Goal: Task Accomplishment & Management: Manage account settings

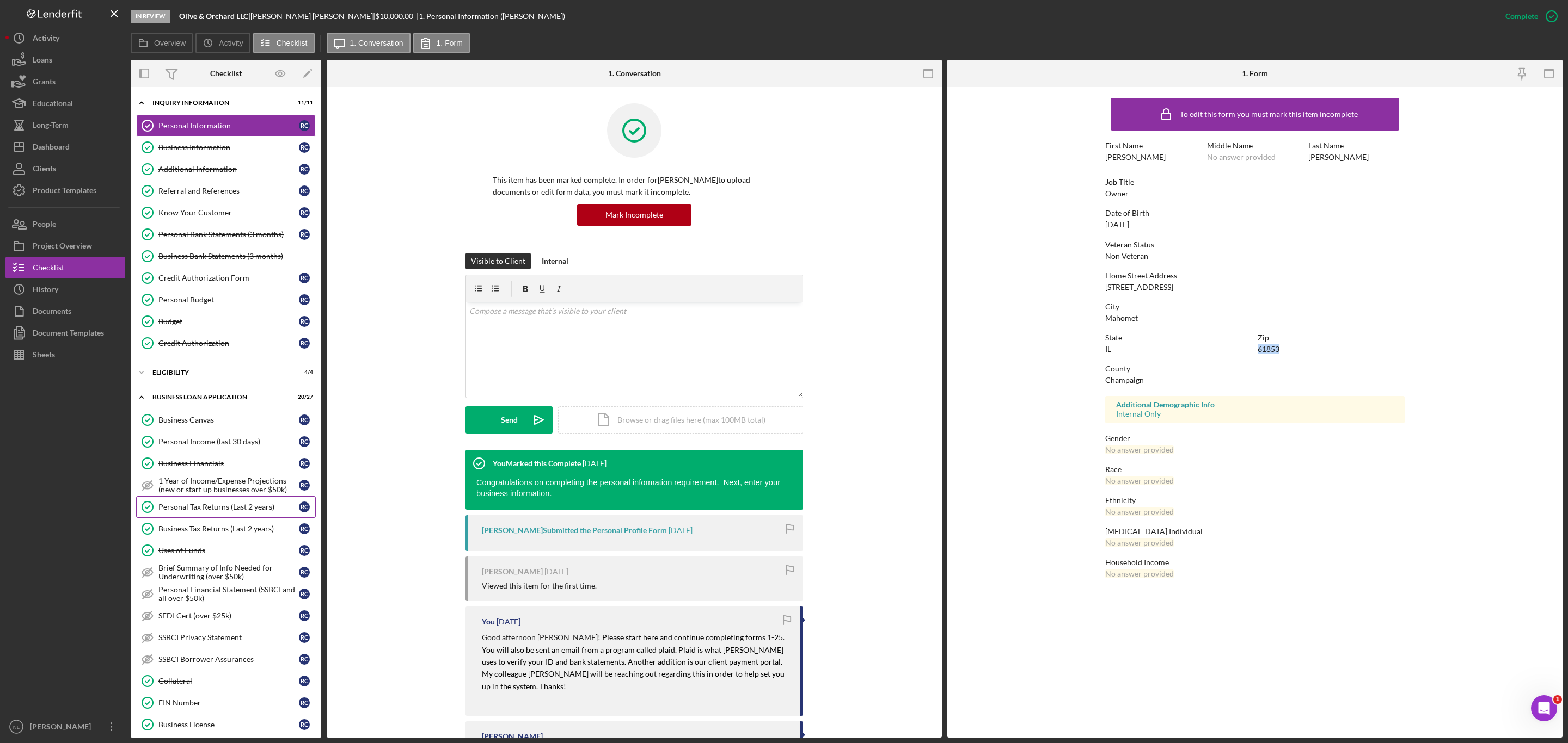
scroll to position [364, 0]
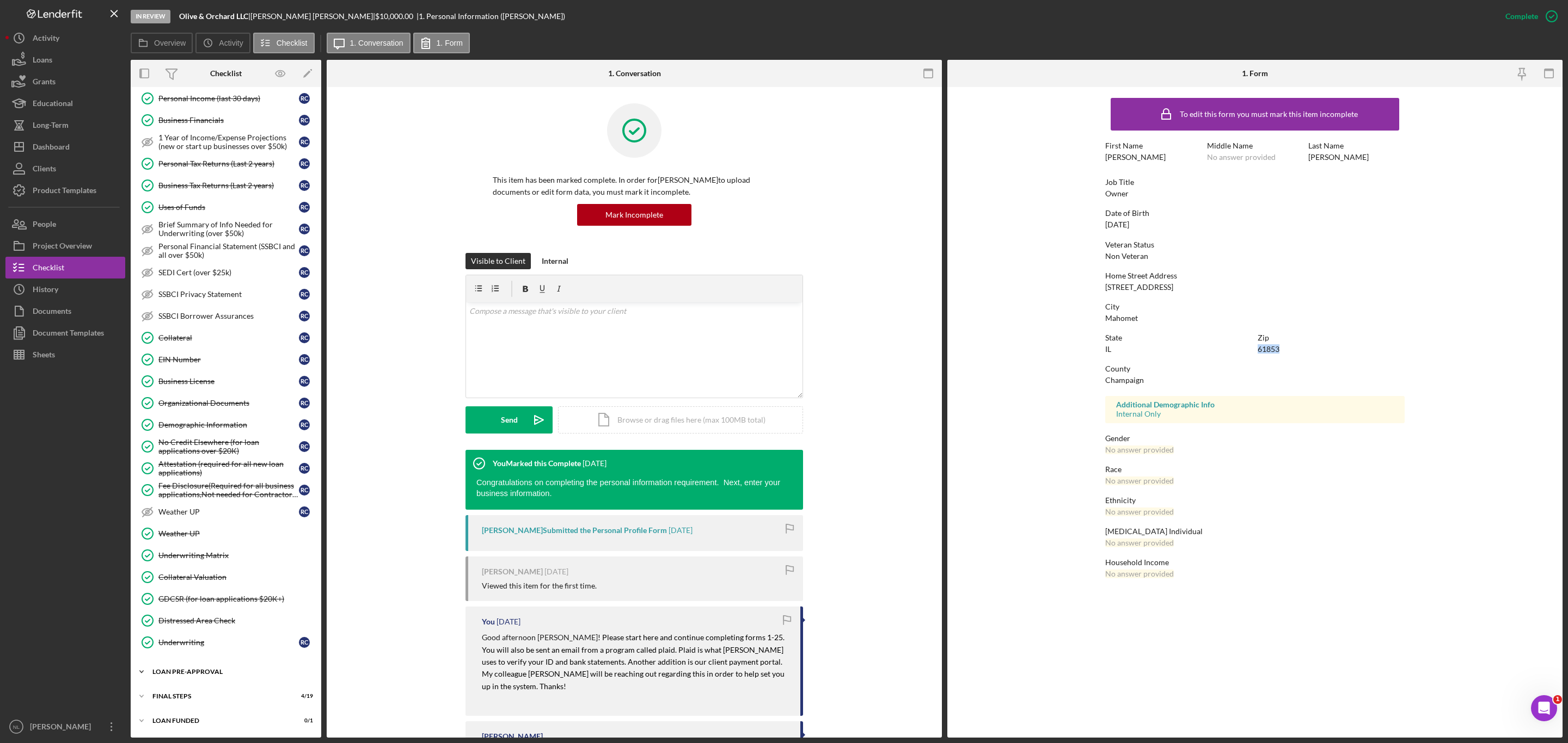
click at [209, 664] on div "Icon/Expander LOAN PRE-APPROVAL 1 / 2" at bounding box center [226, 671] width 190 height 22
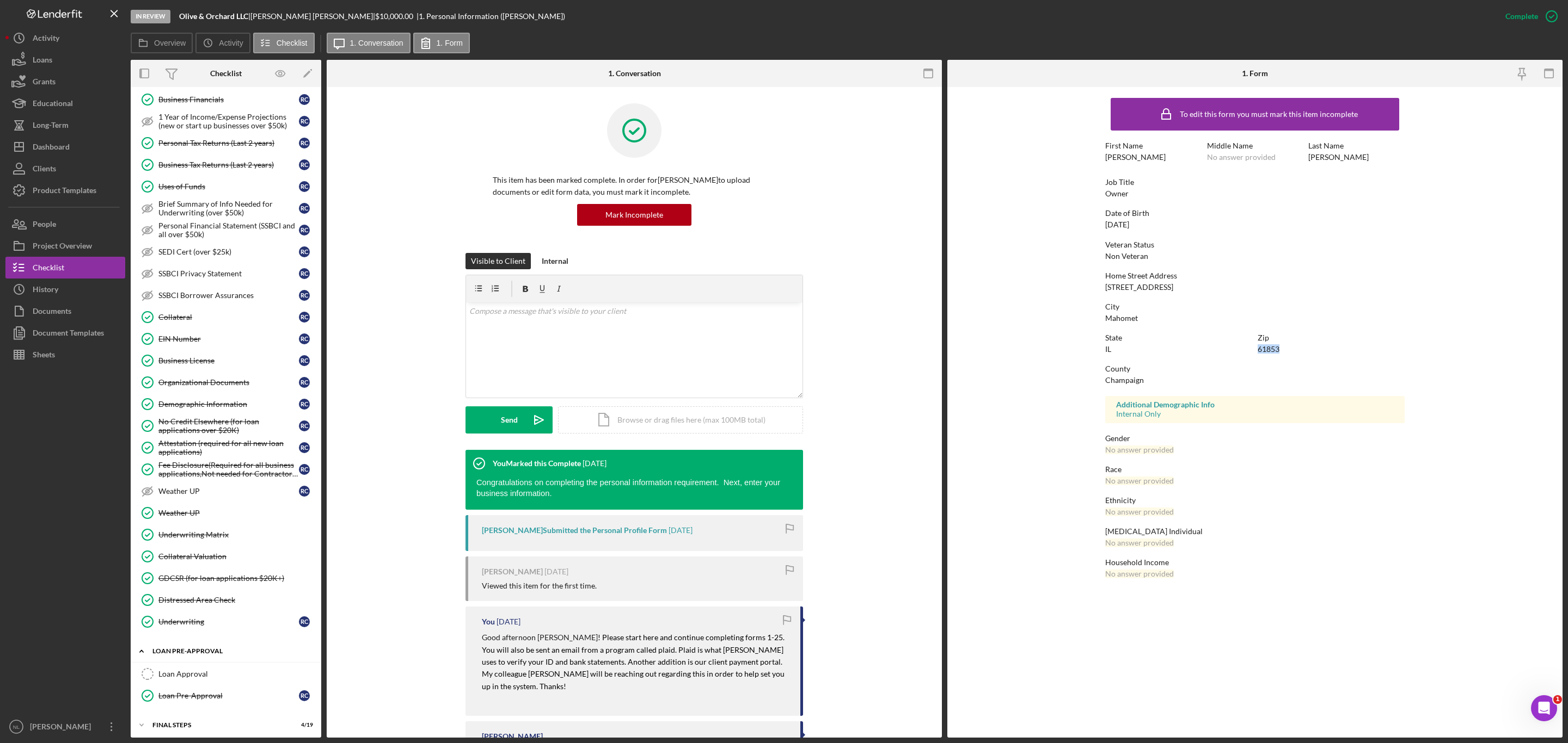
scroll to position [414, 0]
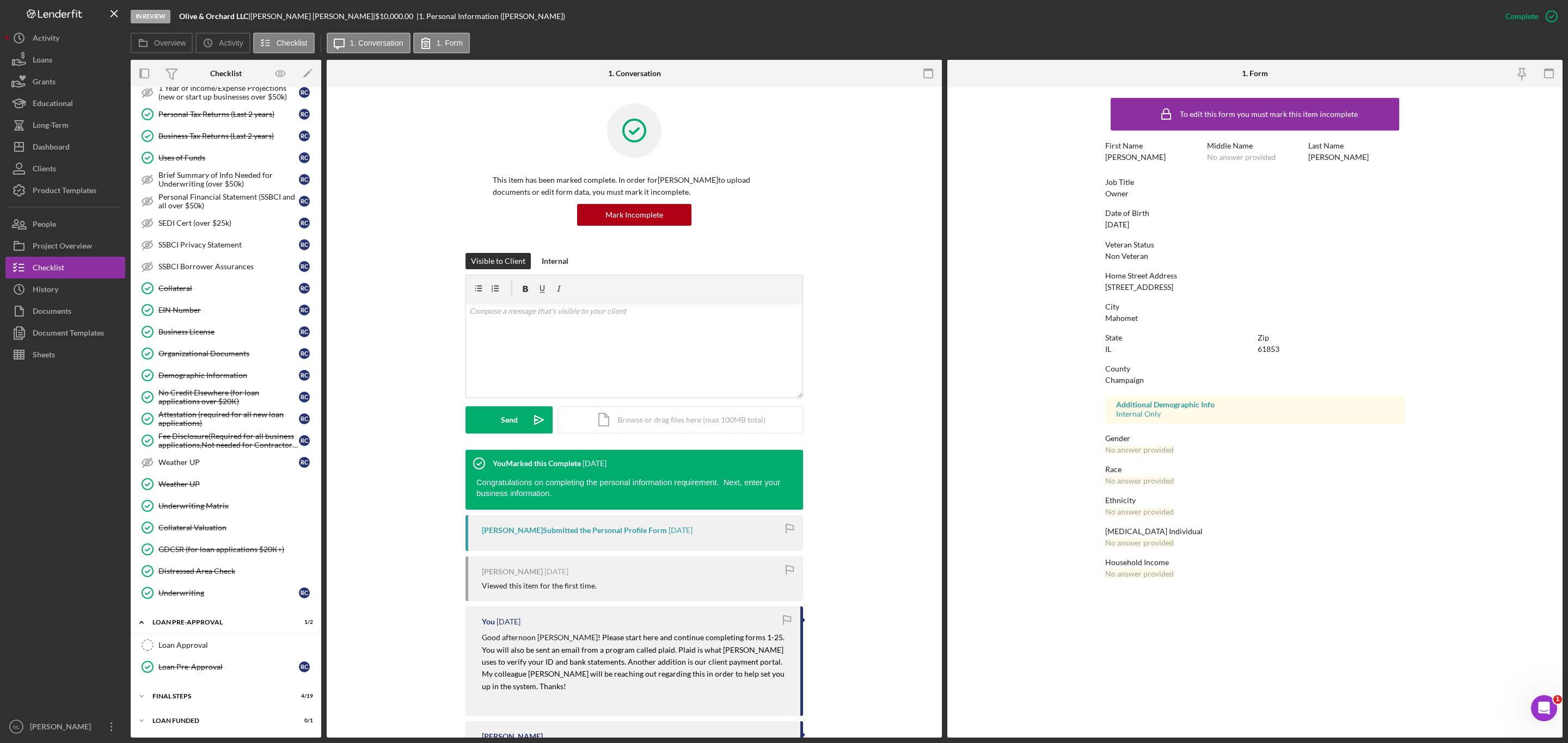
click at [203, 686] on div "Icon/Expander INQUIRY INFORMATION 11 / 11 Personal Information Personal Informa…" at bounding box center [226, 216] width 190 height 1033
drag, startPoint x: 196, startPoint y: 694, endPoint x: 174, endPoint y: 689, distance: 22.6
click at [174, 689] on div "Icon/Expander FINAL STEPS 4 / 19" at bounding box center [226, 696] width 190 height 22
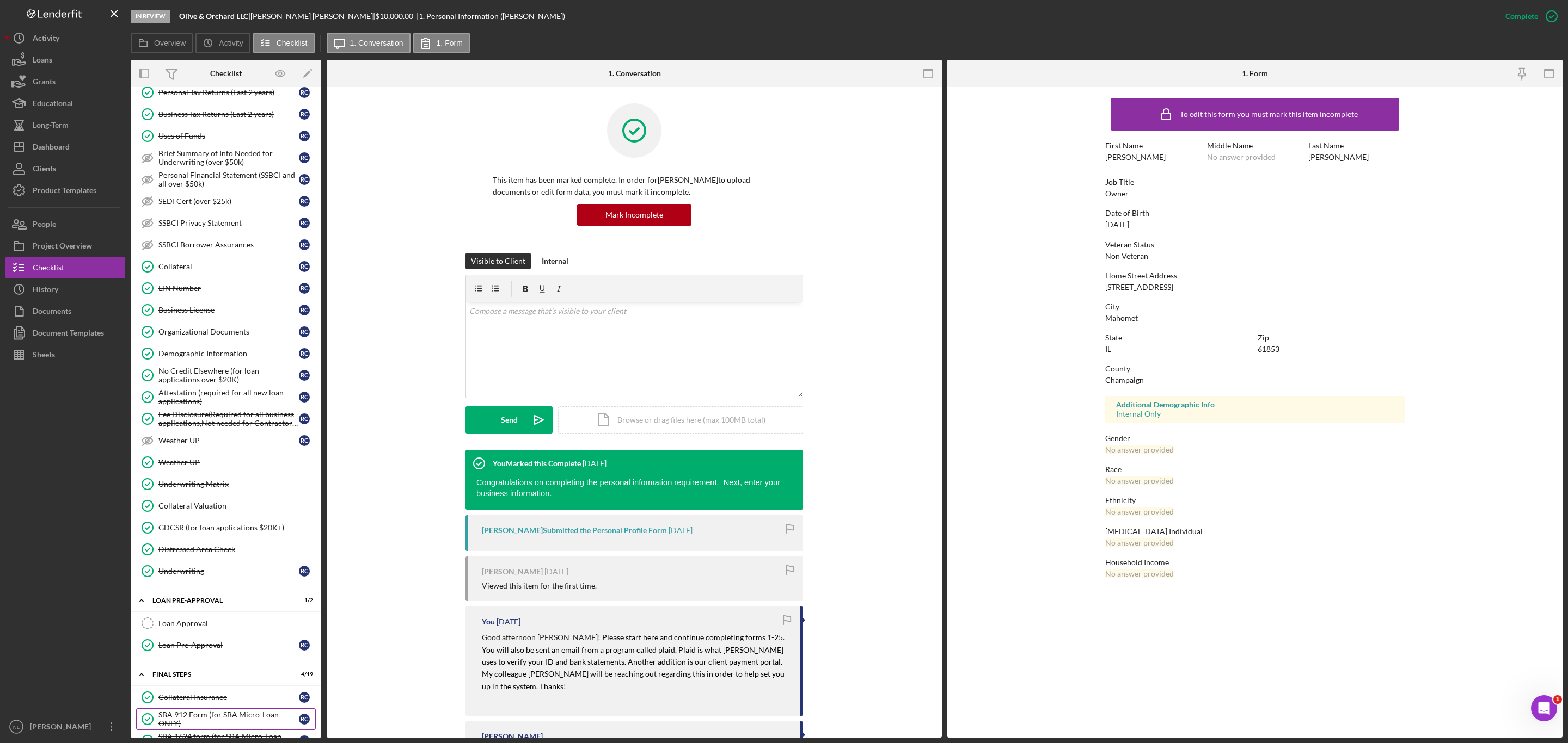
scroll to position [844, 0]
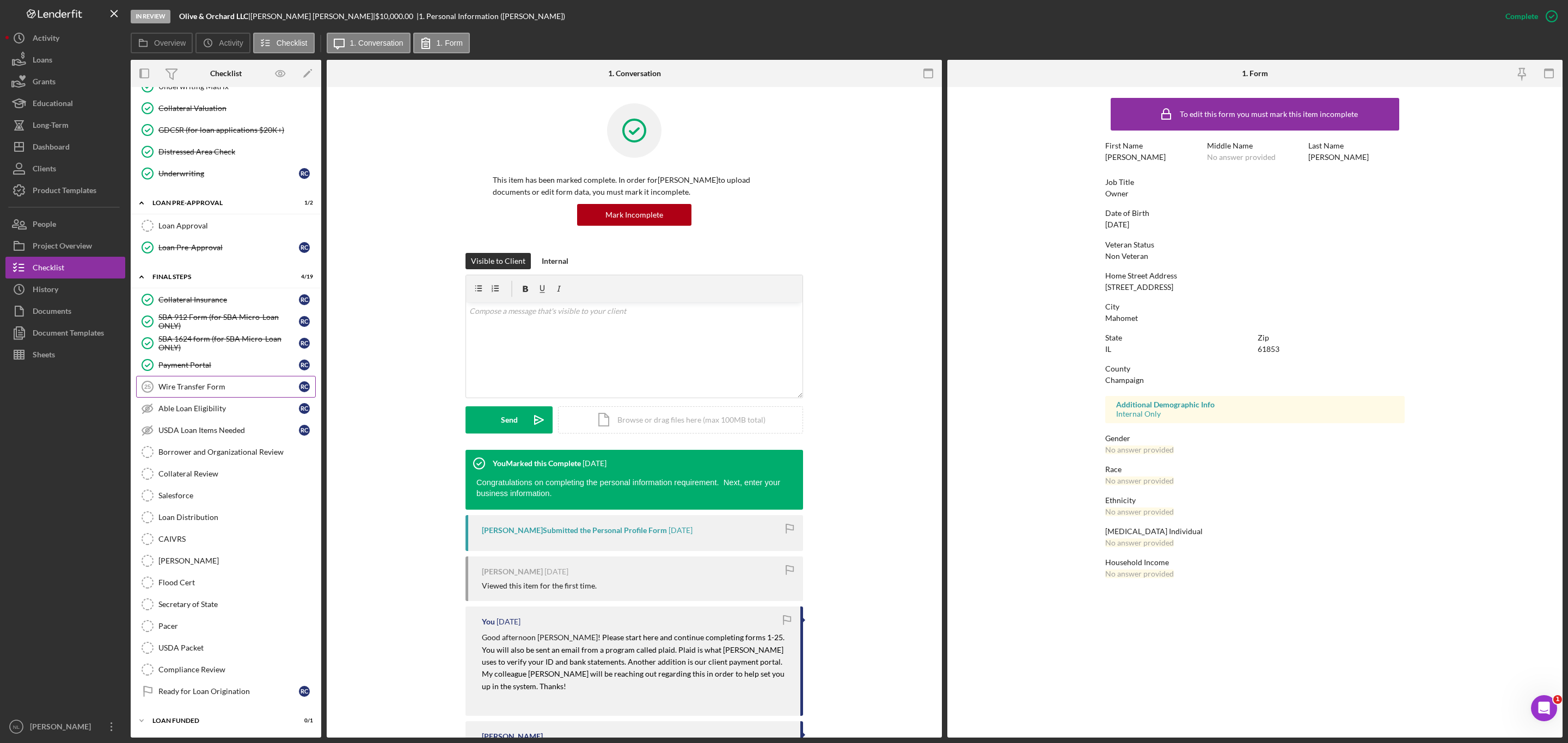
click at [224, 383] on div "Wire Transfer Form" at bounding box center [229, 387] width 140 height 9
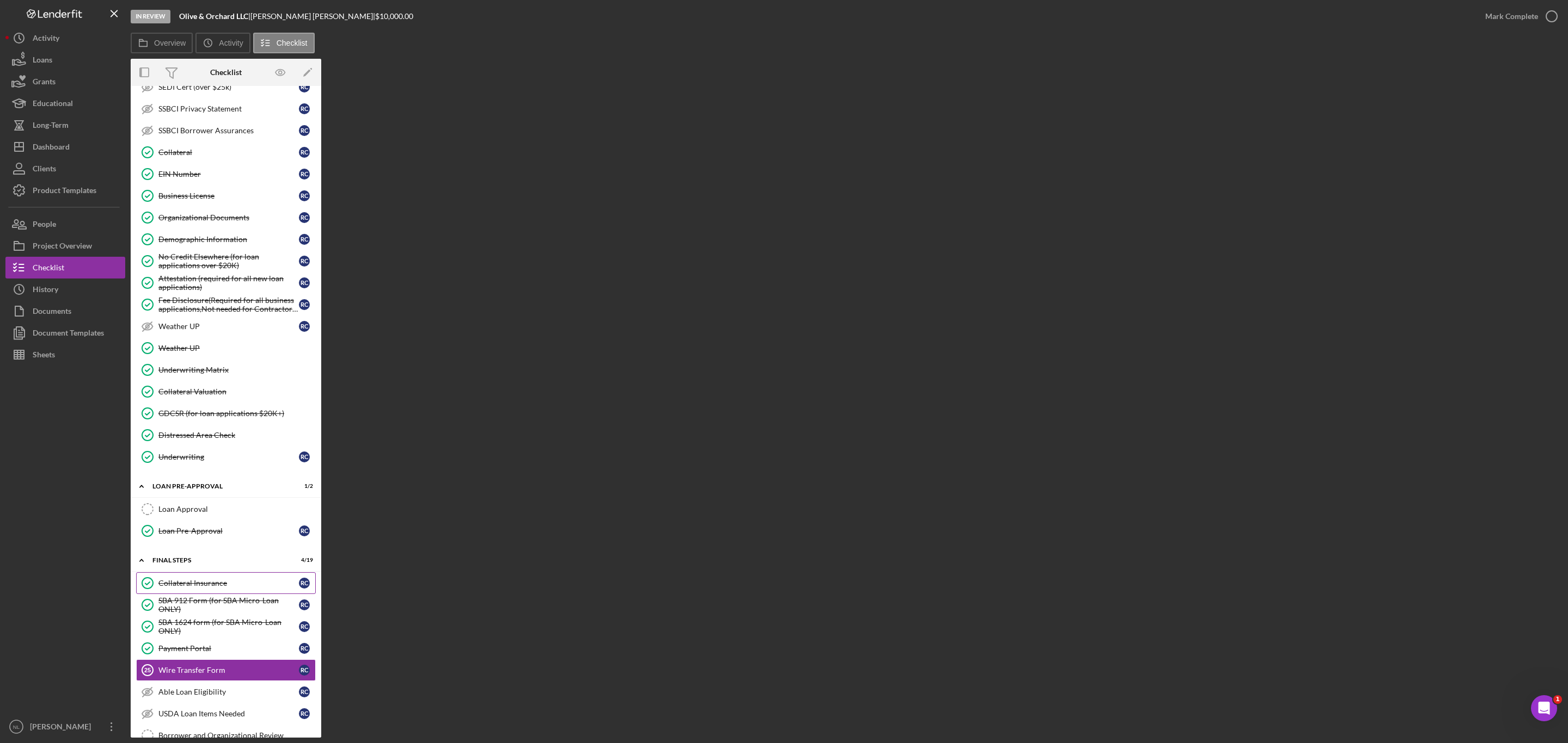
scroll to position [531, 0]
click at [213, 632] on div "SBA 1624 form (for SBA Micro-Loan ONLY)" at bounding box center [229, 624] width 140 height 18
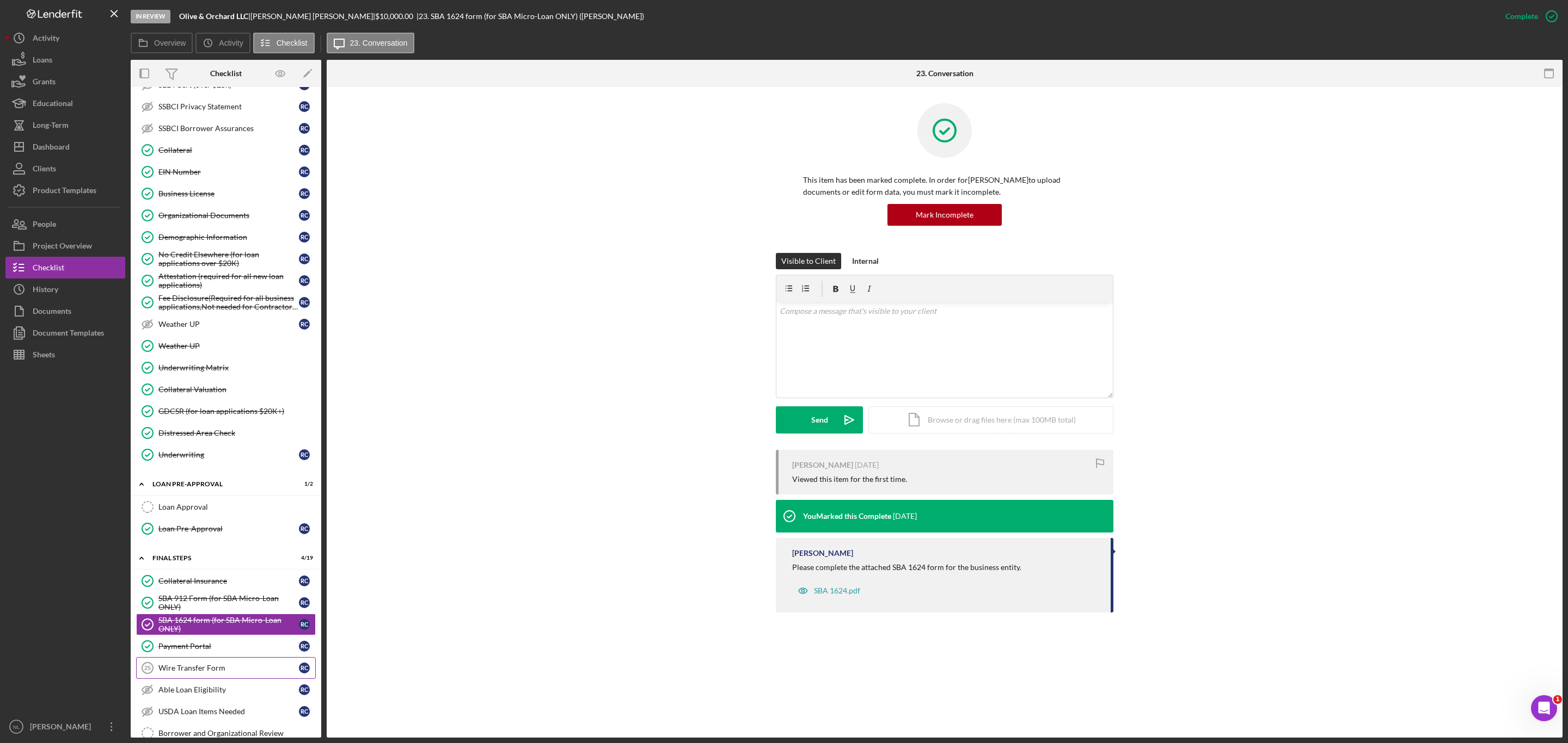
click at [209, 672] on div "Wire Transfer Form" at bounding box center [229, 667] width 140 height 9
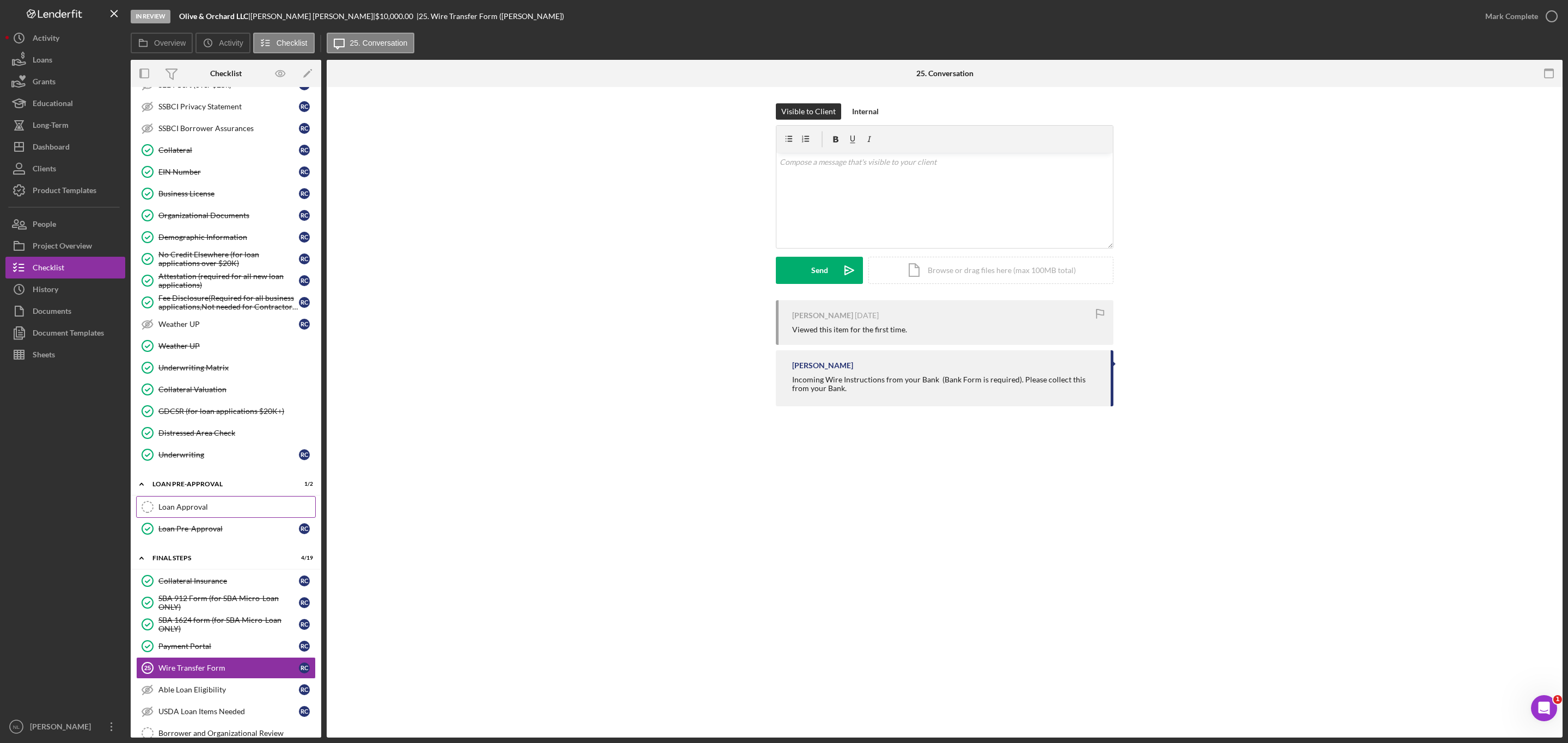
click at [209, 512] on div "Loan Approval" at bounding box center [237, 507] width 157 height 9
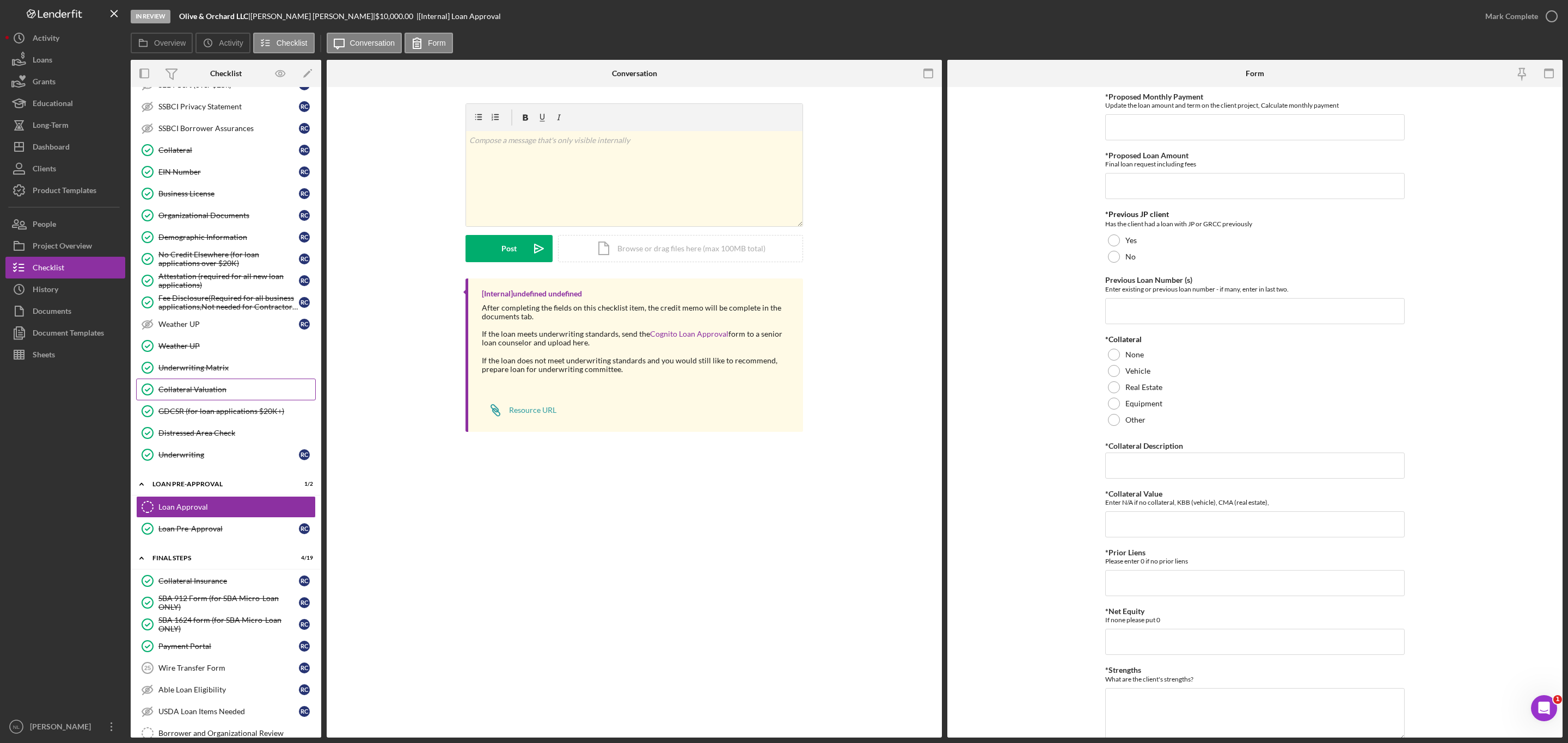
click at [211, 394] on div "Collateral Valuation" at bounding box center [237, 389] width 157 height 9
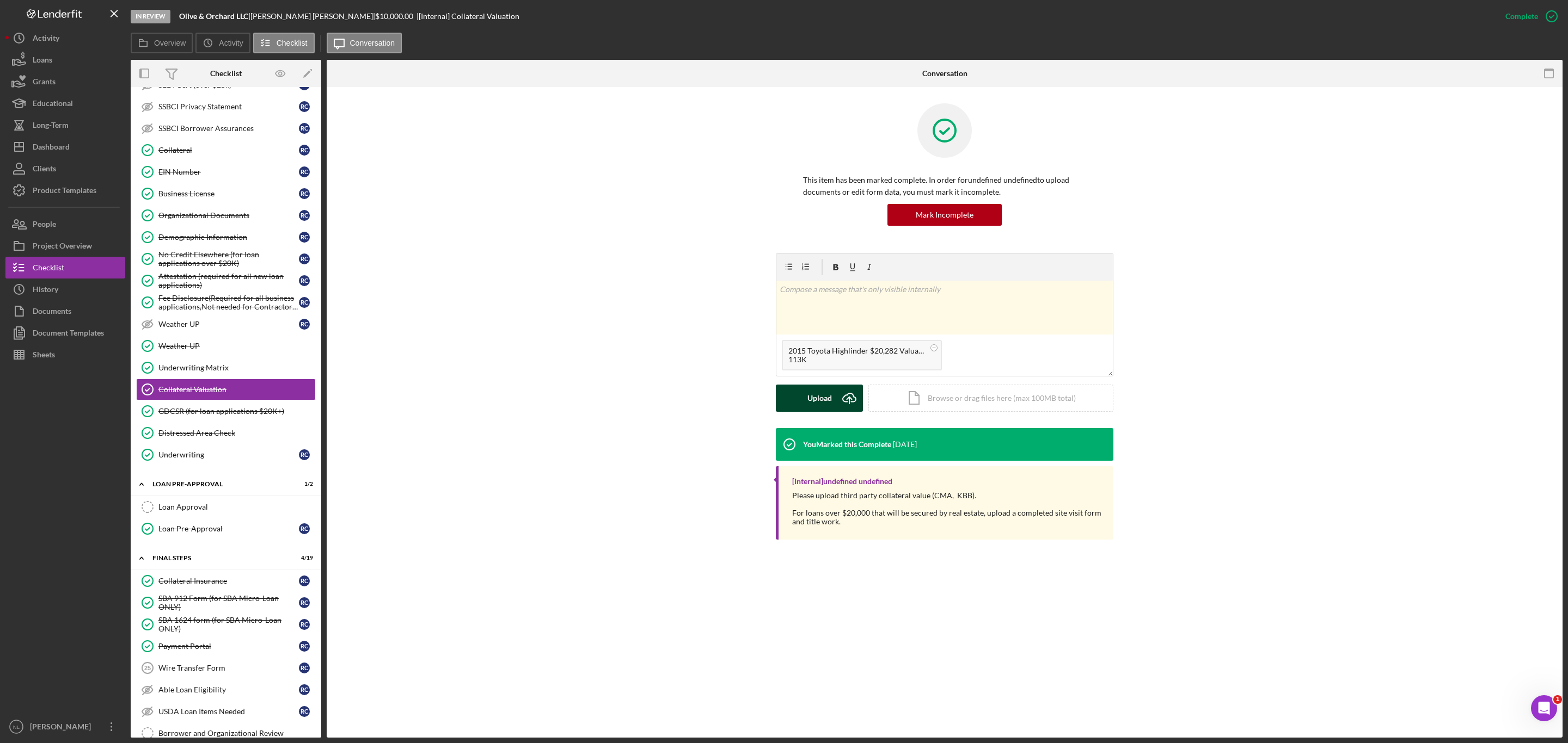
click at [829, 408] on div "Upload" at bounding box center [819, 398] width 24 height 27
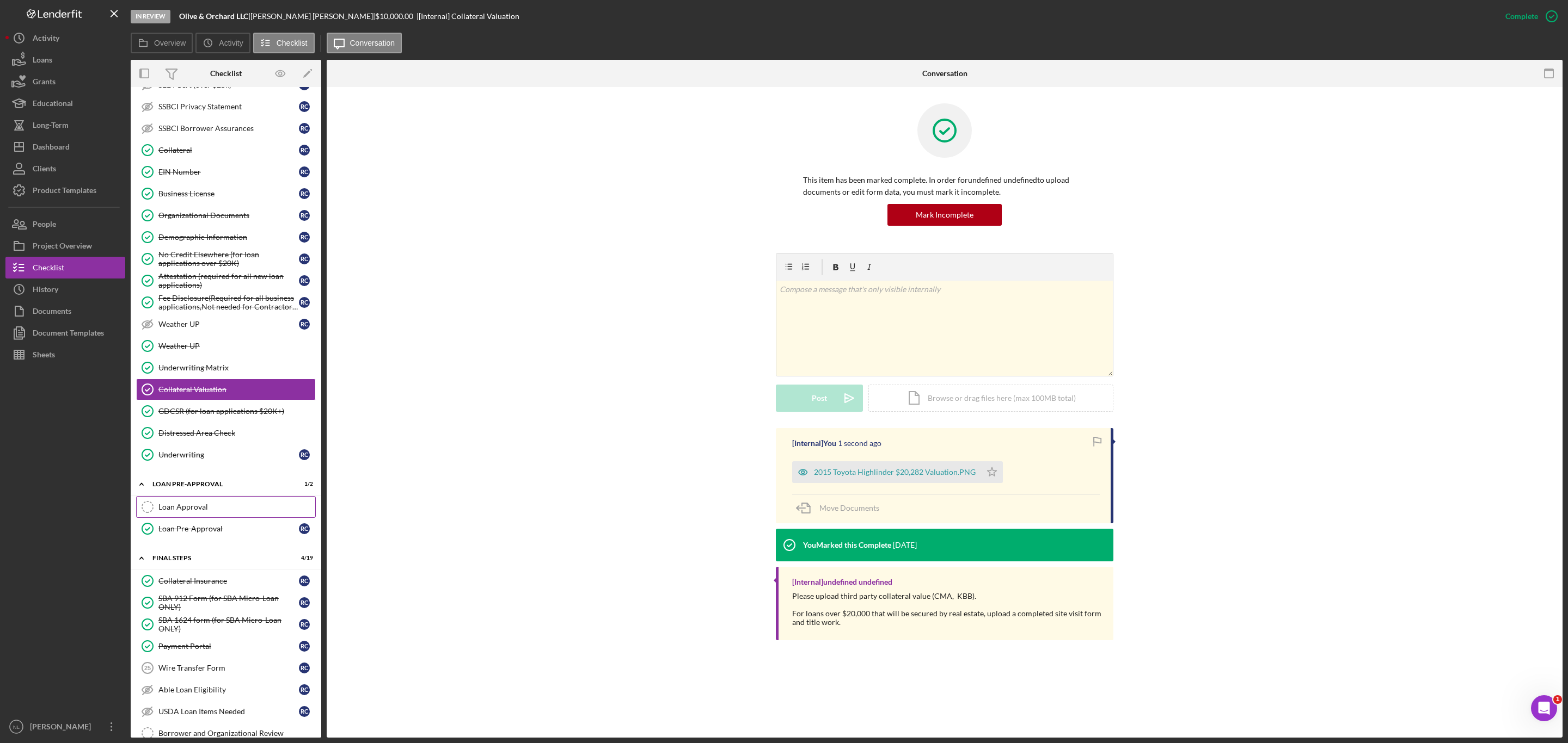
scroll to position [844, 0]
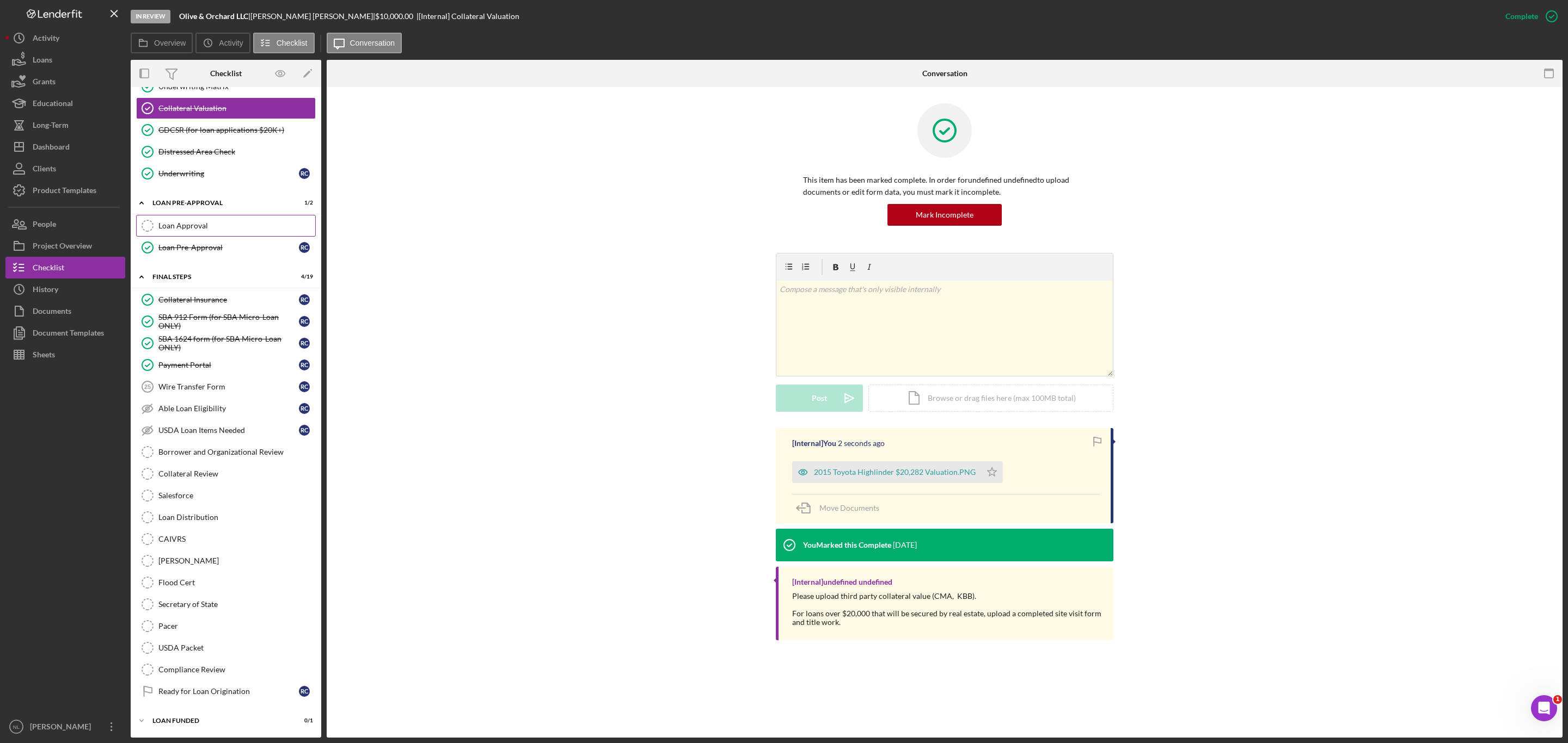
click at [201, 221] on div "Loan Approval" at bounding box center [237, 225] width 157 height 9
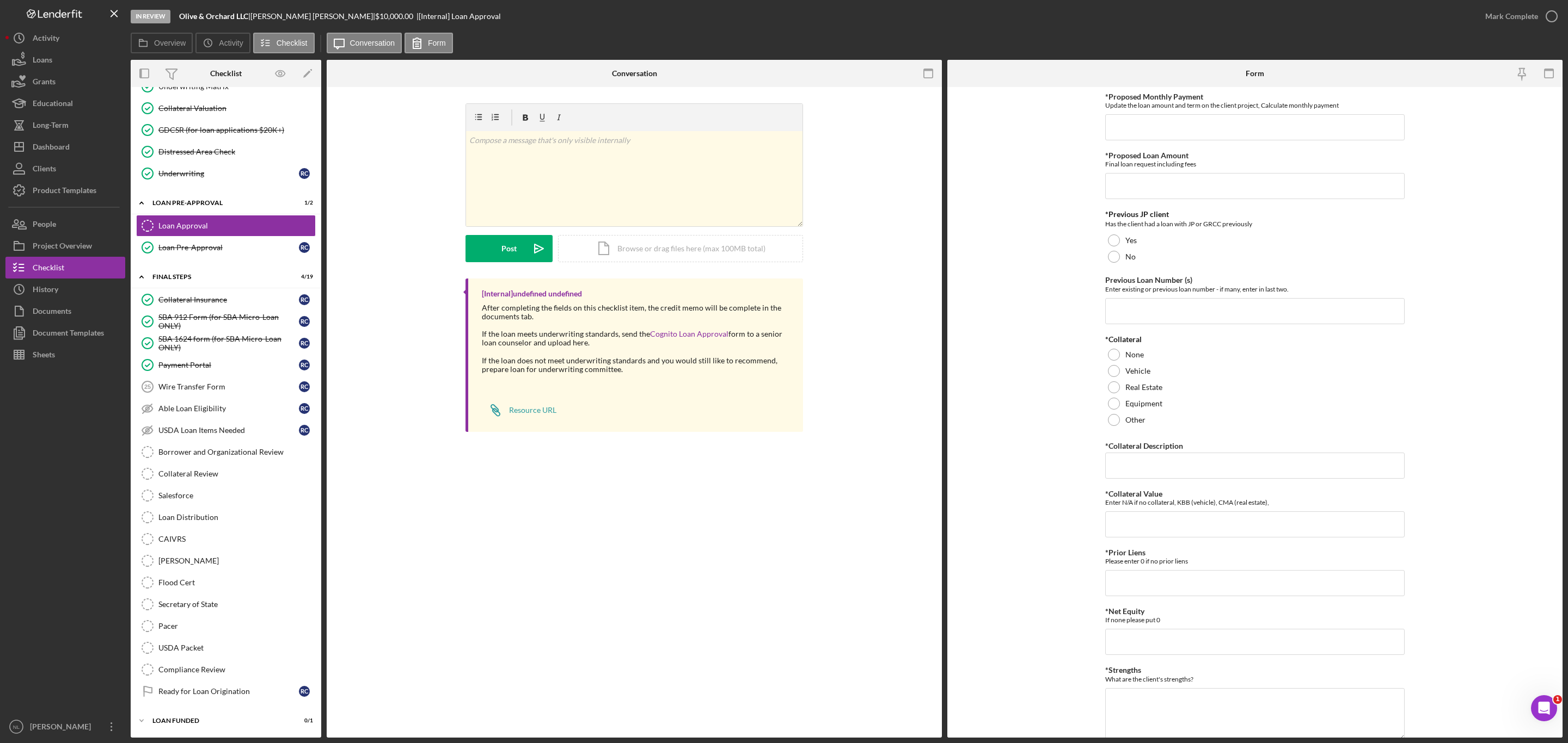
click at [1135, 141] on div "*Proposed Monthly Payment Update the loan amount and term on the client project…" at bounding box center [1254, 495] width 299 height 806
click at [1135, 138] on input "*Proposed Monthly Payment" at bounding box center [1254, 127] width 299 height 26
click at [72, 154] on button "Icon/Dashboard Dashboard" at bounding box center [65, 147] width 120 height 22
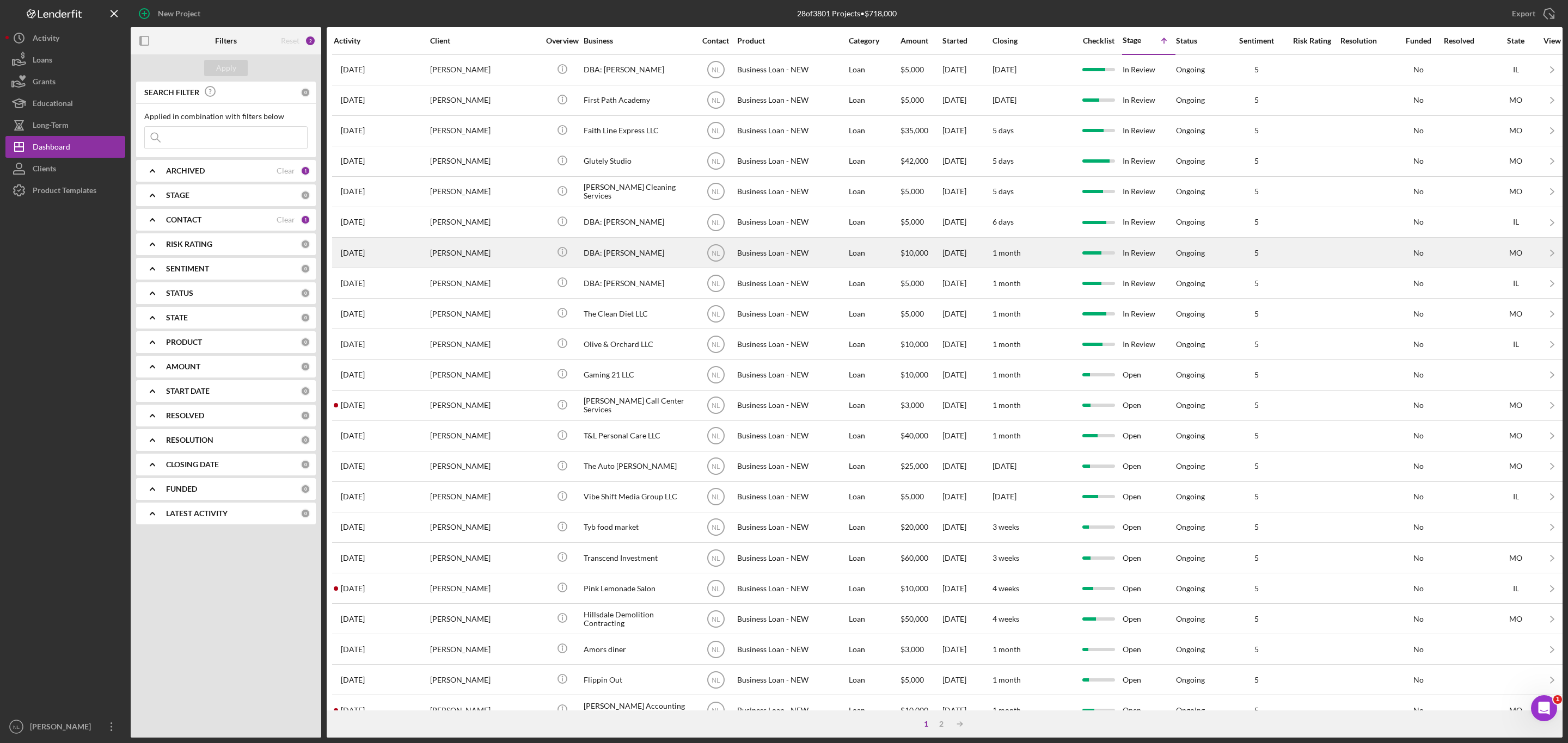
click at [523, 254] on div "[PERSON_NAME]" at bounding box center [484, 252] width 109 height 29
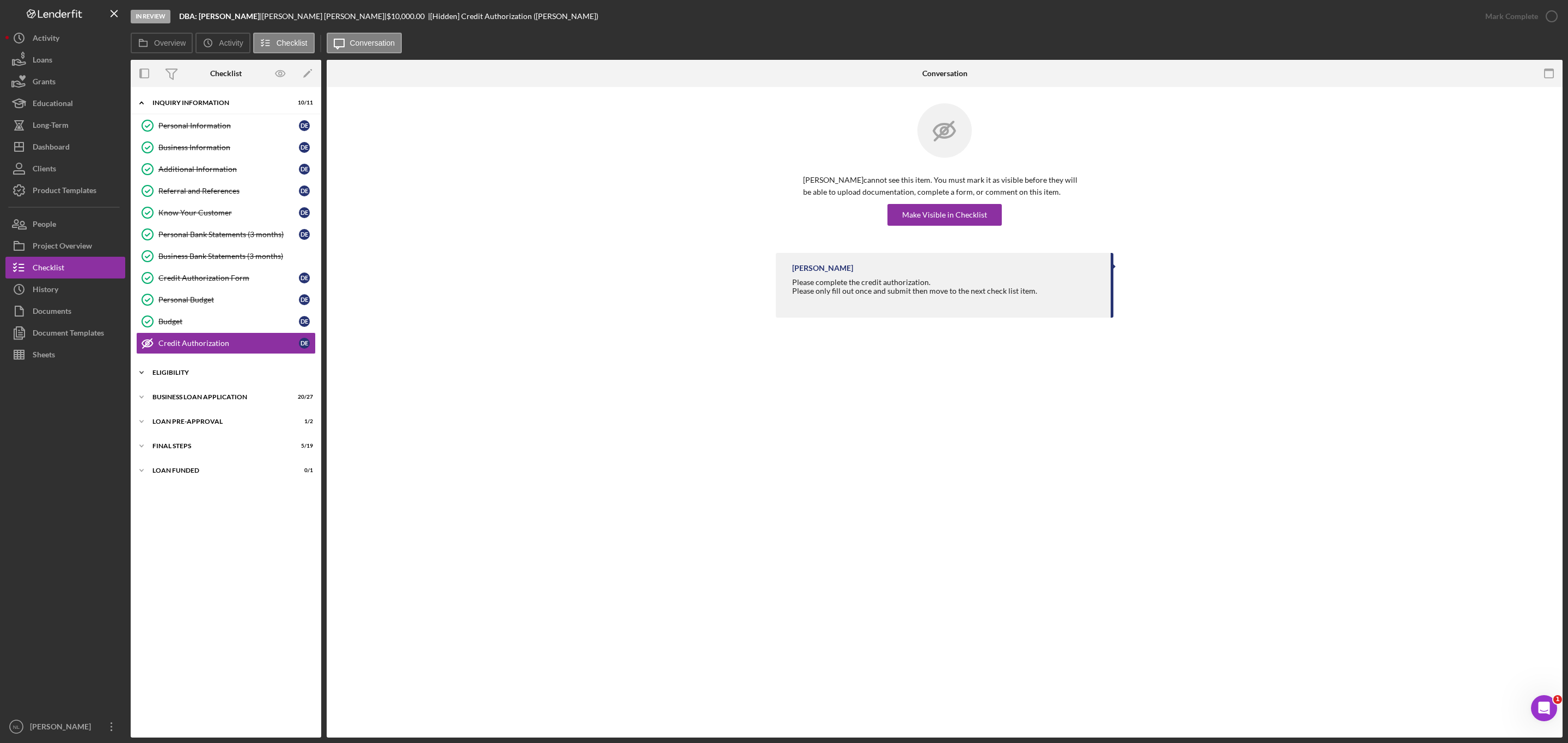
click at [201, 376] on div "ELIGIBILITY" at bounding box center [230, 373] width 155 height 7
click at [207, 501] on div "Icon/Expander BUSINESS LOAN APPLICATION 20 / 27" at bounding box center [226, 490] width 190 height 22
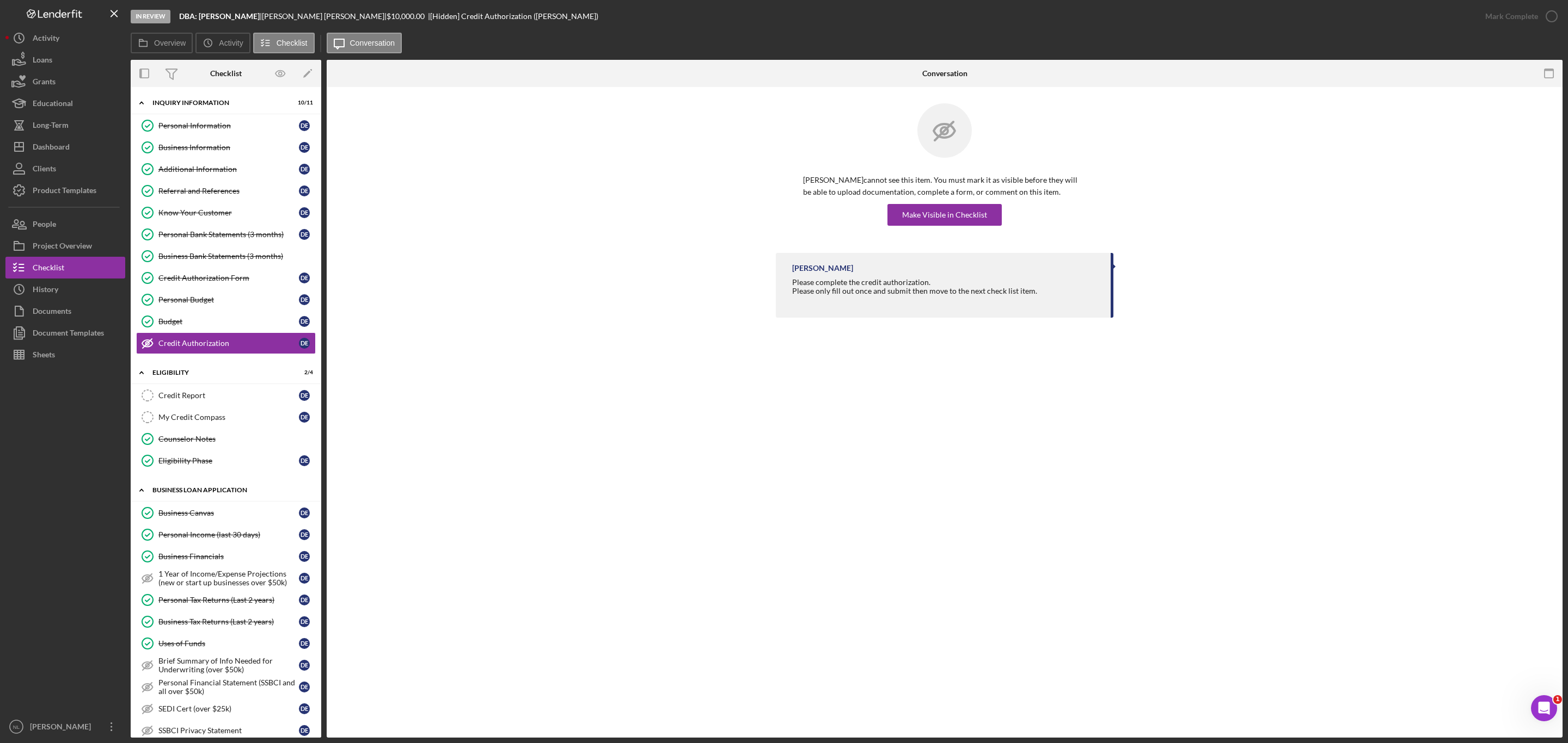
click at [176, 493] on div "BUSINESS LOAN APPLICATION" at bounding box center [230, 490] width 155 height 7
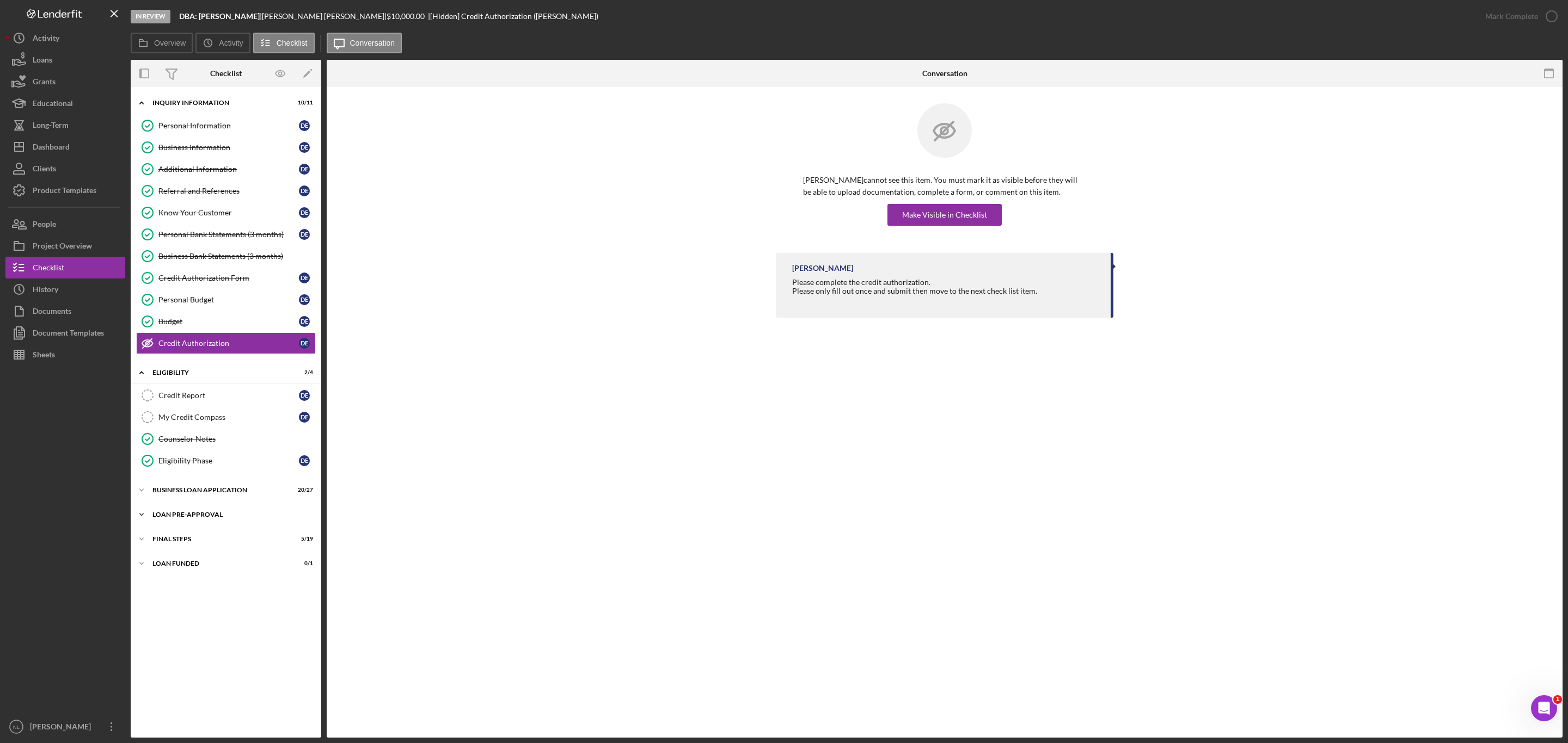
click at [188, 518] on div "Icon/Expander LOAN PRE-APPROVAL 1 / 2" at bounding box center [226, 514] width 190 height 22
click at [185, 542] on div "Loan Approval" at bounding box center [237, 537] width 157 height 9
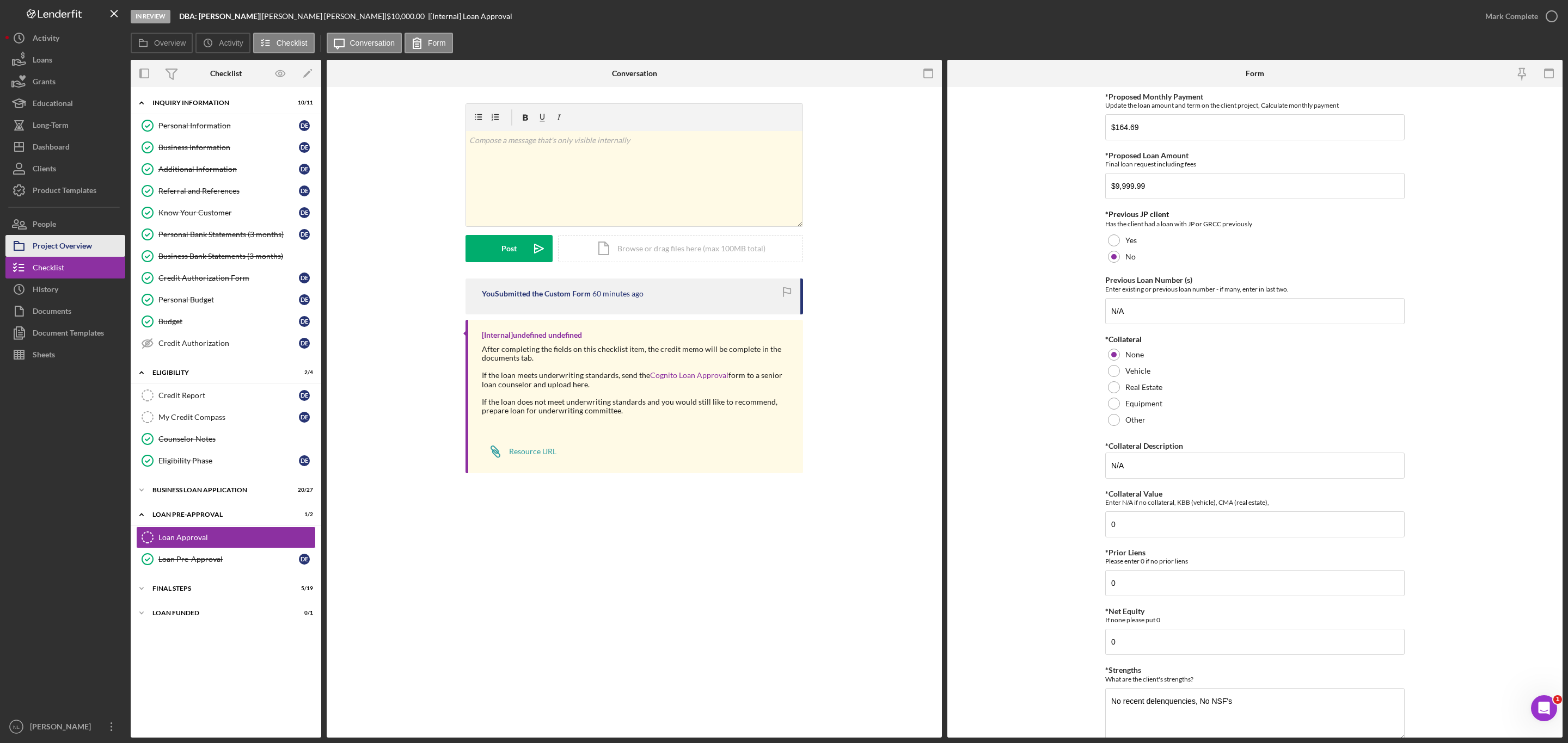
click at [92, 240] on div "Project Overview" at bounding box center [62, 247] width 59 height 24
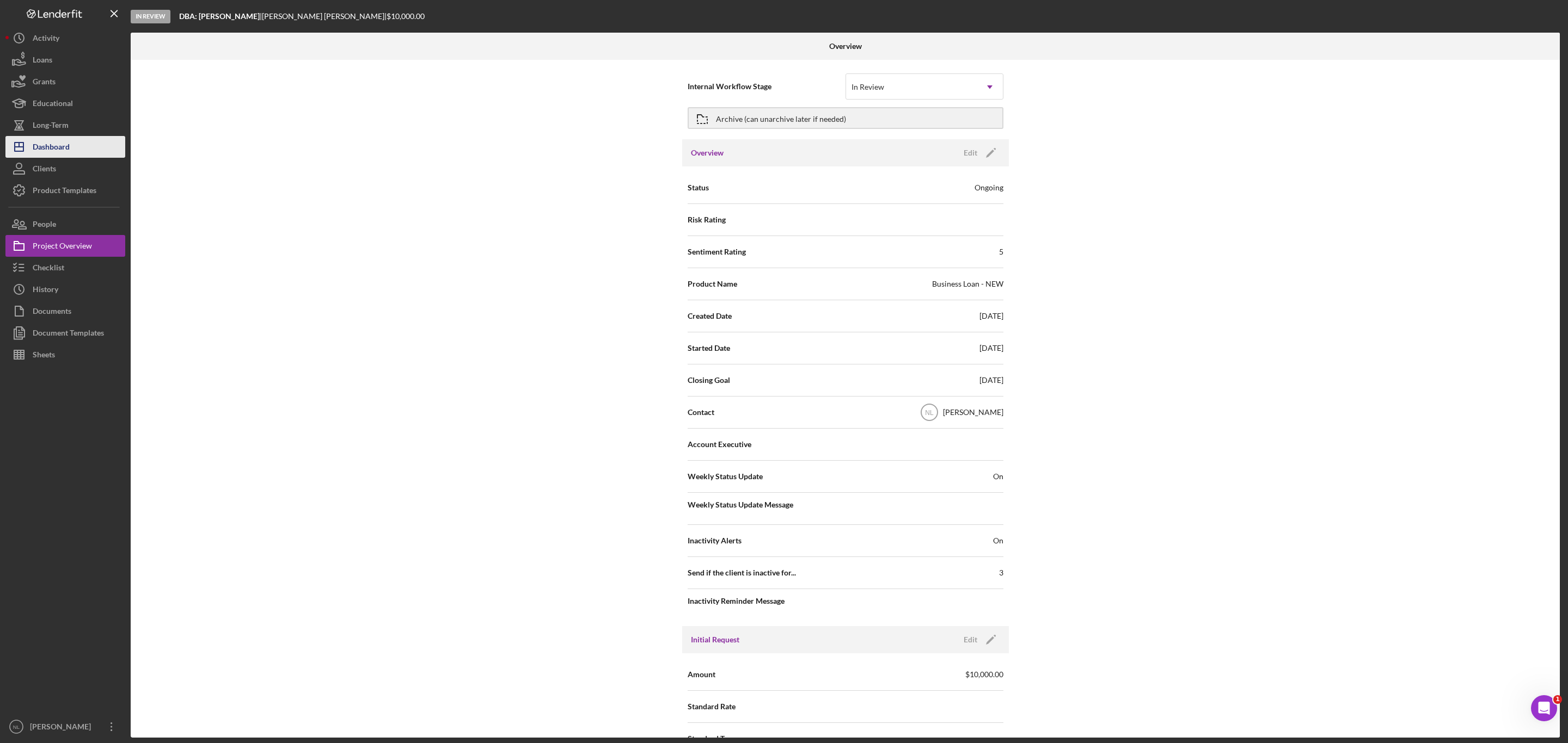
click at [48, 152] on div "Dashboard" at bounding box center [51, 148] width 37 height 24
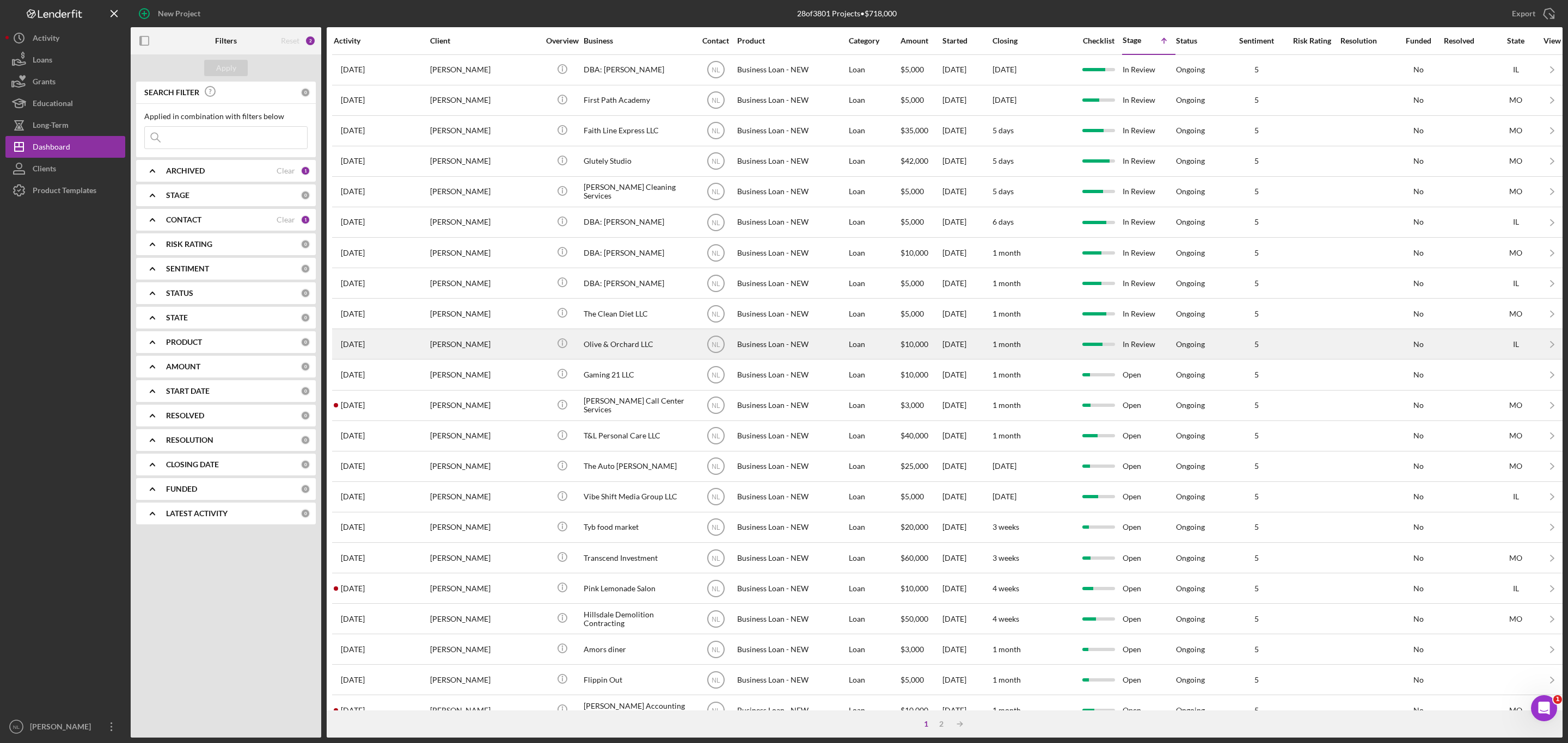
click at [467, 358] on div "[PERSON_NAME]" at bounding box center [484, 343] width 109 height 29
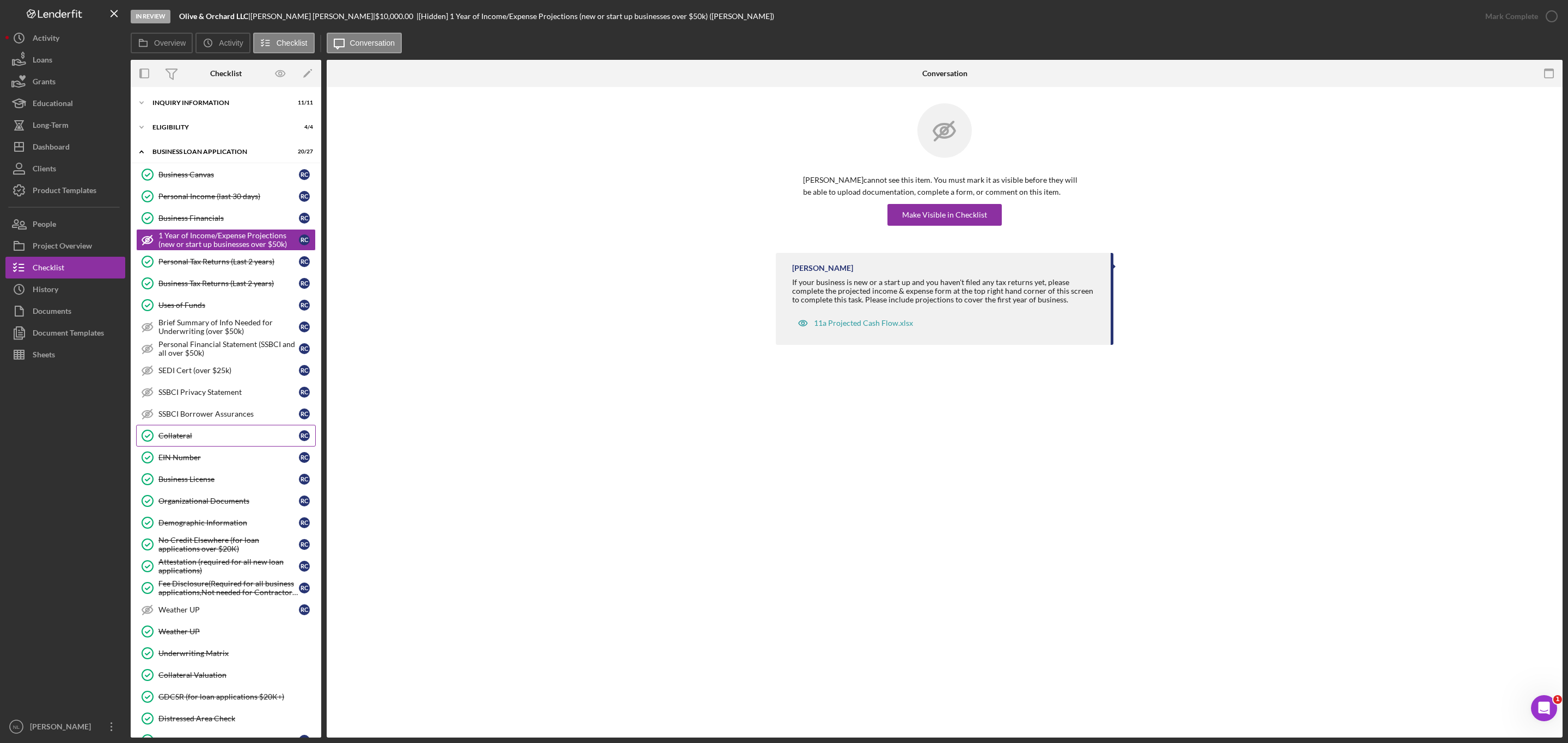
scroll to position [111, 0]
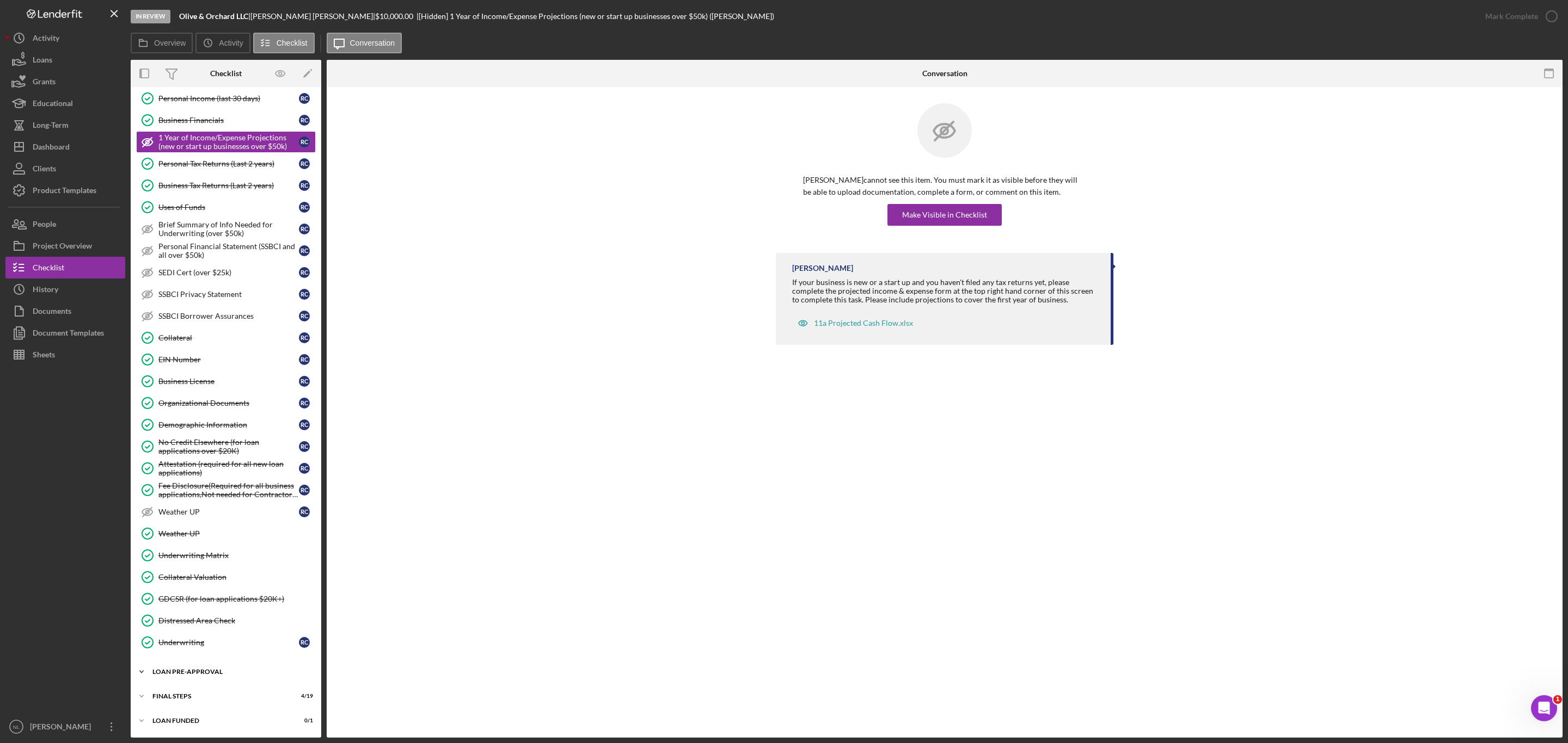
click at [217, 672] on div "LOAN PRE-APPROVAL" at bounding box center [230, 672] width 155 height 7
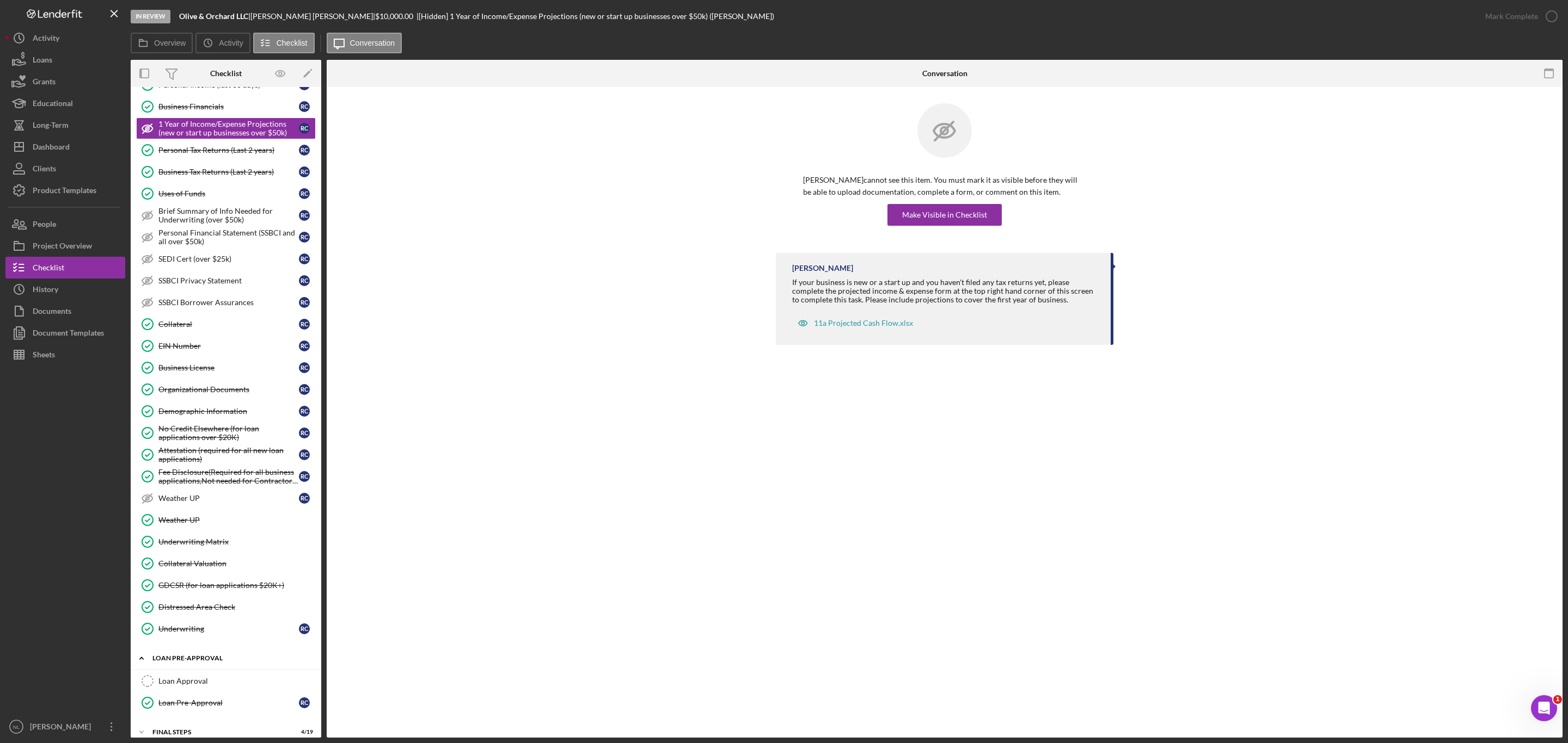
scroll to position [163, 0]
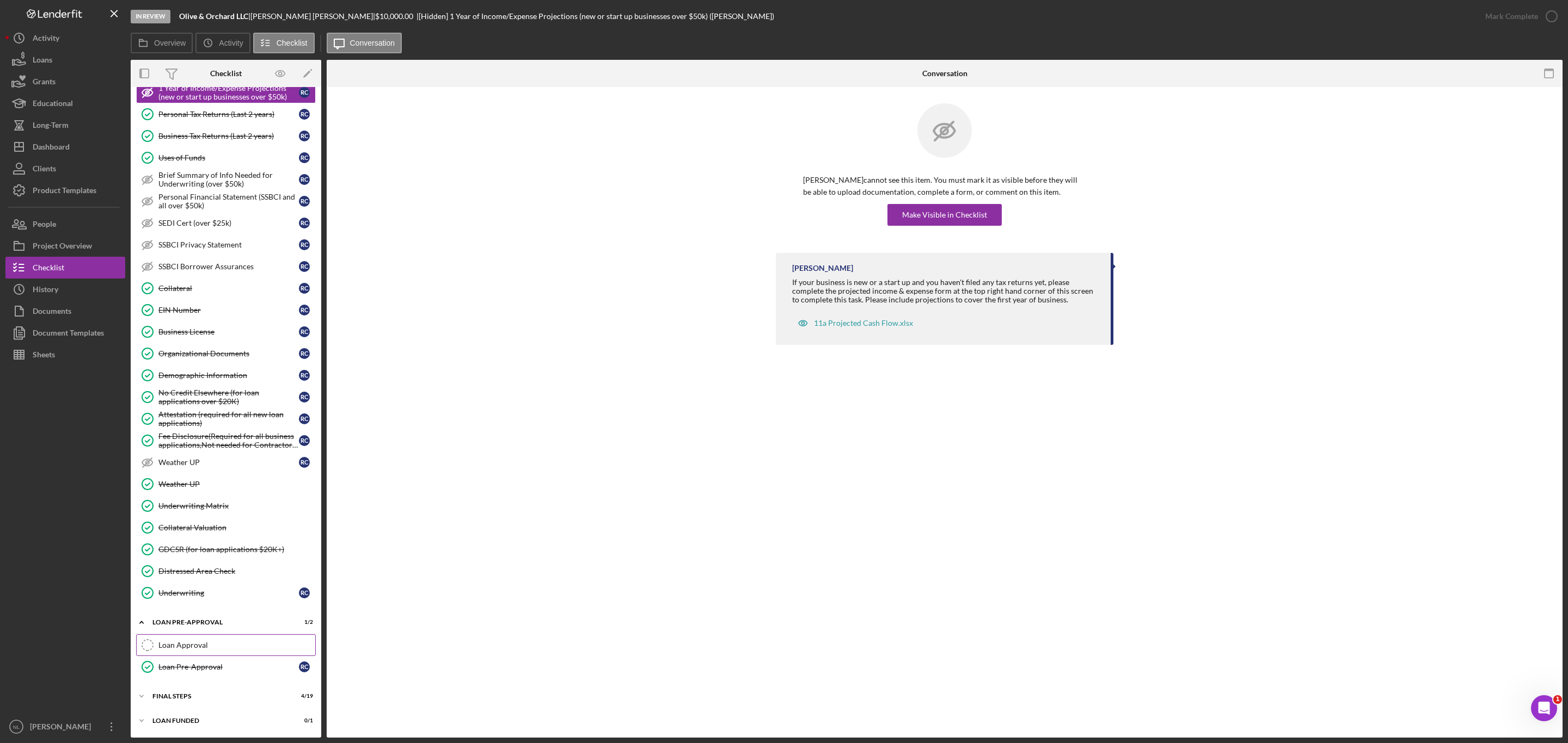
click at [211, 644] on div "Loan Approval" at bounding box center [237, 645] width 157 height 9
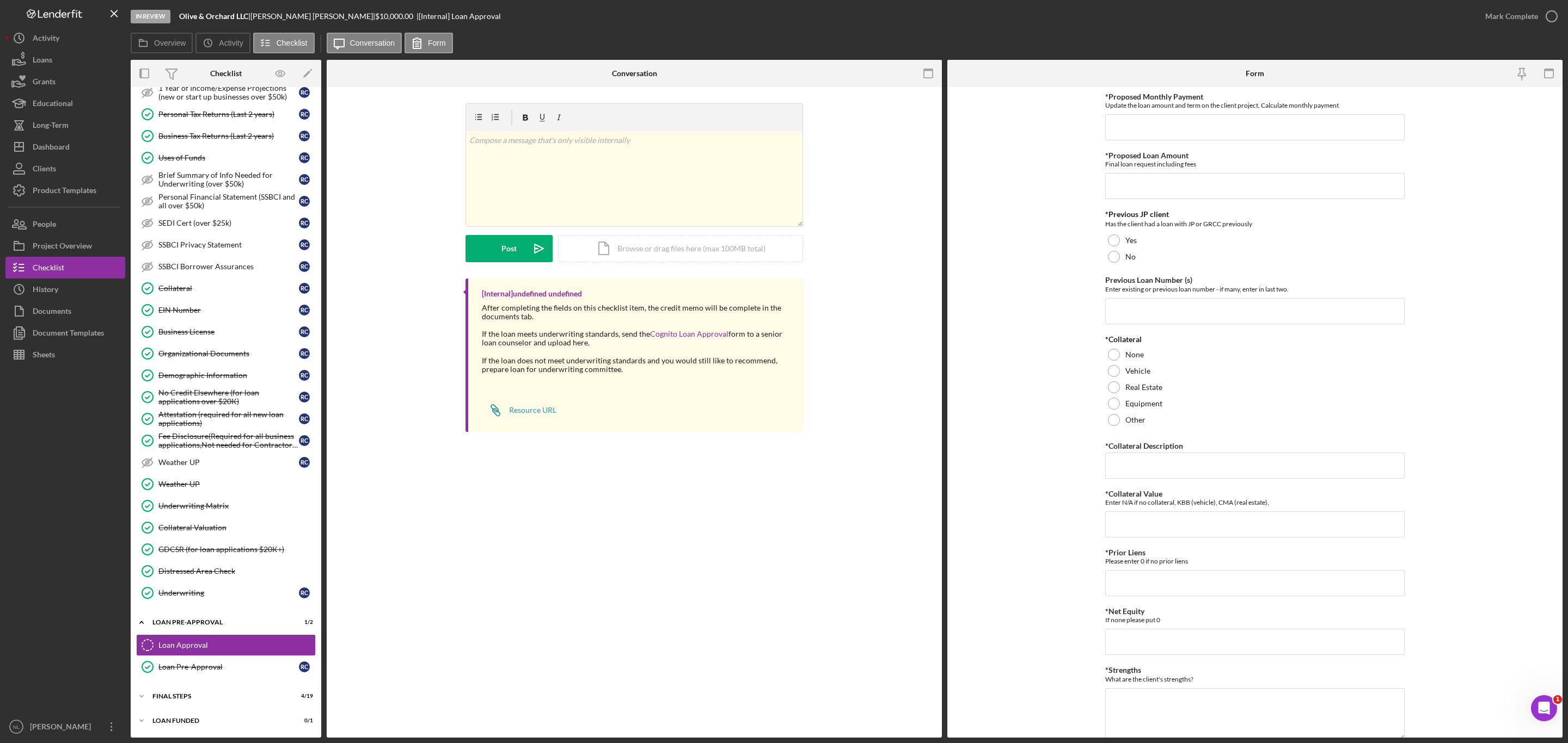
click at [1163, 144] on div "*Proposed Monthly Payment Update the loan amount and term on the client project…" at bounding box center [1254, 495] width 299 height 806
click at [1160, 139] on input "*Proposed Monthly Payment" at bounding box center [1254, 127] width 299 height 26
type input "$164.69"
click at [1148, 186] on input "*Proposed Loan Amount" at bounding box center [1254, 186] width 299 height 26
type input "$9,999.99"
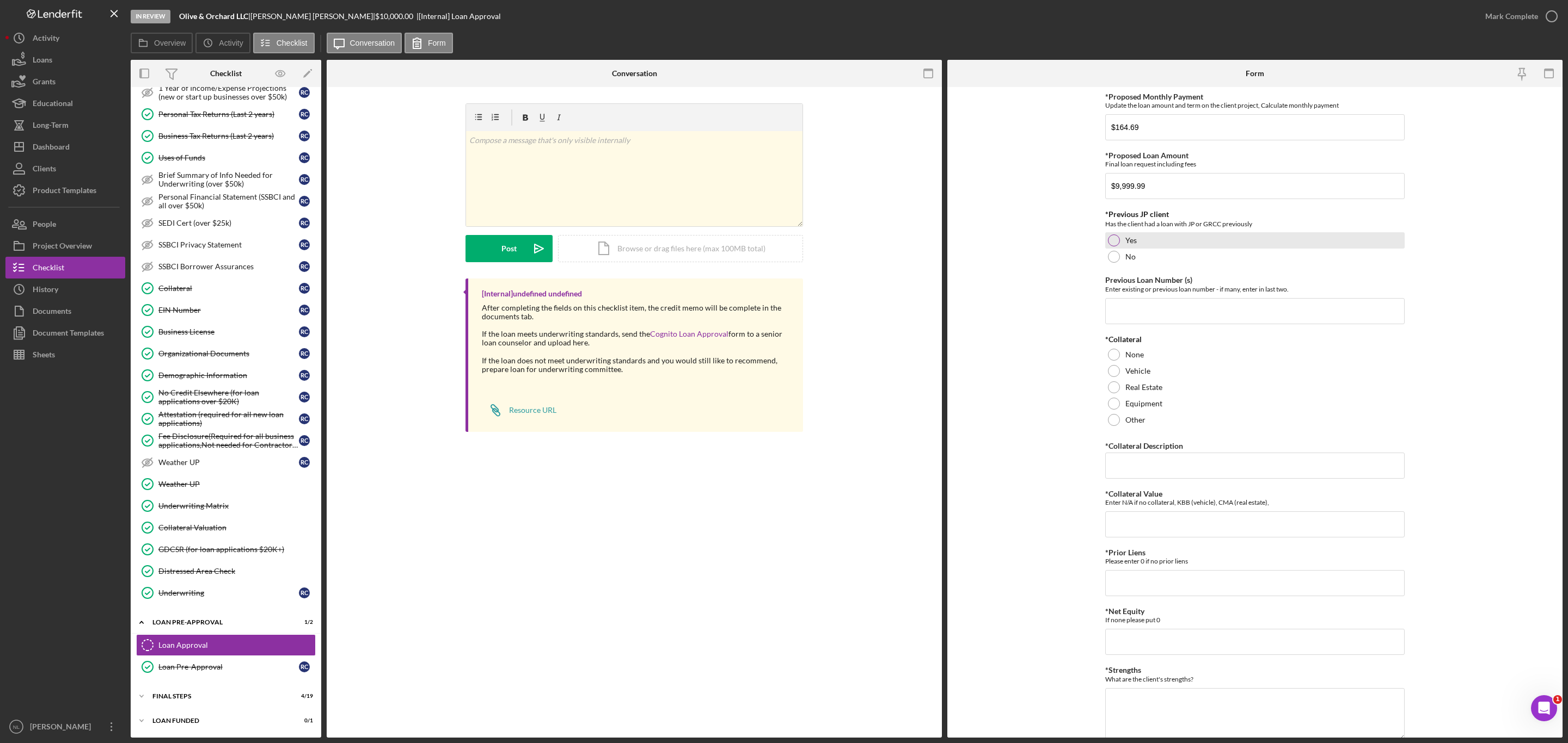
click at [1116, 244] on div at bounding box center [1114, 240] width 12 height 12
click at [1125, 310] on input "Previous Loan Number (s)" at bounding box center [1254, 311] width 299 height 26
click at [1132, 319] on input "Previous Loan Number (s)" at bounding box center [1254, 311] width 299 height 26
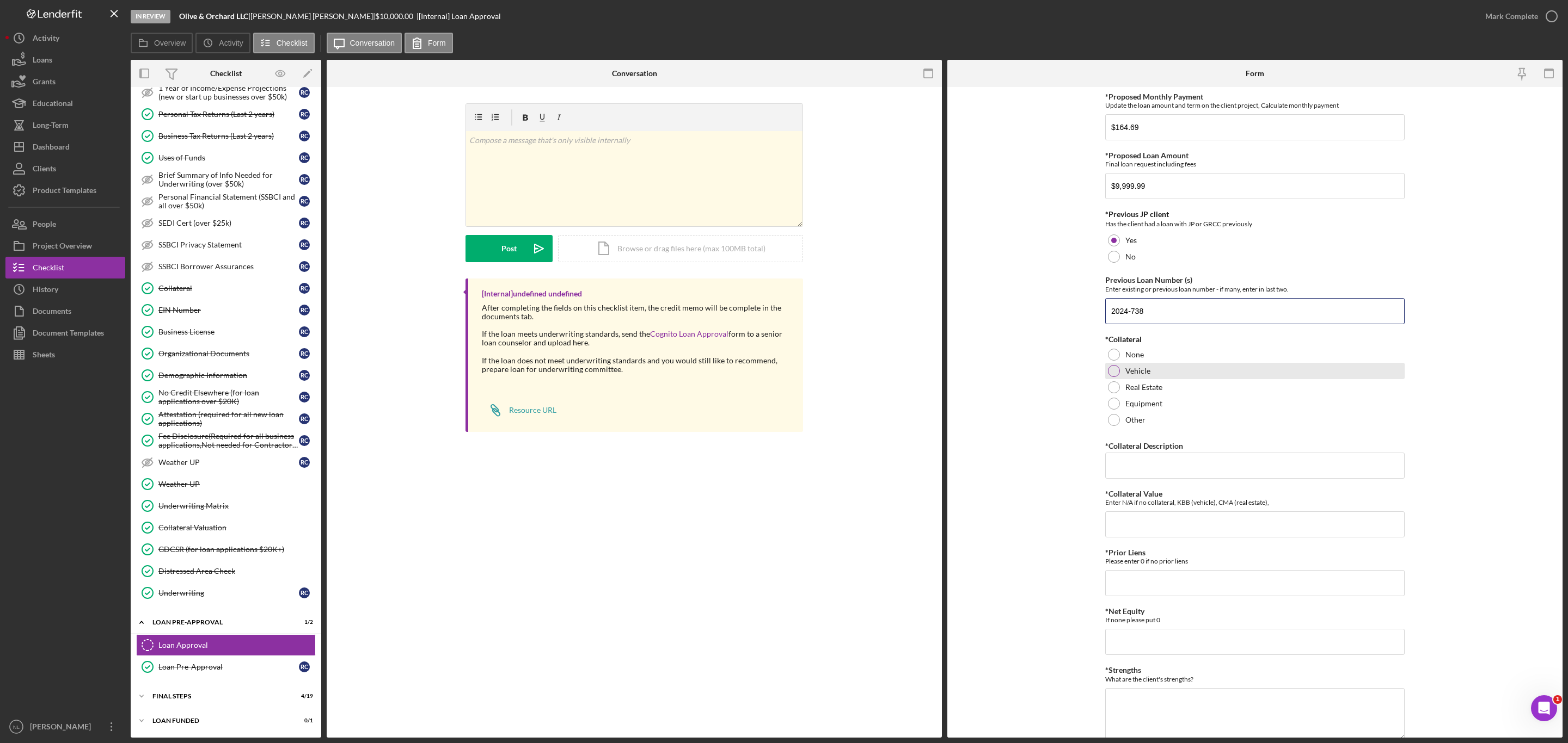
type input "2024-738"
click at [1120, 369] on div "Vehicle" at bounding box center [1254, 371] width 299 height 16
click at [1141, 457] on input "*Collateral Description" at bounding box center [1254, 466] width 299 height 26
type input "2015 Toyota Highlander"
click at [1140, 532] on input "*Collateral Value" at bounding box center [1254, 524] width 299 height 26
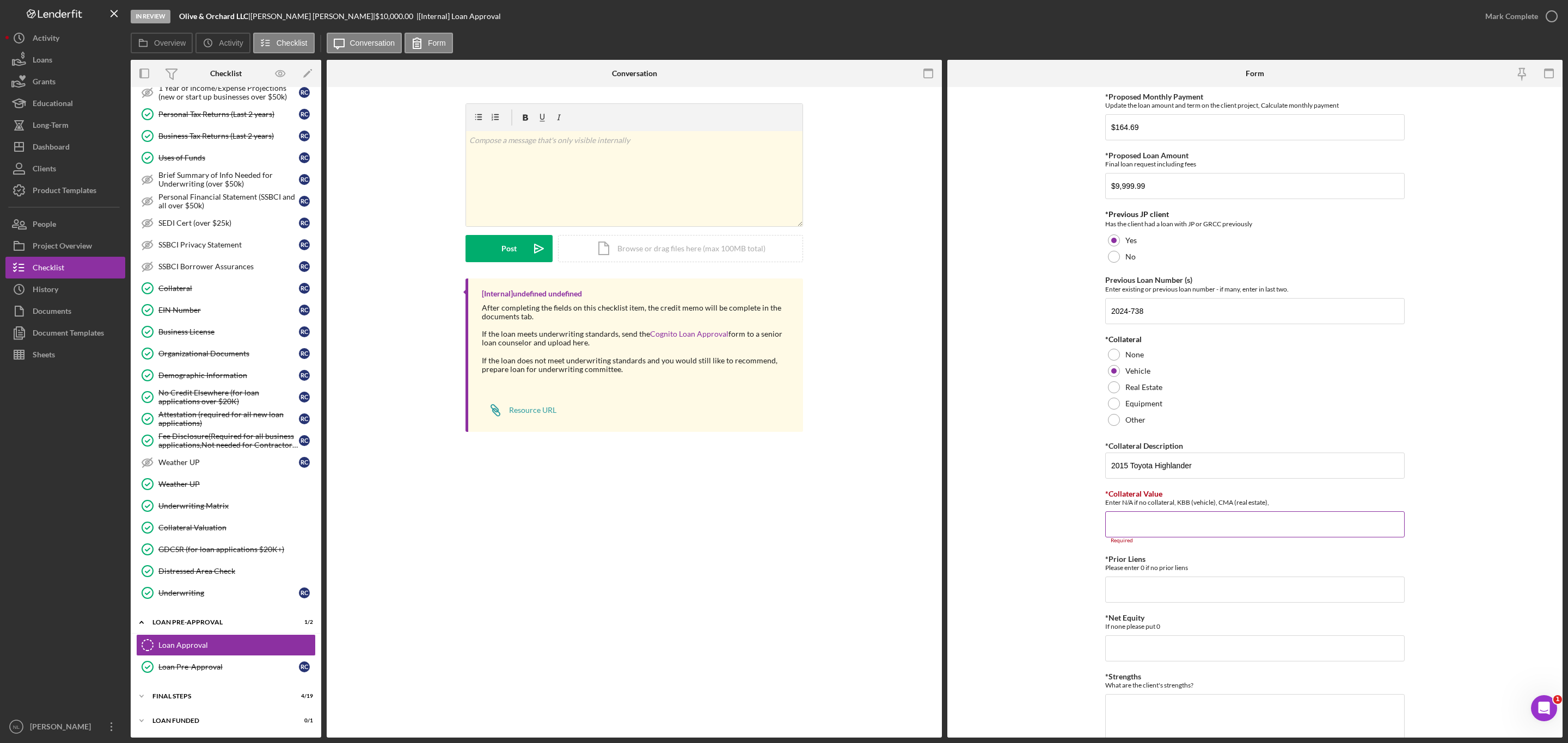
click at [1211, 516] on input "*Collateral Value" at bounding box center [1254, 524] width 299 height 26
type input "20,282"
click at [1163, 593] on input "*Prior Liens" at bounding box center [1254, 583] width 299 height 26
type input "0"
click at [1136, 650] on input "*Net Equity" at bounding box center [1254, 642] width 299 height 26
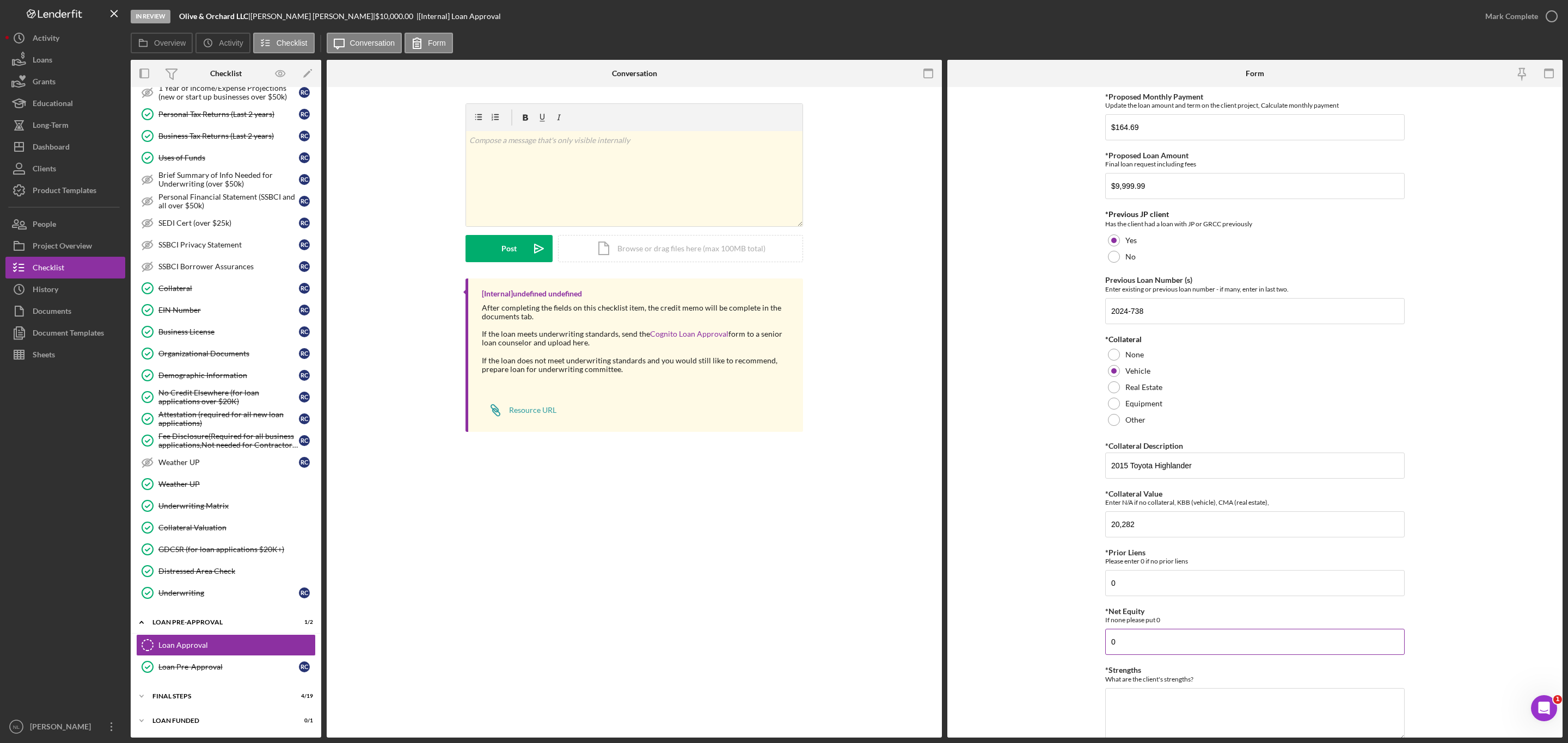
scroll to position [123, 0]
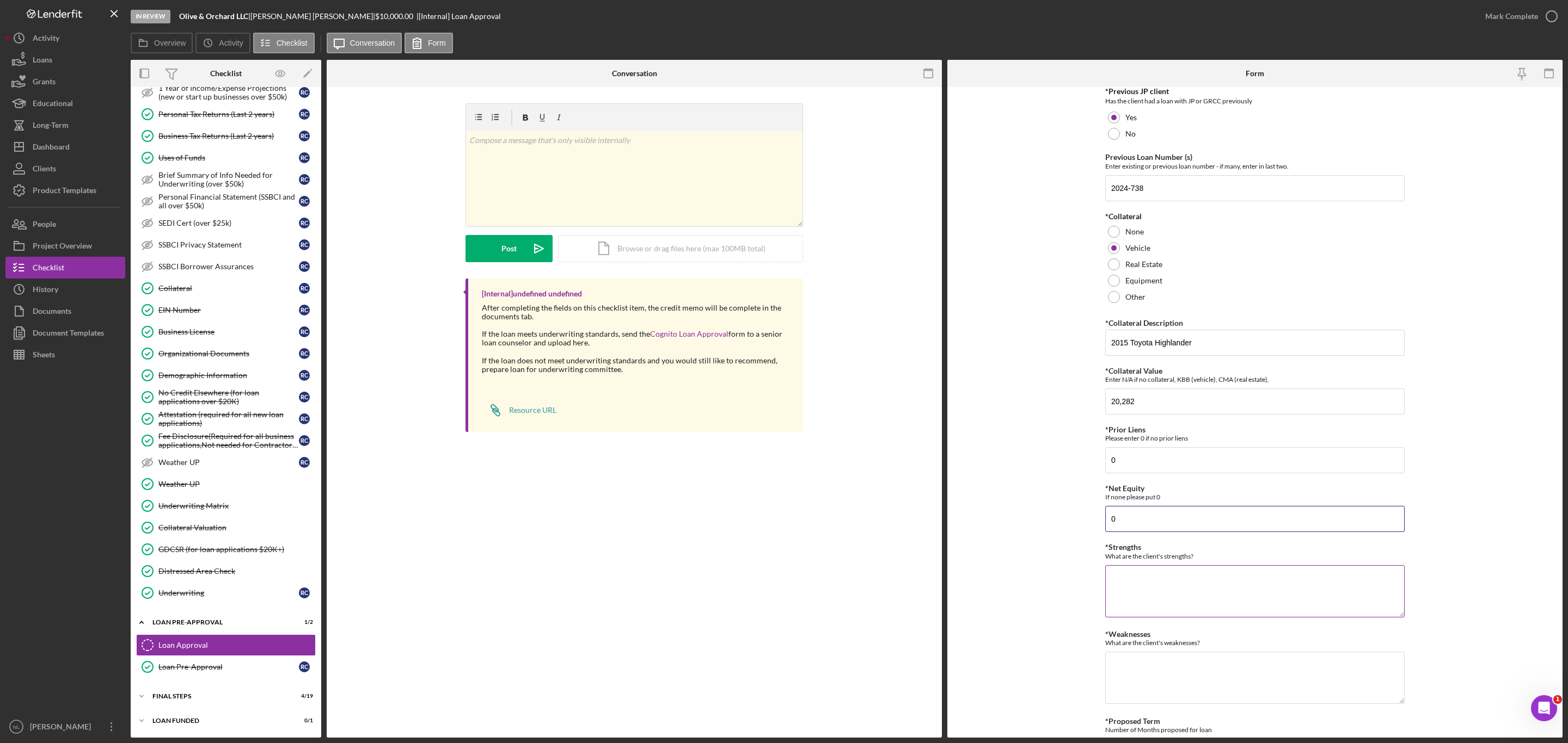
type input "0"
click at [1130, 593] on textarea "*Strengths" at bounding box center [1254, 591] width 299 height 52
type textarea "Strong Collateral, Legacy client"
click at [1150, 683] on textarea "*Weaknesses" at bounding box center [1254, 678] width 299 height 52
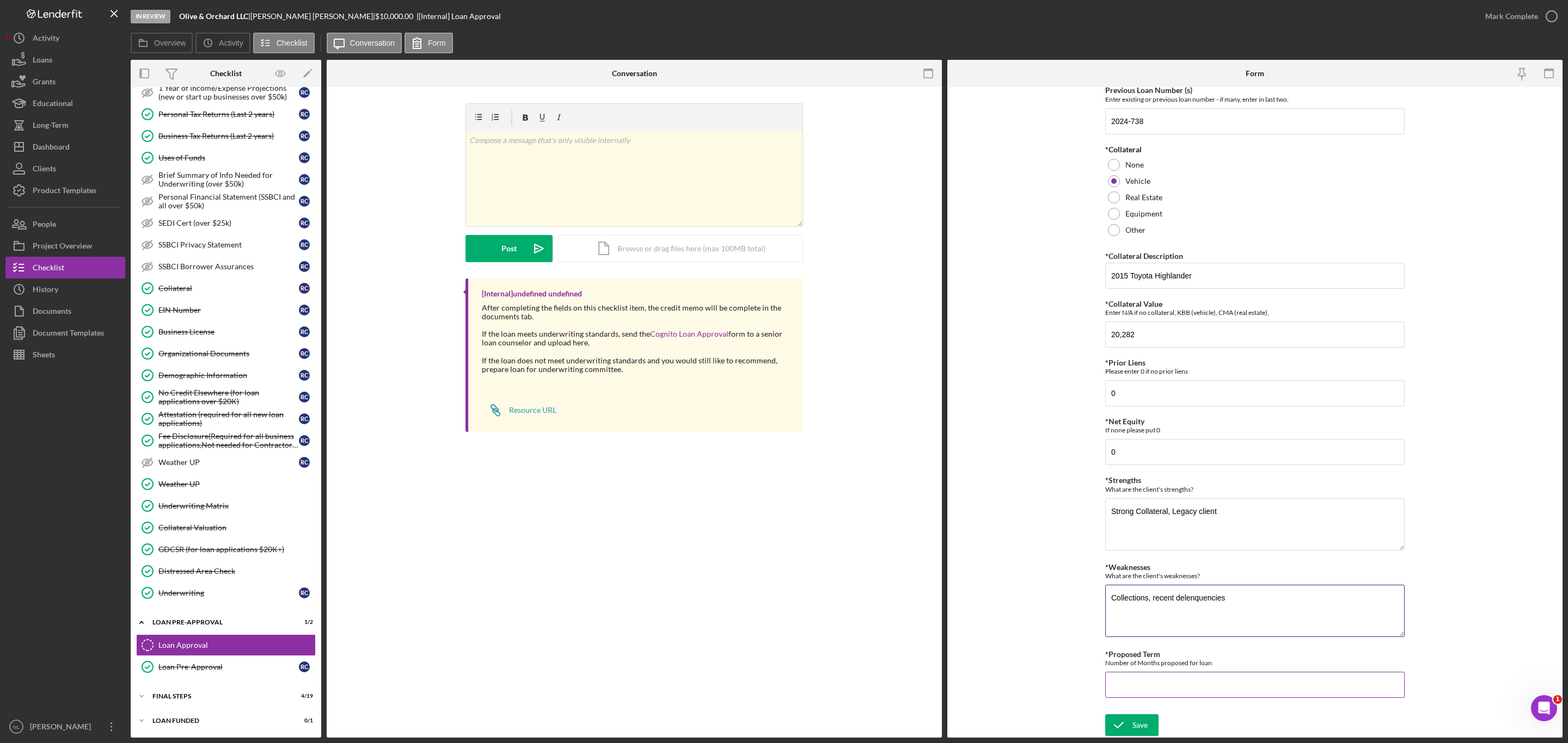
type textarea "Collections, recent delenquencies"
click at [1148, 684] on input "*Proposed Term" at bounding box center [1254, 685] width 299 height 26
type input "84"
click at [1121, 726] on icon "submit" at bounding box center [1118, 725] width 27 height 27
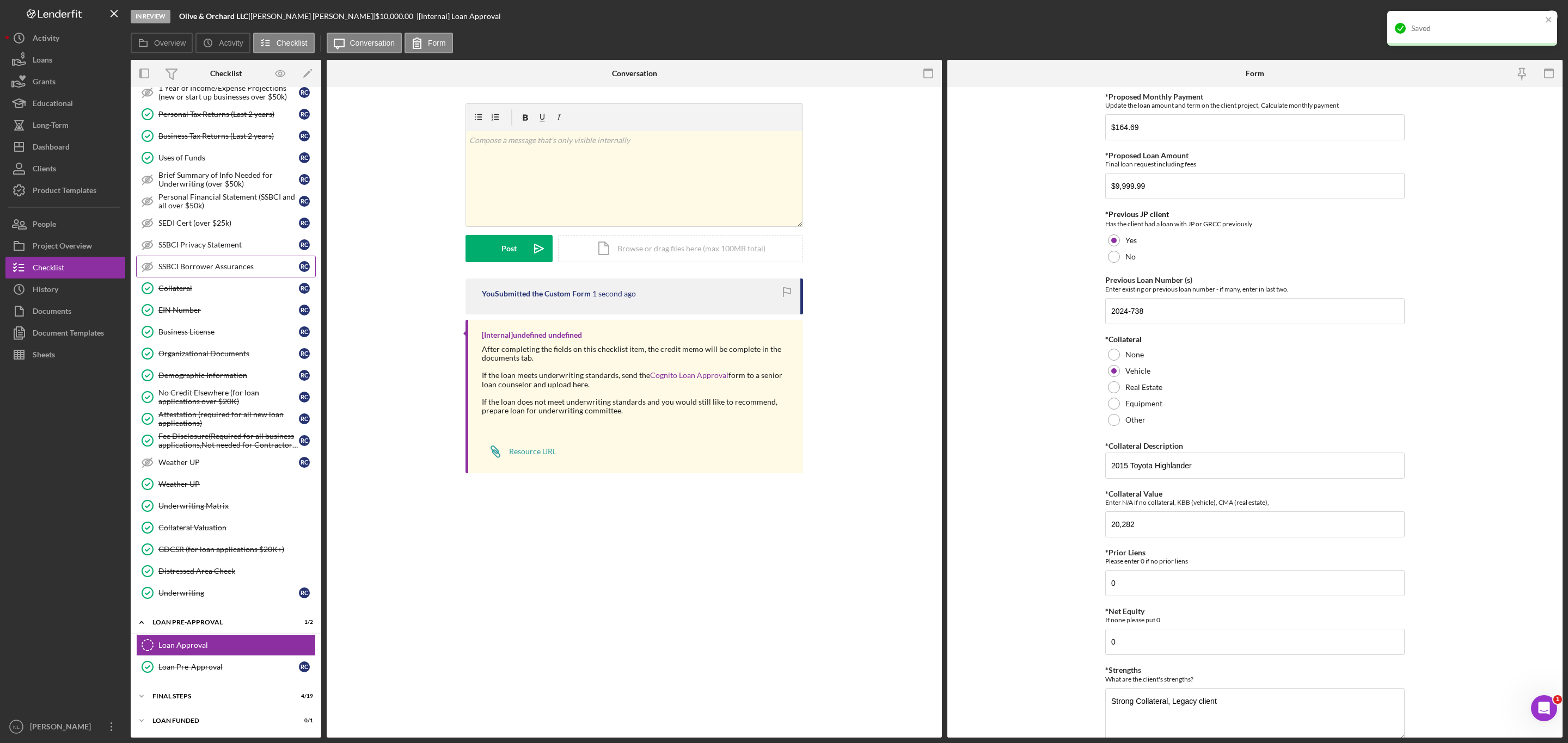
scroll to position [0, 0]
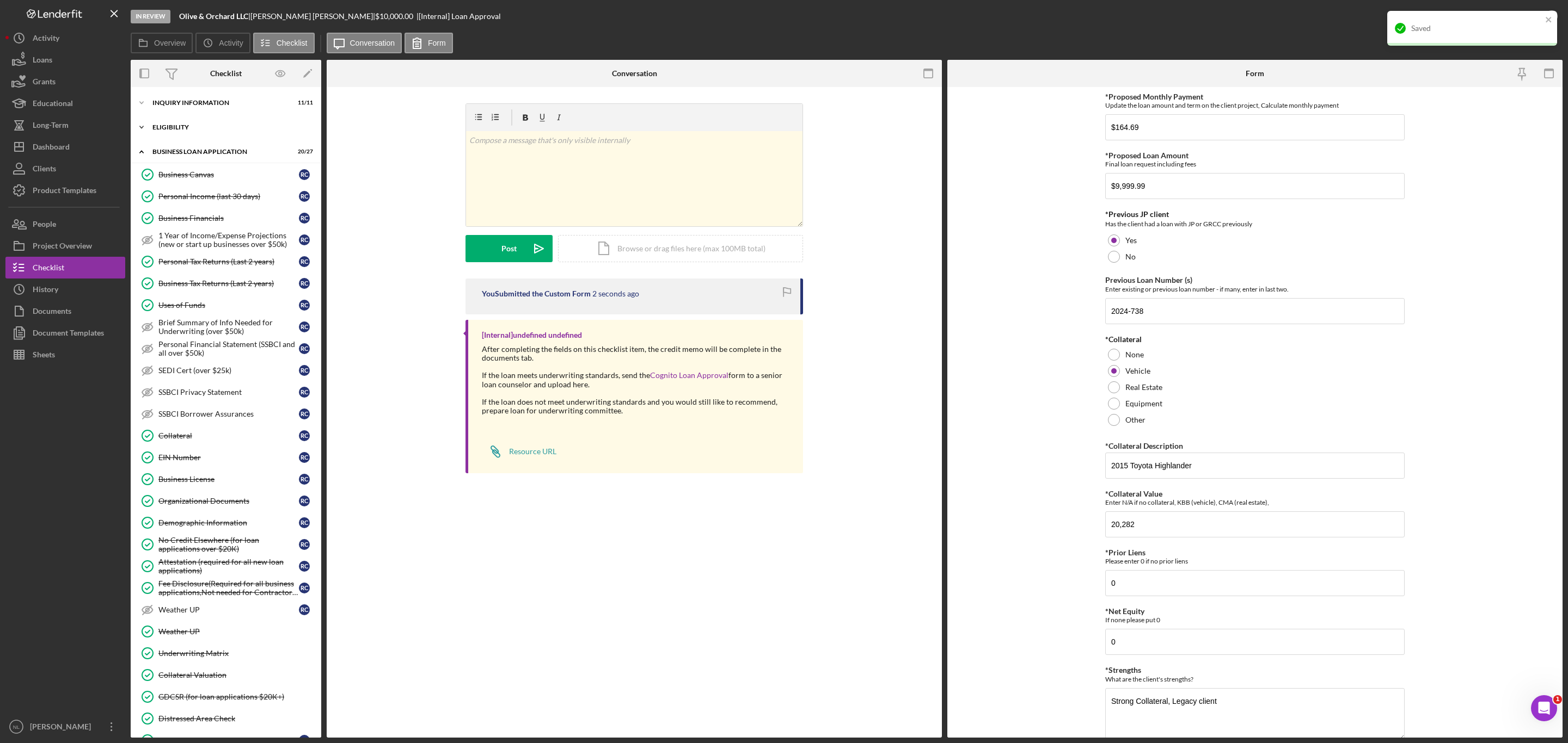
click at [205, 117] on div "Icon/Expander ELIGIBILITY 4 / 4" at bounding box center [226, 128] width 190 height 22
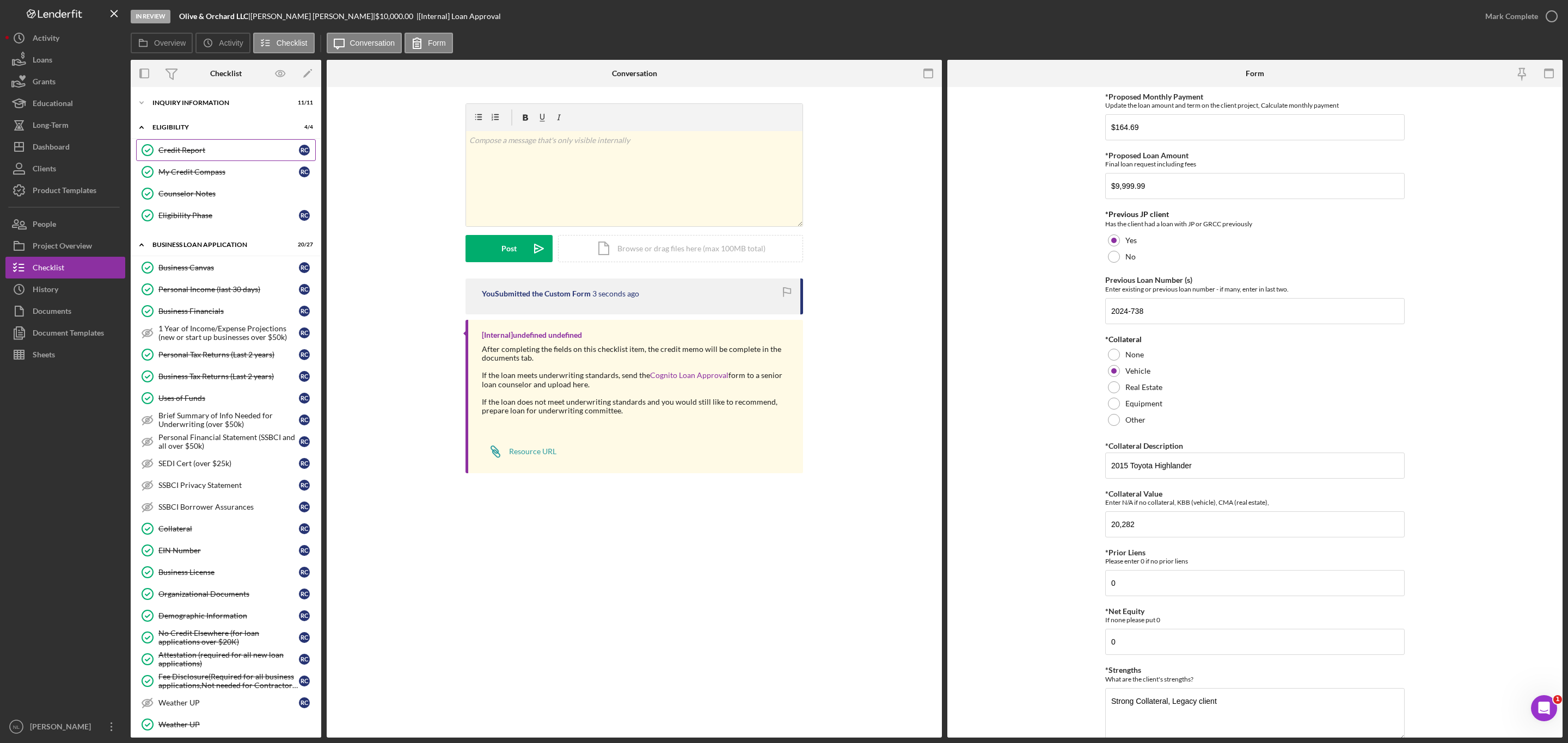
click at [198, 144] on link "Credit Report Credit Report R C" at bounding box center [226, 150] width 180 height 22
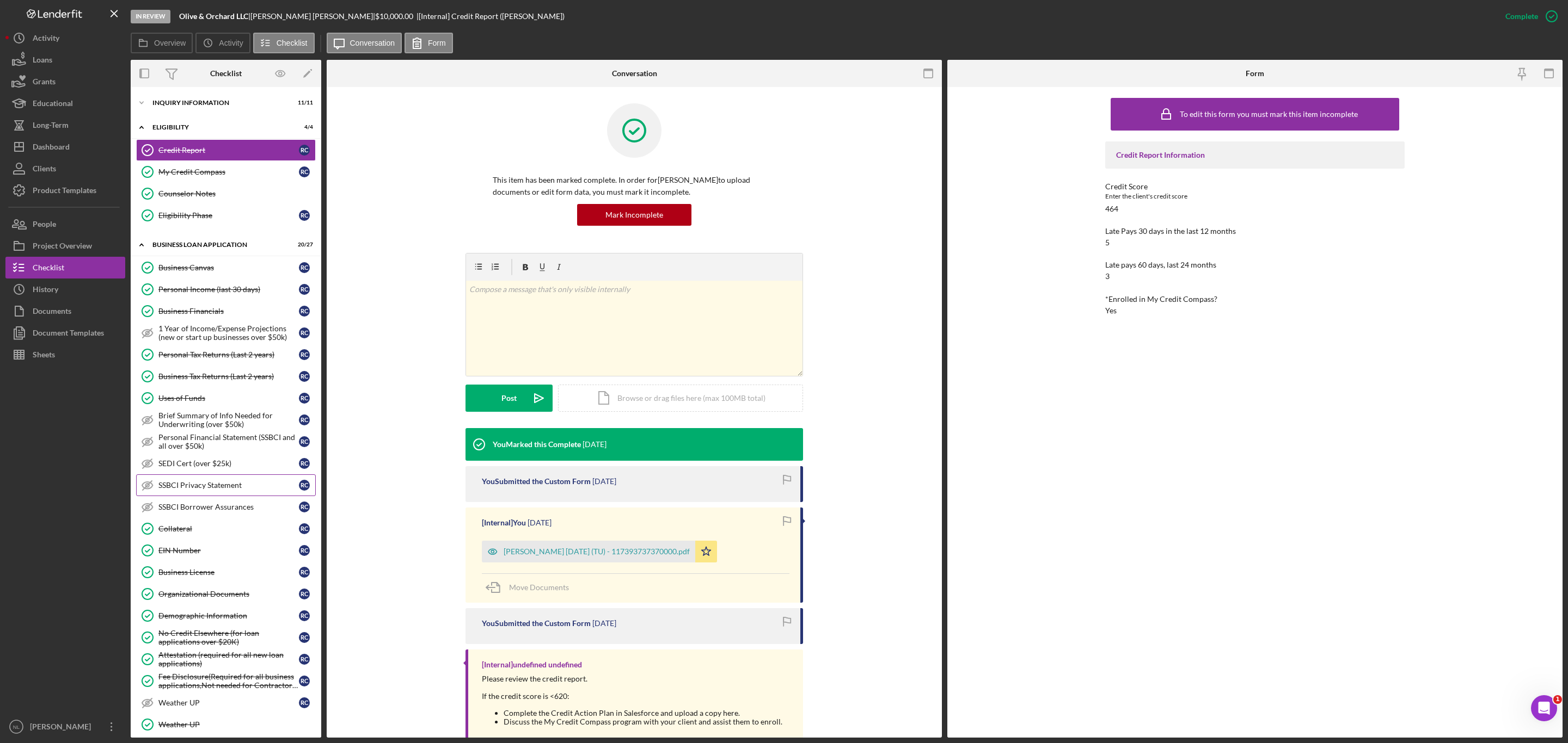
scroll to position [258, 0]
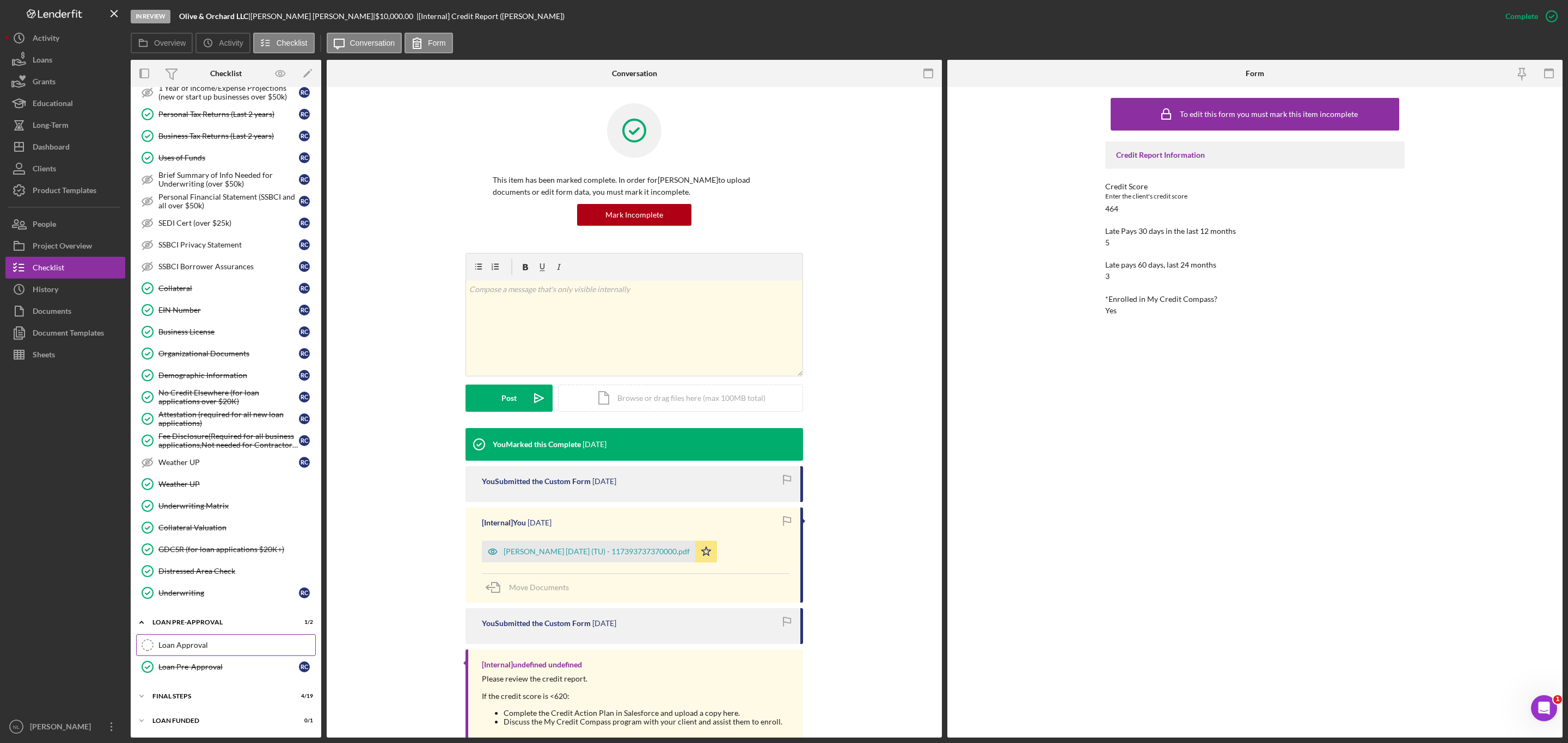
click at [257, 637] on link "Loan Approval Loan Approval" at bounding box center [226, 645] width 180 height 22
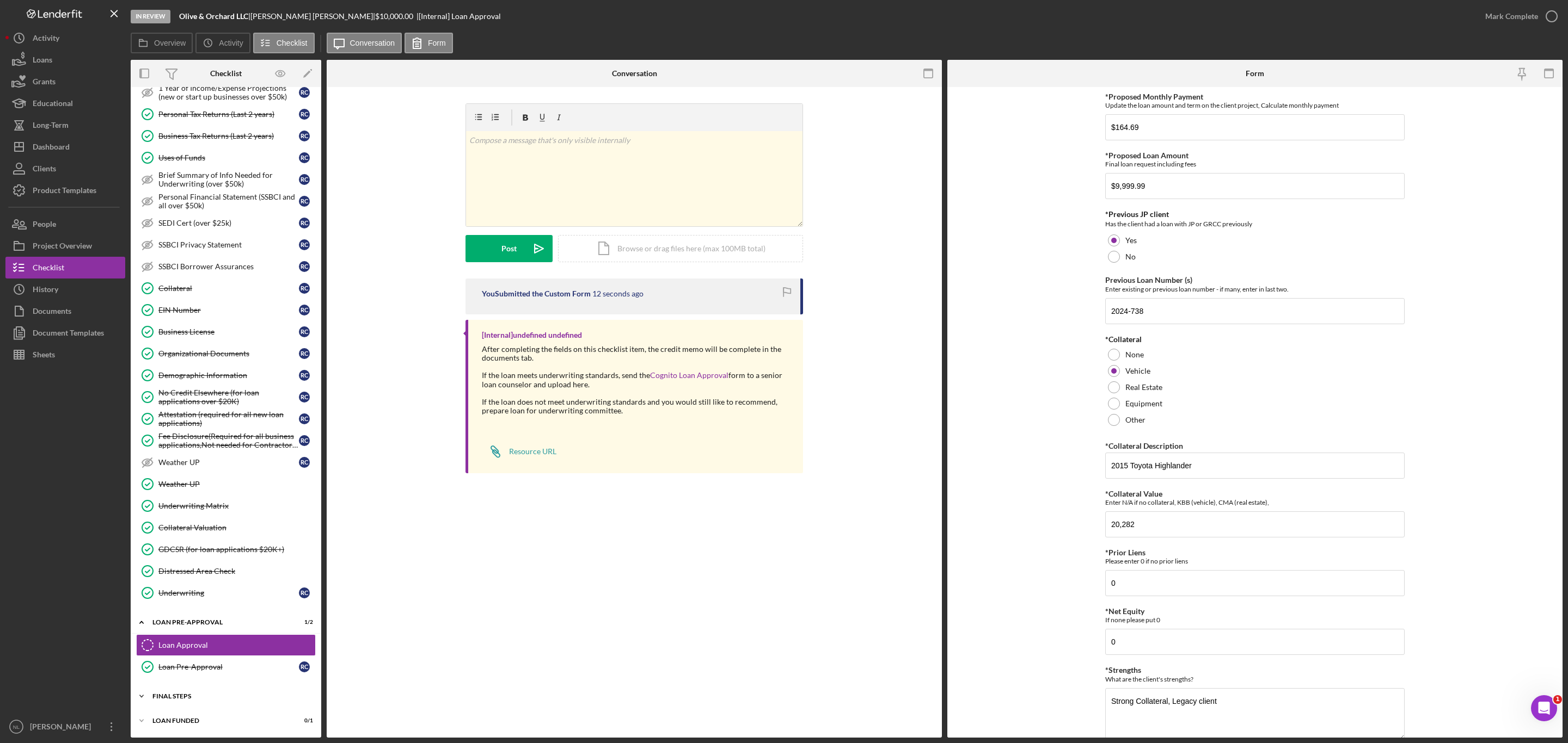
click at [235, 704] on div "Icon/Expander FINAL STEPS 4 / 19" at bounding box center [226, 696] width 190 height 22
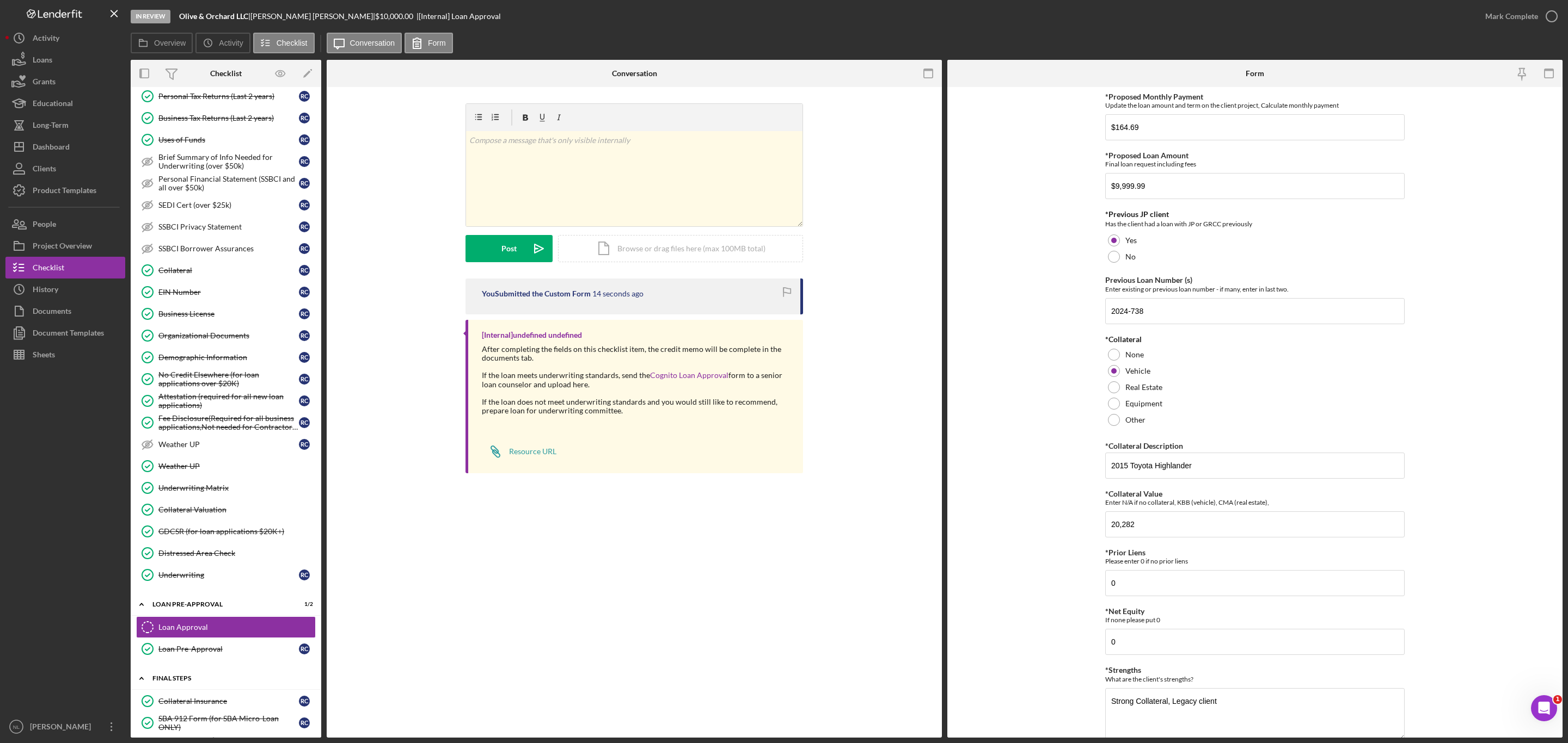
scroll to position [636, 0]
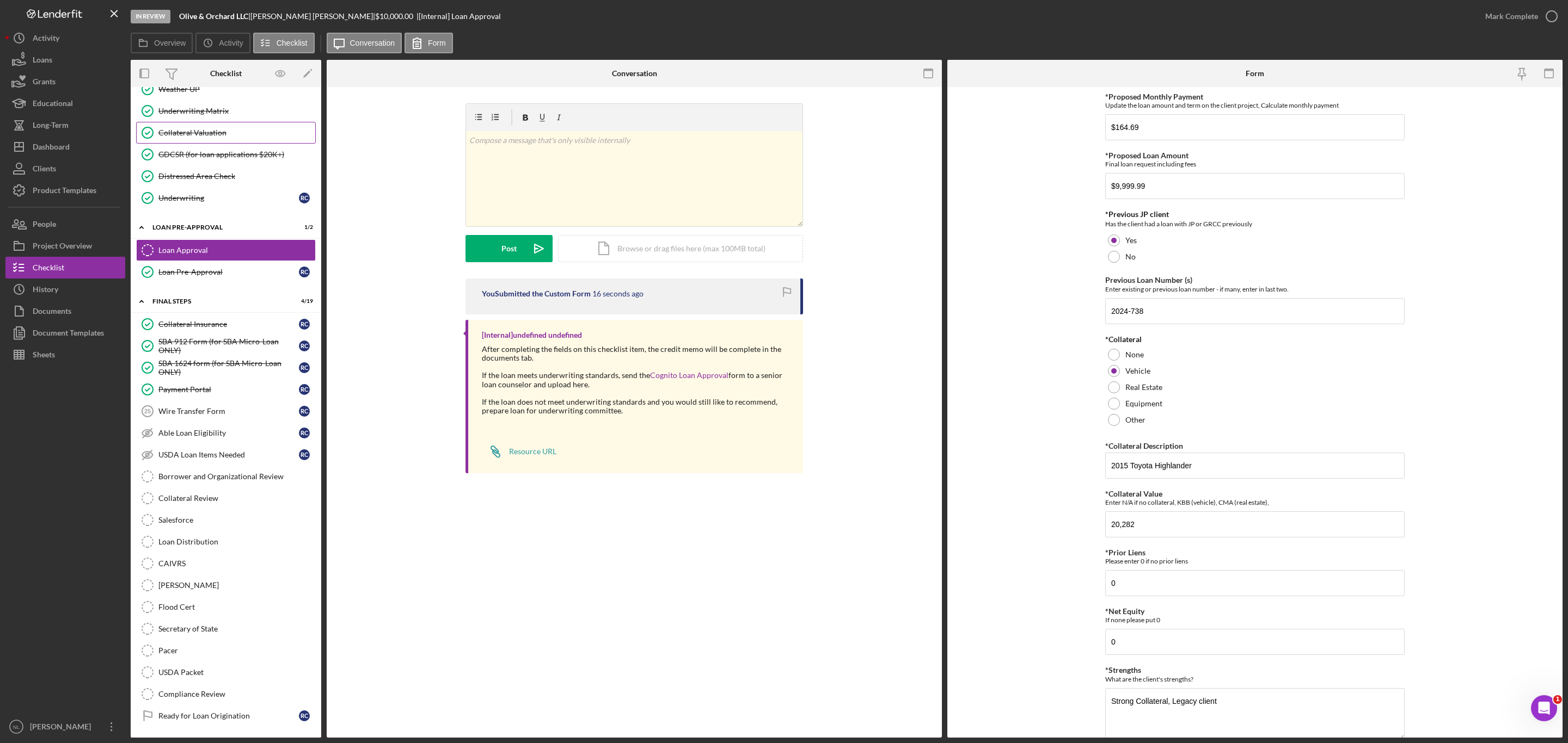
click at [190, 136] on link "Collateral Valuation Collateral Valuation" at bounding box center [226, 133] width 180 height 22
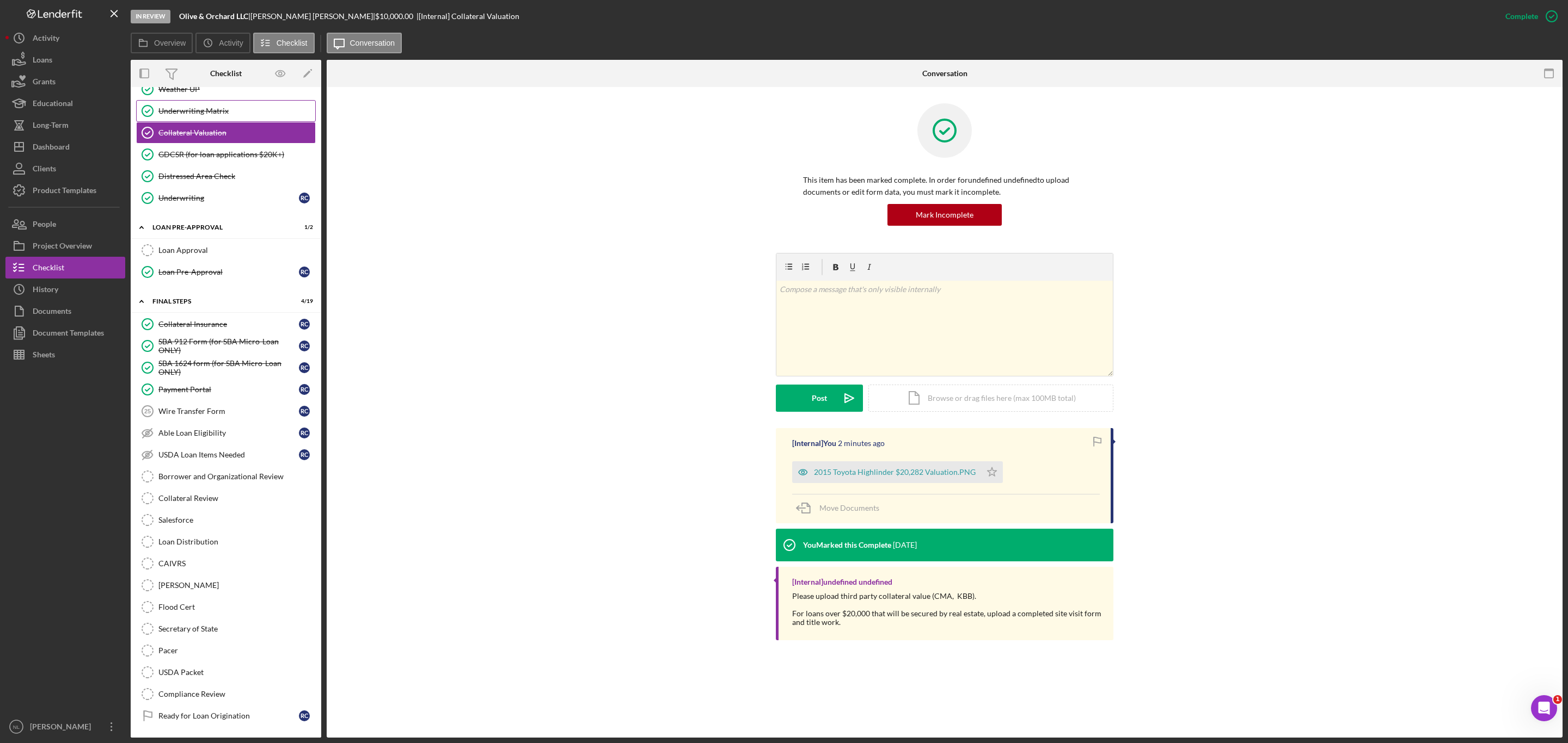
click at [188, 115] on div "Underwriting Matrix" at bounding box center [237, 111] width 157 height 9
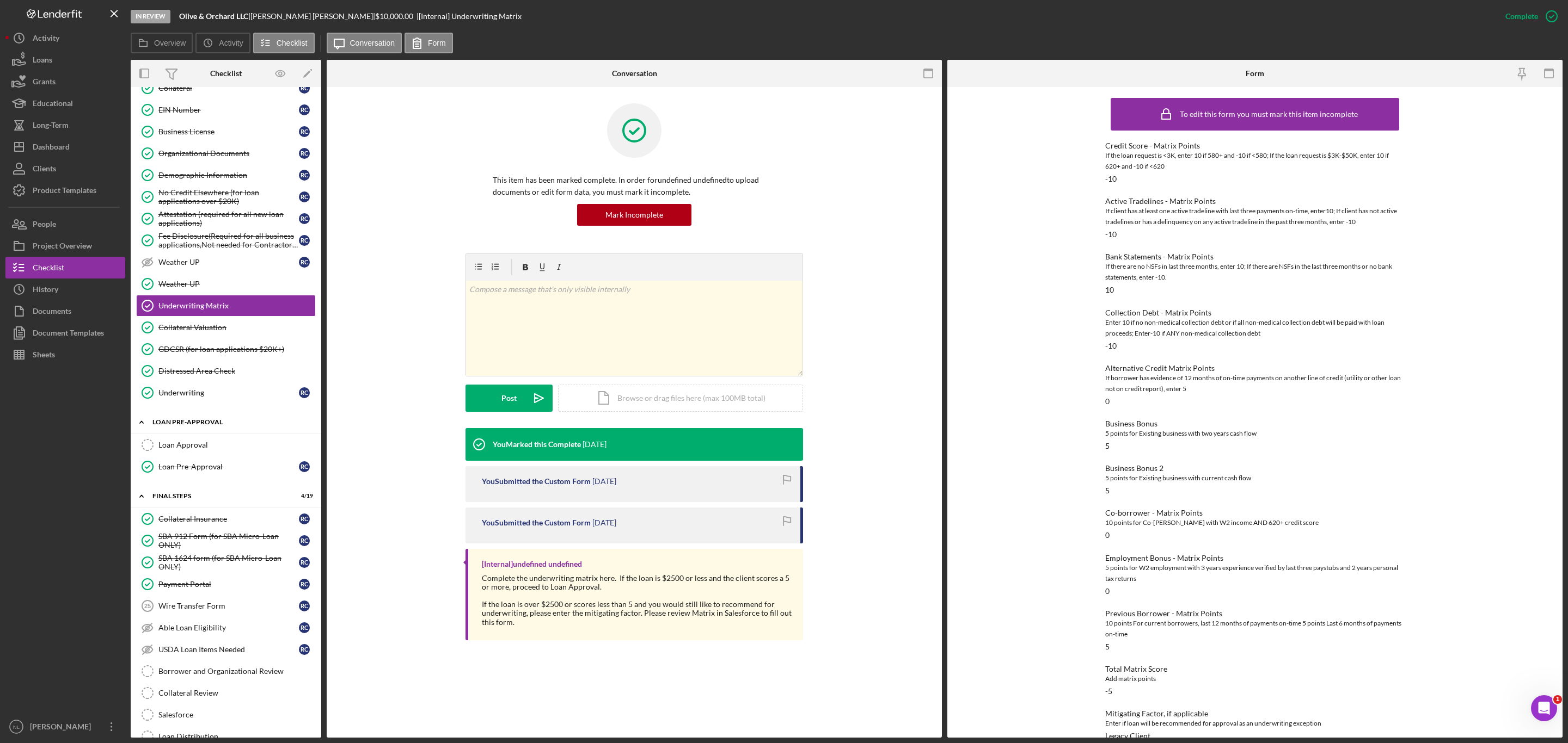
scroll to position [438, 0]
click at [216, 459] on link "Loan Approval Loan Approval" at bounding box center [226, 447] width 180 height 22
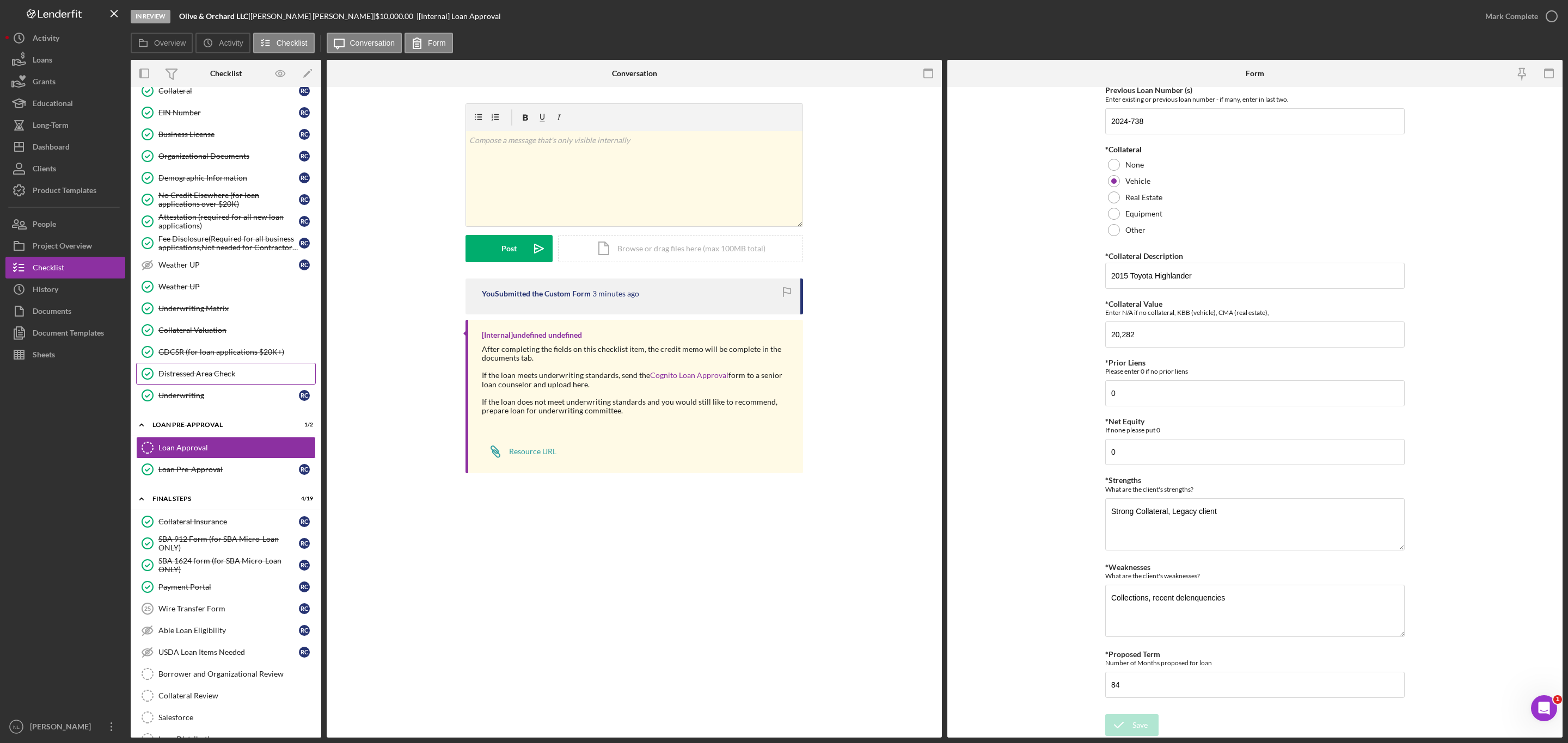
scroll to position [689, 0]
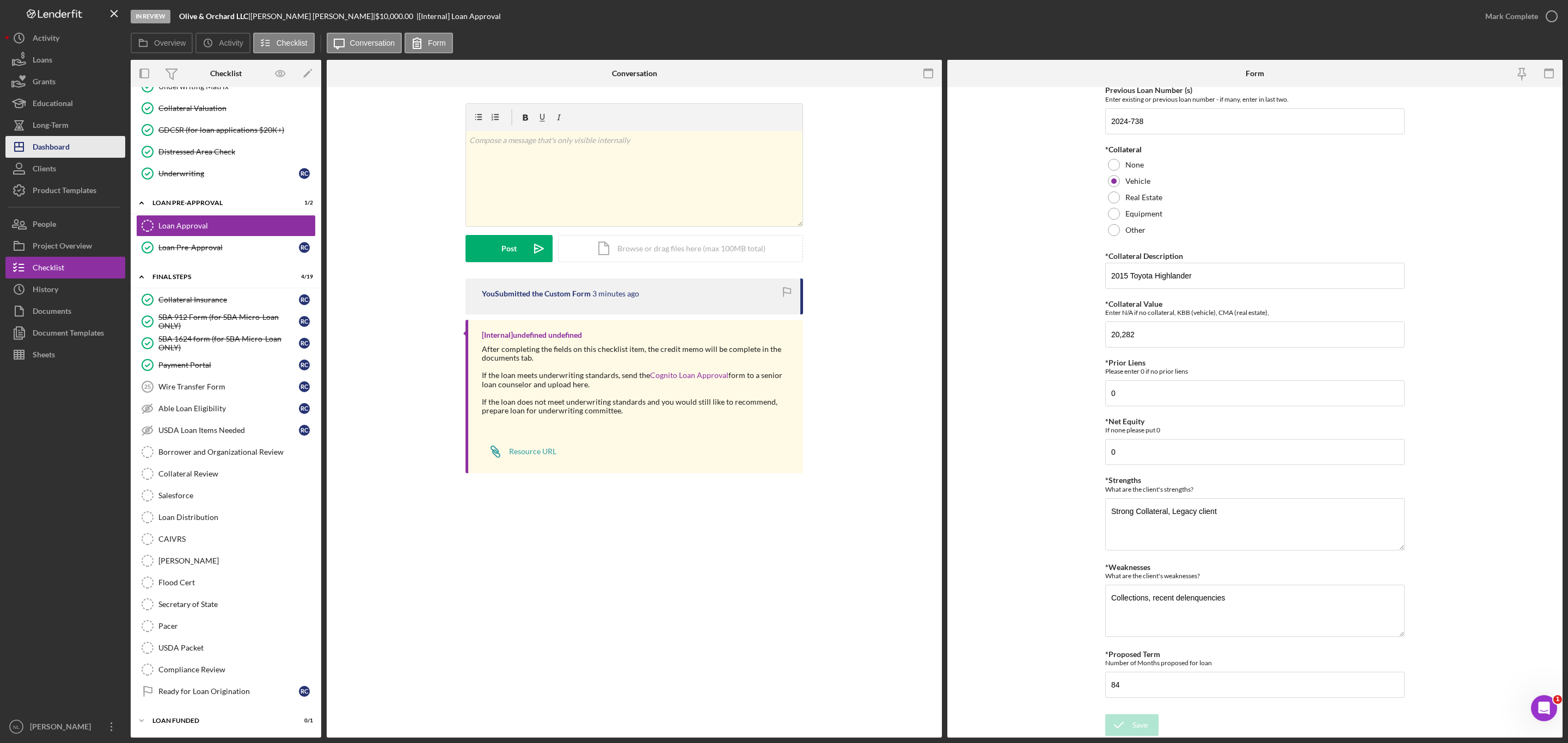
click at [71, 144] on button "Icon/Dashboard Dashboard" at bounding box center [65, 147] width 120 height 22
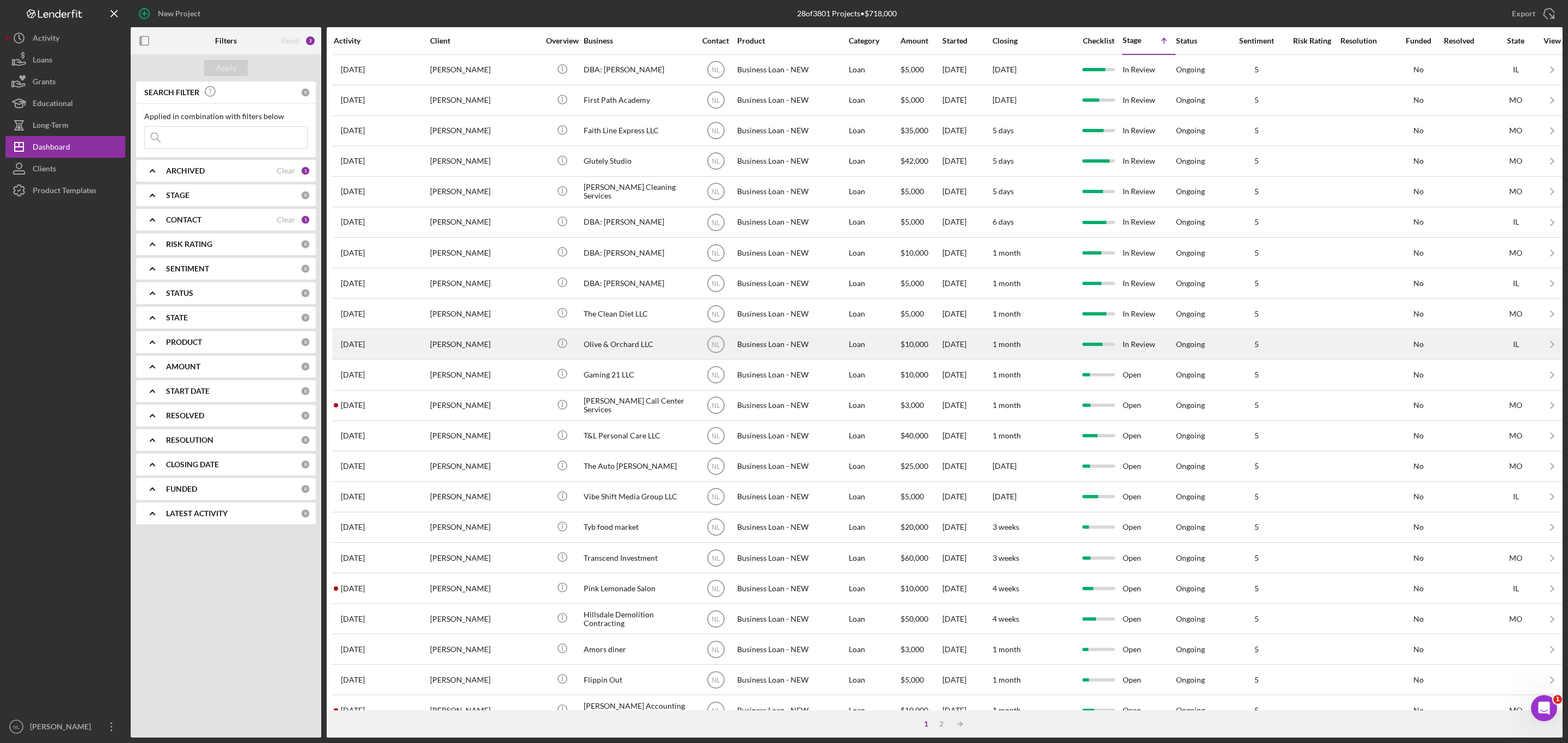
click at [485, 341] on div "[PERSON_NAME]" at bounding box center [484, 343] width 109 height 29
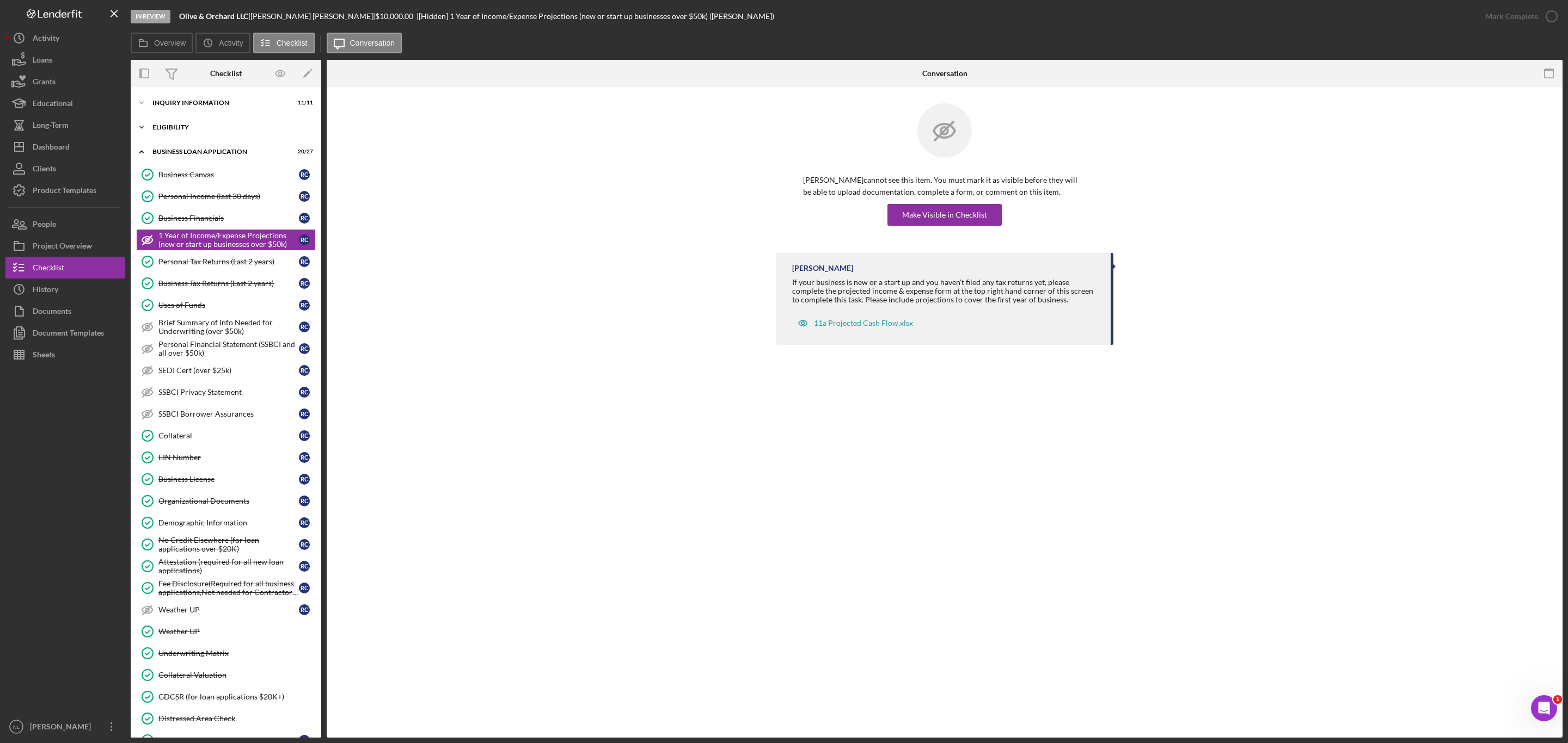
click at [157, 132] on div "Icon/Expander ELIGIBILITY 4 / 4" at bounding box center [226, 128] width 190 height 22
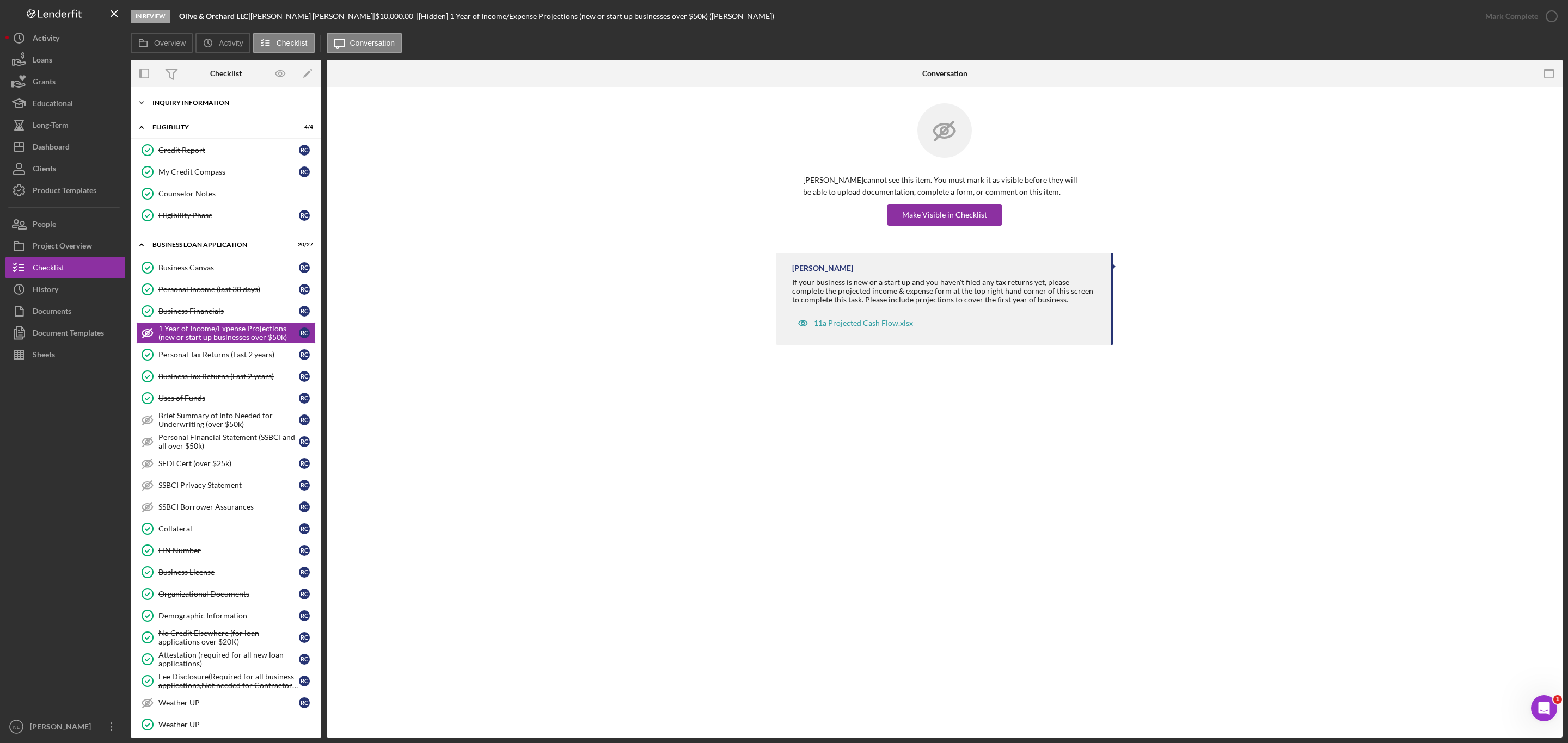
click at [164, 105] on div "INQUIRY INFORMATION" at bounding box center [230, 103] width 155 height 7
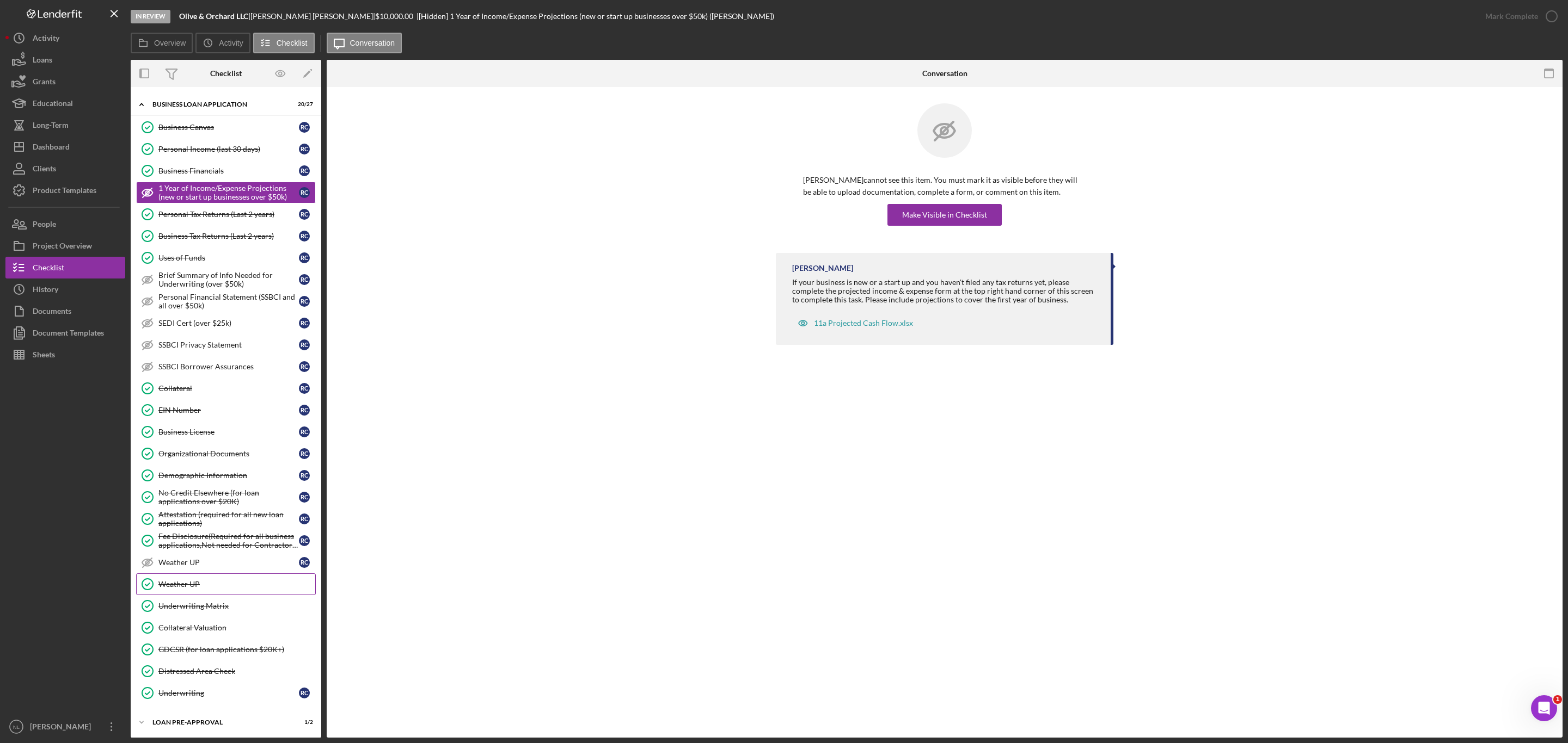
scroll to position [391, 0]
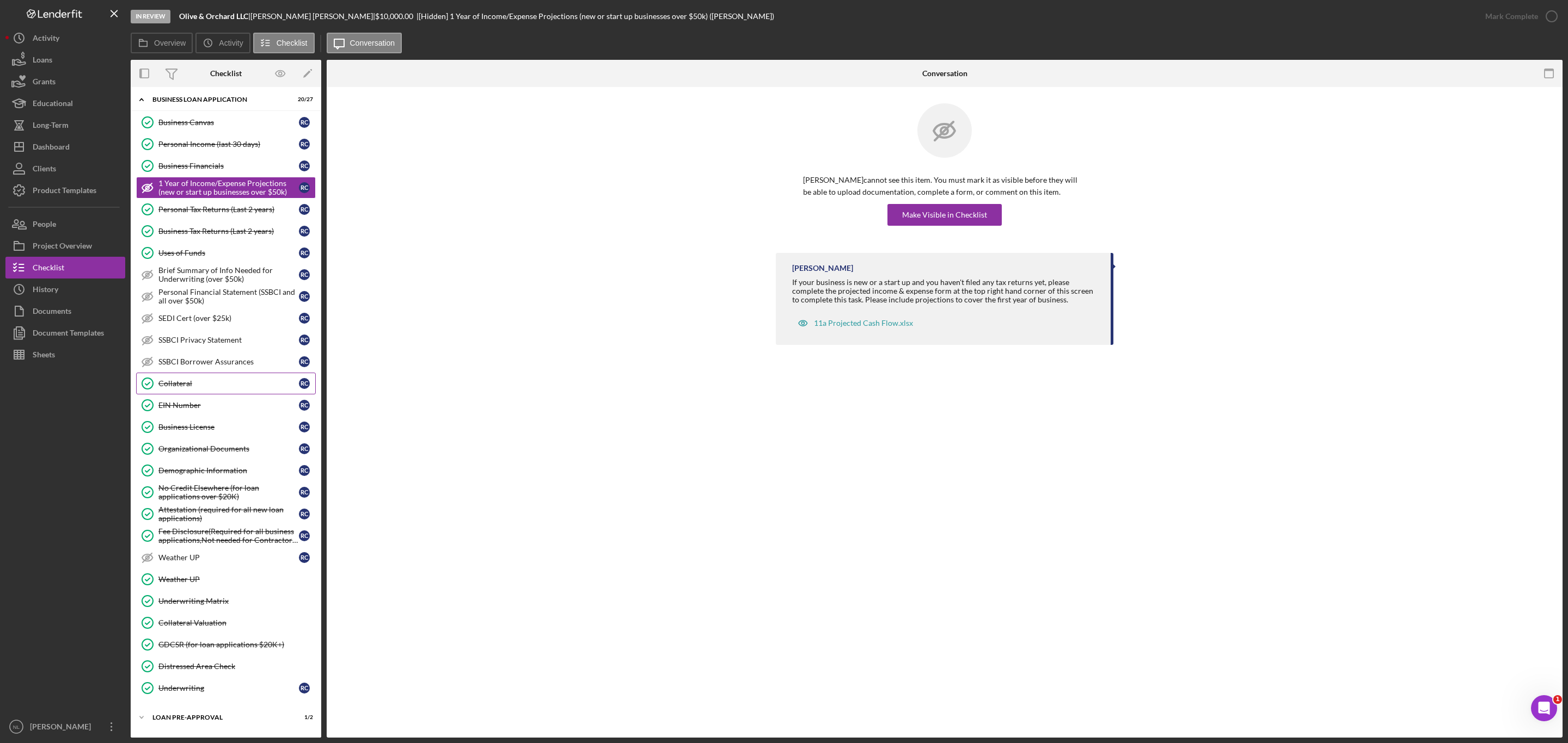
click at [205, 388] on div "Collateral" at bounding box center [229, 383] width 140 height 9
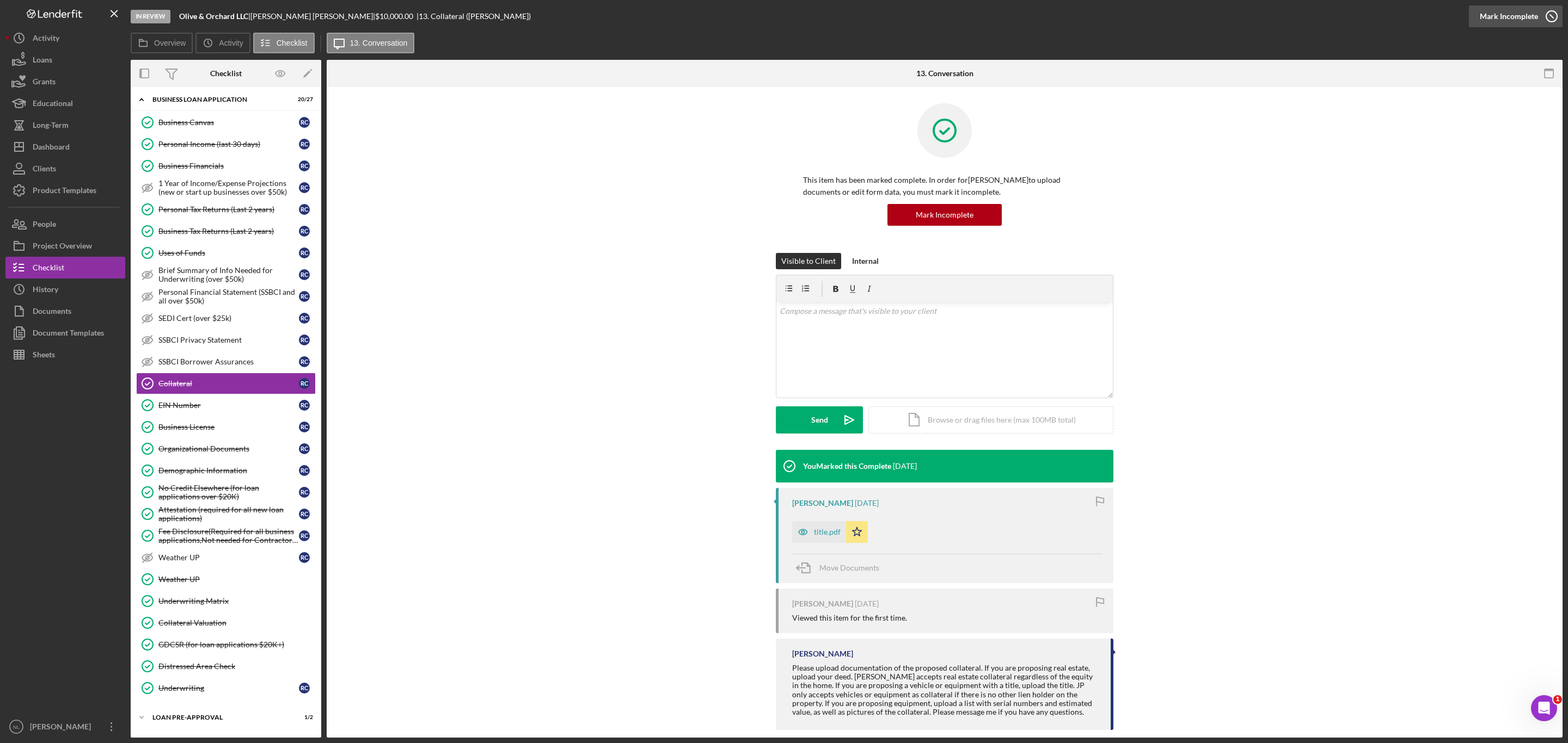
click at [1557, 20] on icon "button" at bounding box center [1551, 16] width 27 height 27
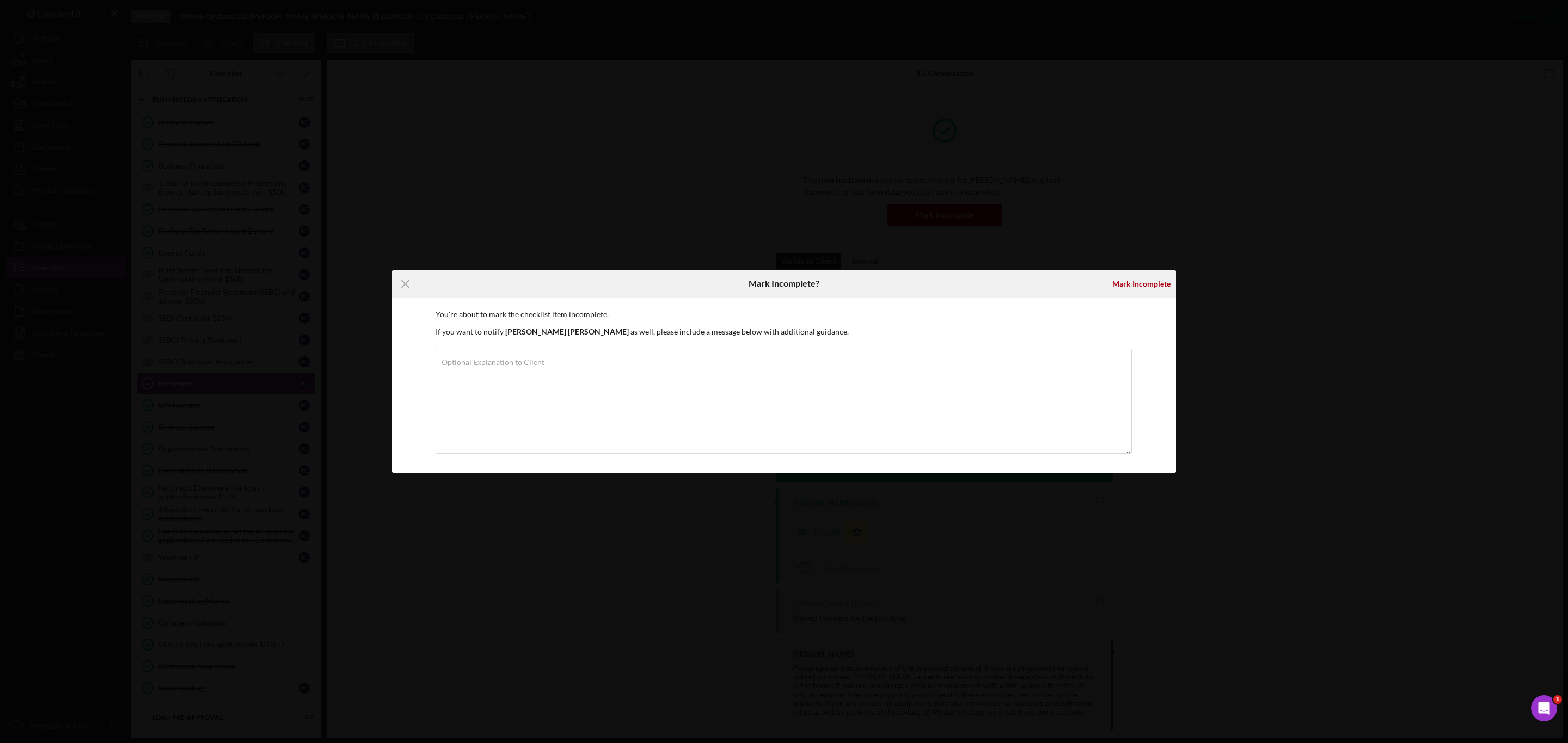
click at [1139, 294] on div "Mark Incomplete" at bounding box center [1141, 284] width 69 height 27
click at [1139, 290] on div "Mark Incomplete" at bounding box center [1141, 284] width 58 height 22
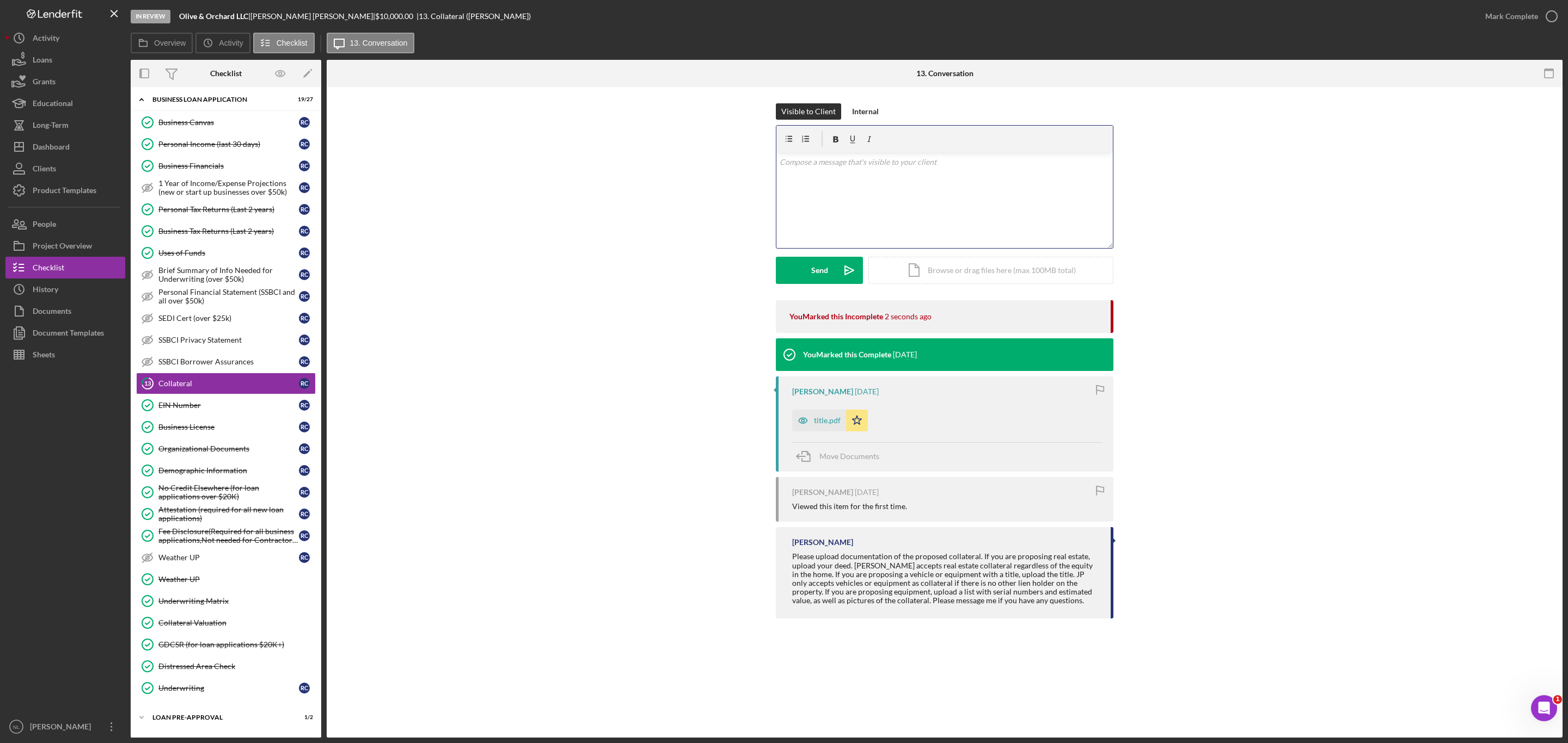
click at [835, 195] on div "v Color teal Color pink Remove color Add row above Add row below Add column bef…" at bounding box center [945, 200] width 336 height 95
click at [830, 268] on button "Send Icon/icon-invite-send" at bounding box center [819, 270] width 87 height 27
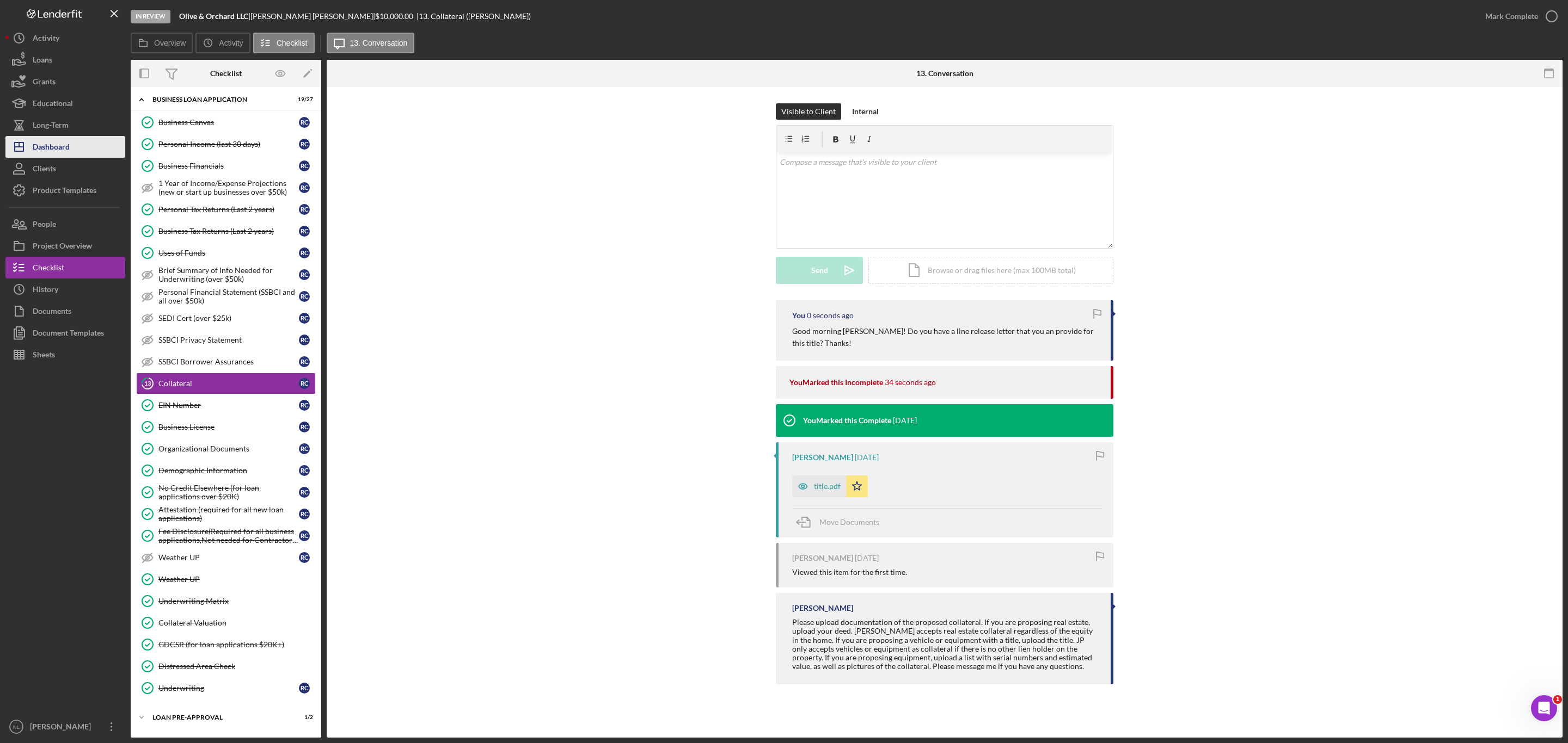
click at [71, 148] on button "Icon/Dashboard Dashboard" at bounding box center [65, 147] width 120 height 22
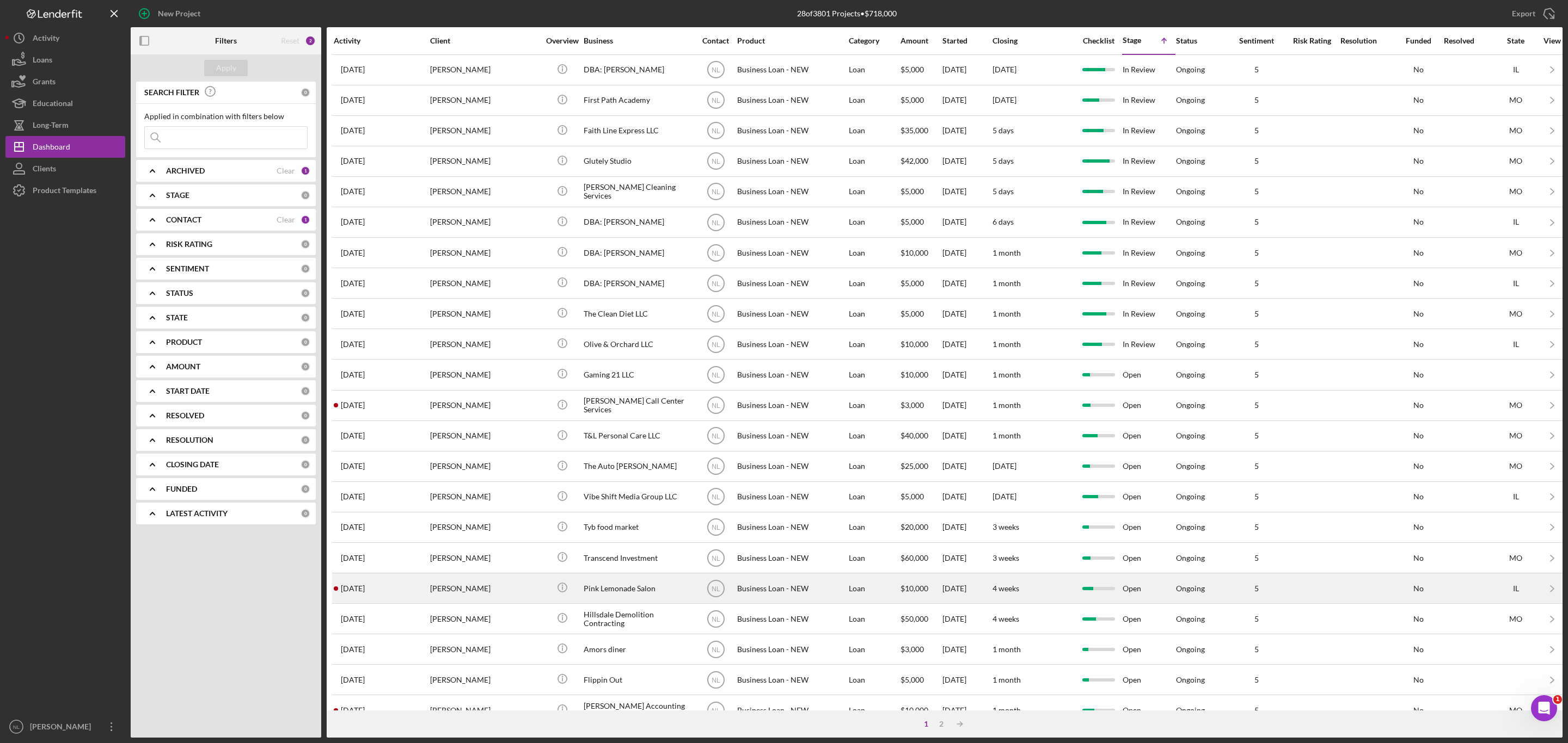
click at [487, 601] on div "[PERSON_NAME]" at bounding box center [484, 588] width 109 height 29
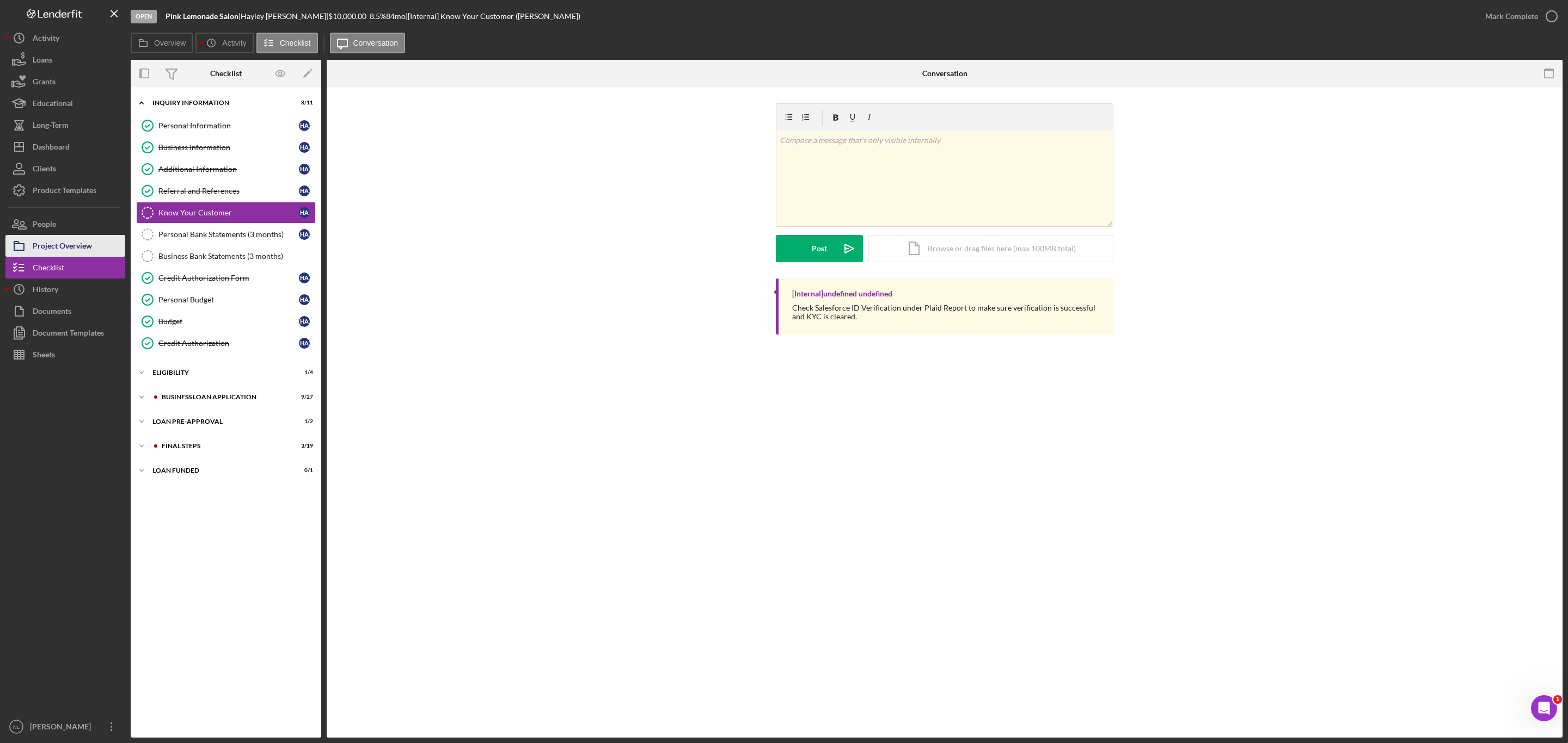
click at [53, 243] on div "Project Overview" at bounding box center [62, 247] width 59 height 24
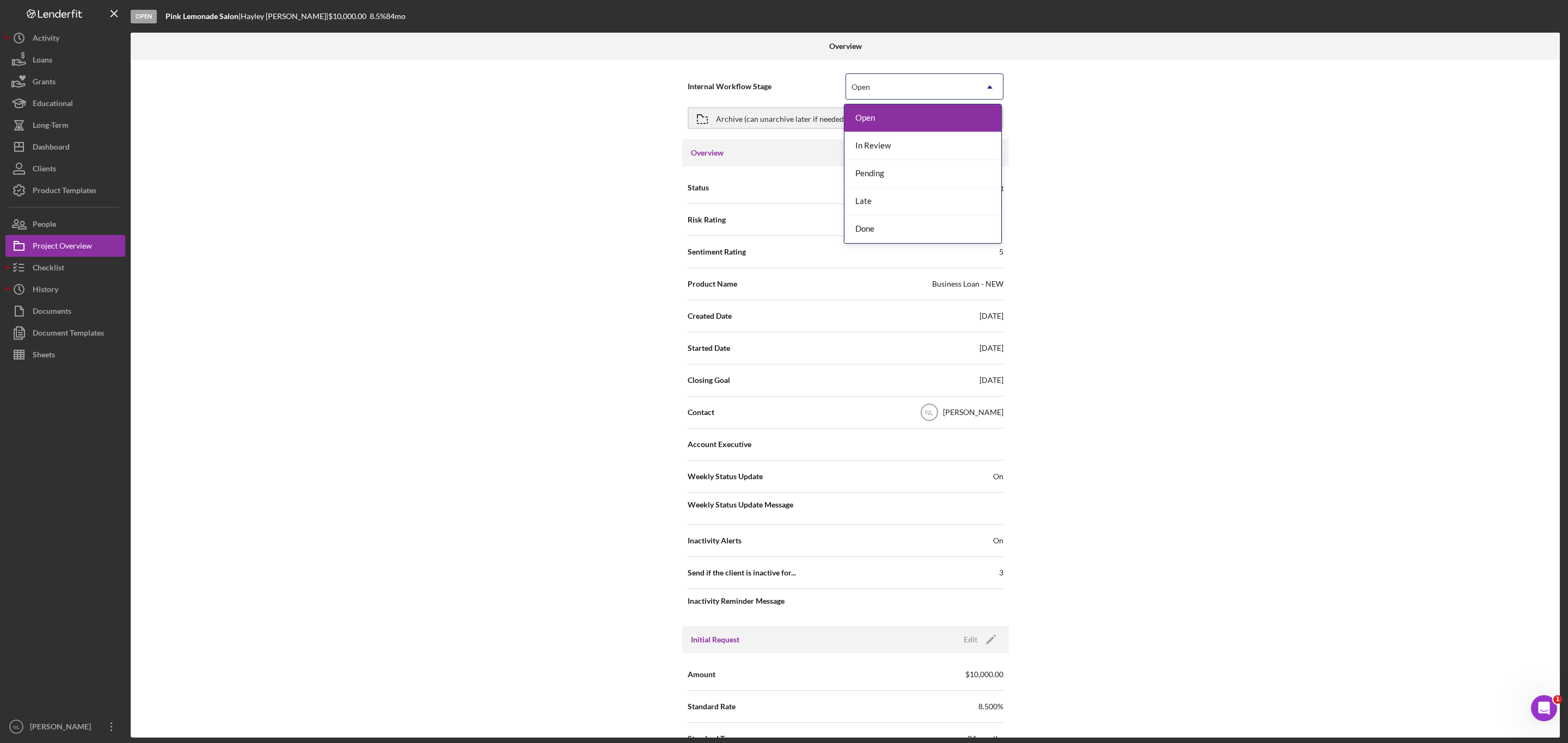
click at [931, 90] on div "Open" at bounding box center [911, 86] width 130 height 25
click at [918, 140] on div "In Review" at bounding box center [922, 146] width 157 height 28
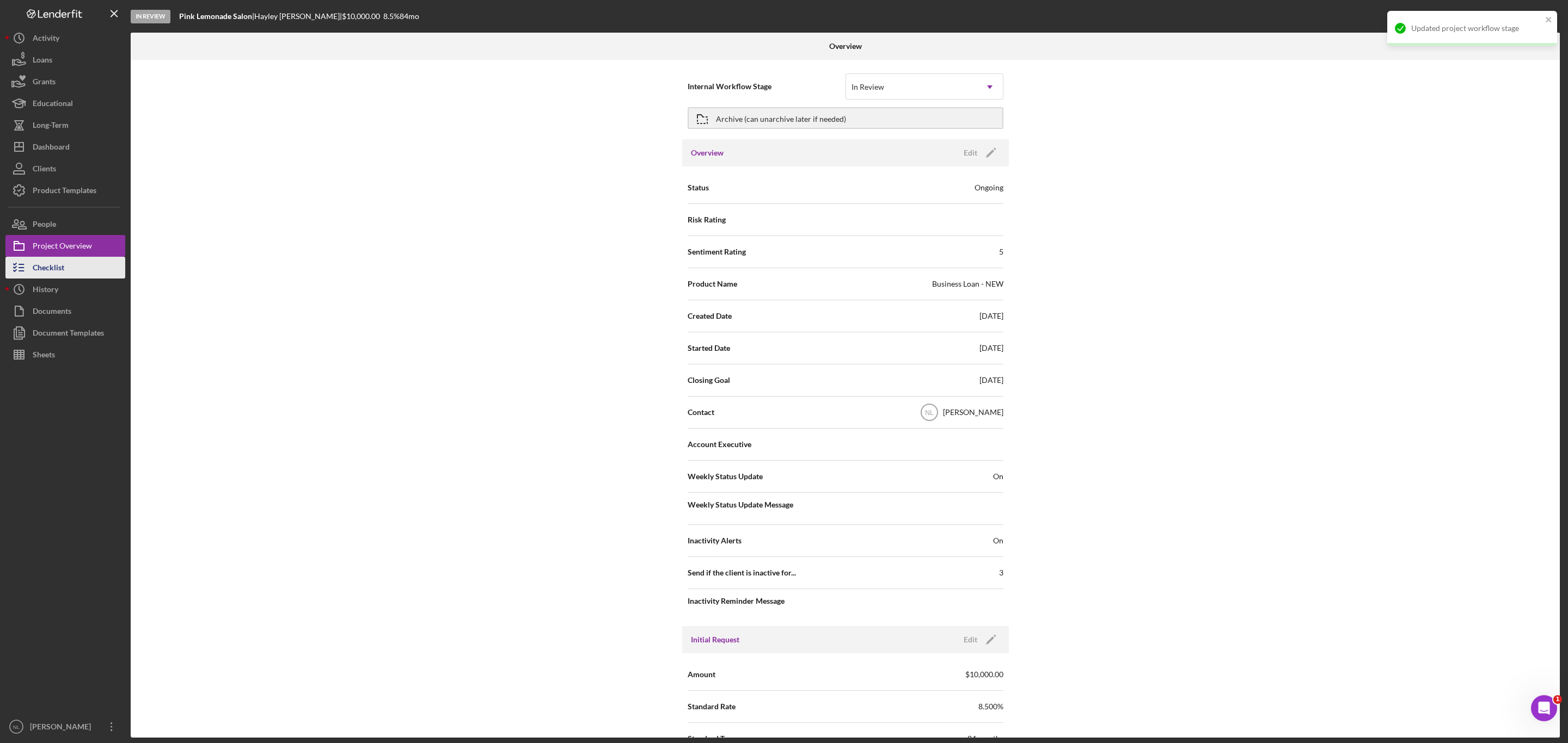
click at [88, 275] on button "Checklist" at bounding box center [65, 267] width 120 height 22
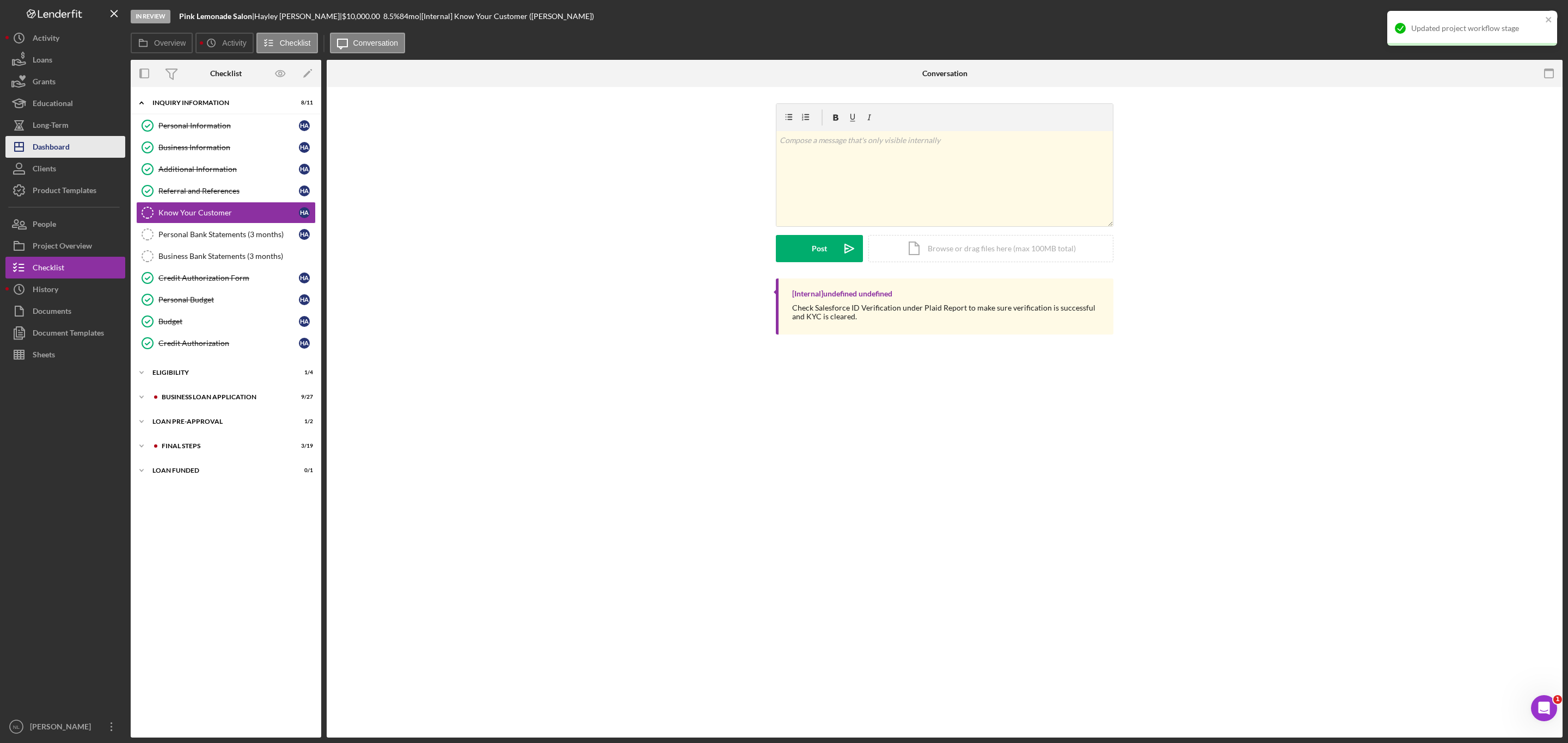
click at [77, 147] on button "Icon/Dashboard Dashboard" at bounding box center [65, 147] width 120 height 22
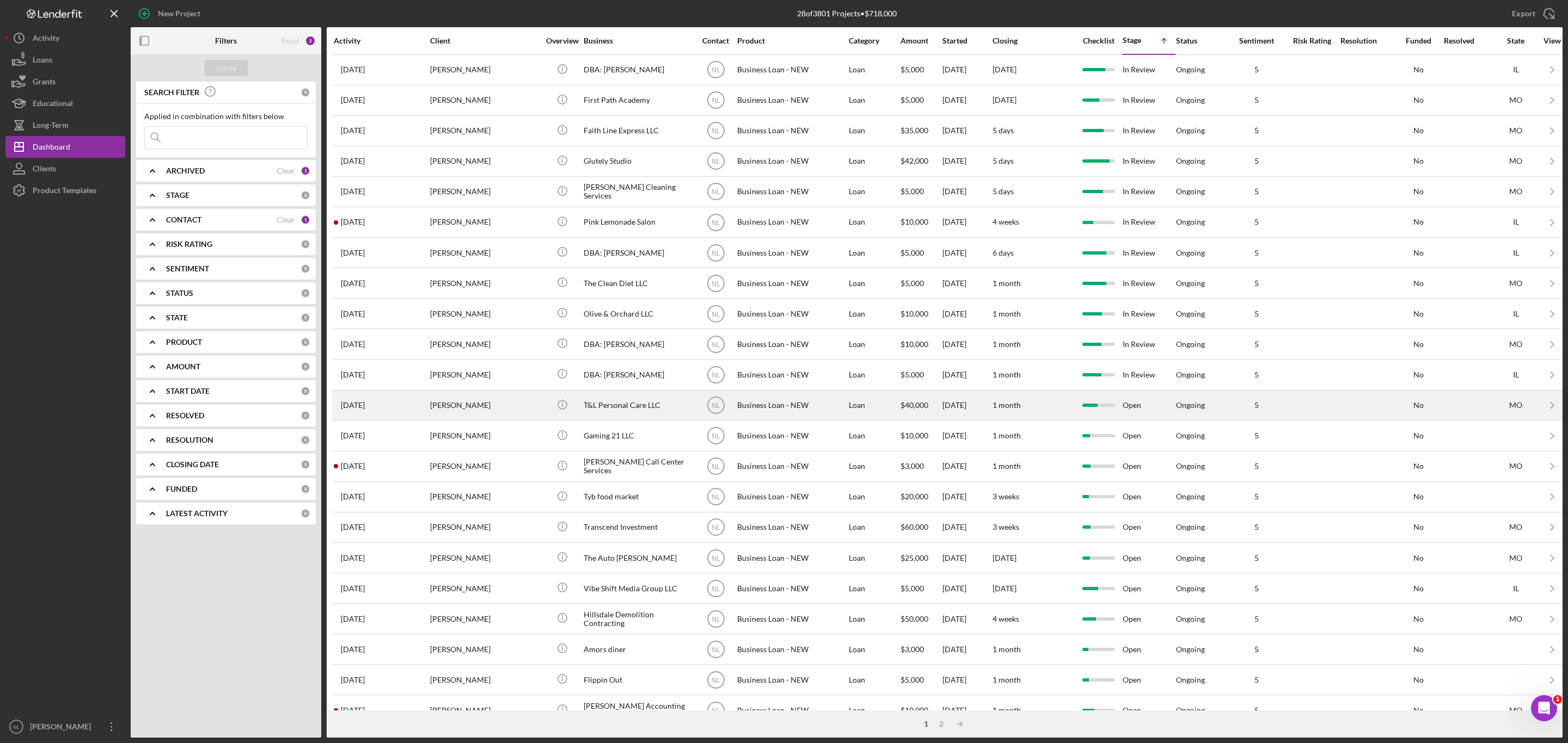
click at [477, 420] on div "[PERSON_NAME]" at bounding box center [484, 406] width 109 height 29
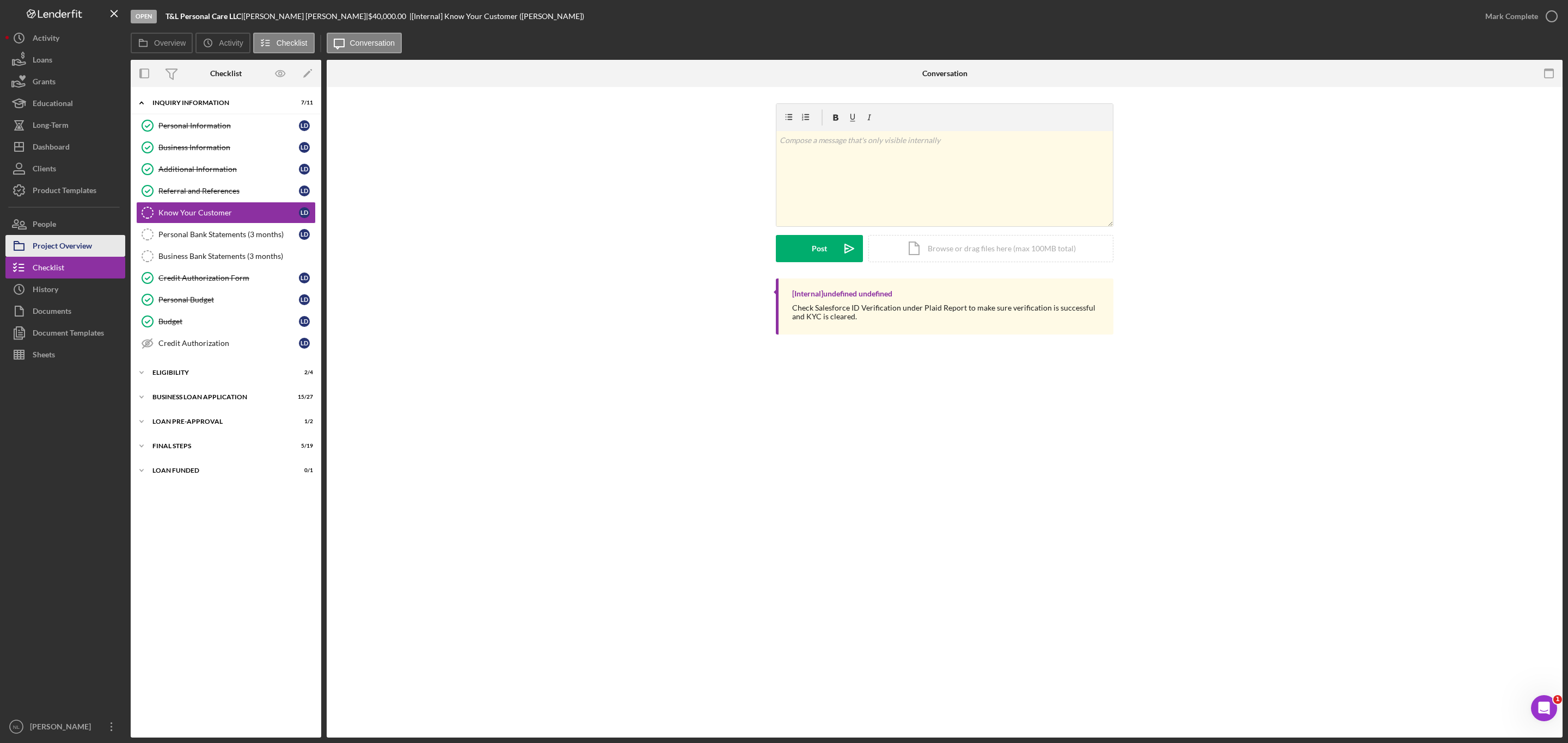
click at [67, 248] on div "Project Overview" at bounding box center [62, 247] width 59 height 24
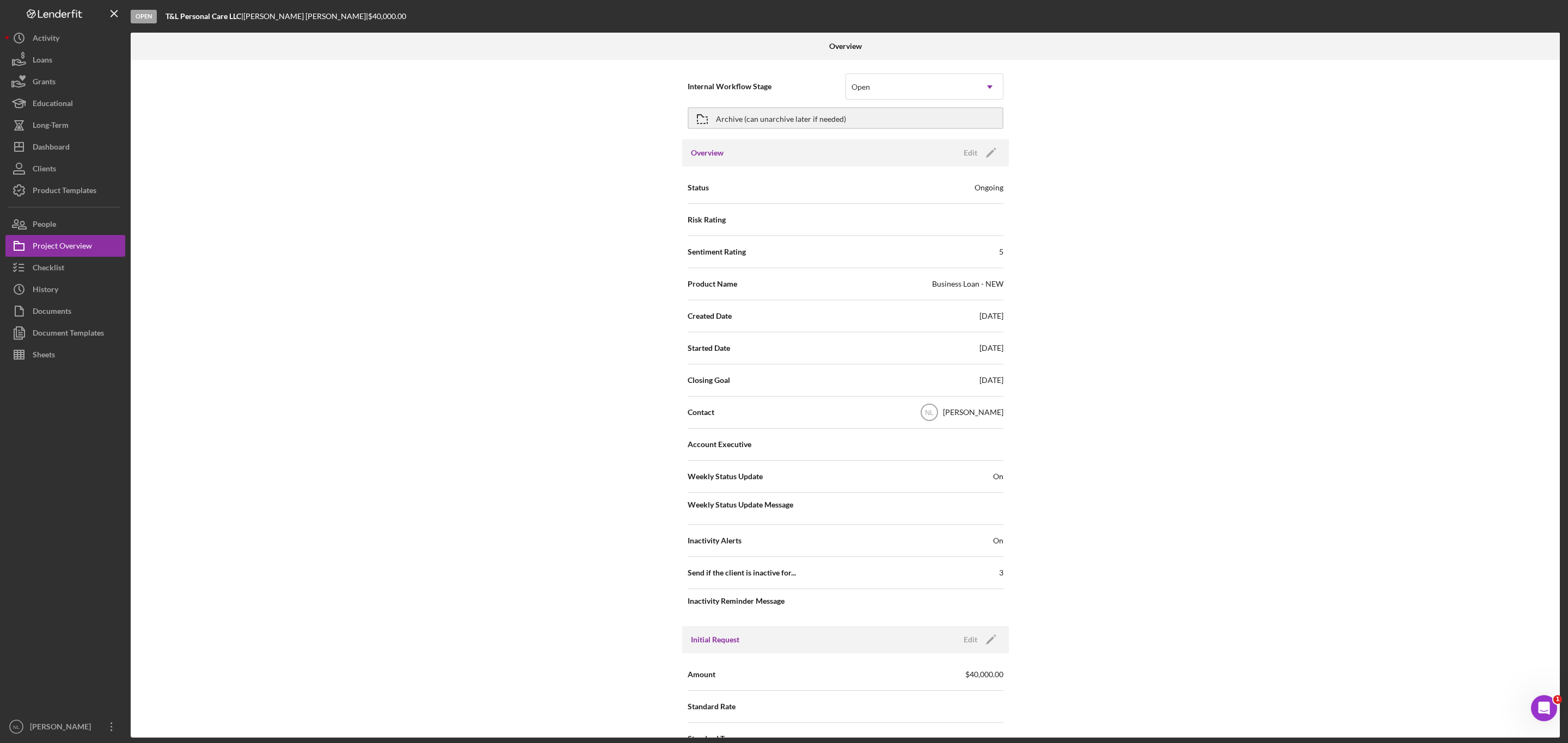
click at [987, 163] on div "Overview Edit Icon/Edit" at bounding box center [845, 153] width 327 height 27
click at [991, 641] on polygon "button" at bounding box center [990, 640] width 8 height 8
click at [912, 678] on input "$40,000" at bounding box center [924, 673] width 158 height 26
click at [904, 680] on input "$2,500,000" at bounding box center [924, 673] width 158 height 26
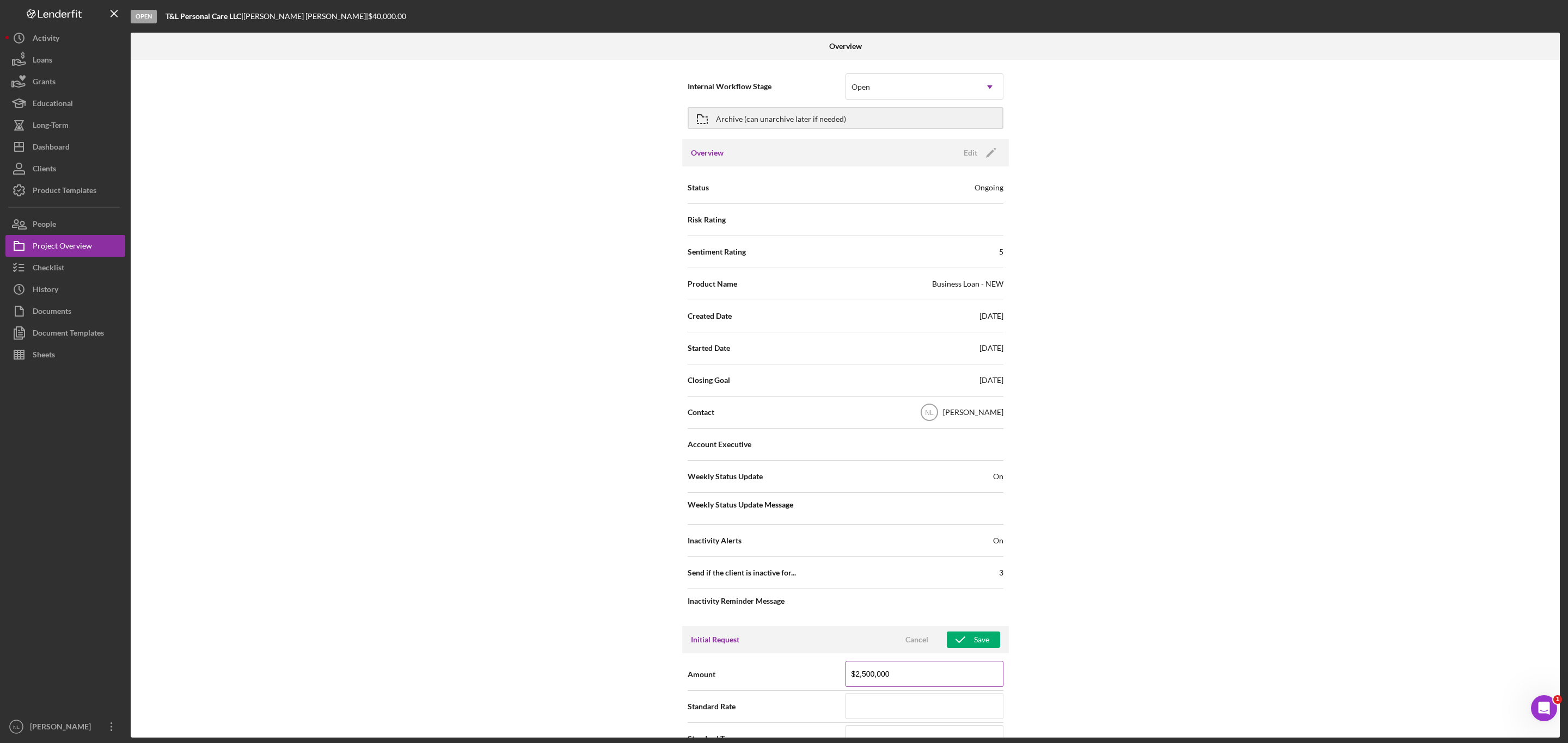
click at [904, 680] on input "$2,500,000" at bounding box center [924, 673] width 158 height 26
type input "$25,000"
click at [1130, 681] on div "Internal Workflow Stage Open Icon/Dropdown Arrow Archive (can unarchive later i…" at bounding box center [845, 399] width 1429 height 678
click at [954, 646] on icon "button" at bounding box center [960, 640] width 27 height 27
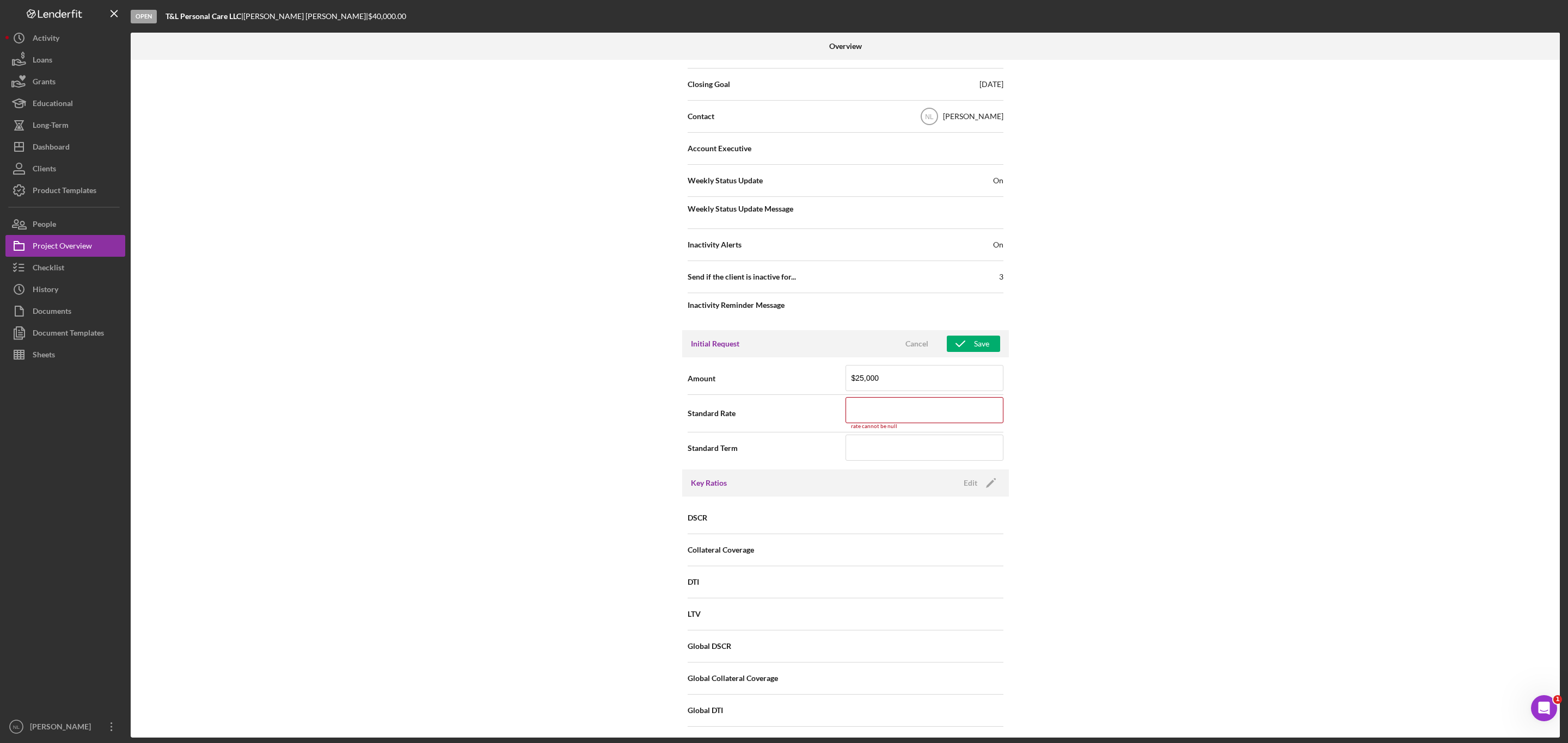
scroll to position [287, 0]
click at [867, 424] on input at bounding box center [924, 418] width 158 height 26
type input "14.000%"
click at [868, 478] on div "Key Ratios Edit Icon/Edit" at bounding box center [845, 486] width 327 height 27
click at [868, 464] on input at bounding box center [924, 450] width 158 height 26
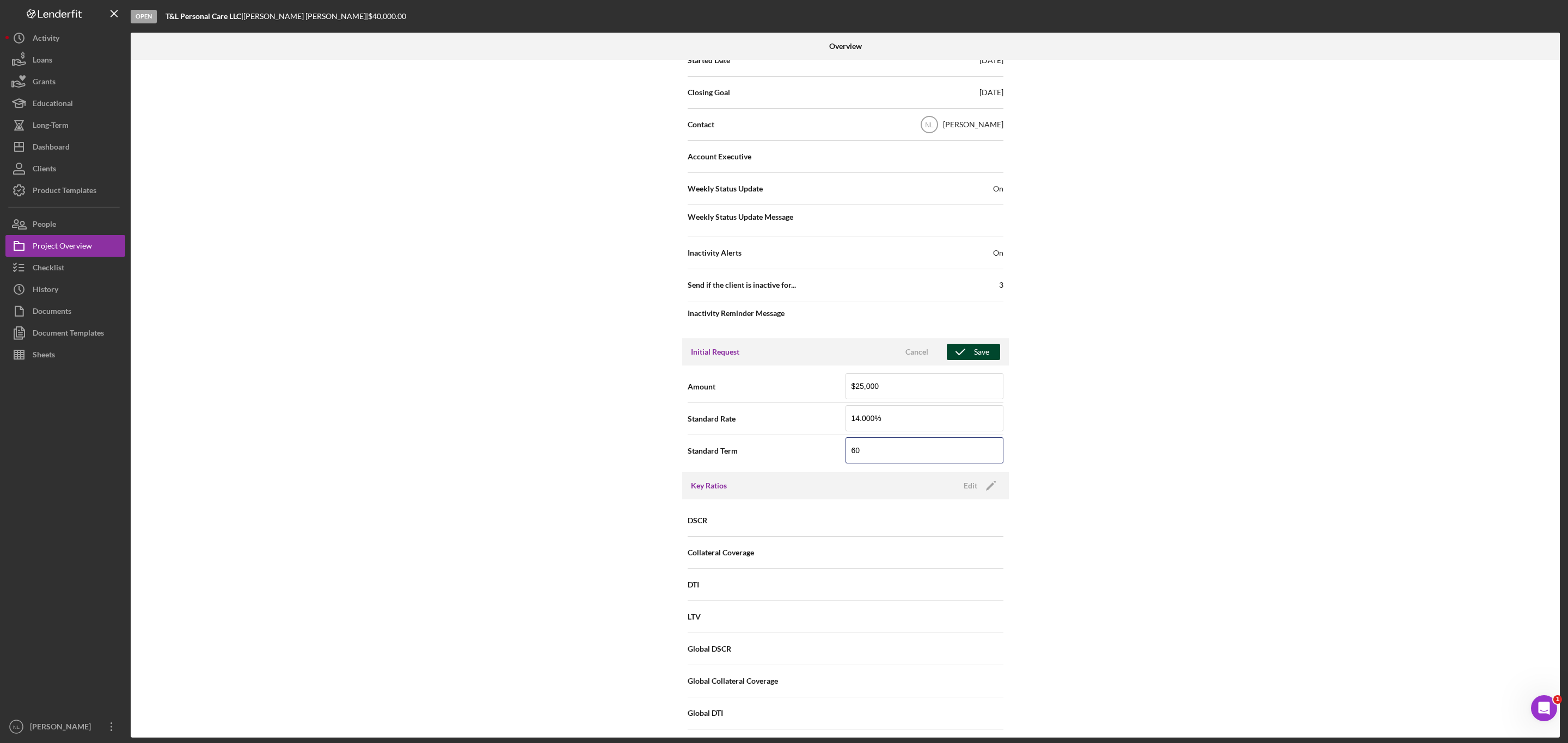
type input "60"
click at [983, 355] on div "Save" at bounding box center [981, 352] width 16 height 16
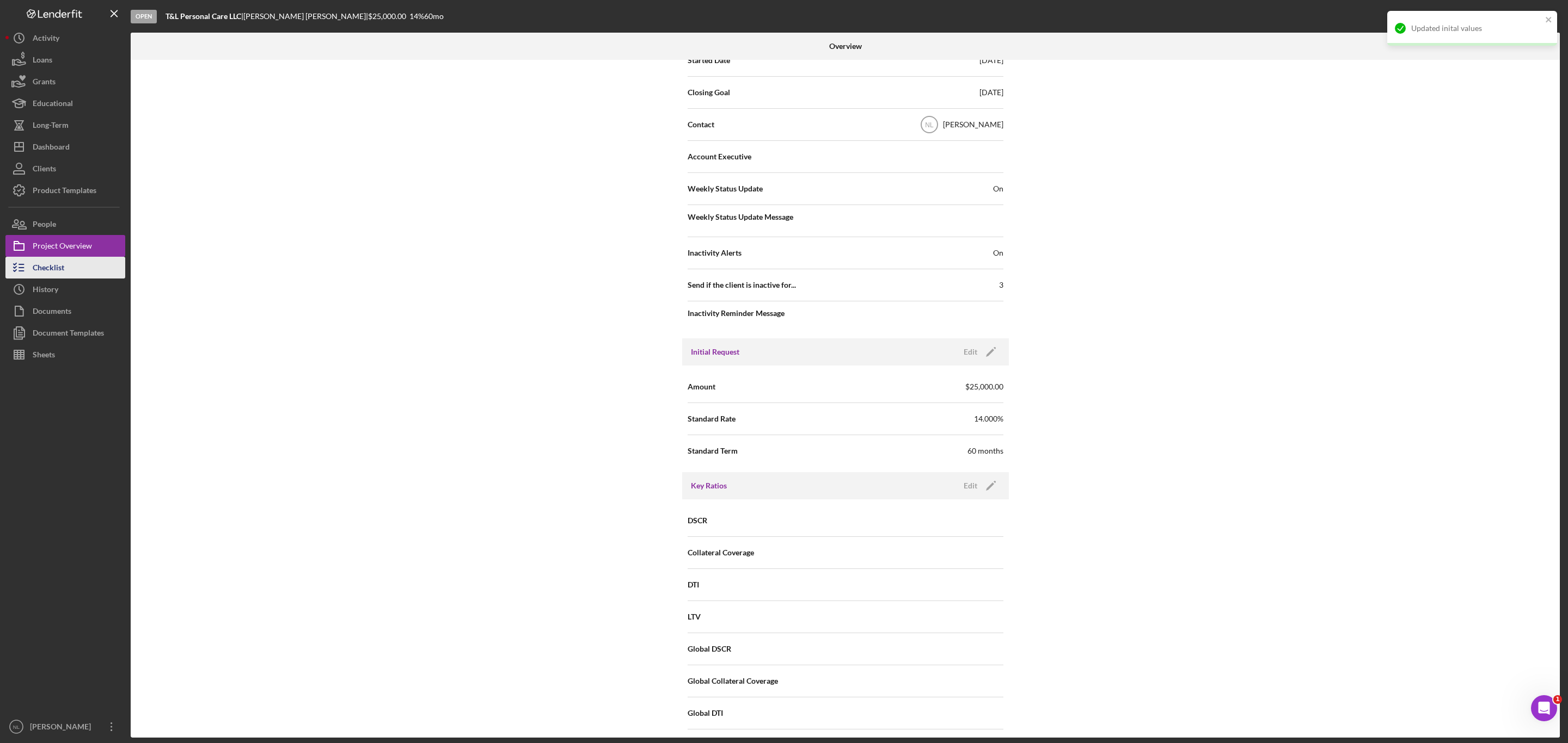
click at [93, 266] on button "Checklist" at bounding box center [65, 267] width 120 height 22
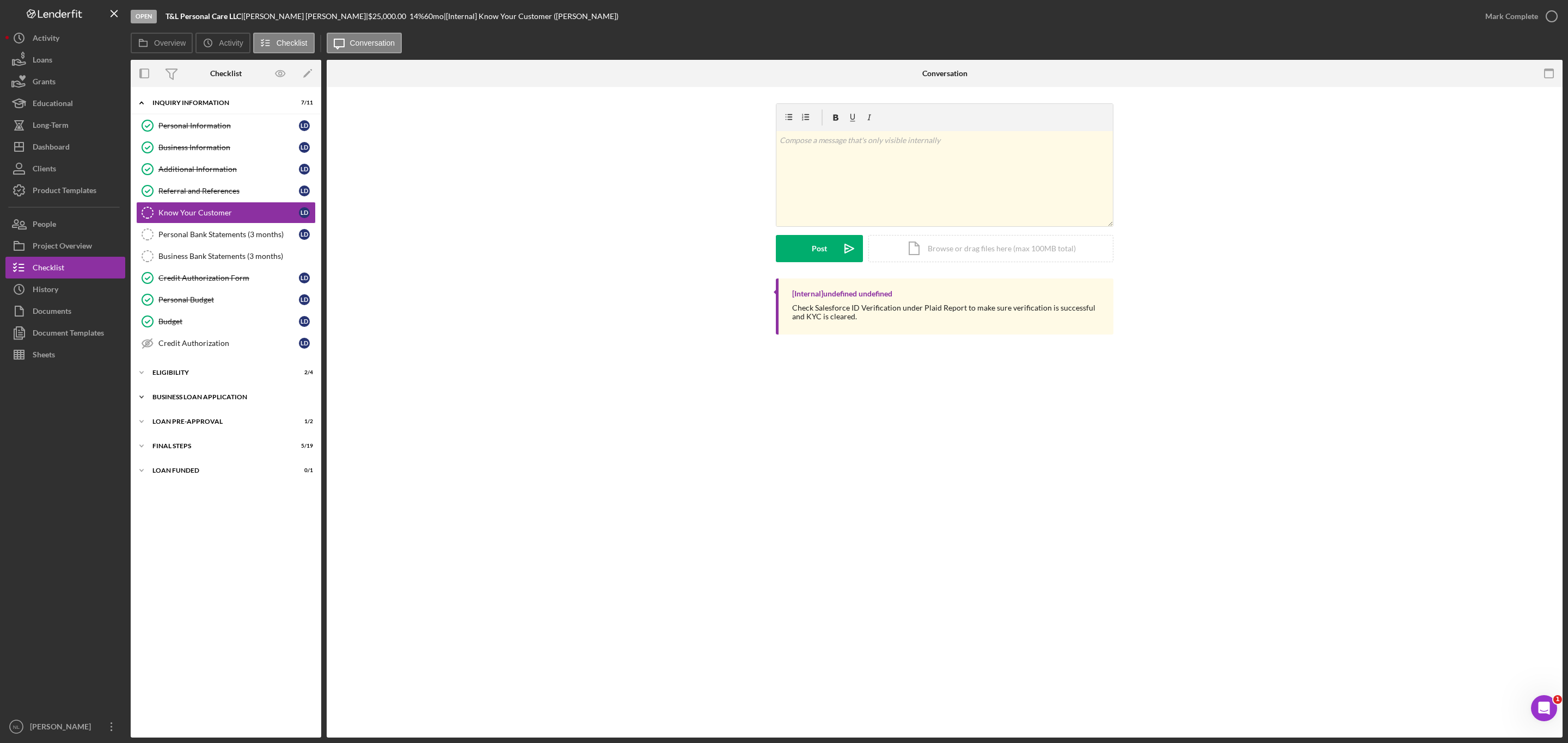
click at [213, 400] on div "BUSINESS LOAN APPLICATION" at bounding box center [230, 397] width 155 height 7
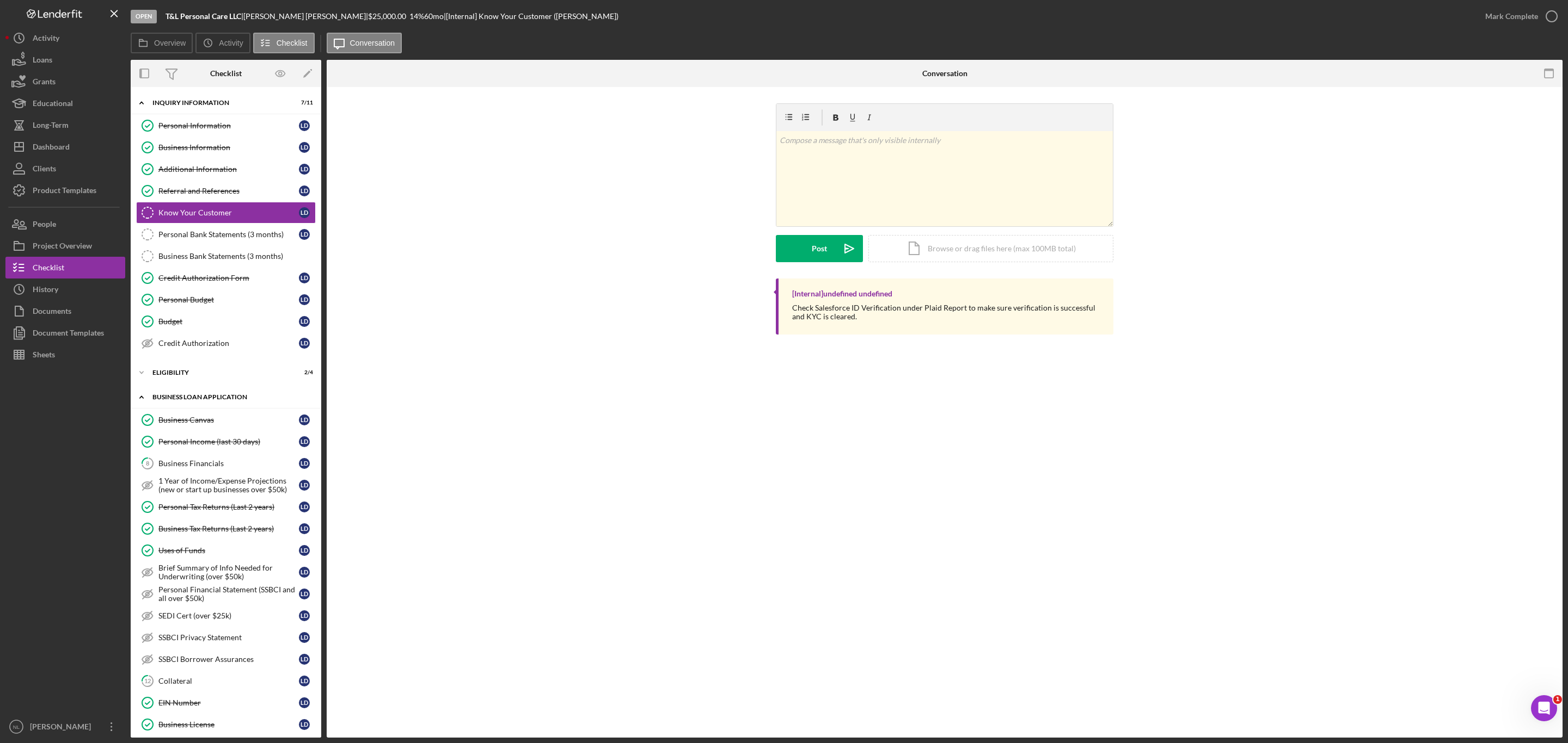
scroll to position [364, 0]
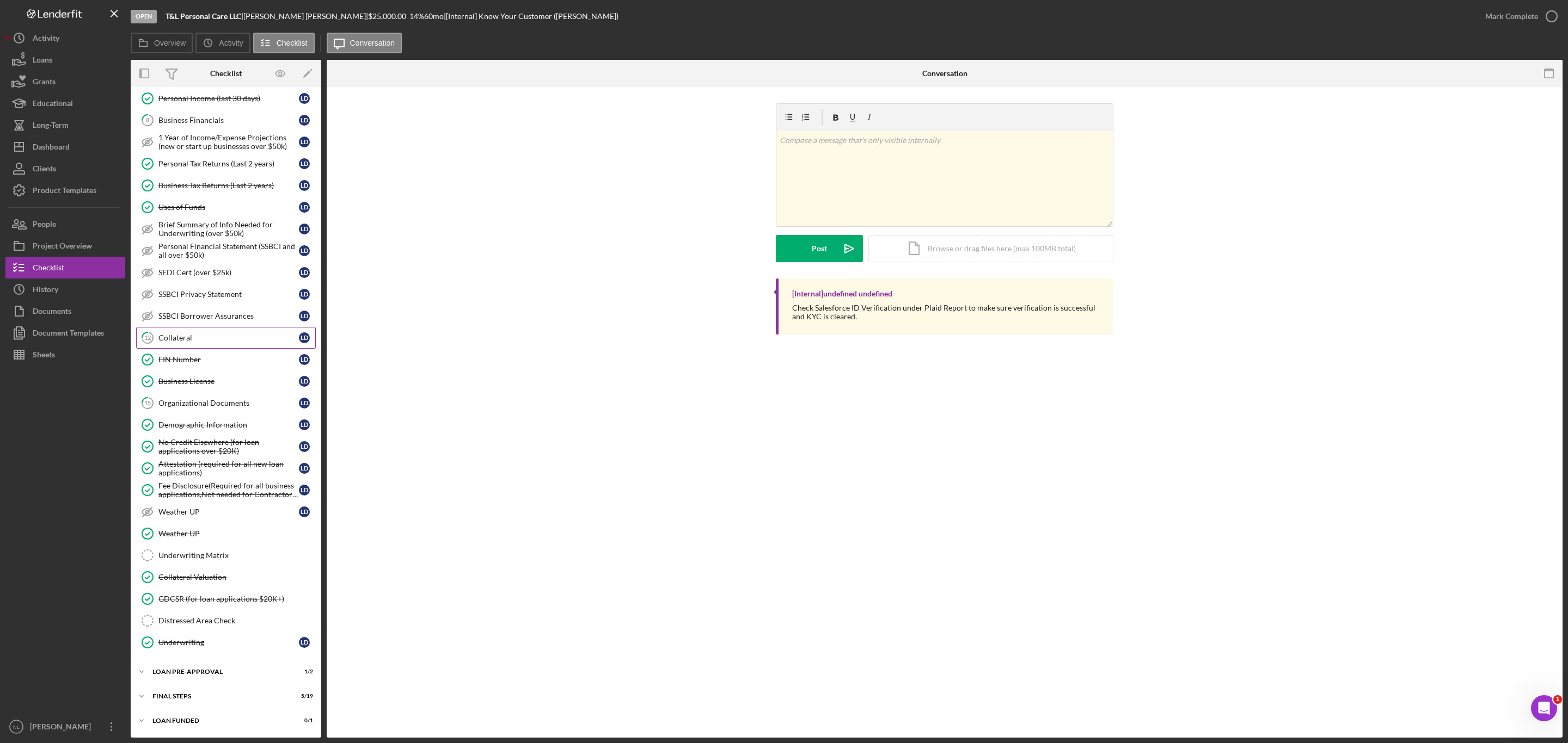
click at [221, 327] on link "12 Collateral L D" at bounding box center [226, 337] width 180 height 22
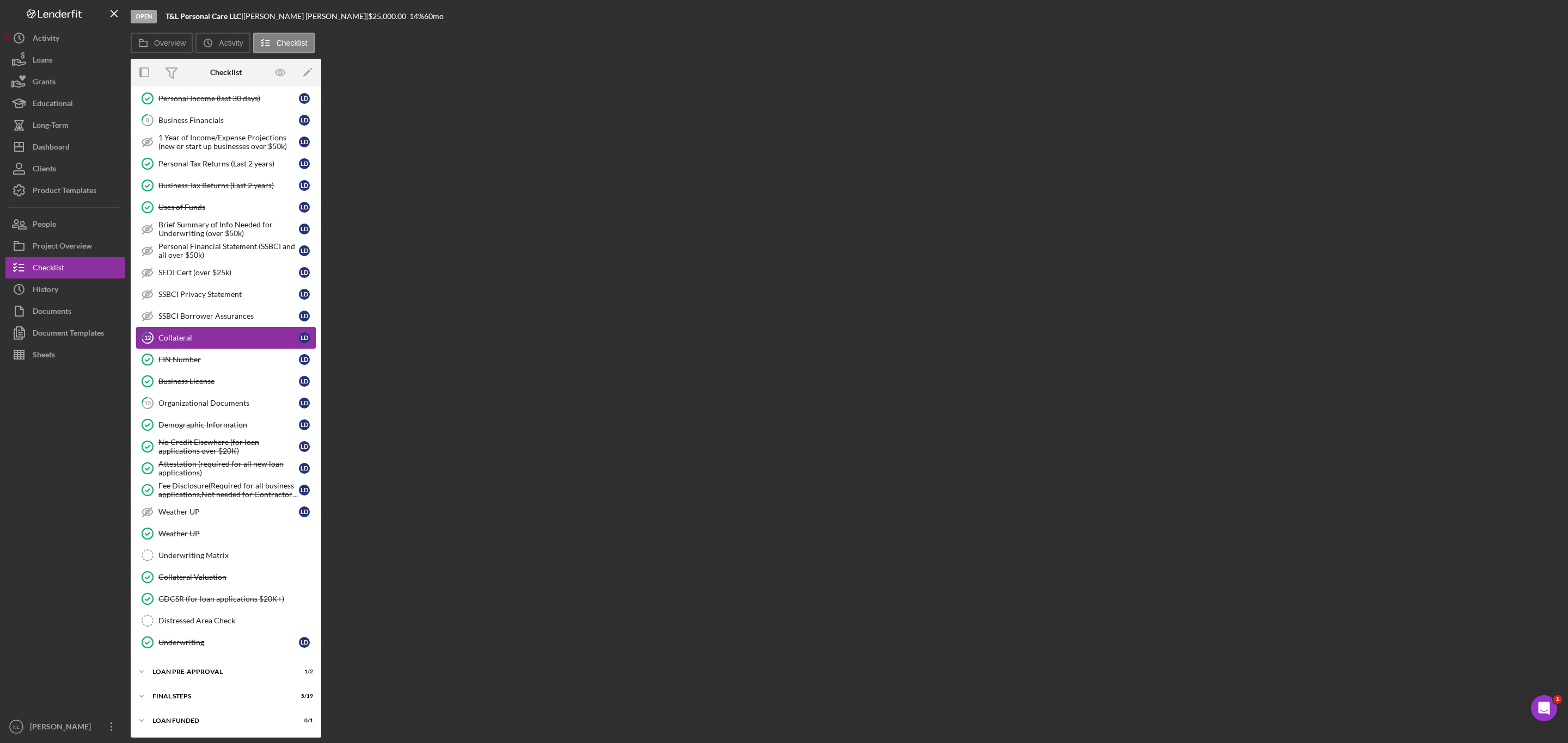
scroll to position [364, 0]
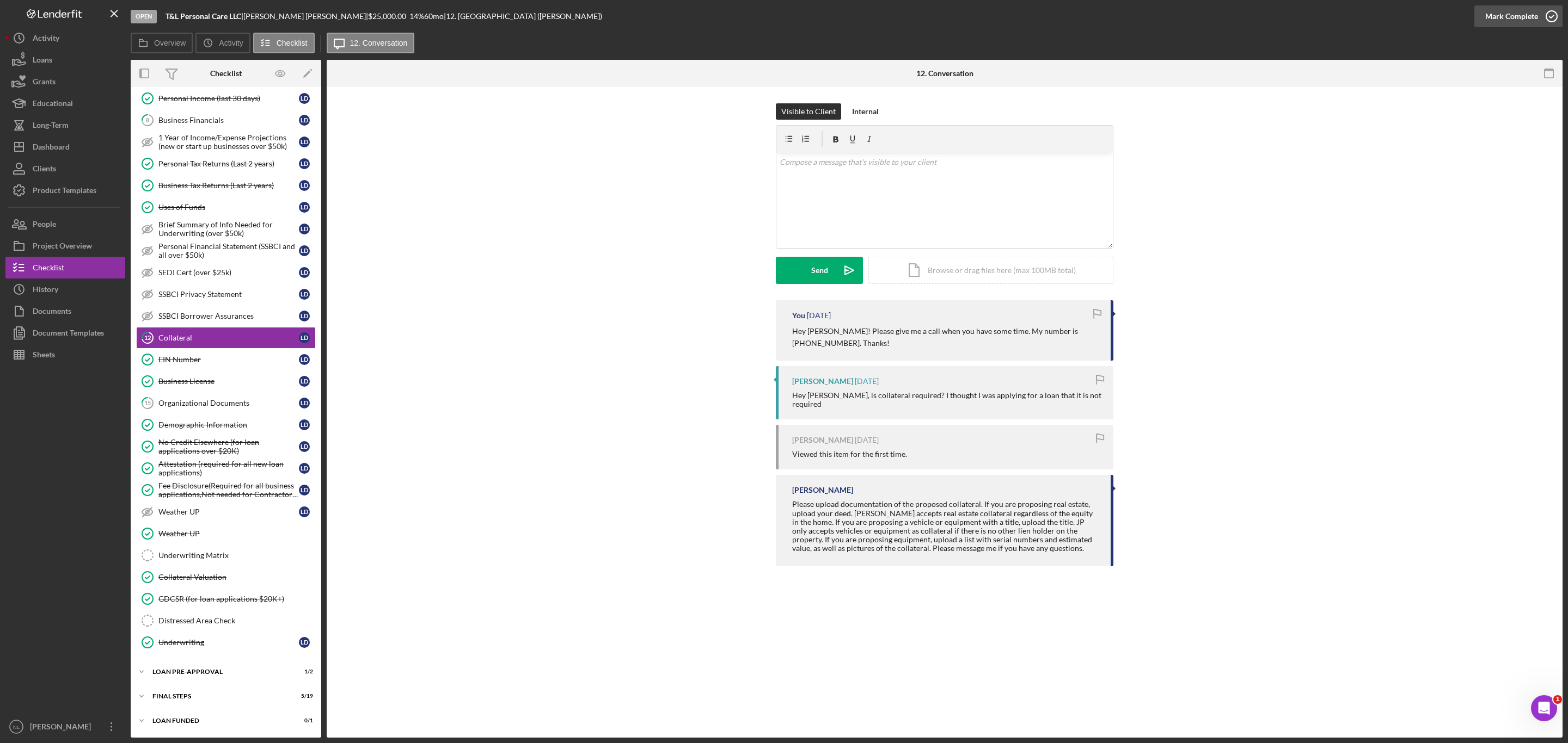
click at [1498, 16] on div "Mark Complete" at bounding box center [1511, 16] width 53 height 22
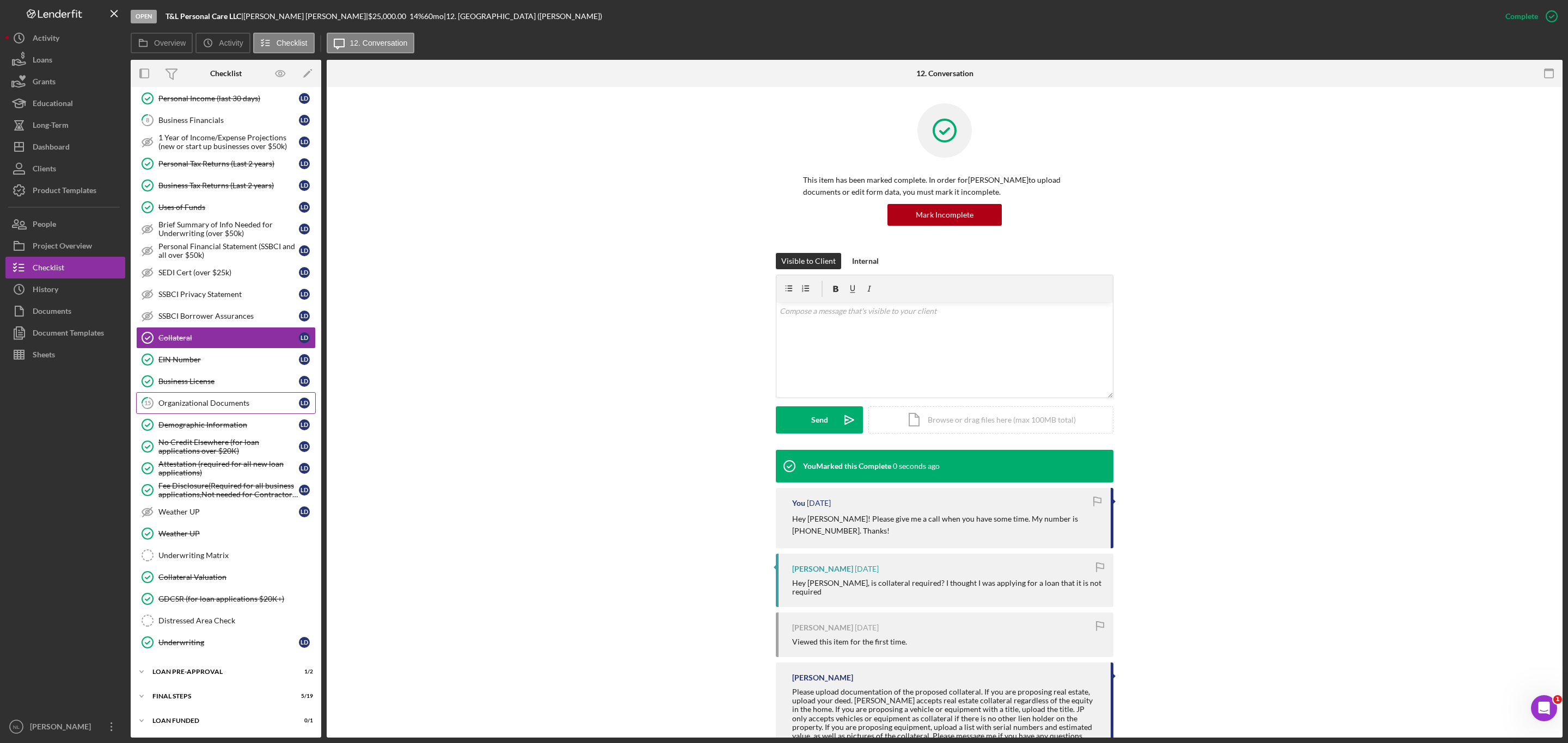
click at [271, 400] on div "Organizational Documents" at bounding box center [229, 403] width 140 height 9
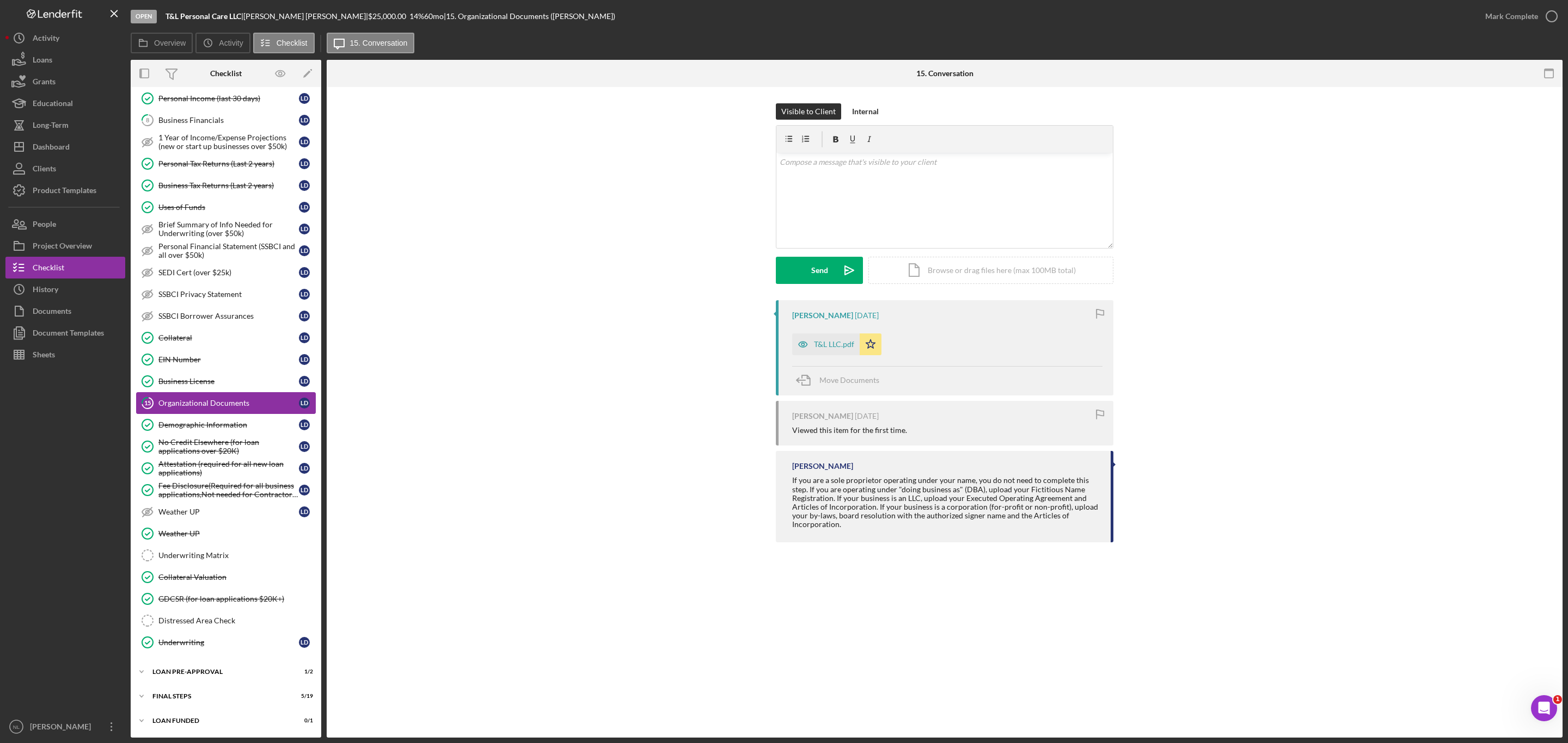
scroll to position [364, 0]
click at [825, 351] on div "T&L LLC.pdf" at bounding box center [826, 344] width 68 height 22
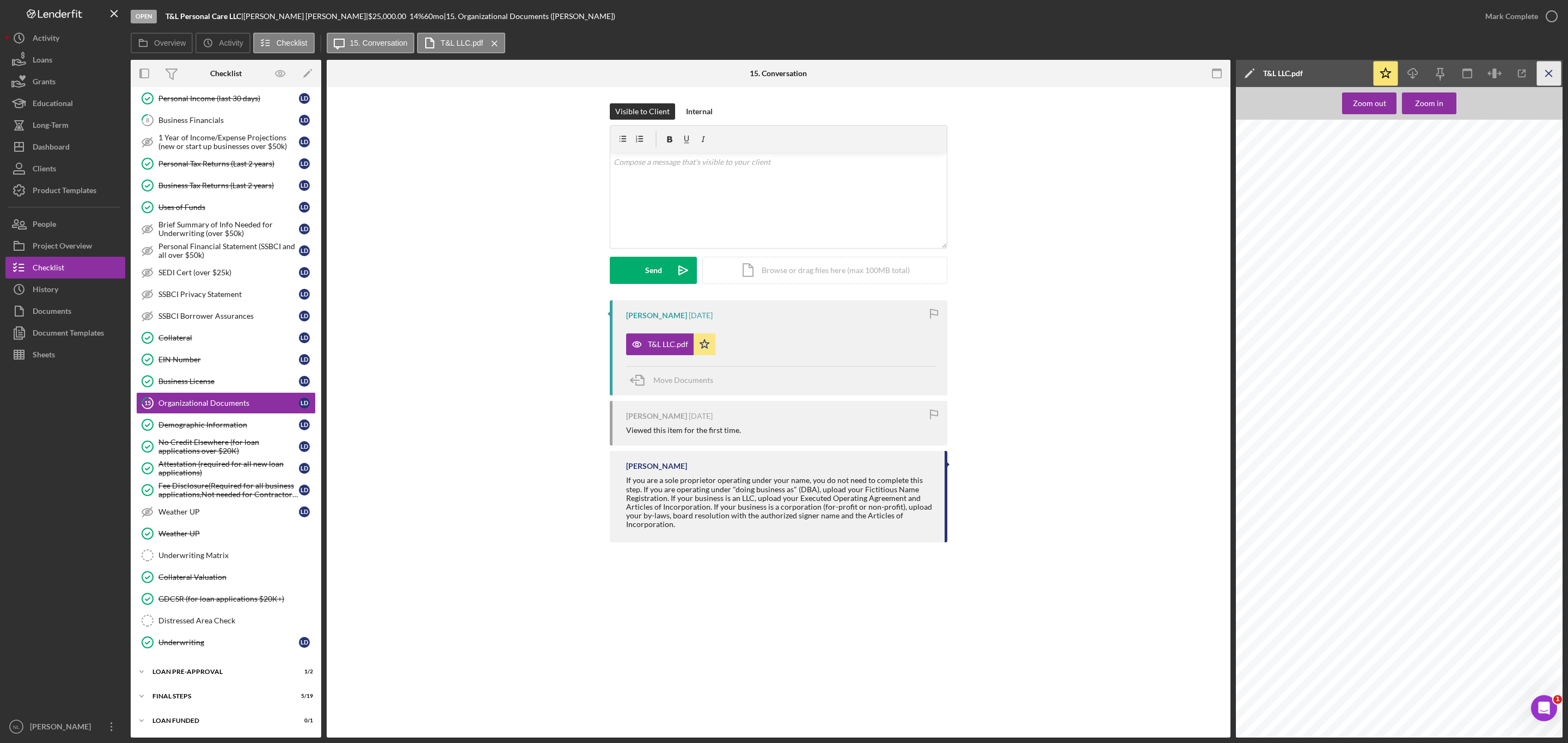
click at [1552, 82] on icon "Icon/Menu Close" at bounding box center [1549, 74] width 24 height 24
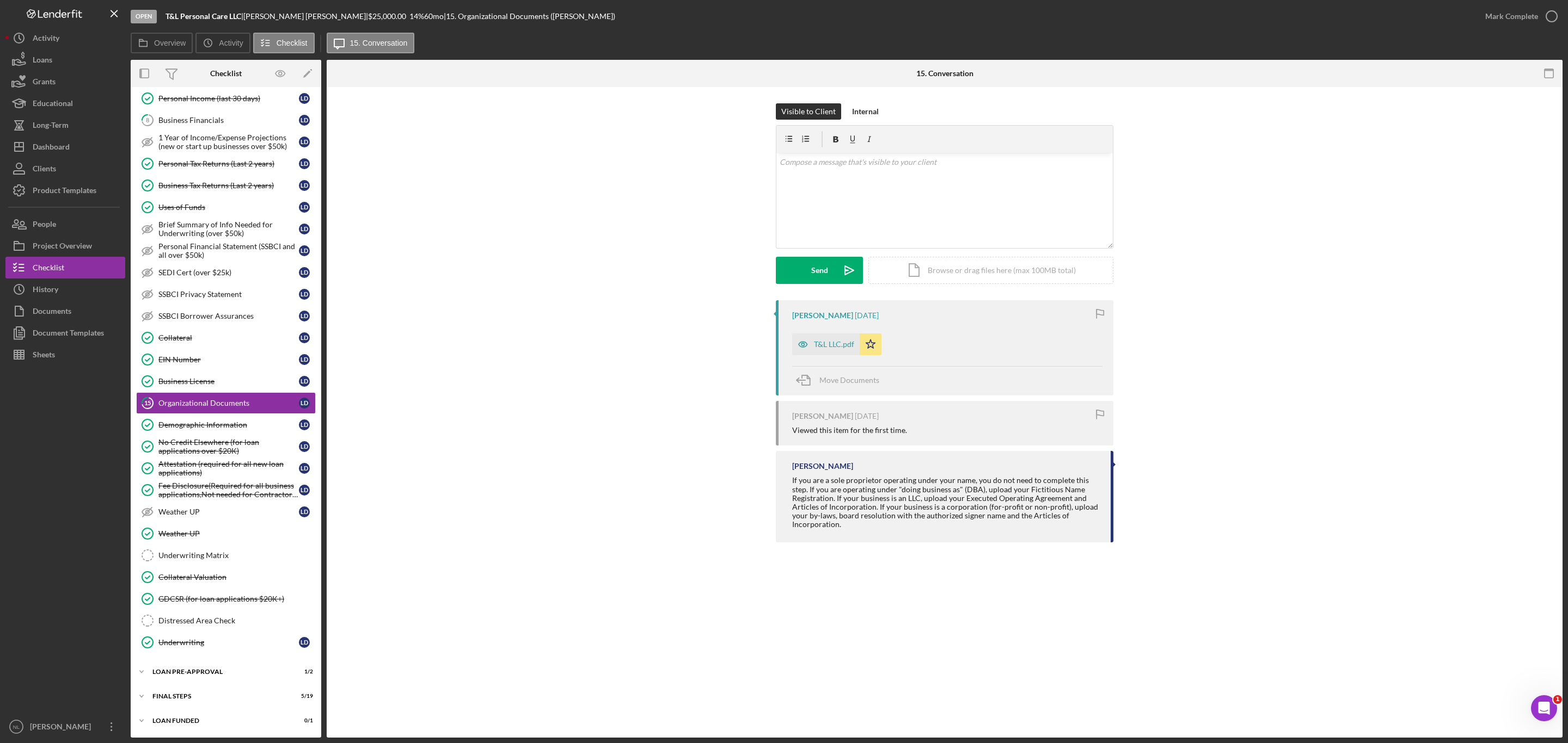
click at [211, 661] on div "Icon/Expander INQUIRY INFORMATION 7 / 11 Personal Information Personal Informat…" at bounding box center [226, 240] width 190 height 983
click at [209, 671] on div "LOAN PRE-APPROVAL" at bounding box center [230, 672] width 155 height 7
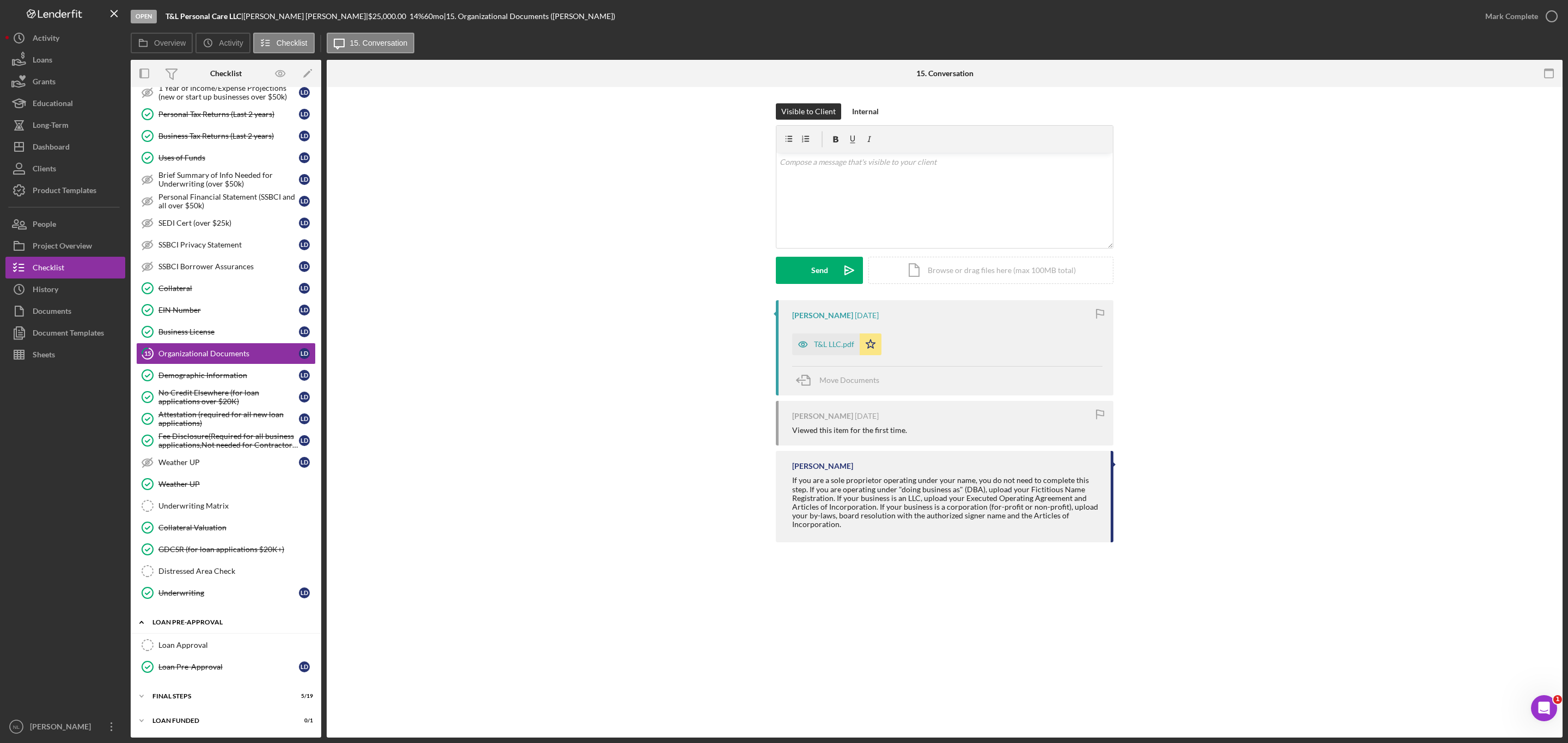
scroll to position [0, 0]
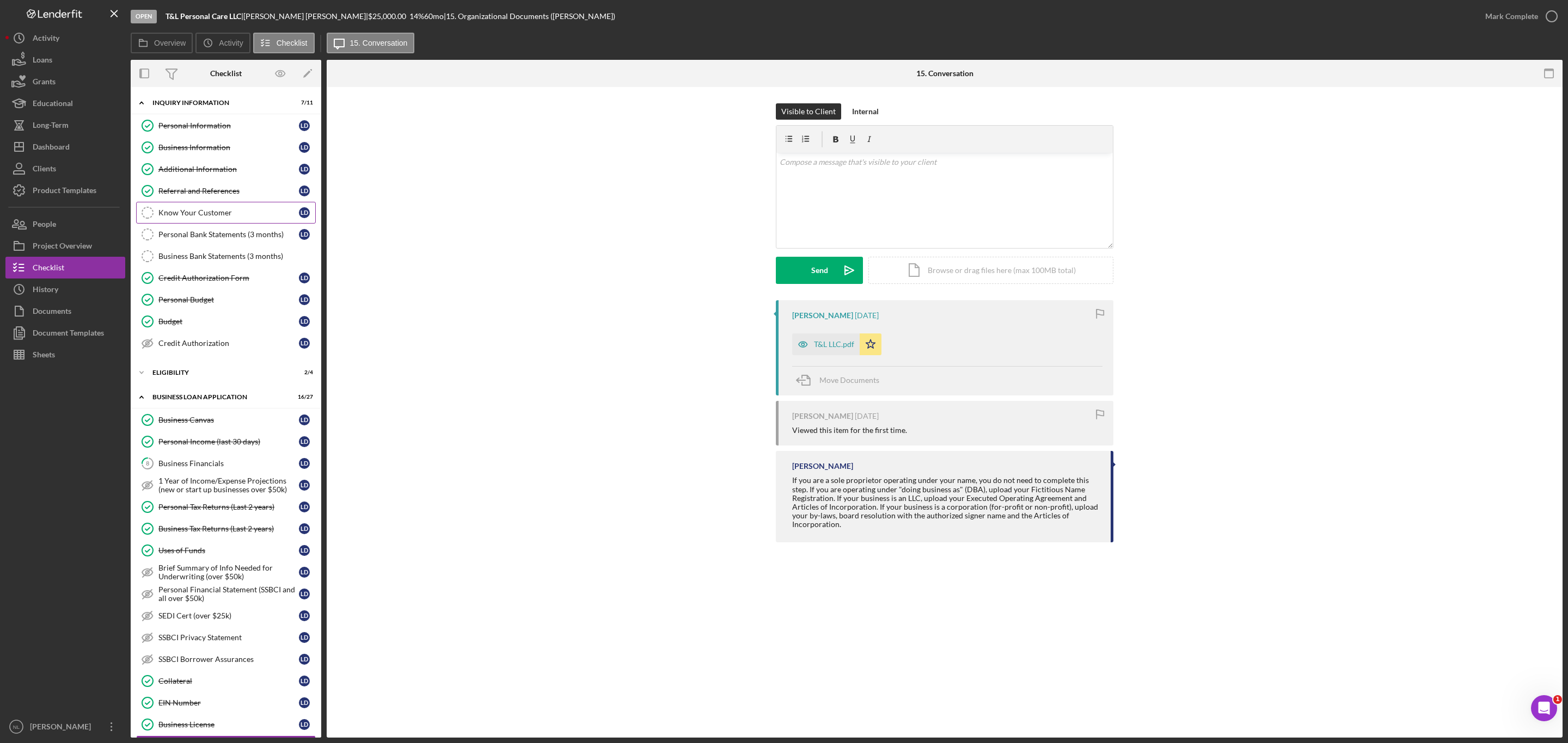
click at [246, 208] on link "Know Your Customer Know Your Customer L D" at bounding box center [226, 213] width 180 height 22
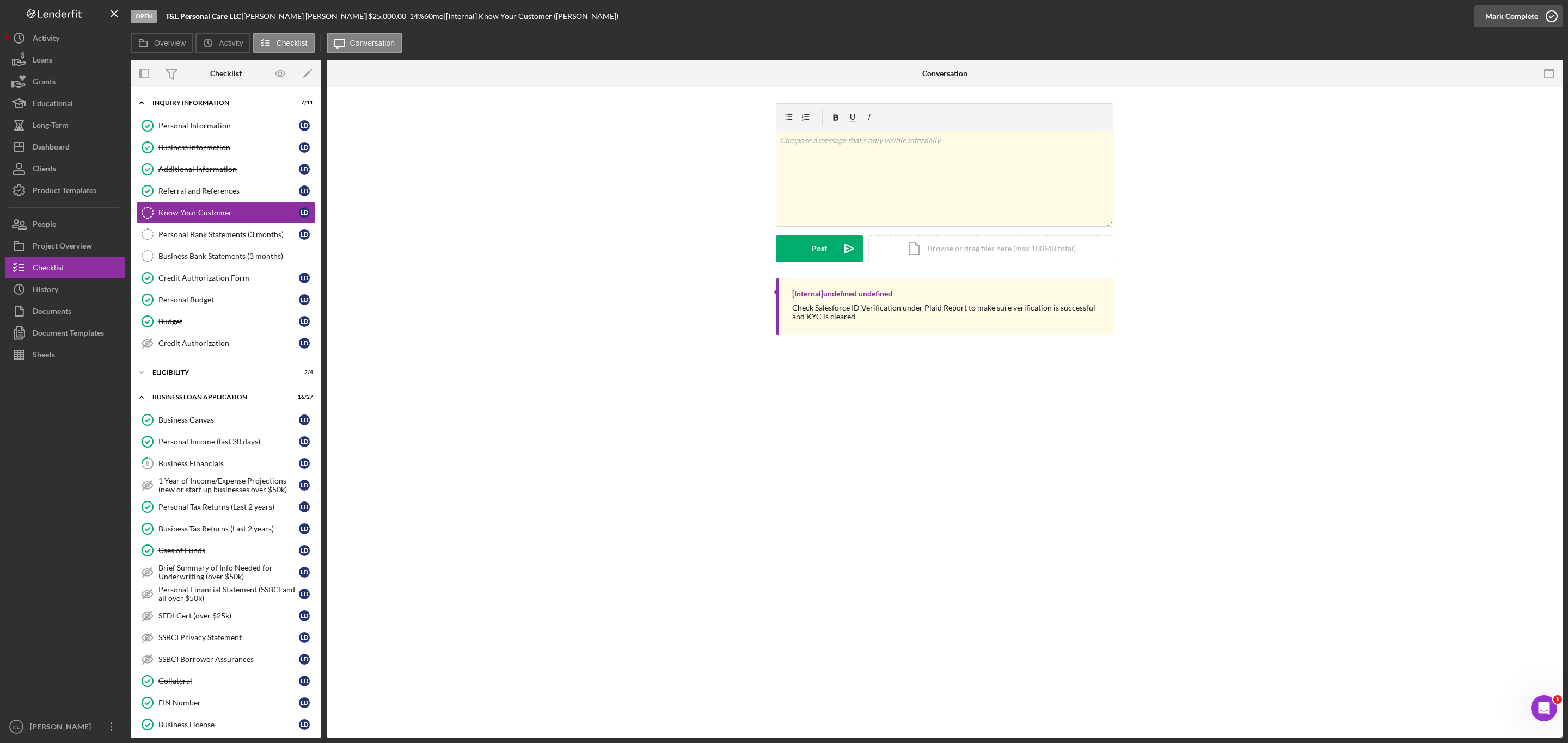
click at [1500, 24] on div "Mark Complete" at bounding box center [1511, 16] width 53 height 22
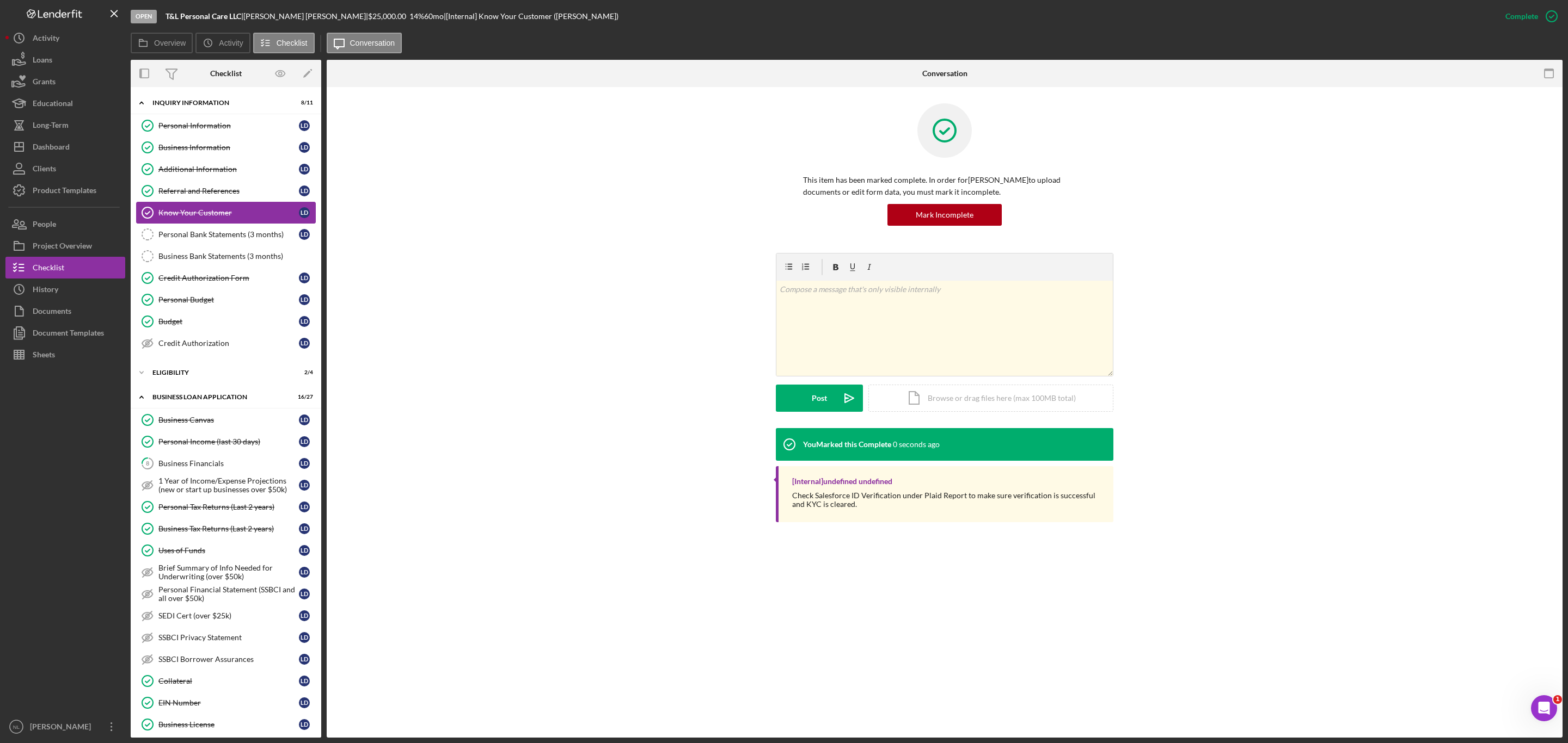
click at [159, 217] on div "Know Your Customer" at bounding box center [229, 213] width 140 height 9
click at [164, 226] on link "Personal Bank Statements (3 months) Personal Bank Statements (3 months) L D" at bounding box center [226, 234] width 180 height 22
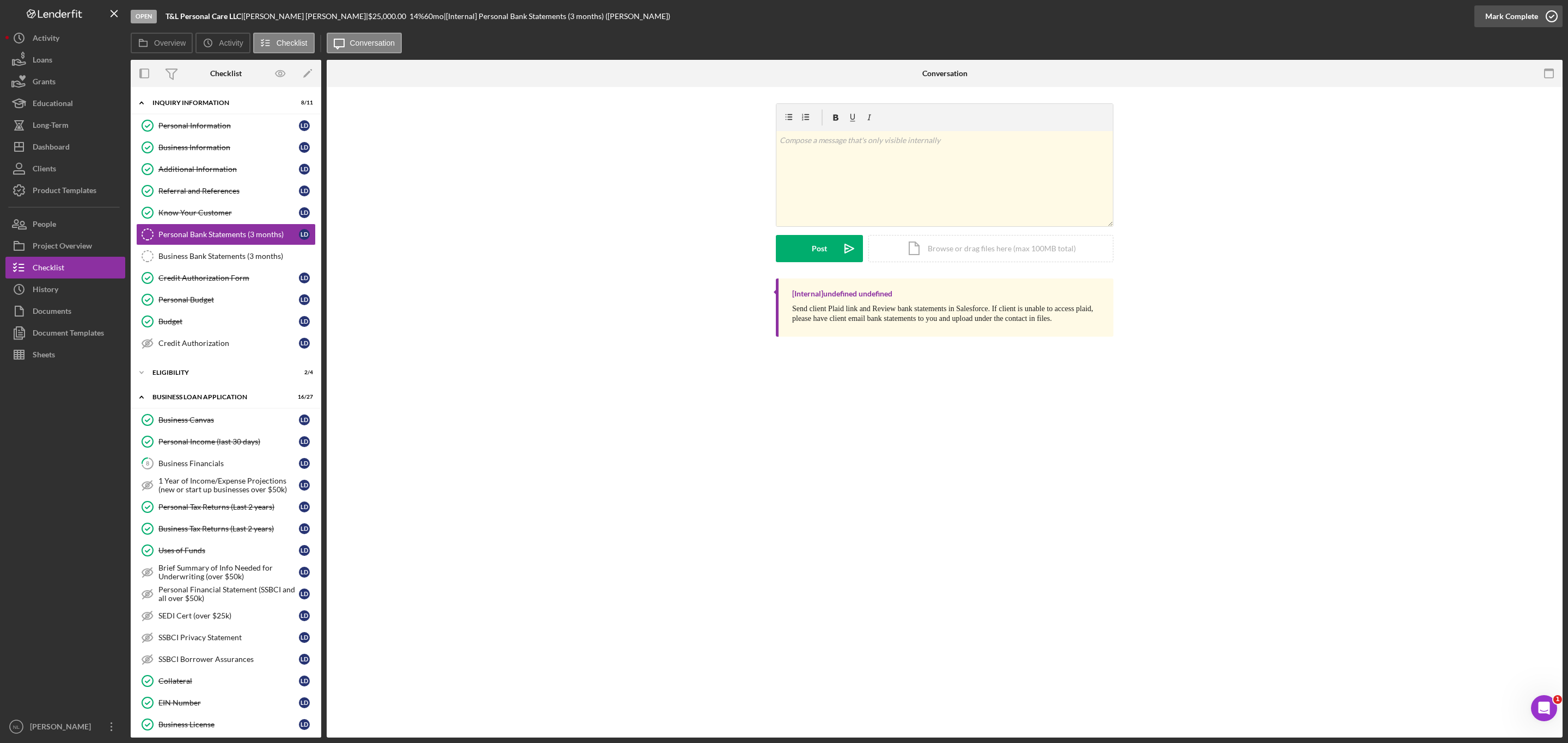
click at [1491, 20] on div "Mark Complete" at bounding box center [1511, 16] width 53 height 22
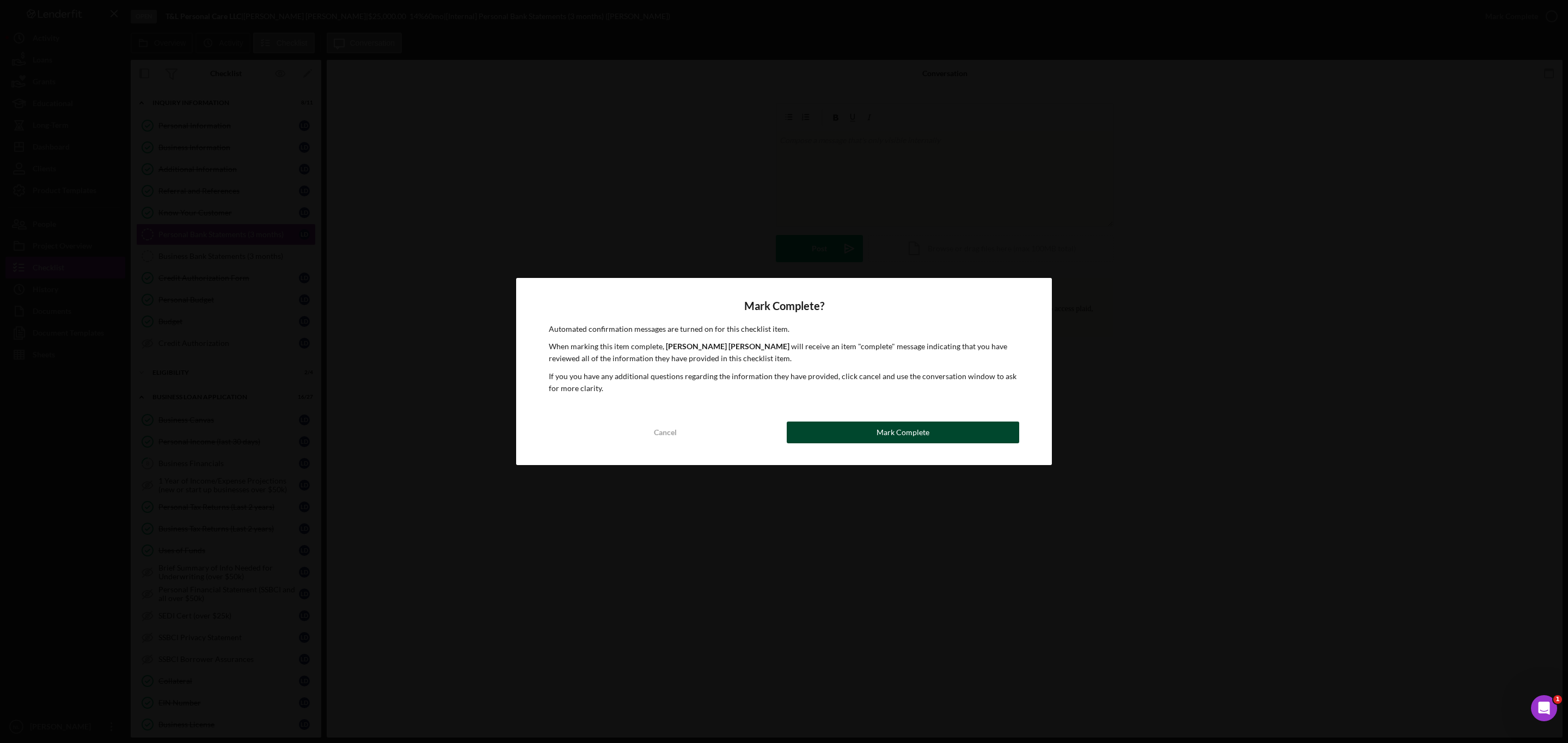
click at [914, 434] on div "Mark Complete" at bounding box center [903, 433] width 53 height 22
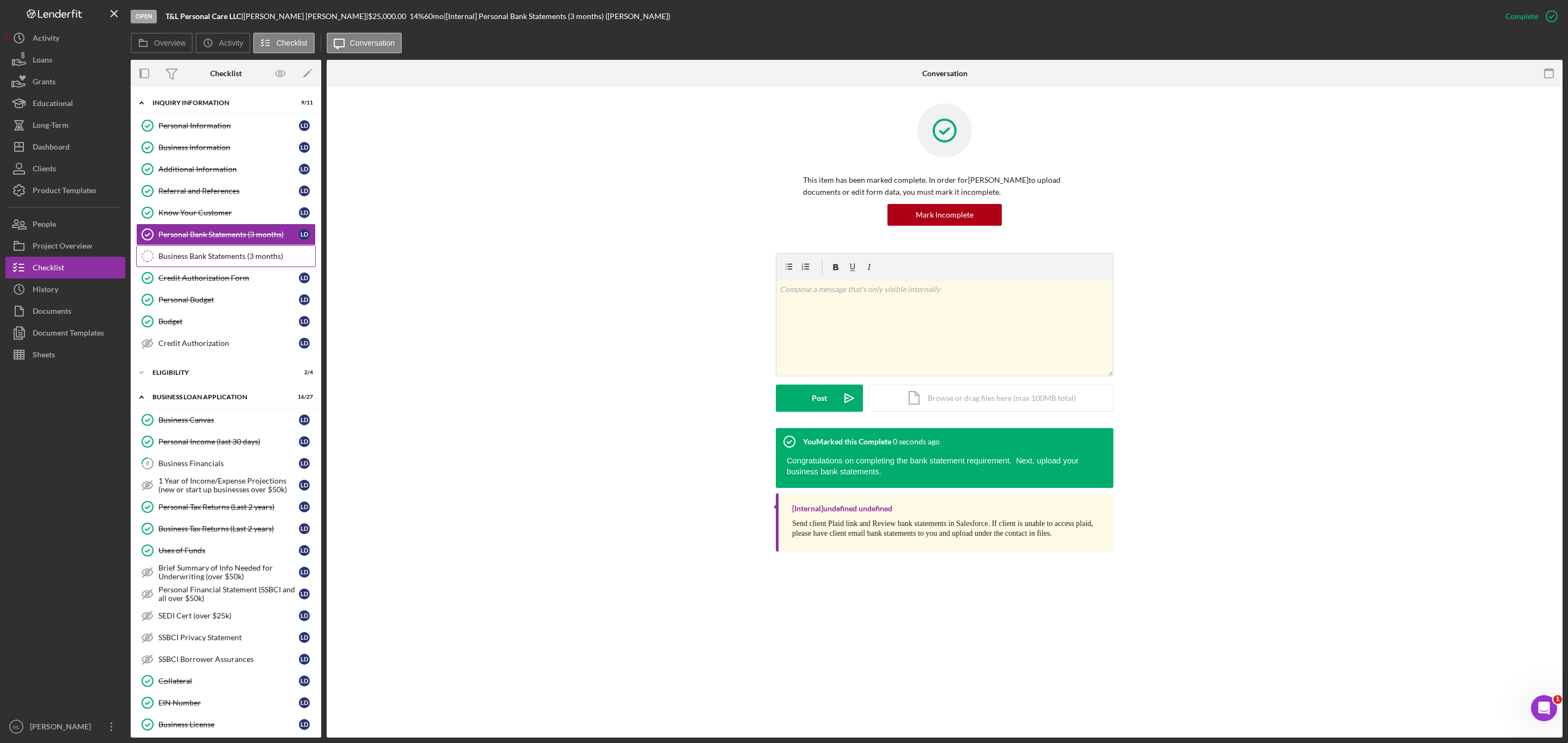
click at [224, 250] on link "Business Bank Statements (3 months) Business Bank Statements (3 months)" at bounding box center [226, 256] width 180 height 22
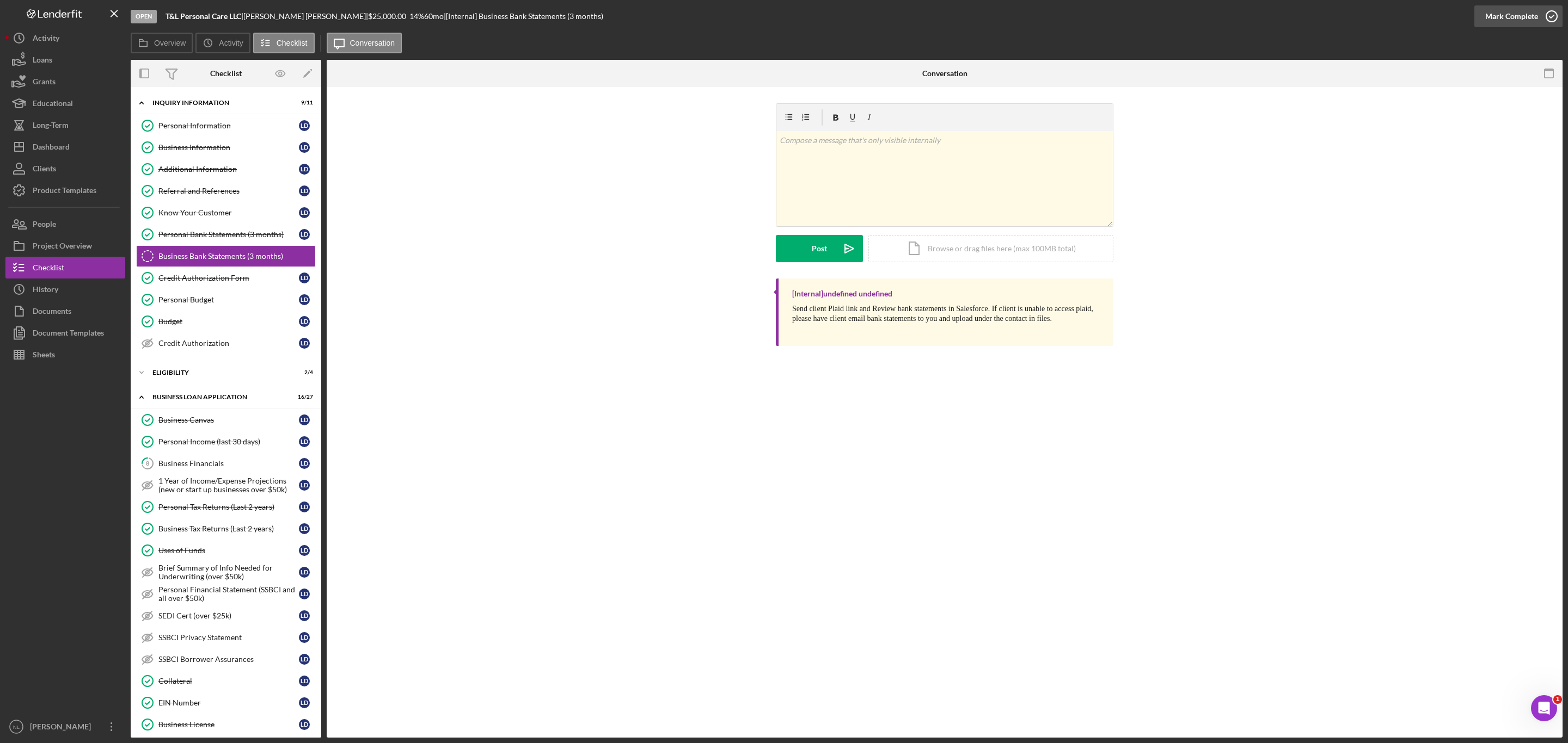
click at [1535, 18] on div "Mark Complete" at bounding box center [1511, 16] width 53 height 22
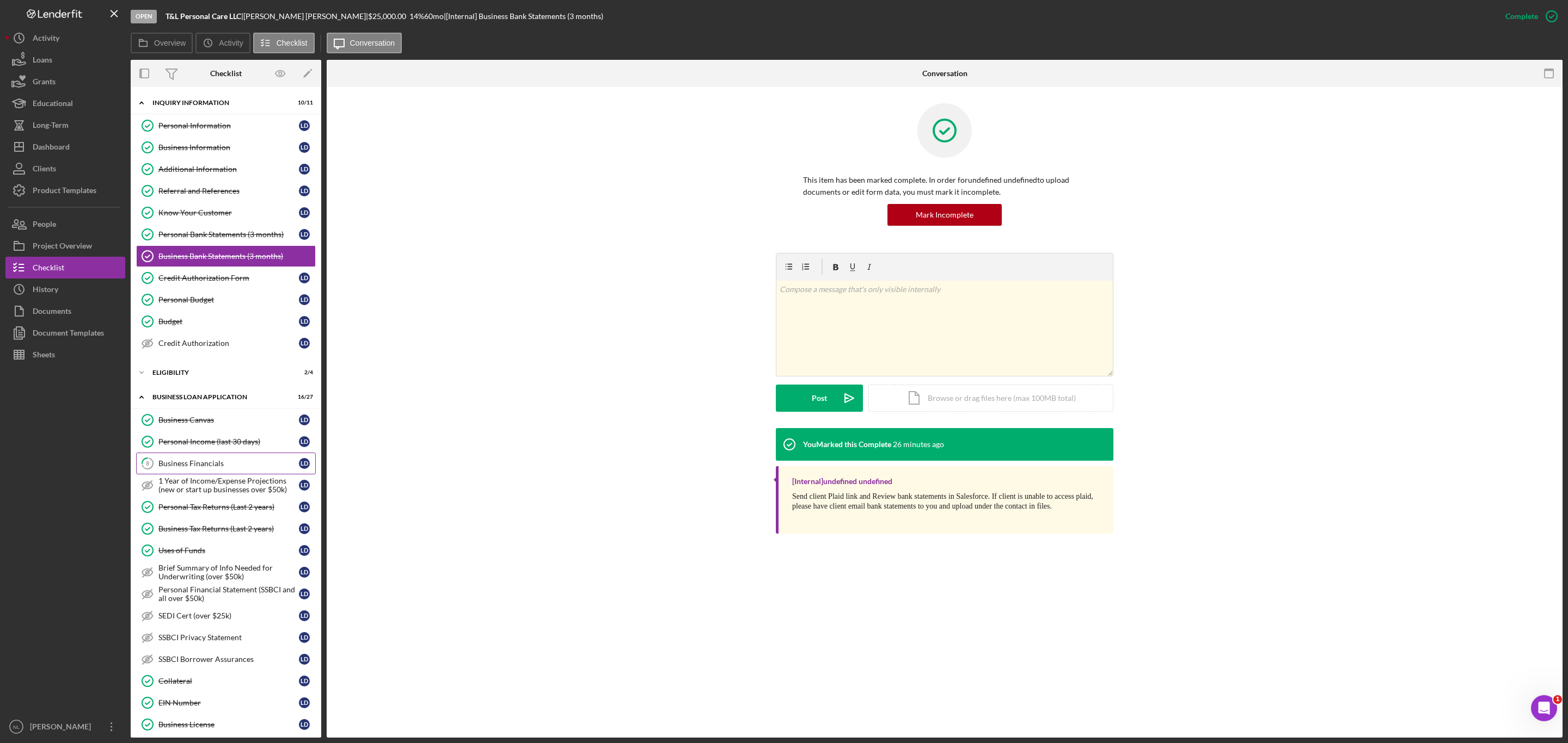
click at [188, 468] on div "Business Financials" at bounding box center [229, 463] width 140 height 9
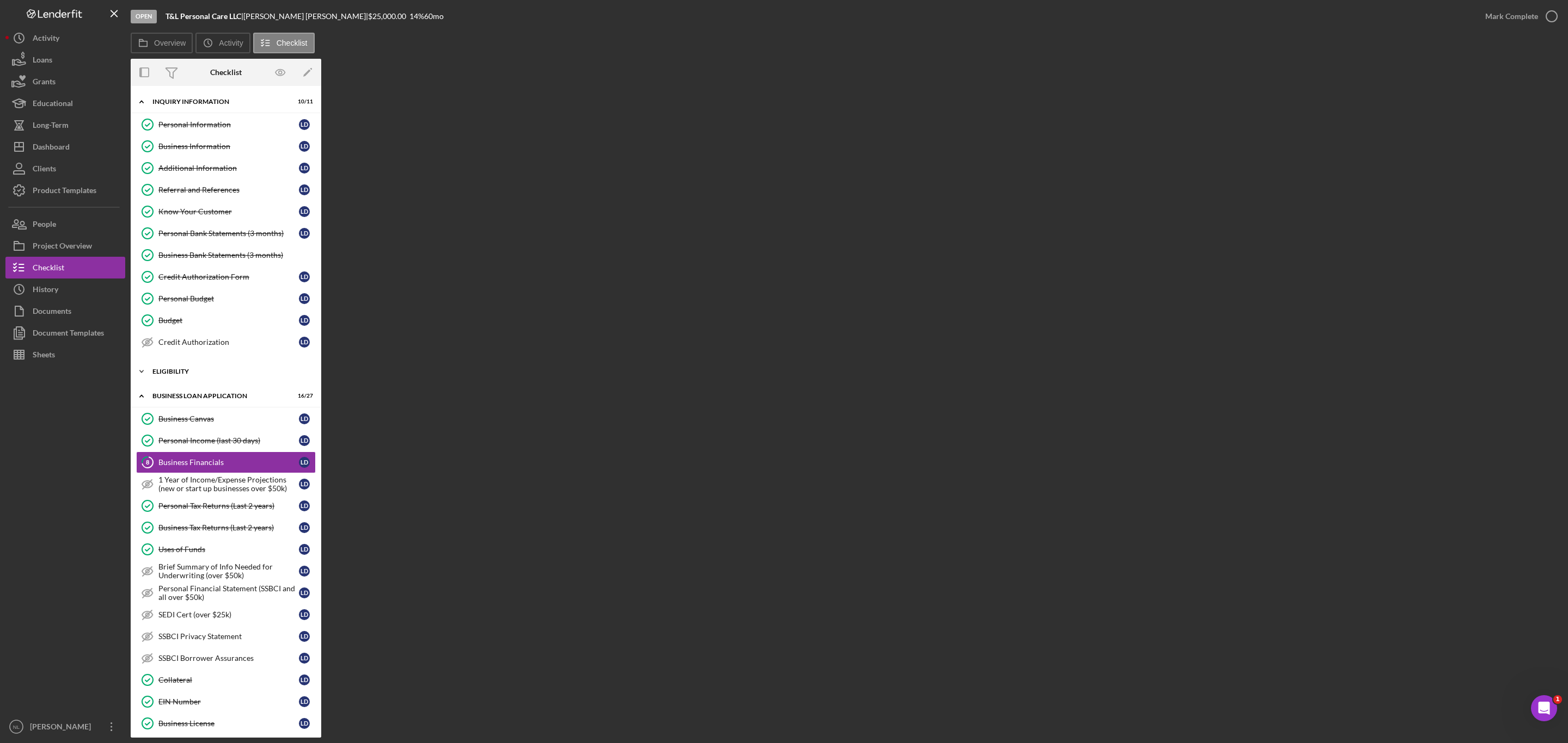
click at [163, 368] on div "Icon/Expander ELIGIBILITY 2 / 4" at bounding box center [226, 371] width 190 height 22
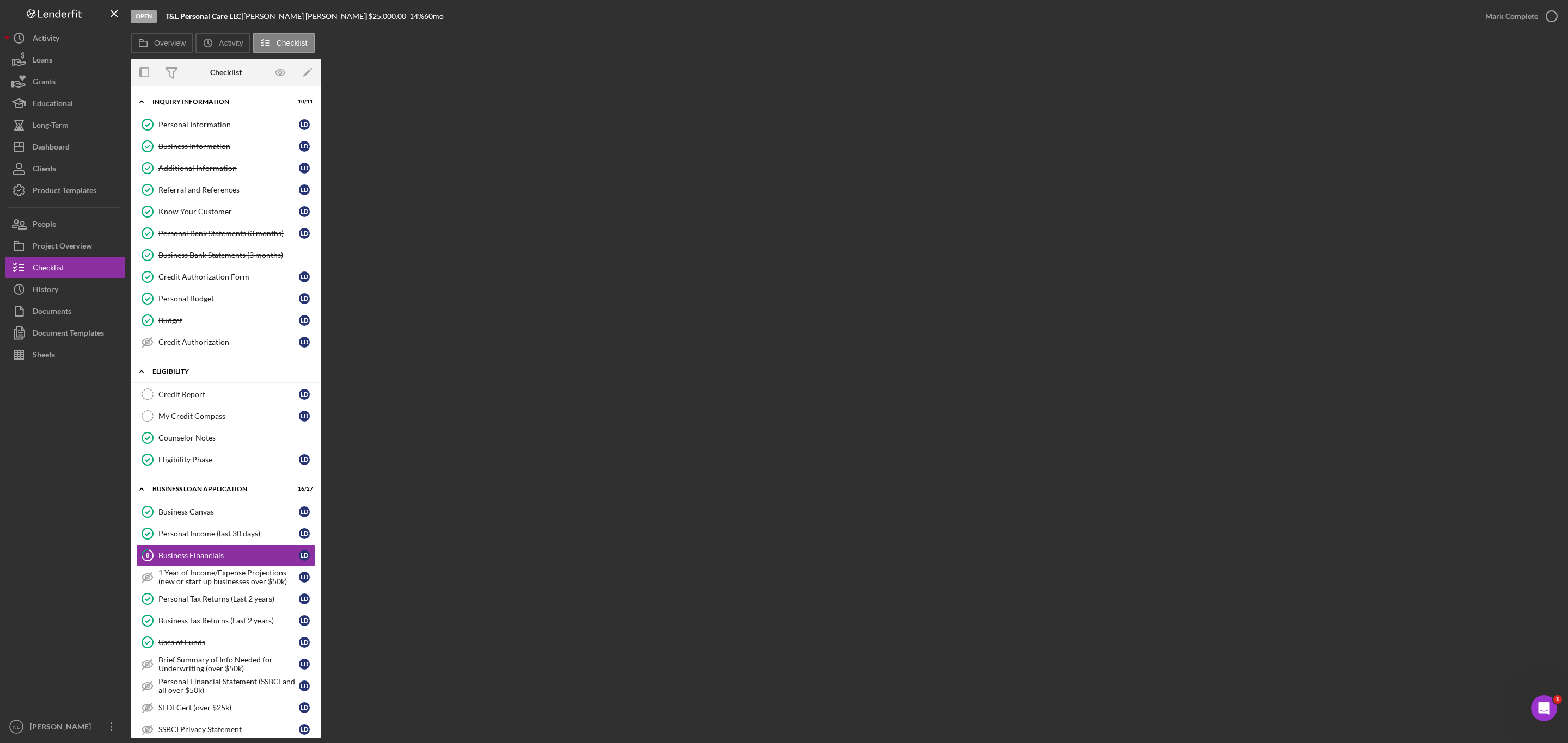
click at [168, 383] on div "Icon/Expander ELIGIBILITY 2 / 4" at bounding box center [226, 371] width 190 height 22
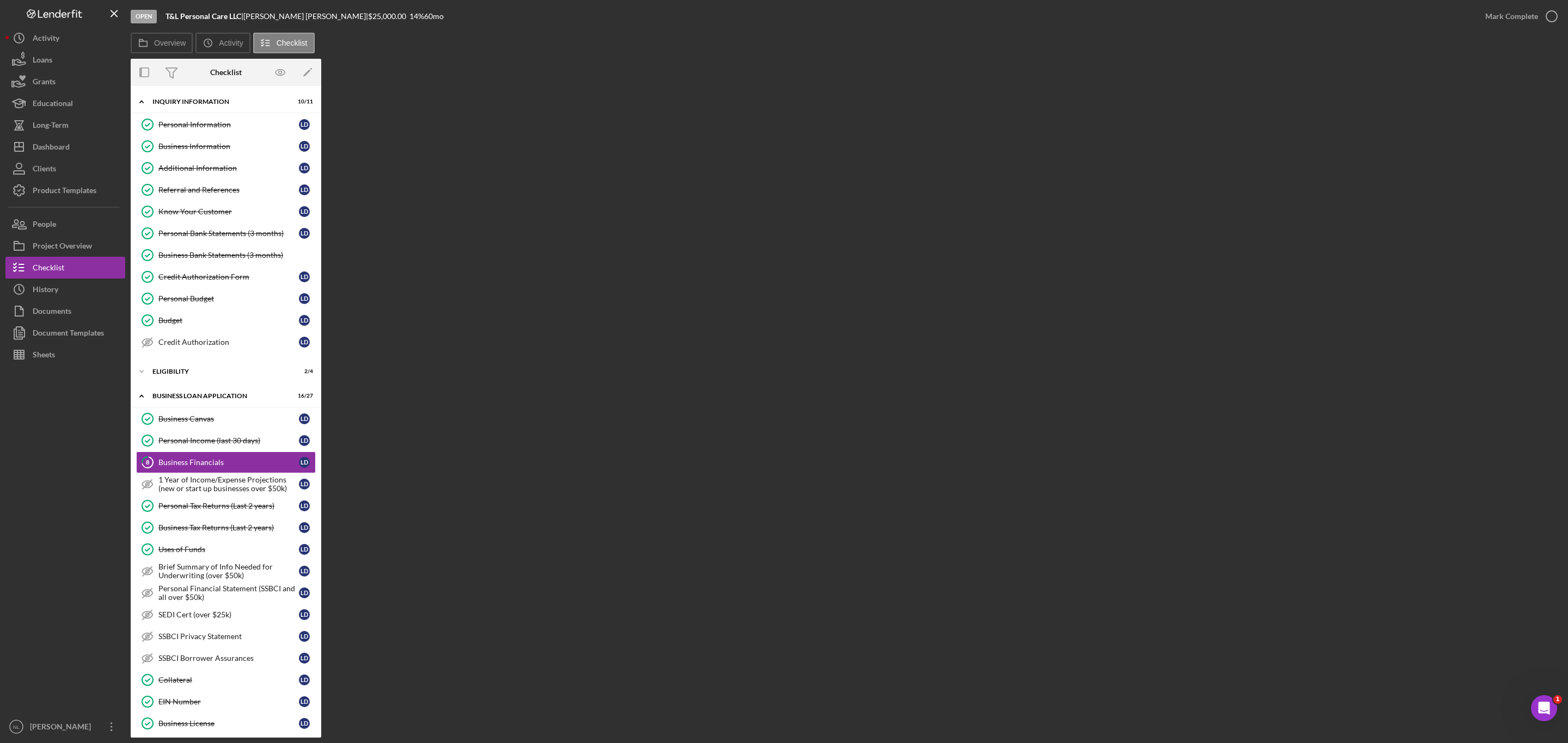
click at [167, 389] on div "Icon/Expander INQUIRY INFORMATION 10 / 11 Personal Information Personal Informa…" at bounding box center [226, 607] width 190 height 1033
click at [168, 383] on div "Icon/Expander ELIGIBILITY 2 / 4" at bounding box center [226, 371] width 190 height 22
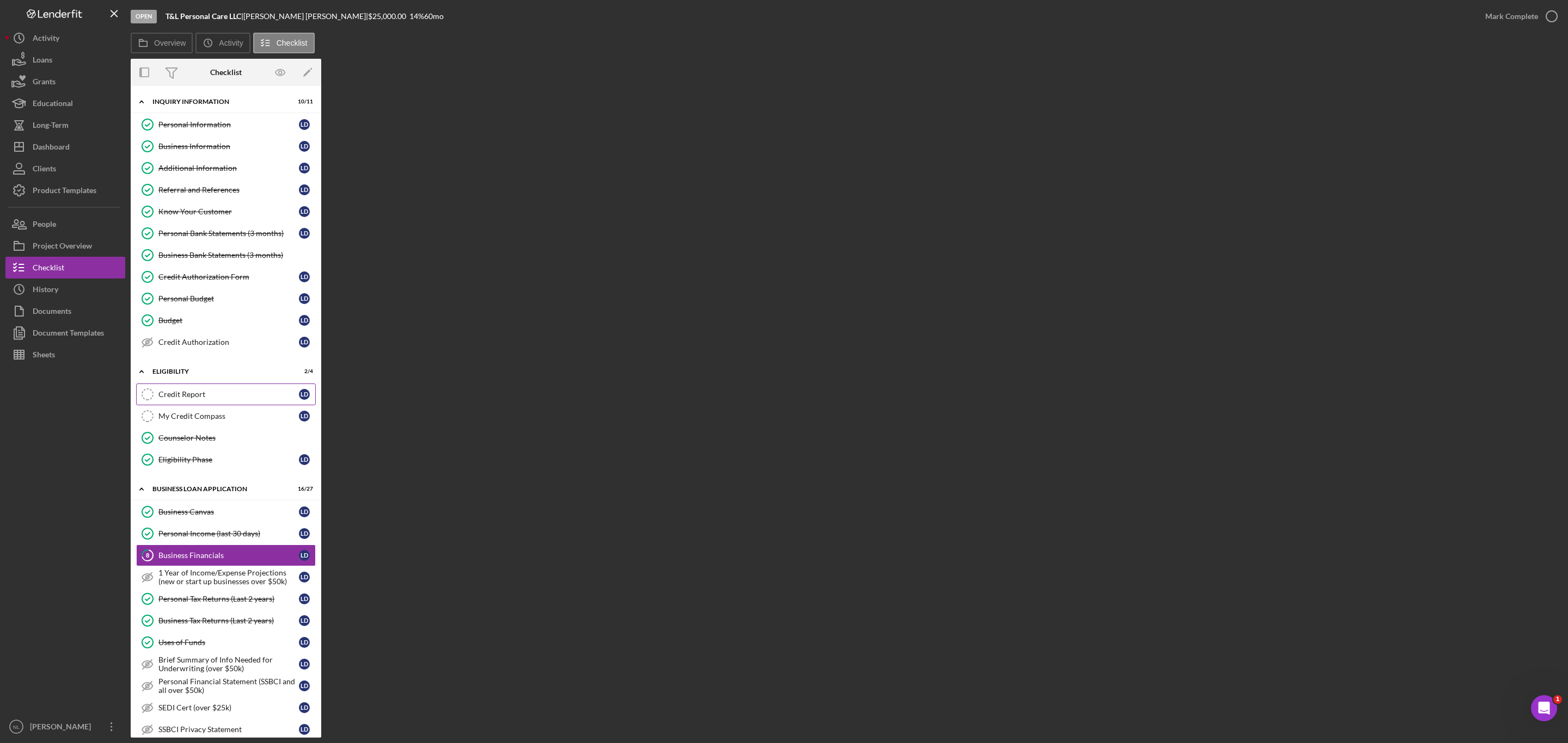
click at [176, 406] on link "Credit Report Credit Report [PERSON_NAME]" at bounding box center [226, 394] width 180 height 22
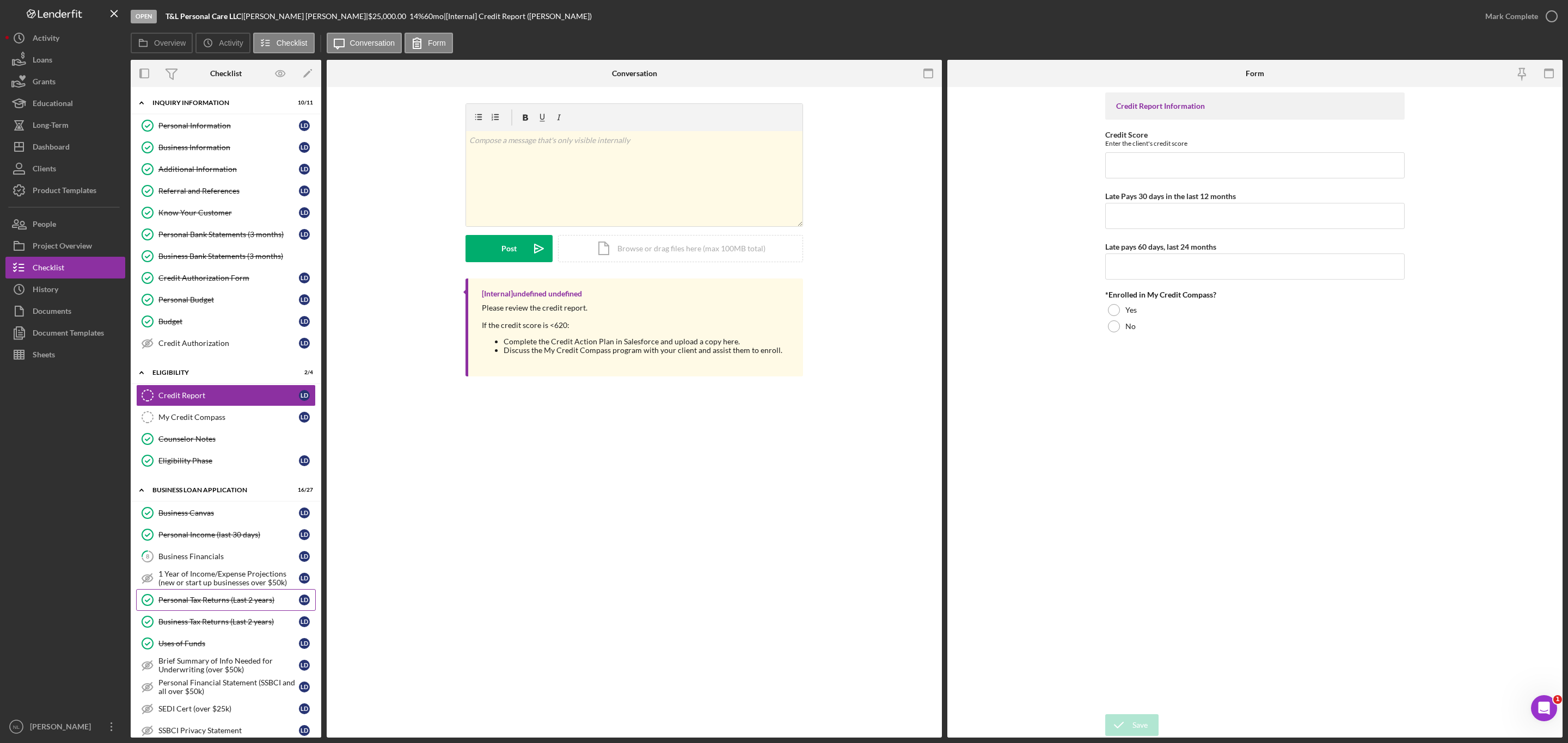
scroll to position [510, 0]
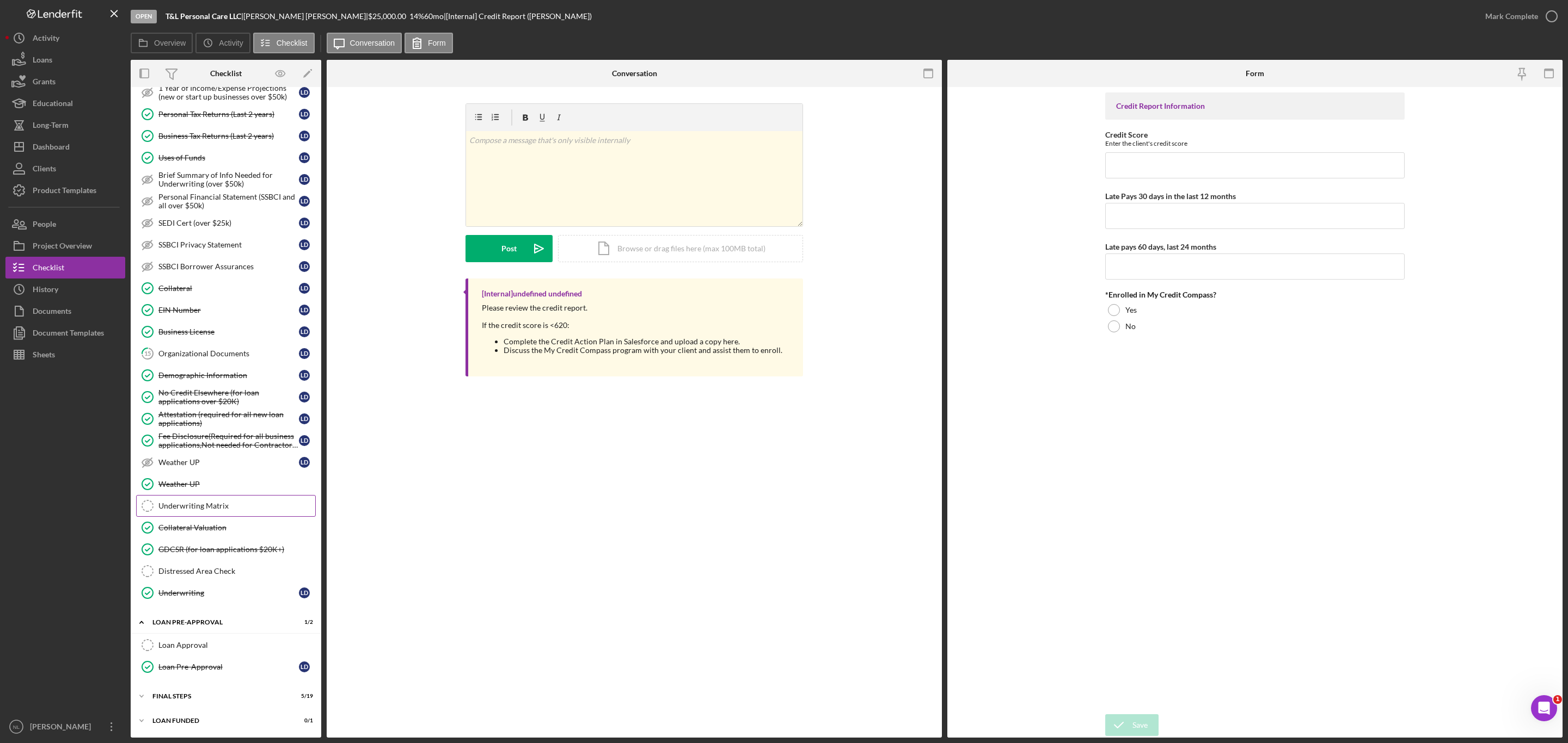
click at [204, 508] on link "Underwriting Matrix Underwriting Matrix" at bounding box center [226, 506] width 180 height 22
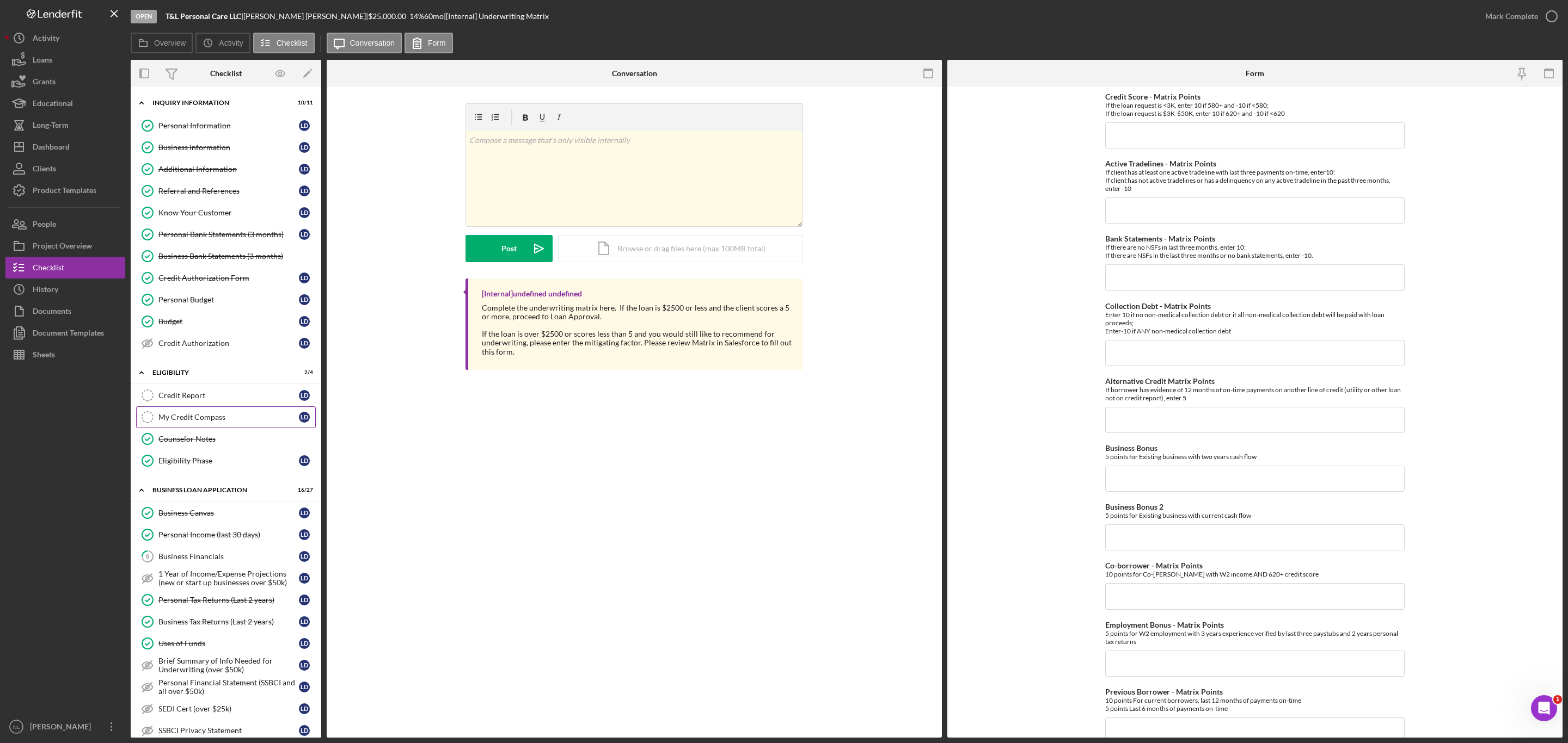
click at [200, 420] on div "My Credit Compass" at bounding box center [229, 417] width 140 height 9
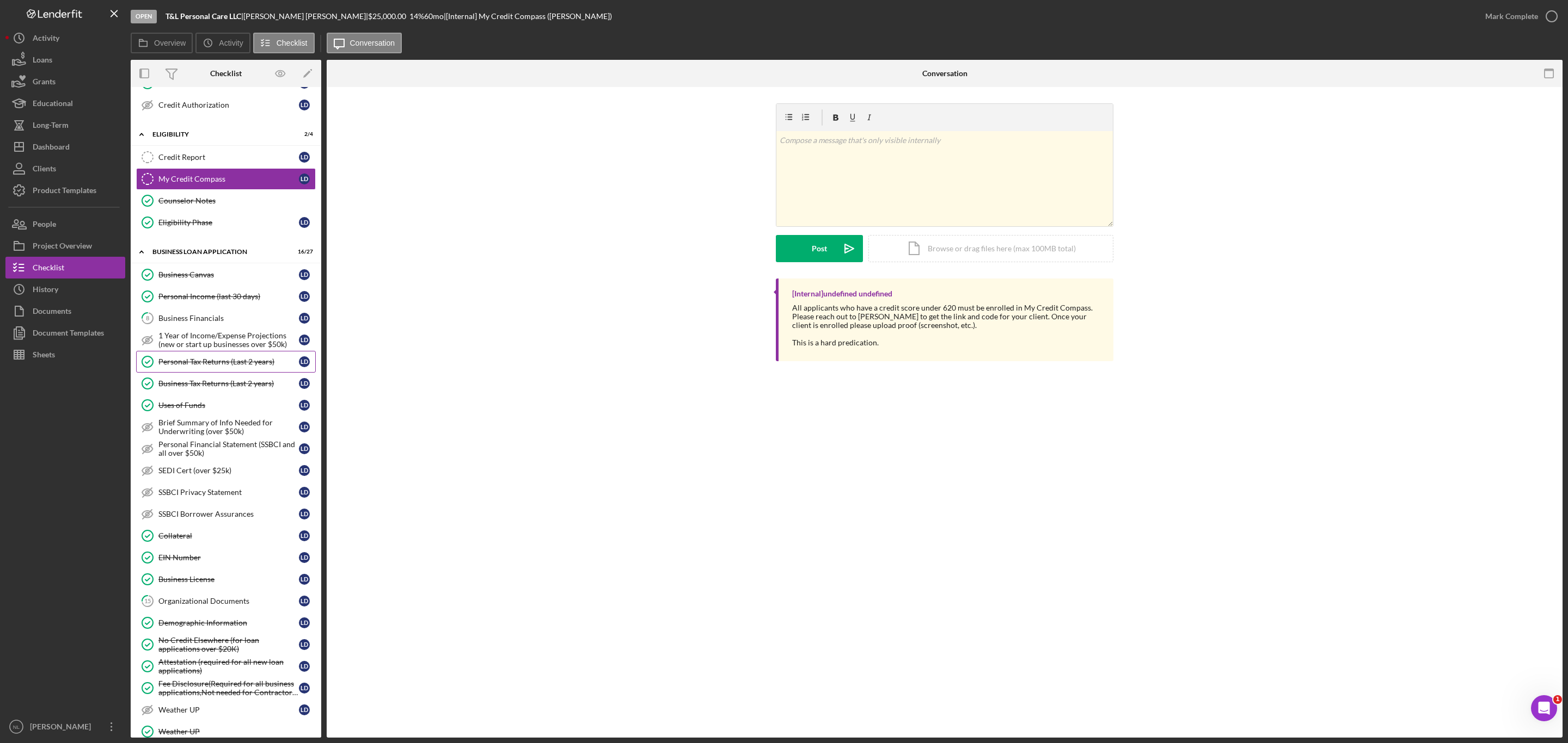
scroll to position [281, 0]
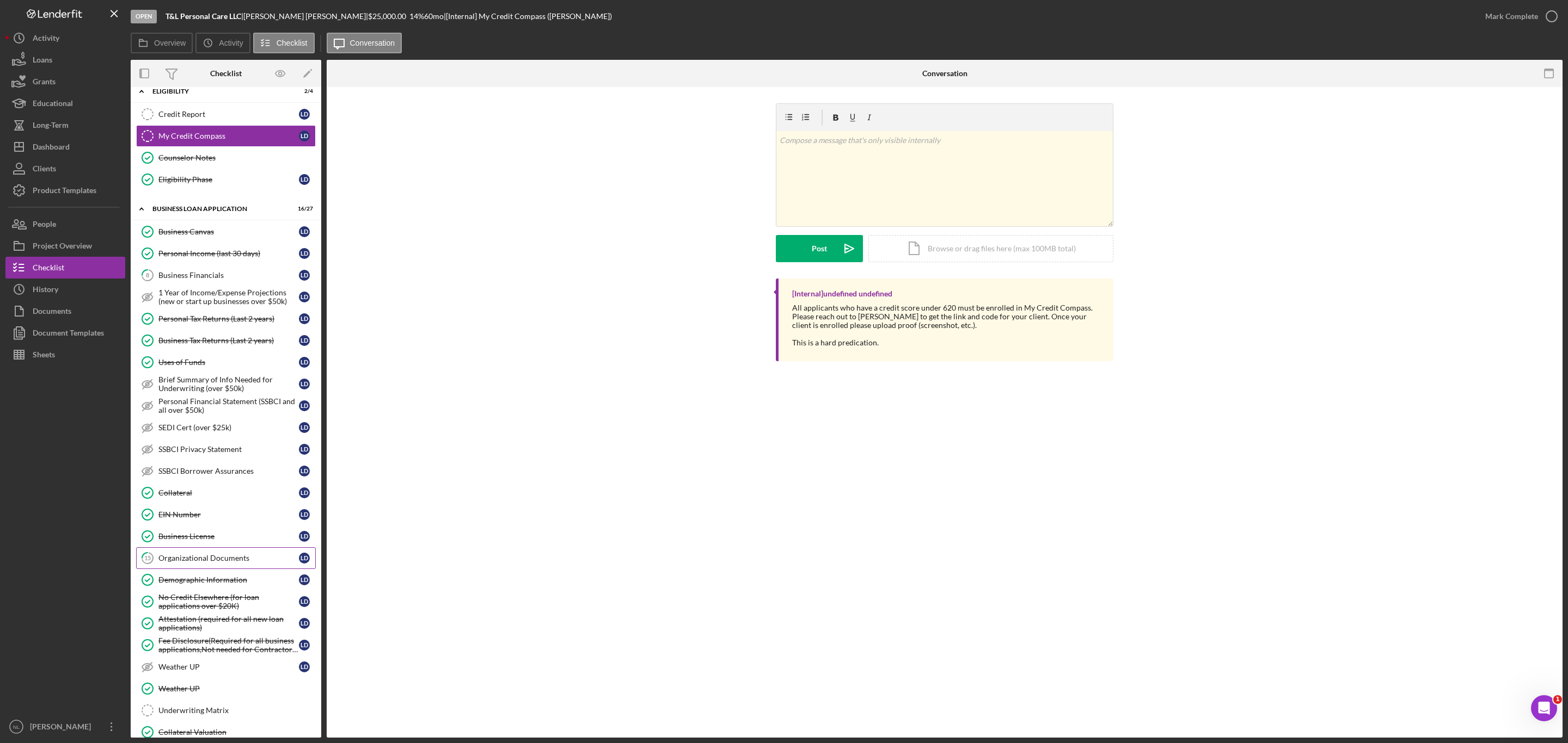
click at [211, 563] on div "Organizational Documents" at bounding box center [229, 558] width 140 height 9
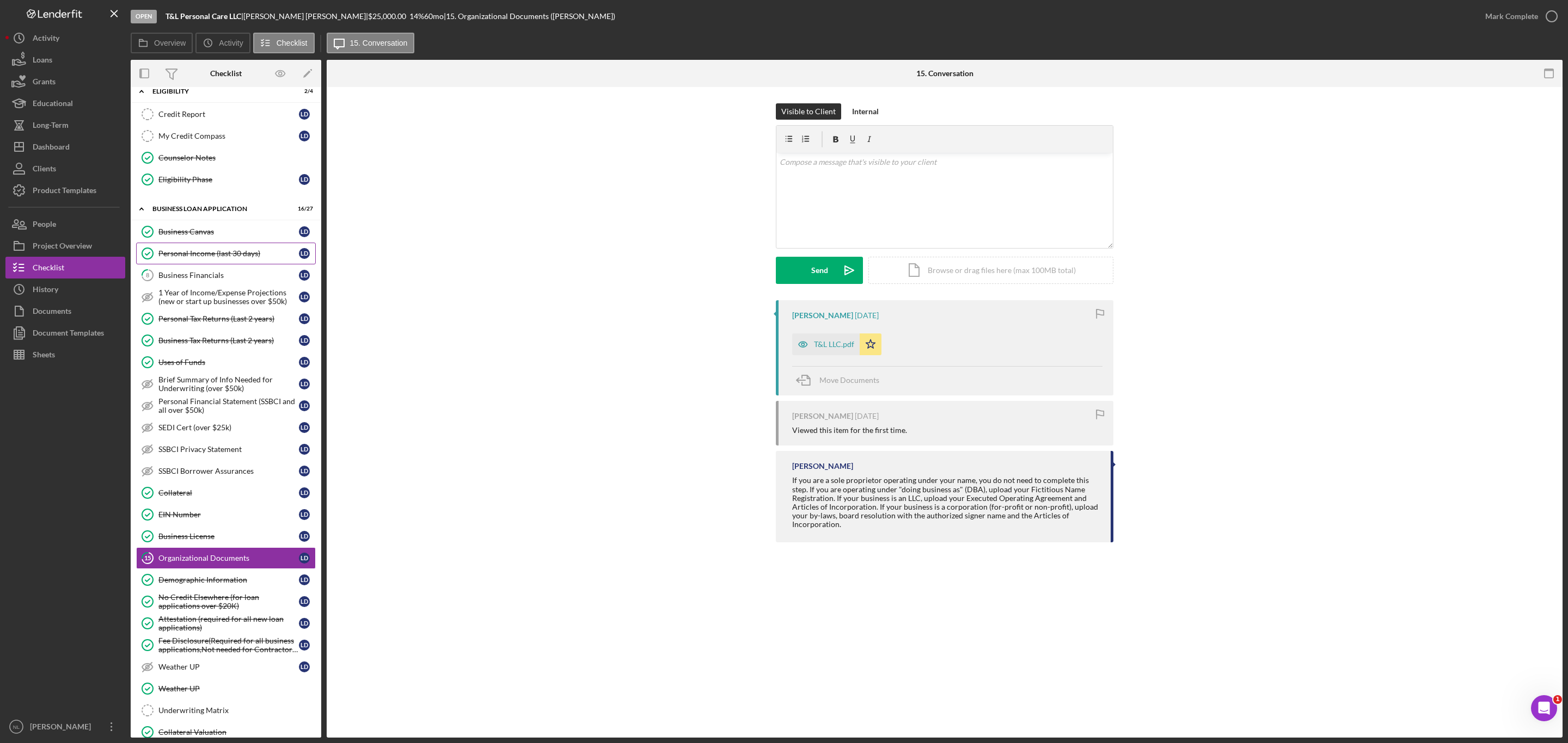
click at [220, 258] on div "Personal Income (last 30 days)" at bounding box center [229, 253] width 140 height 9
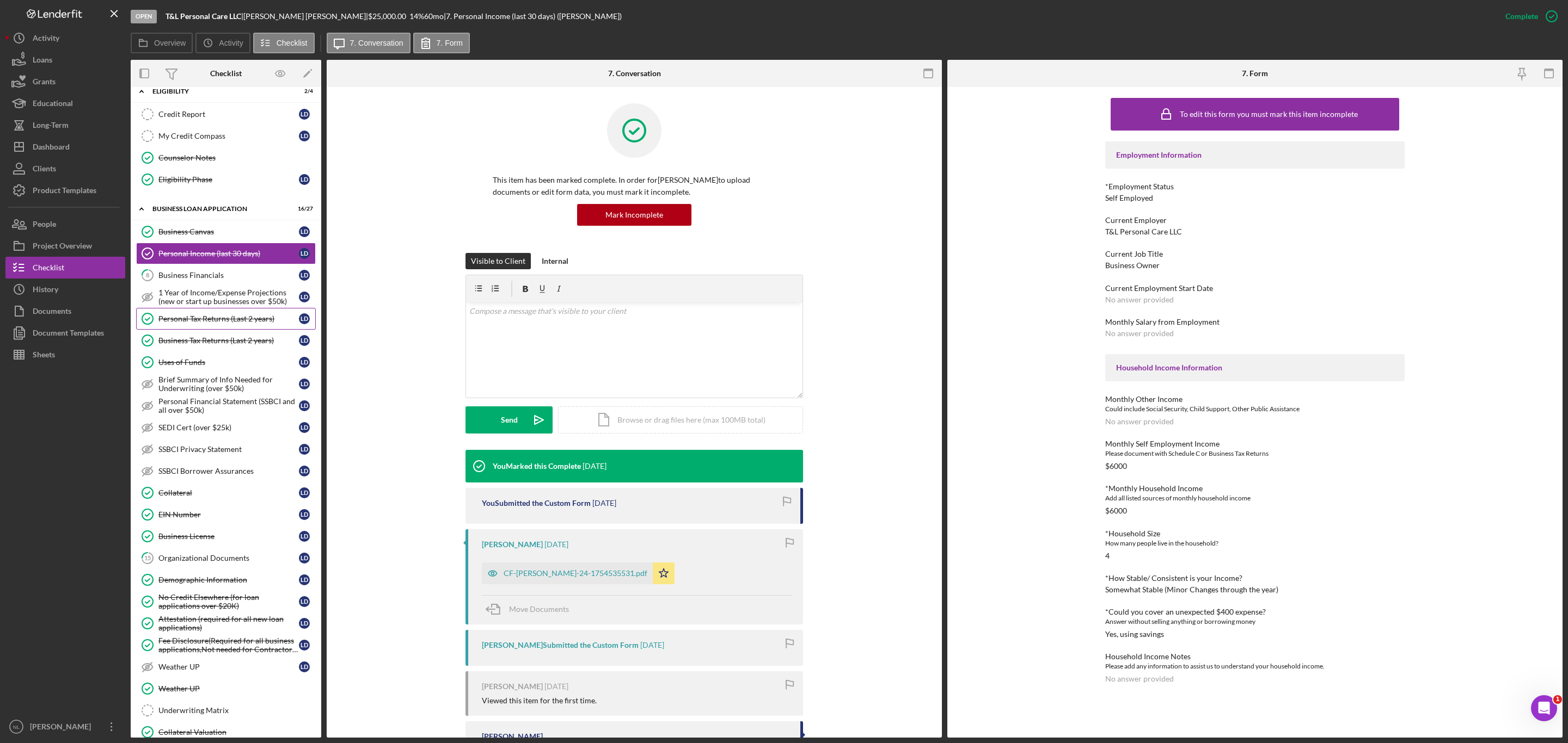
click at [229, 329] on link "Personal Tax Returns (Last 2 years) Personal Tax Returns (Last 2 years) L D" at bounding box center [226, 319] width 180 height 22
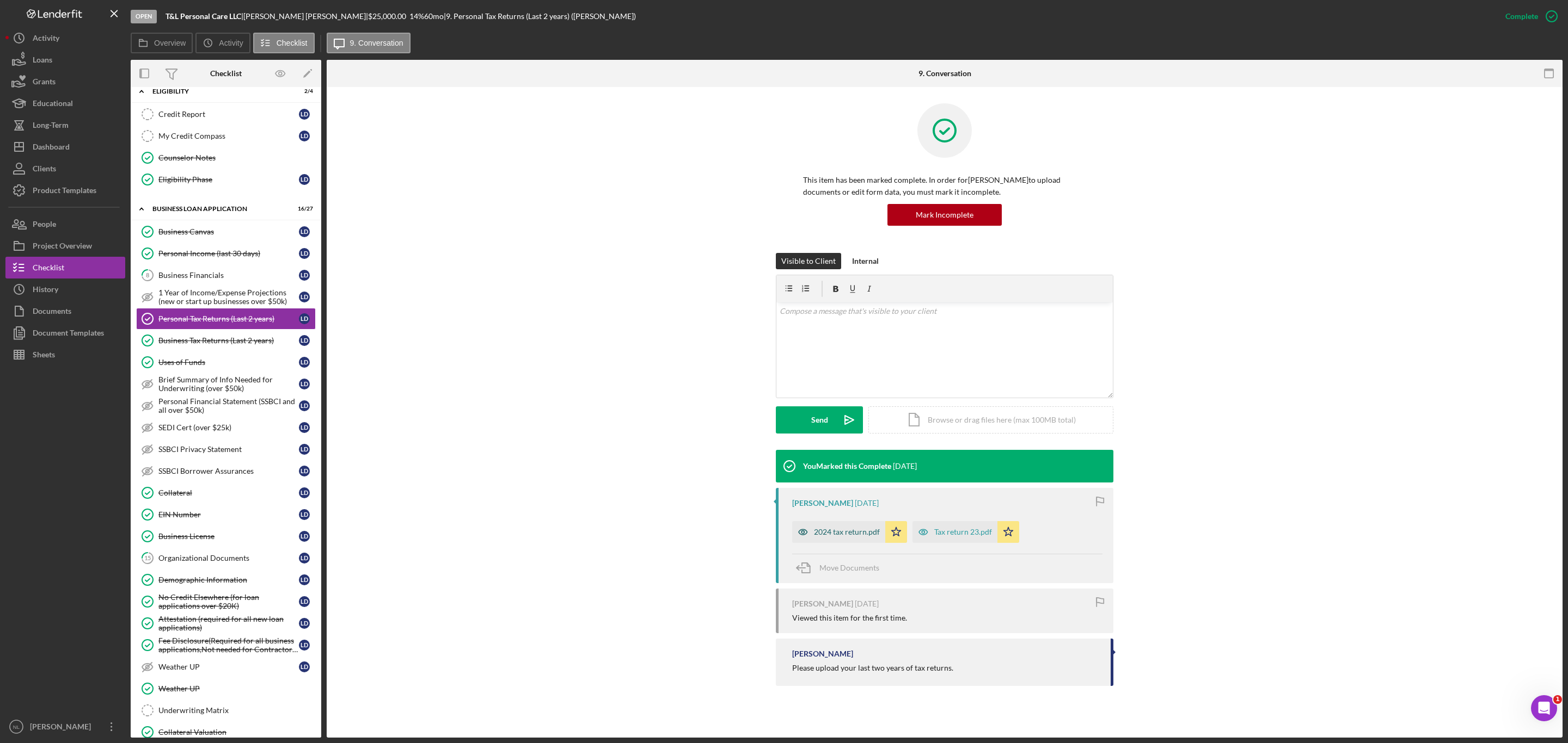
click at [833, 540] on div "2024 tax return.pdf" at bounding box center [839, 532] width 93 height 22
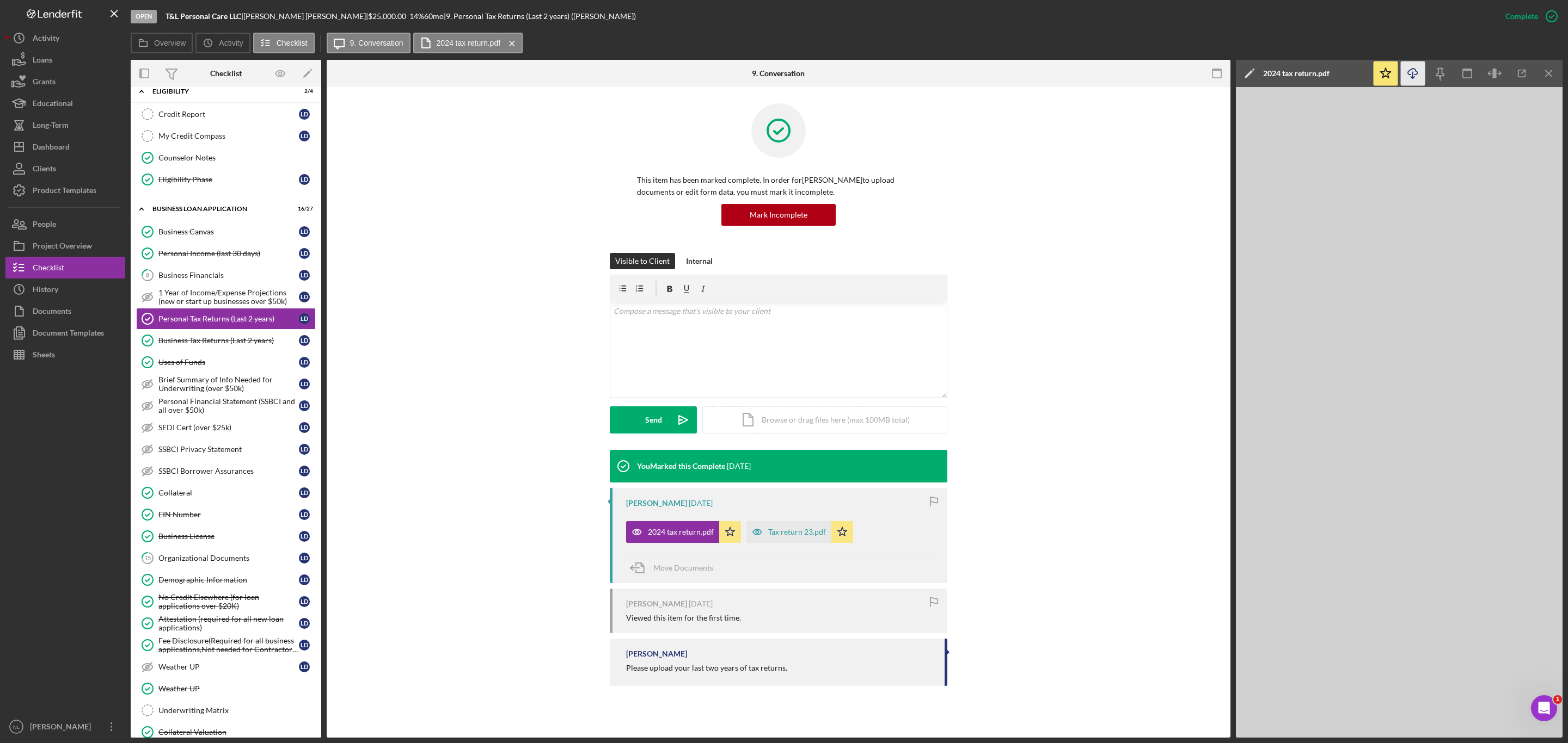
click at [1410, 72] on icon "Icon/Download" at bounding box center [1413, 74] width 24 height 24
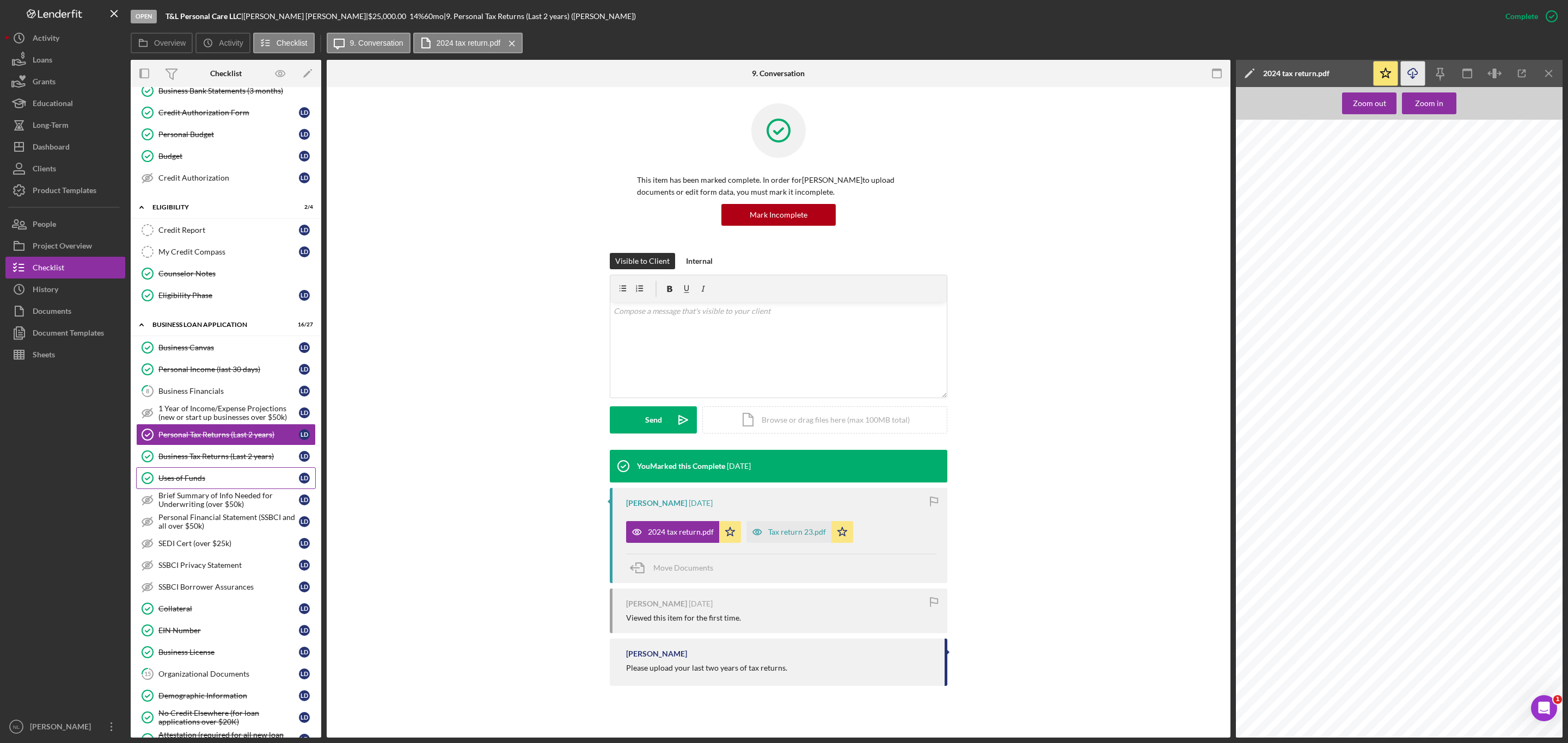
scroll to position [162, 0]
click at [263, 464] on div "Business Tax Returns (Last 2 years)" at bounding box center [229, 460] width 140 height 9
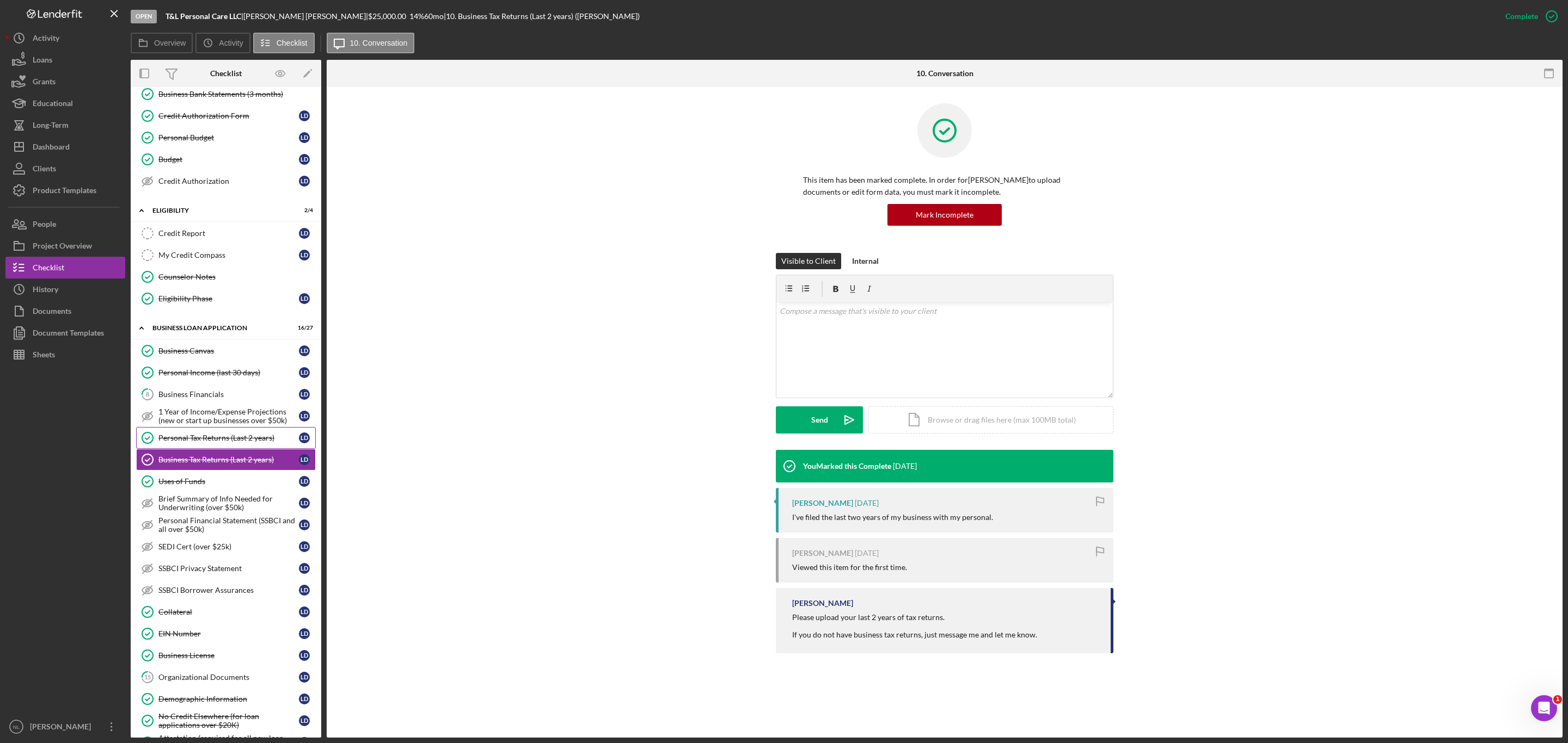
click at [193, 442] on div "Personal Tax Returns (Last 2 years)" at bounding box center [229, 437] width 140 height 9
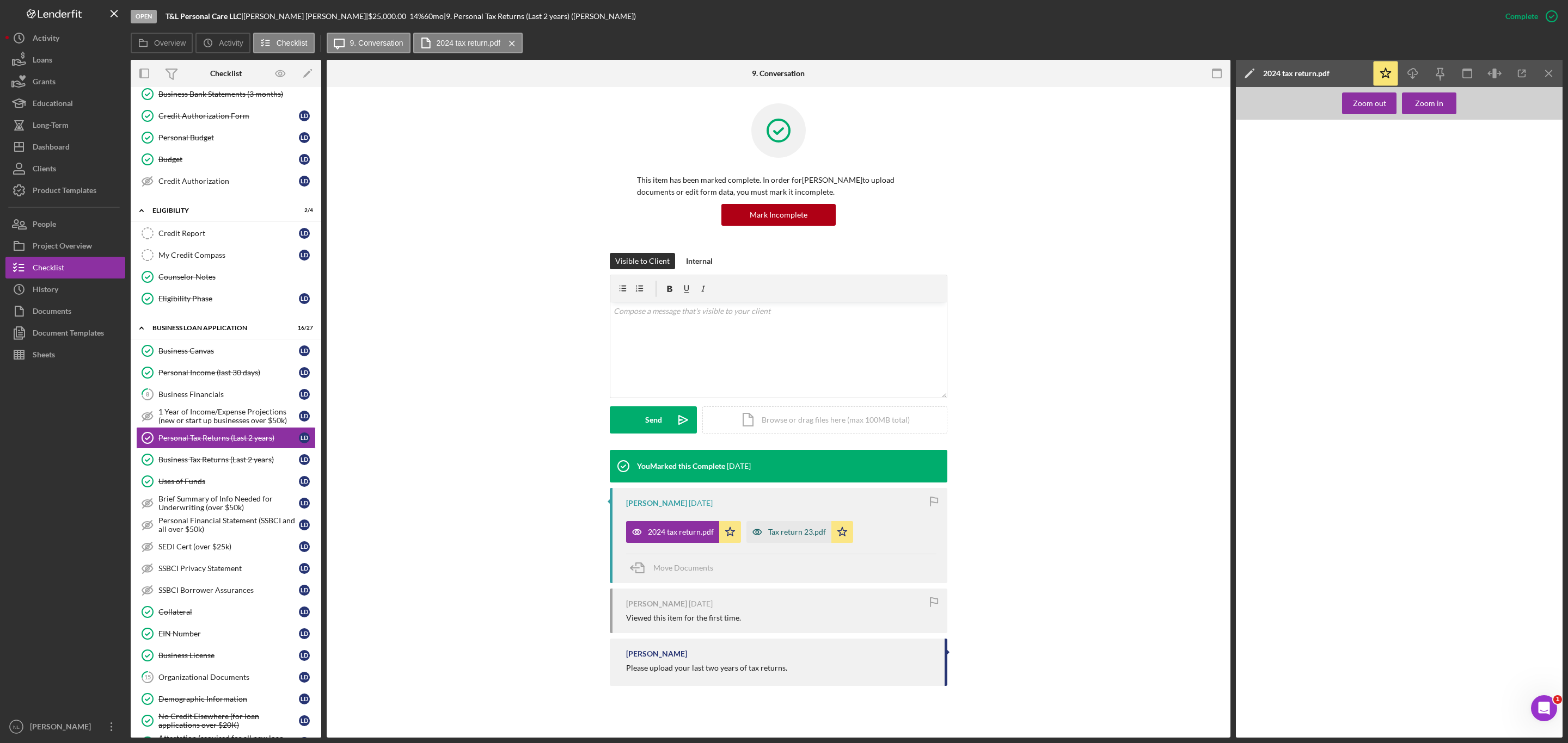
click at [785, 537] on div "Tax return 23.pdf" at bounding box center [789, 532] width 85 height 22
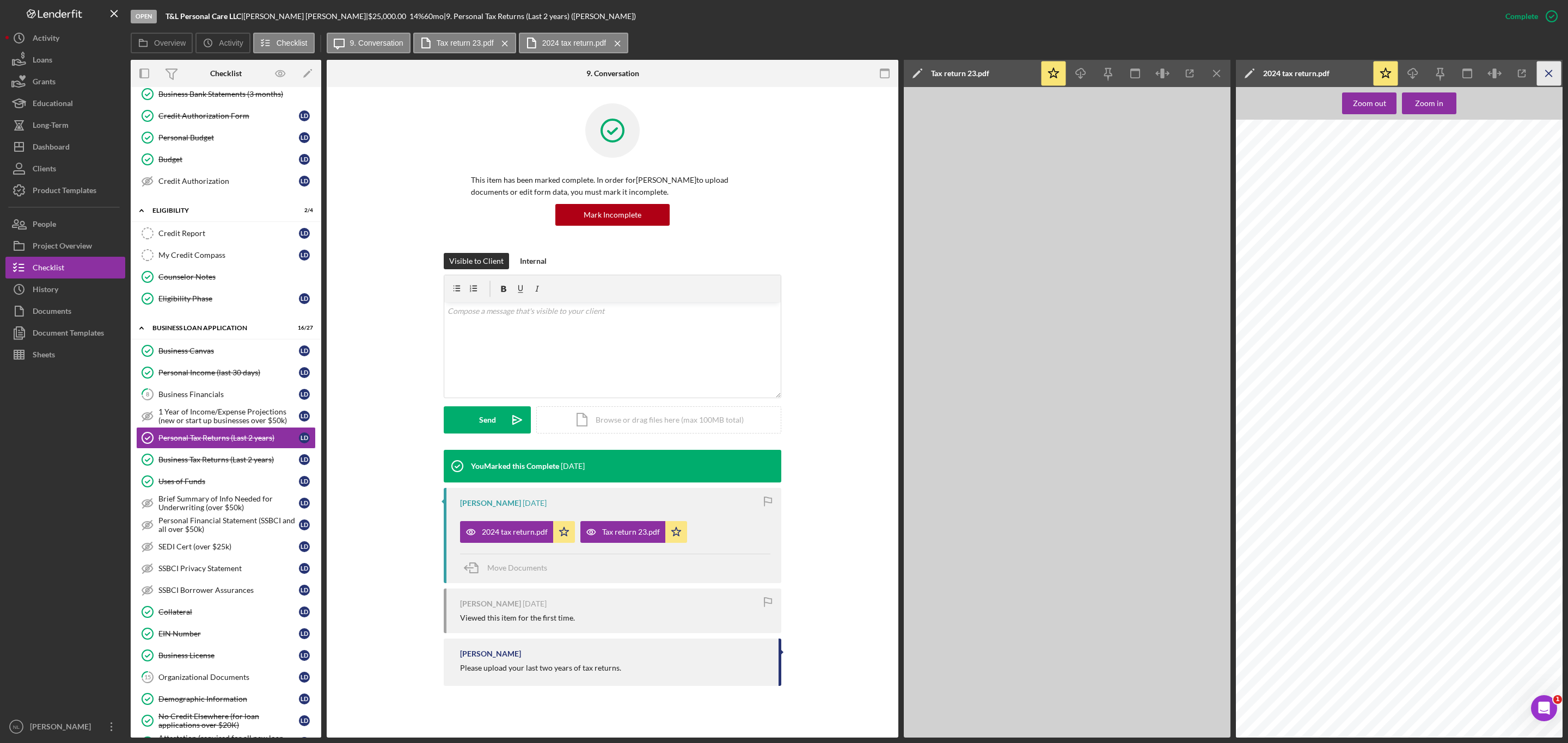
click at [1546, 72] on icon "Icon/Menu Close" at bounding box center [1549, 74] width 24 height 24
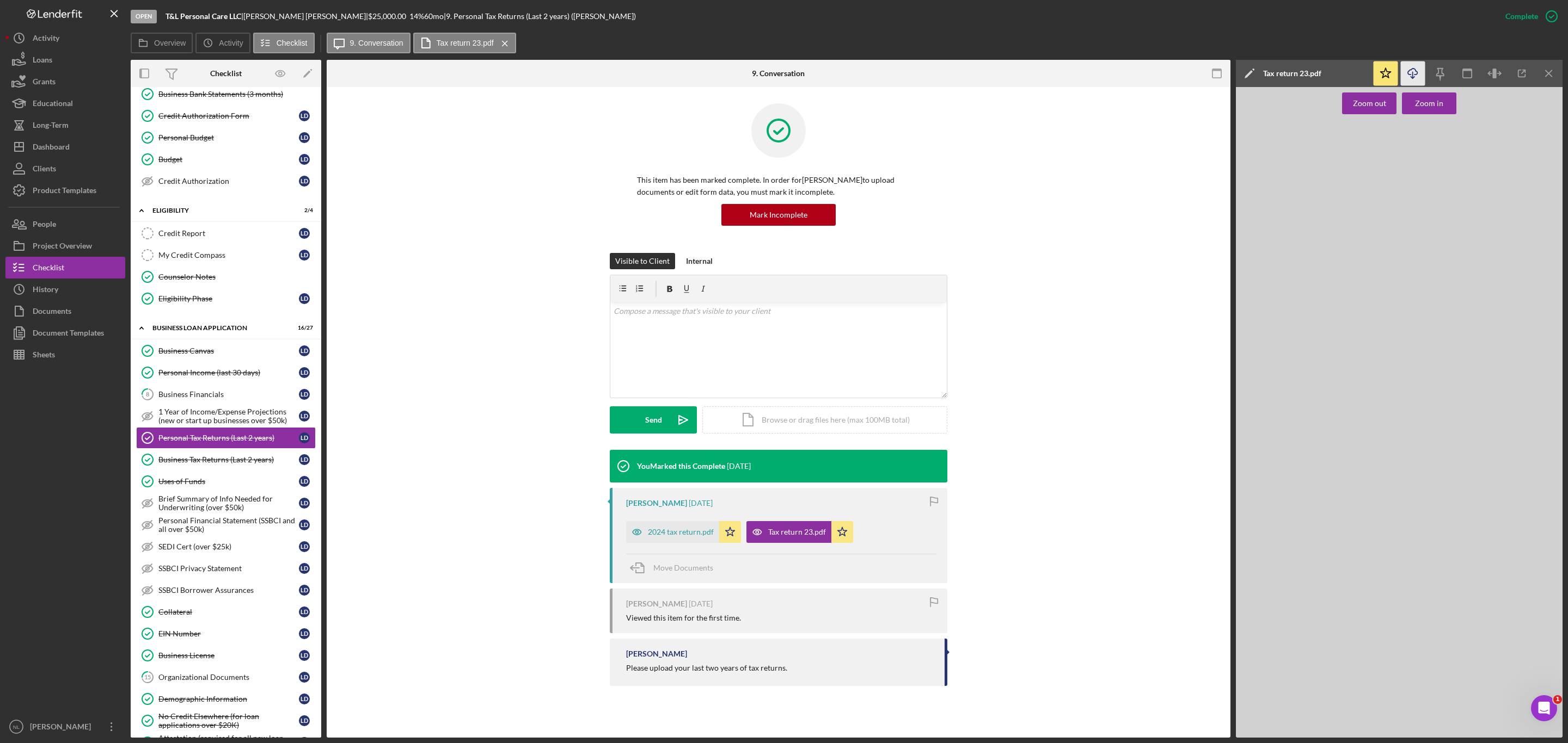
click at [1413, 72] on icon "Icon/Download" at bounding box center [1413, 74] width 24 height 24
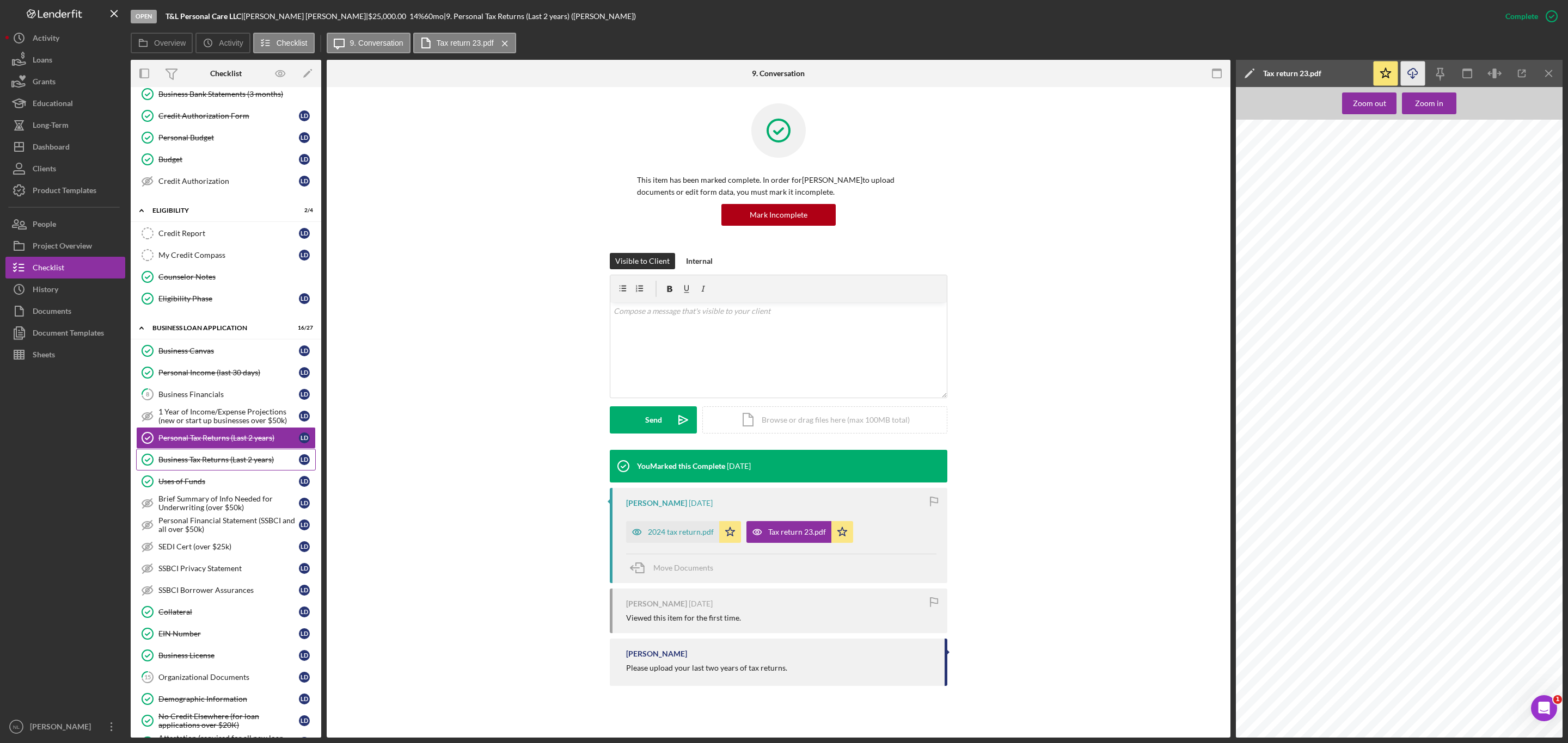
click at [154, 468] on icon "Business Tax Returns (Last 2 years)" at bounding box center [147, 460] width 27 height 27
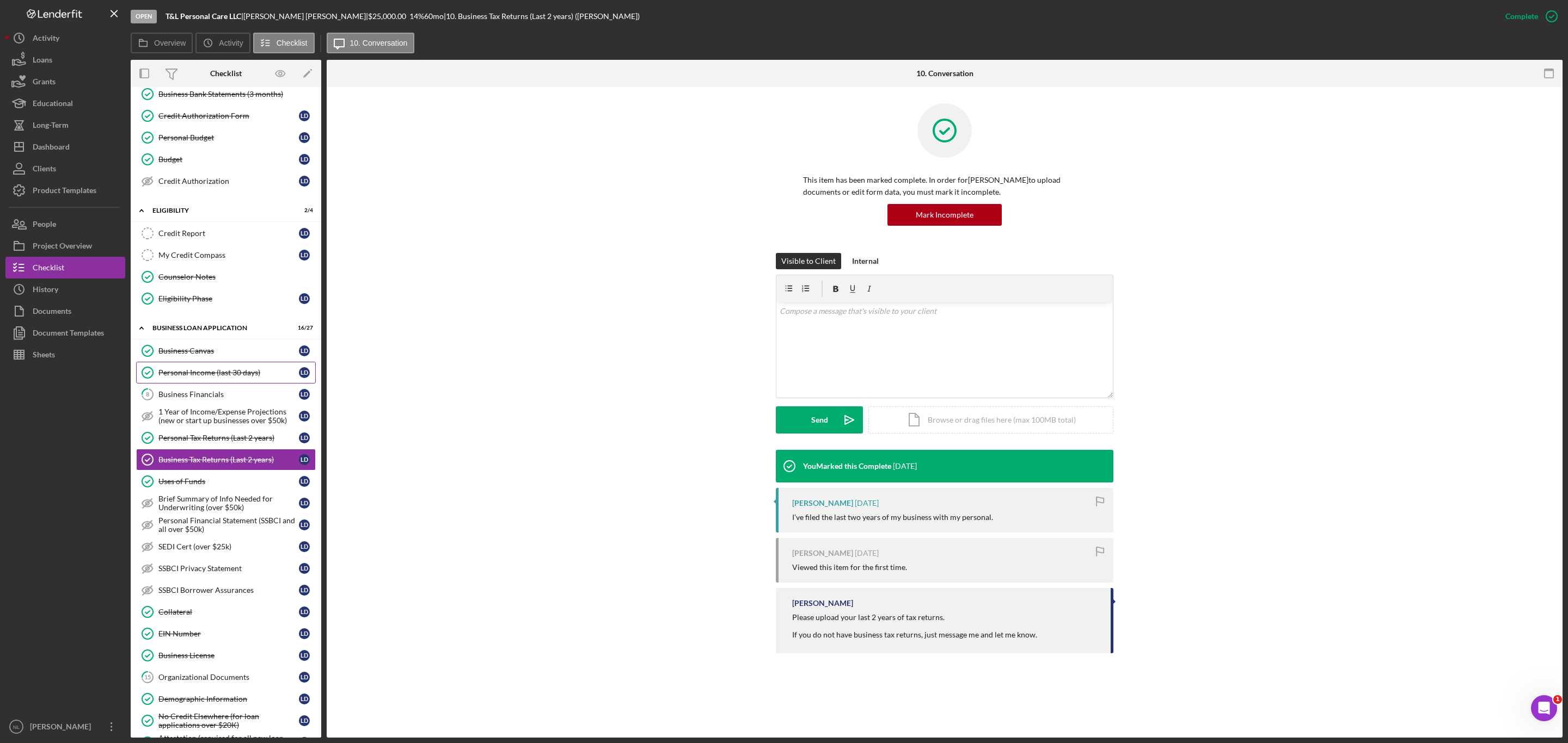
click at [186, 383] on link "Personal Income (last 30 days) Personal Income (last 30 days) [PERSON_NAME]" at bounding box center [226, 373] width 180 height 22
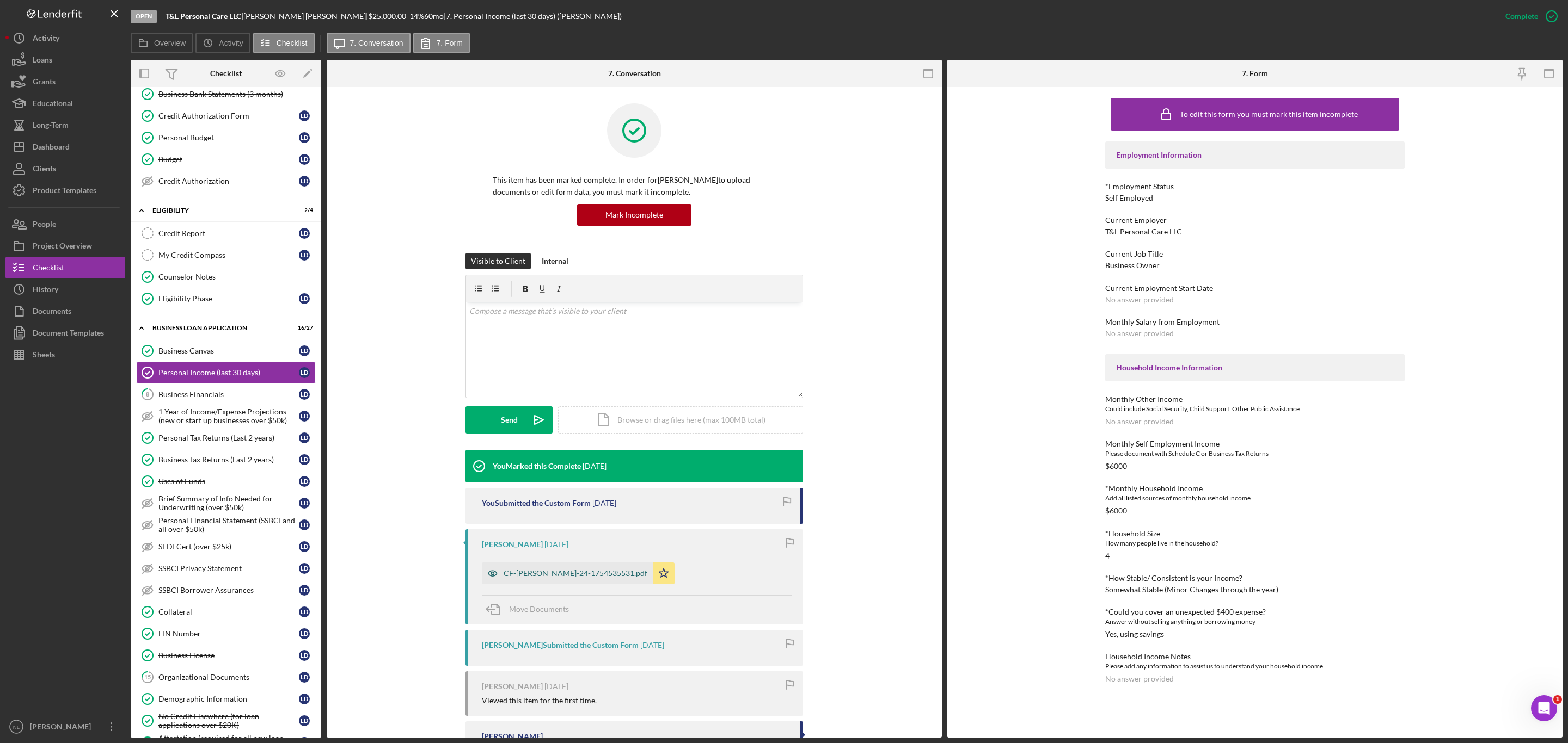
click at [527, 568] on div "CF-[PERSON_NAME]-24-1754535531.pdf" at bounding box center [567, 574] width 171 height 22
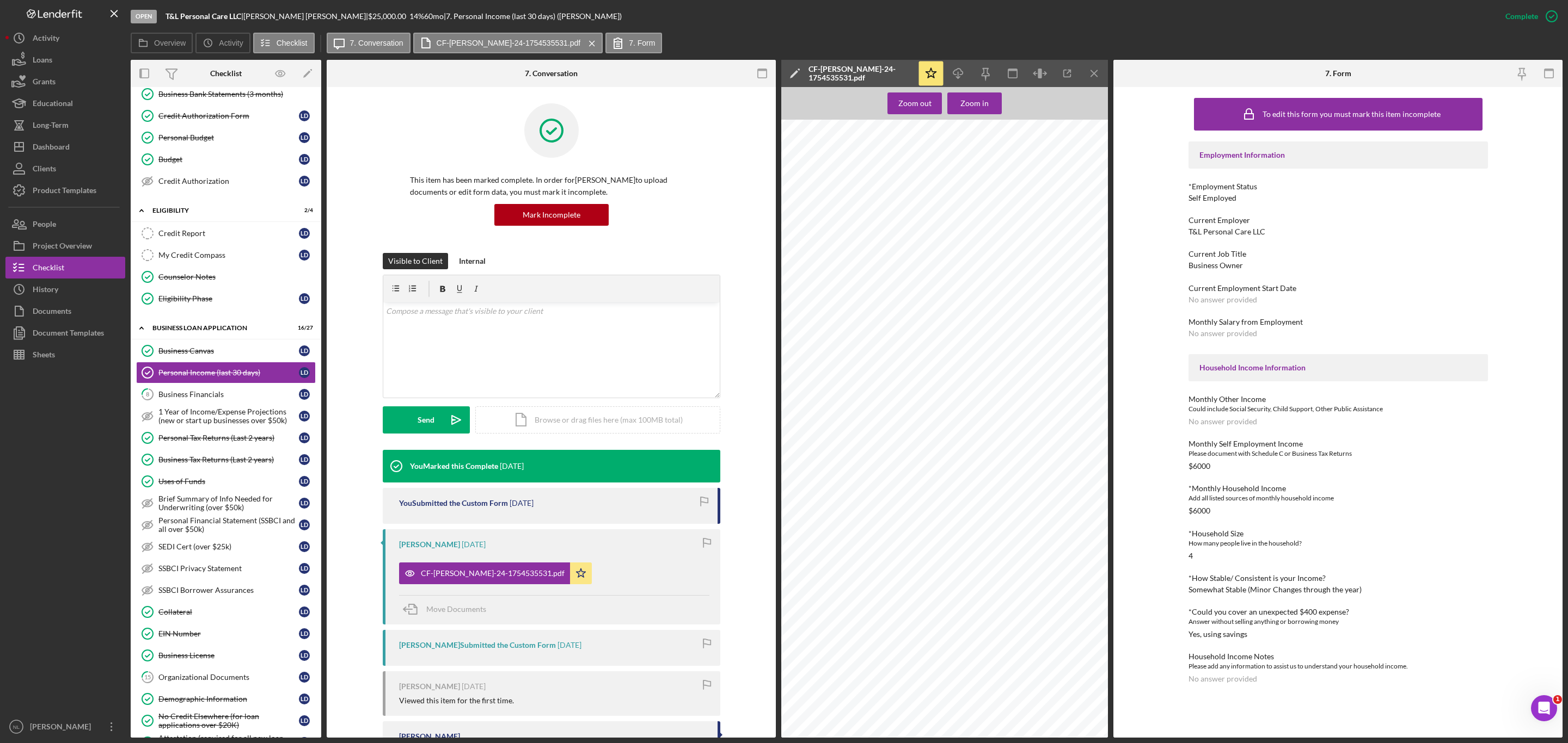
scroll to position [327, 0]
click at [1102, 72] on icon "Icon/Menu Close" at bounding box center [1095, 74] width 24 height 24
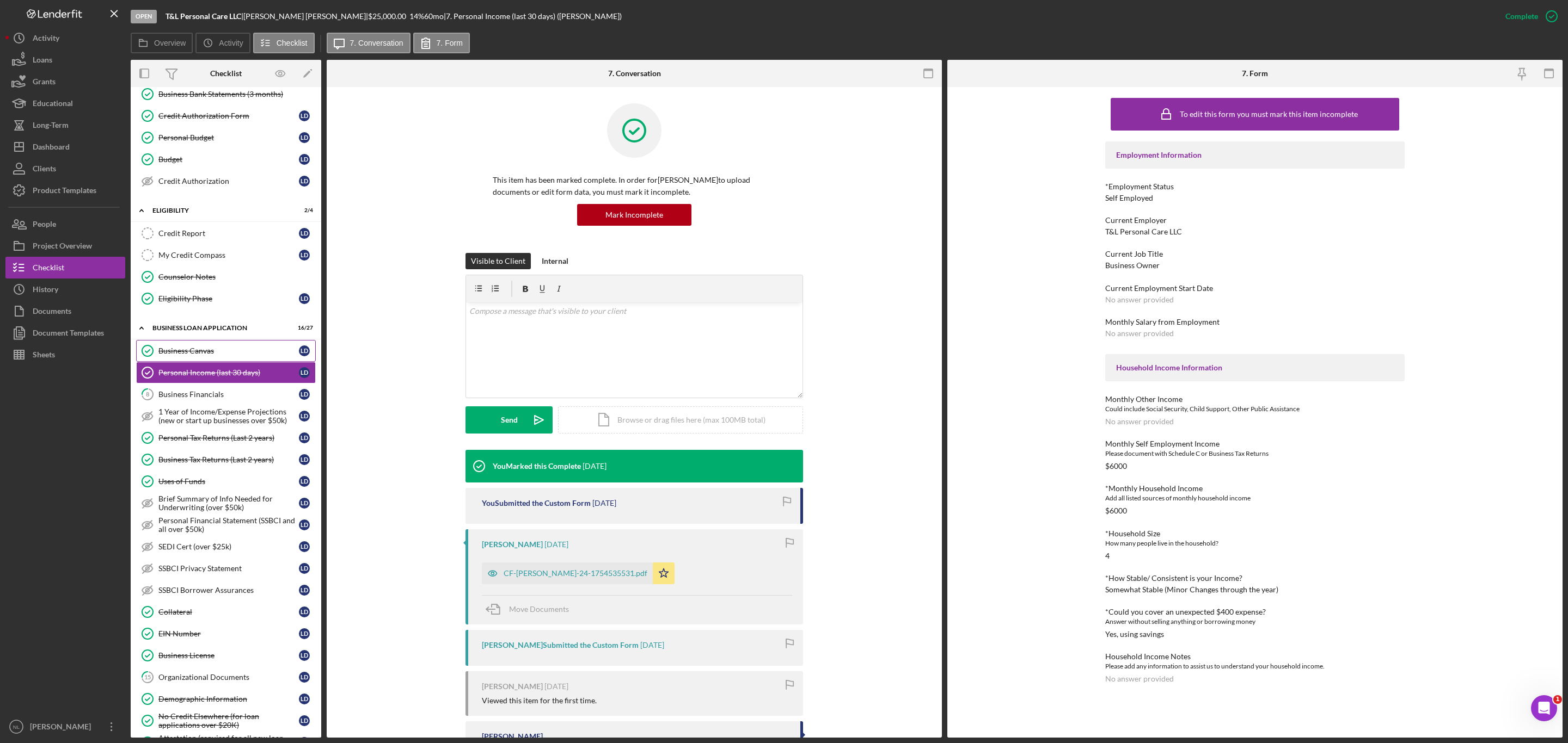
click at [197, 355] on div "Business Canvas" at bounding box center [229, 350] width 140 height 9
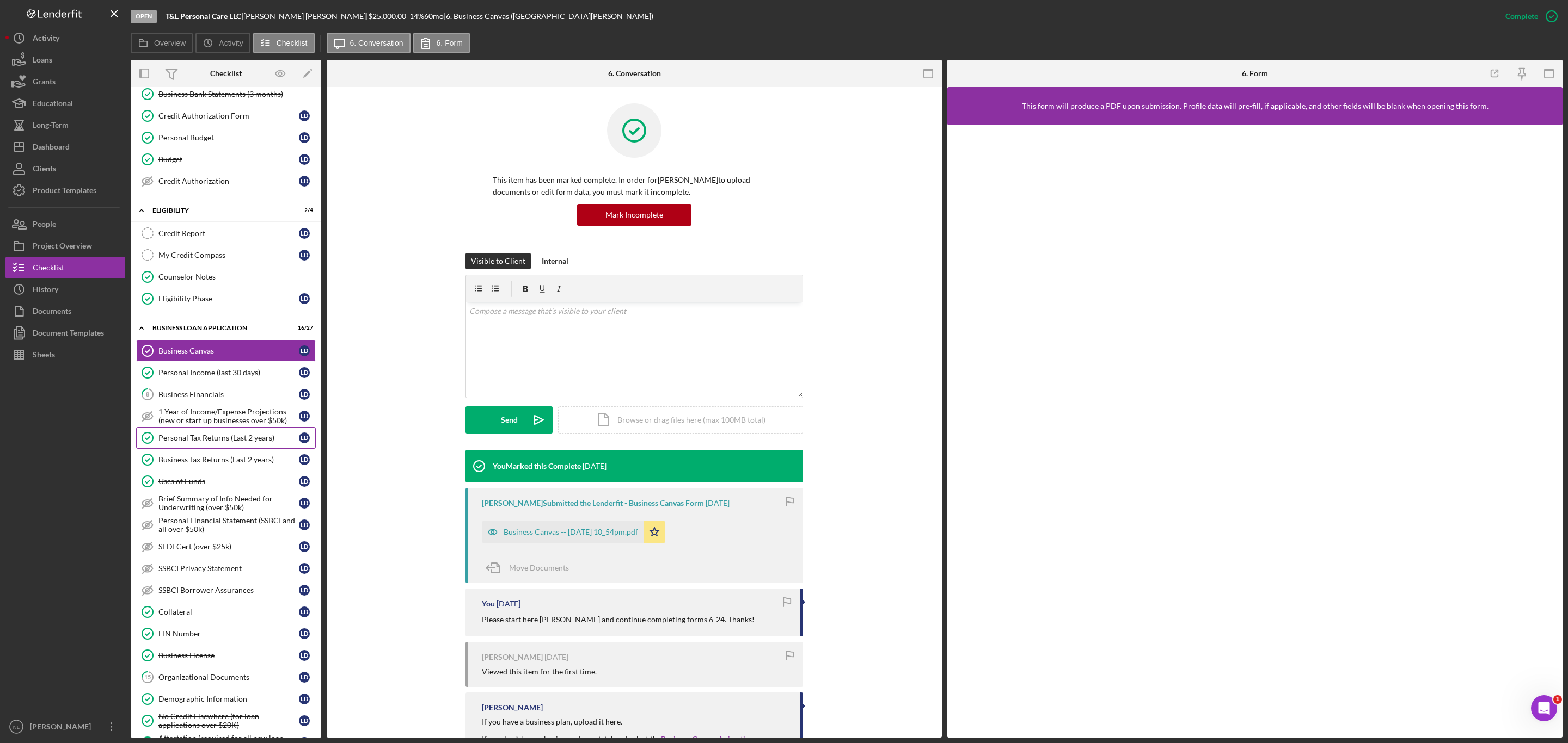
scroll to position [195, 0]
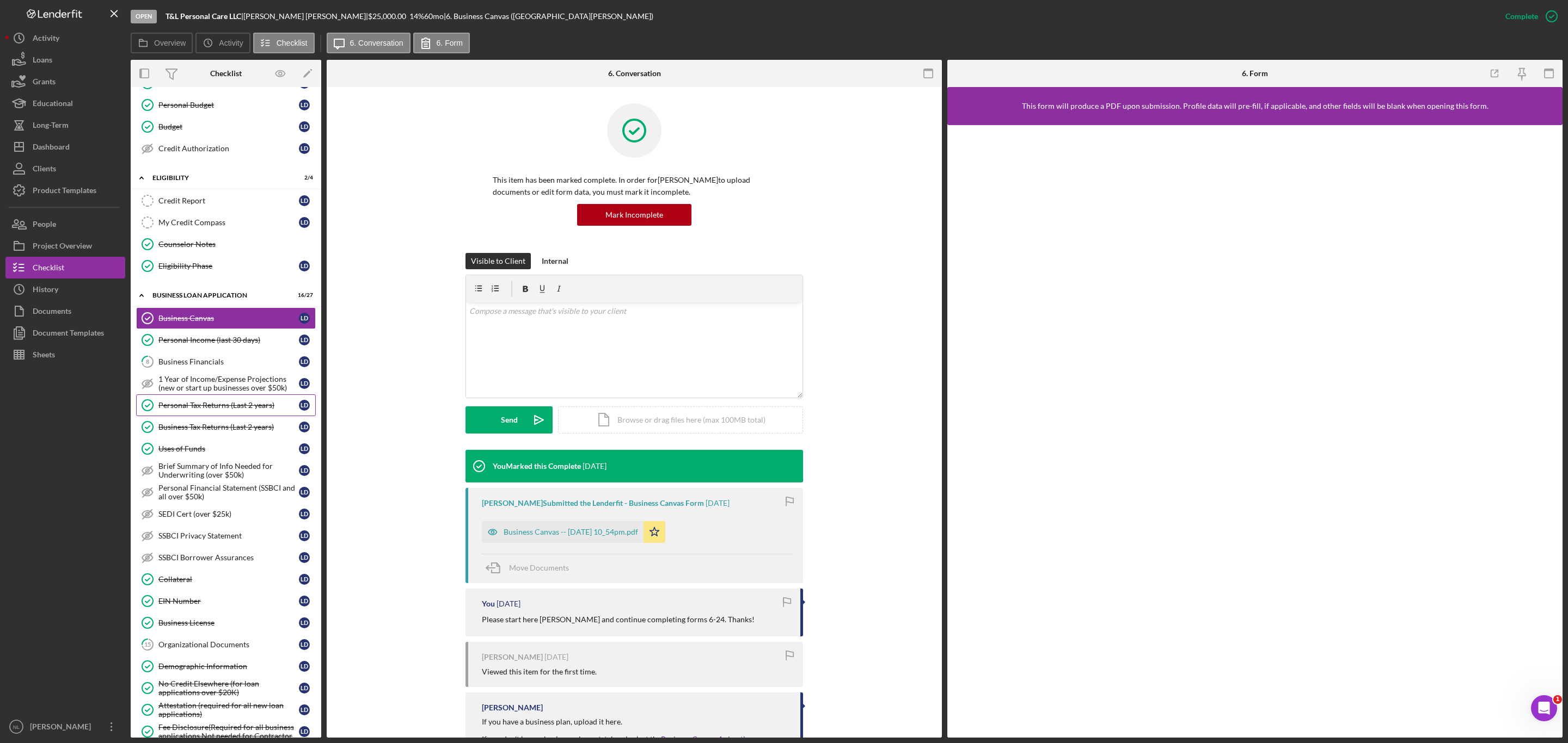
click at [219, 416] on link "Personal Tax Returns (Last 2 years) Personal Tax Returns (Last 2 years) L D" at bounding box center [226, 405] width 180 height 22
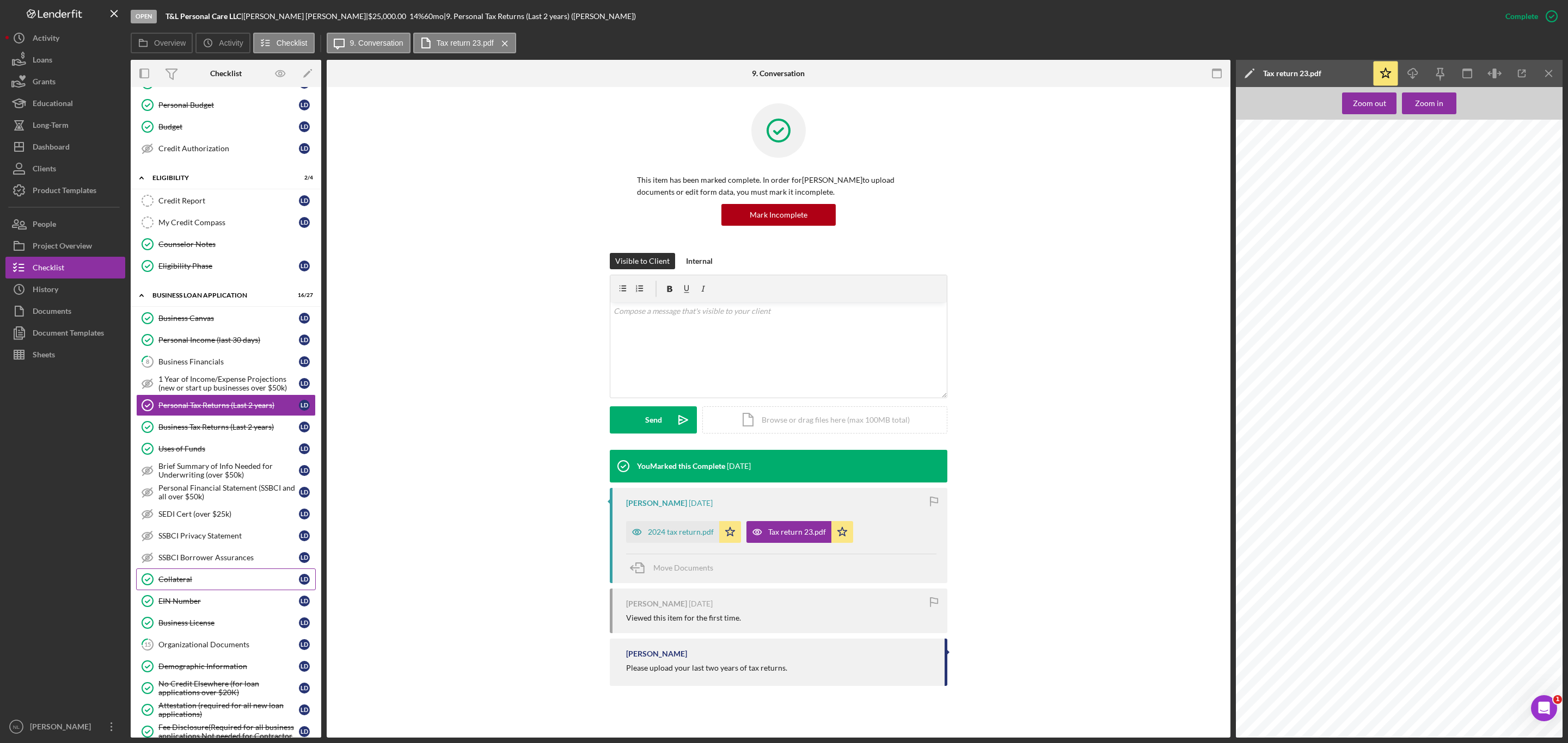
click at [231, 589] on link "Collateral Collateral L D" at bounding box center [226, 579] width 180 height 22
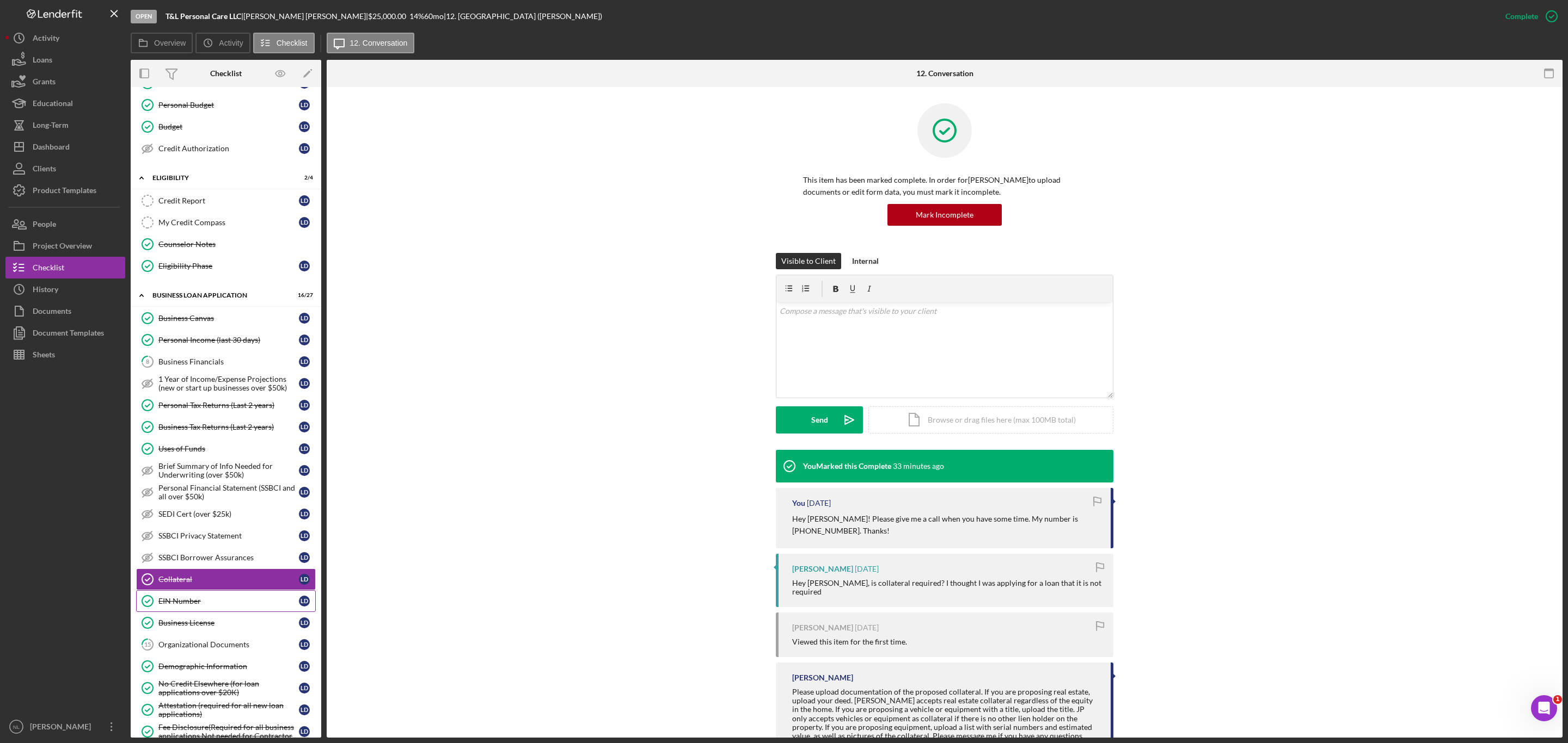
click at [209, 612] on link "EIN Number EIN Number L D" at bounding box center [226, 601] width 180 height 22
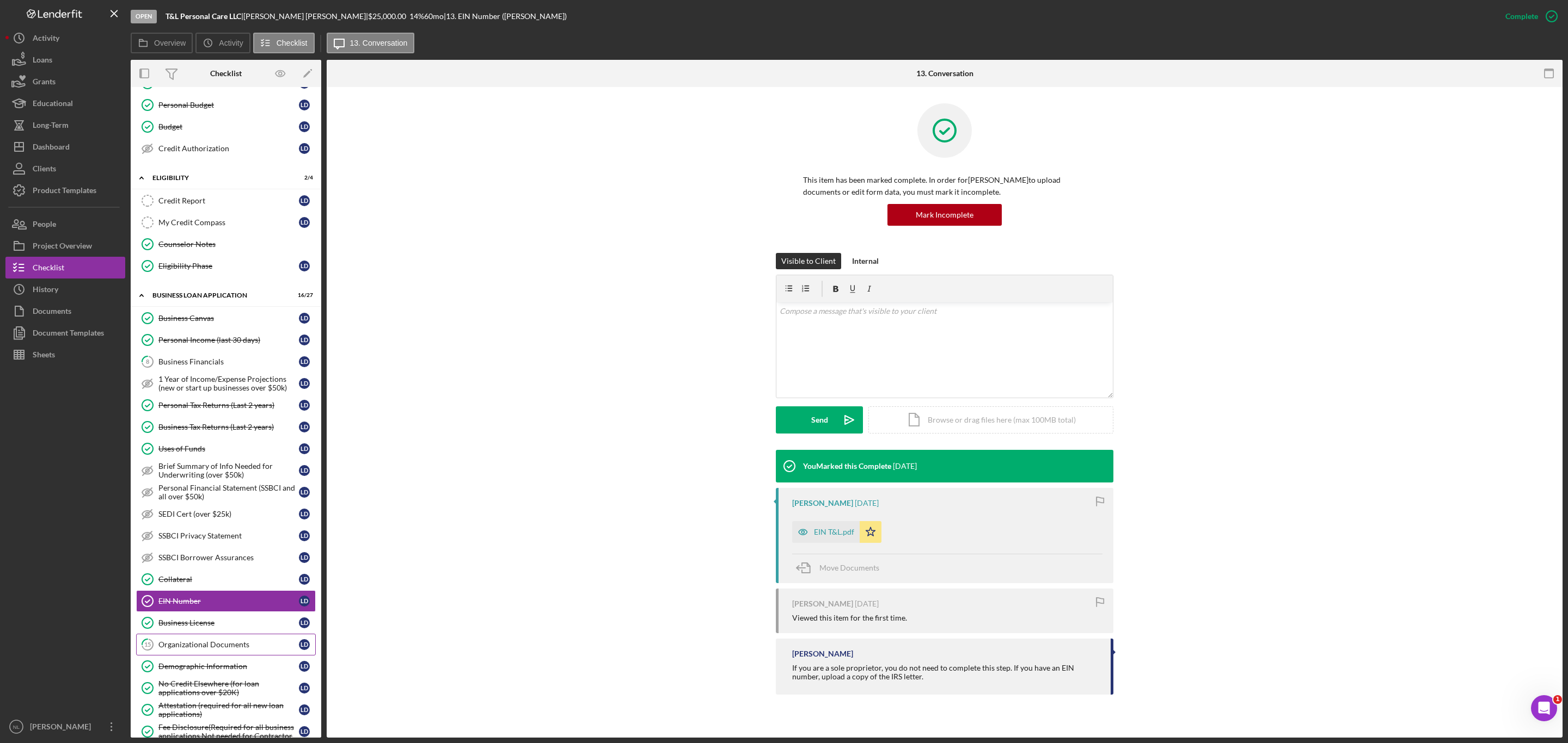
click at [209, 655] on link "15 Organizational Documents [PERSON_NAME]" at bounding box center [226, 644] width 180 height 22
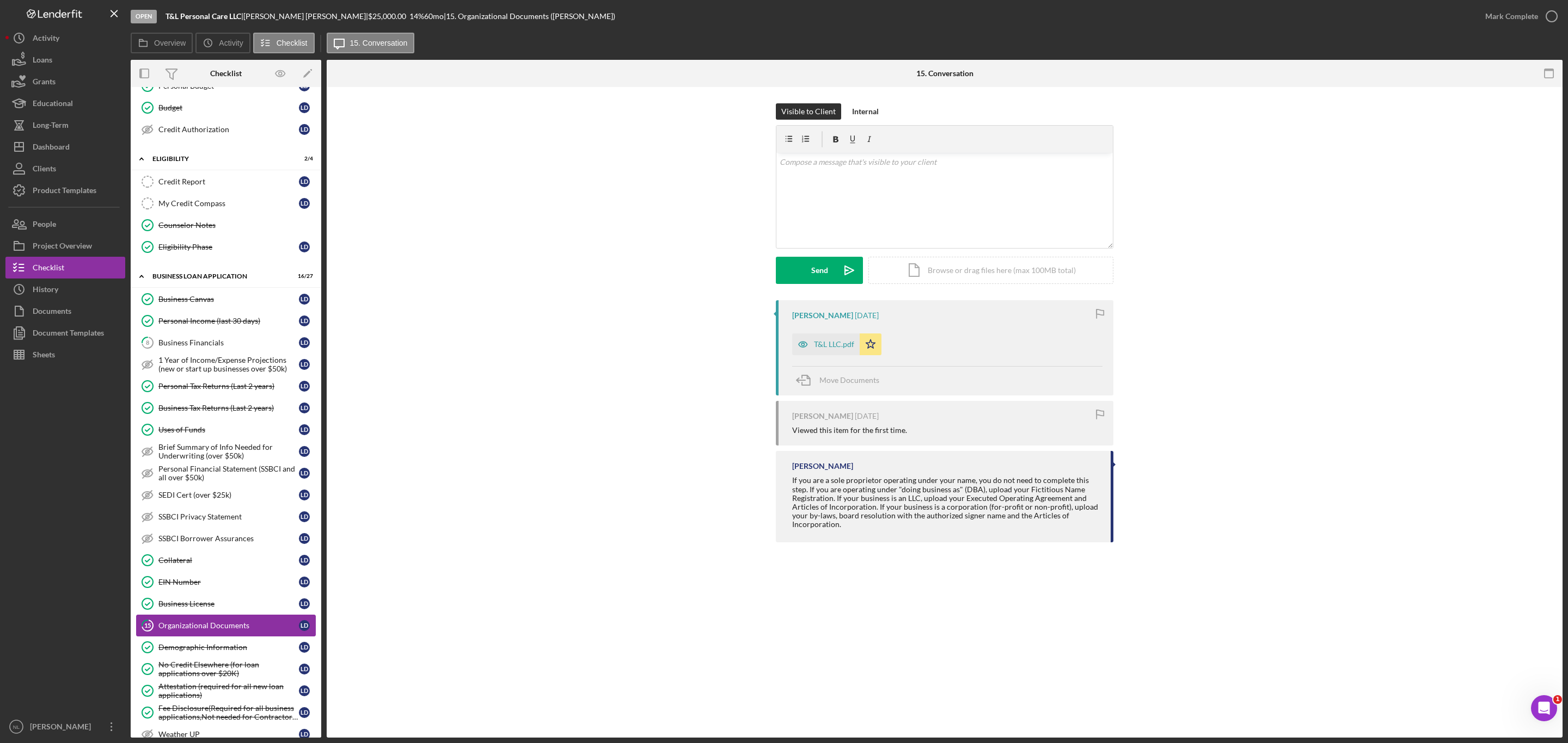
scroll to position [510, 0]
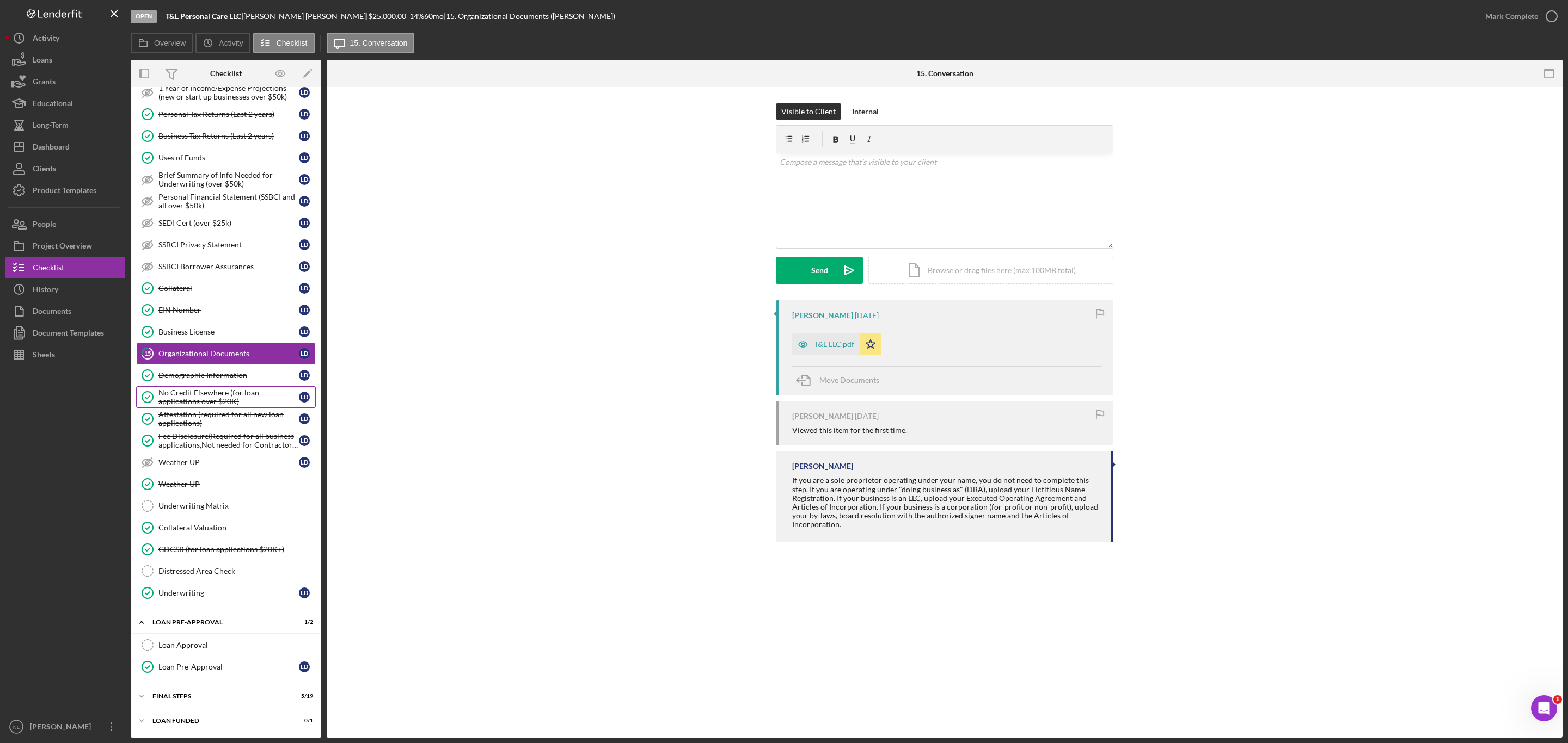
click at [239, 398] on div "No Credit Elsewhere (for loan applications over $20K)" at bounding box center [229, 397] width 140 height 18
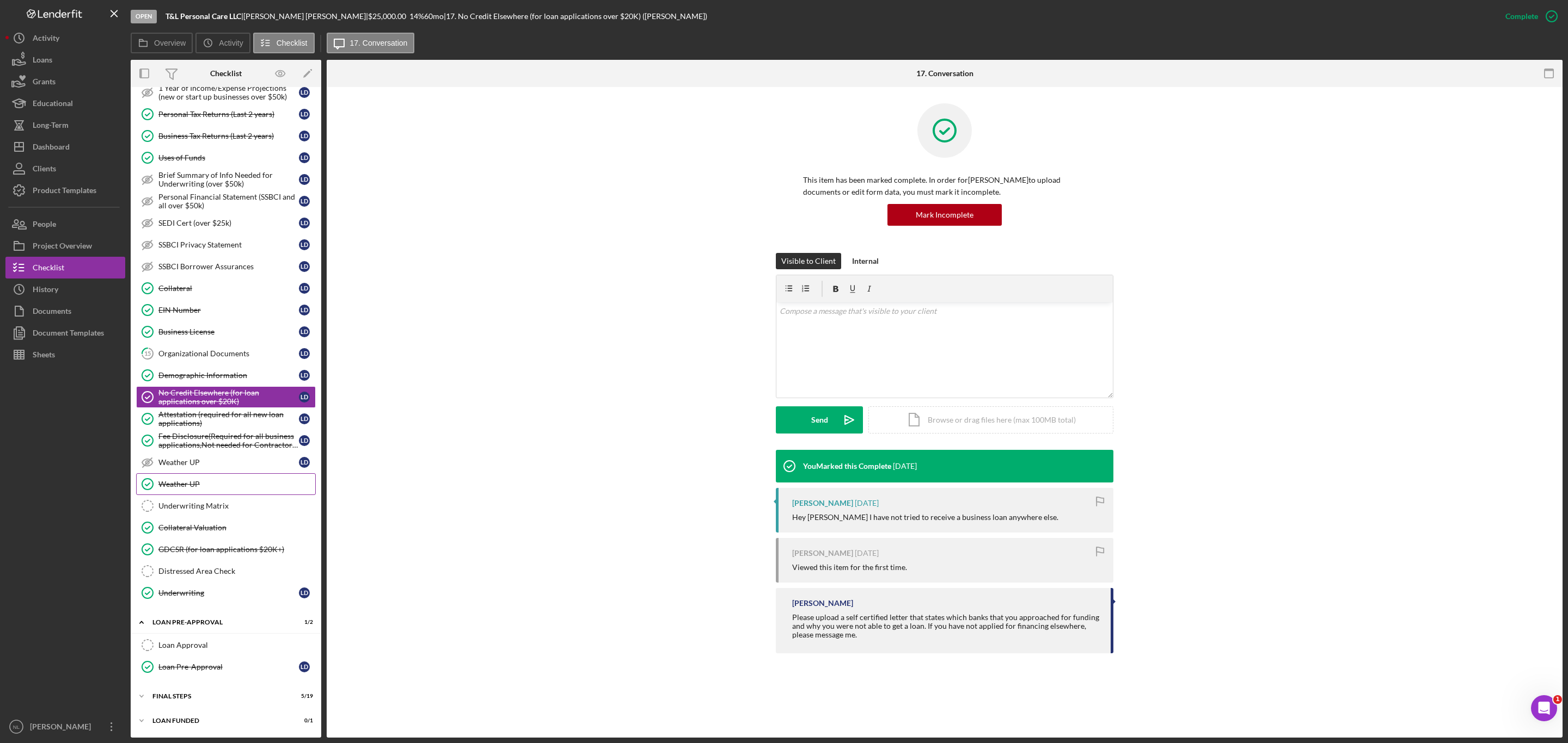
scroll to position [510, 0]
click at [232, 501] on div "Underwriting Matrix" at bounding box center [237, 505] width 157 height 9
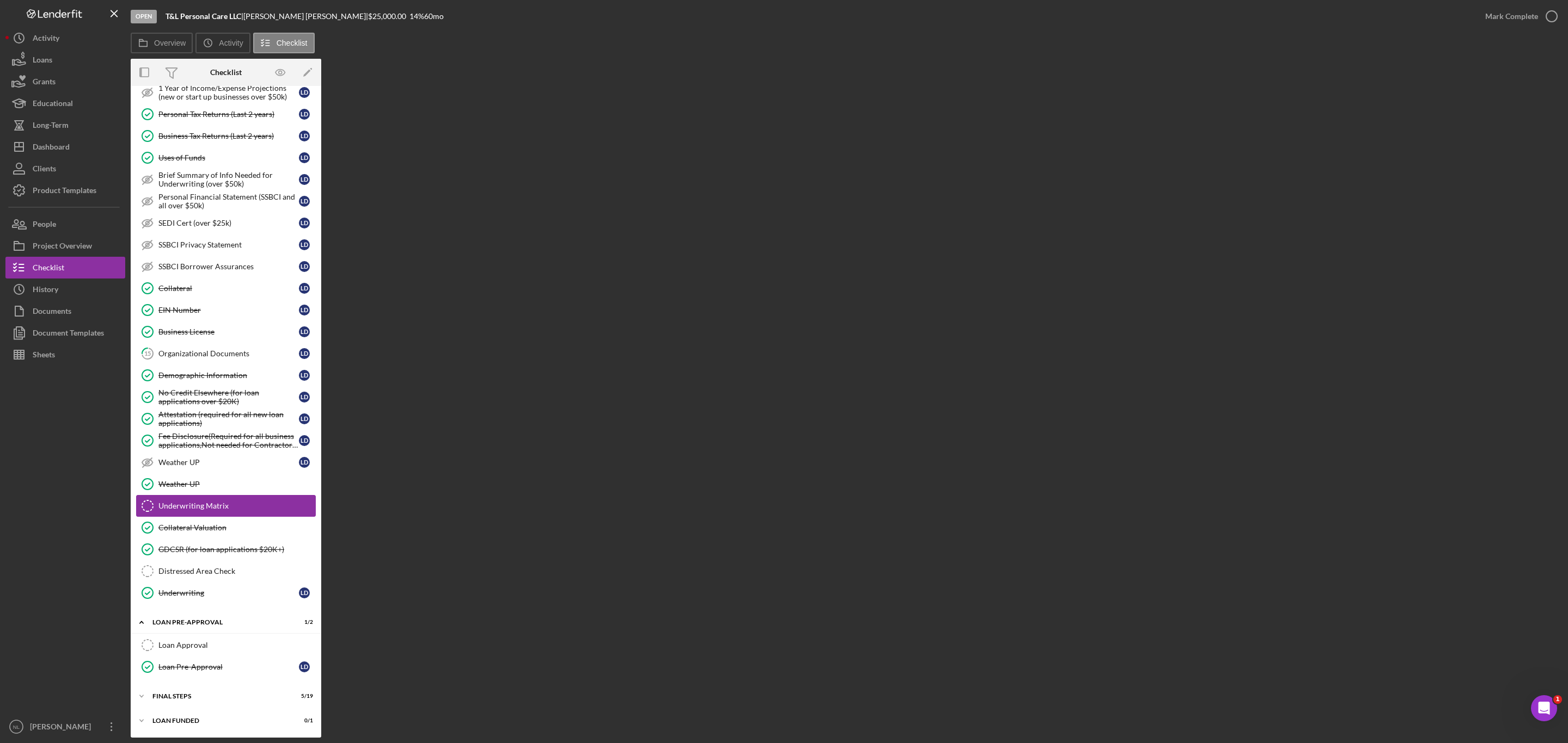
scroll to position [510, 0]
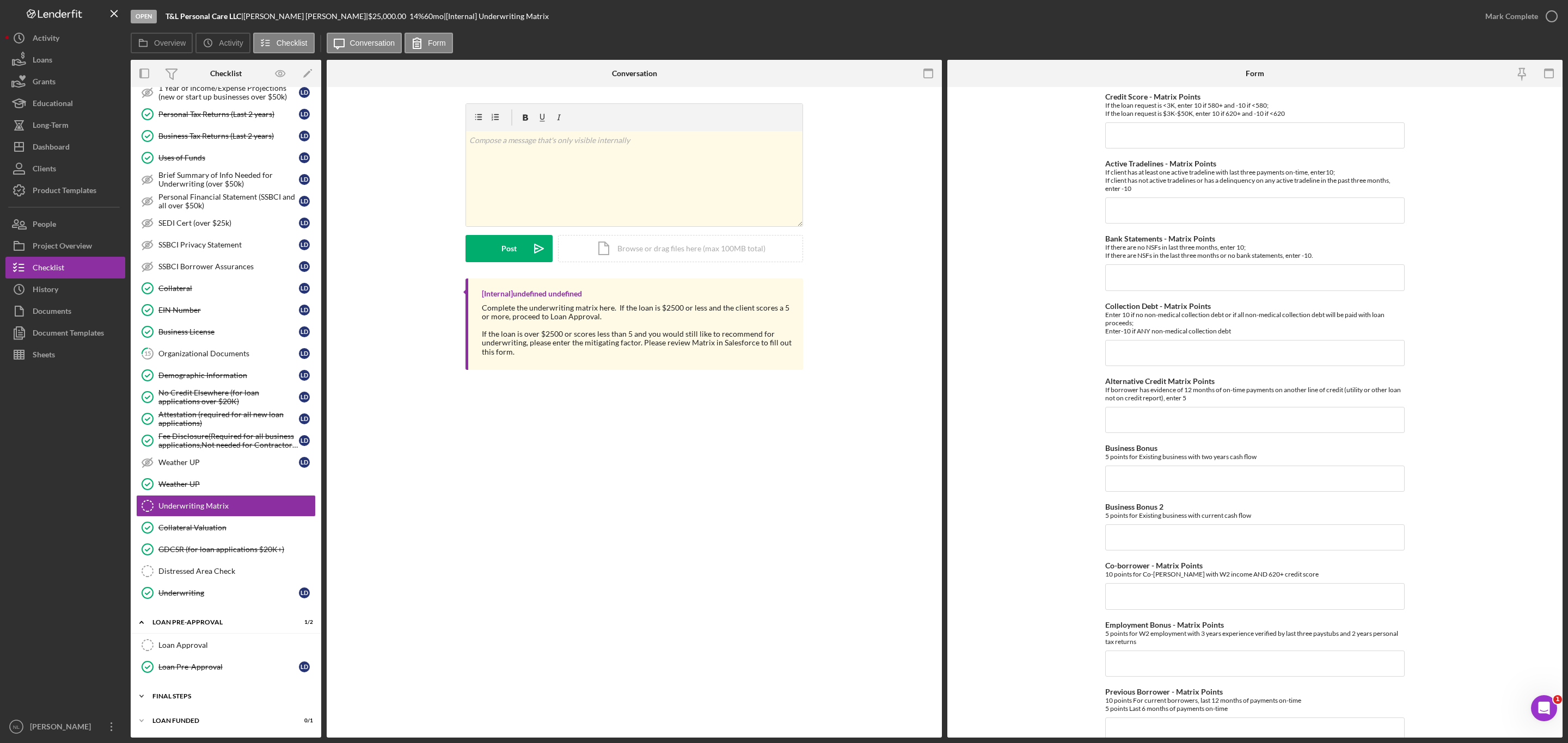
click at [214, 703] on div "Icon/Expander FINAL STEPS 5 / 19" at bounding box center [226, 696] width 190 height 22
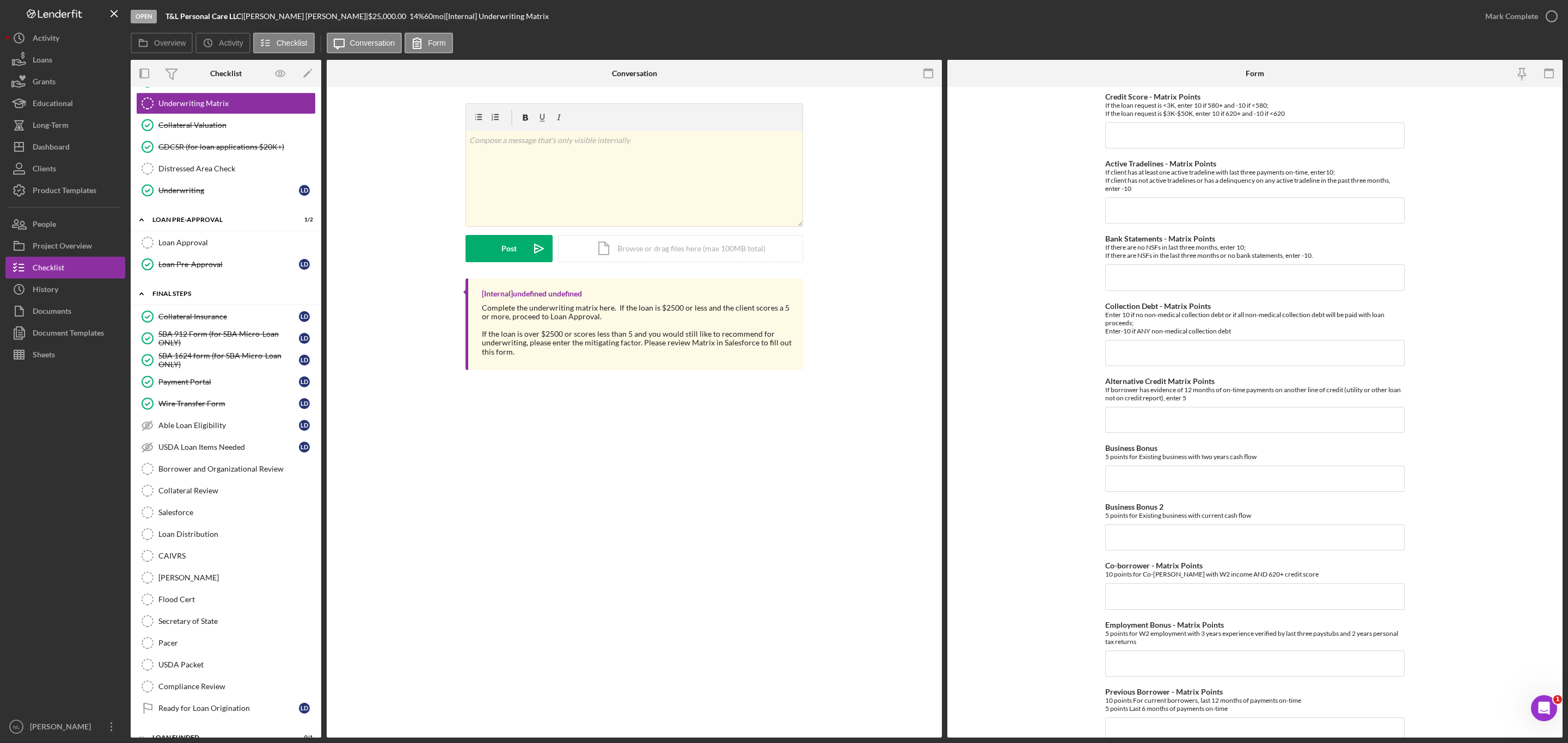
scroll to position [917, 0]
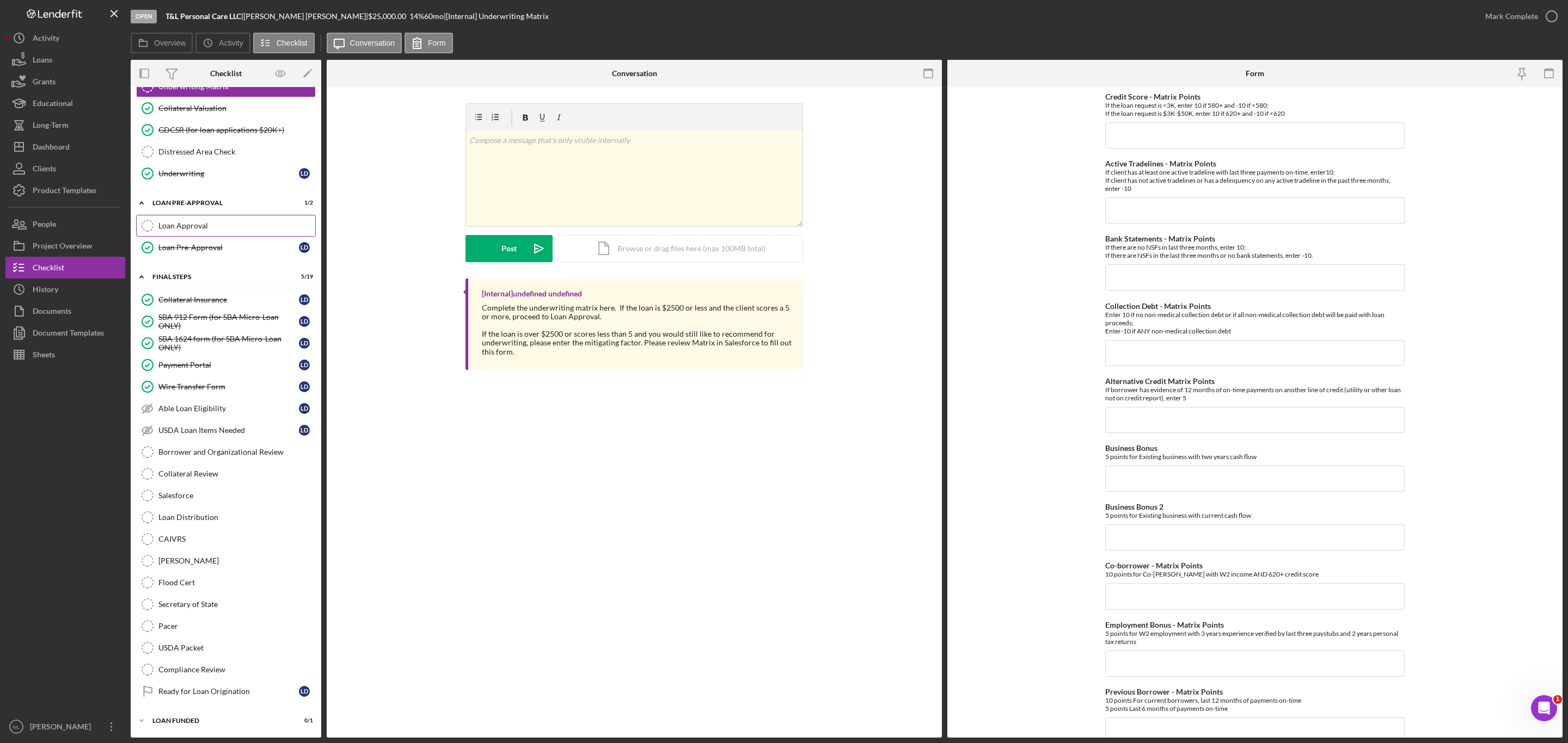
click at [208, 237] on link "Loan Approval Loan Approval" at bounding box center [226, 225] width 180 height 22
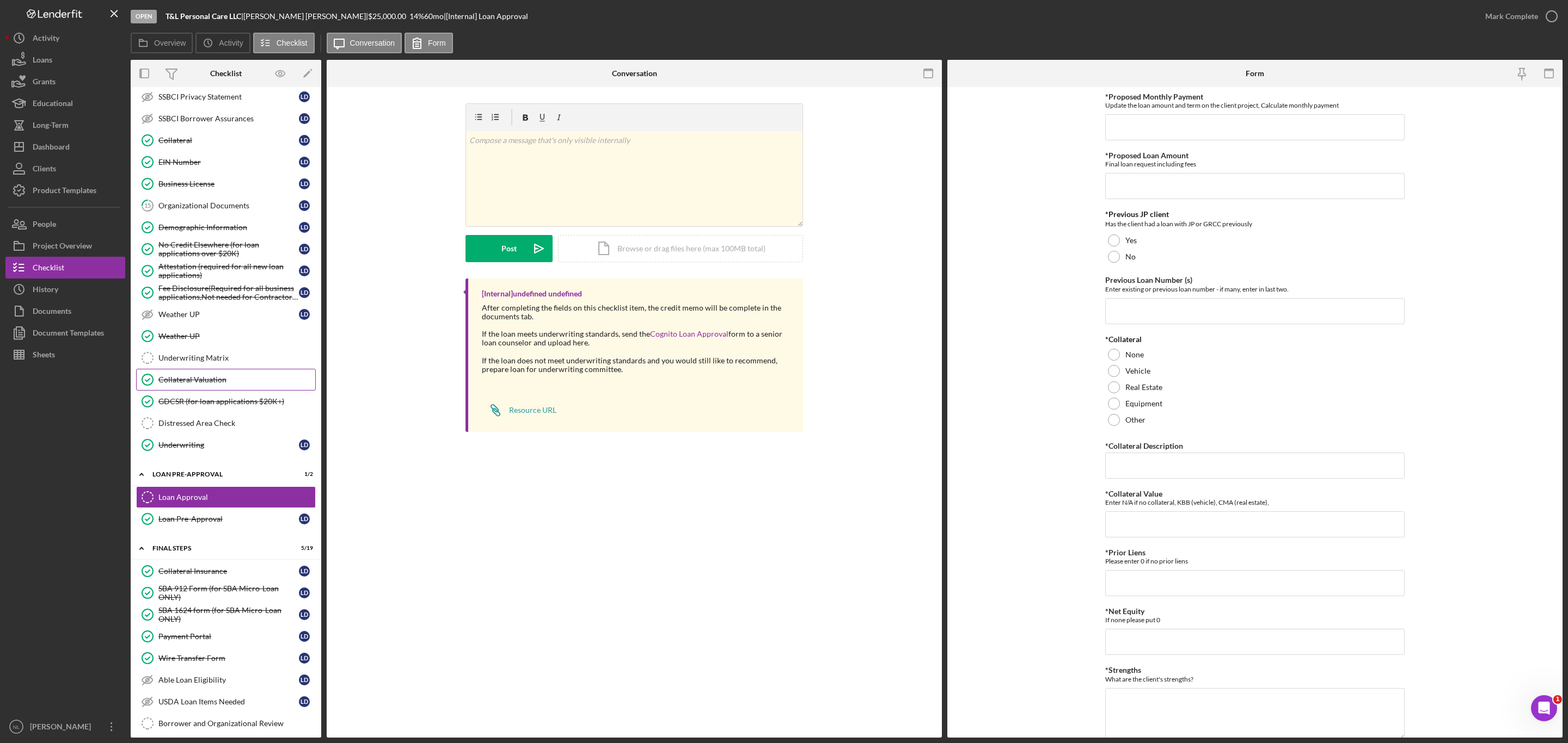
scroll to position [630, 0]
click at [232, 394] on link "Collateral Valuation Collateral Valuation" at bounding box center [226, 383] width 180 height 22
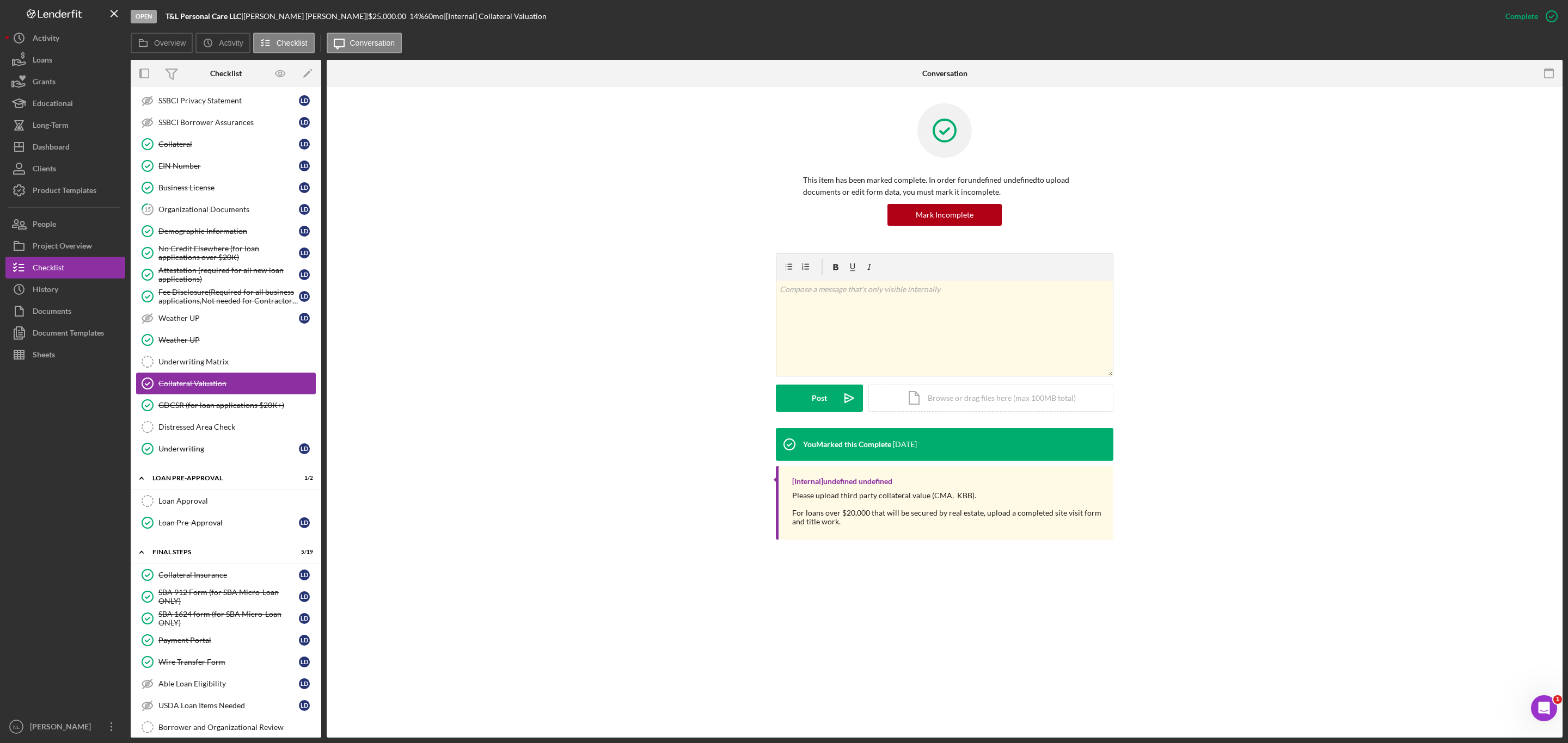
click at [228, 388] on div "Collateral Valuation" at bounding box center [237, 383] width 157 height 9
click at [217, 237] on link "Demographic Information Demographic Information L D" at bounding box center [226, 231] width 180 height 22
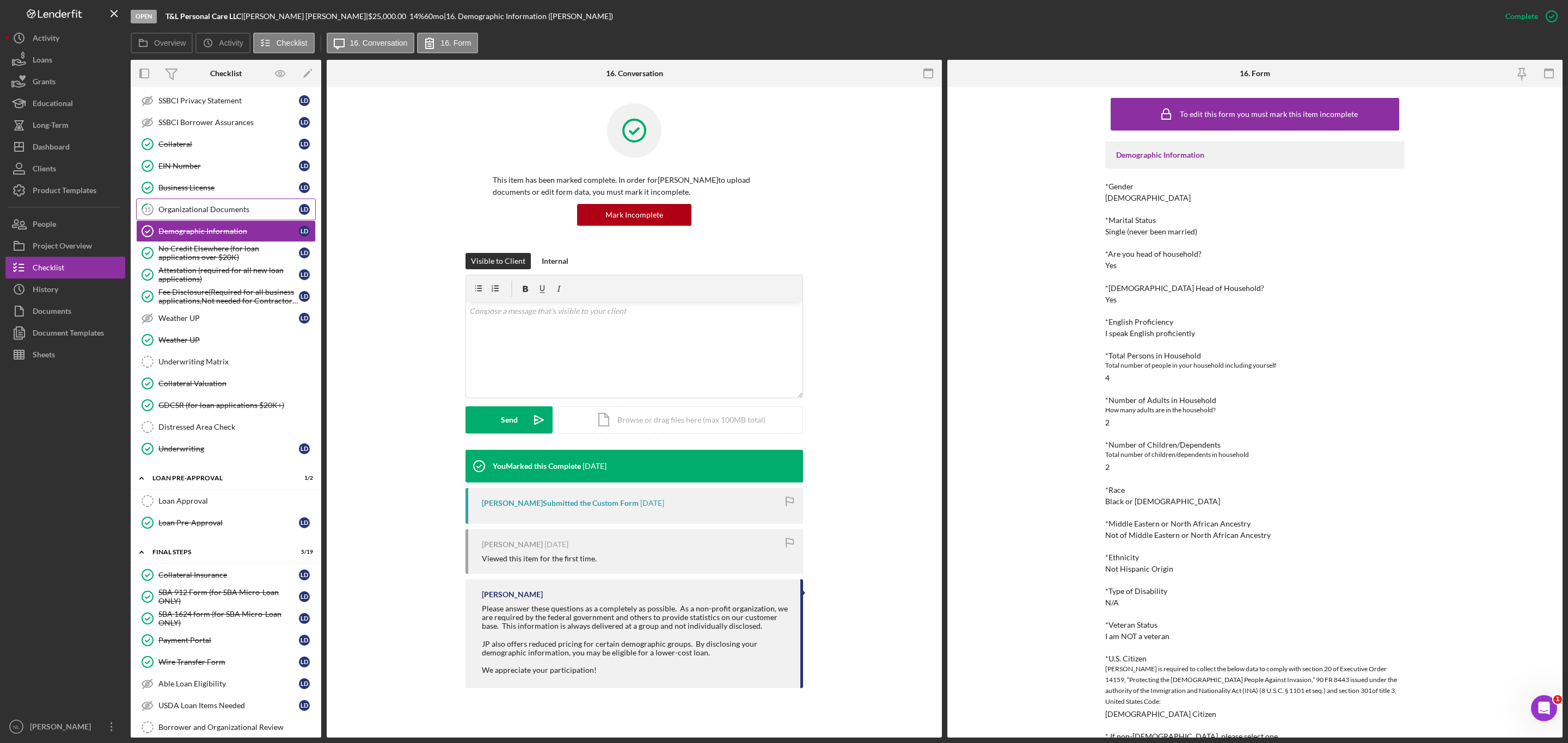
click at [206, 214] on div "Organizational Documents" at bounding box center [229, 209] width 140 height 9
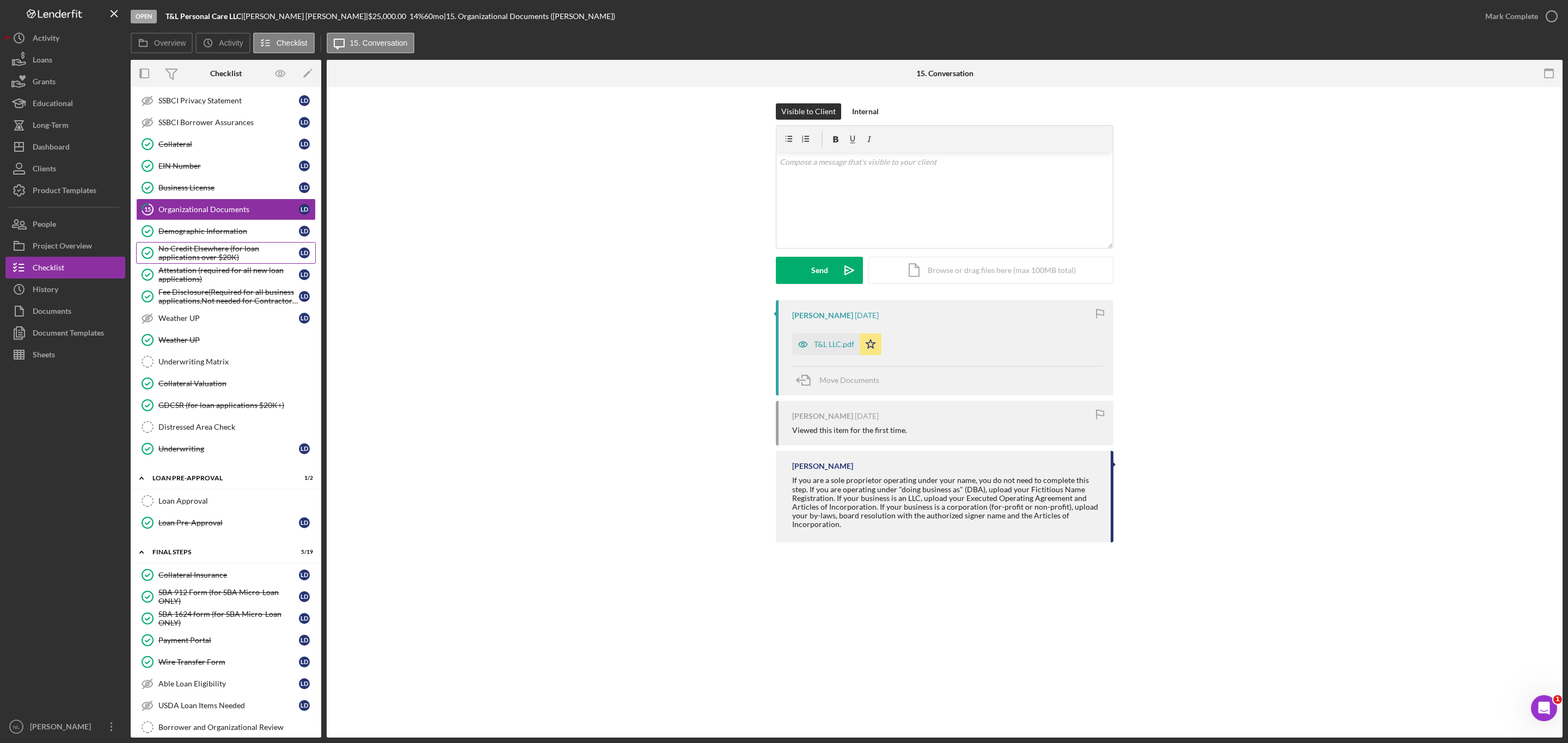
click at [215, 262] on div "No Credit Elsewhere (for loan applications over $20K)" at bounding box center [229, 253] width 140 height 18
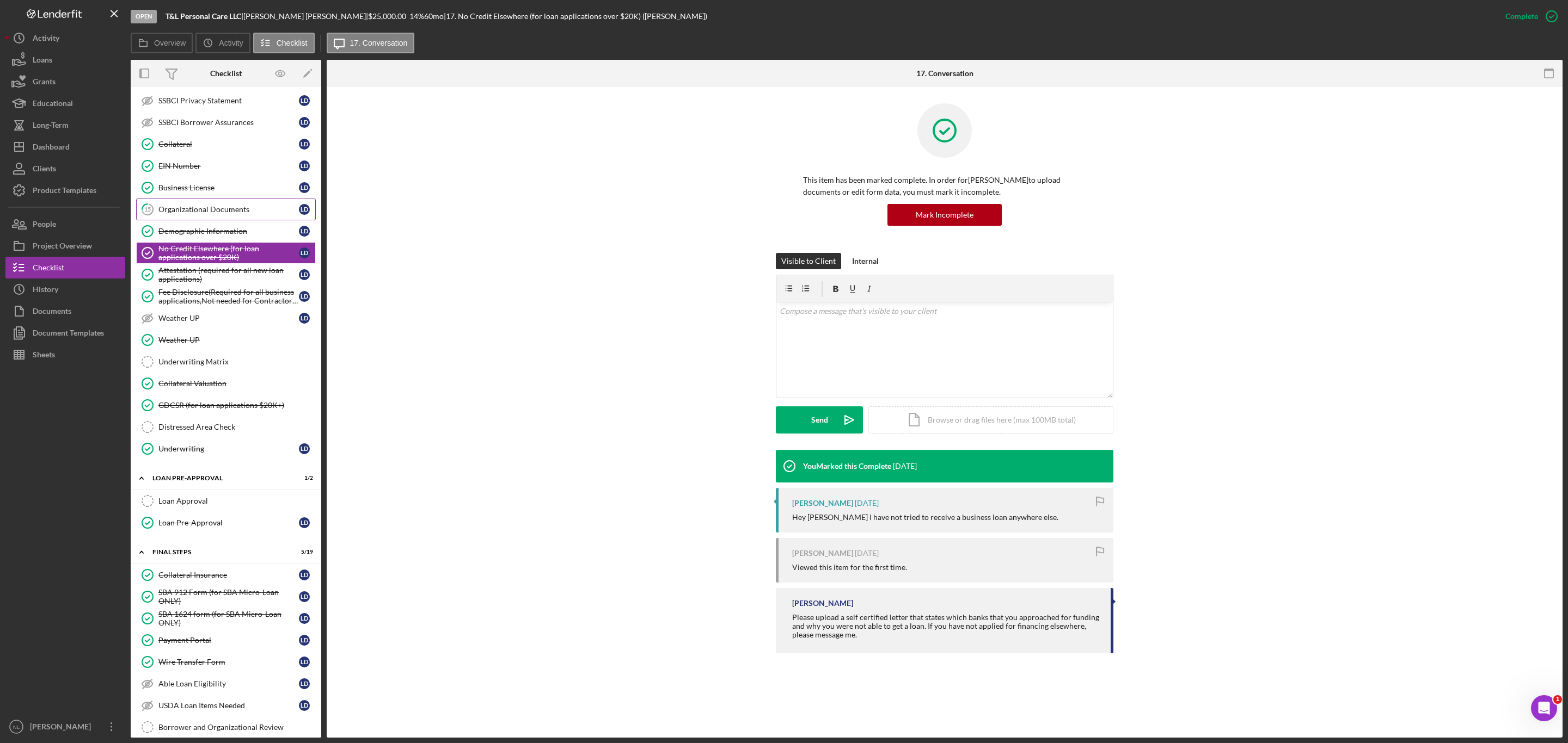
click at [198, 214] on div "Organizational Documents" at bounding box center [229, 209] width 140 height 9
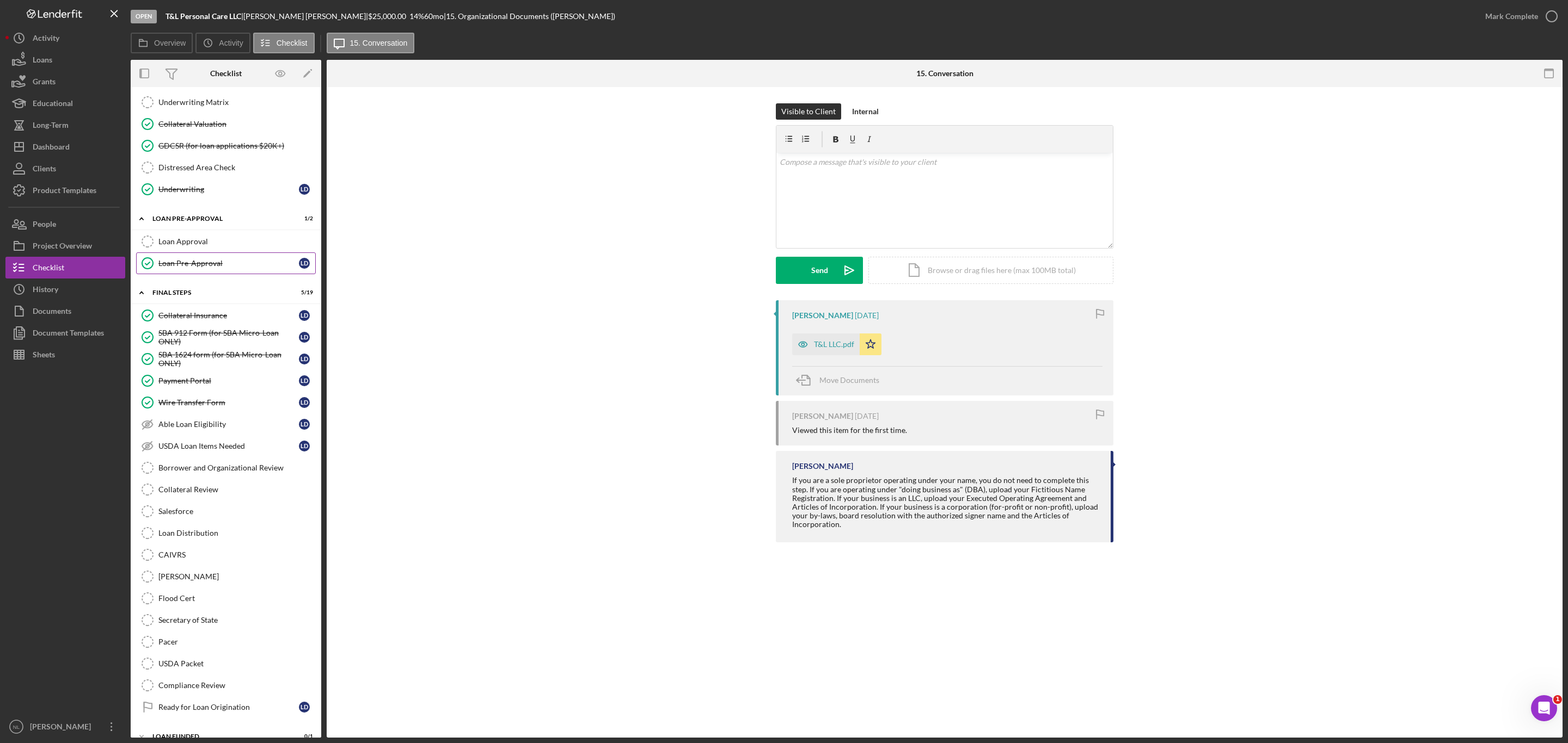
scroll to position [896, 0]
click at [249, 465] on div "Borrower and Organizational Review" at bounding box center [237, 460] width 157 height 9
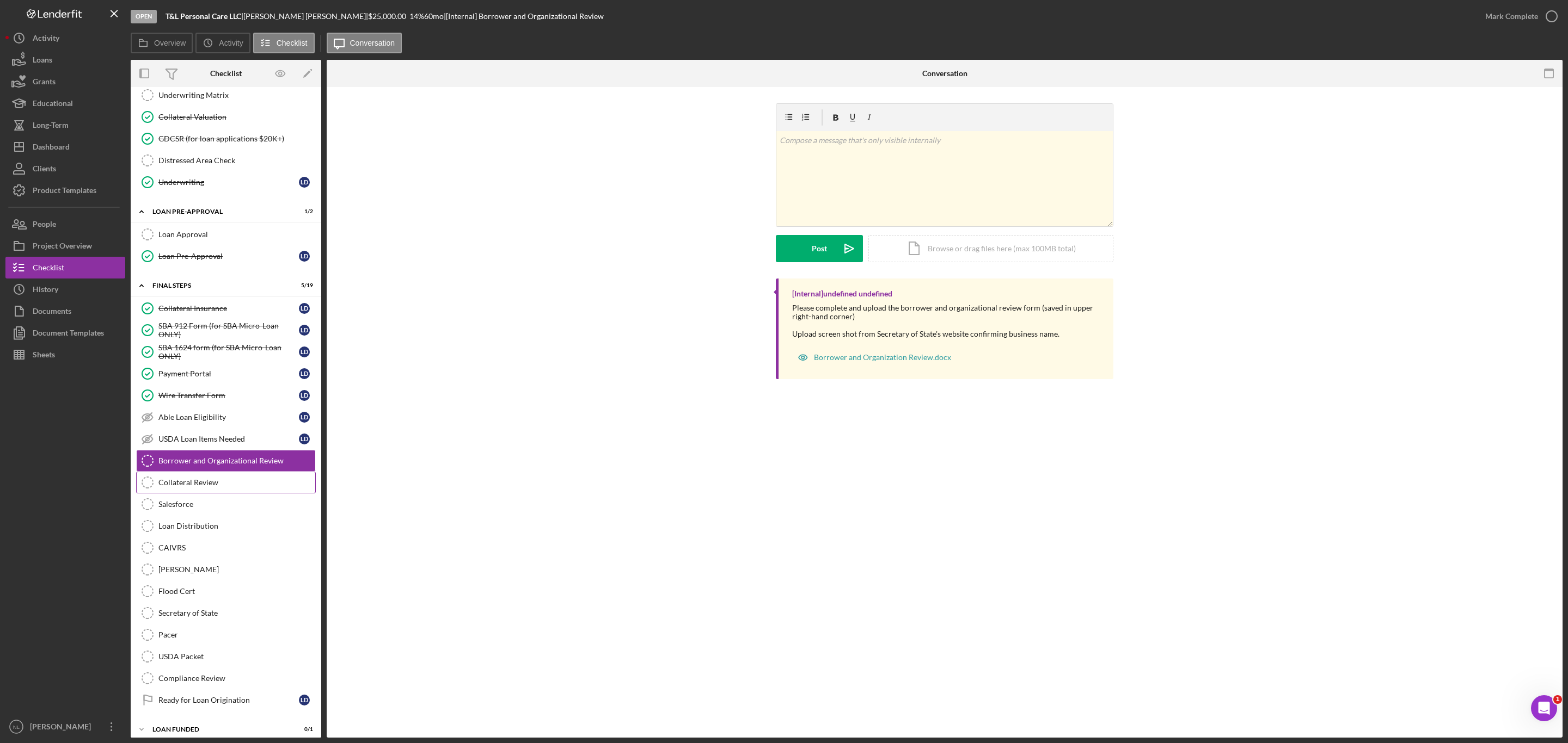
click at [236, 493] on link "Collateral Review Collateral Review" at bounding box center [226, 483] width 180 height 22
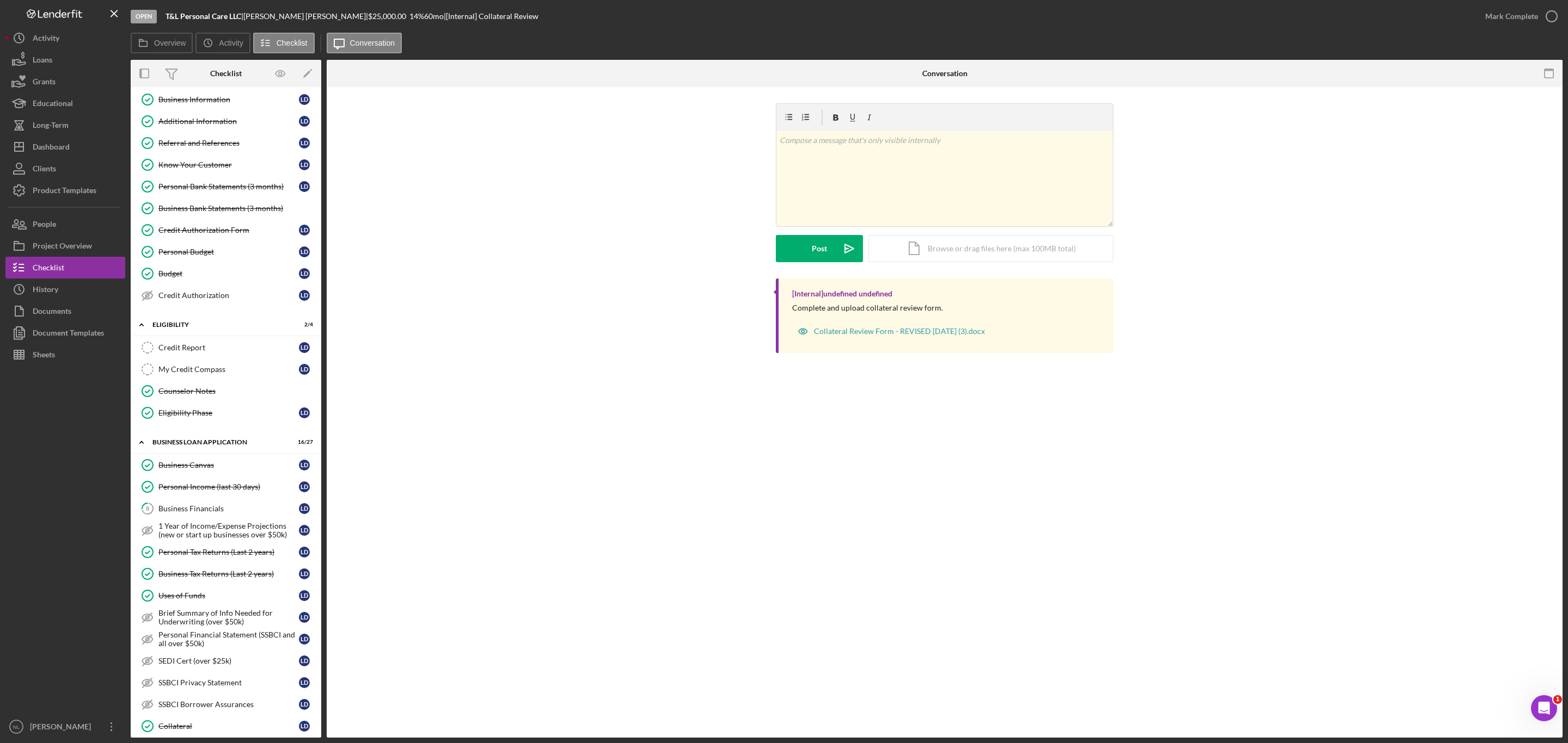
scroll to position [5, 0]
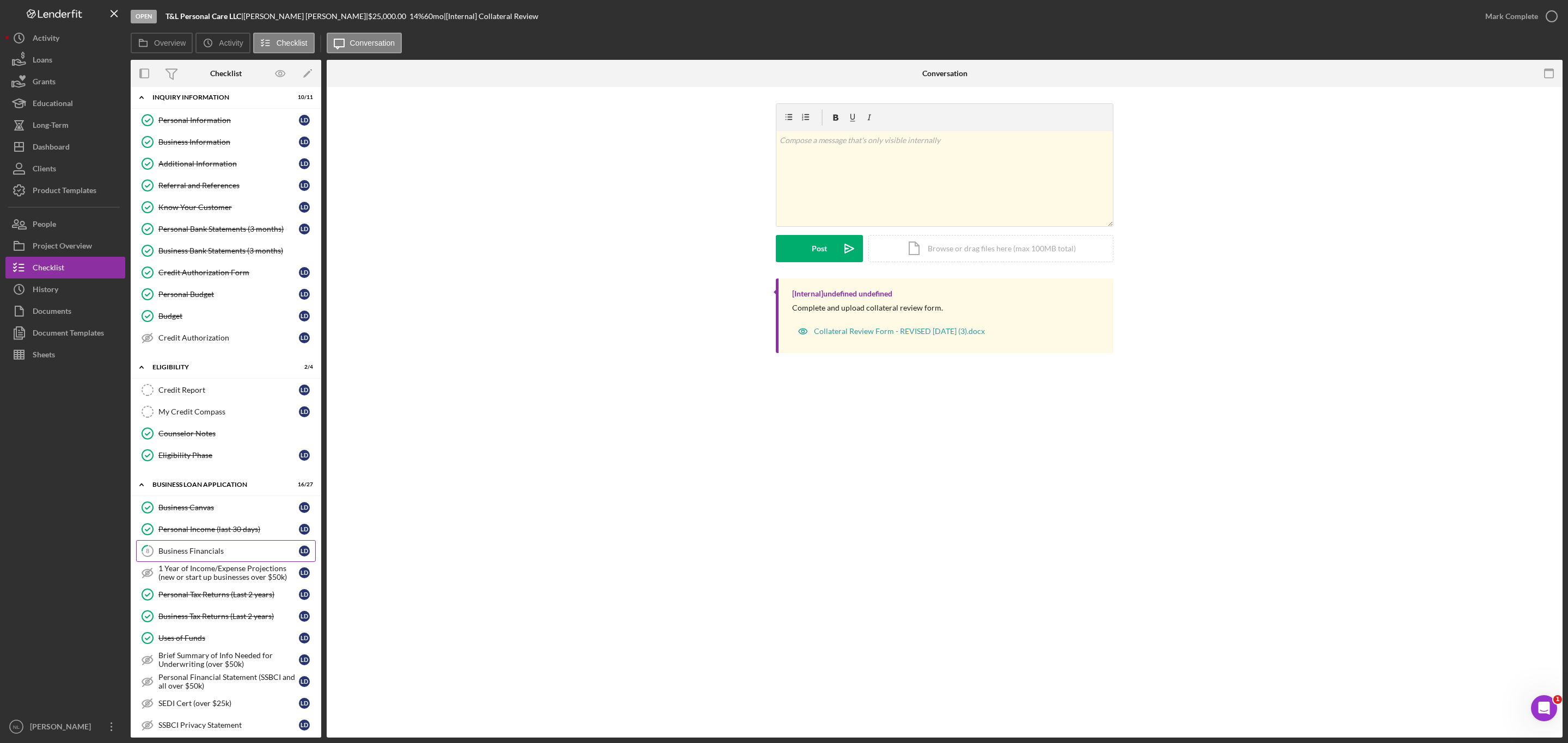
click at [222, 555] on div "Business Financials" at bounding box center [229, 551] width 140 height 9
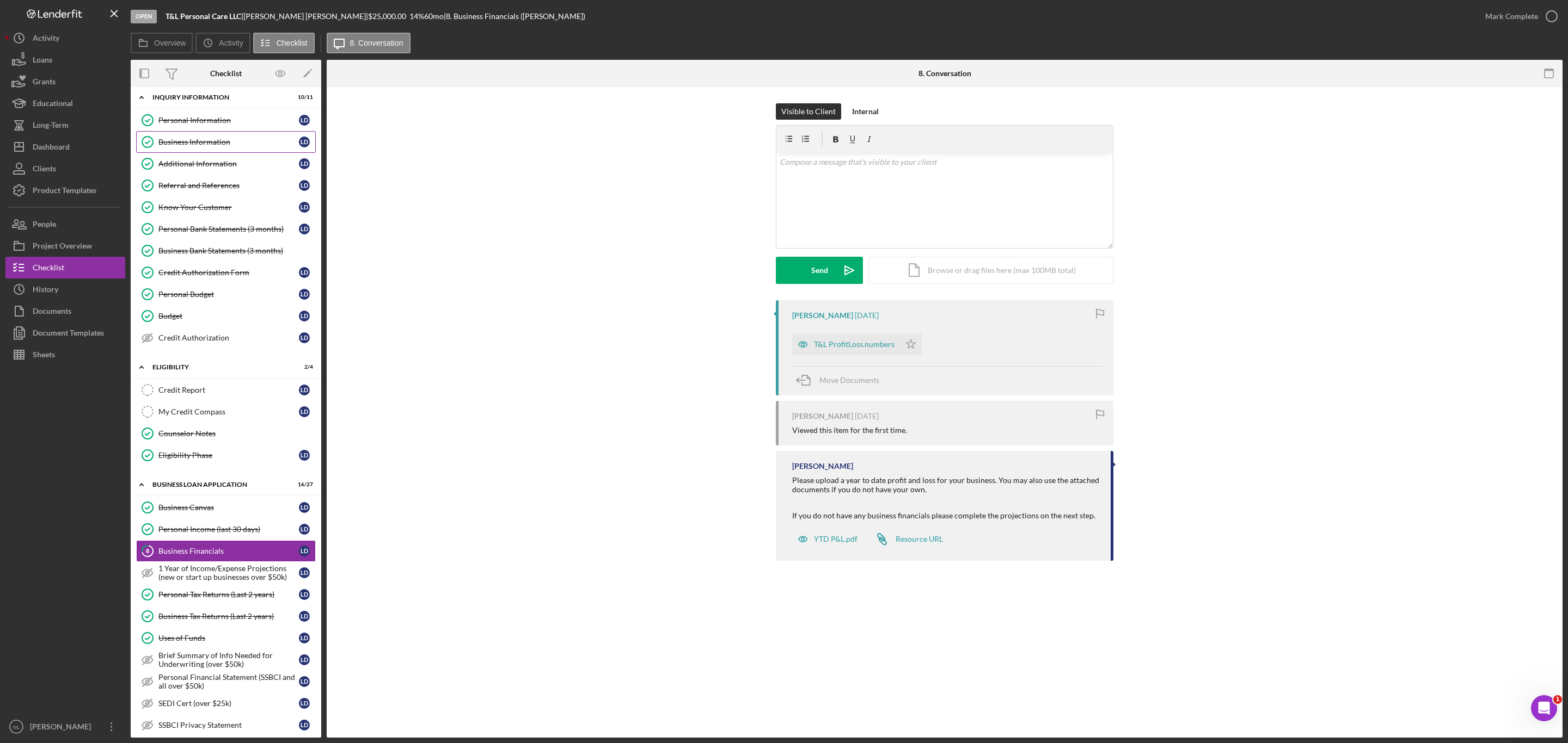
click at [255, 132] on link "Business Information Business Information [PERSON_NAME]" at bounding box center [226, 142] width 180 height 22
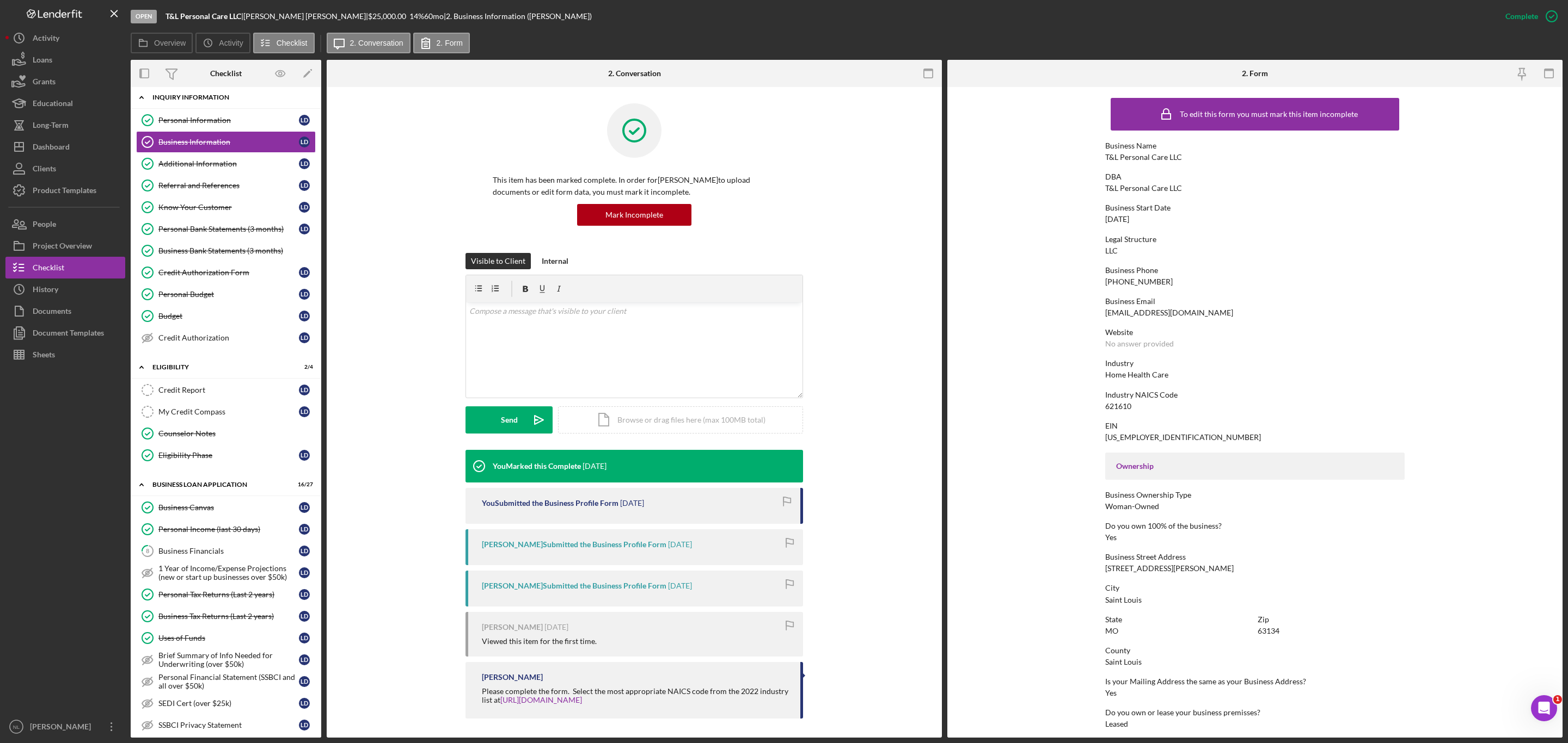
click at [235, 108] on div "Icon/Expander INQUIRY INFORMATION 10 / 11" at bounding box center [226, 97] width 190 height 22
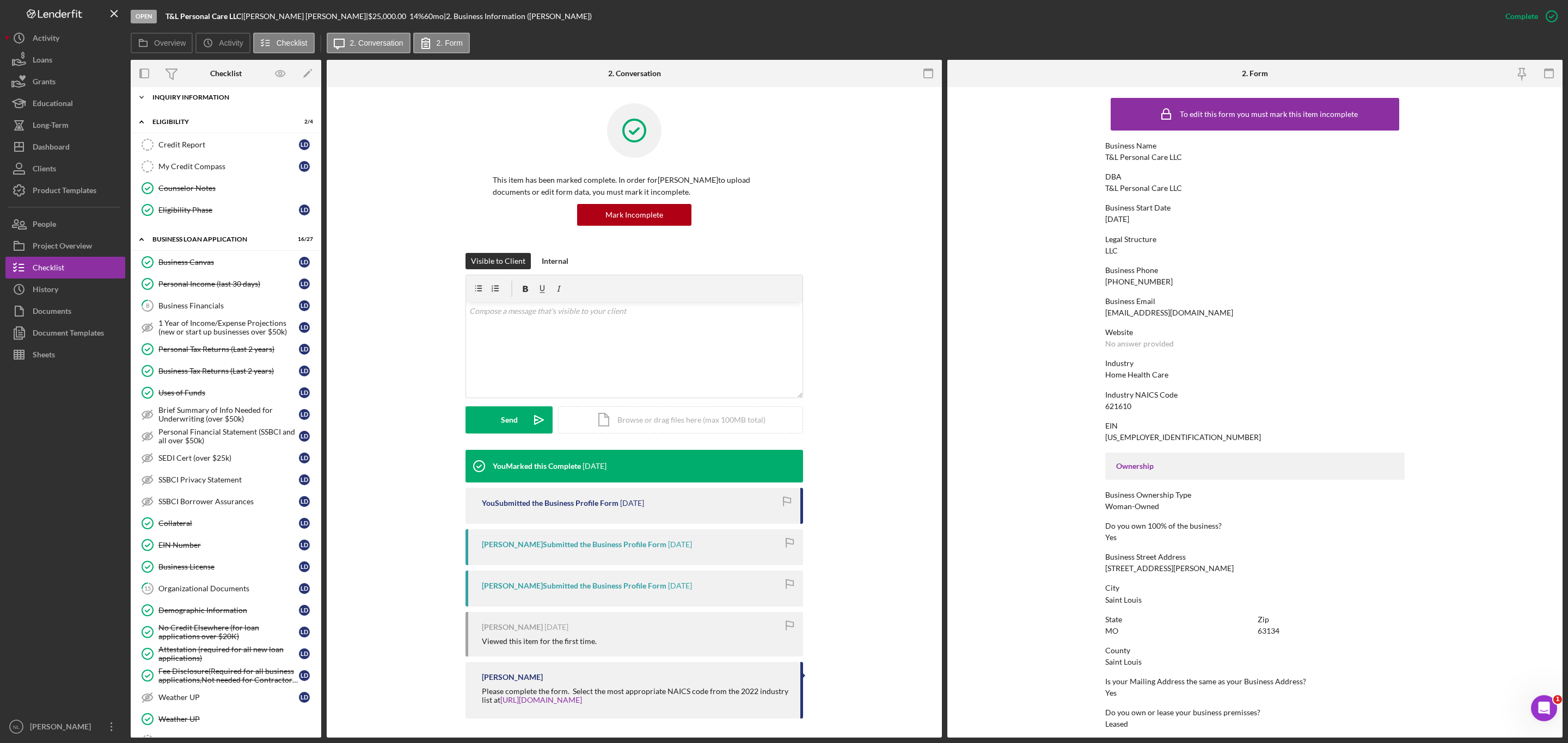
click at [226, 103] on div "Icon/Expander INQUIRY INFORMATION 10 / 11" at bounding box center [226, 97] width 190 height 22
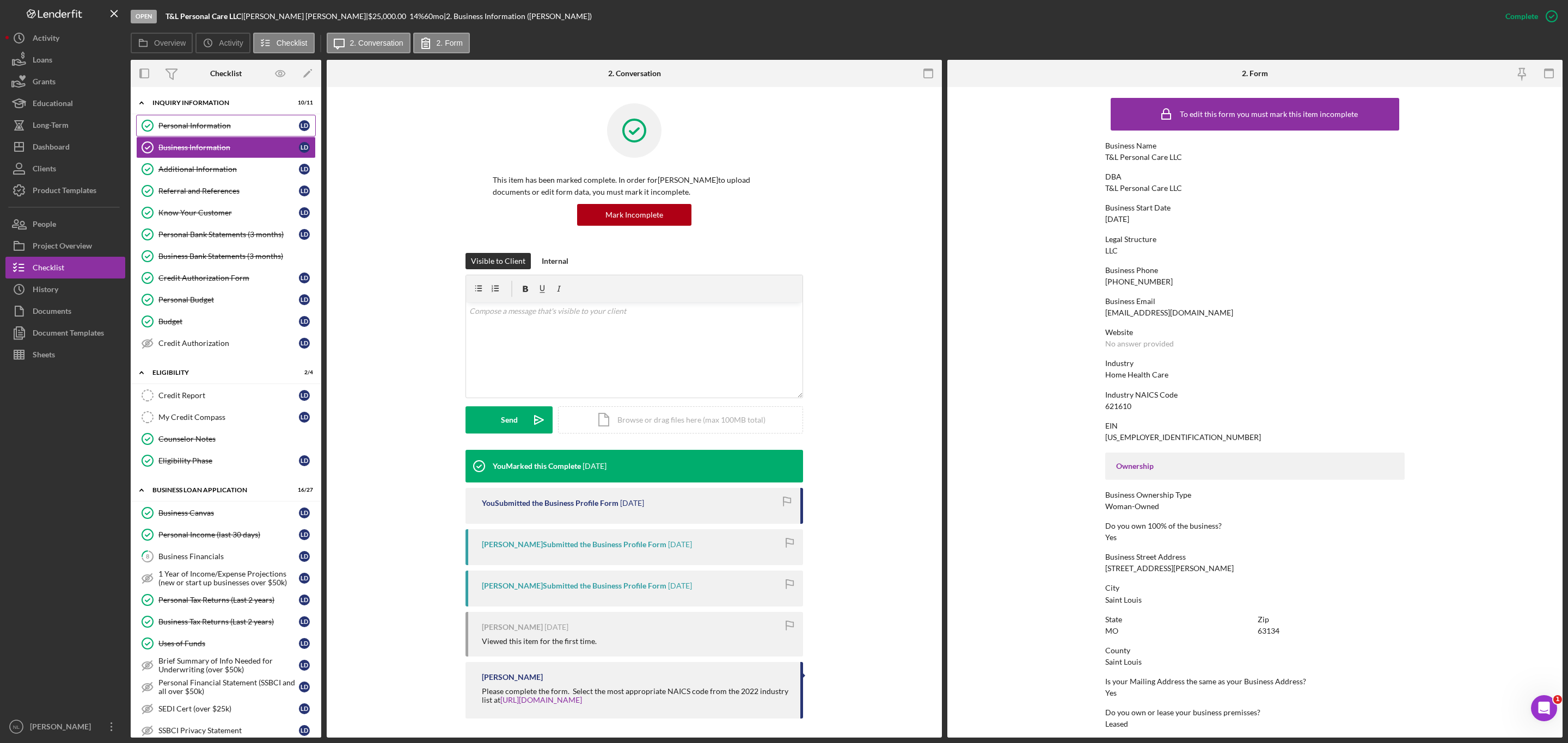
click at [224, 128] on div "Personal Information" at bounding box center [229, 126] width 140 height 9
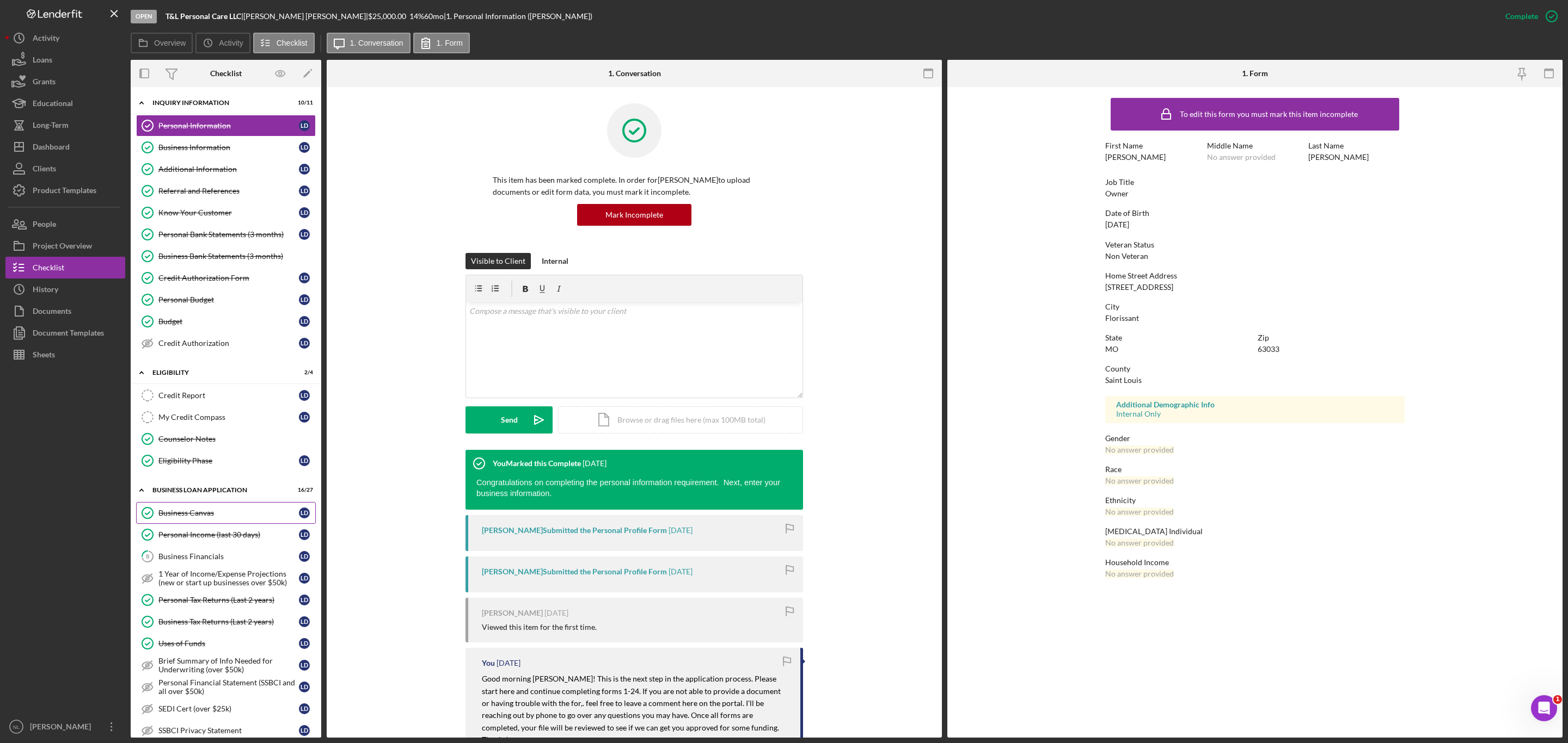
click at [232, 518] on div "Business Canvas" at bounding box center [229, 513] width 140 height 9
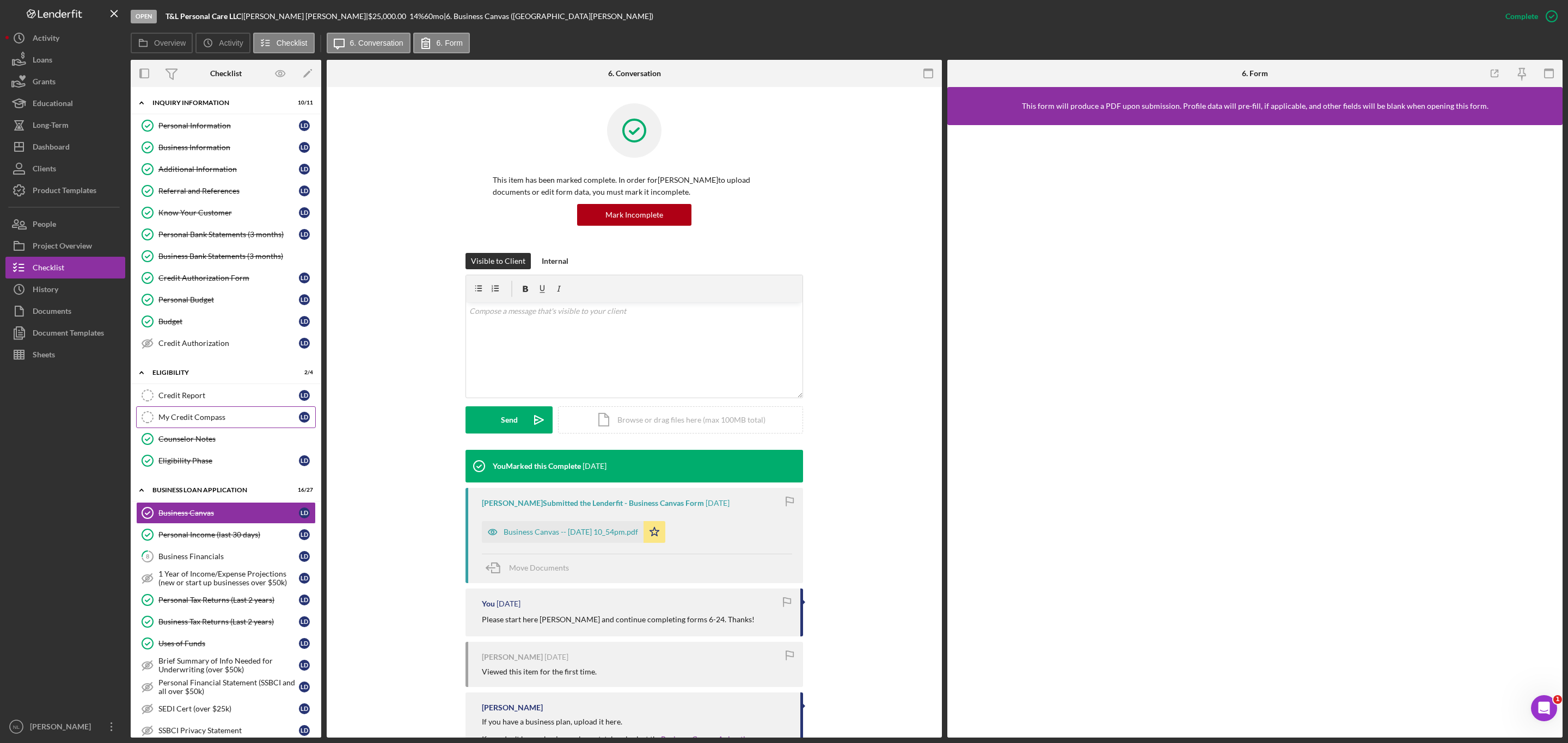
click at [200, 418] on link "My Credit Compass My Credit Compass [PERSON_NAME]" at bounding box center [226, 417] width 180 height 22
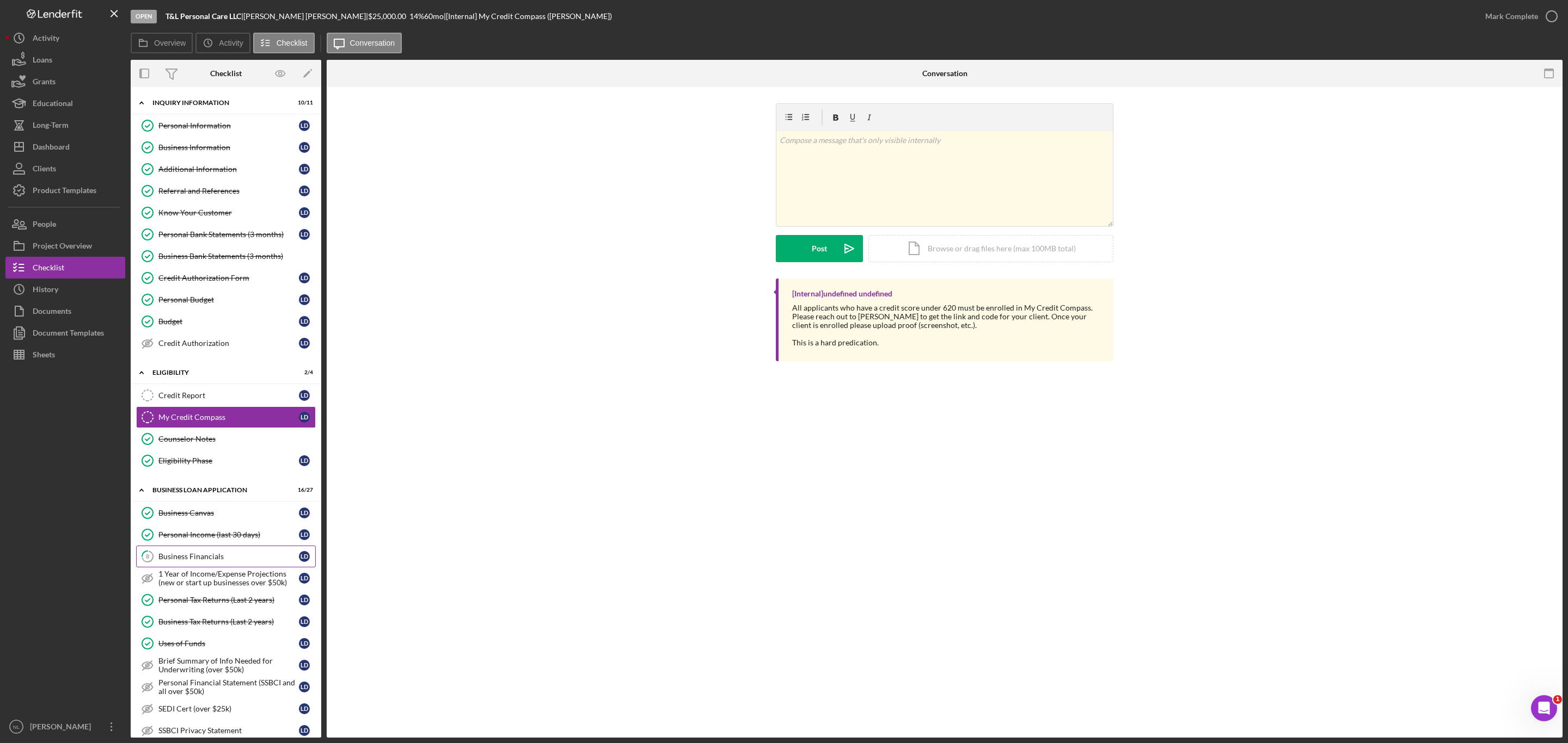
click at [215, 561] on div "Business Financials" at bounding box center [229, 556] width 140 height 9
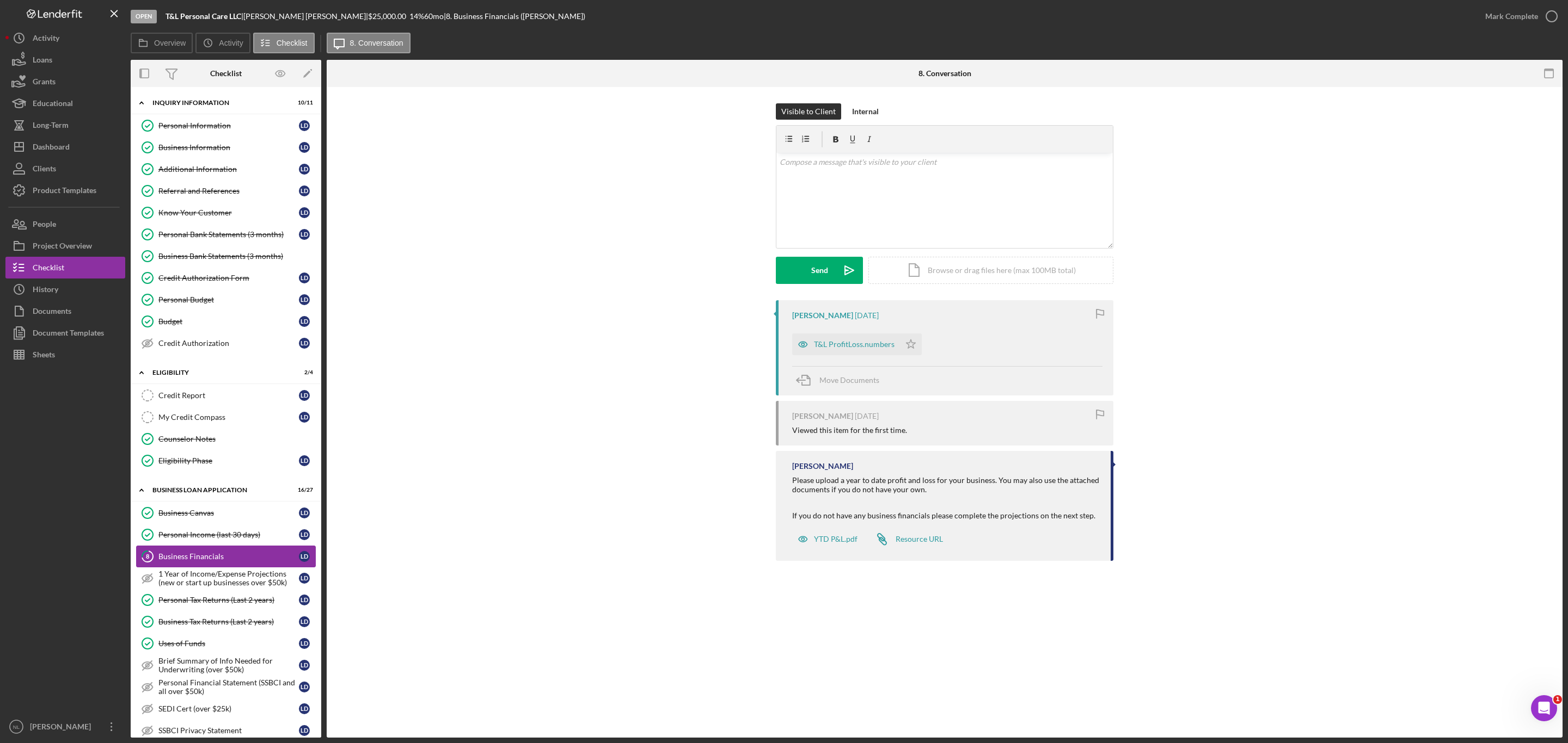
scroll to position [186, 0]
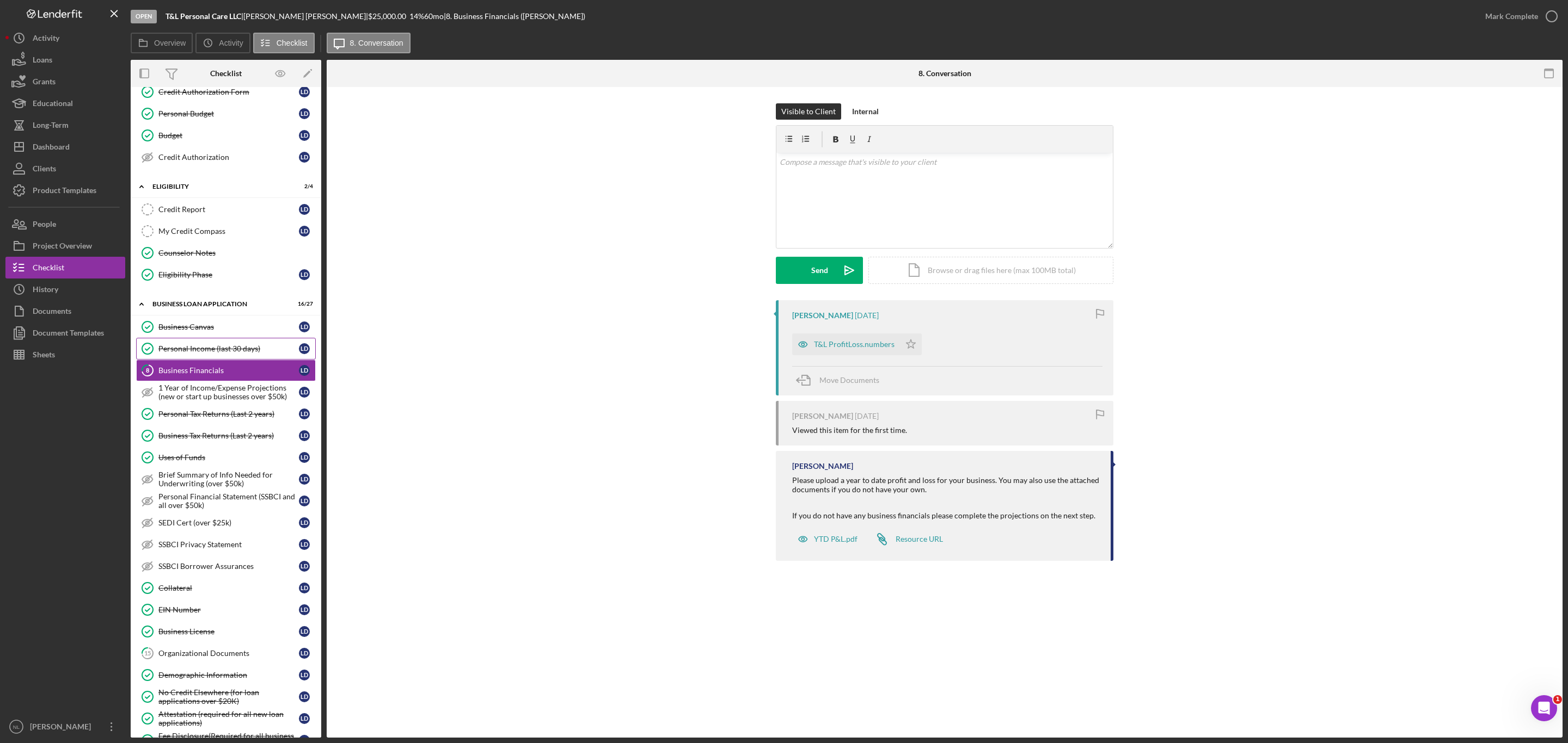
click at [207, 360] on link "Personal Income (last 30 days) Personal Income (last 30 days) [PERSON_NAME]" at bounding box center [226, 349] width 180 height 22
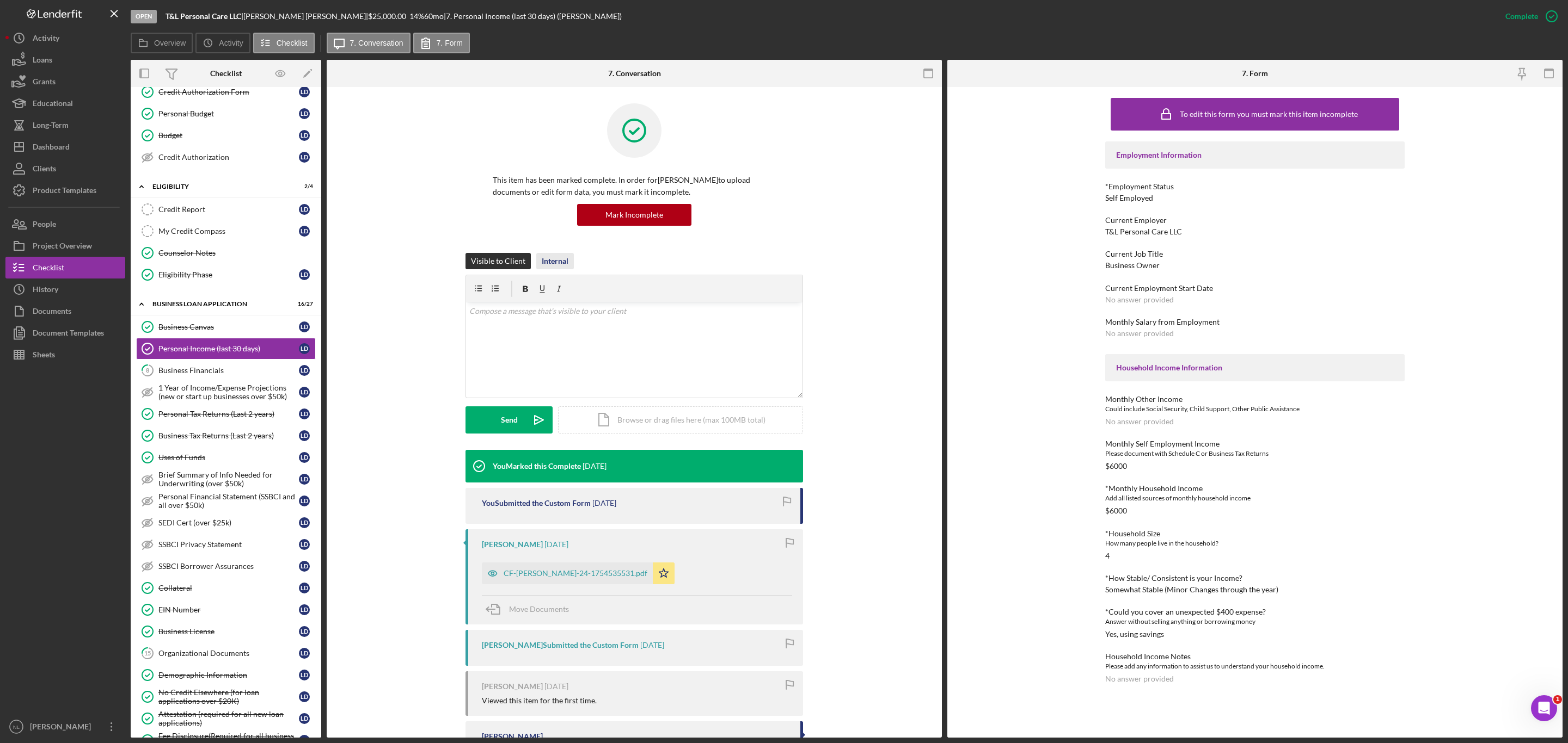
click at [546, 260] on div "Internal" at bounding box center [554, 261] width 26 height 16
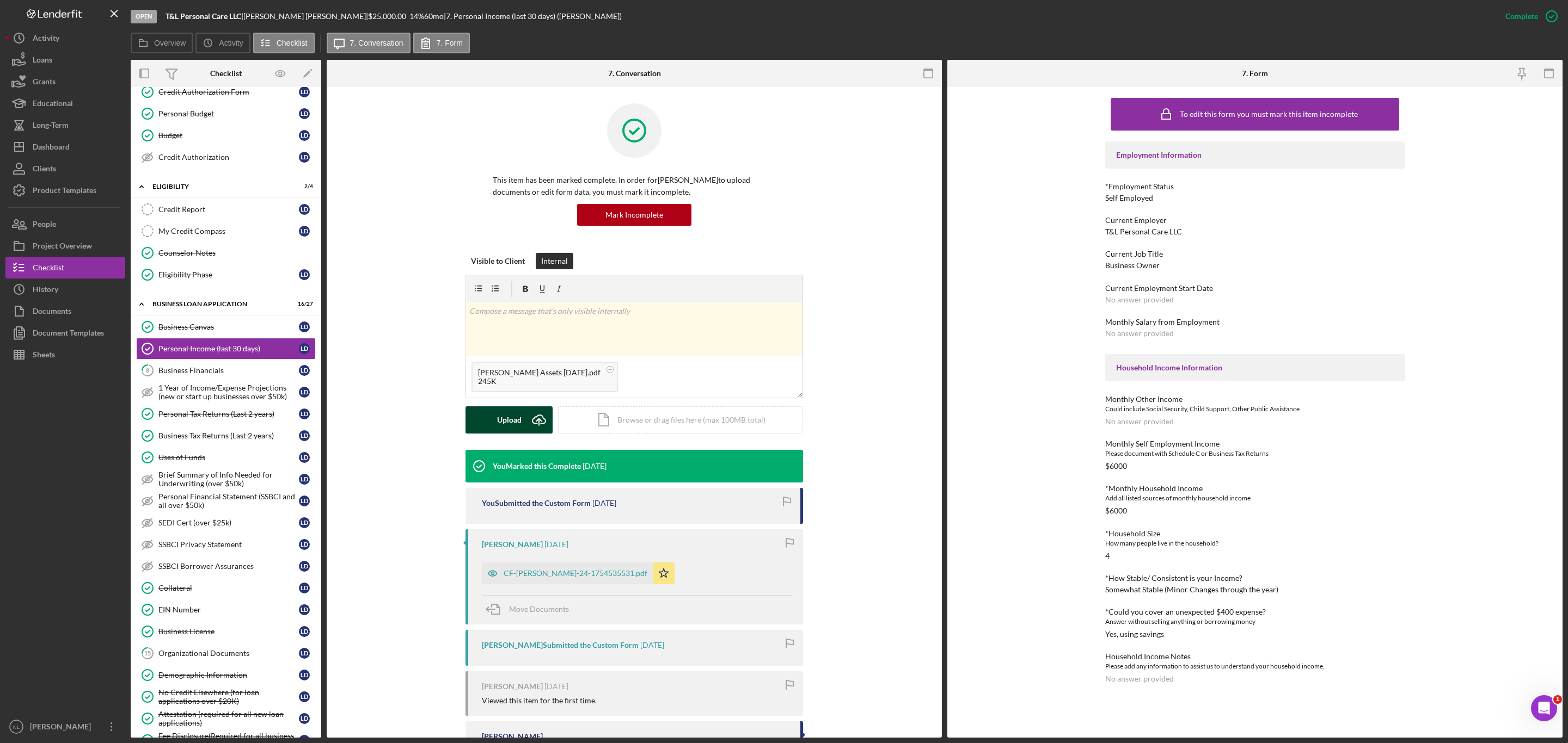
click at [526, 413] on icon "Icon/Upload" at bounding box center [539, 420] width 27 height 27
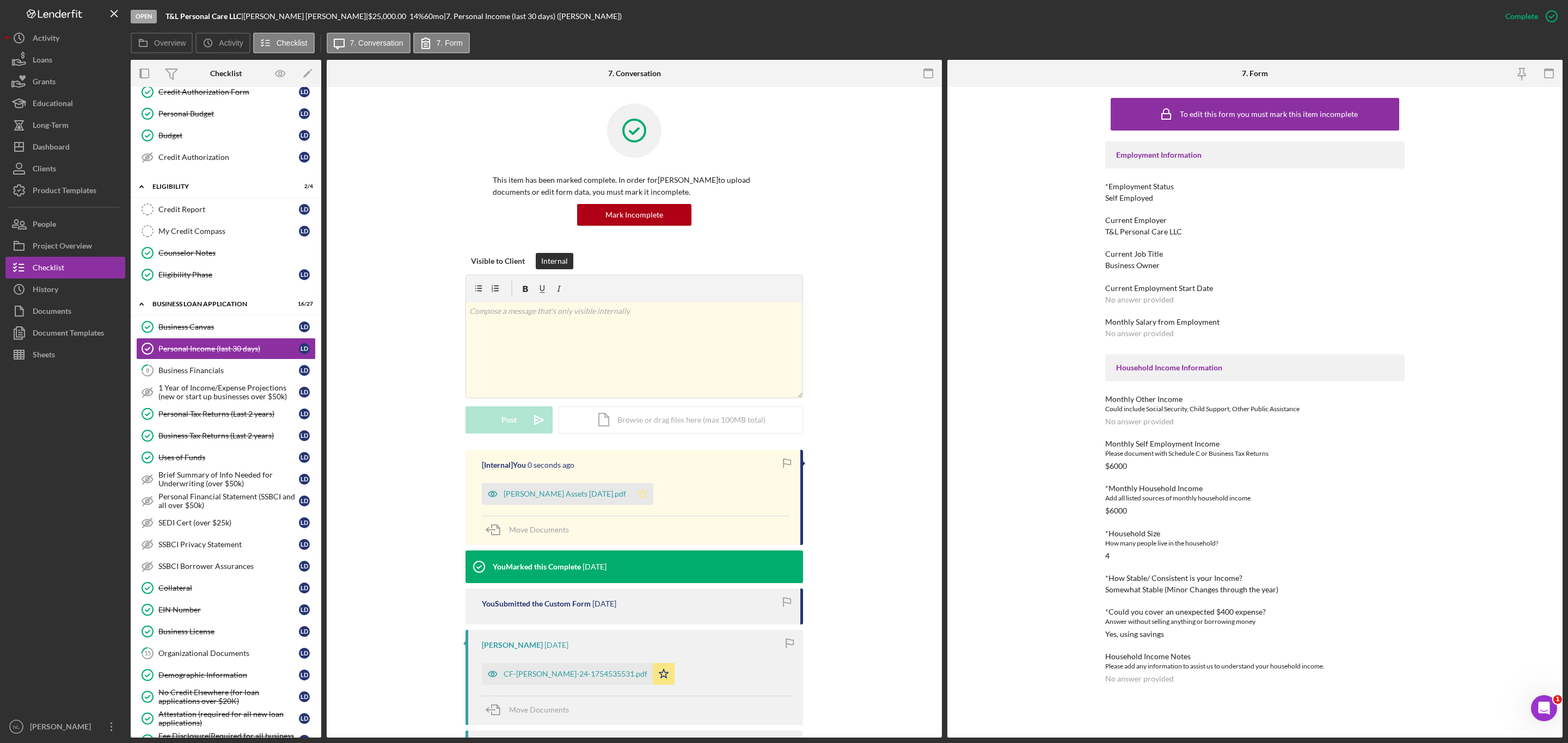
click at [647, 498] on polygon "button" at bounding box center [643, 493] width 9 height 9
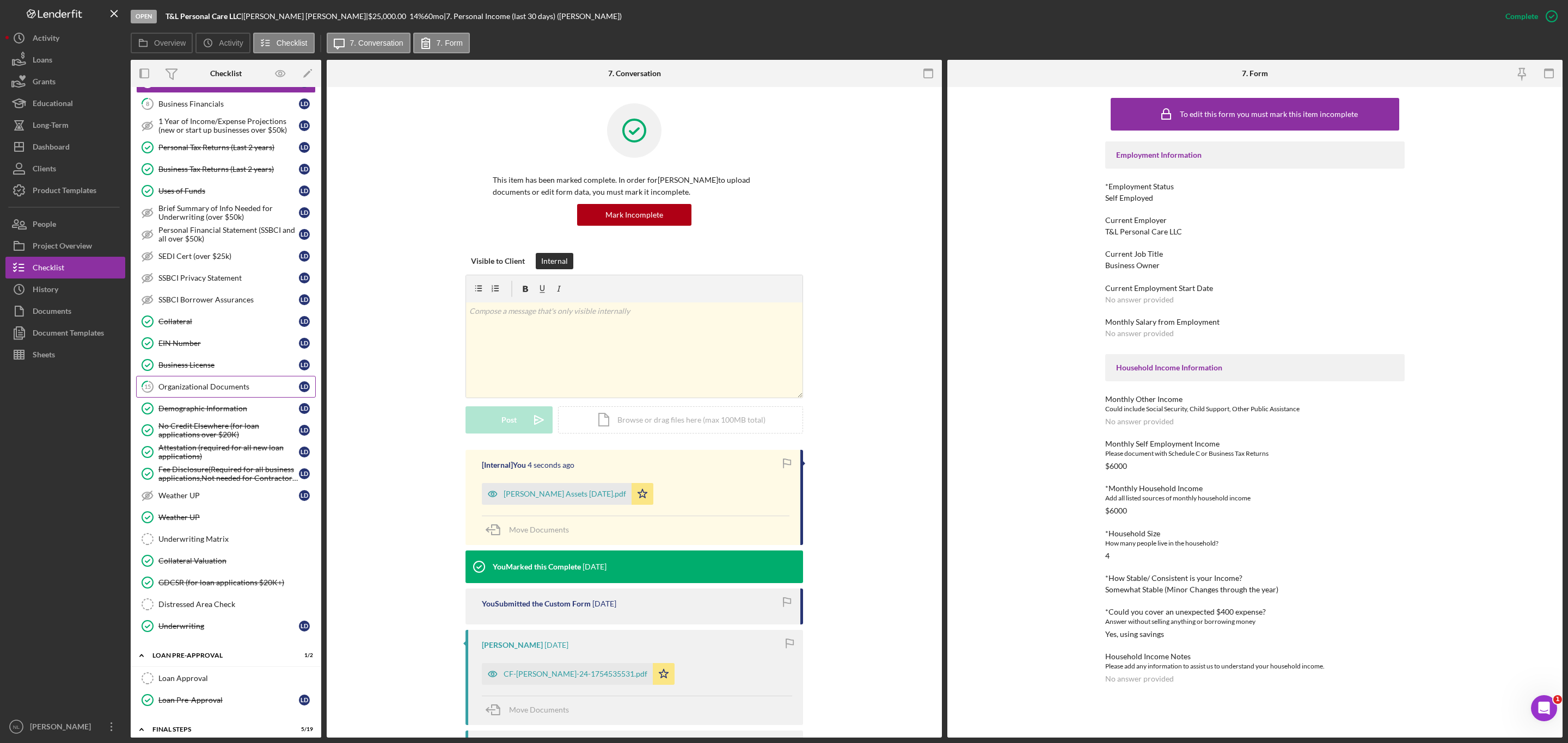
click at [214, 397] on link "15 Organizational Documents [PERSON_NAME]" at bounding box center [226, 387] width 180 height 22
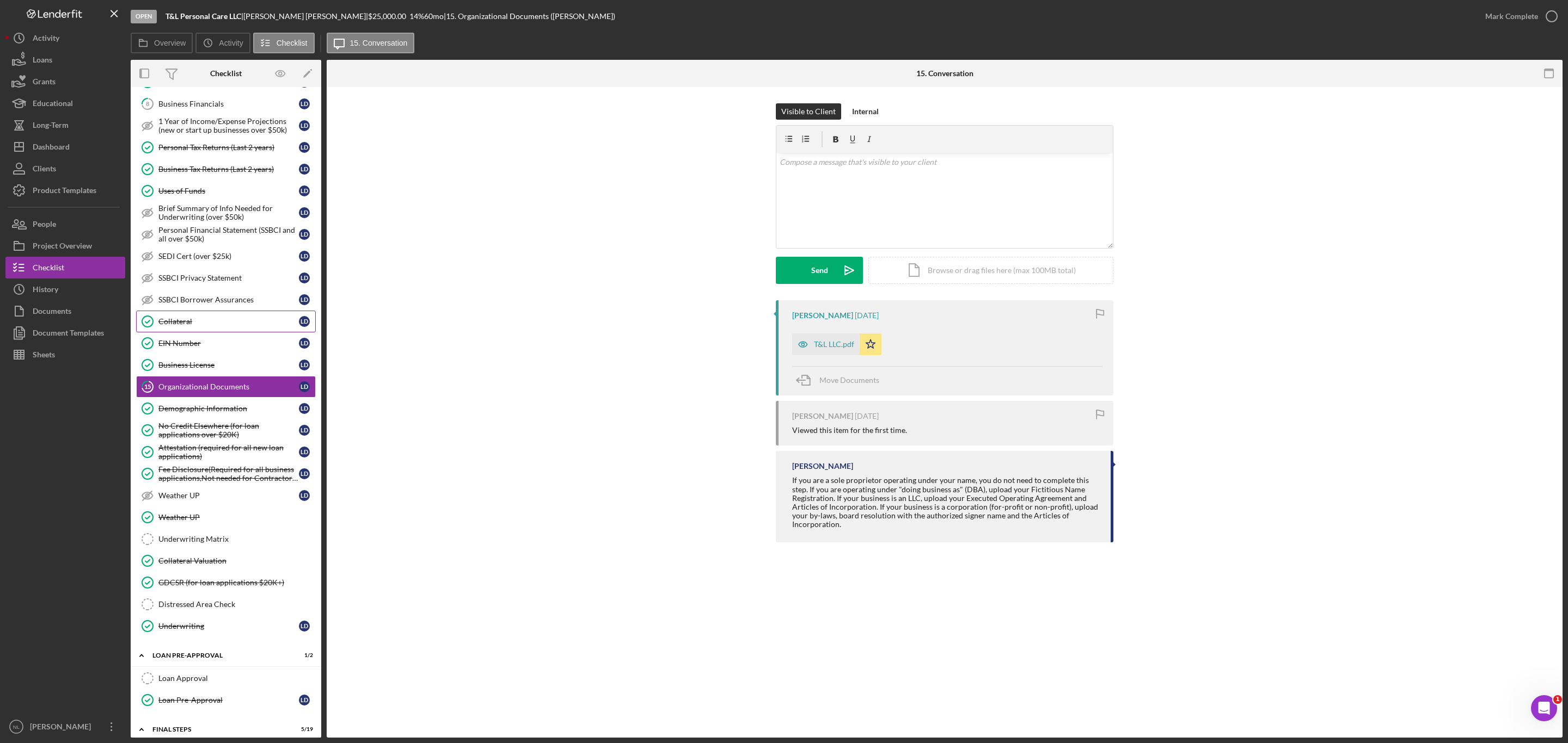
click at [183, 326] on div "Collateral" at bounding box center [229, 321] width 140 height 9
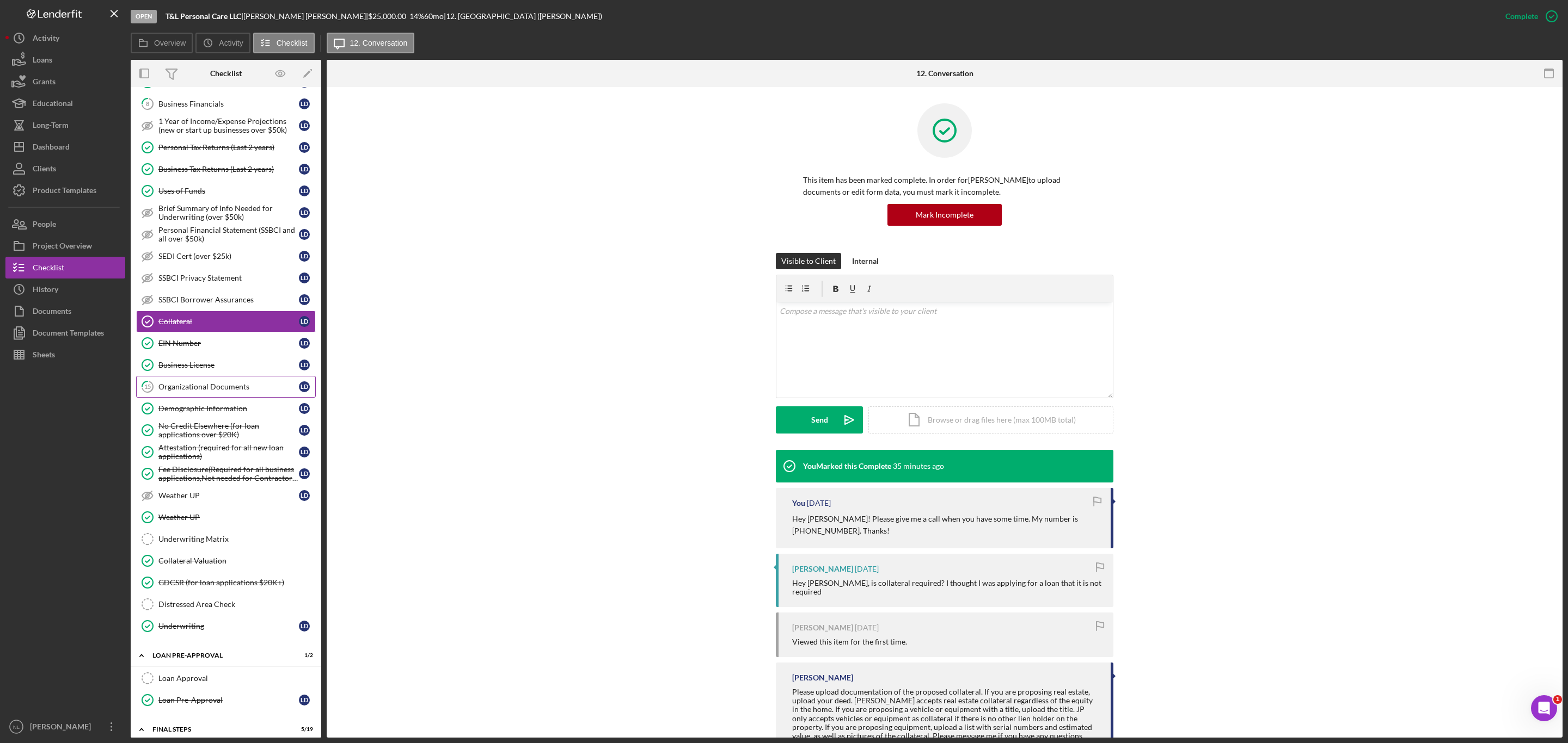
click at [194, 391] on div "Organizational Documents" at bounding box center [229, 387] width 140 height 9
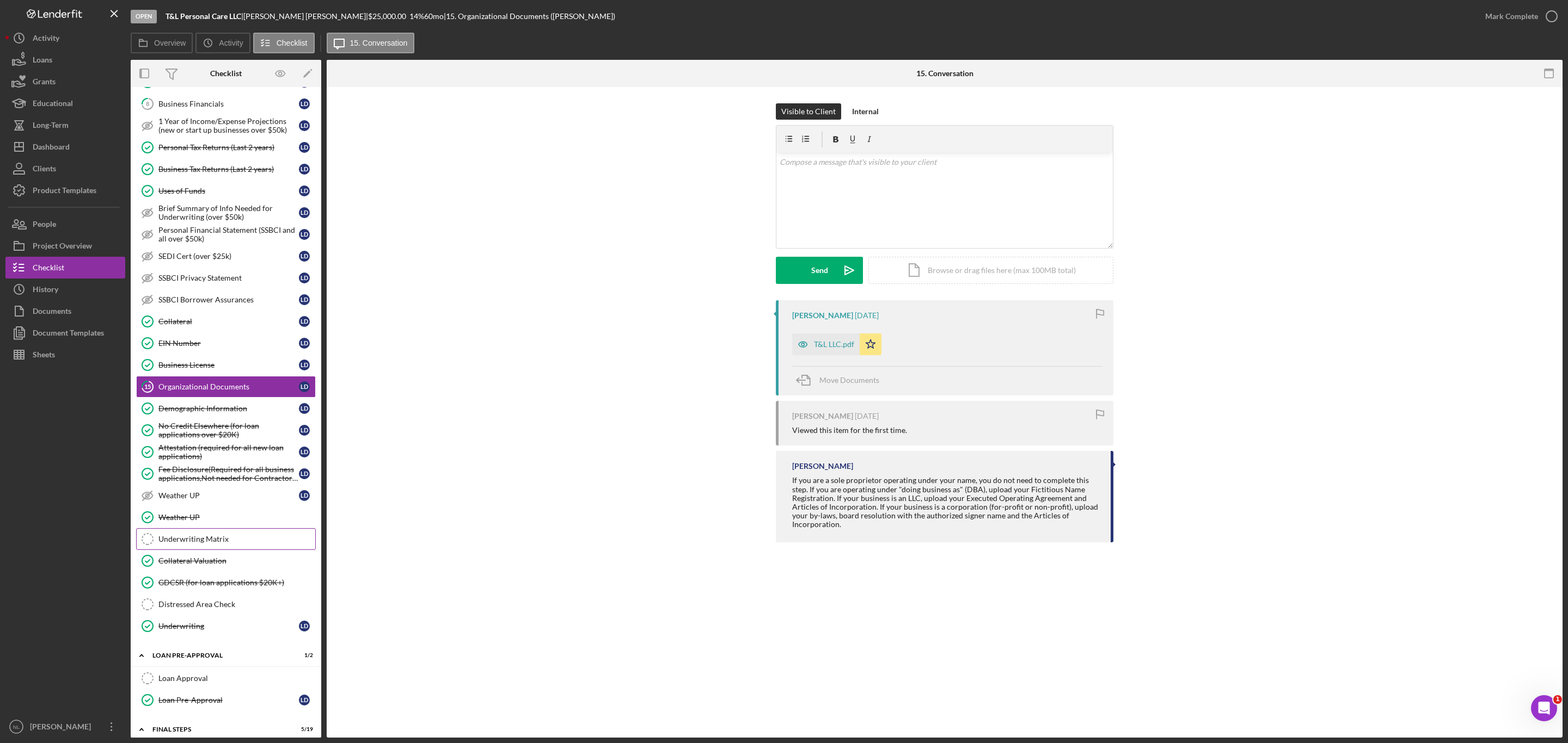
click at [228, 550] on link "Underwriting Matrix Underwriting Matrix" at bounding box center [226, 539] width 180 height 22
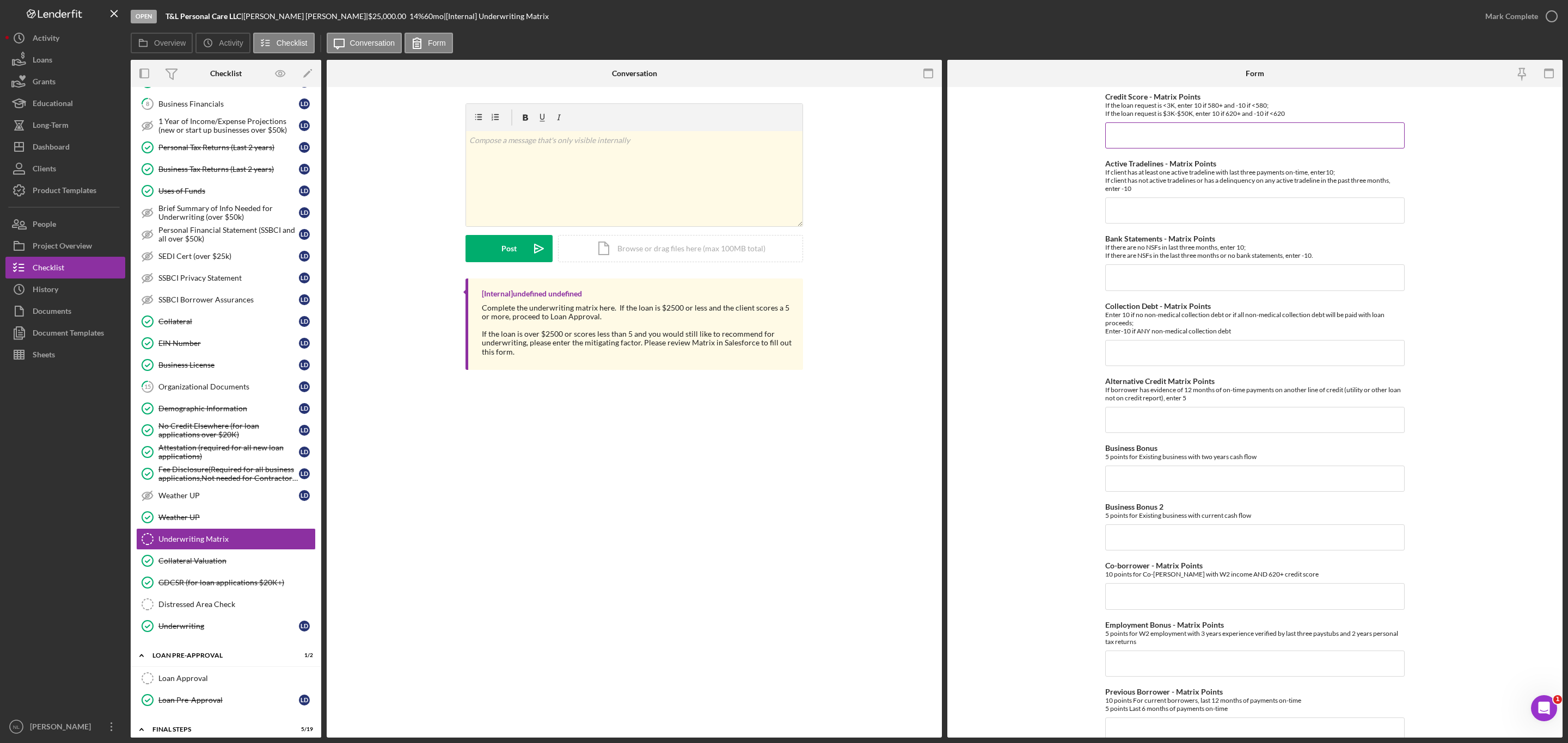
click at [1133, 142] on input "Credit Score - Matrix Points" at bounding box center [1254, 135] width 299 height 26
type input "-10"
click at [1136, 343] on input "Collection Debt - Matrix Points" at bounding box center [1254, 353] width 299 height 26
type input "-10"
click at [1110, 281] on input "Bank Statements - Matrix Points" at bounding box center [1254, 277] width 299 height 26
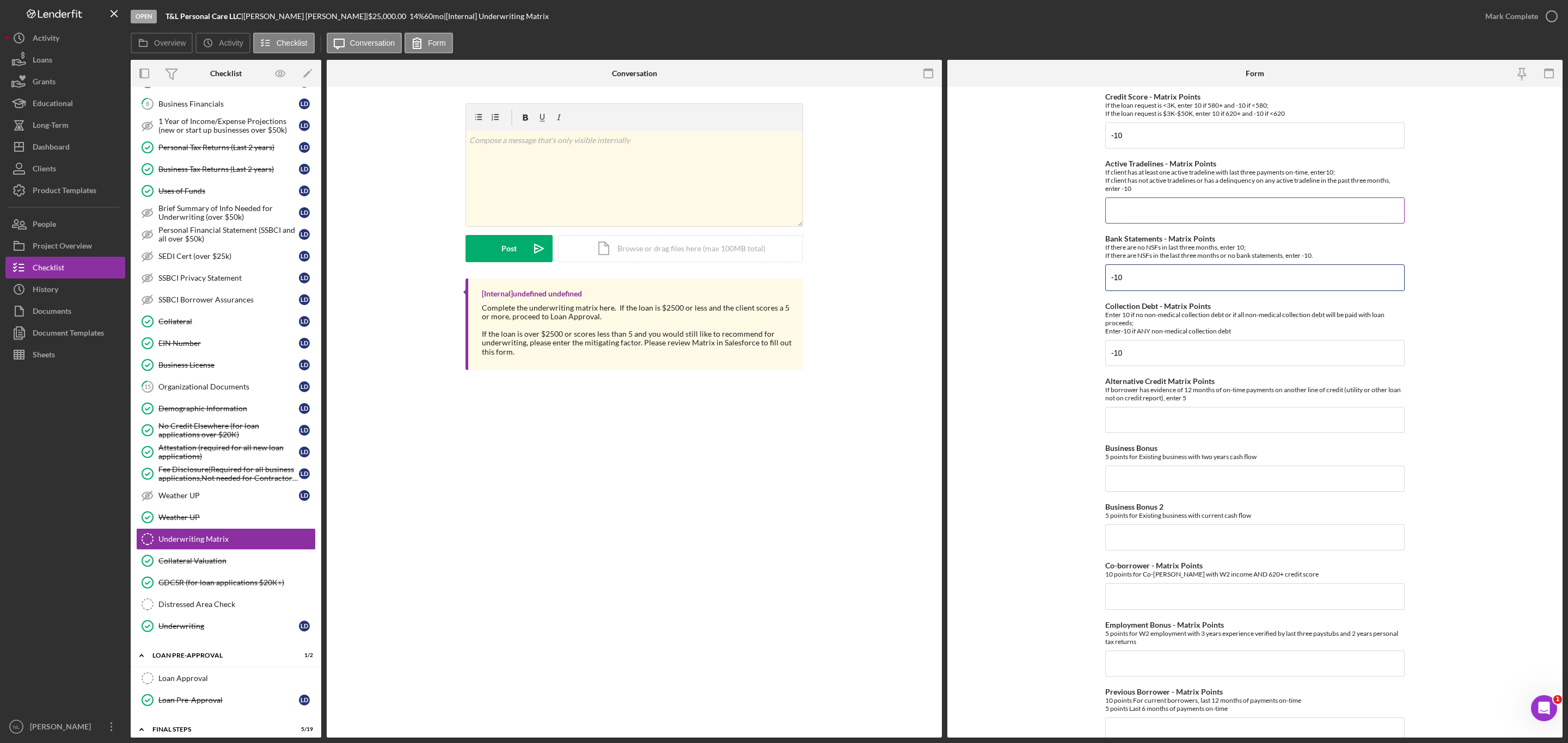
type input "-10"
click at [1128, 212] on input "Active Tradelines - Matrix Points" at bounding box center [1254, 211] width 299 height 26
type input "10"
drag, startPoint x: 1144, startPoint y: 510, endPoint x: 1133, endPoint y: 482, distance: 30.1
click at [1133, 482] on div "Credit Score - Matrix Points If the loan request is <3K, enter 10 if 580+ and -…" at bounding box center [1254, 542] width 299 height 899
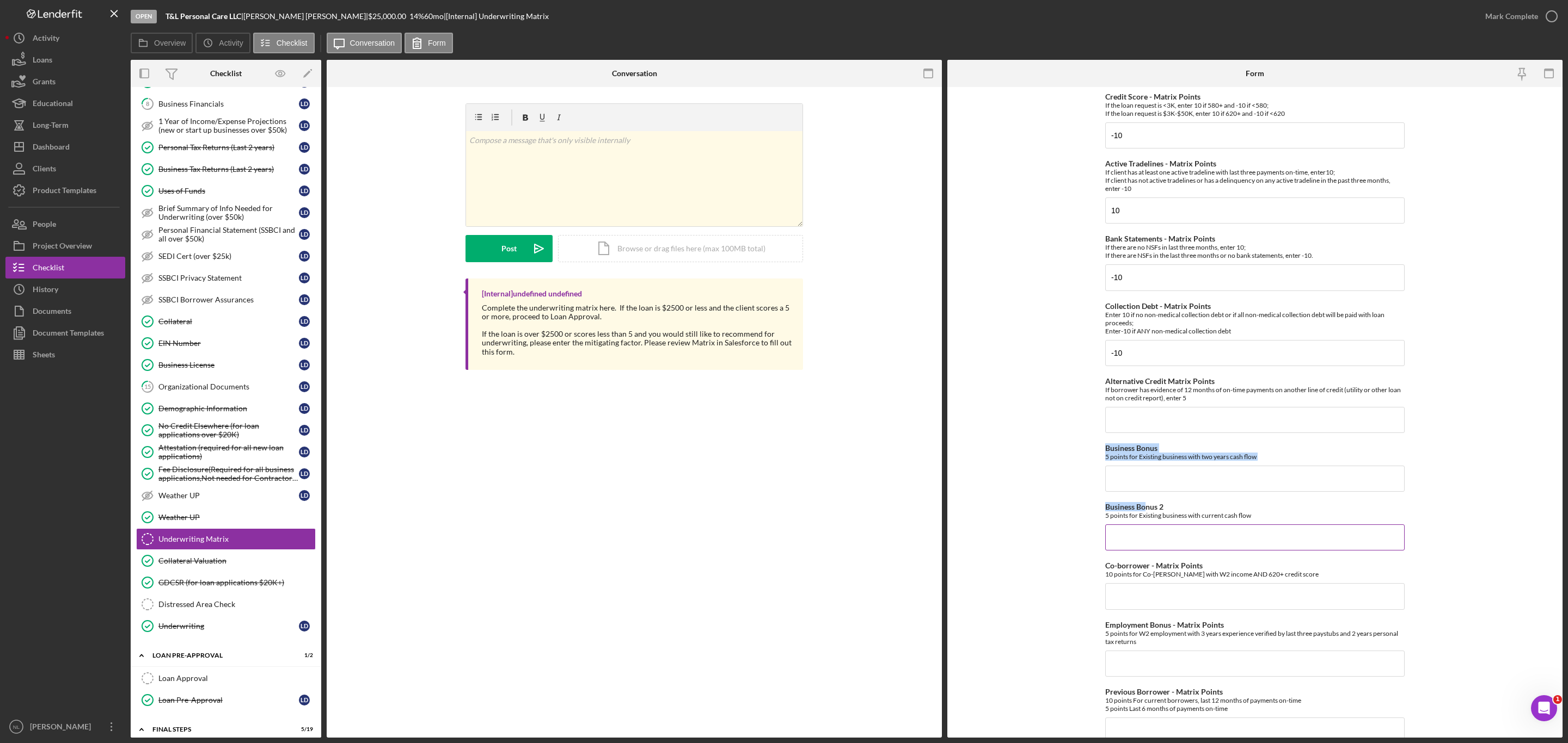
click at [1121, 505] on label "Business Bonus 2" at bounding box center [1134, 507] width 58 height 9
click at [1121, 524] on input "Business Bonus 2" at bounding box center [1254, 537] width 299 height 26
click at [1130, 465] on div "Business Bonus 5 points for Existing business with two years cash flow" at bounding box center [1254, 468] width 299 height 48
click at [1127, 472] on input "Business Bonus" at bounding box center [1254, 478] width 299 height 26
type input "5"
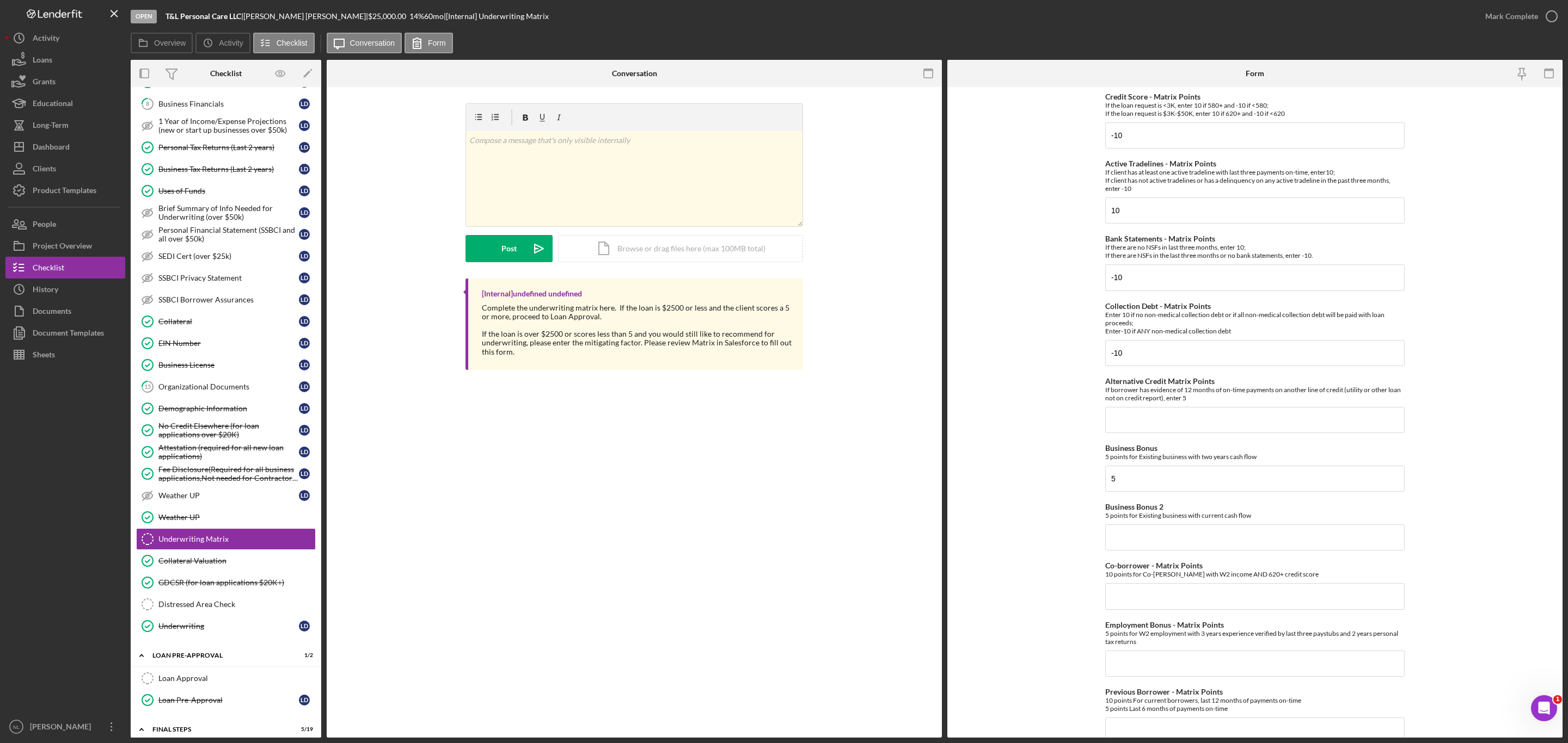
click at [1134, 559] on div "Credit Score - Matrix Points If the loan request is <3K, enter 10 if 580+ and -…" at bounding box center [1254, 542] width 299 height 899
click at [1127, 545] on input "Business Bonus 2" at bounding box center [1254, 537] width 299 height 26
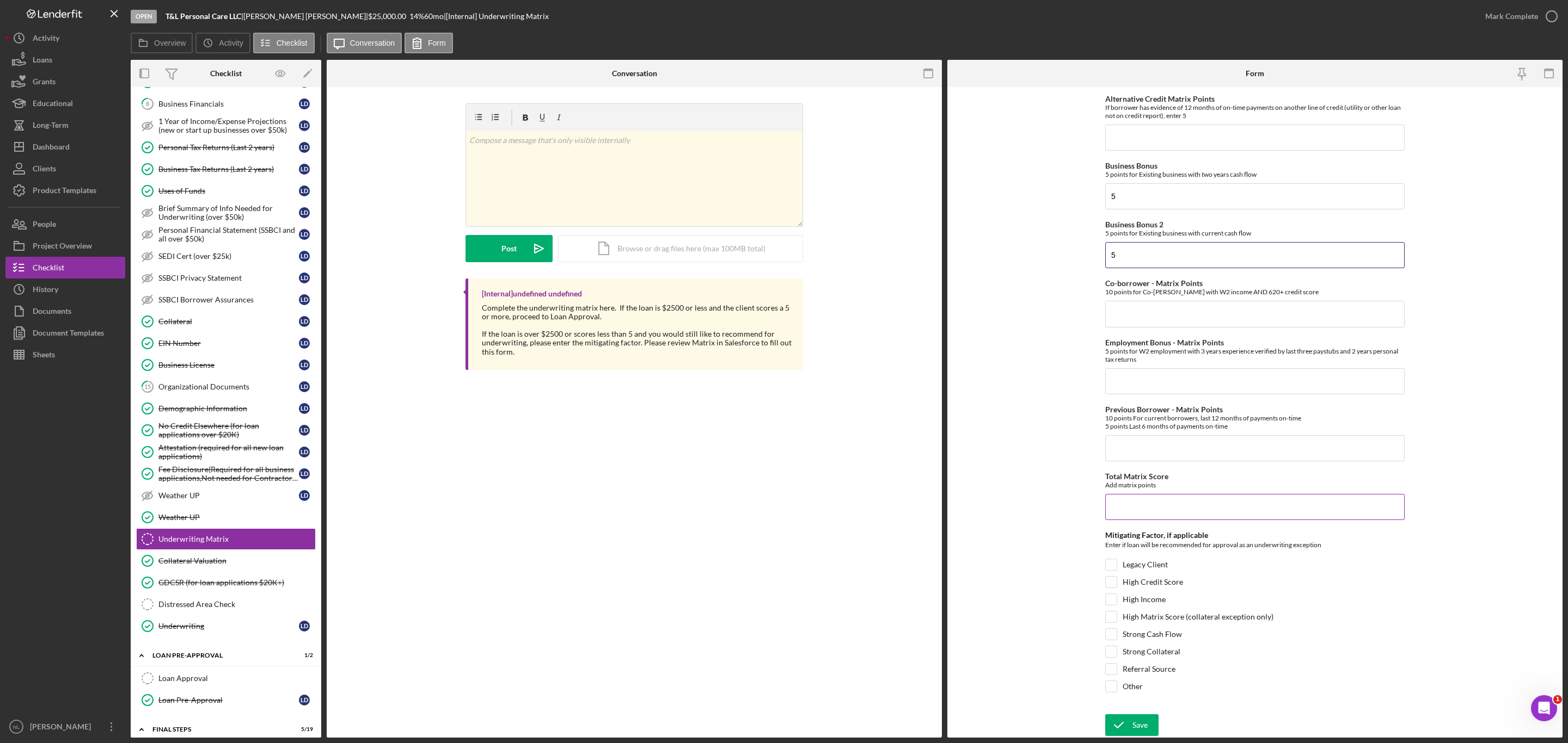
type input "5"
click at [1158, 507] on input "Total Matrix Score" at bounding box center [1254, 507] width 299 height 26
type input "-10"
click at [1102, 558] on form "Credit Score - Matrix Points If the loan request is <3K, enter 10 if 580+ and -…" at bounding box center [1255, 412] width 615 height 651
click at [1110, 561] on input "Legacy Client" at bounding box center [1111, 565] width 11 height 11
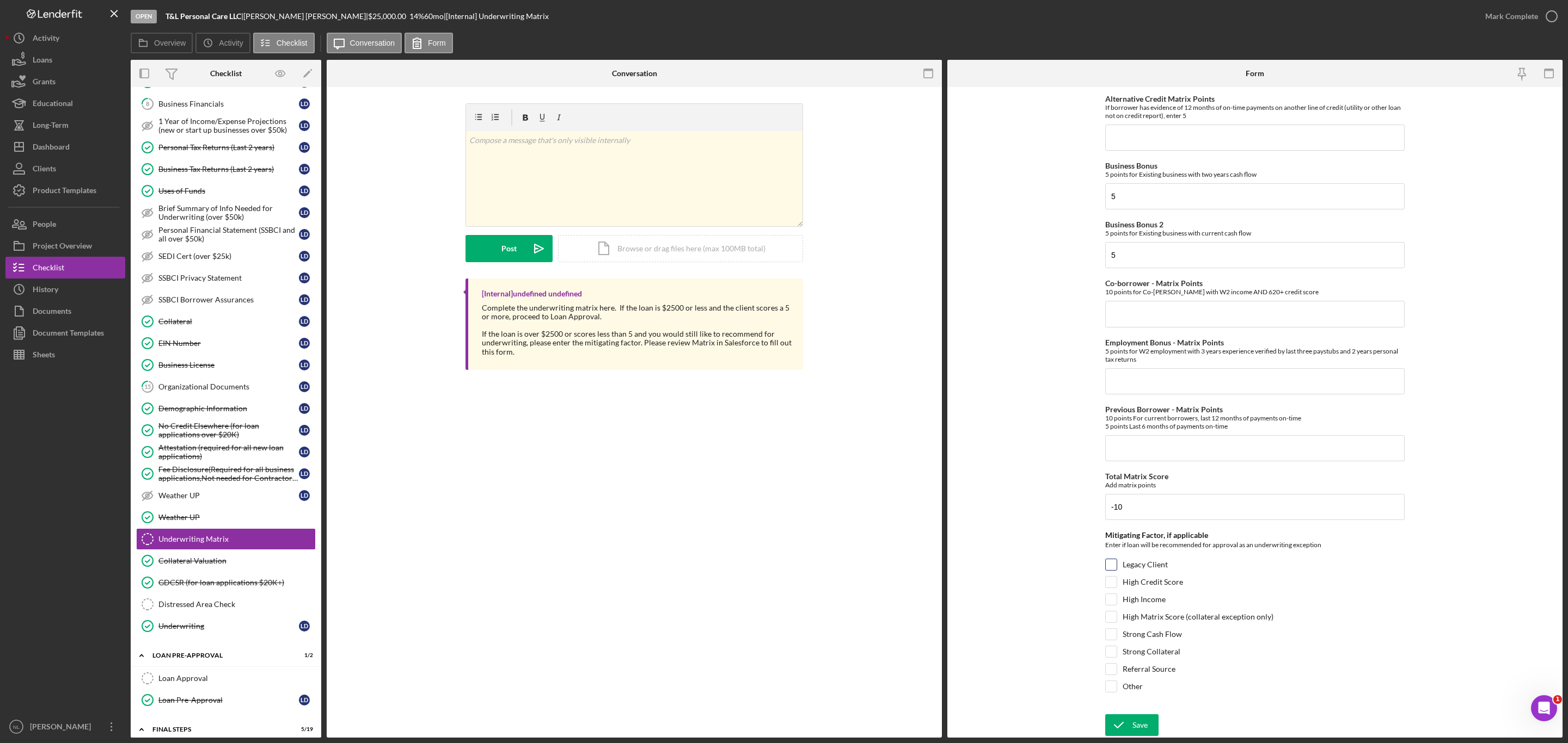
checkbox input "true"
click at [1153, 726] on button "Save" at bounding box center [1131, 725] width 53 height 22
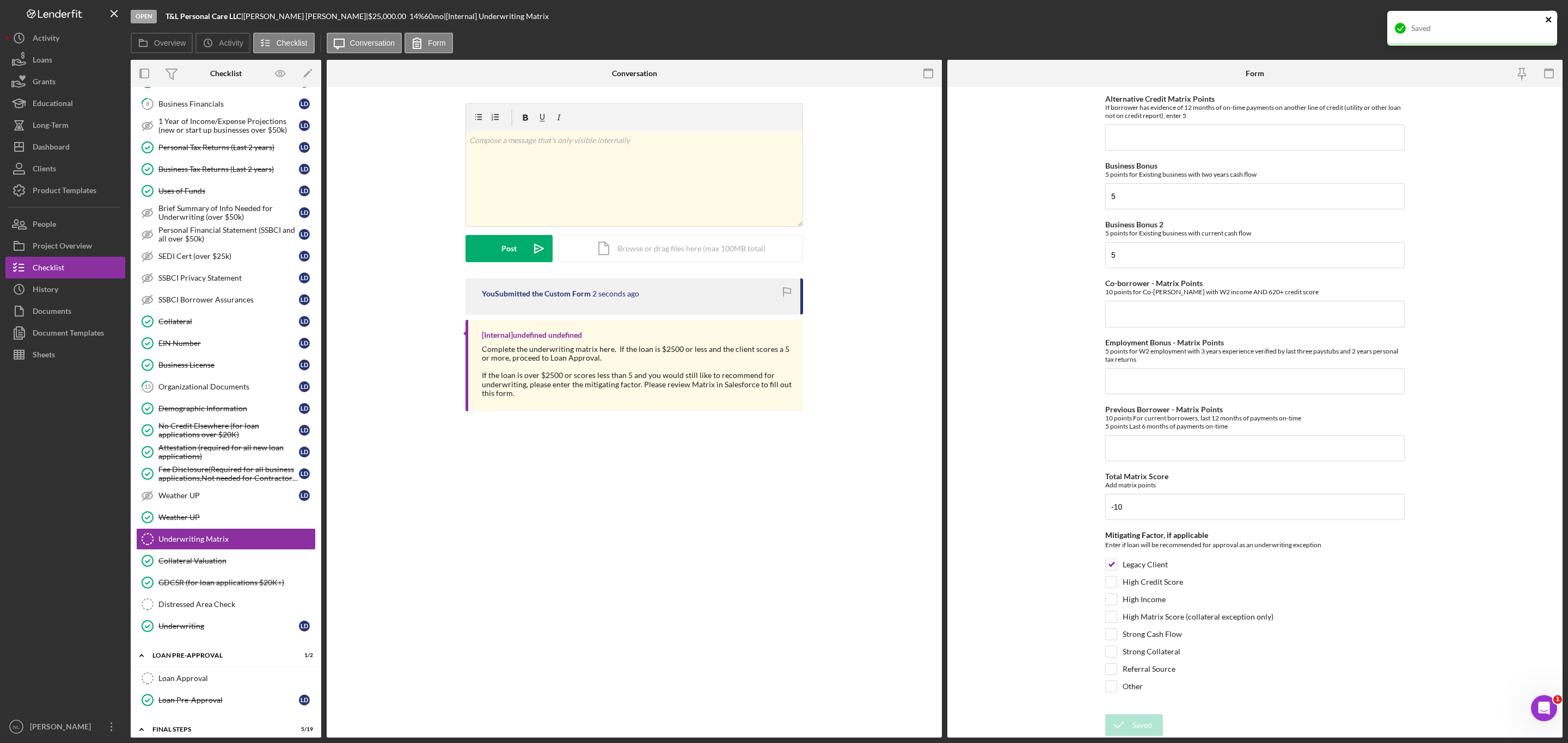
click at [1547, 22] on icon "close" at bounding box center [1548, 20] width 7 height 9
click at [1529, 18] on div "Mark Complete" at bounding box center [1511, 16] width 53 height 22
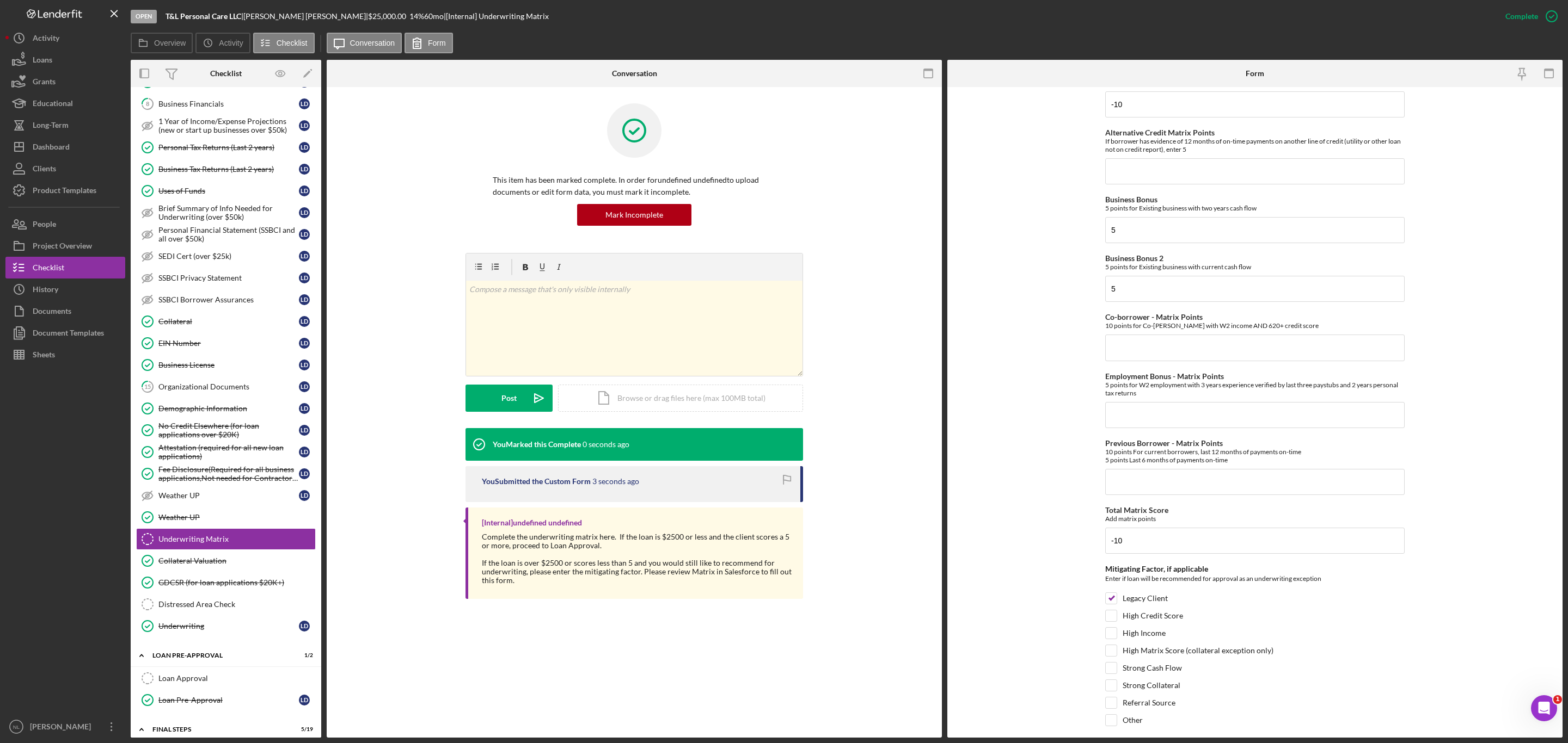
scroll to position [335, 0]
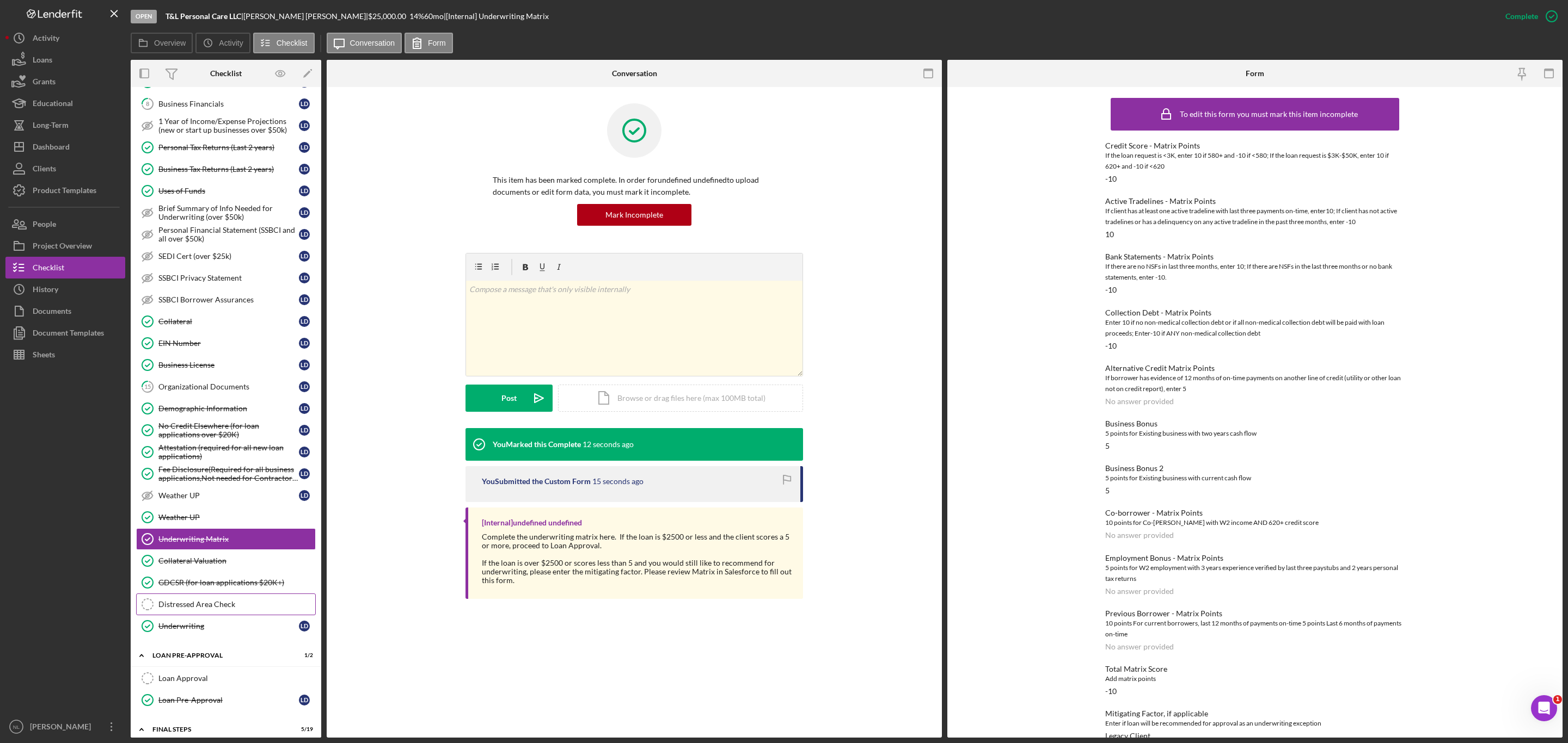
click at [211, 615] on link "Distressed Area Check Distressed Area Check" at bounding box center [226, 604] width 180 height 22
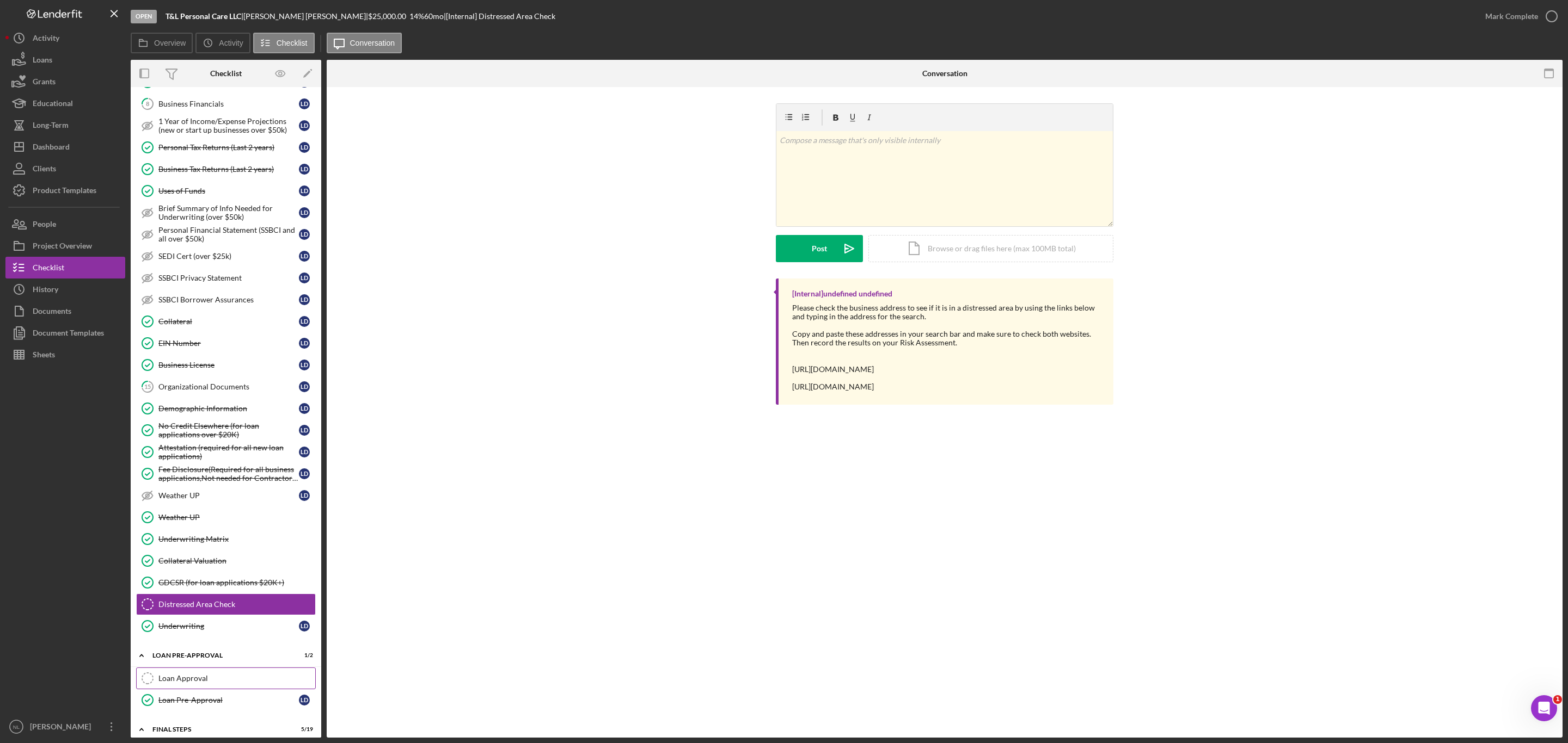
click at [212, 683] on div "Loan Approval" at bounding box center [237, 678] width 157 height 9
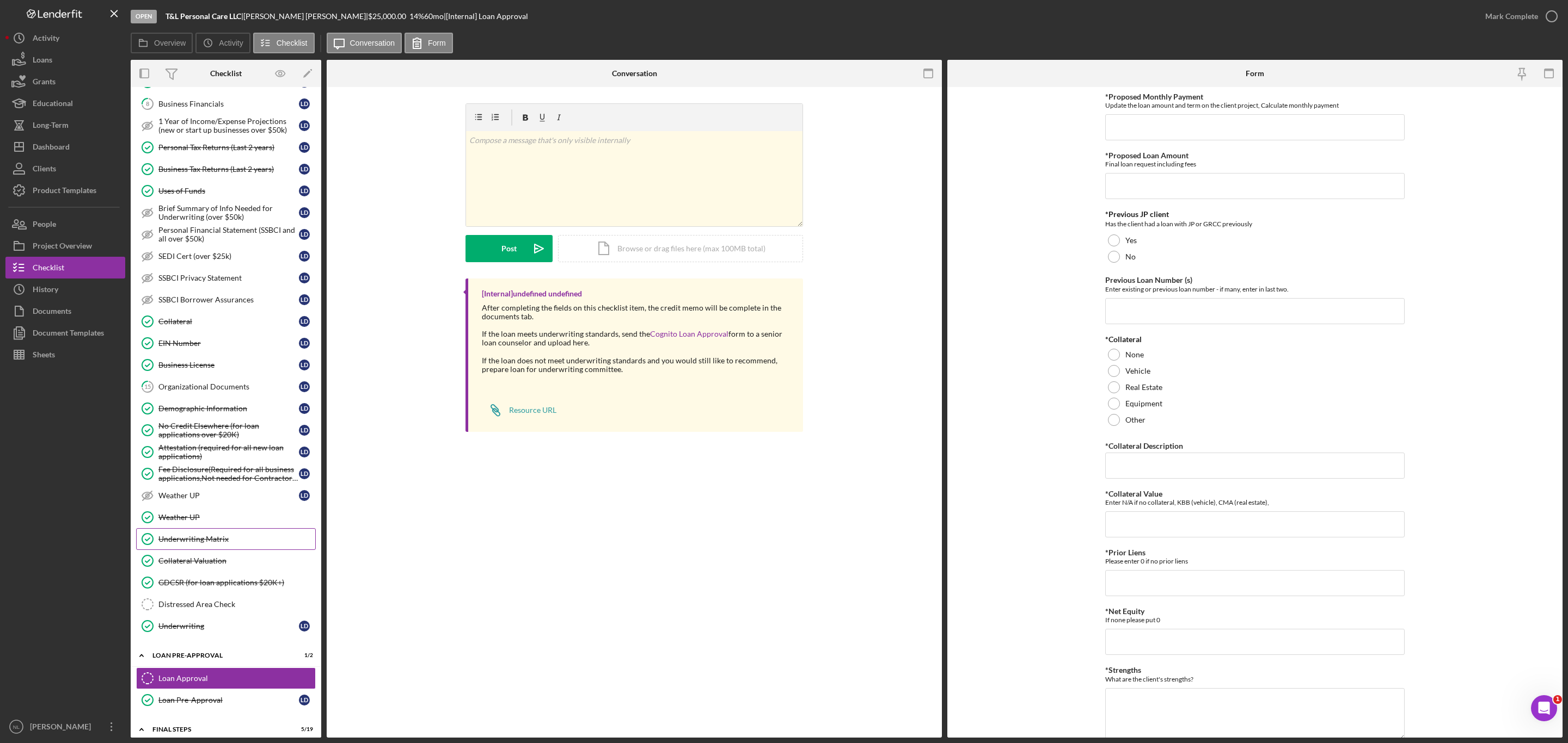
scroll to position [940, 0]
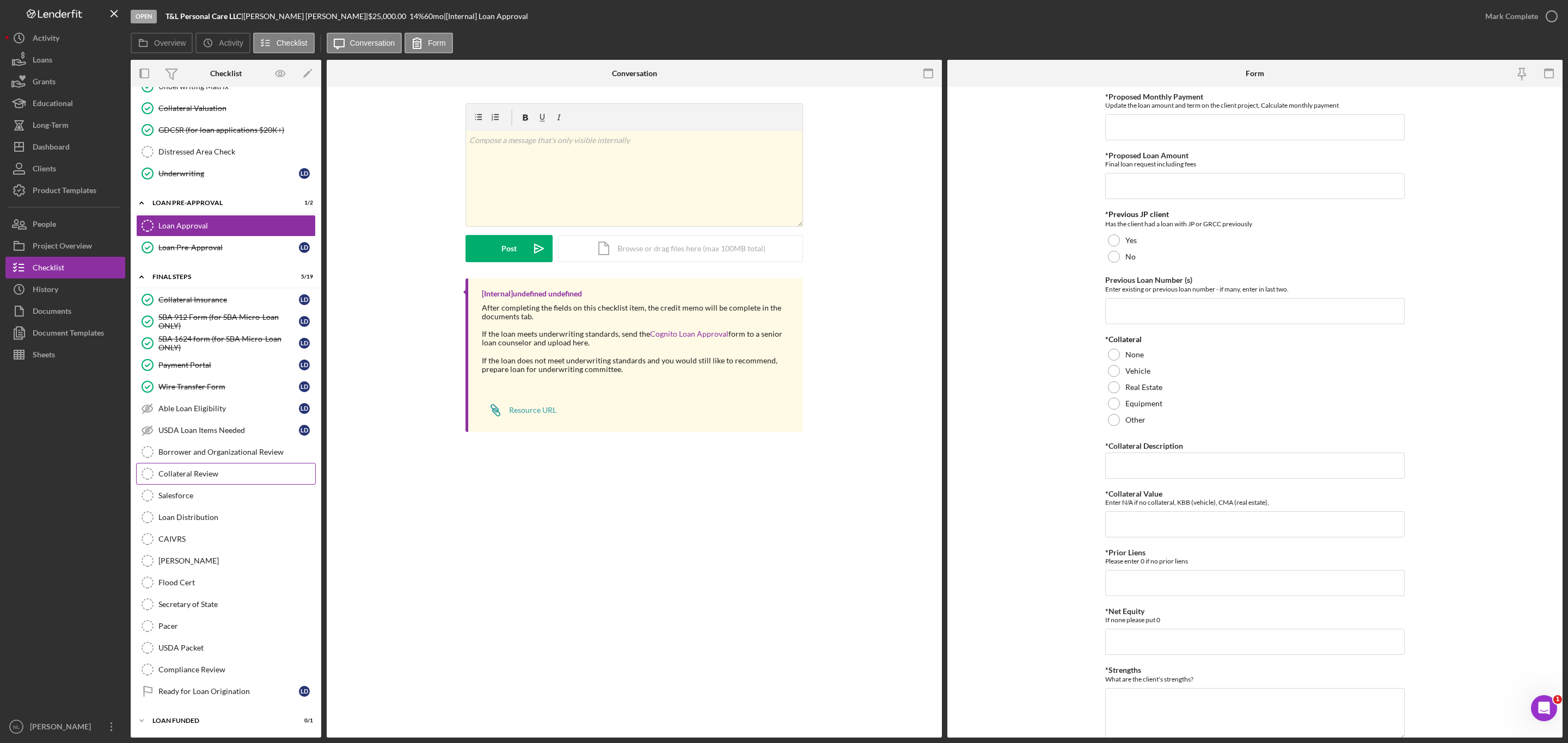
click at [217, 476] on link "Collateral Review Collateral Review" at bounding box center [226, 474] width 180 height 22
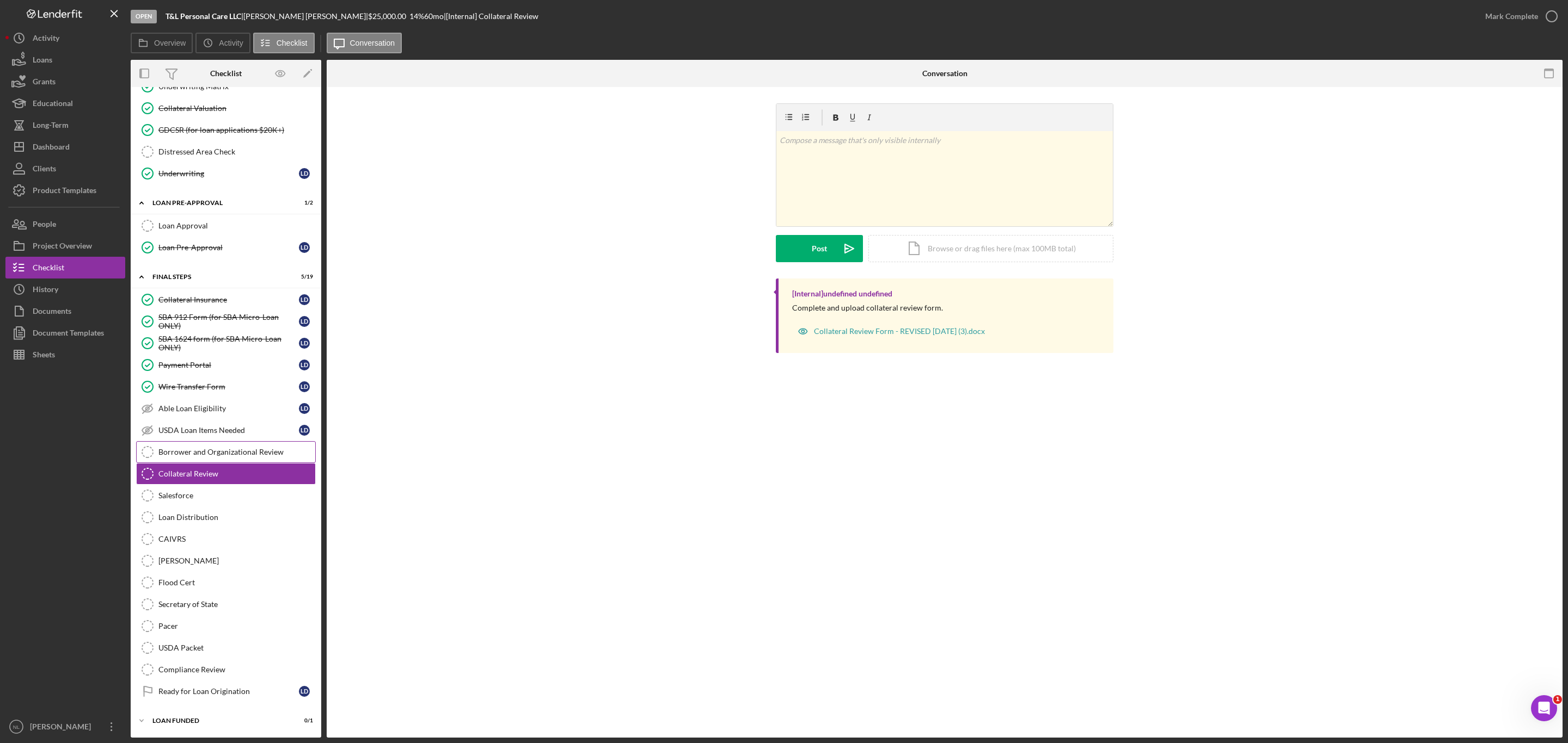
click at [209, 451] on link "Borrower and Organizational Review Borrower and Organizational Review" at bounding box center [226, 452] width 180 height 22
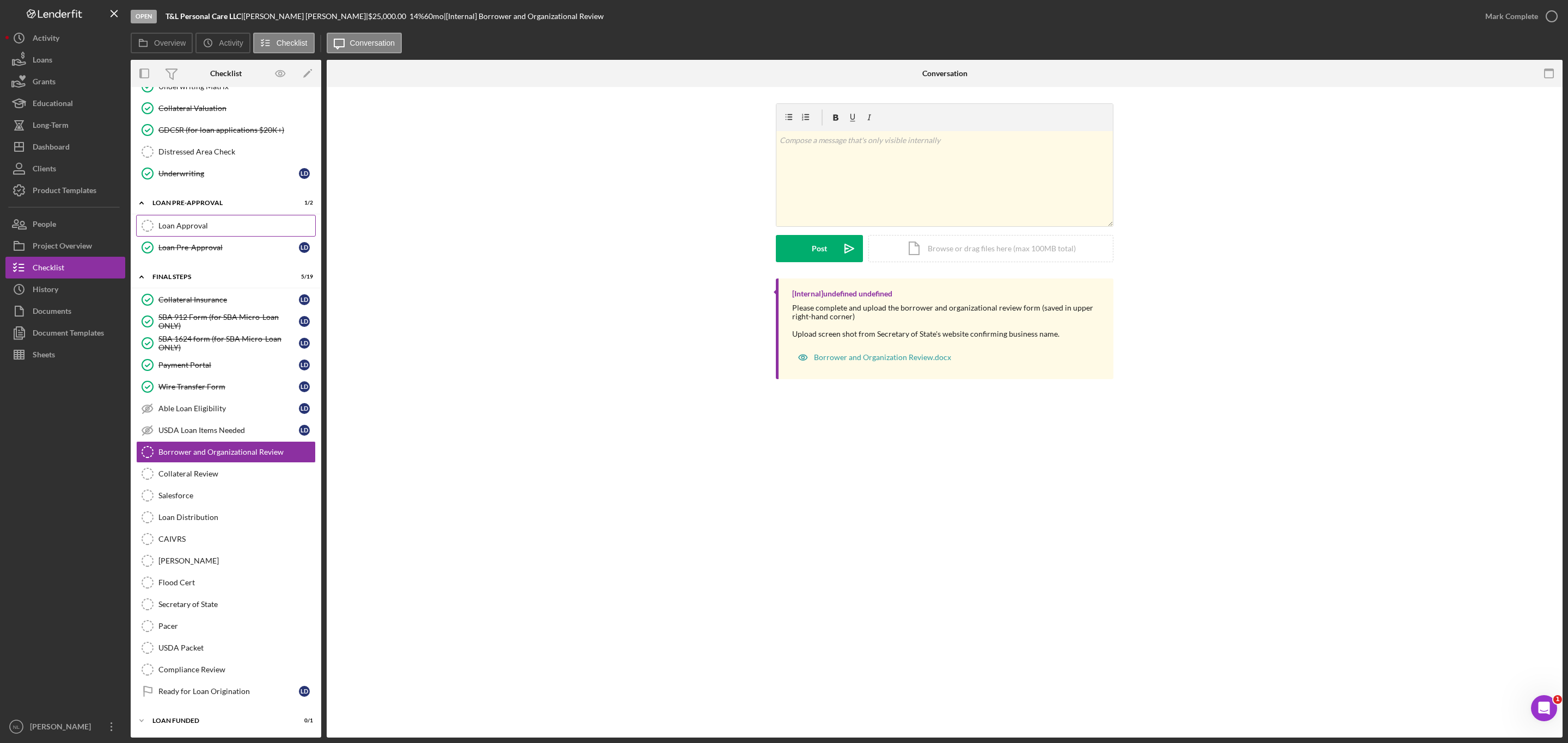
click at [192, 221] on div "Loan Approval" at bounding box center [237, 225] width 157 height 9
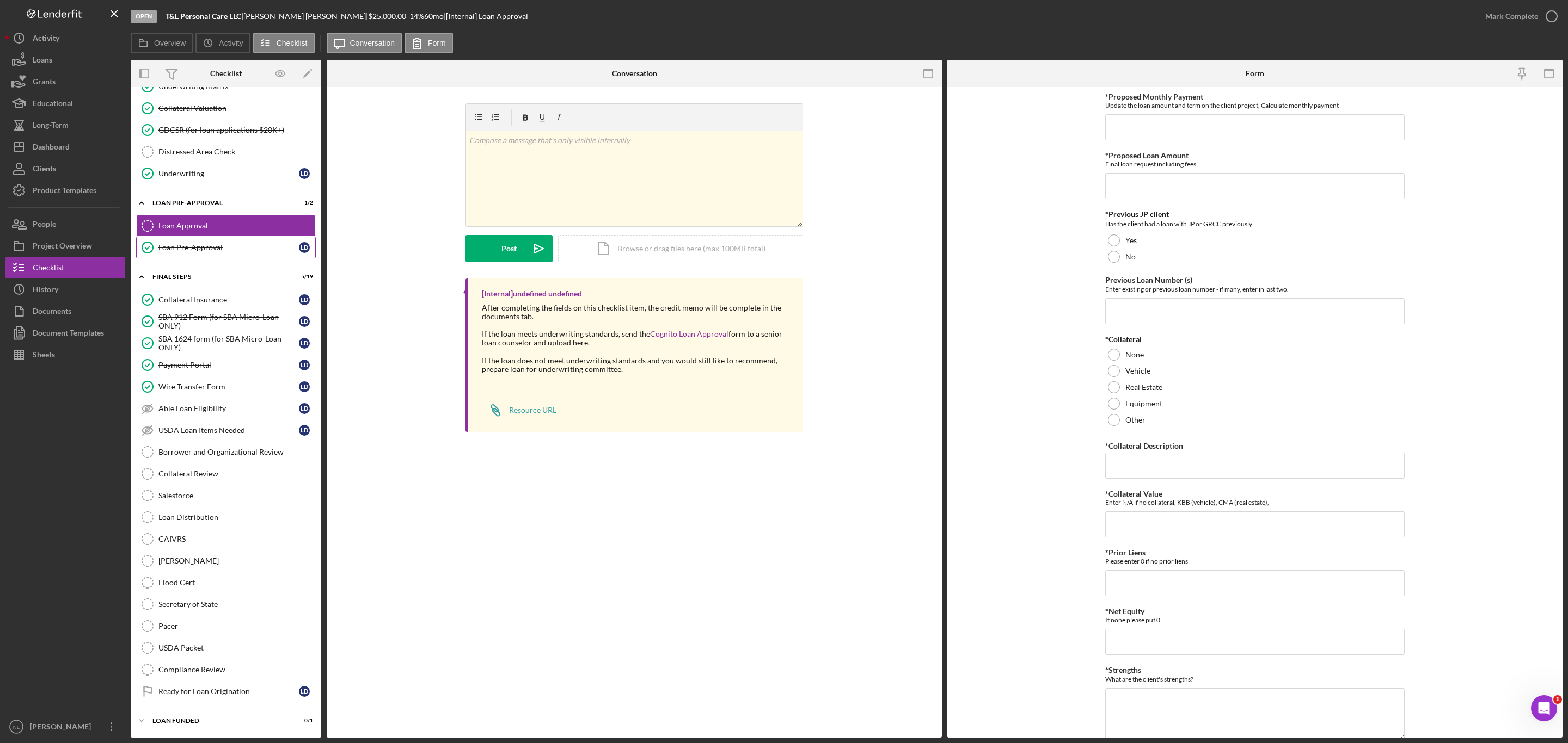
click at [226, 243] on link "Loan Pre-Approval Loan Pre-Approval L D" at bounding box center [226, 248] width 180 height 22
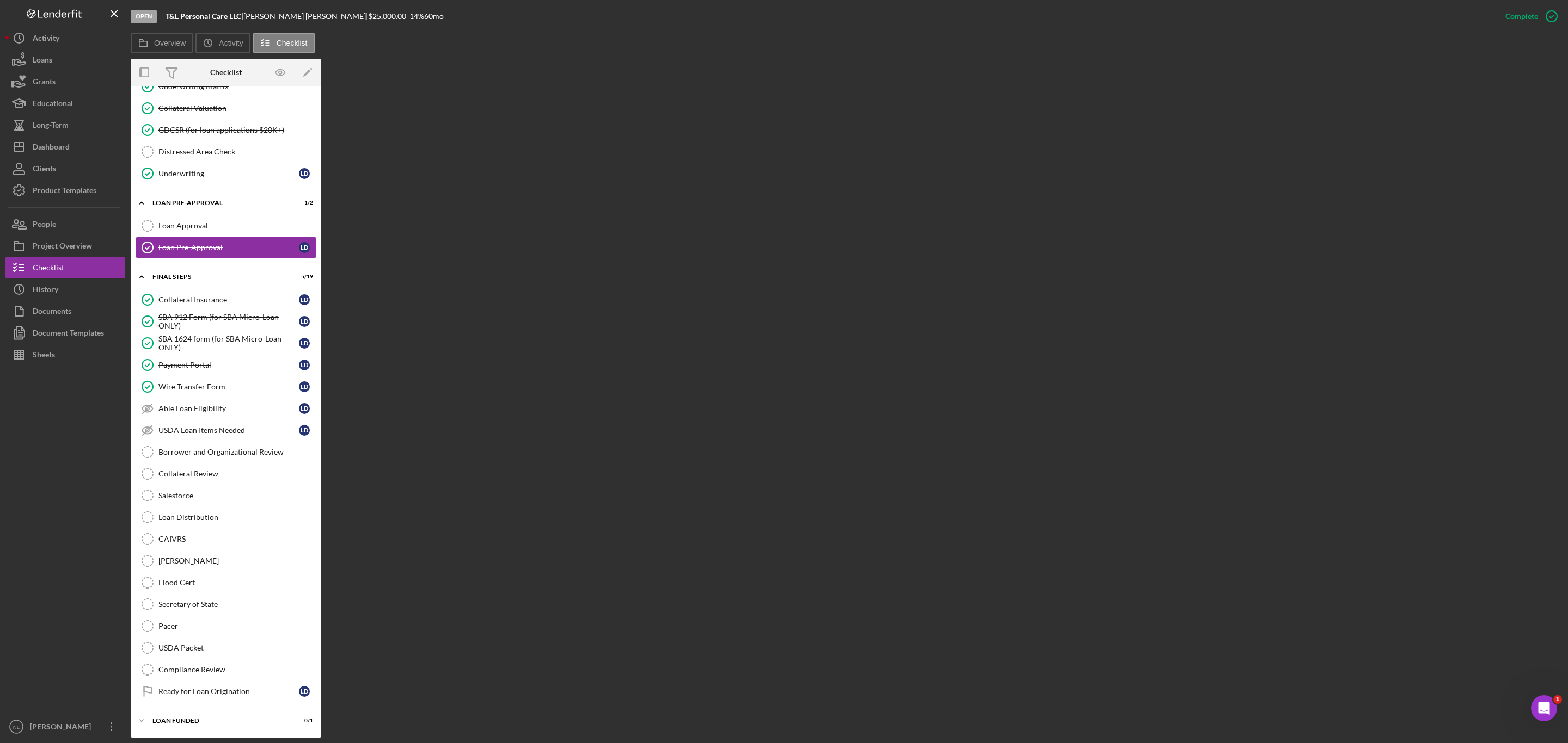
scroll to position [940, 0]
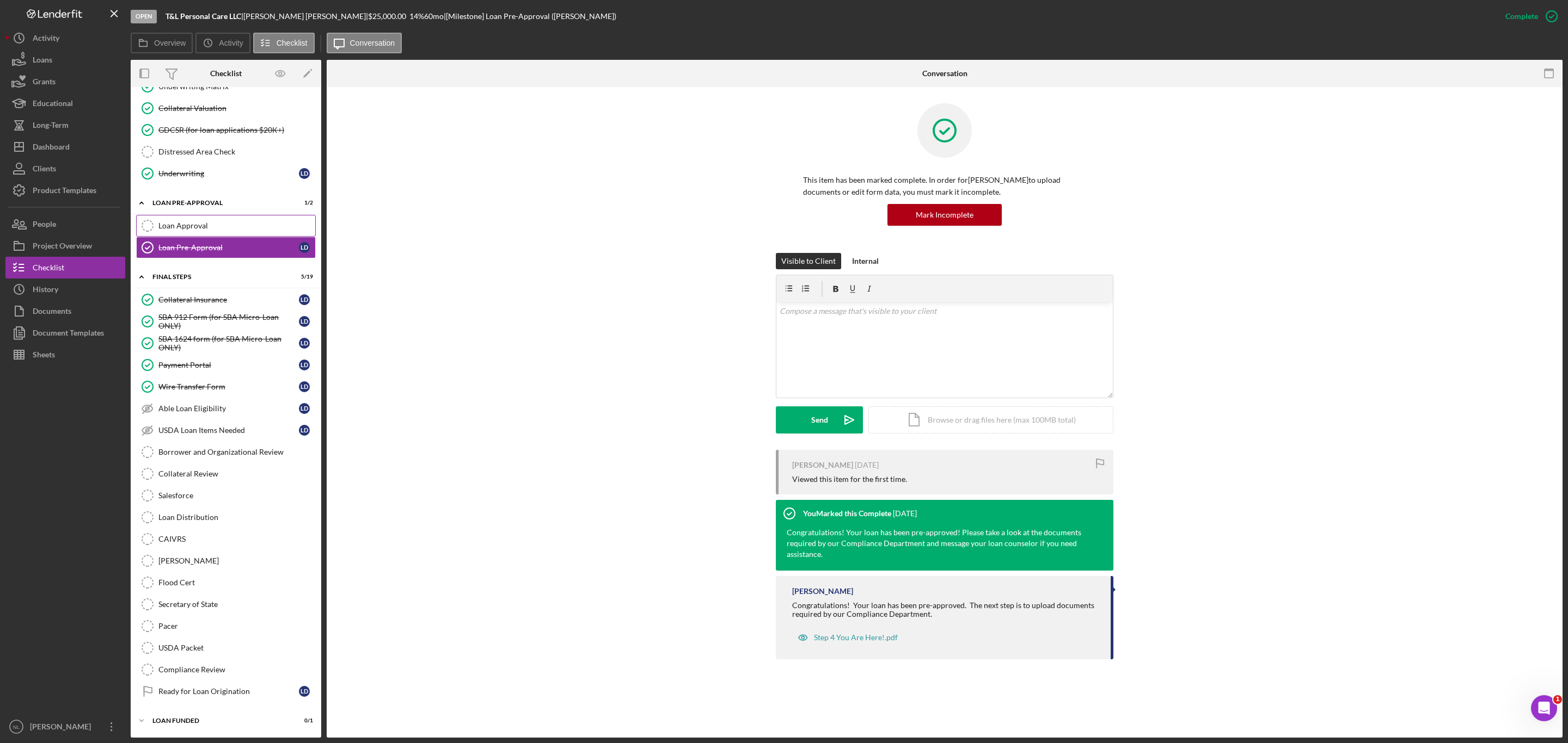
click at [209, 221] on link "Loan Approval Loan Approval" at bounding box center [226, 225] width 180 height 22
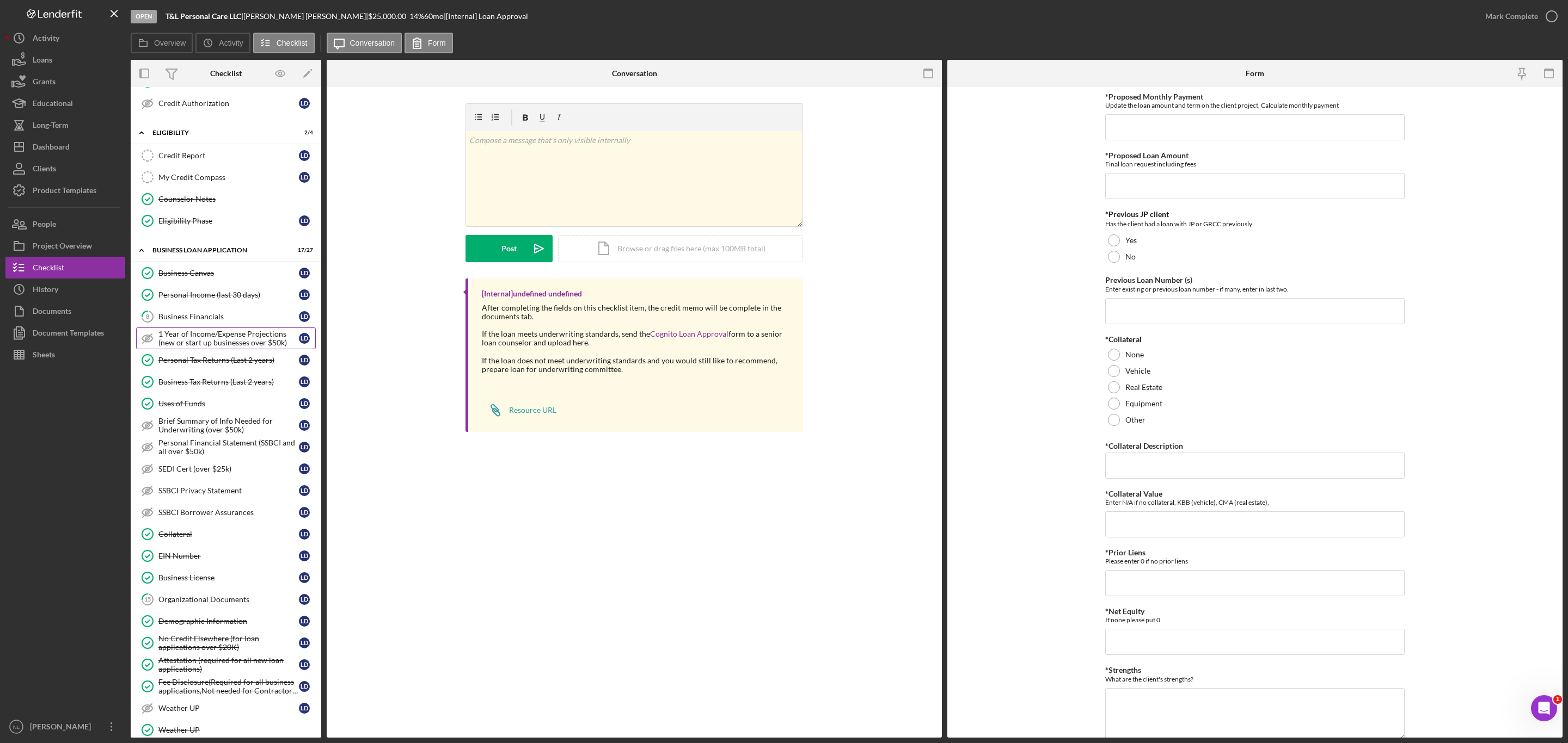
scroll to position [316, 0]
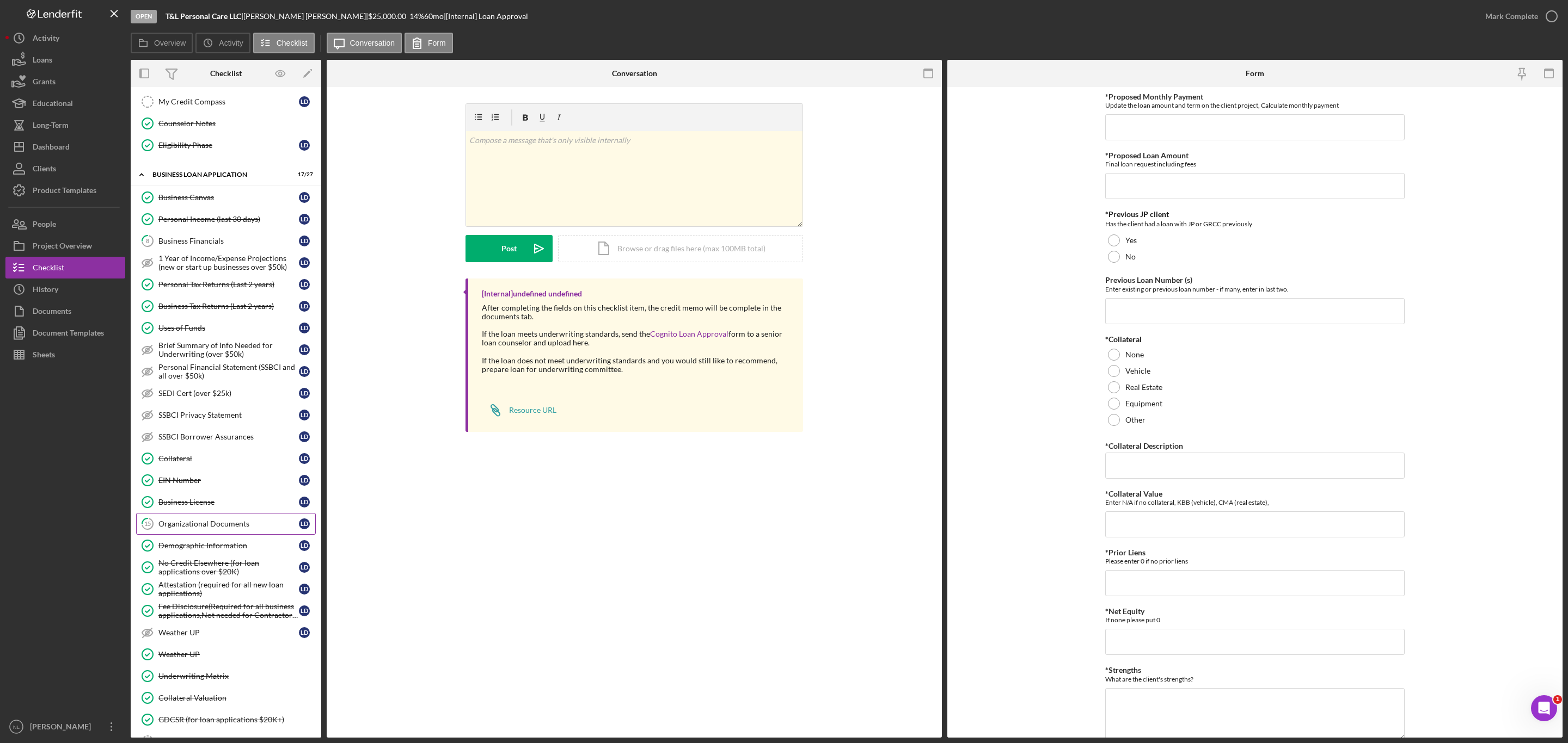
click at [255, 532] on link "15 Organizational Documents [PERSON_NAME]" at bounding box center [226, 524] width 180 height 22
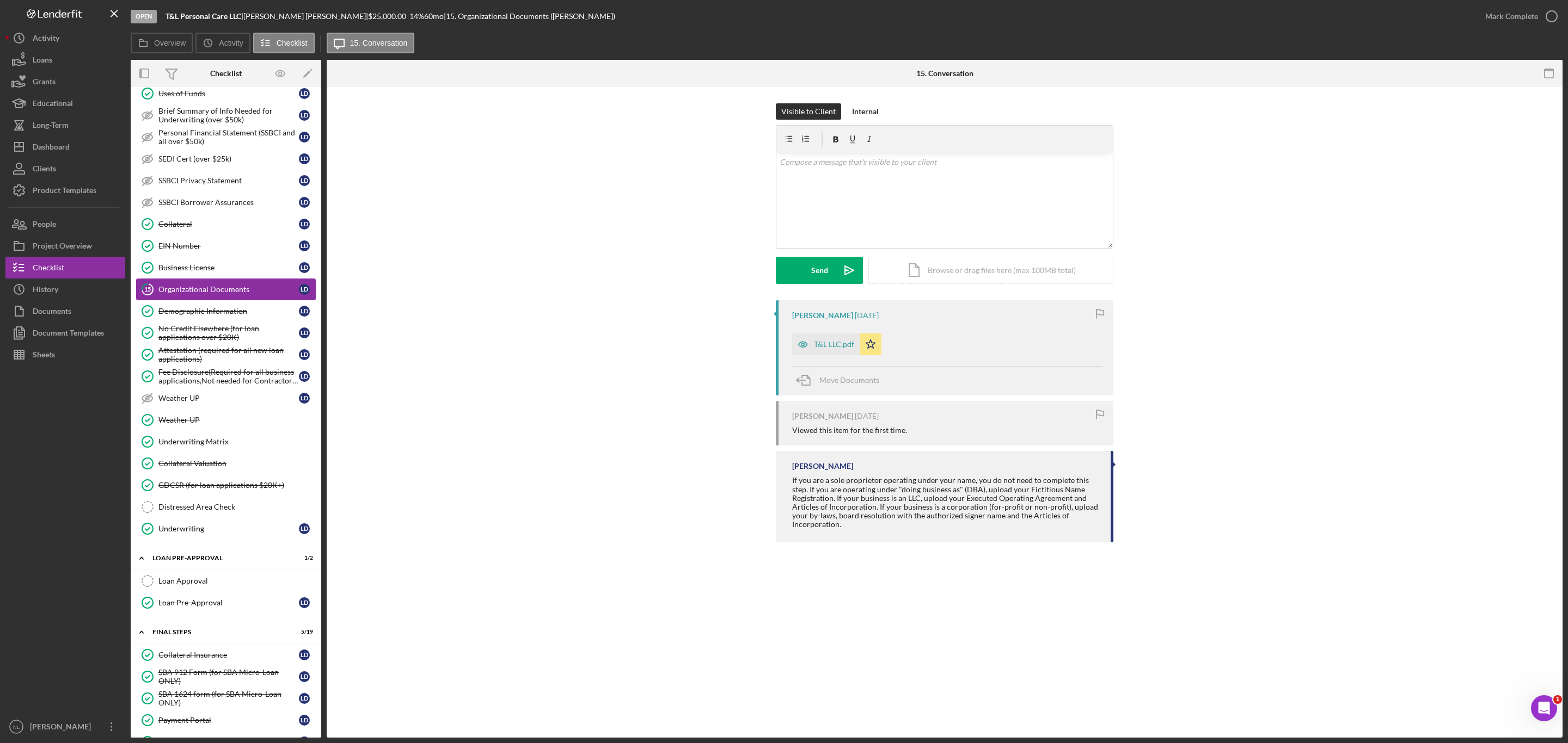
scroll to position [563, 0]
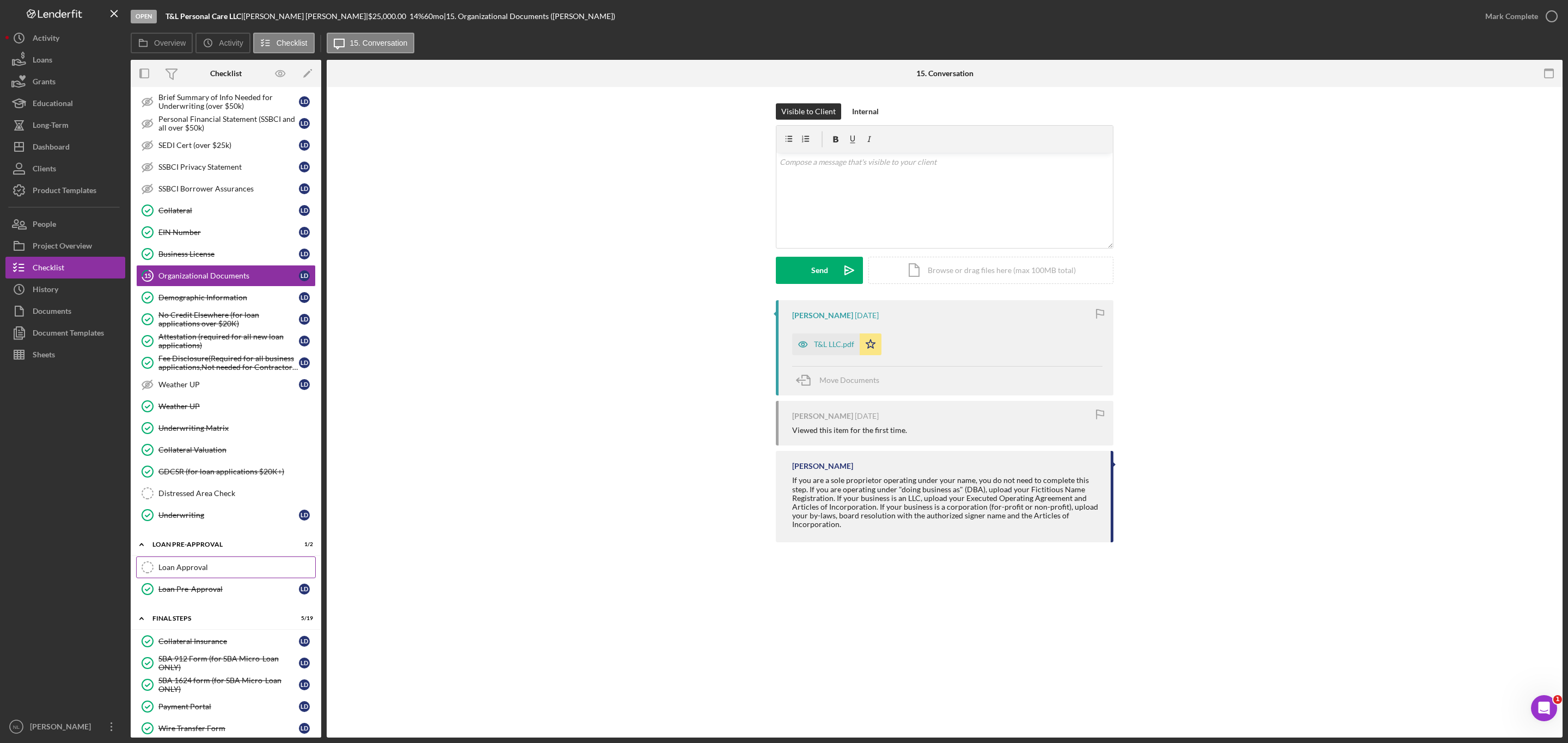
click at [229, 572] on div "Loan Approval" at bounding box center [237, 567] width 157 height 9
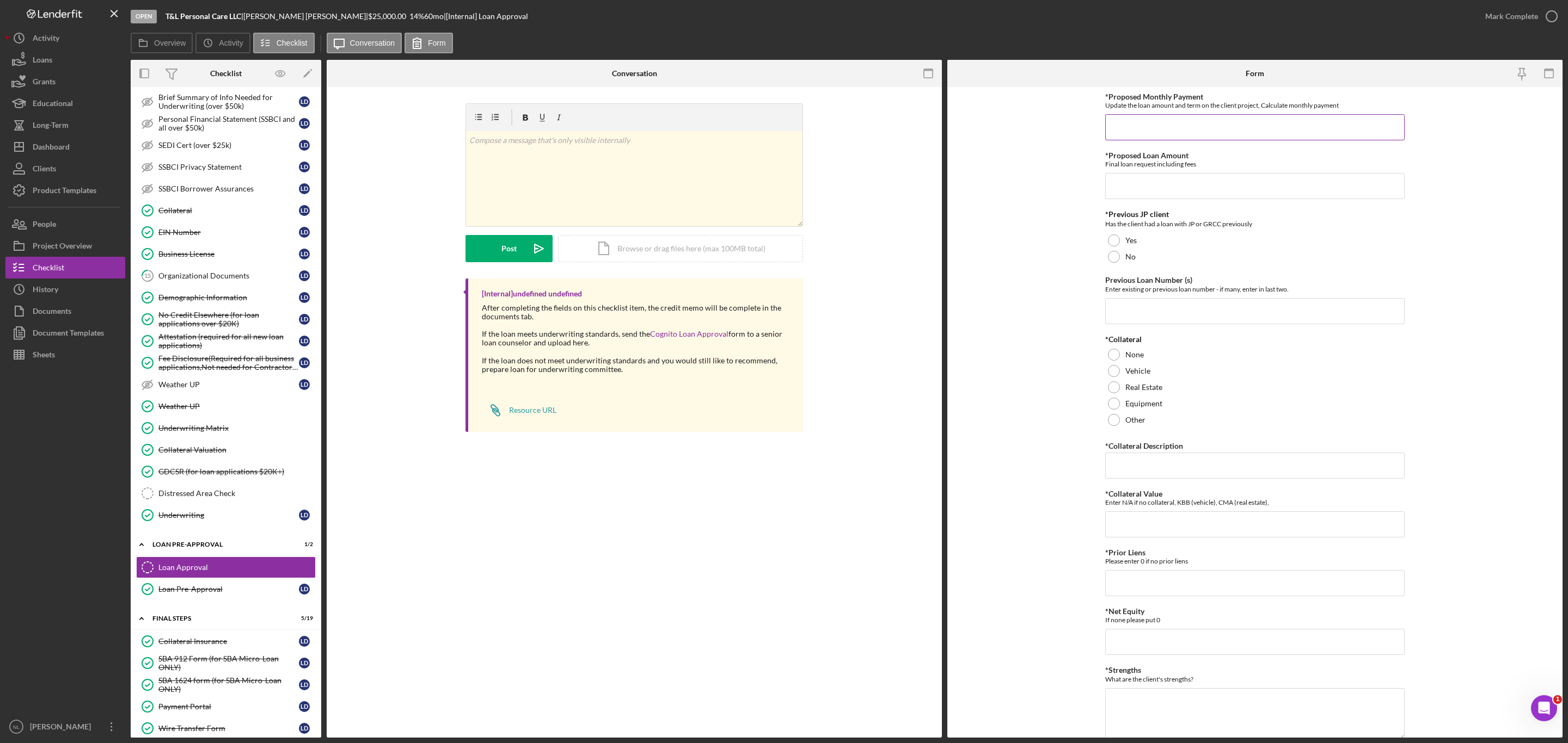
click at [1129, 126] on input "*Proposed Monthly Payment" at bounding box center [1254, 127] width 299 height 26
type input "$590"
click at [1157, 188] on input "*Proposed Loan Amount" at bounding box center [1254, 186] width 299 height 26
type input "$25,000"
click at [1122, 233] on div "Yes" at bounding box center [1254, 240] width 299 height 16
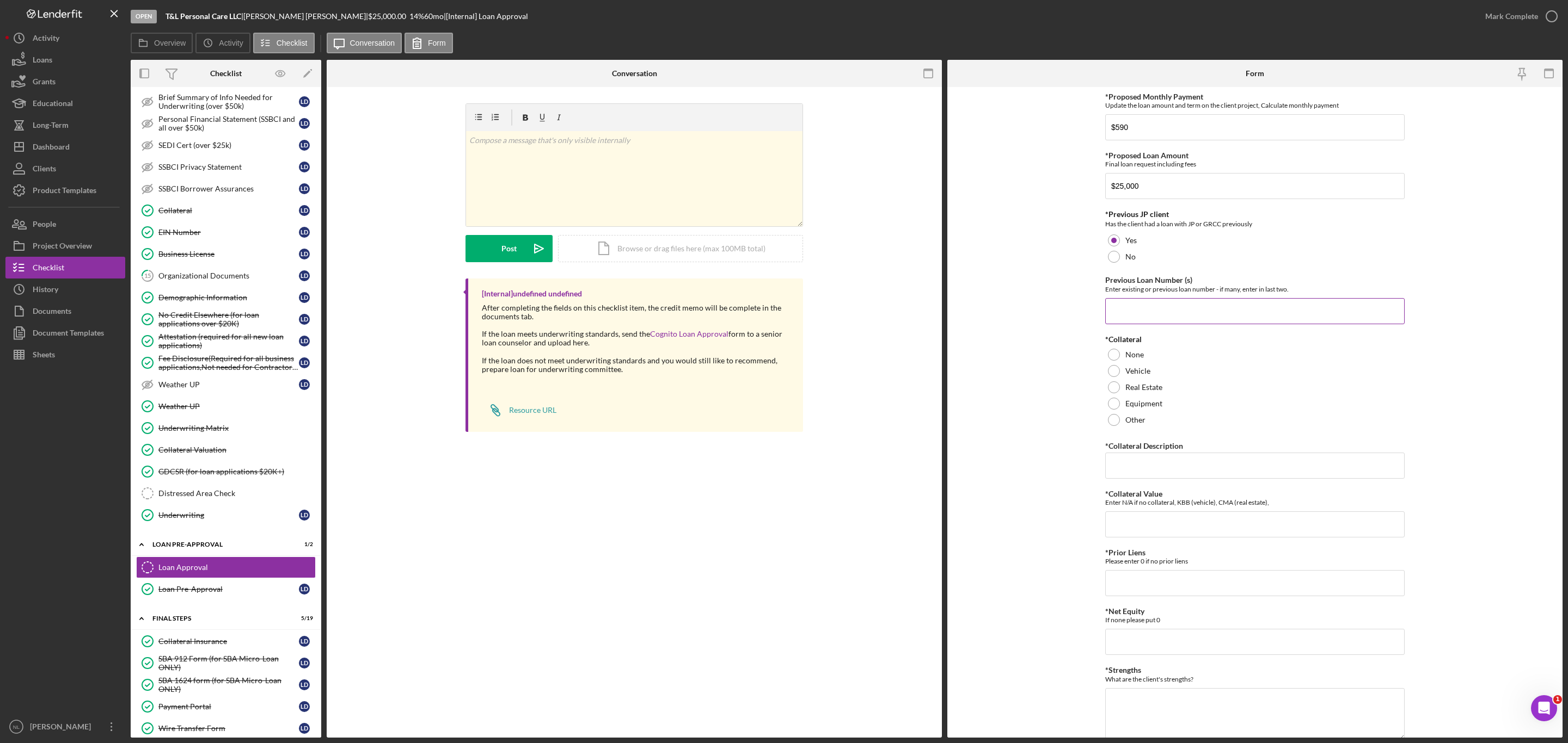
click at [1122, 294] on div "Previous Loan Number (s) Enter existing or previous loan number - if many, ente…" at bounding box center [1254, 300] width 299 height 48
click at [1109, 263] on div at bounding box center [1114, 257] width 12 height 12
click at [1112, 301] on input "Previous Loan Number (s)" at bounding box center [1254, 311] width 299 height 26
type input "N/A"
click at [1111, 355] on div at bounding box center [1114, 355] width 12 height 12
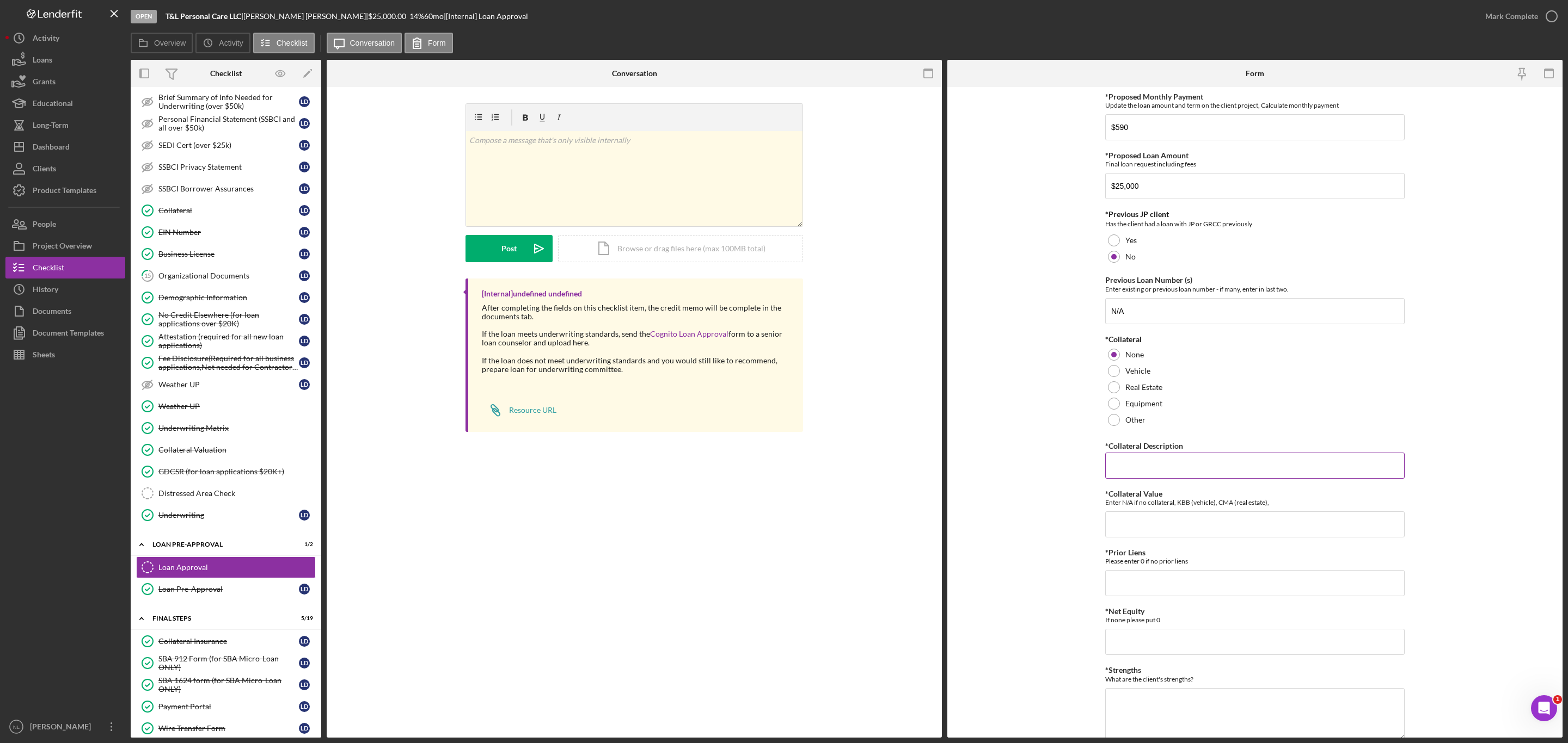
click at [1122, 453] on input "*Collateral Description" at bounding box center [1254, 466] width 299 height 26
type input "N/A"
click at [1125, 520] on input "*Collateral Value" at bounding box center [1254, 524] width 299 height 26
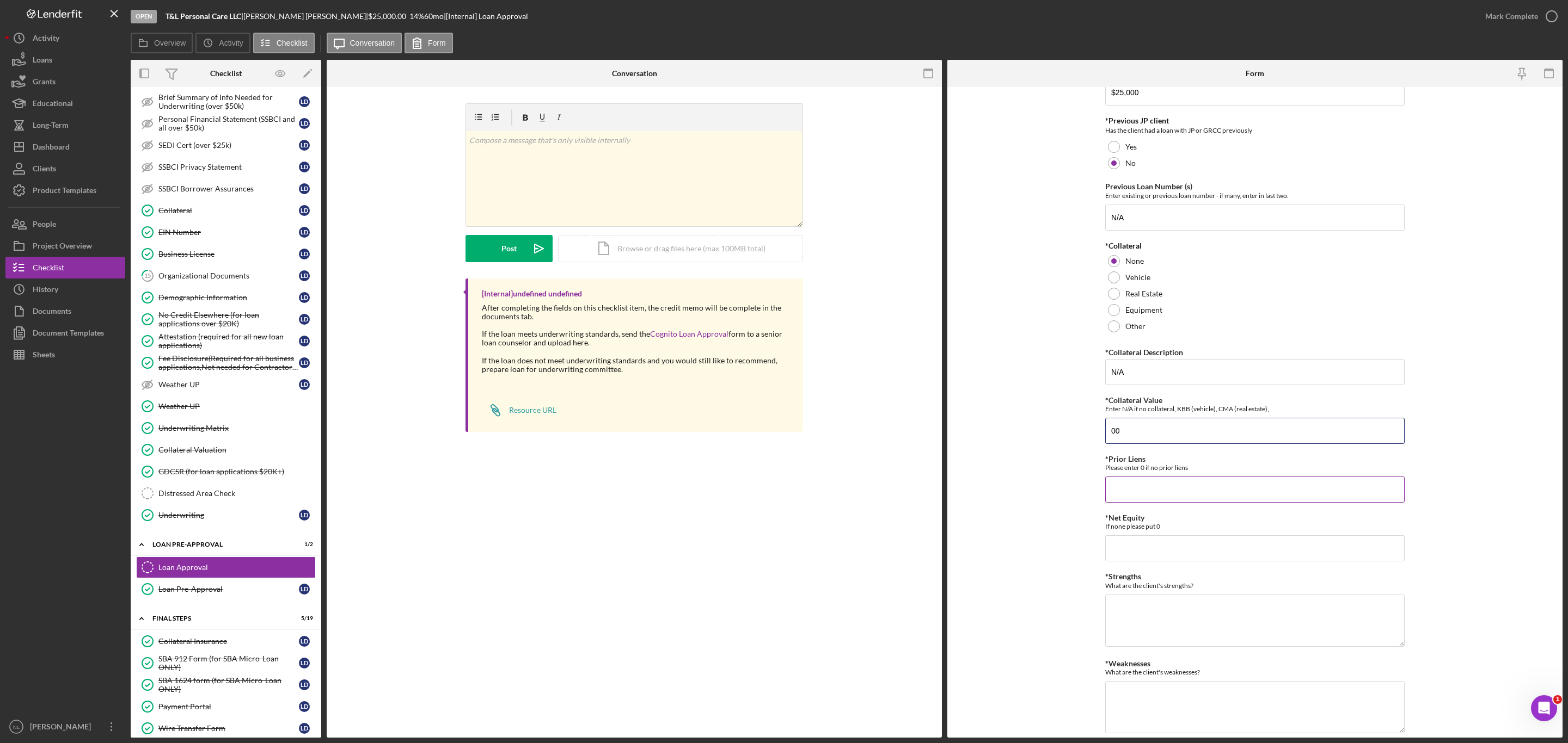
type input "00"
click at [1140, 489] on input "*Prior Liens" at bounding box center [1254, 489] width 299 height 26
type input "0"
click at [1129, 557] on input "*Net Equity" at bounding box center [1254, 548] width 299 height 26
type input "0"
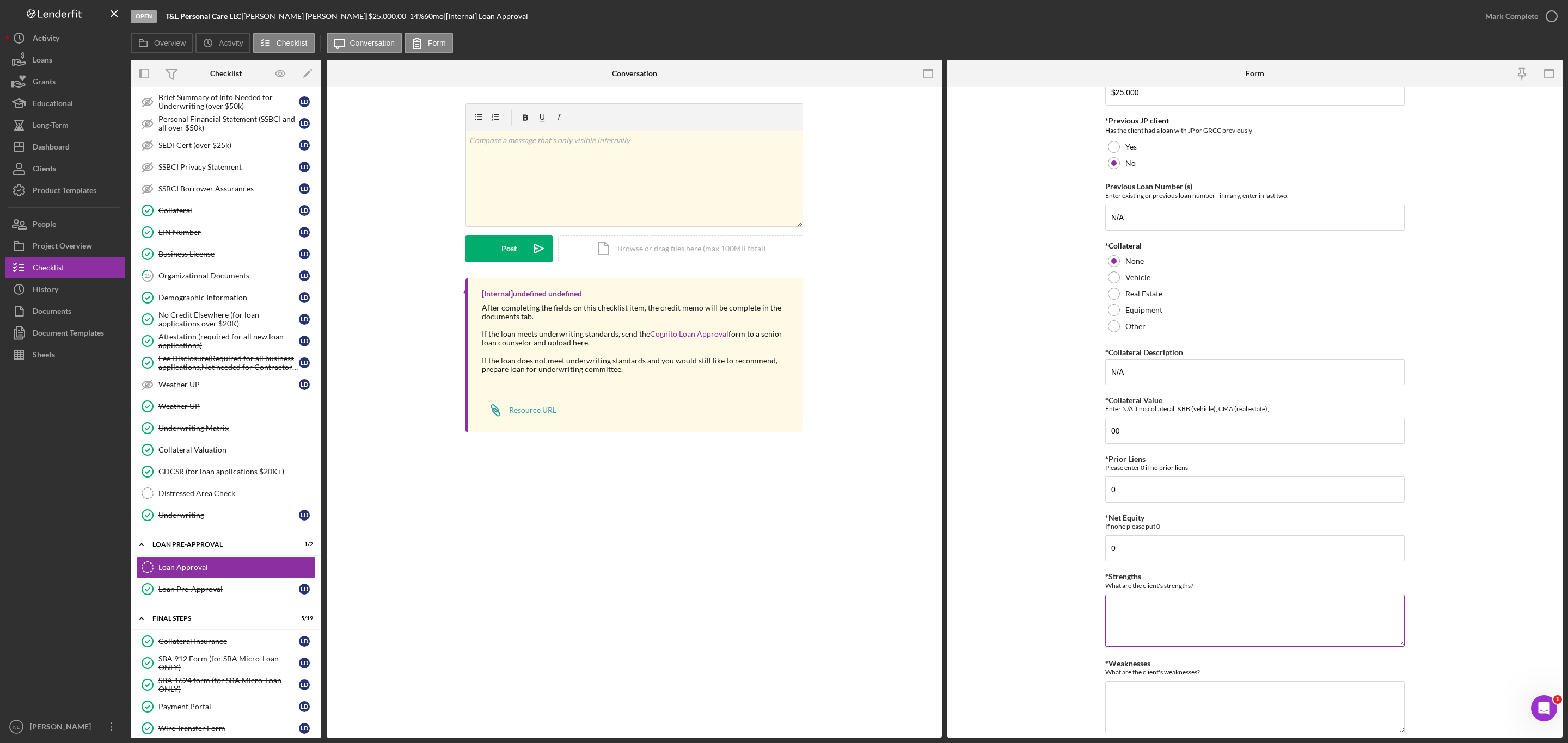
click at [1155, 629] on textarea "*Strengths" at bounding box center [1254, 620] width 299 height 52
click at [1155, 629] on textarea "G" at bounding box center [1254, 620] width 299 height 52
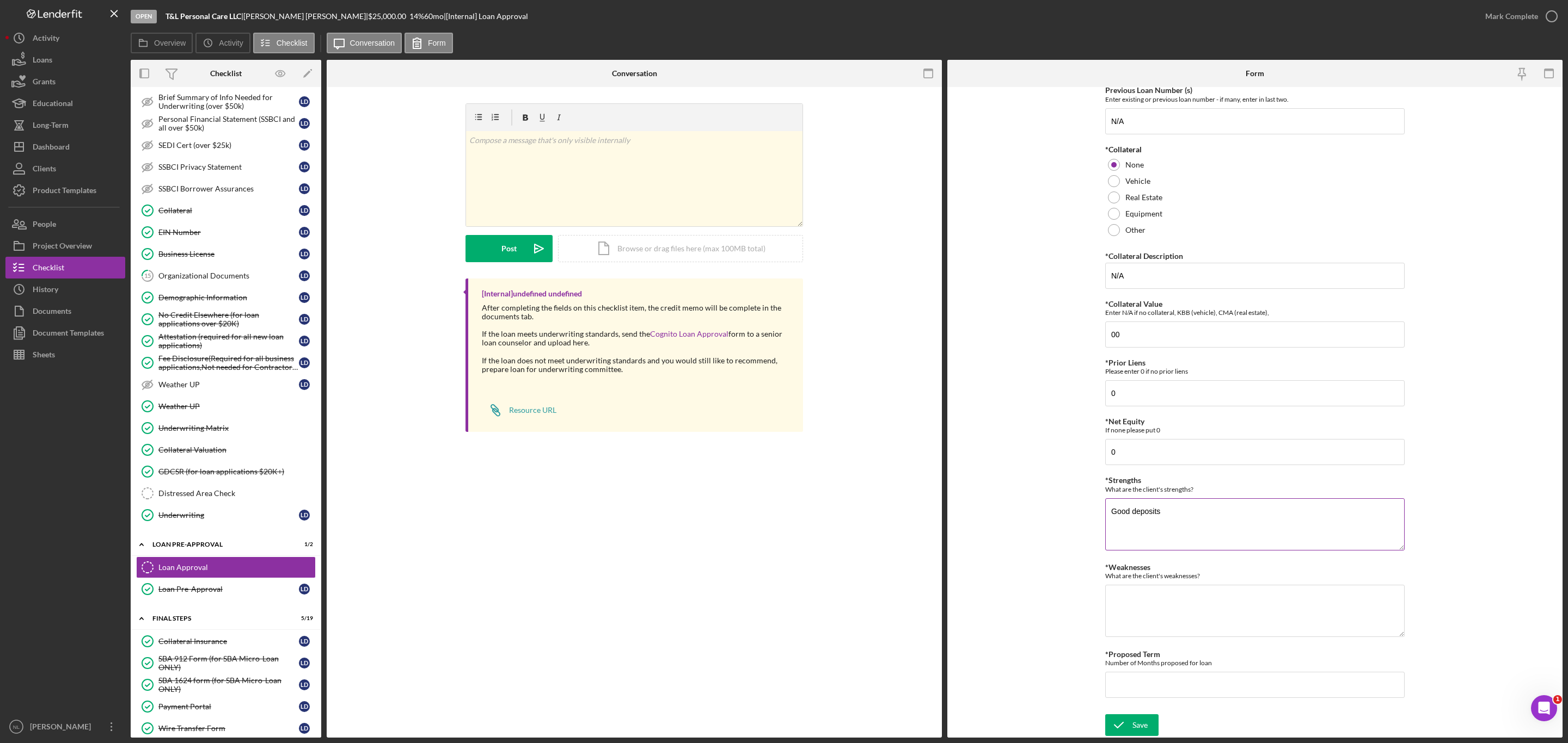
type textarea "Good deposits"
click at [1155, 629] on textarea "*Weaknesses" at bounding box center [1254, 611] width 299 height 52
type textarea "Low credit, collections,"
click at [1165, 678] on input "*Proposed Term" at bounding box center [1254, 685] width 299 height 26
type input "60"
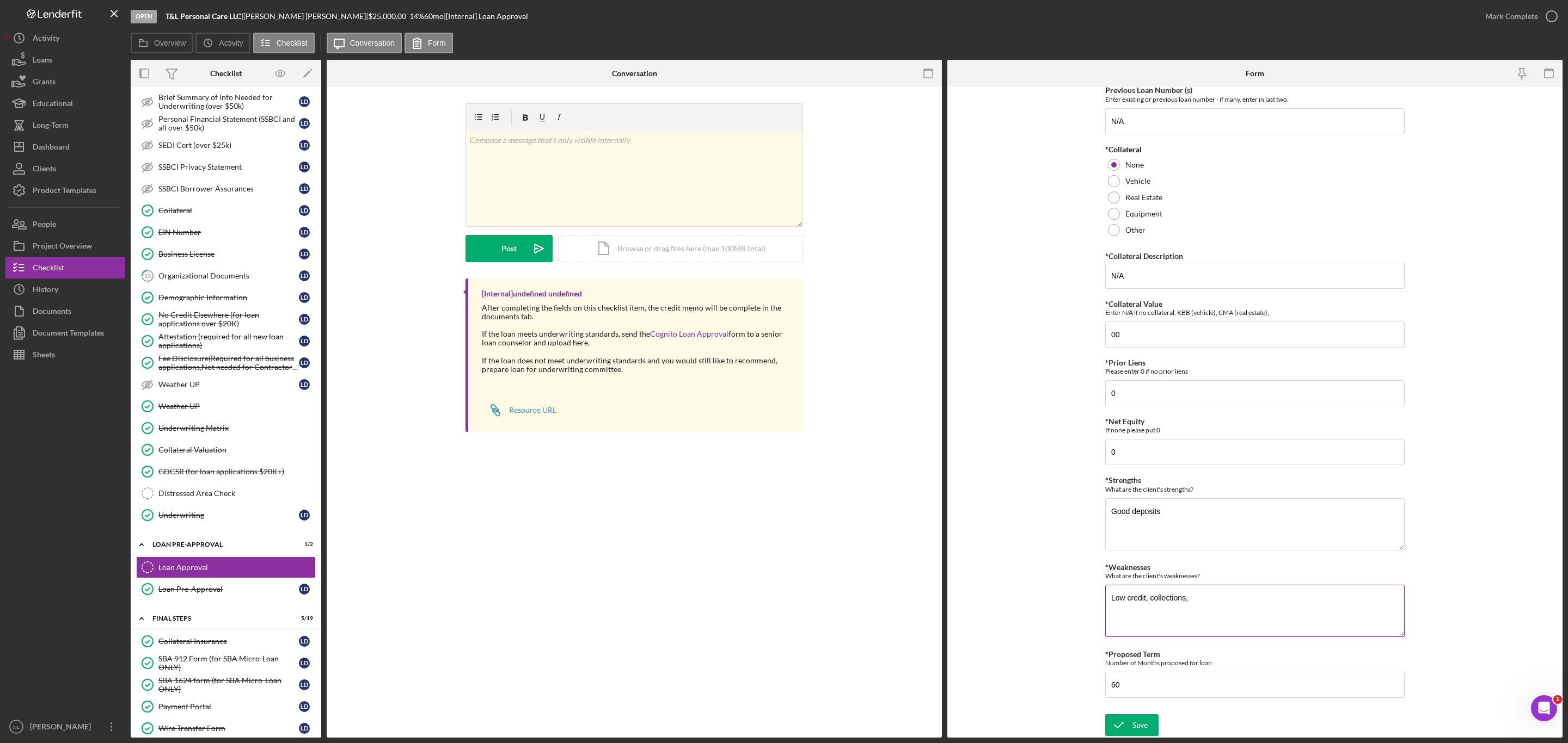
click at [1203, 607] on textarea "Low credit, collections," at bounding box center [1254, 611] width 299 height 52
type textarea "Low credit, collections, NSF"
click at [1135, 738] on div "Save Save" at bounding box center [1254, 725] width 299 height 24
click at [1132, 728] on div "Save" at bounding box center [1140, 725] width 16 height 22
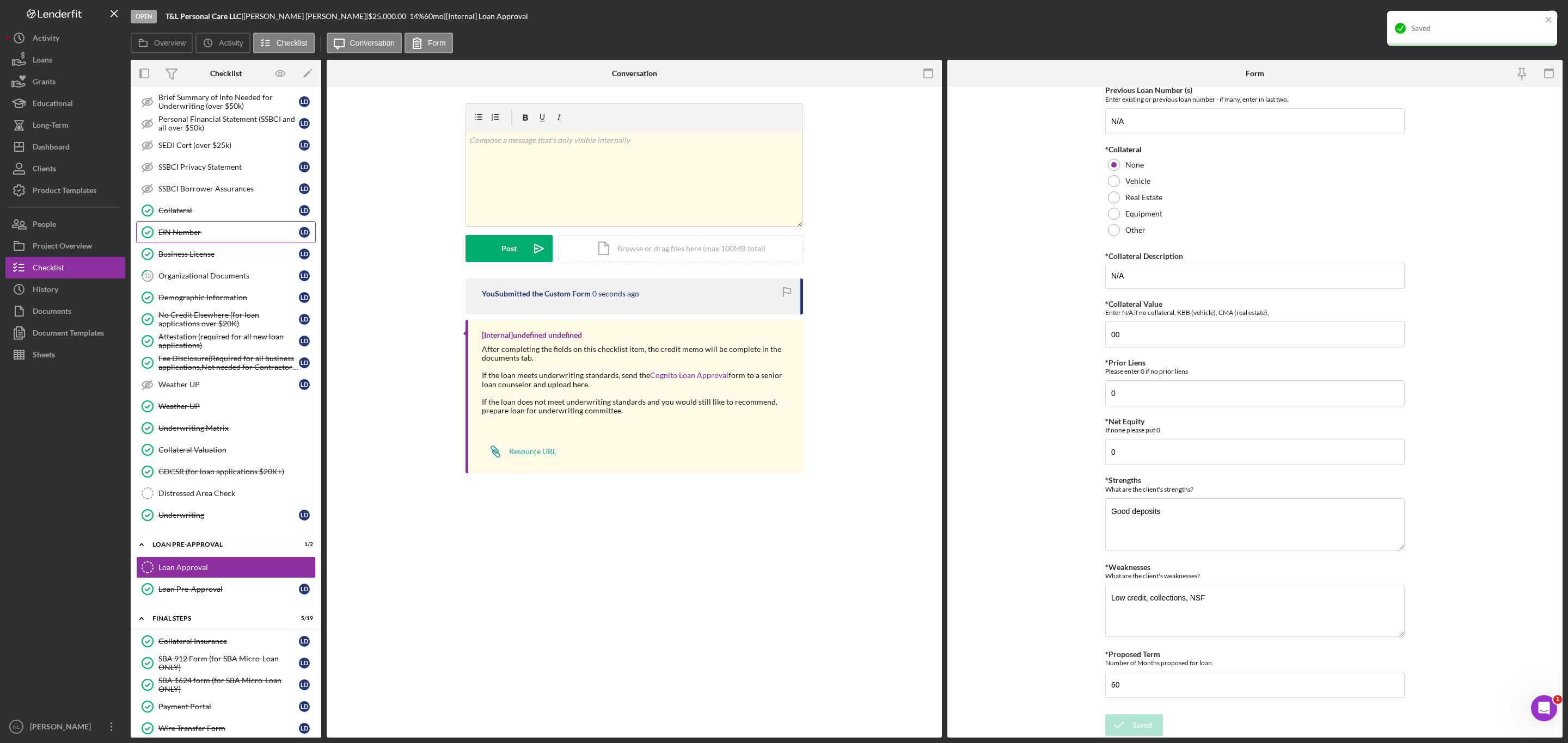
scroll to position [0, 0]
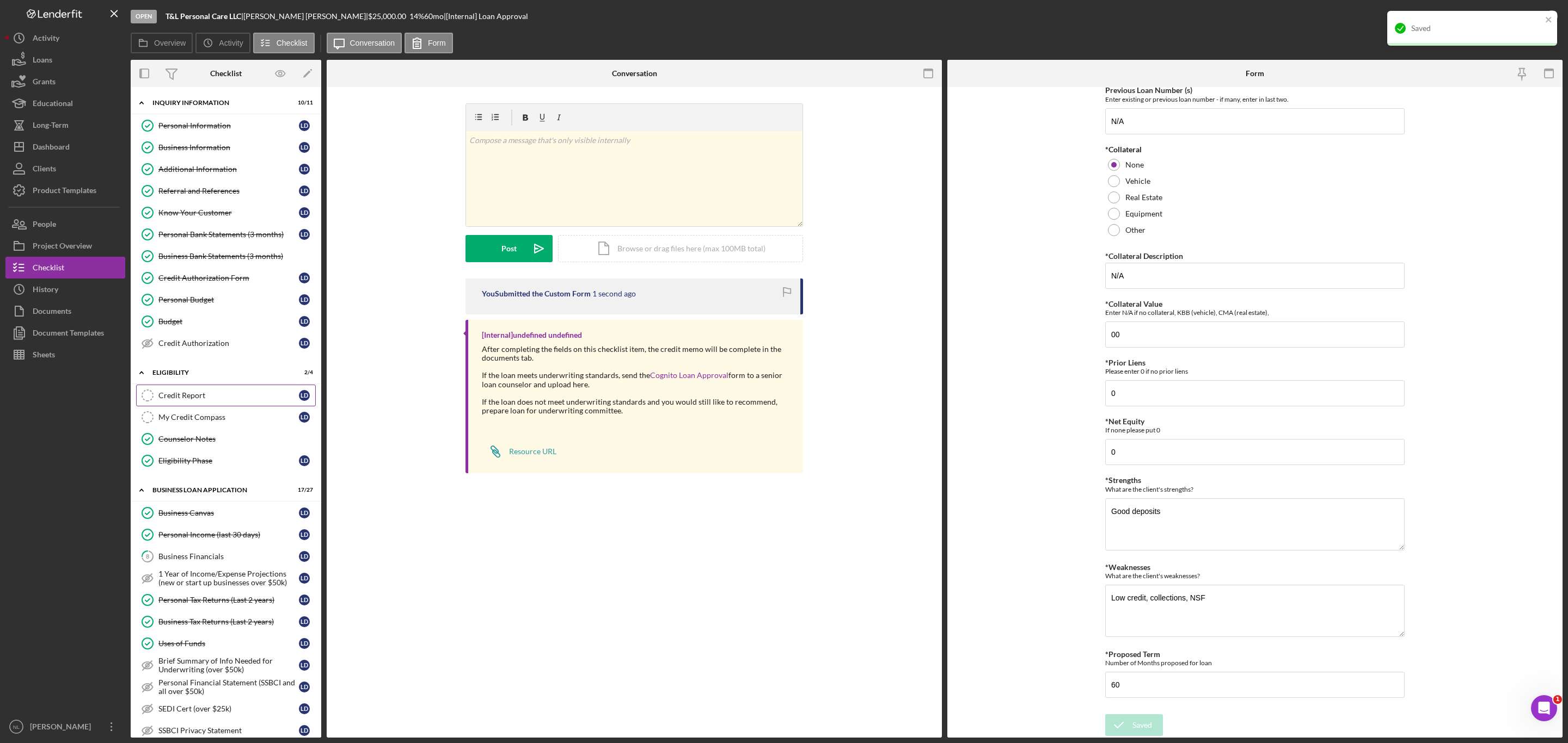
click at [232, 400] on div "Credit Report" at bounding box center [229, 395] width 140 height 9
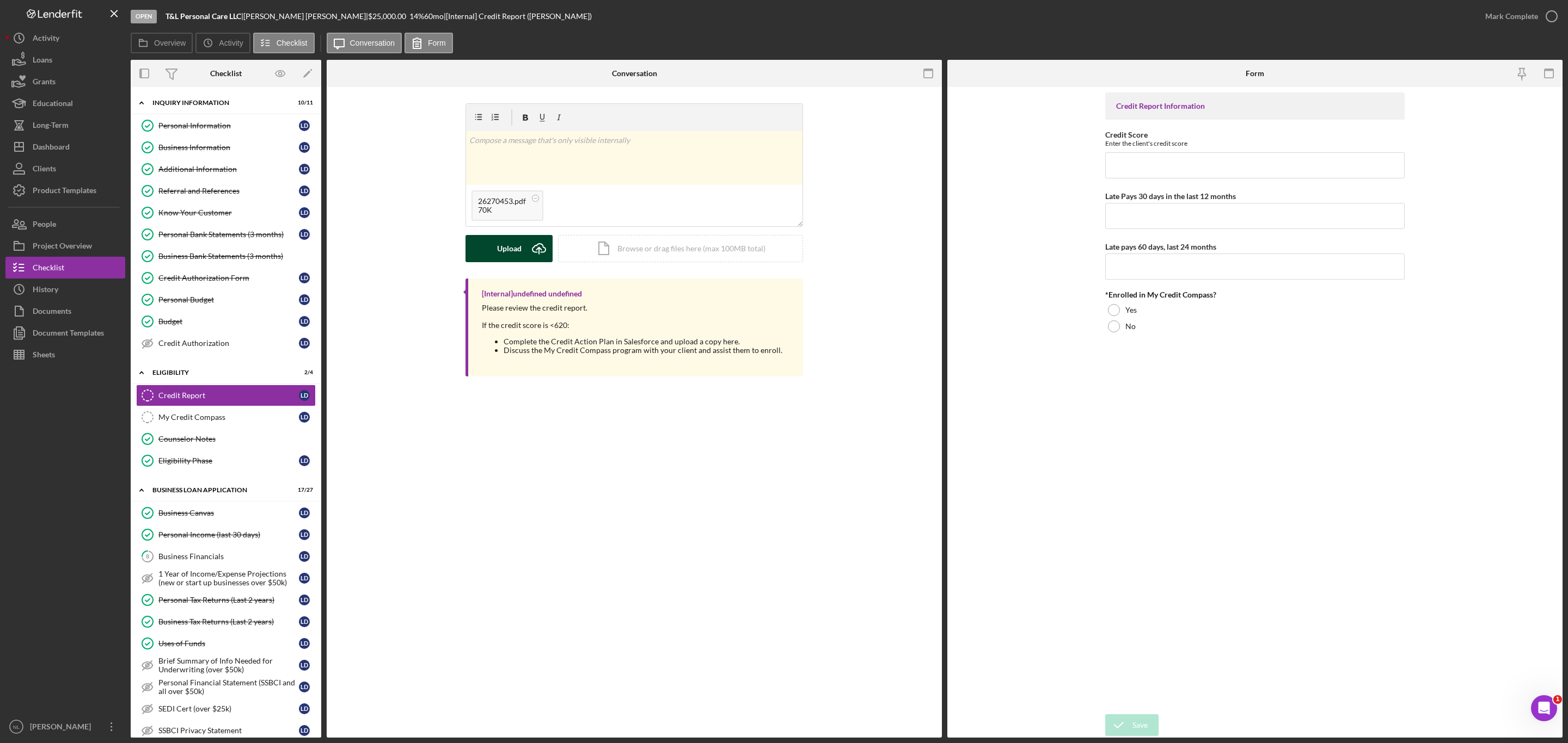
click at [520, 254] on div "Upload" at bounding box center [509, 248] width 24 height 27
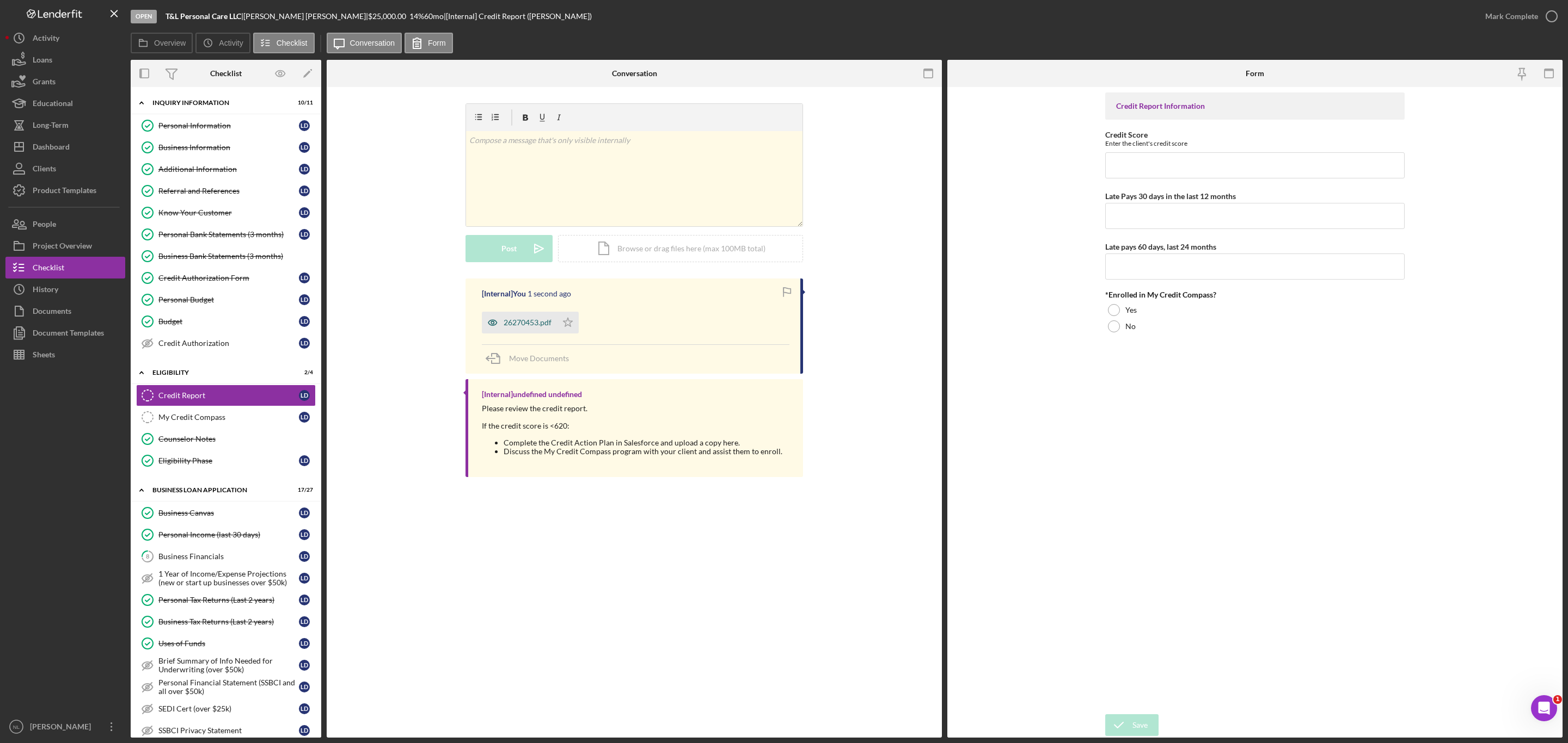
click at [523, 319] on div "26270453.pdf" at bounding box center [519, 323] width 75 height 22
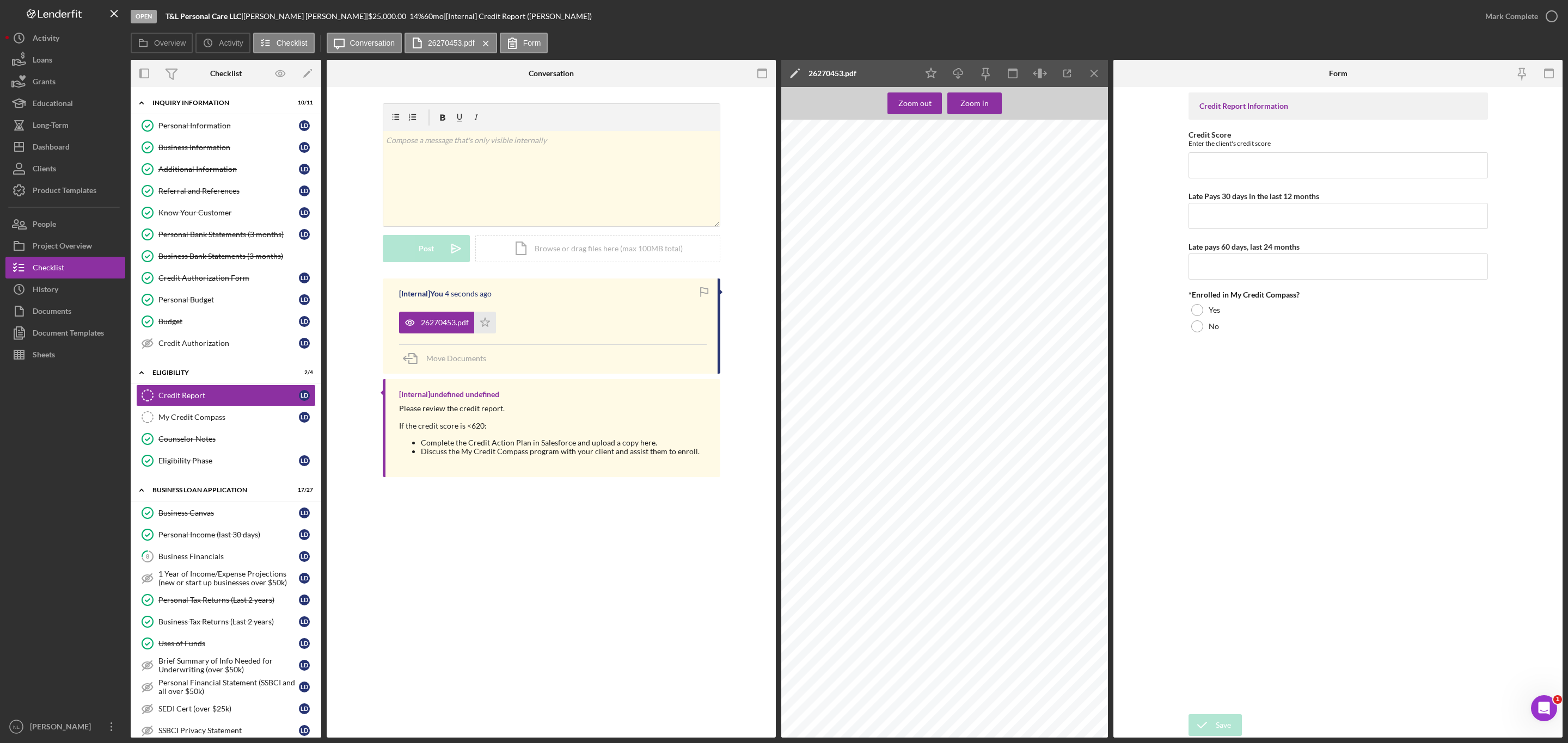
scroll to position [190, 0]
click at [962, 74] on icon "button" at bounding box center [958, 72] width 9 height 6
click at [1210, 165] on input "Credit Score" at bounding box center [1338, 165] width 299 height 26
click at [1218, 213] on input "Late Pays 30 days in the last 12 months" at bounding box center [1338, 216] width 299 height 26
type input "4"
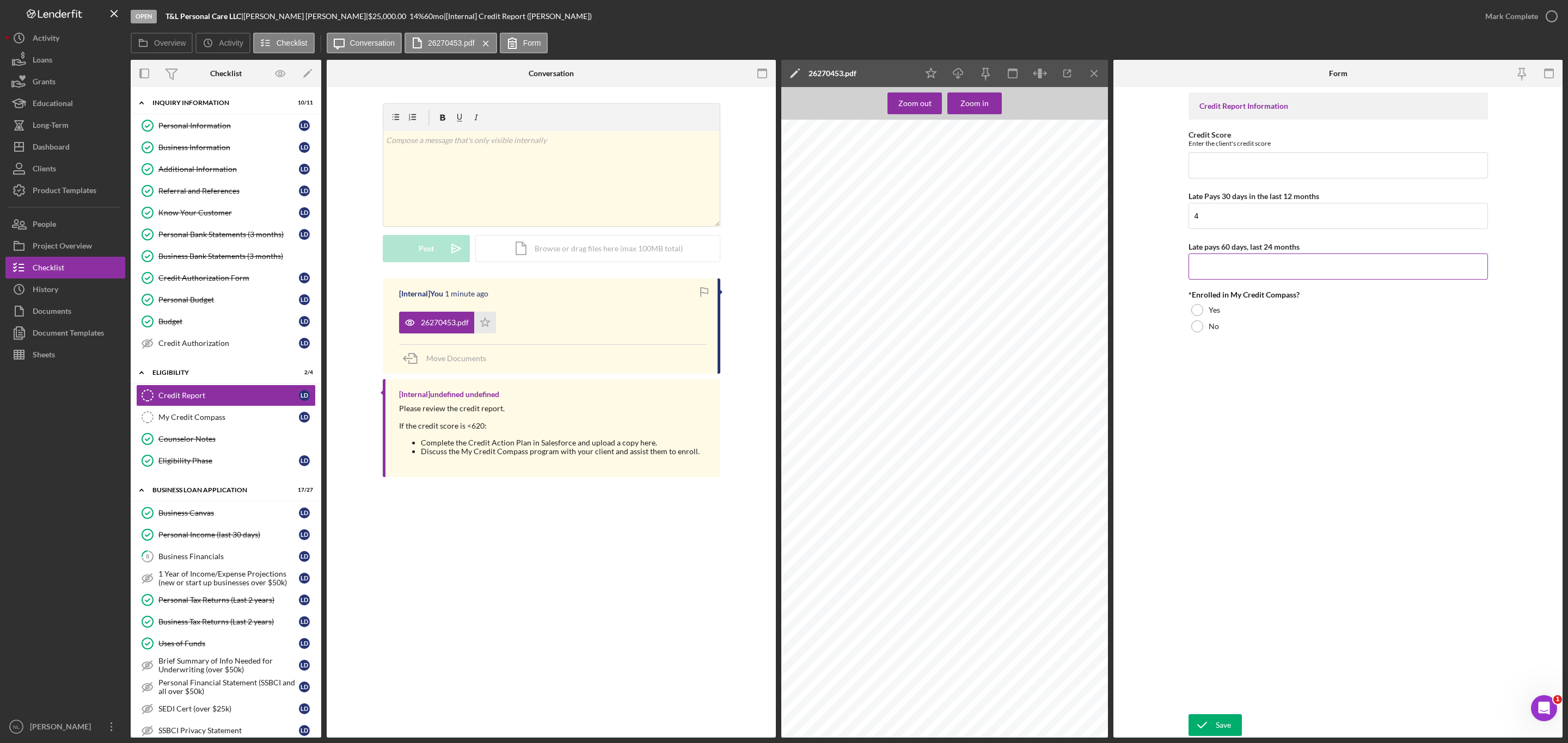
click at [1251, 269] on input "Late pays 60 days, last 24 months" at bounding box center [1338, 267] width 299 height 26
type input "4"
type input "5"
click at [1202, 314] on div at bounding box center [1197, 310] width 12 height 12
click at [1230, 722] on button "Save" at bounding box center [1215, 725] width 53 height 22
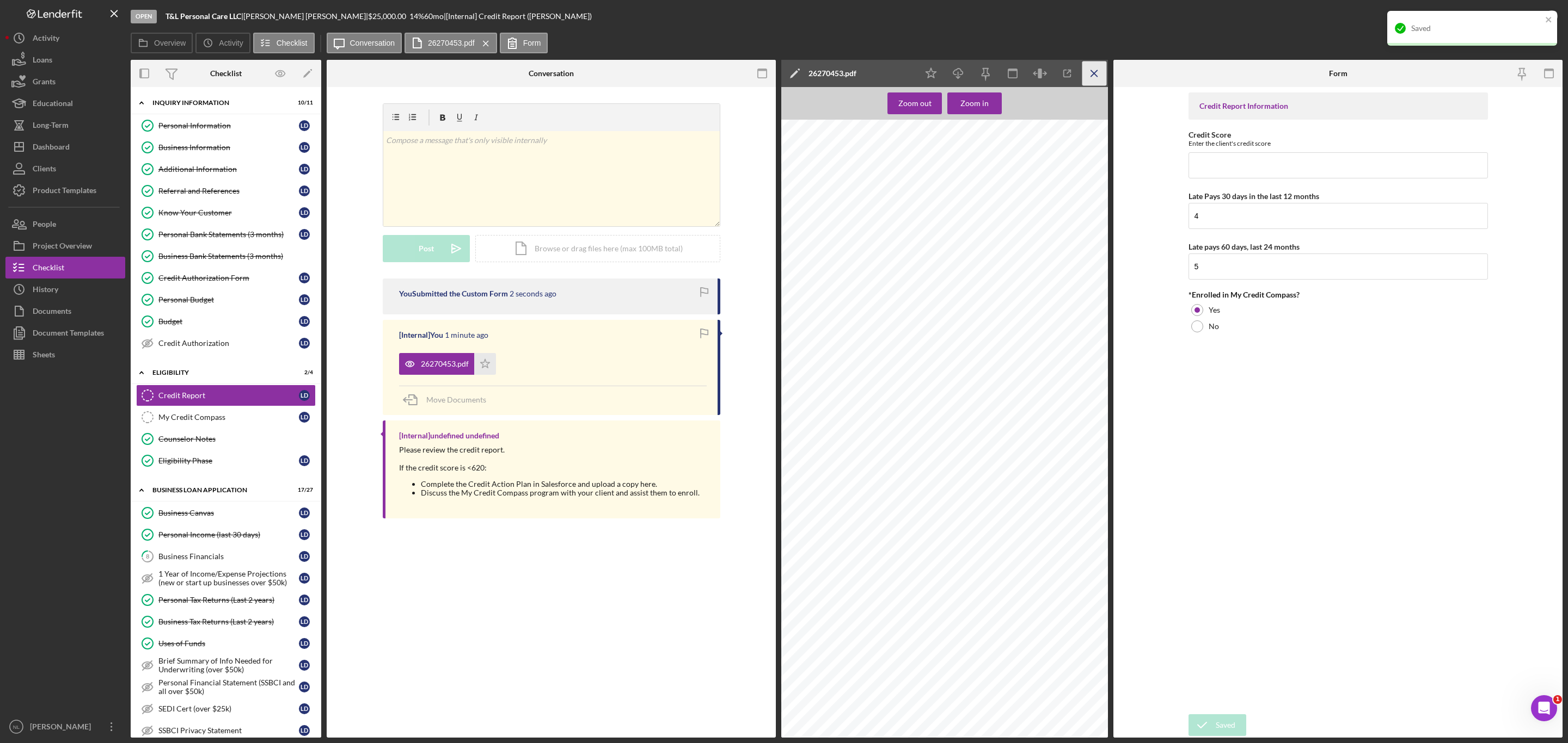
click at [1089, 69] on icon "Icon/Menu Close" at bounding box center [1095, 74] width 24 height 24
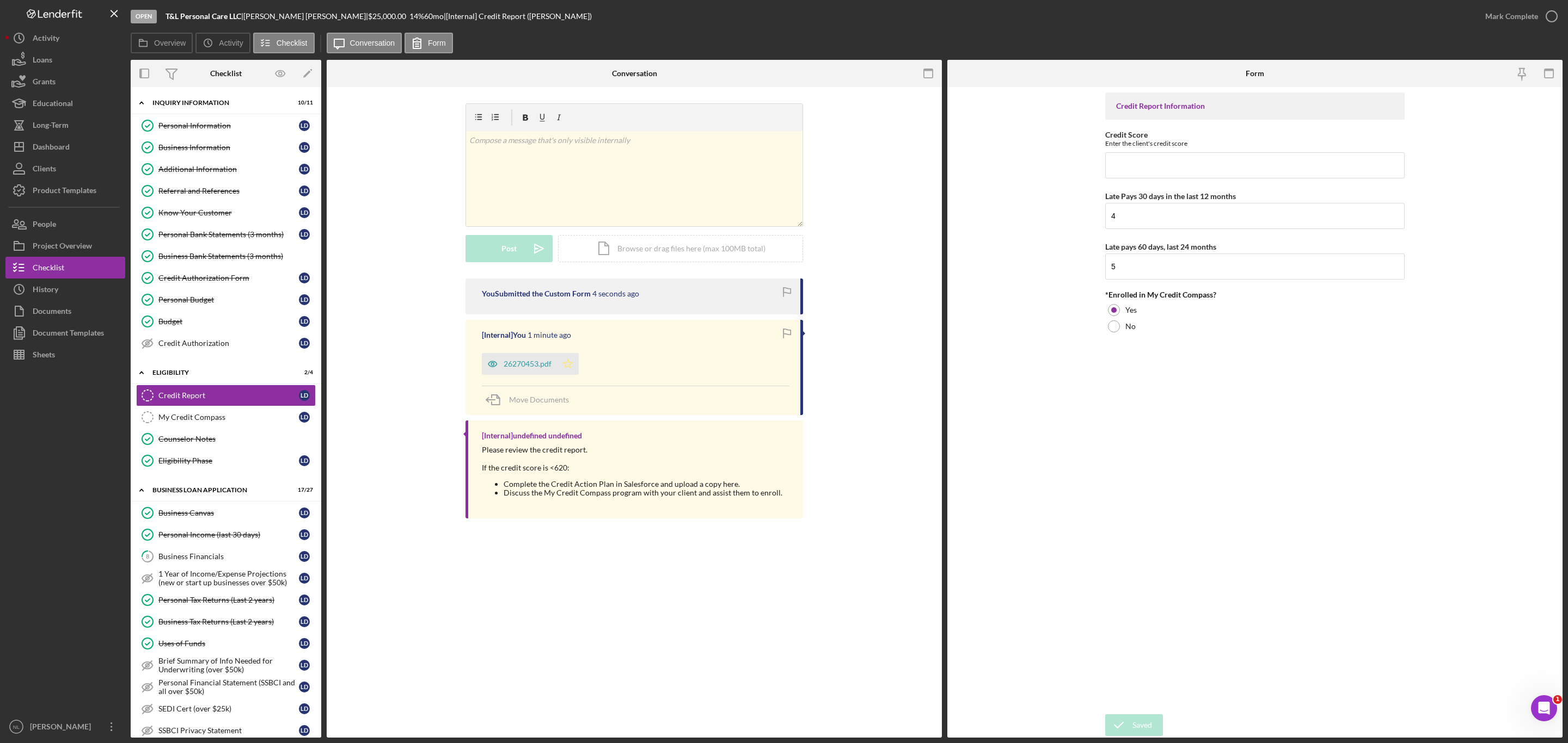
click at [571, 359] on icon "Icon/Star" at bounding box center [568, 364] width 22 height 22
click at [1172, 163] on input "Credit Score" at bounding box center [1254, 165] width 299 height 26
type input "569"
click at [1126, 727] on icon "submit" at bounding box center [1118, 725] width 27 height 27
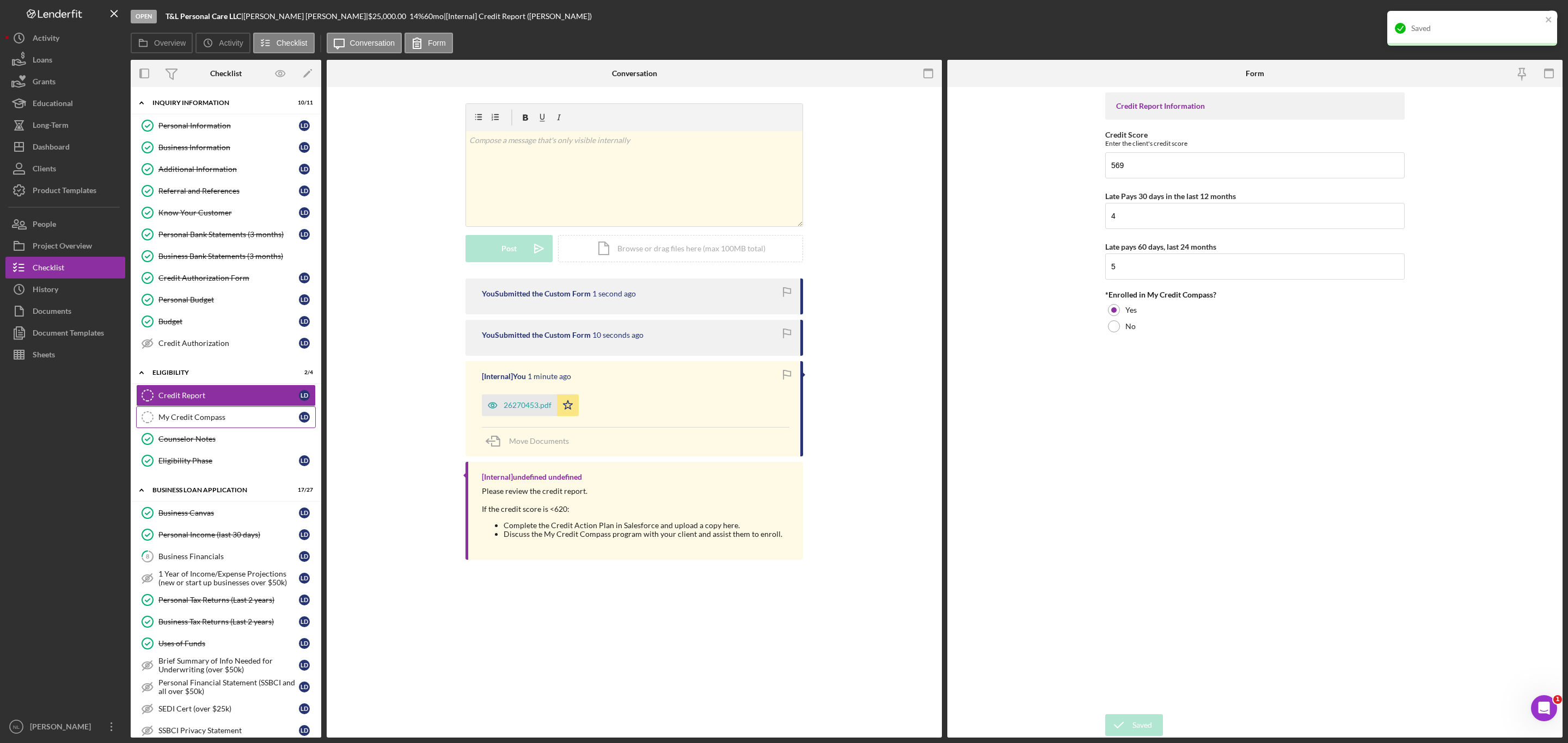
click at [201, 421] on div "My Credit Compass" at bounding box center [229, 417] width 140 height 9
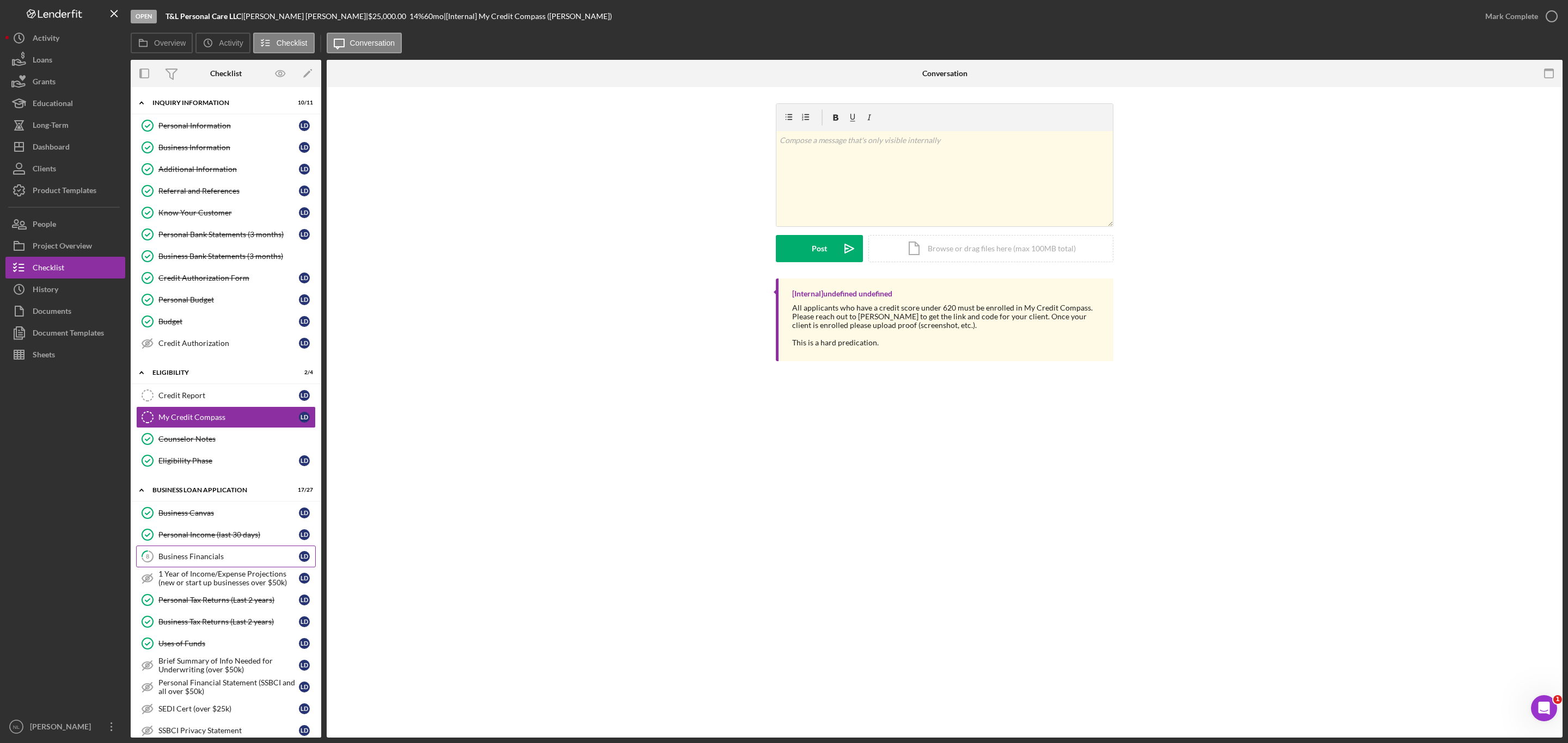
click at [217, 561] on div "Business Financials" at bounding box center [229, 556] width 140 height 9
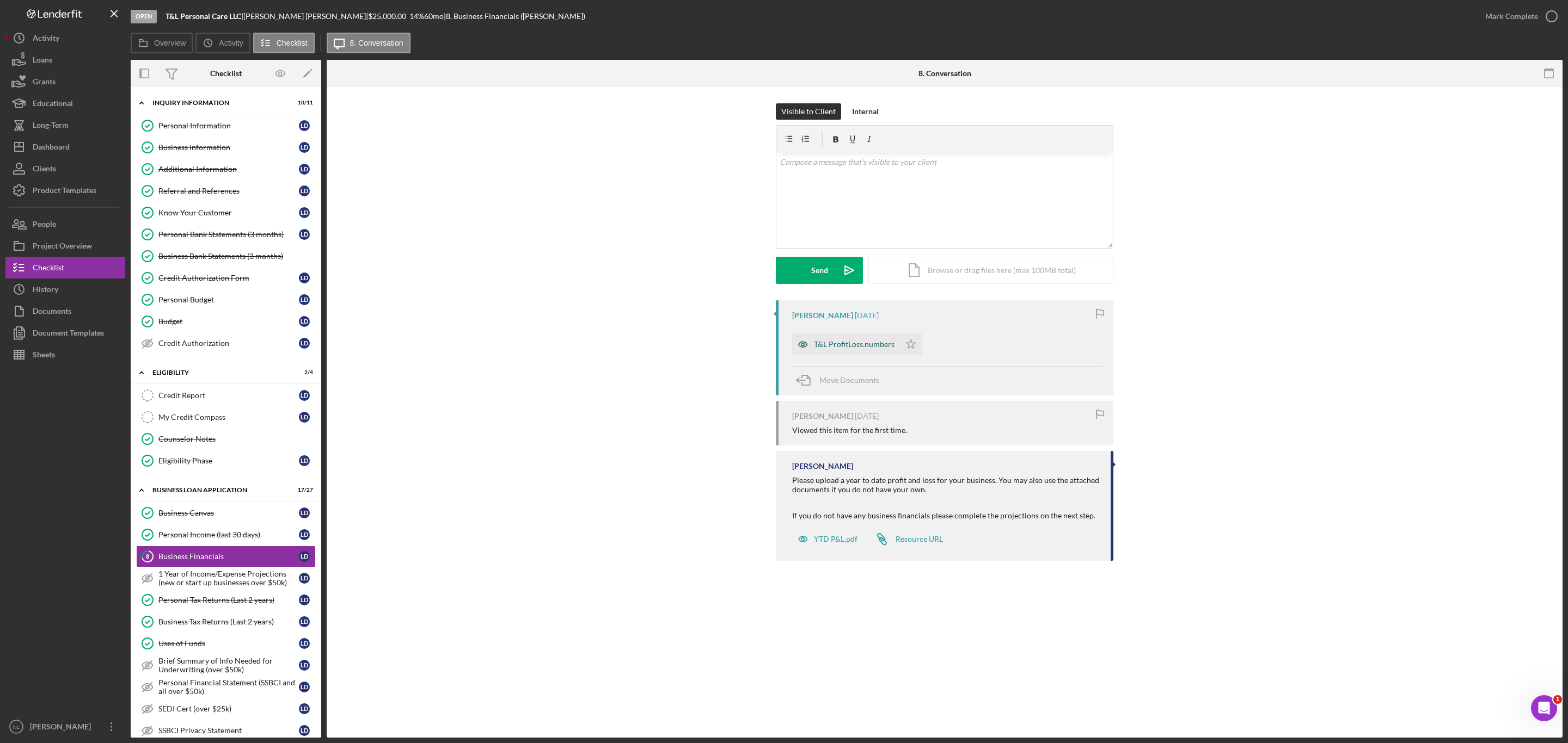
click at [846, 346] on div "T&L ProfitLoss.numbers" at bounding box center [854, 344] width 80 height 9
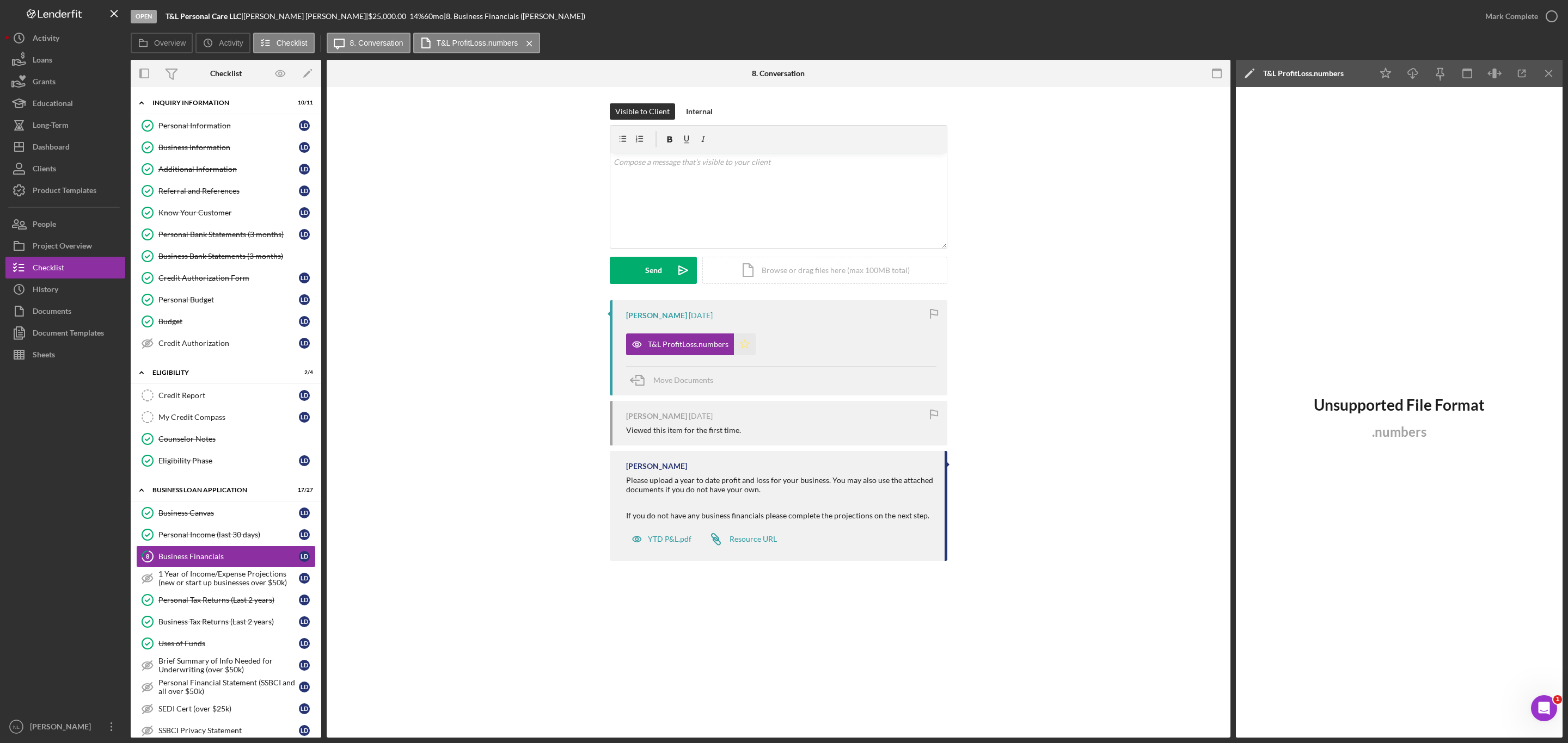
click at [742, 346] on icon "Icon/Star" at bounding box center [745, 344] width 22 height 22
click at [689, 349] on div "T&L ProfitLoss.numbers" at bounding box center [687, 344] width 80 height 9
click at [1415, 77] on icon "Icon/Download" at bounding box center [1413, 74] width 24 height 24
click at [664, 240] on div "v Color teal Color pink Remove color Add row above Add row below Add column bef…" at bounding box center [779, 200] width 336 height 95
click at [662, 269] on button "Send Icon/icon-invite-send" at bounding box center [653, 270] width 87 height 27
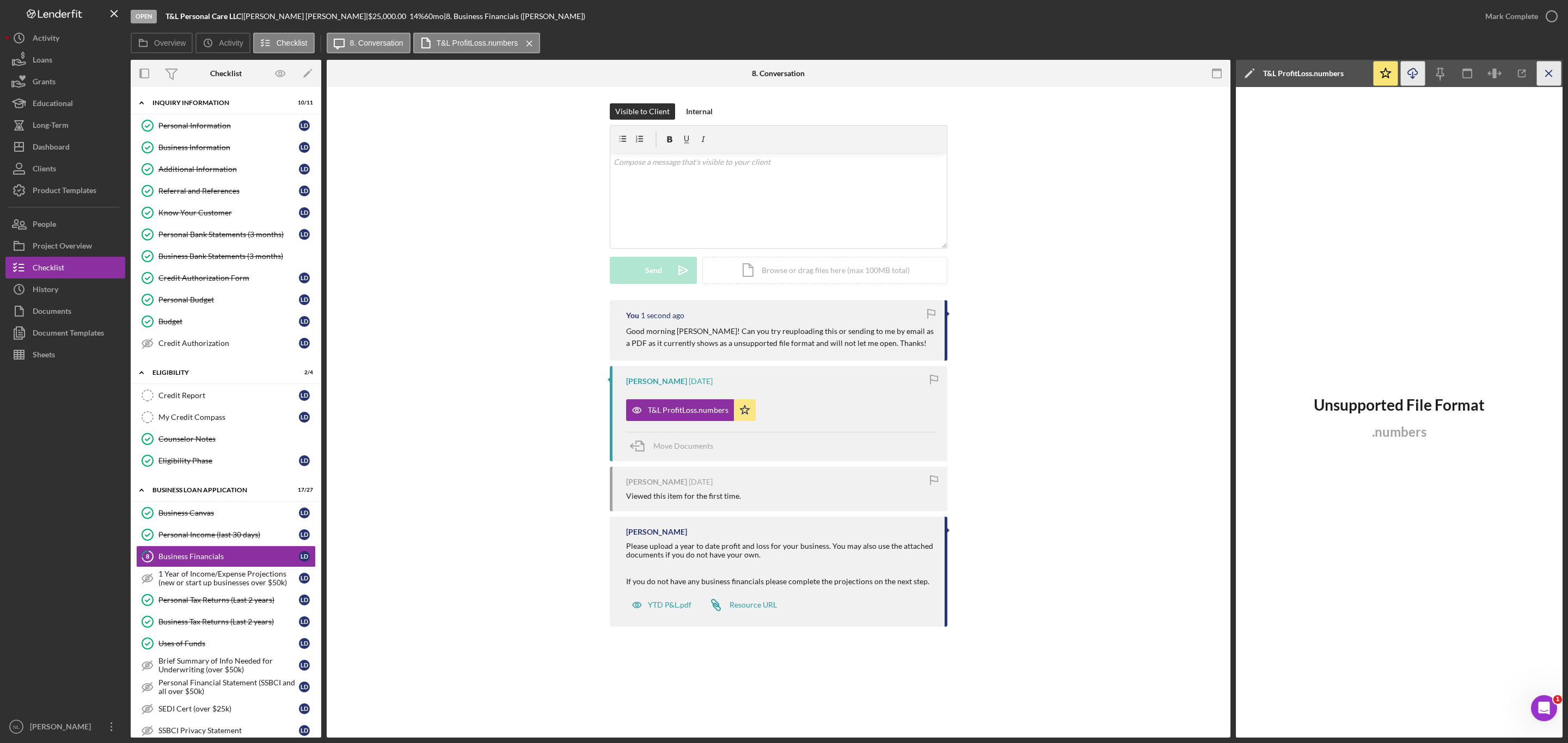
click at [1552, 74] on icon "Icon/Menu Close" at bounding box center [1549, 74] width 24 height 24
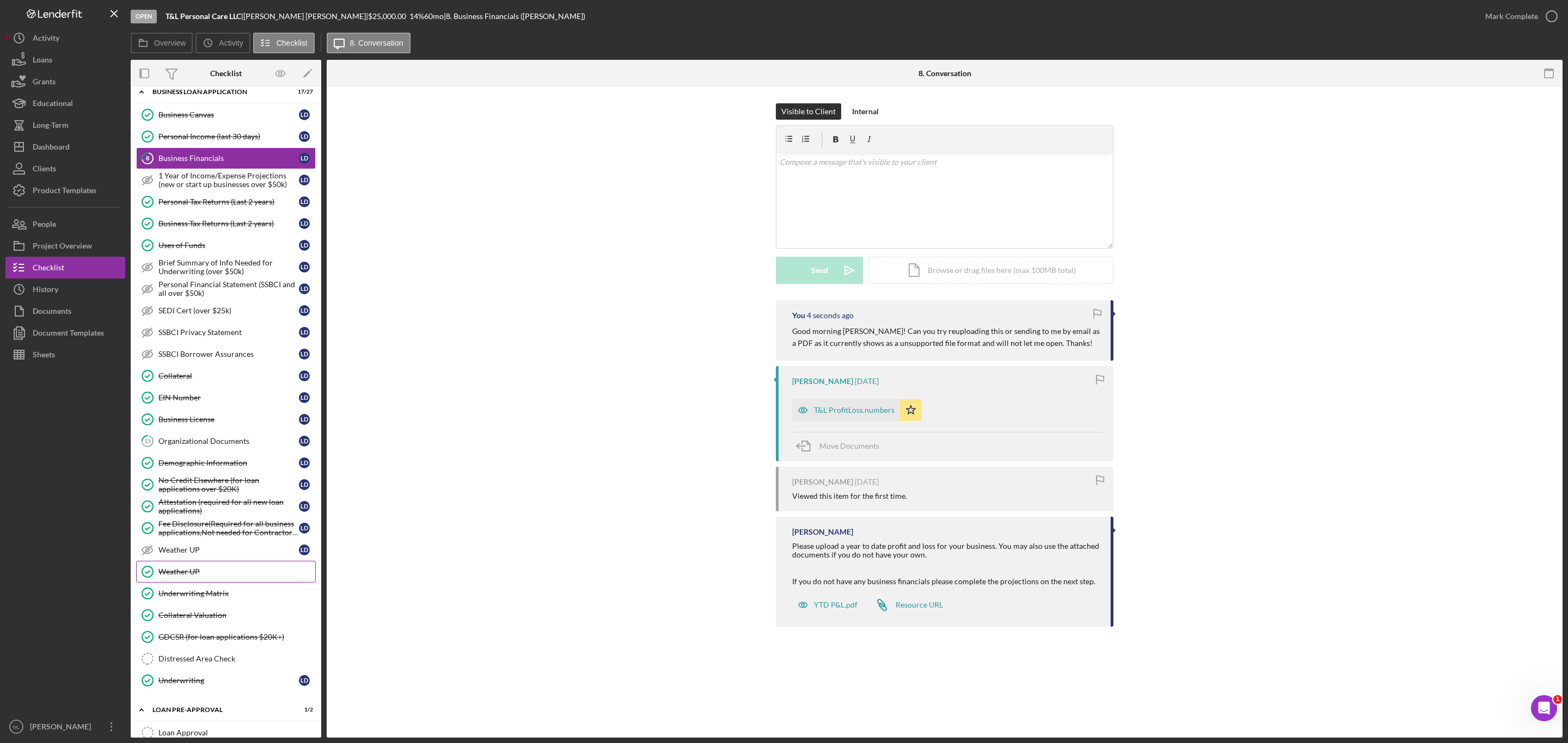
scroll to position [400, 0]
click at [180, 444] on div "Organizational Documents" at bounding box center [229, 439] width 140 height 9
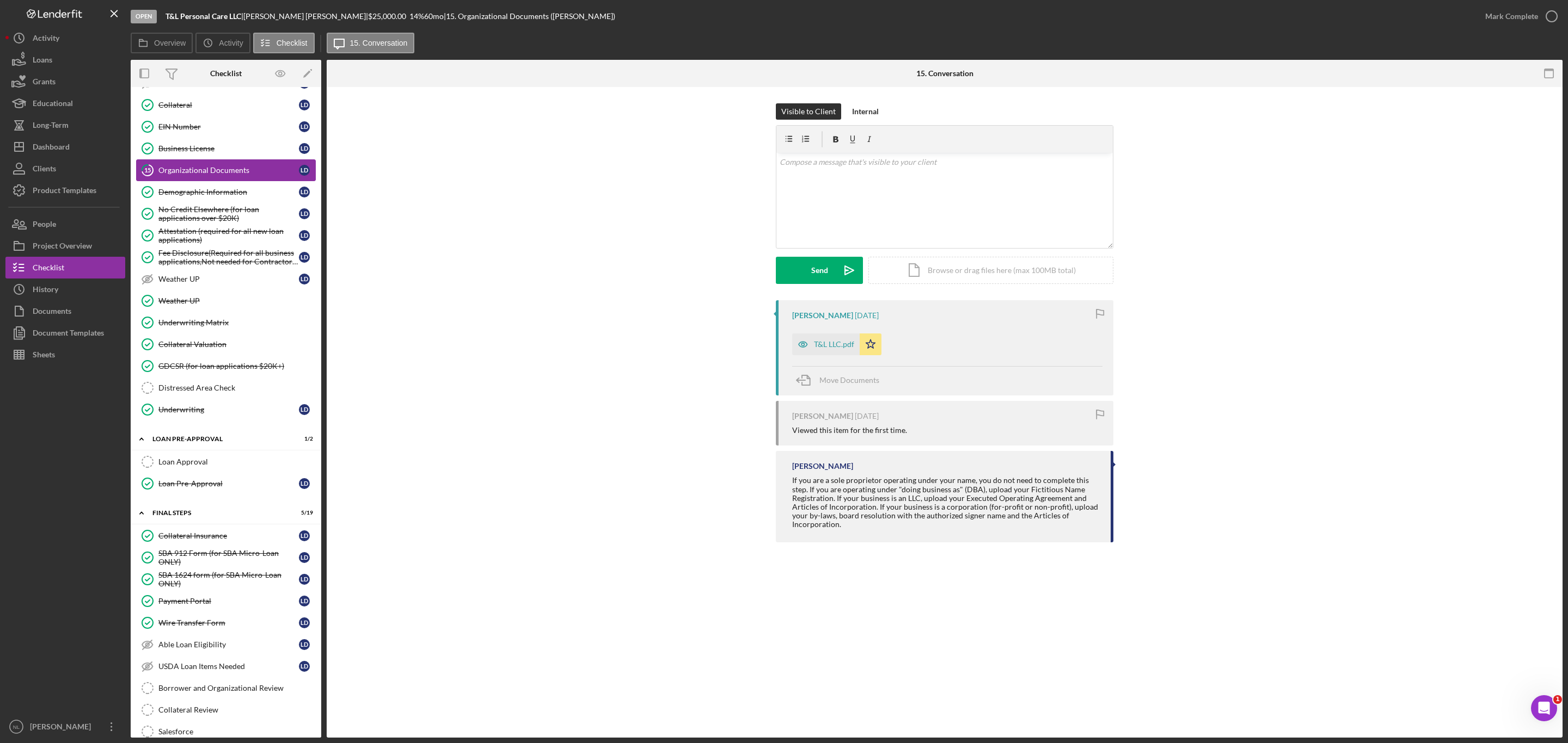
scroll to position [692, 0]
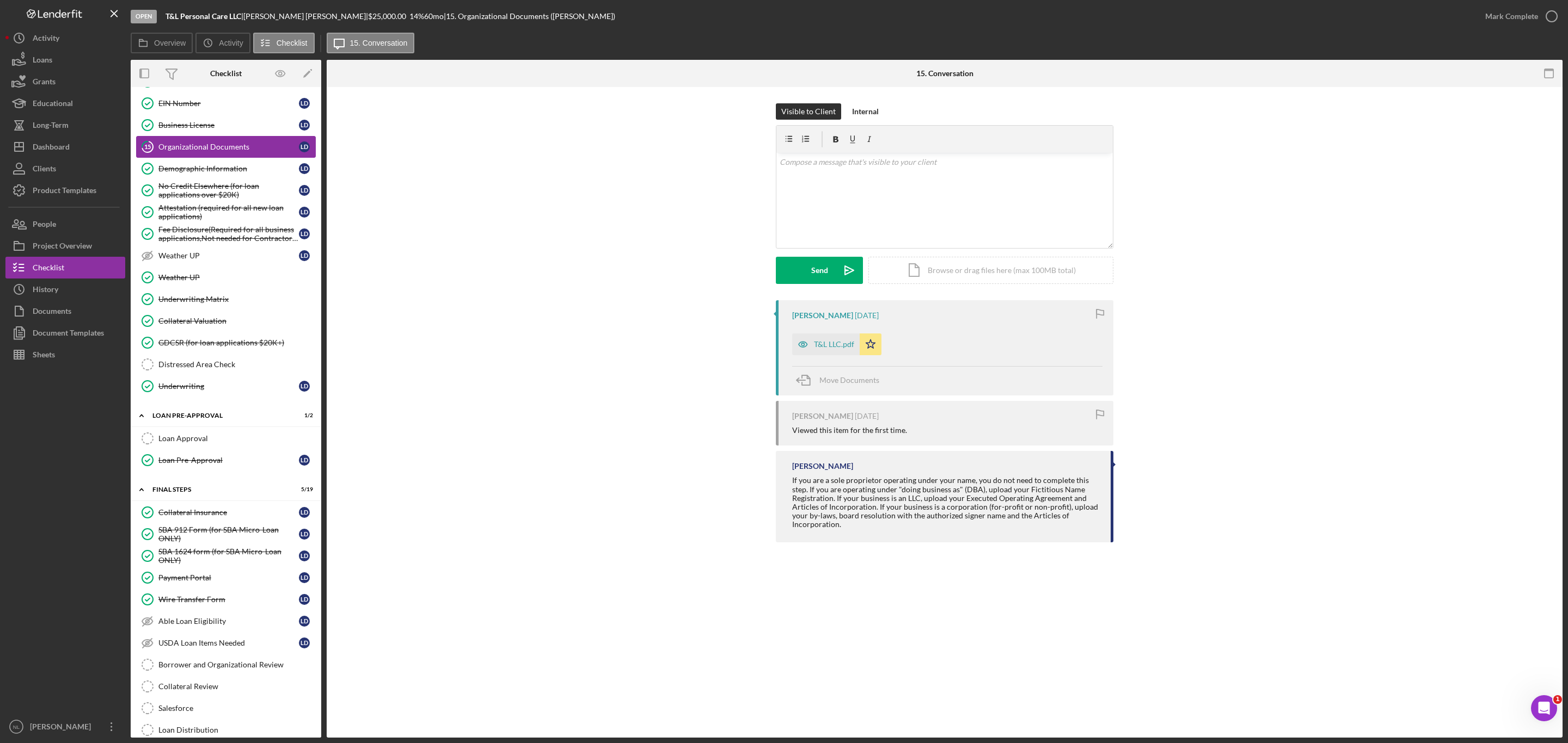
click at [180, 449] on link "Loan Approval Loan Approval" at bounding box center [226, 439] width 180 height 22
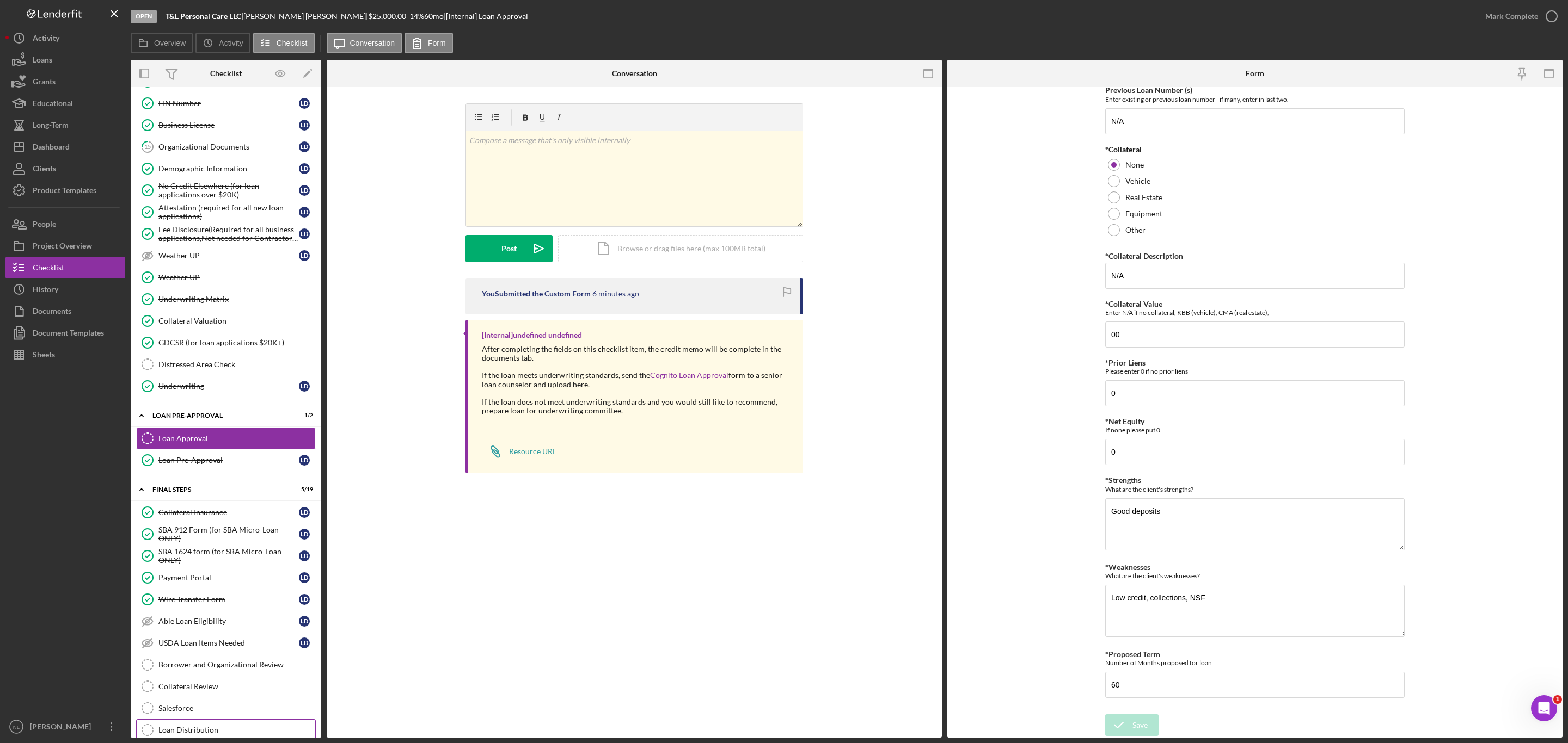
scroll to position [940, 0]
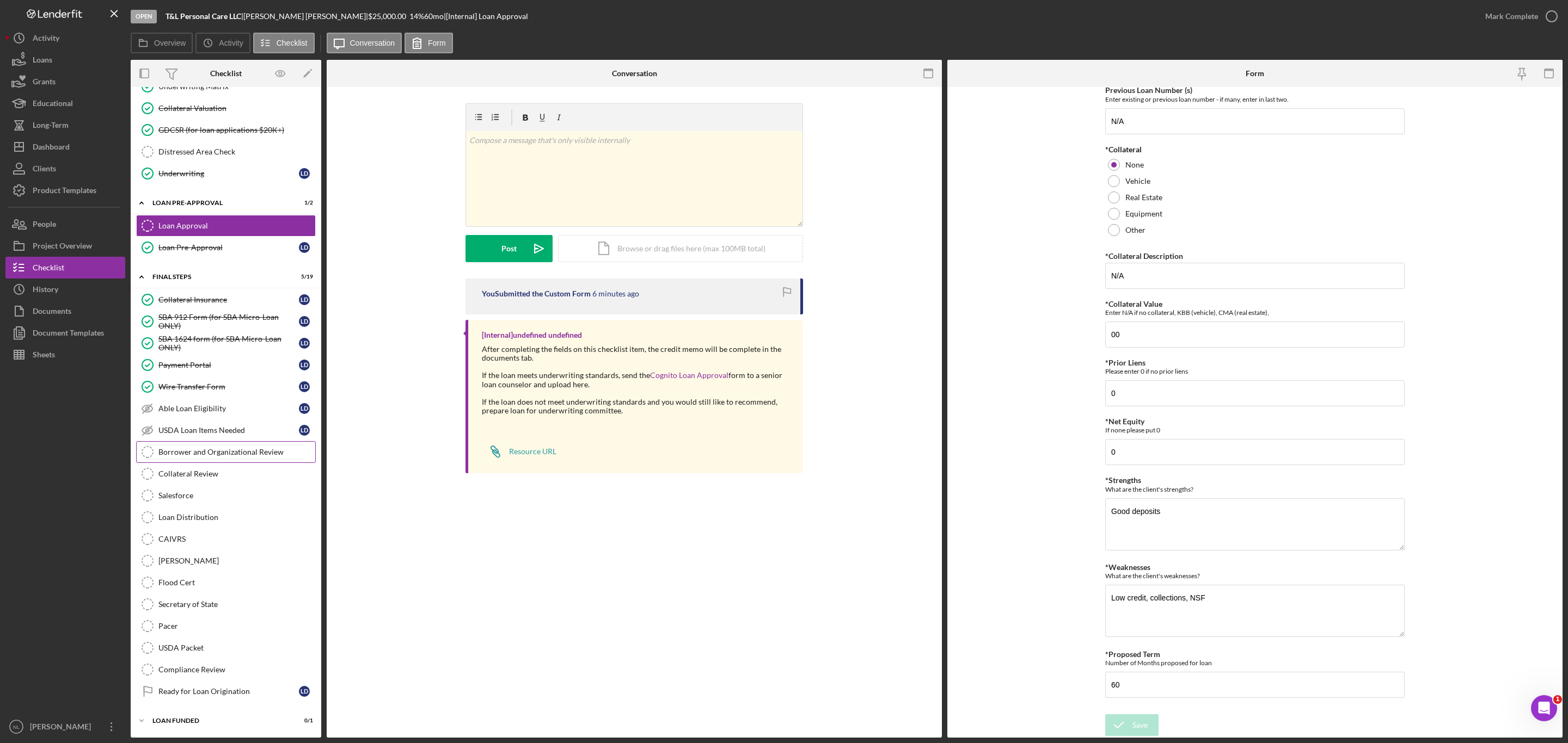
click at [221, 456] on link "Borrower and Organizational Review Borrower and Organizational Review" at bounding box center [226, 452] width 180 height 22
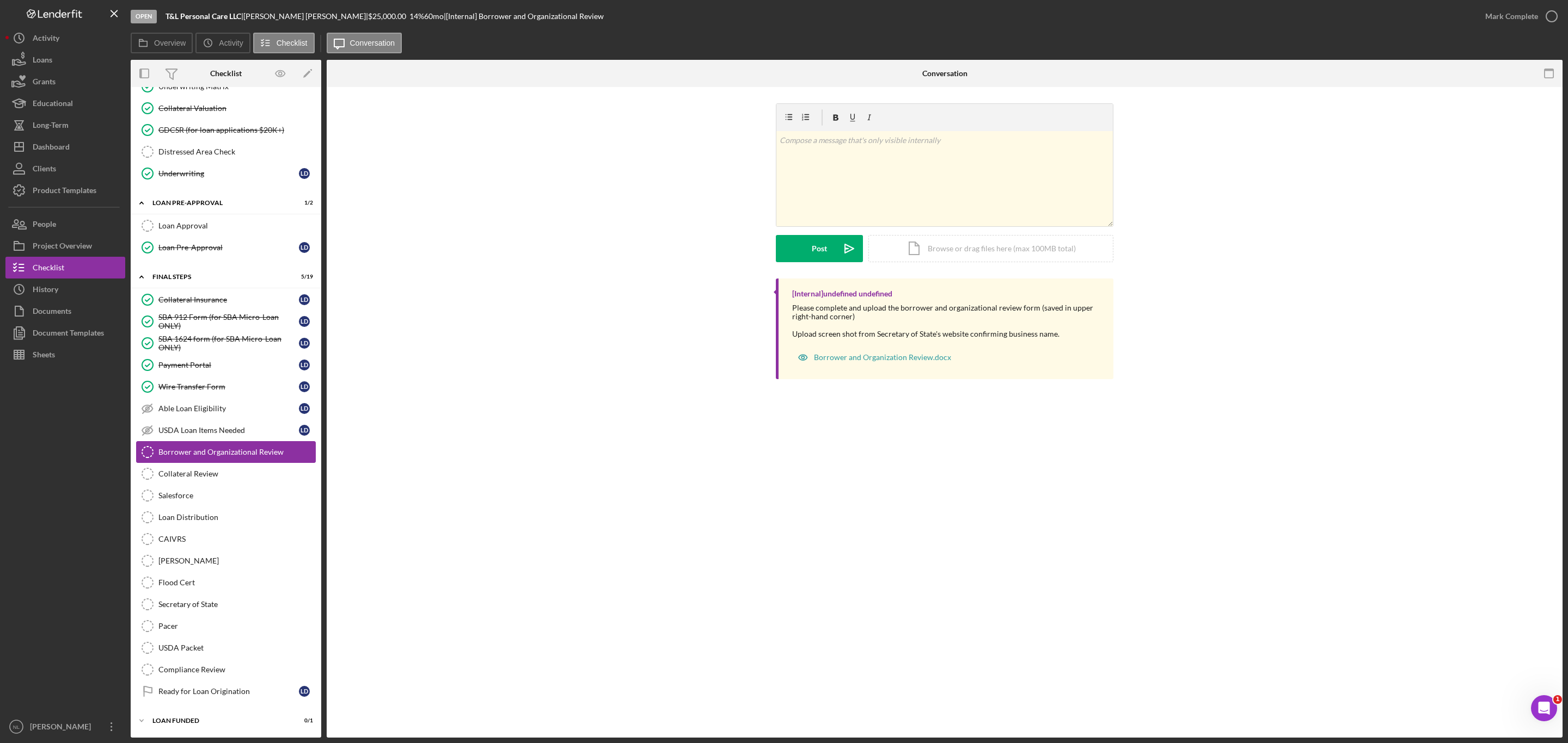
scroll to position [940, 0]
click at [219, 470] on div "Collateral Review" at bounding box center [237, 474] width 157 height 9
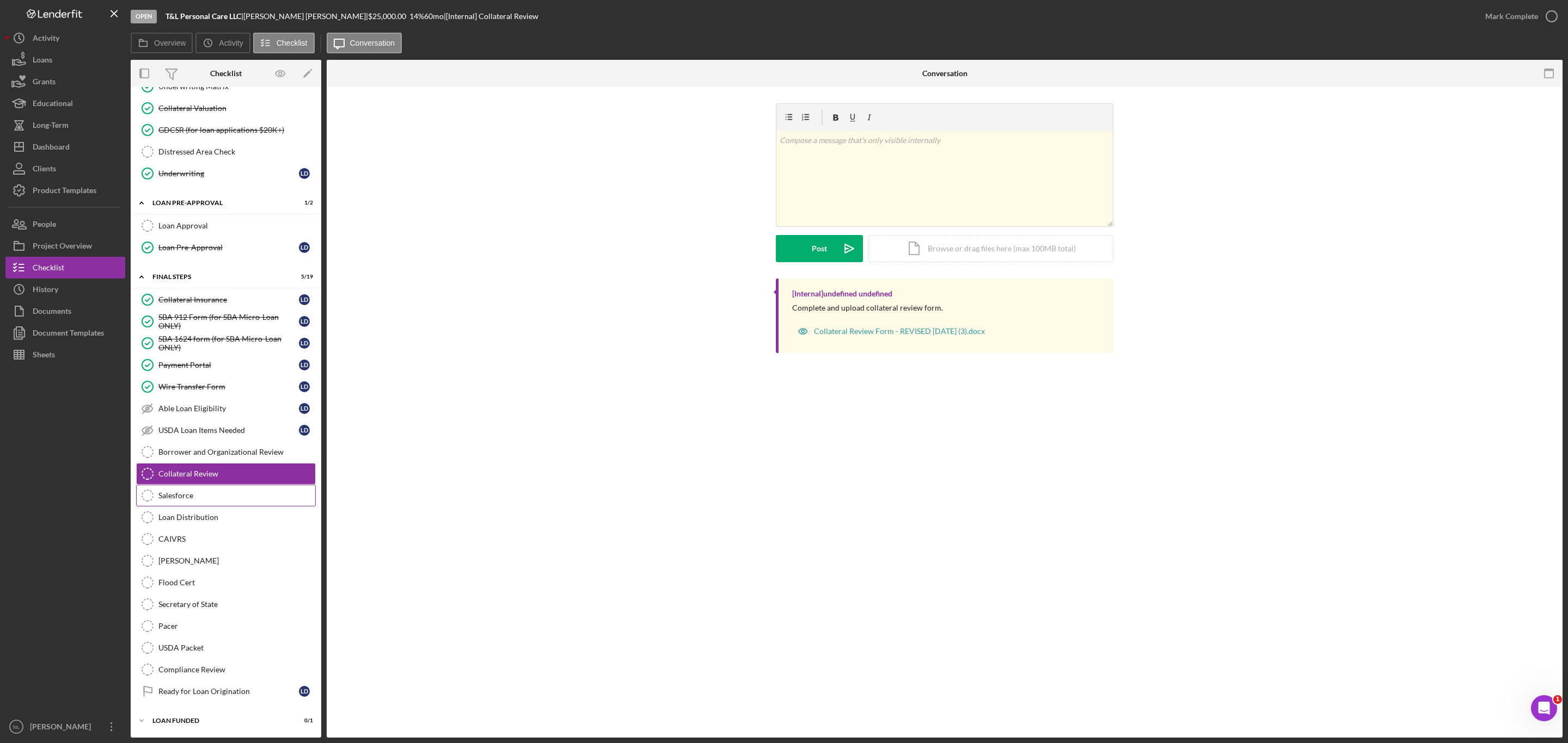
click at [211, 485] on link "Salesforce Salesforce" at bounding box center [226, 495] width 180 height 22
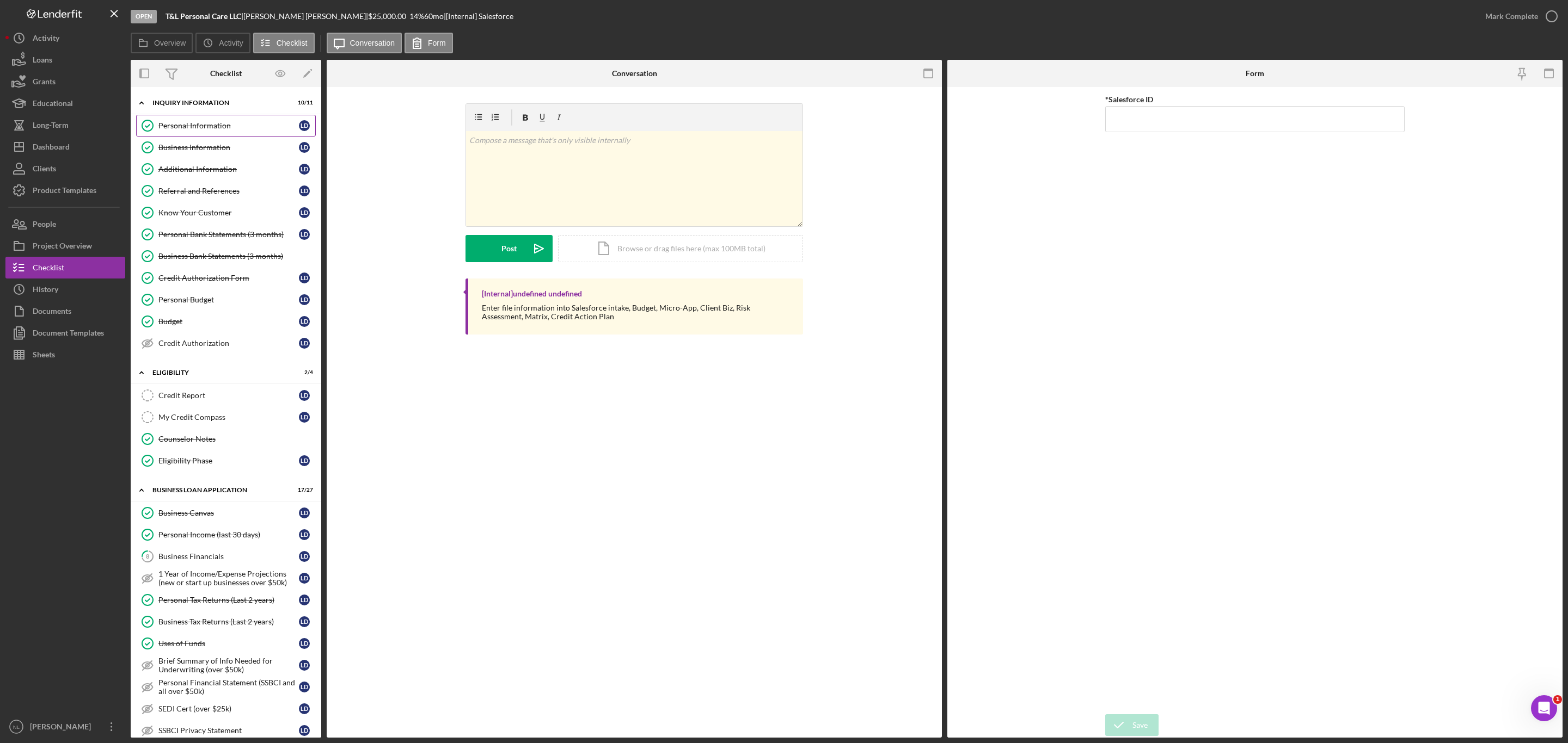
click at [211, 119] on link "Personal Information Personal Information [PERSON_NAME]" at bounding box center [226, 126] width 180 height 22
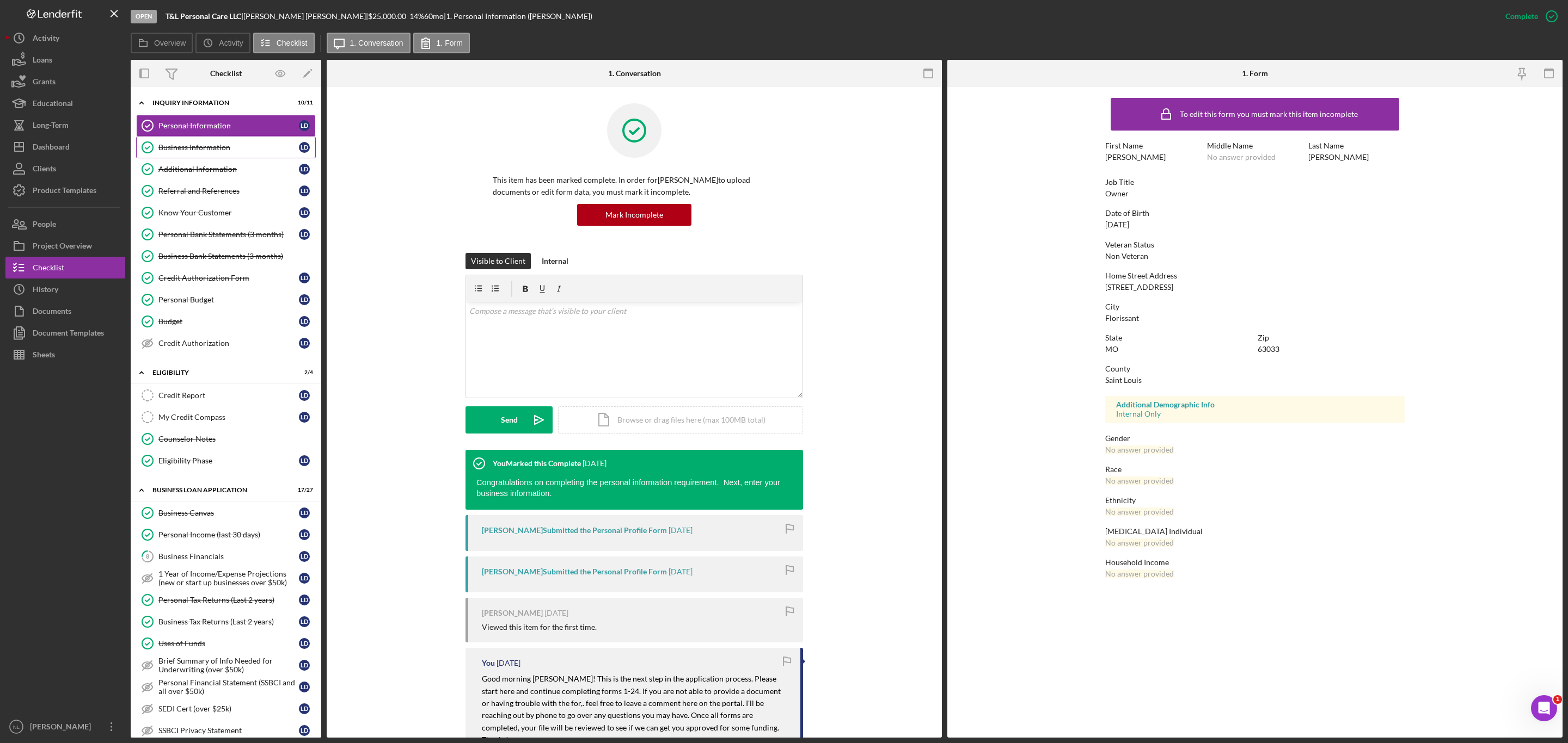
click at [208, 152] on div "Business Information" at bounding box center [229, 147] width 140 height 9
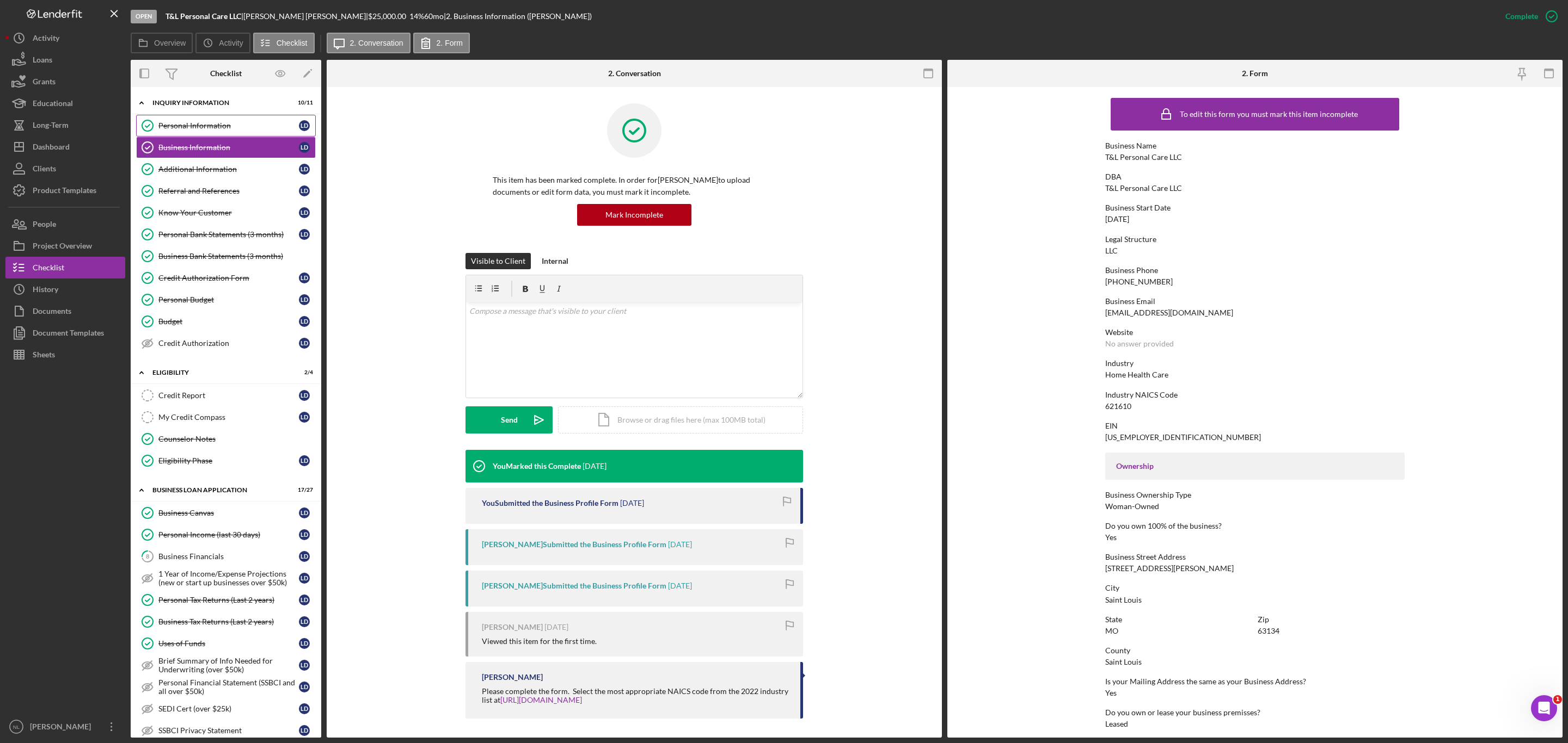
click at [197, 126] on div "Personal Information" at bounding box center [229, 126] width 140 height 9
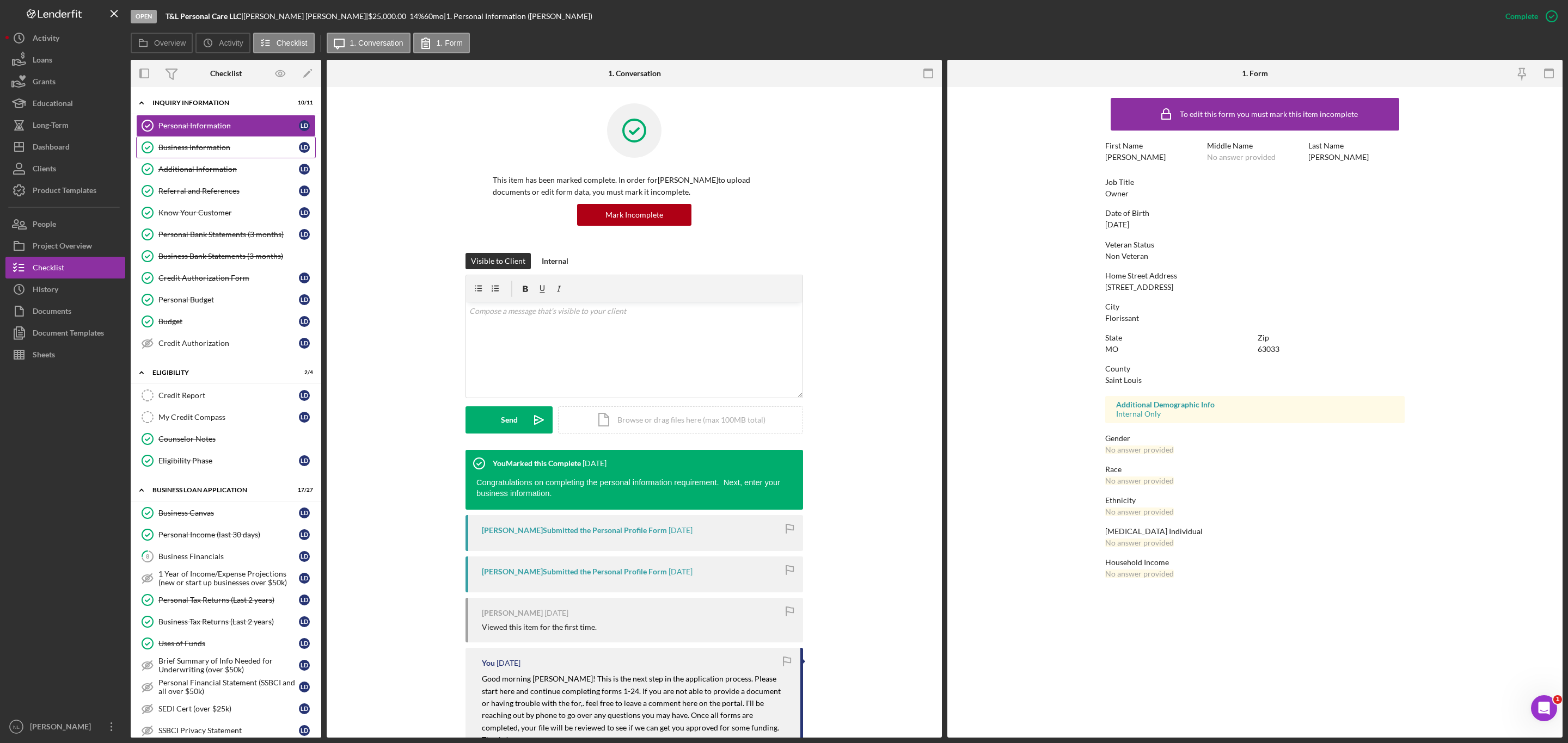
click at [190, 152] on div "Business Information" at bounding box center [229, 147] width 140 height 9
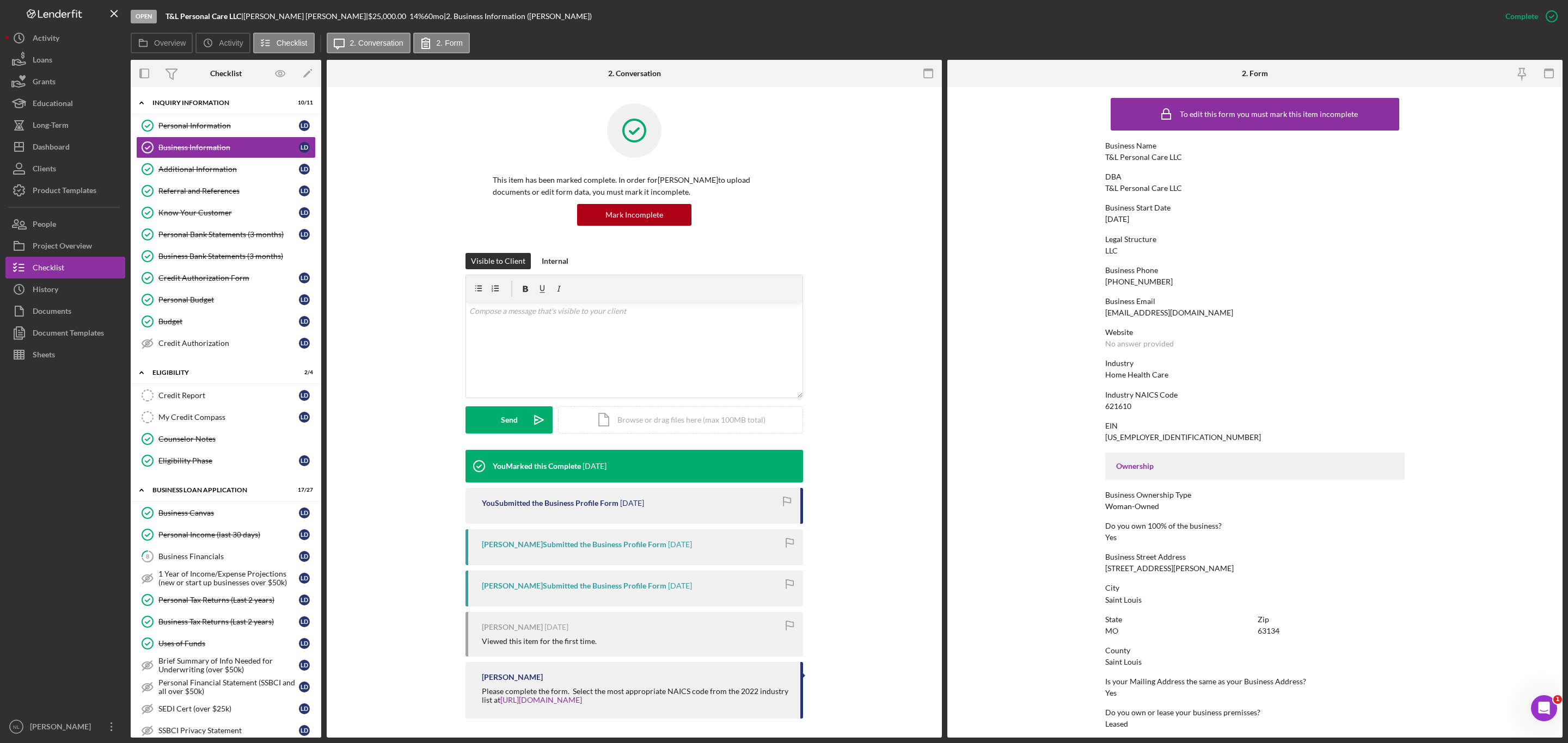
scroll to position [169, 0]
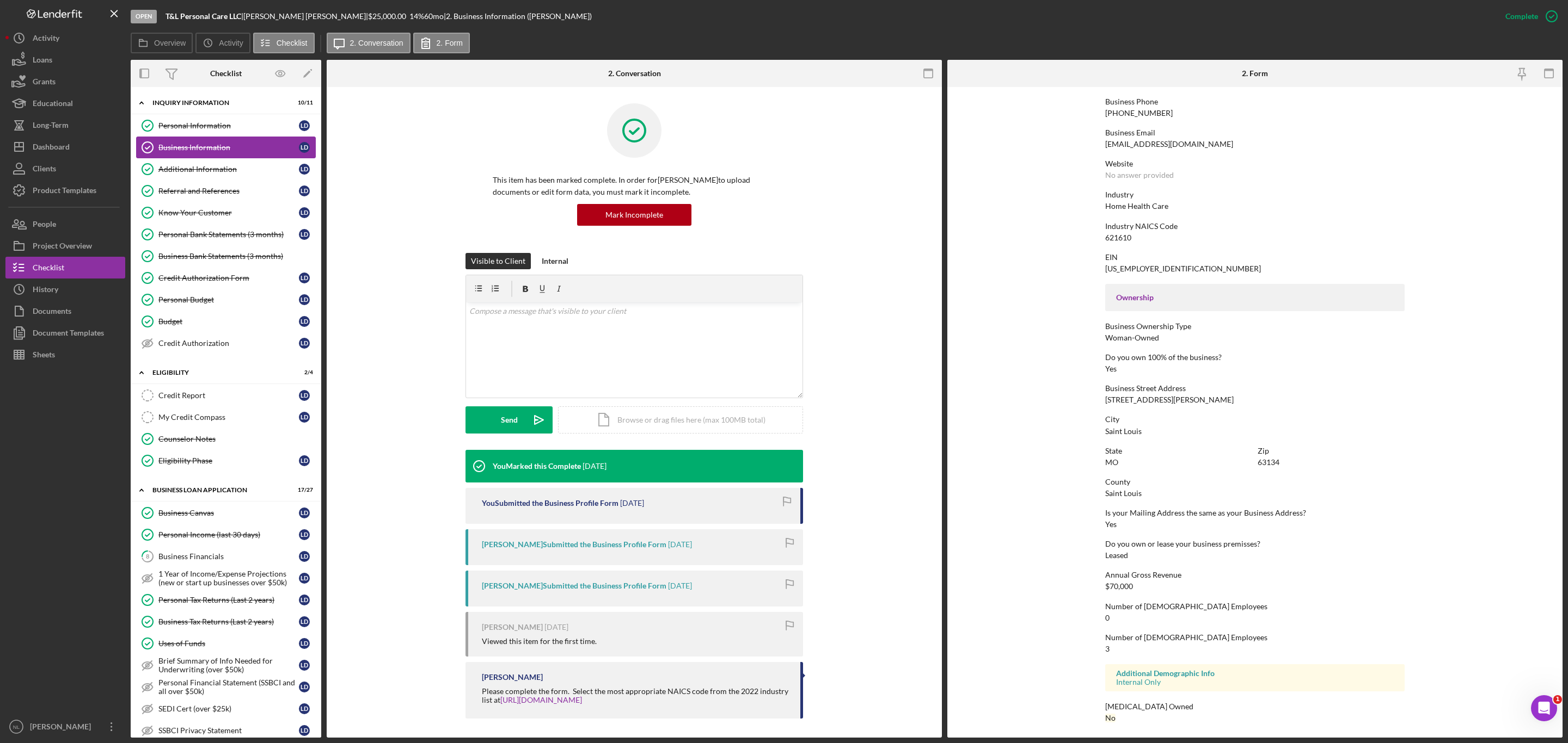
click at [226, 152] on div "Business Information" at bounding box center [229, 147] width 140 height 9
click at [221, 162] on link "Additional Information Additional Information [PERSON_NAME]" at bounding box center [226, 169] width 180 height 22
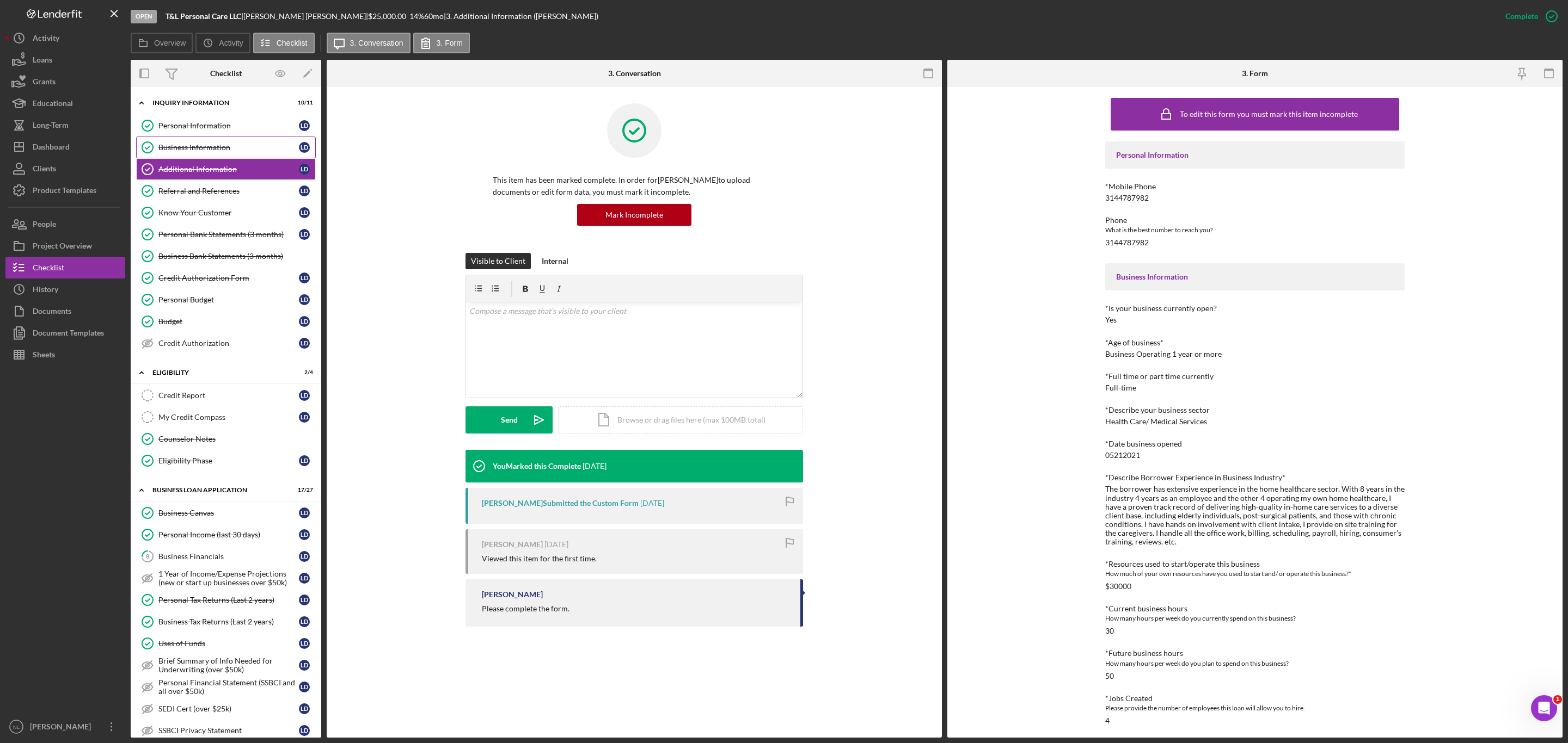
click at [208, 142] on link "Business Information Business Information [PERSON_NAME]" at bounding box center [226, 147] width 180 height 22
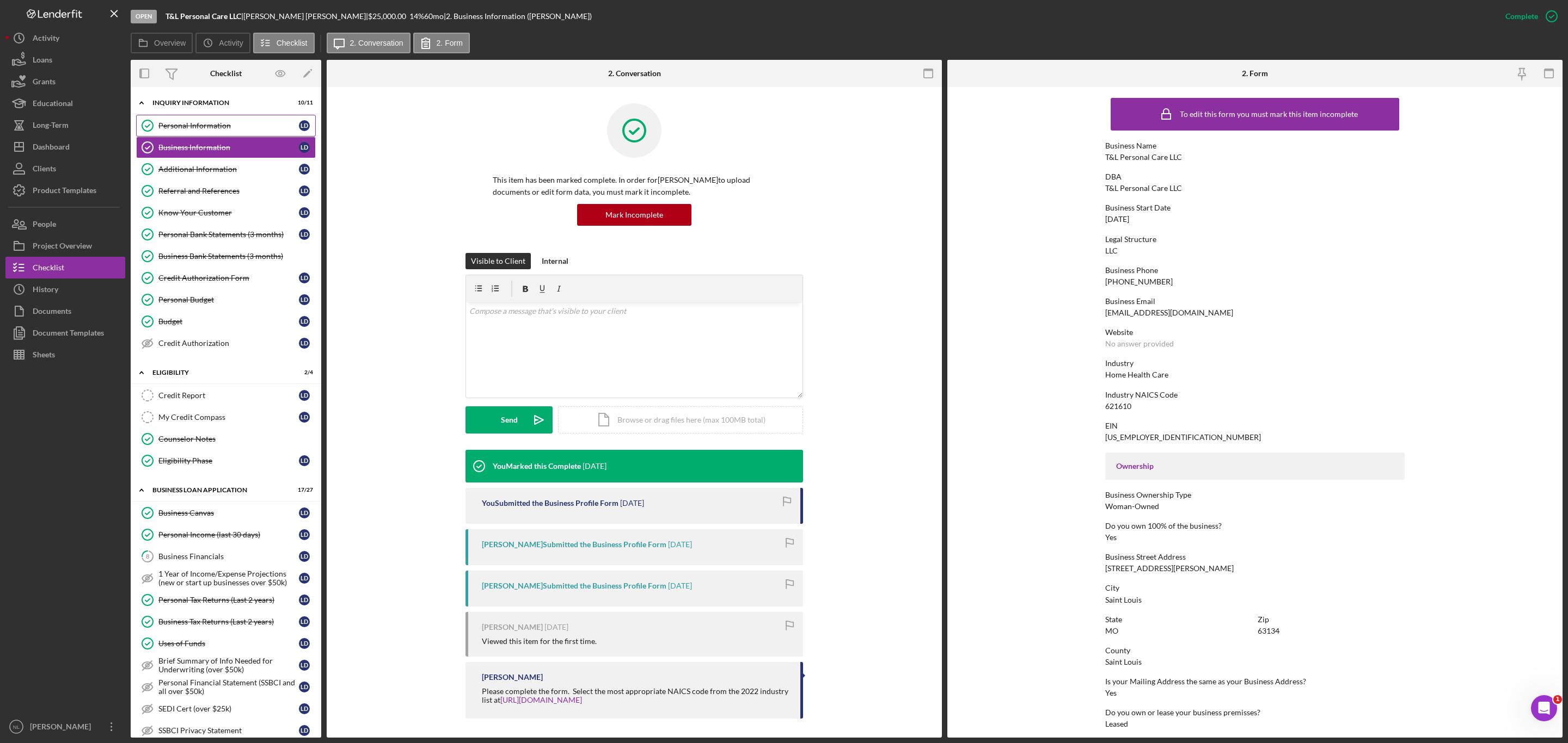
click at [193, 116] on link "Personal Information Personal Information [PERSON_NAME]" at bounding box center [226, 126] width 180 height 22
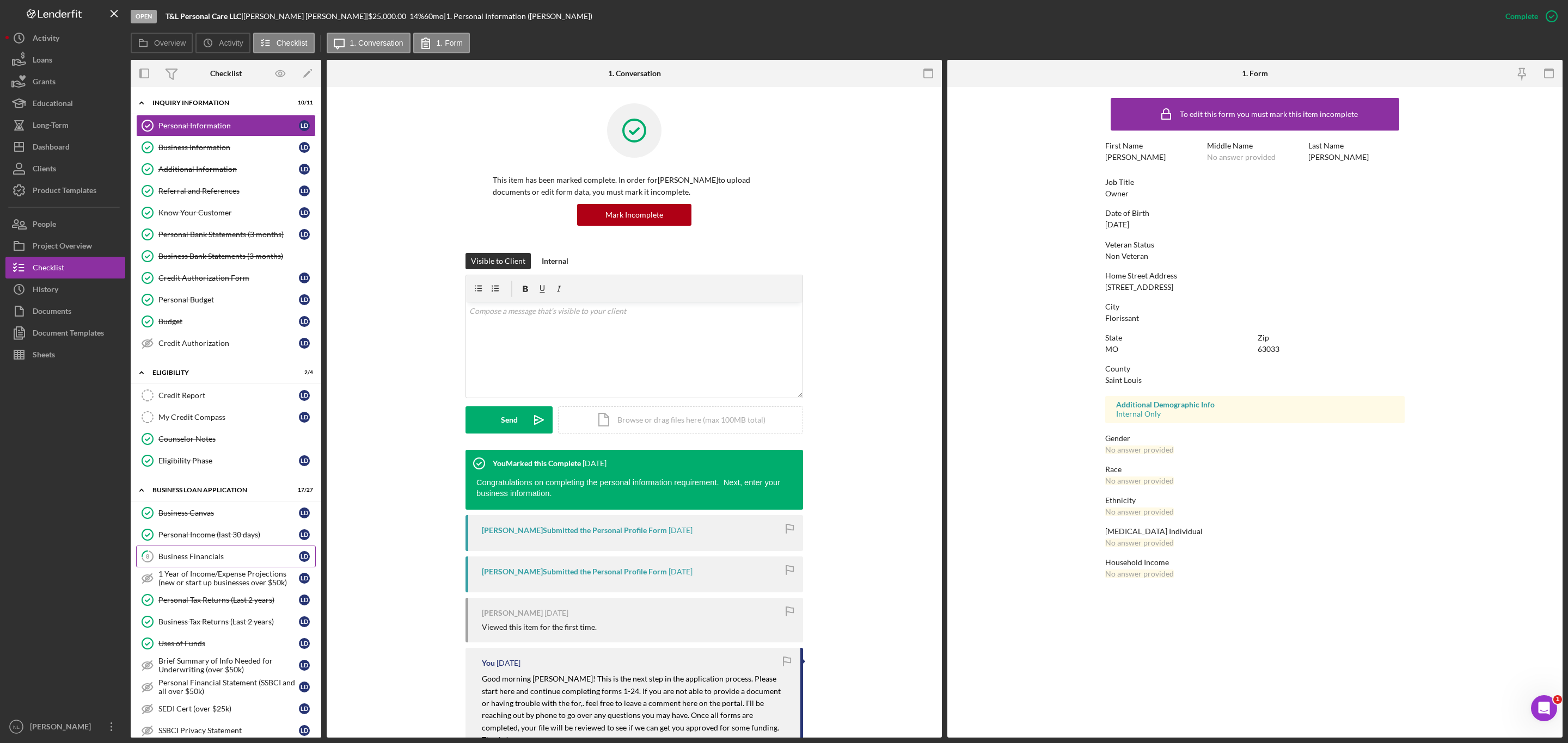
click at [228, 561] on link "8 Business Financials [PERSON_NAME]" at bounding box center [226, 557] width 180 height 22
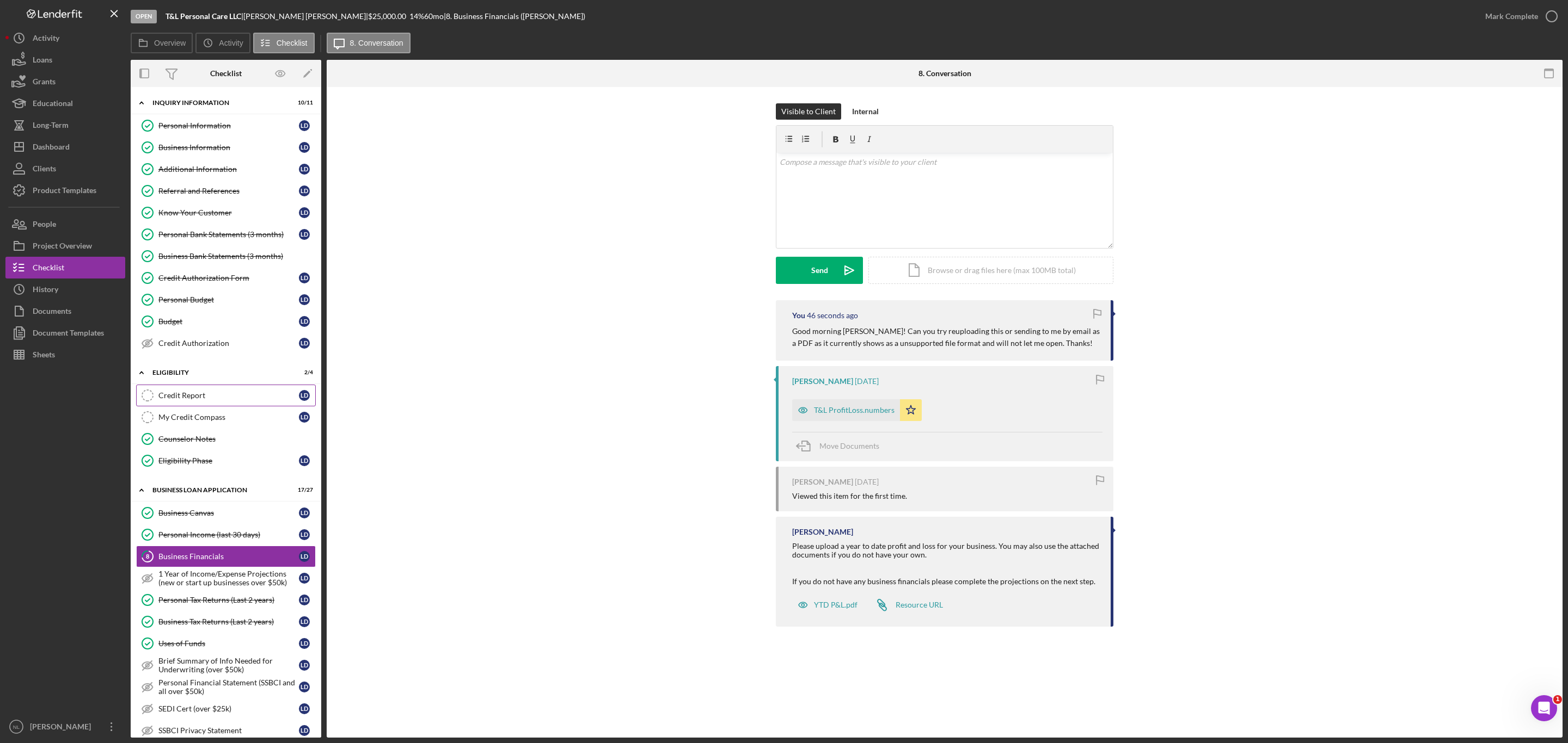
click at [188, 406] on link "Credit Report Credit Report [PERSON_NAME]" at bounding box center [226, 395] width 180 height 22
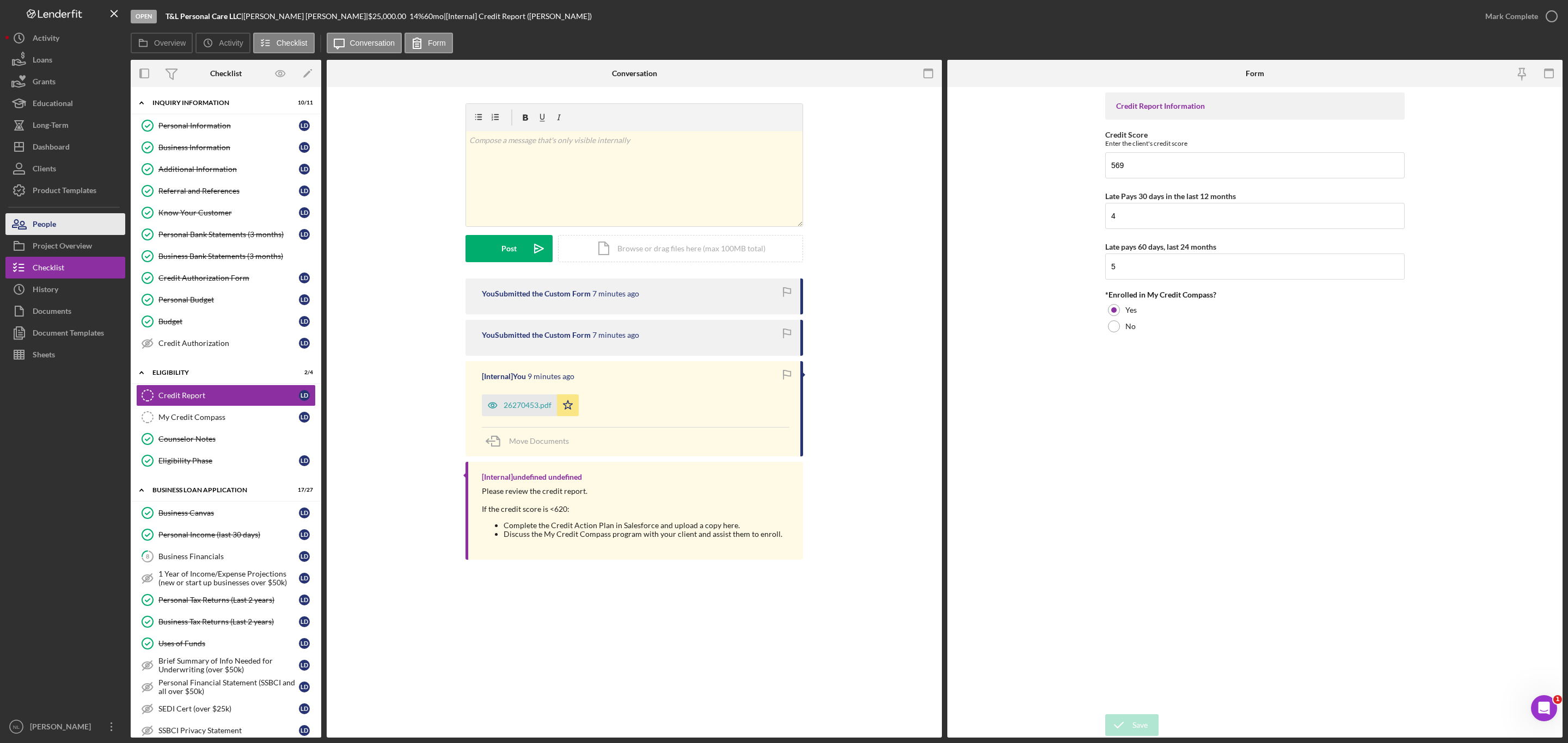
click at [53, 231] on div "People" at bounding box center [44, 225] width 24 height 24
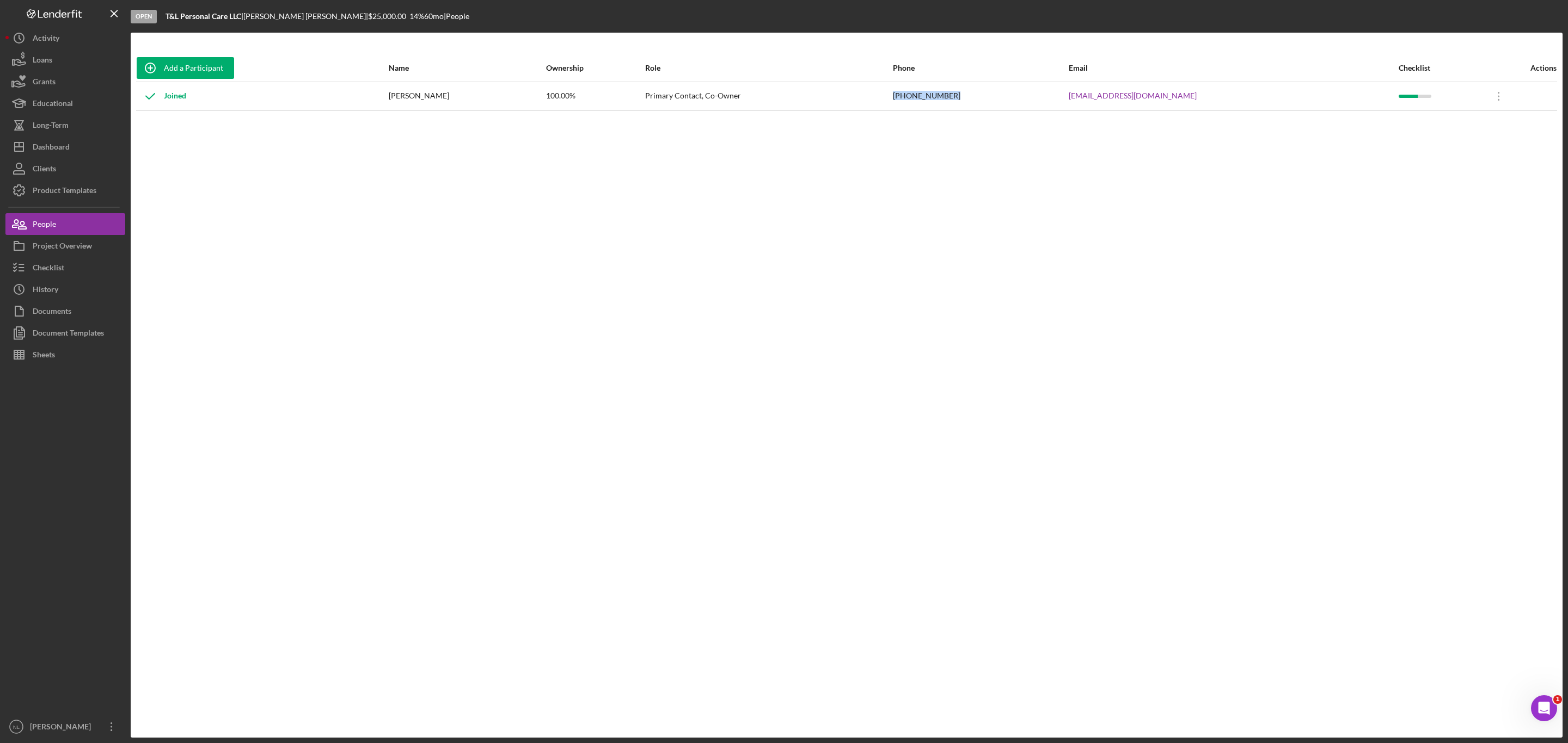
drag, startPoint x: 1045, startPoint y: 85, endPoint x: 953, endPoint y: 102, distance: 93.6
click at [953, 102] on tr "Joined [PERSON_NAME] 100.00% Primary Contact, Co-Owner [PHONE_NUMBER] [EMAIL_AD…" at bounding box center [847, 96] width 1421 height 29
copy tr "[PHONE_NUMBER]"
drag, startPoint x: 1256, startPoint y: 87, endPoint x: 1063, endPoint y: 97, distance: 193.3
click at [1063, 97] on tr "Joined [PERSON_NAME] 100.00% Primary Contact, Co-Owner [PHONE_NUMBER] [EMAIL_AD…" at bounding box center [847, 96] width 1421 height 29
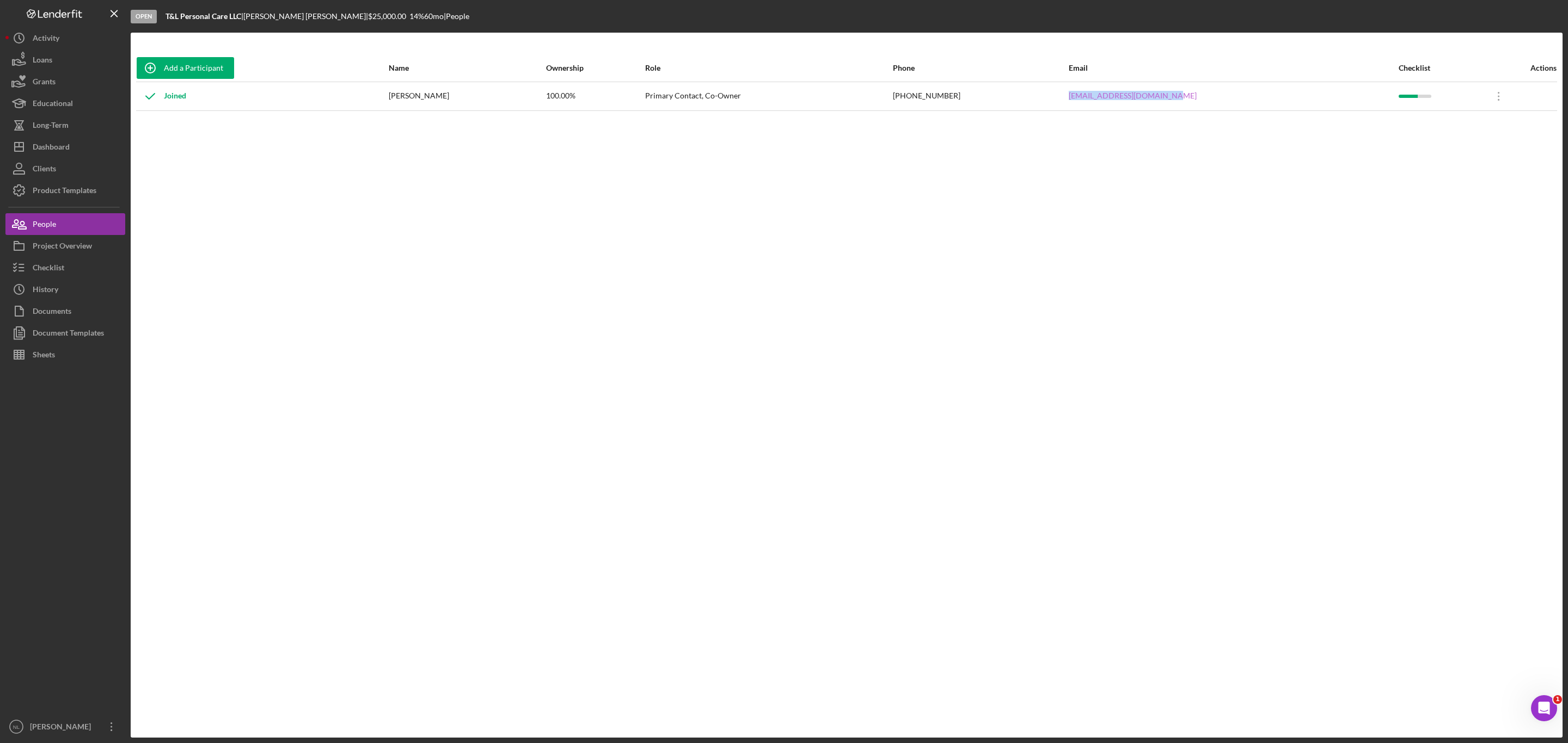
copy tr "[EMAIL_ADDRESS][DOMAIN_NAME]"
click at [101, 281] on button "Icon/History History" at bounding box center [65, 290] width 120 height 22
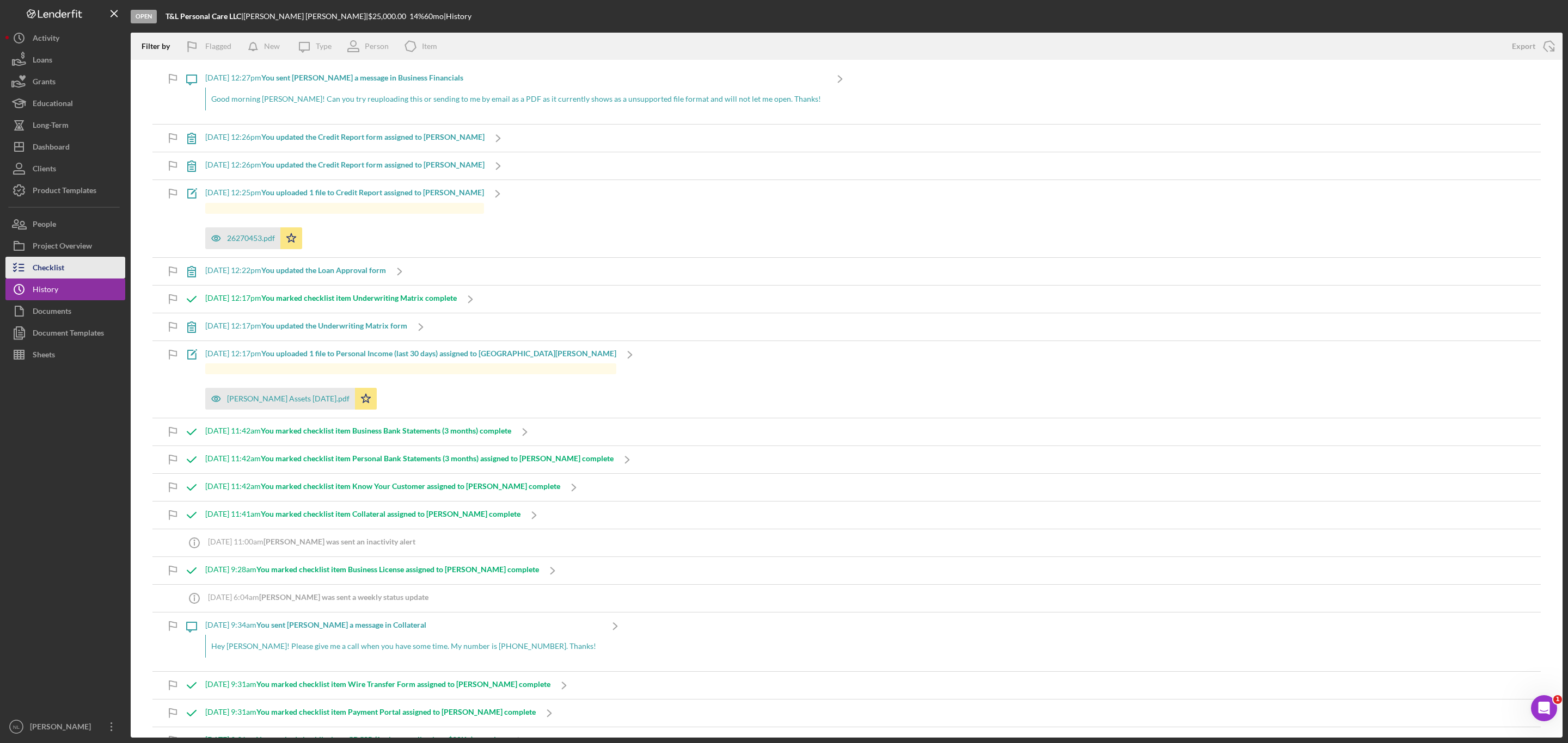
click at [98, 275] on button "Checklist" at bounding box center [65, 267] width 120 height 22
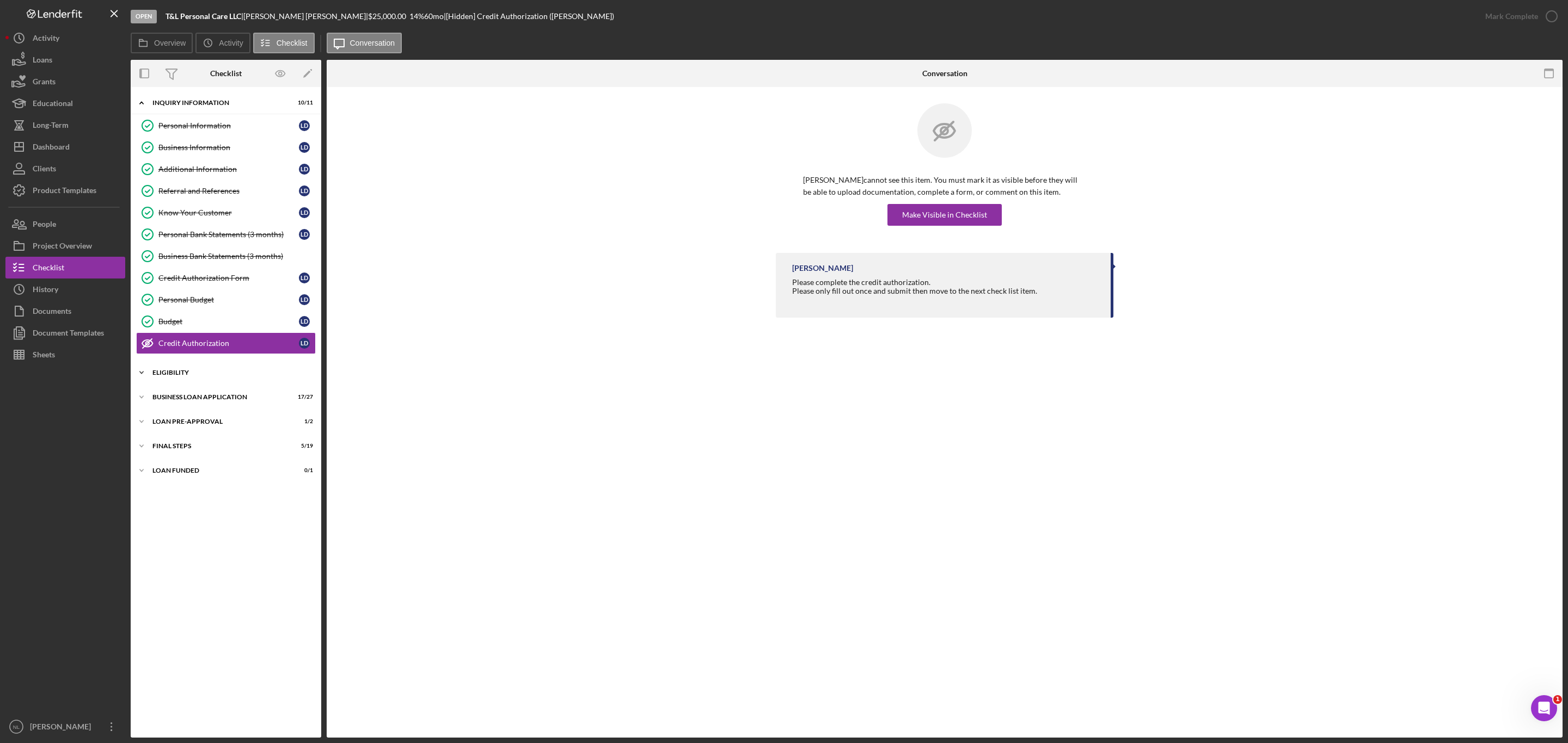
click at [194, 370] on div "Icon/Expander ELIGIBILITY 2 / 4" at bounding box center [226, 373] width 190 height 22
click at [208, 400] on div "Credit Report" at bounding box center [229, 395] width 140 height 9
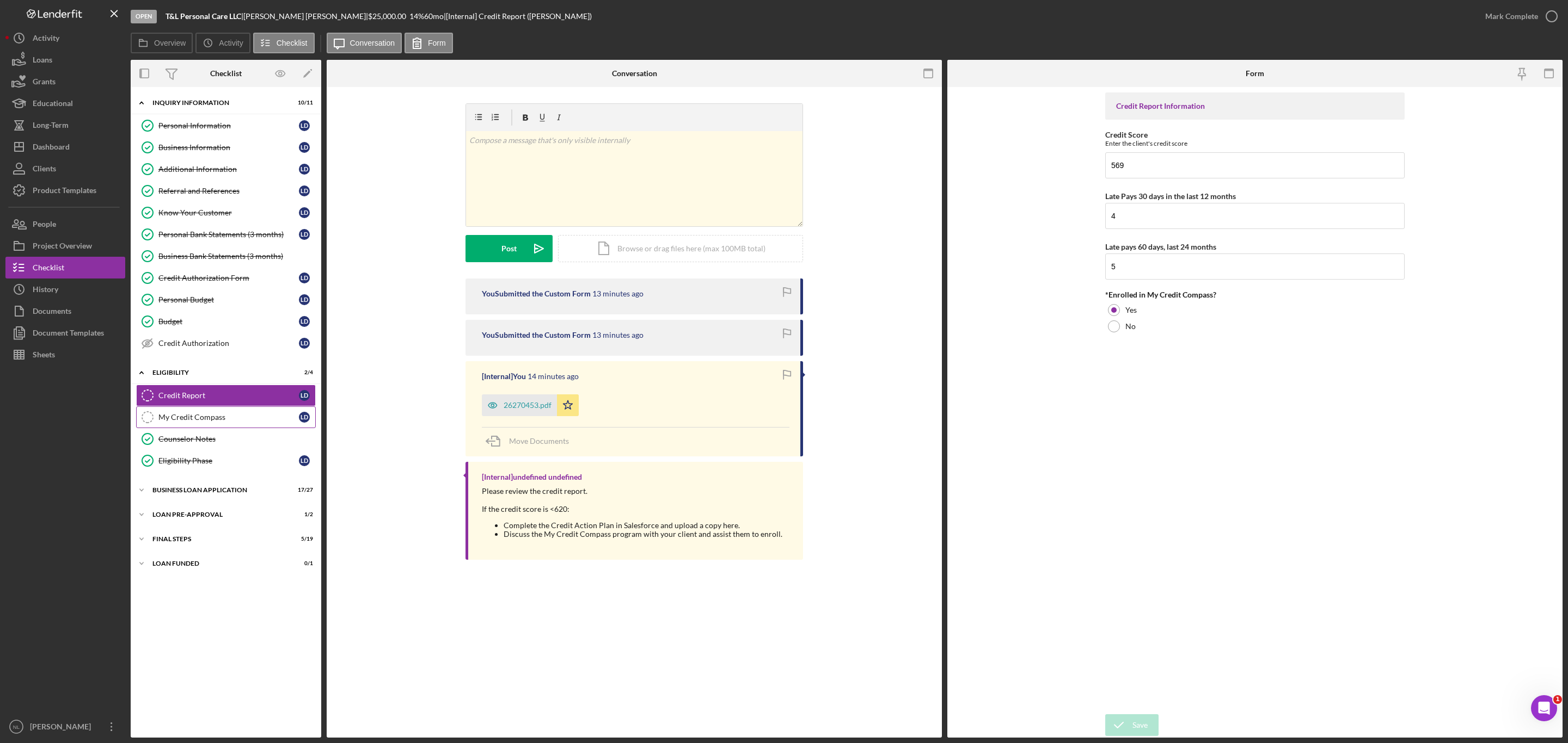
click at [208, 422] on div "My Credit Compass" at bounding box center [229, 417] width 140 height 9
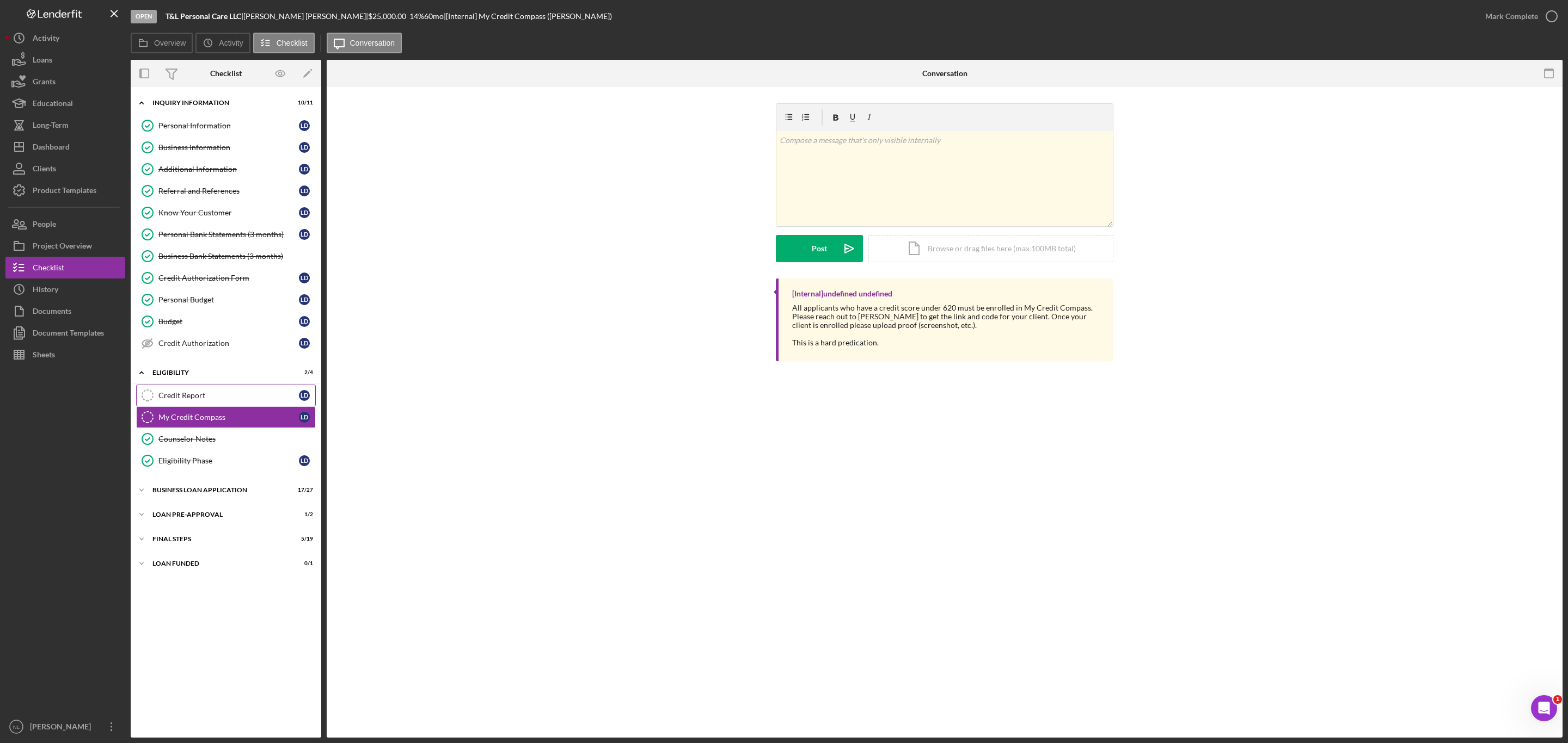
click at [198, 400] on div "Credit Report" at bounding box center [229, 395] width 140 height 9
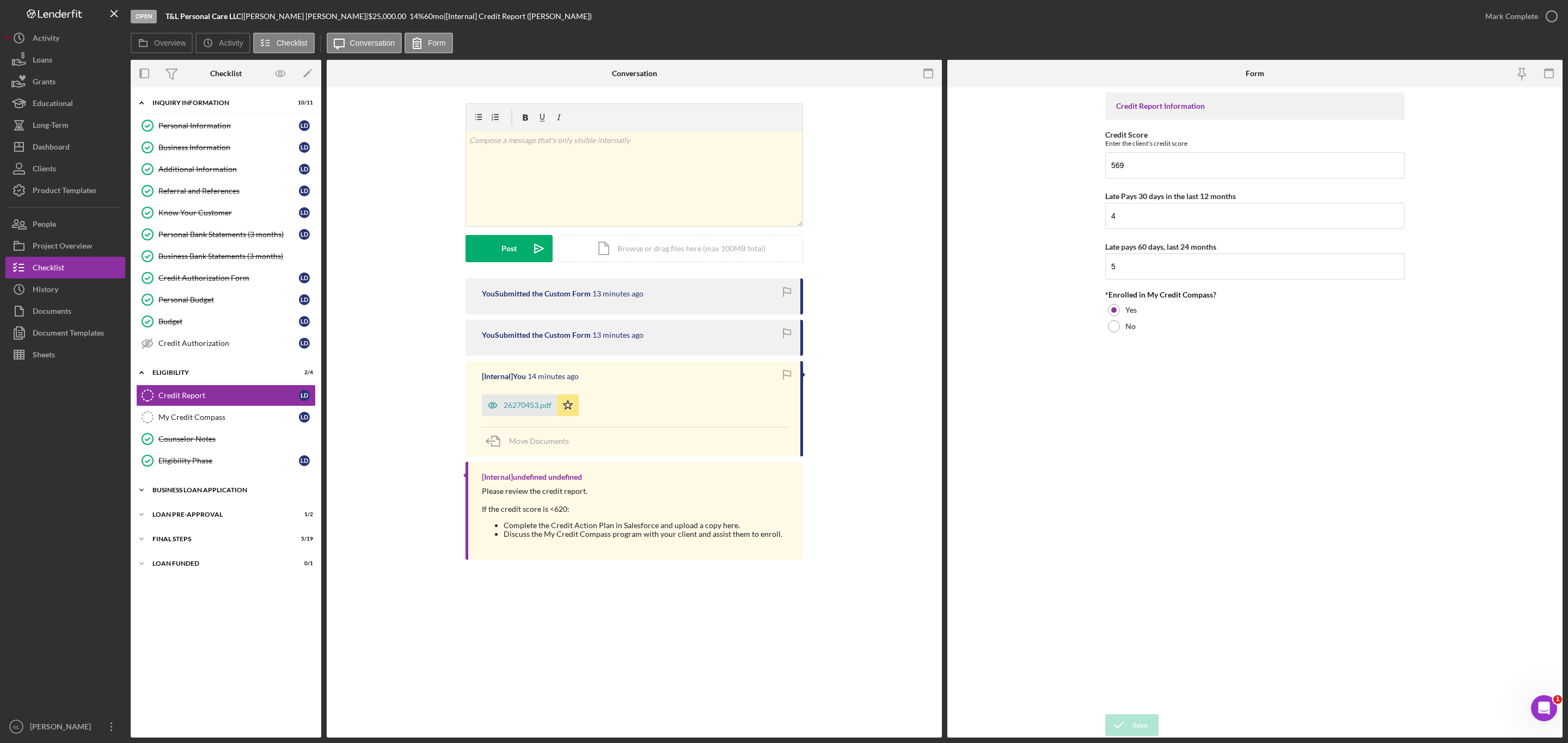
click at [207, 493] on div "BUSINESS LOAN APPLICATION" at bounding box center [230, 490] width 155 height 7
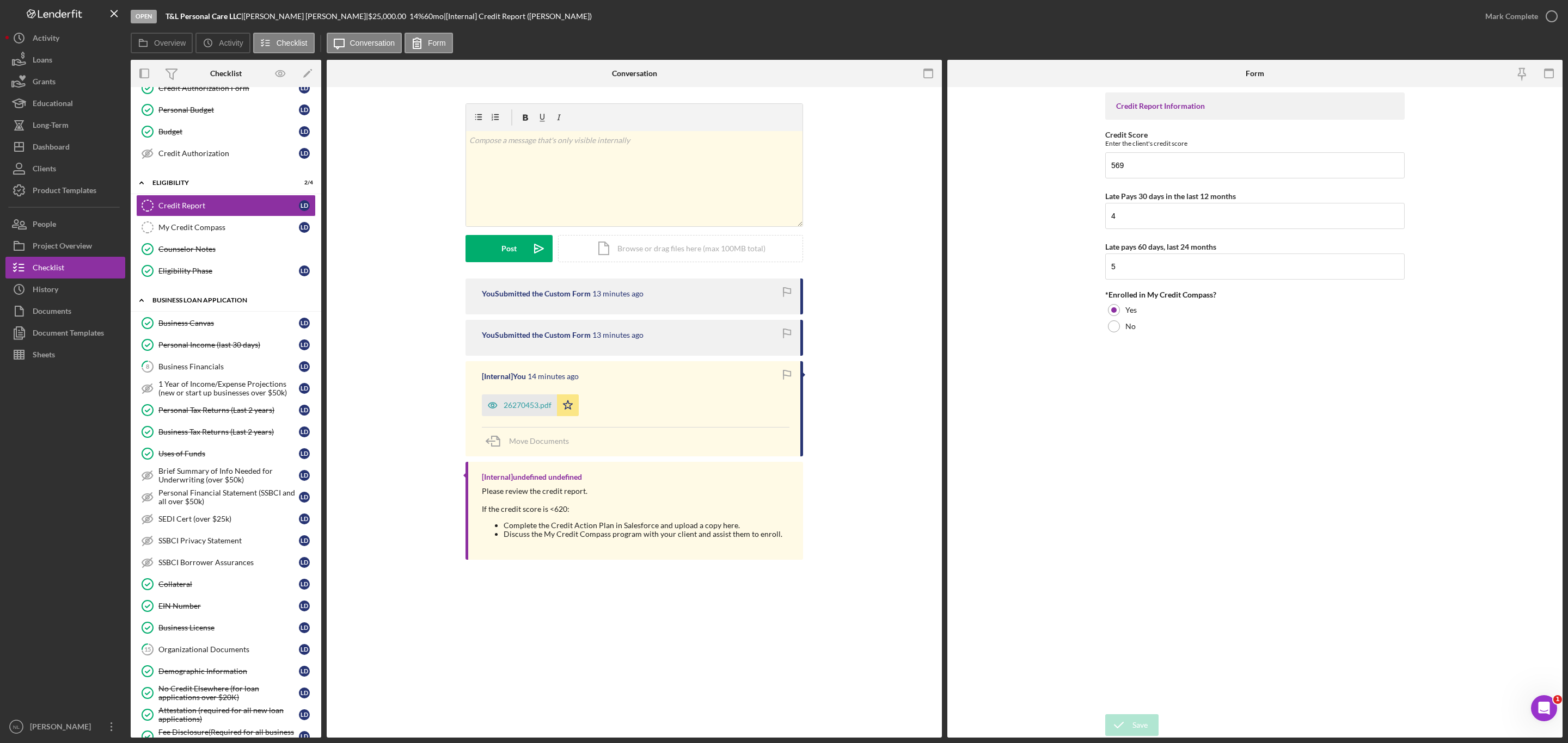
scroll to position [459, 0]
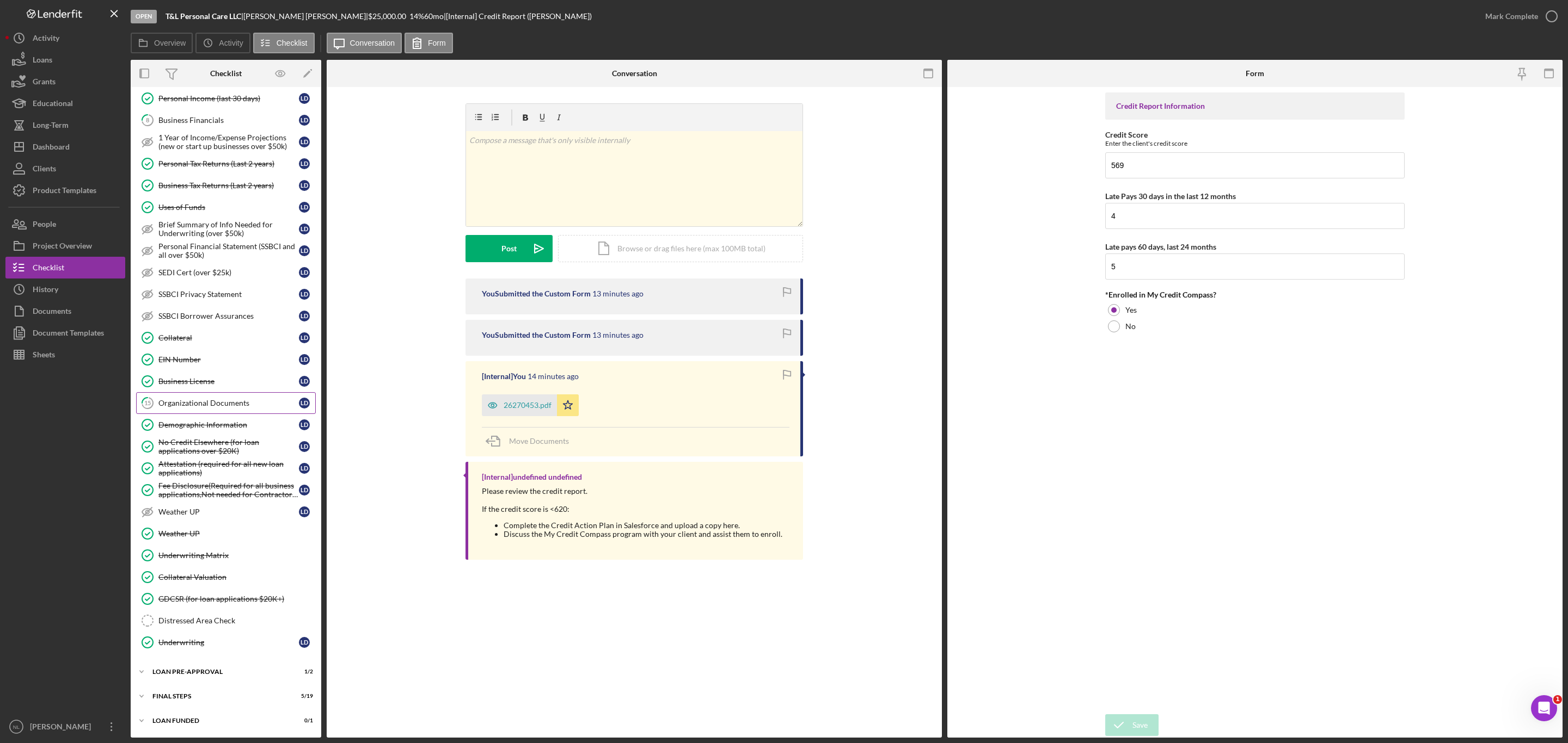
click at [178, 399] on div "Organizational Documents" at bounding box center [229, 403] width 140 height 9
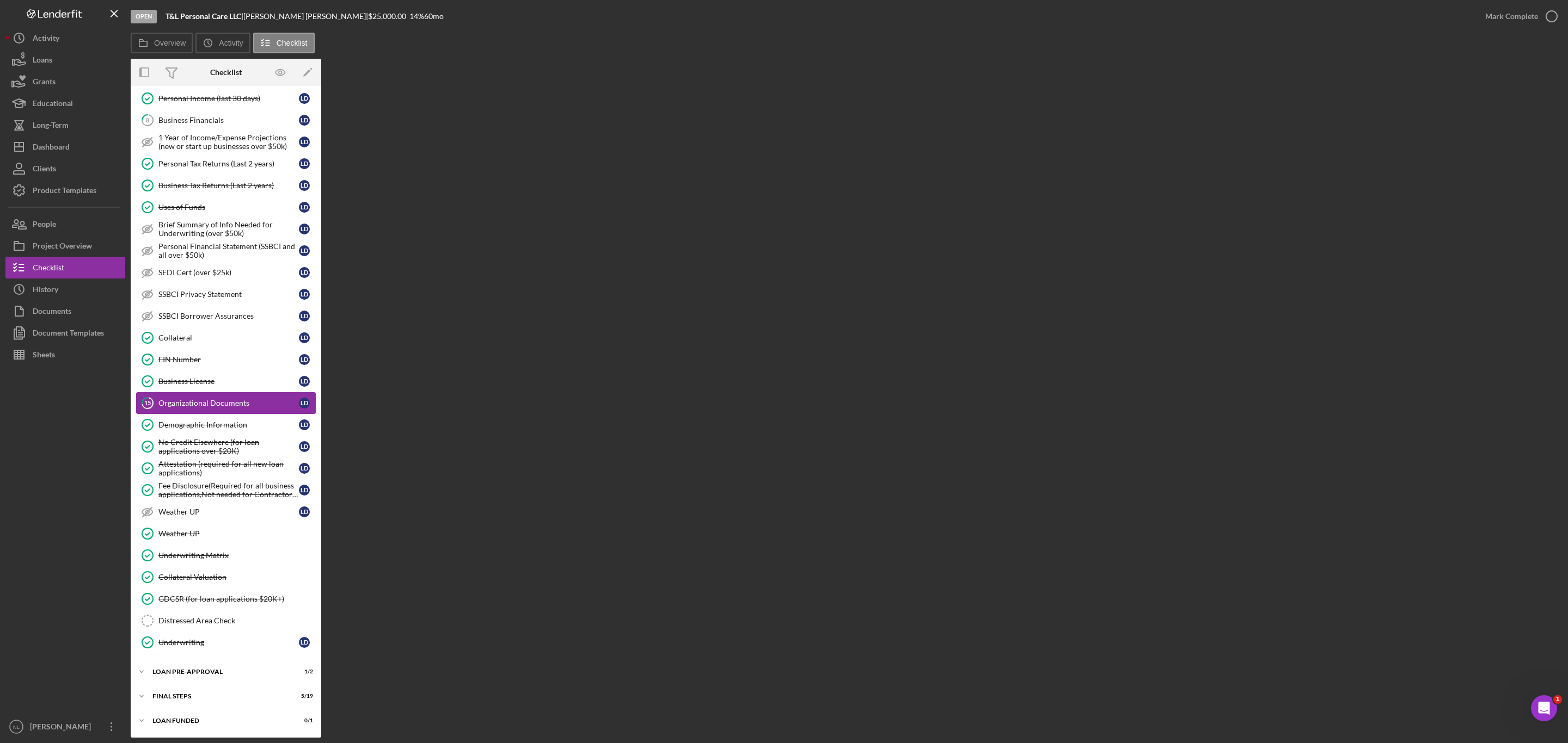
scroll to position [459, 0]
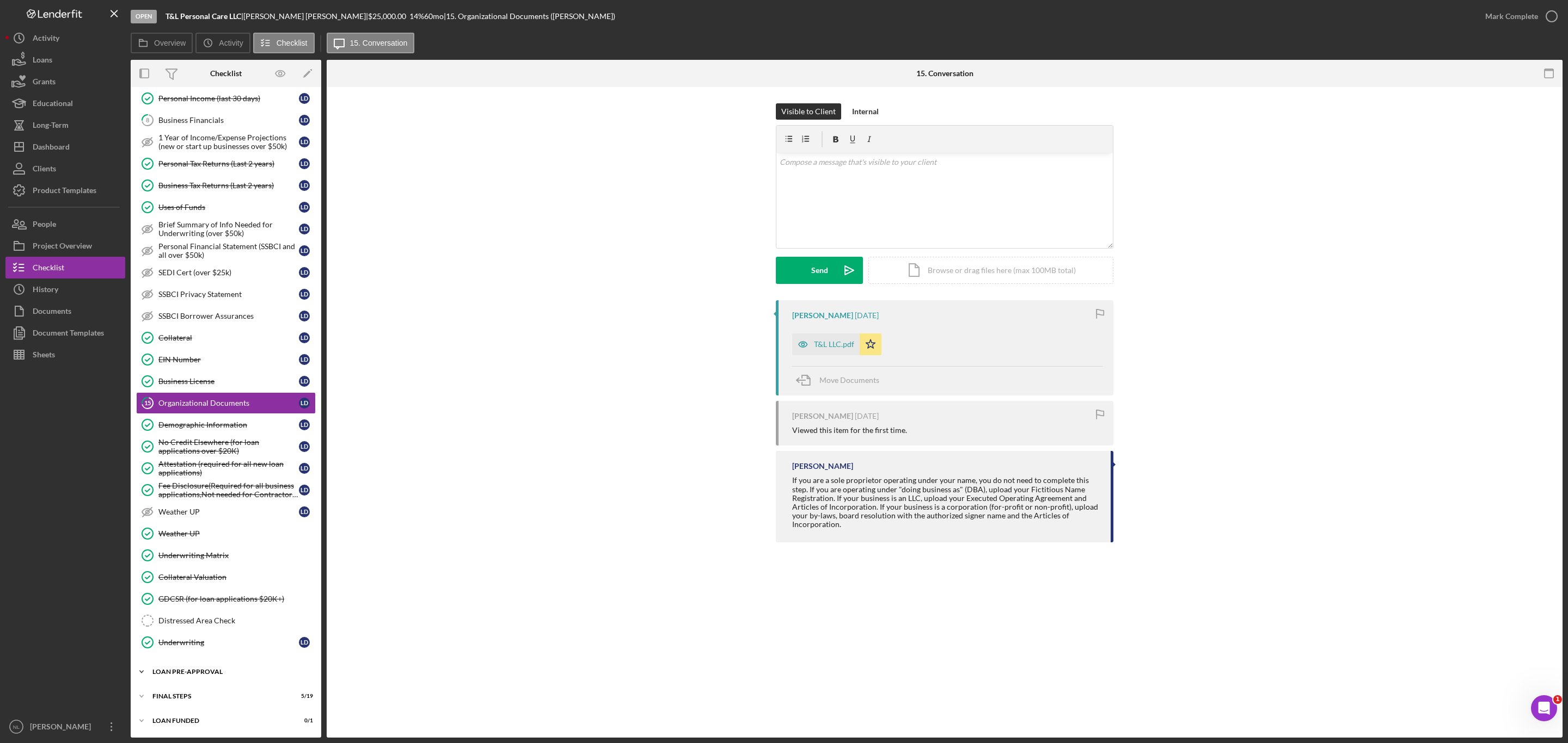
click at [217, 667] on div "Icon/Expander LOAN PRE-APPROVAL 1 / 2" at bounding box center [226, 671] width 190 height 22
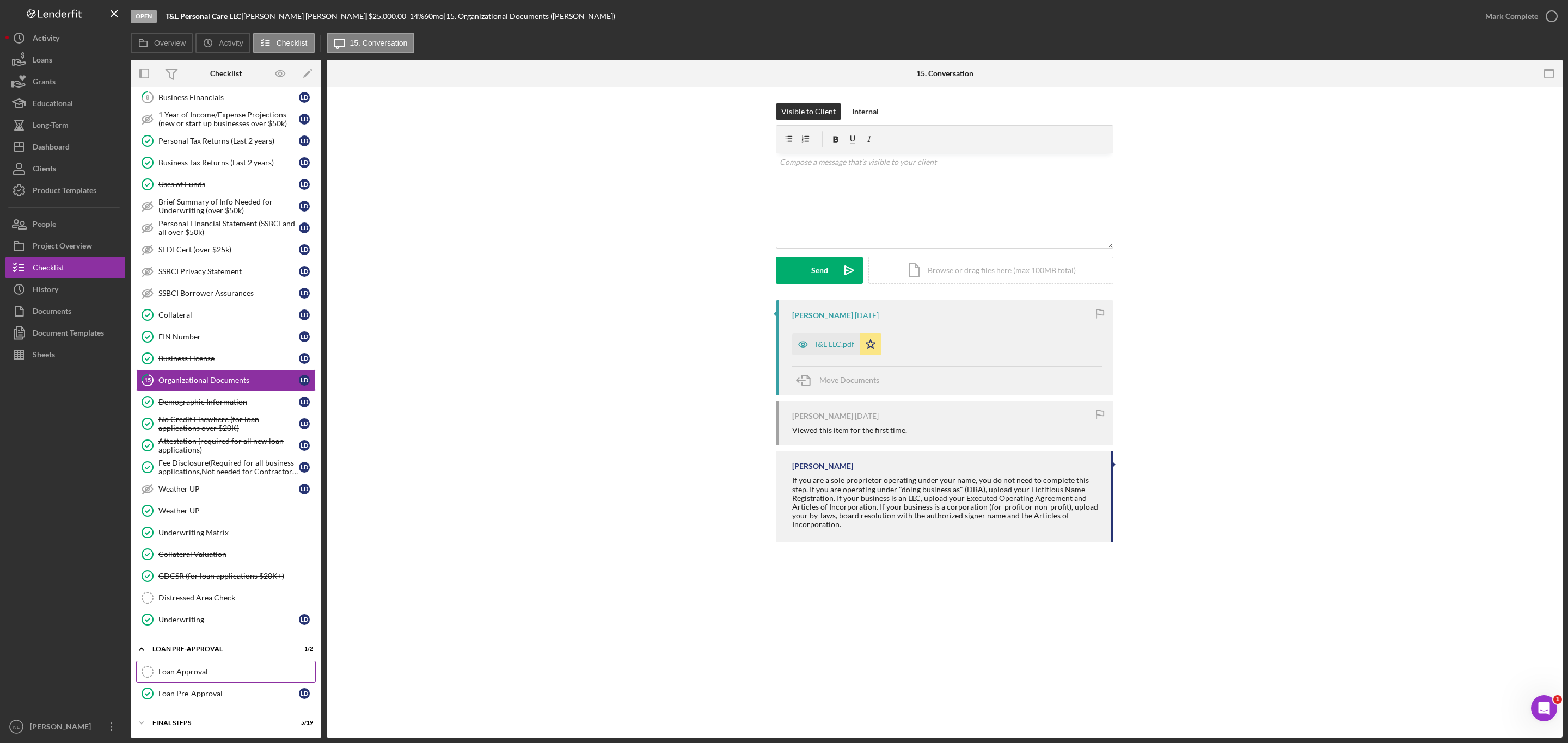
click at [219, 683] on link "Loan Approval Loan Approval" at bounding box center [226, 671] width 180 height 22
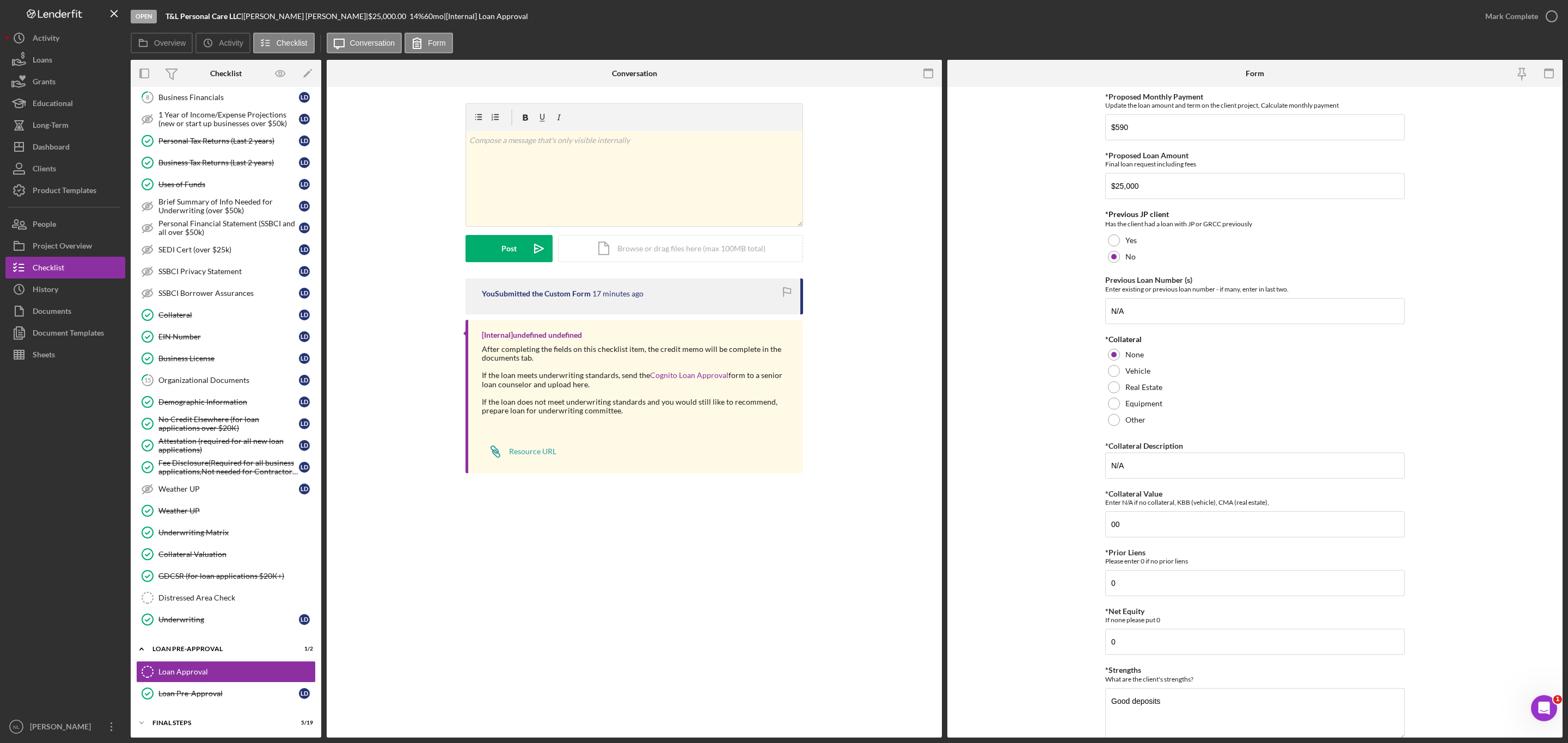
scroll to position [196, 0]
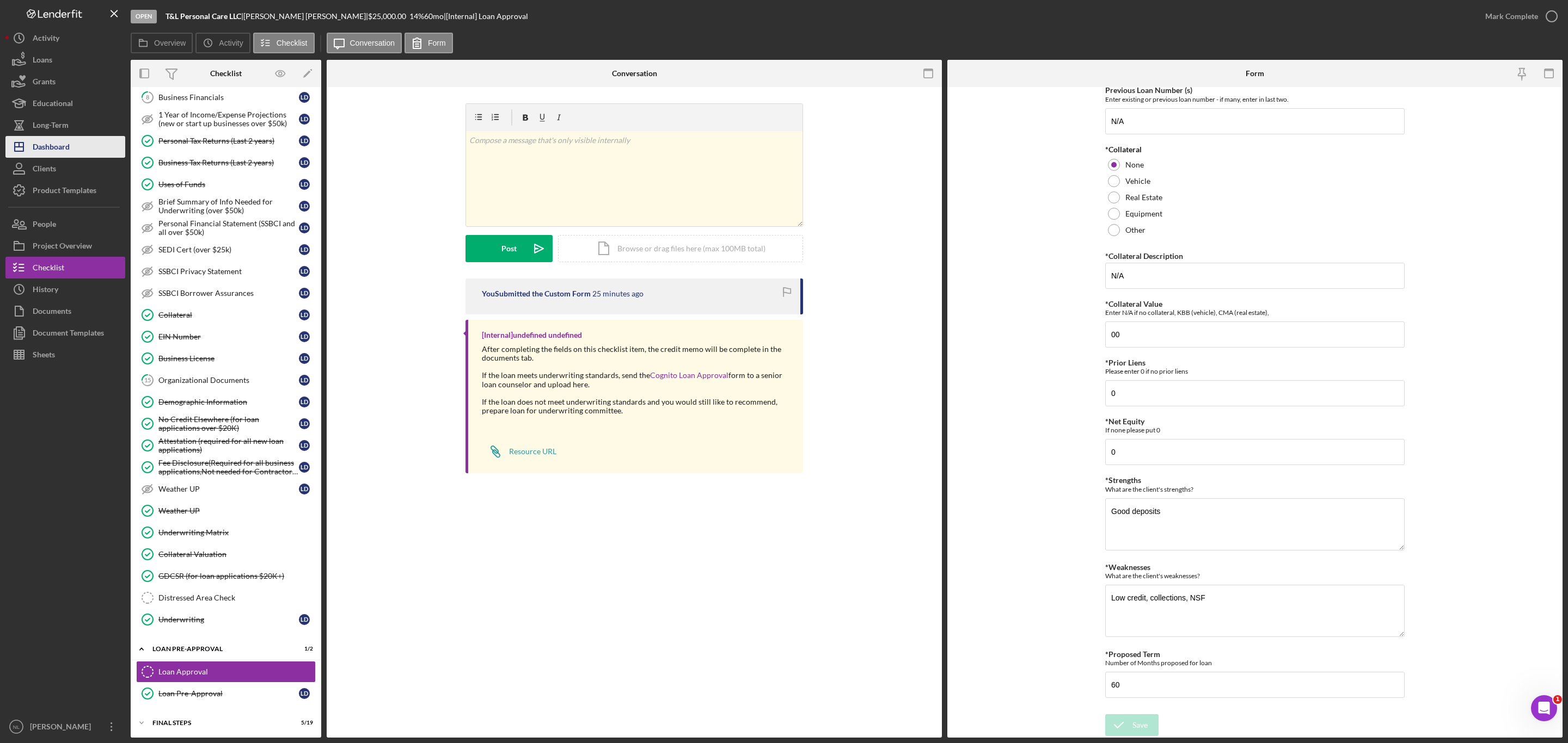
click at [69, 154] on div "Dashboard" at bounding box center [51, 148] width 37 height 24
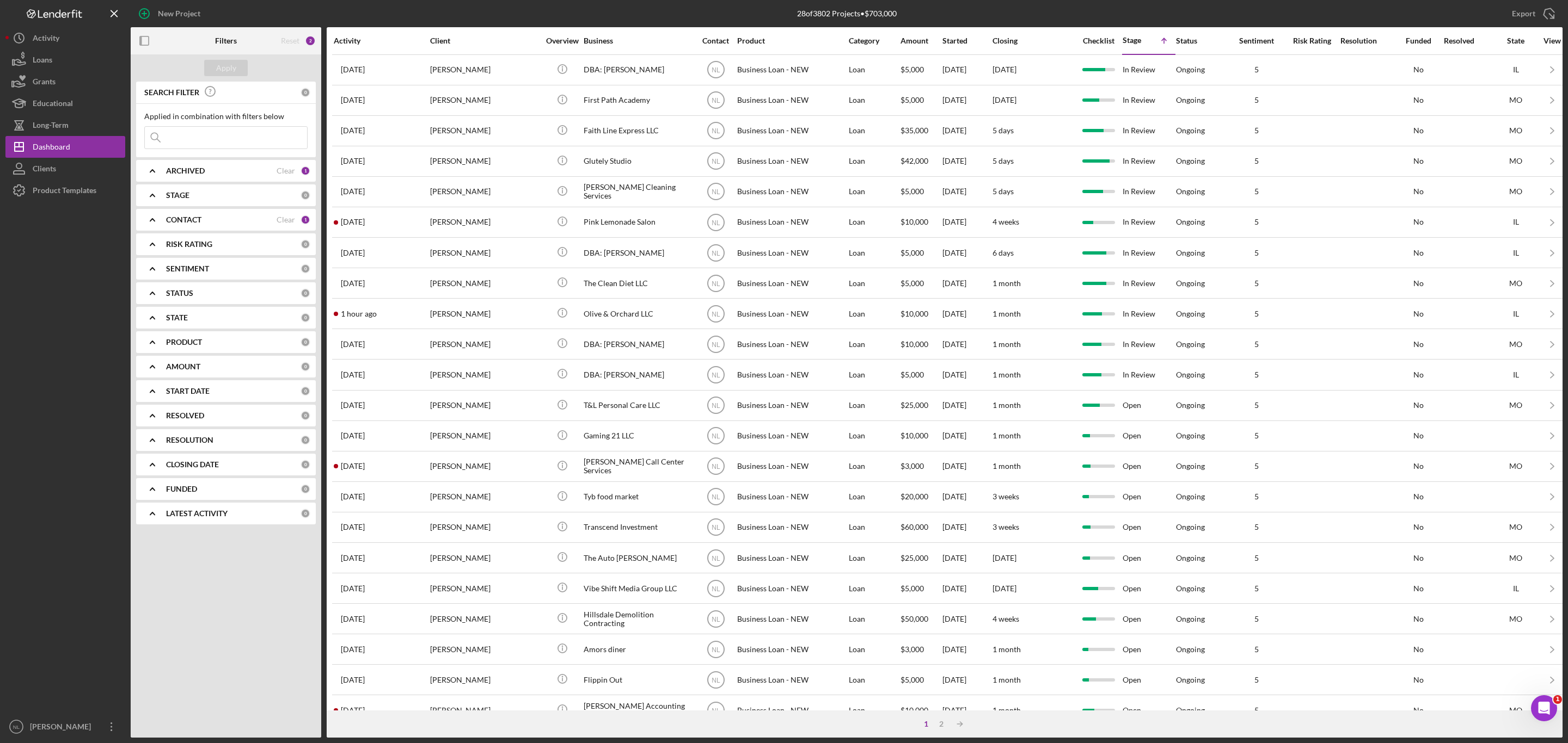
click at [205, 178] on div "ARCHIVED Clear 1" at bounding box center [238, 171] width 145 height 22
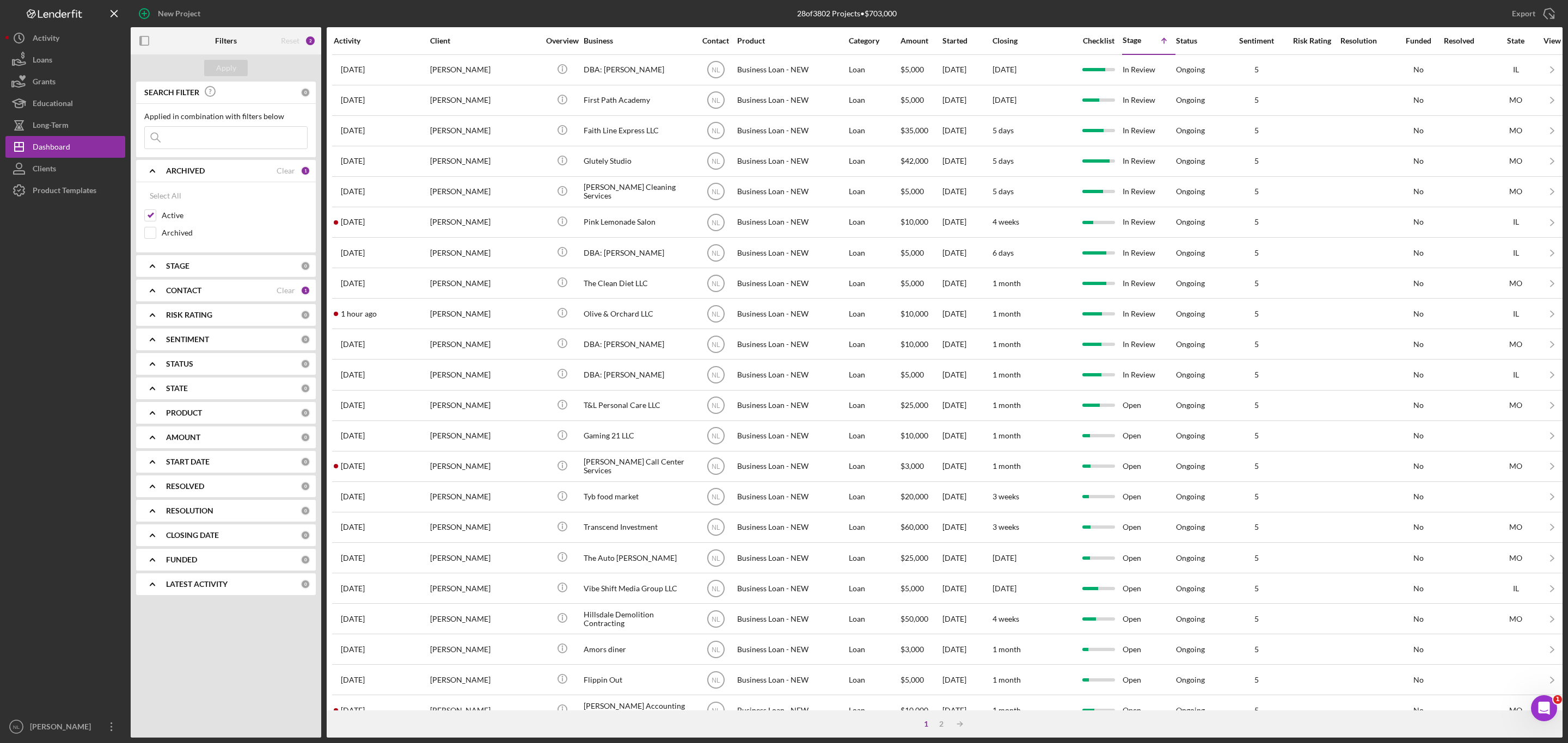
click at [205, 178] on div "ARCHIVED Clear 1" at bounding box center [238, 171] width 145 height 22
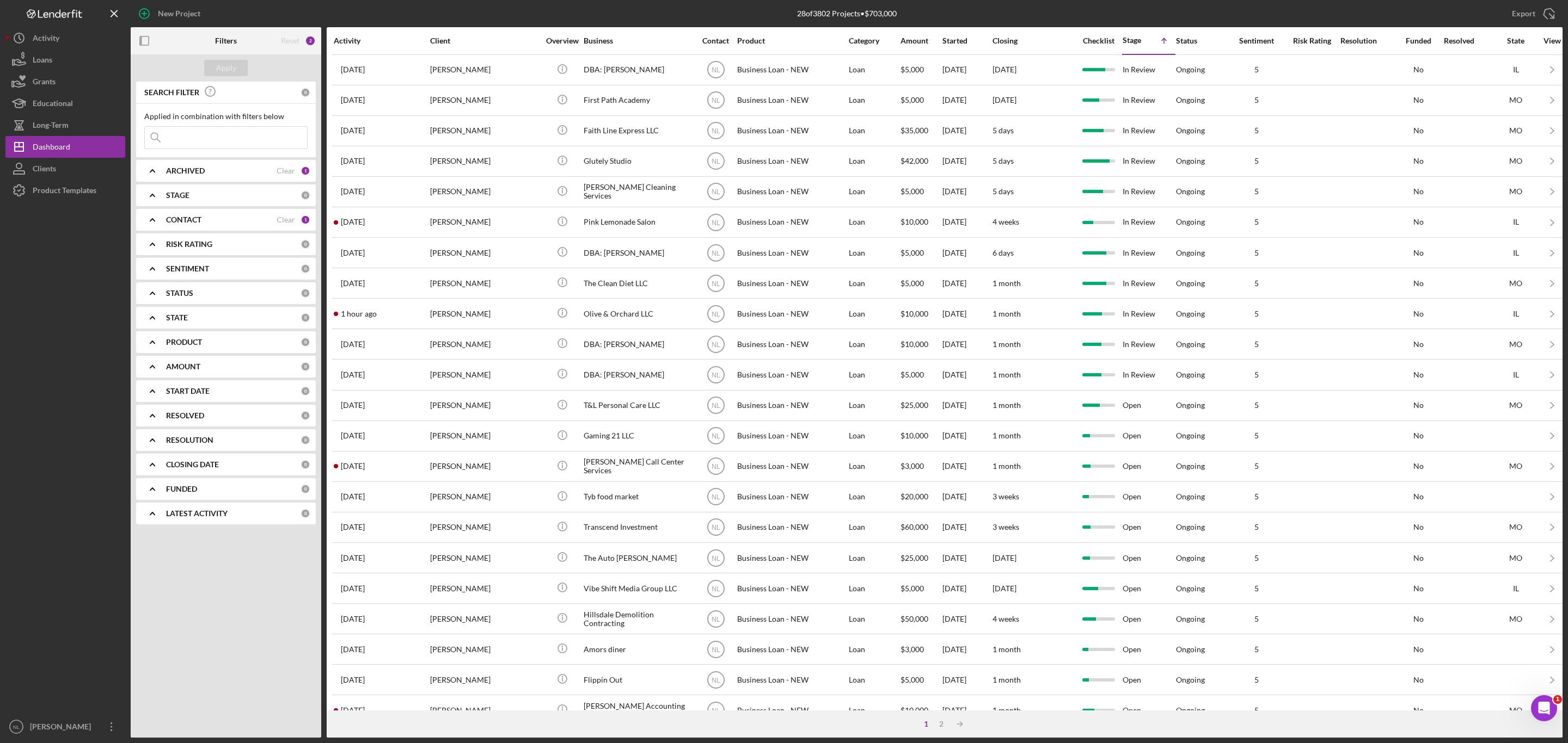
click at [197, 195] on div "STAGE" at bounding box center [233, 195] width 134 height 9
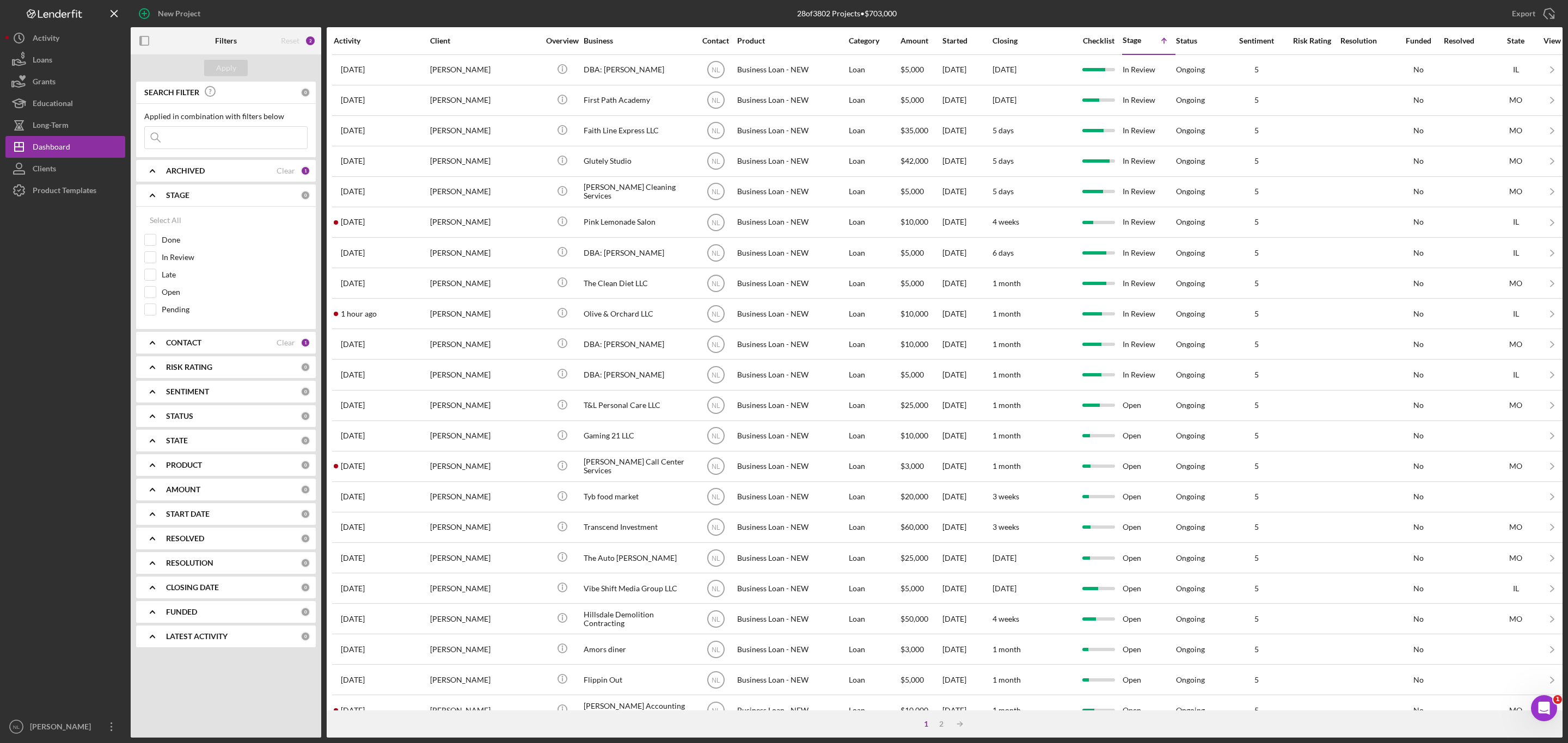
click at [162, 178] on icon "Icon/Expander" at bounding box center [153, 171] width 27 height 27
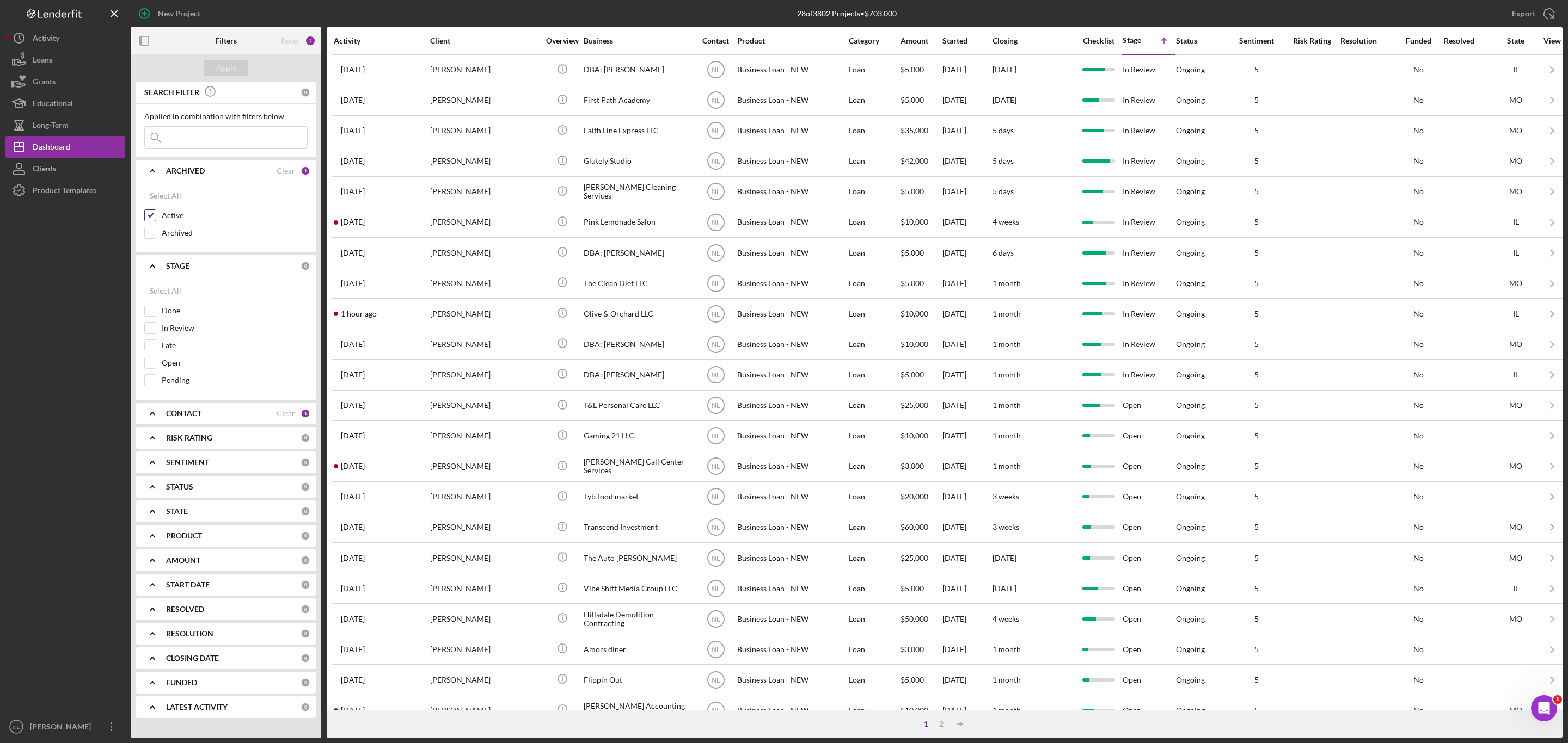
click at [149, 216] on input "Active" at bounding box center [150, 215] width 11 height 11
checkbox input "false"
click at [206, 167] on div "ARCHIVED" at bounding box center [233, 171] width 134 height 9
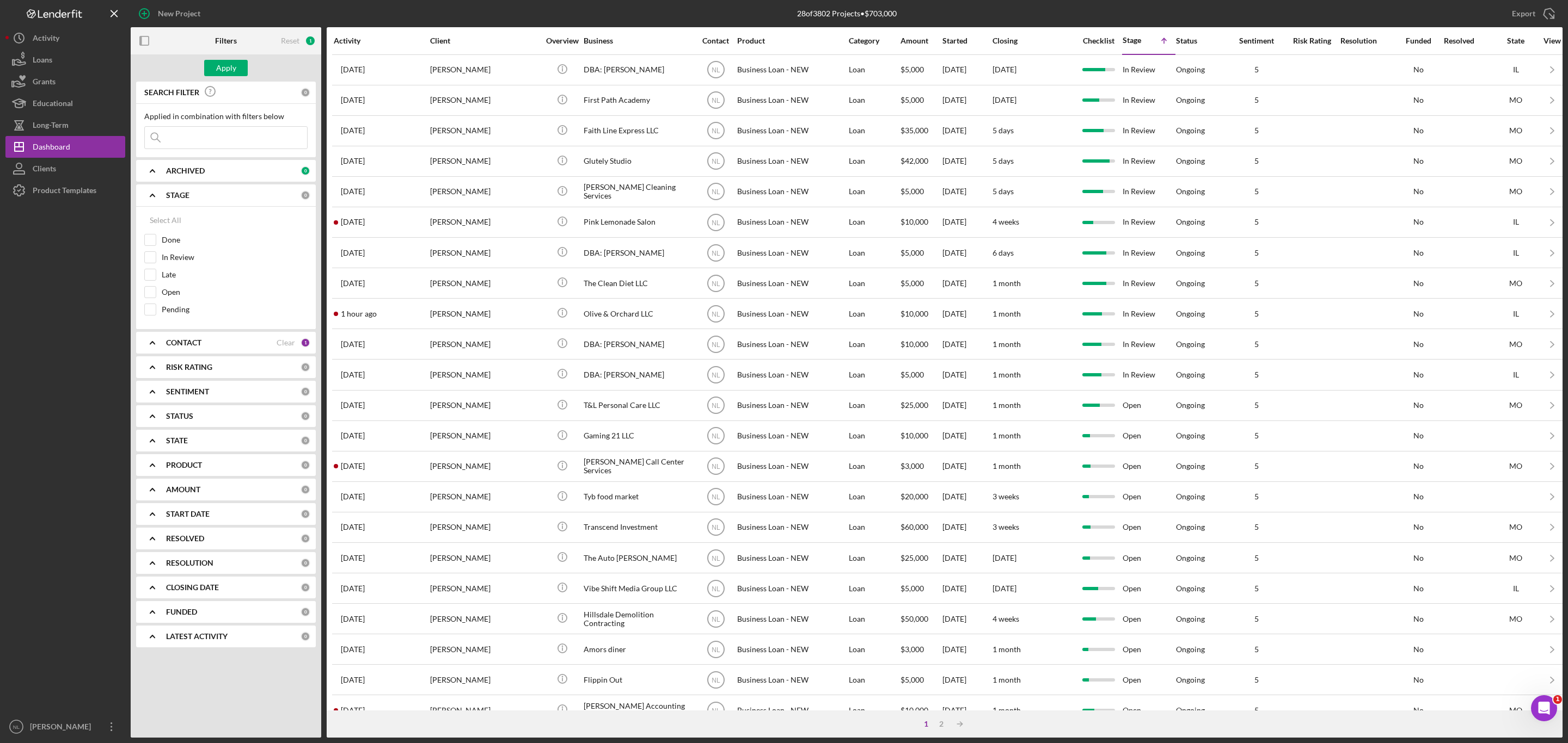
click at [204, 167] on b "ARCHIVED" at bounding box center [185, 171] width 38 height 9
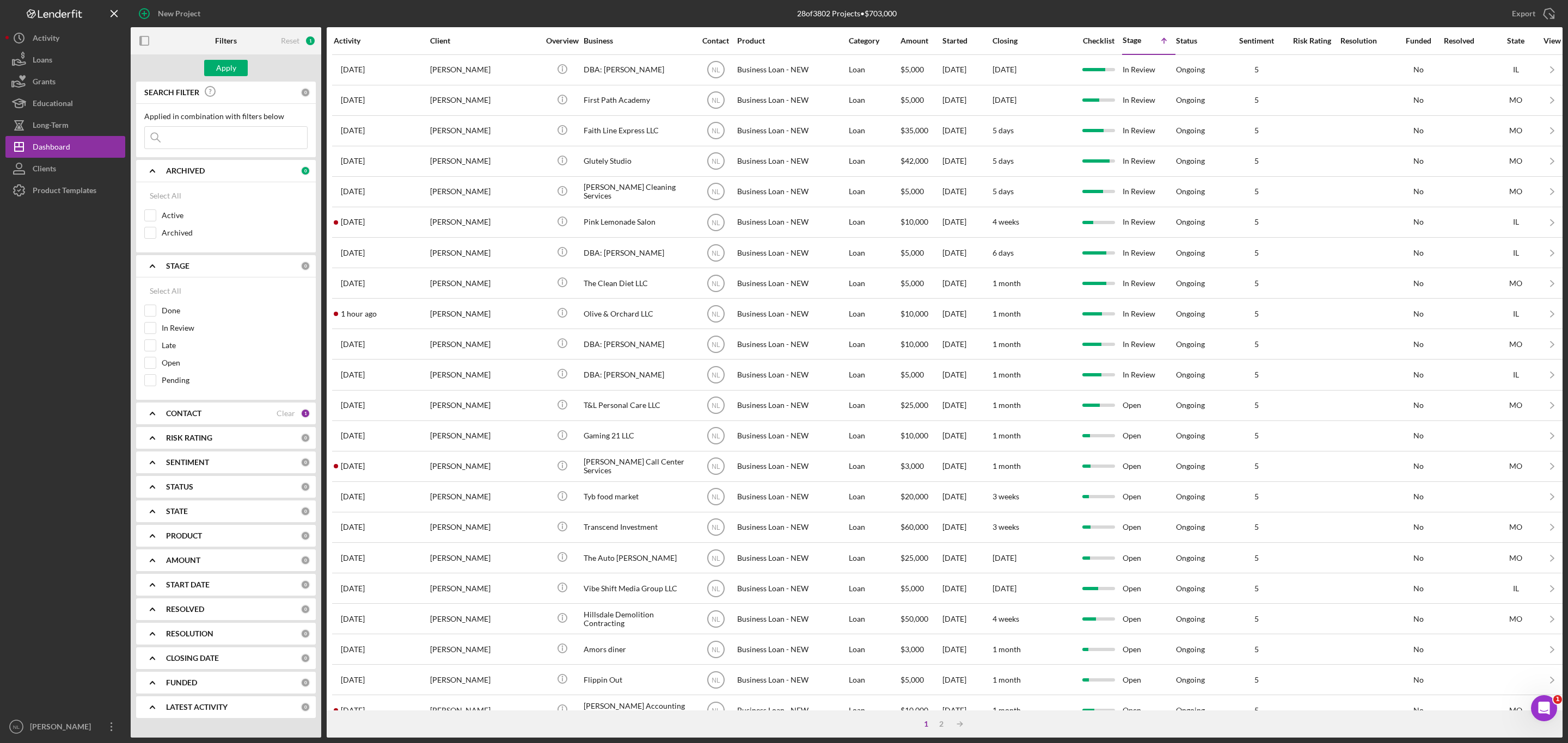
click at [206, 418] on div "CONTACT" at bounding box center [221, 413] width 111 height 9
click at [153, 470] on div "Me" at bounding box center [226, 461] width 163 height 18
click at [151, 464] on input "Me" at bounding box center [150, 458] width 11 height 11
checkbox input "false"
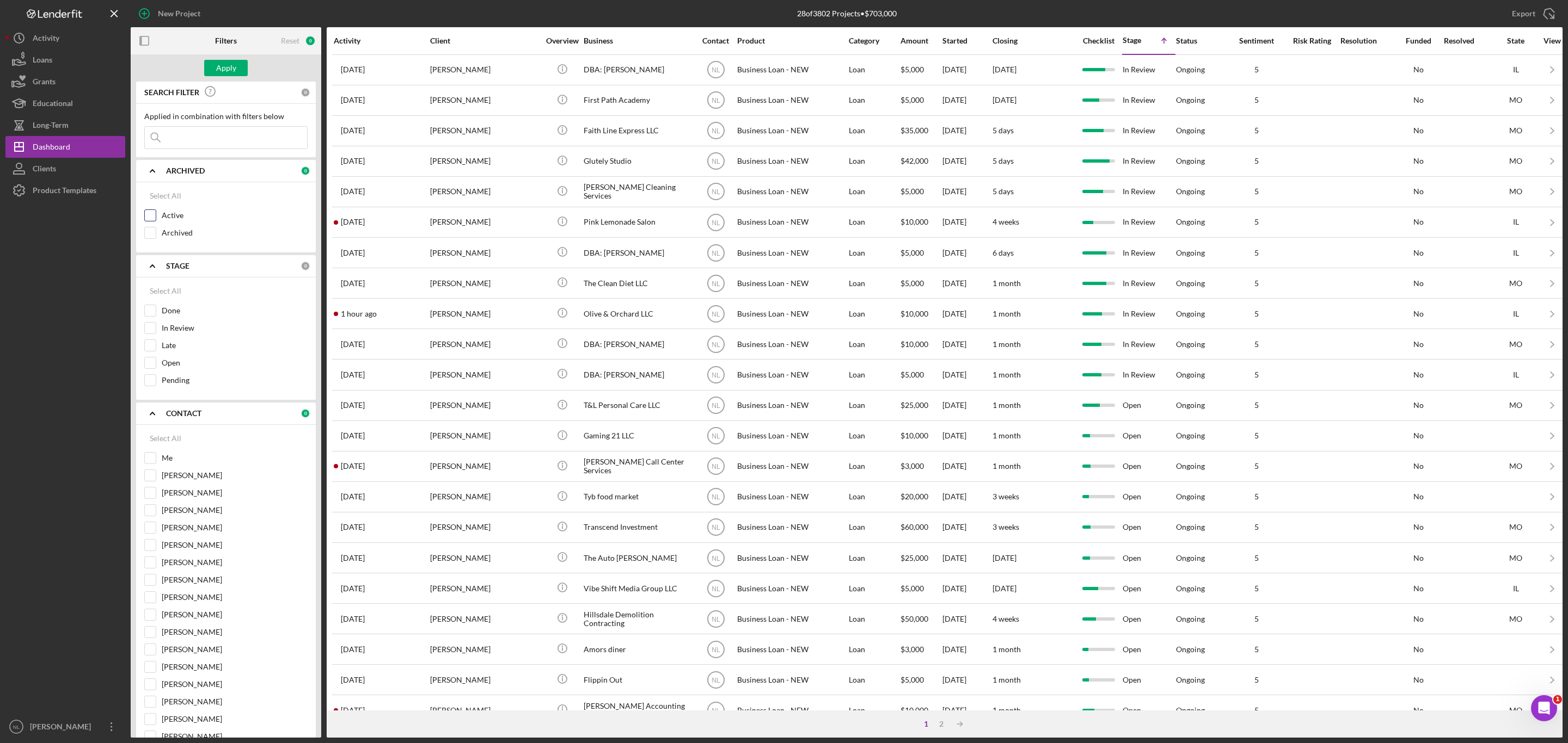
click at [153, 216] on input "Active" at bounding box center [150, 215] width 11 height 11
checkbox input "true"
click at [222, 66] on div "Apply" at bounding box center [226, 68] width 20 height 16
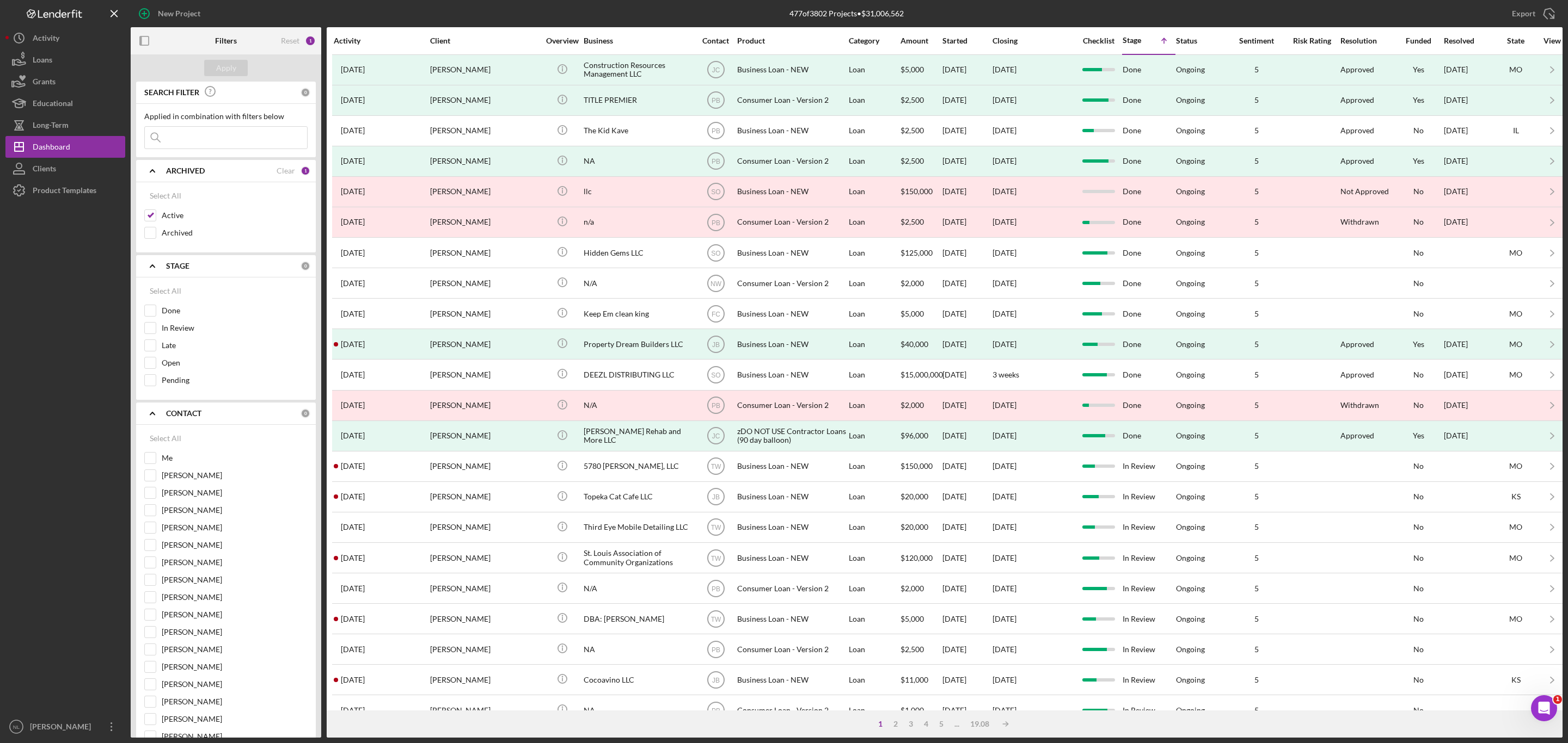
click at [199, 167] on b "ARCHIVED" at bounding box center [185, 171] width 38 height 9
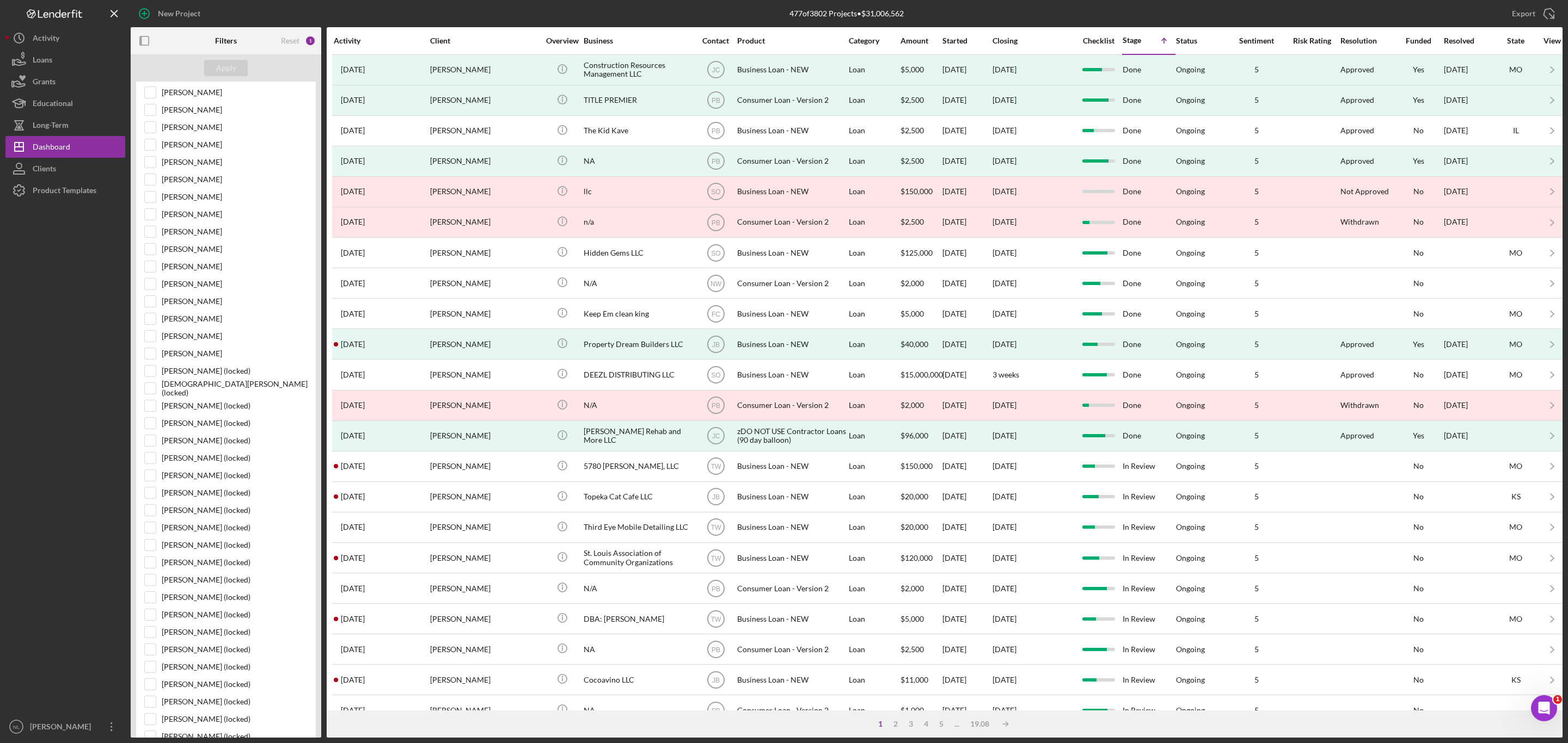
scroll to position [306, 0]
click at [147, 313] on input "[PERSON_NAME]" at bounding box center [150, 308] width 11 height 11
checkbox input "true"
click at [228, 72] on div "Apply" at bounding box center [226, 68] width 20 height 16
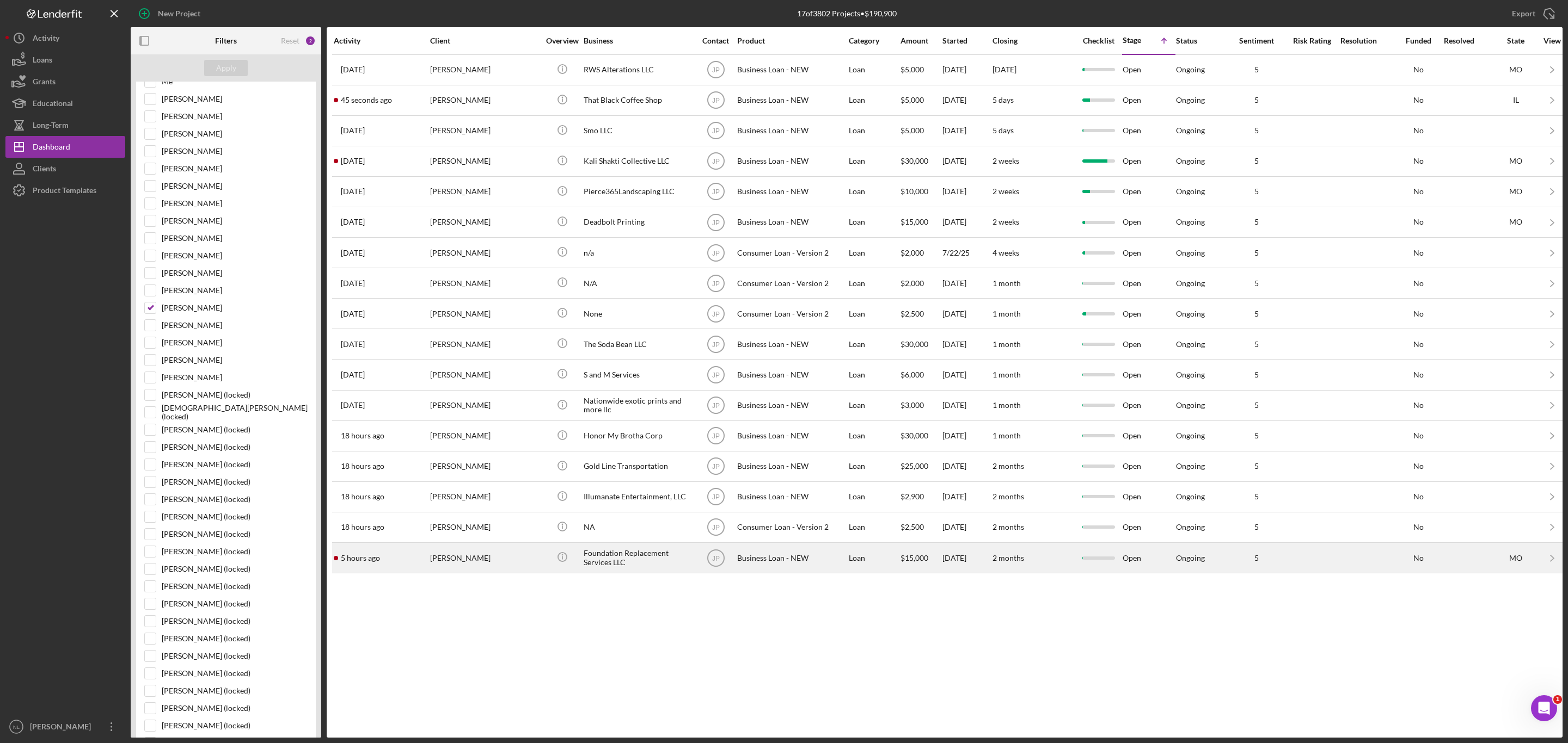
click at [669, 559] on div "Foundation Replacement Services LLC" at bounding box center [637, 557] width 109 height 29
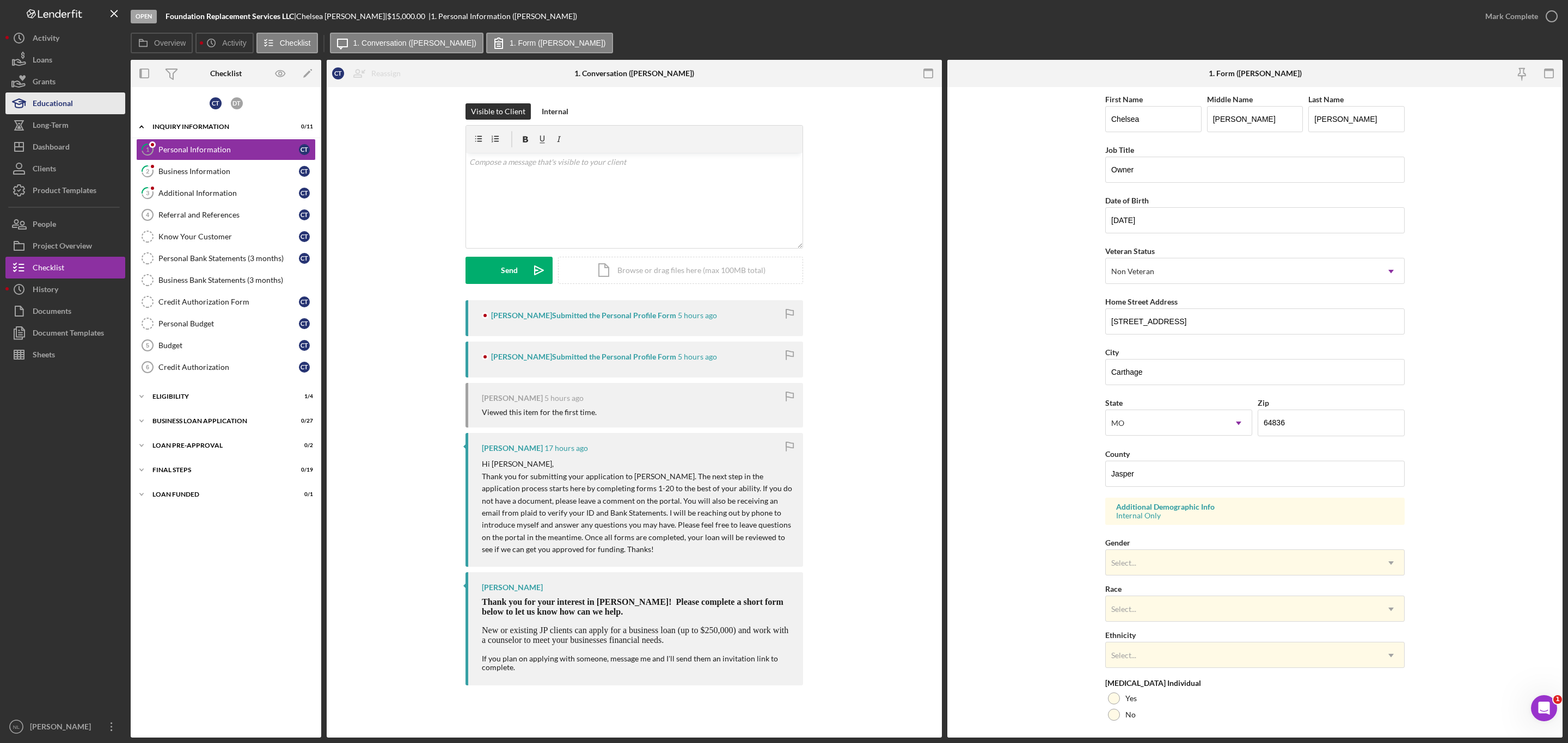
click at [88, 99] on button "Educational" at bounding box center [65, 103] width 120 height 22
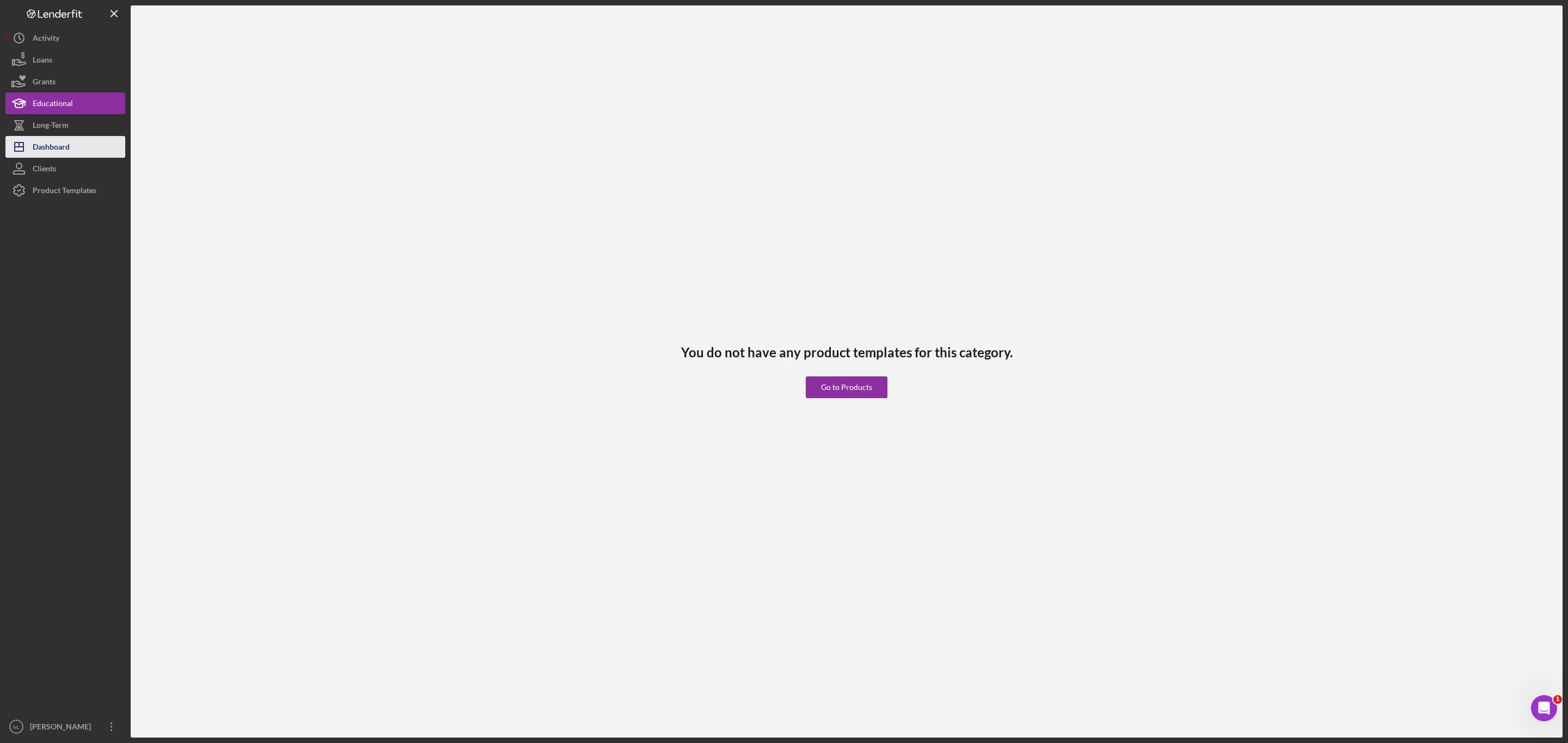
click at [67, 147] on div "Dashboard" at bounding box center [51, 148] width 37 height 24
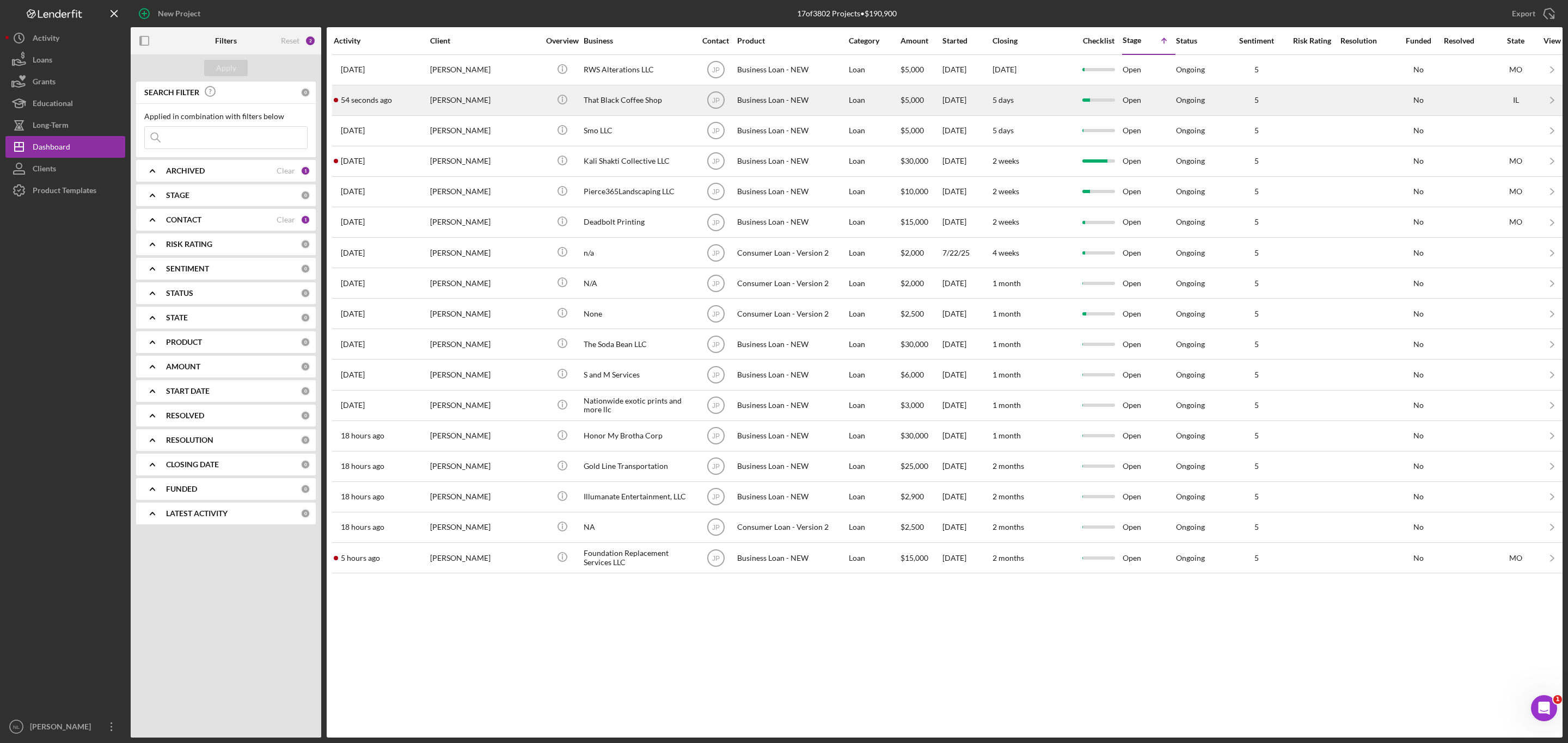
click at [506, 108] on div "[PERSON_NAME]" at bounding box center [484, 100] width 109 height 29
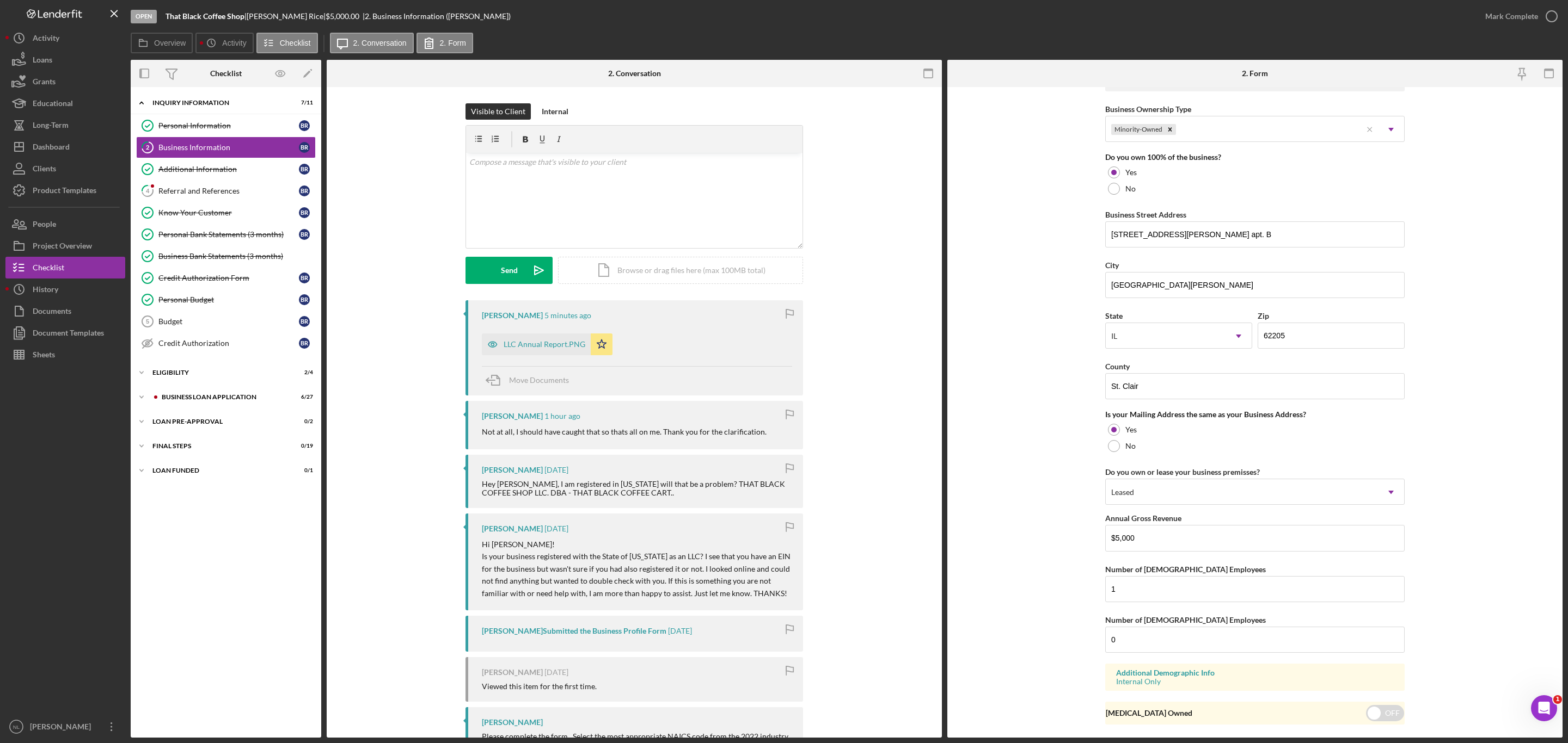
scroll to position [566, 0]
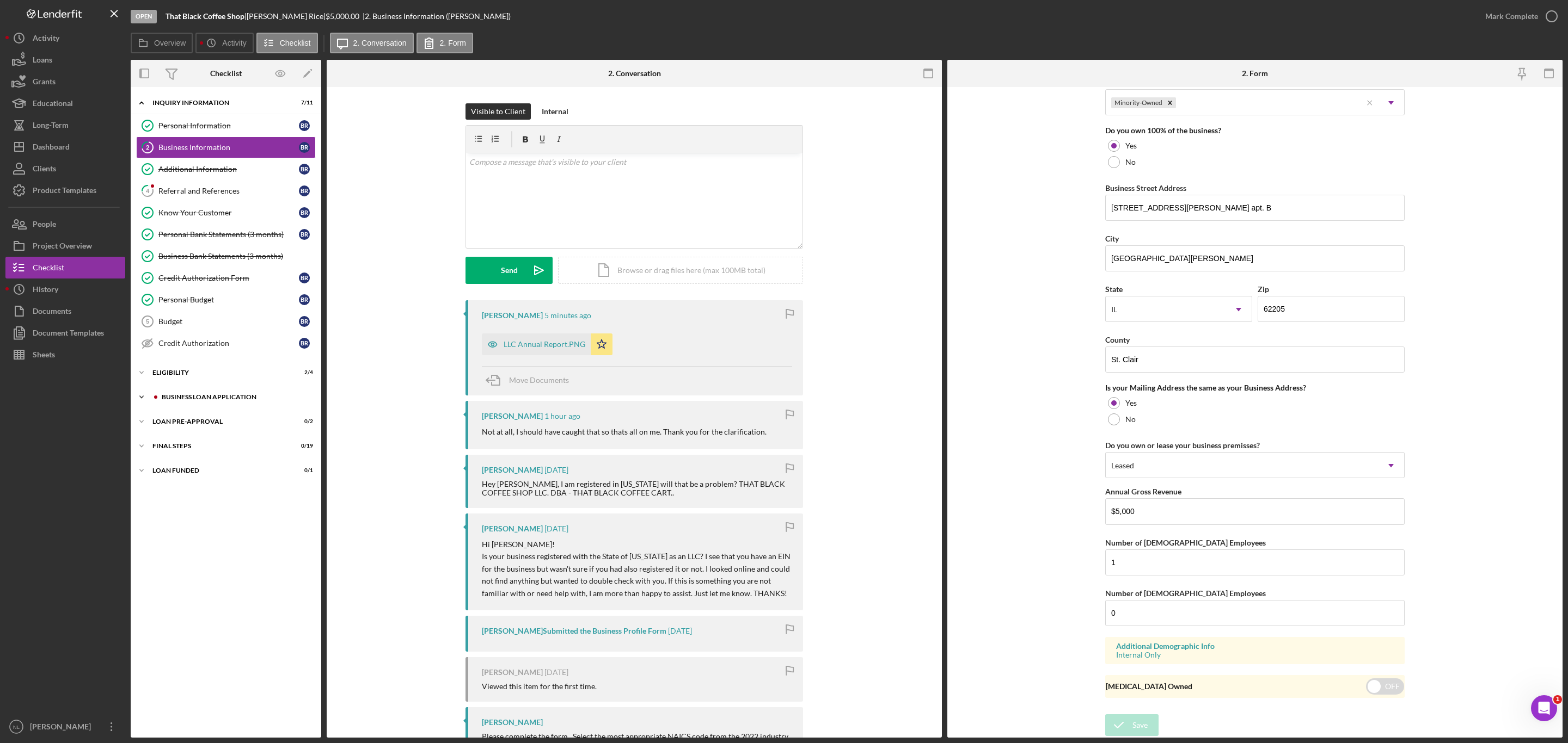
click at [232, 400] on div "BUSINESS LOAN APPLICATION" at bounding box center [234, 397] width 146 height 7
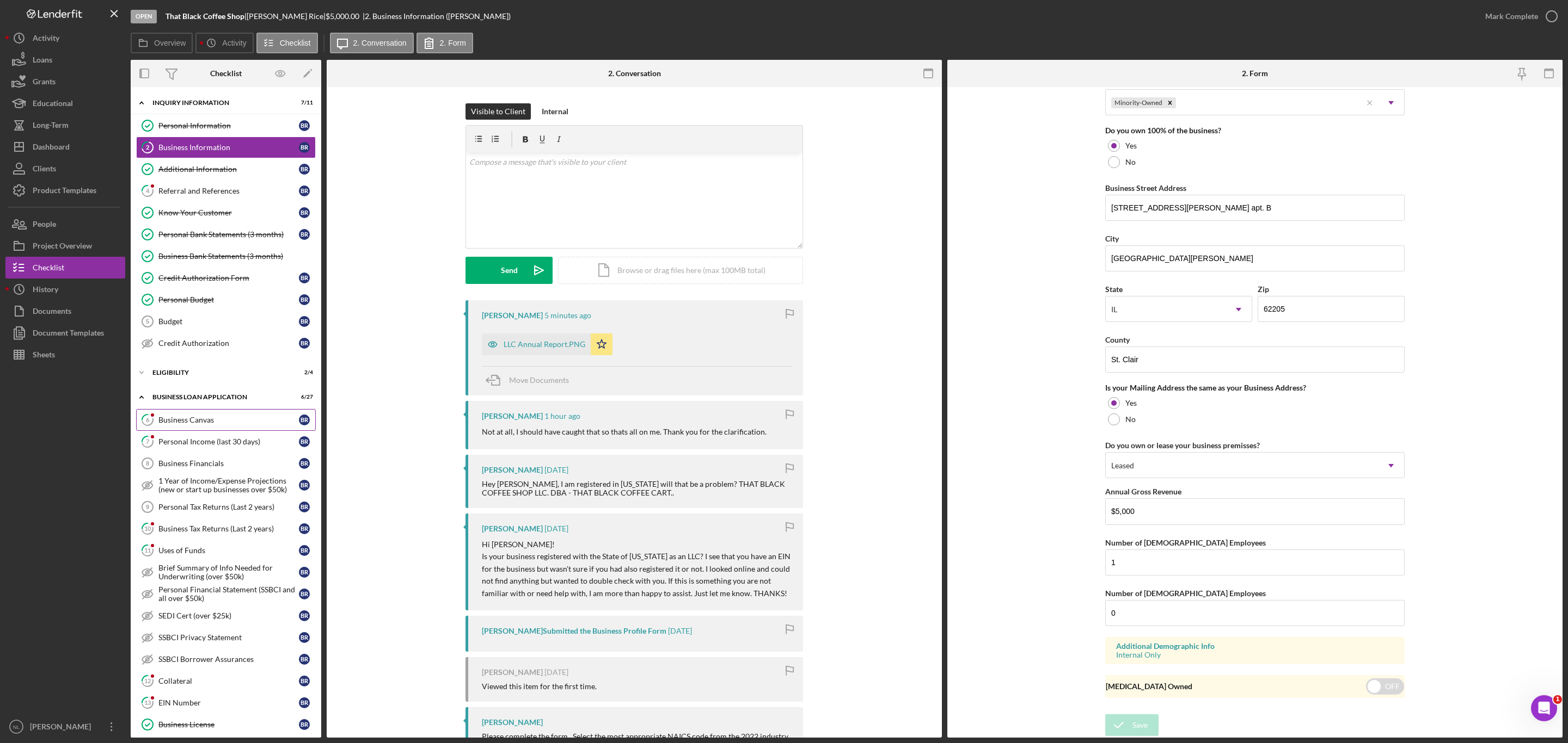
click at [232, 420] on link "6 Business Canvas B R" at bounding box center [226, 420] width 180 height 22
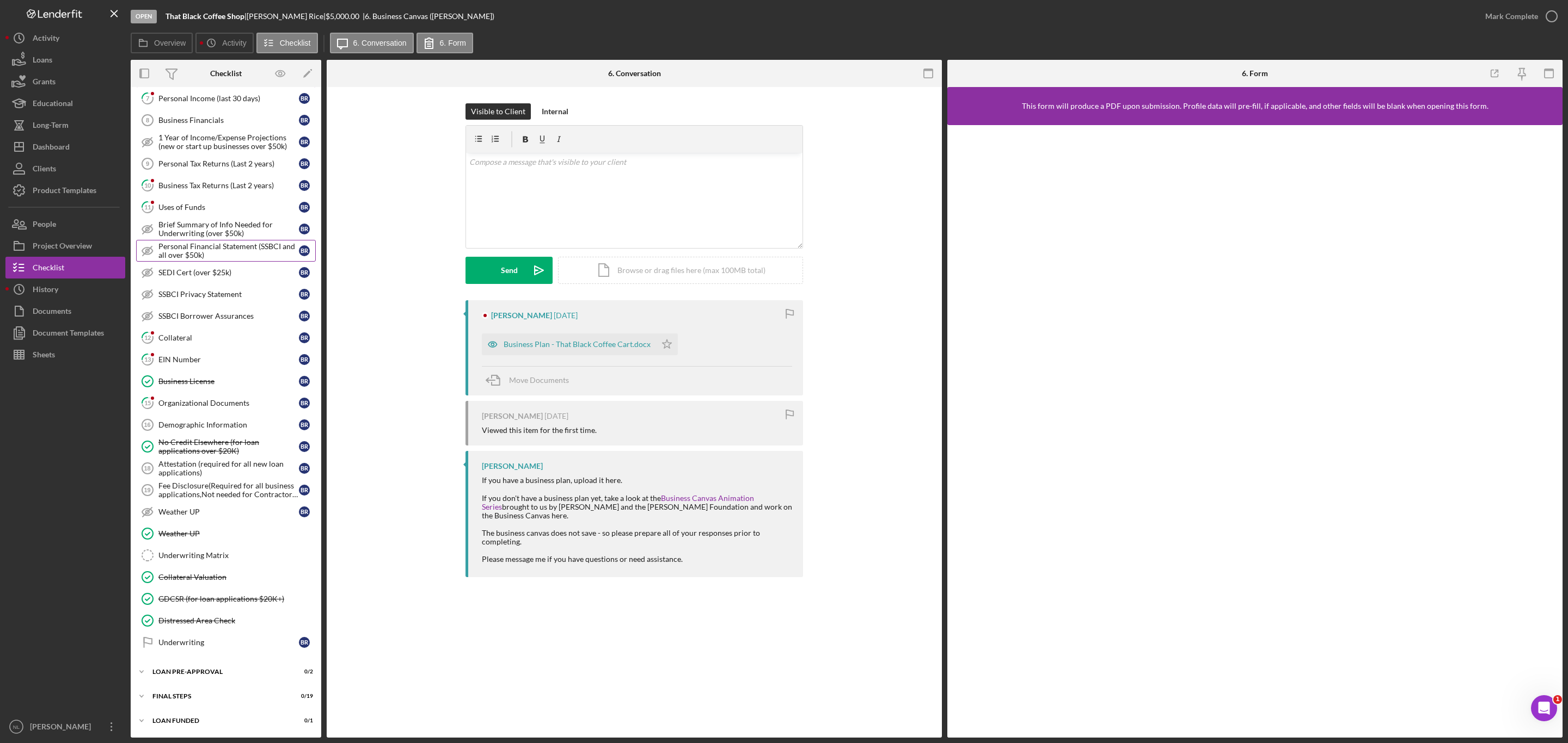
scroll to position [364, 0]
click at [86, 146] on button "Icon/Dashboard Dashboard" at bounding box center [65, 147] width 120 height 22
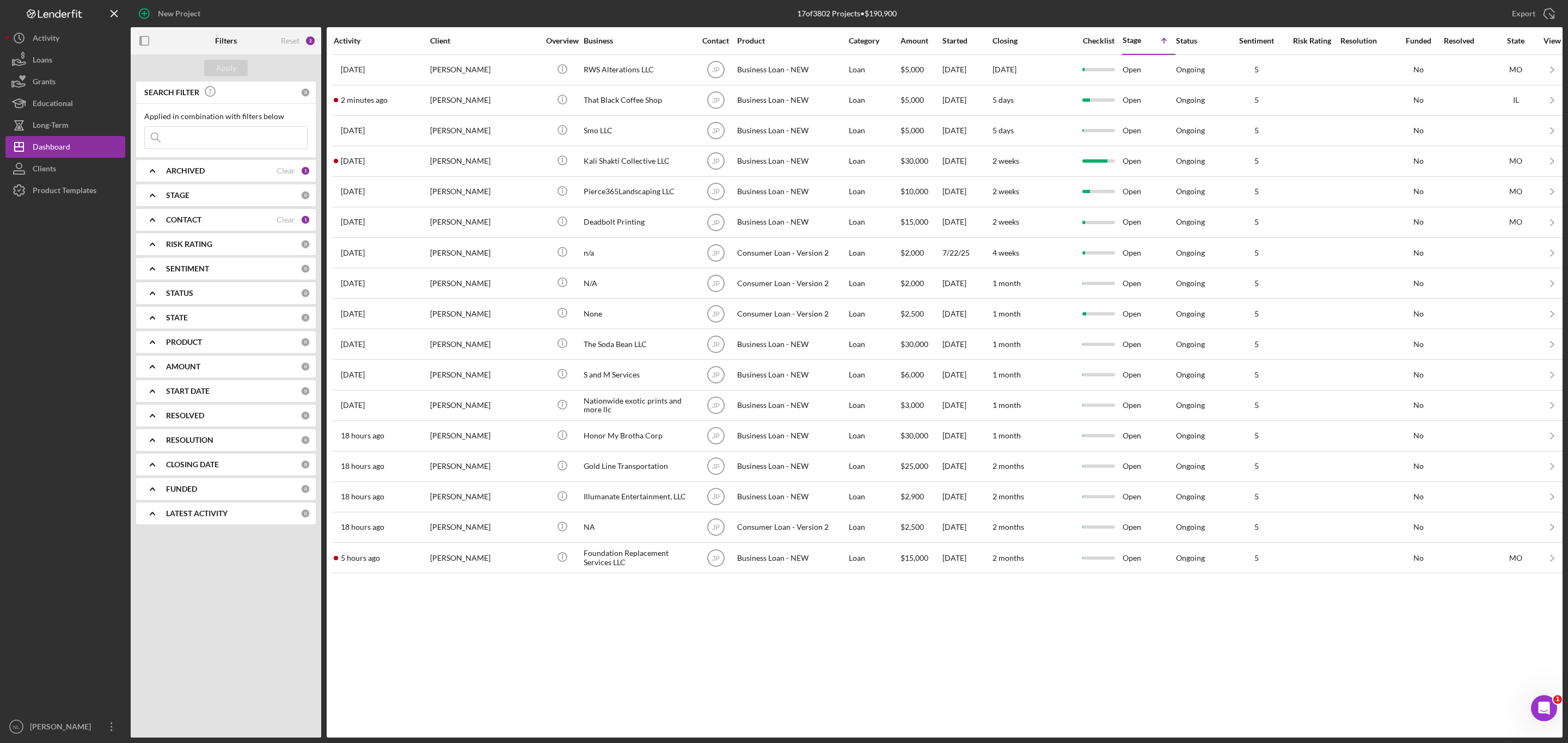
click at [163, 180] on icon "Icon/Expander" at bounding box center [153, 171] width 27 height 27
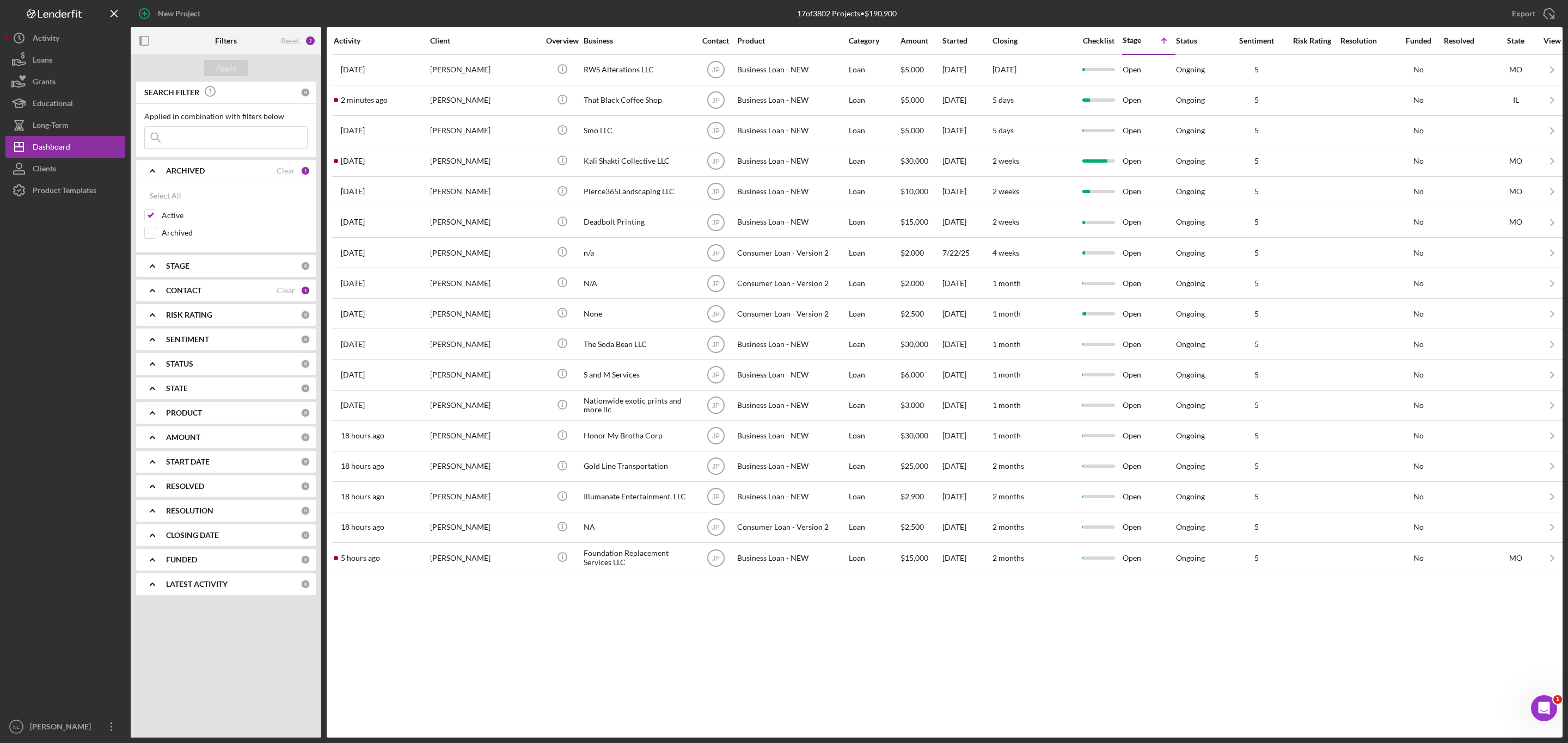
click at [173, 258] on div "STAGE 0" at bounding box center [238, 266] width 145 height 22
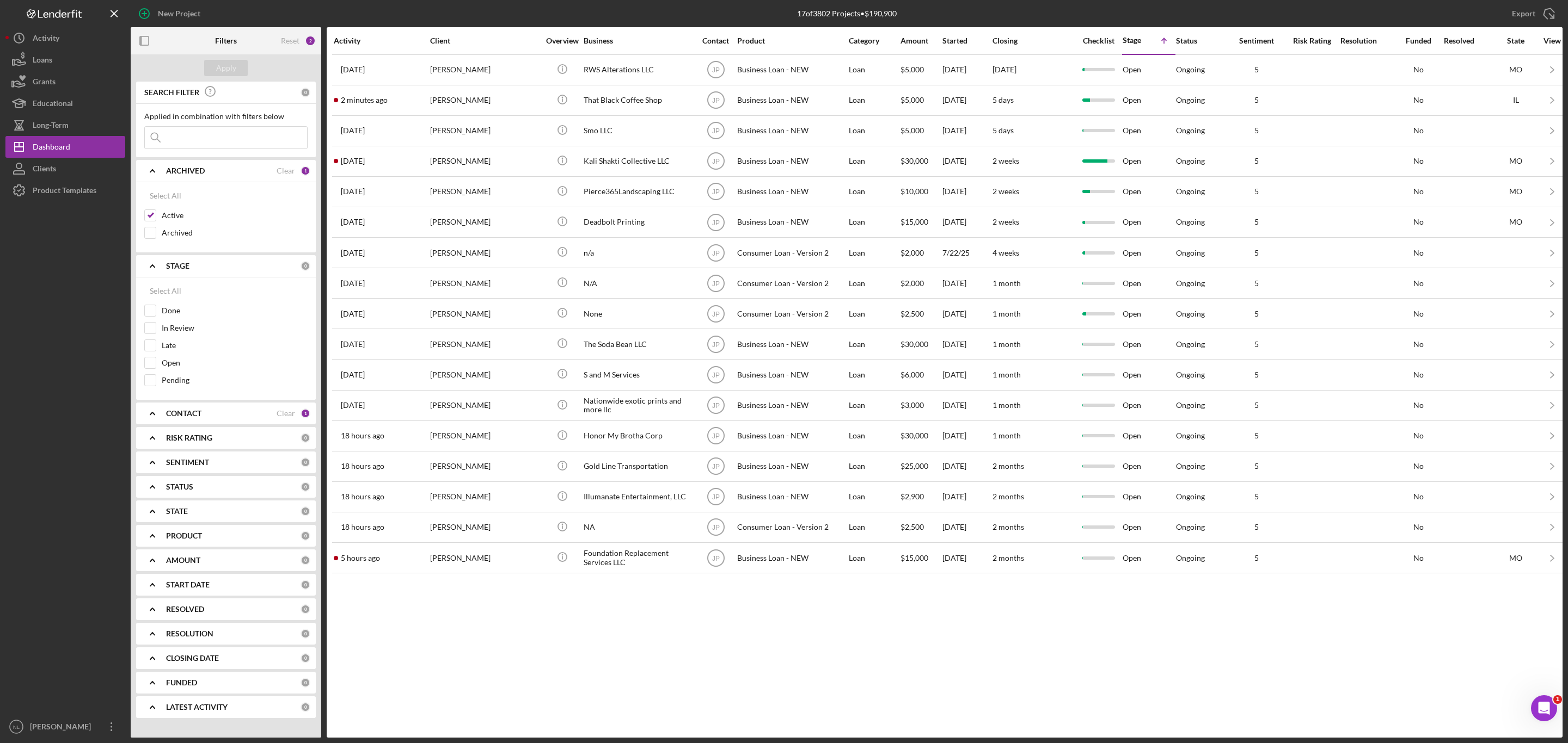
click at [178, 410] on div "CONTACT Clear 1" at bounding box center [238, 414] width 145 height 22
click at [149, 459] on input "Me" at bounding box center [150, 458] width 11 height 11
checkbox input "true"
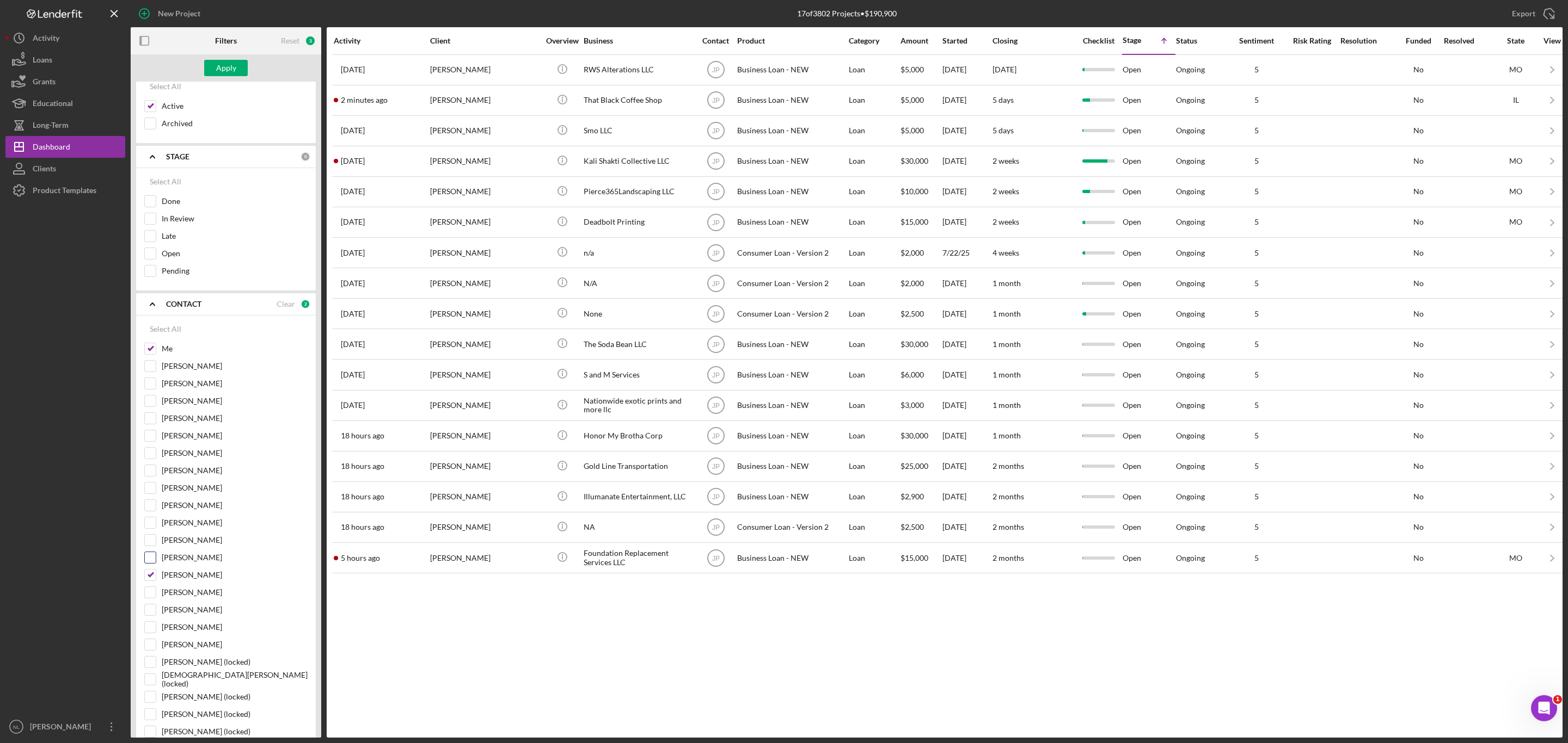
scroll to position [114, 0]
click at [149, 576] on input "[PERSON_NAME]" at bounding box center [150, 570] width 11 height 11
checkbox input "false"
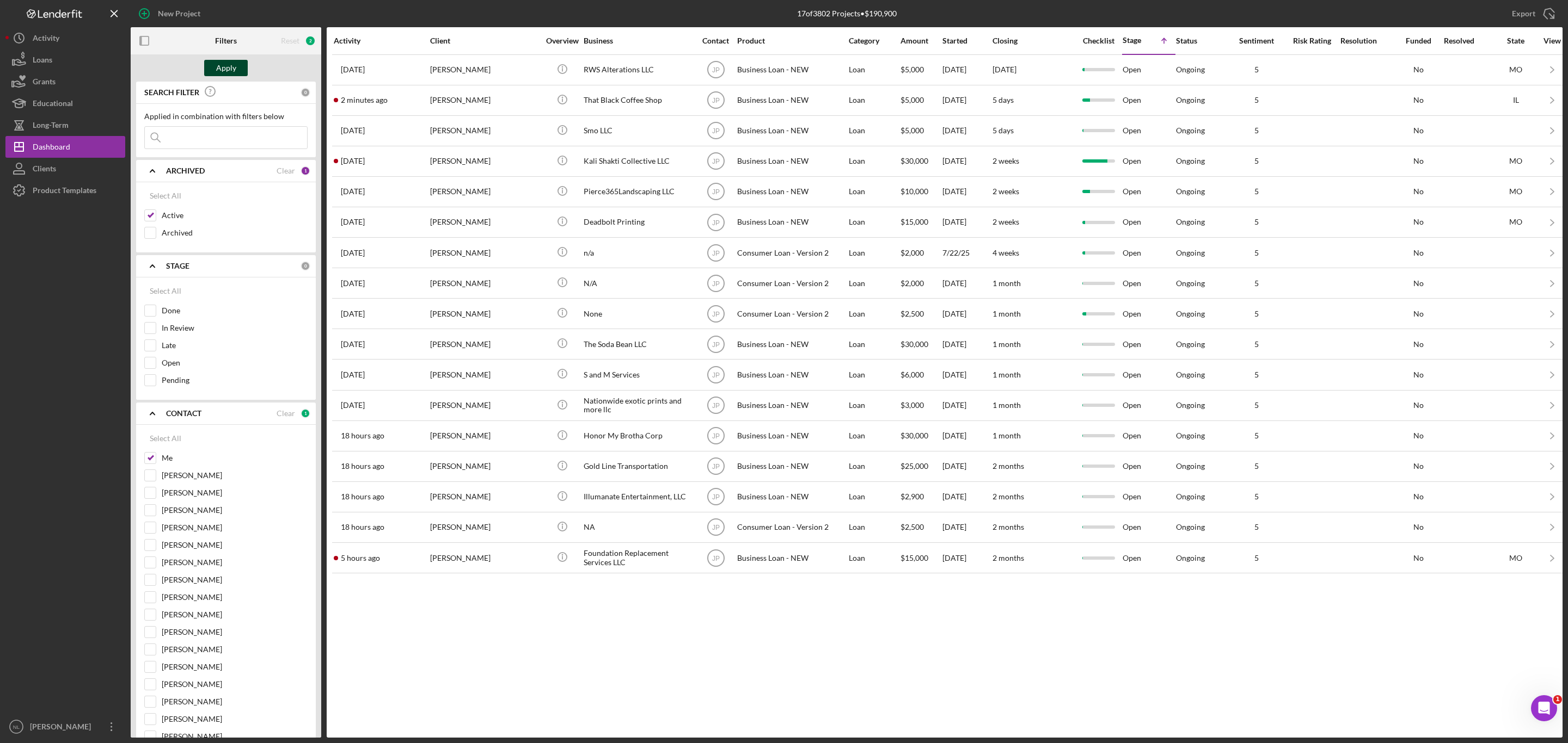
click at [215, 72] on button "Apply" at bounding box center [226, 68] width 43 height 16
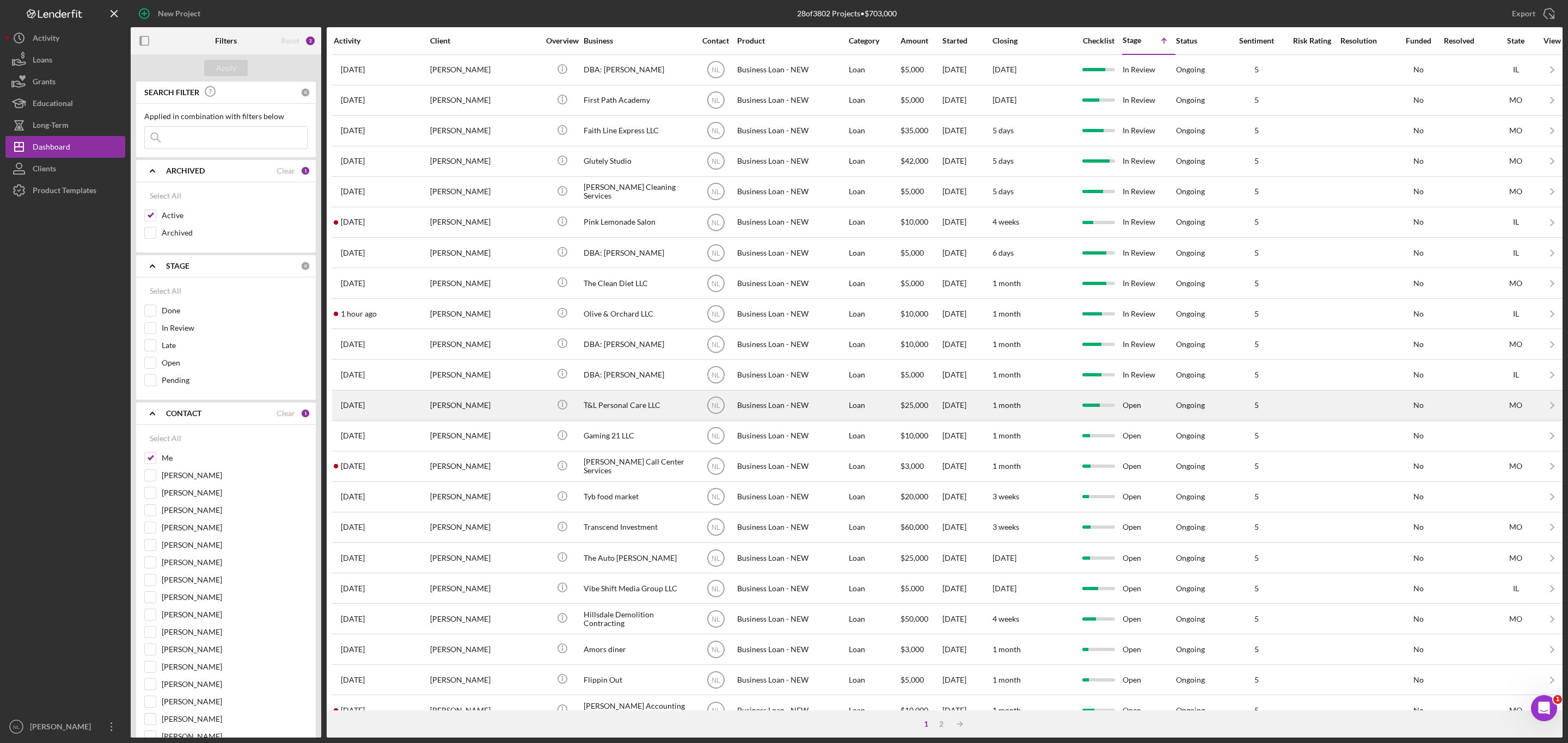
click at [472, 415] on div "[PERSON_NAME]" at bounding box center [484, 406] width 109 height 29
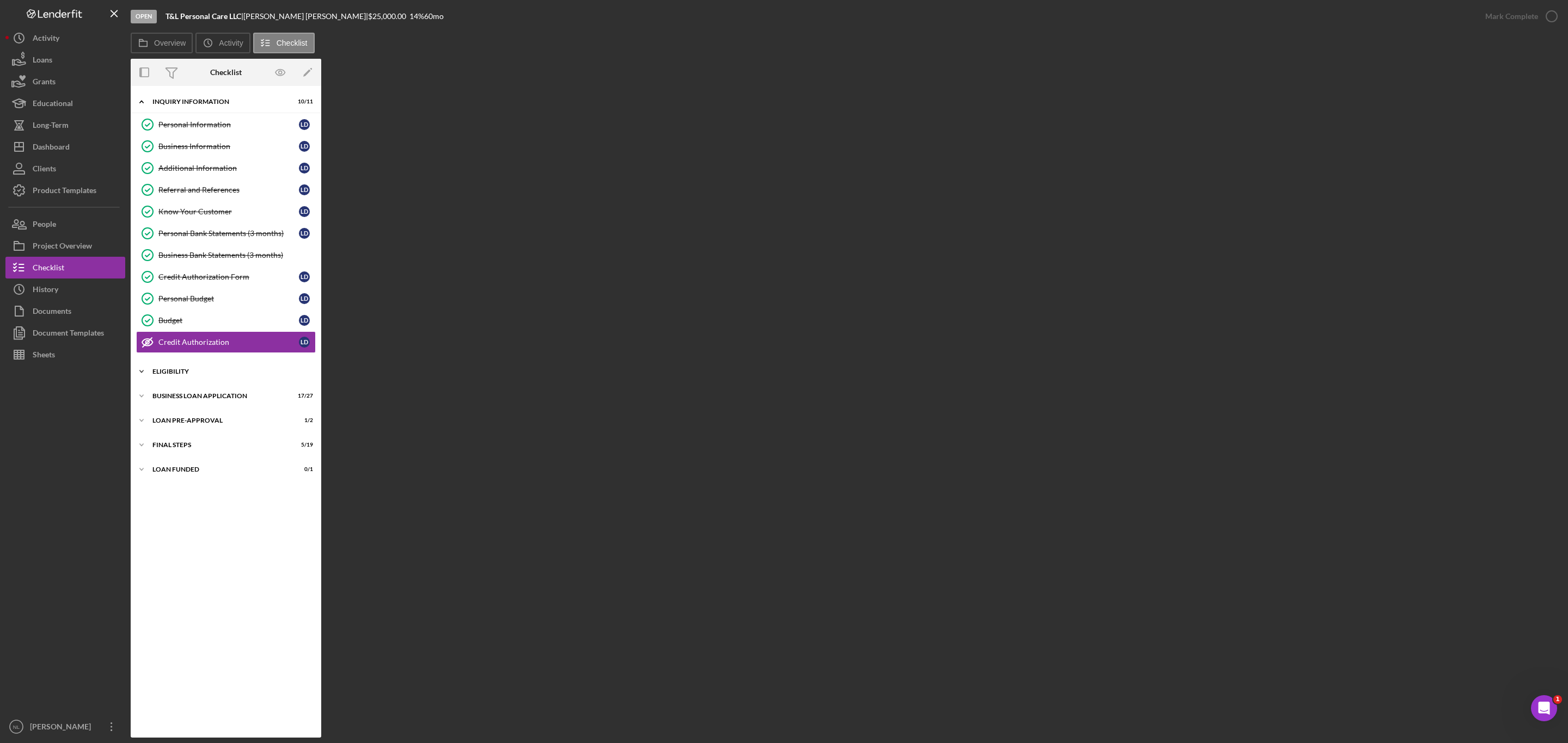
click at [224, 374] on div "Icon/Expander ELIGIBILITY 2 / 4" at bounding box center [226, 371] width 190 height 22
click at [242, 493] on div "BUSINESS LOAN APPLICATION" at bounding box center [230, 489] width 155 height 7
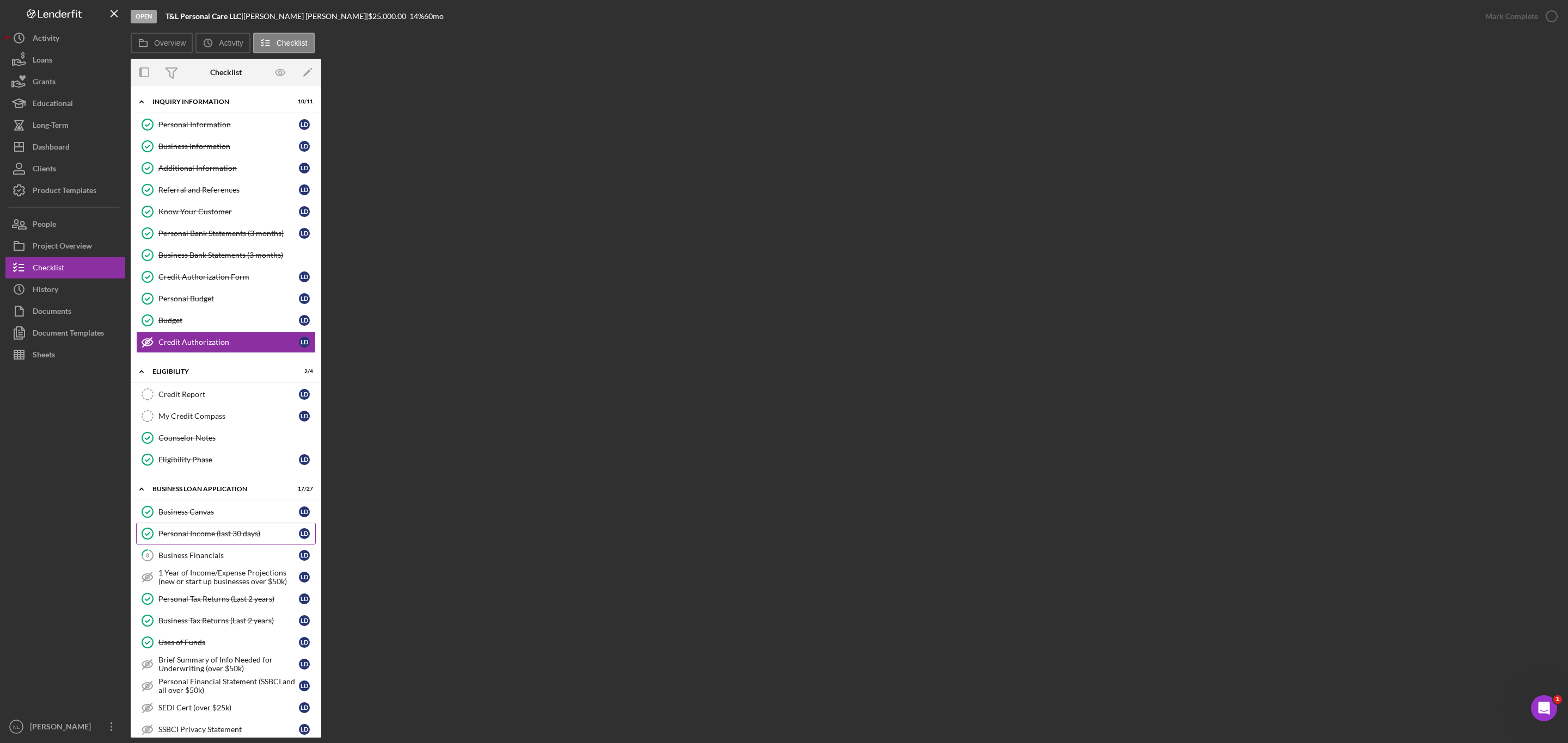
click at [240, 538] on div "Personal Income (last 30 days)" at bounding box center [229, 533] width 140 height 9
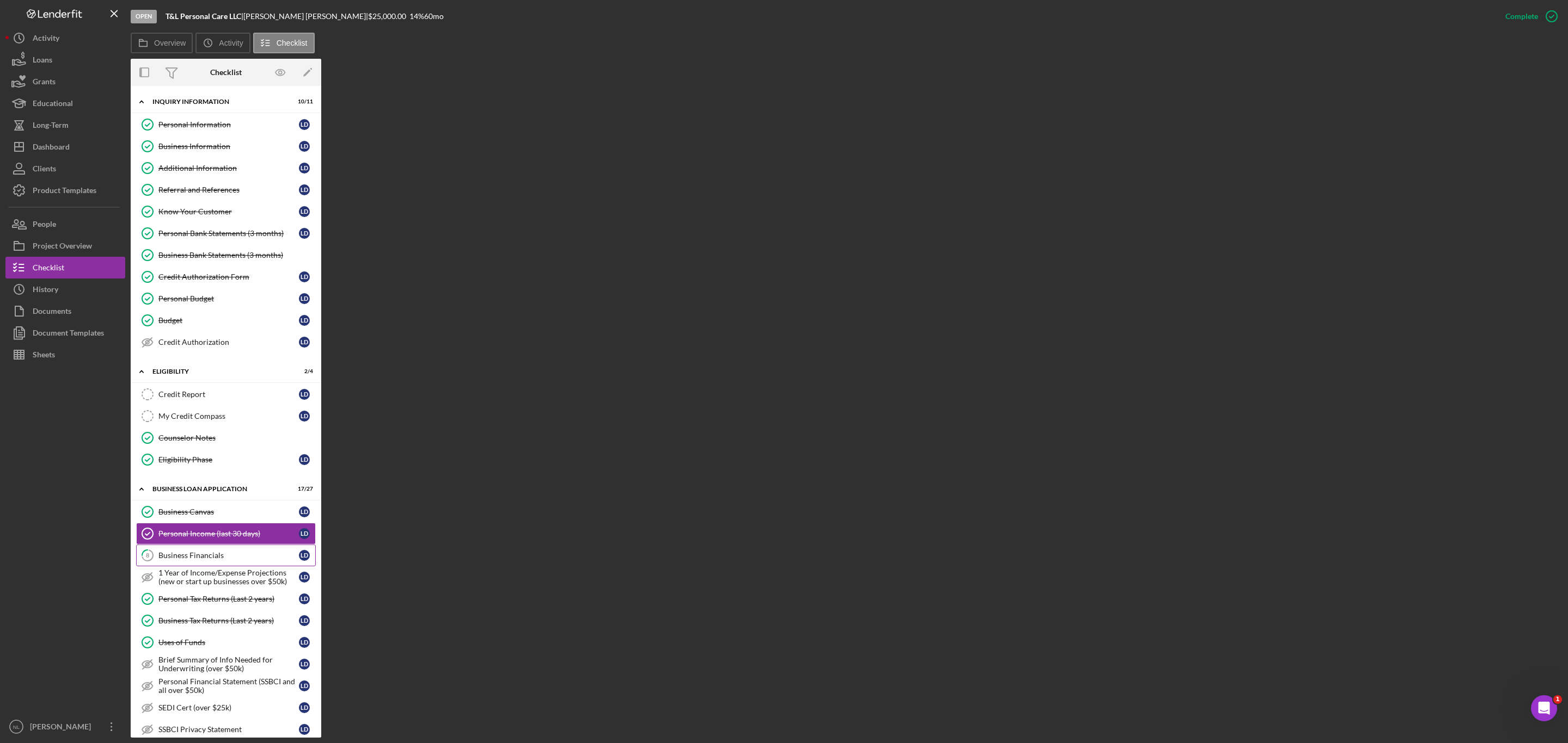
click at [227, 561] on link "8 Business Financials [PERSON_NAME]" at bounding box center [226, 555] width 180 height 22
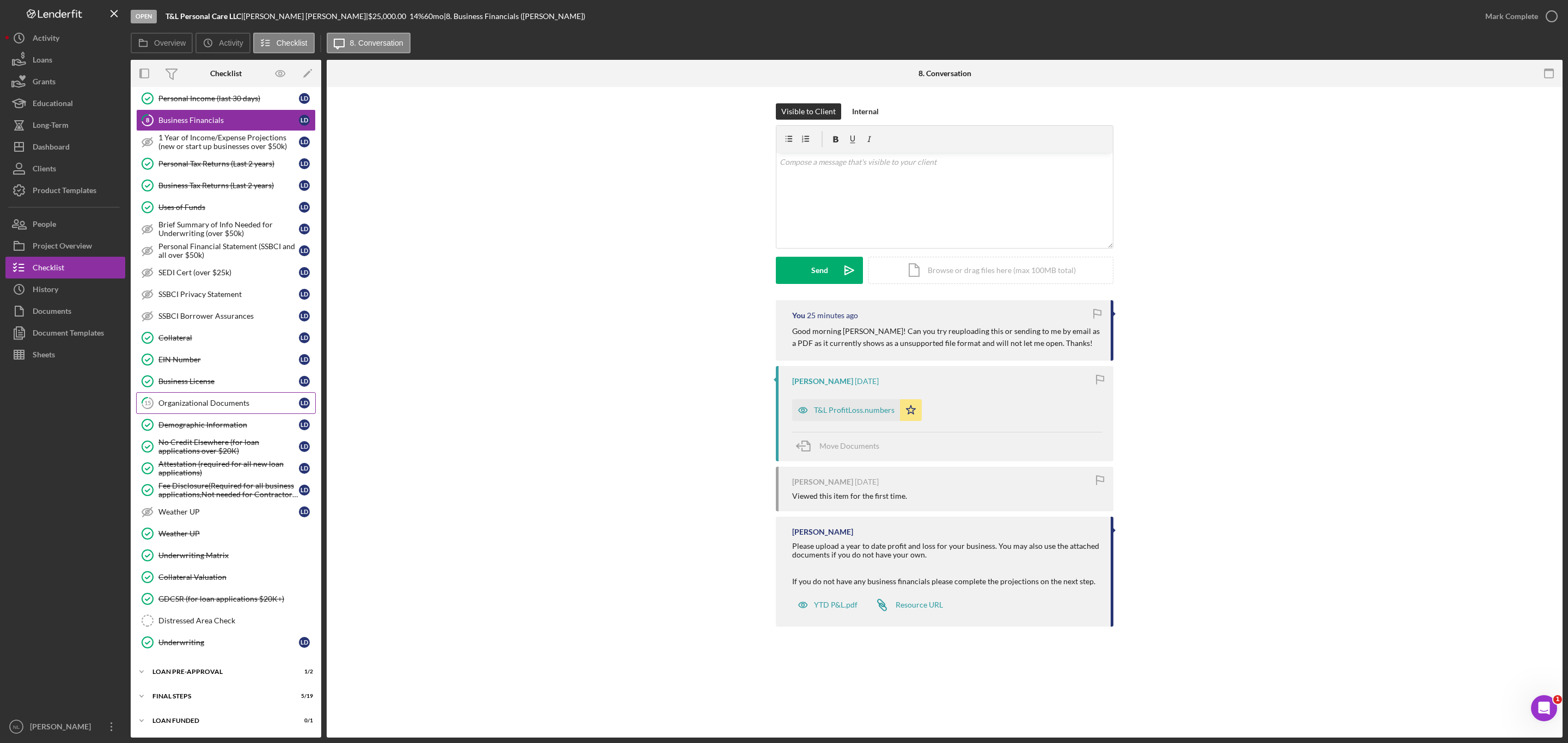
scroll to position [459, 0]
click at [236, 680] on div "Icon/Expander LOAN PRE-APPROVAL 1 / 2" at bounding box center [226, 671] width 190 height 22
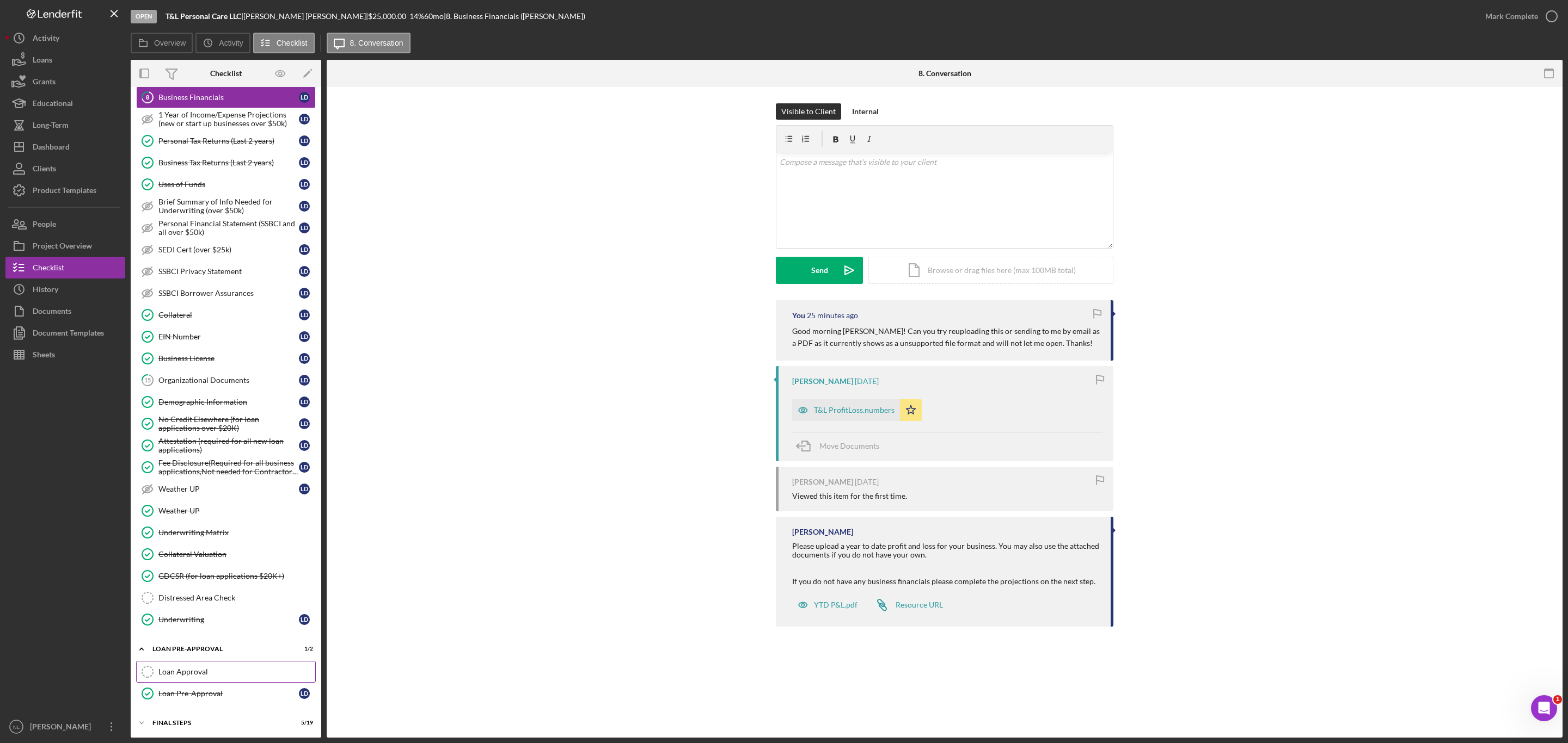
click at [234, 683] on link "Loan Approval Loan Approval" at bounding box center [226, 671] width 180 height 22
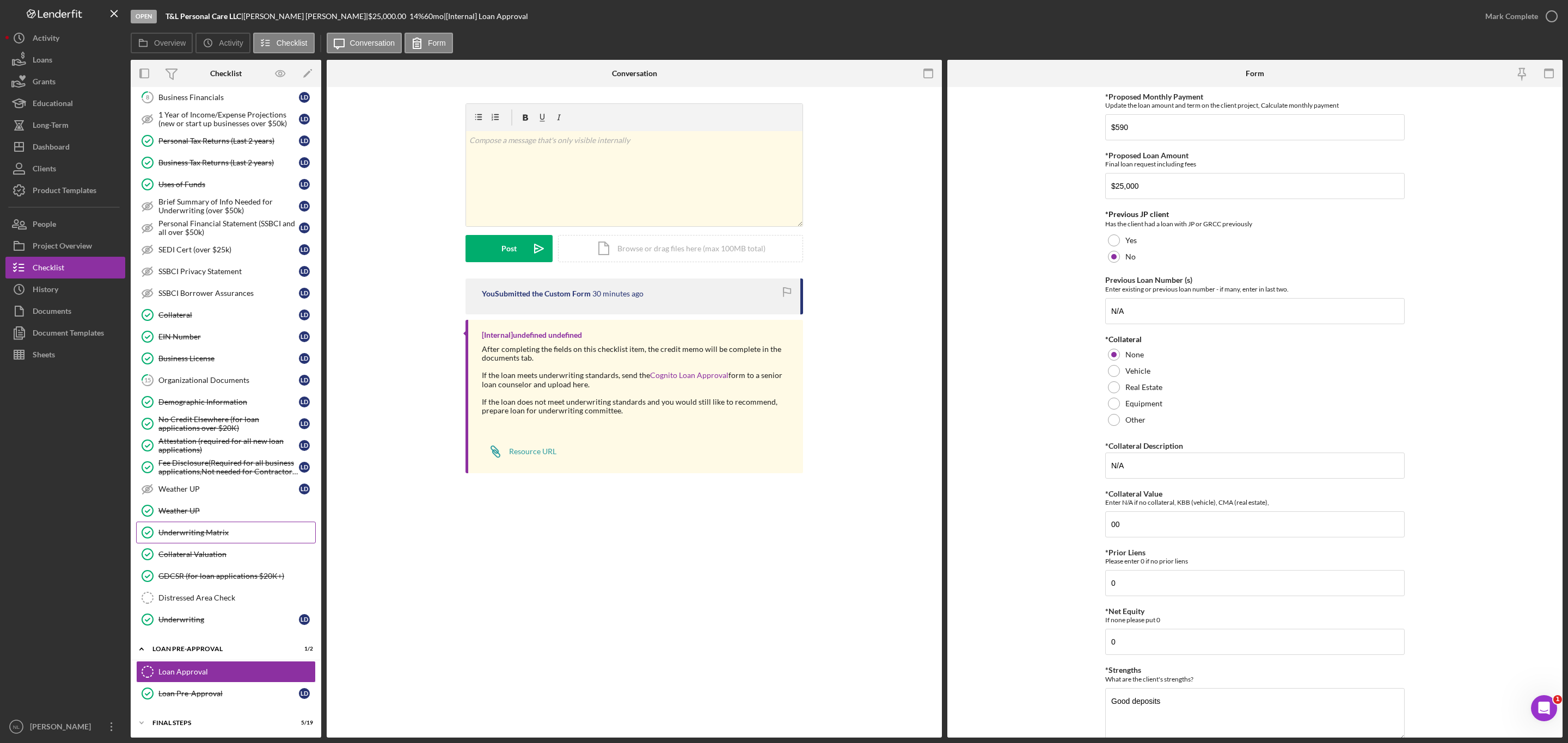
click at [206, 537] on div "Underwriting Matrix" at bounding box center [237, 532] width 157 height 9
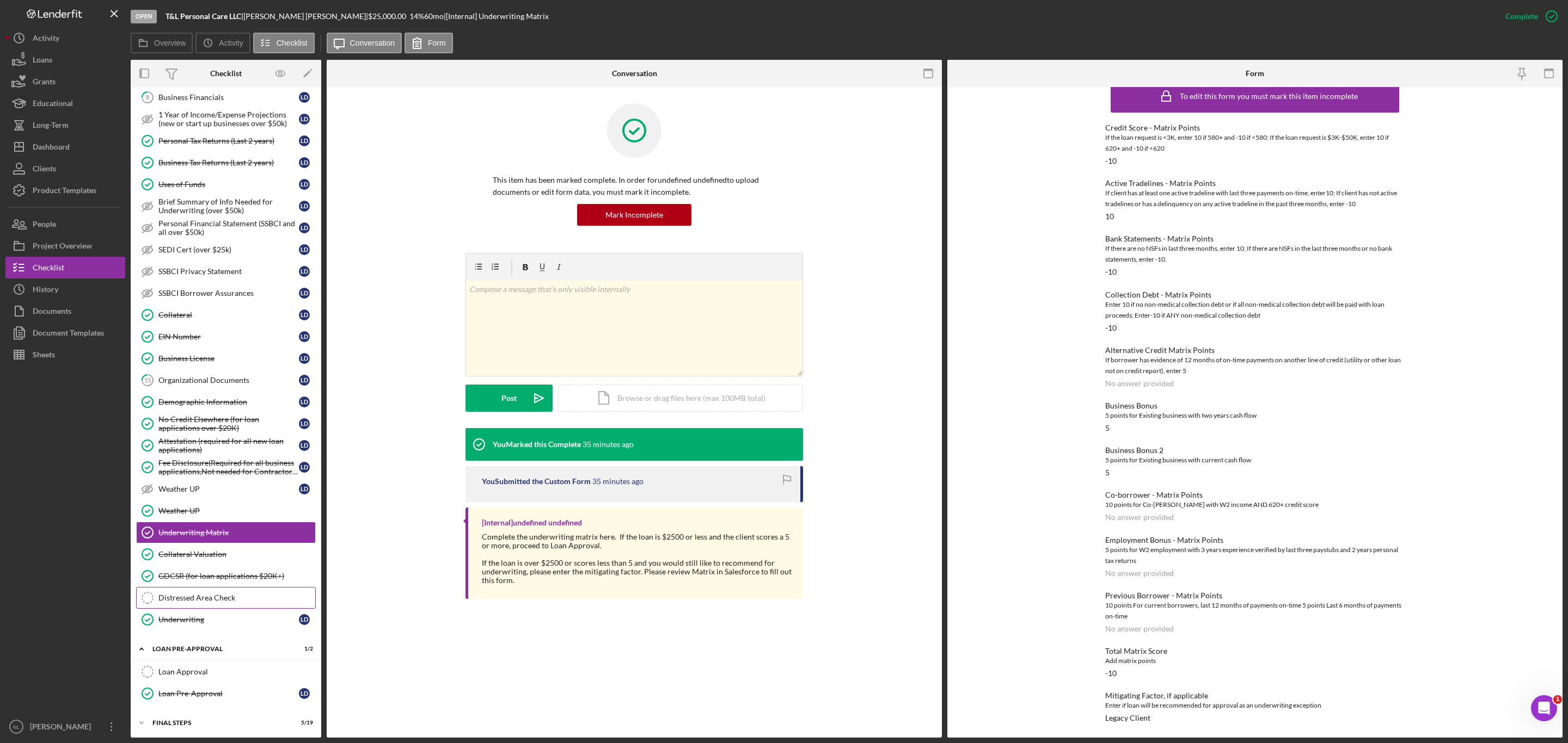
scroll to position [510, 0]
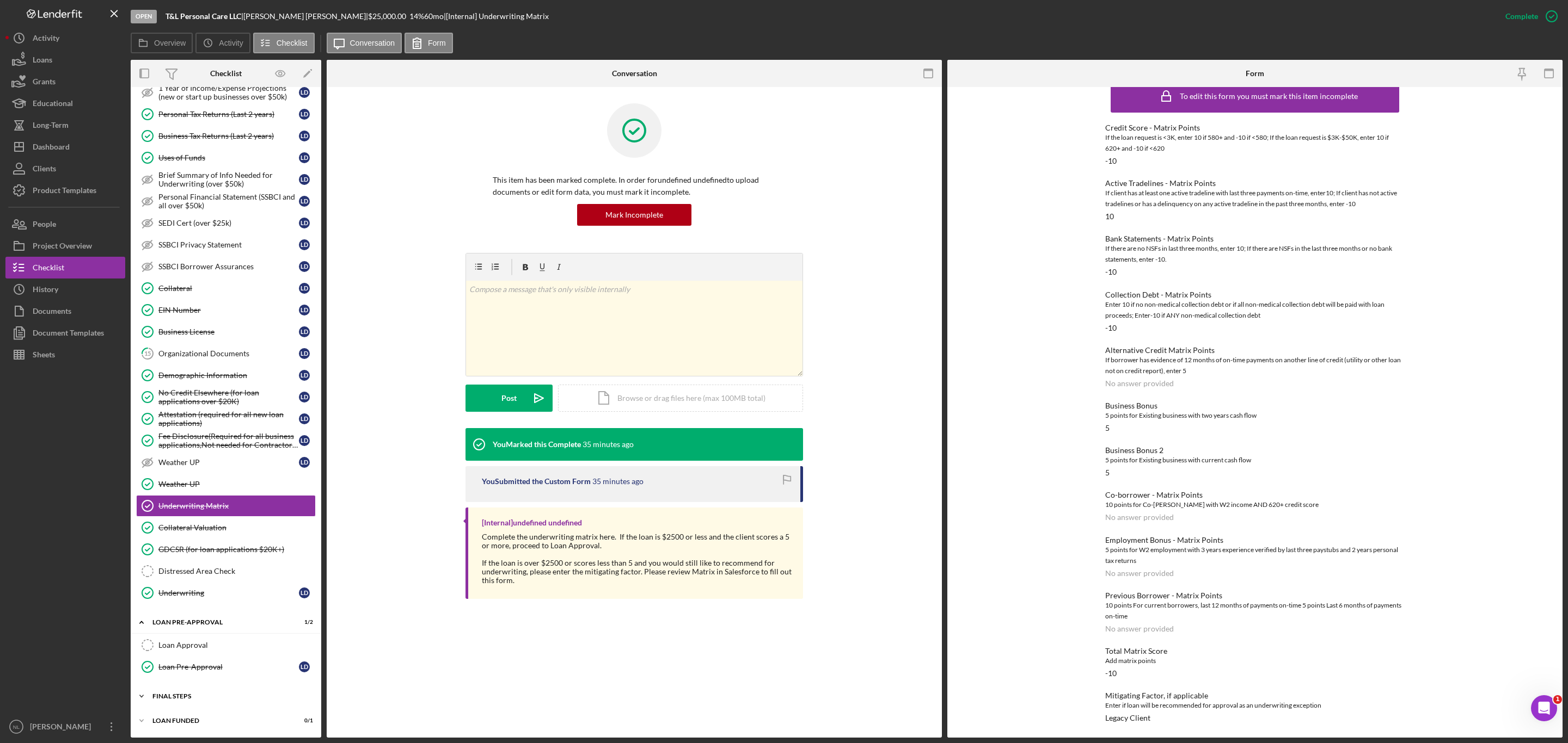
click at [215, 695] on div "FINAL STEPS" at bounding box center [230, 696] width 155 height 7
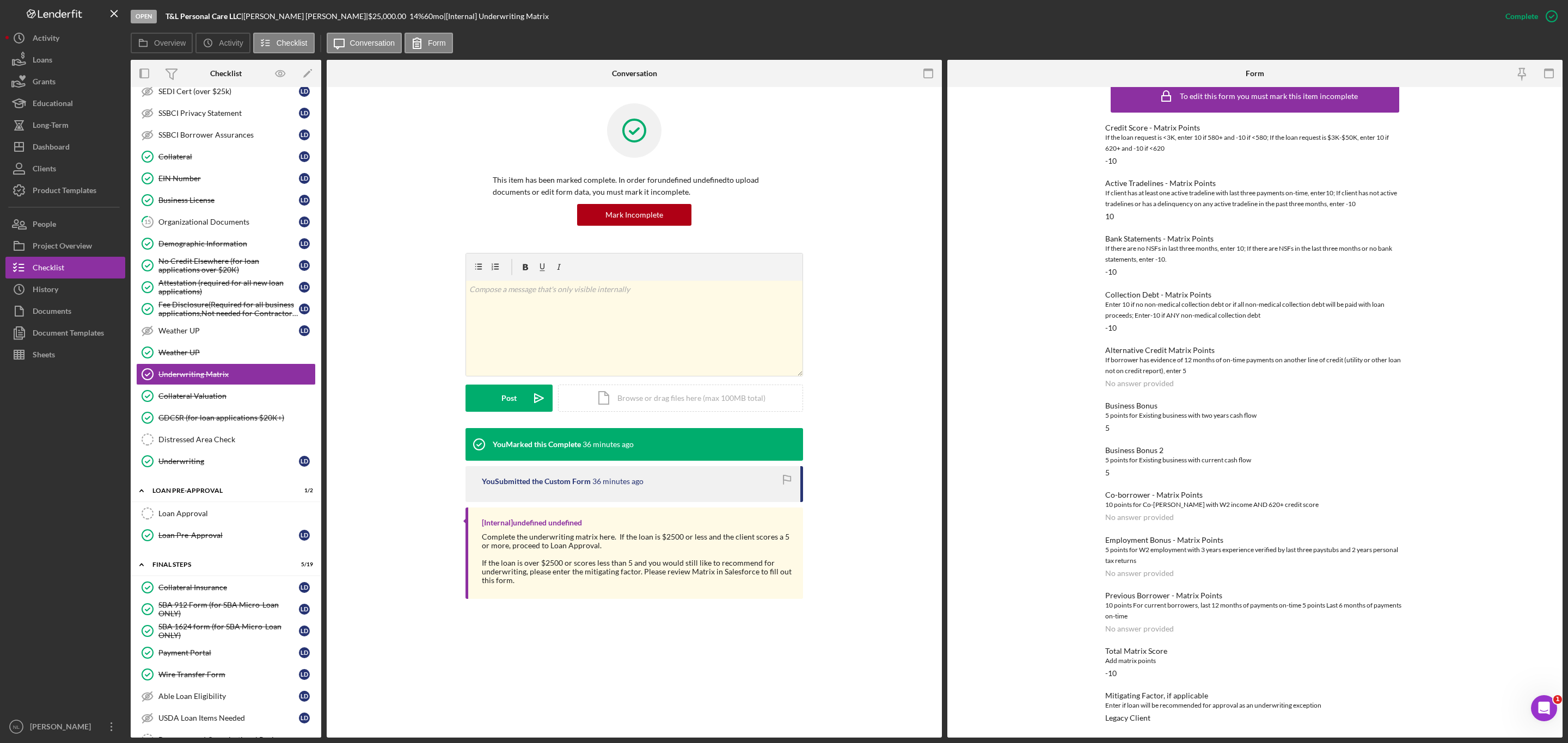
scroll to position [599, 0]
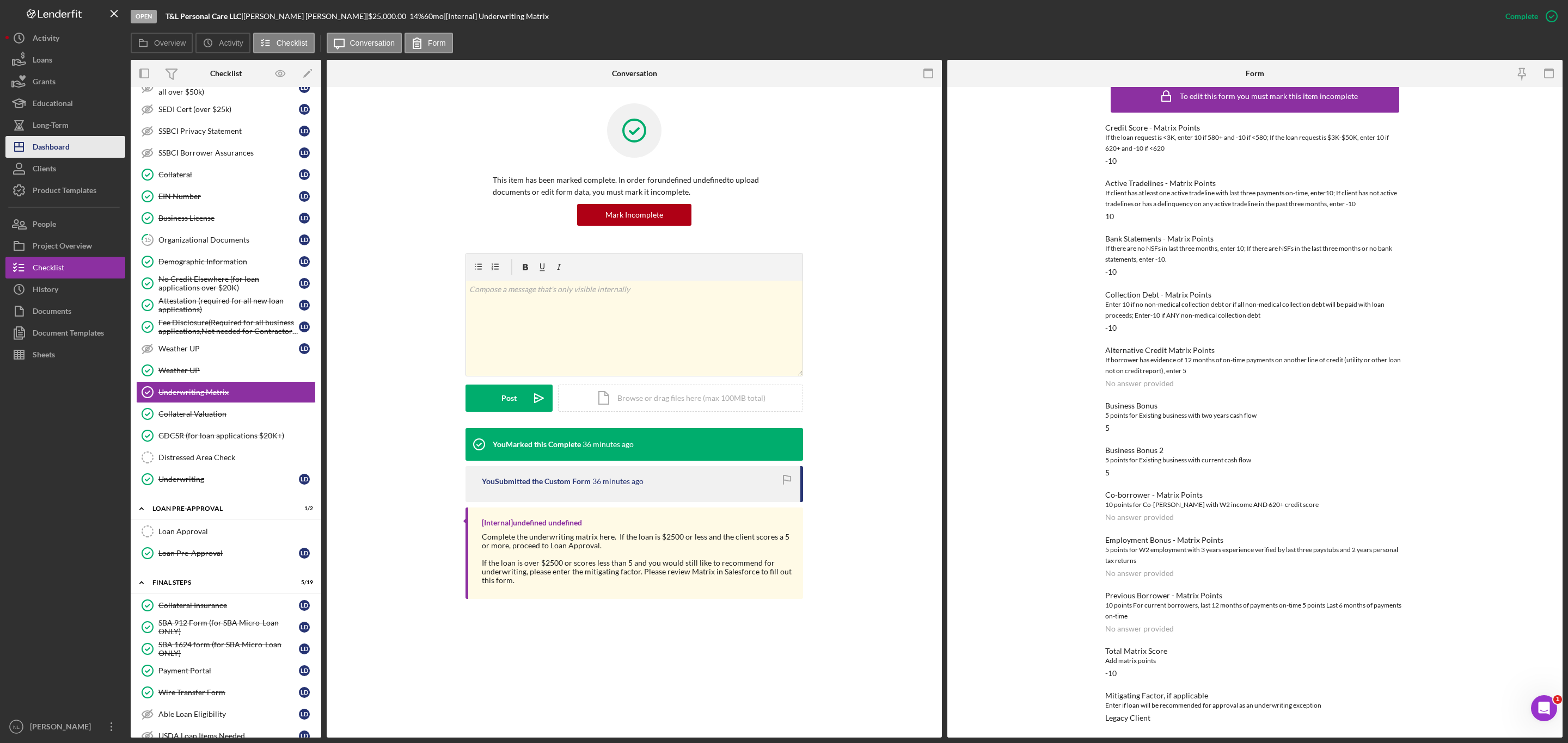
click at [71, 142] on button "Icon/Dashboard Dashboard" at bounding box center [65, 147] width 120 height 22
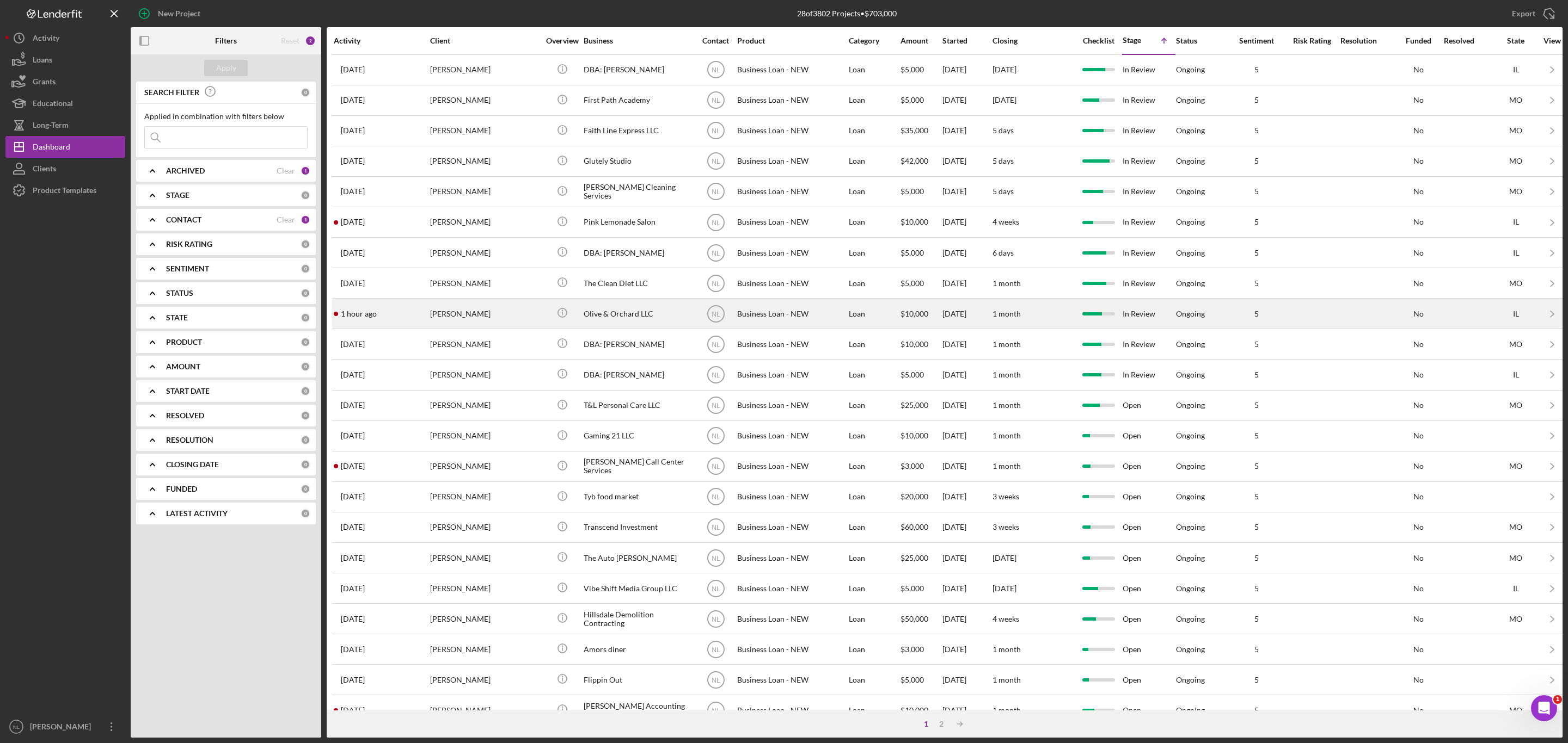
click at [470, 308] on div "[PERSON_NAME]" at bounding box center [484, 313] width 109 height 29
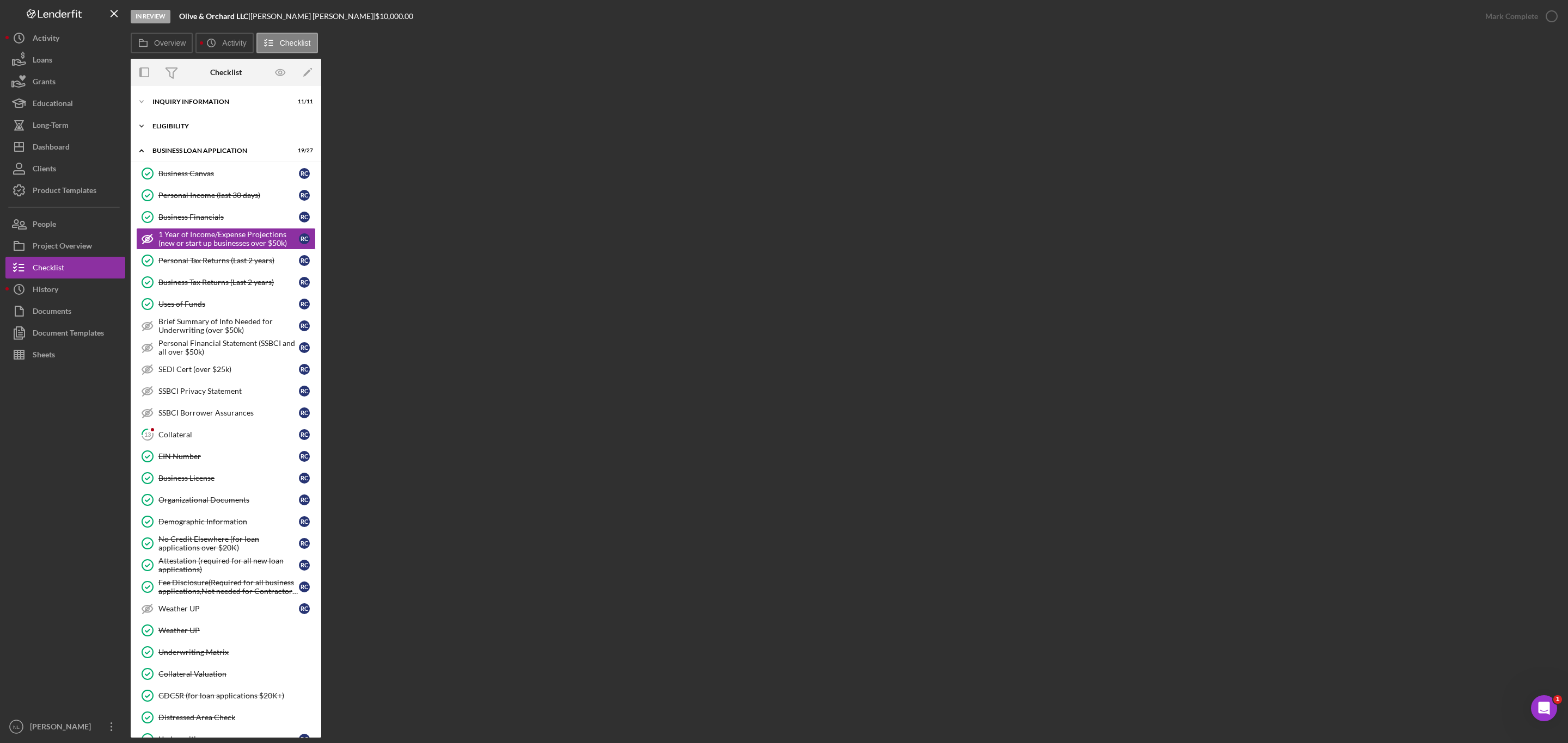
click at [198, 132] on div "Icon/Expander ELIGIBILITY 4 / 4" at bounding box center [226, 126] width 190 height 22
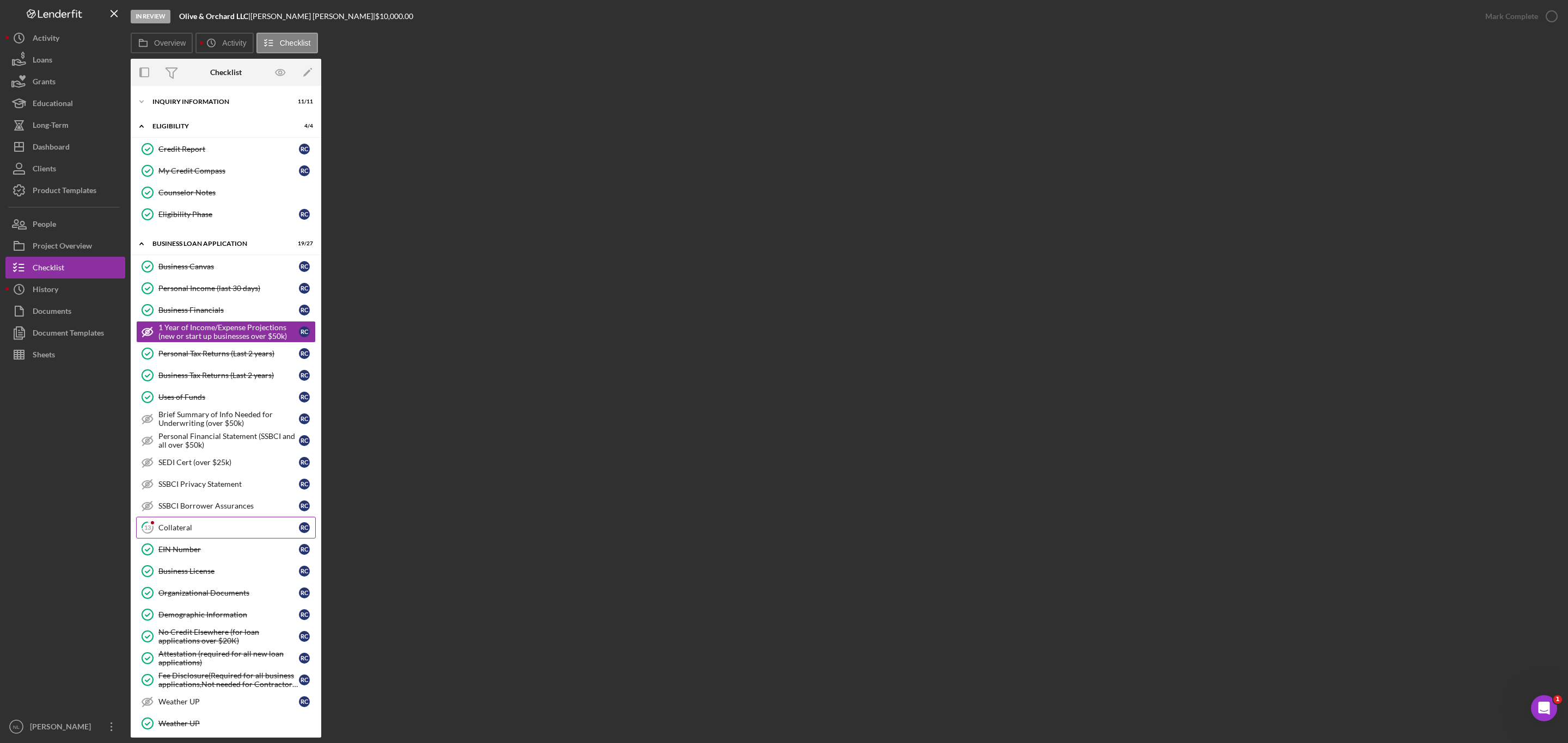
click at [190, 532] on div "Collateral" at bounding box center [229, 527] width 140 height 9
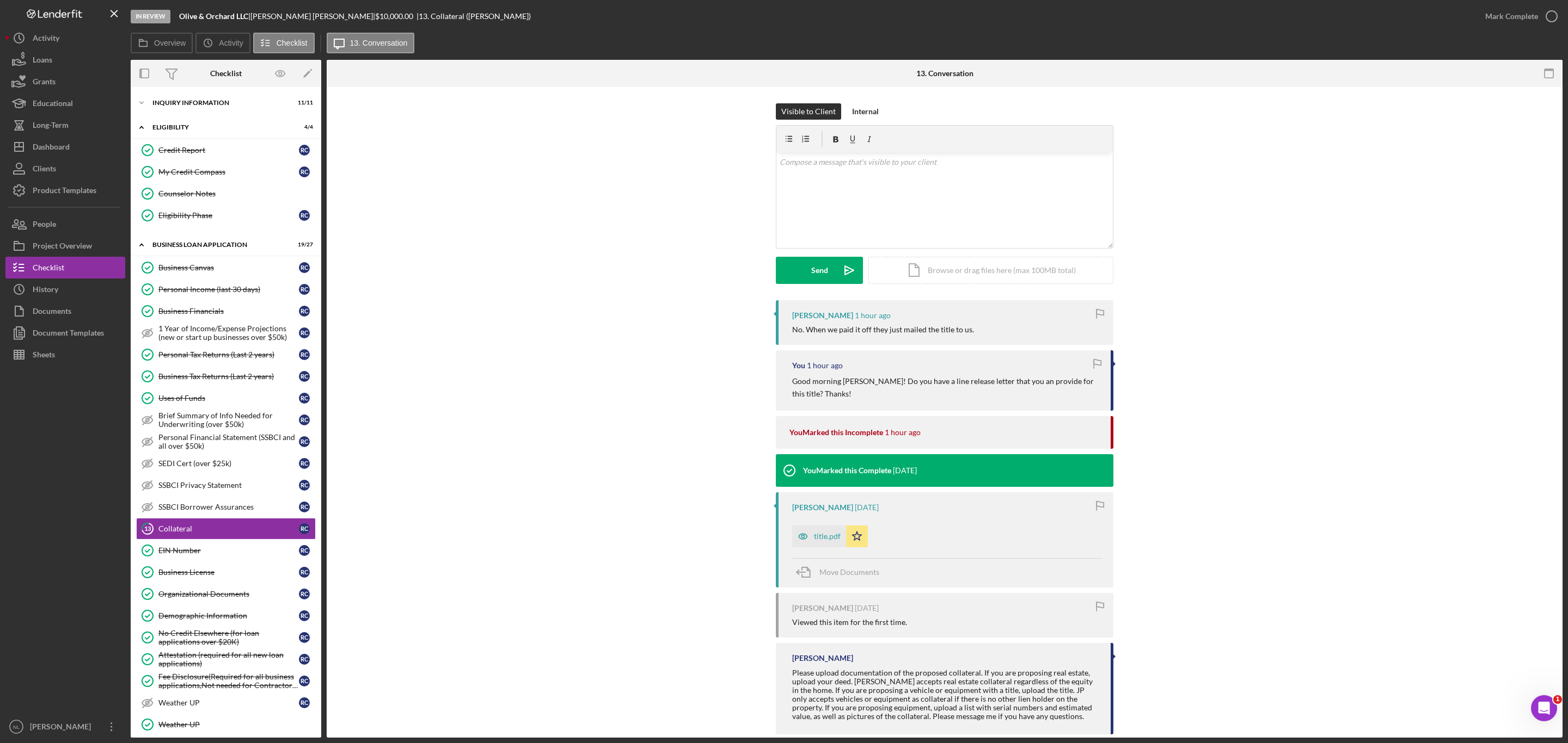
click at [822, 520] on div "title.pdf Icon/Star" at bounding box center [833, 534] width 81 height 27
click at [820, 532] on div "title.pdf" at bounding box center [819, 536] width 54 height 22
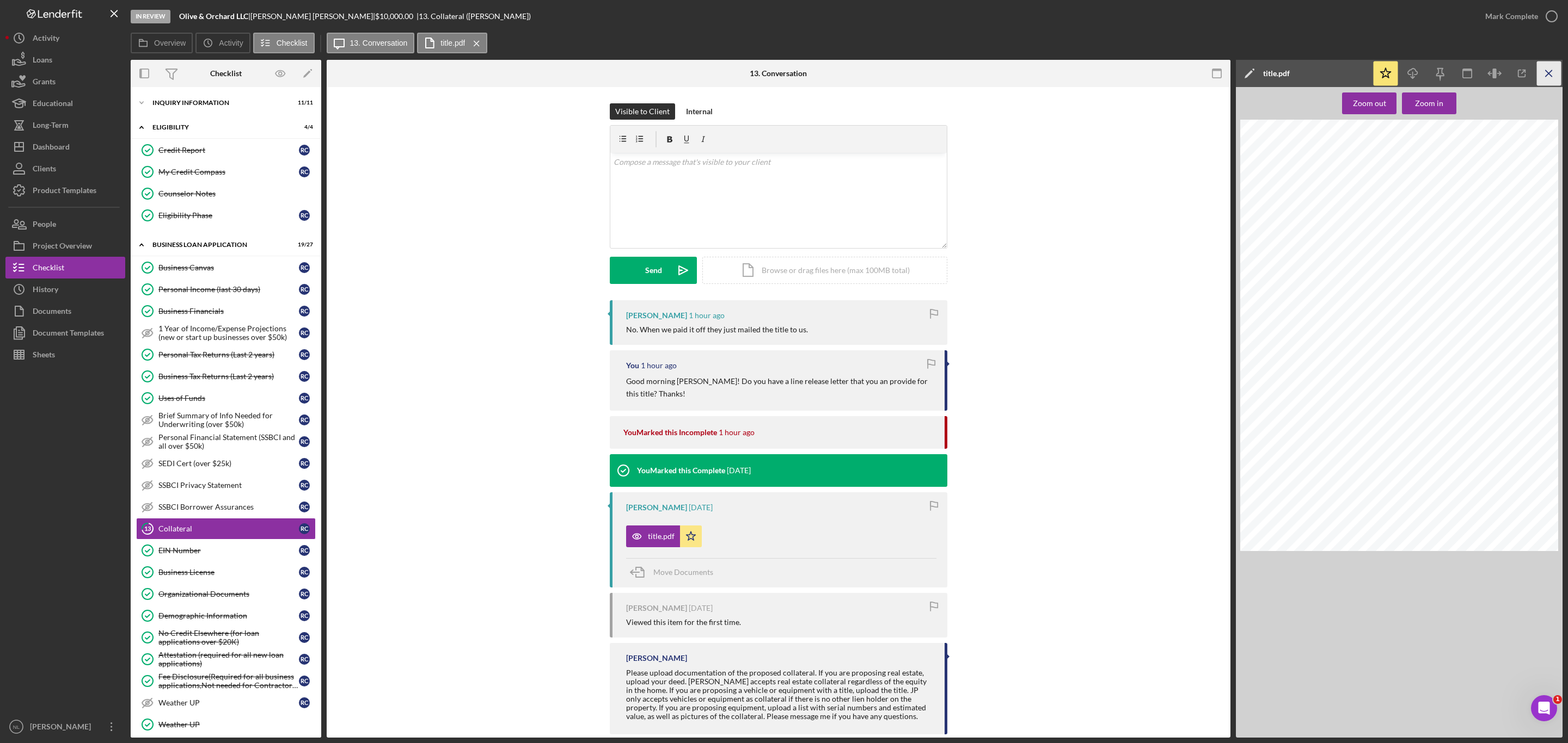
click at [1557, 77] on icon "Icon/Menu Close" at bounding box center [1549, 74] width 24 height 24
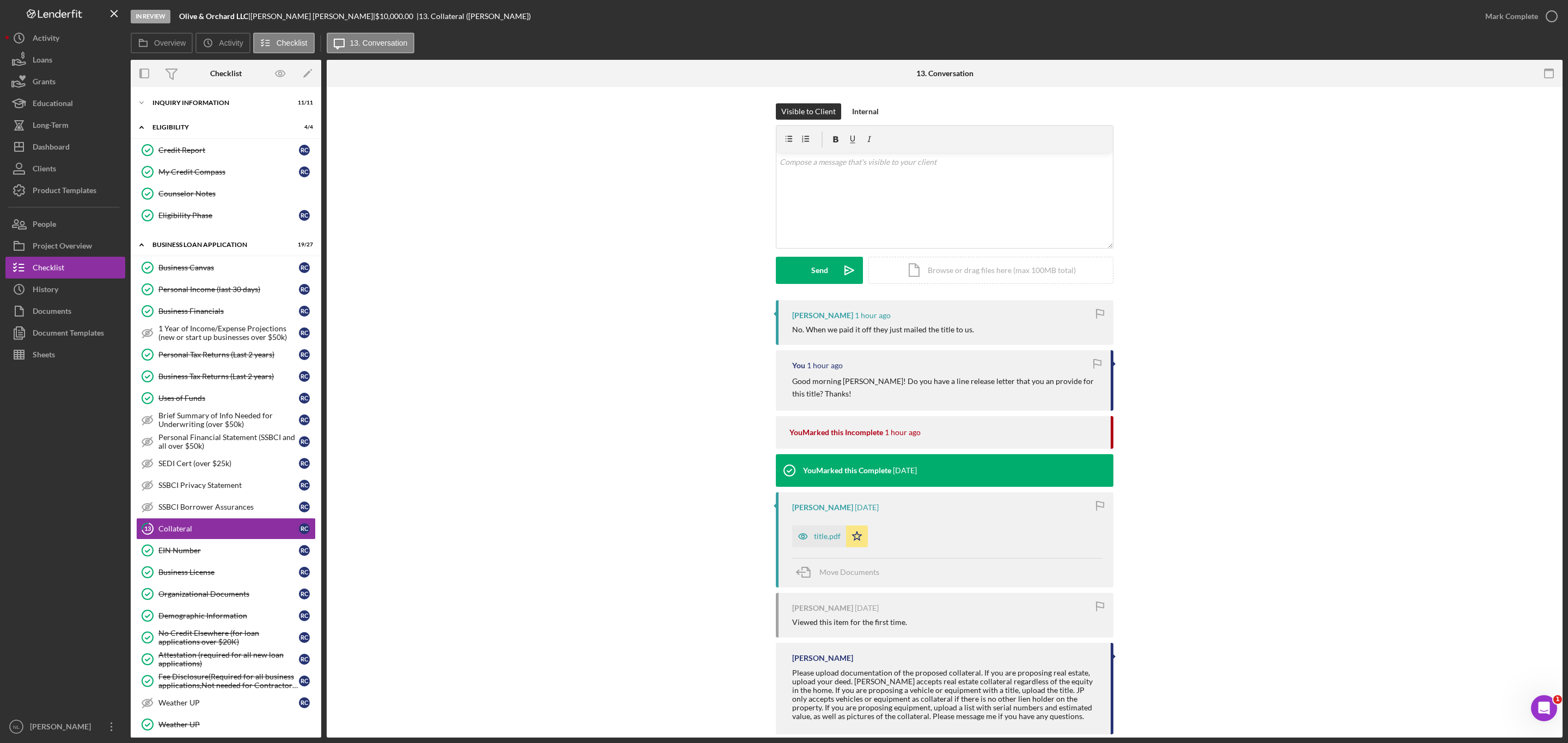
scroll to position [20, 0]
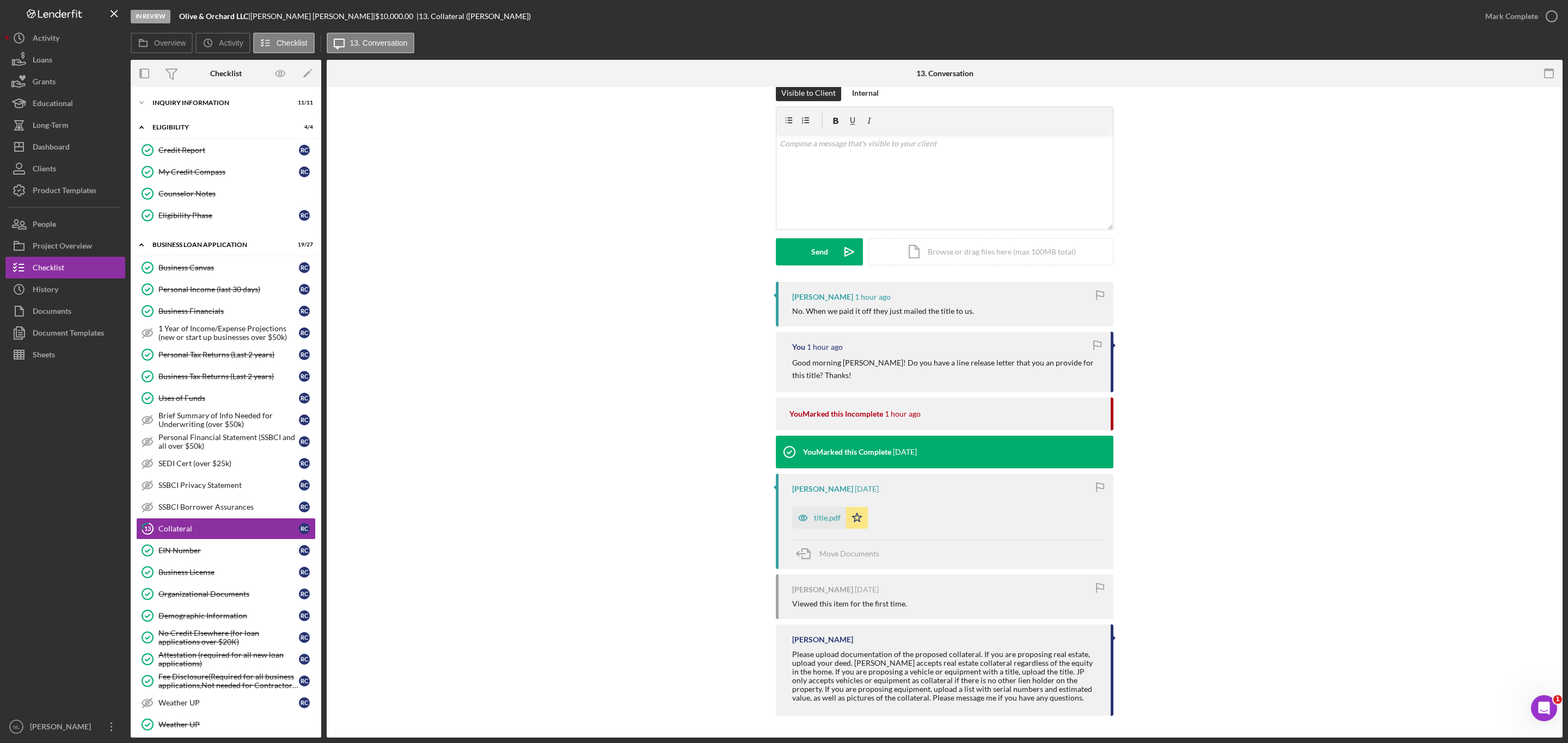
click at [1484, 30] on div "Mark Complete" at bounding box center [1518, 16] width 88 height 32
click at [1492, 23] on div "Mark Complete" at bounding box center [1511, 16] width 53 height 22
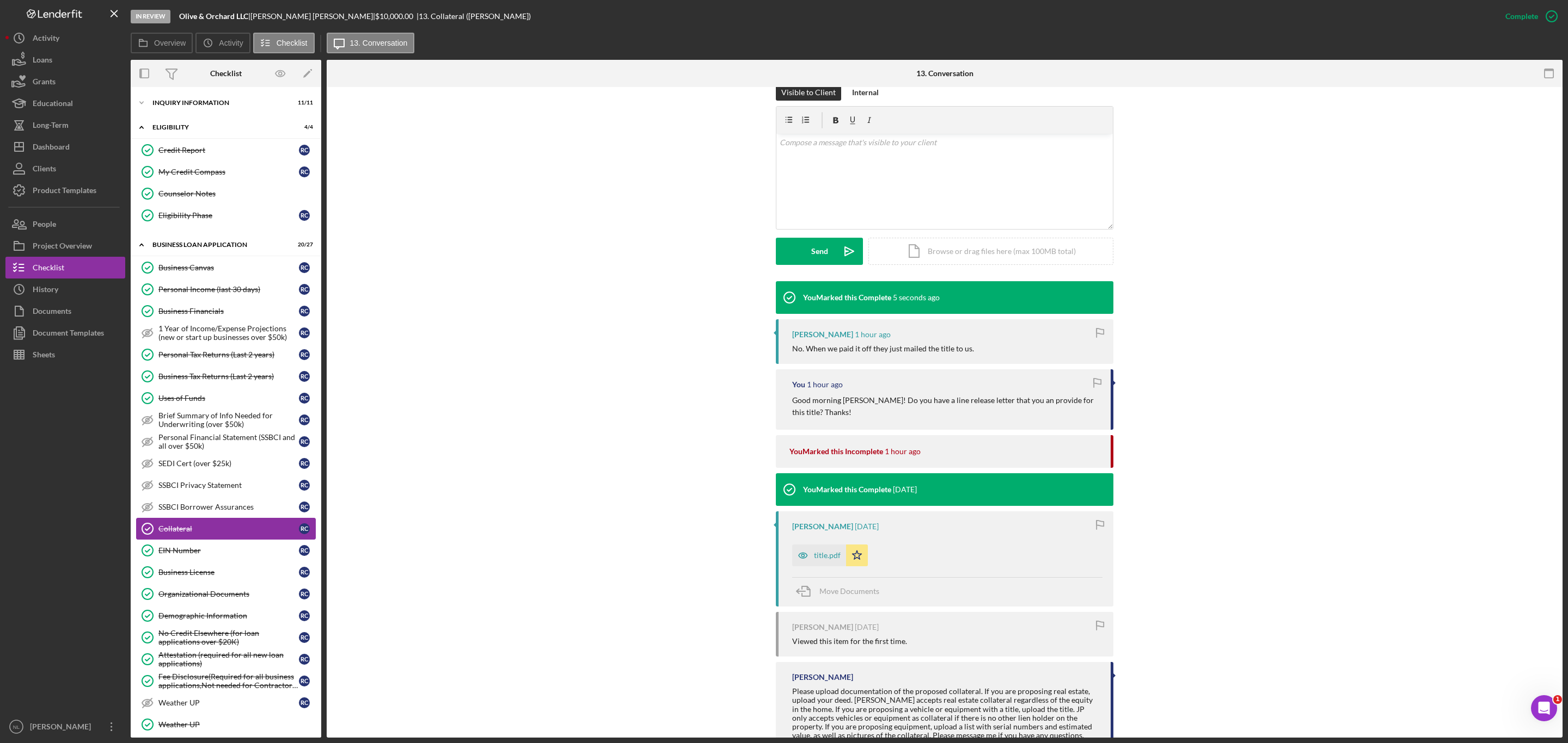
scroll to position [207, 0]
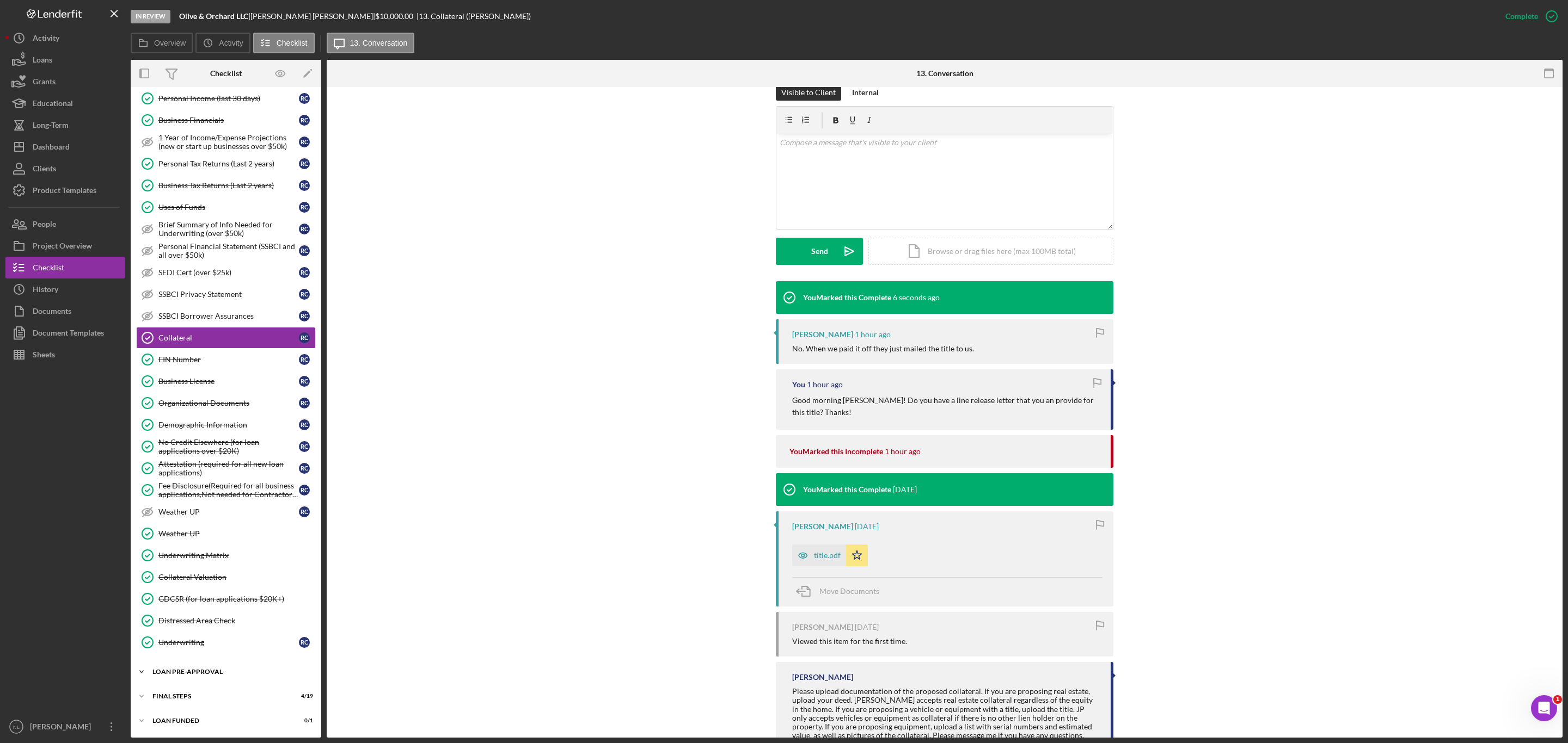
click at [219, 671] on div "LOAN PRE-APPROVAL" at bounding box center [230, 672] width 155 height 7
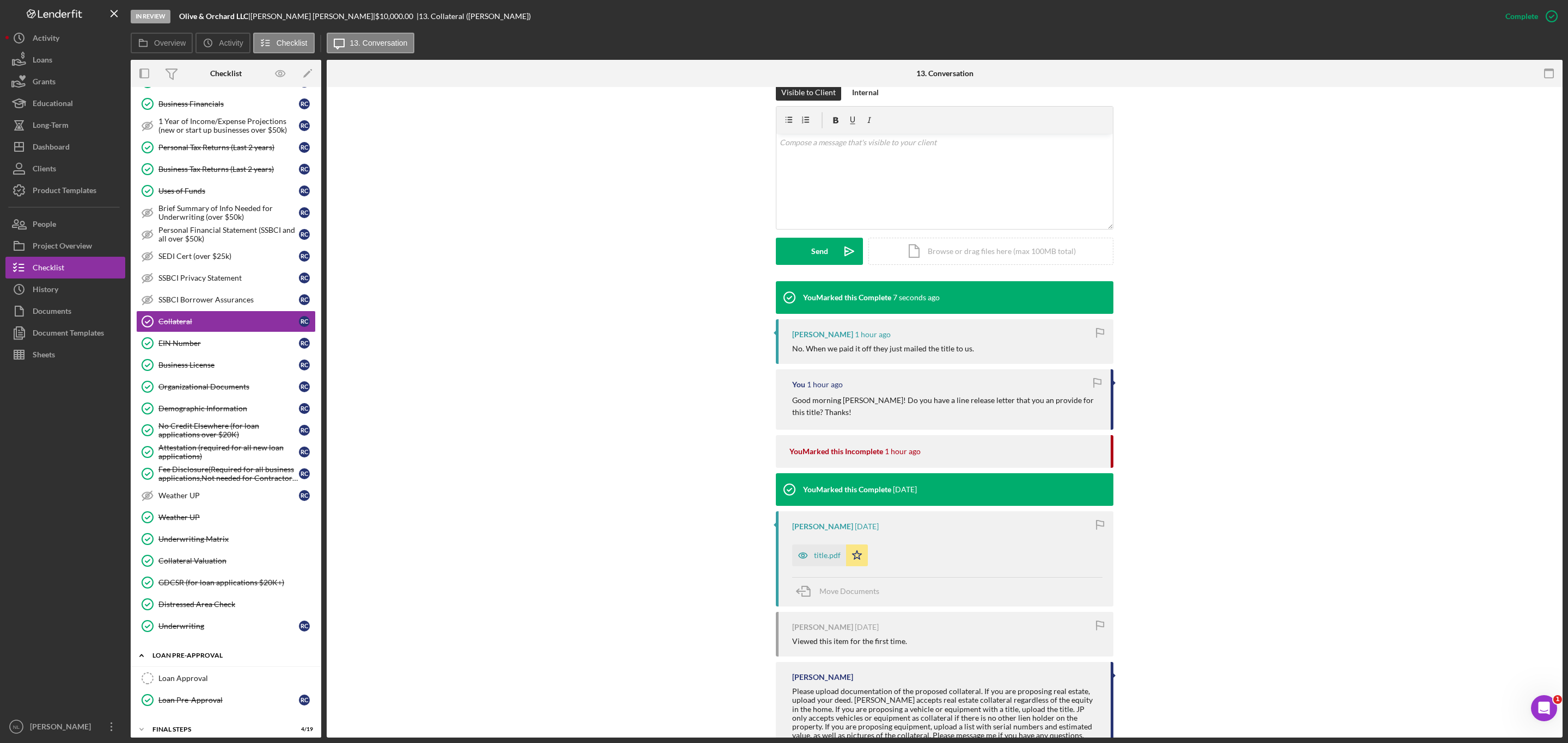
click at [216, 667] on div "Icon/Expander LOAN PRE-APPROVAL 1 / 2" at bounding box center [226, 655] width 190 height 22
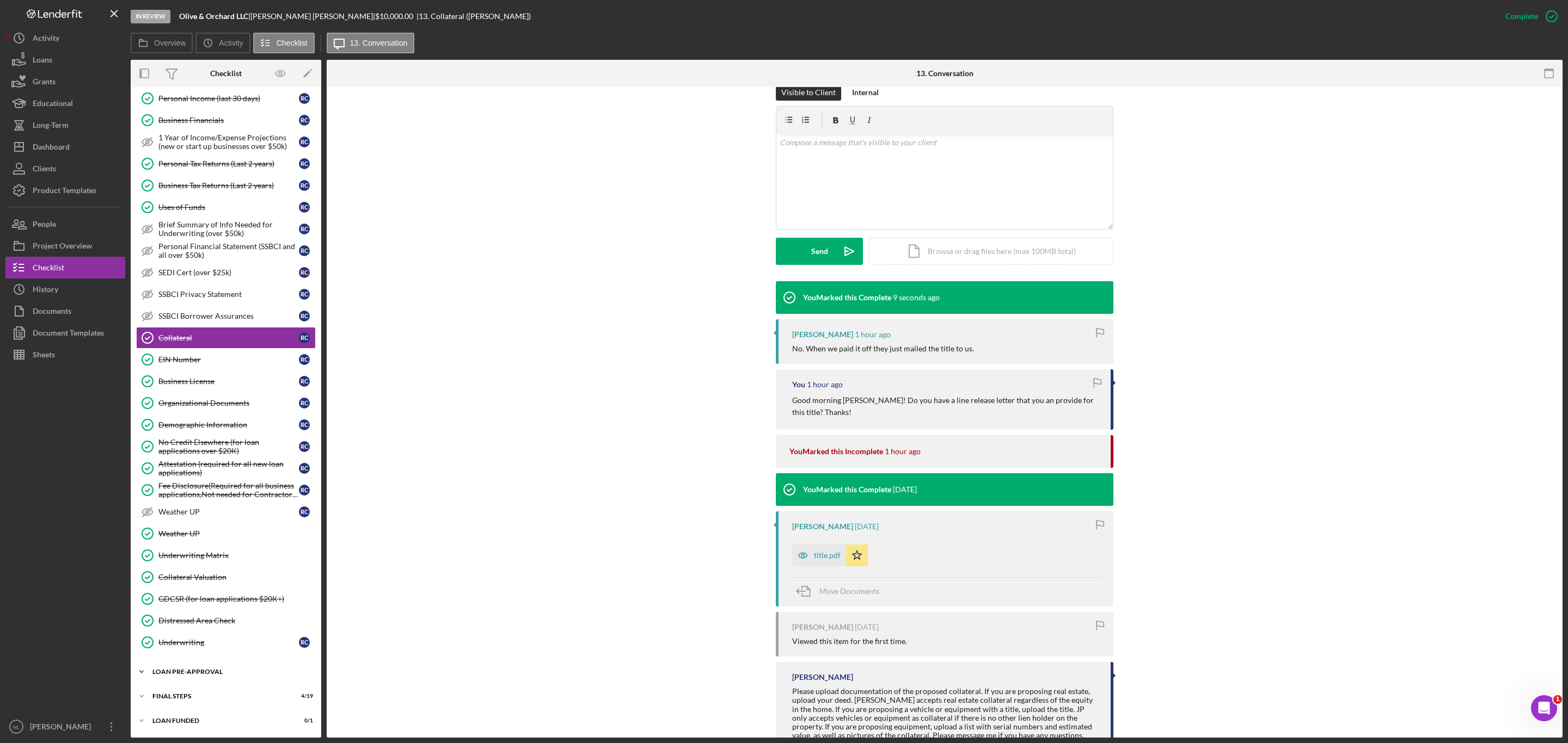
click at [203, 675] on div "LOAN PRE-APPROVAL" at bounding box center [230, 672] width 155 height 7
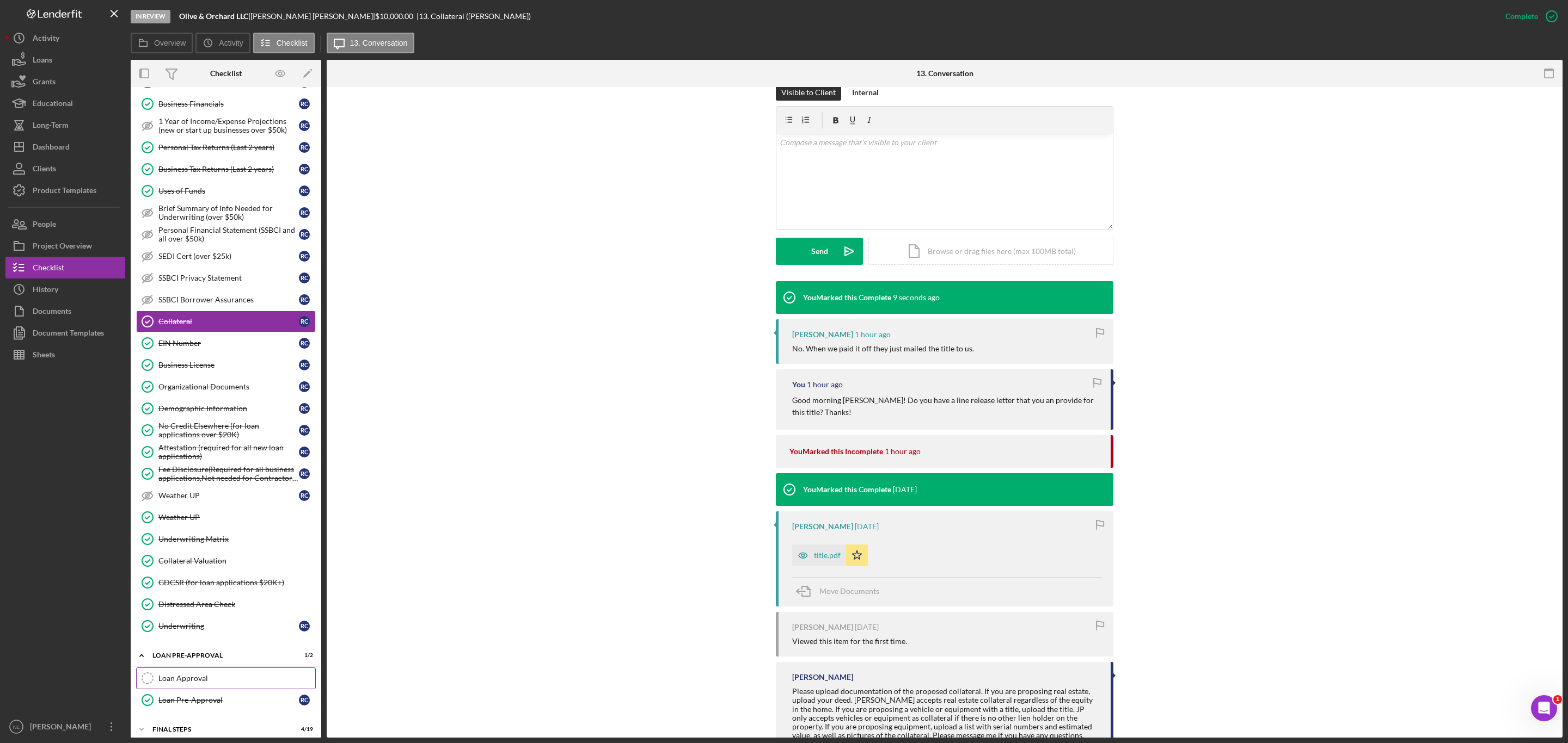
click at [188, 683] on div "Loan Approval" at bounding box center [237, 678] width 157 height 9
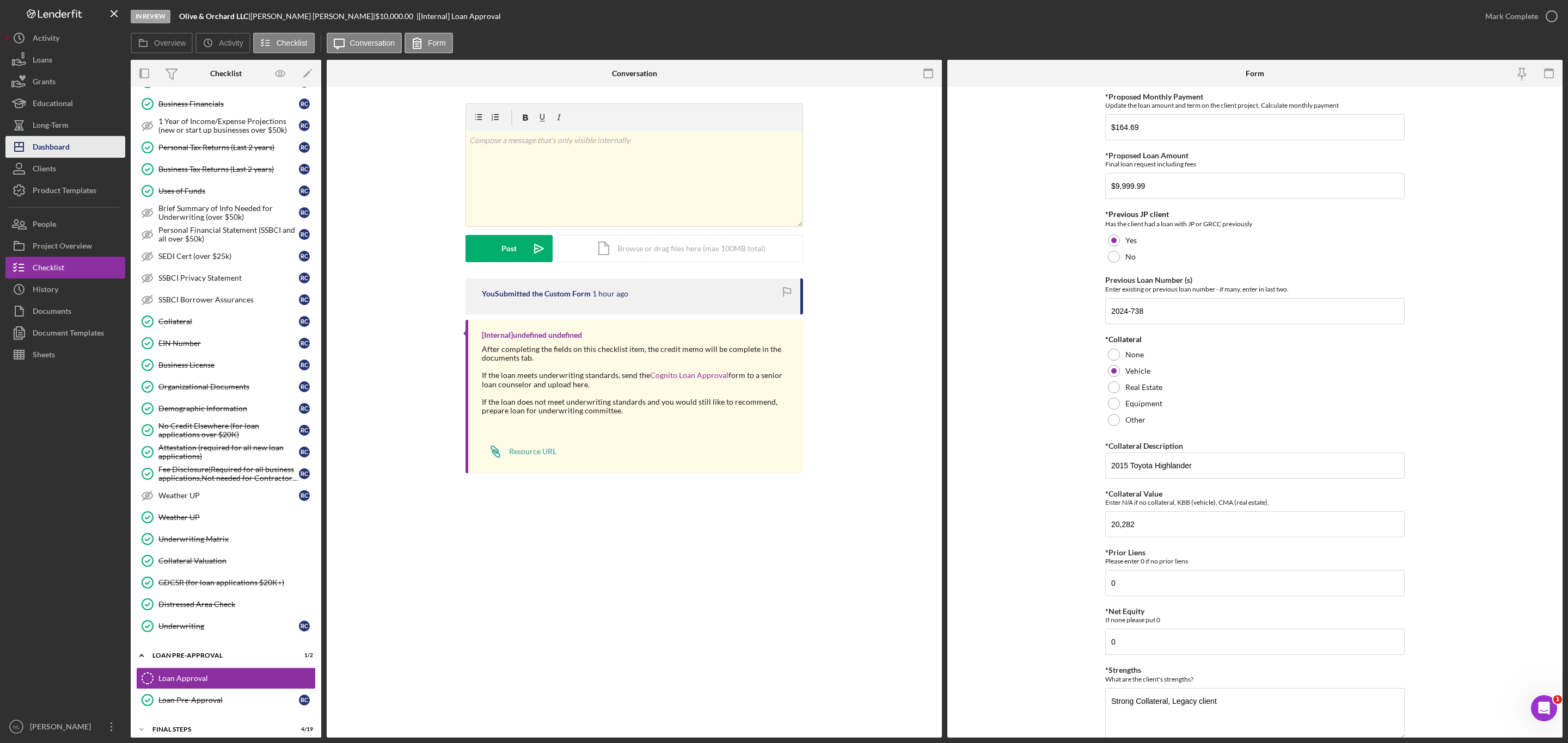
click at [76, 153] on button "Icon/Dashboard Dashboard" at bounding box center [65, 147] width 120 height 22
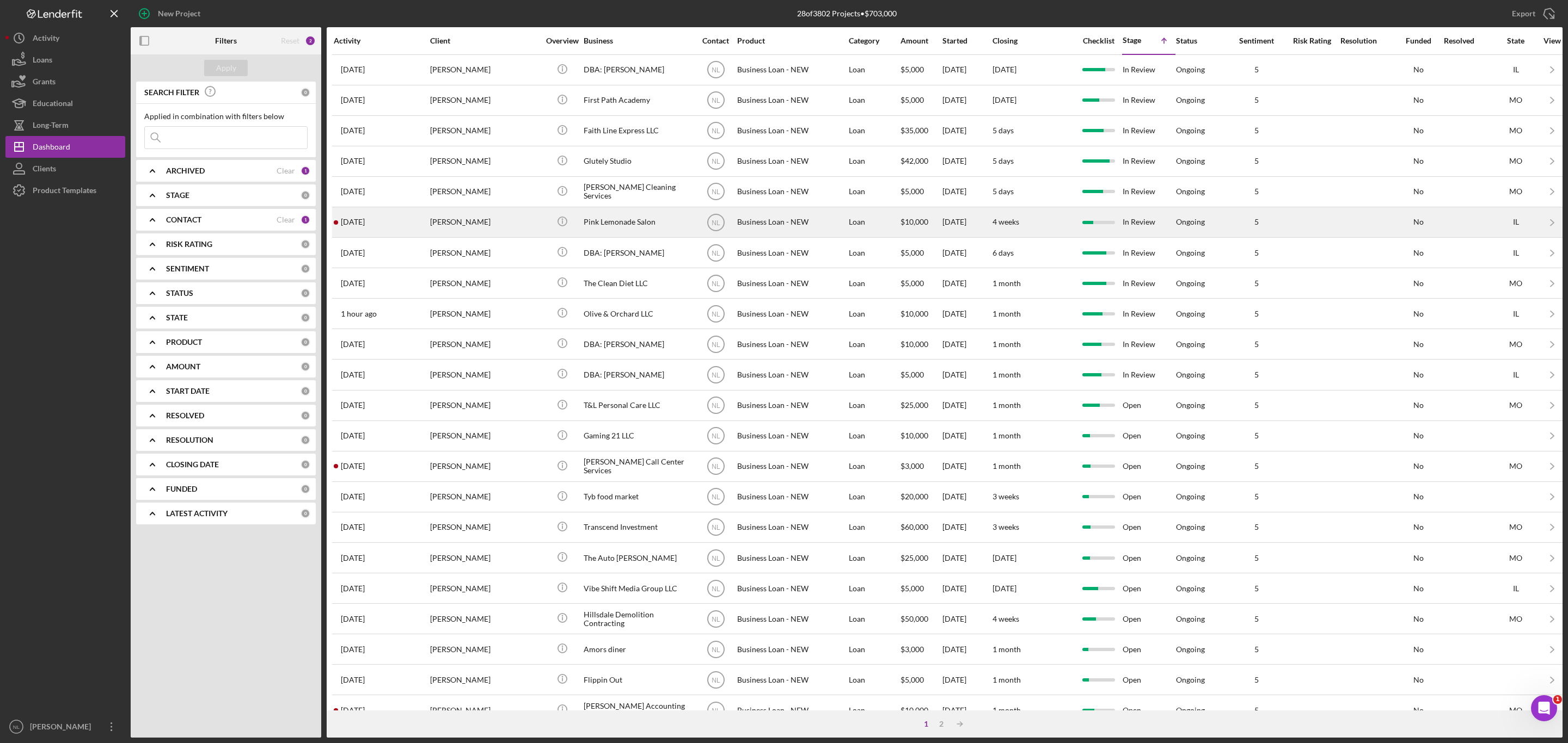
click at [442, 229] on div "[PERSON_NAME]" at bounding box center [484, 222] width 109 height 29
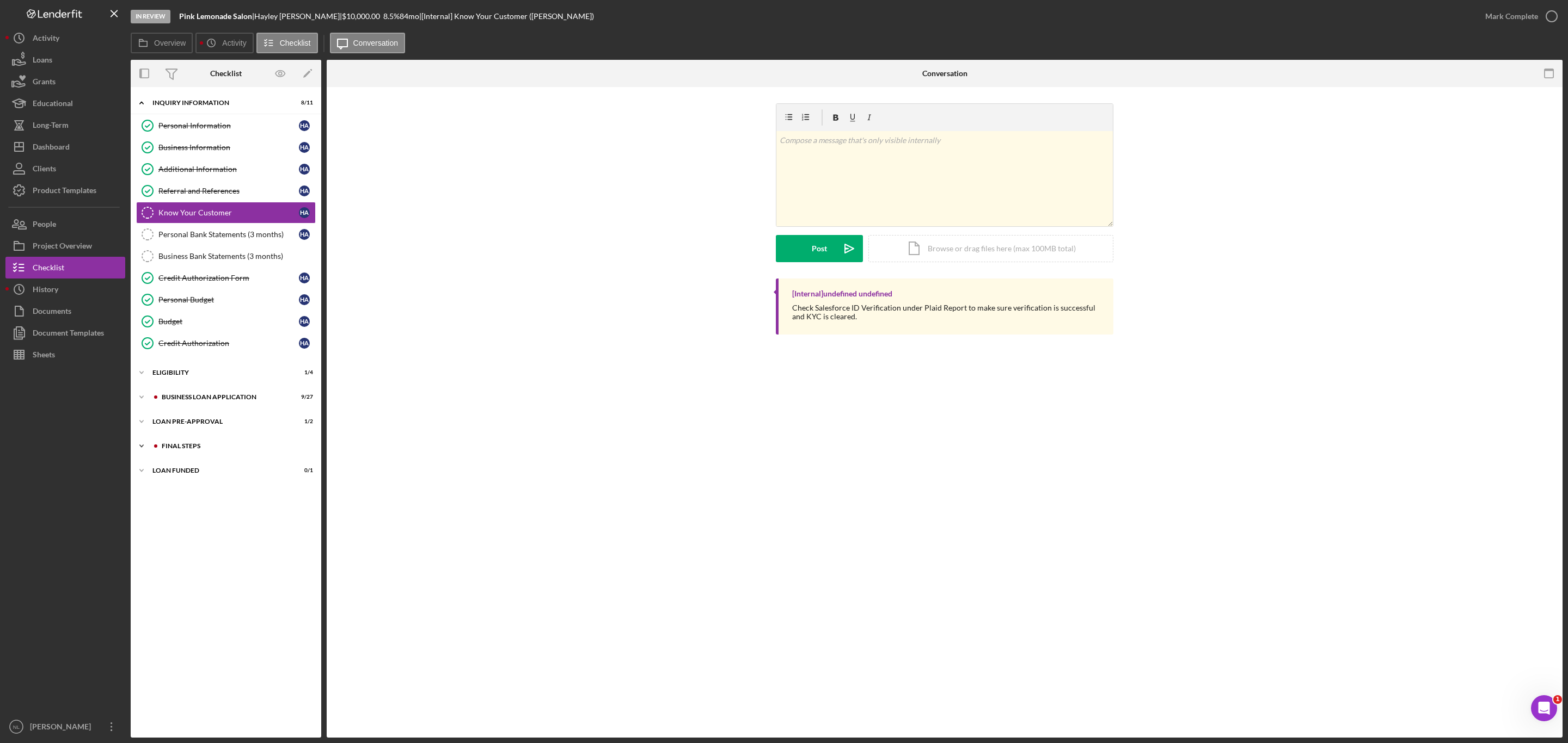
click at [217, 449] on div "FINAL STEPS" at bounding box center [234, 446] width 146 height 7
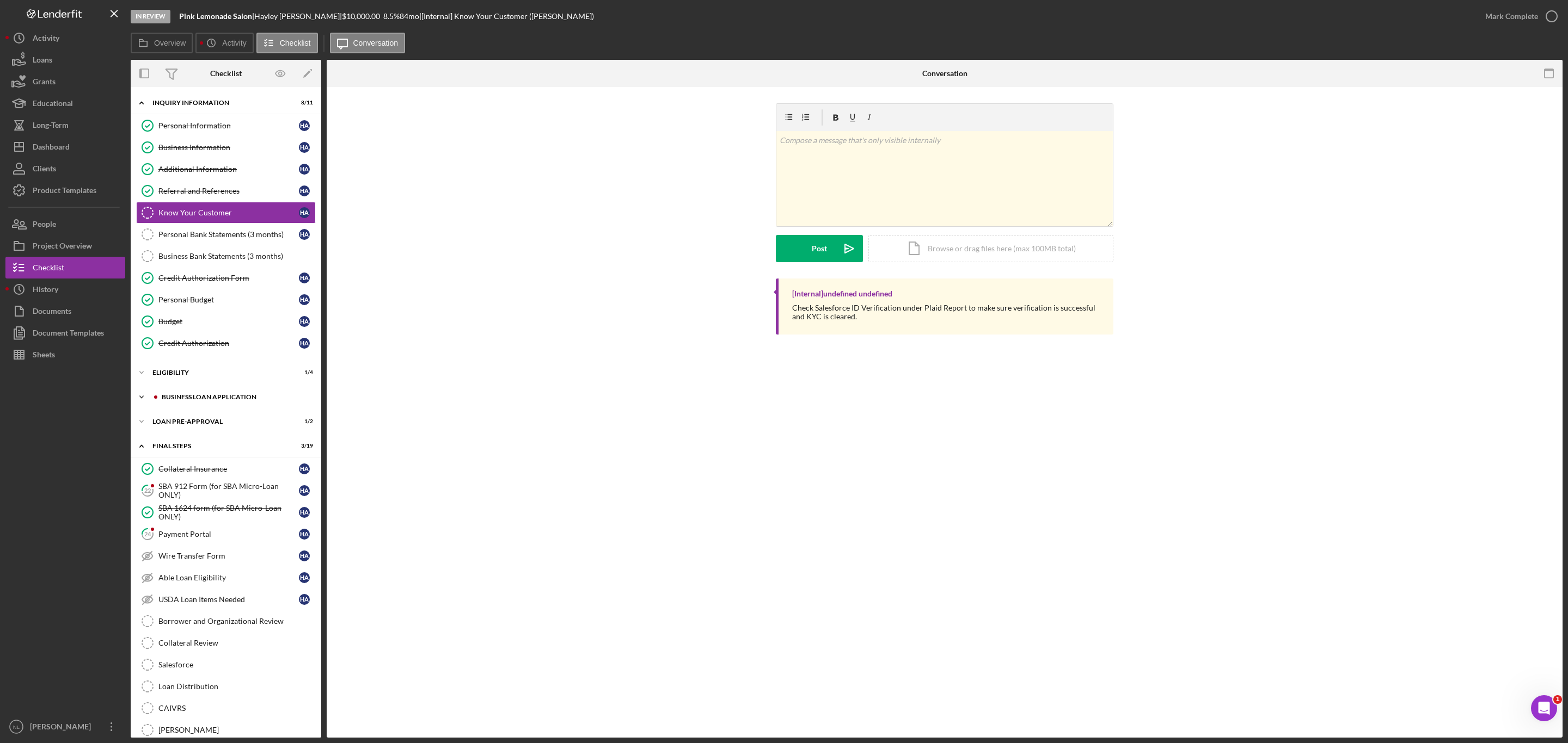
click at [207, 399] on div "Icon/Expander BUSINESS LOAN APPLICATION 9 / 27" at bounding box center [226, 397] width 190 height 22
click at [203, 375] on div "Icon/Expander ELIGIBILITY 1 / 4" at bounding box center [226, 373] width 190 height 22
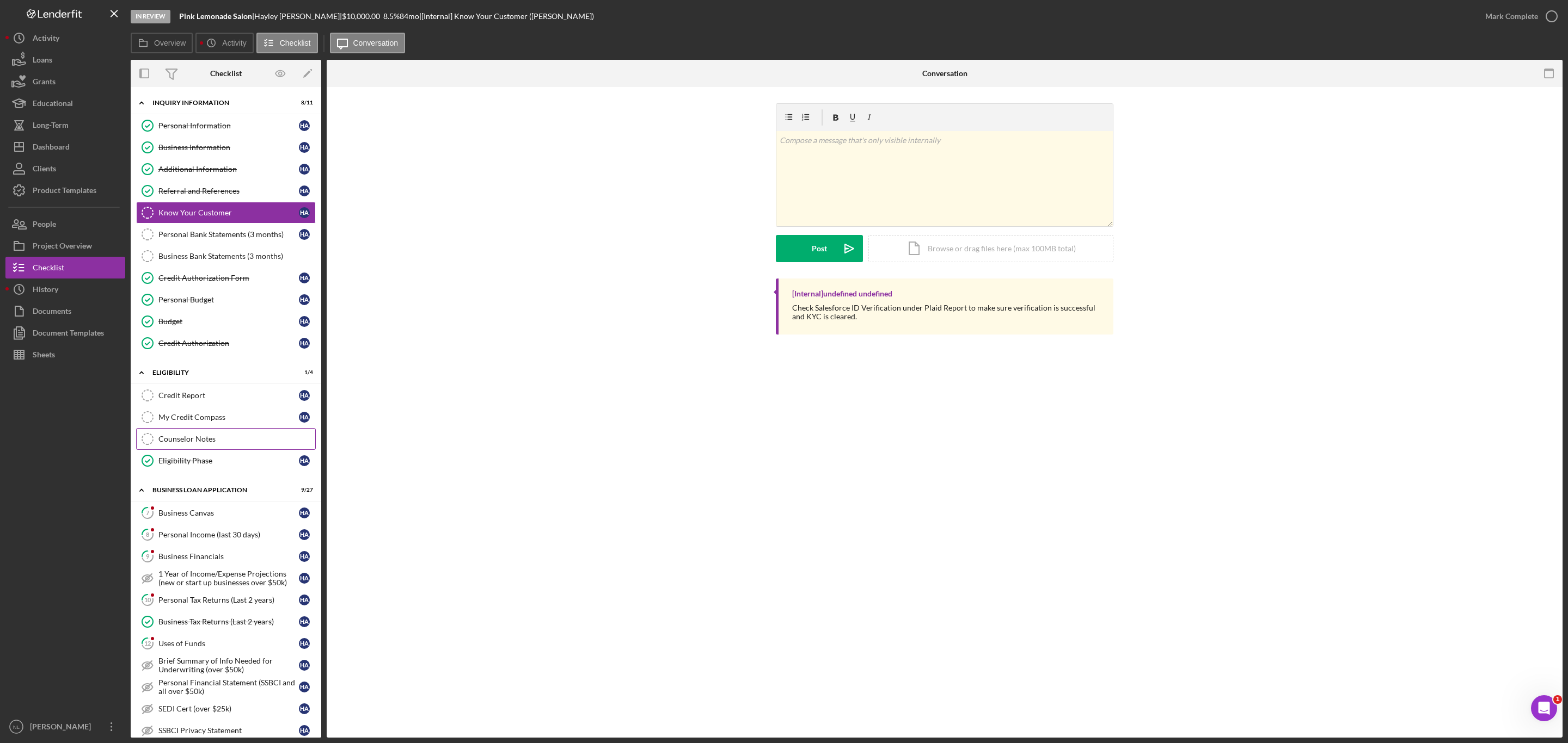
click at [213, 443] on div "Counselor Notes" at bounding box center [237, 439] width 157 height 9
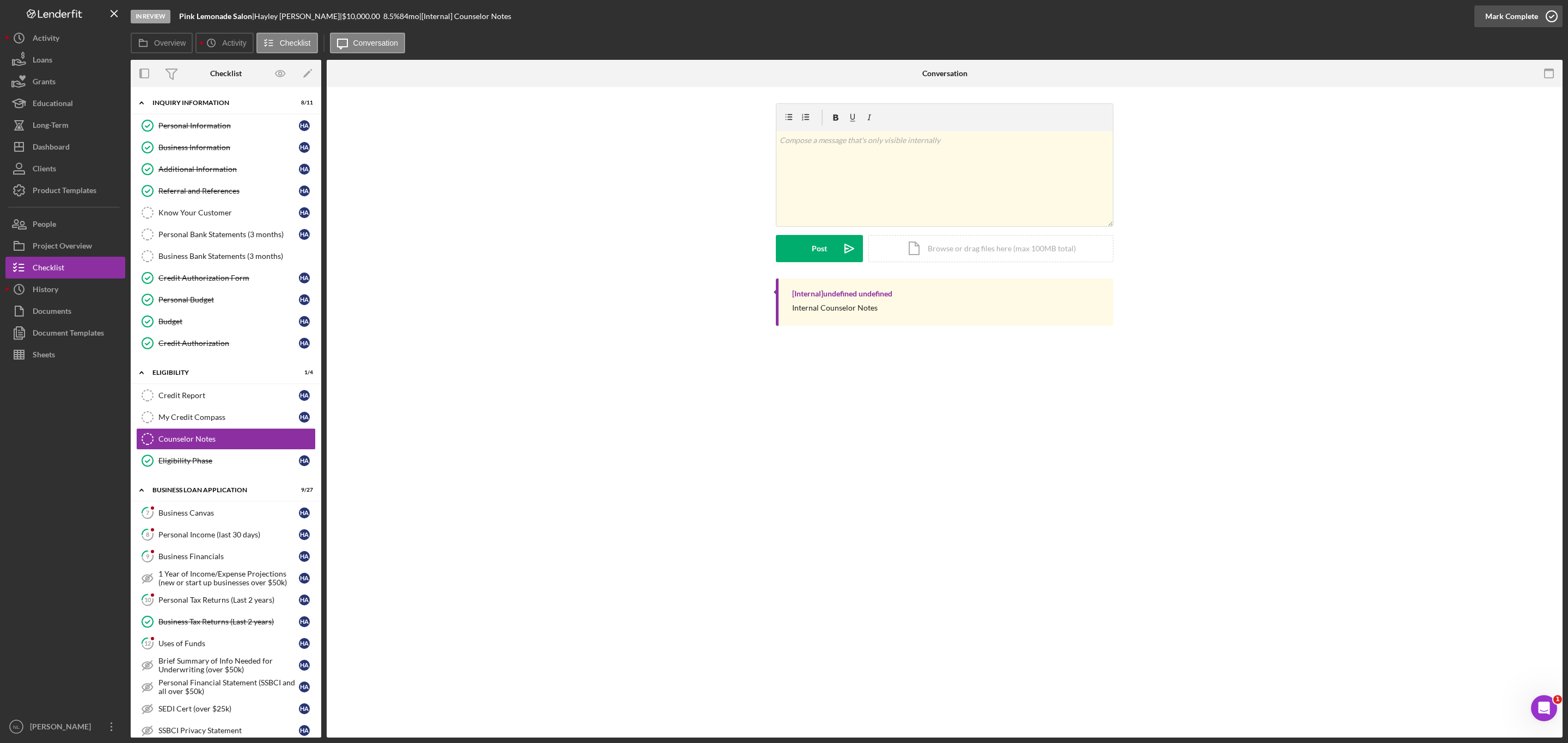
click at [1534, 23] on div "Mark Complete" at bounding box center [1511, 16] width 53 height 22
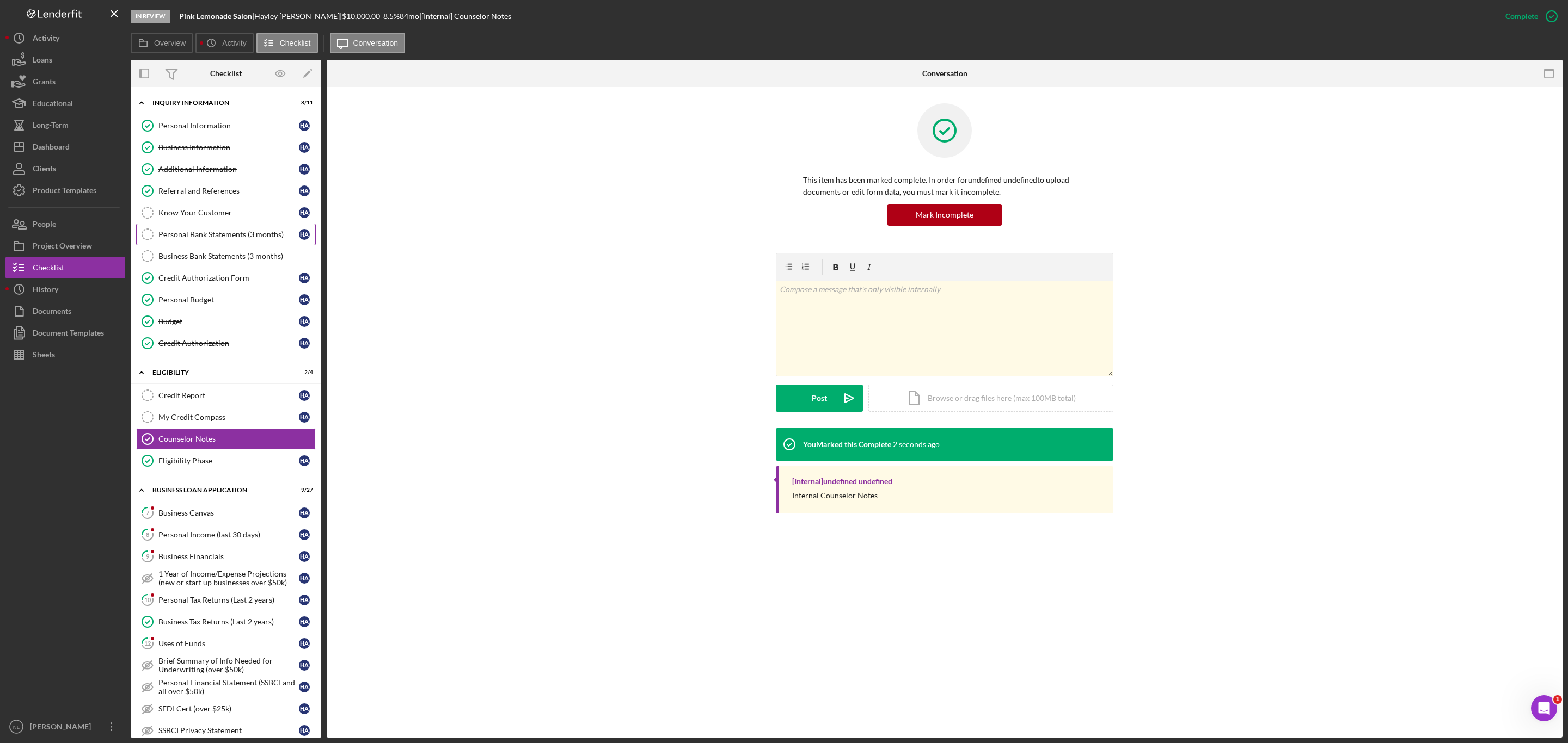
click at [213, 244] on link "Personal Bank Statements (3 months) Personal Bank Statements (3 months) H A" at bounding box center [226, 234] width 180 height 22
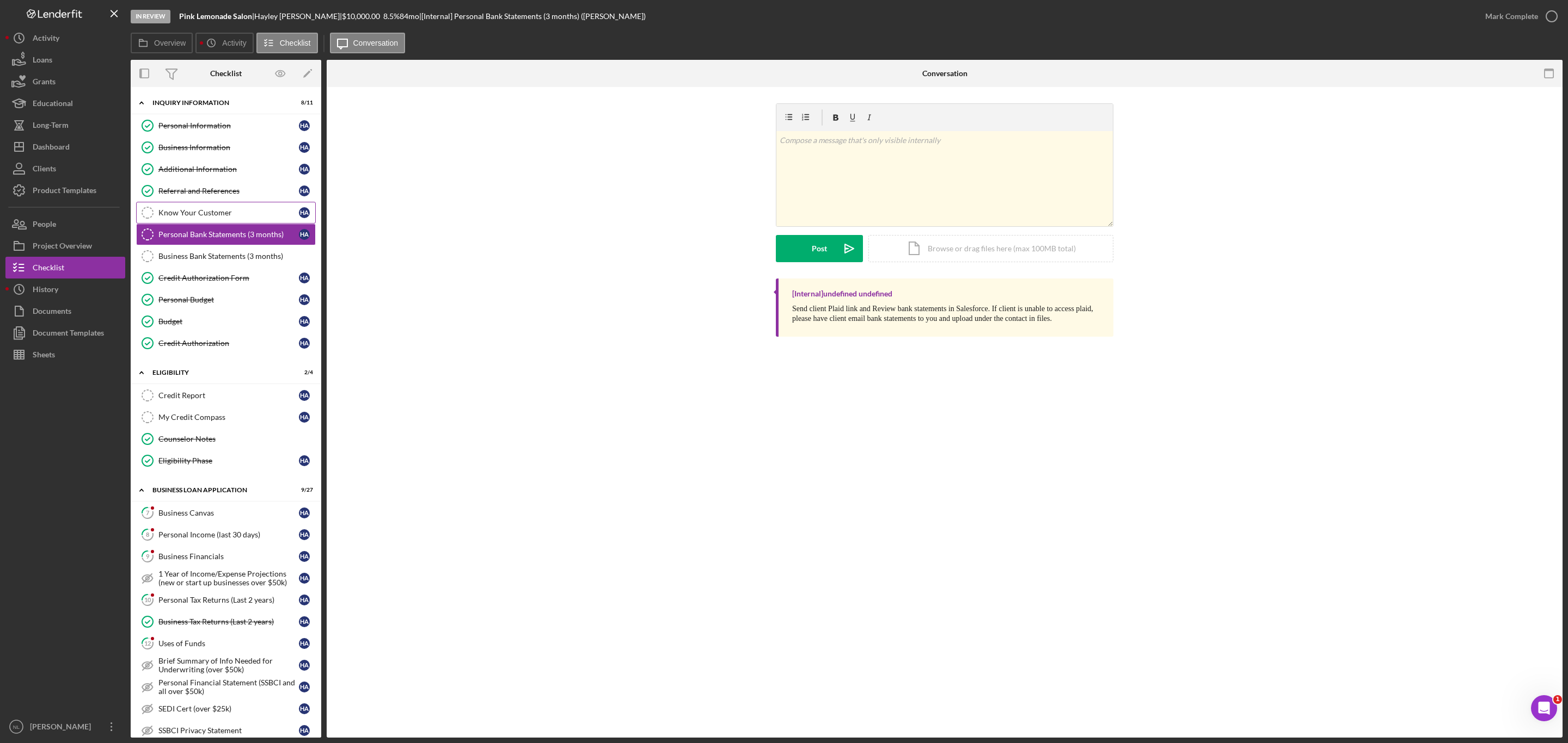
click at [201, 221] on link "Know Your Customer Know Your Customer H A" at bounding box center [226, 213] width 180 height 22
click at [226, 524] on link "7 Business Canvas H A" at bounding box center [226, 513] width 180 height 22
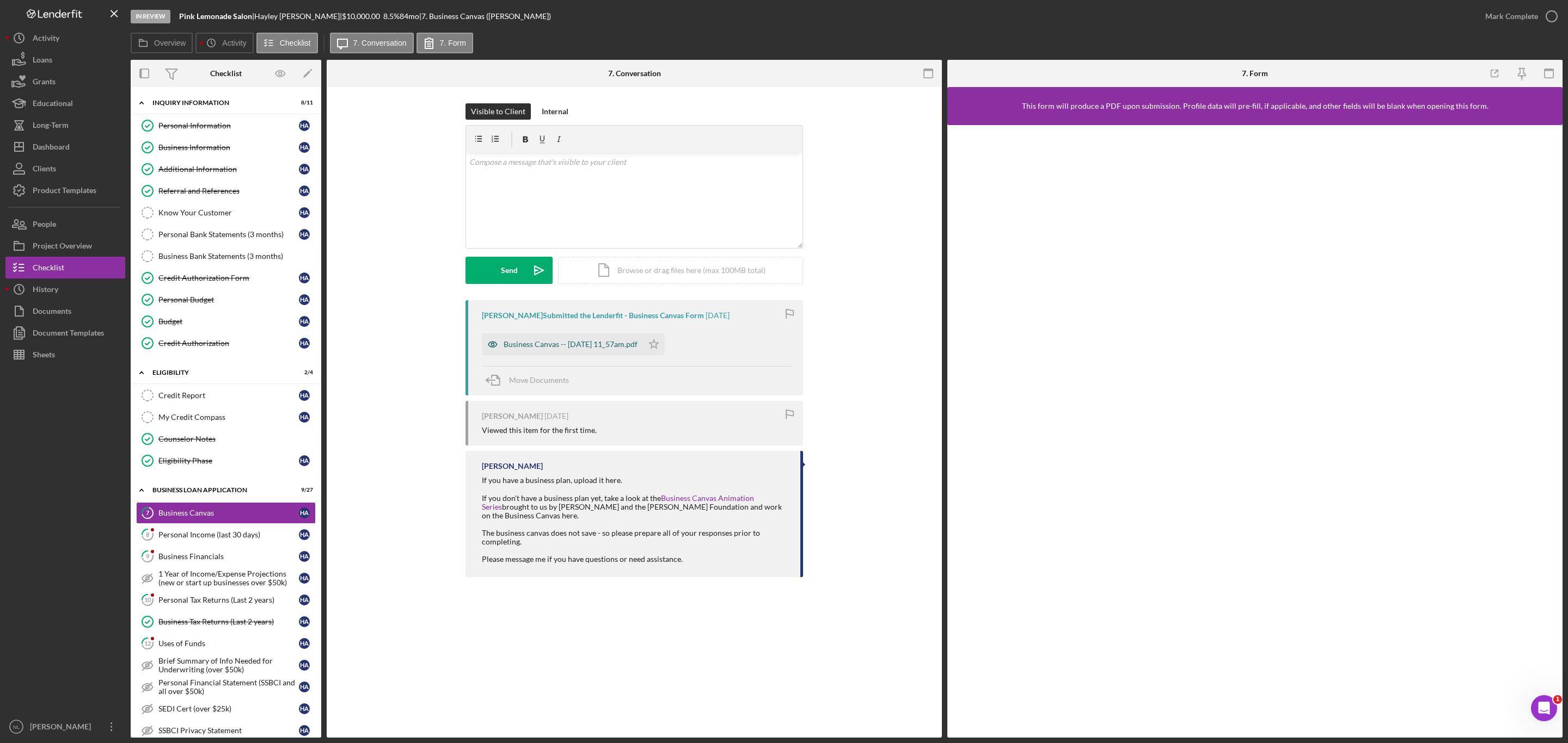
click at [621, 345] on div "Business Canvas -- [DATE] 11_57am.pdf" at bounding box center [571, 344] width 134 height 9
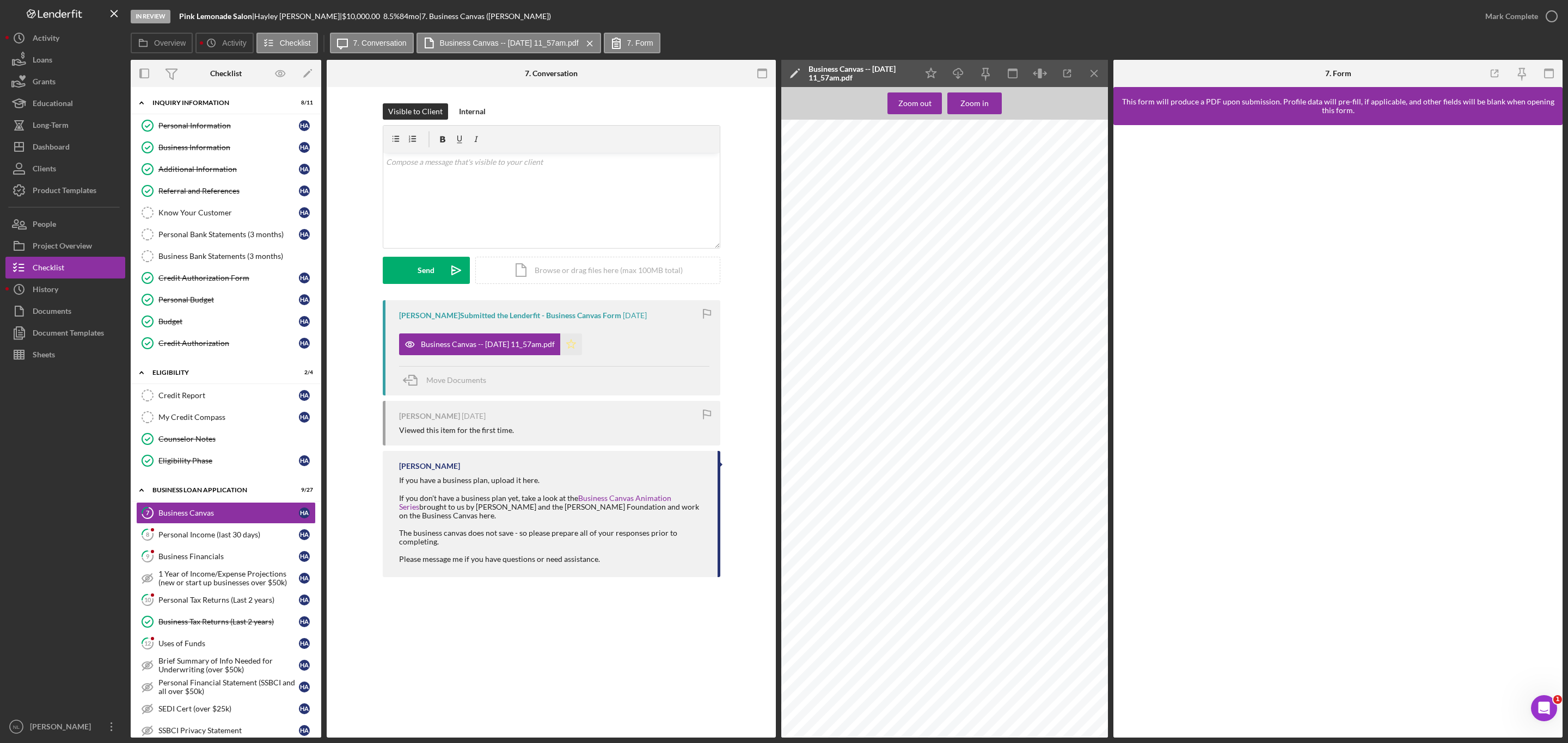
click at [575, 348] on polygon "button" at bounding box center [571, 343] width 9 height 9
click at [1113, 80] on div at bounding box center [1188, 74] width 150 height 27
click at [1097, 74] on icon "Icon/Menu Close" at bounding box center [1095, 74] width 24 height 24
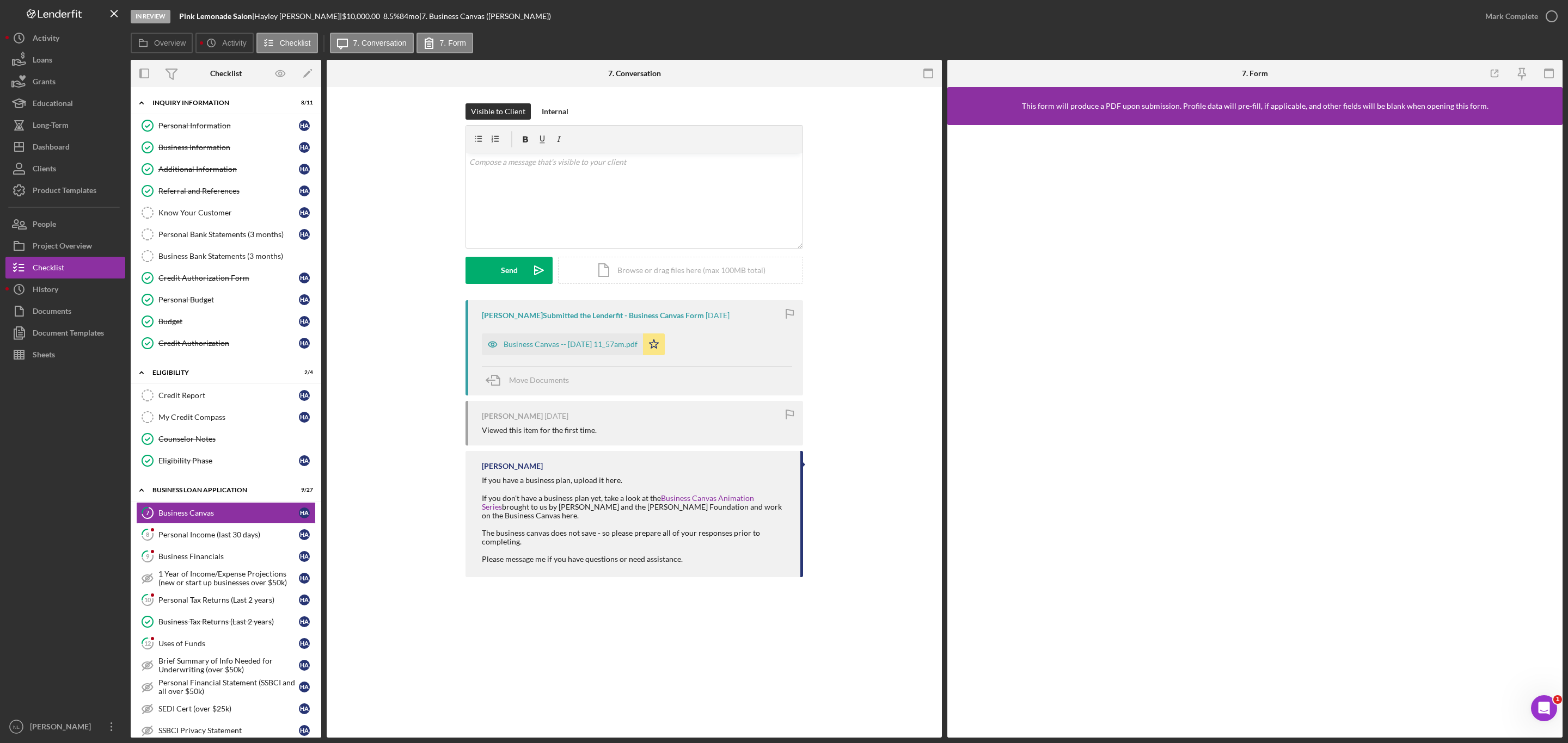
click at [1527, 3] on div "Mark Complete" at bounding box center [1518, 16] width 88 height 32
click at [1516, 11] on div "Mark Complete" at bounding box center [1511, 16] width 53 height 22
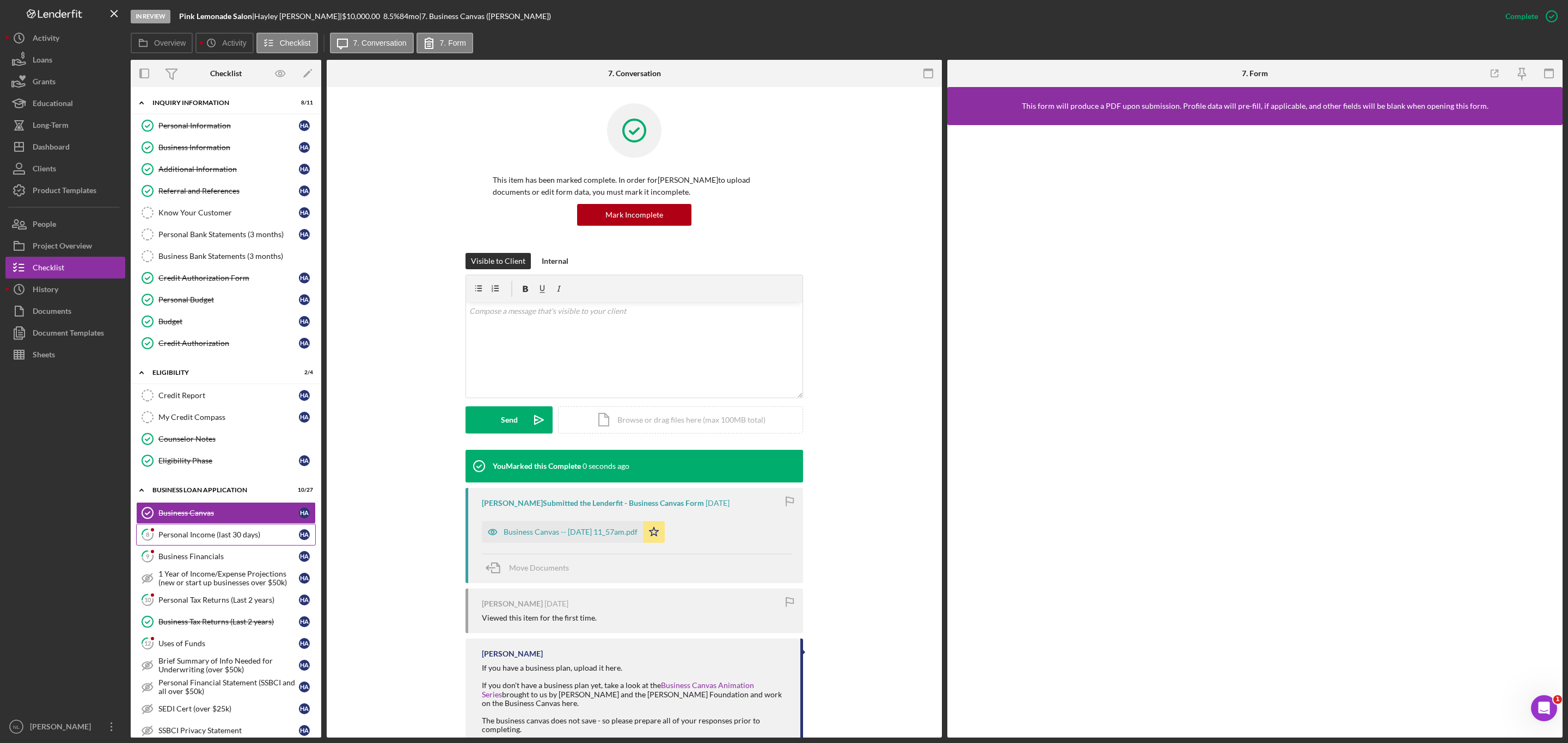
click at [226, 539] on div "Personal Income (last 30 days)" at bounding box center [229, 534] width 140 height 9
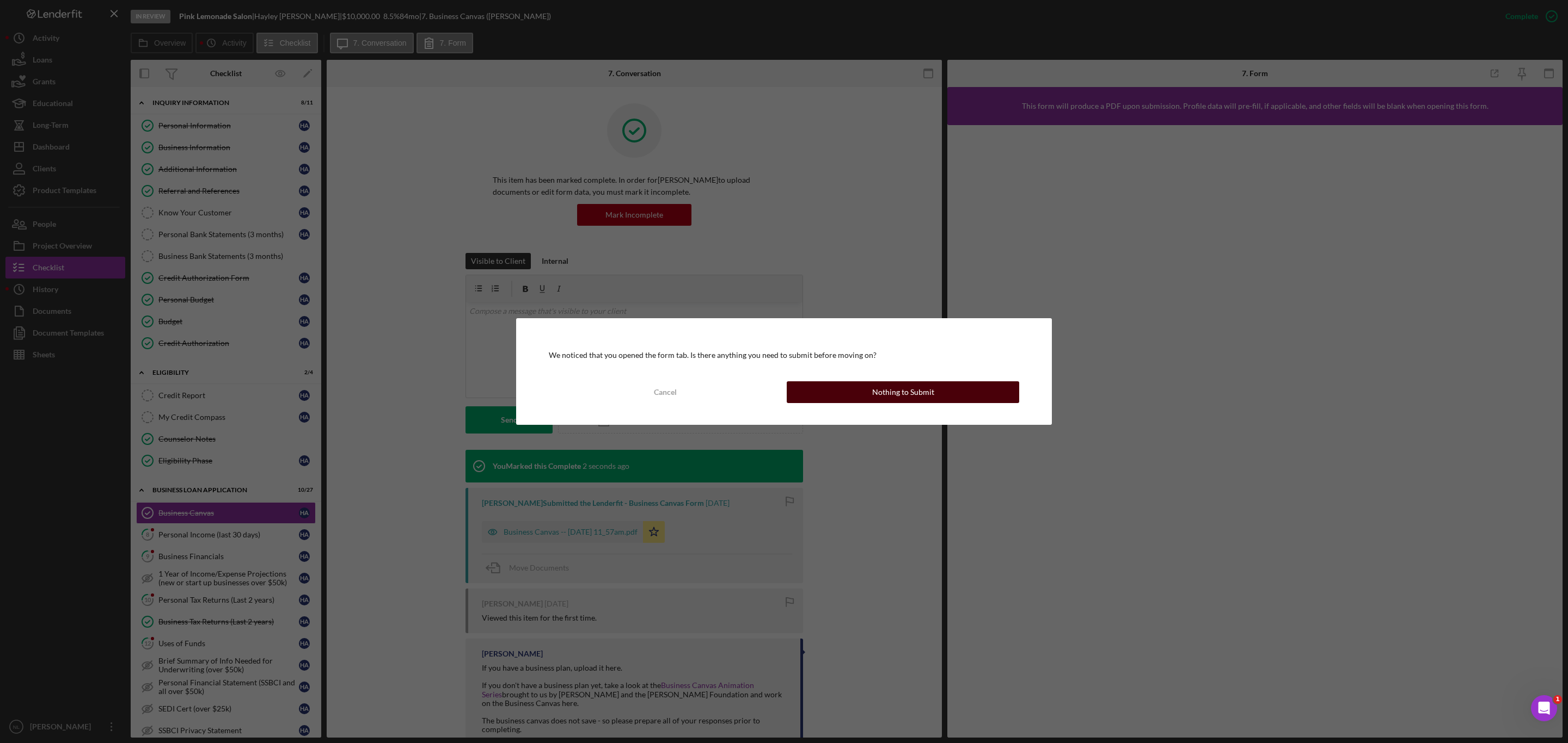
click at [824, 389] on button "Nothing to Submit" at bounding box center [903, 392] width 232 height 22
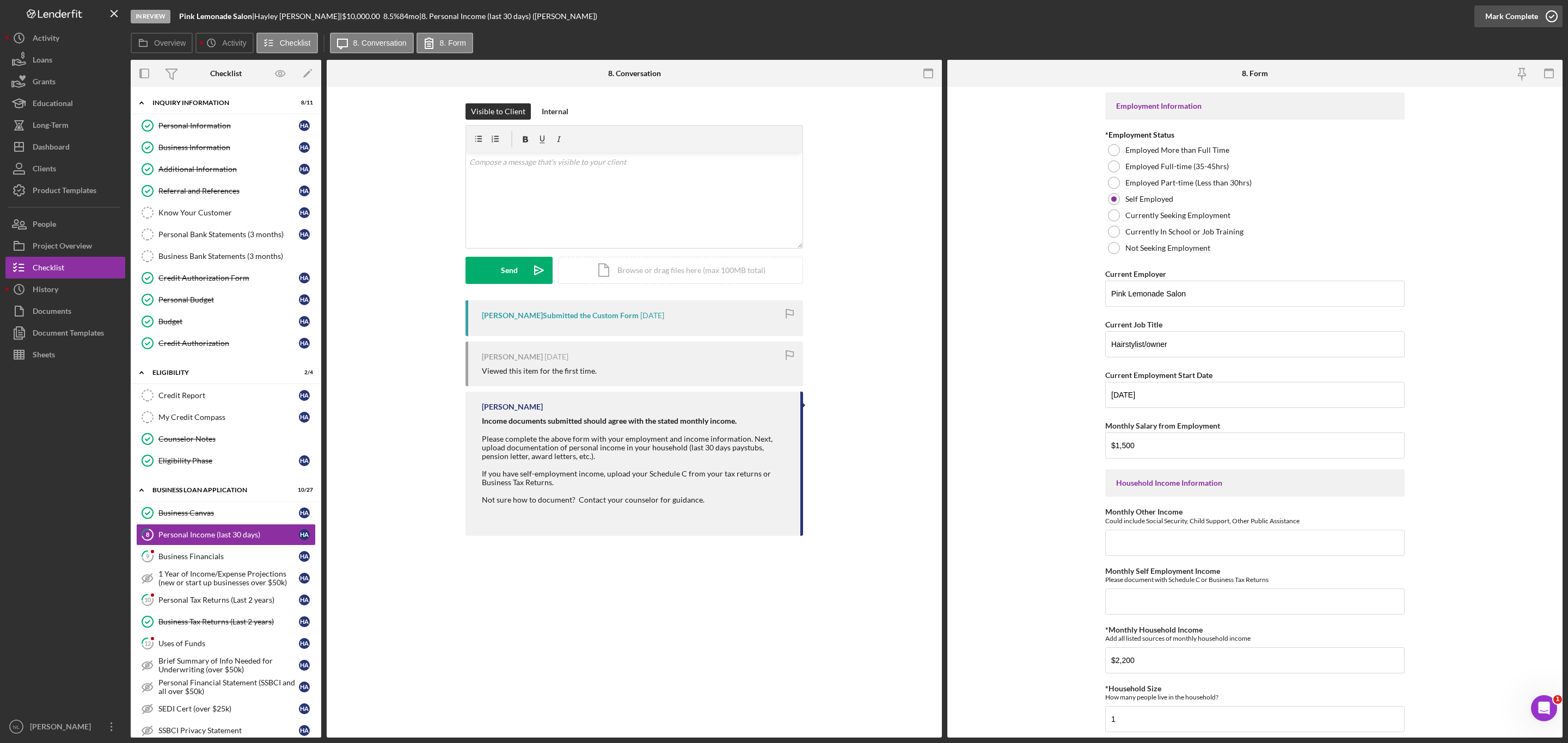
click at [1504, 11] on div "Mark Complete" at bounding box center [1511, 16] width 53 height 22
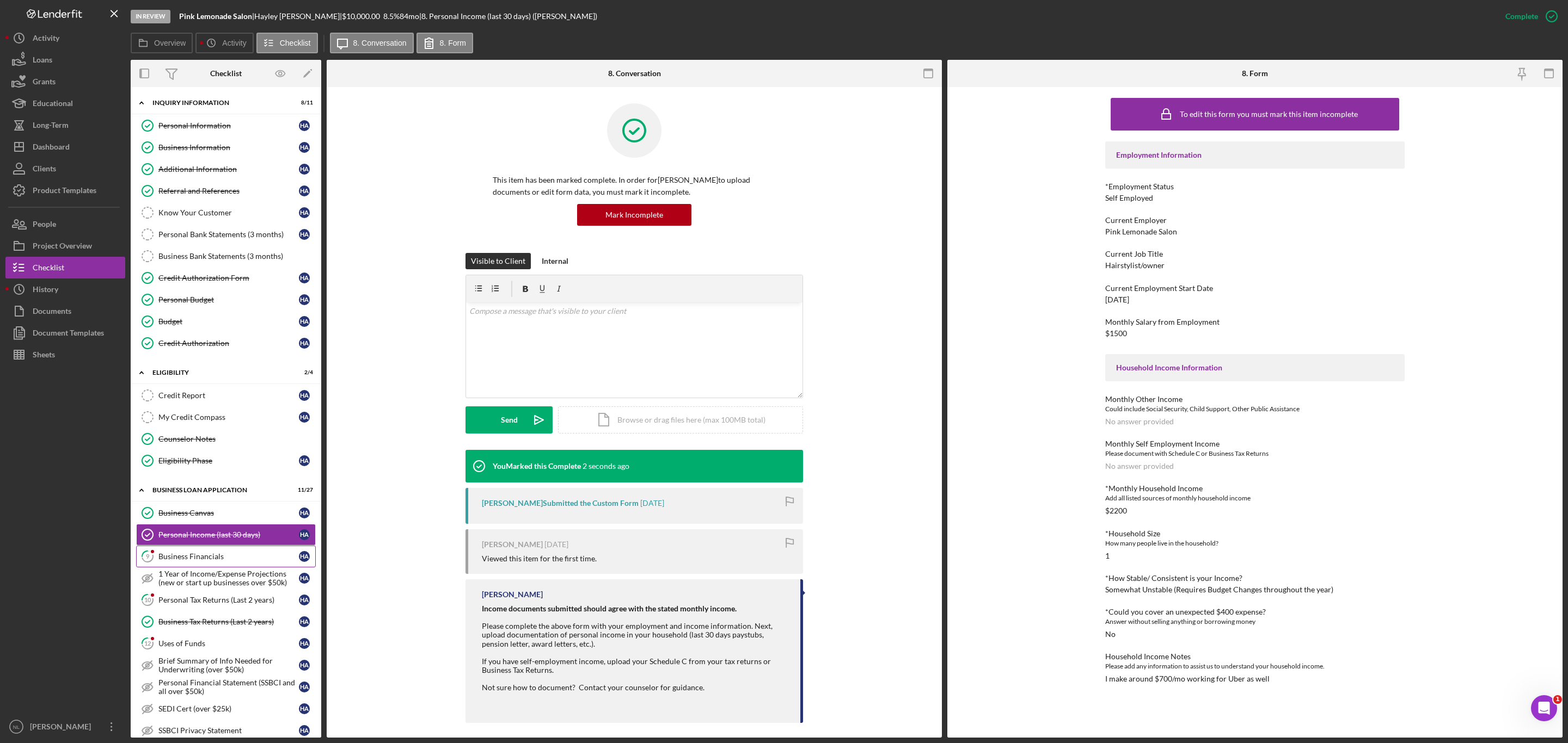
click at [223, 568] on link "9 Business Financials H A" at bounding box center [226, 557] width 180 height 22
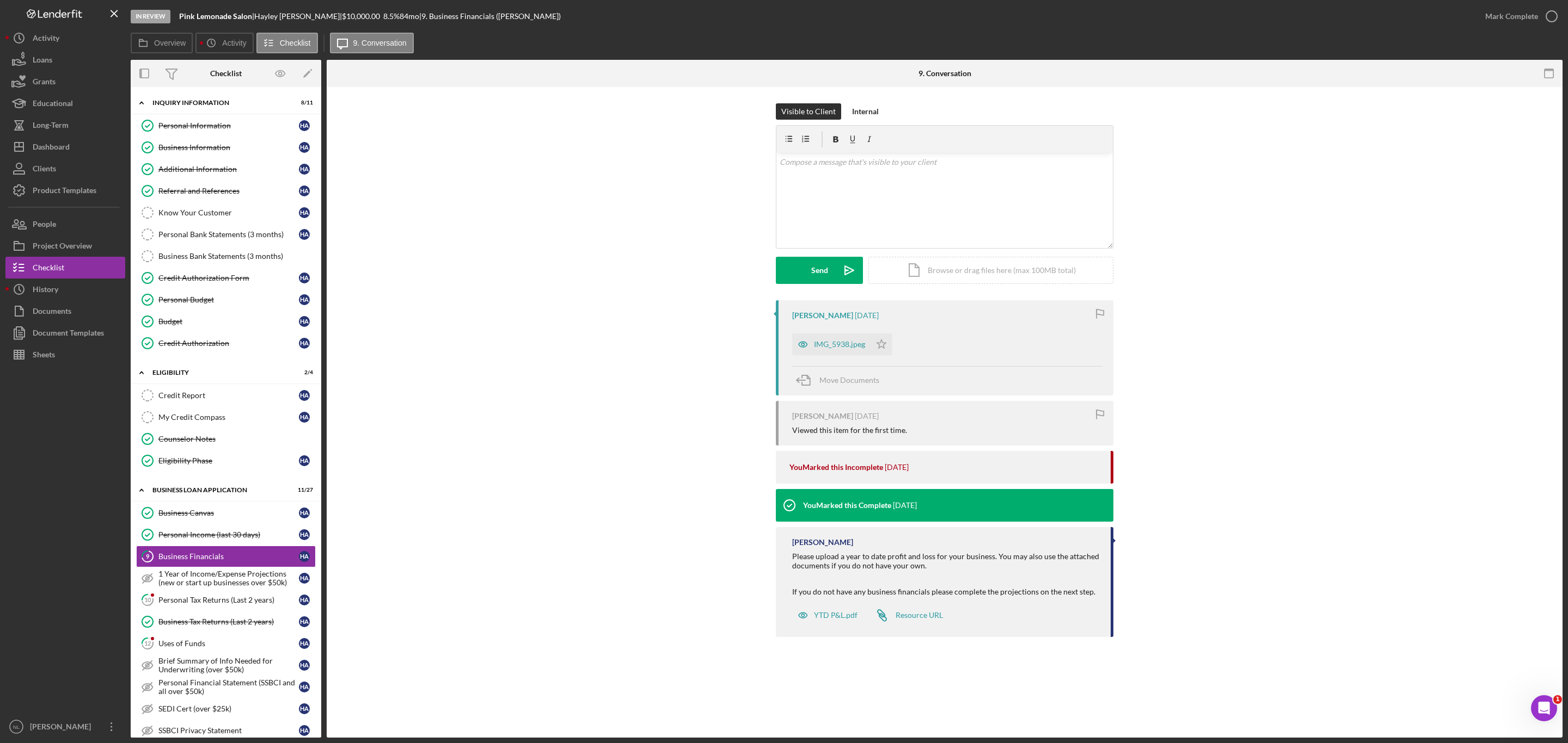
click at [814, 329] on div "IMG_5938.jpeg Icon/Star" at bounding box center [845, 341] width 105 height 27
click at [810, 341] on icon "button" at bounding box center [803, 344] width 22 height 22
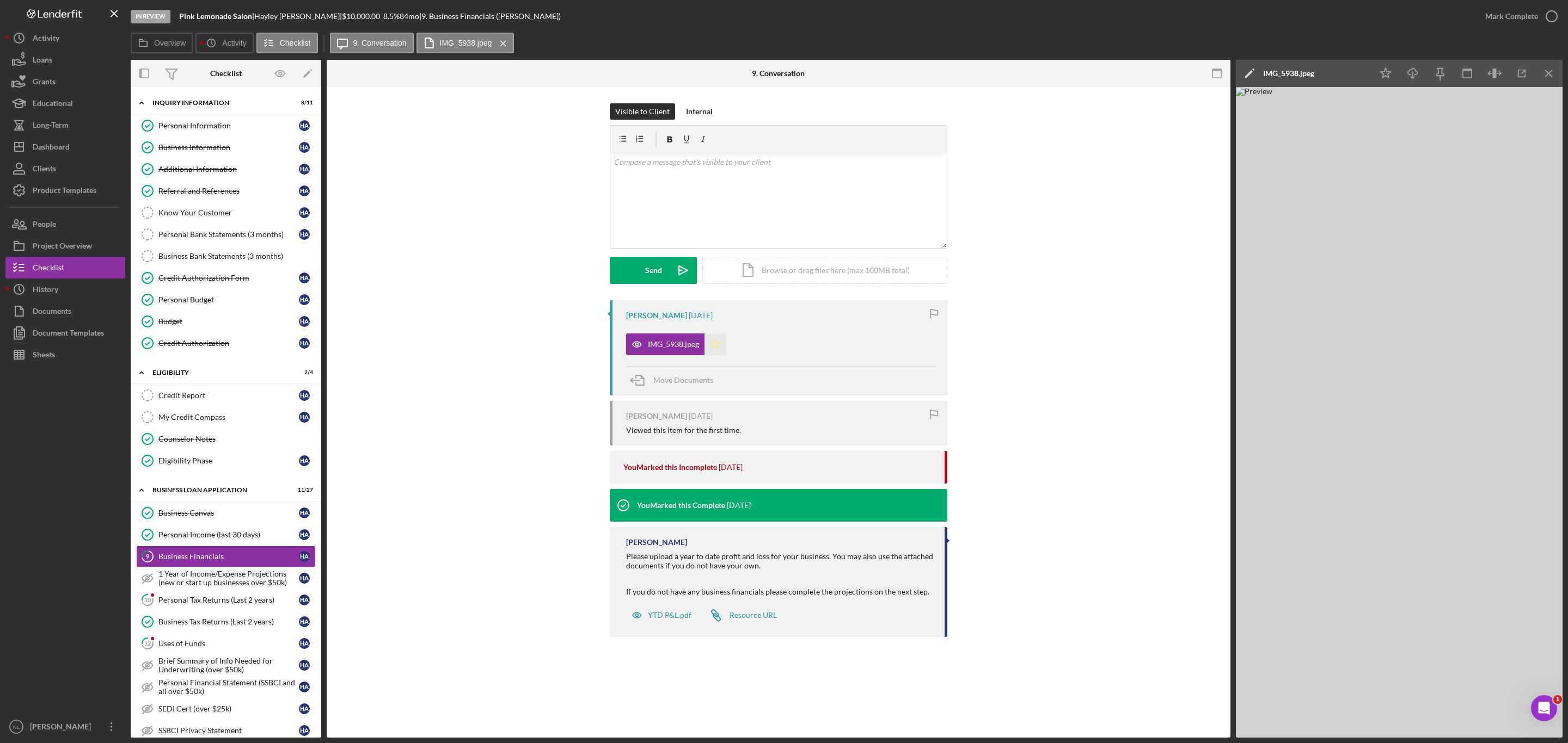
click at [711, 344] on polygon "button" at bounding box center [716, 343] width 9 height 9
click at [1553, 78] on icon "Icon/Menu Close" at bounding box center [1549, 74] width 24 height 24
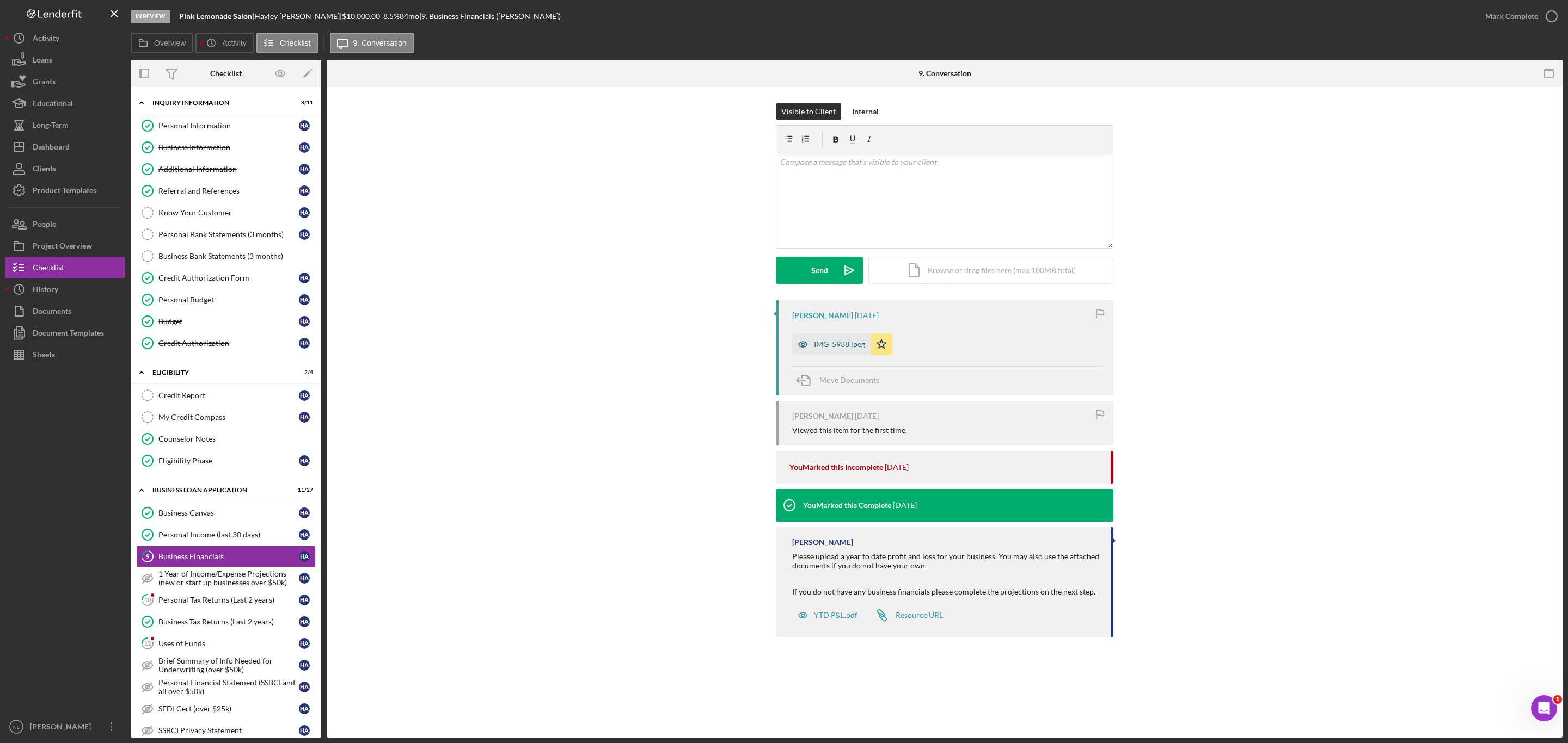
click at [835, 340] on div "IMG_5938.jpeg" at bounding box center [839, 344] width 51 height 9
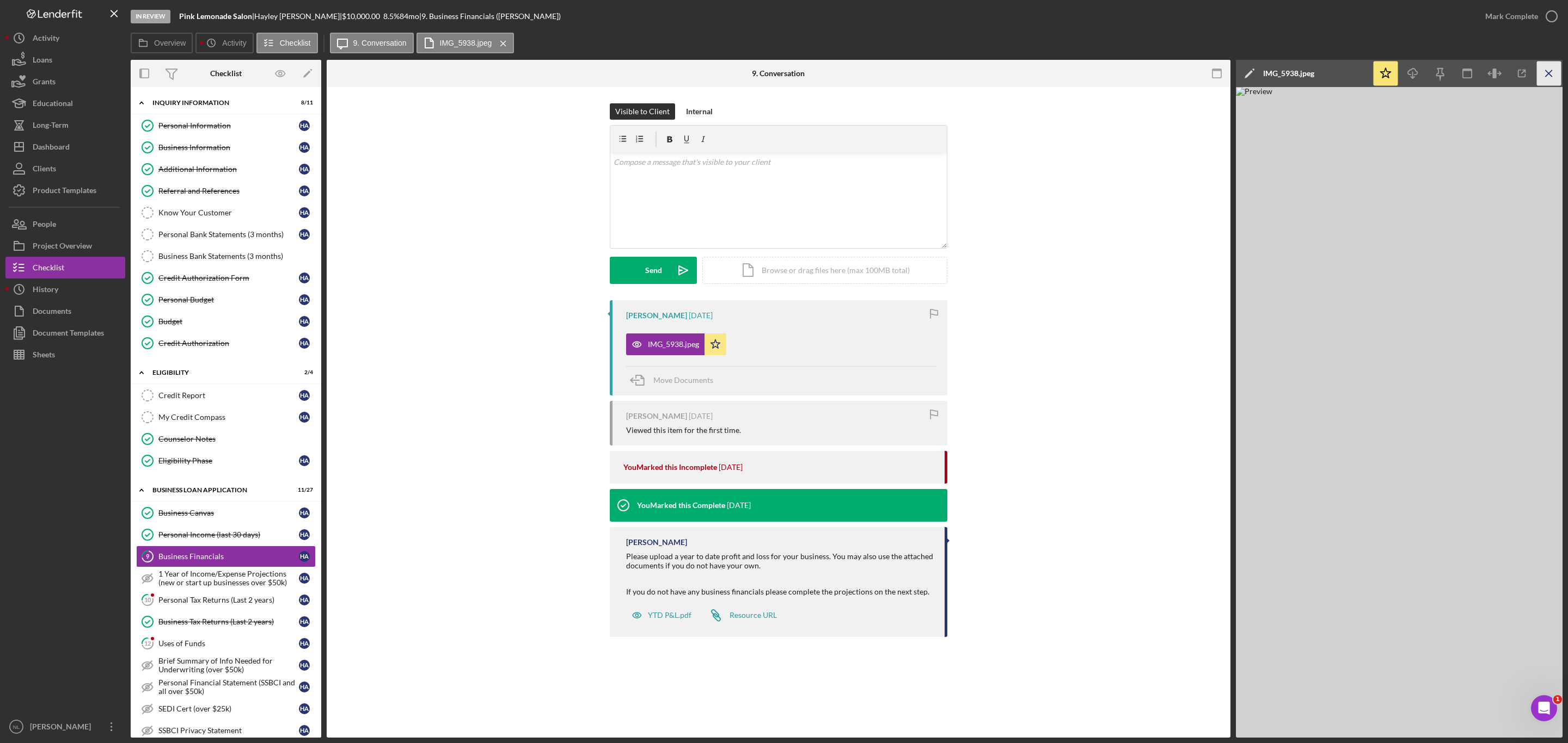
click at [1550, 70] on icon "Icon/Menu Close" at bounding box center [1549, 74] width 24 height 24
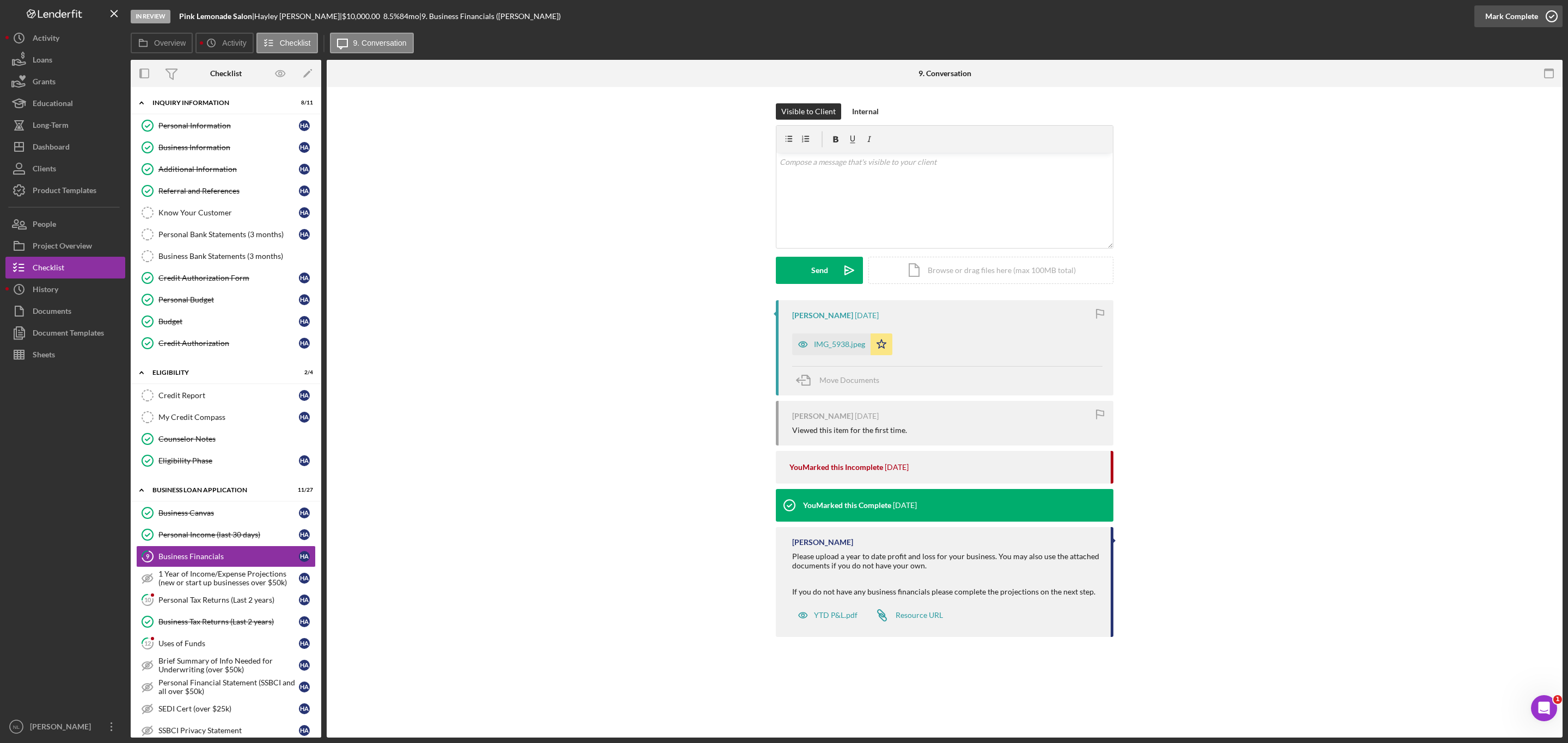
click at [1496, 10] on div "Mark Complete" at bounding box center [1511, 16] width 53 height 22
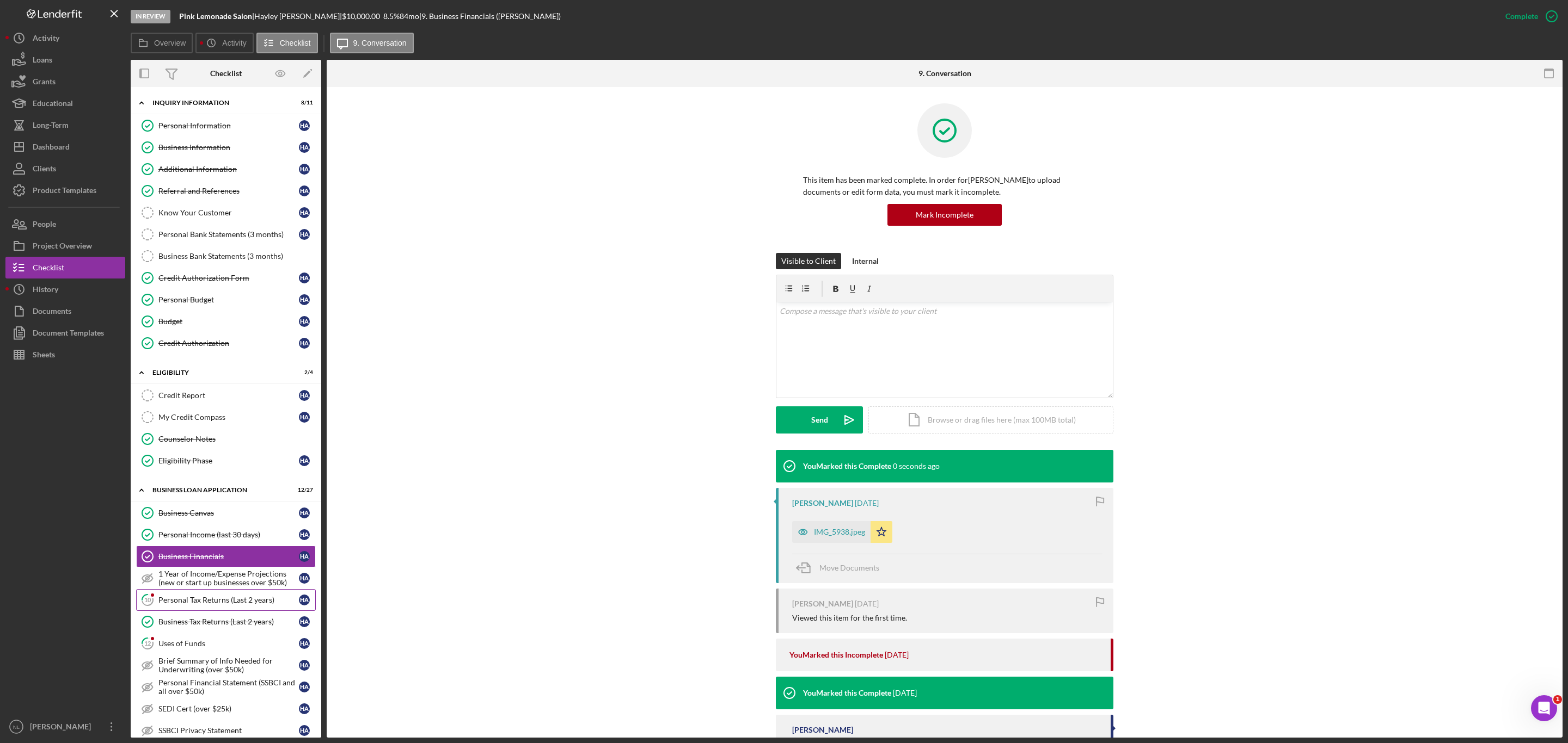
click at [231, 605] on div "Personal Tax Returns (Last 2 years)" at bounding box center [229, 600] width 140 height 9
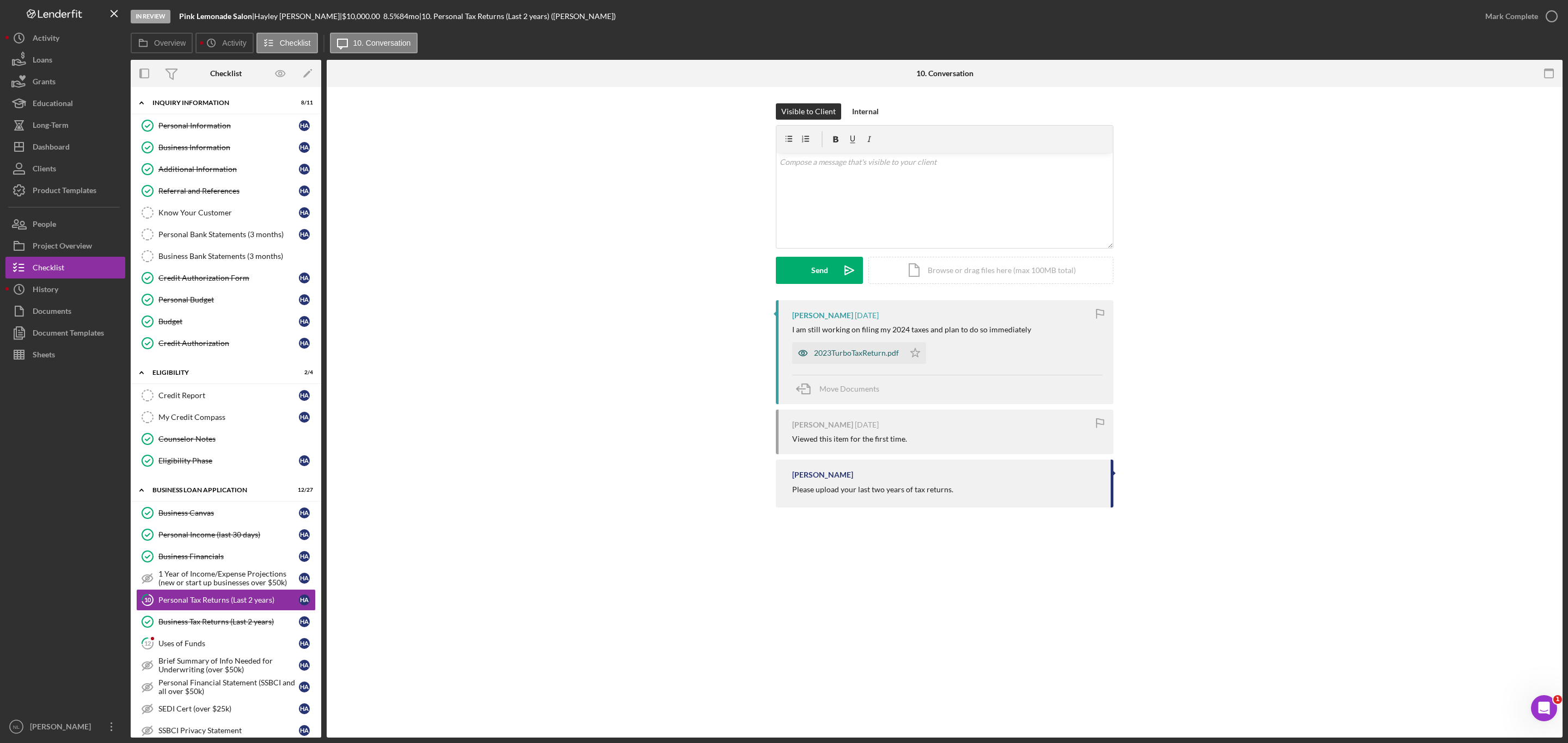
click at [858, 352] on div "2023TurboTaxReturn.pdf" at bounding box center [856, 353] width 85 height 9
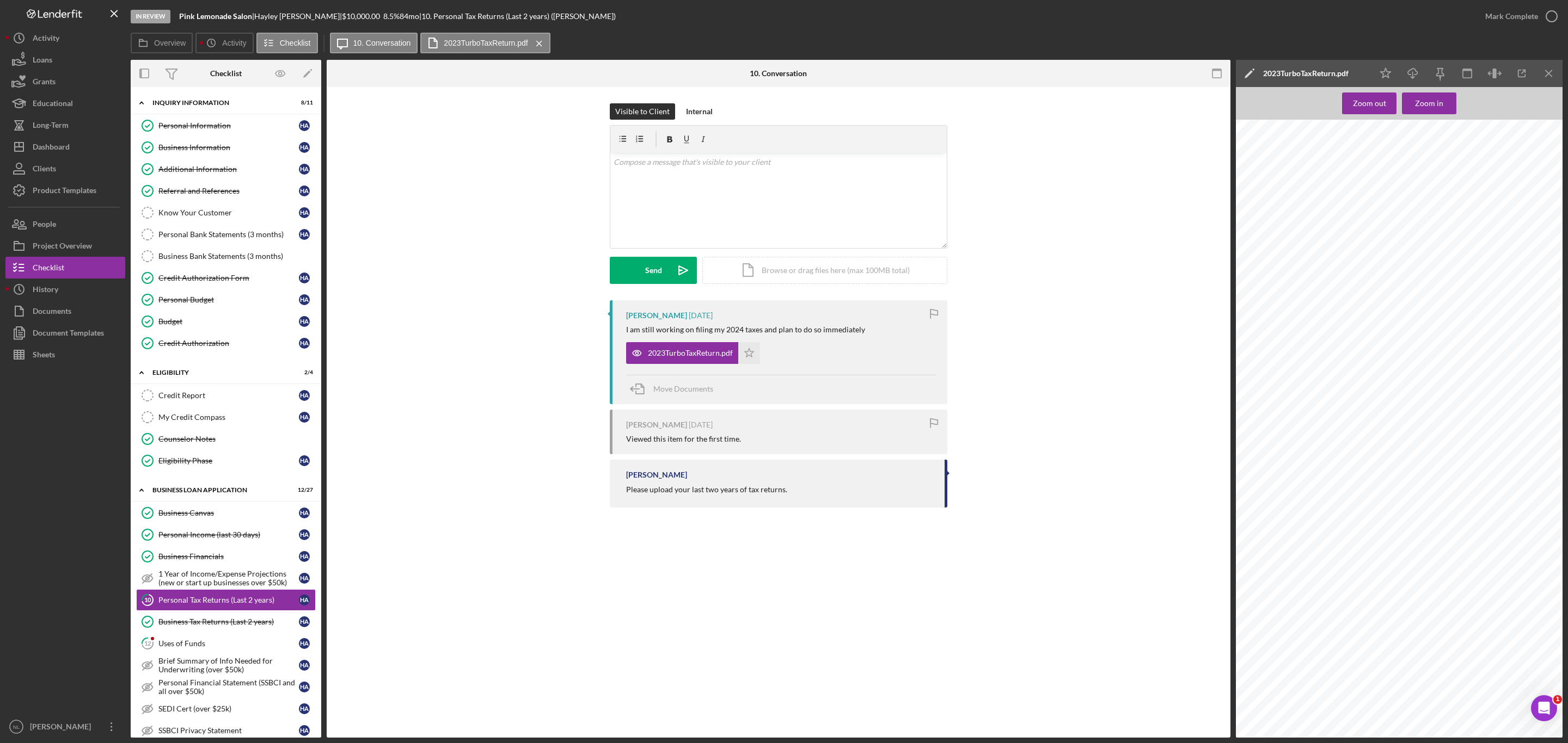
scroll to position [815, 0]
click at [1545, 71] on icon "Icon/Menu Close" at bounding box center [1549, 74] width 24 height 24
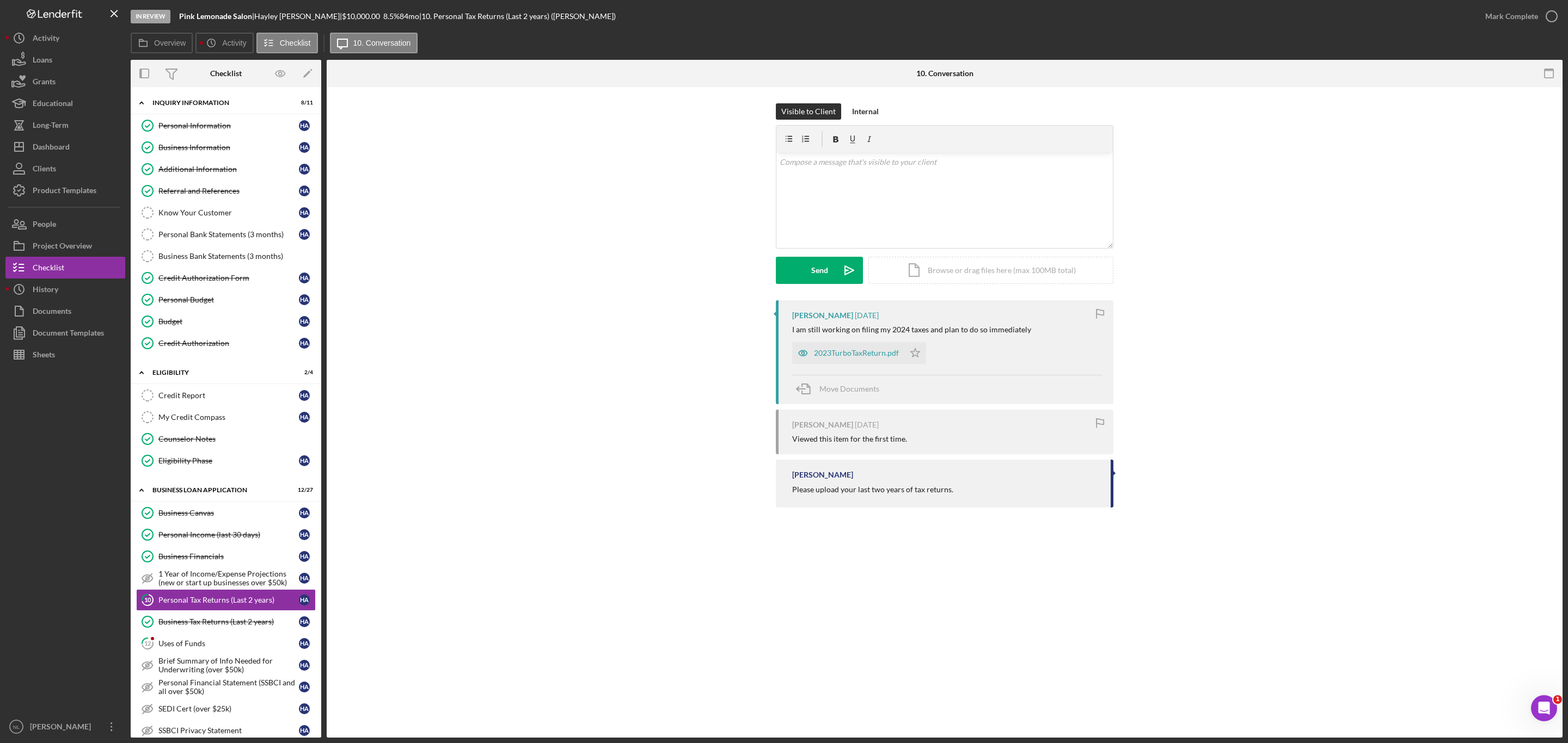
click at [925, 362] on icon "Icon/Star" at bounding box center [915, 353] width 22 height 22
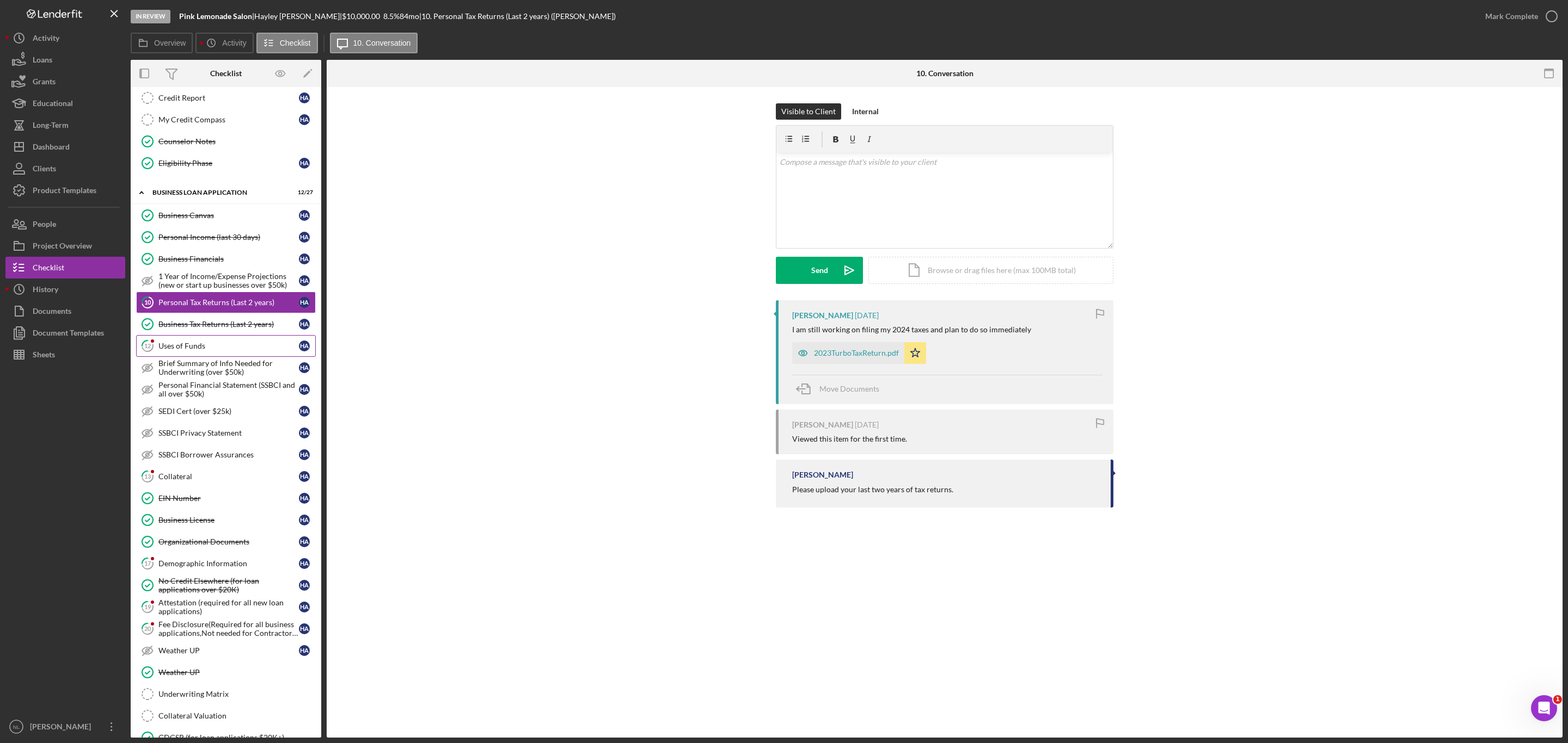
click at [212, 348] on link "12 Uses of Funds H A" at bounding box center [226, 346] width 180 height 22
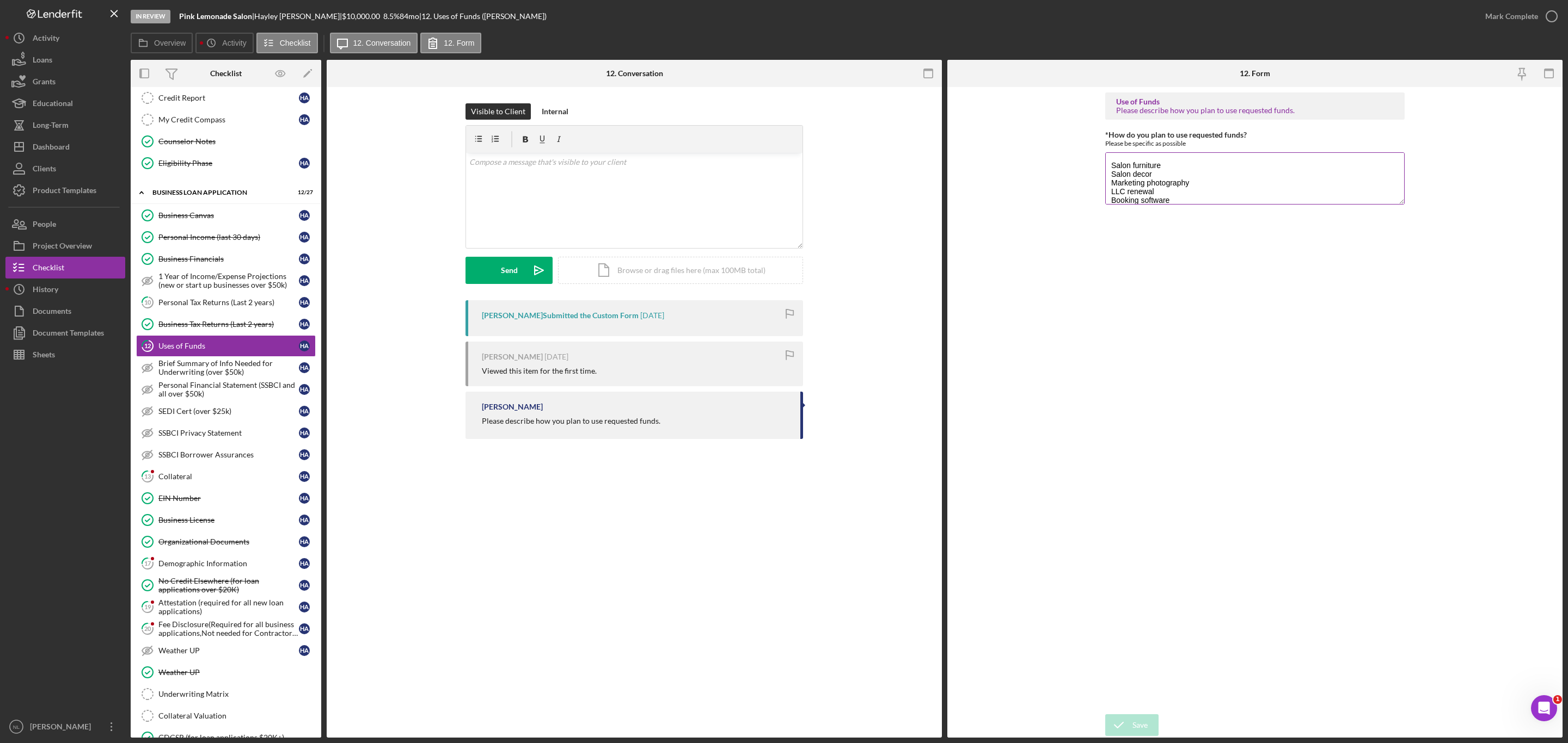
scroll to position [69, 0]
click at [1481, 10] on button "Mark Complete" at bounding box center [1518, 16] width 88 height 22
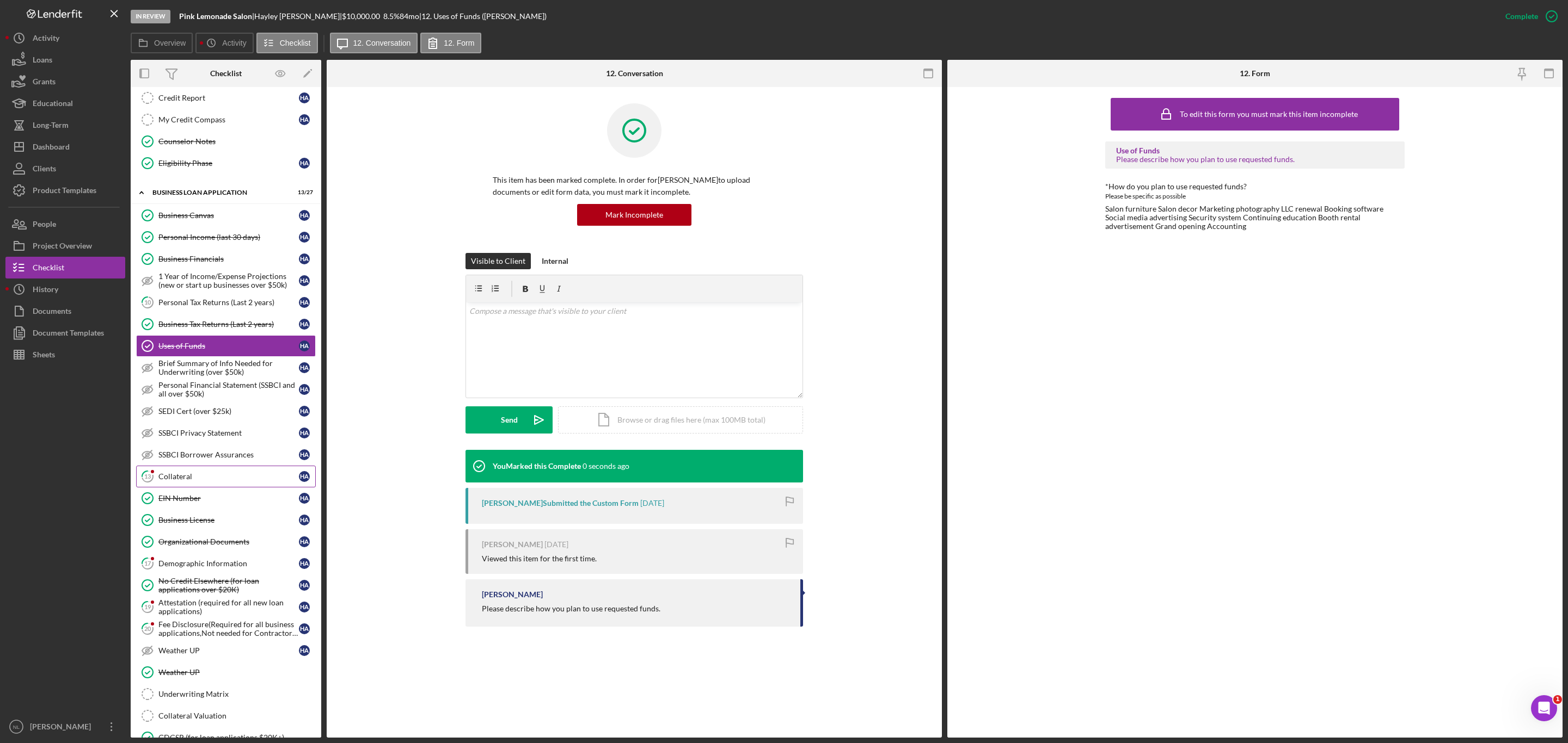
click at [212, 481] on div "Collateral" at bounding box center [229, 476] width 140 height 9
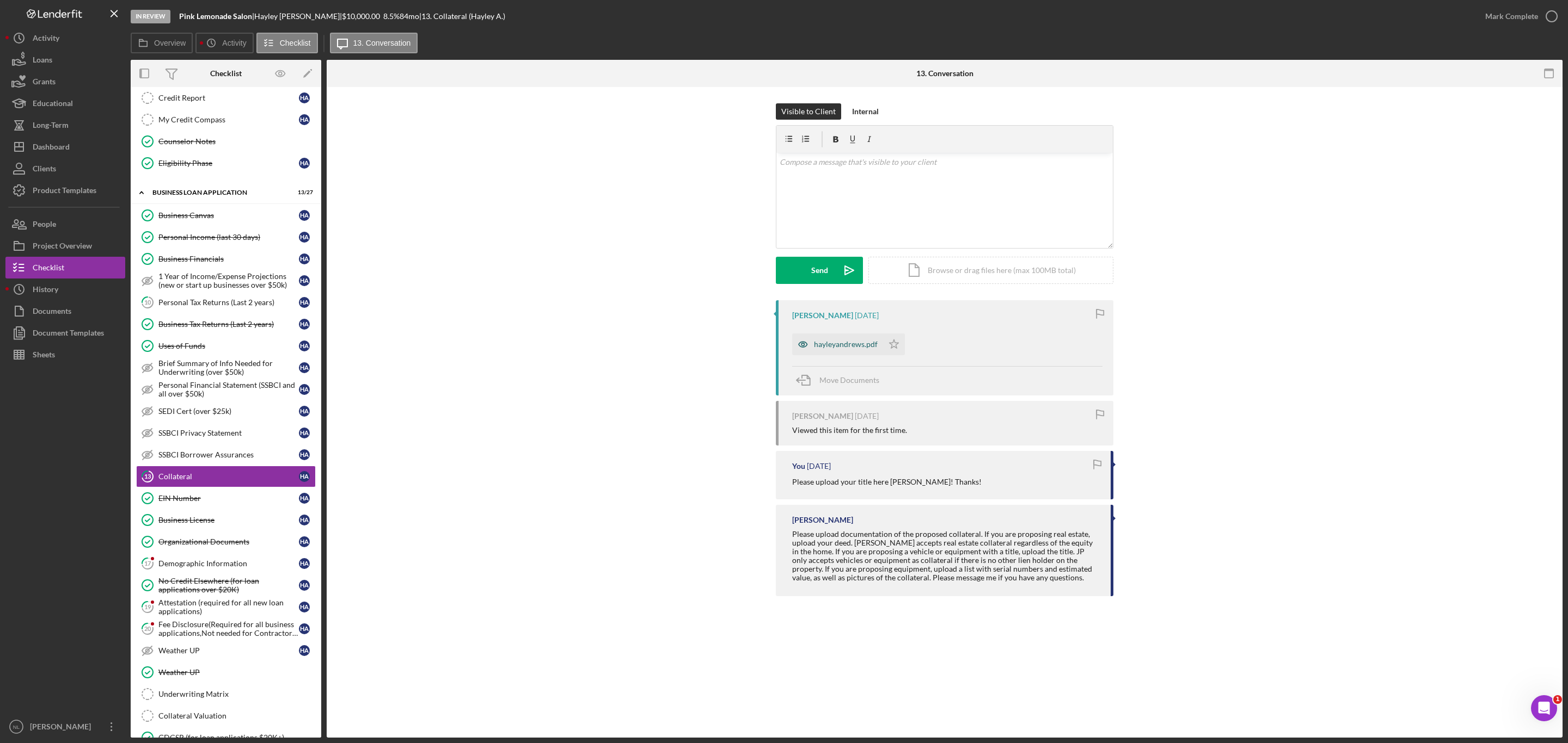
click at [822, 346] on div "hayleyandrews.pdf" at bounding box center [845, 344] width 63 height 9
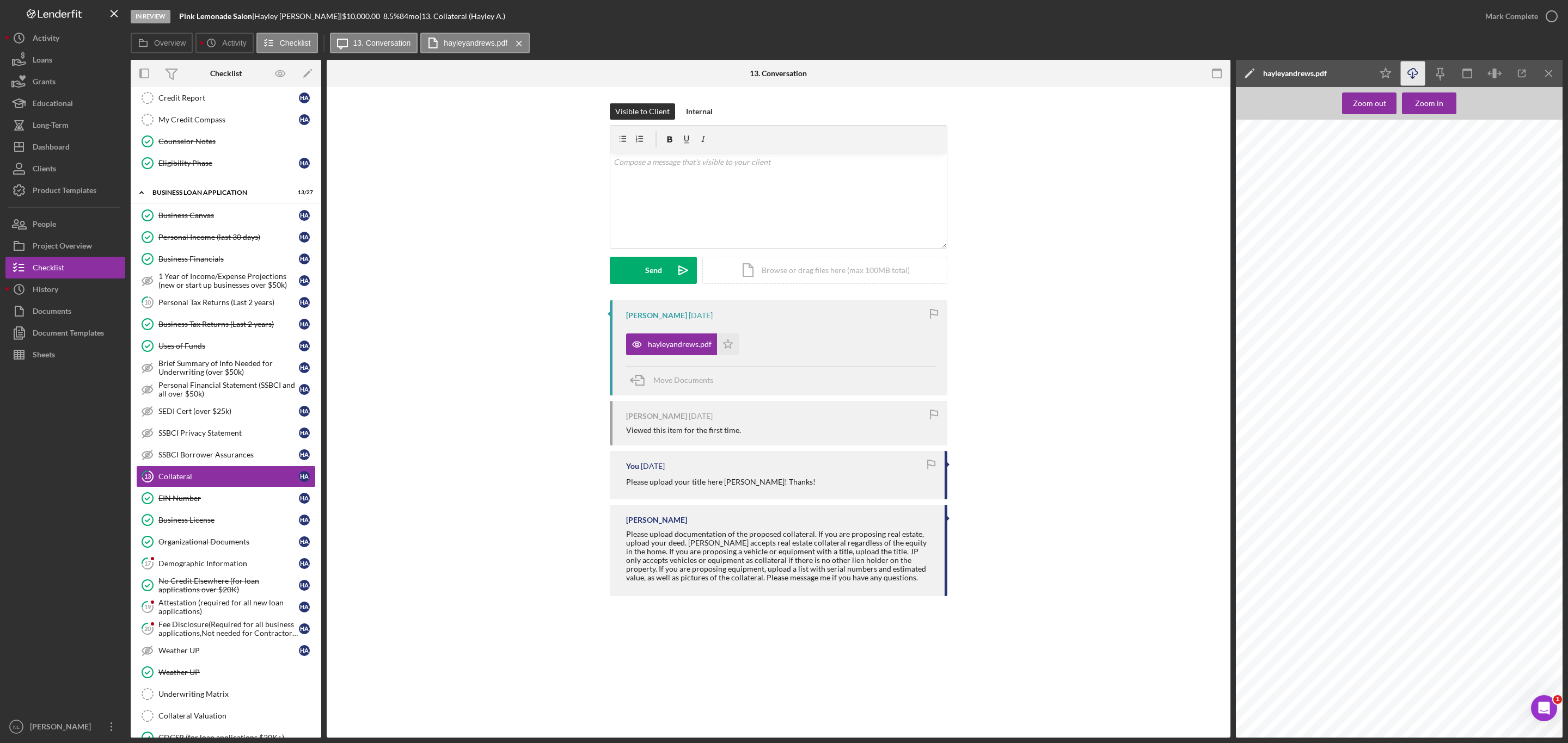
click at [1413, 75] on line "button" at bounding box center [1413, 74] width 0 height 6
click at [689, 236] on div "v Color teal Color pink Remove color Add row above Add row below Add column bef…" at bounding box center [779, 200] width 336 height 95
click at [752, 160] on p "Hey [PERSON_NAME]! Dou have a copy of the actual title that you can upload and …" at bounding box center [778, 168] width 330 height 24
click at [752, 160] on p "Hey [PERSON_NAME]! Dou have a copy of the title that you can upload and is it p…" at bounding box center [778, 168] width 330 height 24
click at [752, 160] on p "Hey [PERSON_NAME]! Dou have a copy of the title hat you can upload and is it pa…" at bounding box center [778, 168] width 330 height 24
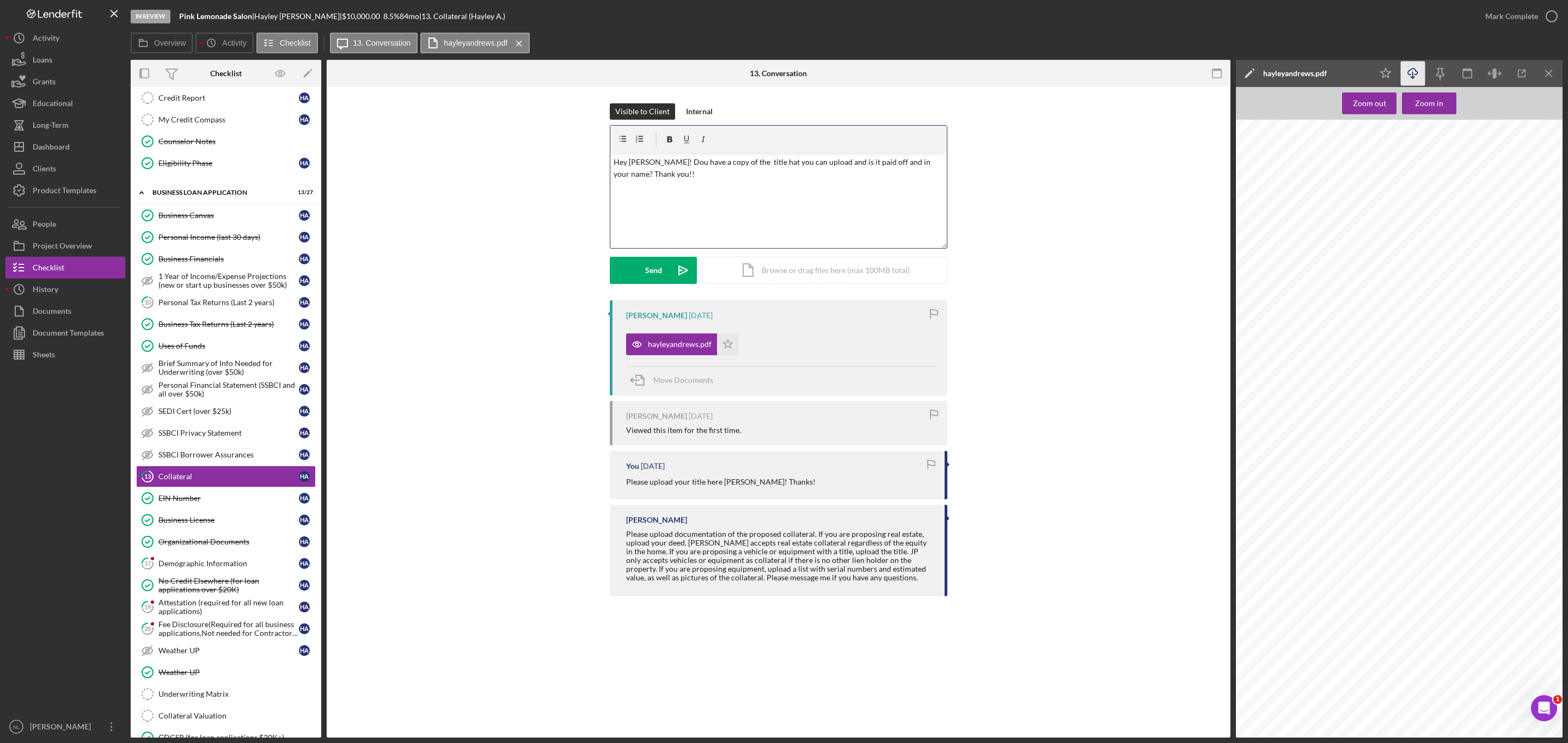
click at [732, 162] on p "Hey [PERSON_NAME]! Dou have a copy of the title hat you can upload and is it pa…" at bounding box center [778, 168] width 330 height 24
click at [745, 165] on p "Hey [PERSON_NAME]! Dou have a copy of the title hat you can upload and is it pa…" at bounding box center [778, 168] width 330 height 24
click at [746, 161] on p "Hey [PERSON_NAME]! Dou have a copy of the title hat you can upload and is it pa…" at bounding box center [778, 168] width 330 height 24
click at [747, 160] on p "Hey [PERSON_NAME]! Dou have a copy of the title hat you can upload and is it pa…" at bounding box center [778, 168] width 330 height 24
click at [807, 170] on p "Hey [PERSON_NAME]! Dou have a copy of the title that you can upload and is it p…" at bounding box center [778, 168] width 330 height 24
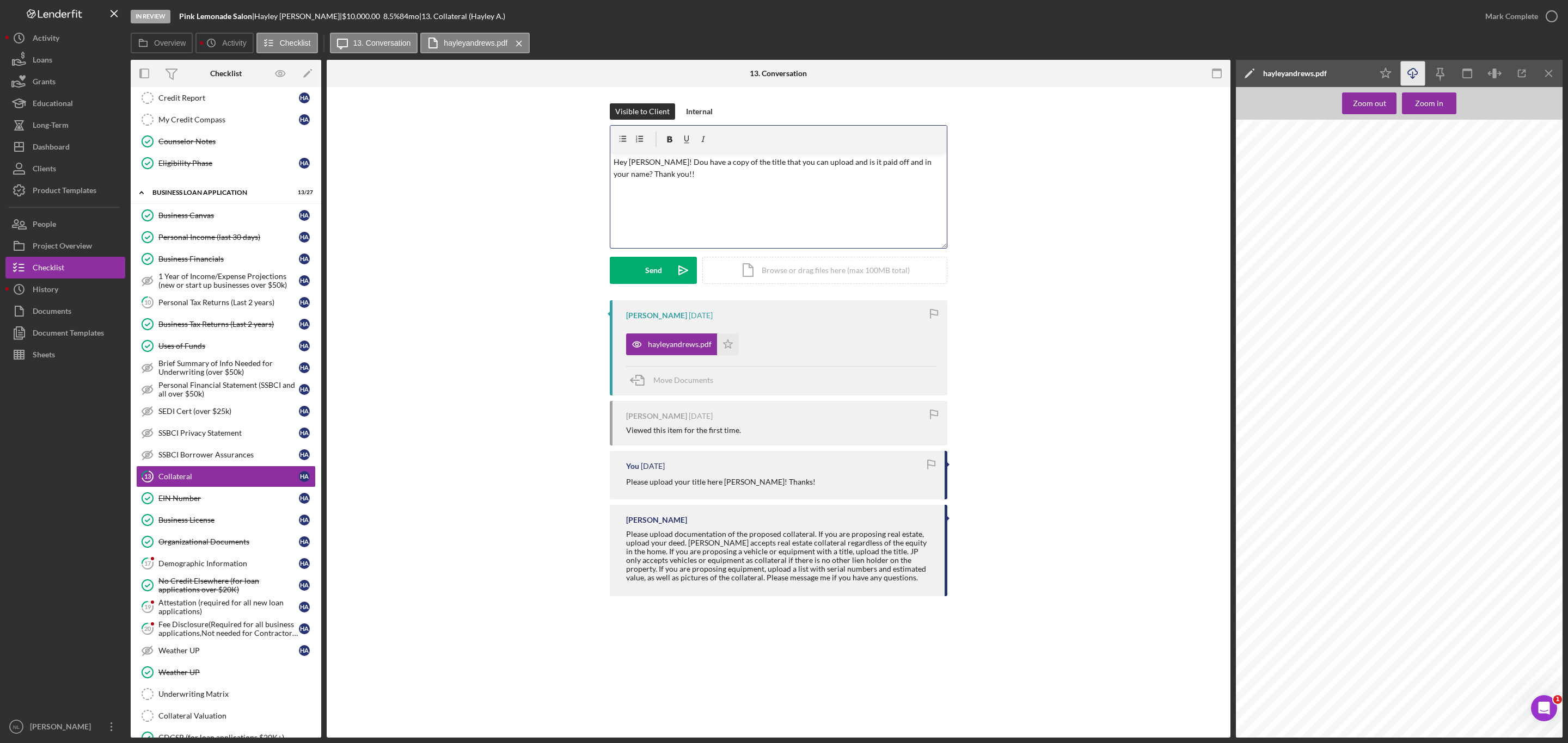
click at [930, 156] on p "Hey [PERSON_NAME]! Dou have a copy of the title that you can upload and is it p…" at bounding box center [778, 168] width 330 height 24
click at [931, 159] on p "Hey [PERSON_NAME]! Dou have a copy of the title that you can upload and is it p…" at bounding box center [778, 168] width 330 height 24
click at [639, 275] on button "Send Icon/icon-invite-send" at bounding box center [653, 270] width 87 height 27
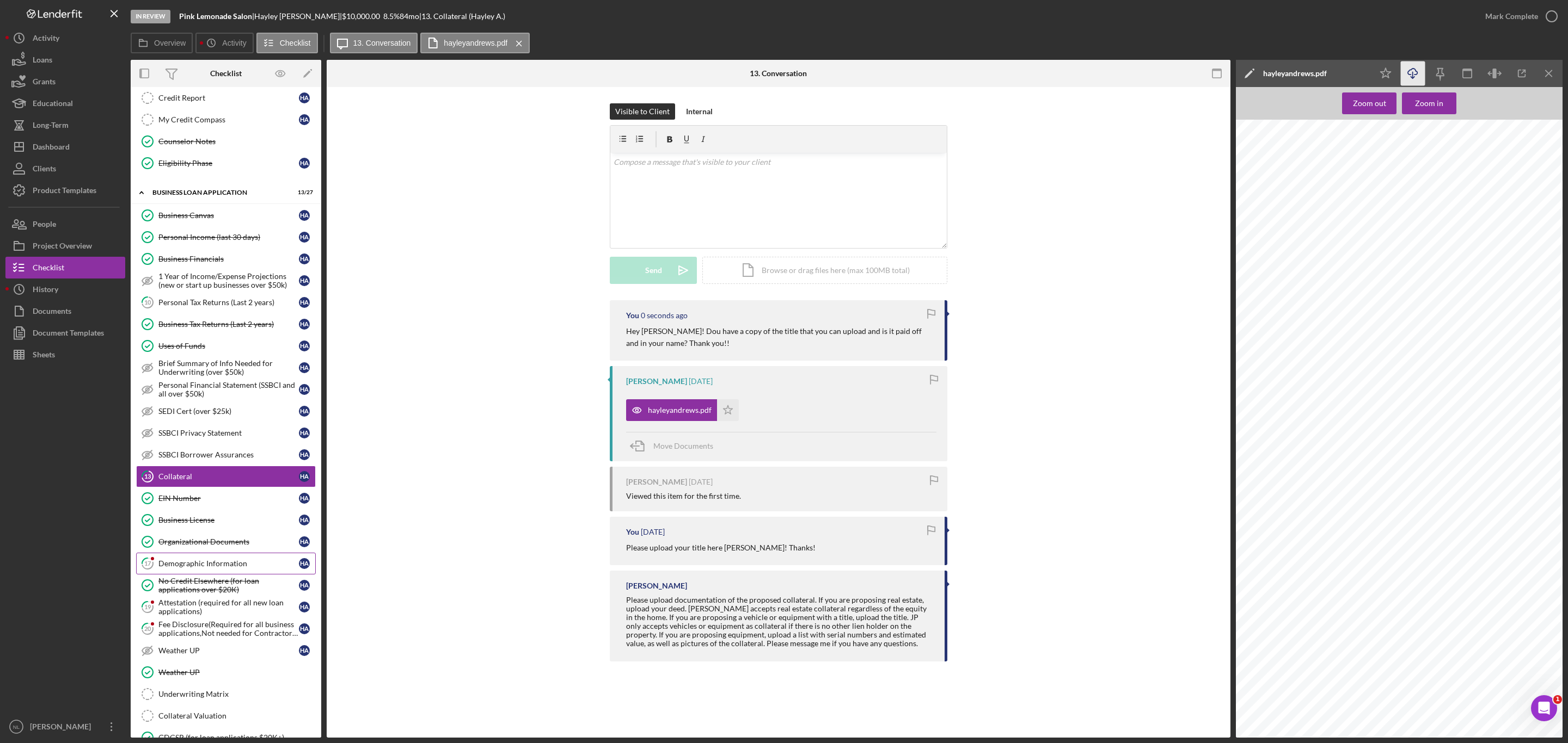
click at [251, 570] on link "17 Demographic Information H A" at bounding box center [226, 563] width 180 height 22
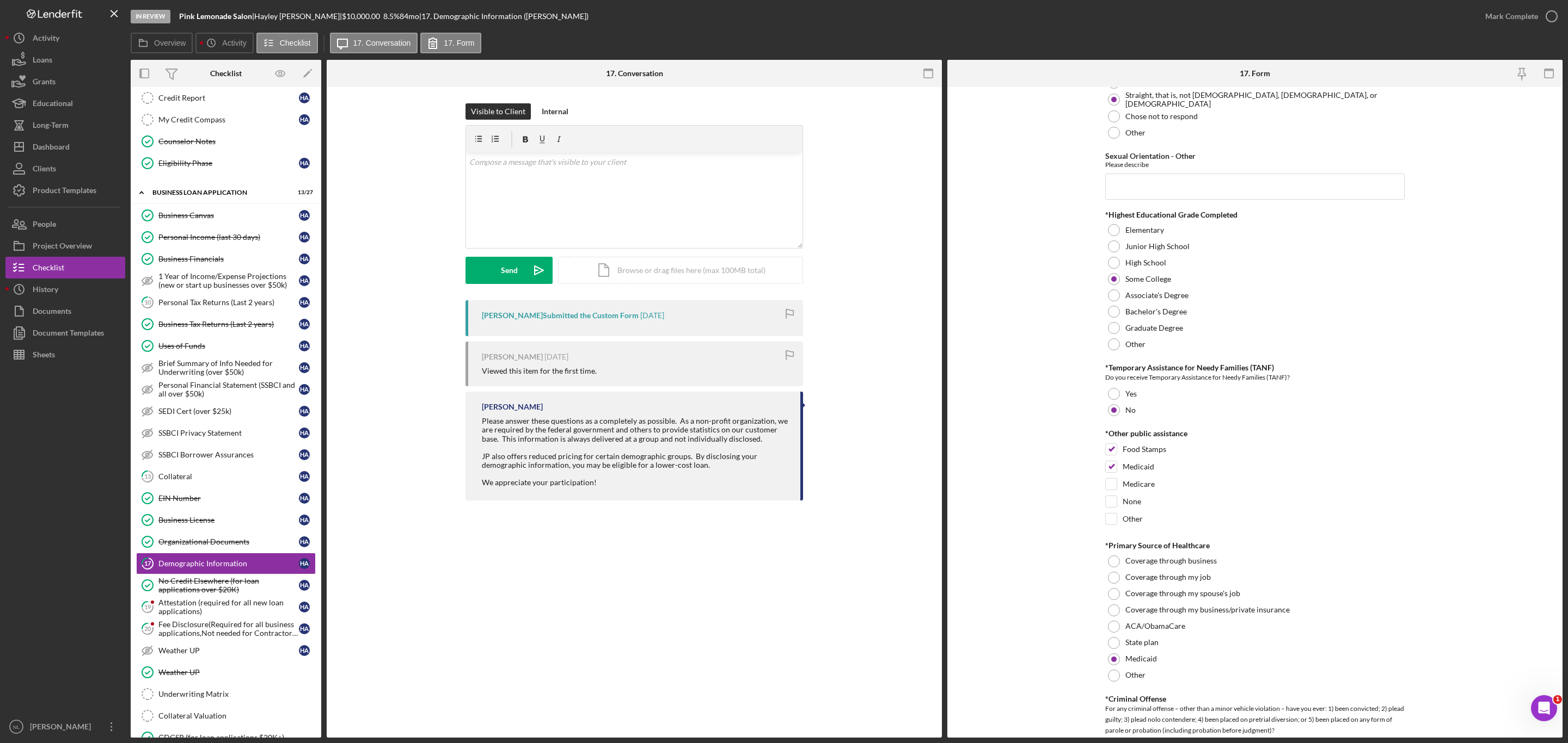
scroll to position [1898, 0]
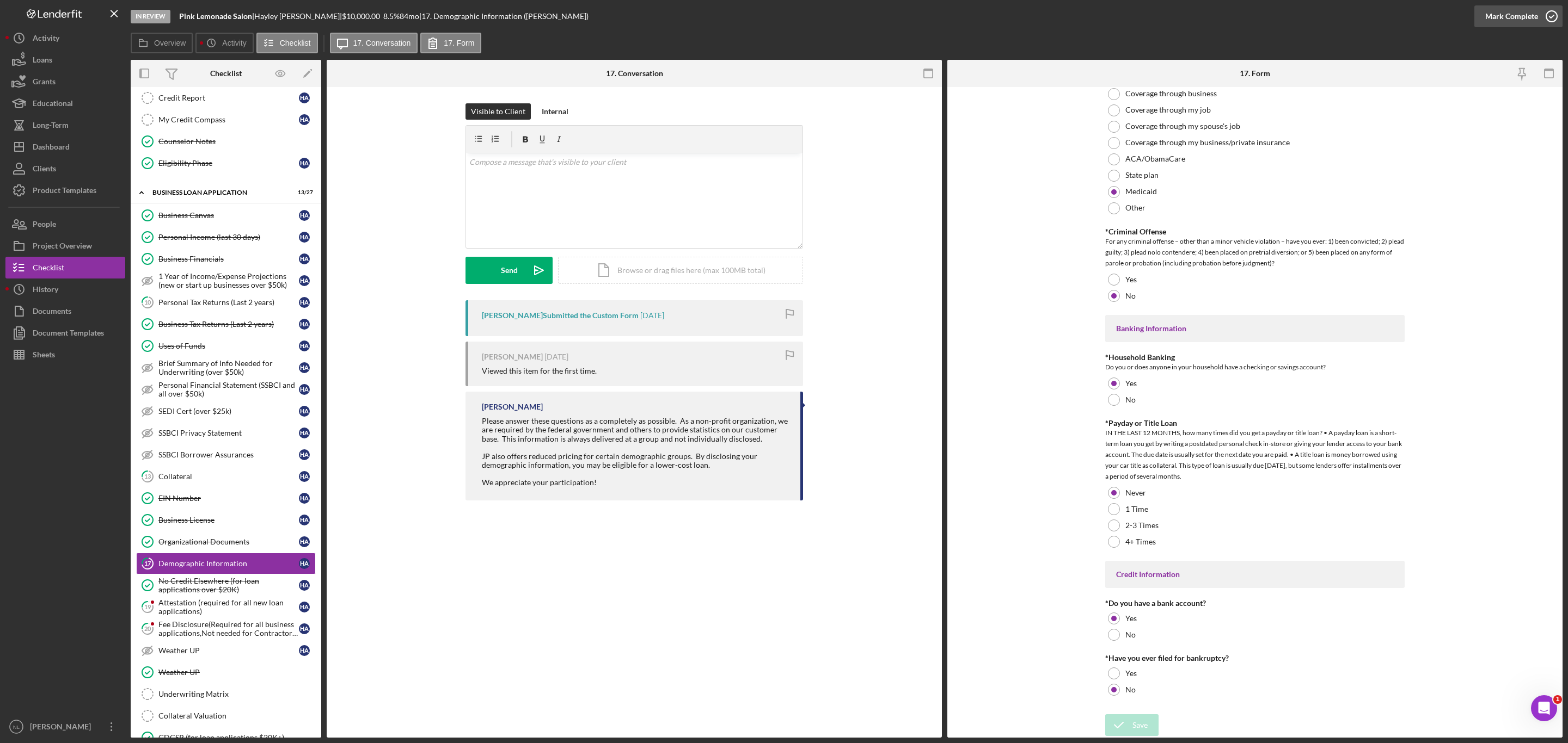
click at [1504, 25] on div "Mark Complete" at bounding box center [1511, 16] width 53 height 22
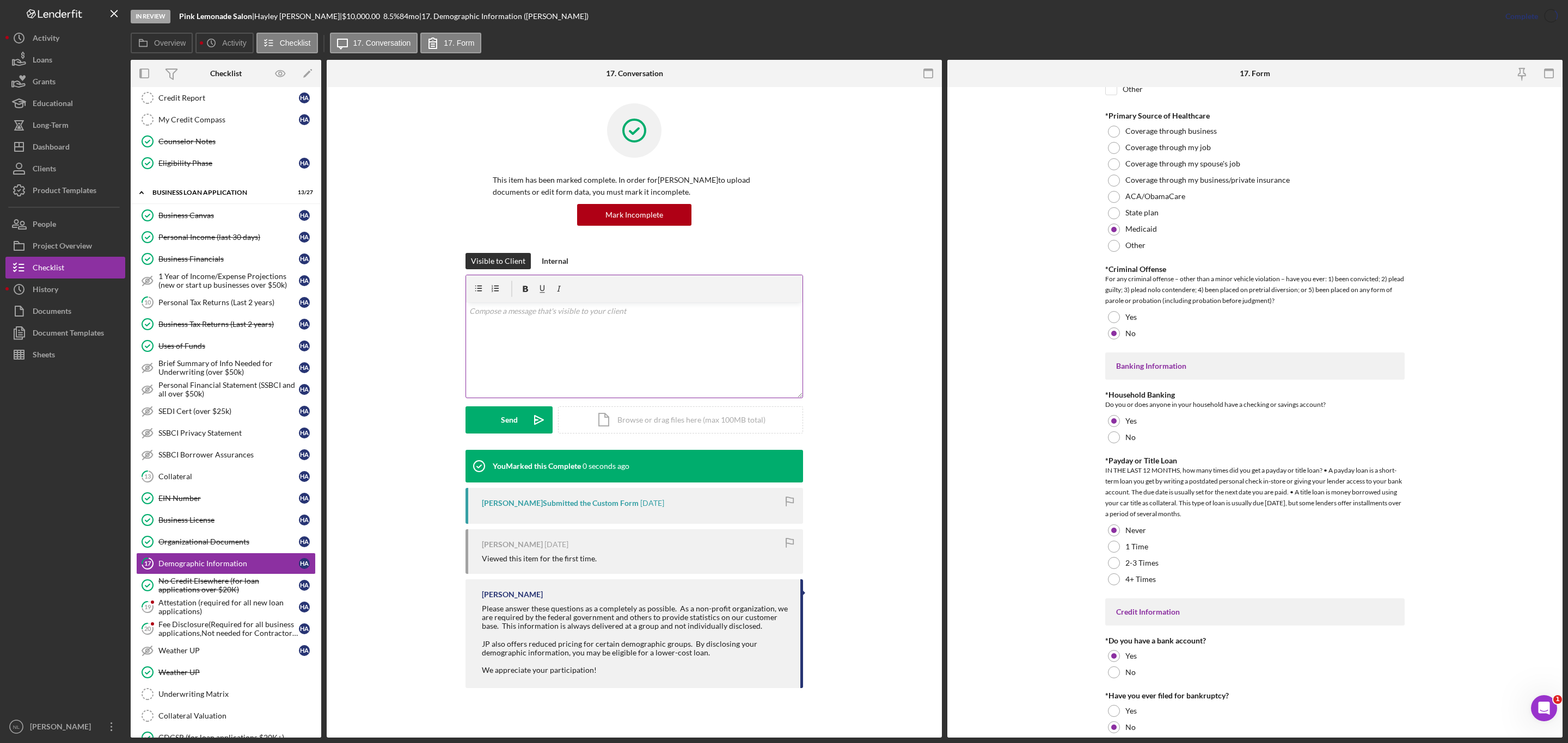
scroll to position [0, 0]
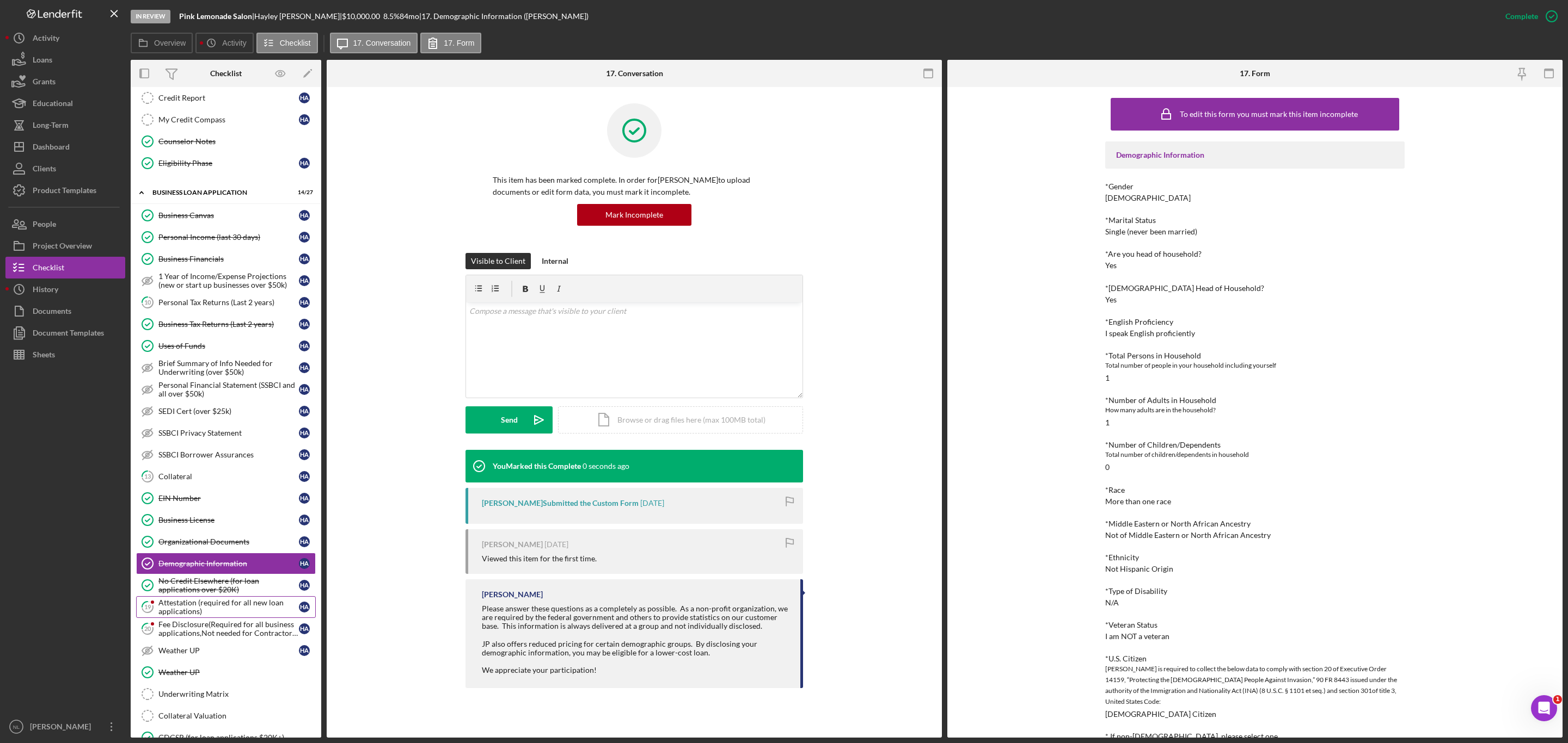
click at [172, 616] on div "Attestation (required for all new loan applications)" at bounding box center [229, 607] width 140 height 18
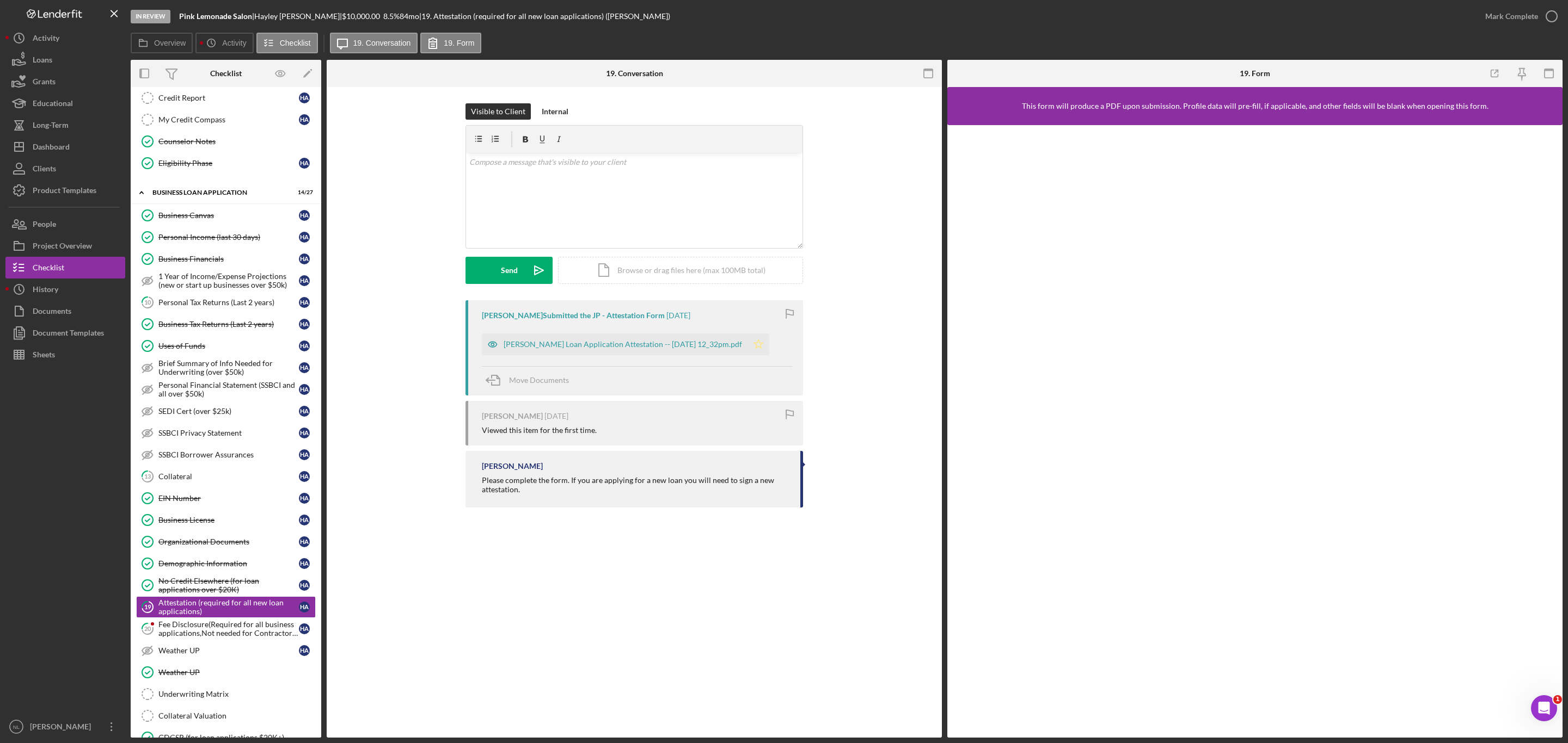
click at [769, 346] on icon "Icon/Star" at bounding box center [758, 344] width 22 height 22
click at [1507, 22] on div "Mark Complete" at bounding box center [1511, 16] width 53 height 22
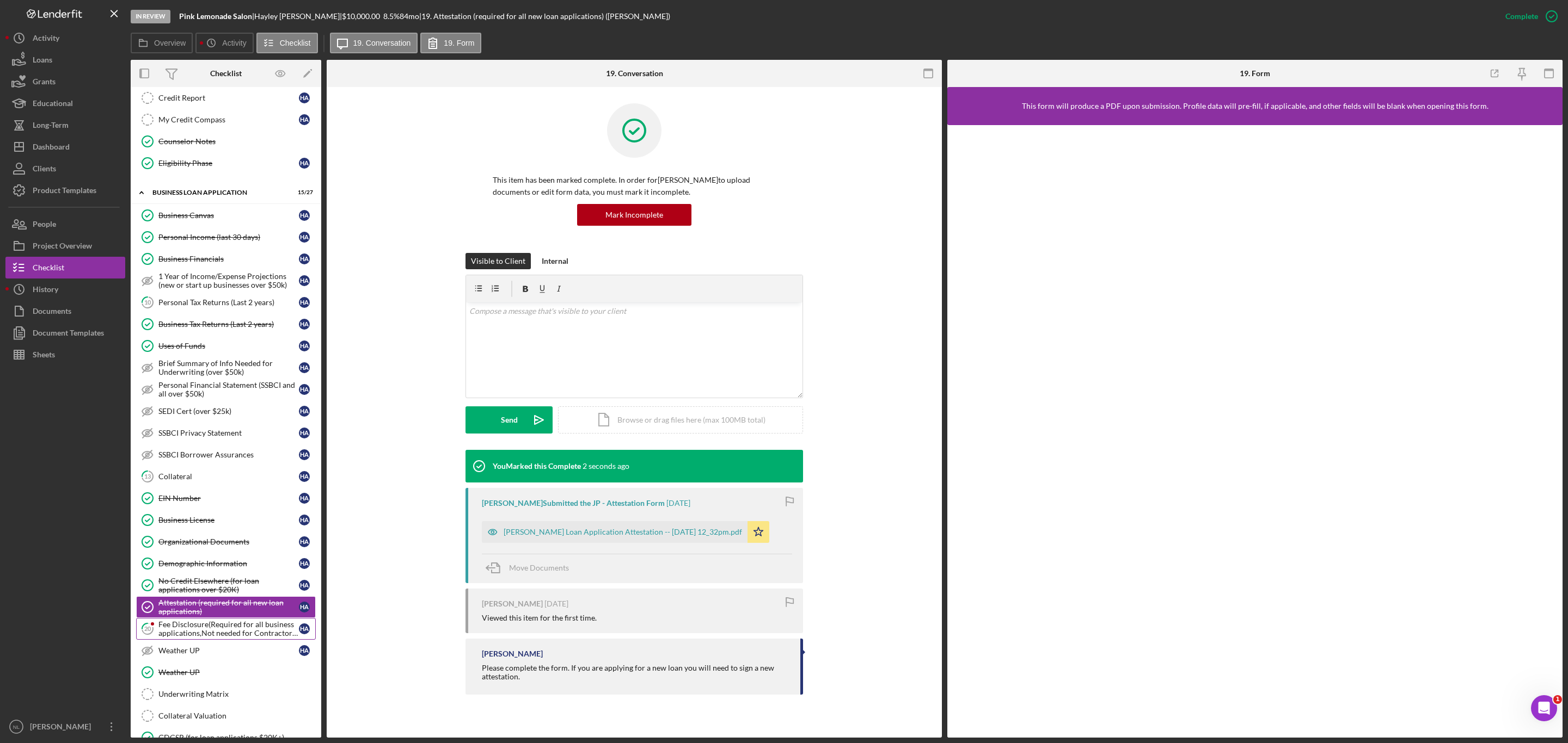
click at [188, 638] on div "Fee Disclosure(Required for all business applications,Not needed for Contractor…" at bounding box center [229, 629] width 140 height 18
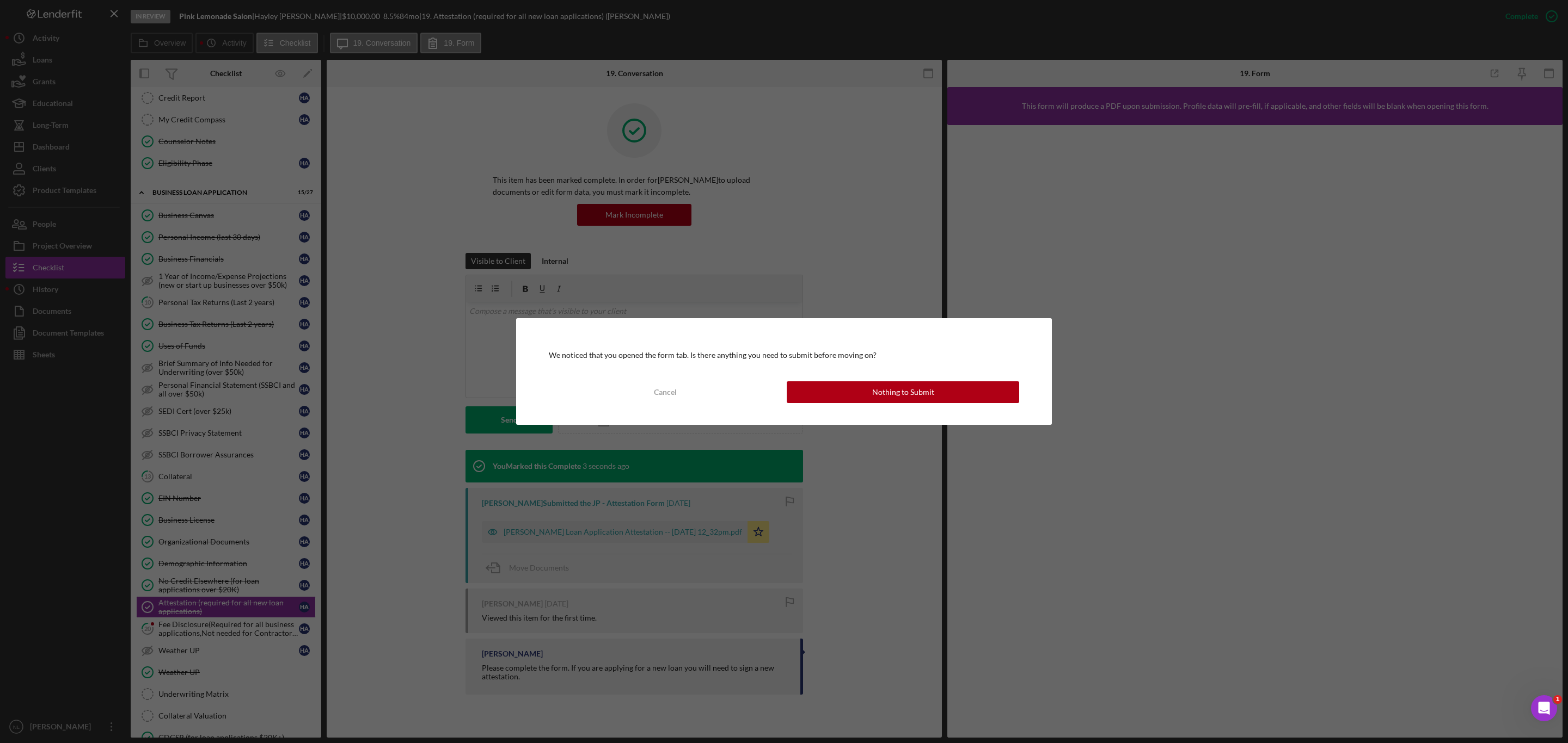
click at [851, 379] on div "We noticed that you opened the form tab. Is there anything you need to submit b…" at bounding box center [783, 372] width 535 height 107
click at [843, 394] on button "Nothing to Submit" at bounding box center [903, 392] width 232 height 22
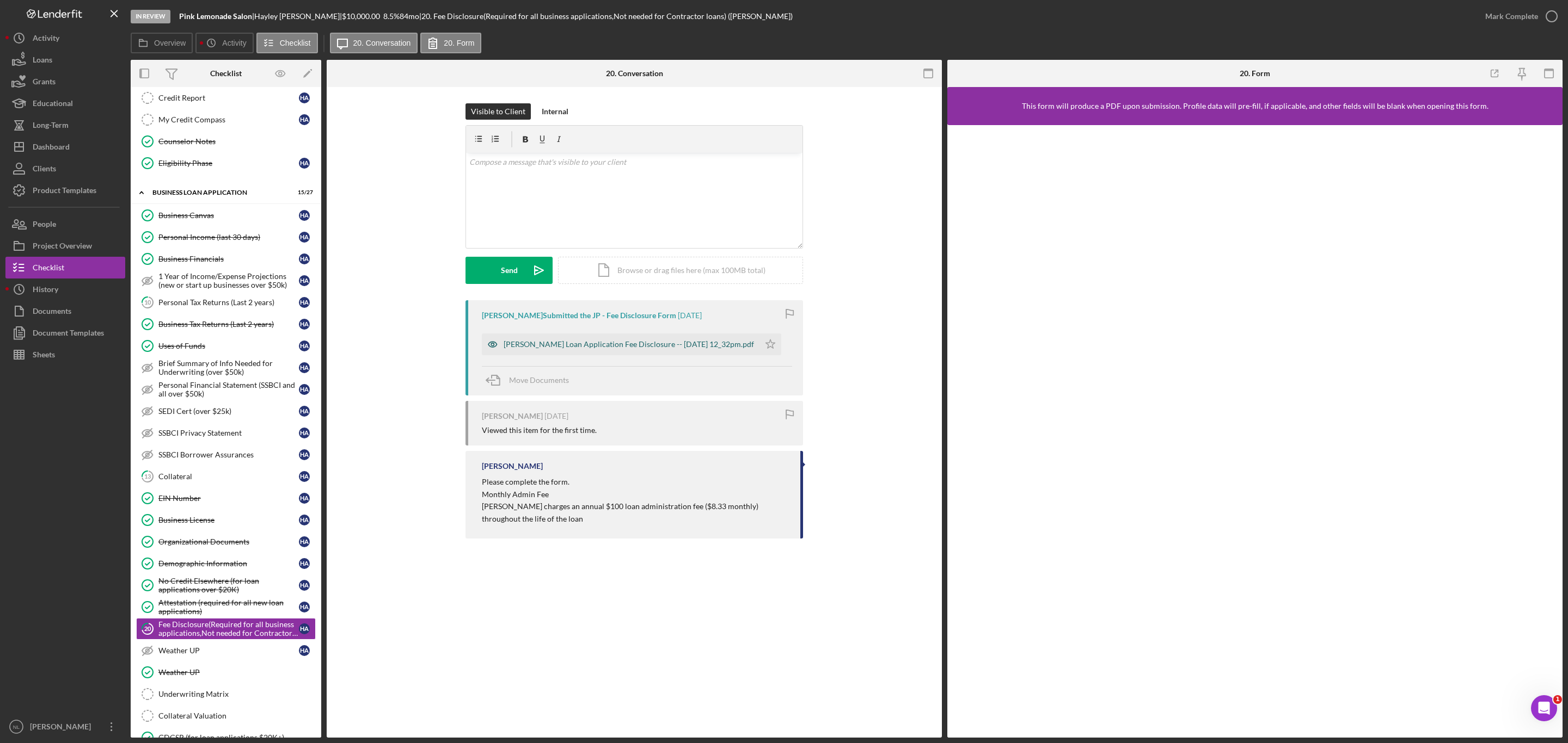
click at [760, 343] on div "[PERSON_NAME] Loan Application Fee Disclosure -- [DATE] 12_32pm.pdf" at bounding box center [620, 344] width 278 height 22
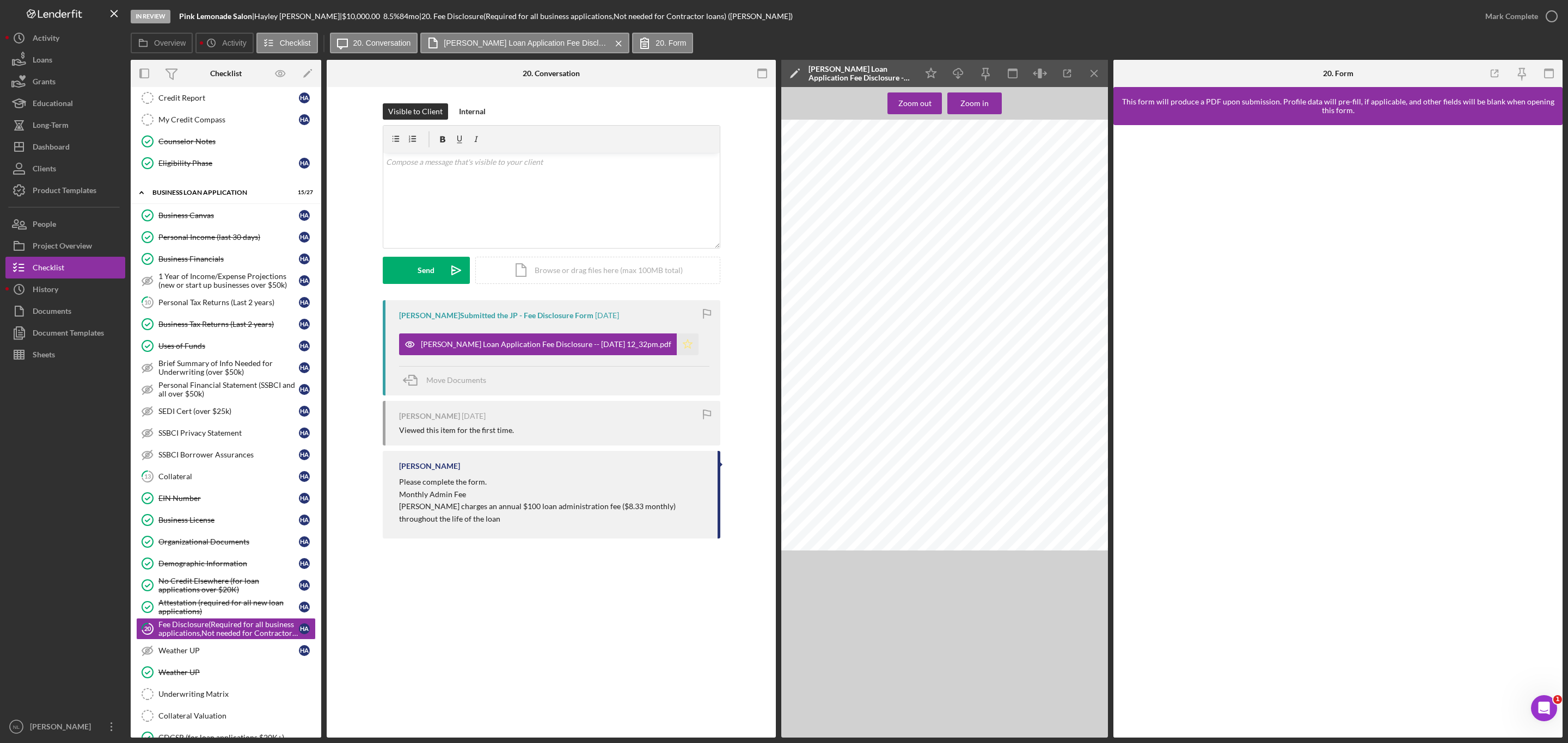
click at [698, 343] on icon "Icon/Star" at bounding box center [687, 344] width 22 height 22
click at [1534, 18] on div "Mark Complete" at bounding box center [1511, 16] width 53 height 22
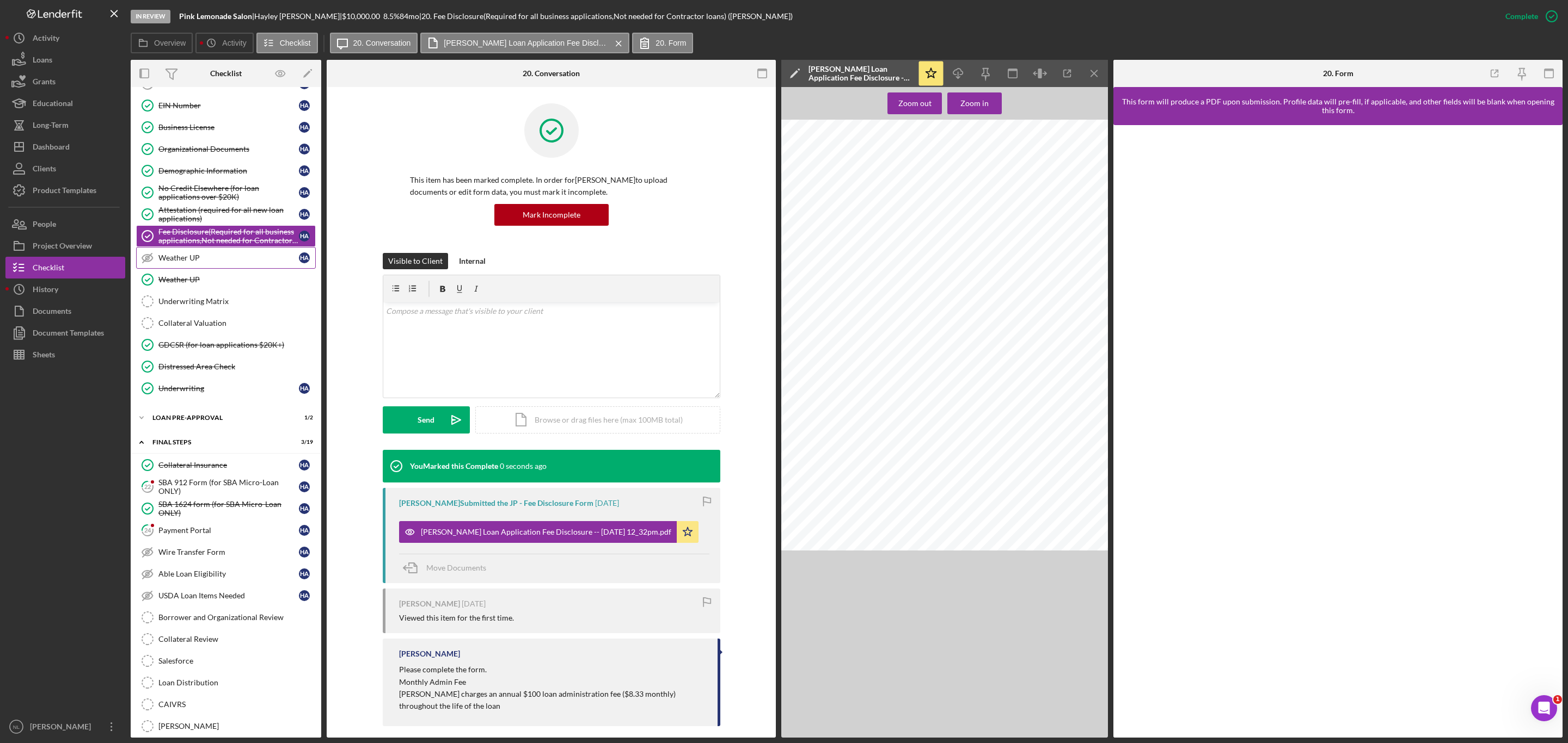
scroll to position [735, 0]
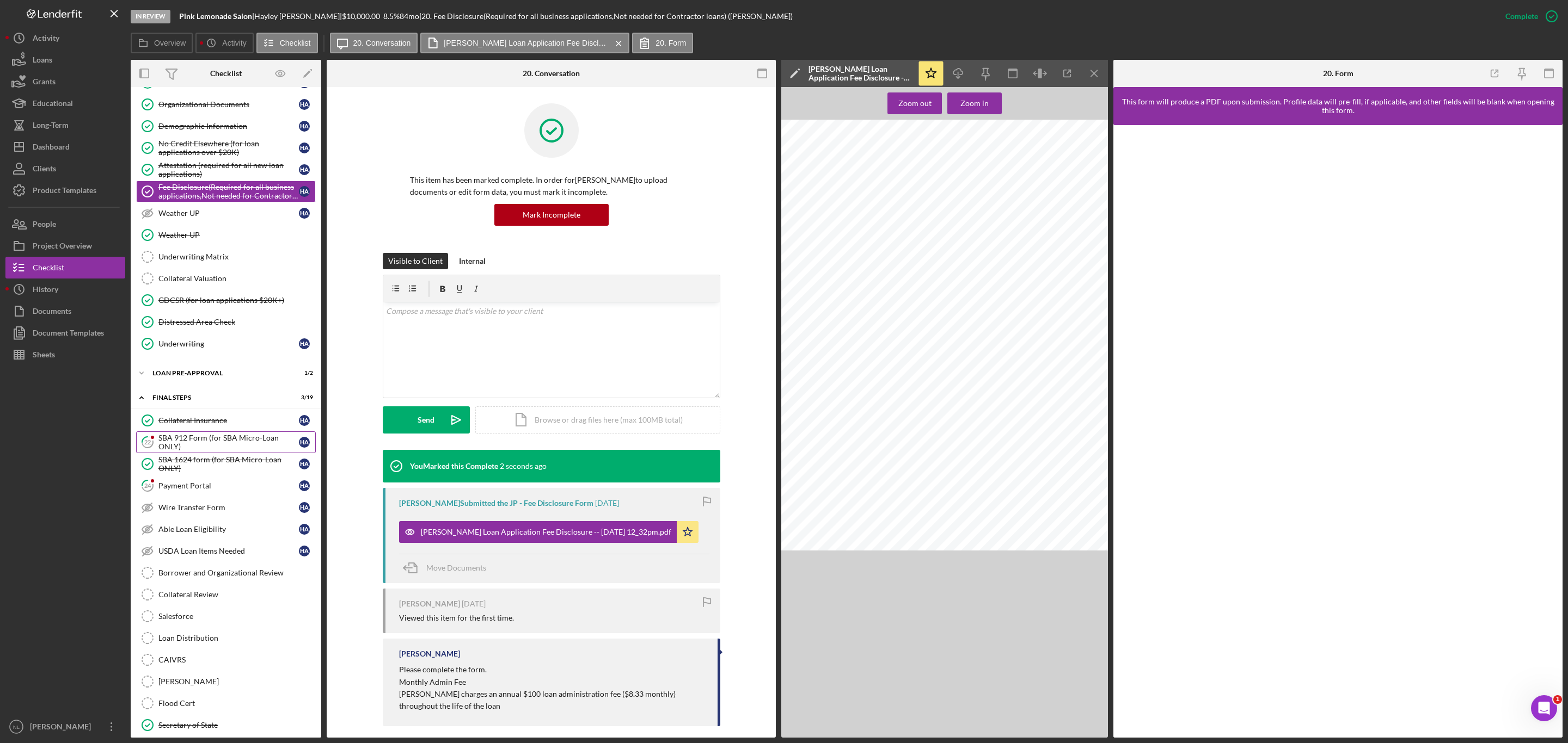
click at [185, 451] on div "SBA 912 Form (for SBA Micro-Loan ONLY)" at bounding box center [229, 442] width 140 height 18
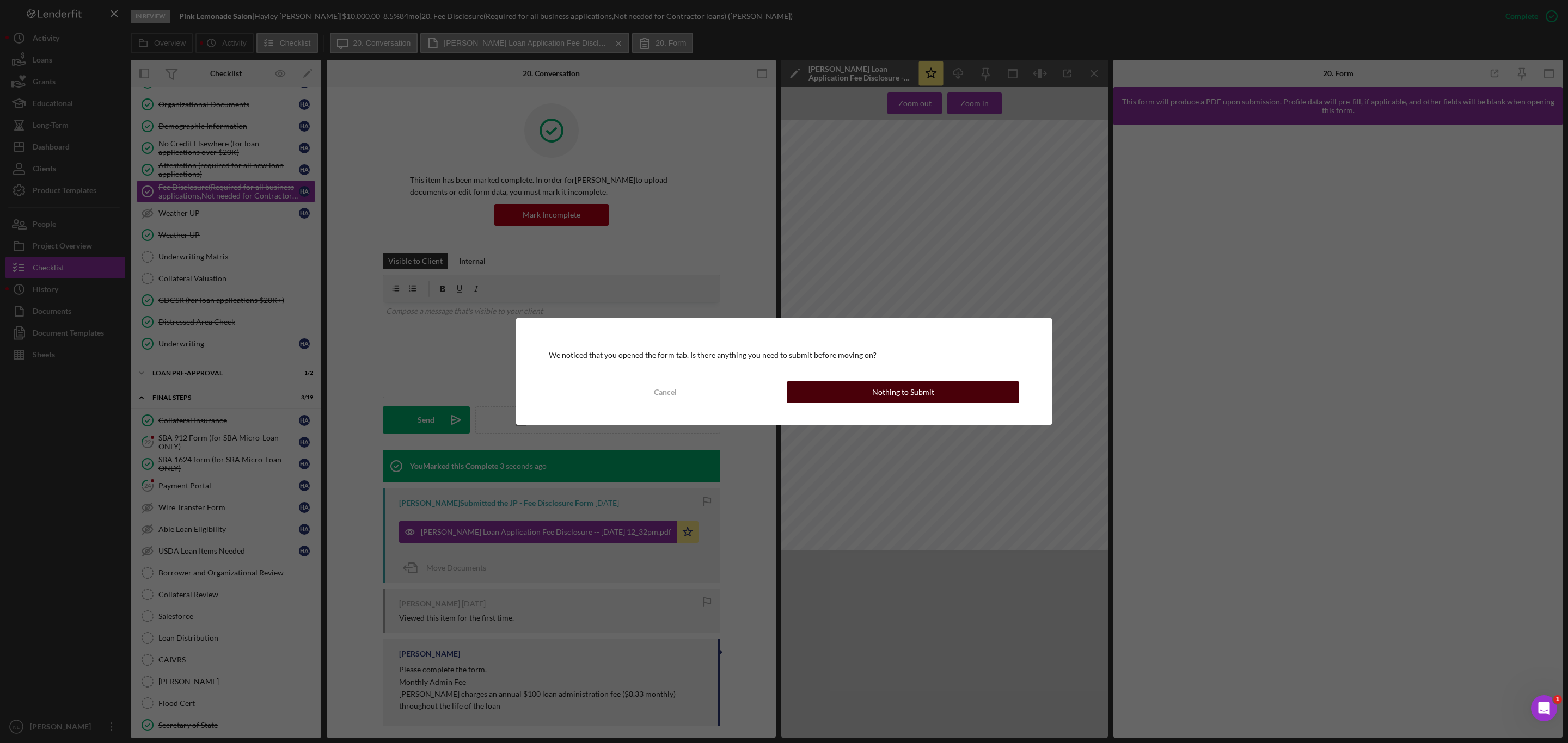
click at [830, 383] on button "Nothing to Submit" at bounding box center [903, 392] width 232 height 22
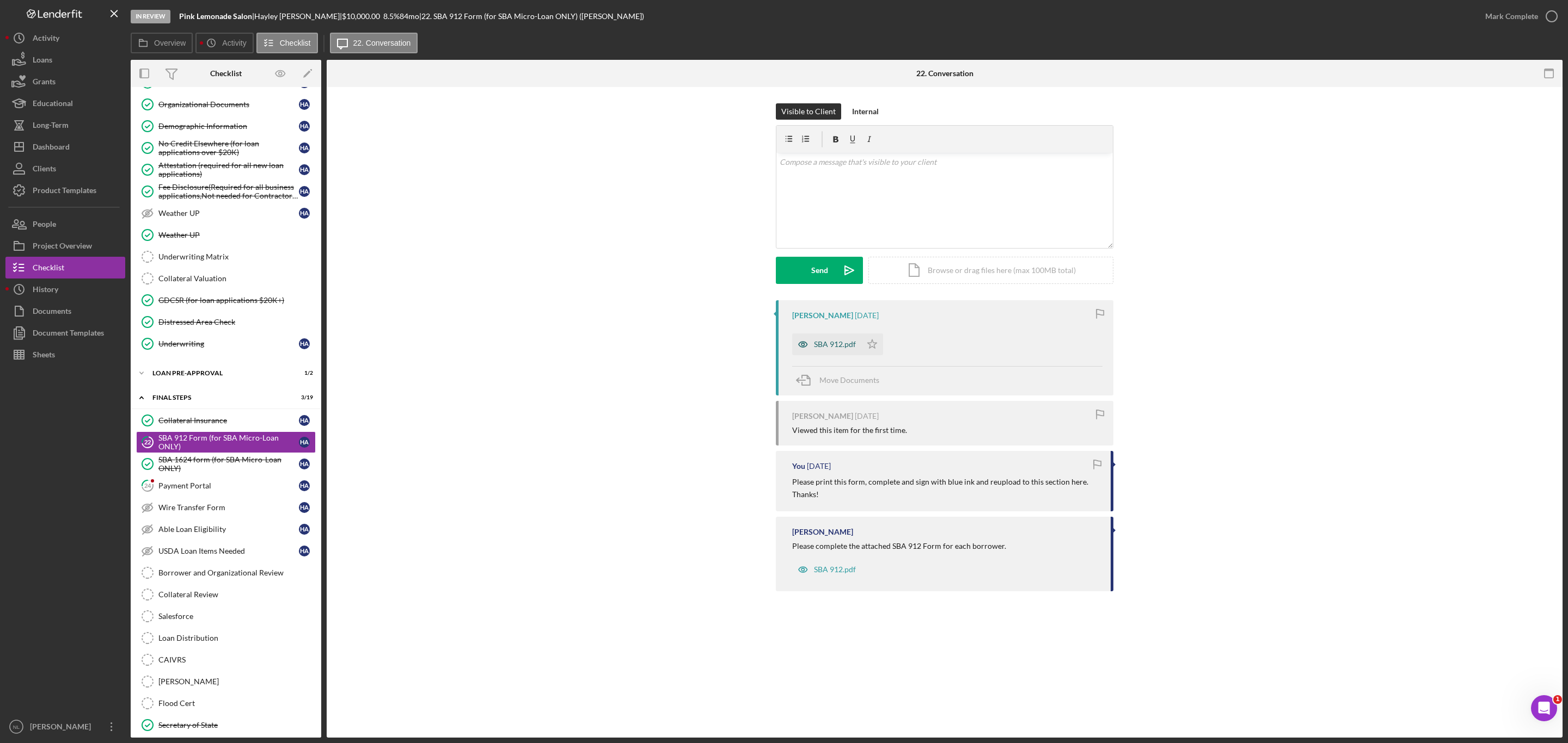
click at [807, 343] on icon "button" at bounding box center [803, 344] width 22 height 22
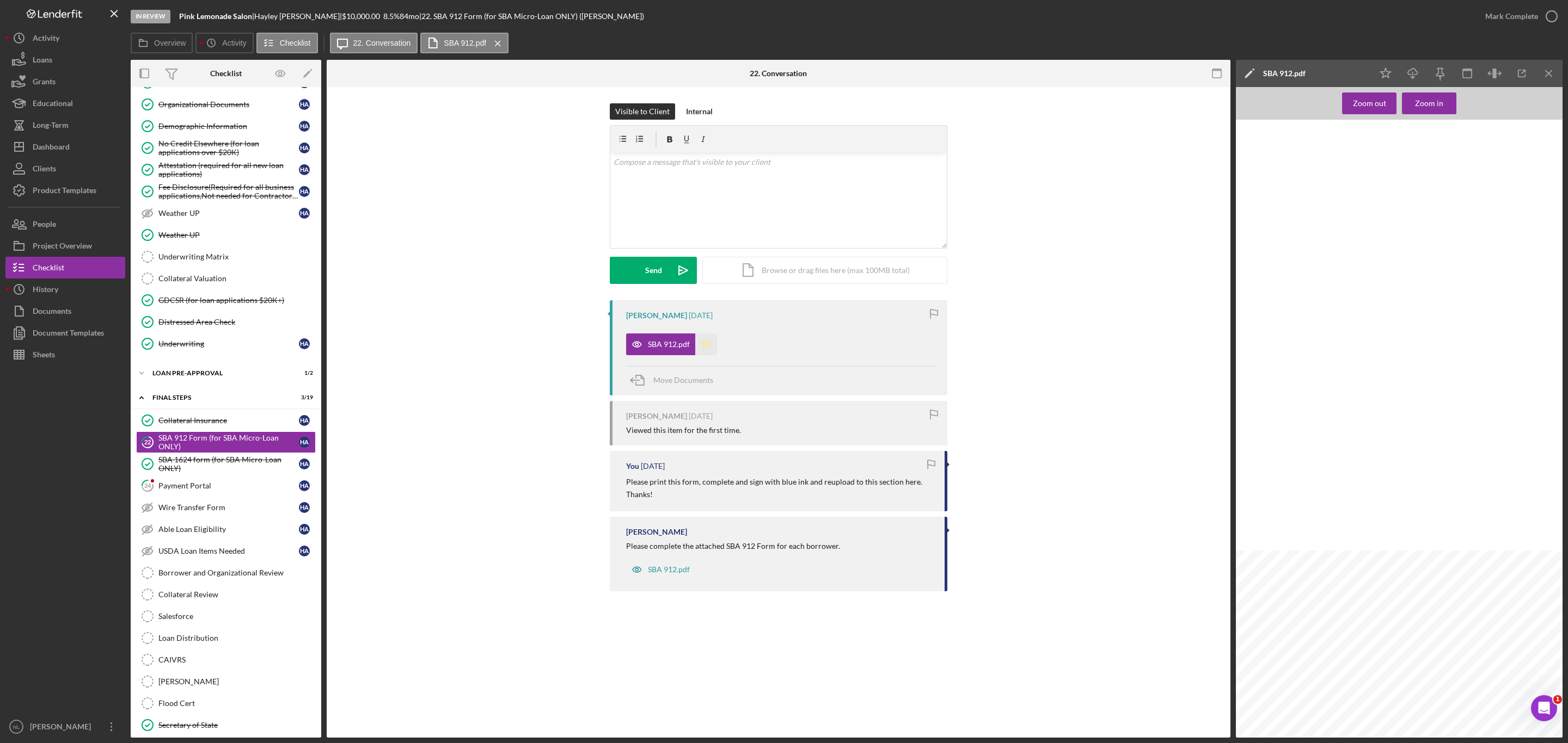
click at [710, 345] on icon "Icon/Star" at bounding box center [706, 344] width 22 height 22
click at [1542, 77] on icon "Icon/Menu Close" at bounding box center [1549, 74] width 24 height 24
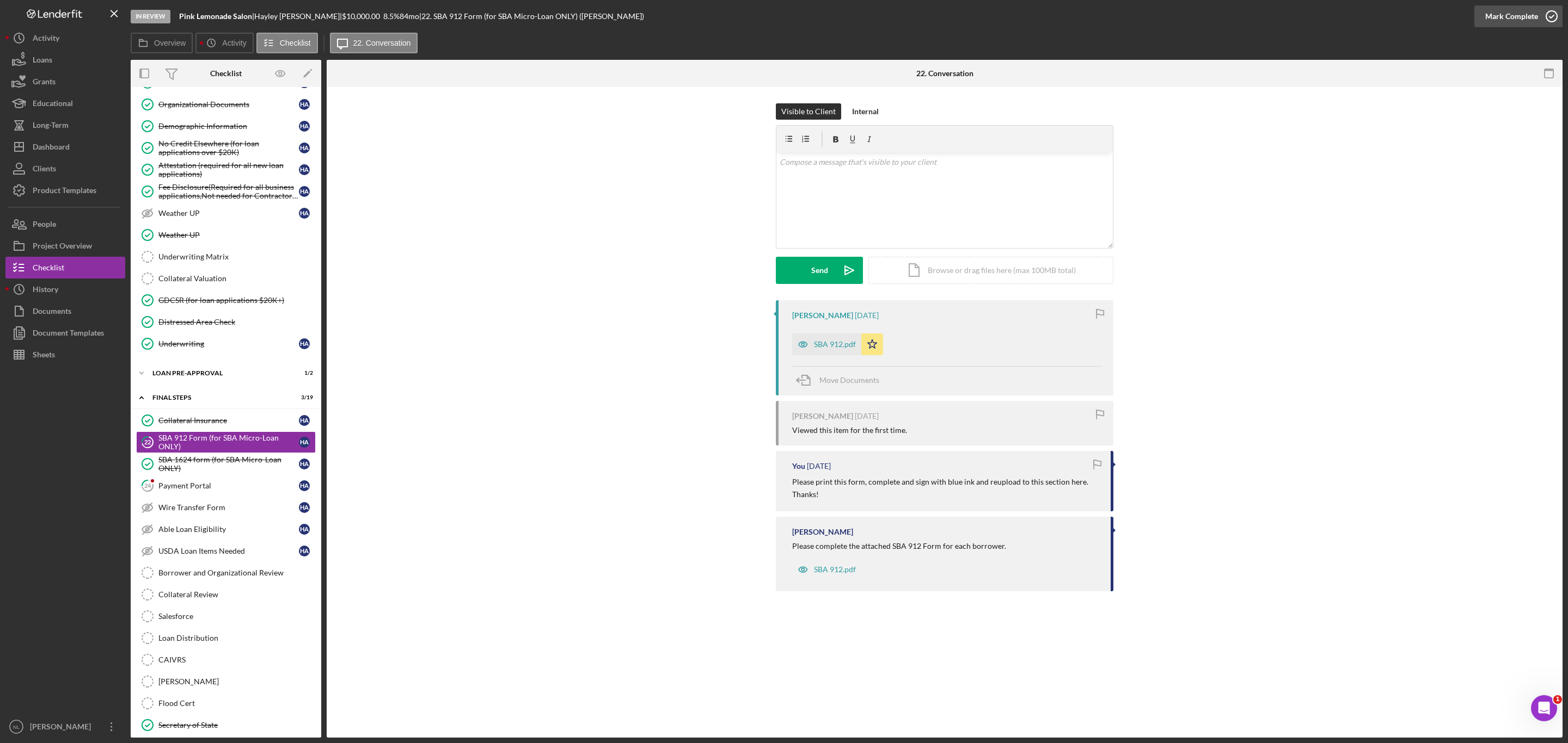
click at [1498, 24] on div "Mark Complete" at bounding box center [1511, 16] width 53 height 22
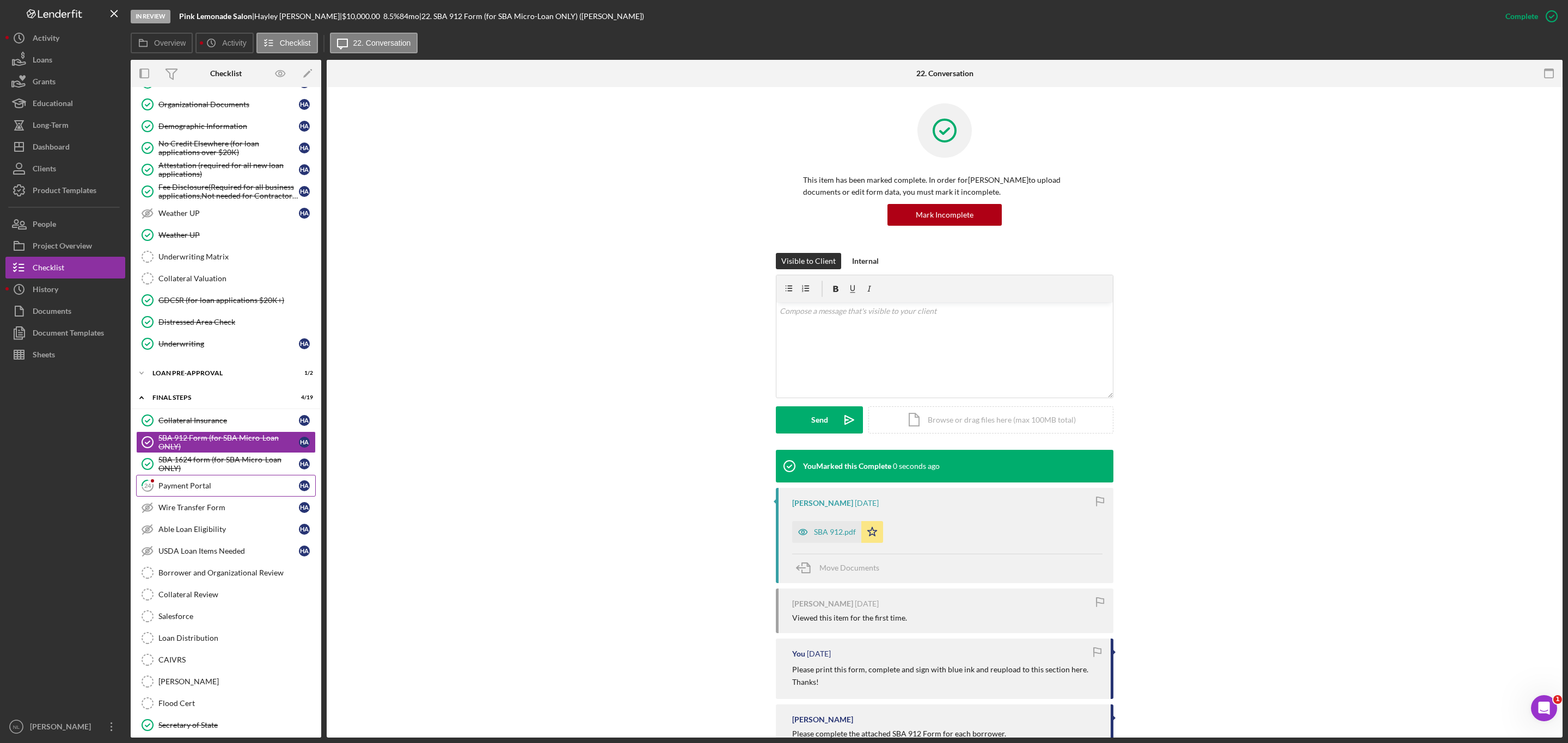
click at [237, 490] on div "Payment Portal" at bounding box center [229, 485] width 140 height 9
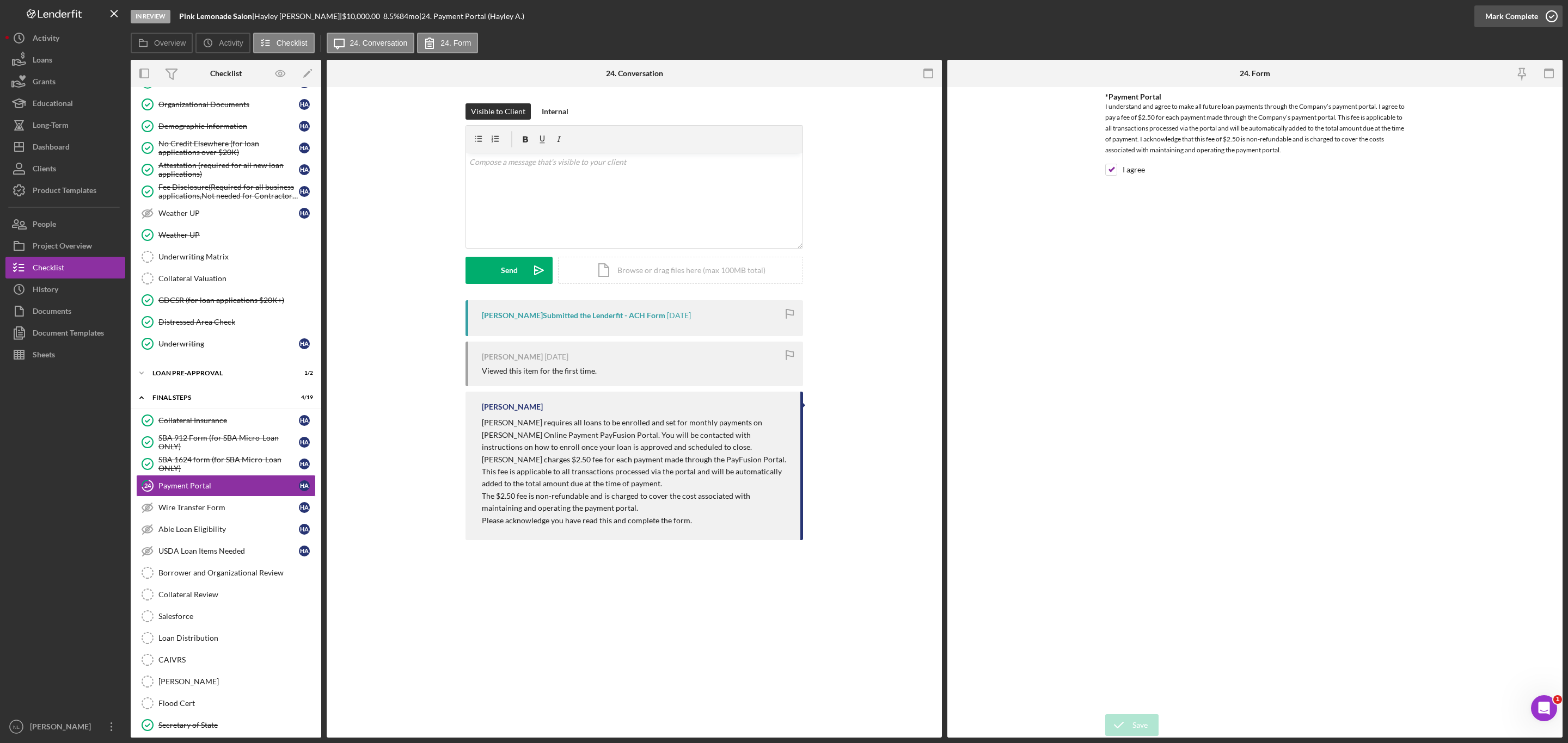
click at [1491, 26] on div "Mark Complete" at bounding box center [1511, 16] width 53 height 22
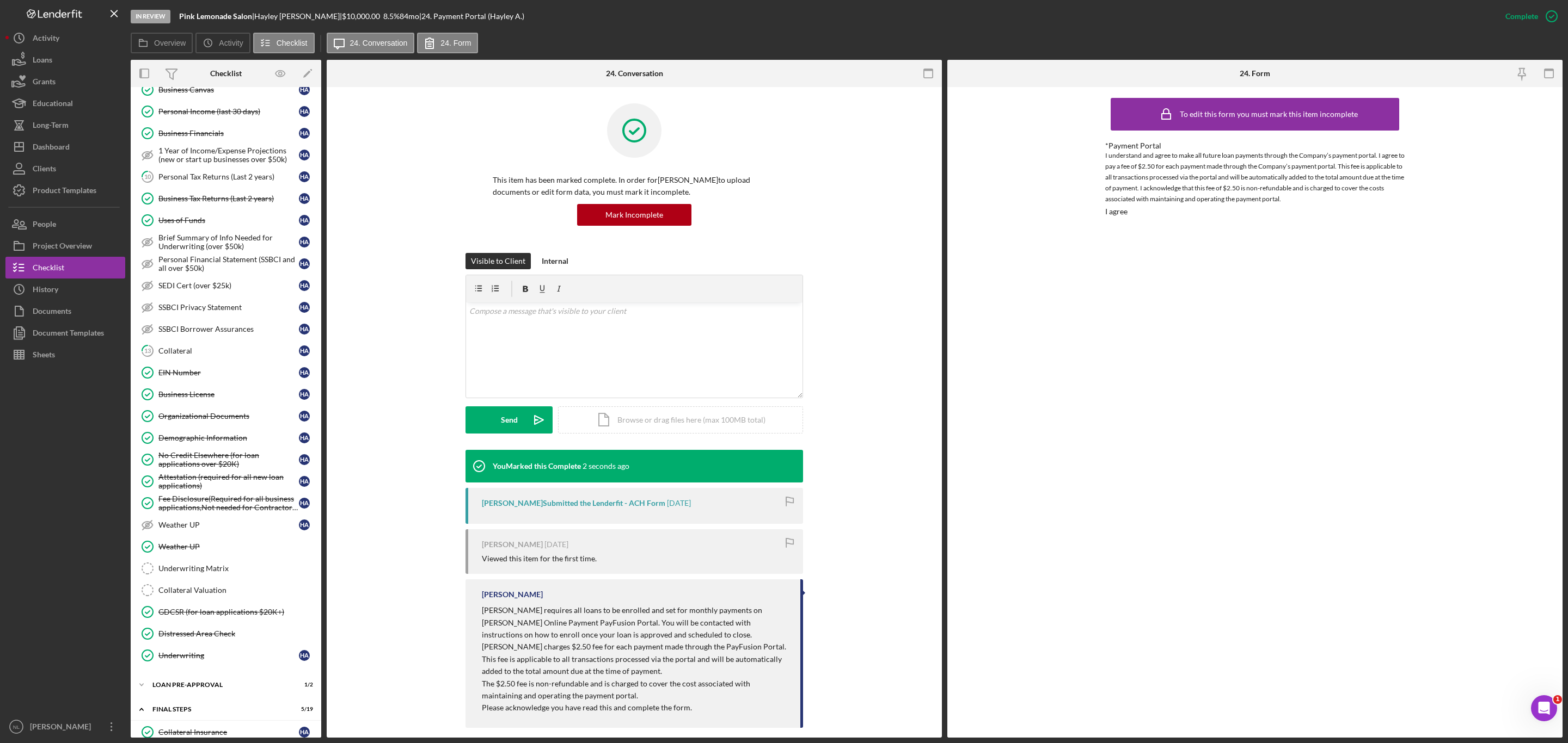
scroll to position [337, 0]
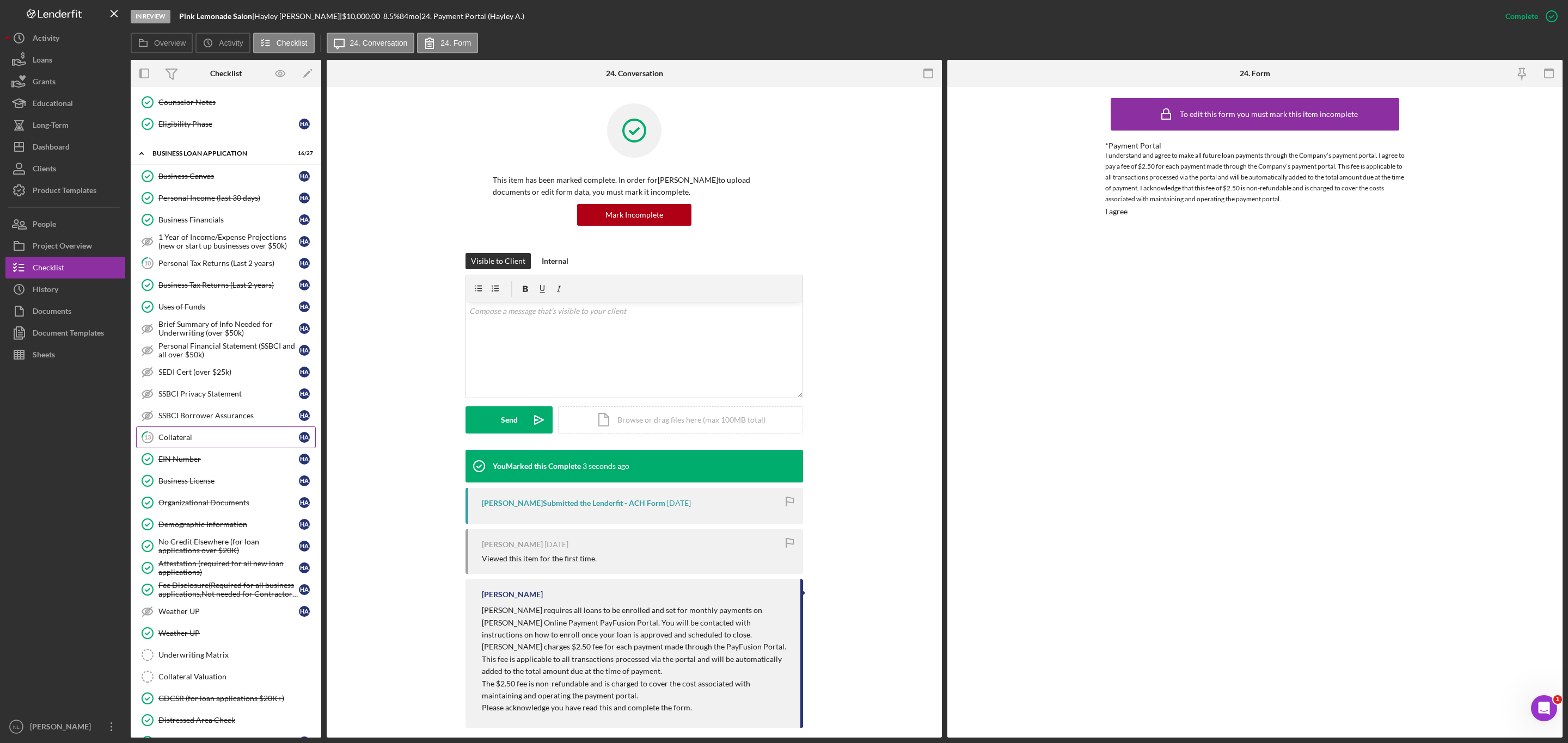
click at [191, 448] on link "13 Collateral H A" at bounding box center [226, 437] width 180 height 22
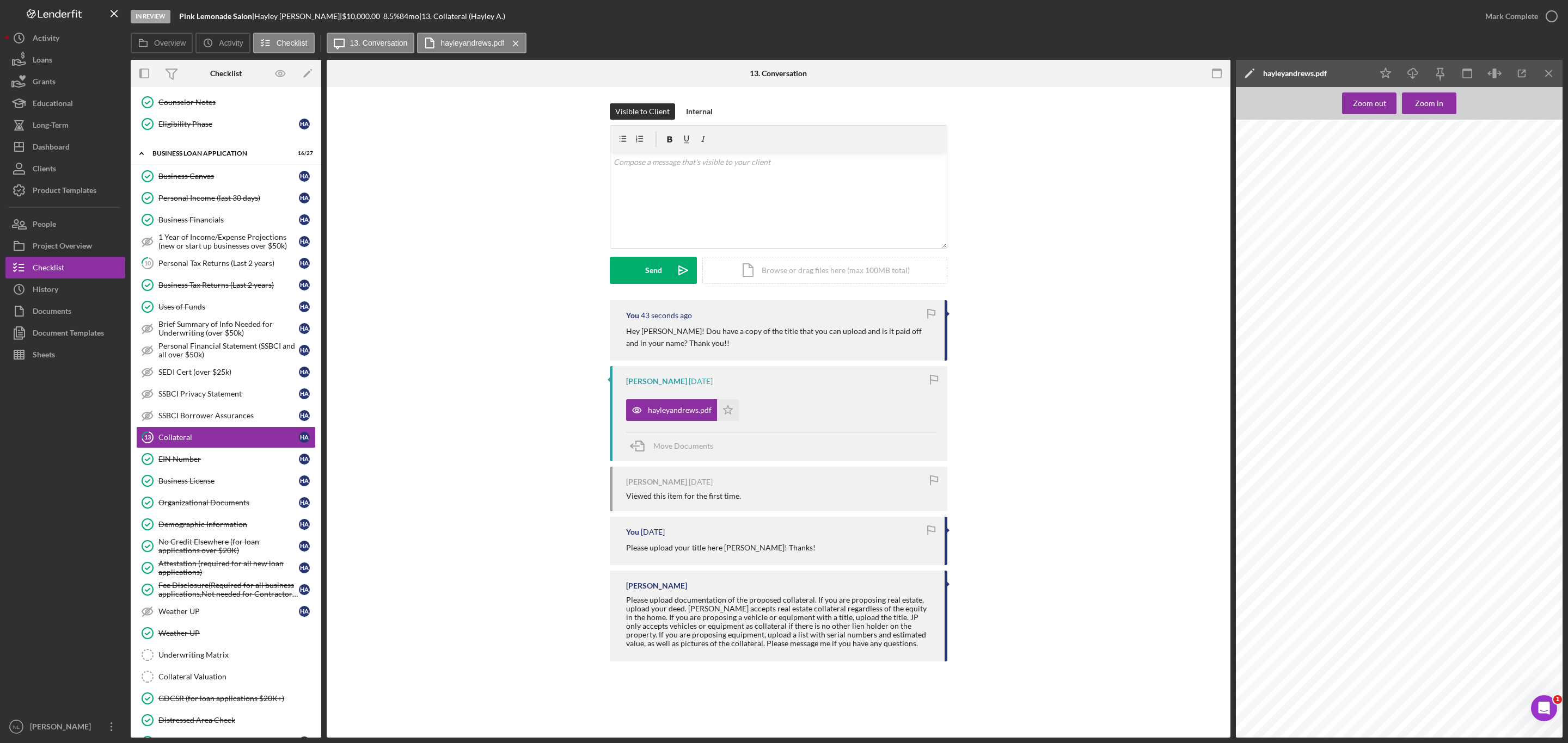
scroll to position [195, 0]
click at [1548, 76] on icon "Icon/Menu Close" at bounding box center [1549, 74] width 24 height 24
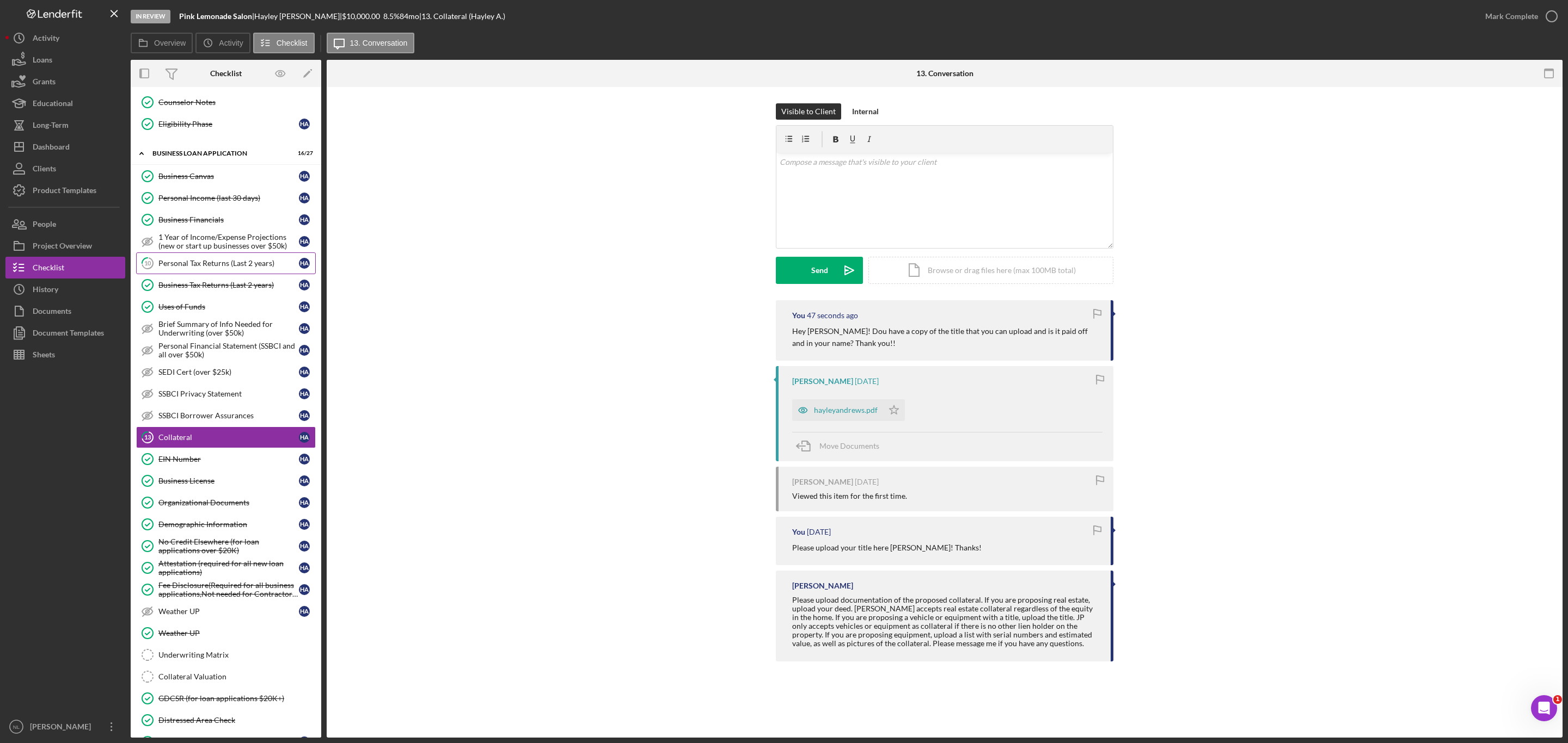
click at [212, 274] on link "10 Personal Tax Returns (Last 2 years) H A" at bounding box center [226, 263] width 180 height 22
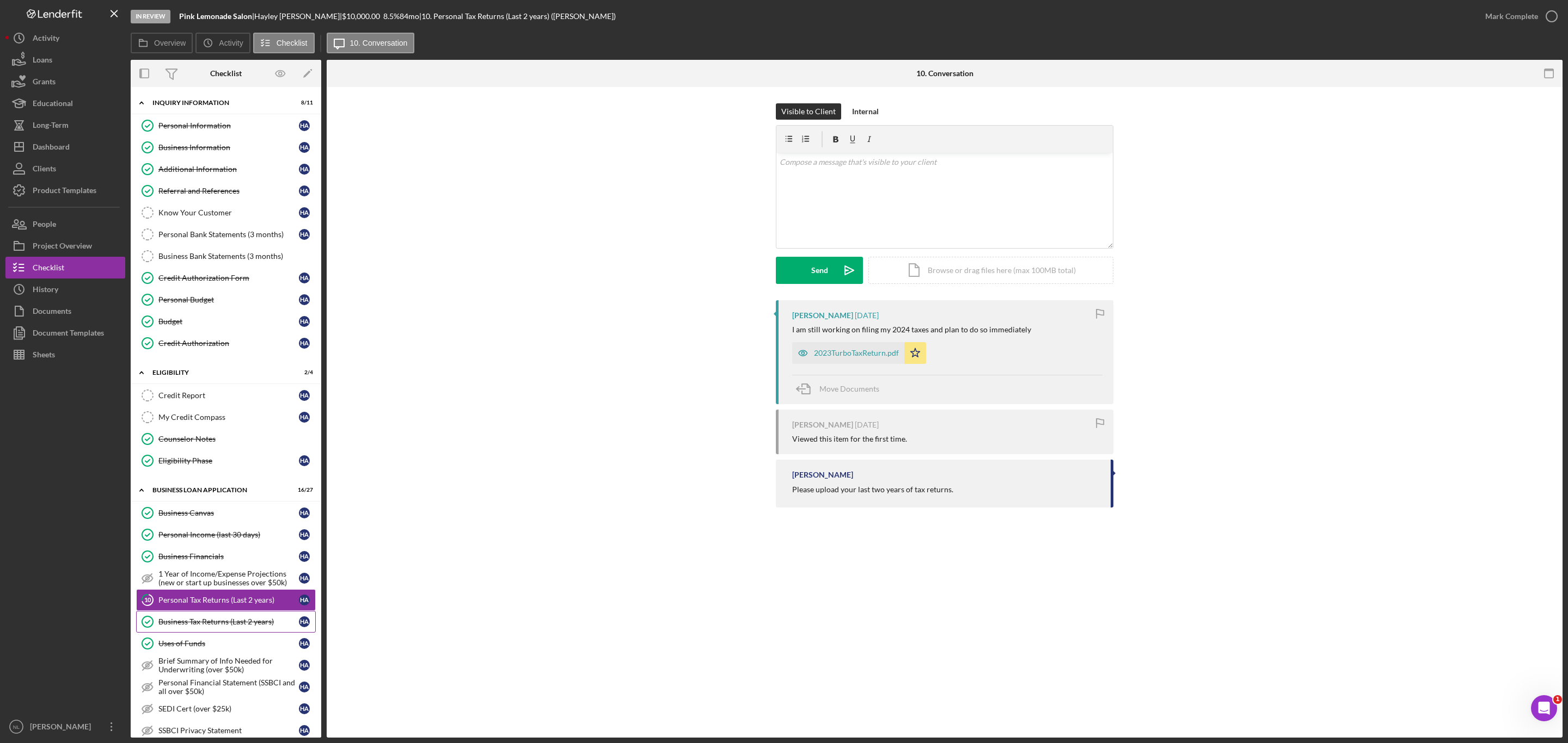
click at [232, 633] on link "Business Tax Returns (Last 2 years) Business Tax Returns (Last 2 years) H A" at bounding box center [226, 622] width 180 height 22
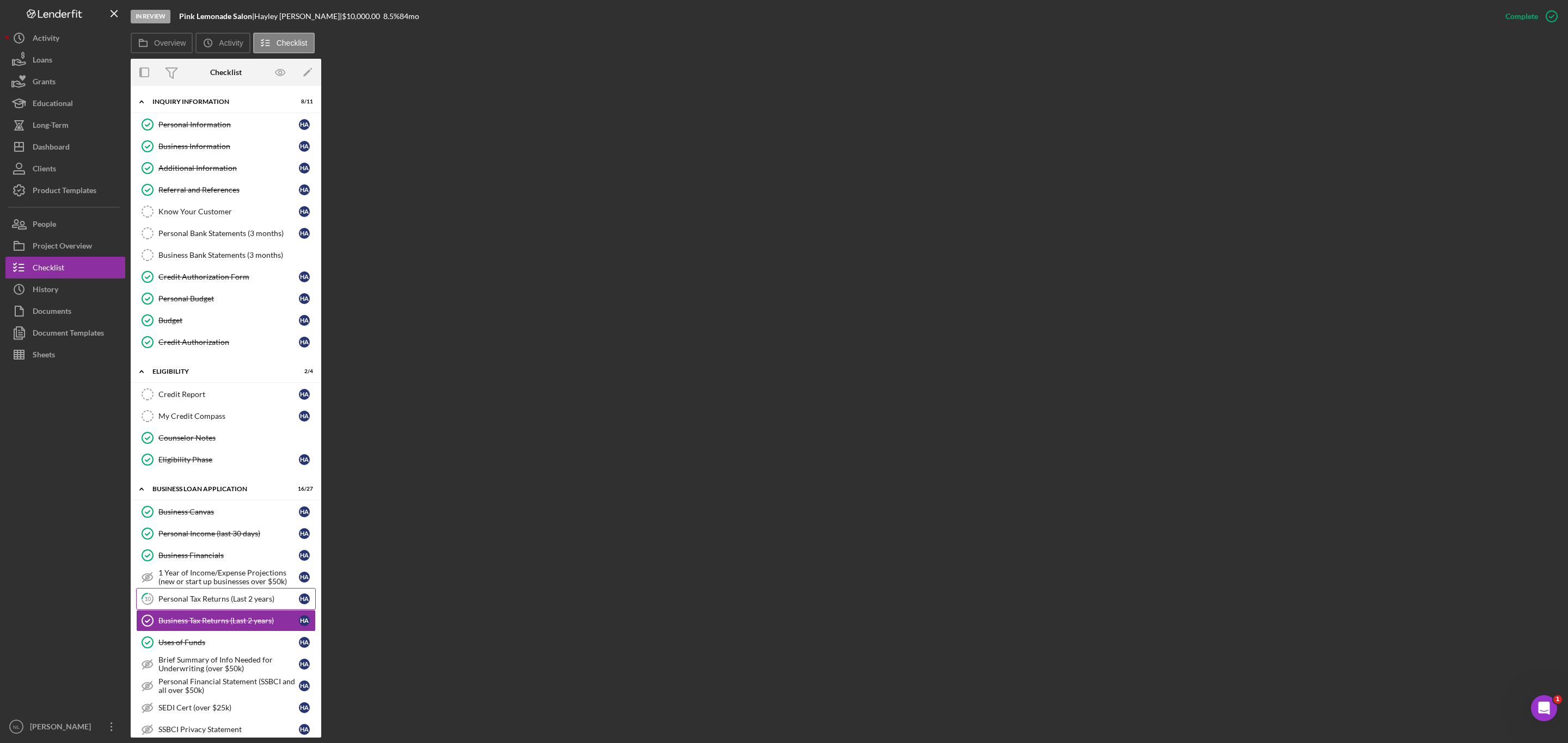
click at [223, 603] on div "Personal Tax Returns (Last 2 years)" at bounding box center [229, 599] width 140 height 9
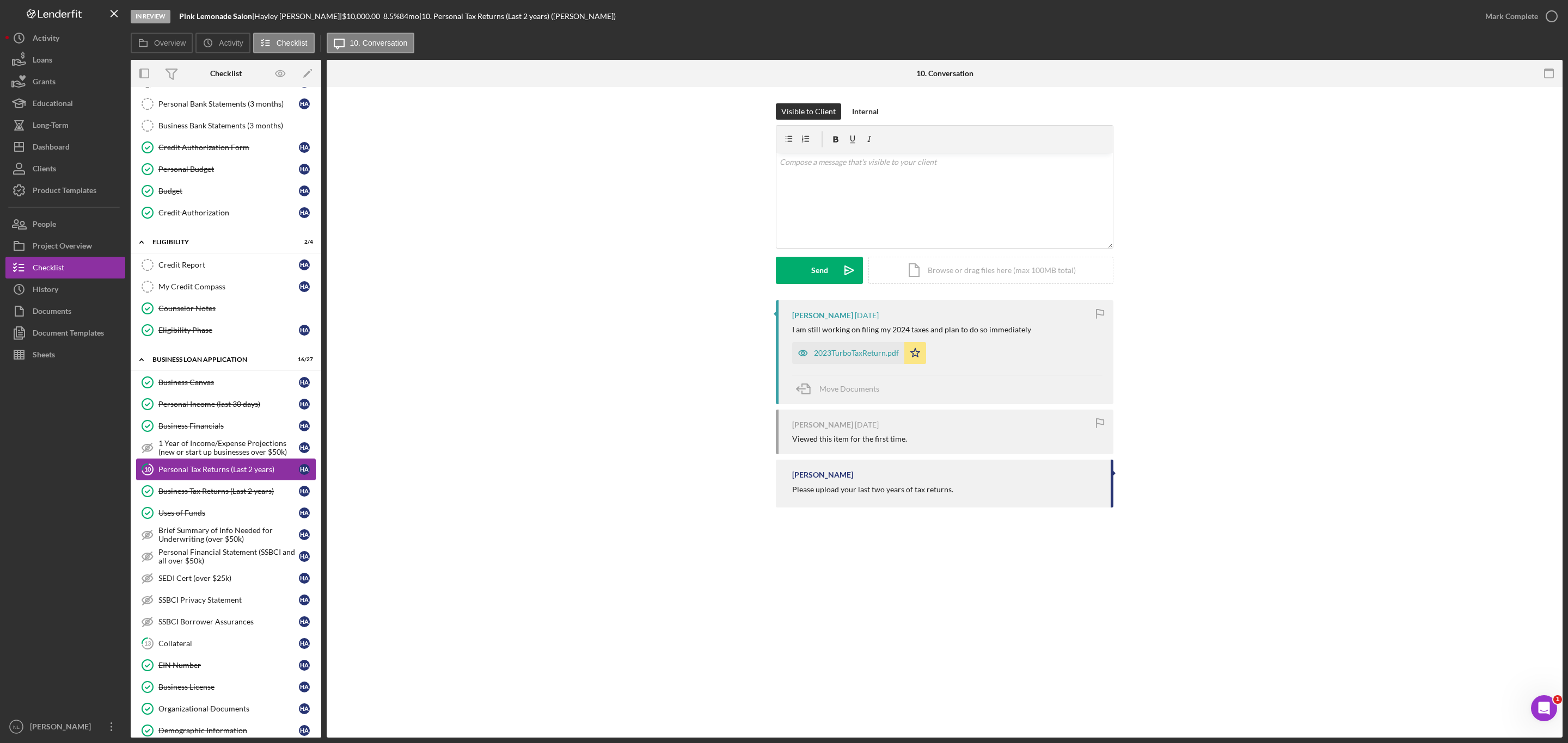
scroll to position [132, 0]
click at [208, 646] on div "Collateral" at bounding box center [229, 642] width 140 height 9
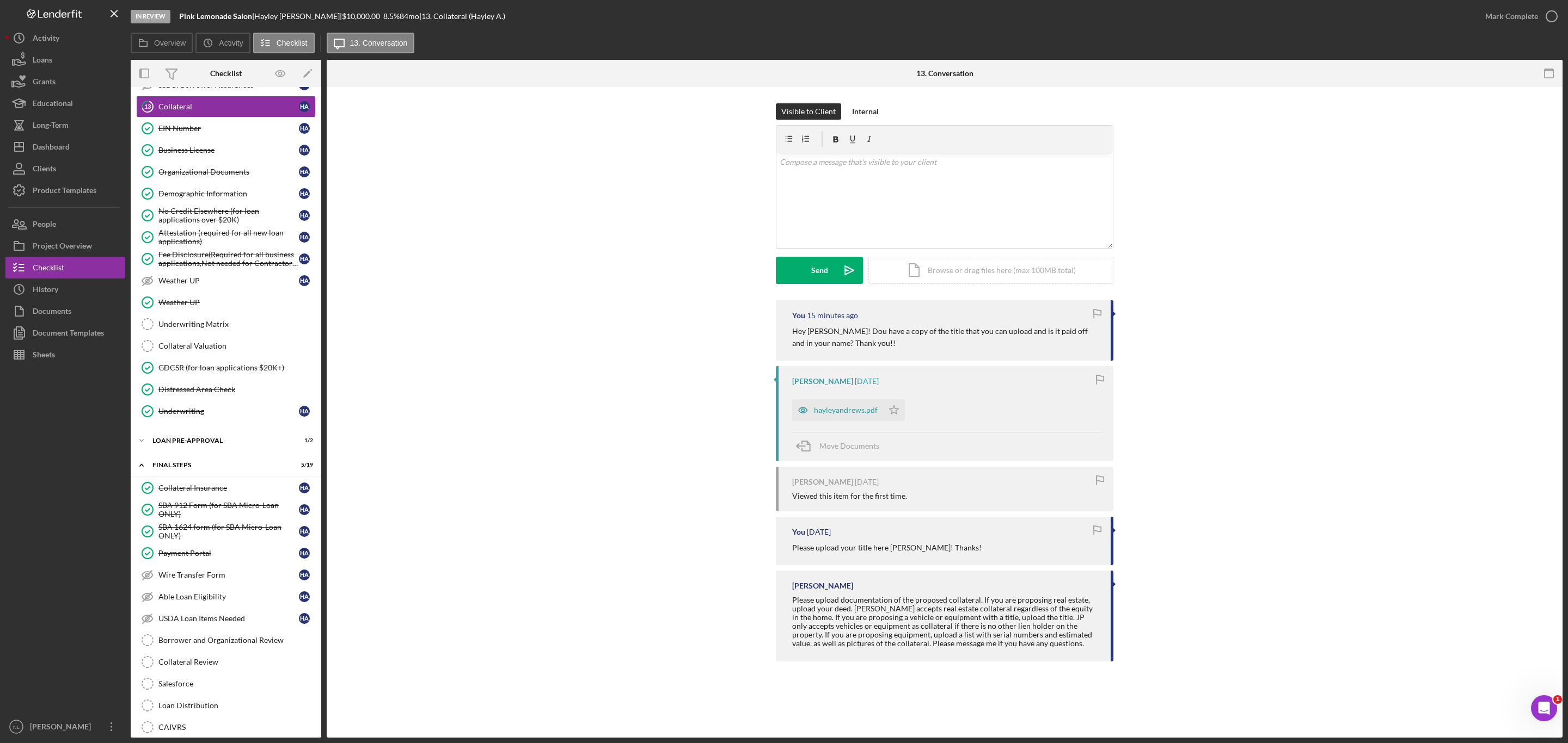
scroll to position [720, 0]
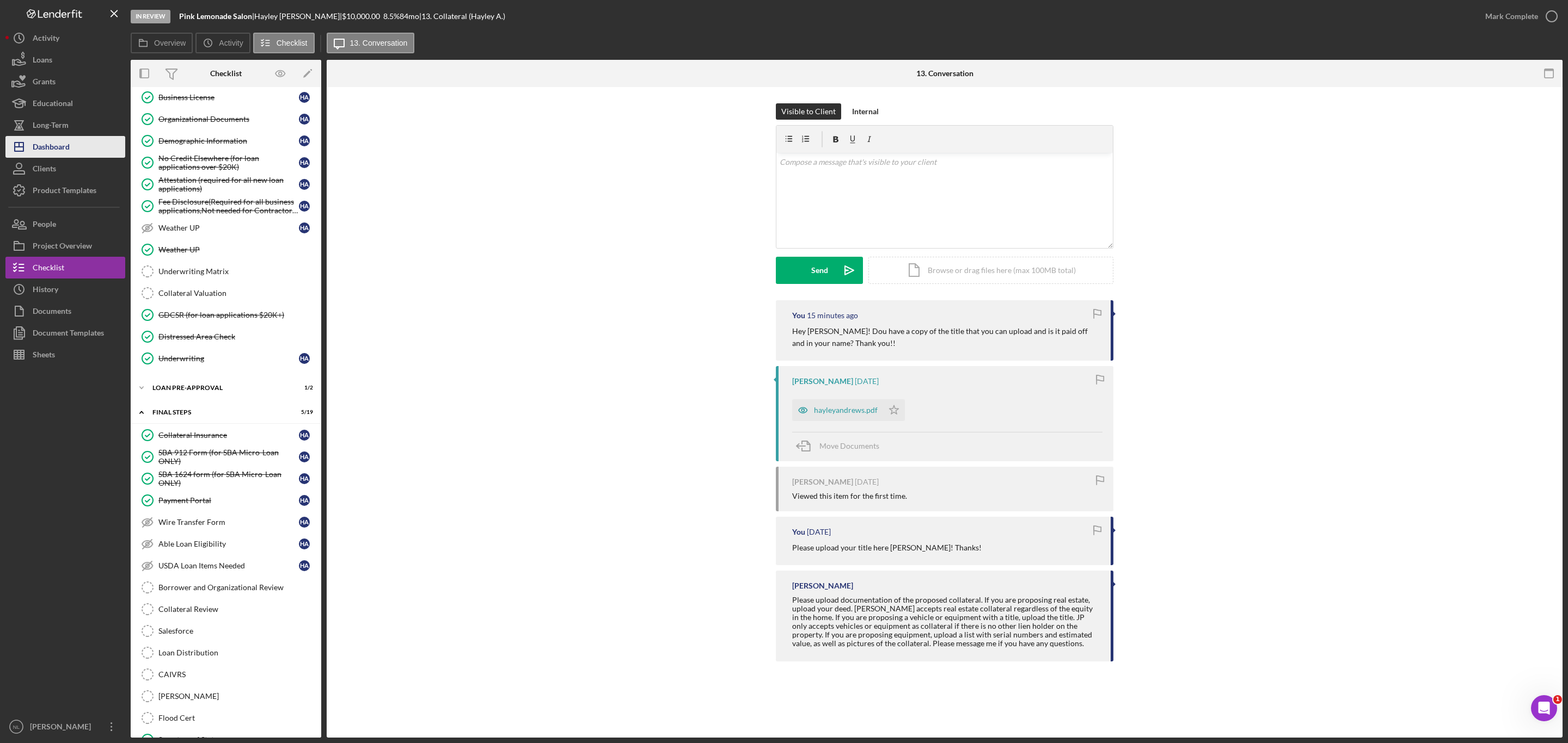
click at [87, 150] on button "Icon/Dashboard Dashboard" at bounding box center [65, 147] width 120 height 22
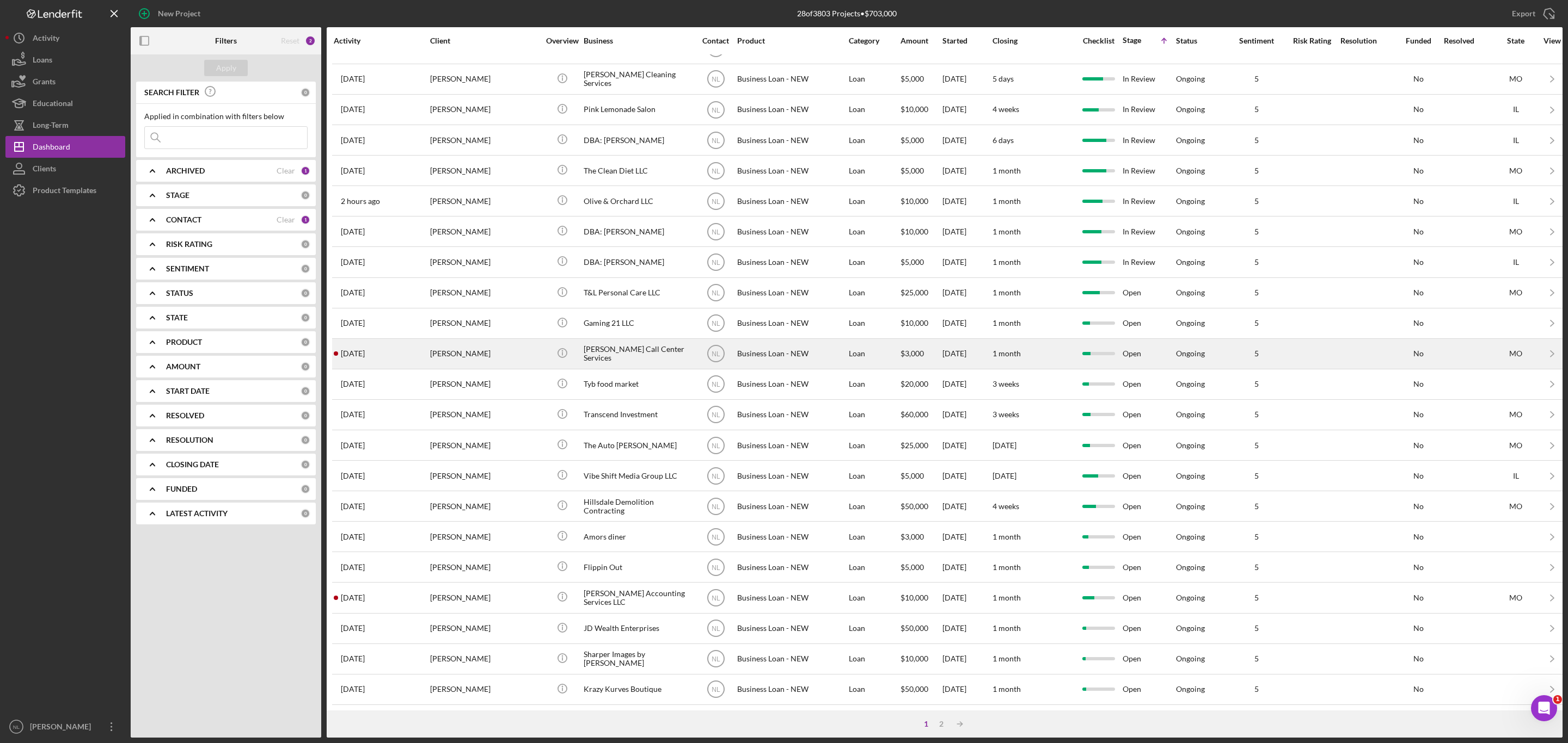
scroll to position [144, 0]
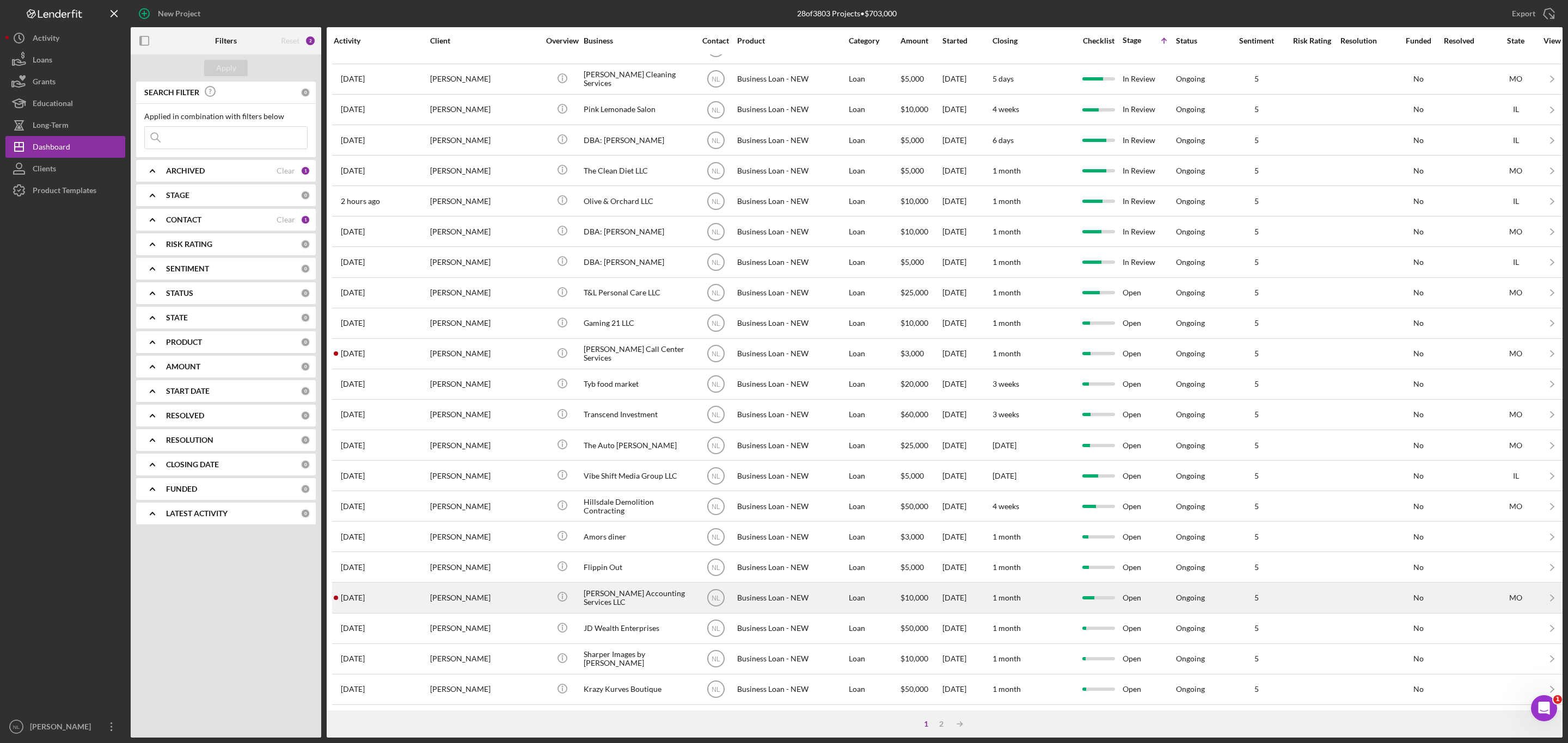
click at [461, 586] on div "[PERSON_NAME]" at bounding box center [484, 597] width 109 height 29
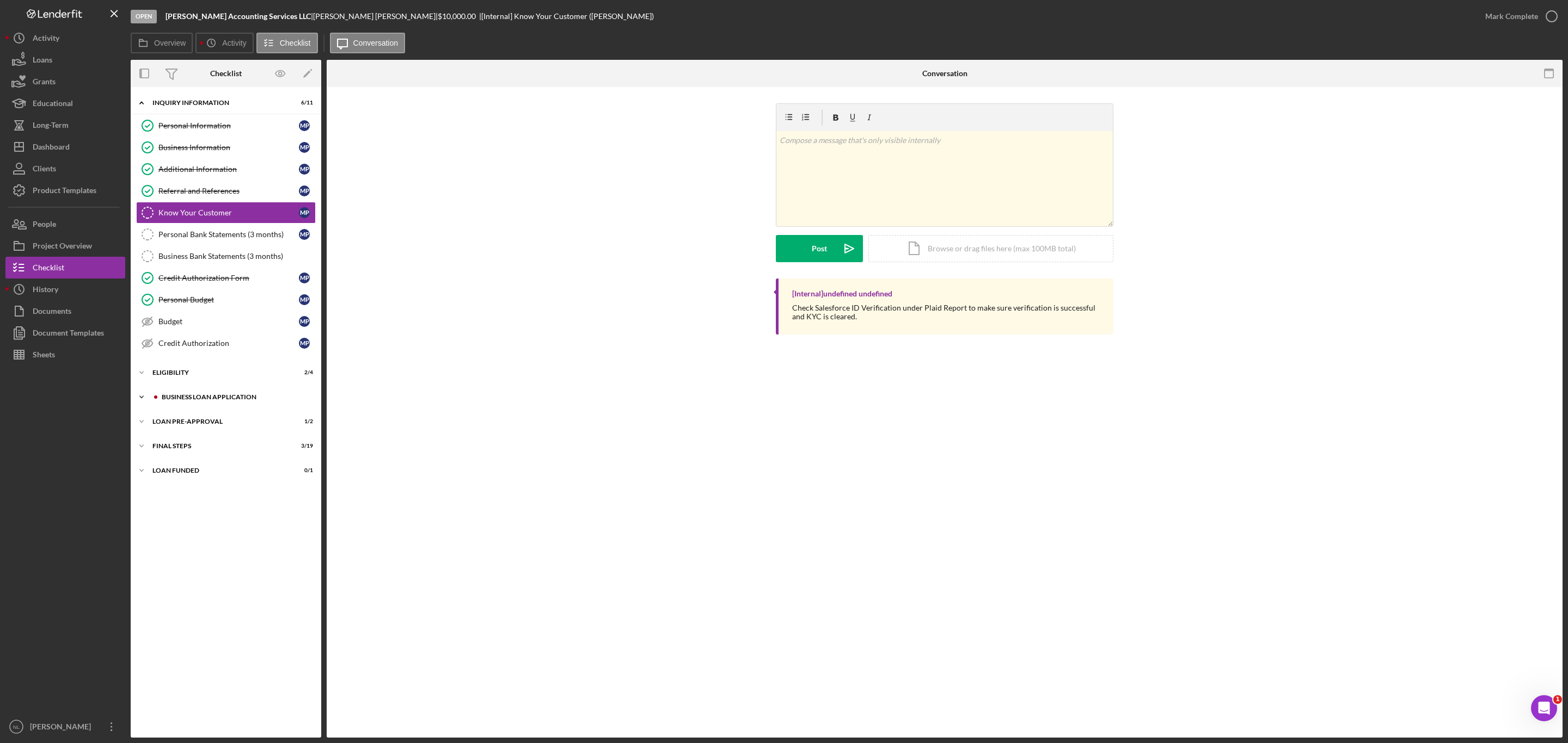
click at [251, 408] on div "Icon/Expander BUSINESS LOAN APPLICATION 12 / 27" at bounding box center [226, 397] width 190 height 22
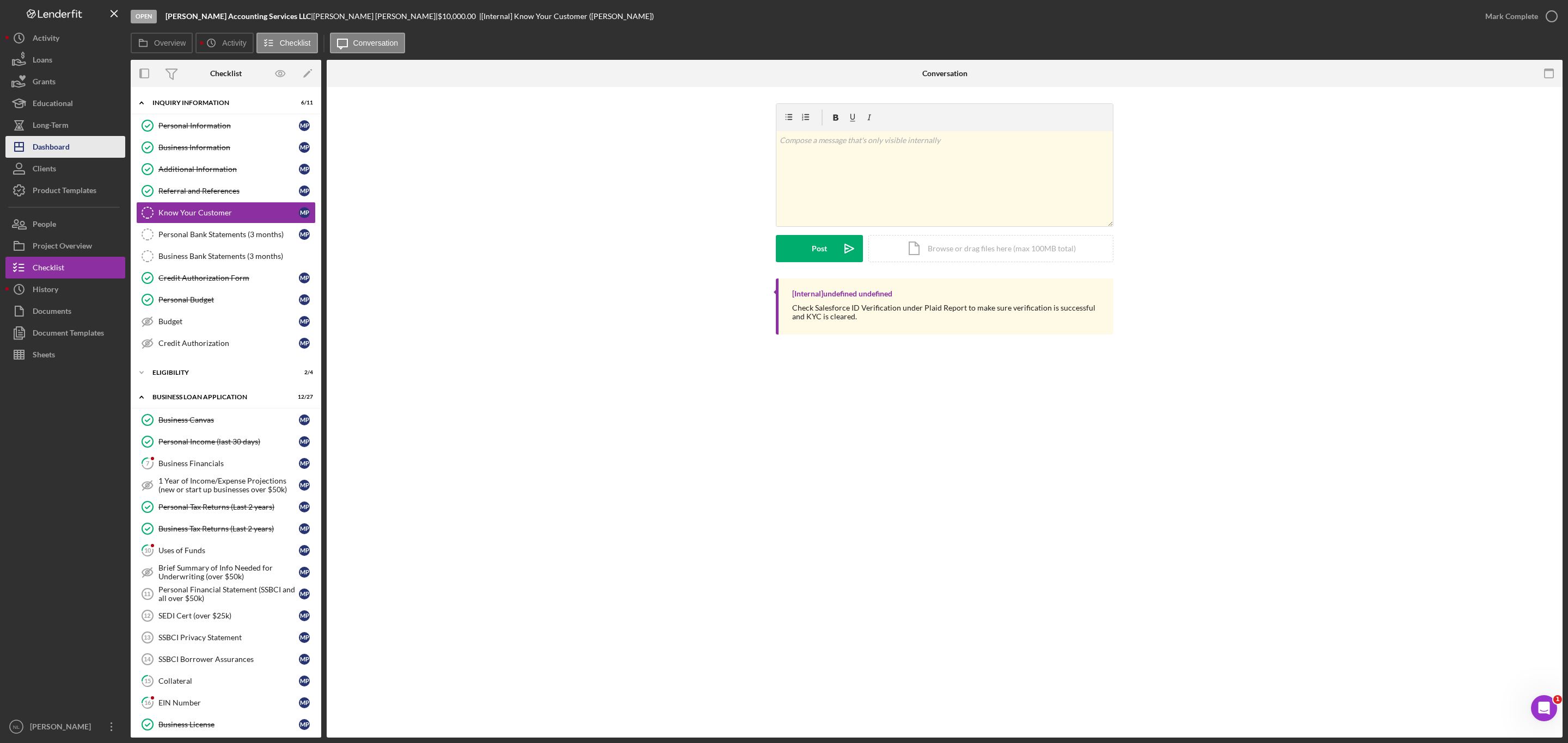
click at [55, 149] on div "Dashboard" at bounding box center [51, 148] width 37 height 24
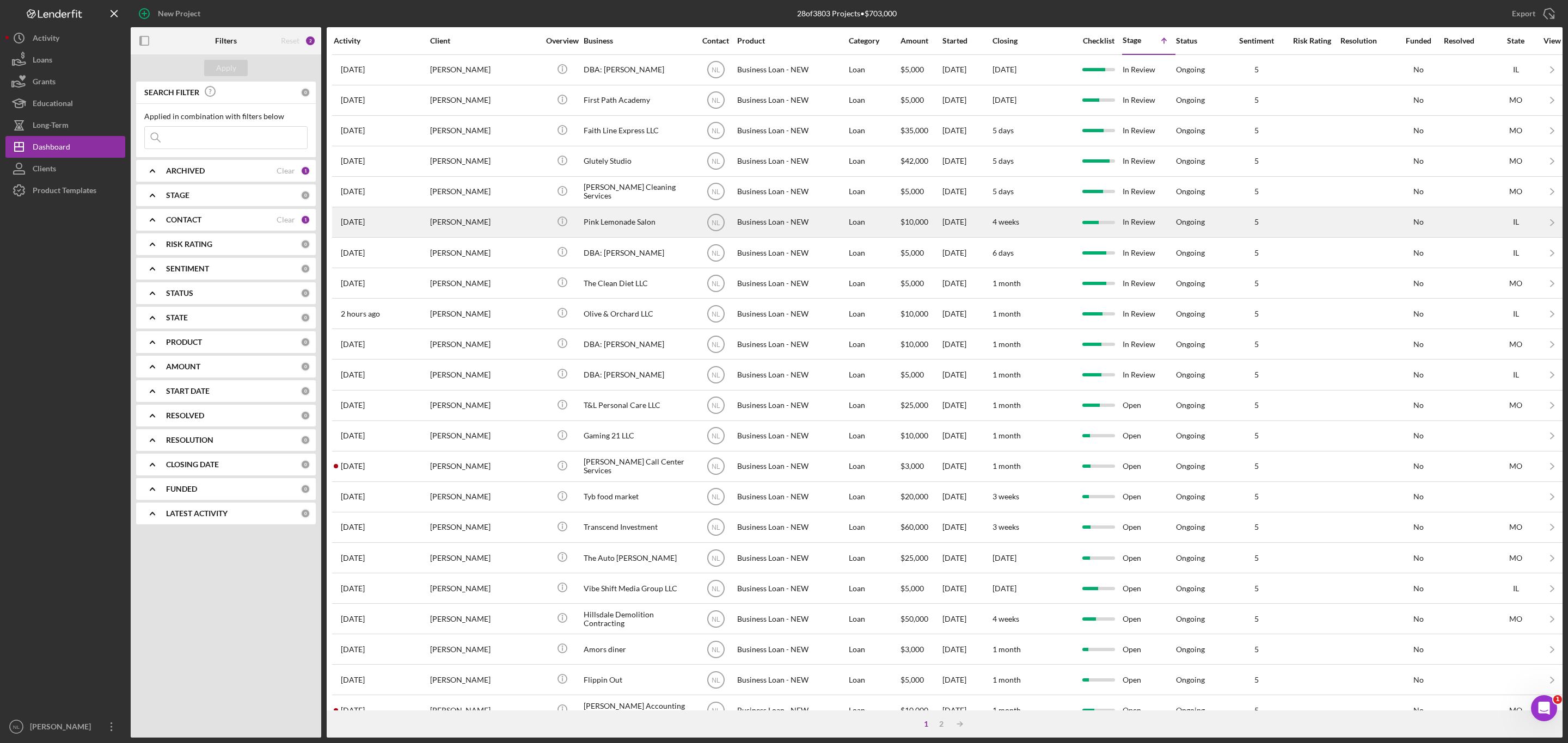
click at [500, 237] on div "[PERSON_NAME]" at bounding box center [484, 222] width 109 height 29
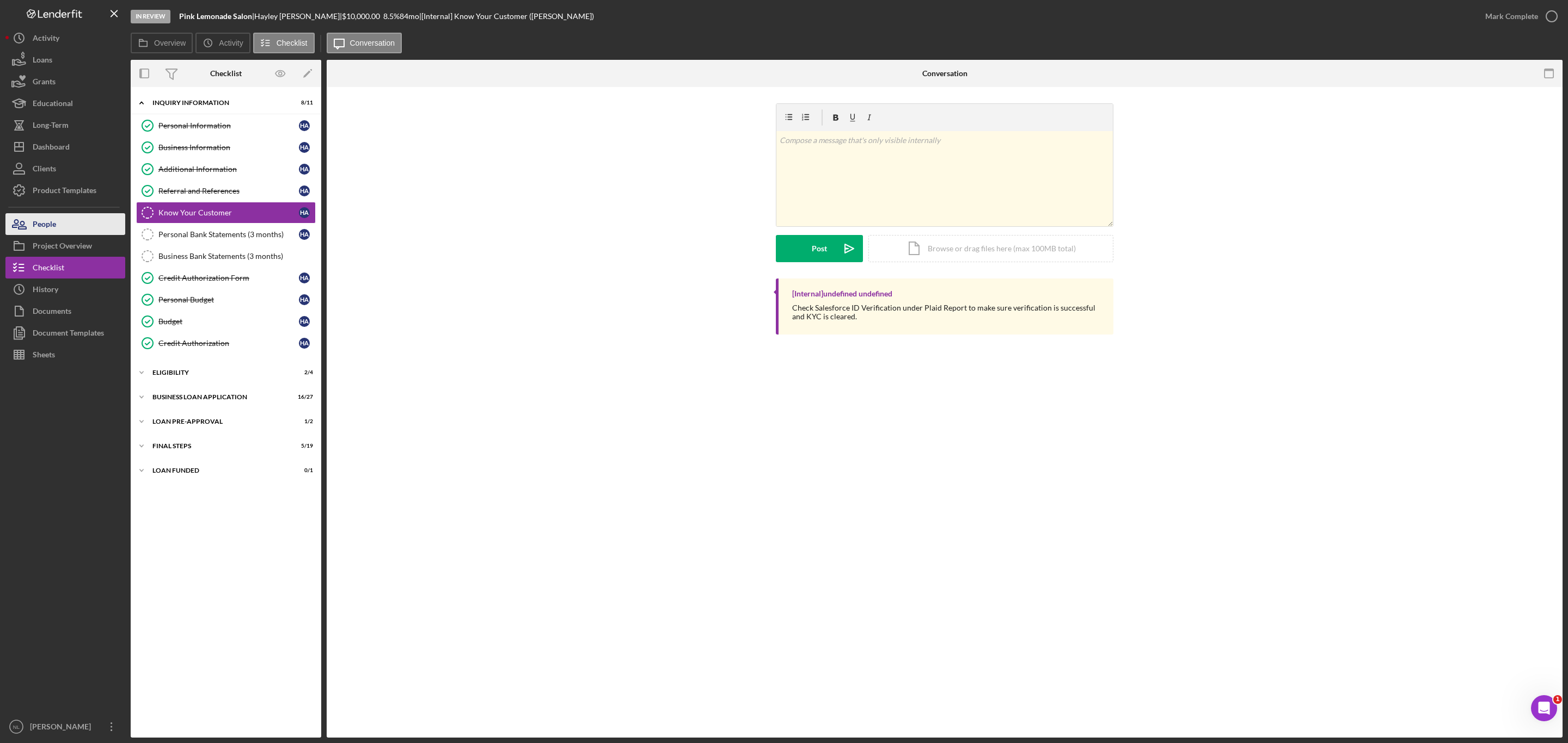
click at [62, 229] on button "People" at bounding box center [65, 224] width 120 height 22
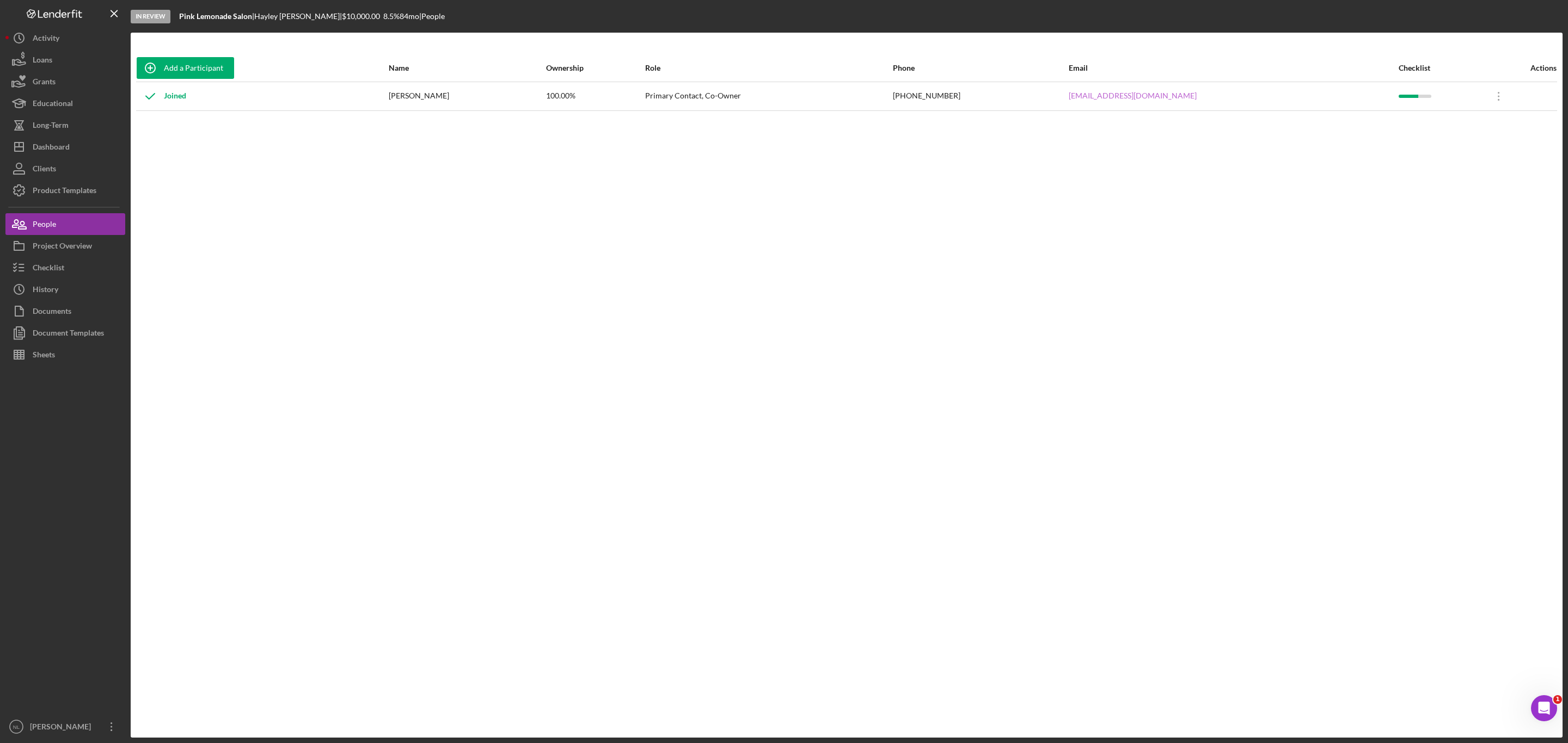
click at [1144, 100] on link "[EMAIL_ADDRESS][DOMAIN_NAME]" at bounding box center [1132, 95] width 128 height 9
click at [100, 274] on button "Checklist" at bounding box center [65, 267] width 120 height 22
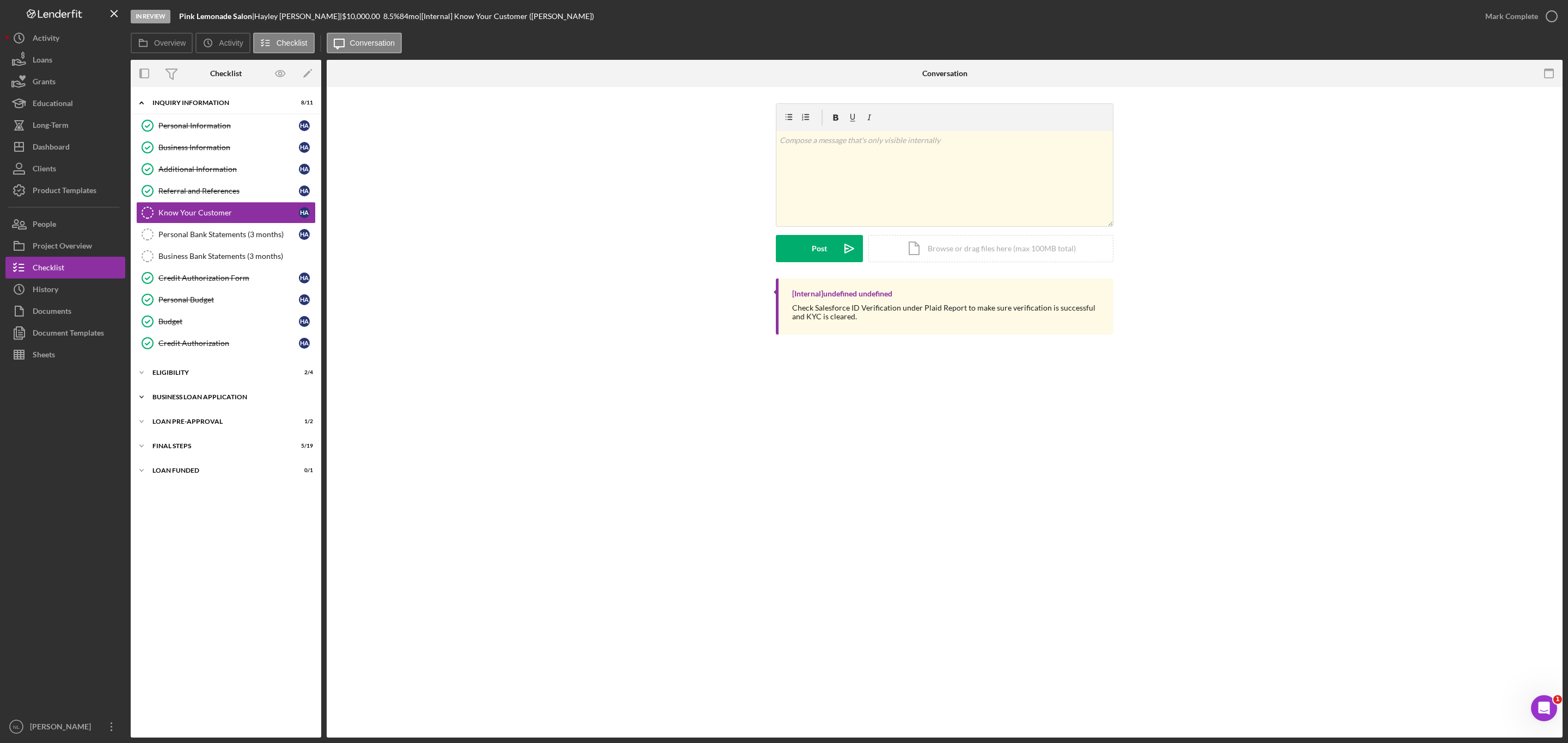
click at [200, 400] on div "BUSINESS LOAN APPLICATION" at bounding box center [230, 397] width 155 height 7
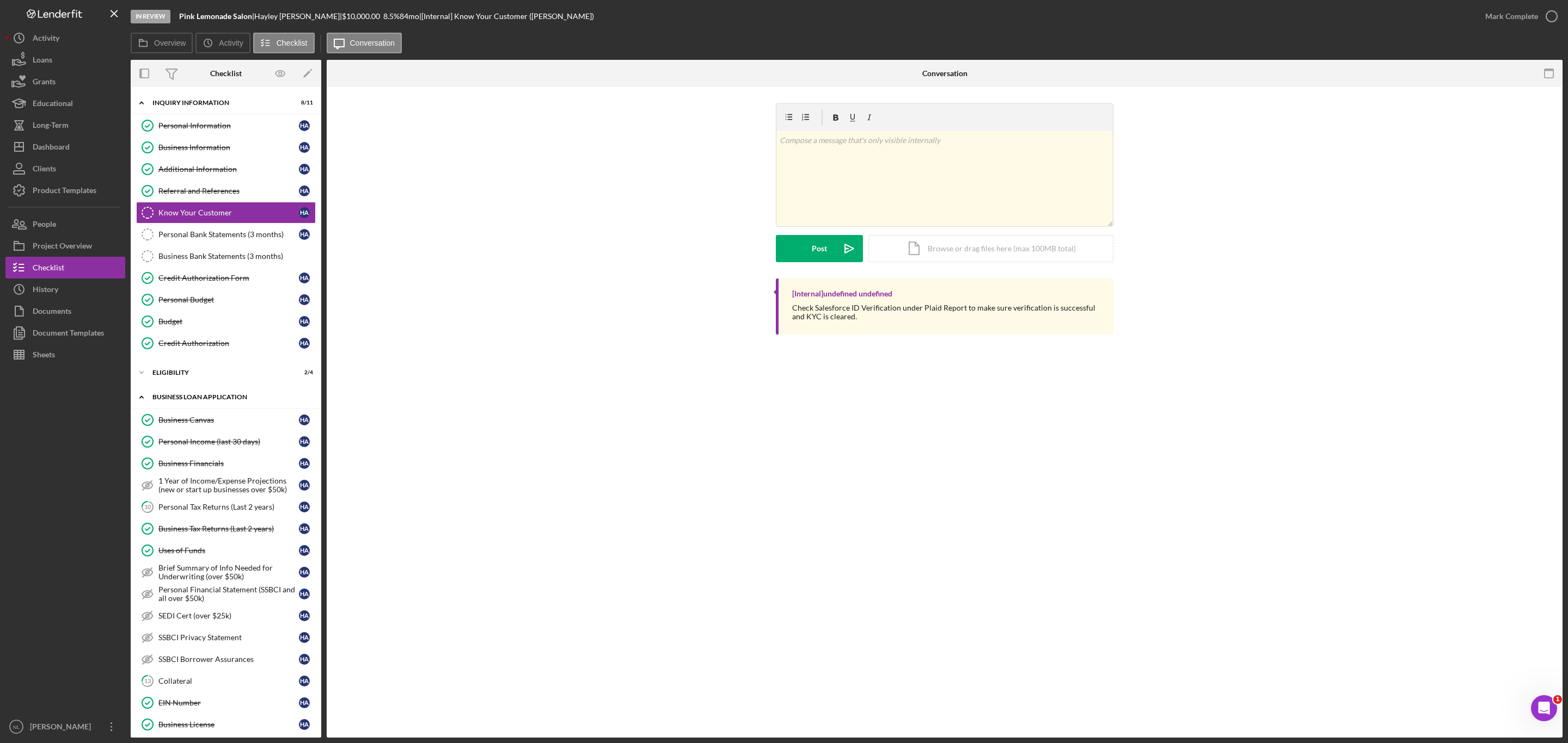
scroll to position [364, 0]
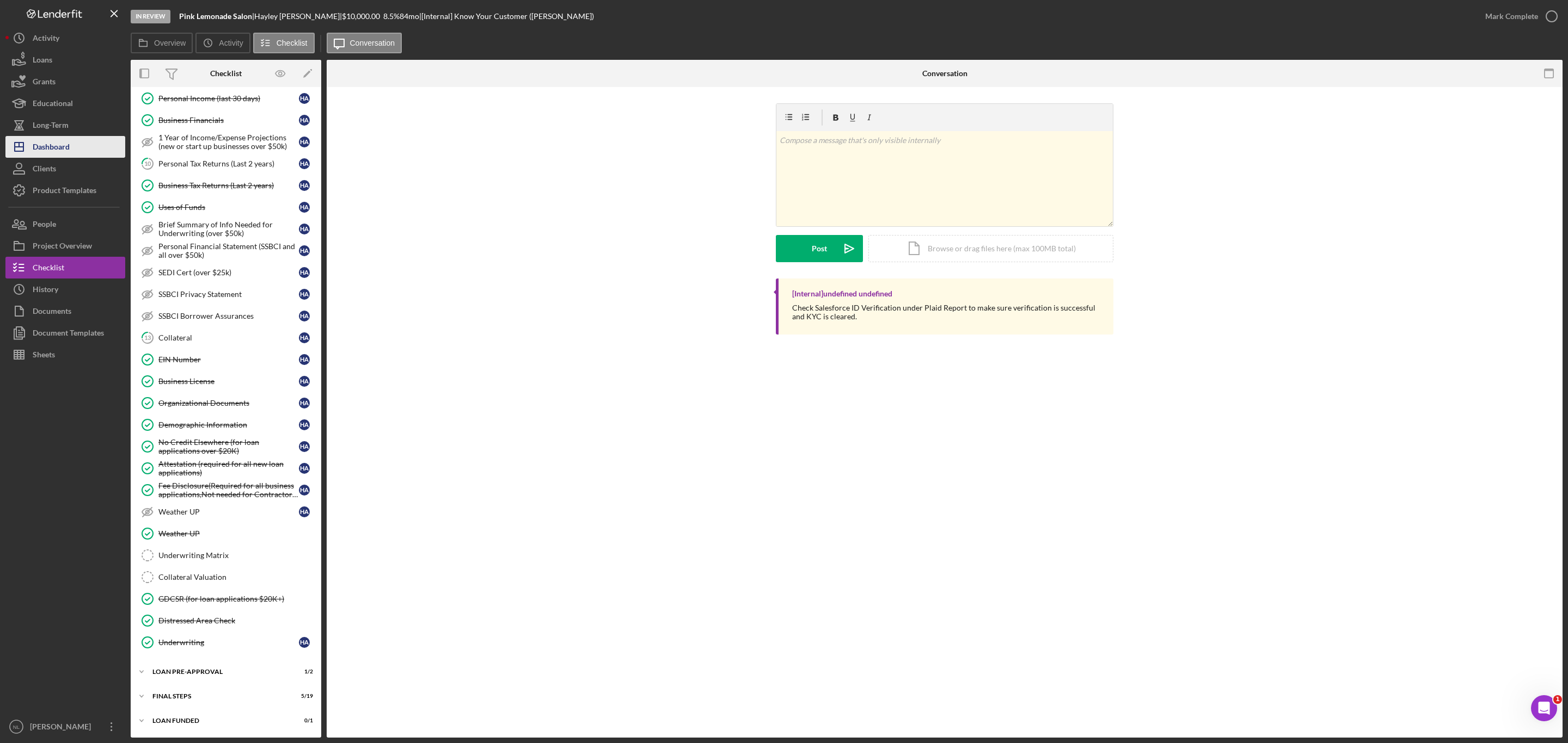
click at [66, 153] on div "Dashboard" at bounding box center [51, 148] width 37 height 24
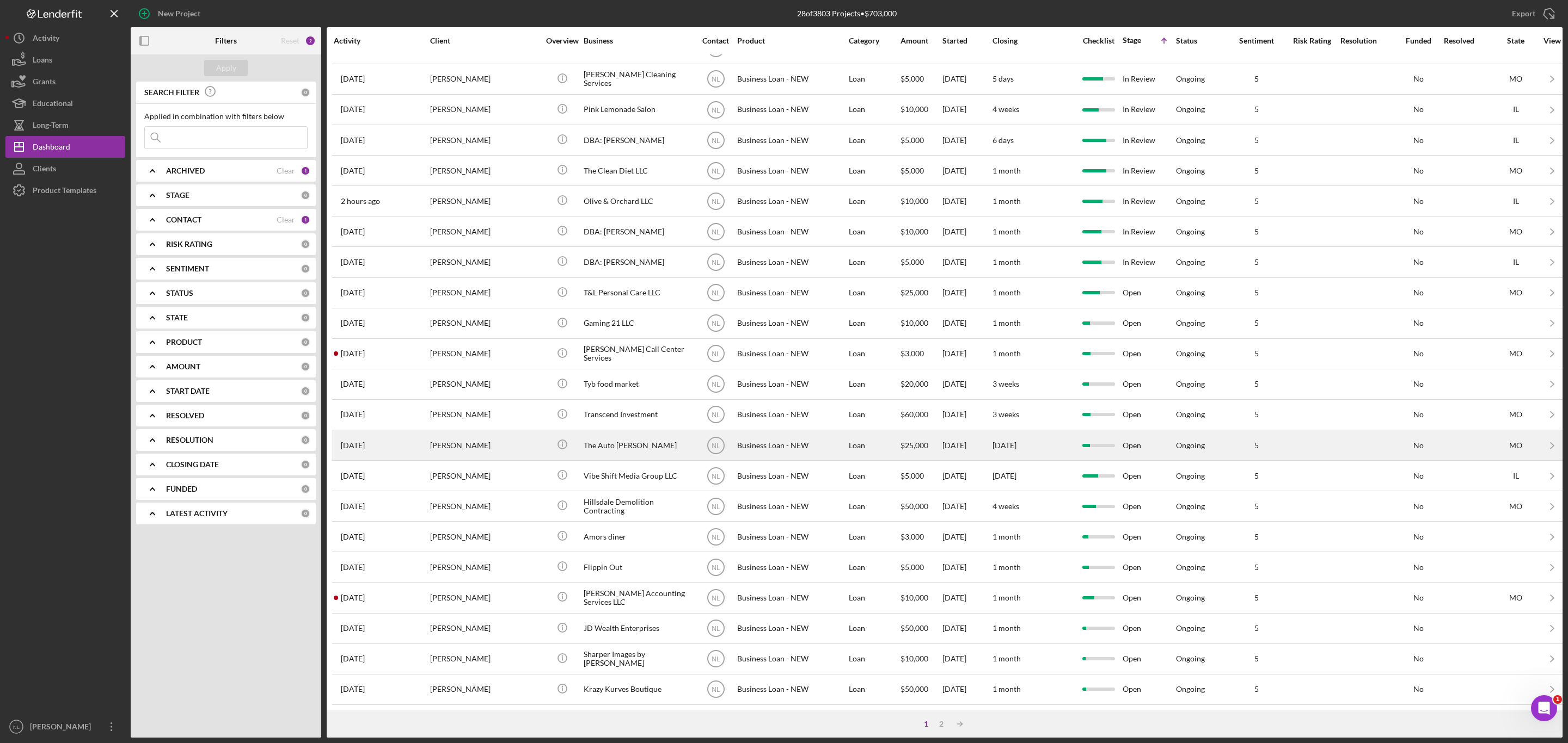
scroll to position [118, 0]
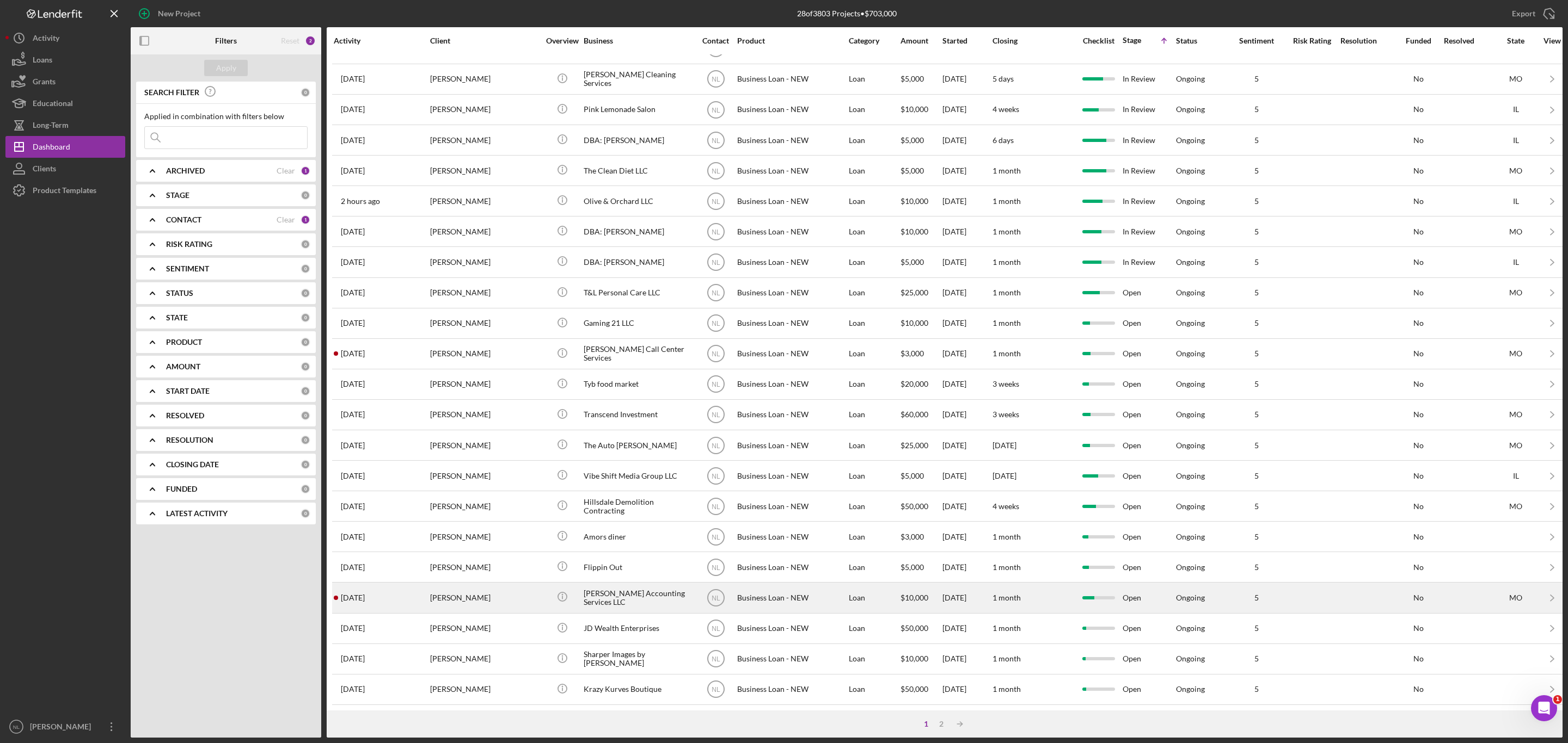
click at [489, 607] on div "[PERSON_NAME]" at bounding box center [484, 597] width 109 height 29
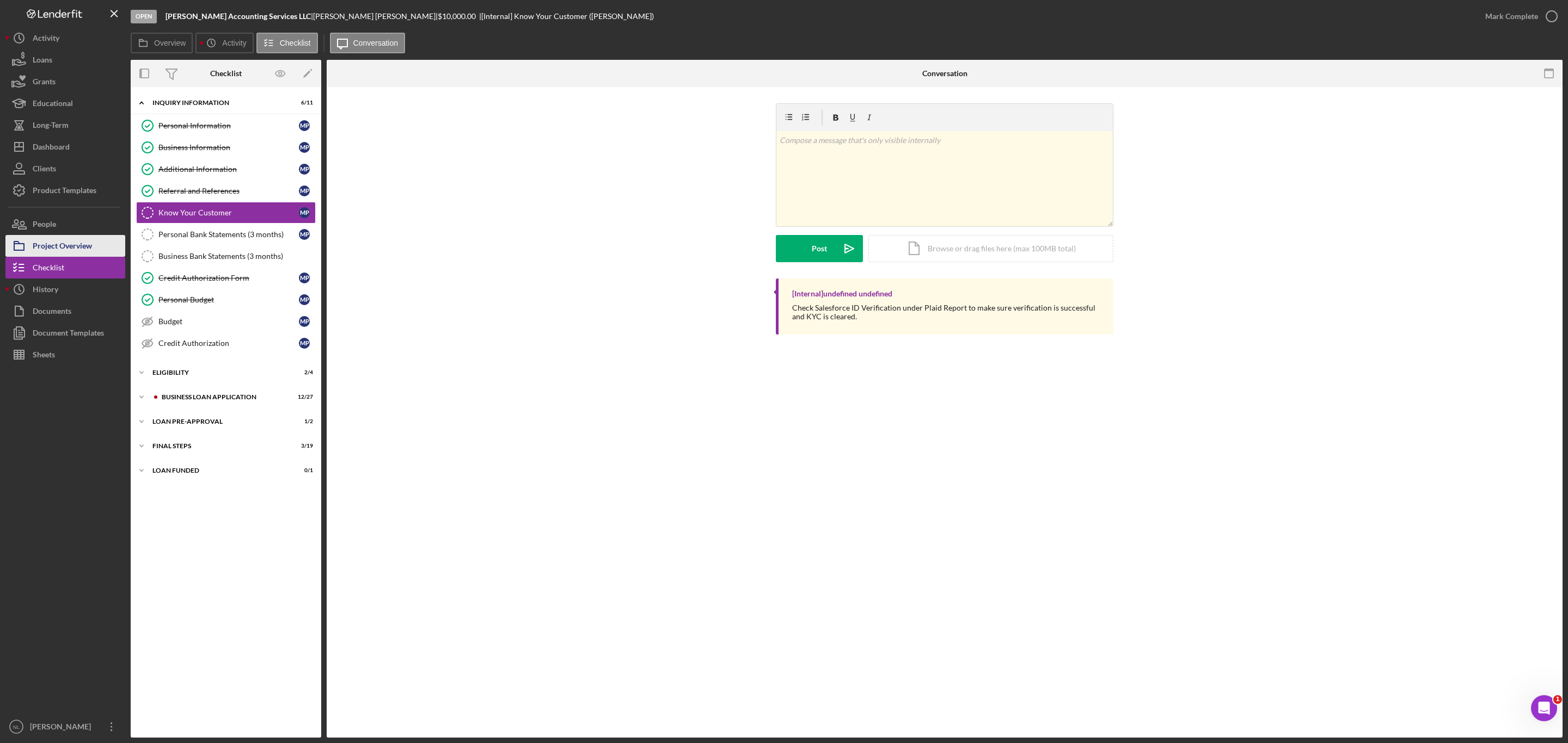
click at [91, 252] on div "Project Overview" at bounding box center [62, 247] width 59 height 24
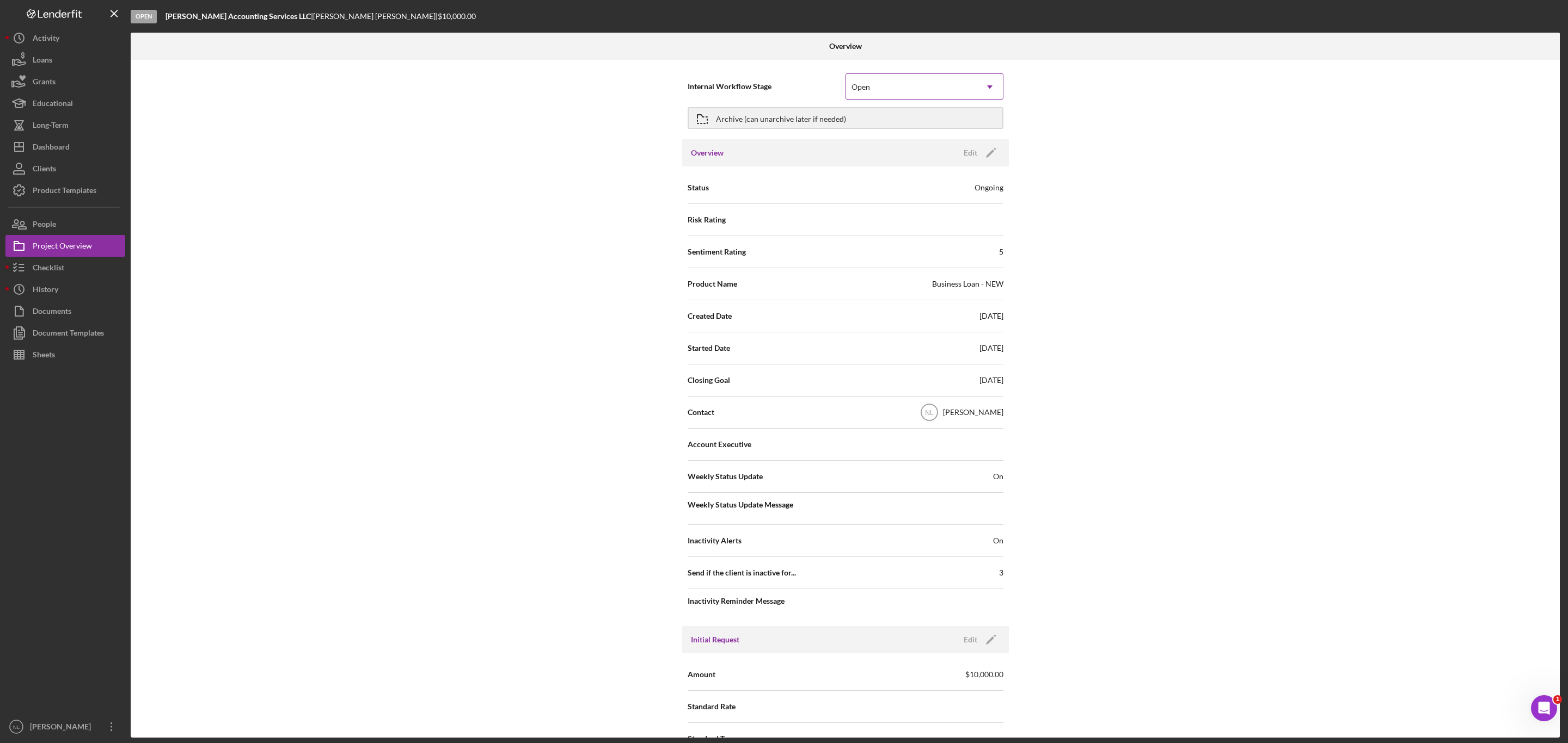
click at [937, 80] on div "Open" at bounding box center [911, 86] width 130 height 25
click at [637, 225] on div "Internal Workflow Stage 5 results available. Use Up and Down to choose options,…" at bounding box center [845, 399] width 1429 height 678
click at [44, 273] on div "Checklist" at bounding box center [48, 269] width 32 height 24
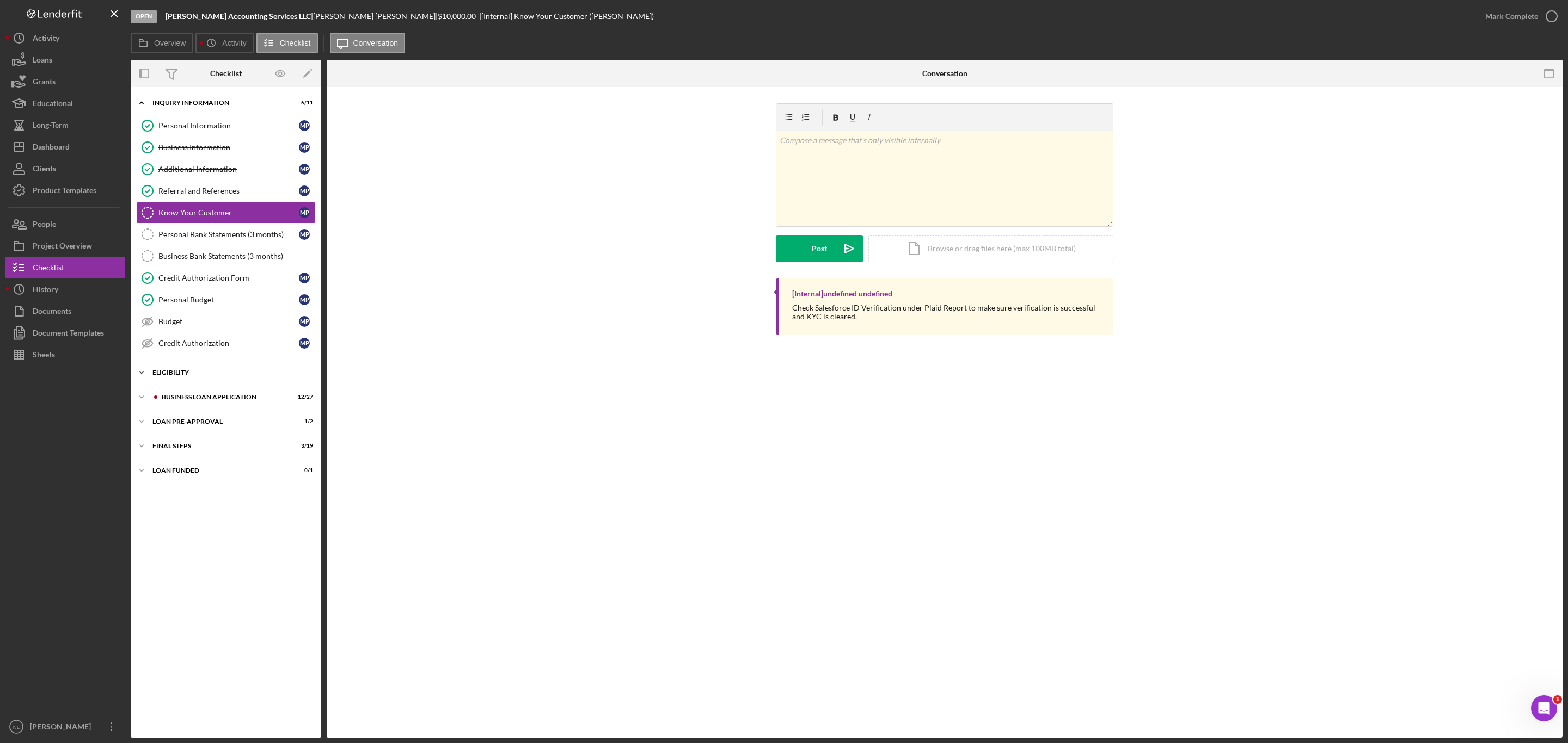
click at [217, 383] on div "Icon/Expander ELIGIBILITY 2 / 4" at bounding box center [226, 373] width 190 height 22
click at [237, 490] on div "Icon/Expander BUSINESS LOAN APPLICATION 12 / 27" at bounding box center [226, 490] width 190 height 22
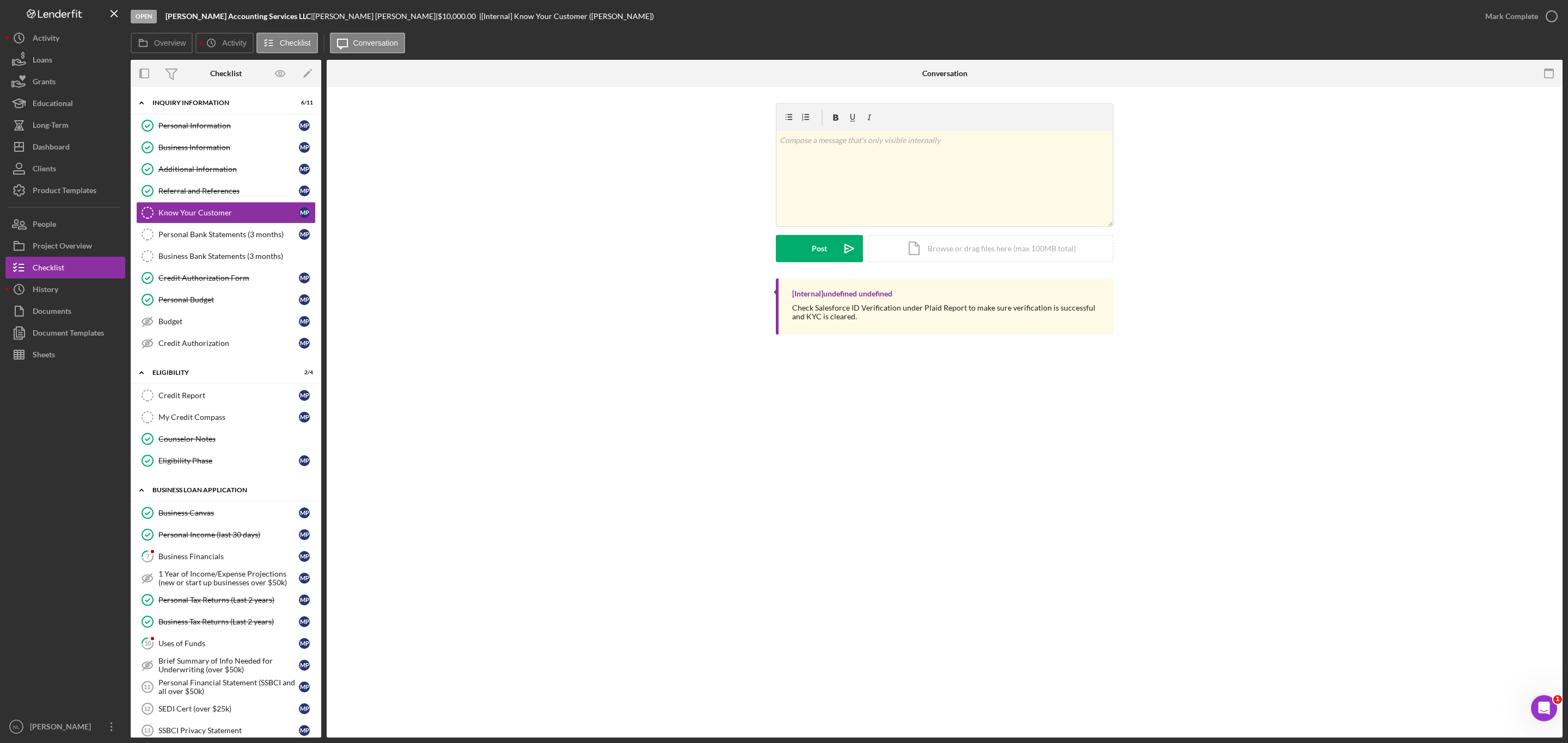
scroll to position [165, 0]
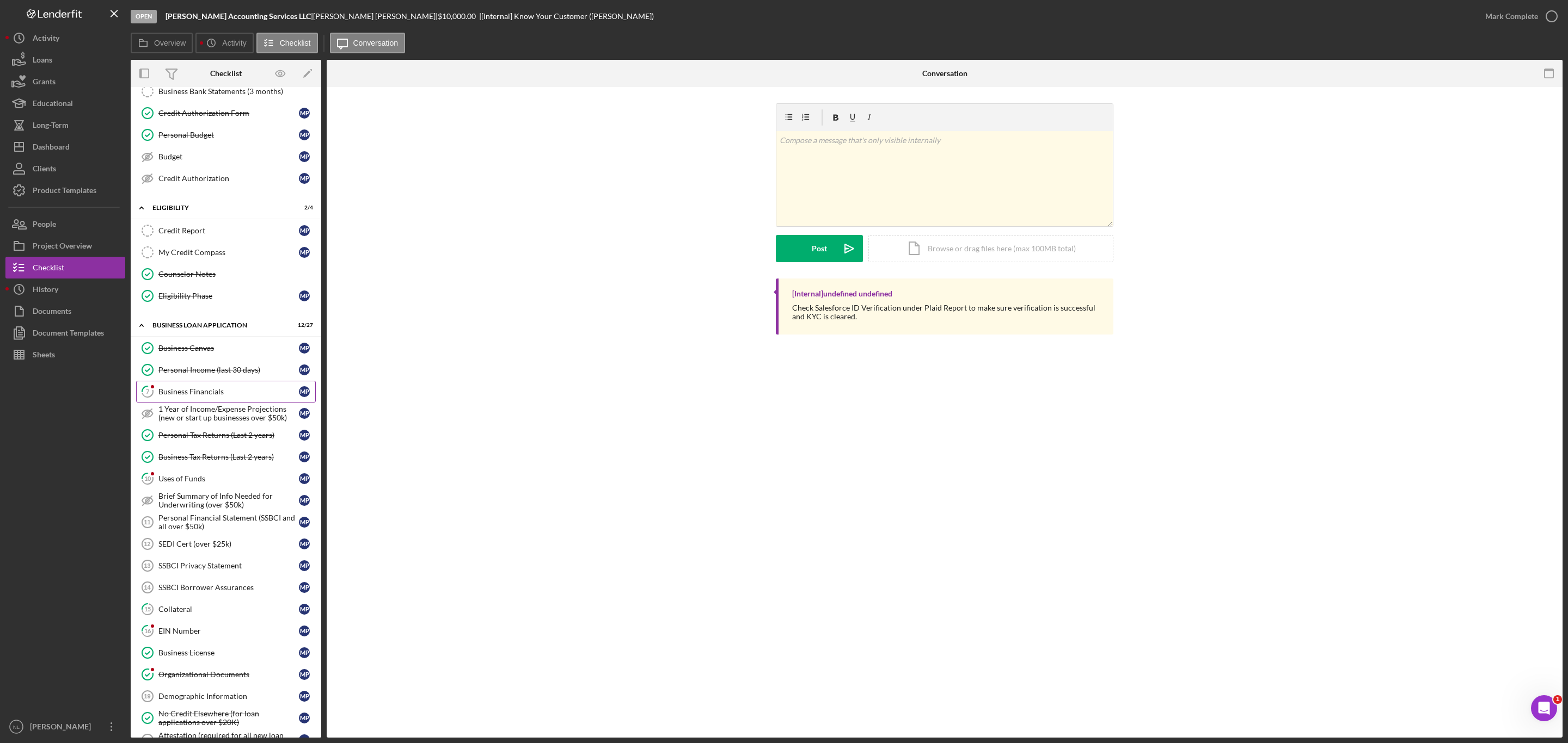
click at [215, 396] on div "Business Financials" at bounding box center [229, 391] width 140 height 9
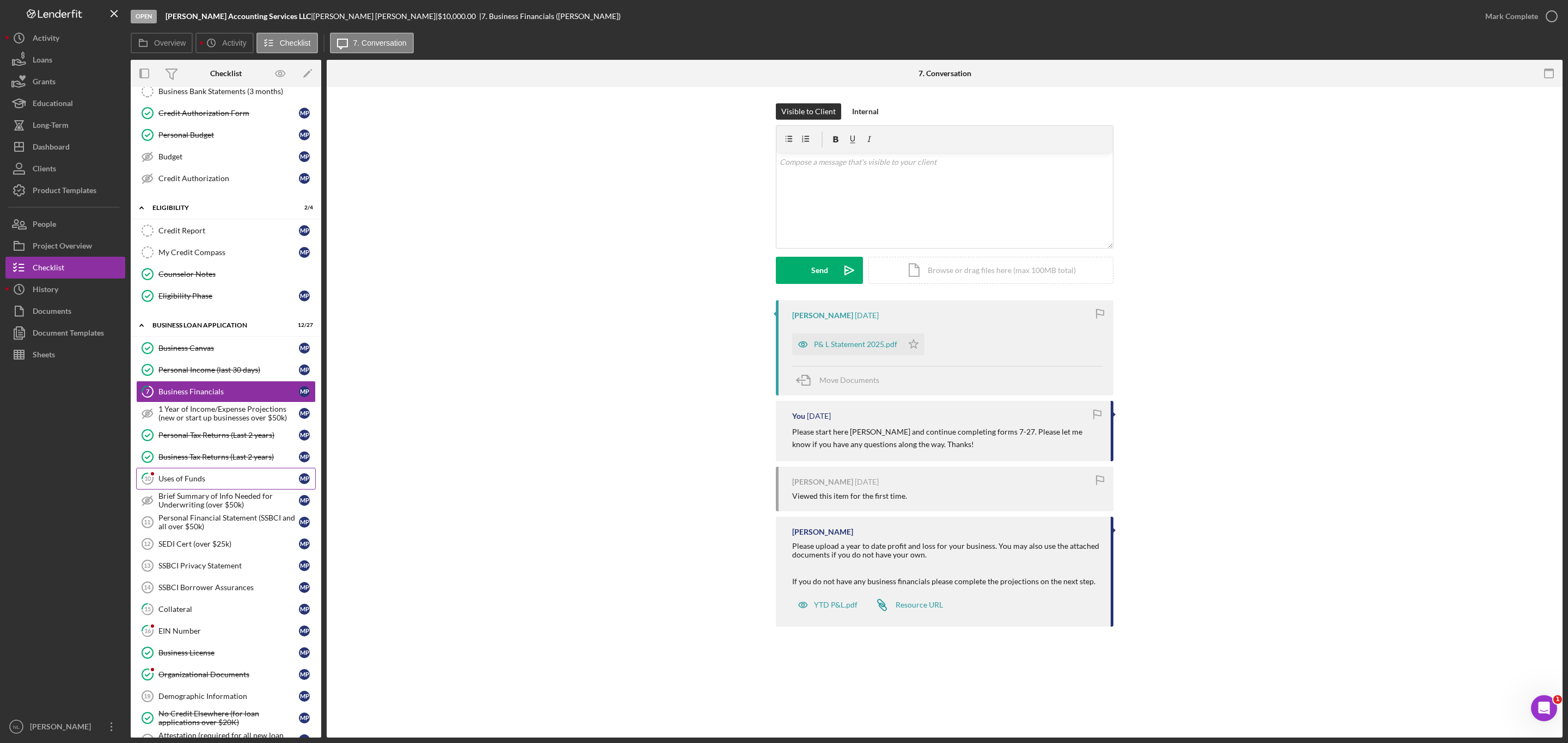
click at [215, 489] on link "10 Uses of Funds M P" at bounding box center [226, 478] width 180 height 22
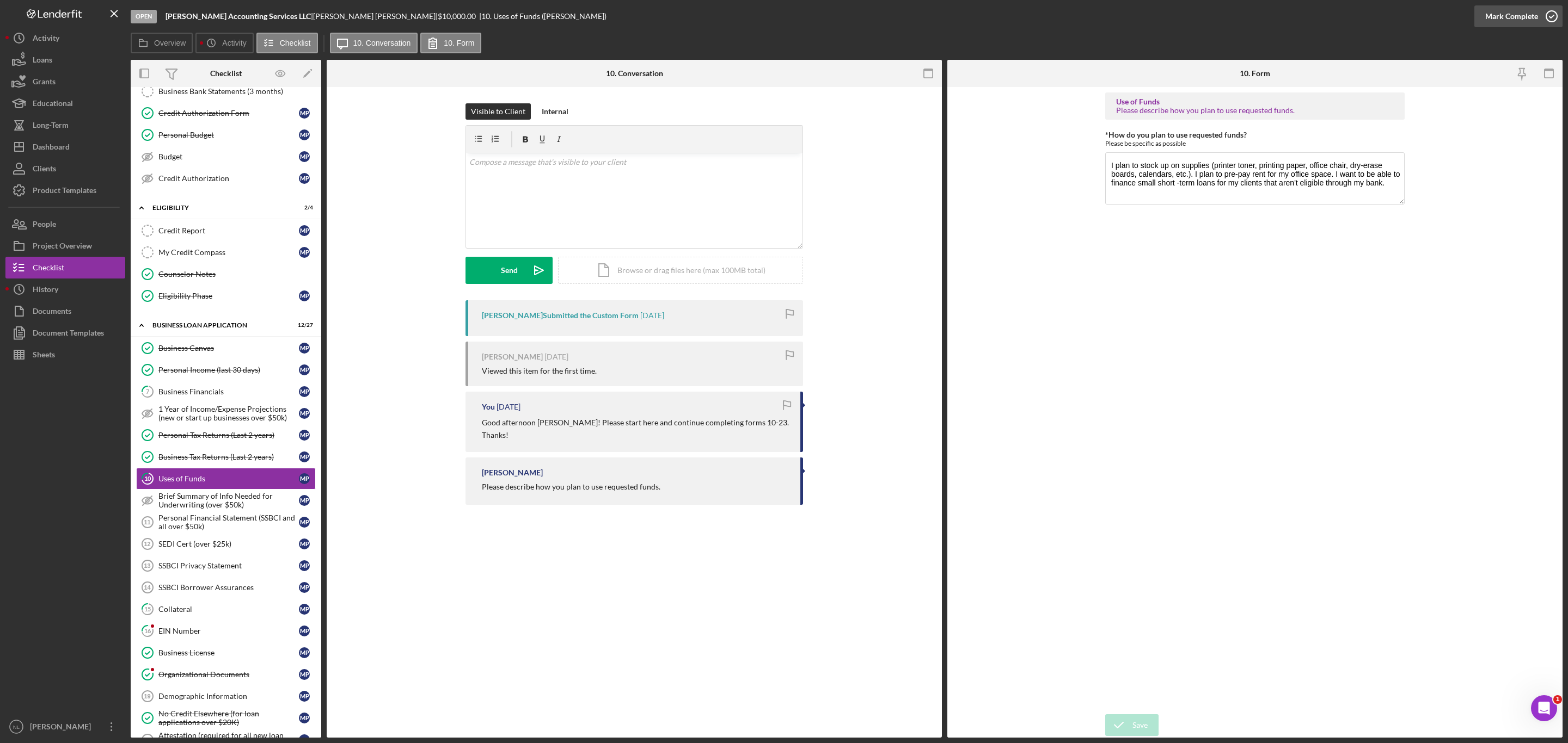
click at [1506, 13] on div "Mark Complete" at bounding box center [1511, 16] width 53 height 22
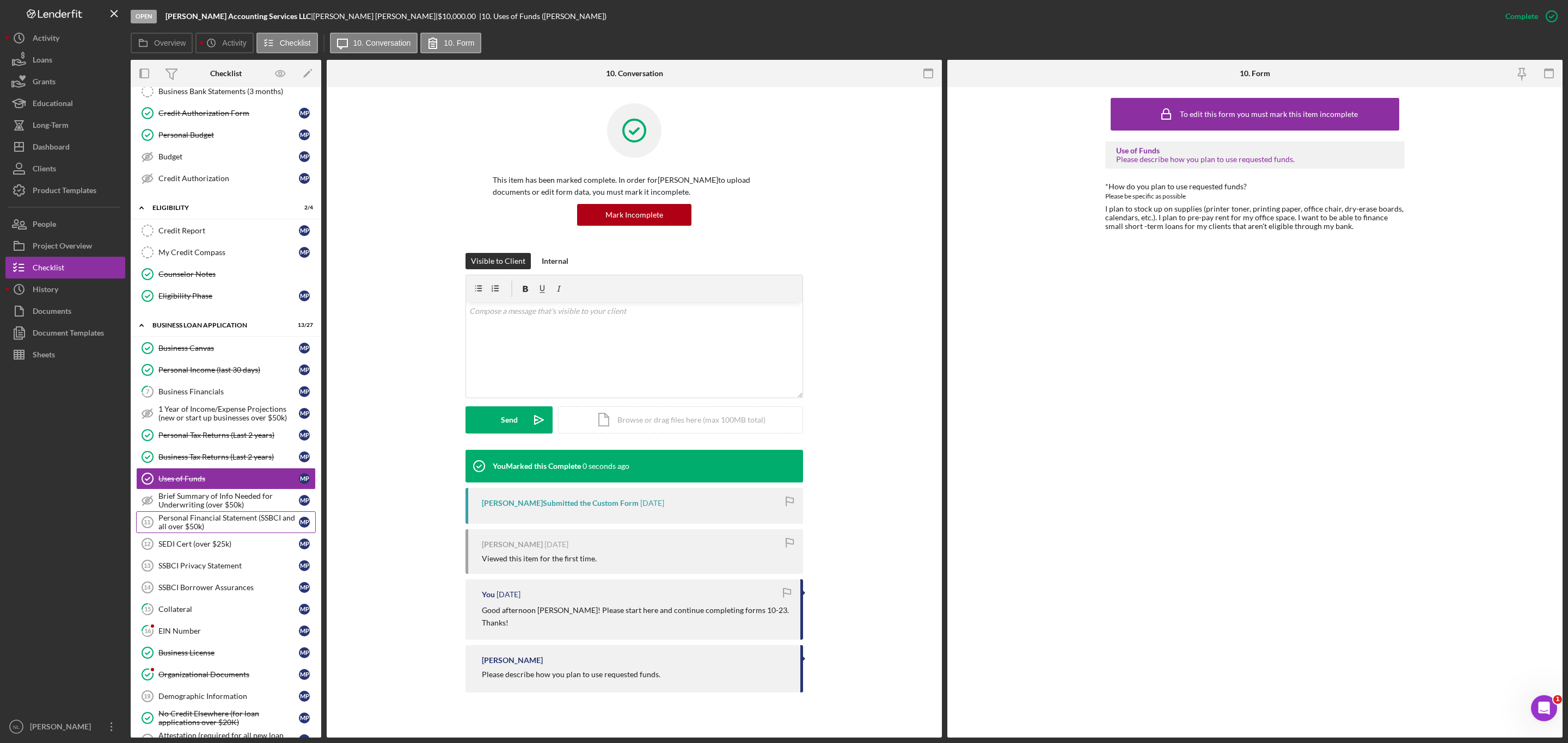
click at [224, 531] on div "Personal Financial Statement (SSBCI and all over $50k)" at bounding box center [229, 522] width 140 height 18
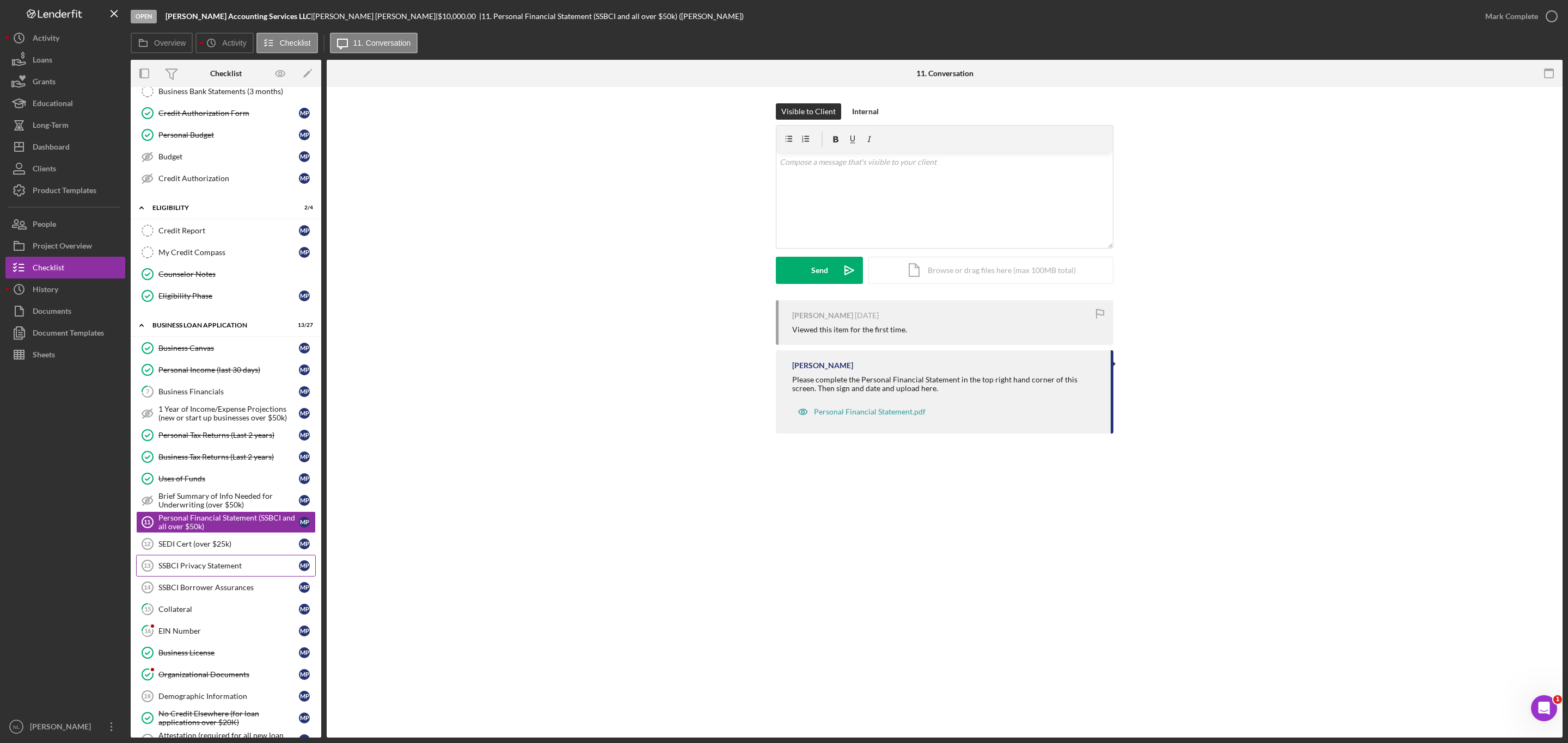
click at [208, 568] on link "SSBCI Privacy Statement 13 SSBCI Privacy Statement M P" at bounding box center [226, 566] width 180 height 22
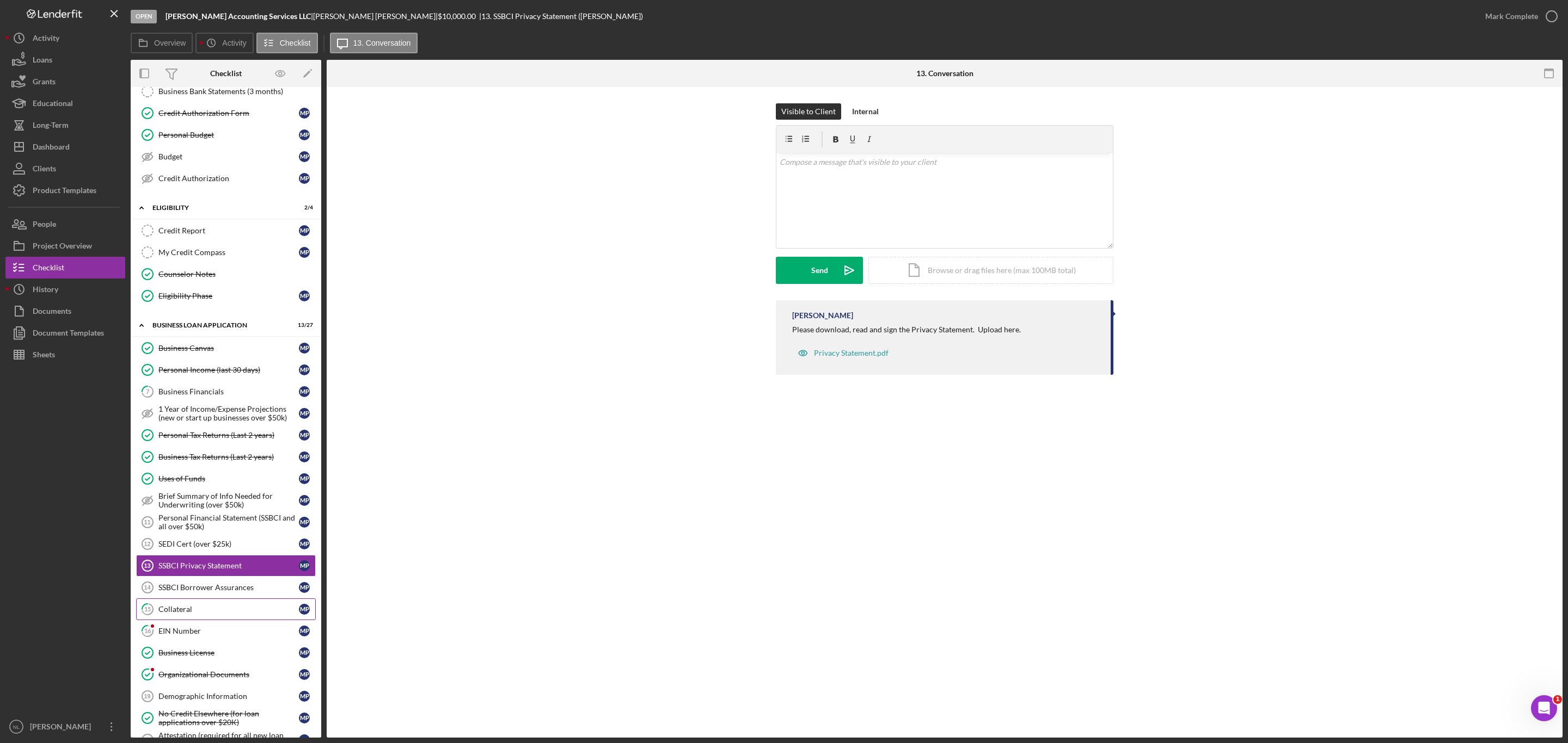
click at [196, 614] on link "15 Collateral M P" at bounding box center [226, 609] width 180 height 22
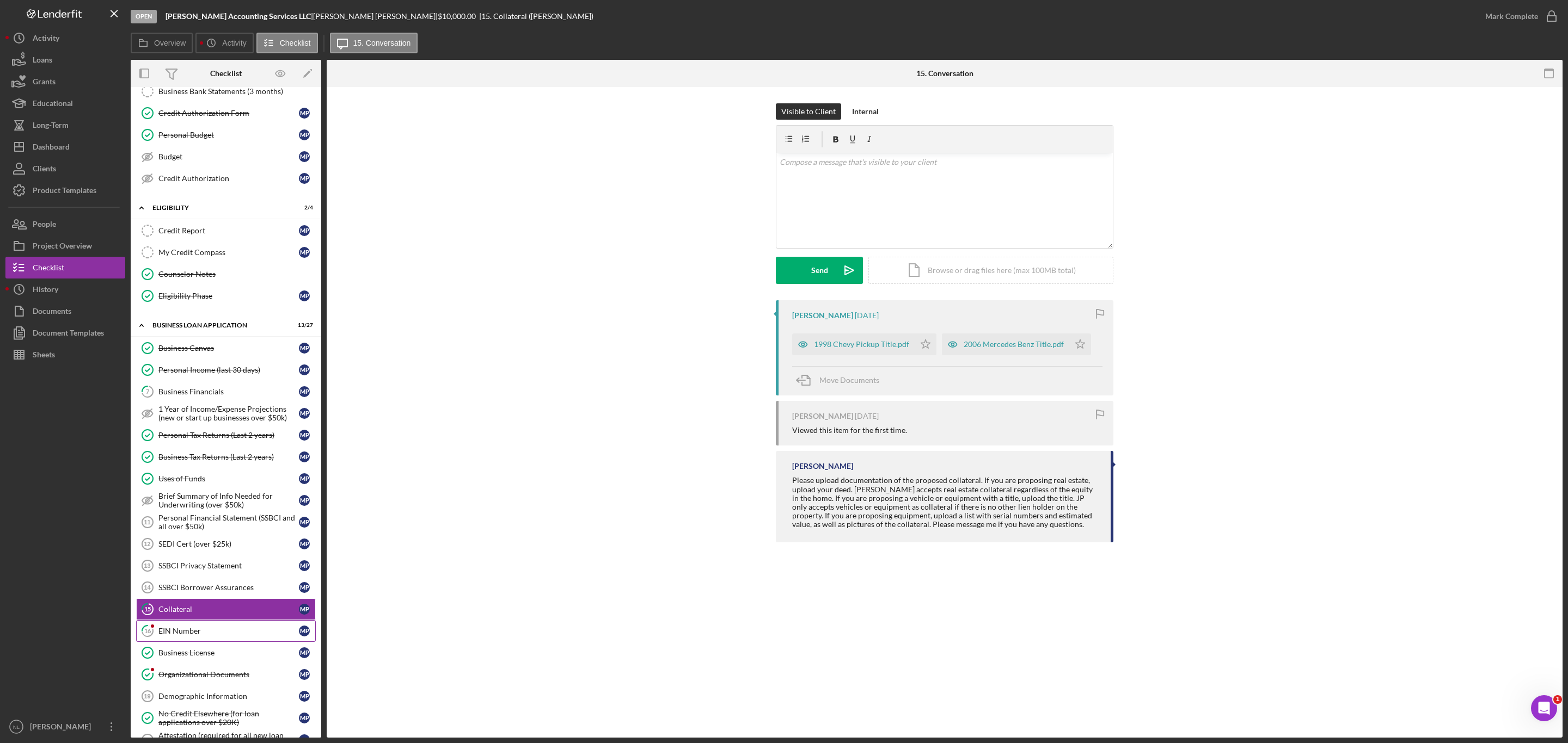
click at [207, 636] on div "EIN Number" at bounding box center [229, 631] width 140 height 9
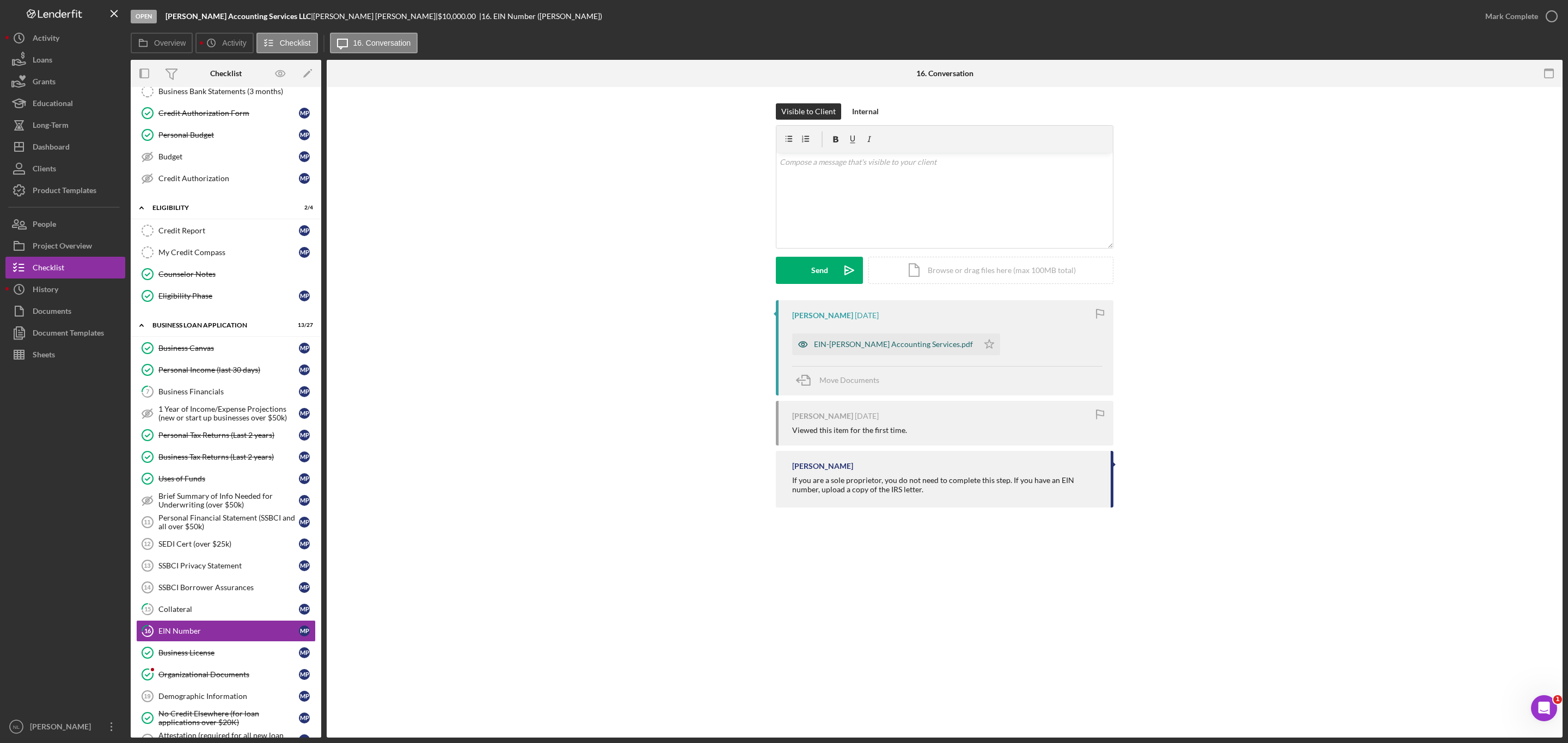
click at [844, 337] on div "EIN-[PERSON_NAME] Accounting Services.pdf" at bounding box center [885, 344] width 186 height 22
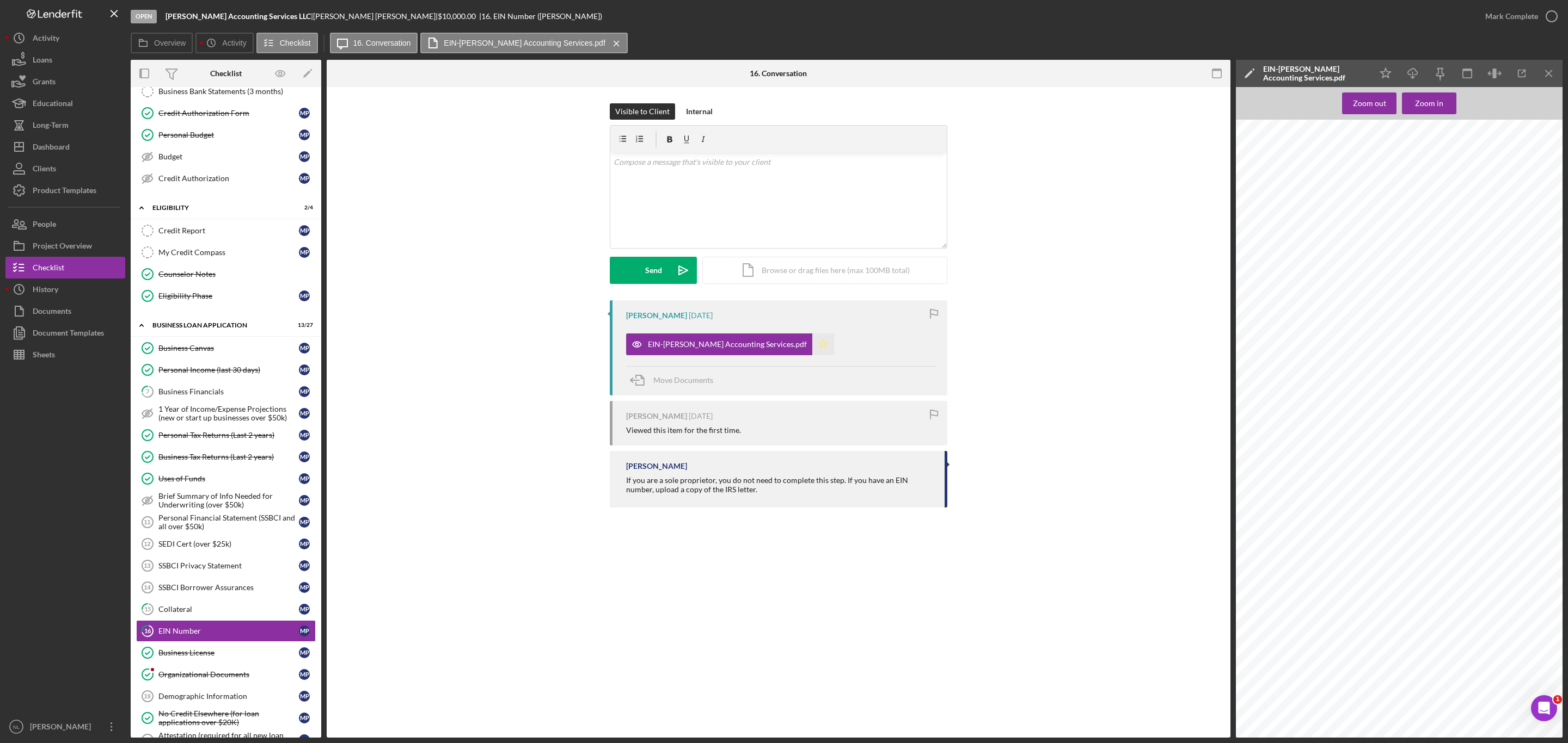
click at [812, 351] on icon "Icon/Star" at bounding box center [823, 344] width 22 height 22
click at [1540, 79] on icon "Icon/Menu Close" at bounding box center [1549, 74] width 24 height 24
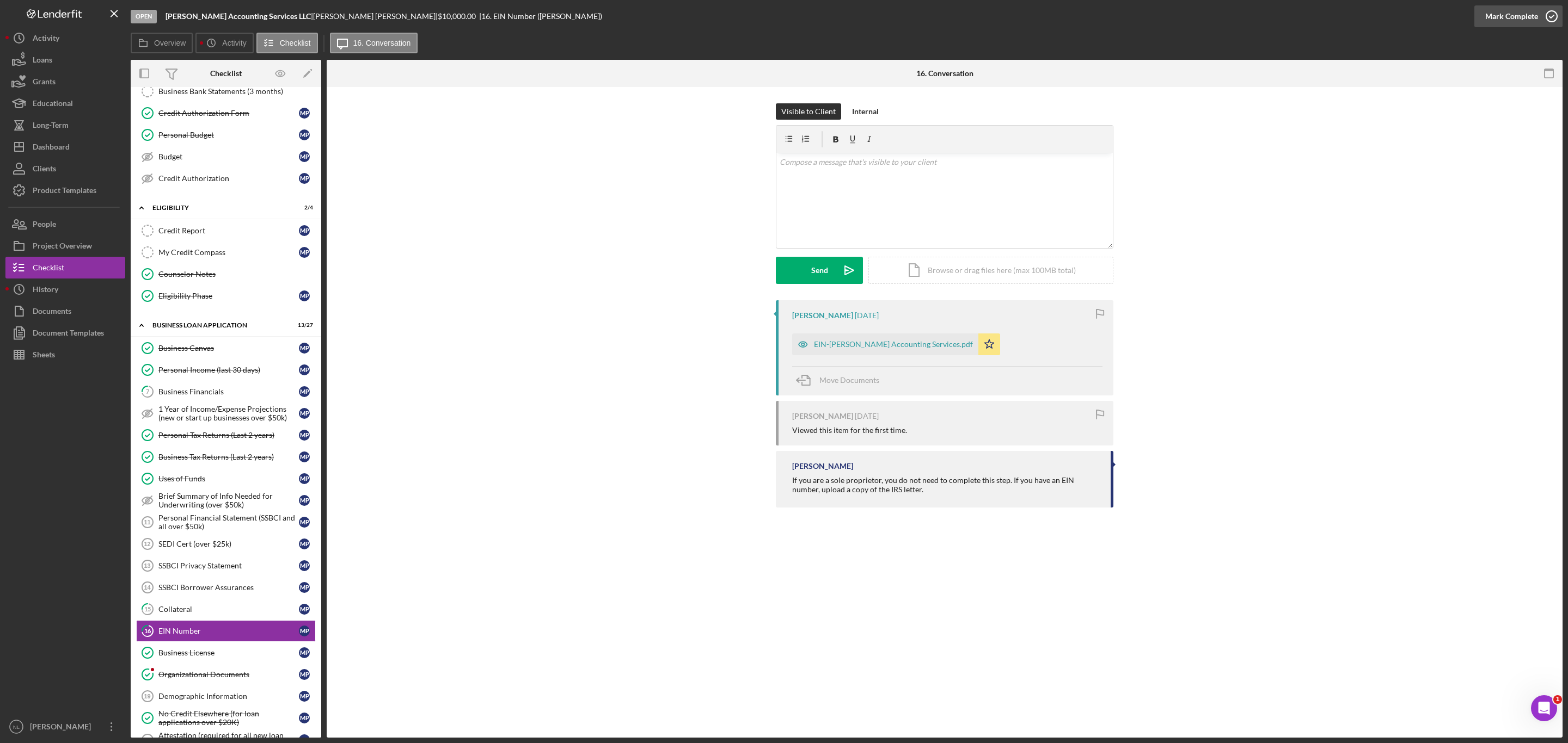
click at [1506, 13] on div "Mark Complete" at bounding box center [1511, 16] width 53 height 22
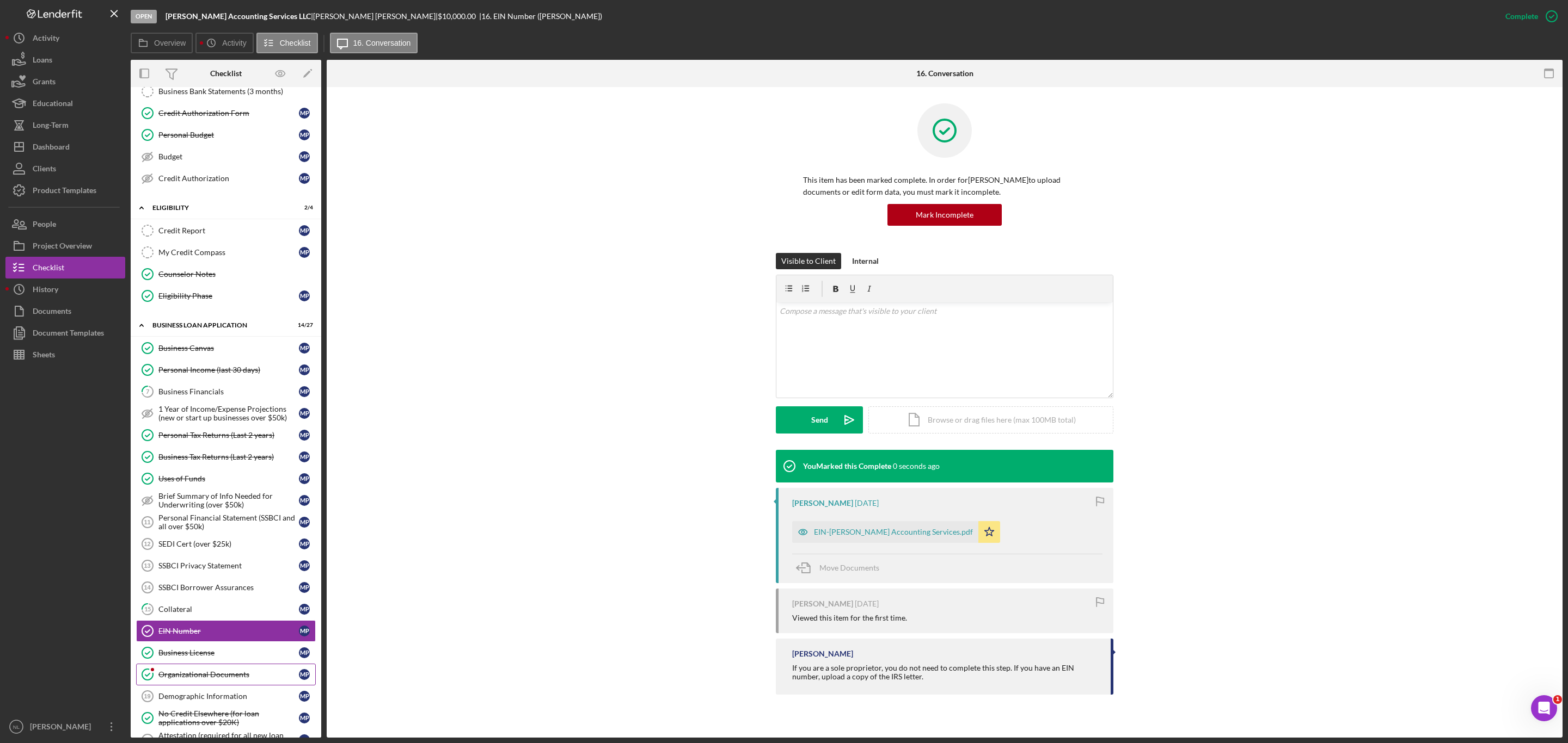
click at [222, 679] on div "Organizational Documents" at bounding box center [229, 674] width 140 height 9
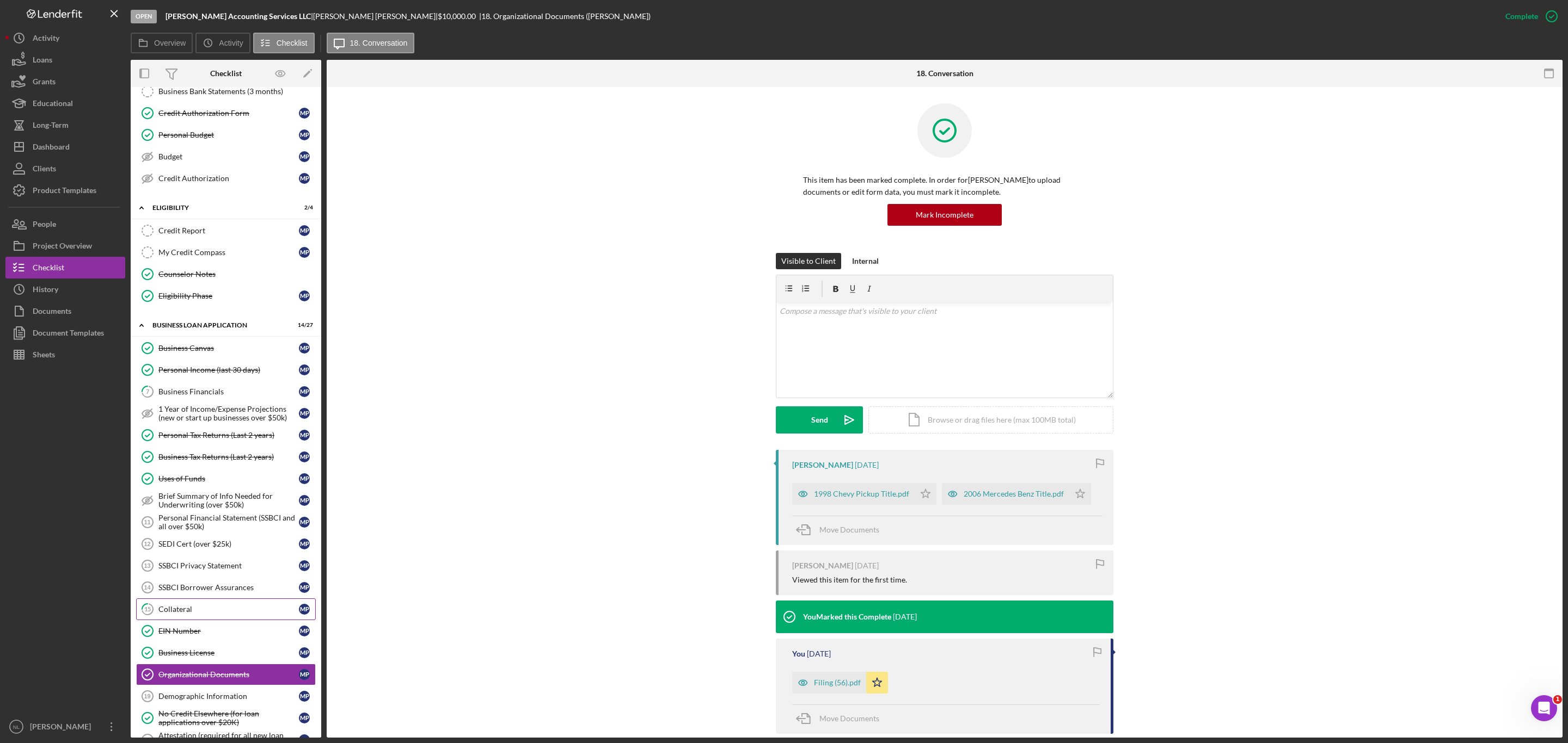
click at [198, 617] on link "15 Collateral M P" at bounding box center [226, 609] width 180 height 22
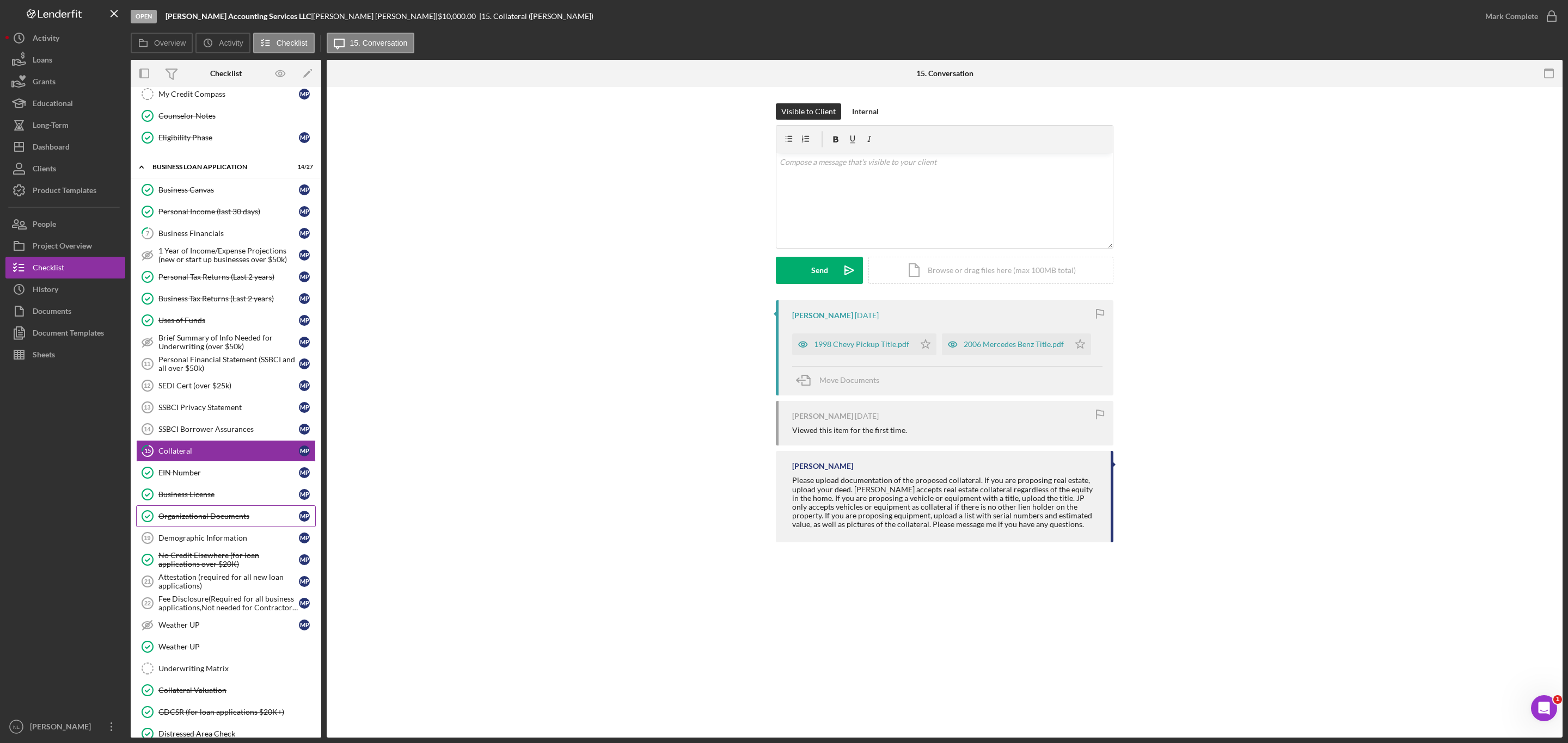
scroll to position [325, 0]
click at [229, 540] on div "Demographic Information" at bounding box center [229, 536] width 140 height 9
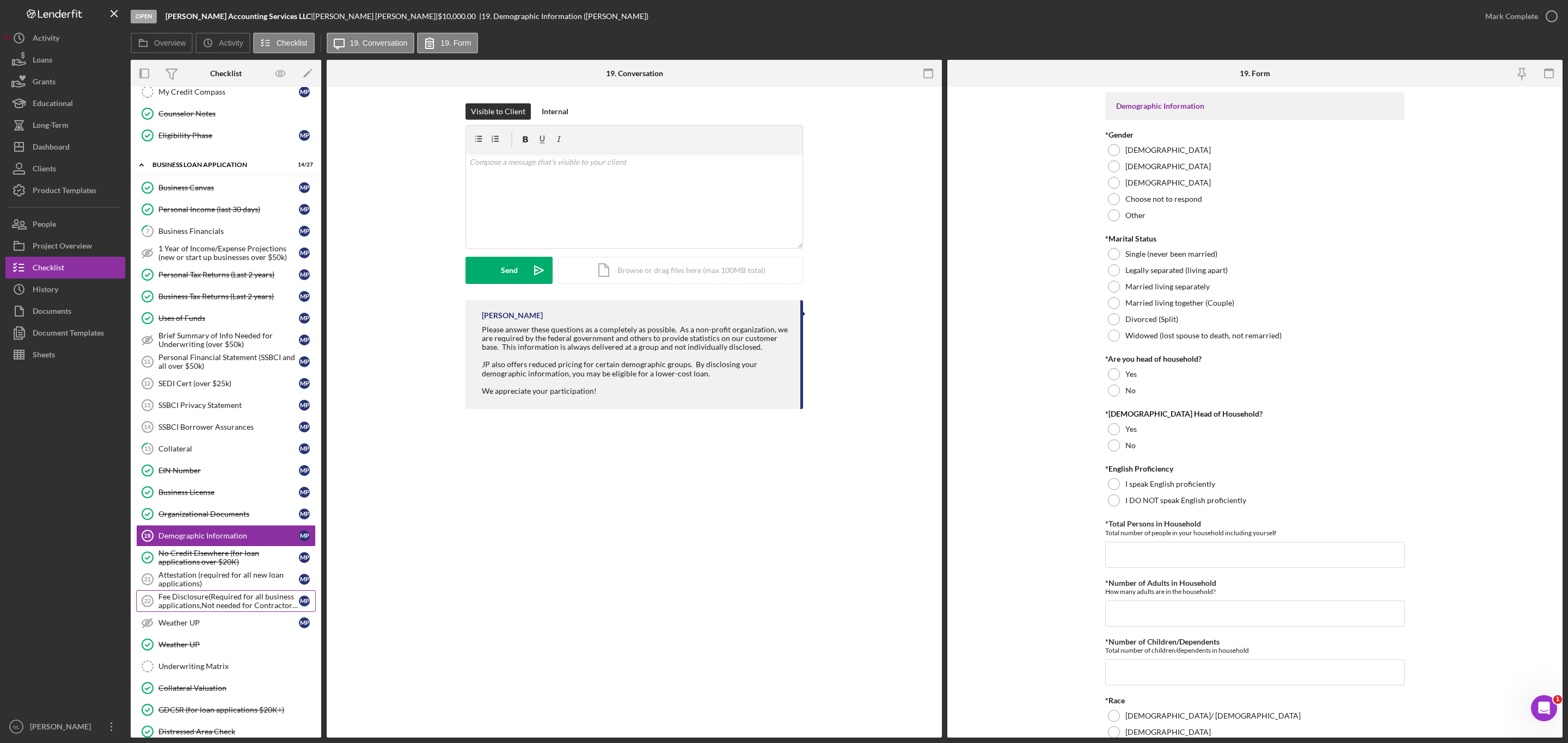
scroll to position [459, 0]
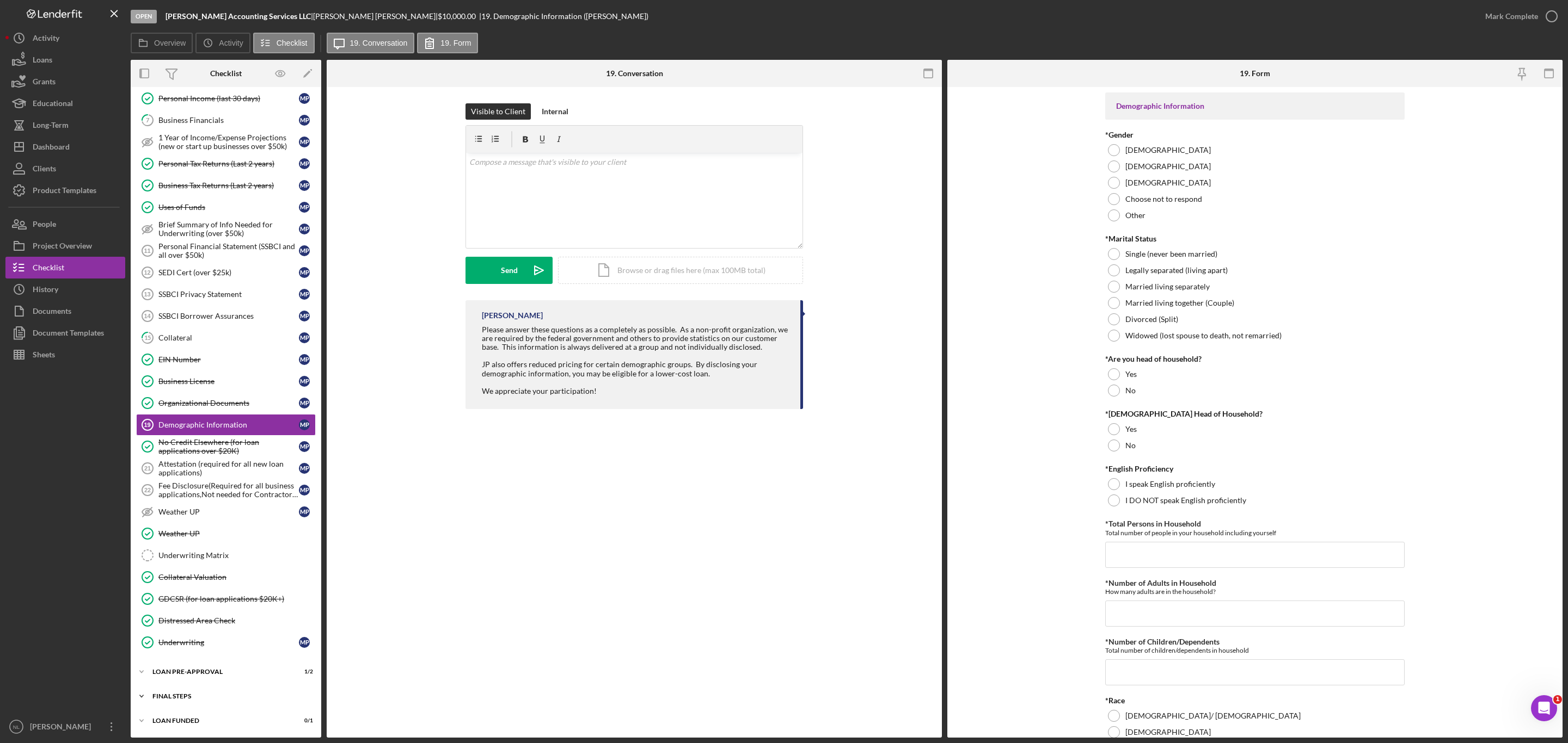
click at [204, 686] on div "Icon/Expander FINAL STEPS 3 / 19" at bounding box center [226, 696] width 190 height 22
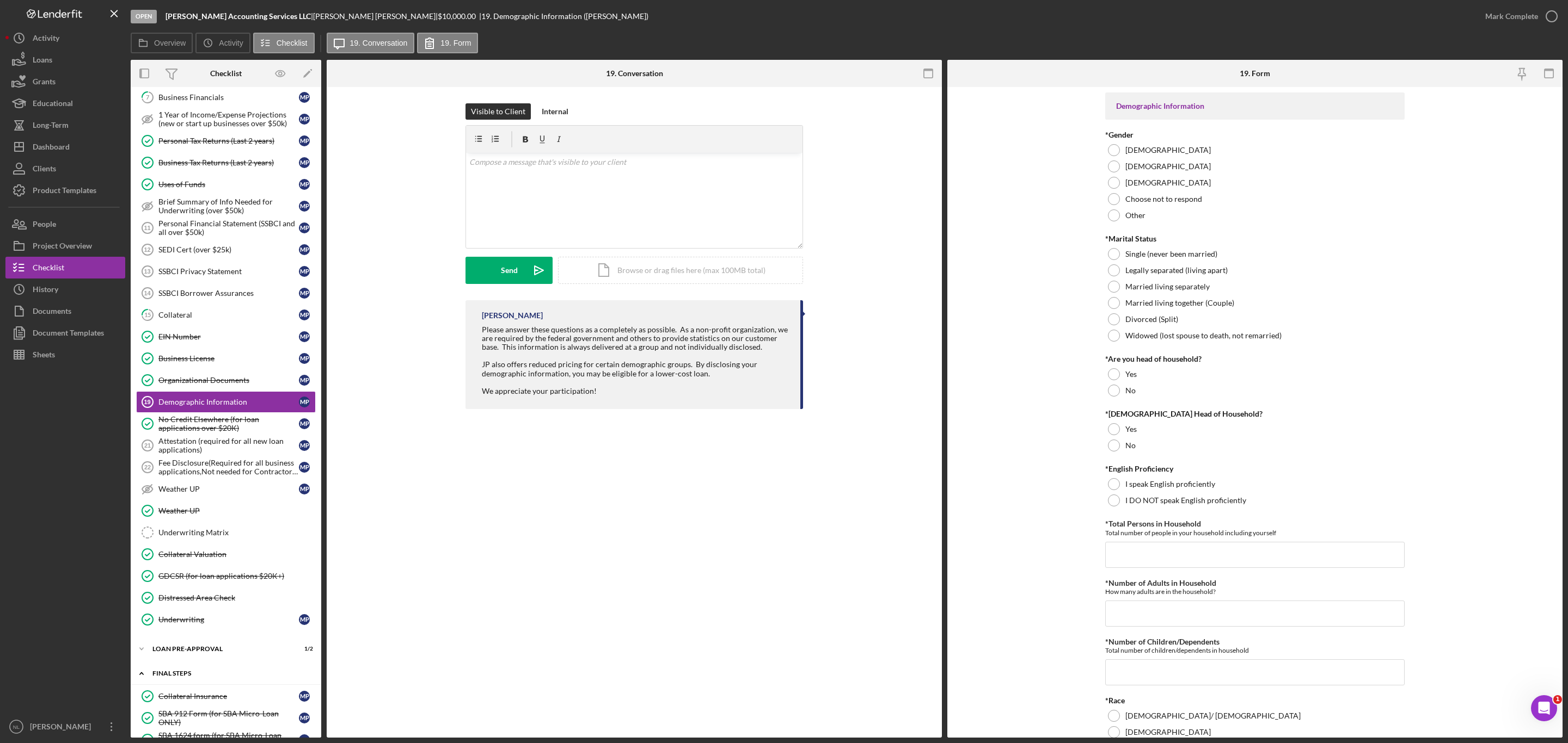
scroll to position [700, 0]
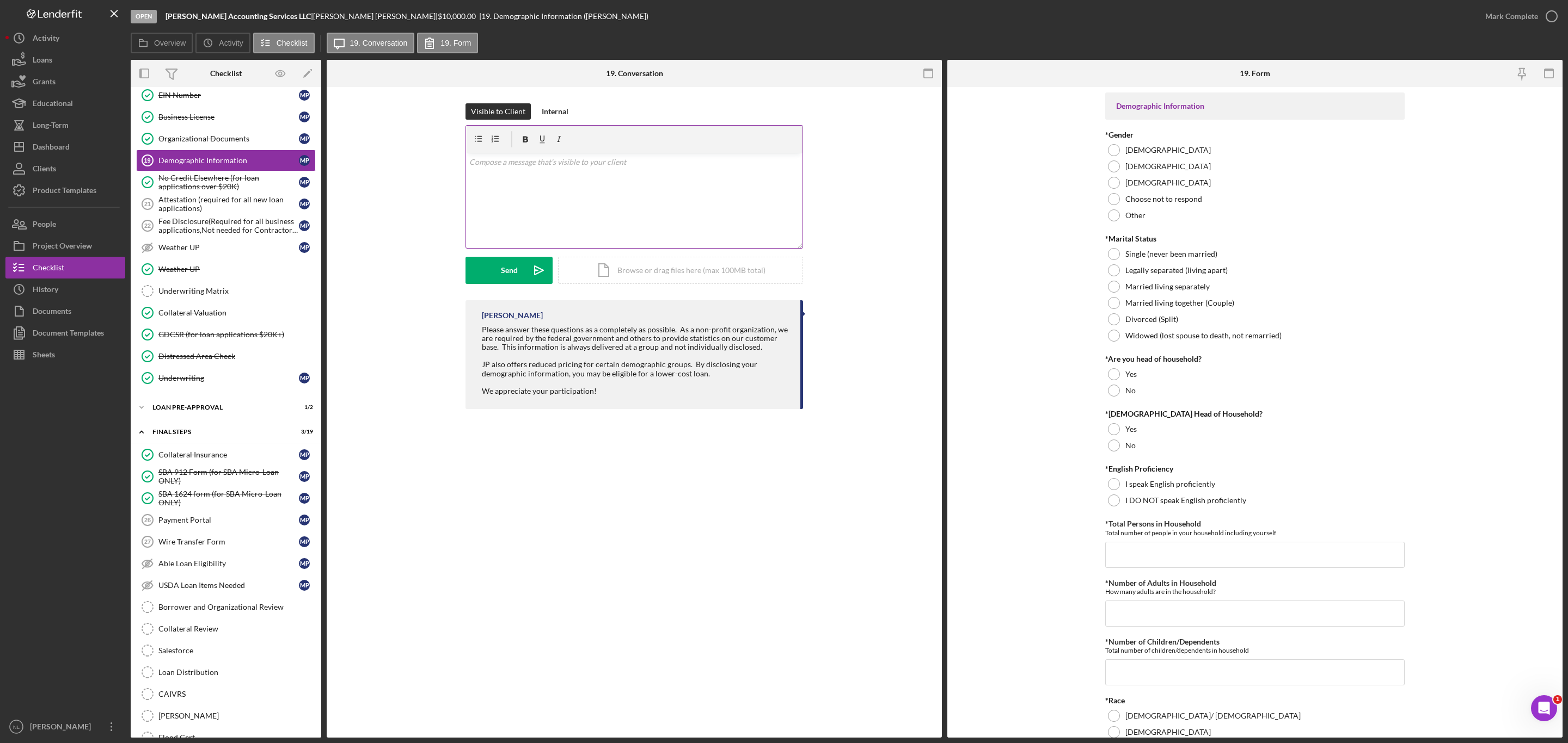
click at [516, 195] on div "v Color teal Color pink Remove color Add row above Add row below Add column bef…" at bounding box center [634, 200] width 336 height 95
click at [80, 157] on button "Icon/Dashboard Dashboard" at bounding box center [65, 147] width 120 height 22
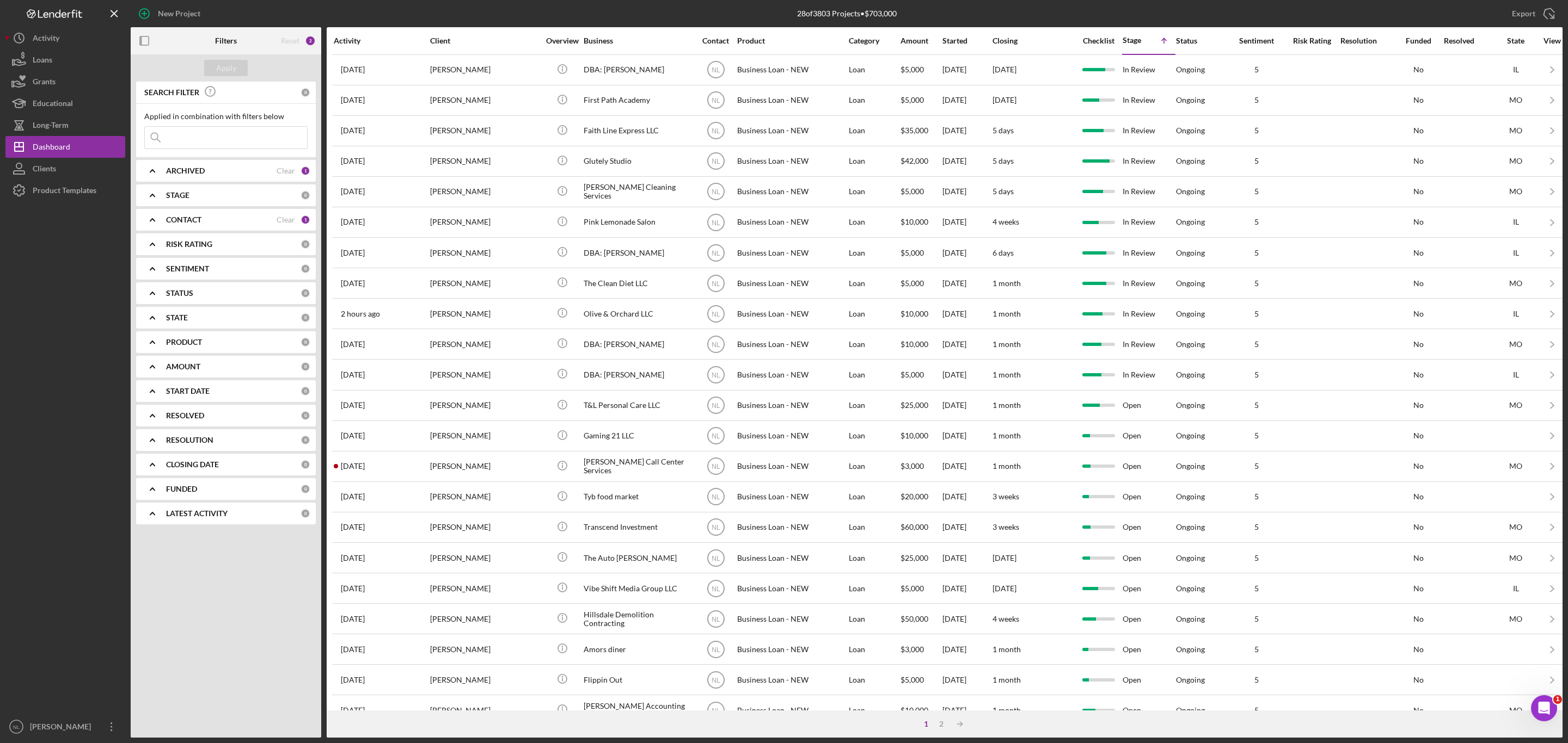
click at [237, 140] on input at bounding box center [226, 138] width 162 height 22
type input "[PERSON_NAME]"
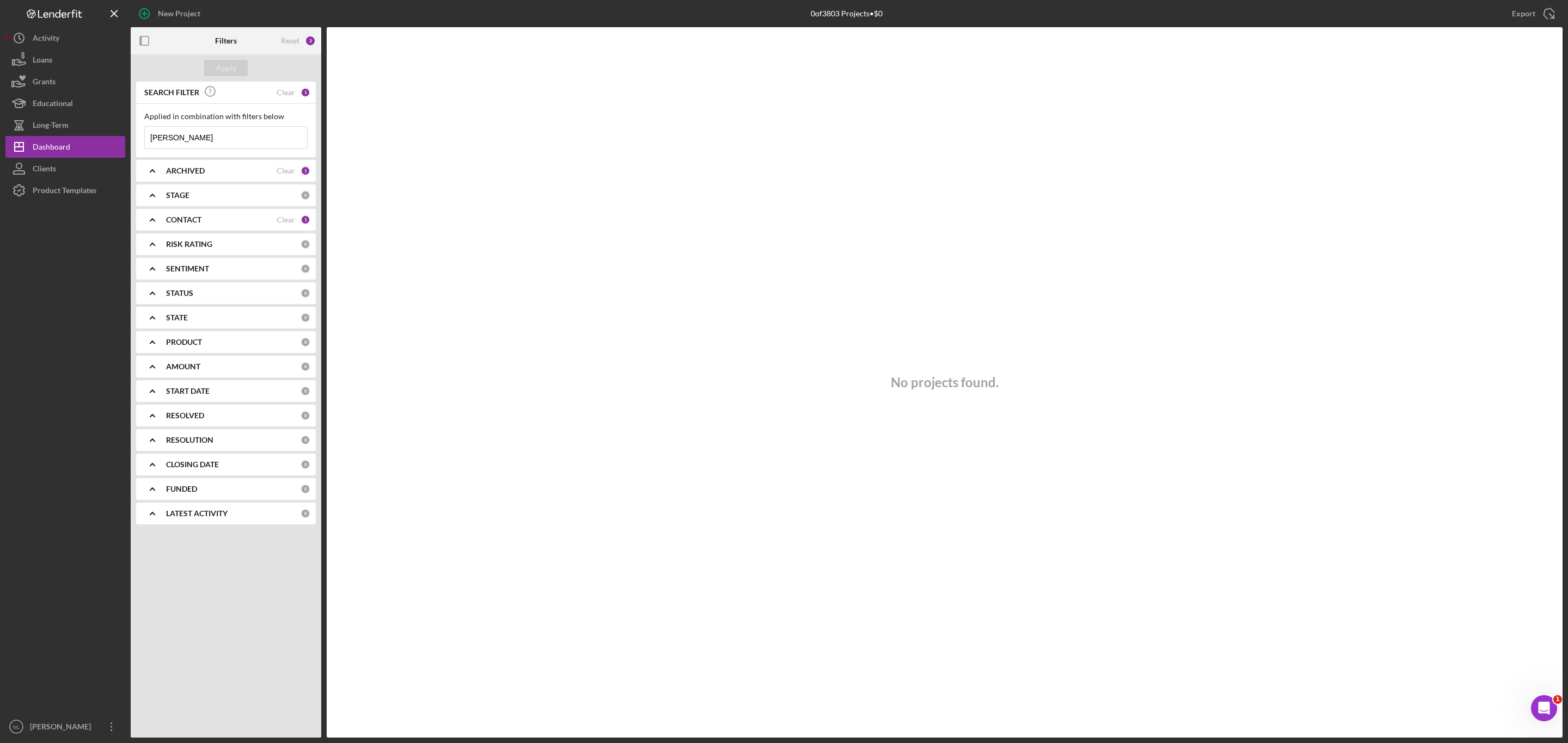
click at [254, 144] on input "[PERSON_NAME]" at bounding box center [226, 138] width 162 height 22
click at [232, 176] on div "ARCHIVED Clear 1" at bounding box center [238, 171] width 145 height 22
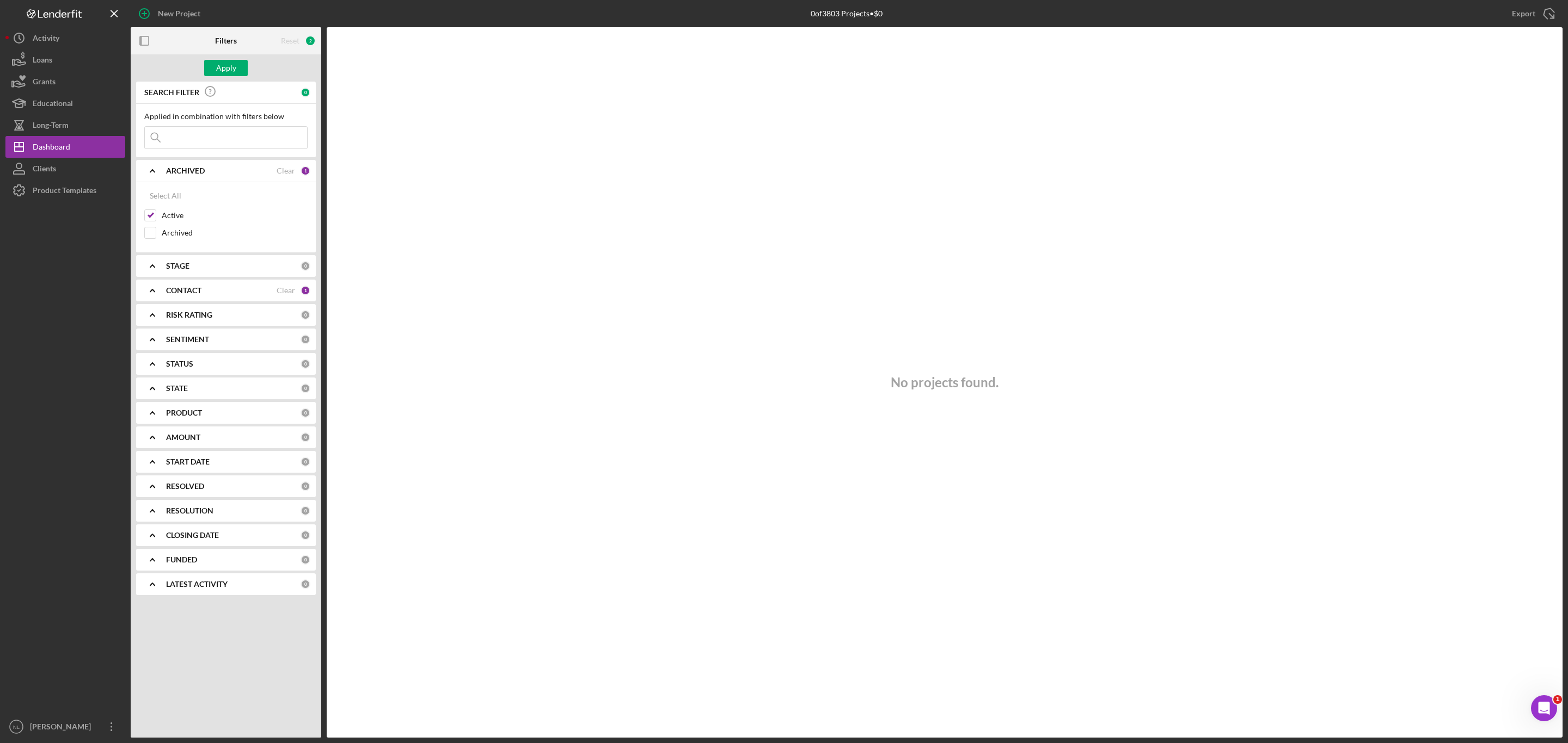
click at [232, 176] on div "ARCHIVED Clear 1" at bounding box center [238, 171] width 145 height 22
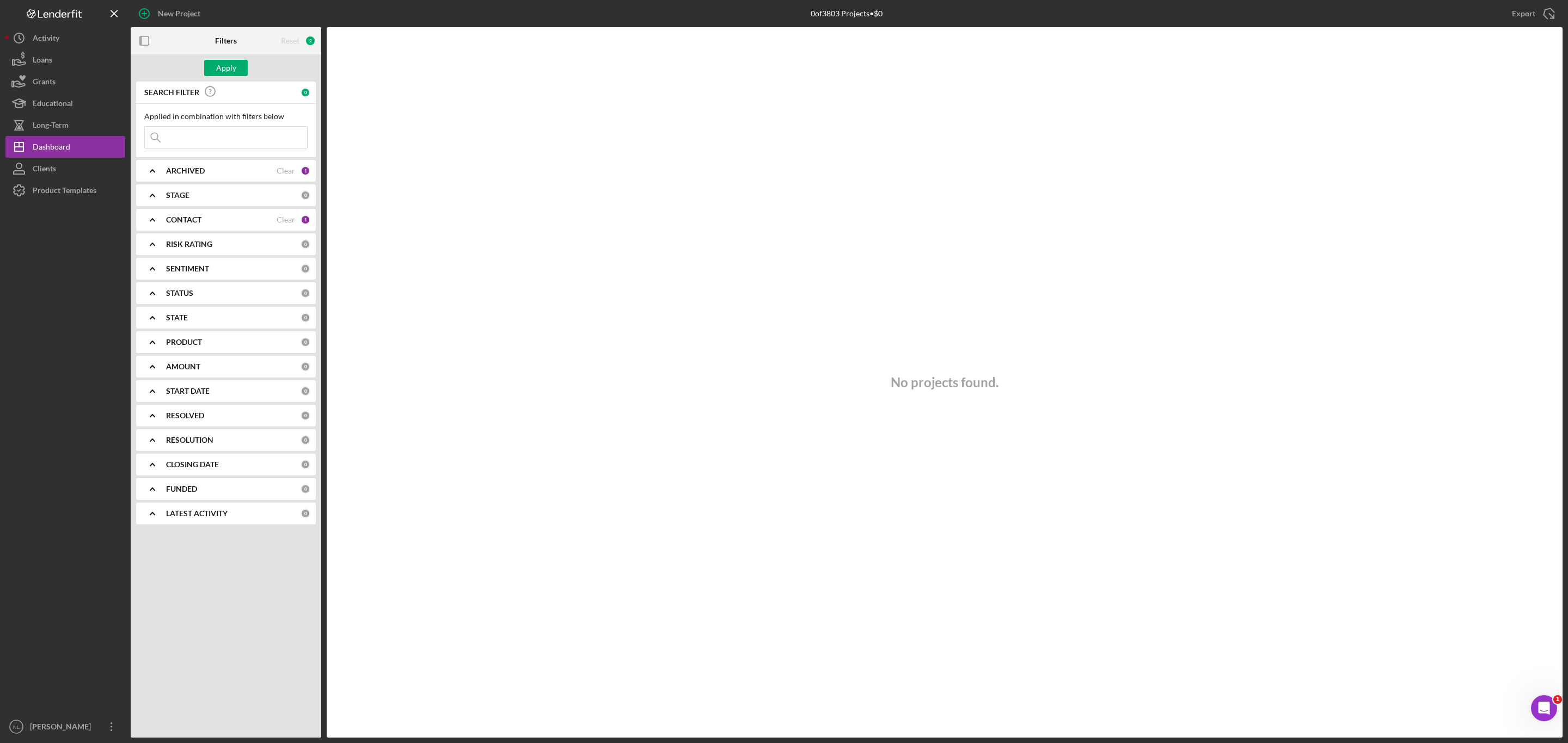
click at [206, 224] on div "CONTACT" at bounding box center [221, 219] width 111 height 9
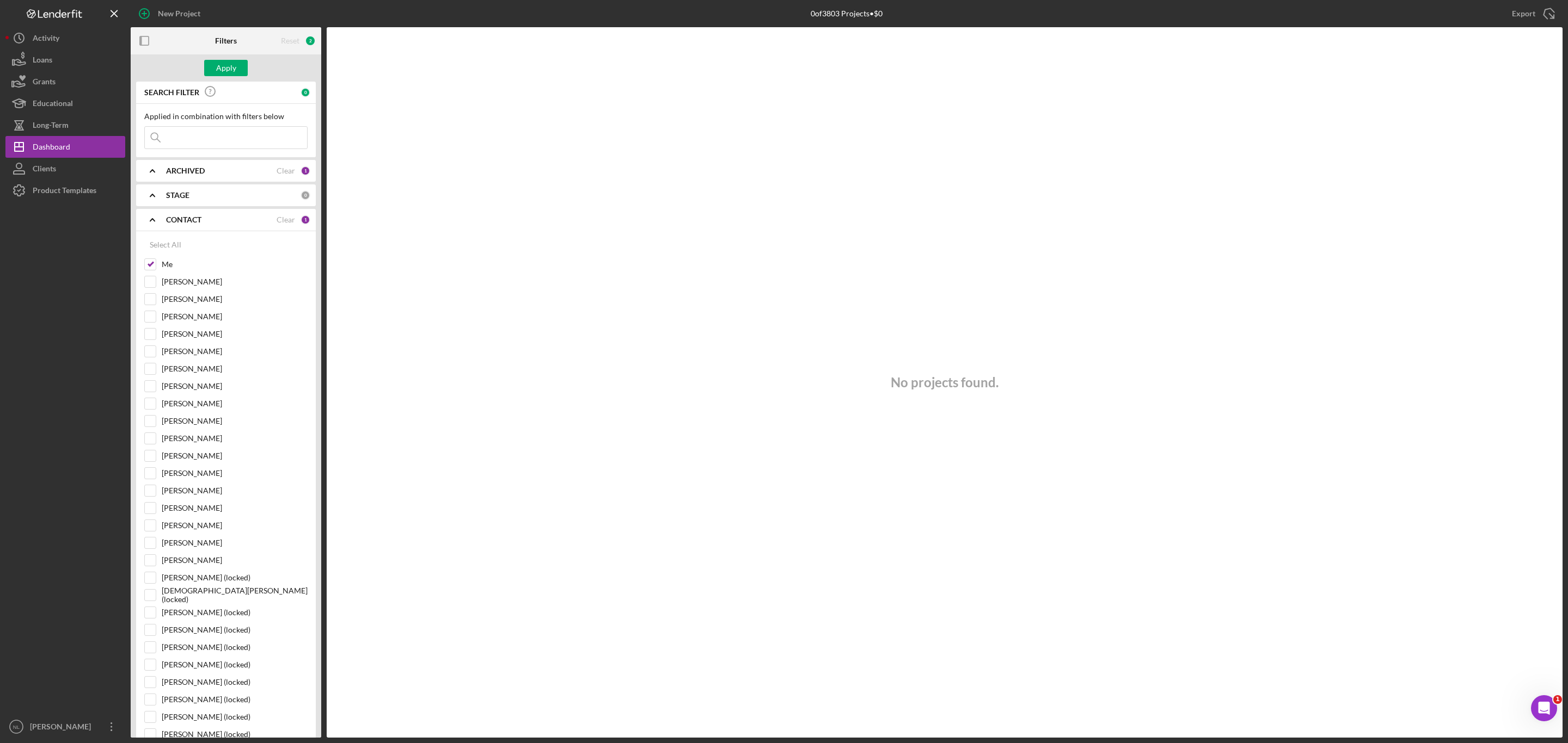
click at [164, 175] on icon "Icon/Expander" at bounding box center [153, 171] width 27 height 27
click at [152, 216] on input "Active" at bounding box center [150, 215] width 11 height 11
checkbox input "false"
click at [224, 57] on div "Apply" at bounding box center [226, 68] width 190 height 27
click at [223, 67] on div "Apply" at bounding box center [226, 68] width 20 height 16
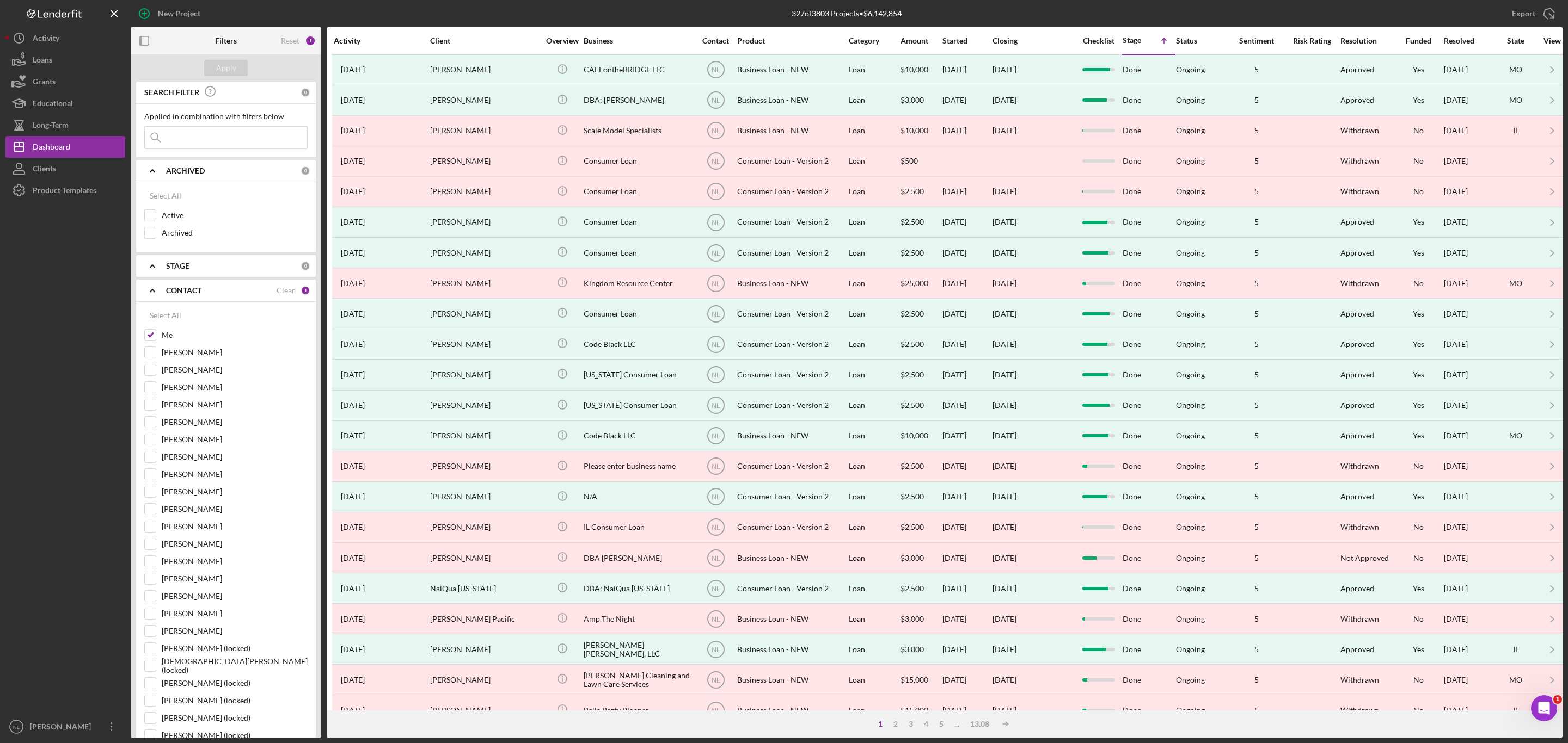
click at [204, 134] on input at bounding box center [226, 138] width 162 height 22
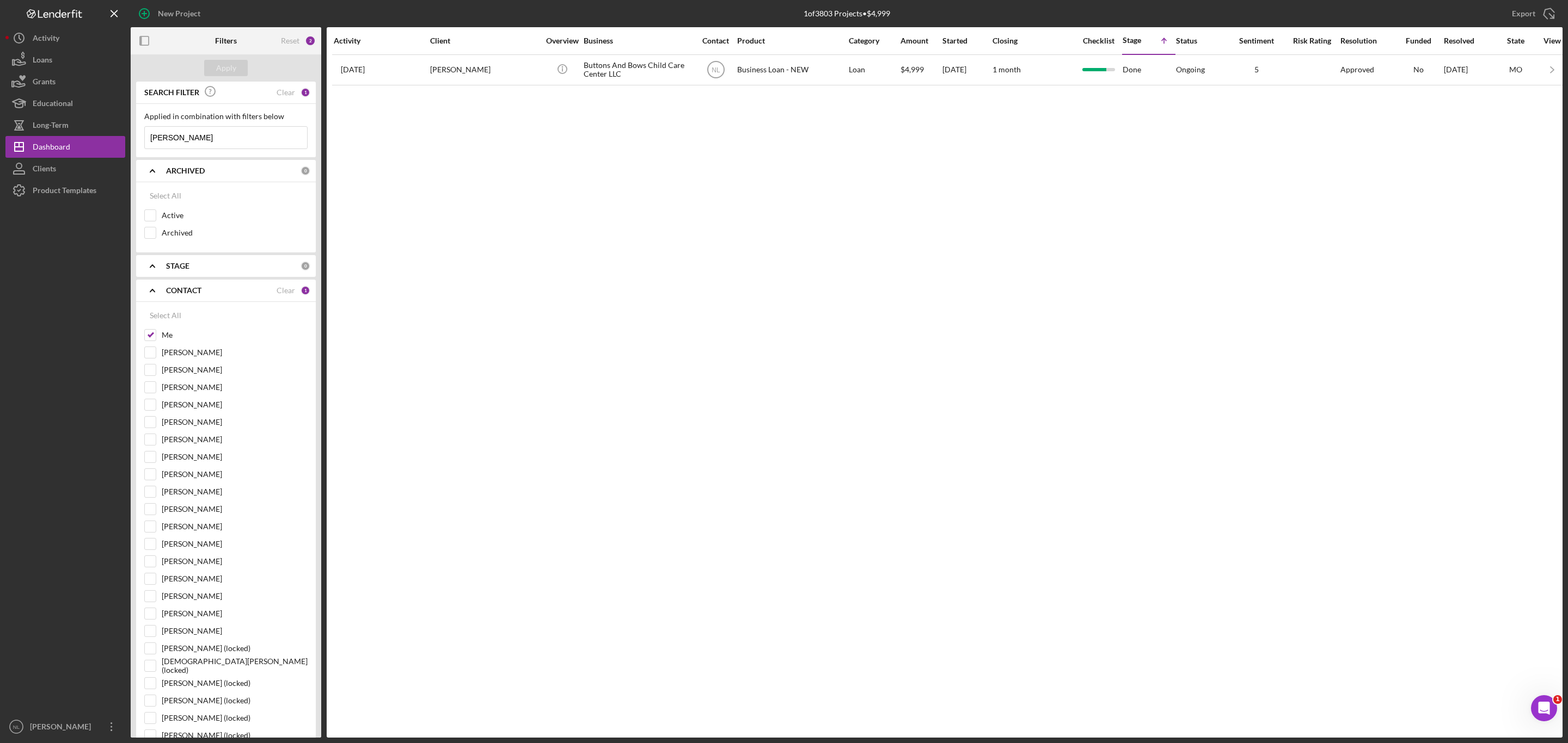
type input "[PERSON_NAME]"
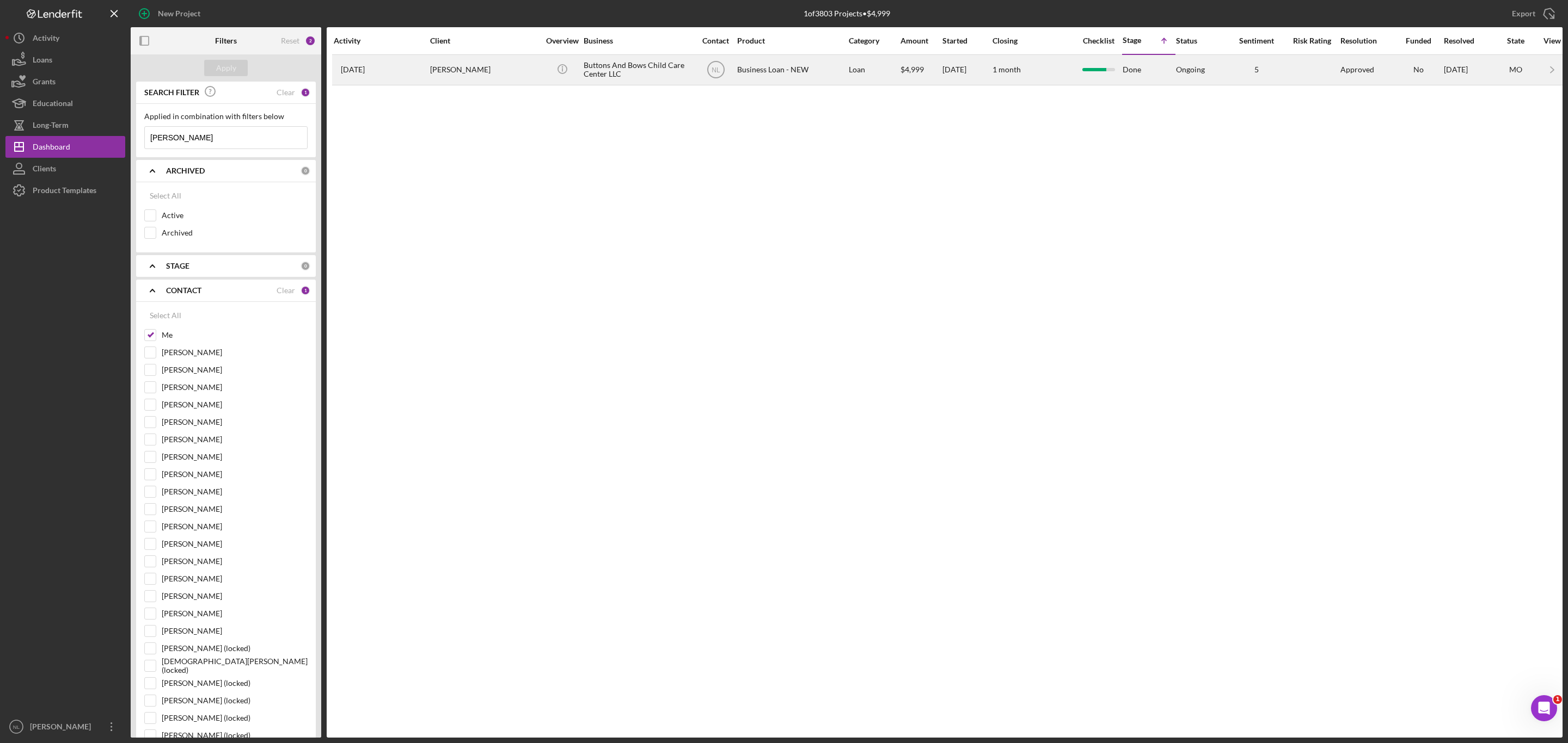
click at [461, 75] on div "[PERSON_NAME]" at bounding box center [484, 70] width 109 height 29
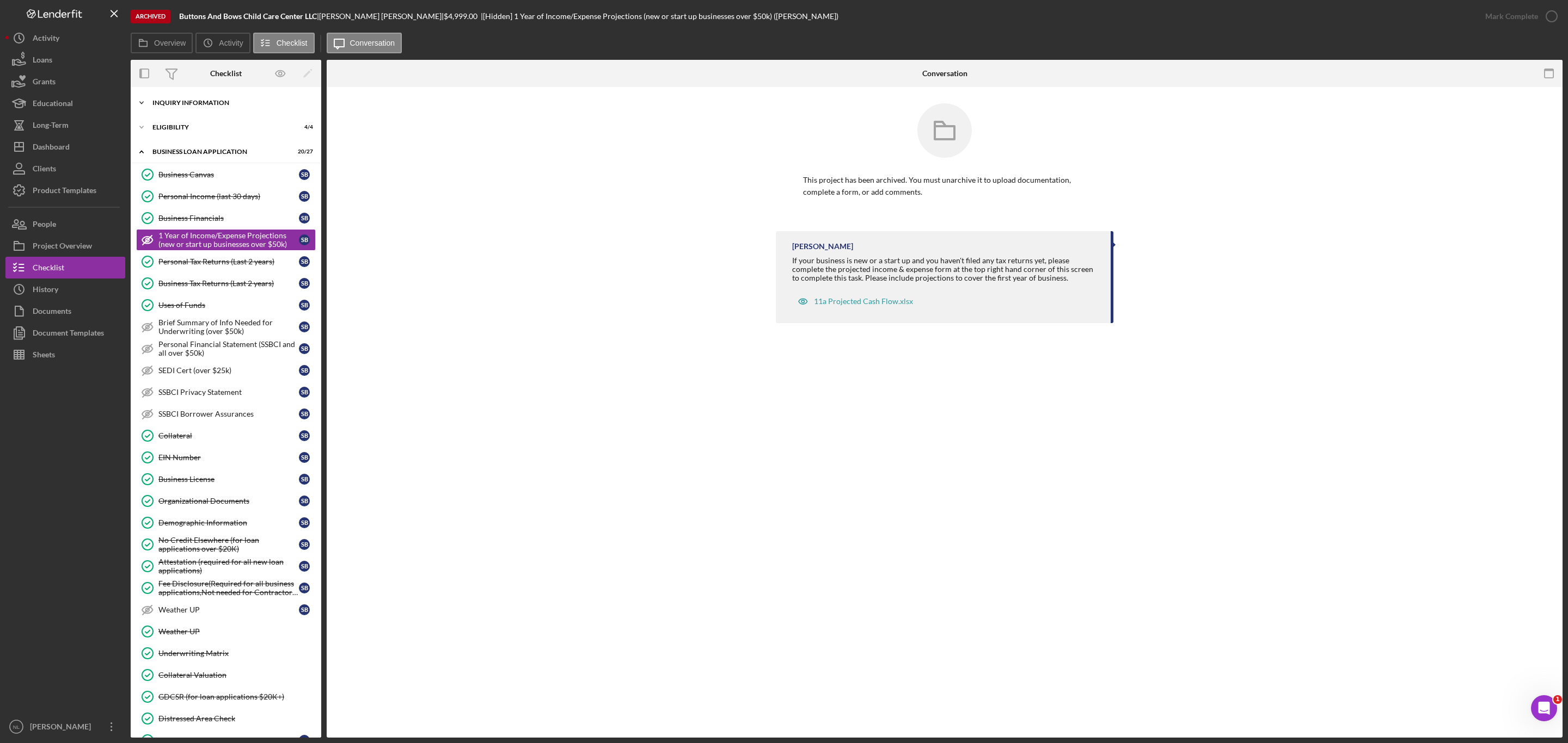
click at [229, 103] on div "INQUIRY INFORMATION" at bounding box center [230, 103] width 155 height 7
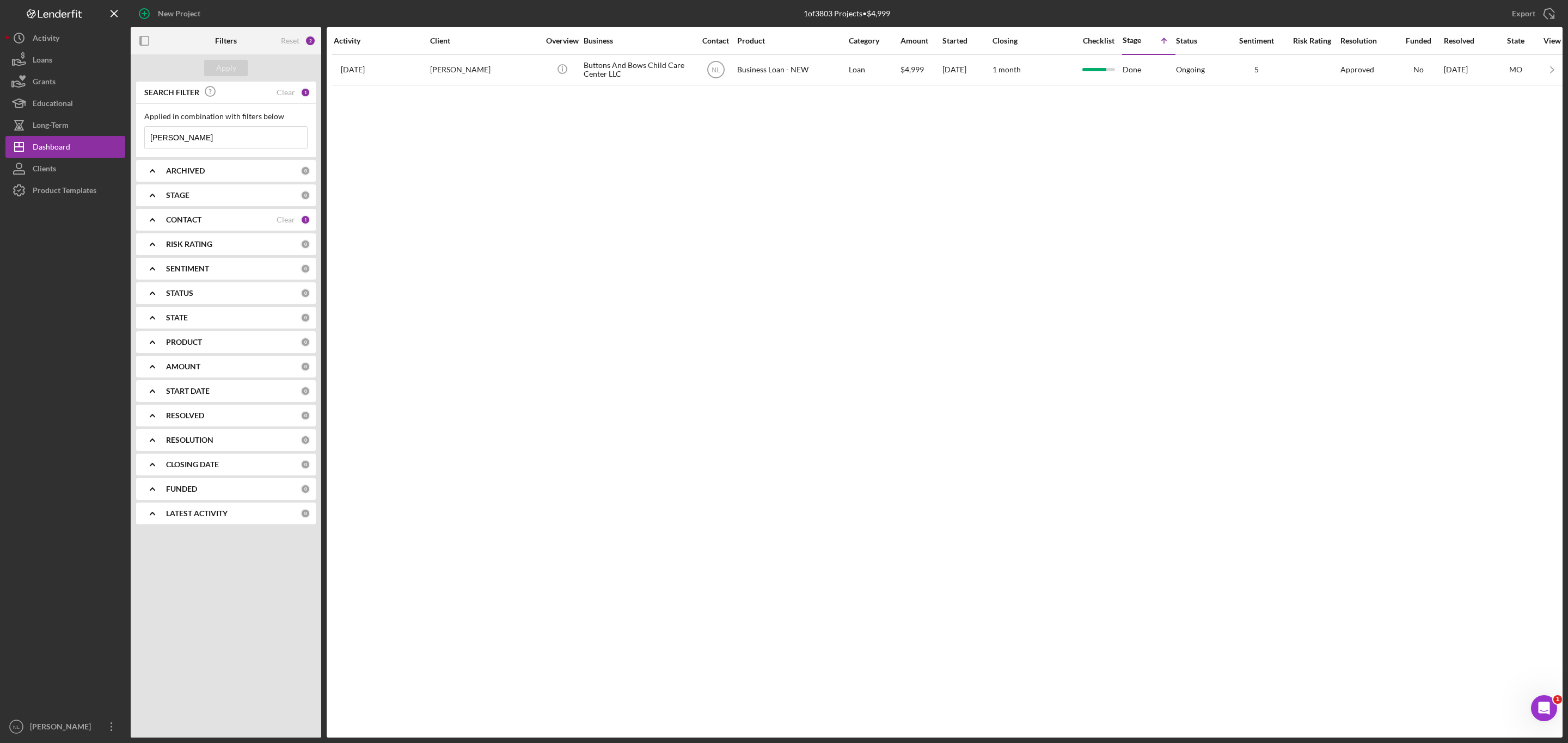
click at [234, 142] on input "[PERSON_NAME]" at bounding box center [226, 138] width 162 height 22
type input "[PERSON_NAME]"
click at [229, 72] on div "Apply" at bounding box center [226, 68] width 20 height 16
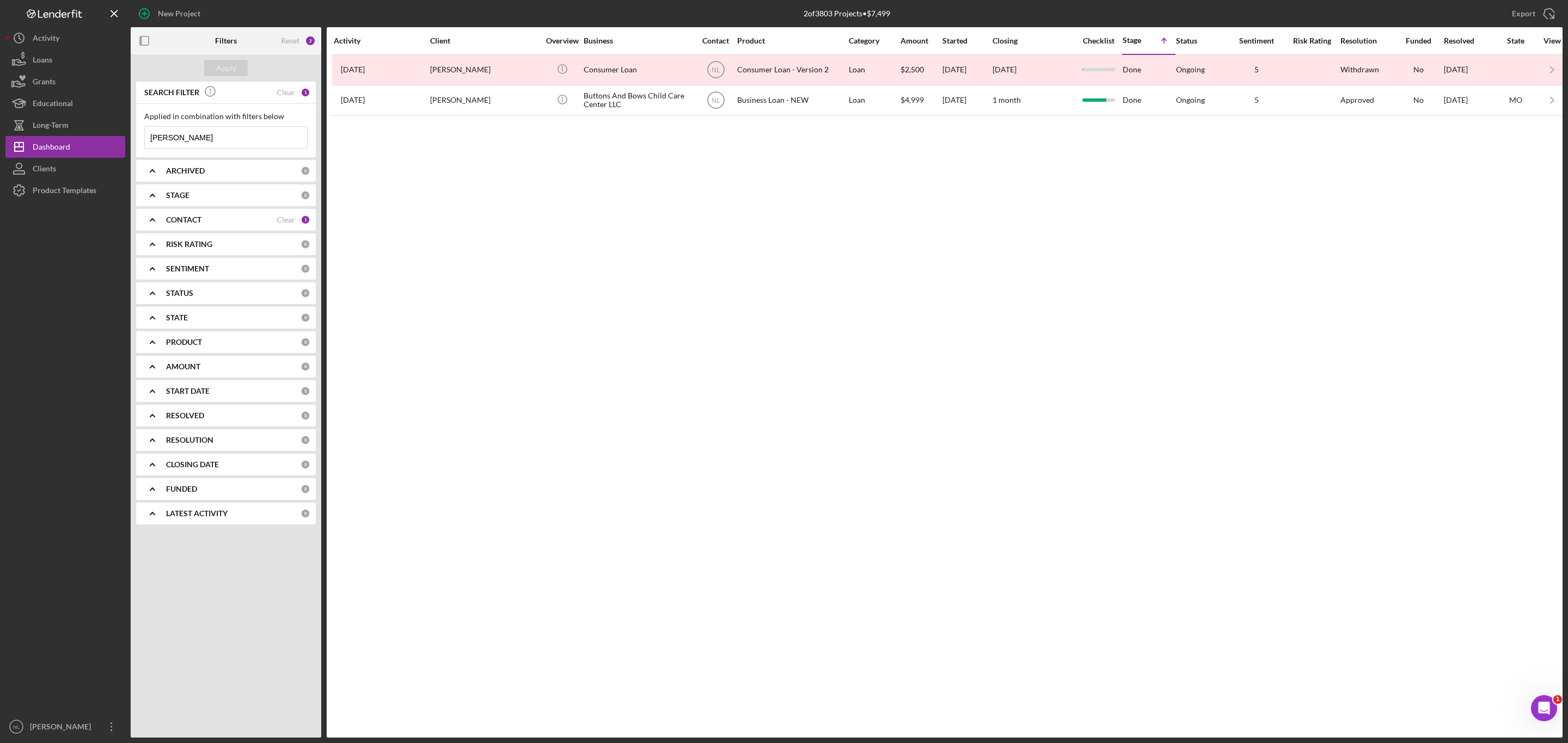
click at [217, 140] on input "[PERSON_NAME]" at bounding box center [226, 138] width 162 height 22
click at [219, 171] on div "ARCHIVED" at bounding box center [233, 171] width 134 height 9
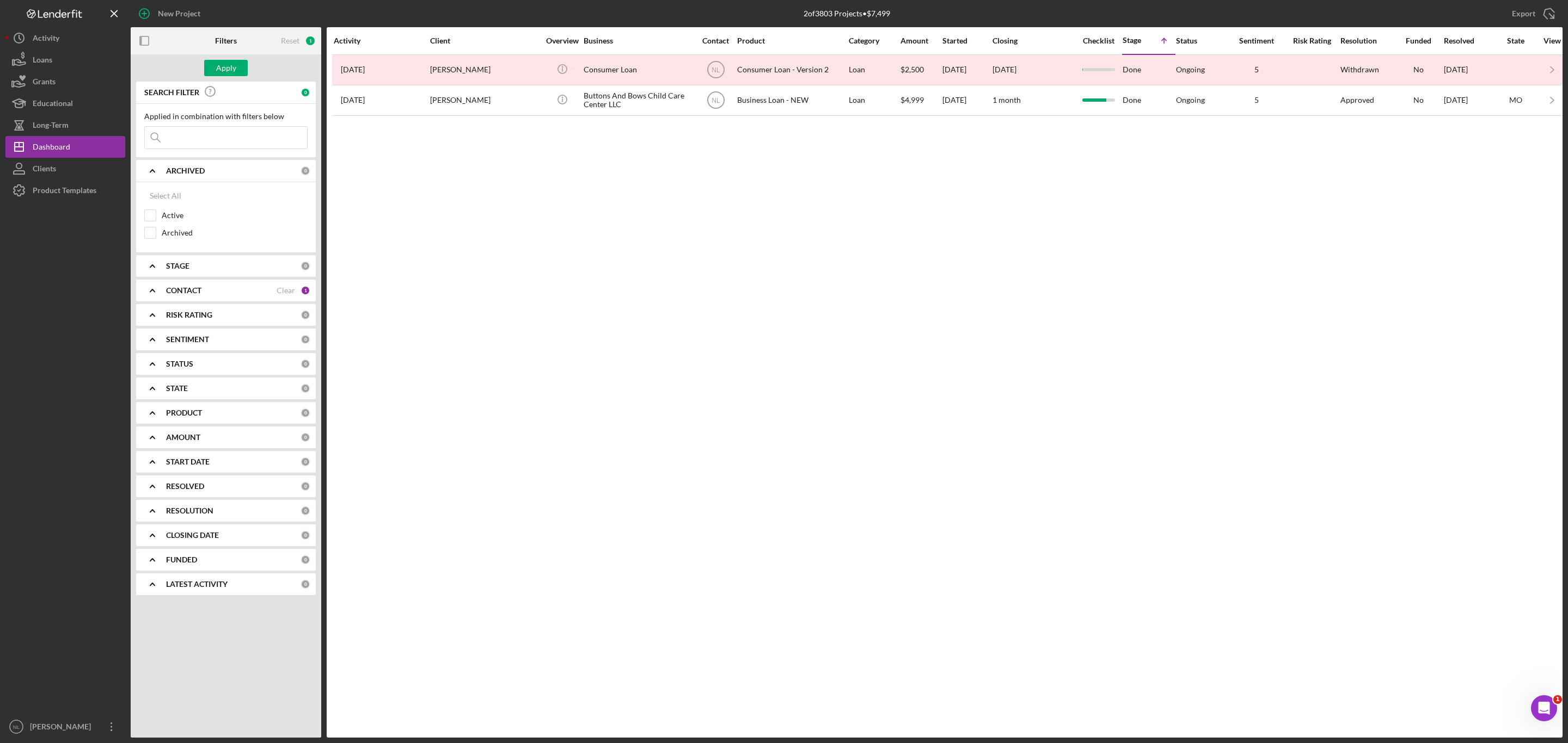
click at [219, 172] on div "ARCHIVED" at bounding box center [233, 171] width 134 height 9
click at [211, 190] on div "STAGE 0" at bounding box center [238, 195] width 145 height 22
click at [203, 183] on div "SEARCH FILTER 0 Applied in combination with filters below Icon/Menu Close Icon/…" at bounding box center [226, 368] width 190 height 574
click at [161, 173] on icon "Icon/Expander" at bounding box center [153, 171] width 27 height 27
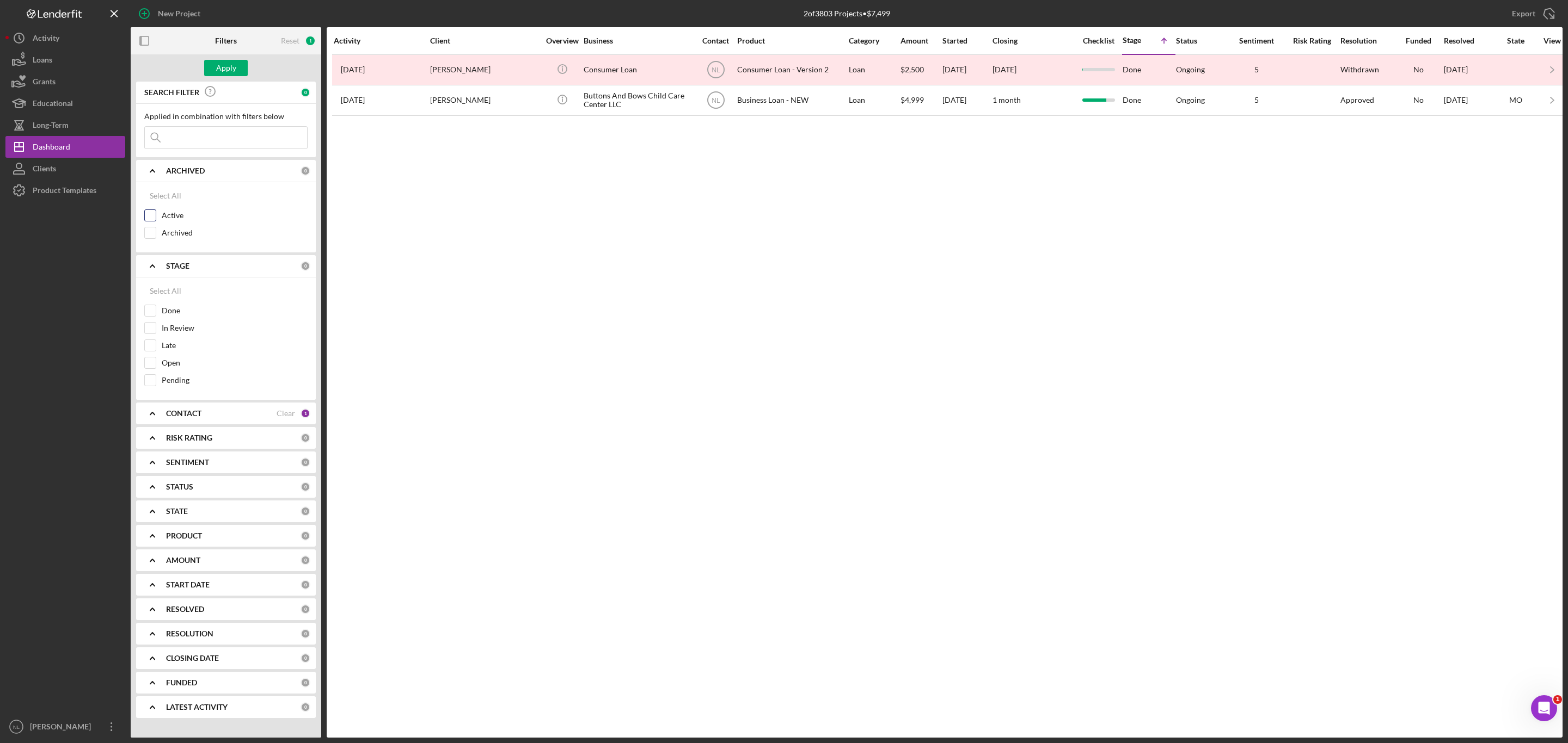
click at [149, 217] on input "Active" at bounding box center [150, 215] width 11 height 11
checkbox input "true"
click at [232, 61] on div "Apply" at bounding box center [226, 68] width 20 height 16
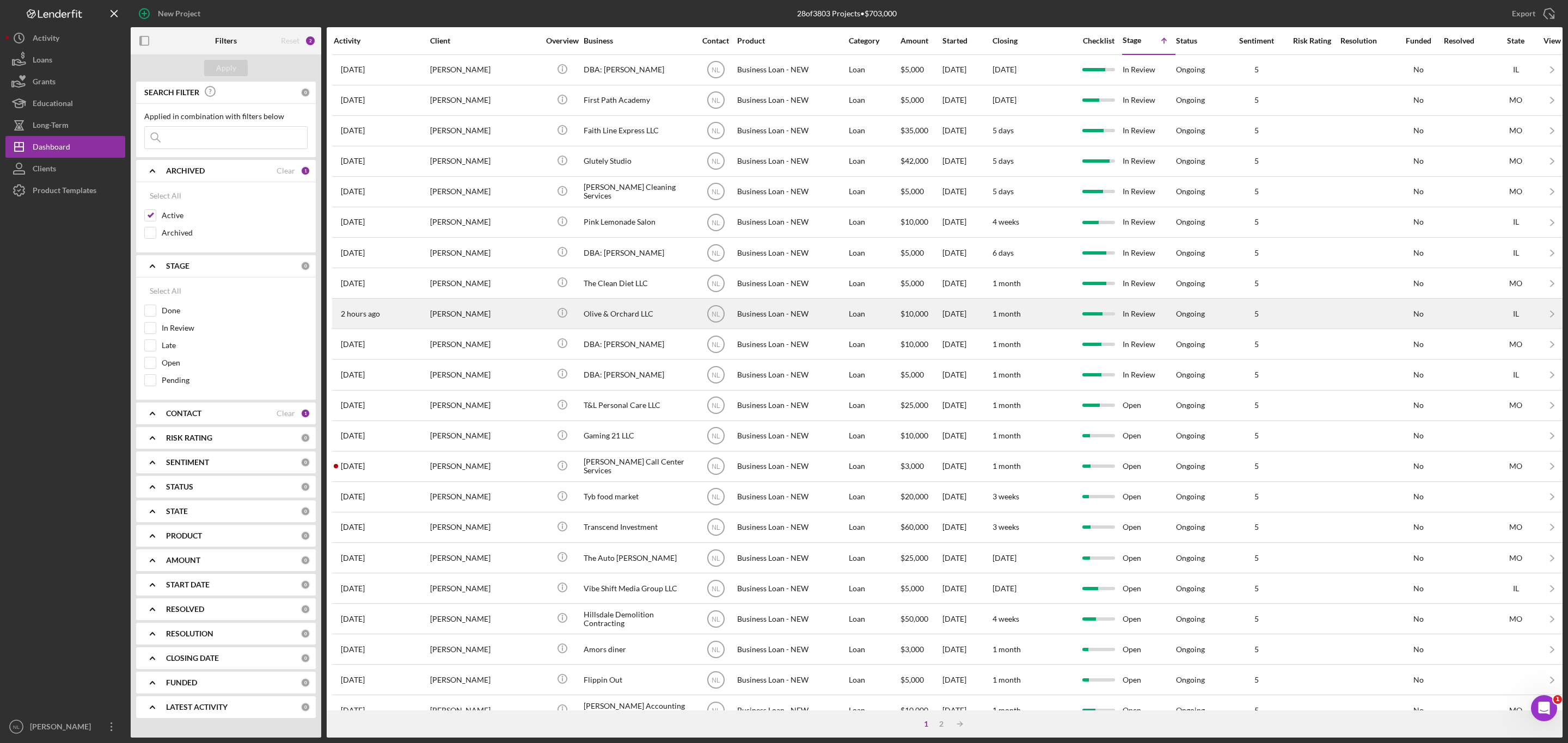
scroll to position [144, 0]
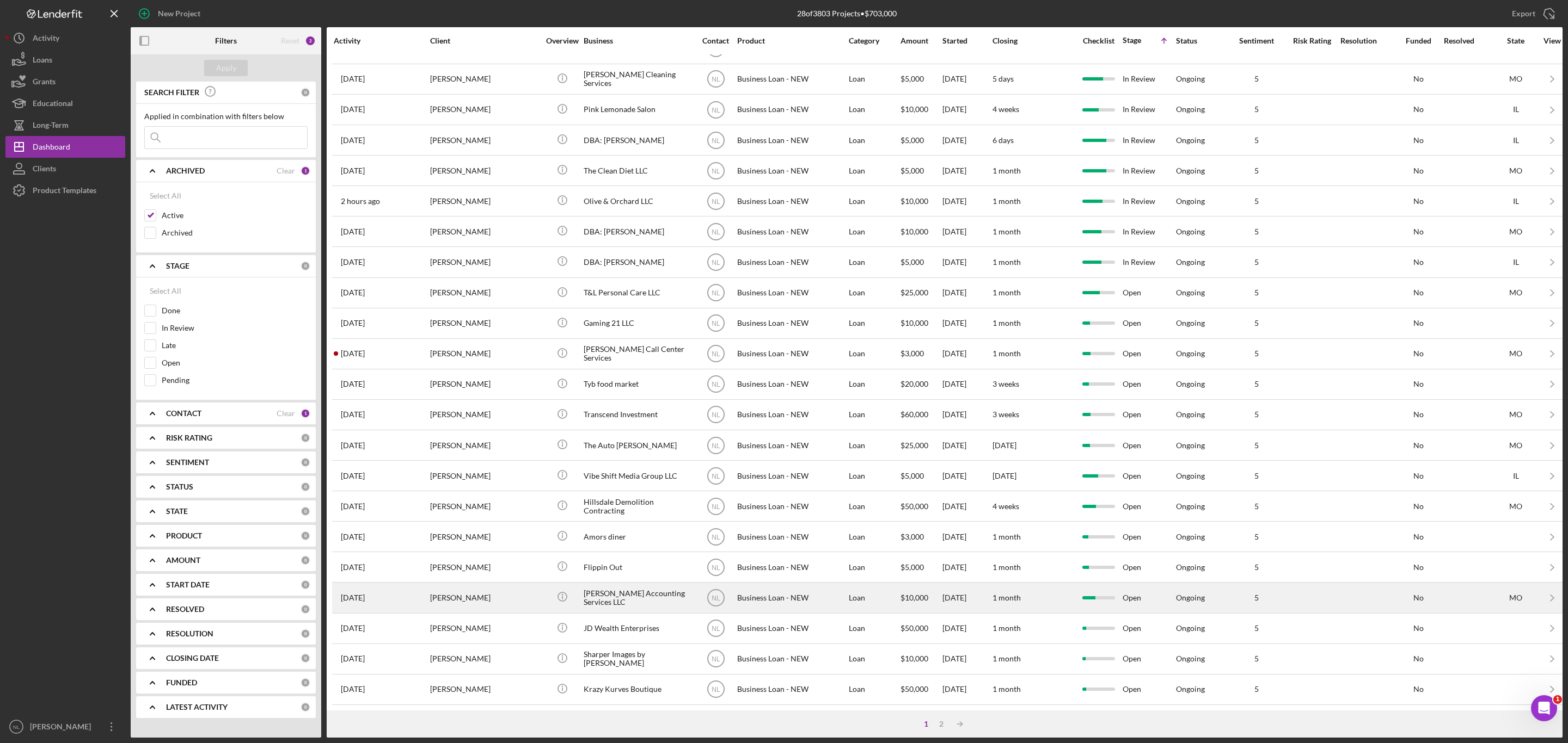
click at [490, 583] on div "[PERSON_NAME]" at bounding box center [484, 597] width 109 height 29
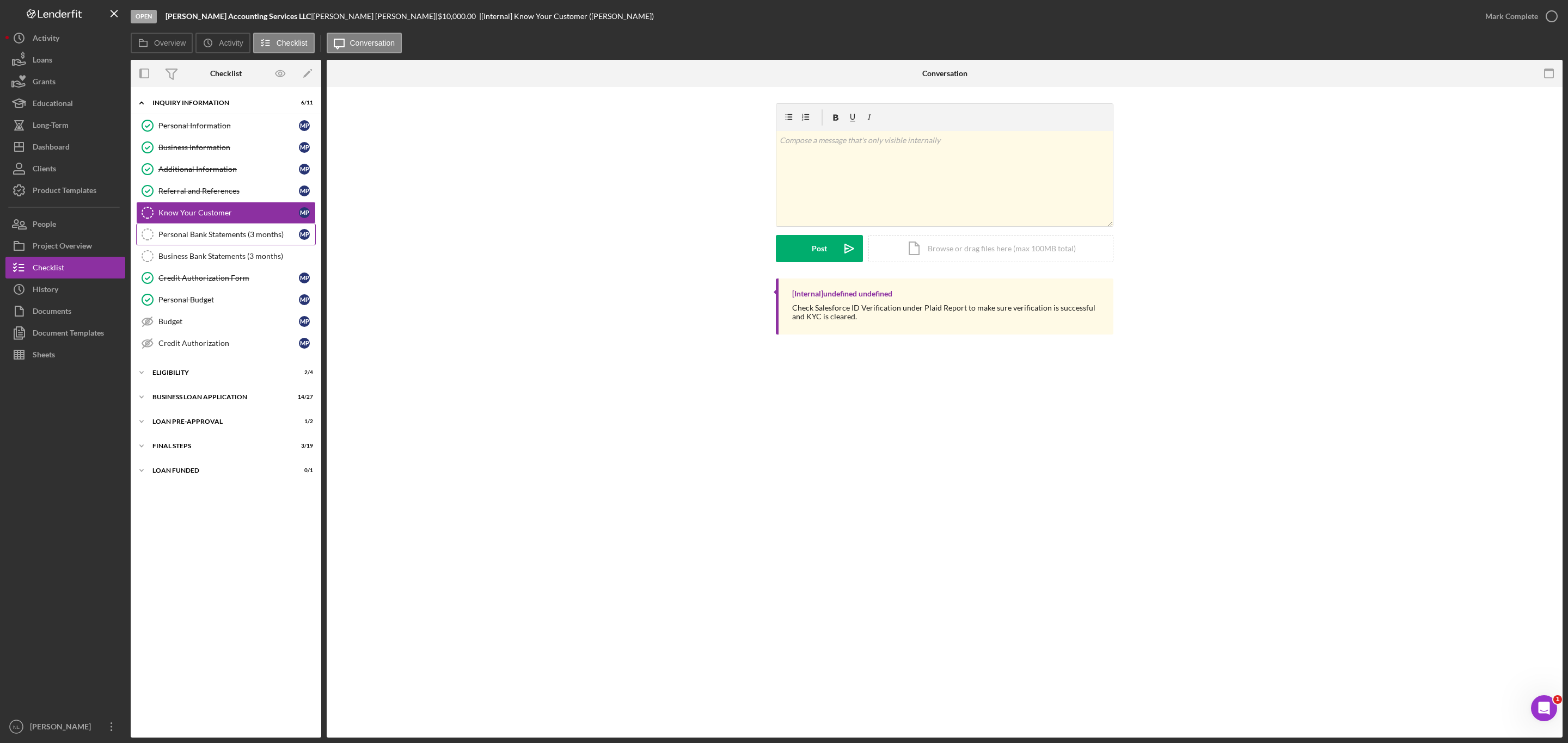
click at [221, 239] on div "Personal Bank Statements (3 months)" at bounding box center [229, 234] width 140 height 9
click at [219, 258] on div "Business Bank Statements (3 months)" at bounding box center [237, 256] width 157 height 9
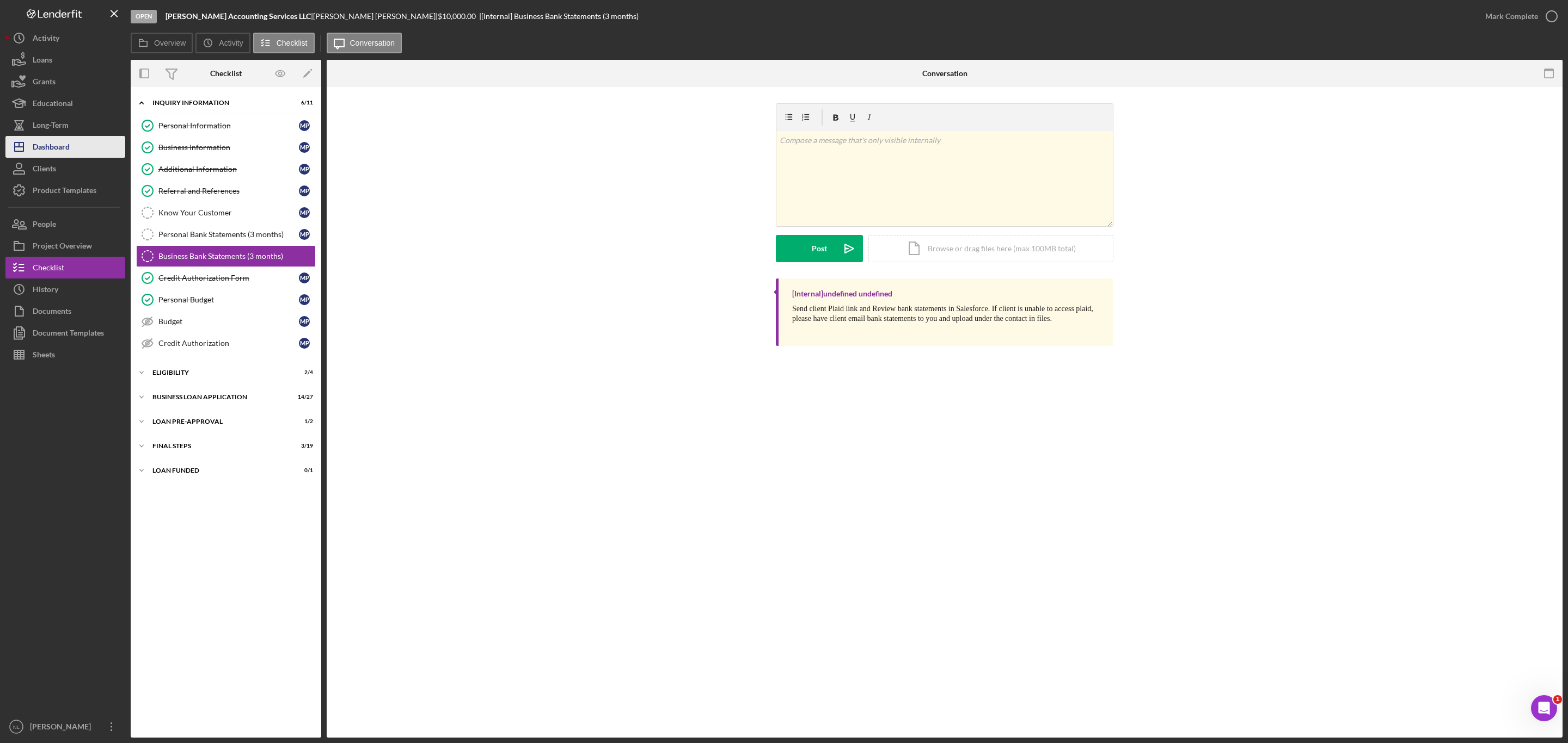
click at [82, 150] on button "Icon/Dashboard Dashboard" at bounding box center [65, 147] width 120 height 22
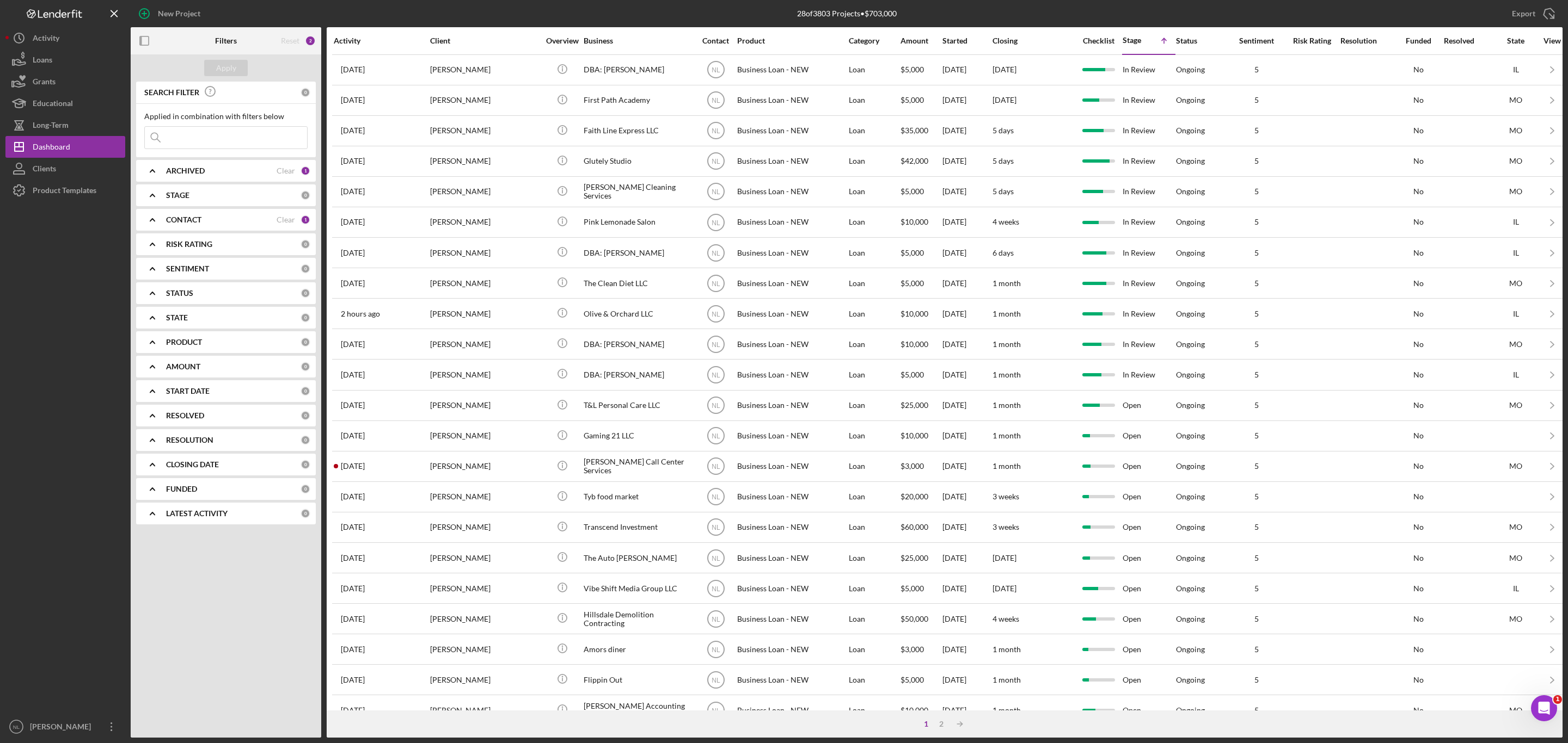
click at [220, 173] on div "ARCHIVED" at bounding box center [221, 171] width 111 height 9
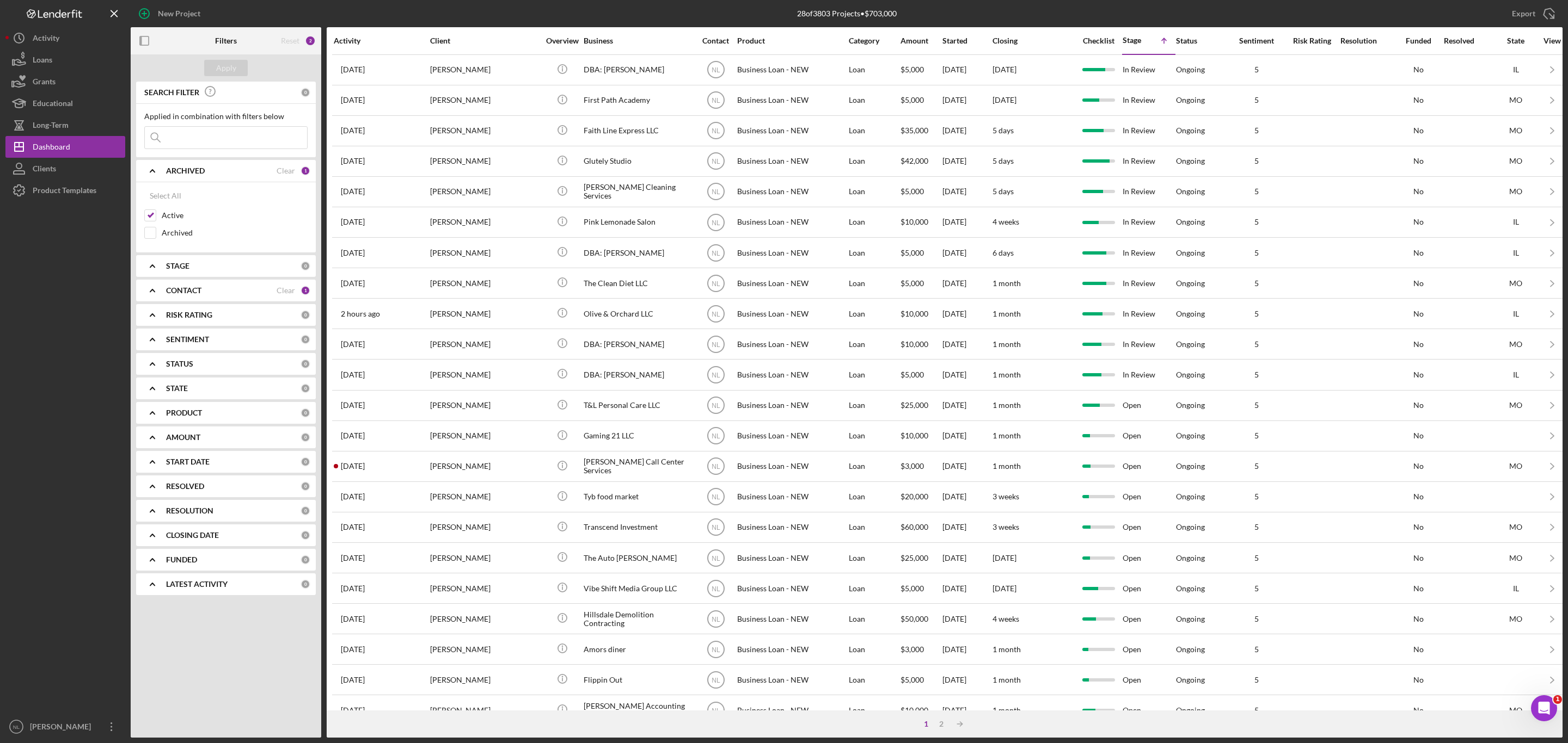
click at [220, 173] on div "ARCHIVED" at bounding box center [221, 171] width 111 height 9
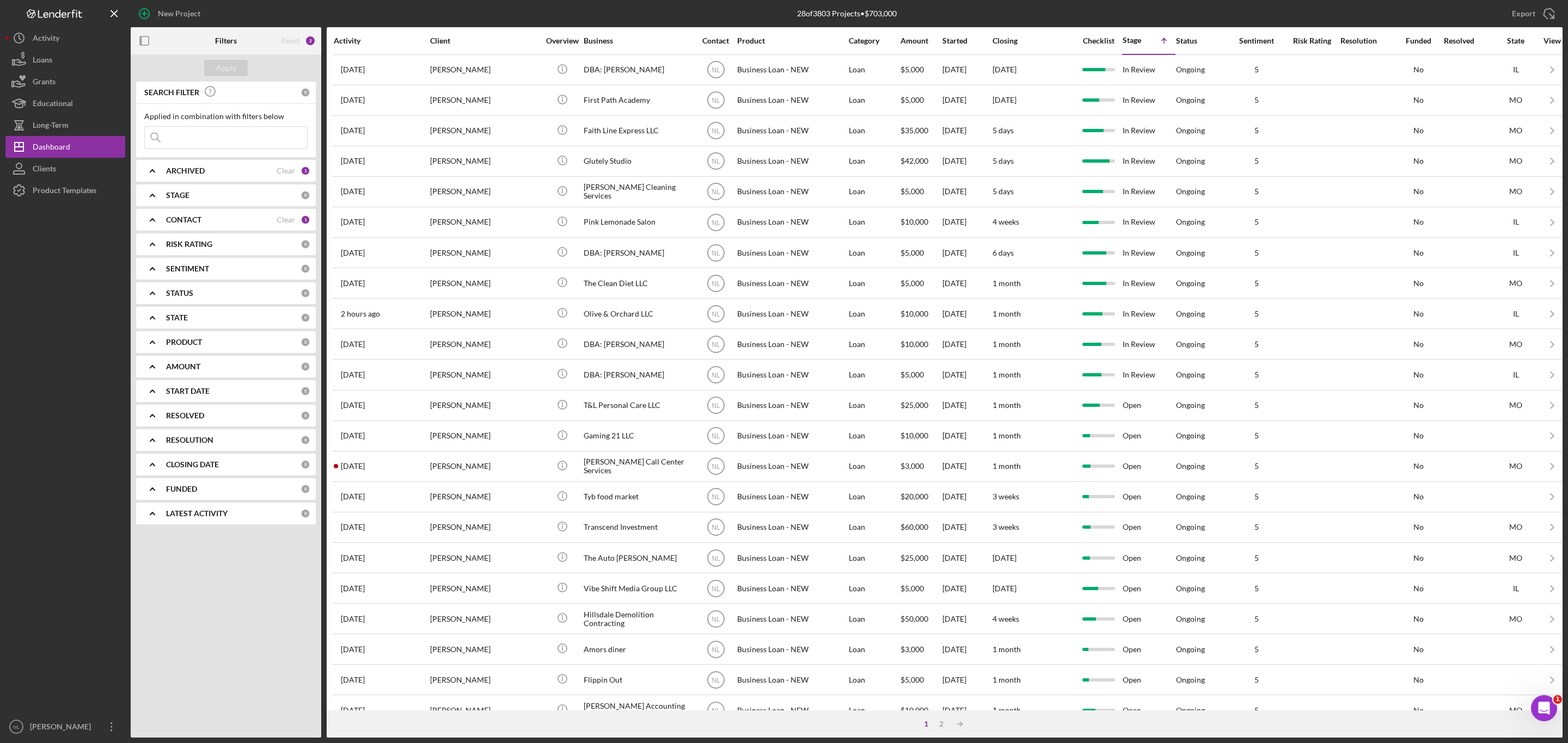
click at [211, 200] on div "STAGE 0" at bounding box center [238, 195] width 145 height 22
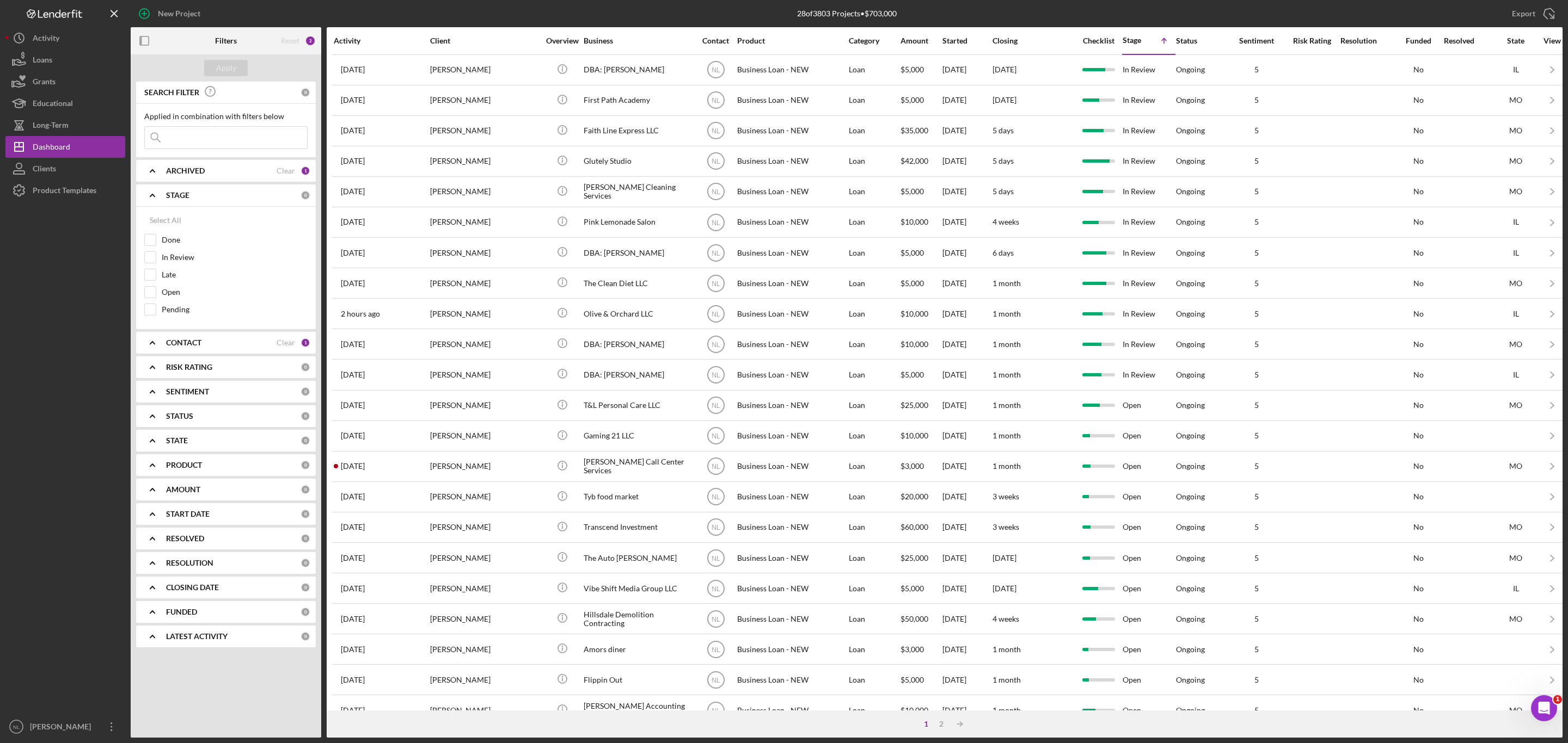
click at [209, 198] on div "STAGE" at bounding box center [233, 195] width 134 height 9
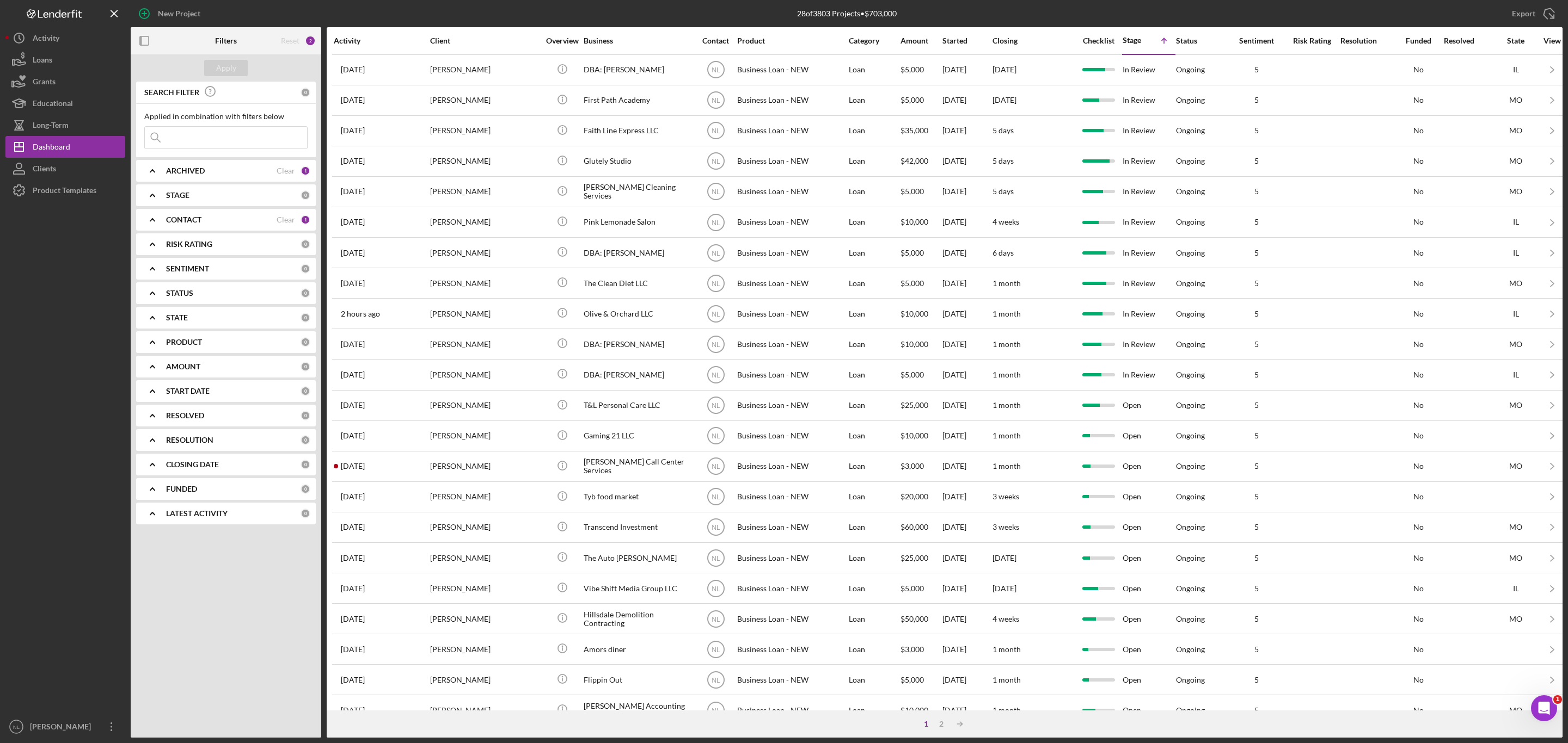
click at [198, 219] on b "CONTACT" at bounding box center [184, 219] width 35 height 9
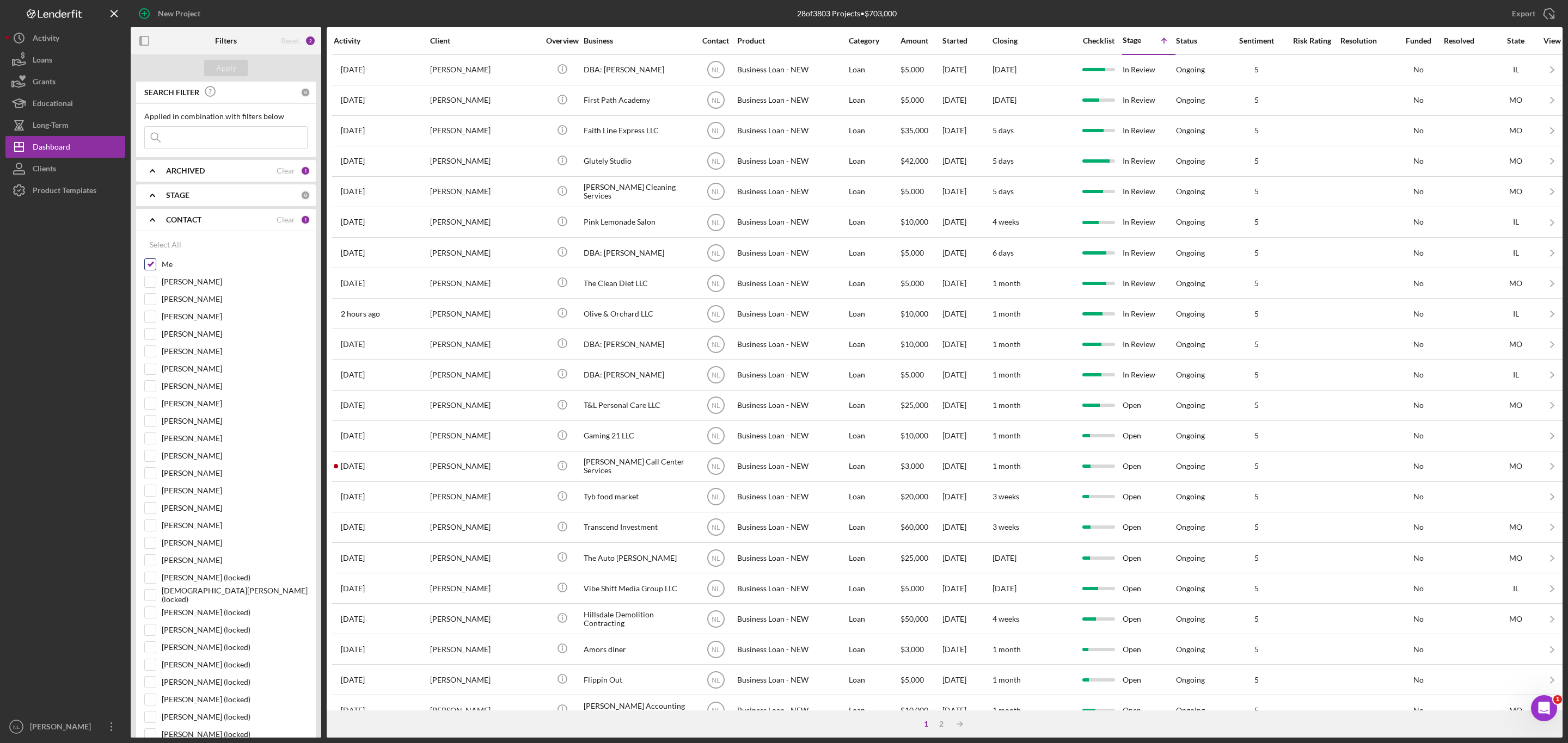
click at [149, 265] on input "Me" at bounding box center [150, 265] width 11 height 11
checkbox input "false"
click at [147, 428] on input "[PERSON_NAME]" at bounding box center [150, 427] width 11 height 11
checkbox input "true"
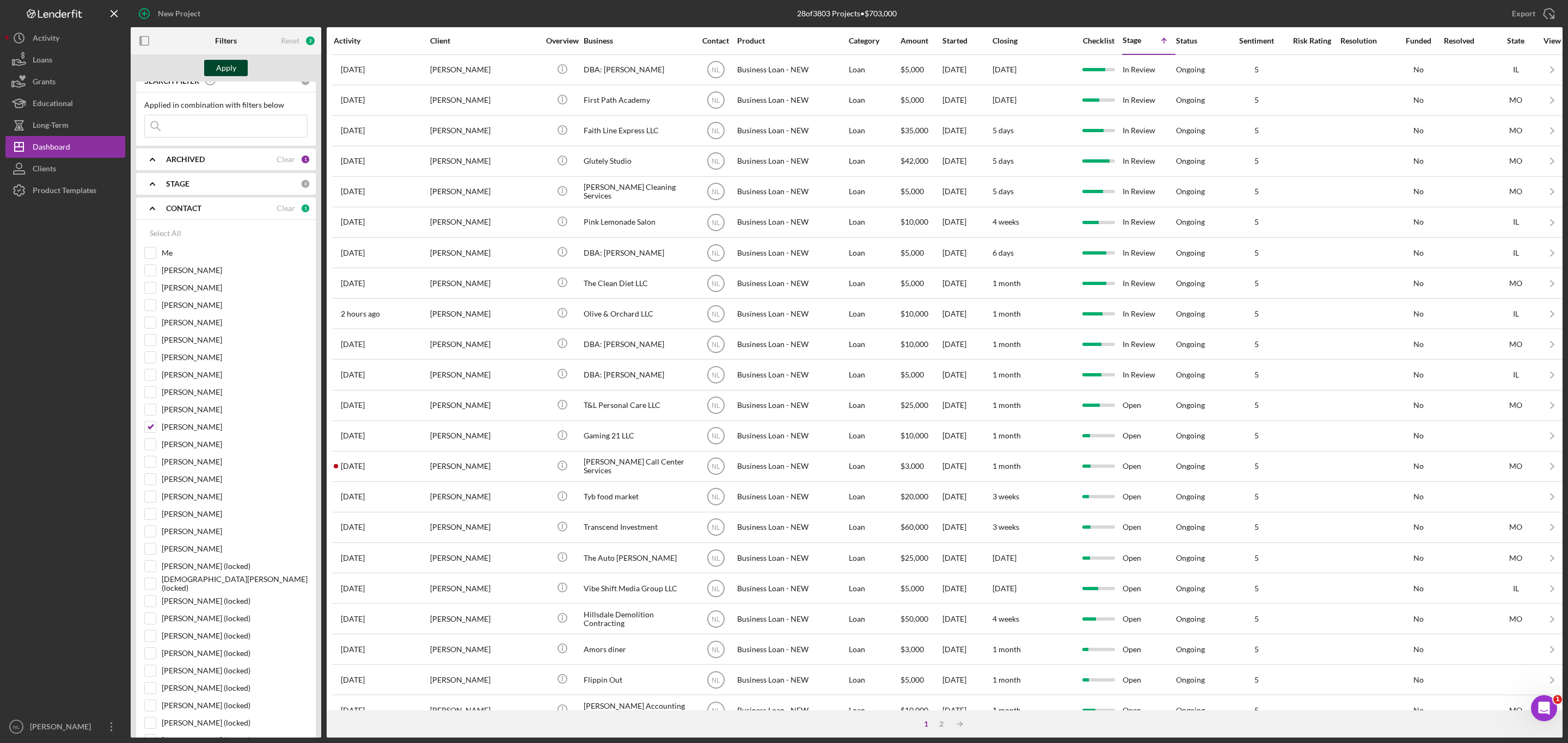
click at [216, 72] on div "Apply" at bounding box center [226, 68] width 20 height 16
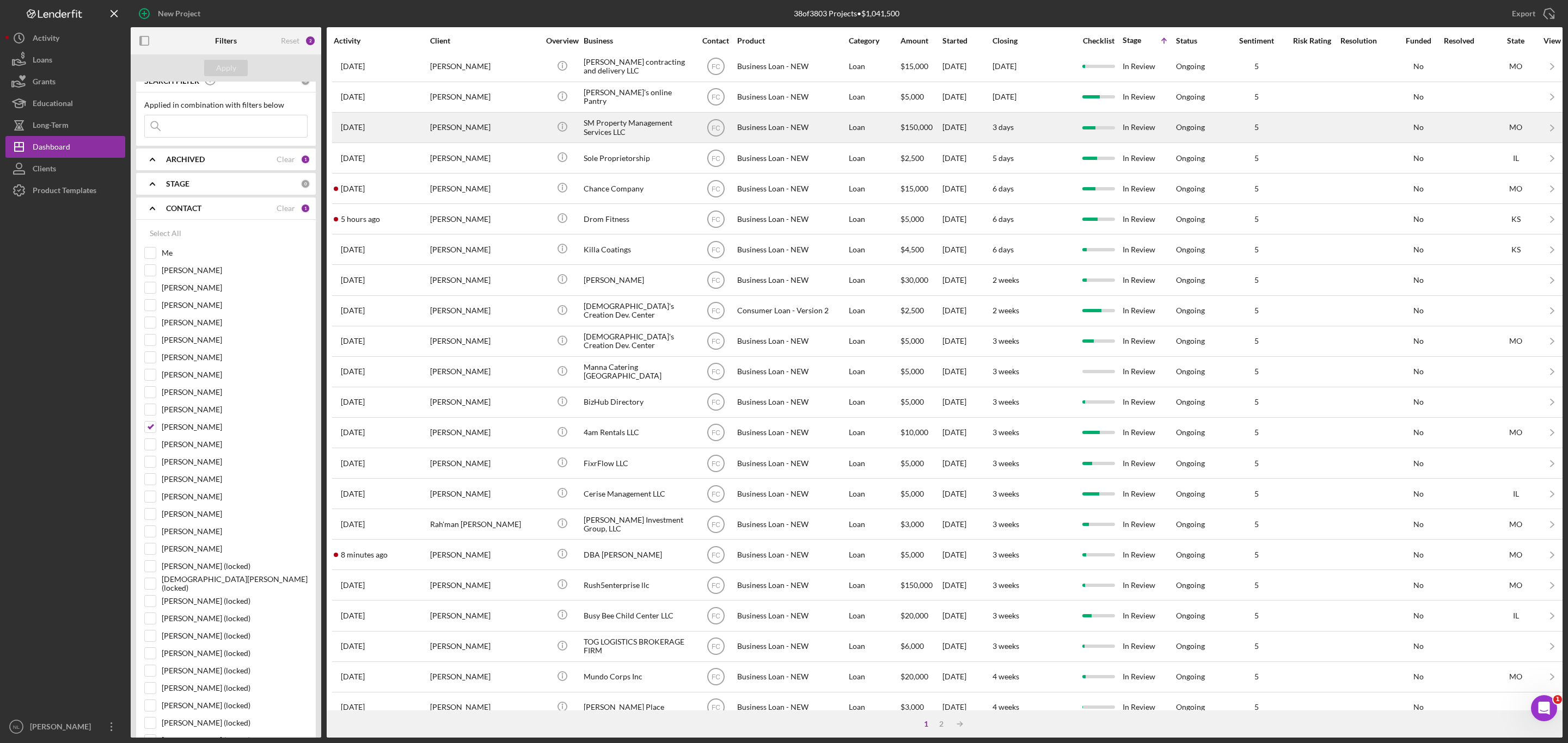
scroll to position [144, 0]
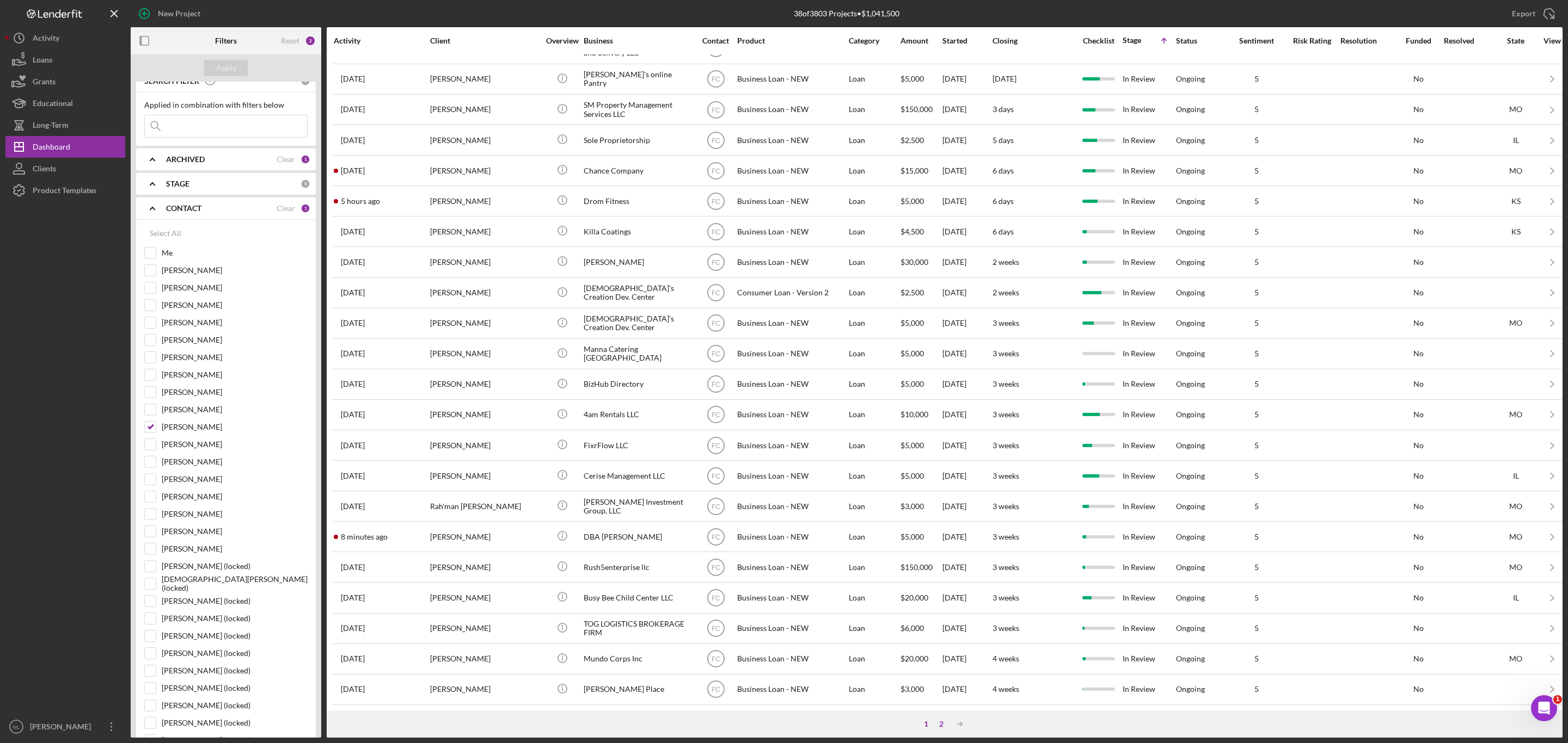
click at [943, 723] on div "2" at bounding box center [941, 723] width 16 height 9
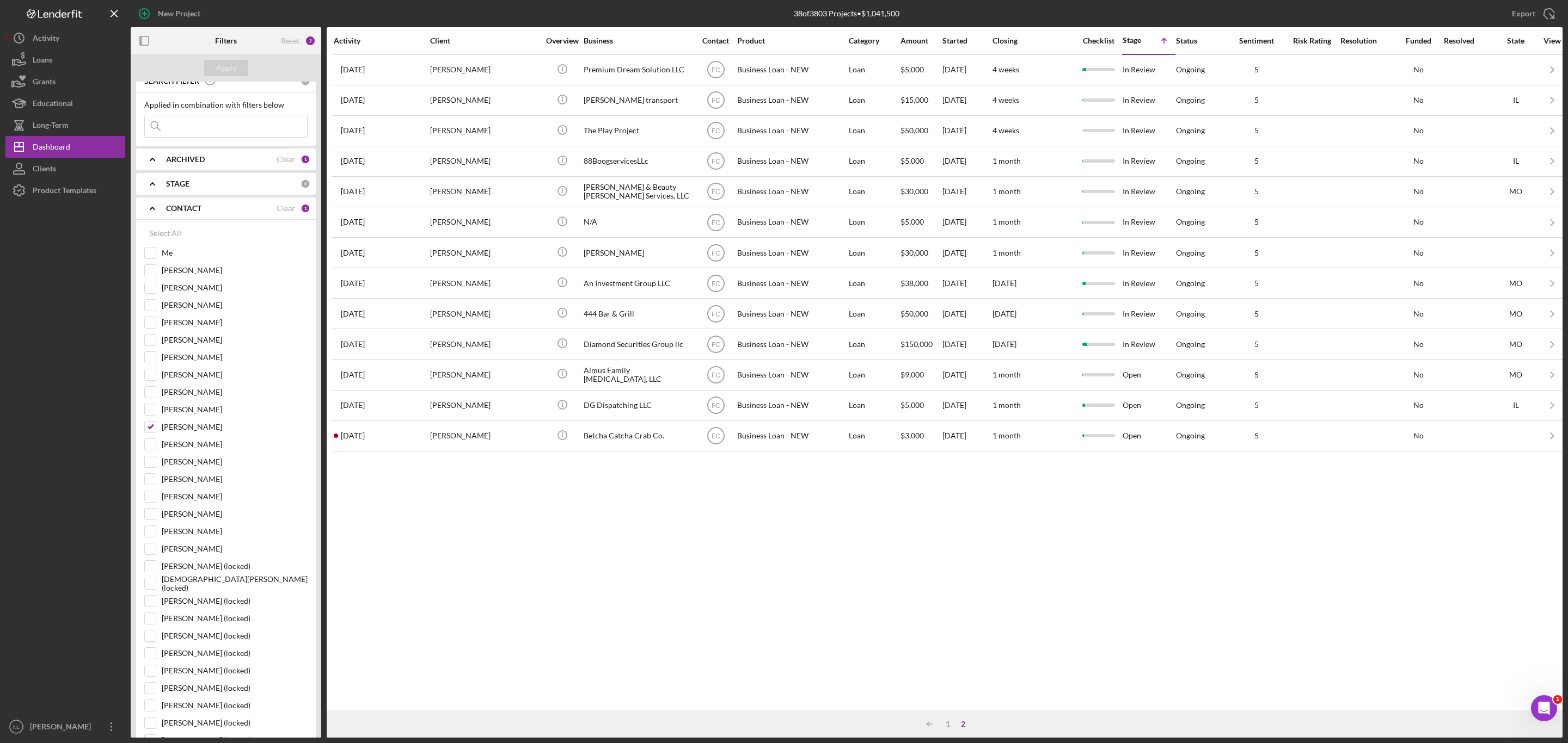
scroll to position [0, 0]
click at [942, 723] on div "1" at bounding box center [947, 723] width 16 height 9
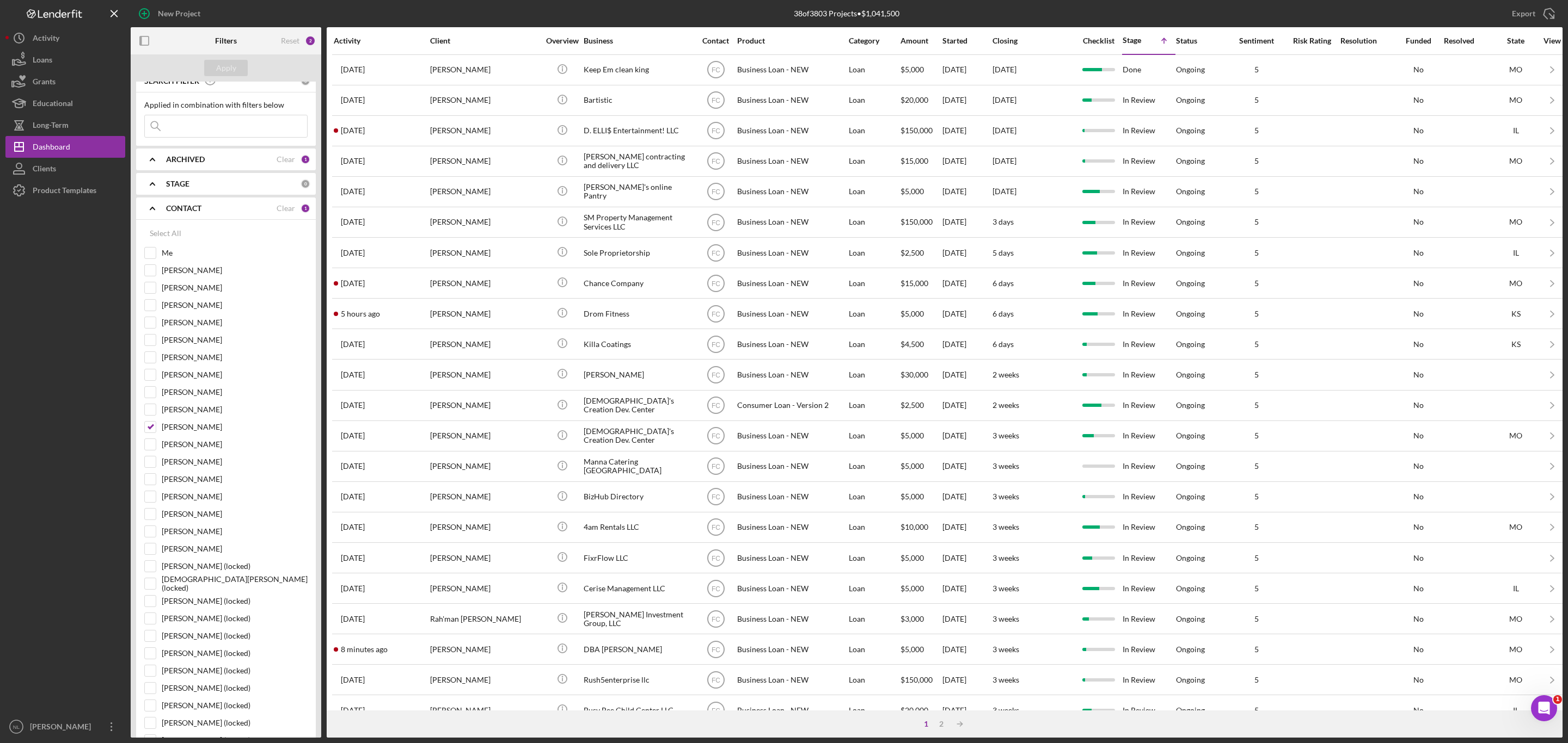
click at [183, 130] on input at bounding box center [226, 126] width 162 height 22
type input "monte"
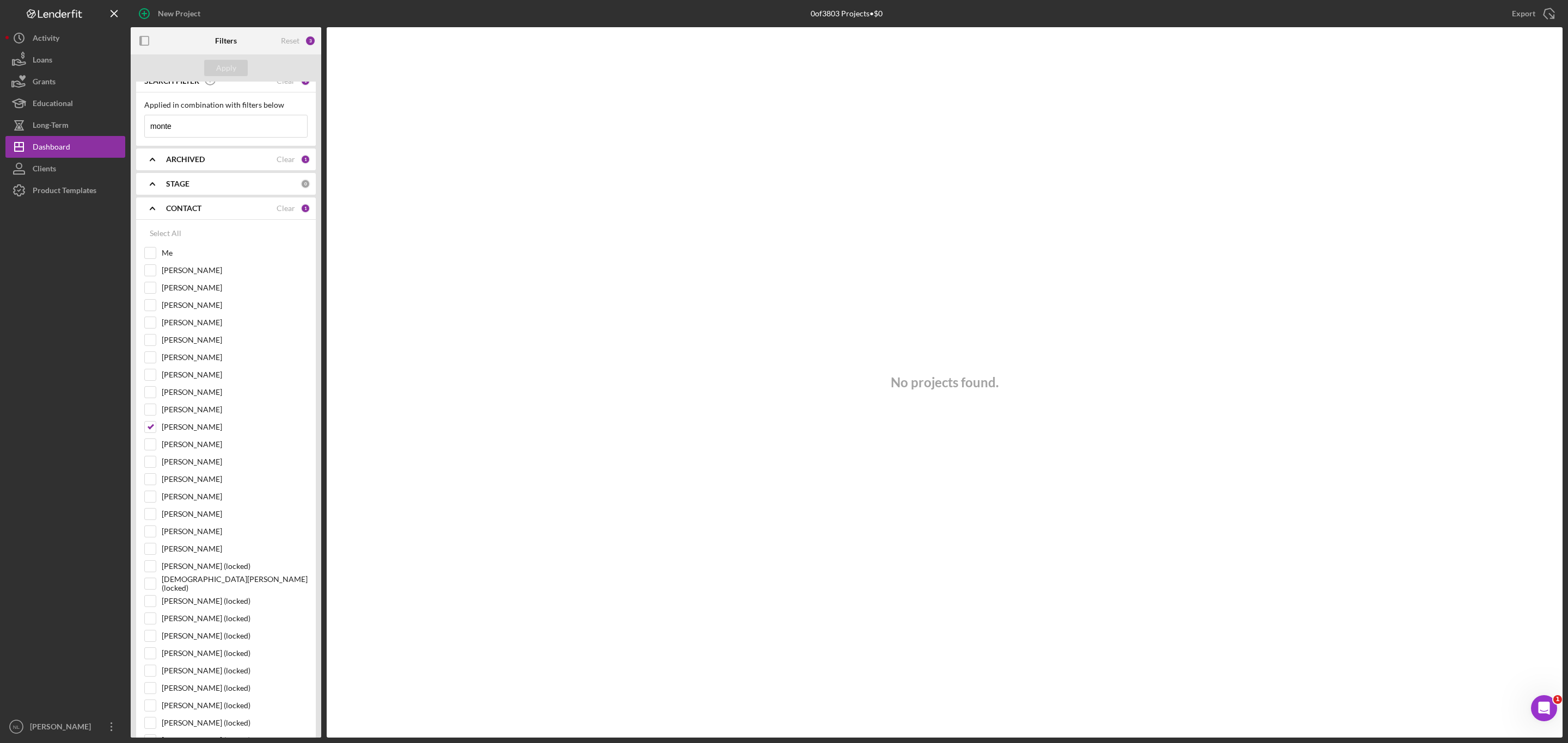
click at [183, 130] on input "monte" at bounding box center [226, 126] width 162 height 22
click at [193, 194] on div "STAGE 0" at bounding box center [238, 184] width 145 height 22
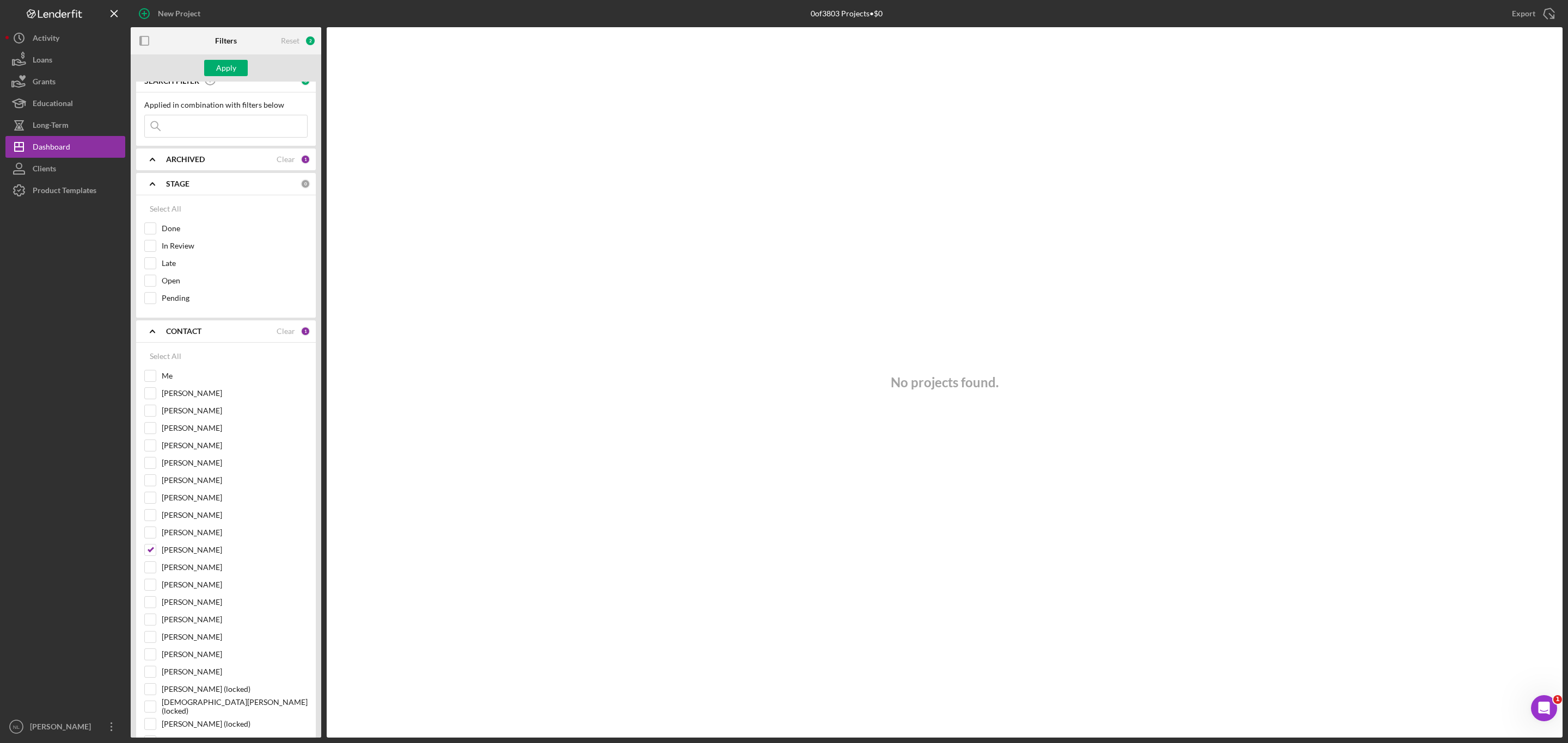
click at [151, 188] on icon "Icon/Expander" at bounding box center [153, 184] width 27 height 27
click at [146, 433] on input "[PERSON_NAME]" at bounding box center [150, 427] width 11 height 11
checkbox input "false"
click at [153, 252] on input "Me" at bounding box center [150, 253] width 11 height 11
checkbox input "true"
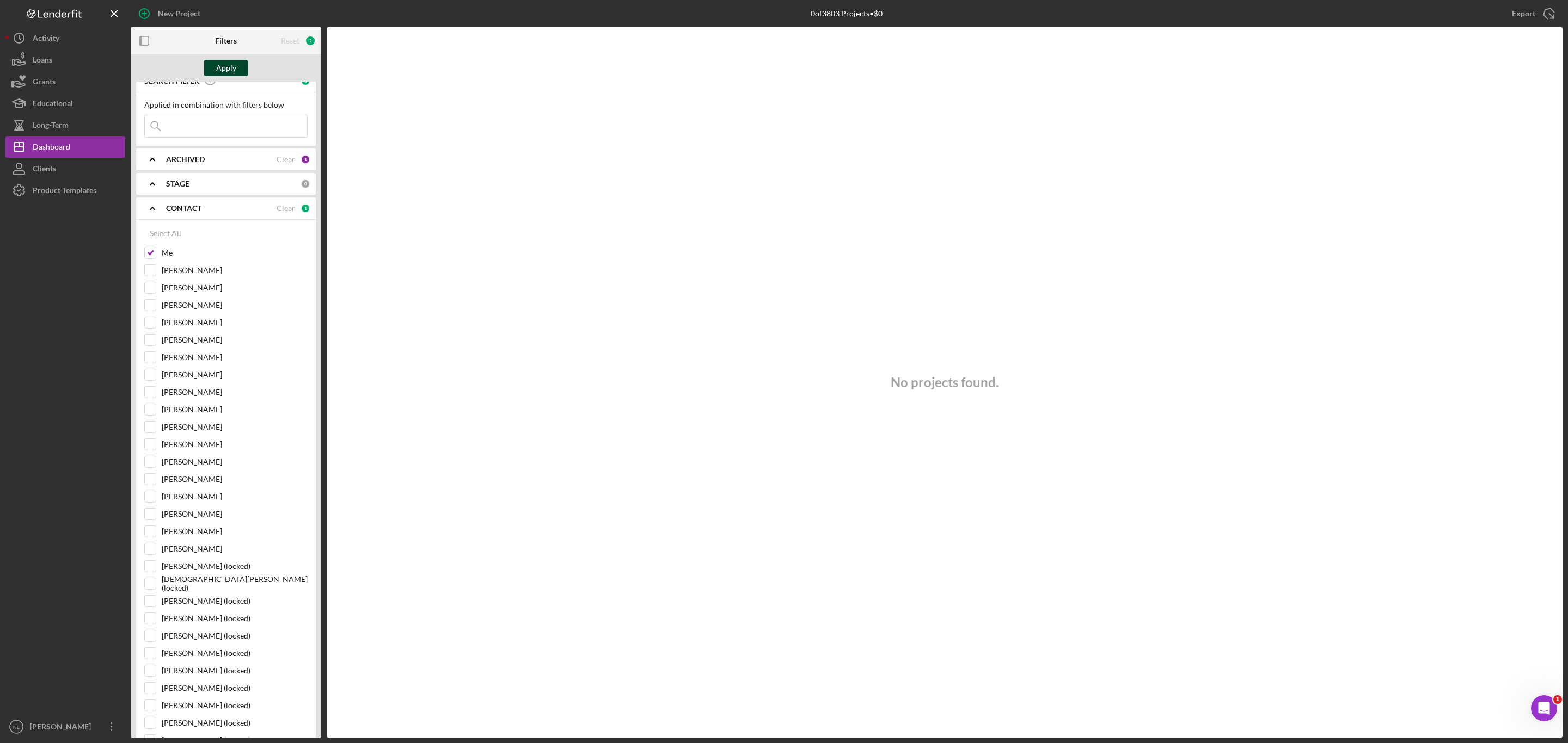
click at [232, 72] on div "Apply" at bounding box center [226, 68] width 20 height 16
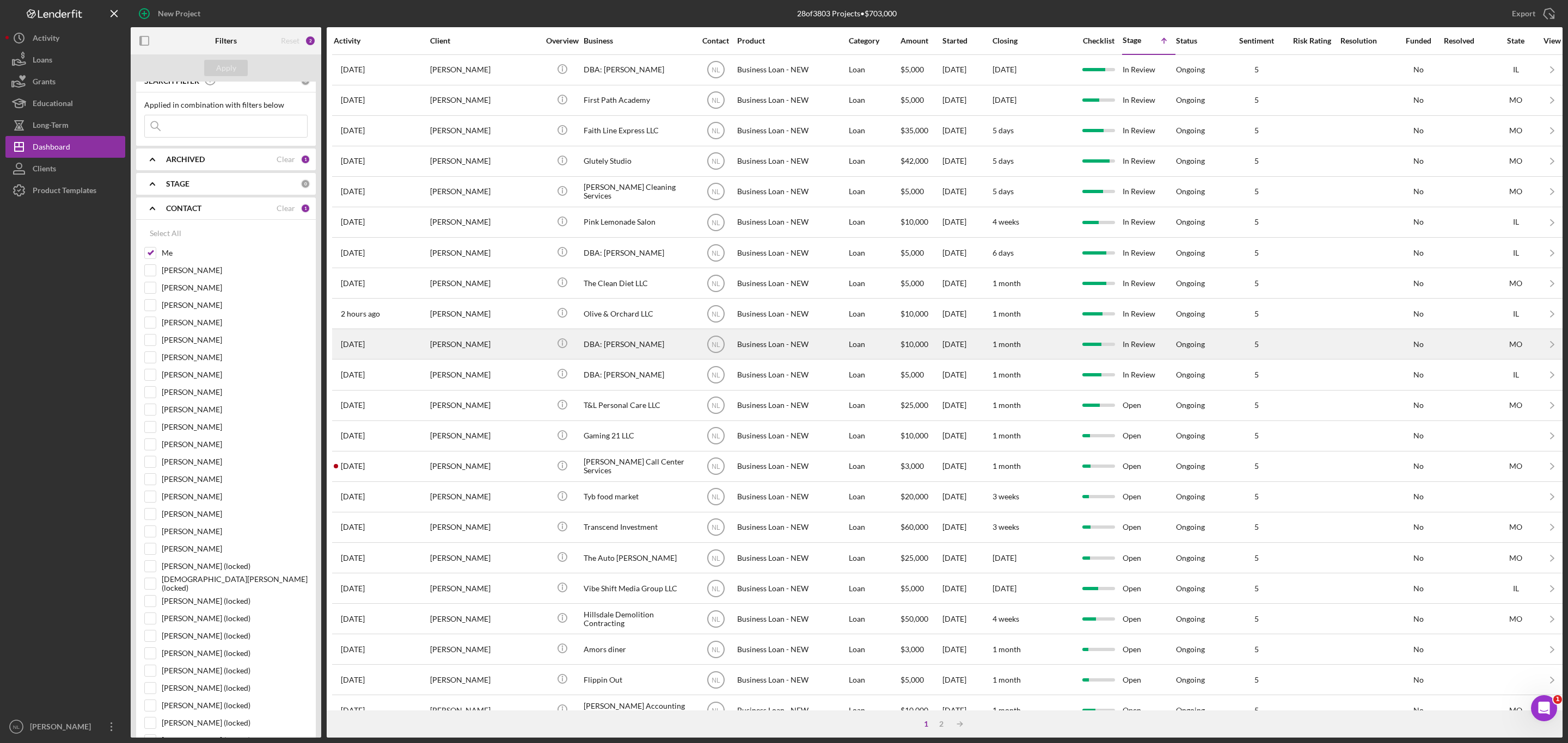
scroll to position [144, 0]
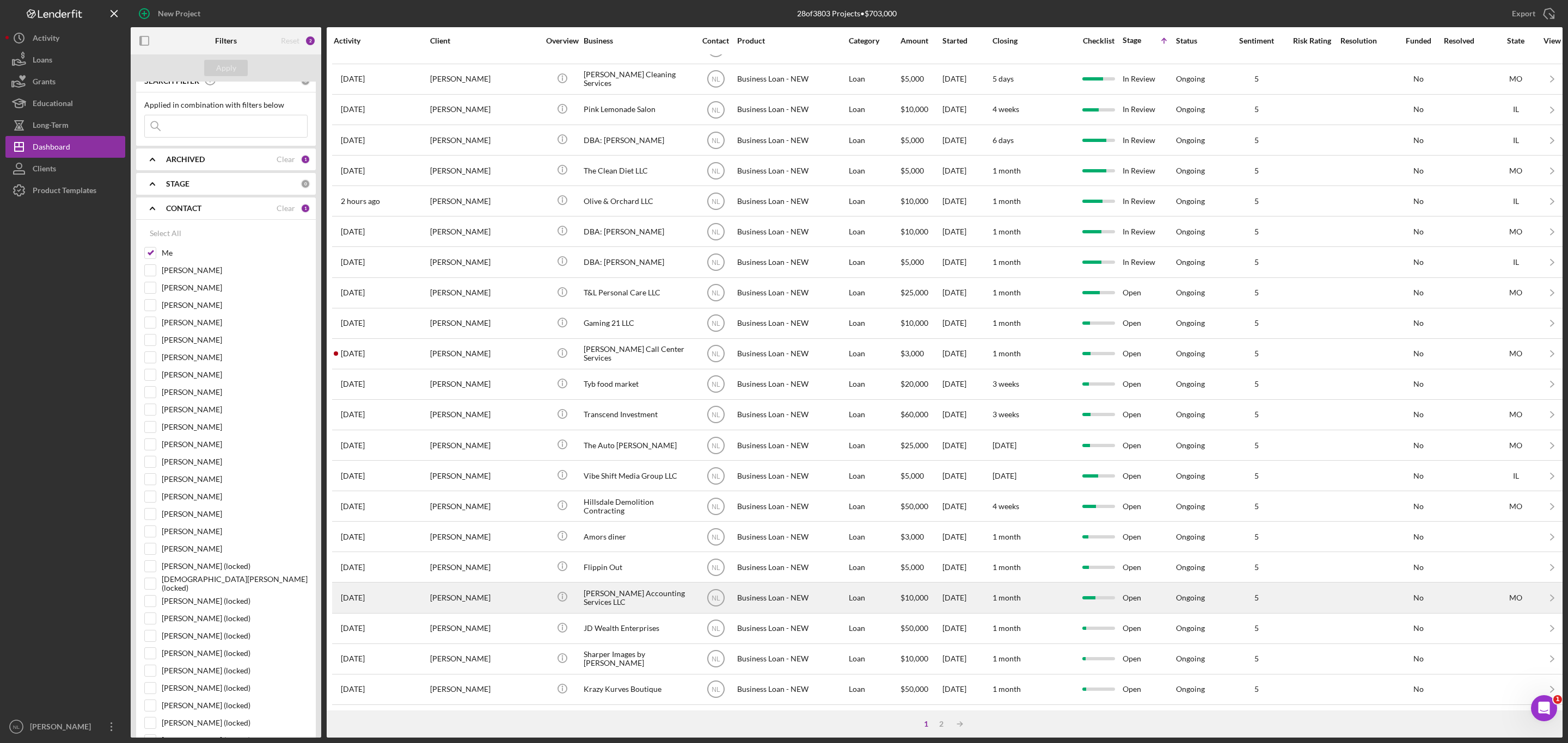
click at [516, 583] on div "[PERSON_NAME]" at bounding box center [484, 597] width 109 height 29
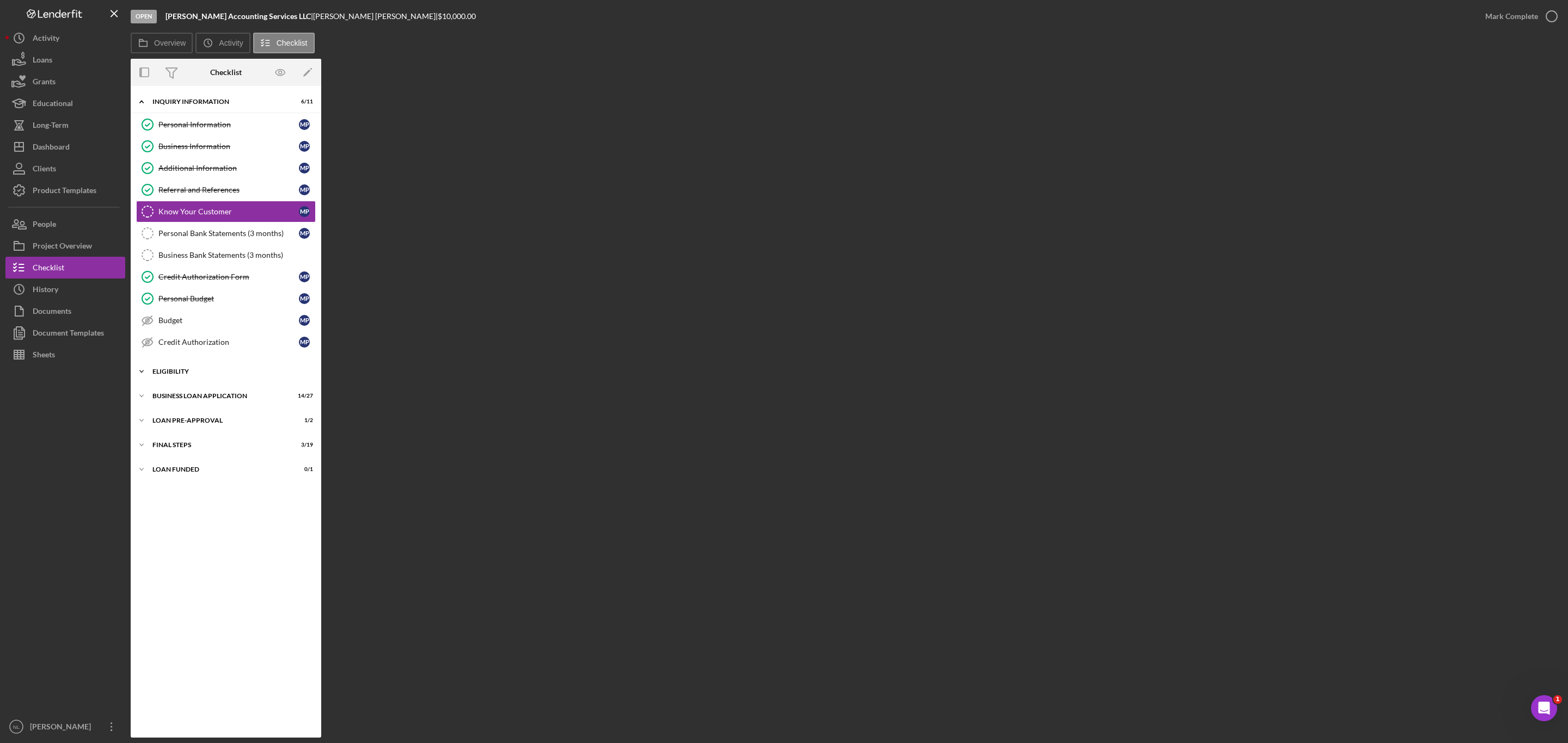
click at [207, 375] on div "ELIGIBILITY" at bounding box center [230, 372] width 155 height 7
click at [204, 436] on link "Counselor Notes Counselor Notes" at bounding box center [226, 438] width 180 height 22
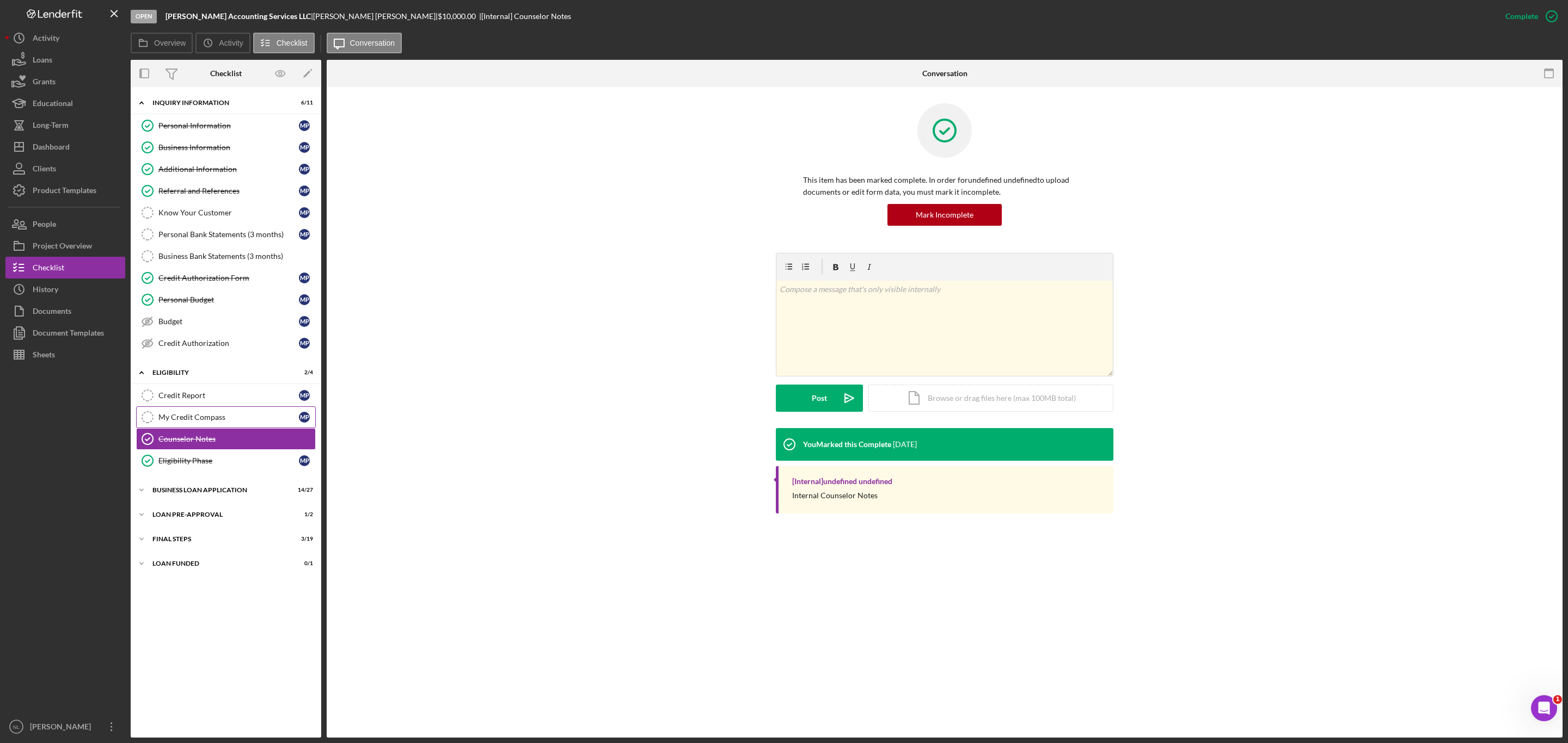
click at [201, 428] on link "My Credit Compass My Credit Compass M P" at bounding box center [226, 417] width 180 height 22
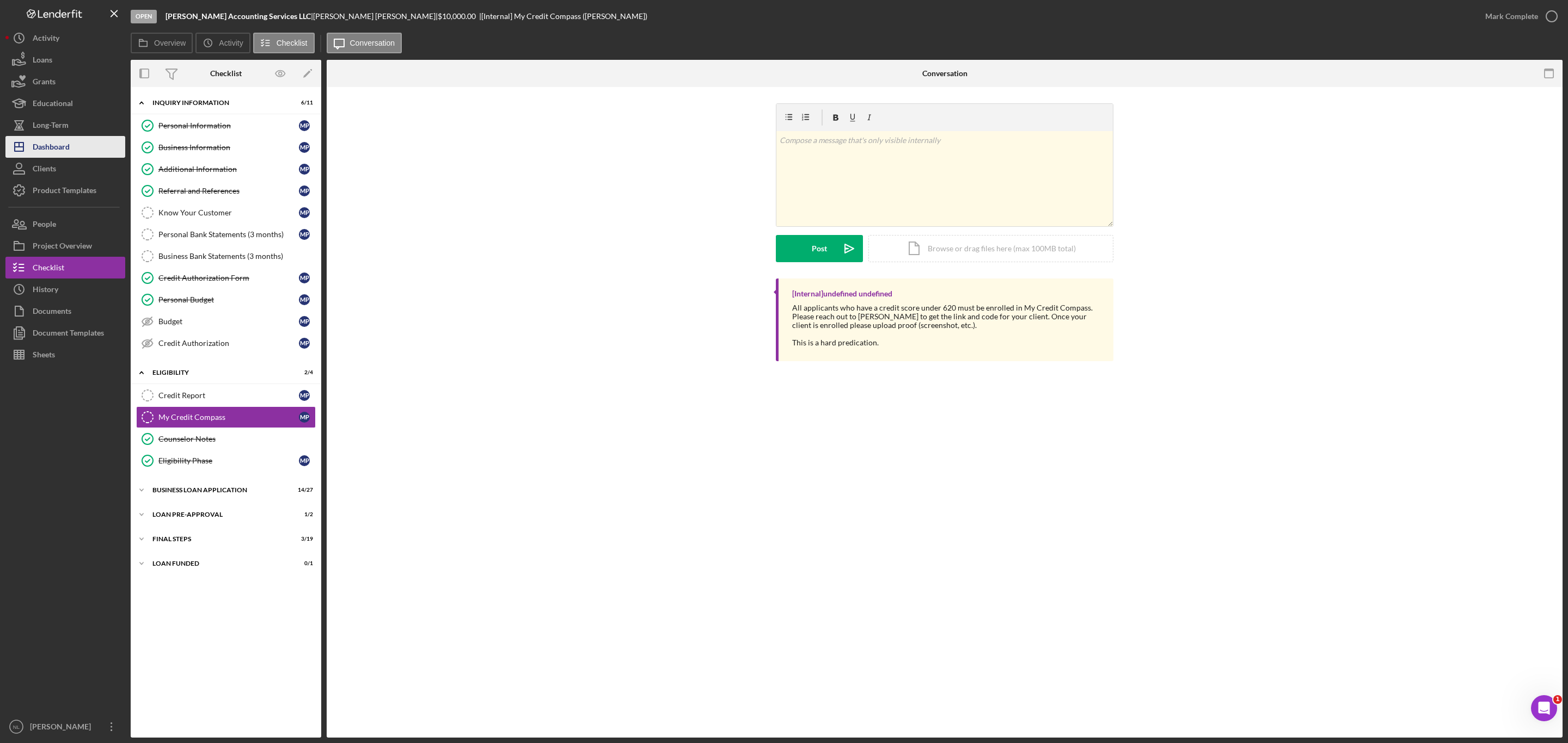
click at [63, 148] on div "Dashboard" at bounding box center [51, 148] width 37 height 24
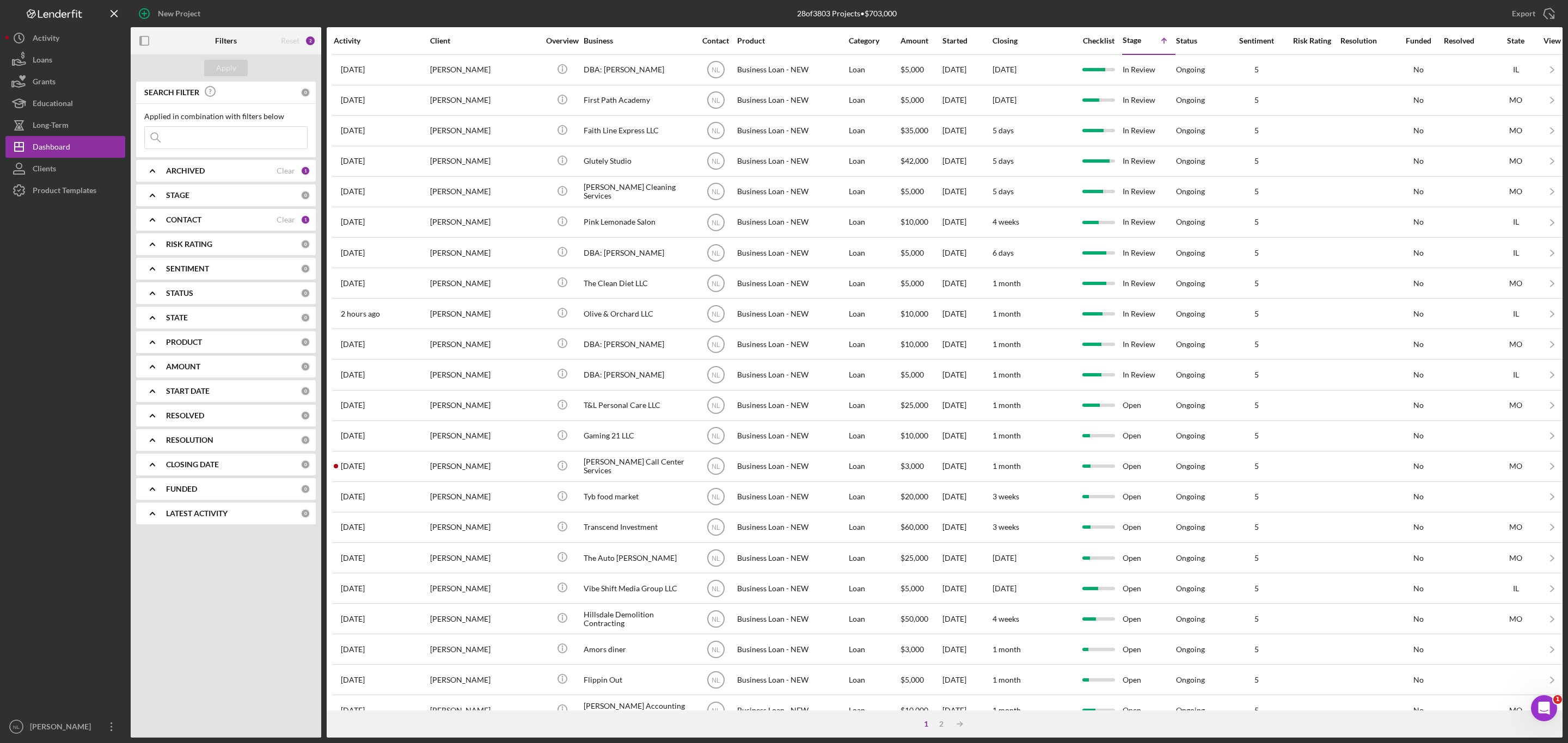
click at [261, 165] on div "ARCHIVED Clear 1" at bounding box center [238, 171] width 145 height 22
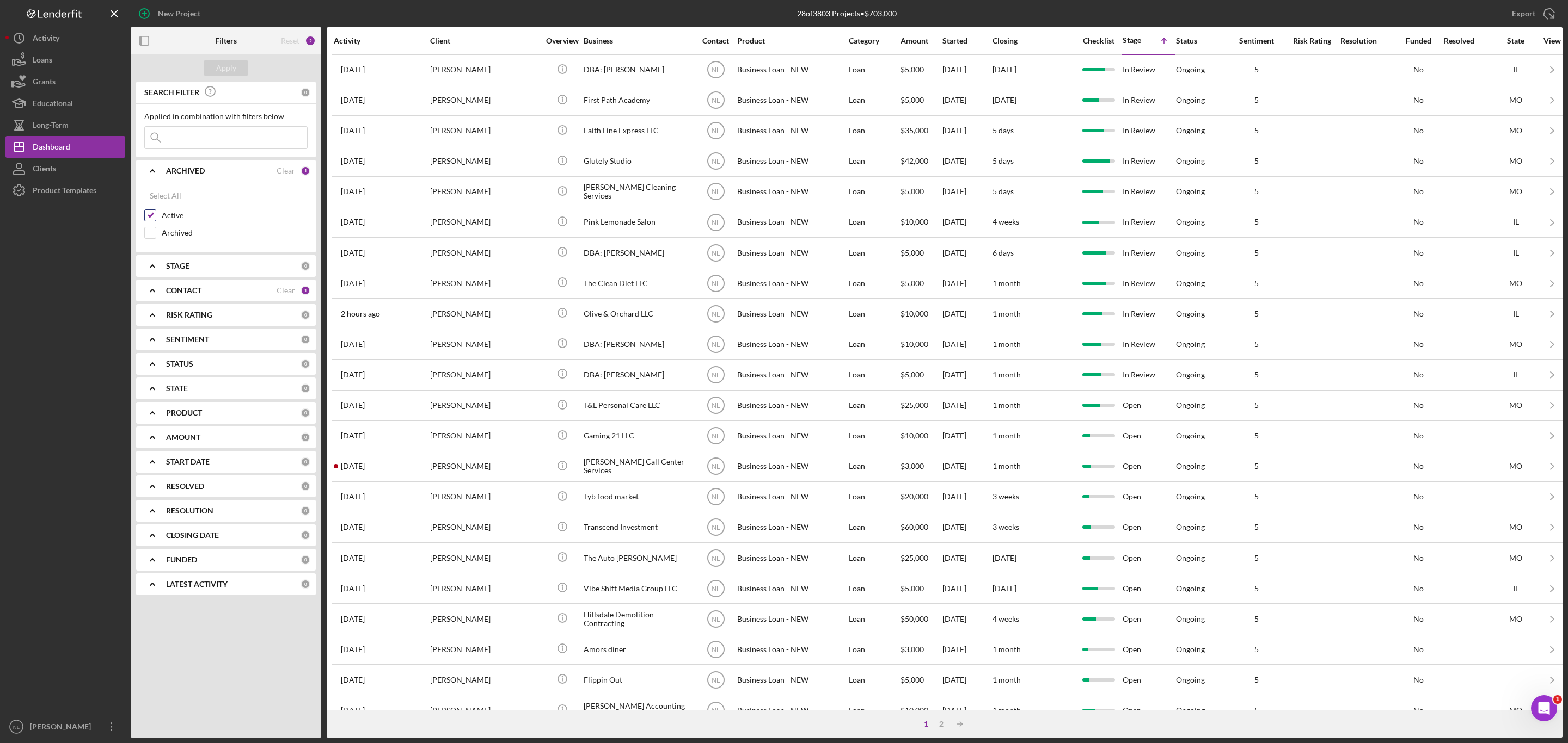
click at [149, 212] on input "Active" at bounding box center [150, 215] width 11 height 11
checkbox input "false"
click at [156, 265] on icon "Icon/Expander" at bounding box center [153, 266] width 27 height 27
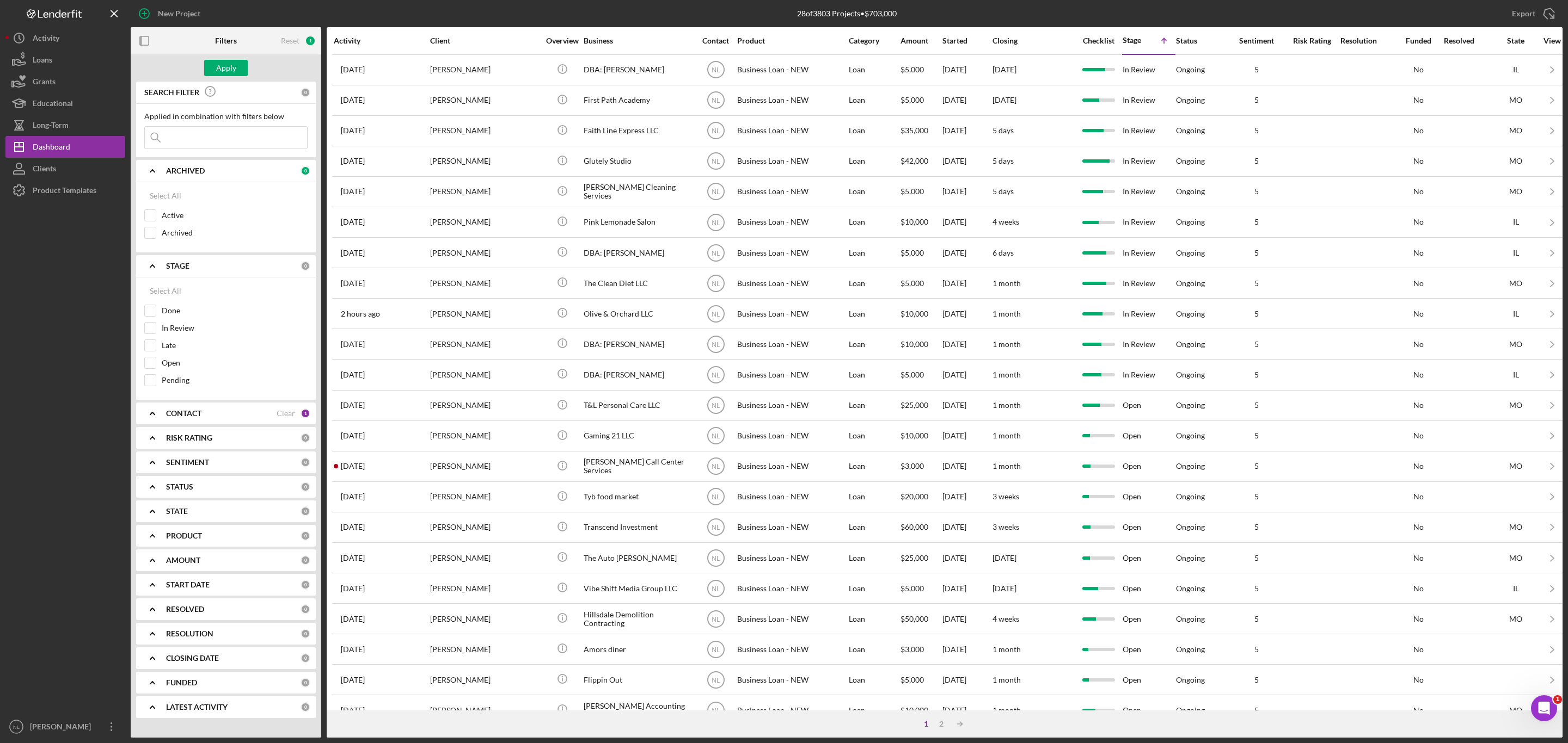
click at [167, 424] on div "CONTACT Clear 1" at bounding box center [238, 414] width 145 height 22
click at [147, 462] on input "Me" at bounding box center [150, 458] width 11 height 11
checkbox input "false"
click at [184, 148] on input at bounding box center [226, 138] width 162 height 22
type input "monterio"
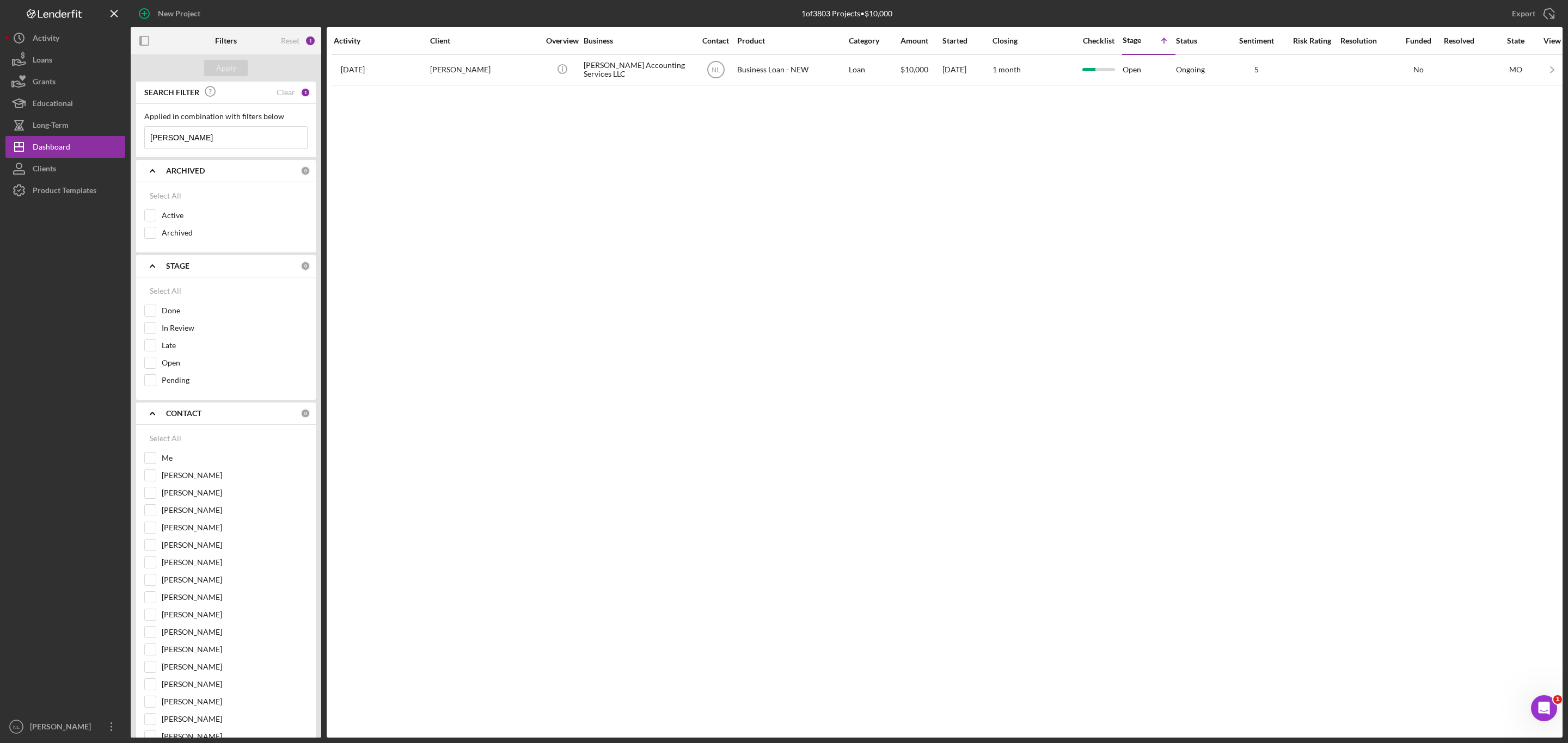
click at [257, 130] on input "monterio" at bounding box center [226, 138] width 162 height 22
click at [157, 215] on div "Active" at bounding box center [226, 218] width 163 height 18
click at [142, 216] on div "Select All Active Archived" at bounding box center [226, 217] width 180 height 70
click at [149, 220] on input "Active" at bounding box center [150, 215] width 11 height 11
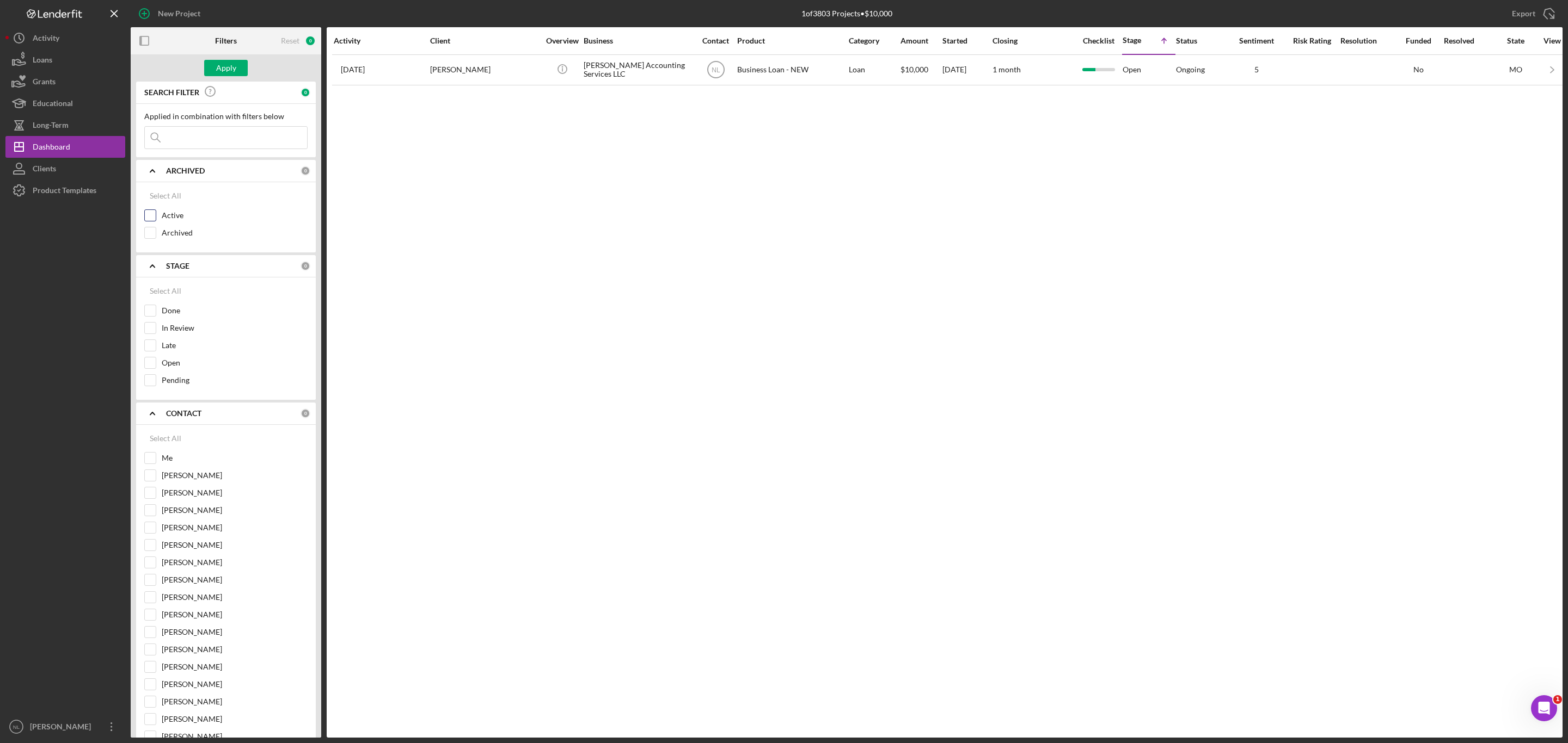
checkbox input "true"
click at [153, 464] on div at bounding box center [151, 458] width 12 height 12
click at [145, 464] on div at bounding box center [151, 458] width 12 height 12
click at [147, 464] on input "Me" at bounding box center [150, 458] width 11 height 11
checkbox input "true"
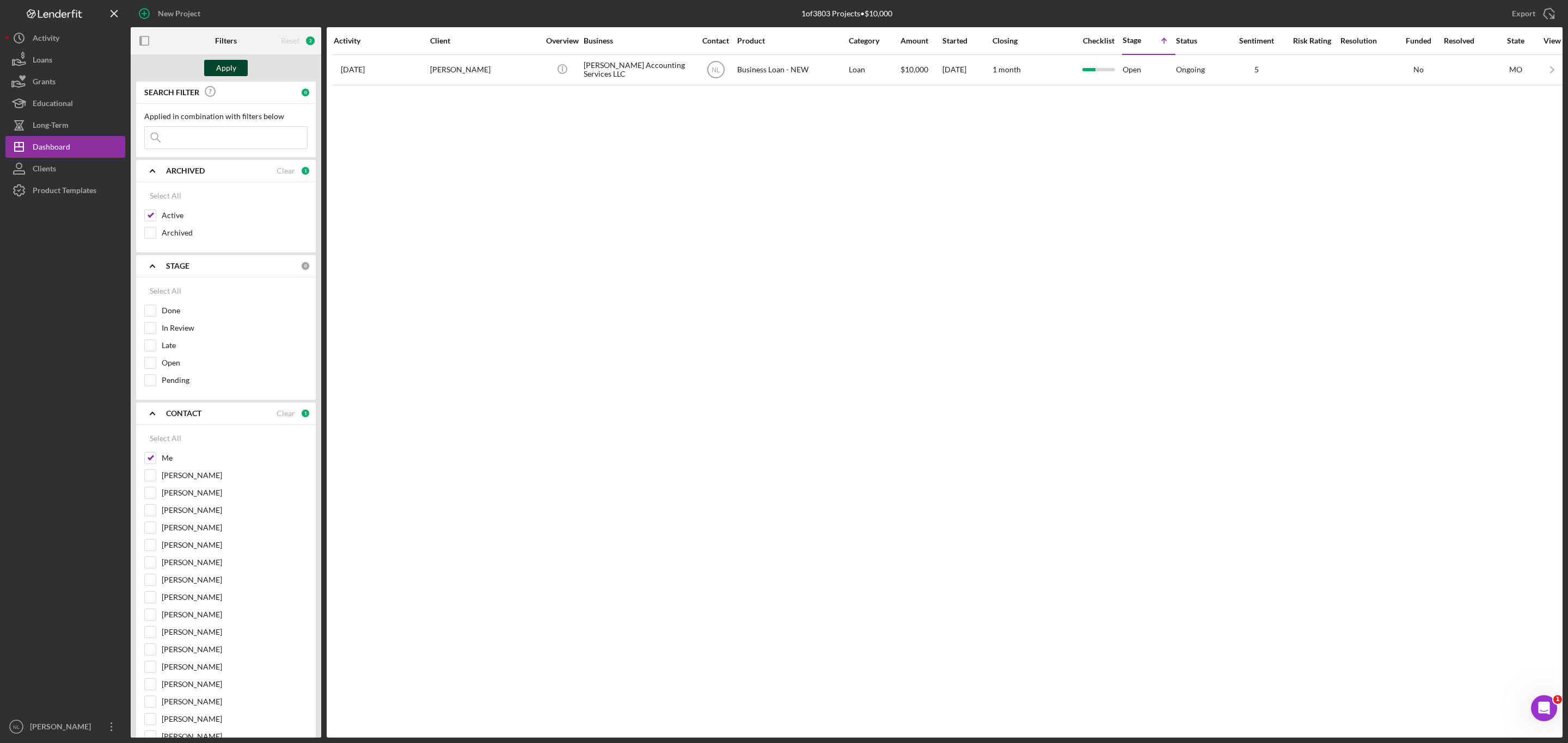
click at [232, 66] on div "Apply" at bounding box center [226, 68] width 20 height 16
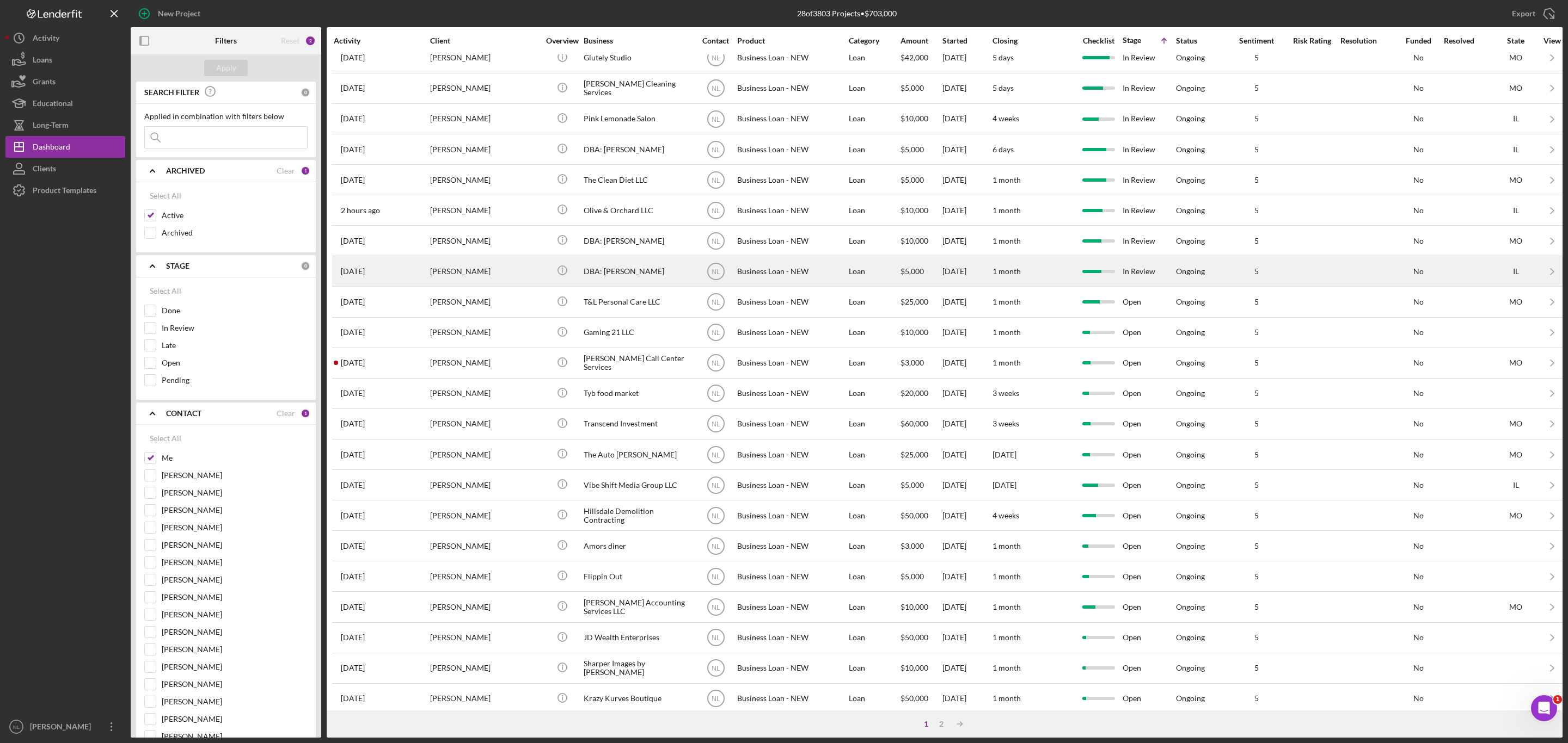
scroll to position [144, 0]
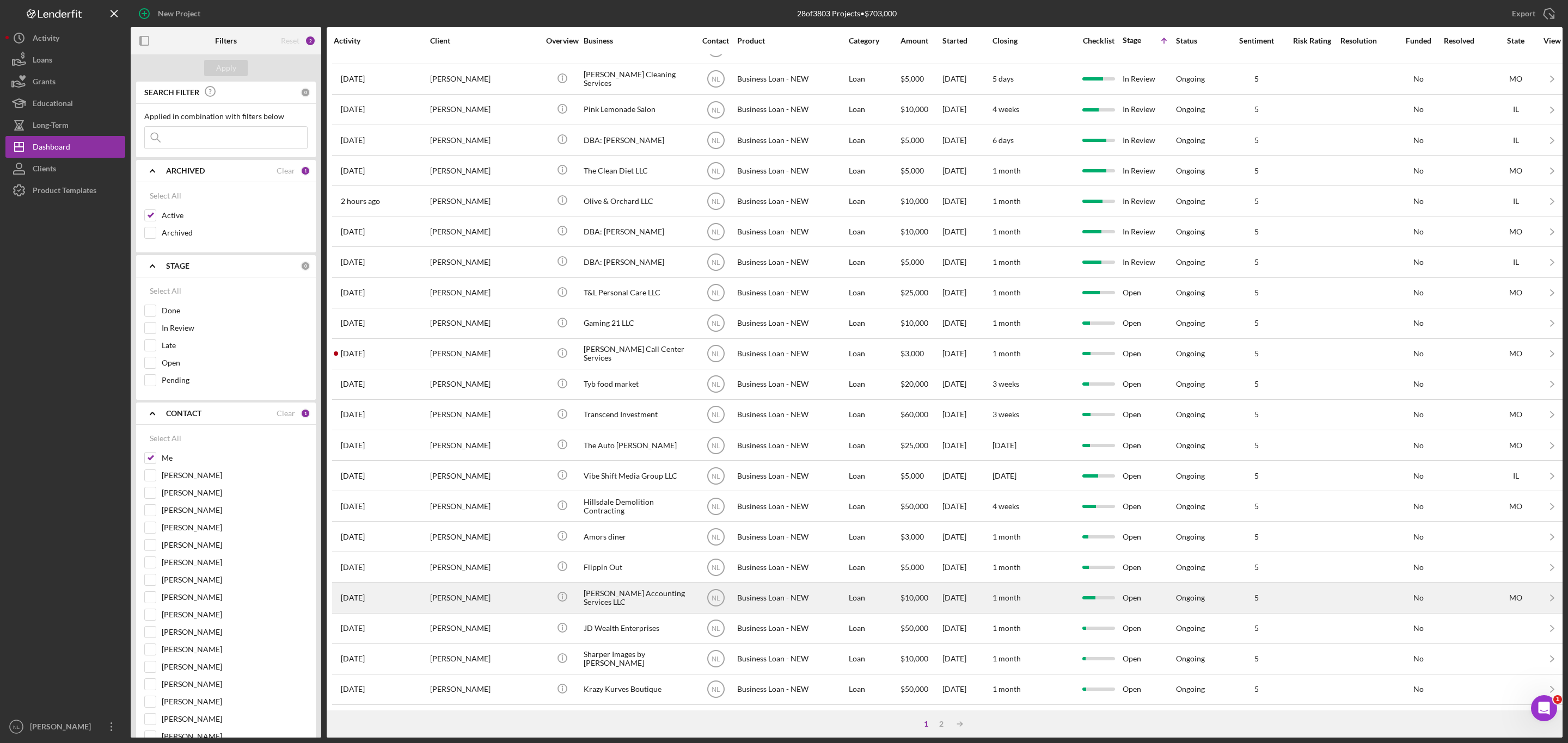
click at [521, 583] on div "[PERSON_NAME]" at bounding box center [484, 597] width 109 height 29
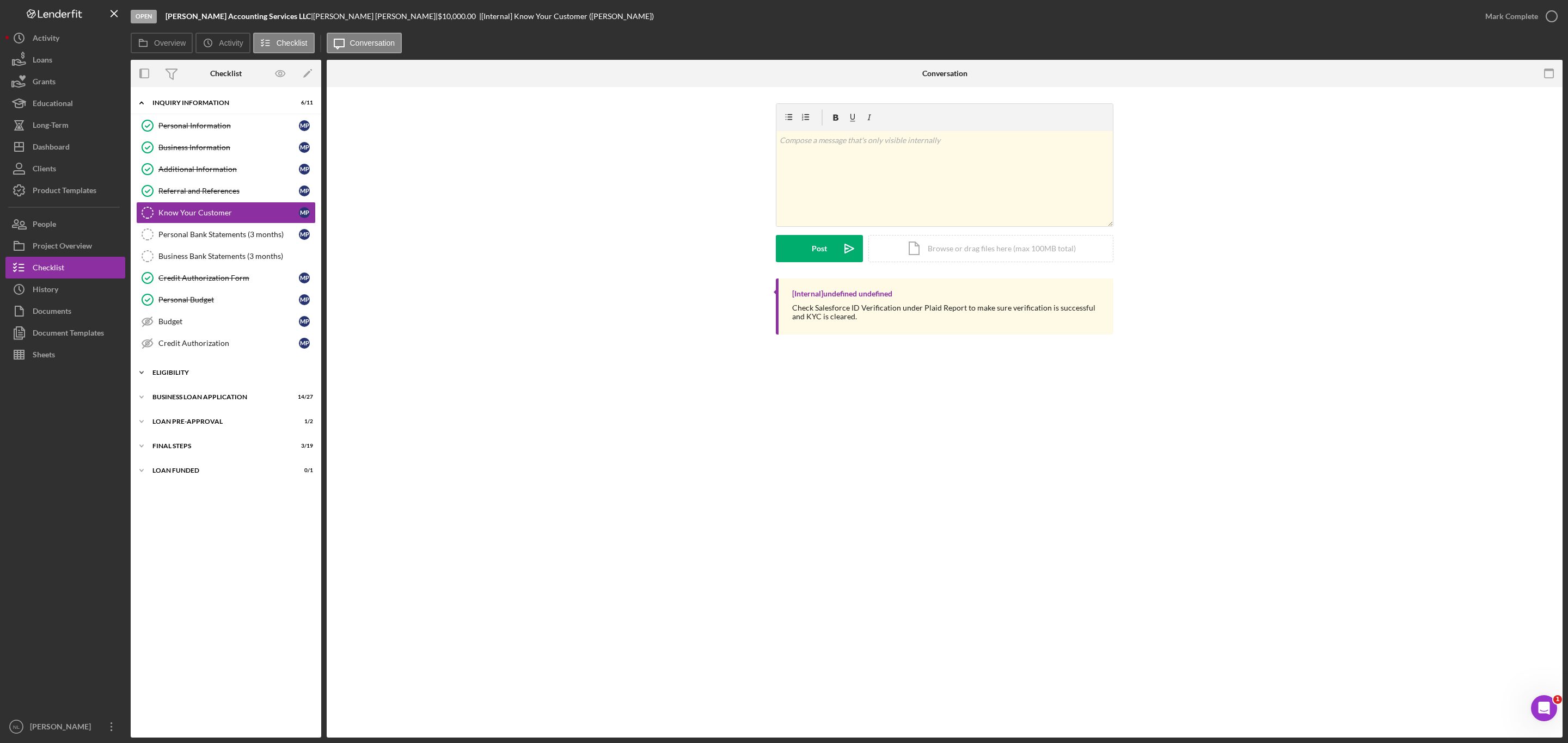
click at [235, 383] on div "Icon/Expander ELIGIBILITY 2 / 4" at bounding box center [226, 373] width 190 height 22
click at [217, 493] on div "BUSINESS LOAN APPLICATION" at bounding box center [230, 490] width 155 height 7
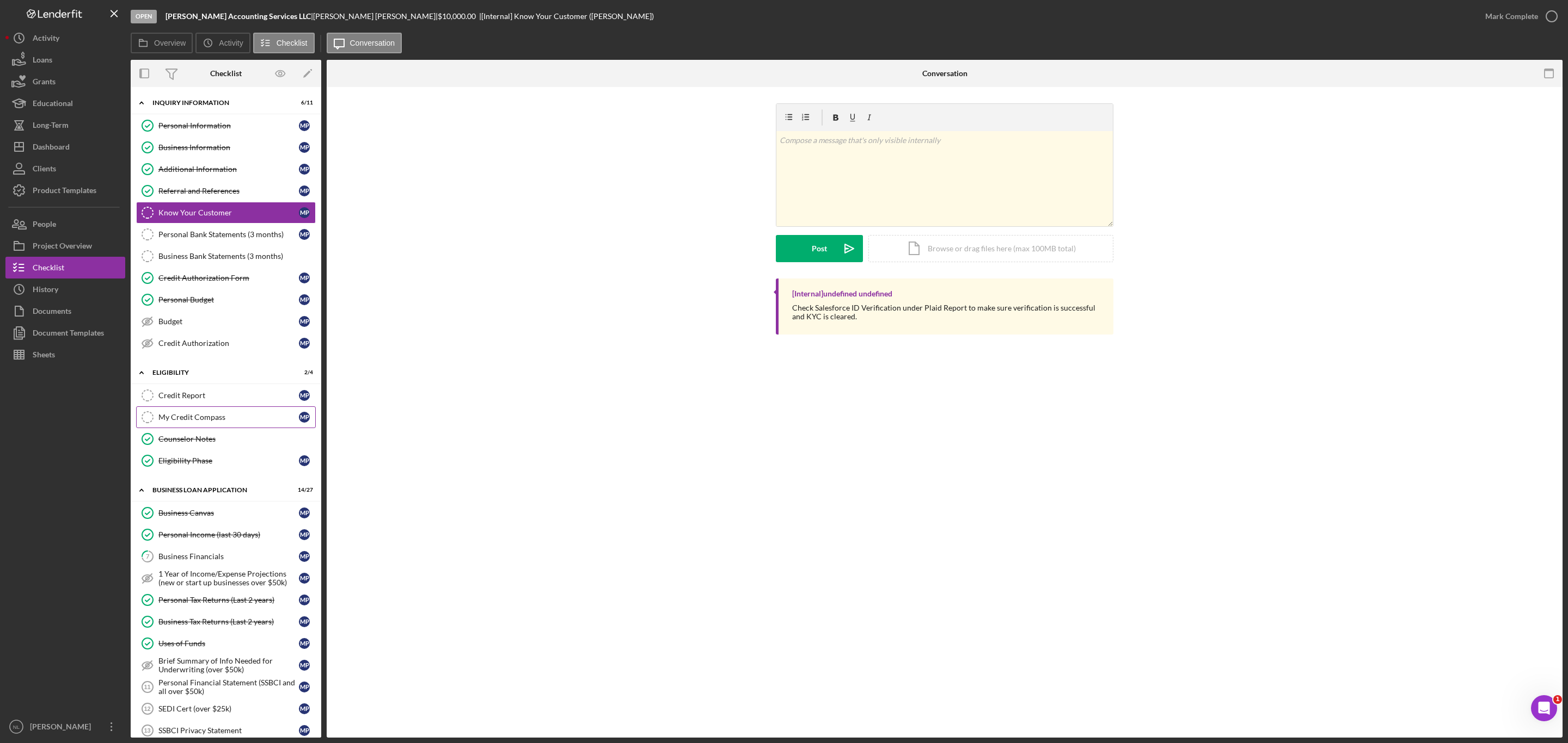
click at [198, 414] on link "My Credit Compass My Credit Compass M P" at bounding box center [226, 417] width 180 height 22
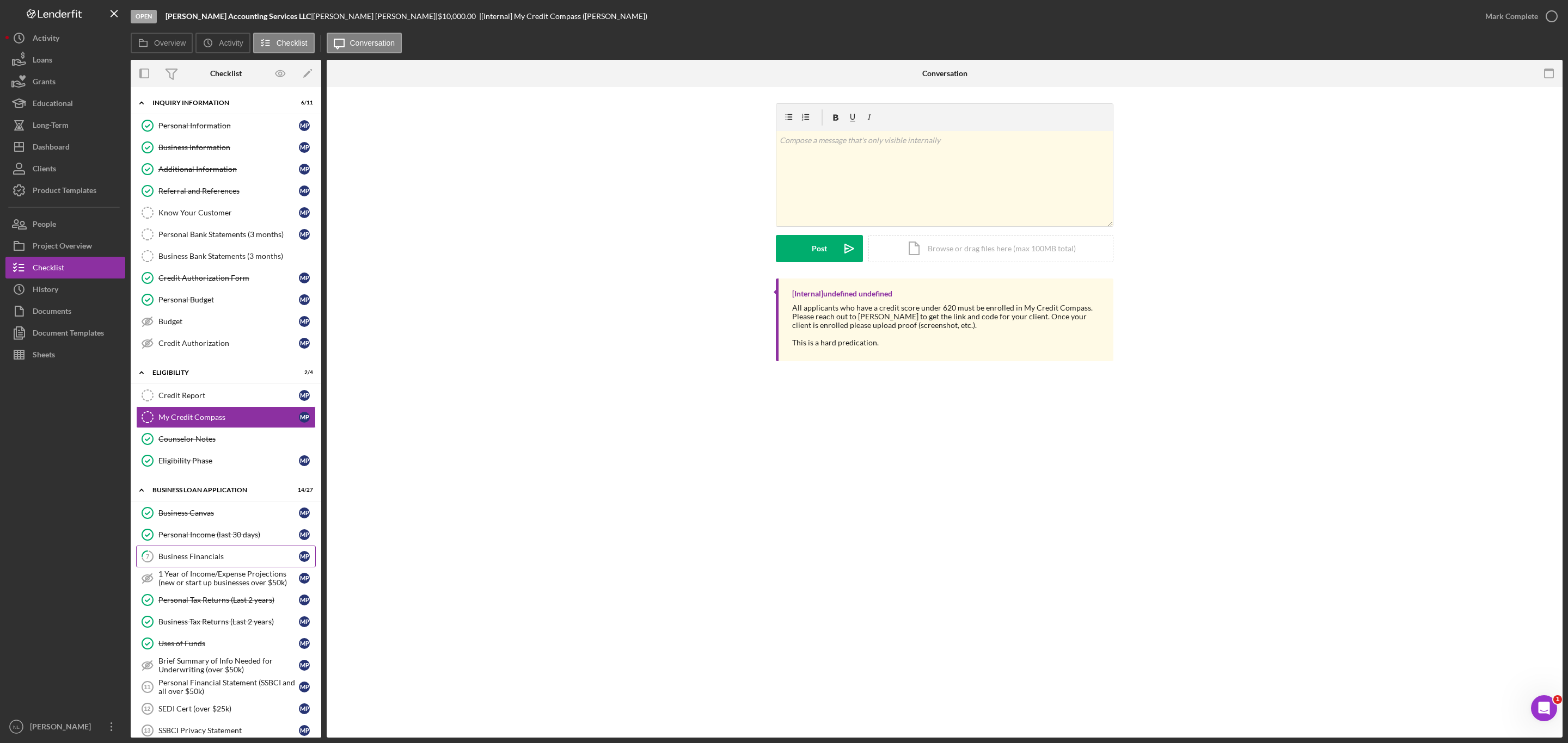
click at [201, 561] on link "7 Business Financials M P" at bounding box center [226, 557] width 180 height 22
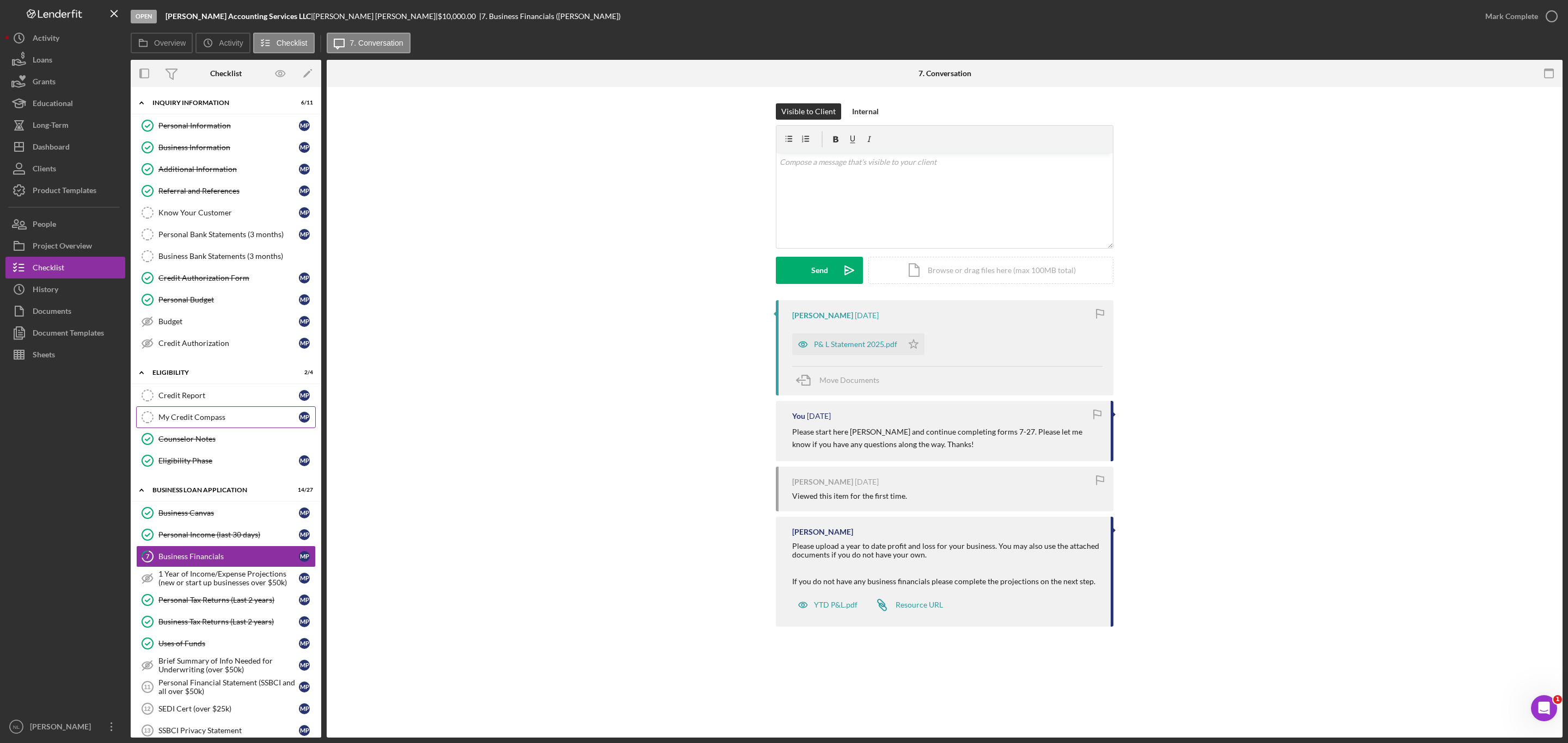
click at [216, 420] on div "My Credit Compass" at bounding box center [229, 417] width 140 height 9
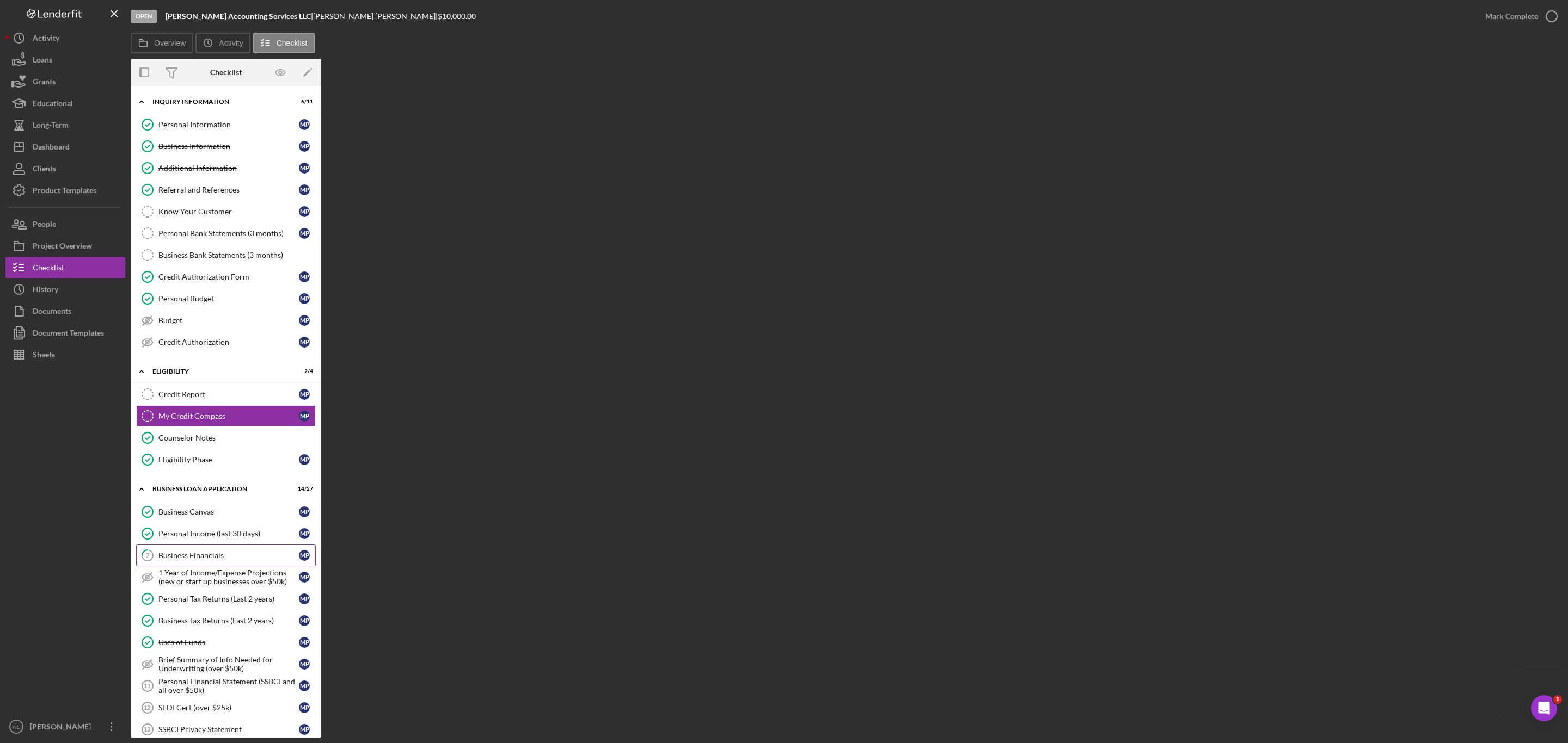
click at [227, 557] on link "7 Business Financials M P" at bounding box center [226, 555] width 180 height 22
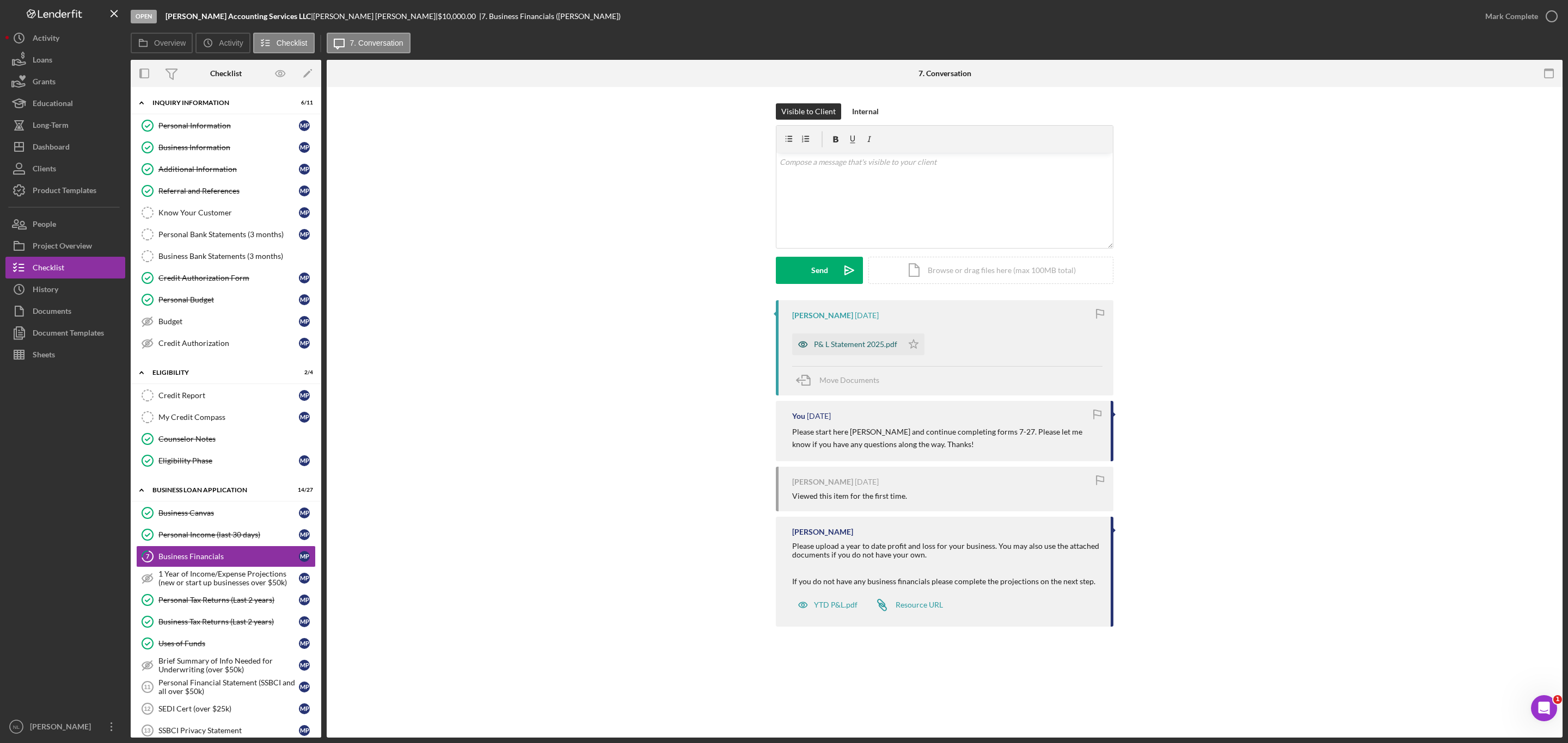
click at [816, 350] on div "P& L Statement 2025.pdf" at bounding box center [847, 344] width 111 height 22
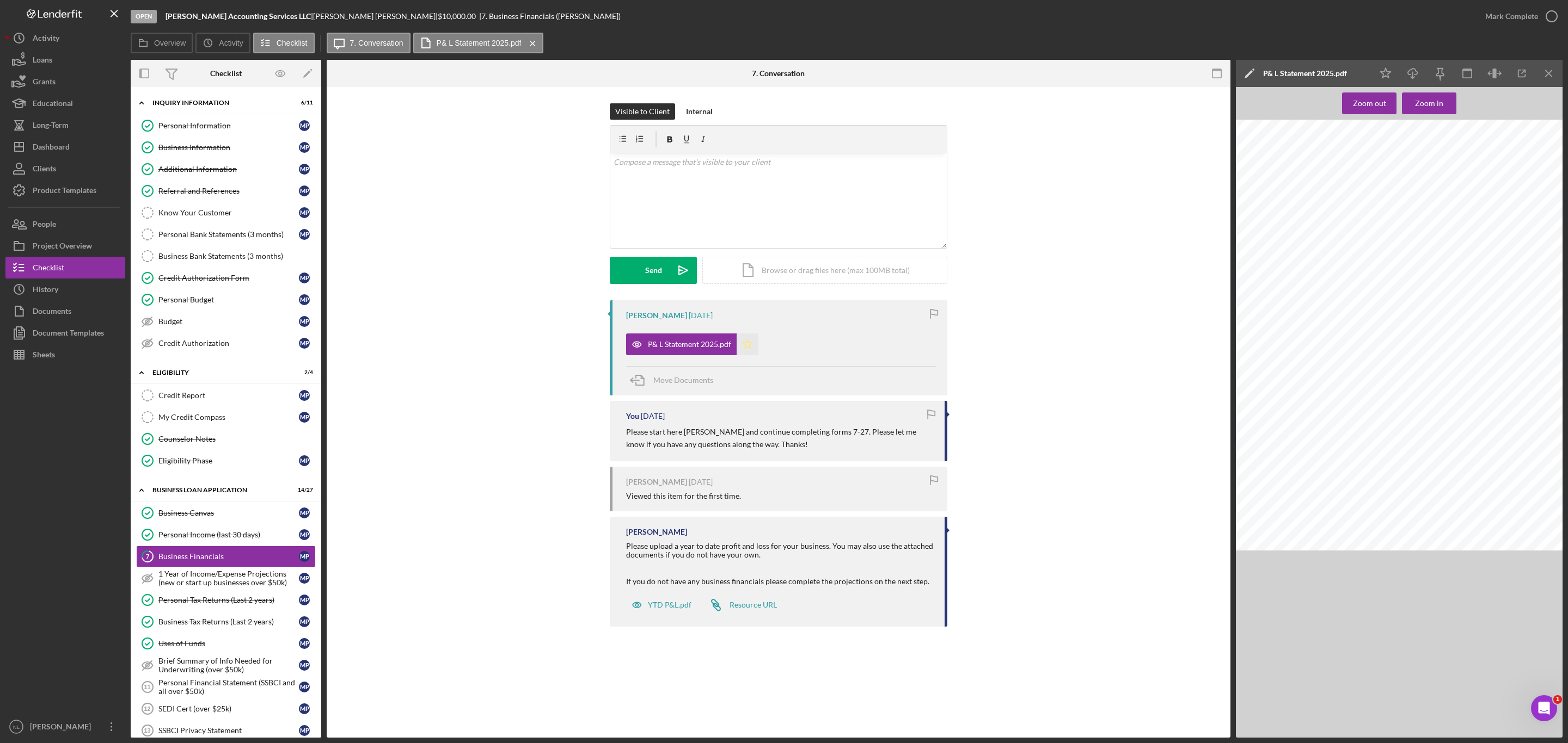
click at [748, 345] on icon "Icon/Star" at bounding box center [748, 344] width 22 height 22
click at [1424, 78] on icon "Icon/Download" at bounding box center [1413, 74] width 24 height 24
click at [1538, 77] on icon "Icon/Menu Close" at bounding box center [1549, 74] width 24 height 24
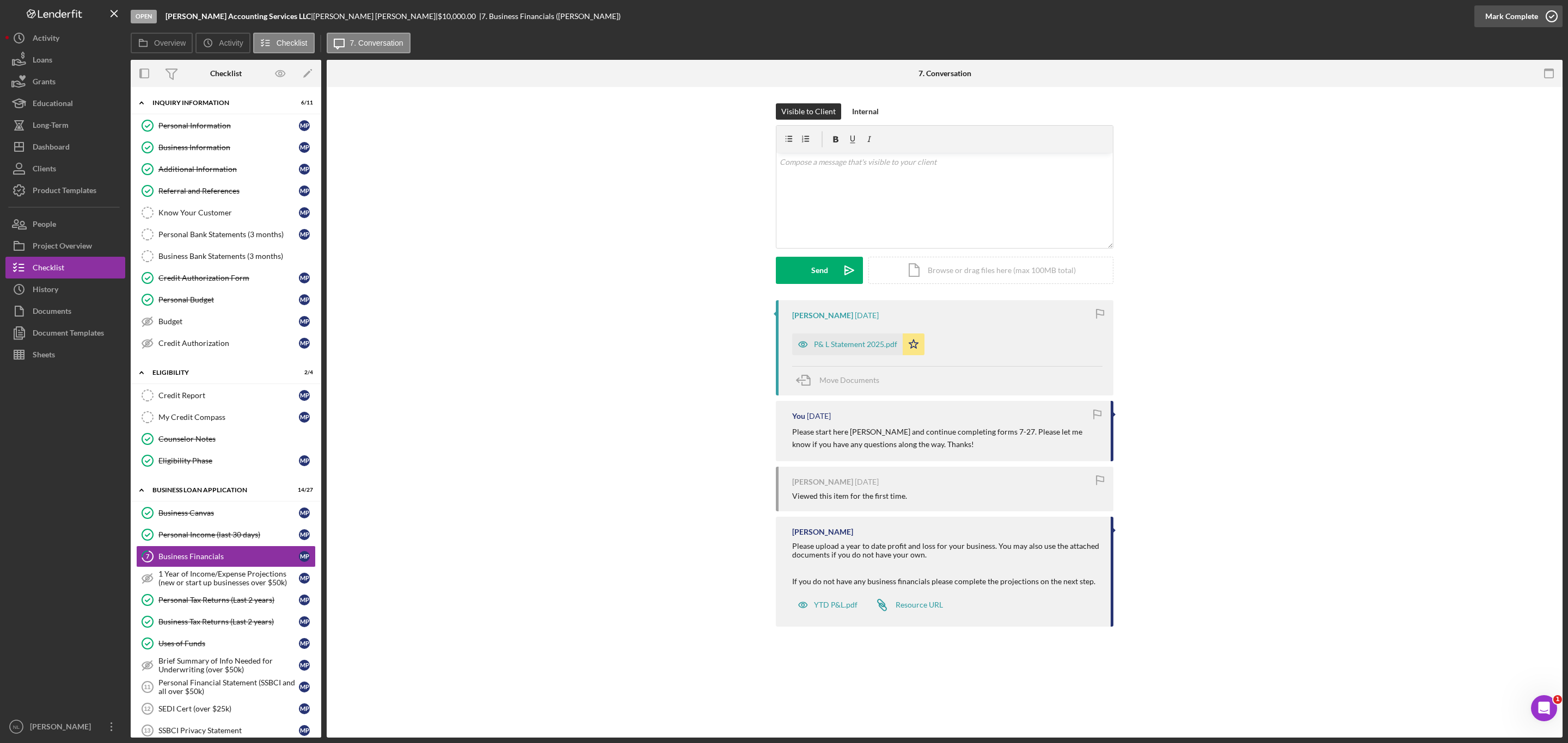
click at [1506, 23] on div "Mark Complete" at bounding box center [1511, 16] width 53 height 22
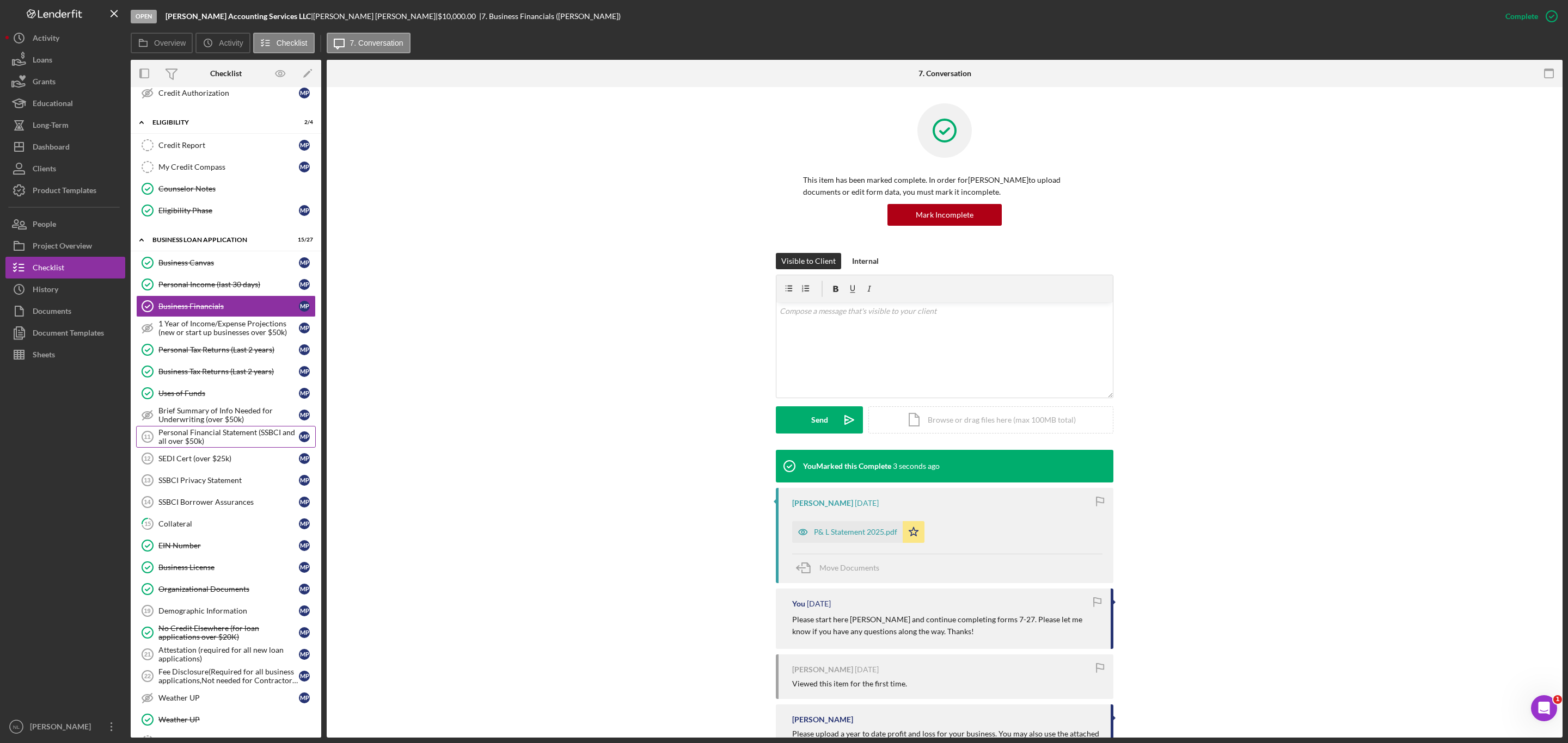
click at [227, 445] on div "Personal Financial Statement (SSBCI and all over $50k)" at bounding box center [229, 437] width 140 height 18
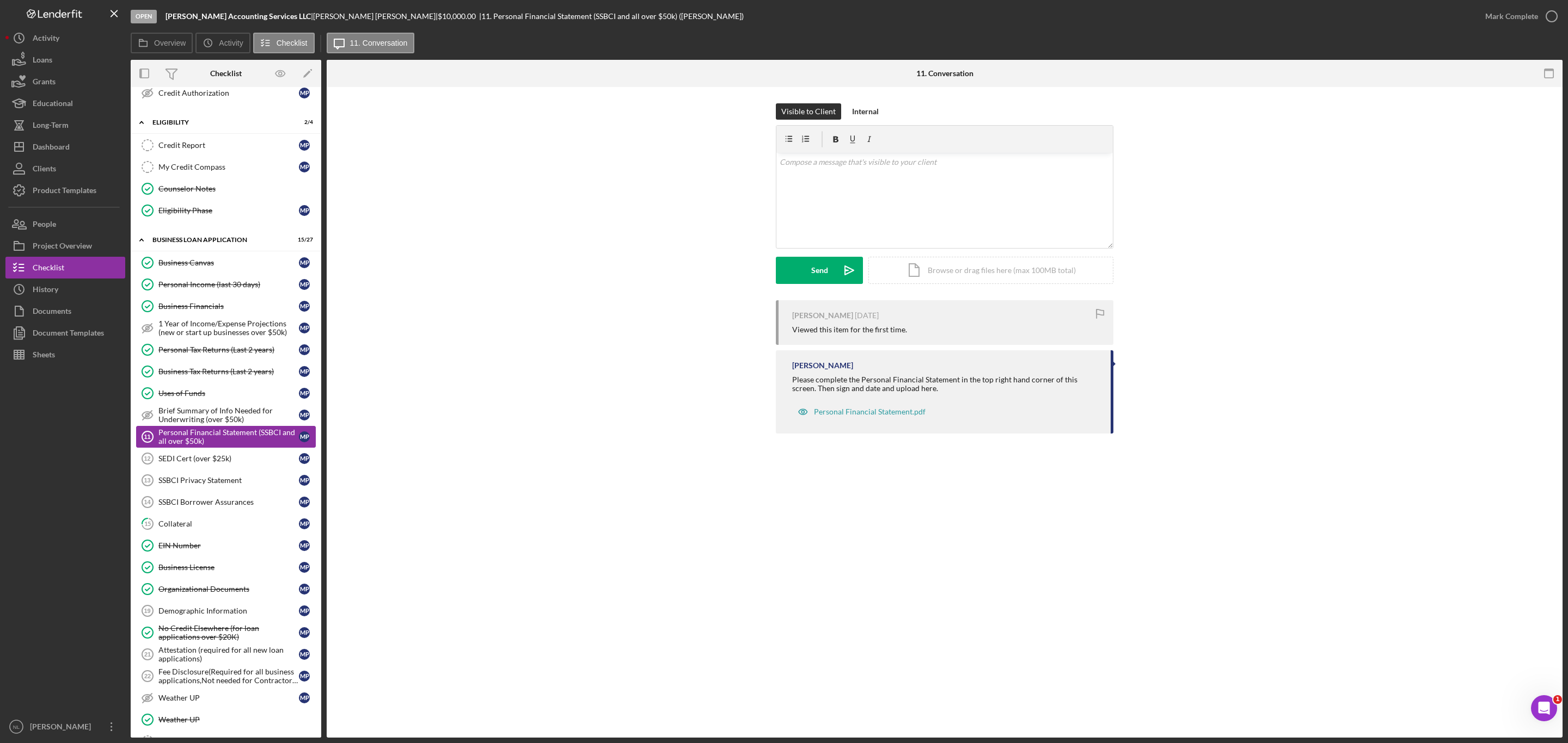
scroll to position [459, 0]
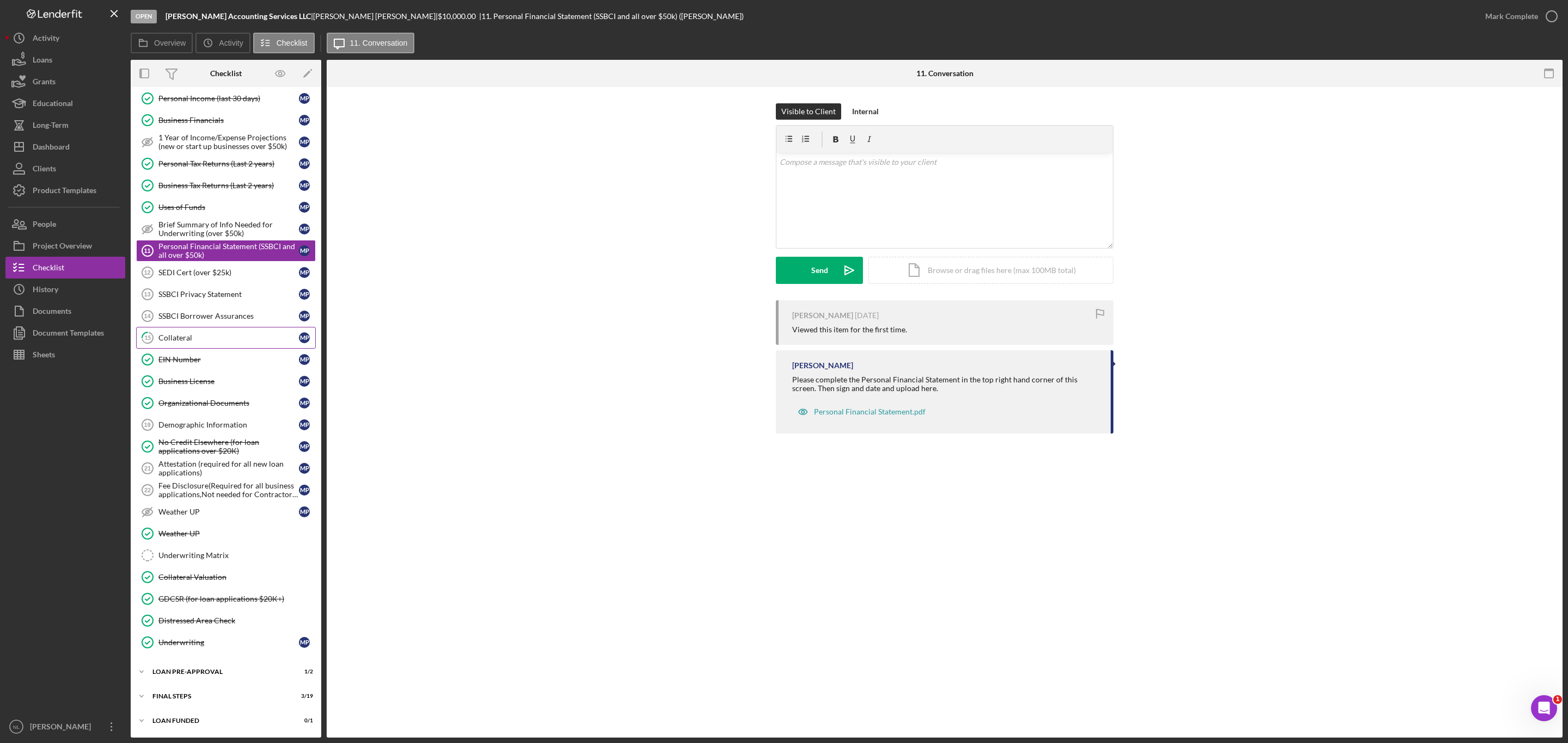
click at [178, 327] on link "15 Collateral M P" at bounding box center [226, 337] width 180 height 22
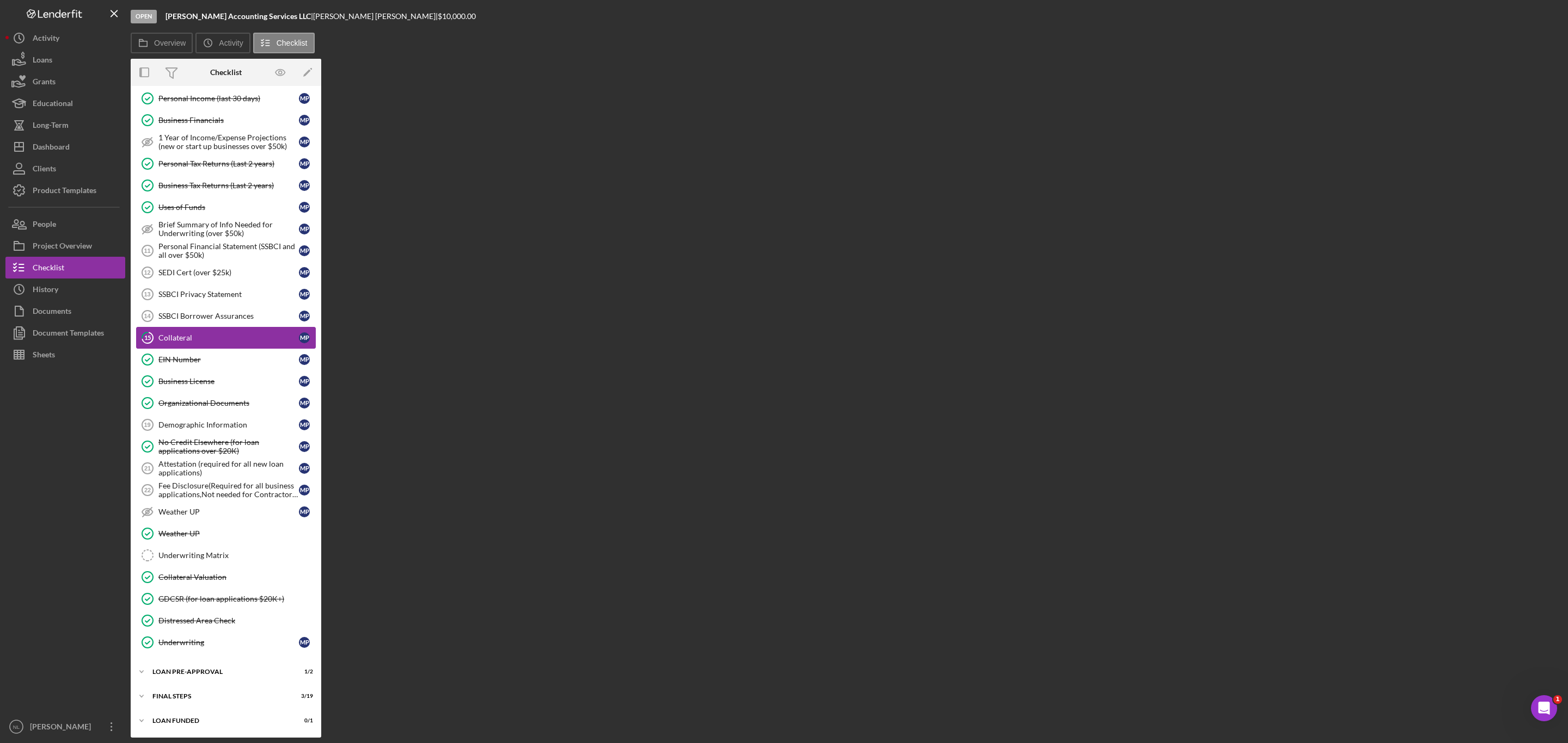
scroll to position [459, 0]
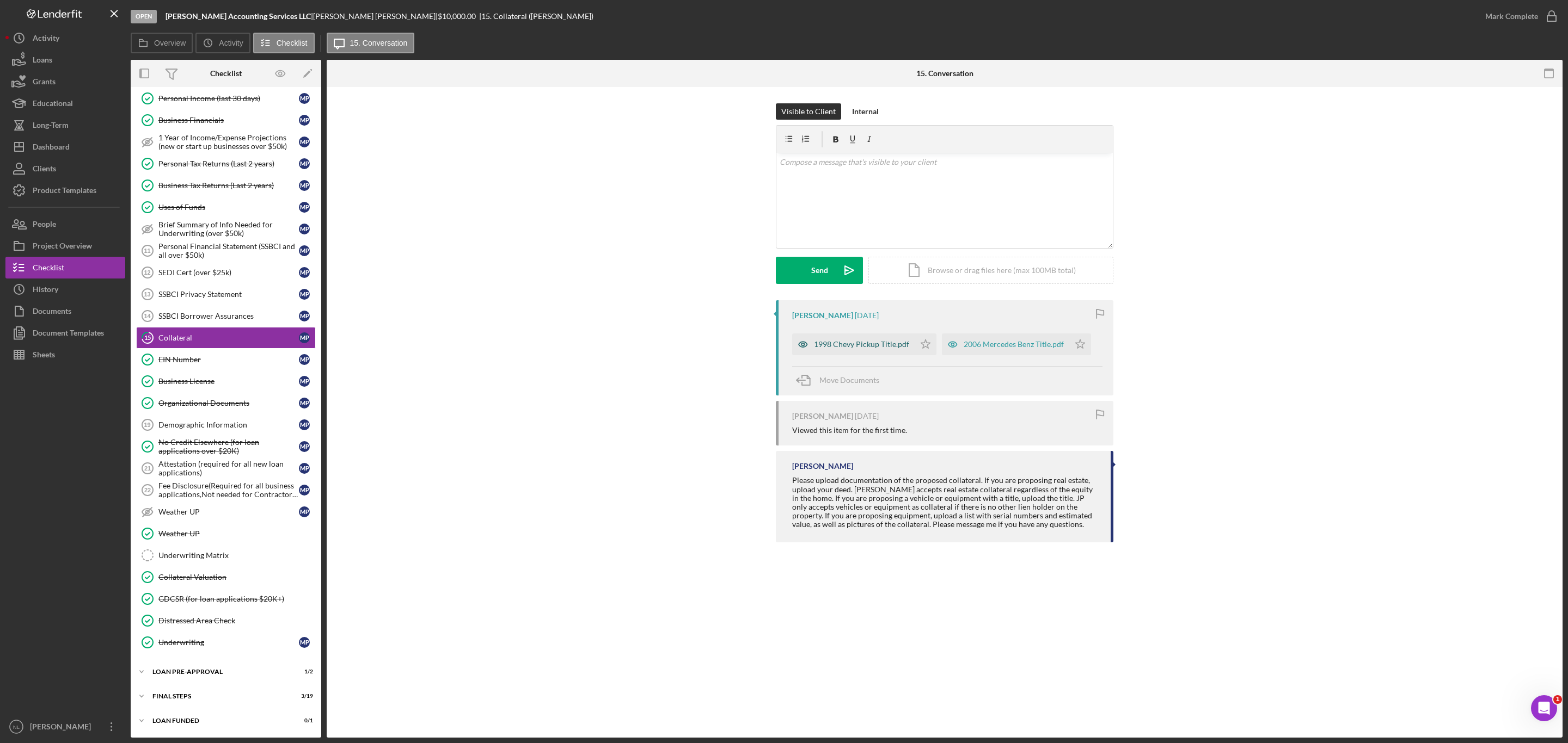
click at [850, 352] on div "1998 Chevy Pickup Title.pdf" at bounding box center [853, 344] width 122 height 22
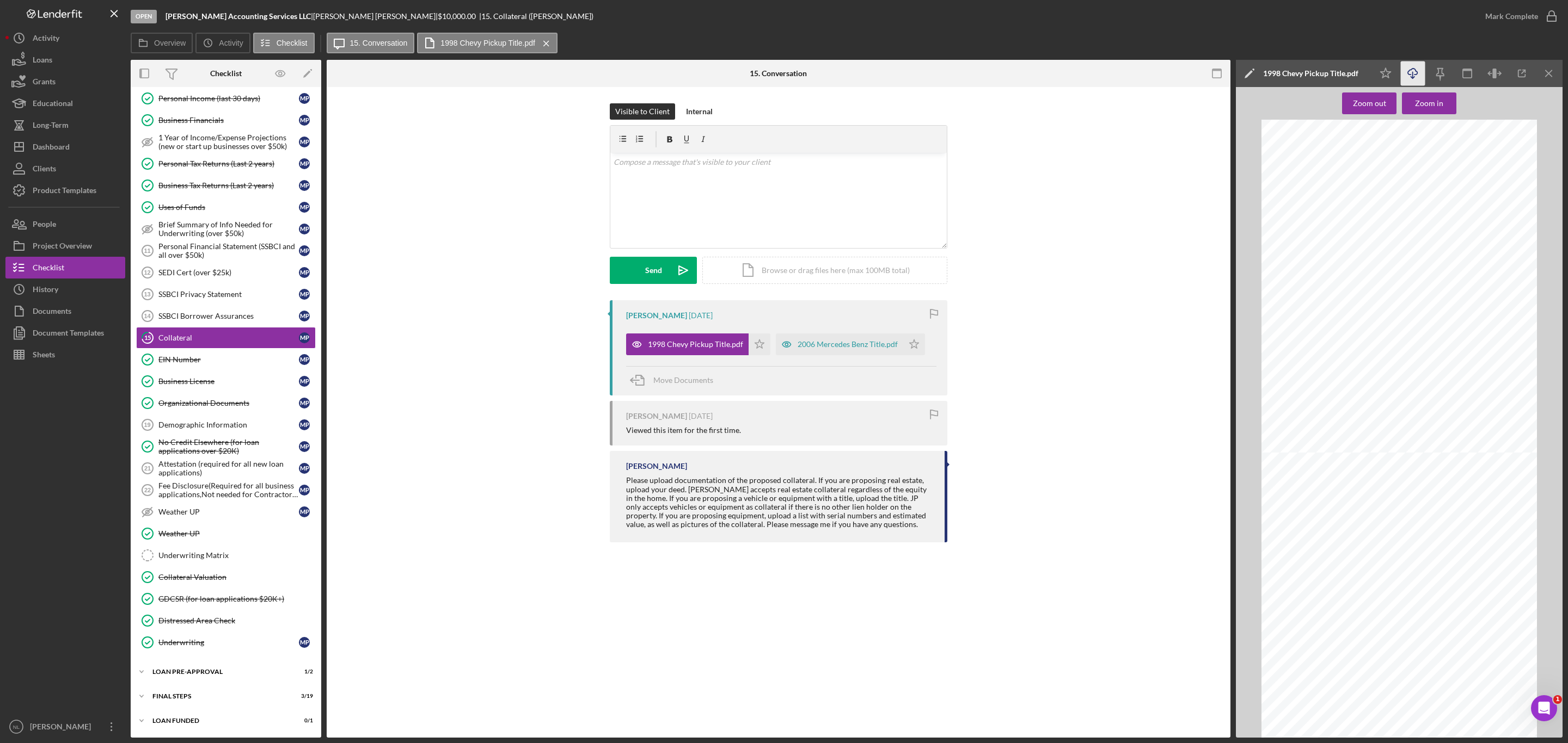
click at [1405, 72] on icon "Icon/Download" at bounding box center [1413, 74] width 24 height 24
click at [825, 341] on div "2006 Mercedes Benz Title.pdf" at bounding box center [847, 344] width 100 height 9
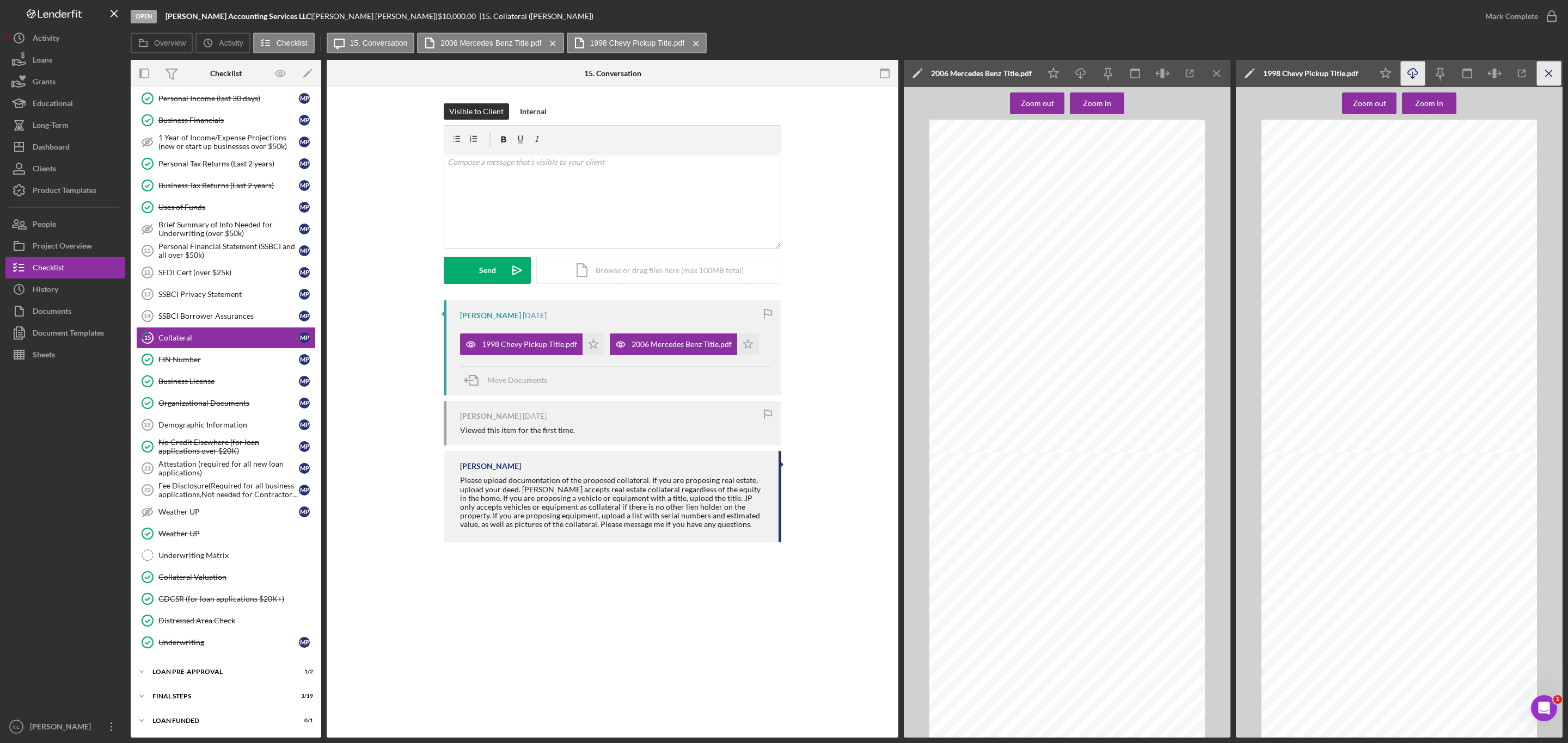
click at [1548, 77] on icon "Icon/Menu Close" at bounding box center [1549, 74] width 24 height 24
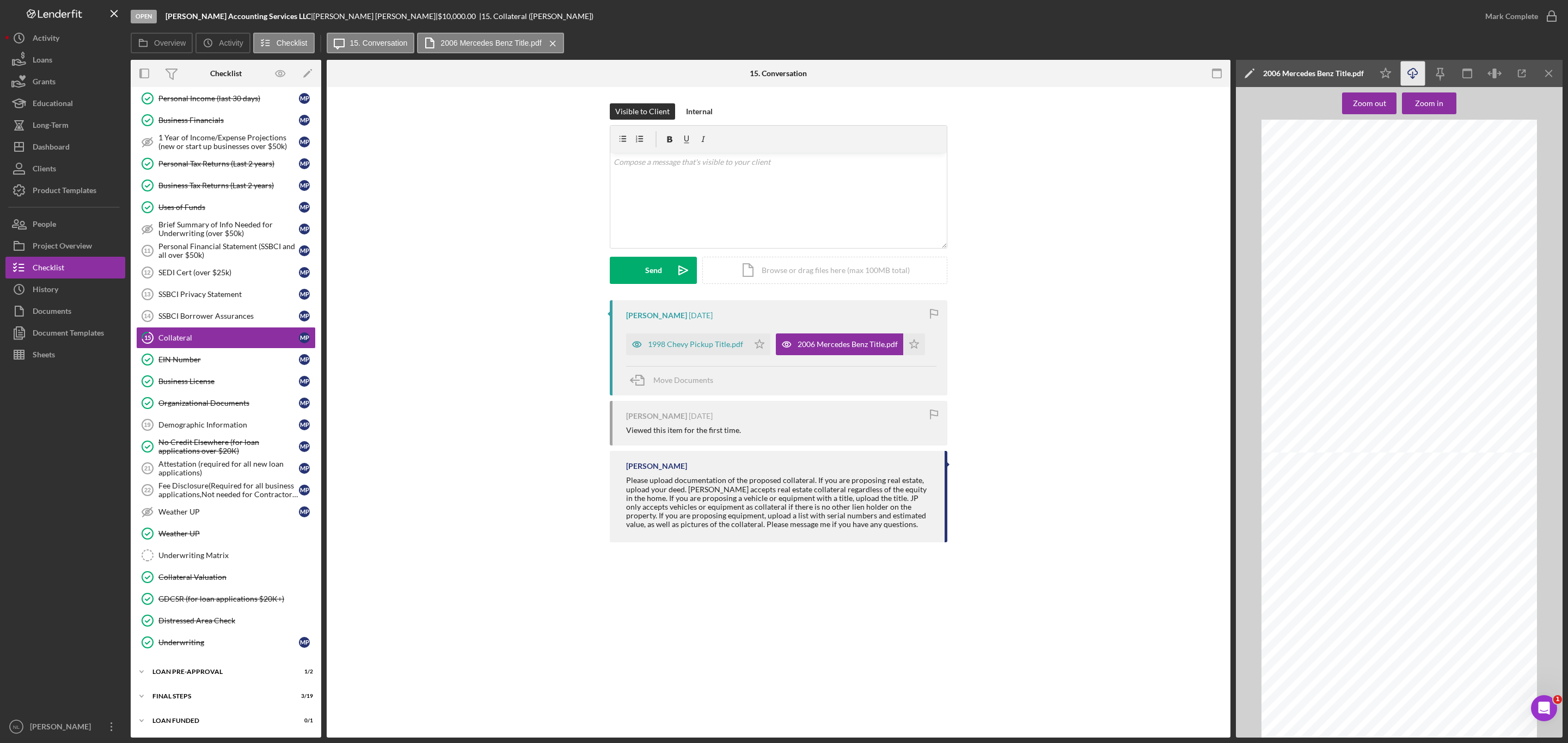
click at [1413, 77] on line "button" at bounding box center [1413, 74] width 0 height 6
click at [1343, 36] on div "Overview Icon/History Activity Checklist Icon/Message 15. Conversation 2006 Mer…" at bounding box center [846, 43] width 1432 height 22
click at [1416, 77] on icon "Icon/Download" at bounding box center [1413, 74] width 24 height 24
click at [1410, 74] on icon "button" at bounding box center [1413, 72] width 9 height 6
click at [1414, 79] on icon "Icon/Download" at bounding box center [1413, 74] width 24 height 24
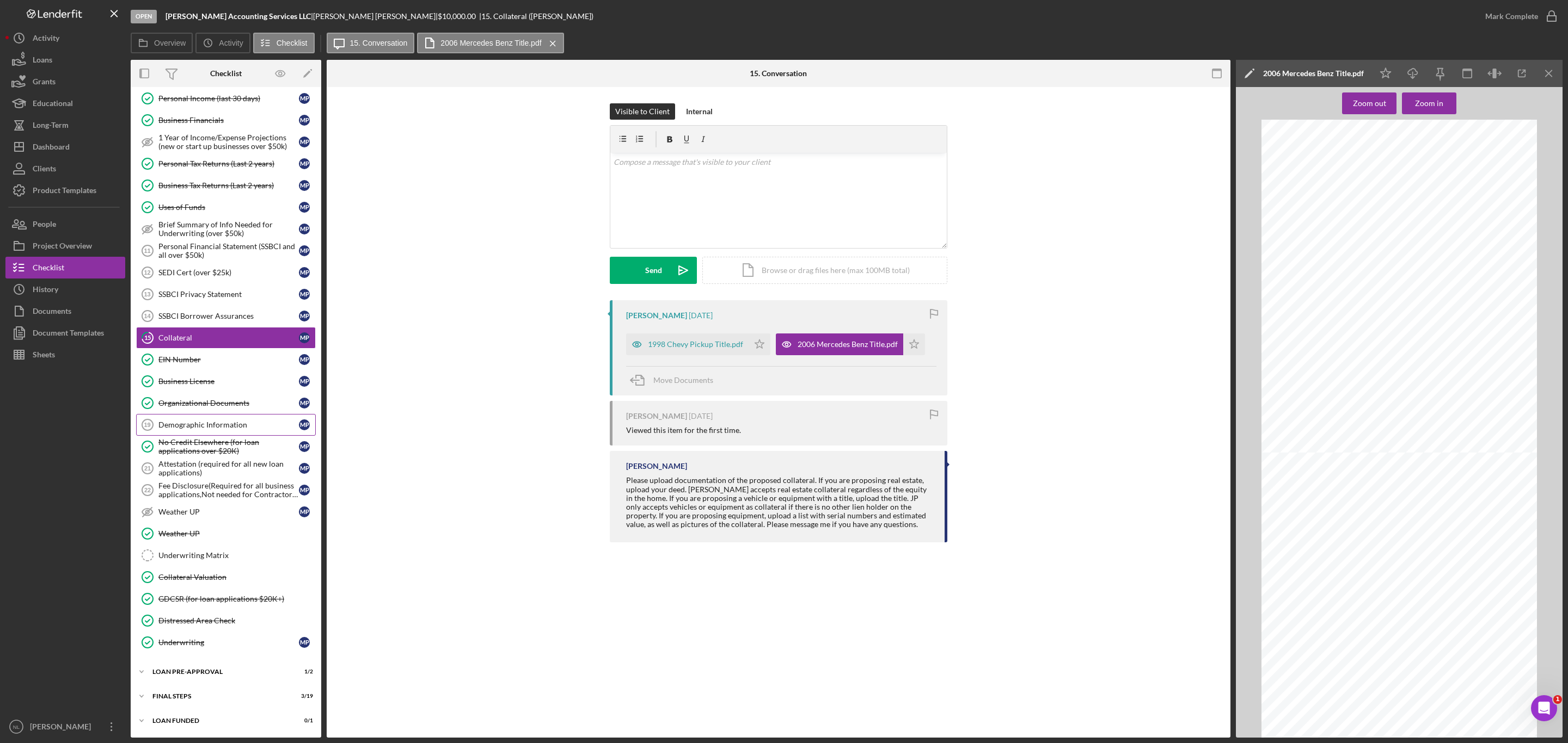
click at [195, 428] on link "Demographic Information 19 Demographic Information M P" at bounding box center [226, 424] width 180 height 22
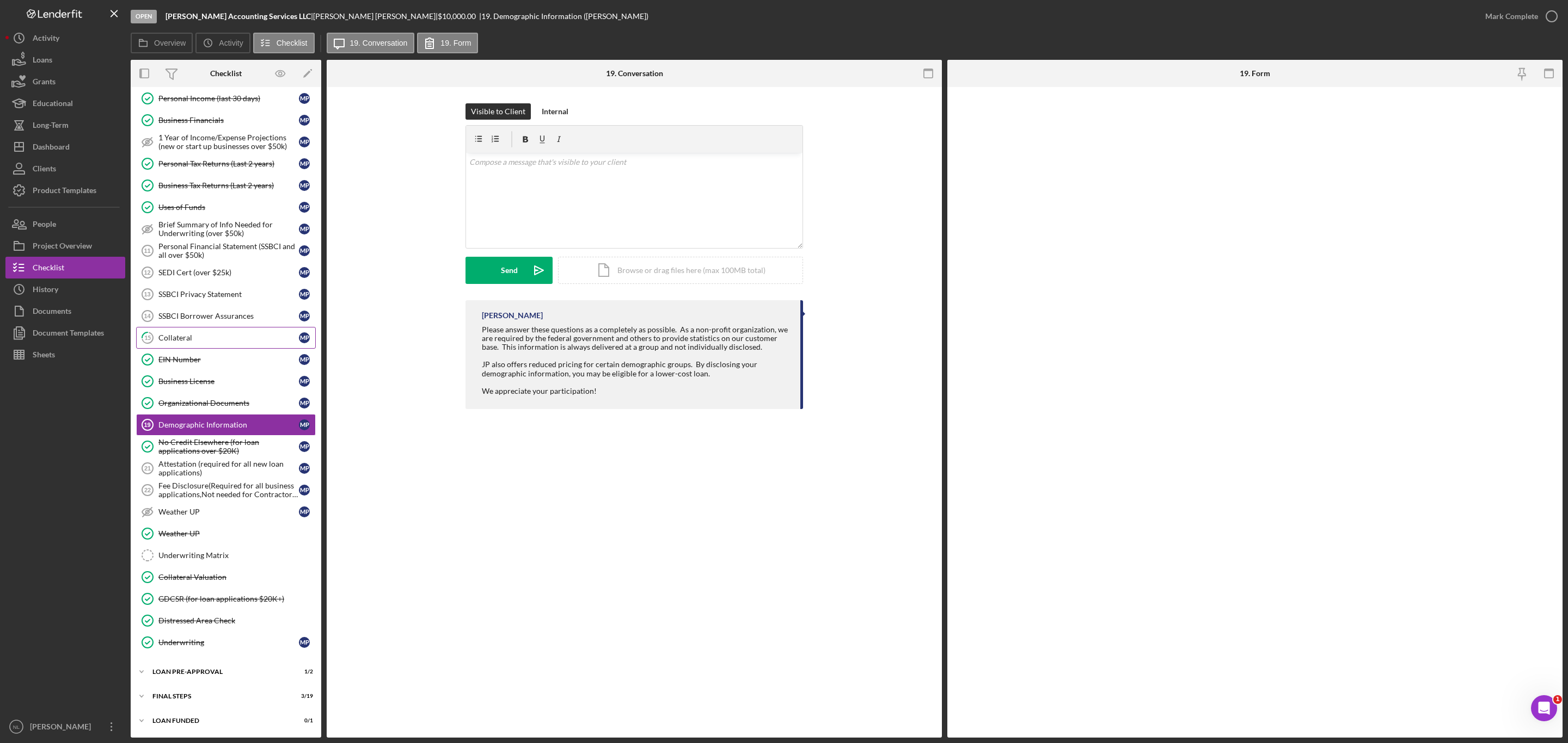
scroll to position [459, 0]
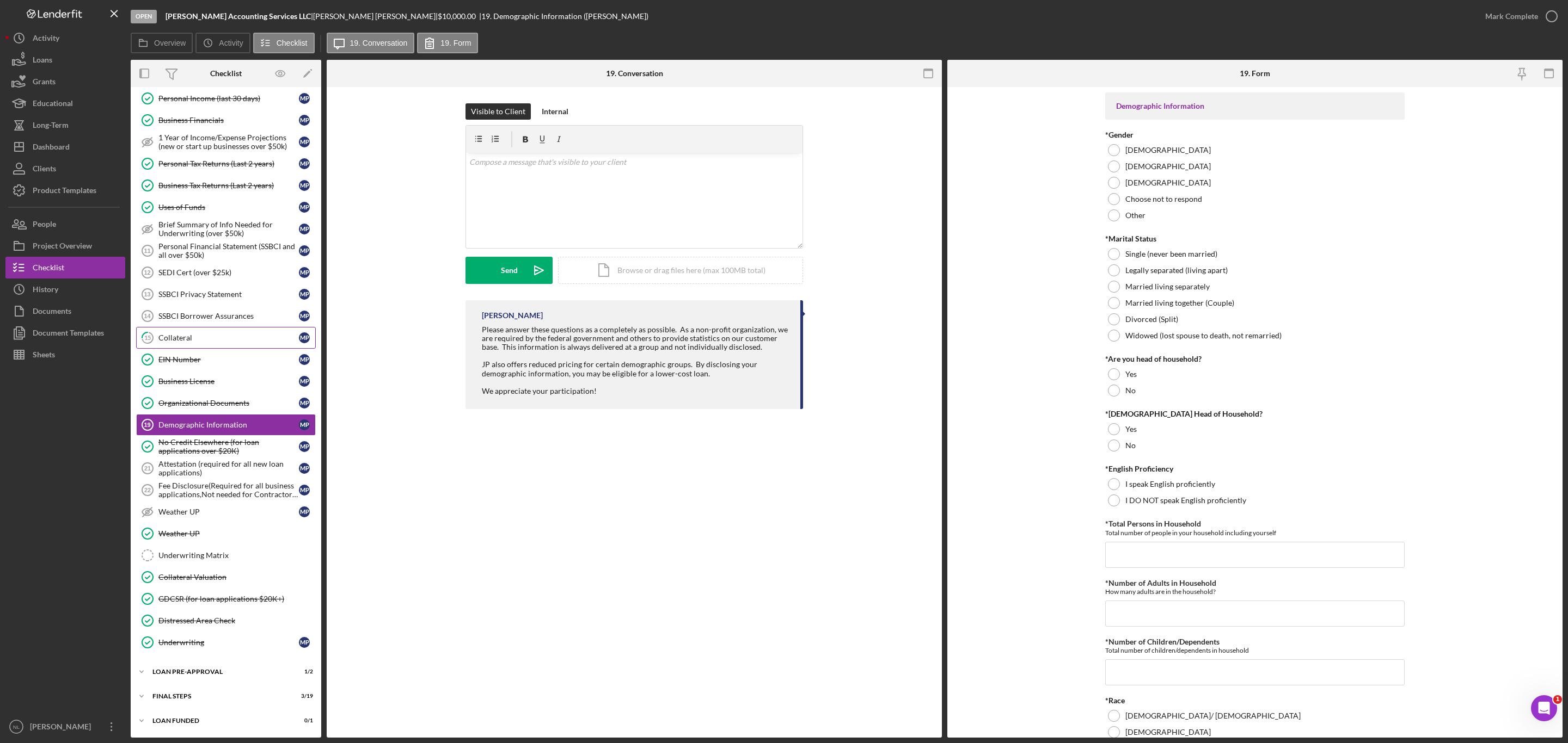
click at [196, 327] on link "15 Collateral M P" at bounding box center [226, 337] width 180 height 22
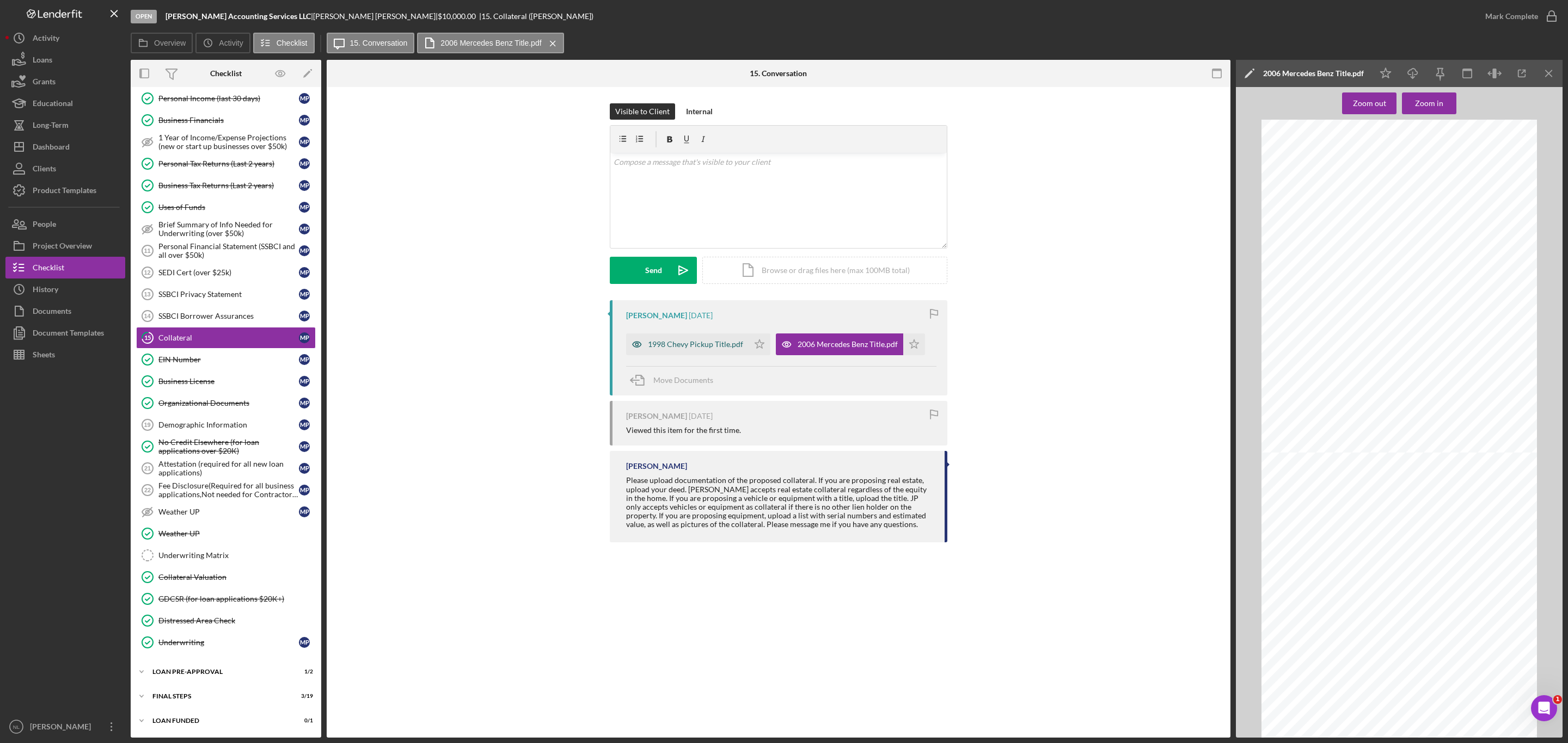
click at [698, 339] on div "1998 Chevy Pickup Title.pdf" at bounding box center [687, 344] width 122 height 22
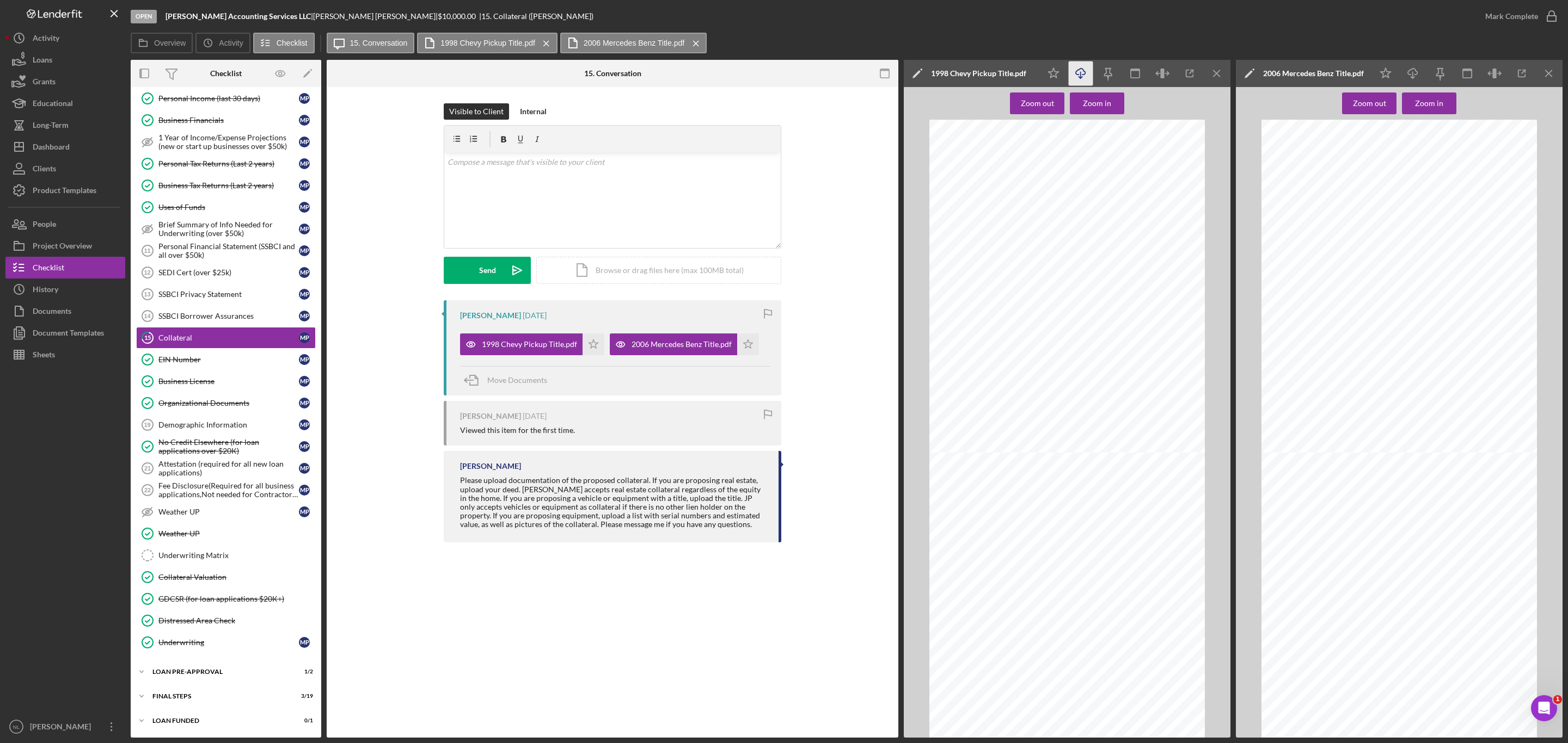
click at [1080, 74] on line "button" at bounding box center [1080, 74] width 0 height 6
click at [1223, 69] on icon "Icon/Menu Close" at bounding box center [1217, 74] width 24 height 24
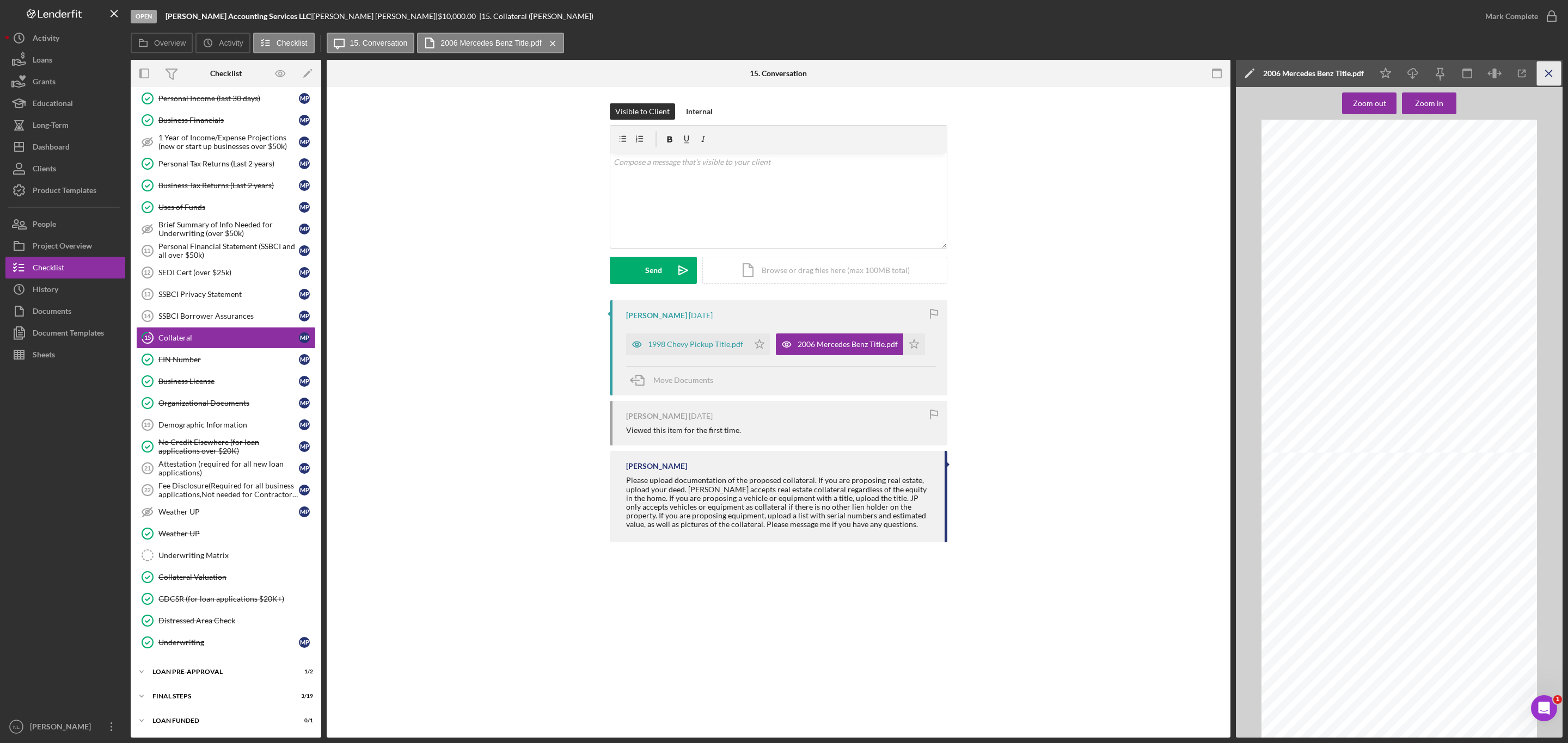
click at [1559, 63] on icon "Icon/Menu Close" at bounding box center [1549, 74] width 24 height 24
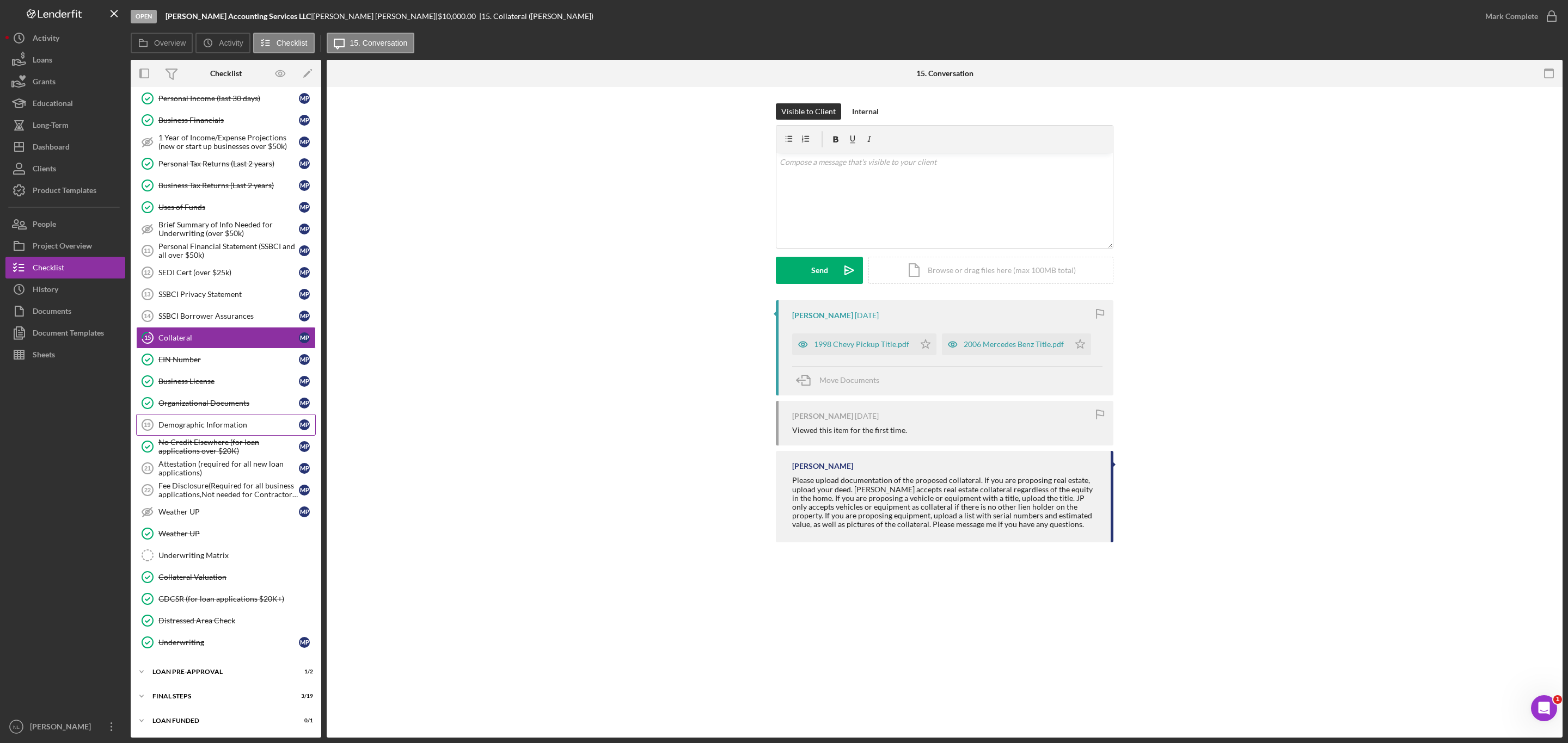
click at [221, 420] on div "Demographic Information" at bounding box center [229, 424] width 140 height 9
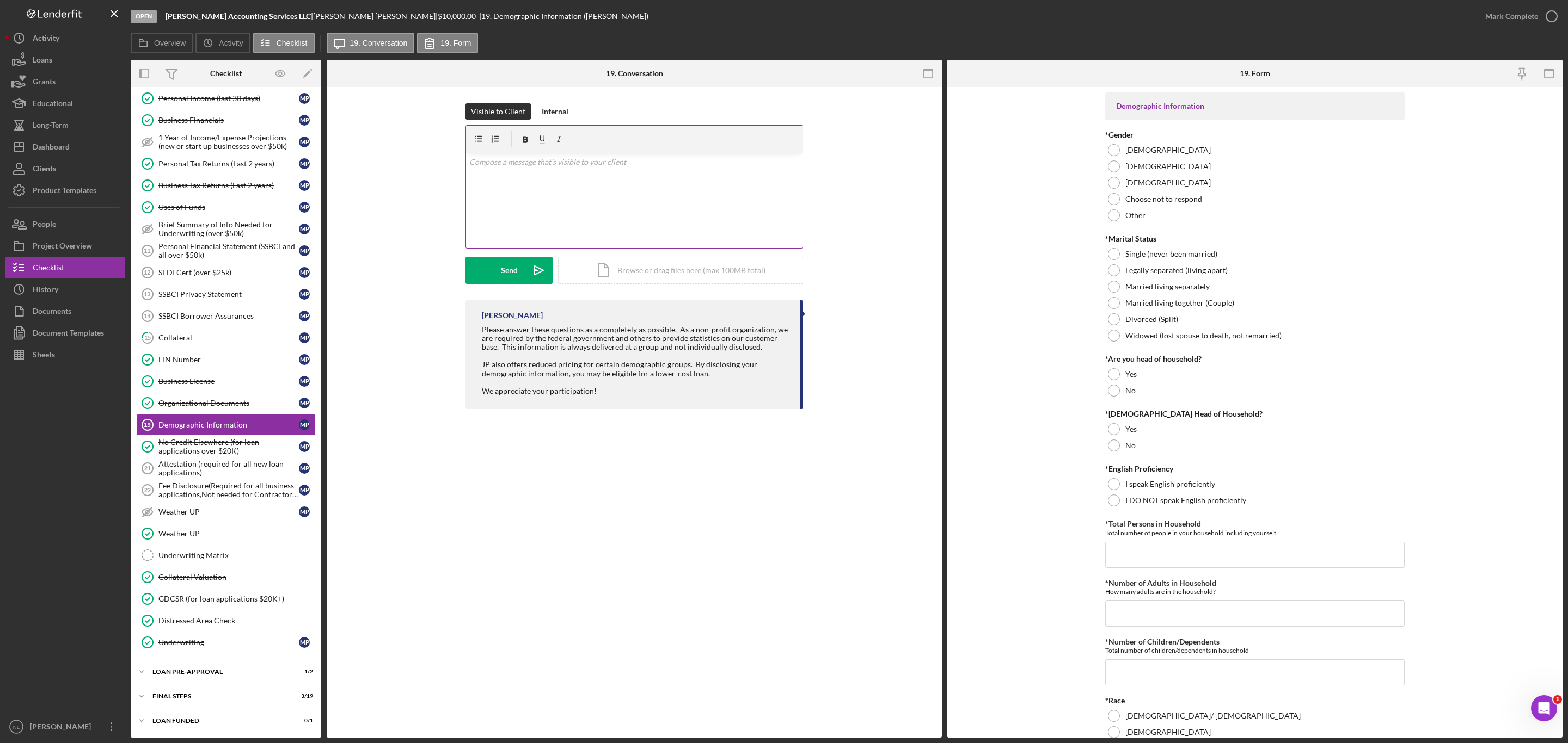
click at [585, 229] on div "v Color teal Color pink Remove color Add row above Add row below Add column bef…" at bounding box center [634, 200] width 336 height 95
click at [259, 242] on div "Personal Financial Statement (SSBCI and all over $50k)" at bounding box center [229, 251] width 140 height 18
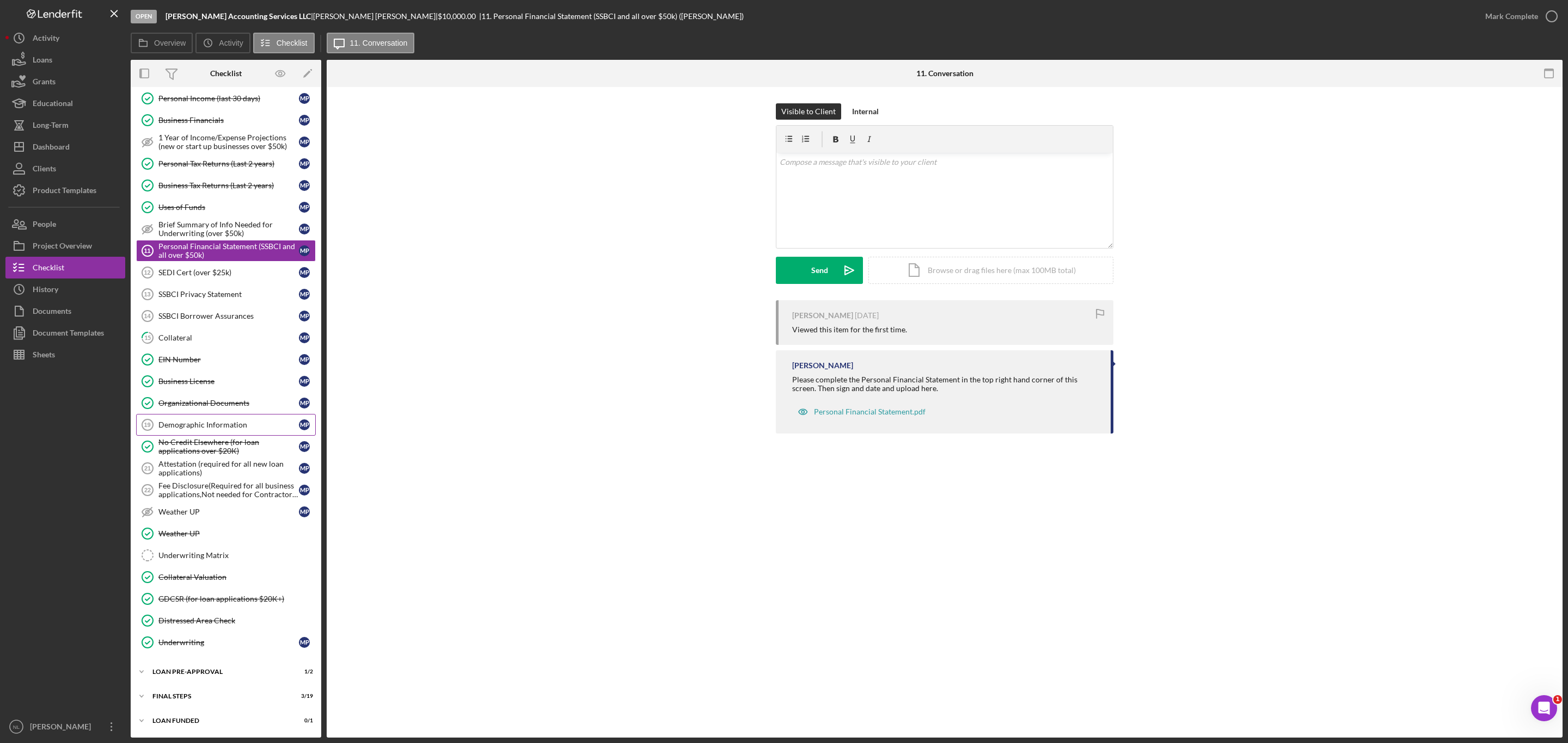
click at [268, 420] on div "Demographic Information" at bounding box center [229, 424] width 140 height 9
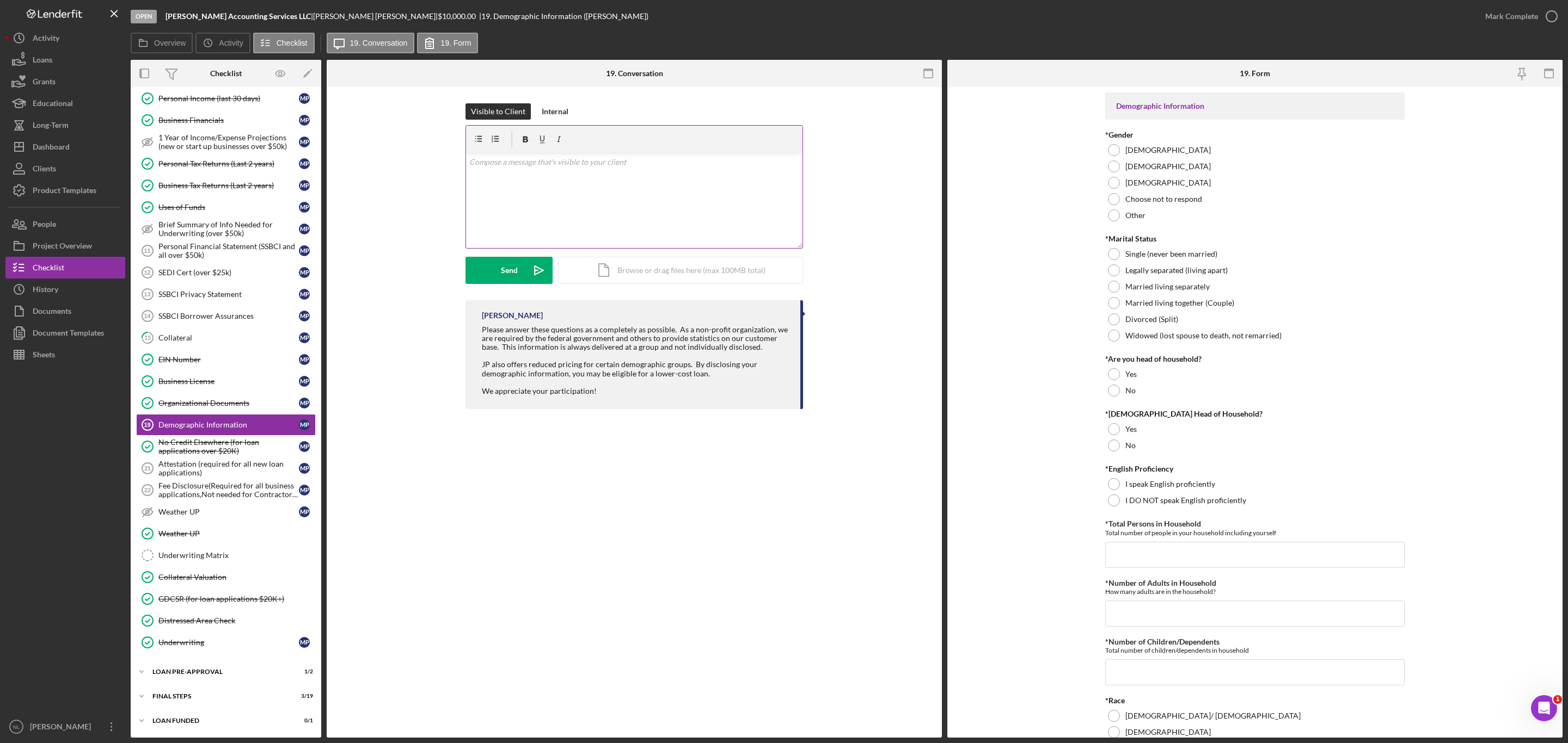
click at [594, 176] on div "v Color teal Color pink Remove color Add row above Add row below Add column bef…" at bounding box center [634, 200] width 336 height 95
click at [224, 703] on div "Icon/Expander FINAL STEPS 3 / 19" at bounding box center [226, 696] width 190 height 22
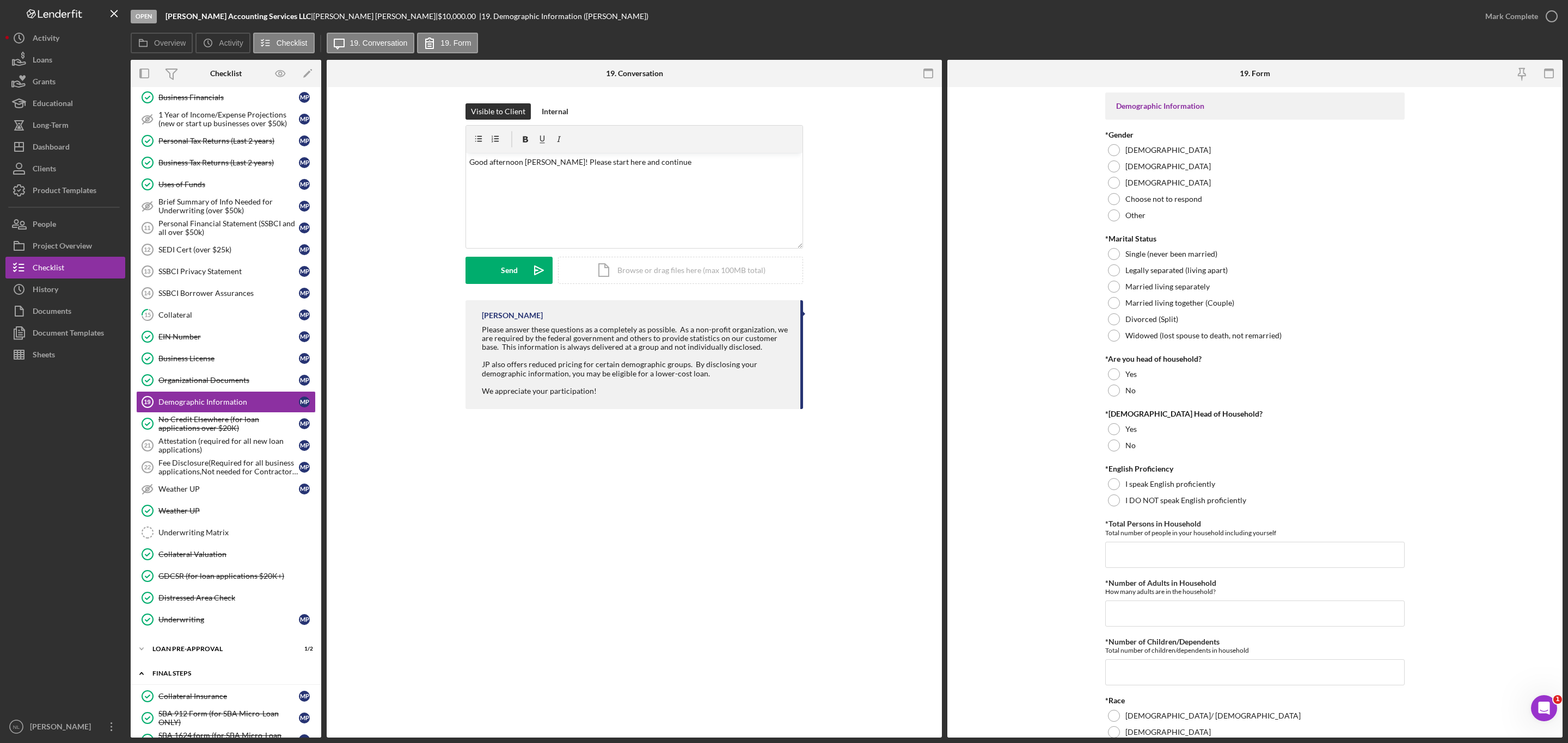
scroll to position [736, 0]
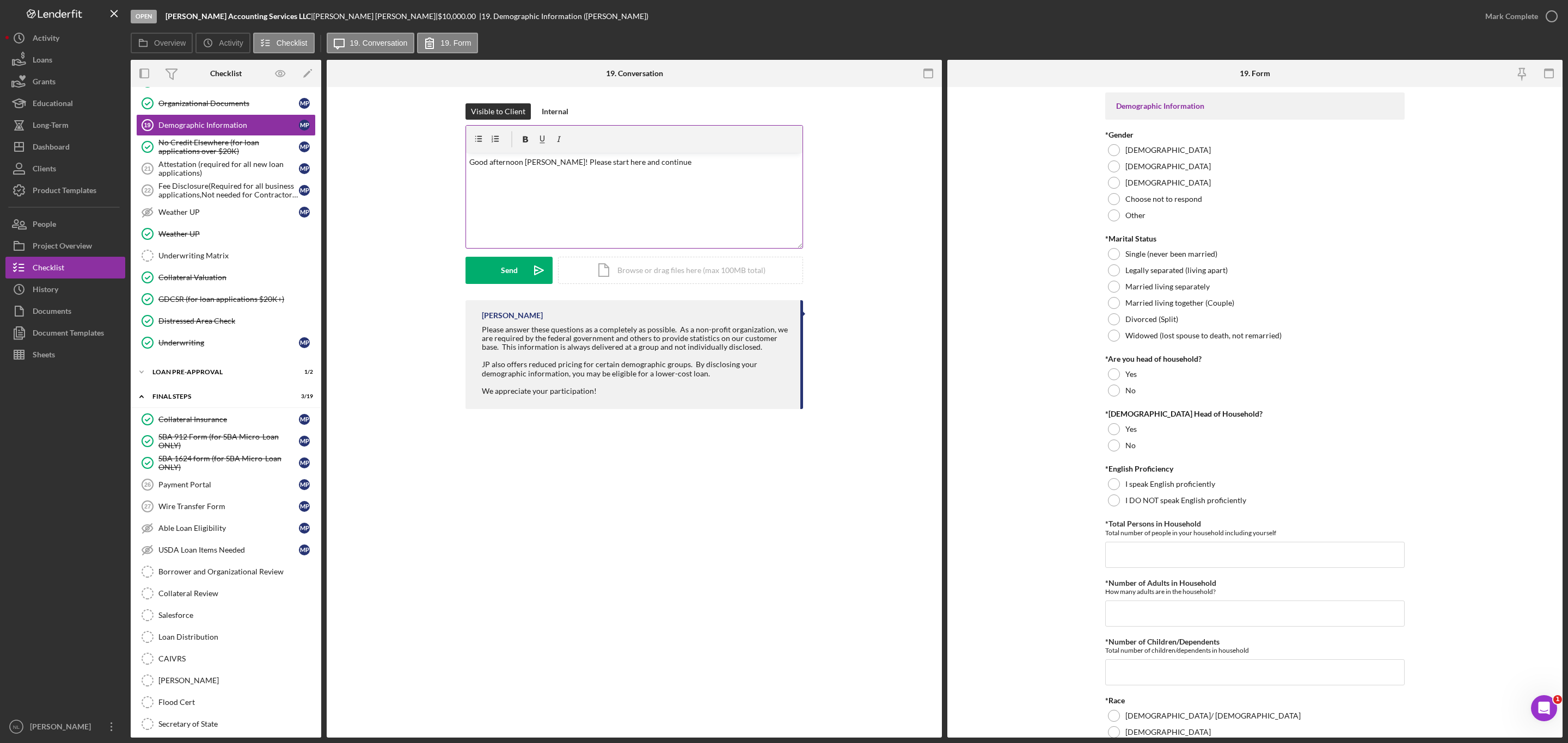
click at [695, 173] on div "v Color teal Color pink Remove color Add row above Add row below Add column bef…" at bounding box center [634, 200] width 336 height 95
click at [571, 172] on p "Good afternoon Mr. Pattman! Please start here and continue through forms 18-27.…" at bounding box center [634, 168] width 330 height 24
click at [760, 172] on p "Good afternoon Mr. Pattman! Please start here and continue through forms 18-27.…" at bounding box center [634, 168] width 330 height 24
click at [550, 184] on p "Good afternoon Mr. Pattman! Please start here and continue through forms 18-27.…" at bounding box center [634, 174] width 330 height 36
click at [519, 266] on button "Send Icon/icon-invite-send" at bounding box center [508, 270] width 87 height 27
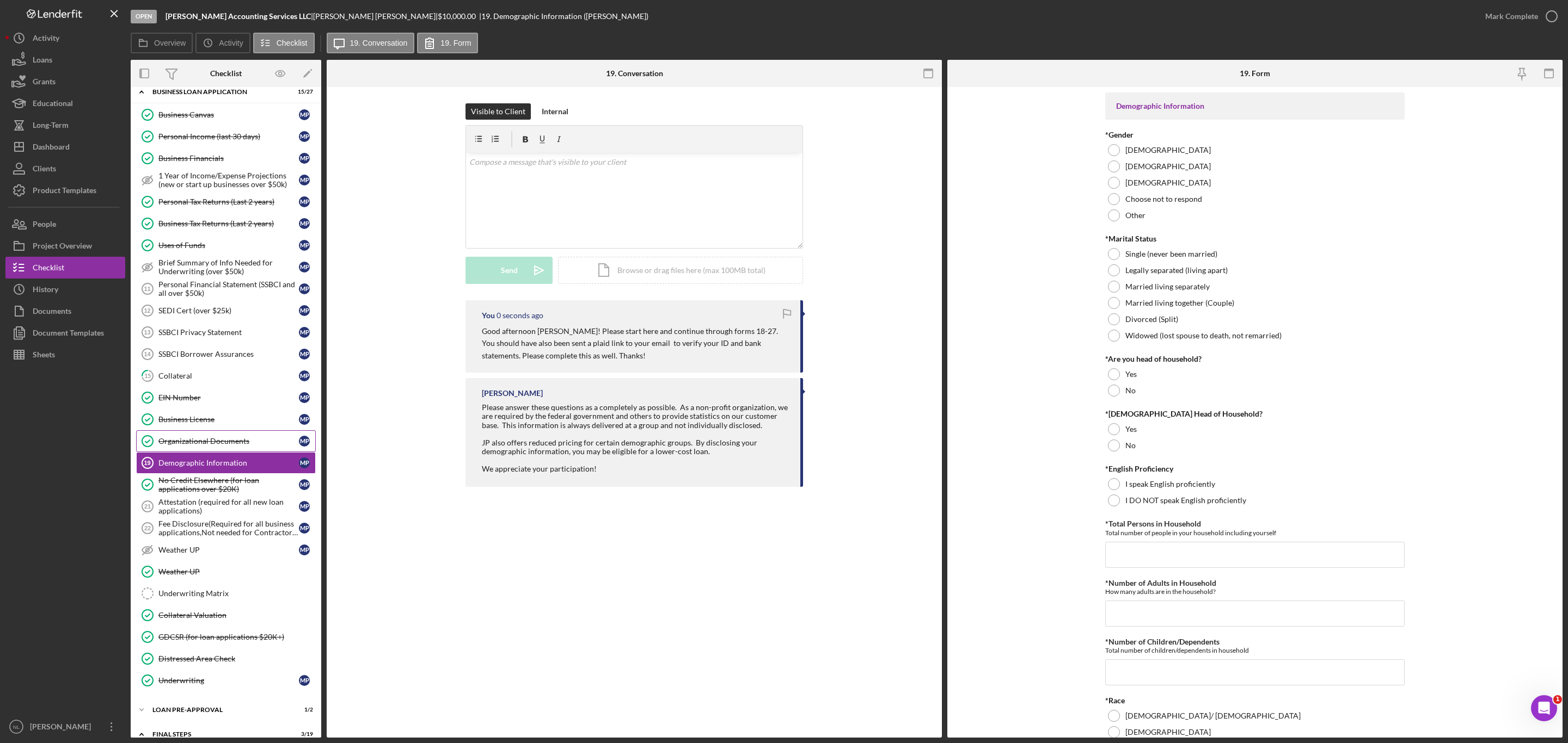
scroll to position [377, 0]
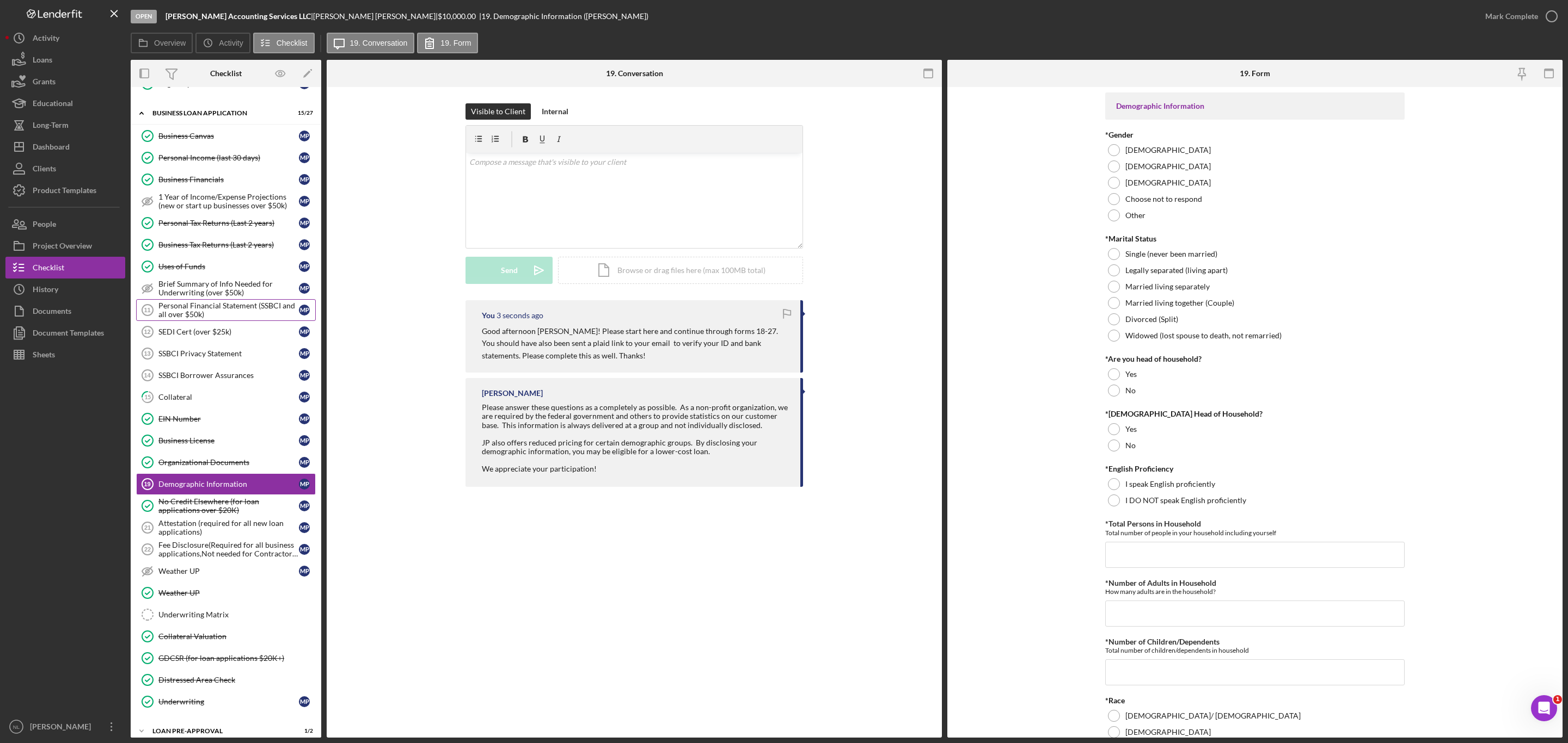
click at [214, 317] on div "Personal Financial Statement (SSBCI and all over $50k)" at bounding box center [229, 310] width 140 height 18
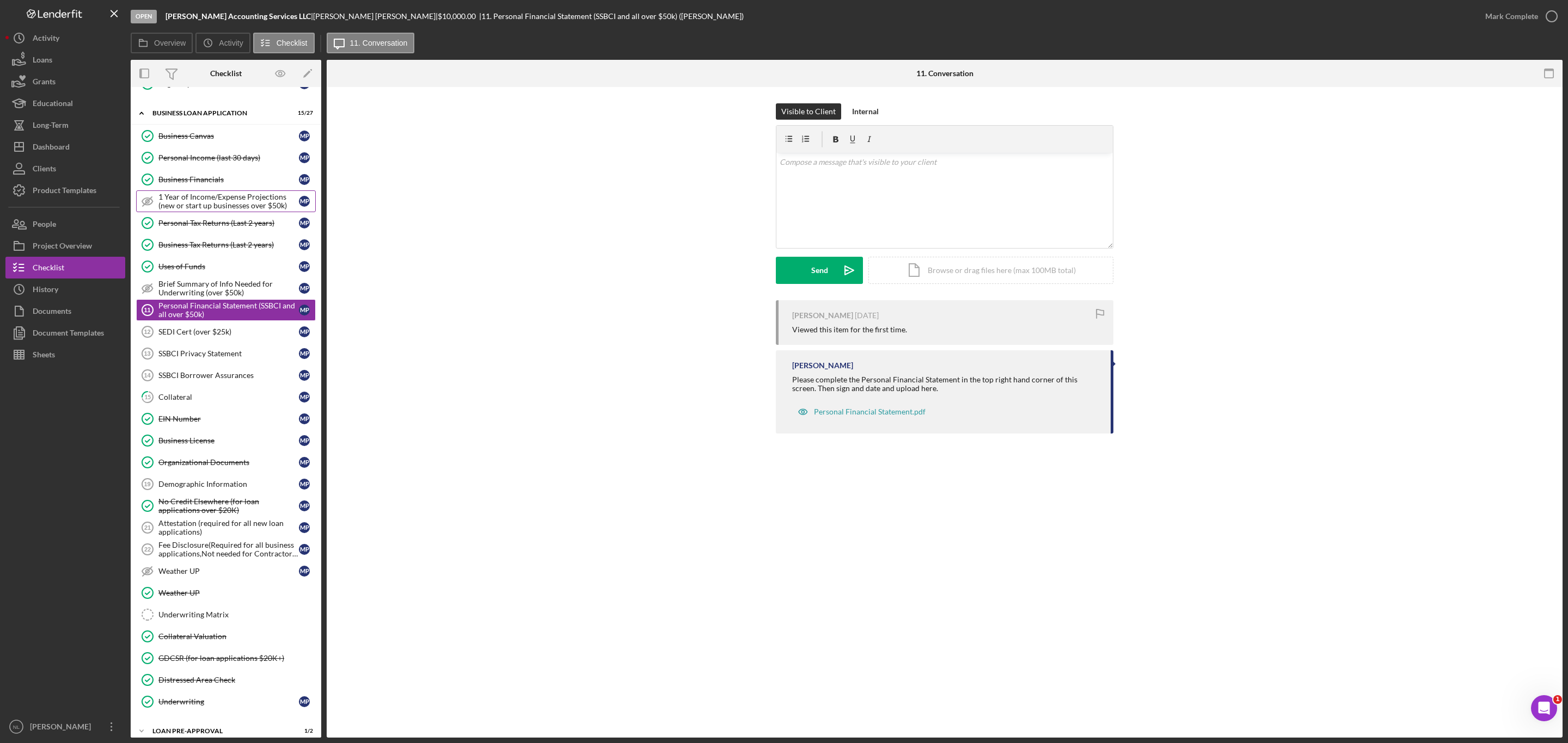
scroll to position [478, 0]
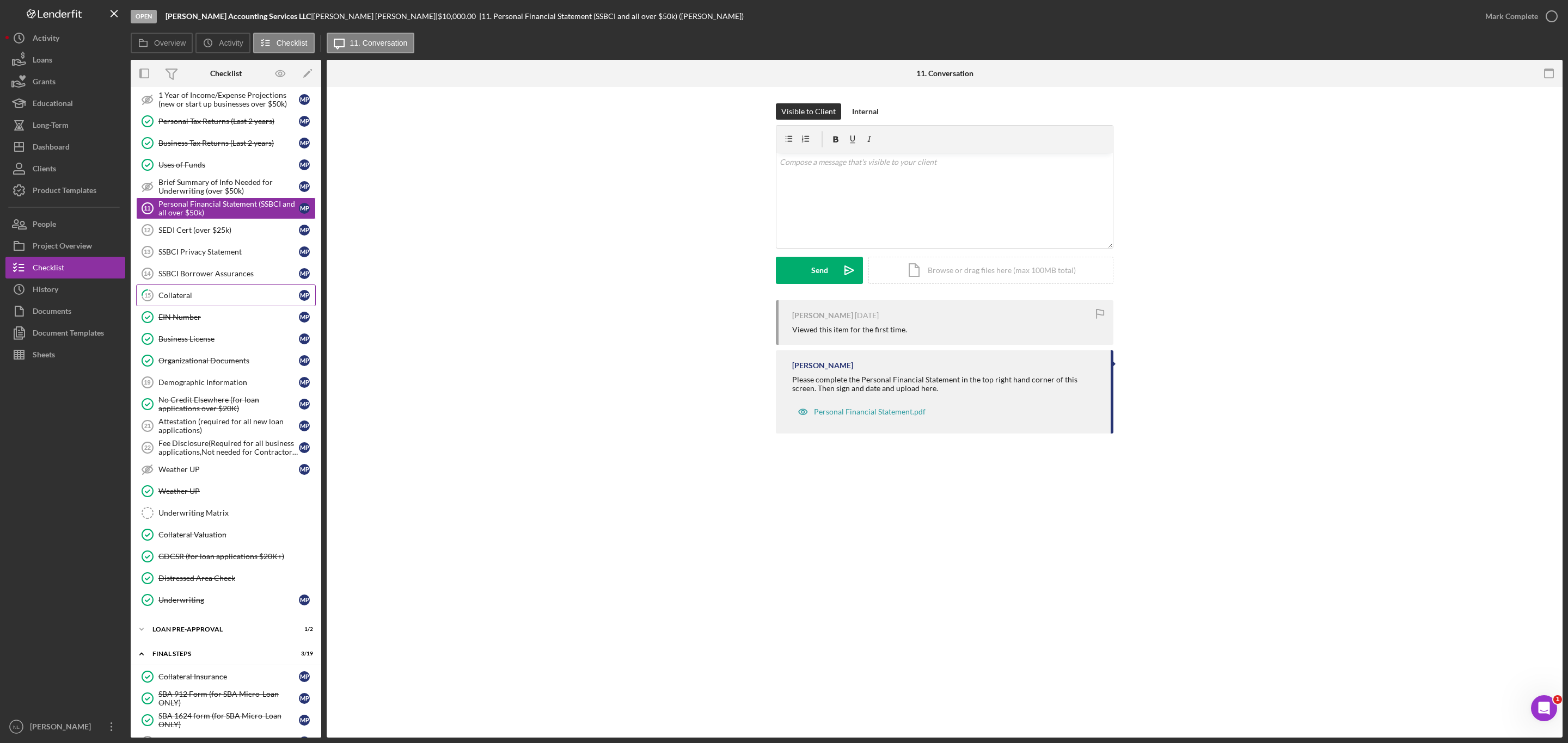
click at [194, 306] on link "15 Collateral M P" at bounding box center [226, 296] width 180 height 22
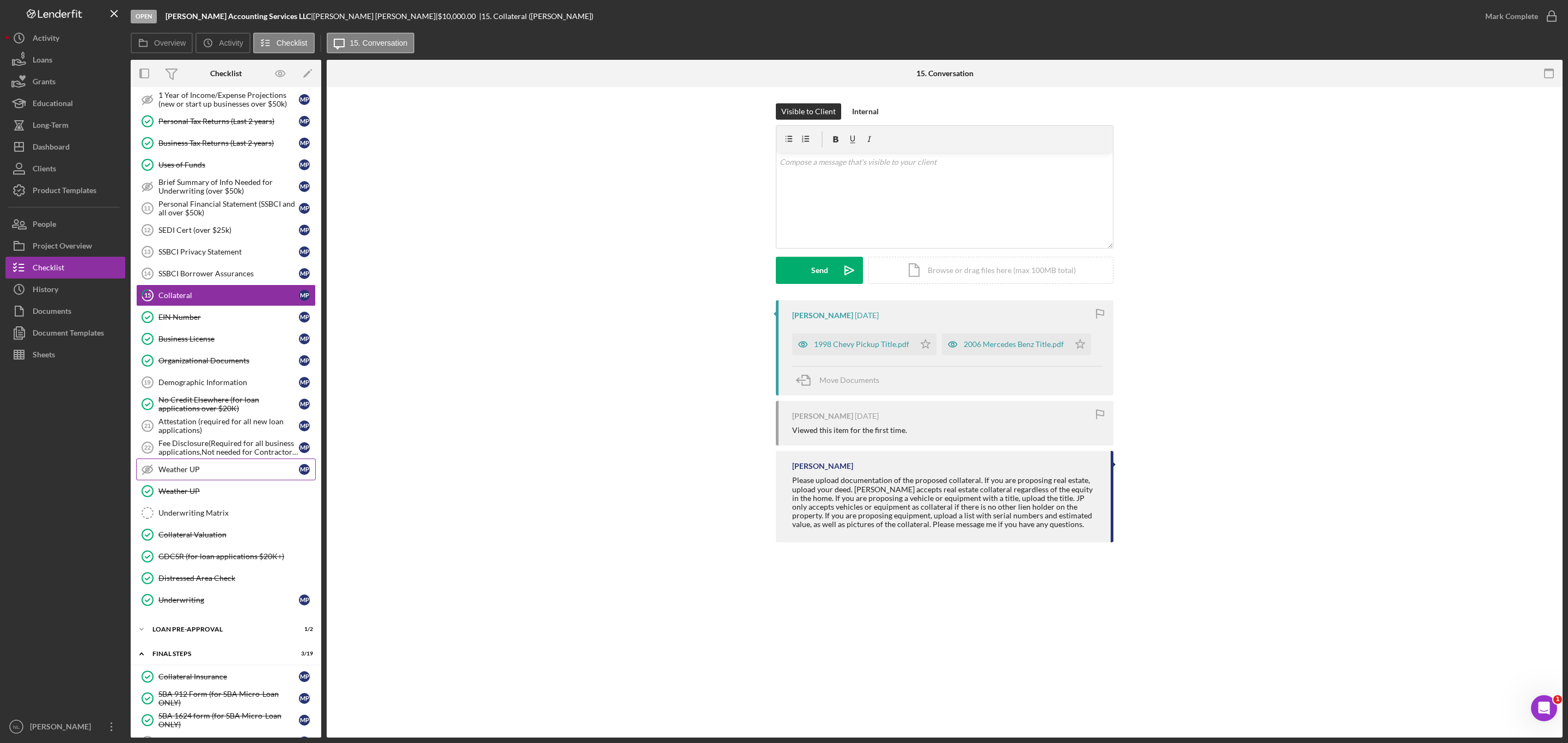
click at [203, 480] on link "Weather UP Weather UP M P" at bounding box center [226, 470] width 180 height 22
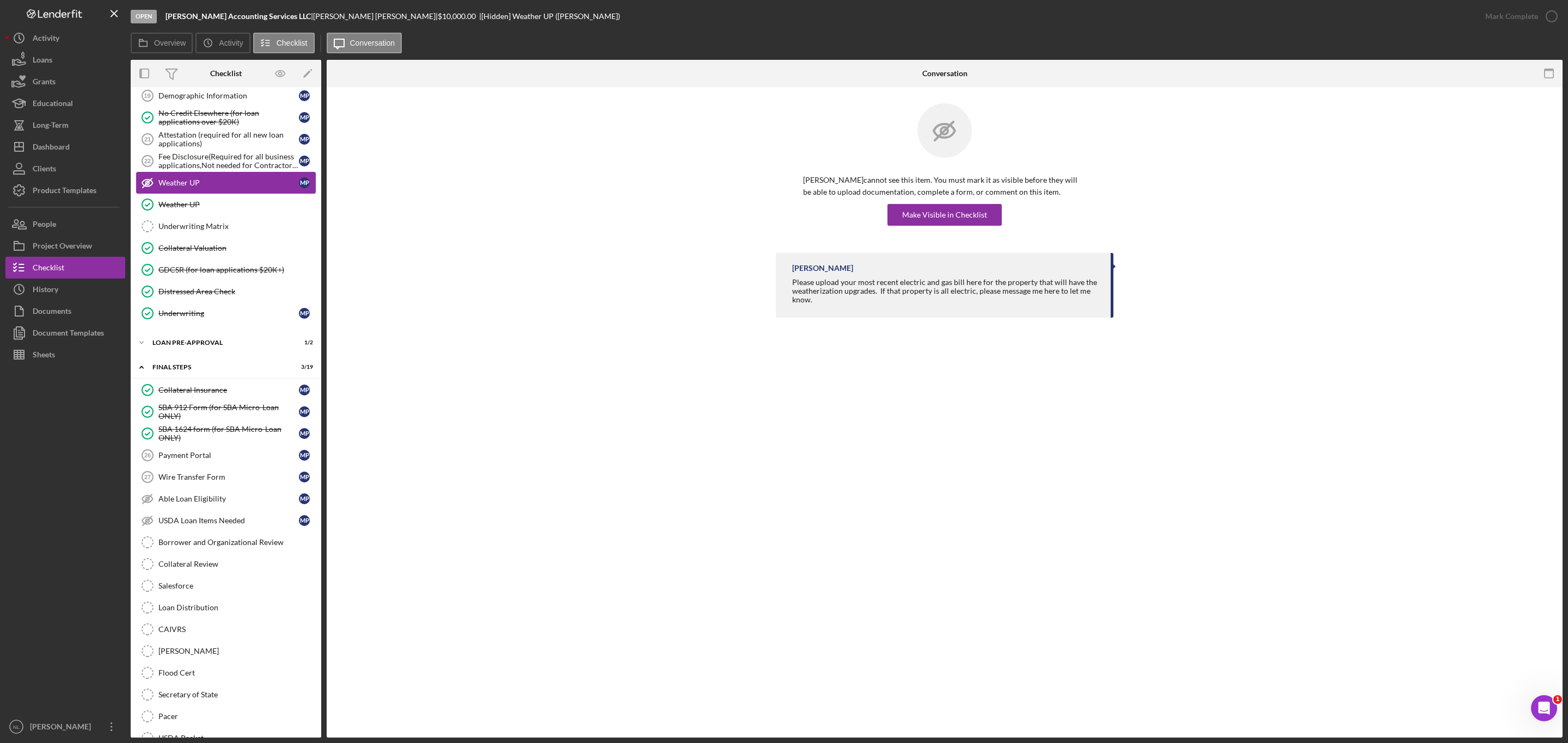
scroll to position [877, 0]
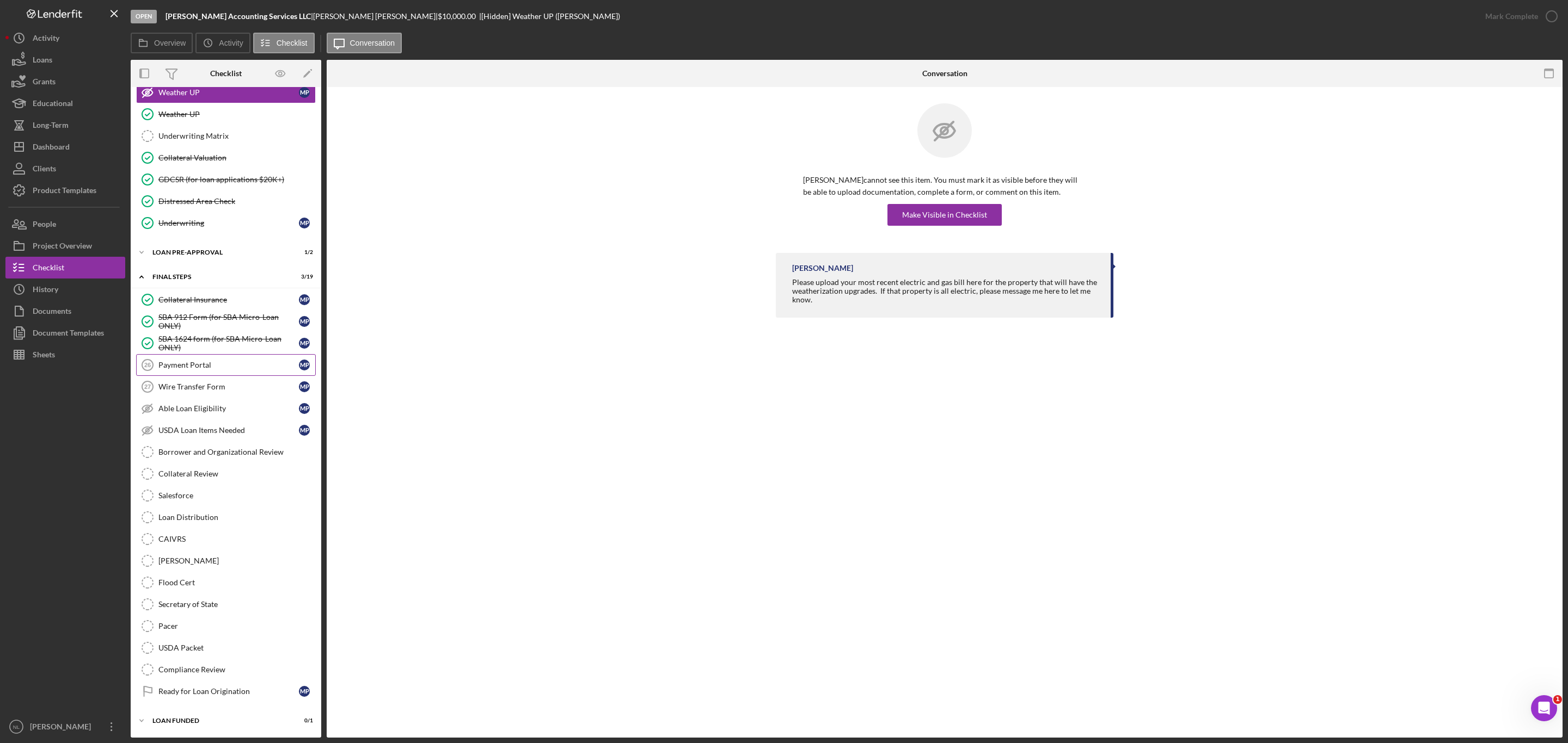
click at [163, 361] on link "Payment Portal 26 Payment Portal M P" at bounding box center [226, 365] width 180 height 22
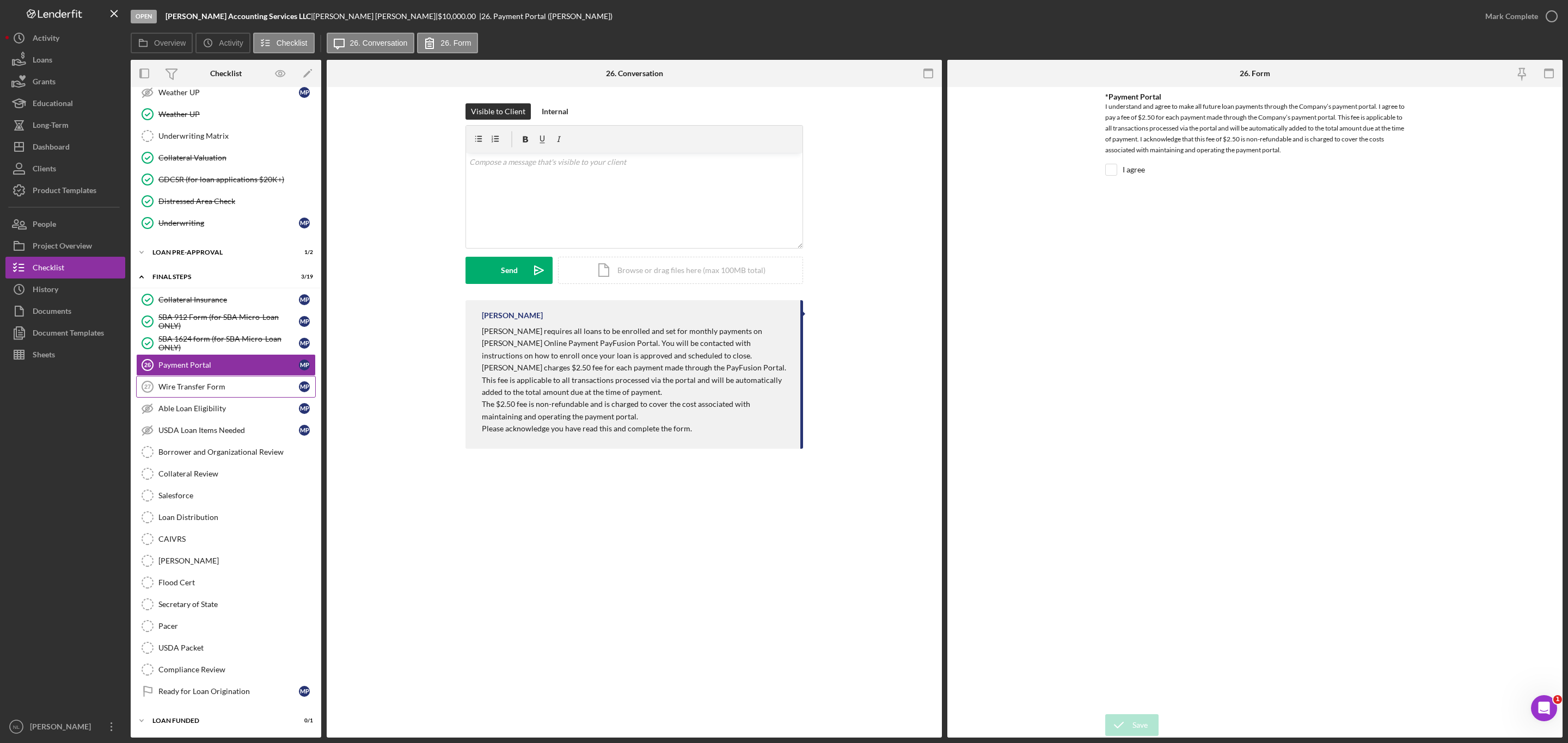
click at [197, 391] on div "Wire Transfer Form" at bounding box center [229, 387] width 140 height 9
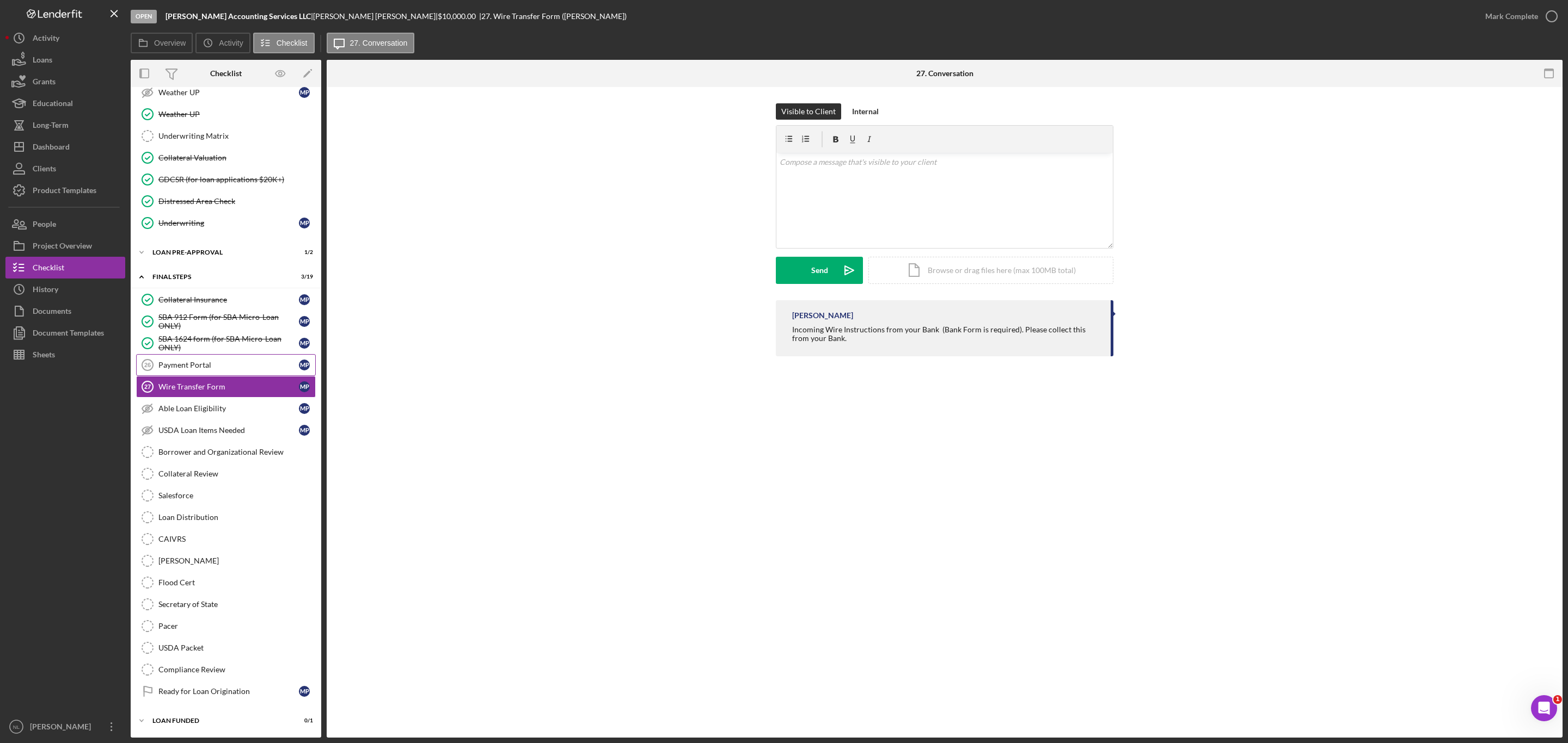
click at [184, 376] on link "Payment Portal 26 Payment Portal M P" at bounding box center [226, 365] width 180 height 22
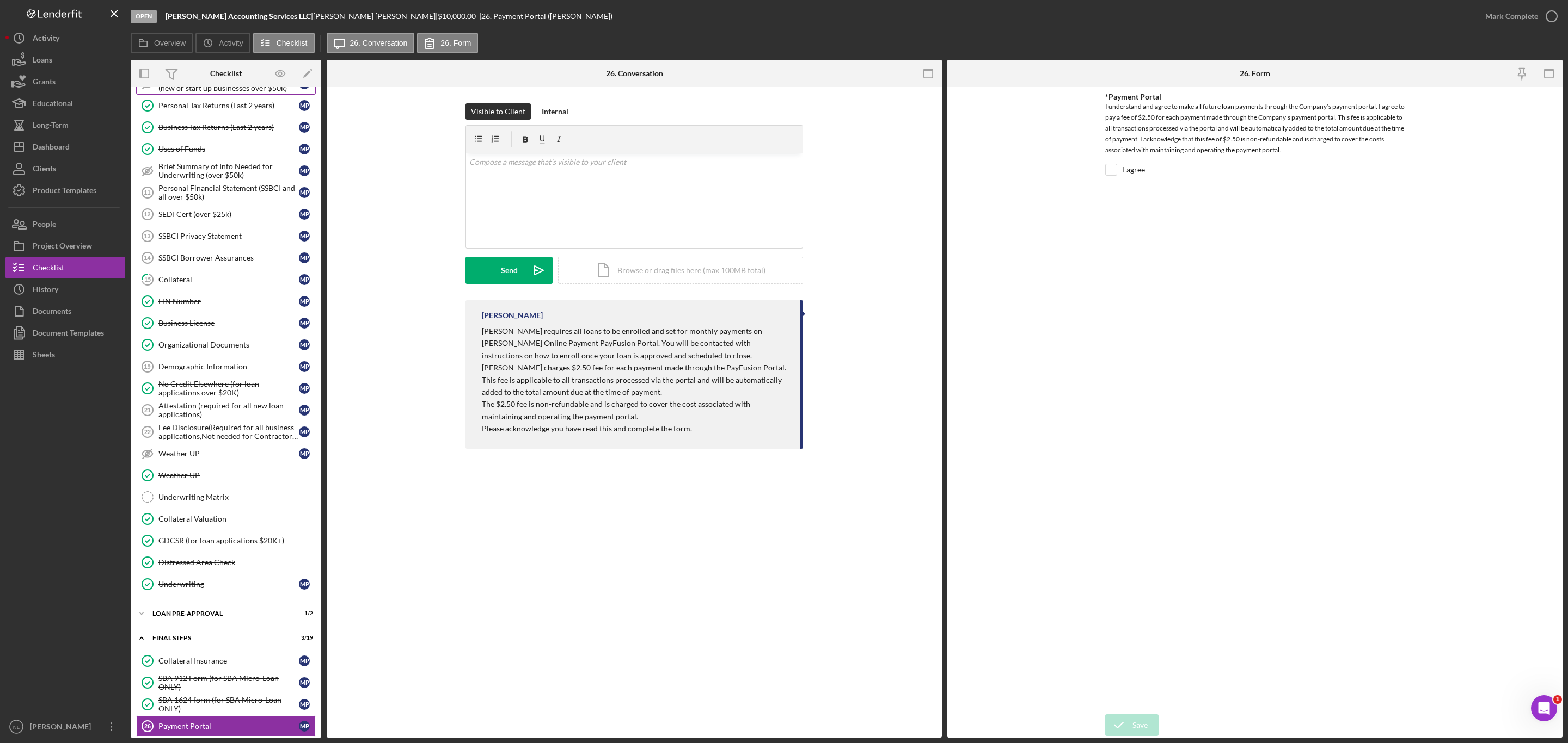
scroll to position [508, 0]
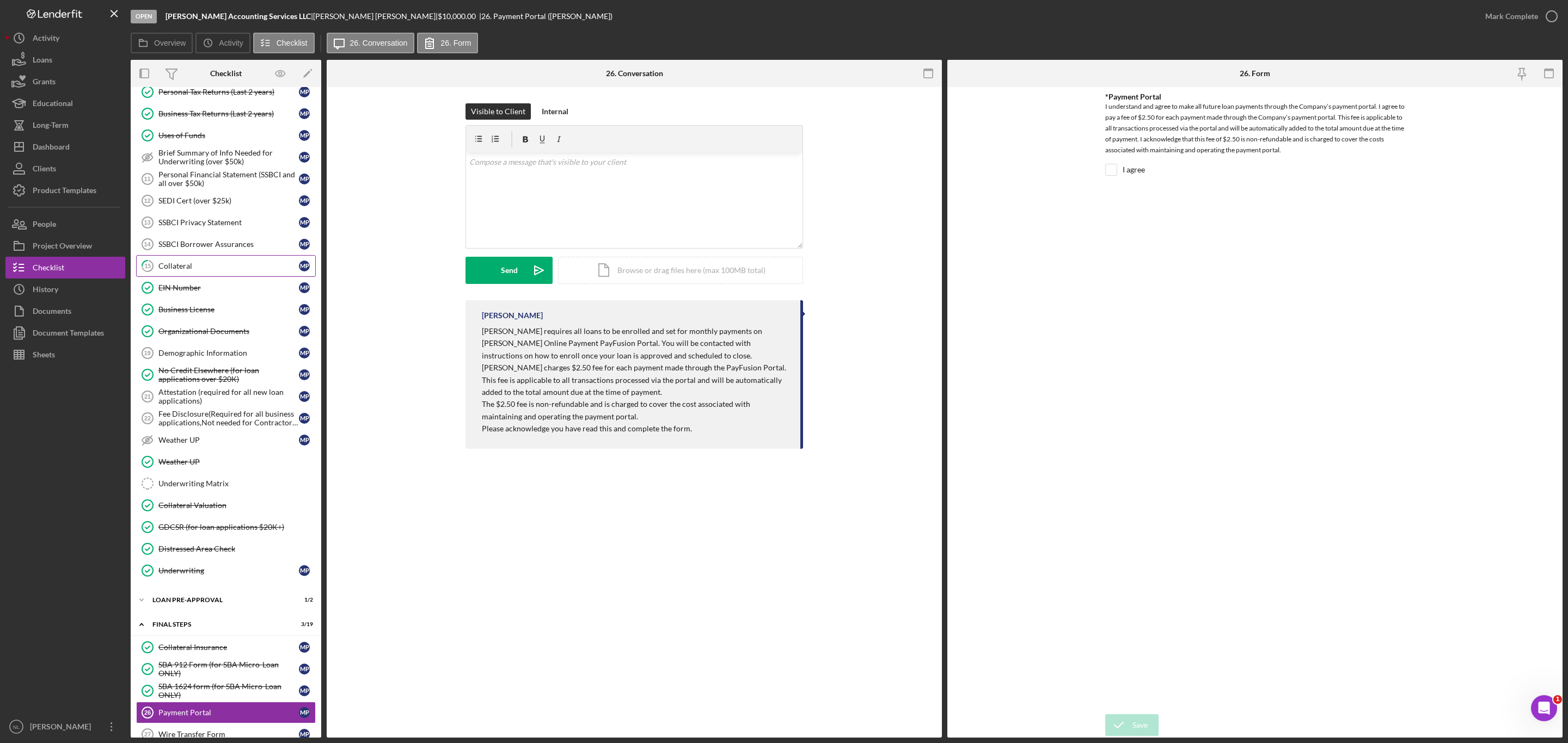
click at [206, 277] on link "15 Collateral M P" at bounding box center [226, 266] width 180 height 22
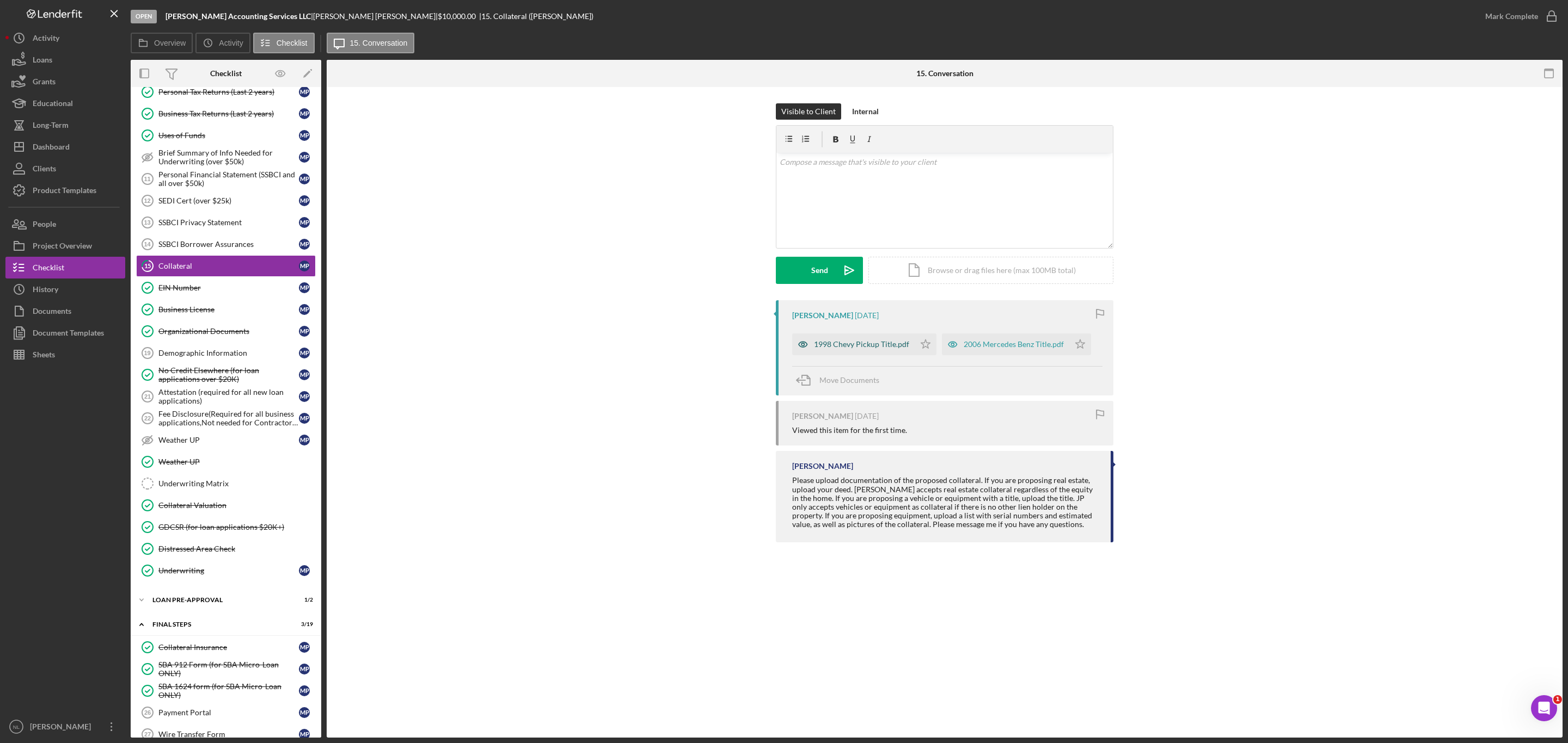
click at [838, 350] on div "1998 Chevy Pickup Title.pdf" at bounding box center [853, 344] width 122 height 22
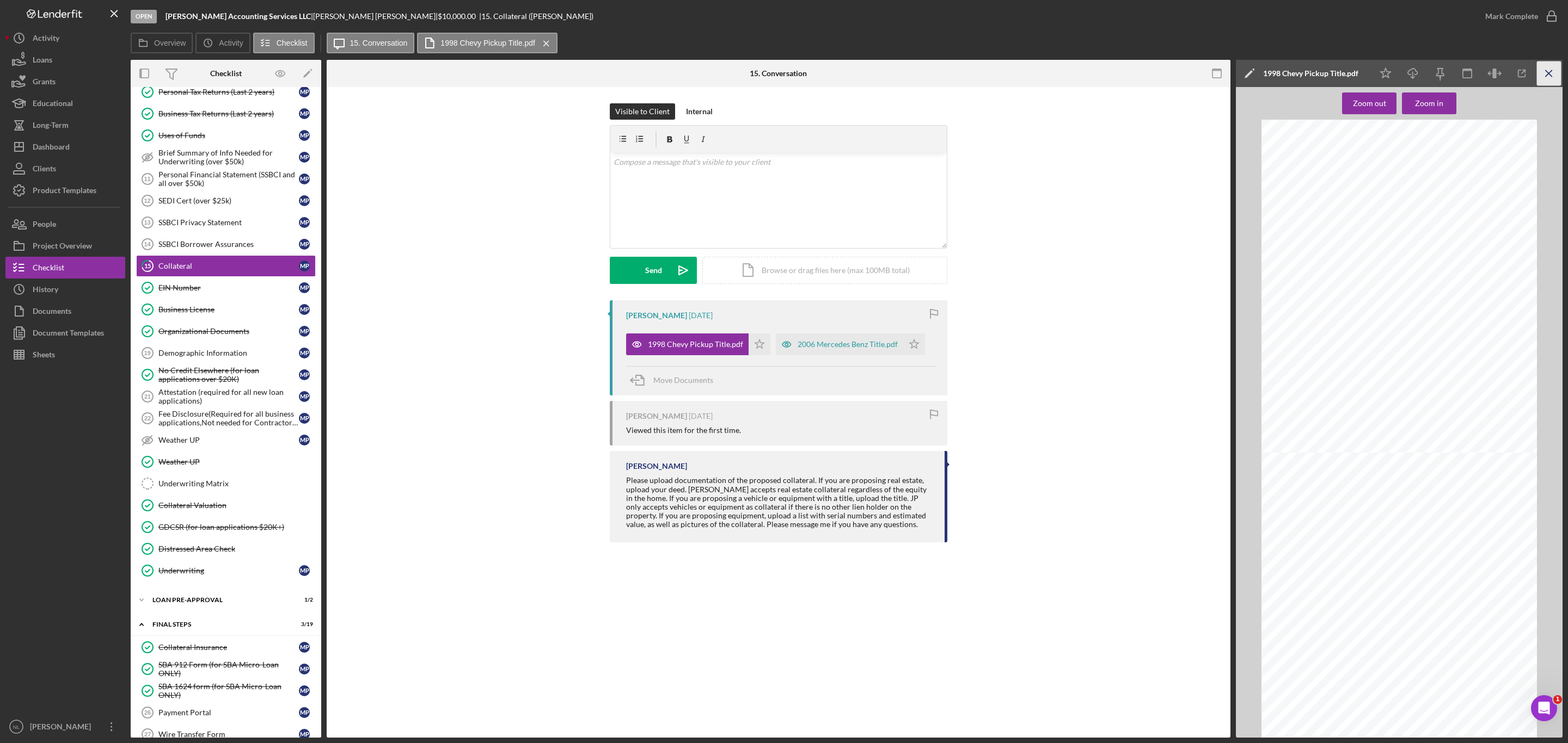
click at [1544, 74] on icon "Icon/Menu Close" at bounding box center [1549, 74] width 24 height 24
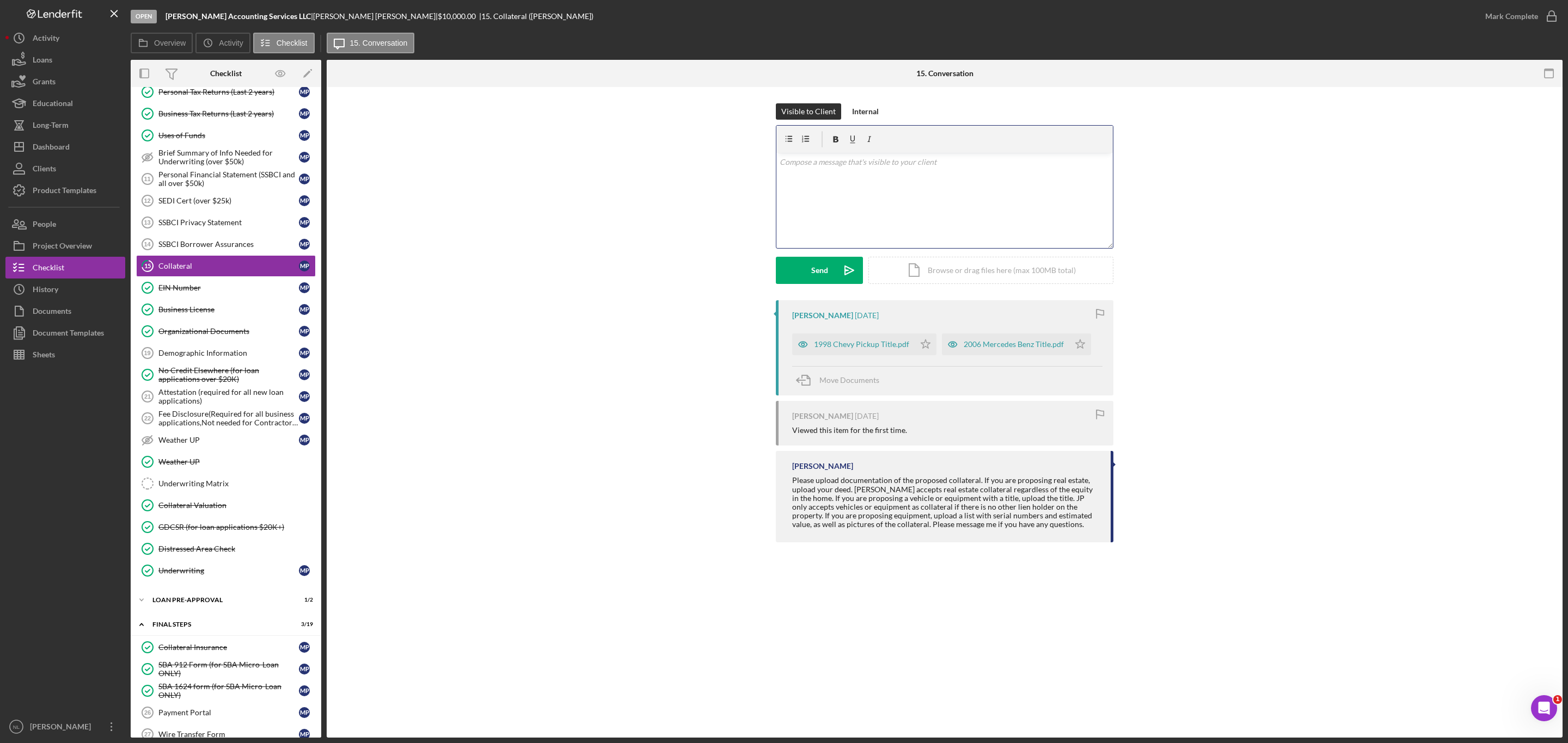
click at [851, 196] on div "v Color teal Color pink Remove color Add row above Add row below Add column bef…" at bounding box center [945, 200] width 336 height 95
click at [831, 276] on button "Send Icon/icon-invite-send" at bounding box center [819, 270] width 87 height 27
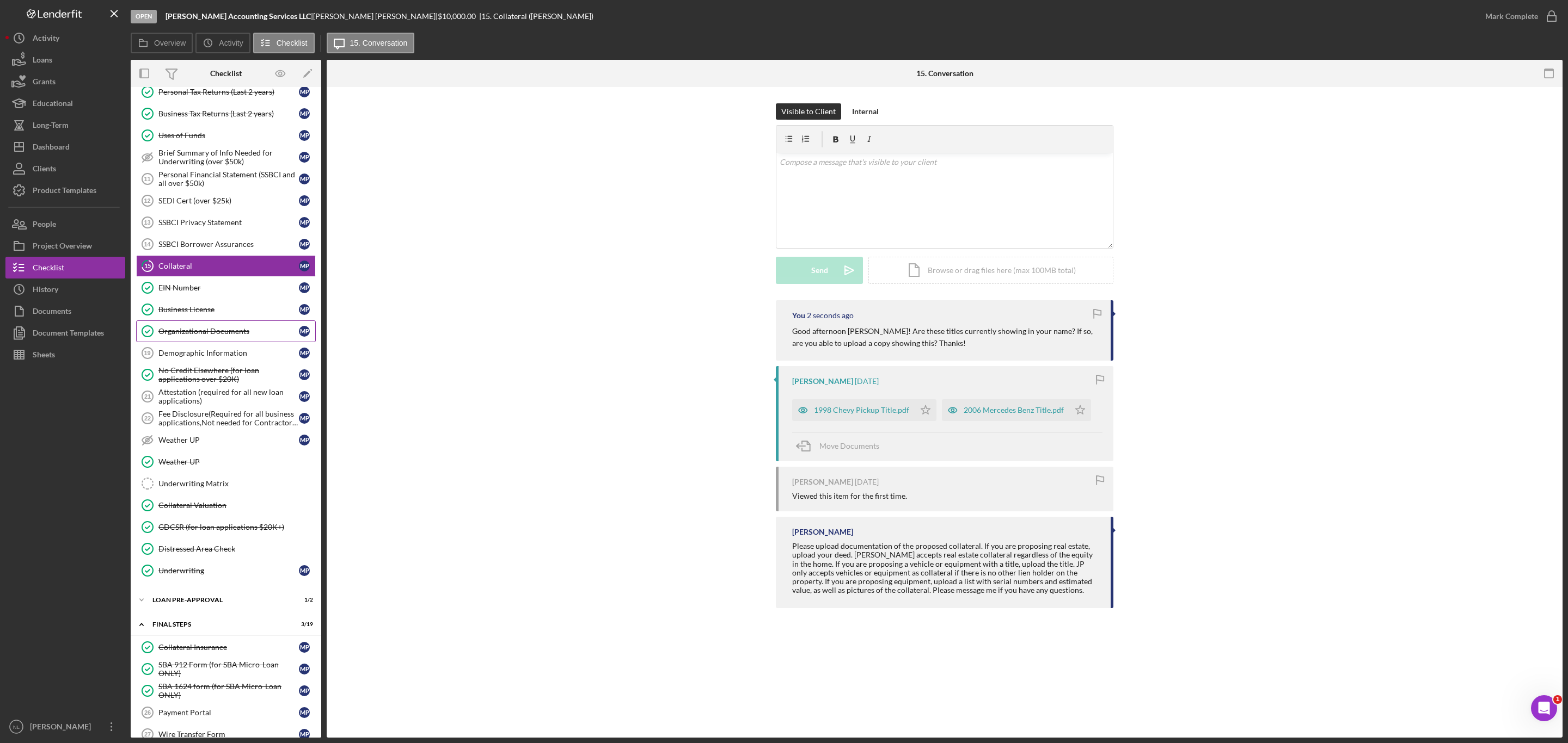
click at [197, 335] on div "Organizational Documents" at bounding box center [229, 331] width 140 height 9
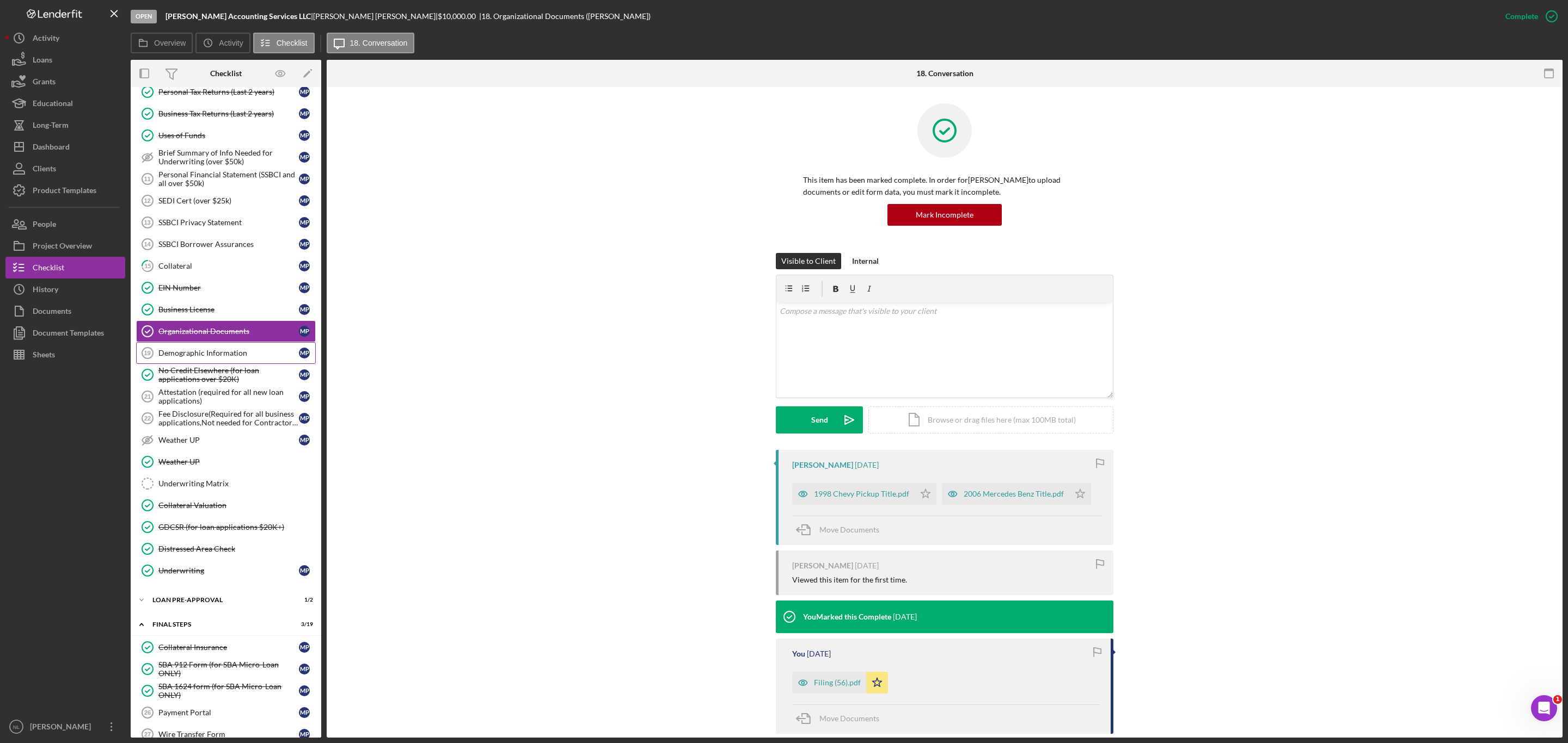
click at [194, 360] on link "Demographic Information 19 Demographic Information M P" at bounding box center [226, 353] width 180 height 22
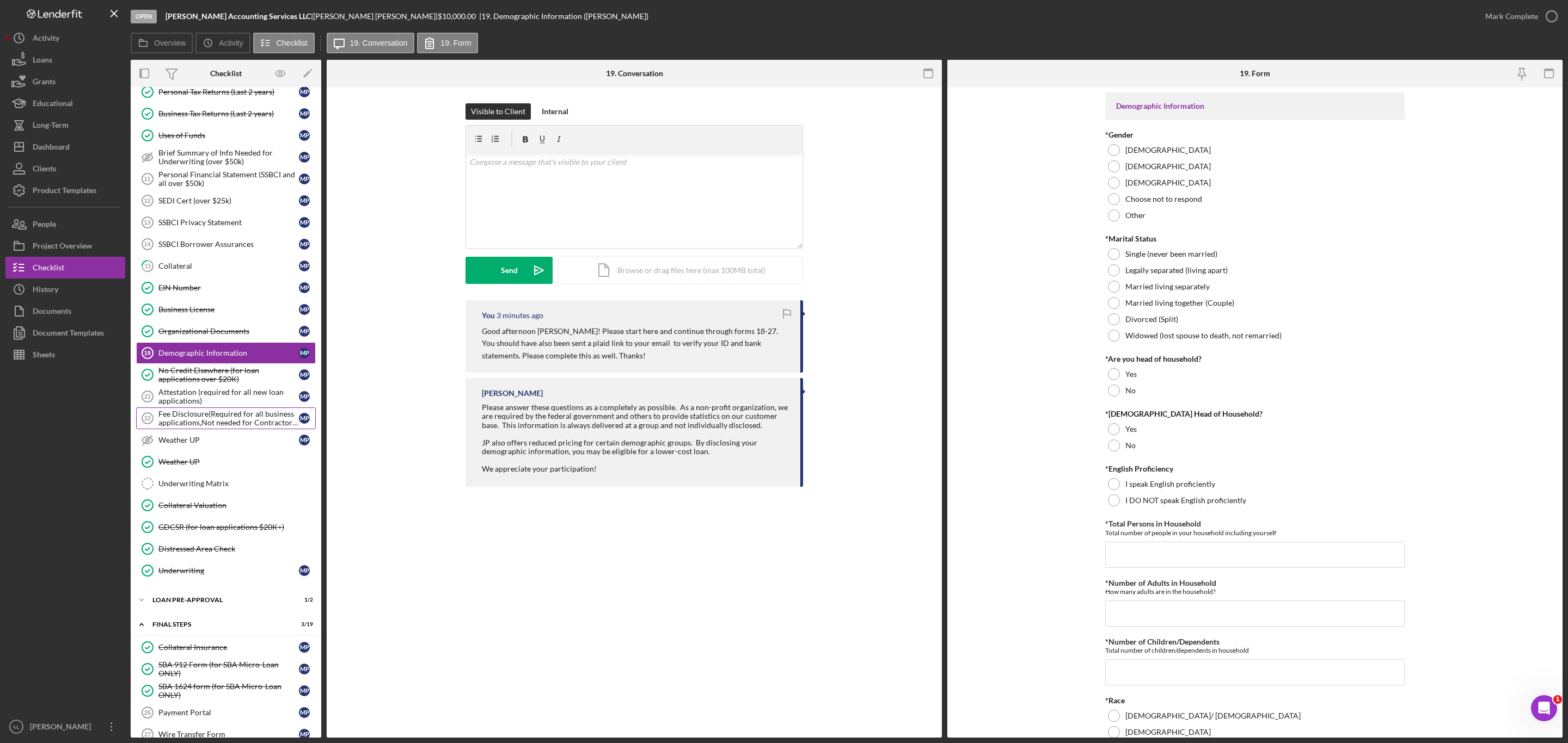
click at [215, 427] on div "Fee Disclosure(Required for all business applications,Not needed for Contractor…" at bounding box center [229, 418] width 140 height 18
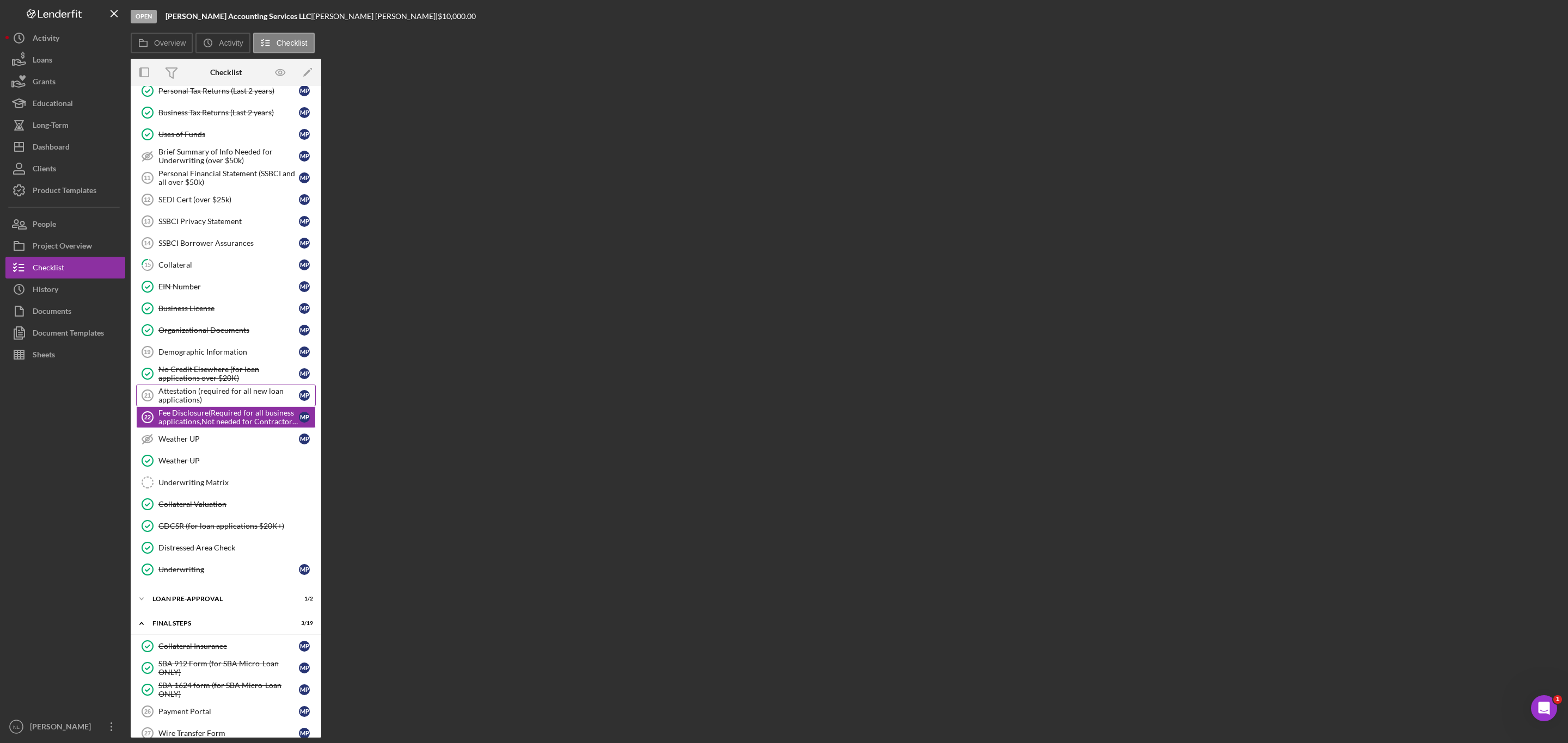
click at [180, 404] on div "Attestation (required for all new loan applications)" at bounding box center [229, 395] width 140 height 18
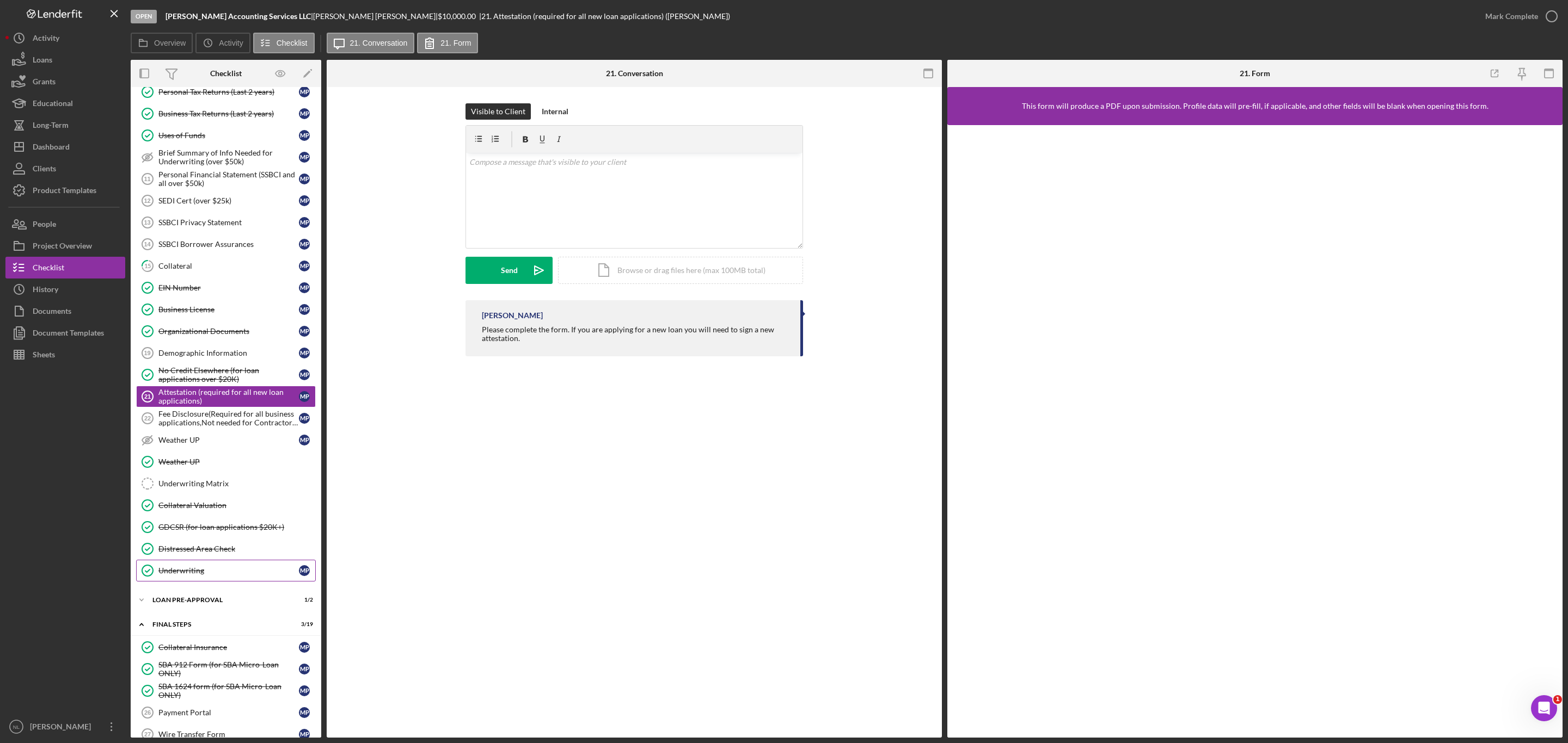
scroll to position [728, 0]
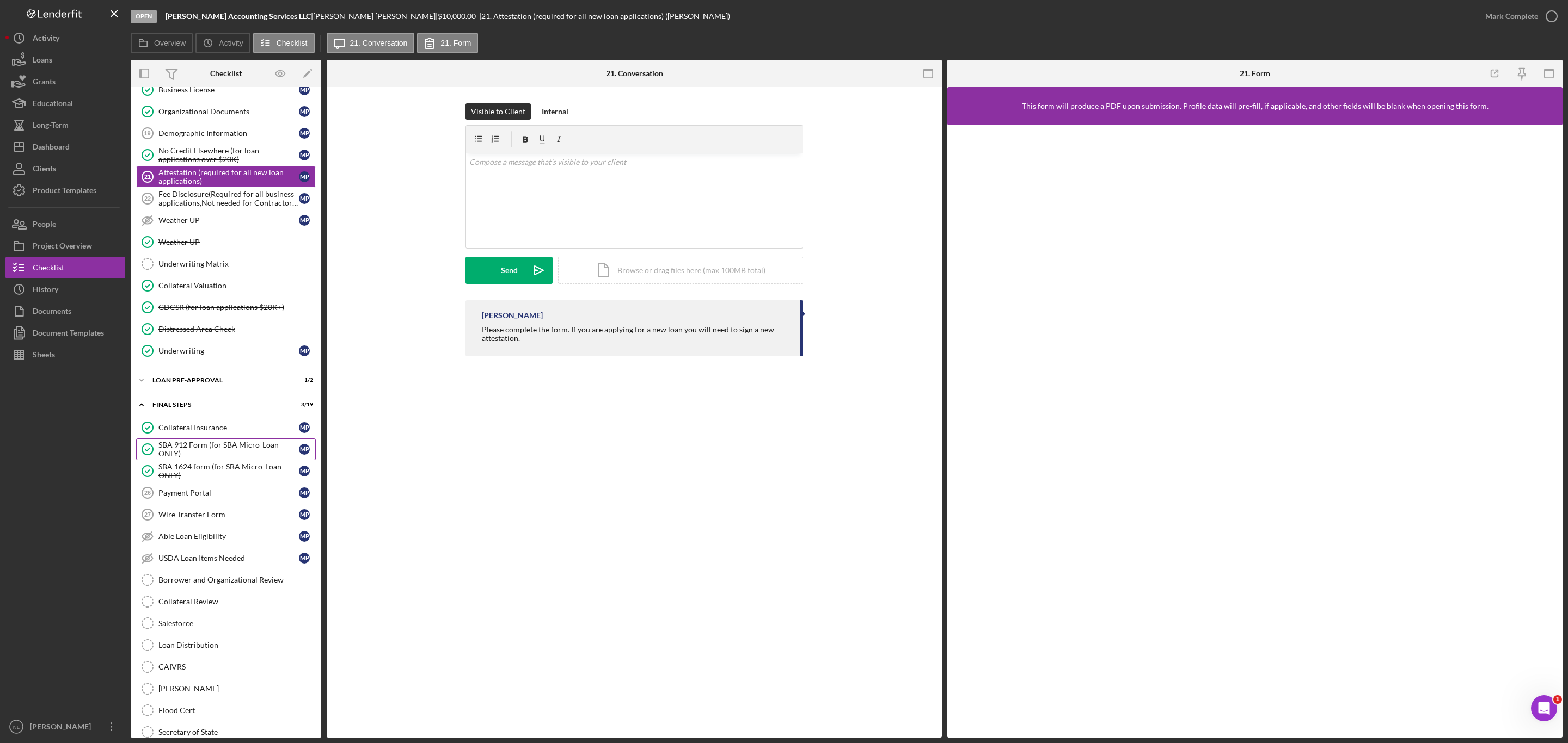
click at [220, 458] on div "SBA 912 Form (for SBA Micro-Loan ONLY)" at bounding box center [229, 449] width 140 height 18
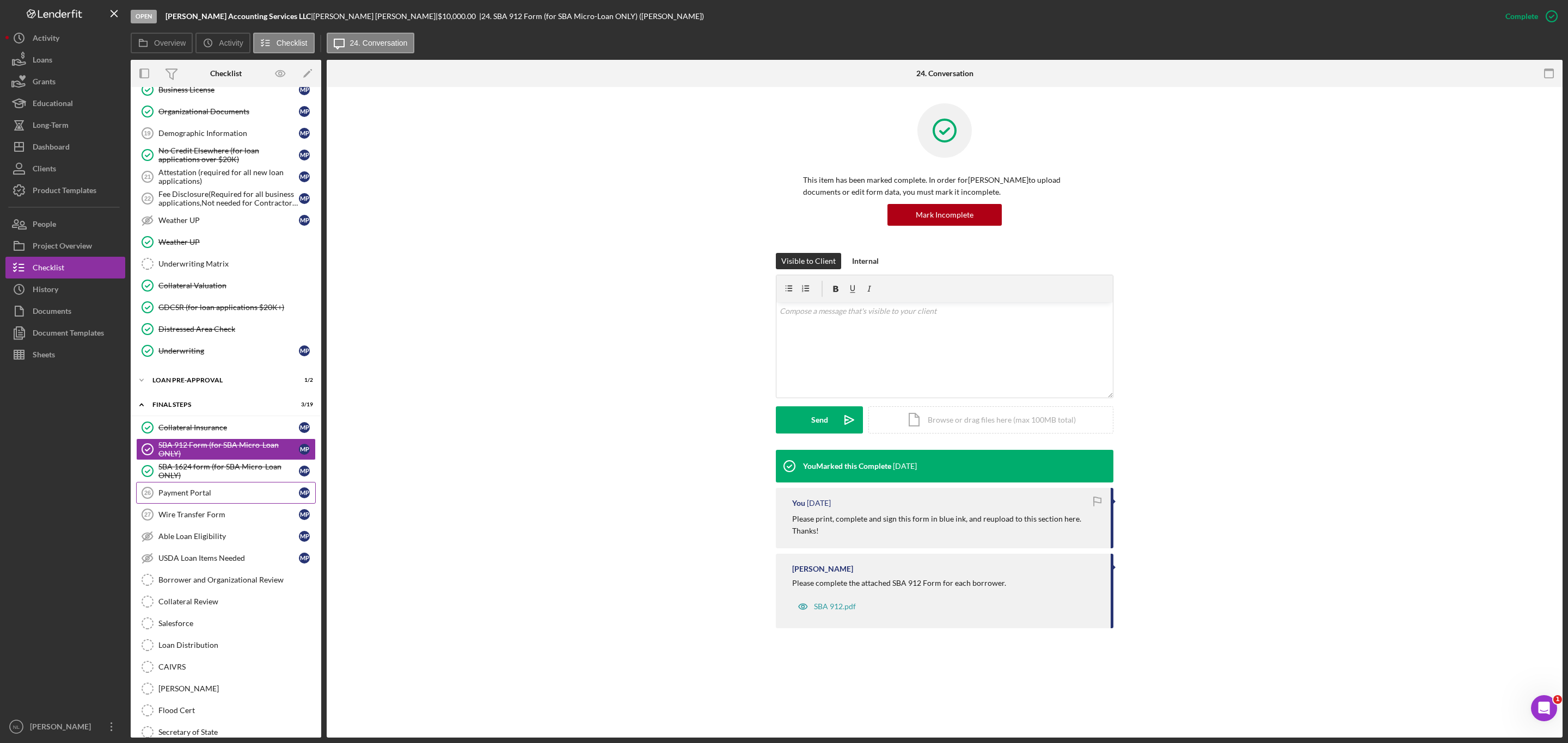
click at [199, 497] on div "Payment Portal" at bounding box center [229, 493] width 140 height 9
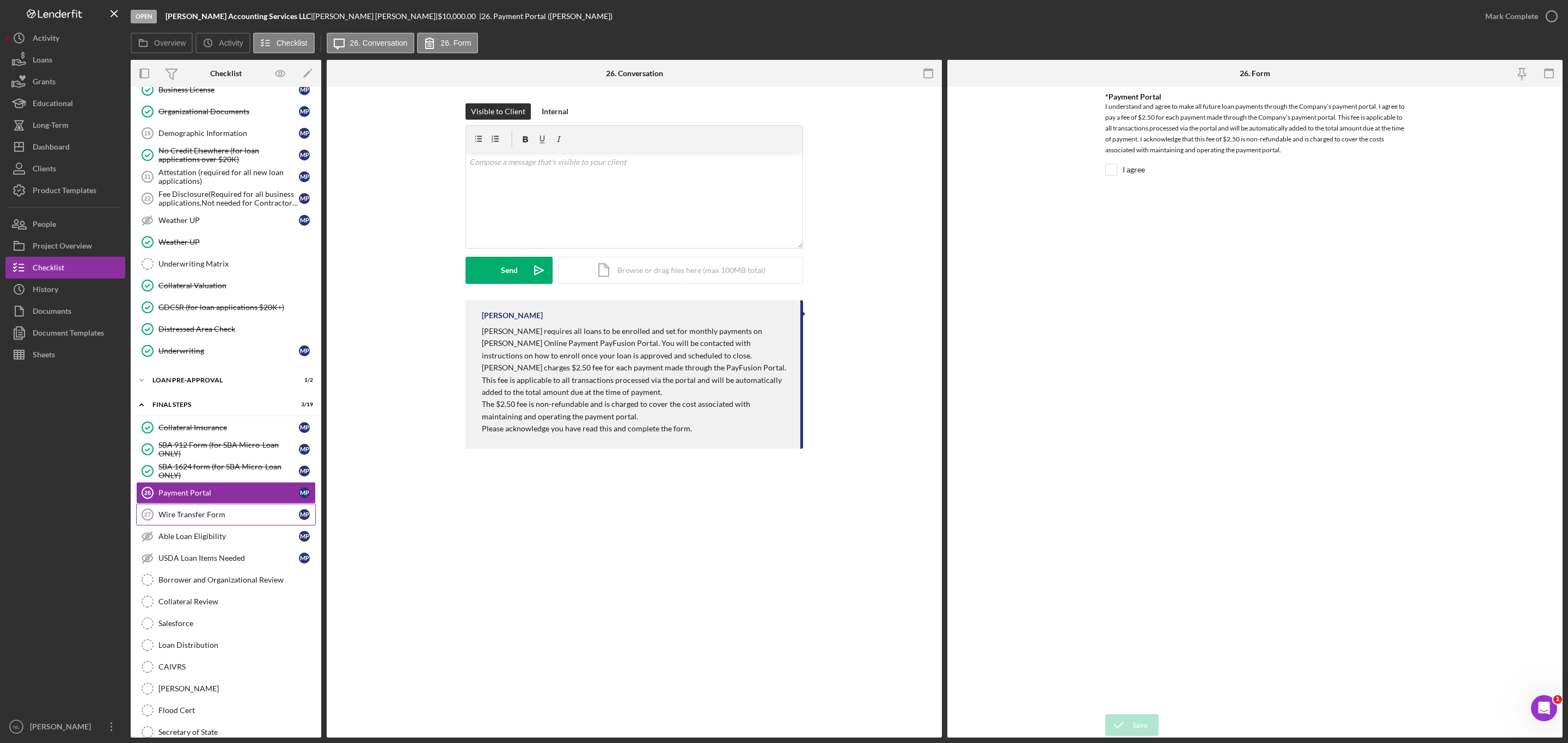
click at [206, 526] on link "Wire Transfer Form 27 Wire Transfer Form M P" at bounding box center [226, 514] width 180 height 22
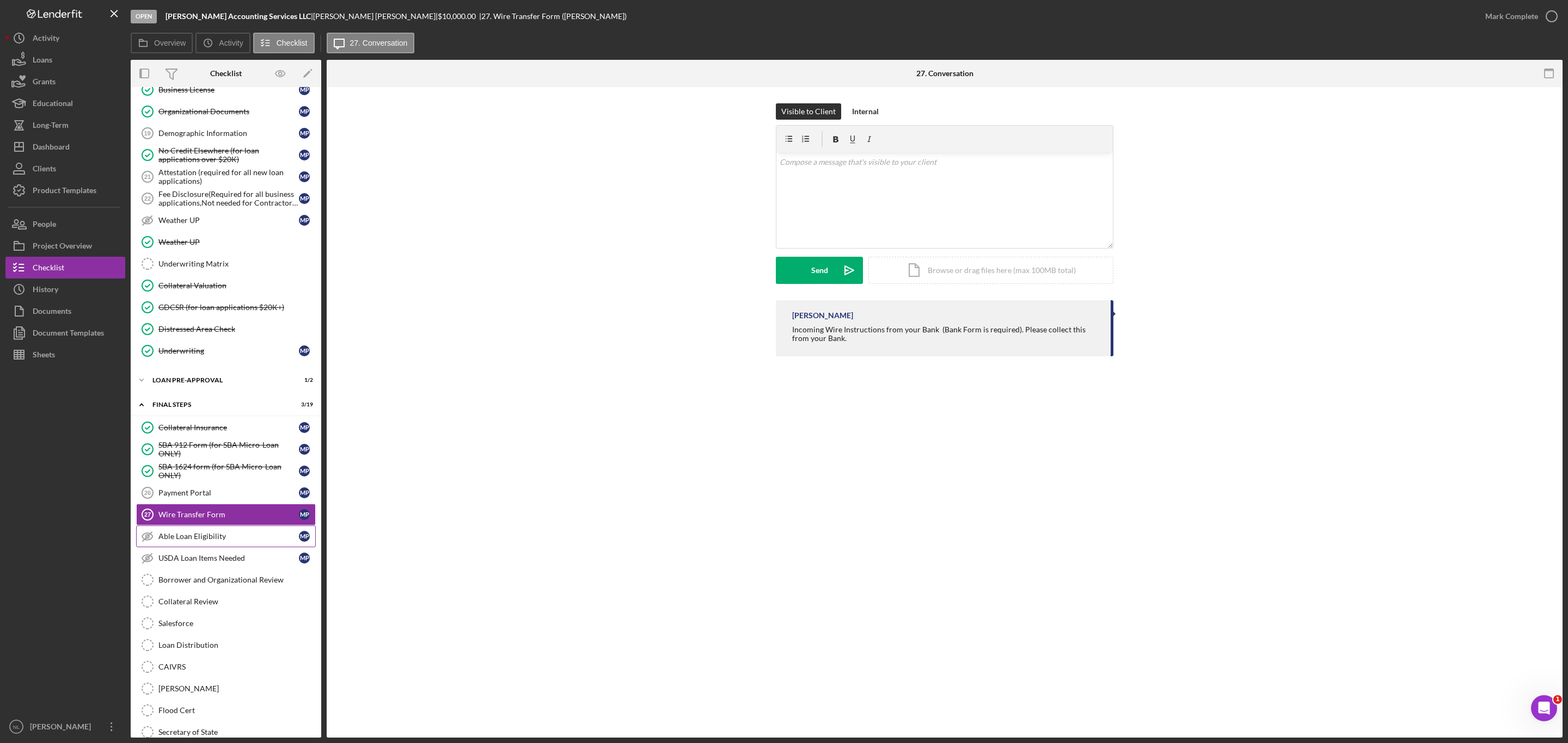
click at [215, 547] on link "Able Loan Eligibility Able Loan Eligibility M P" at bounding box center [226, 536] width 180 height 22
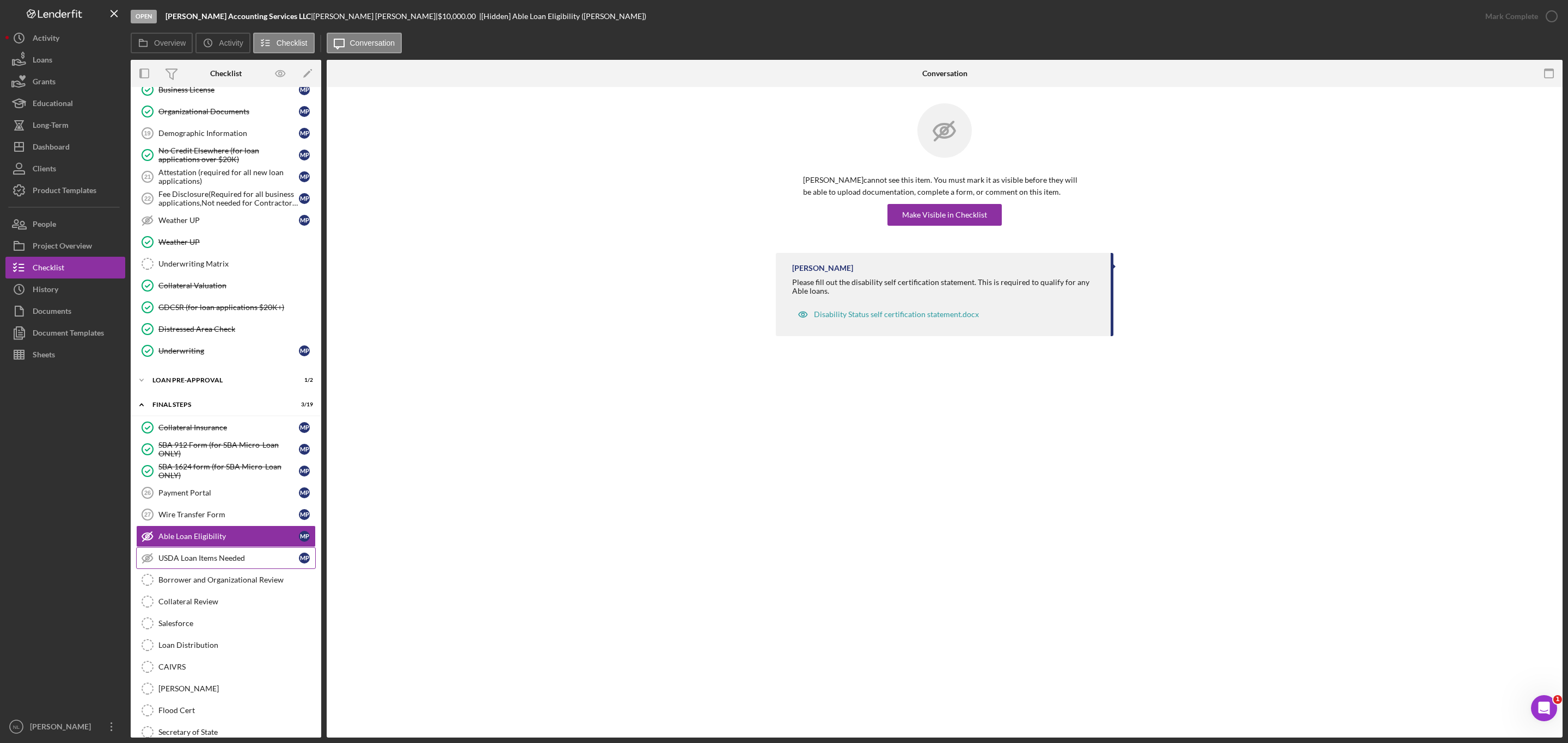
click at [216, 569] on link "USDA Loan Items Needed USDA Loan Items Needed M P" at bounding box center [226, 558] width 180 height 22
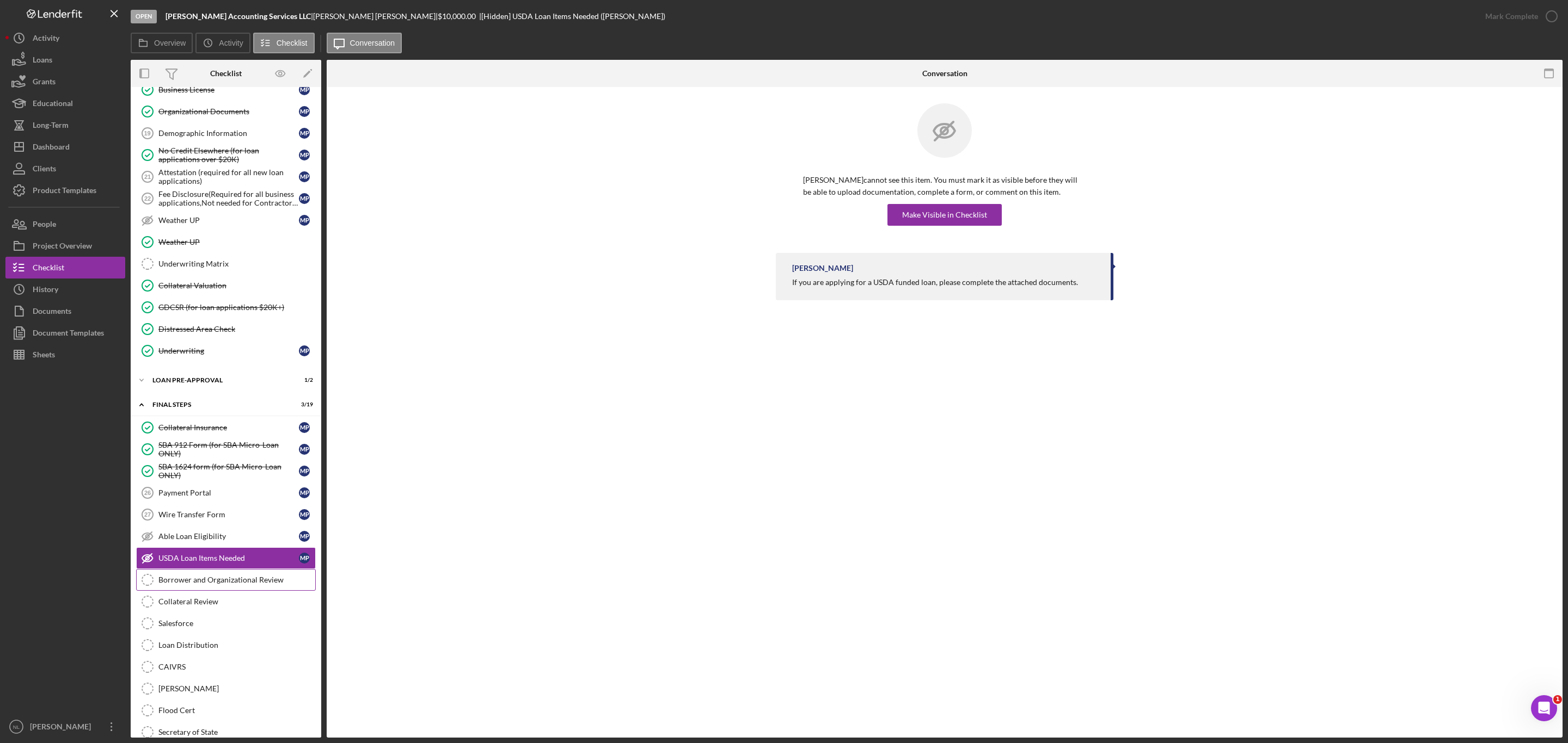
click at [219, 590] on link "Borrower and Organizational Review Borrower and Organizational Review" at bounding box center [226, 580] width 180 height 22
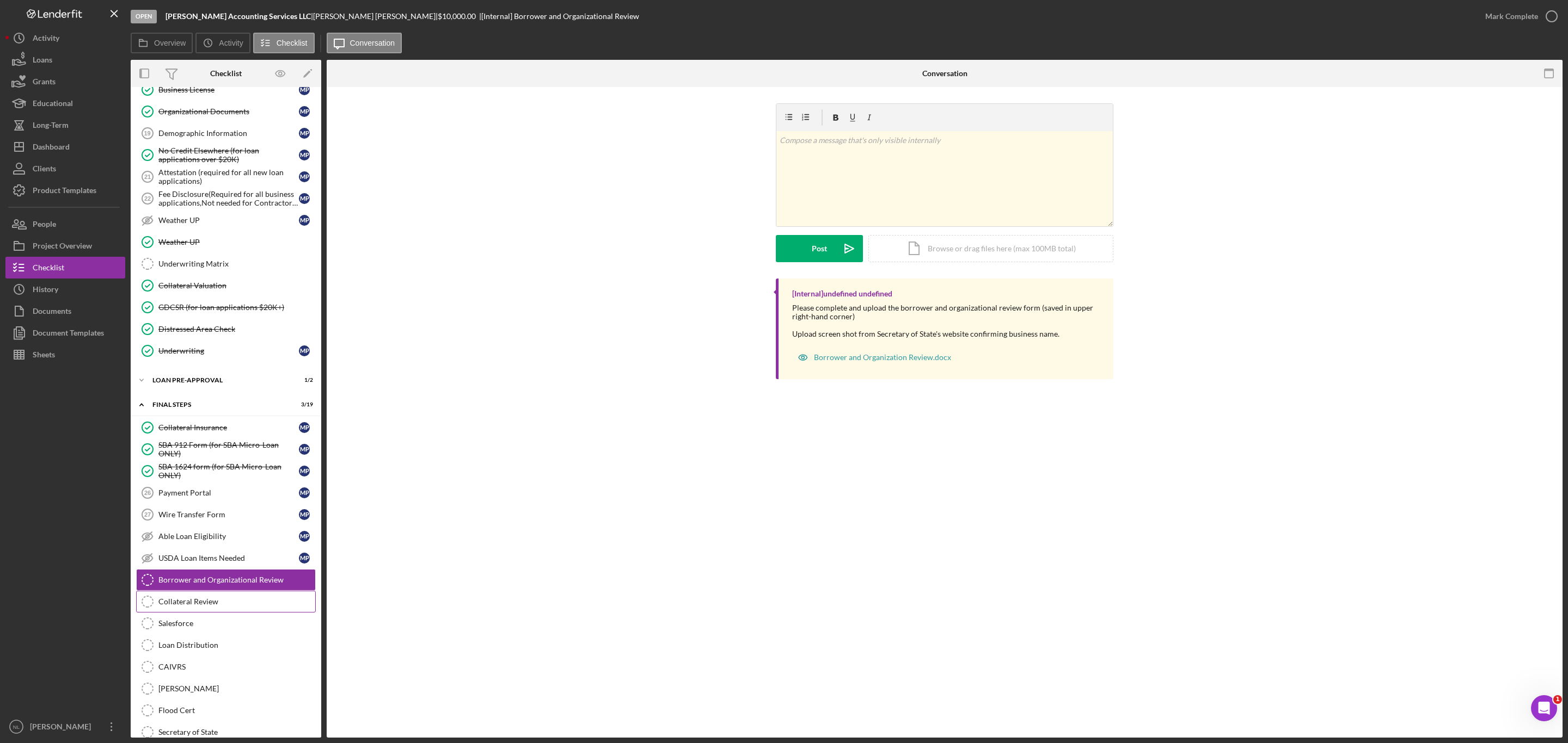
click at [211, 606] on div "Collateral Review" at bounding box center [237, 601] width 157 height 9
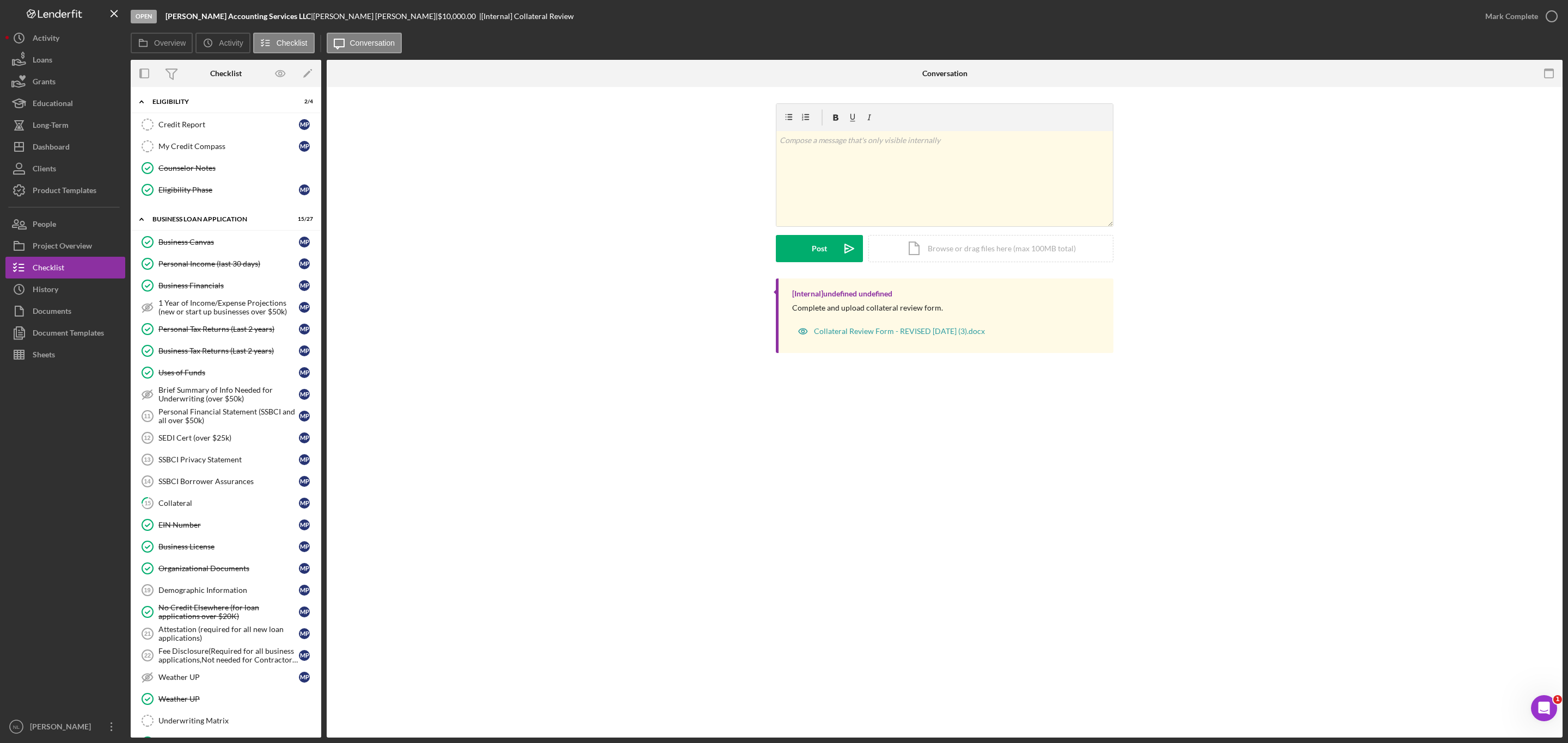
scroll to position [226, 0]
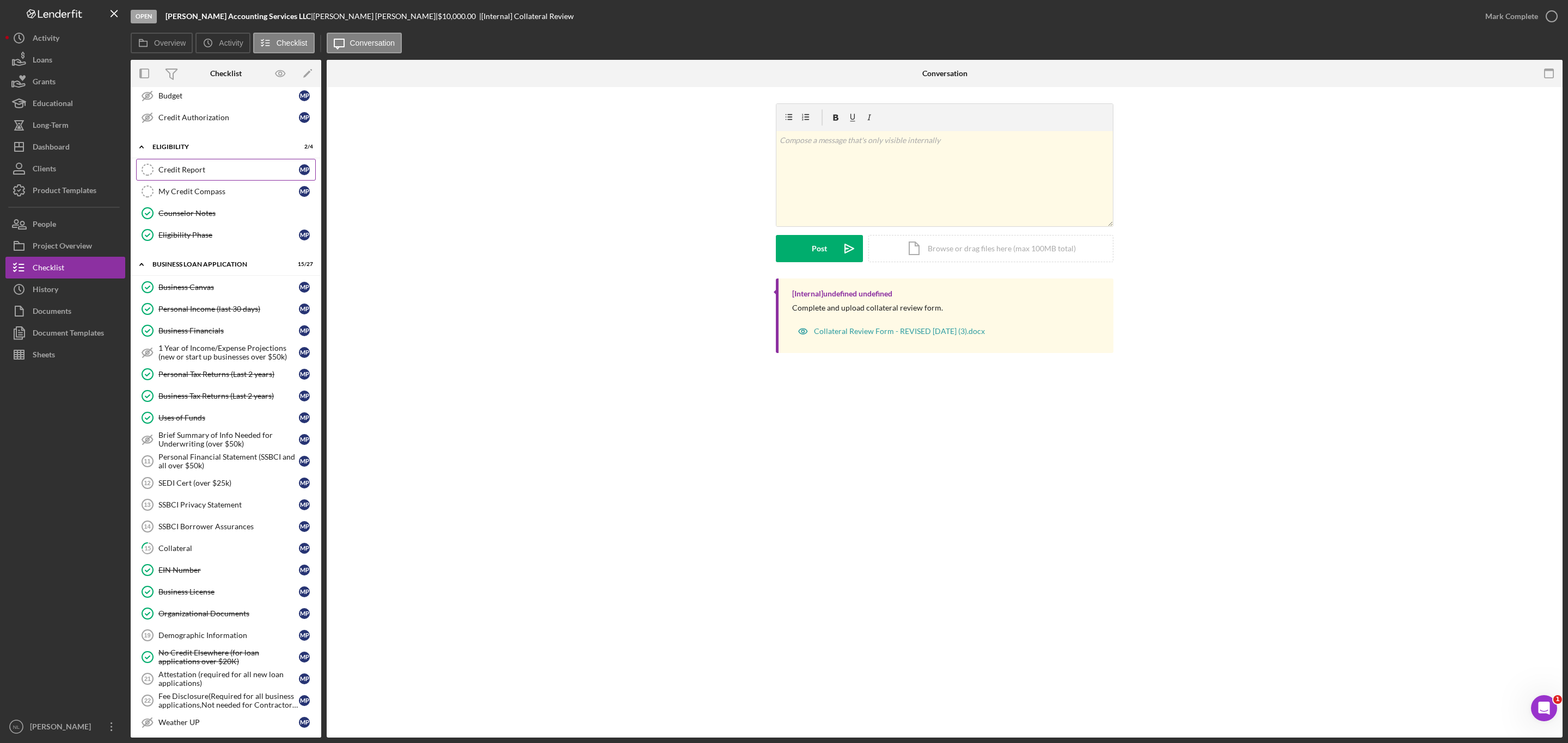
click at [222, 174] on div "Credit Report" at bounding box center [229, 169] width 140 height 9
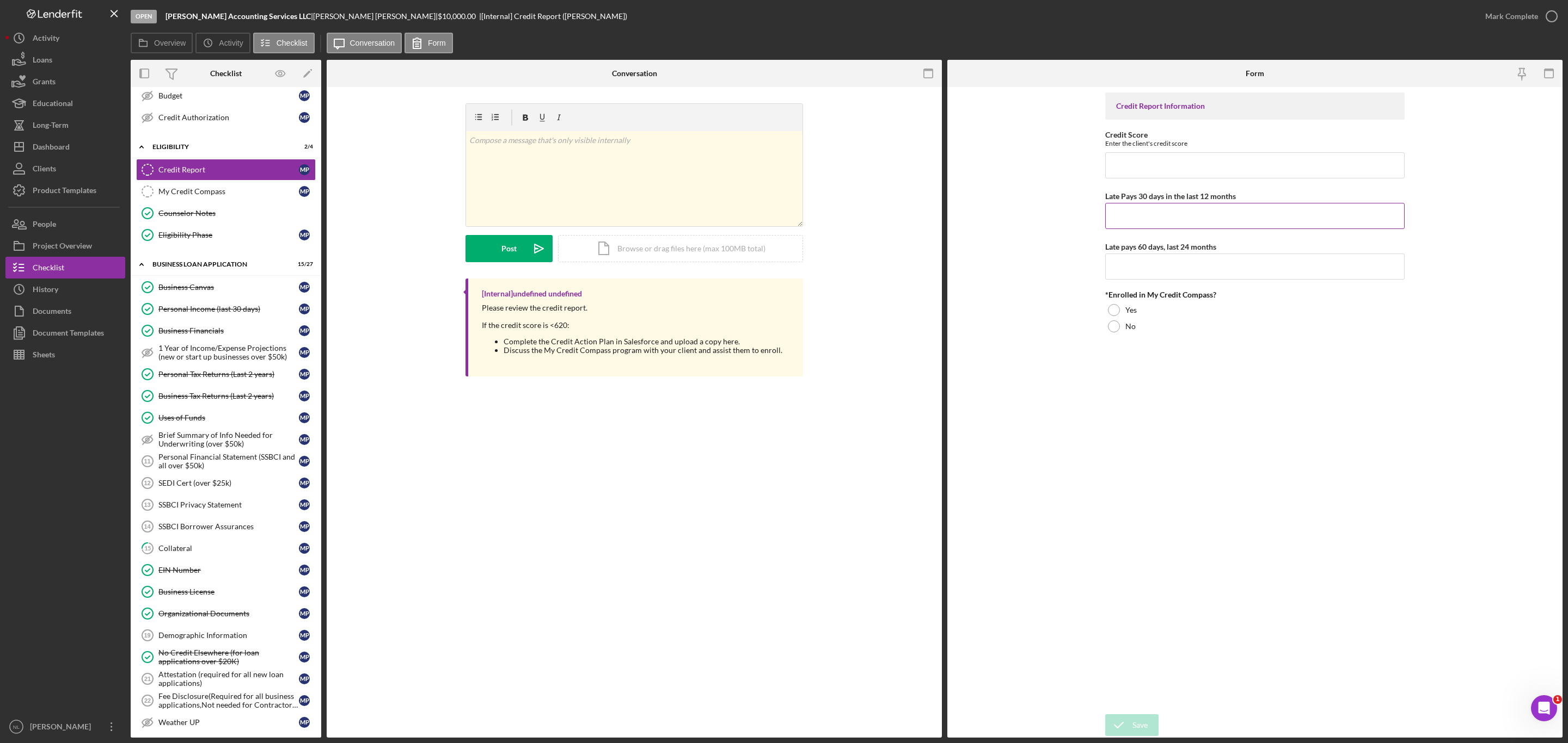
click at [1148, 217] on input "Late Pays 30 days in the last 12 months" at bounding box center [1254, 216] width 299 height 26
type input "1"
click at [1132, 277] on input "Late pays 60 days, last 24 months" at bounding box center [1254, 267] width 299 height 26
type input "0"
click at [1120, 317] on div "Yes" at bounding box center [1254, 310] width 299 height 16
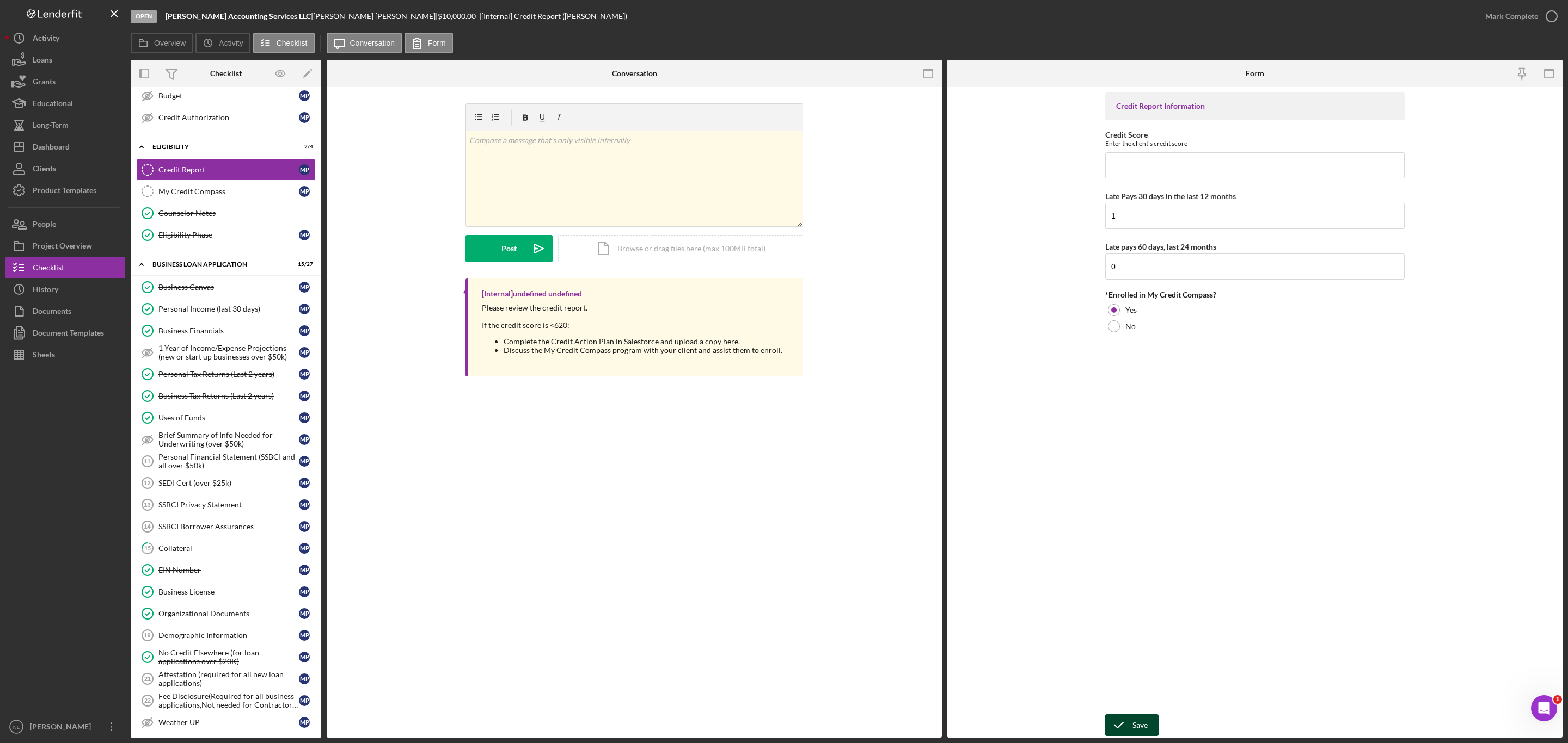
click at [1147, 723] on button "Save" at bounding box center [1131, 725] width 53 height 22
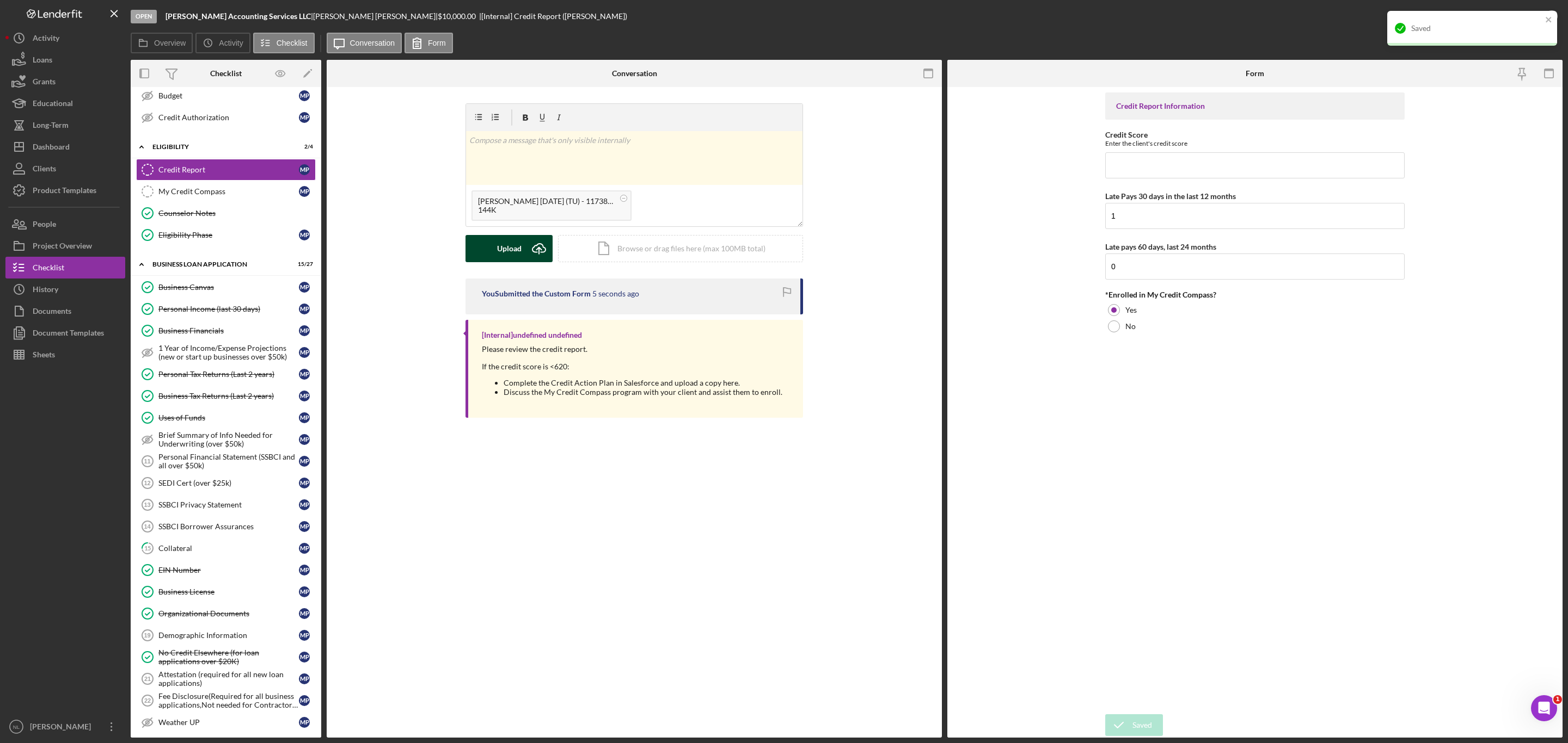
click at [543, 244] on icon "Icon/Upload" at bounding box center [539, 248] width 27 height 27
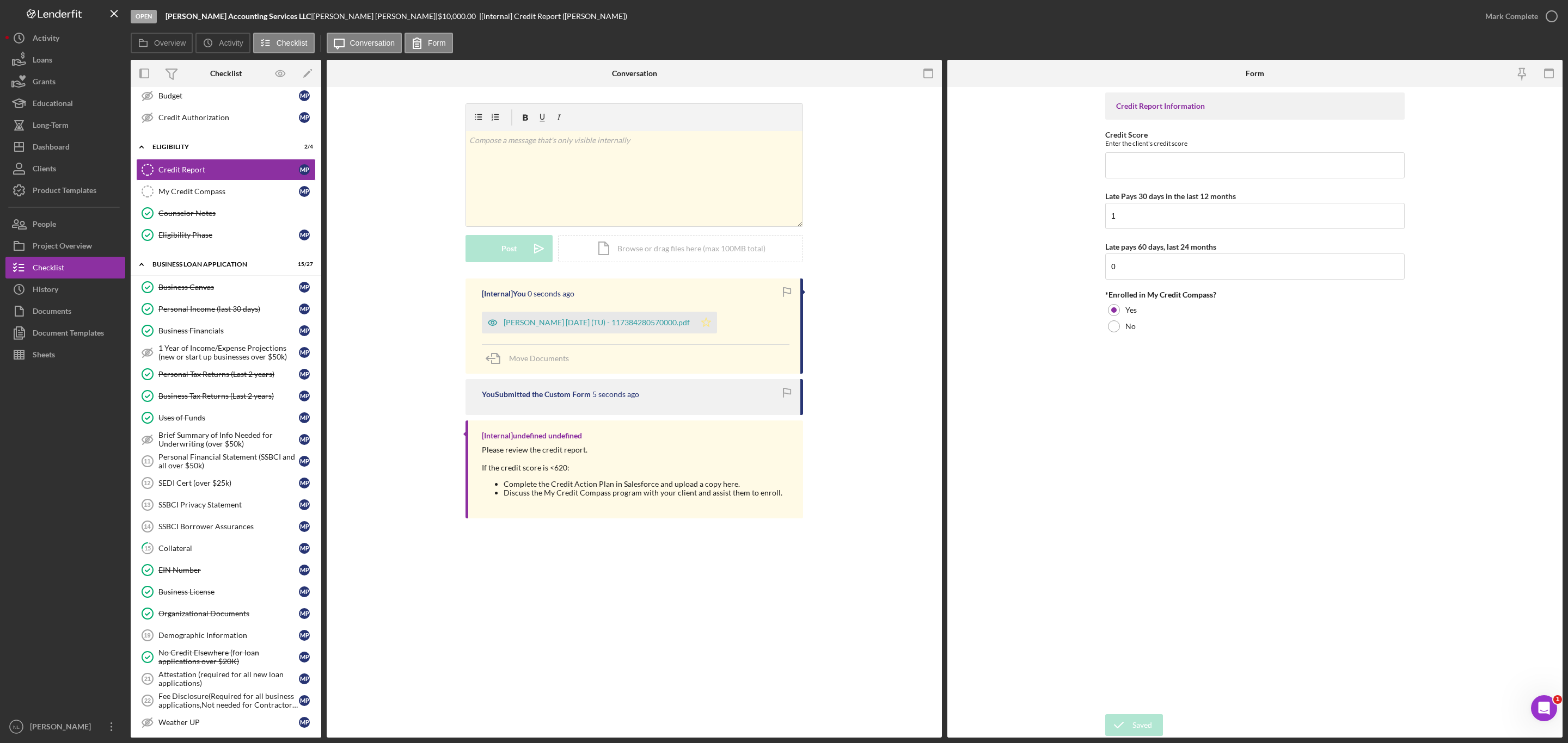
click at [717, 329] on icon "Icon/Star" at bounding box center [706, 323] width 22 height 22
click at [632, 321] on div "Pattman, Monterio 2025-07-29 (TU) - 117384280570000.pdf" at bounding box center [597, 323] width 186 height 9
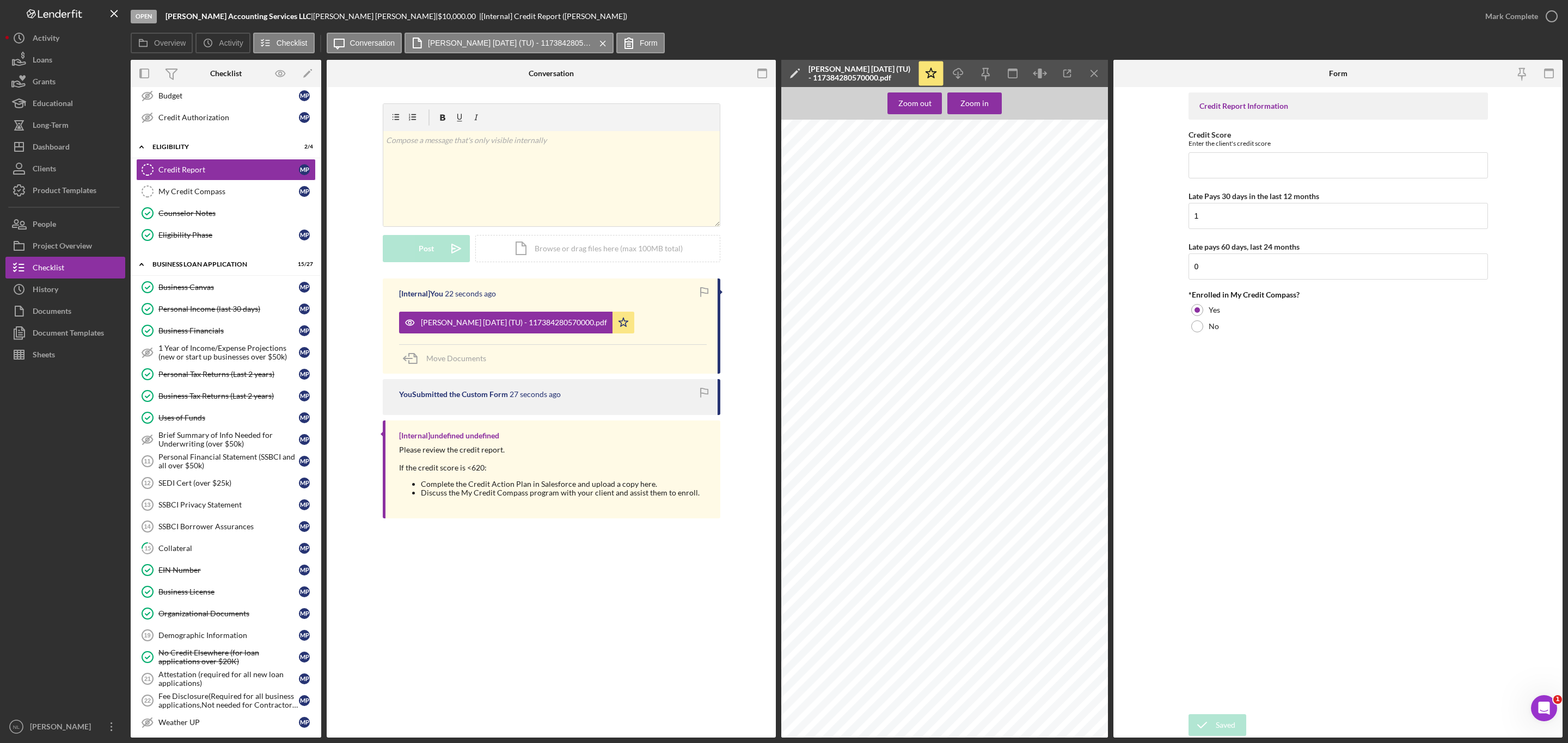
scroll to position [790, 0]
click at [1210, 159] on input "Credit Score" at bounding box center [1338, 165] width 299 height 26
type input "595"
click at [1209, 223] on input "1" at bounding box center [1338, 216] width 299 height 26
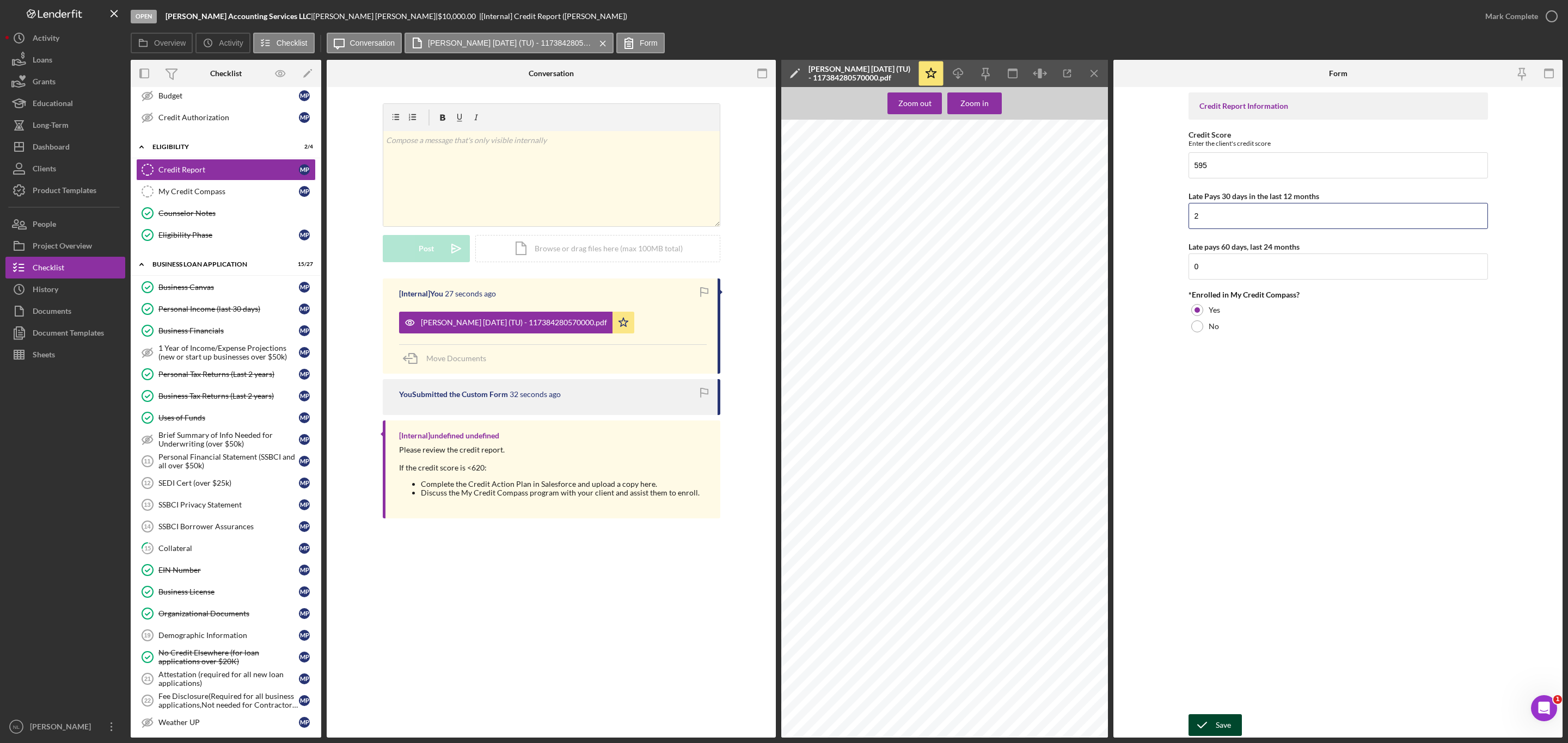
type input "2"
click at [1207, 721] on icon "submit" at bounding box center [1202, 725] width 27 height 27
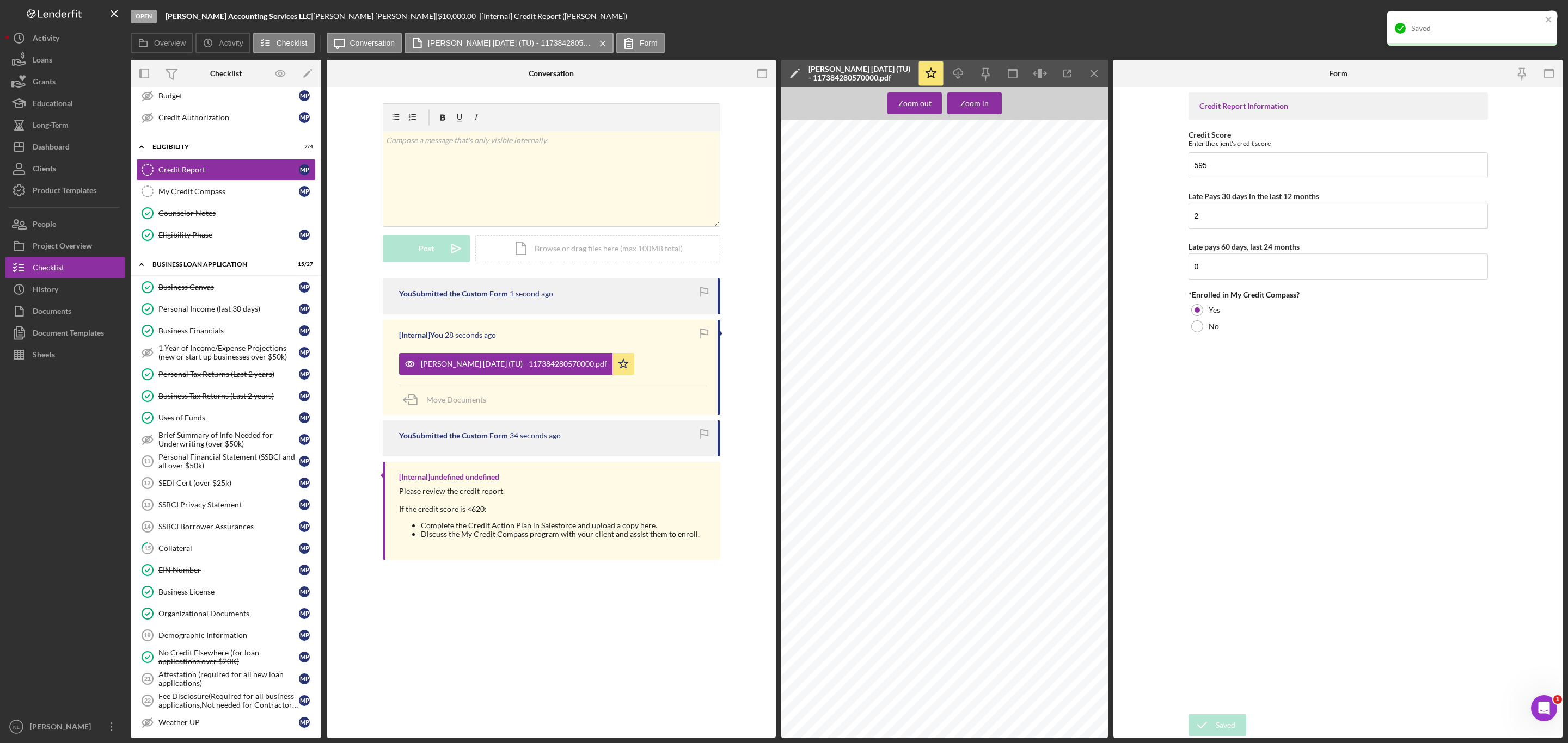
click at [1542, 16] on div "Saved" at bounding box center [1472, 28] width 170 height 35
click at [1529, 18] on div "Mark Complete" at bounding box center [1511, 16] width 53 height 22
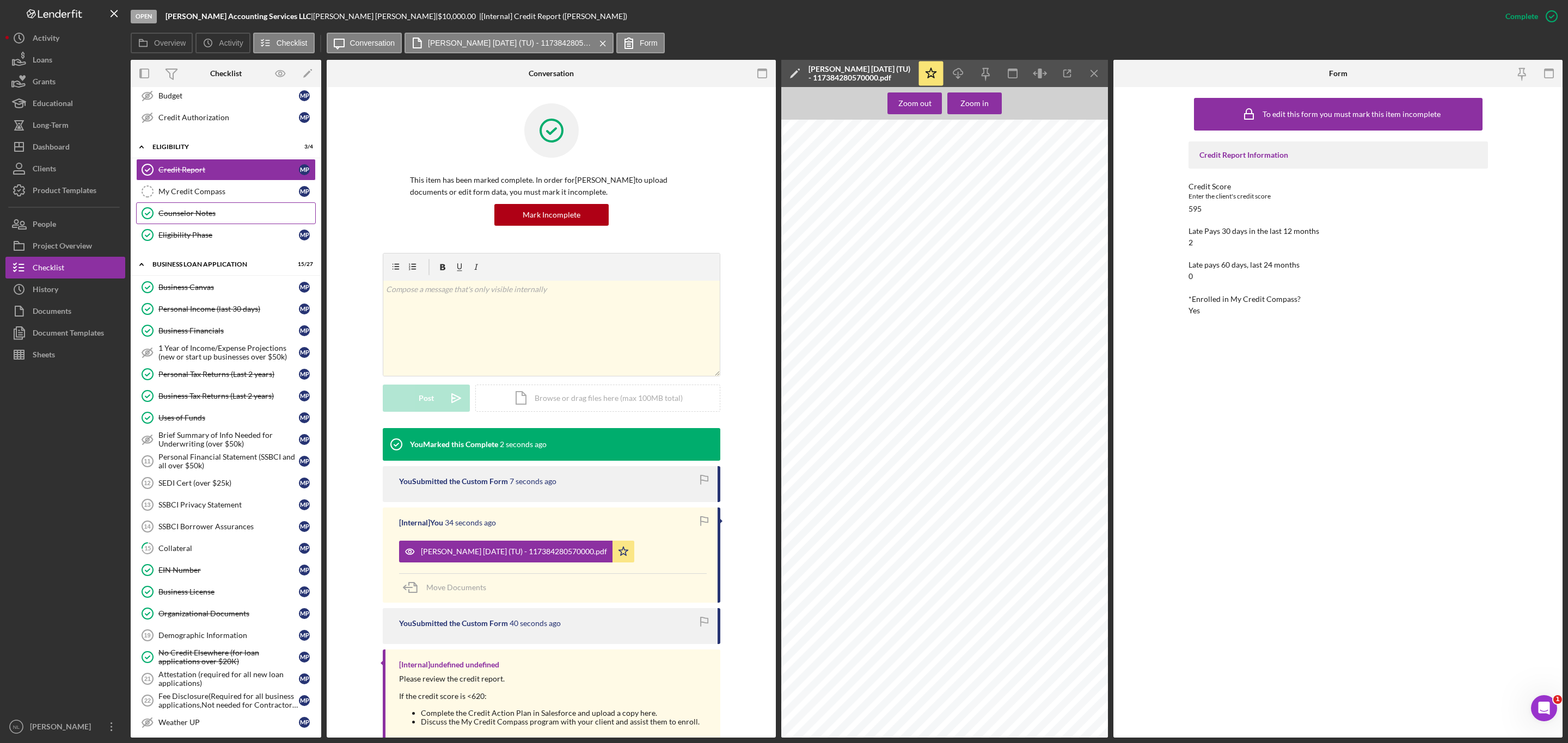
click at [251, 211] on link "Counselor Notes Counselor Notes" at bounding box center [226, 213] width 180 height 22
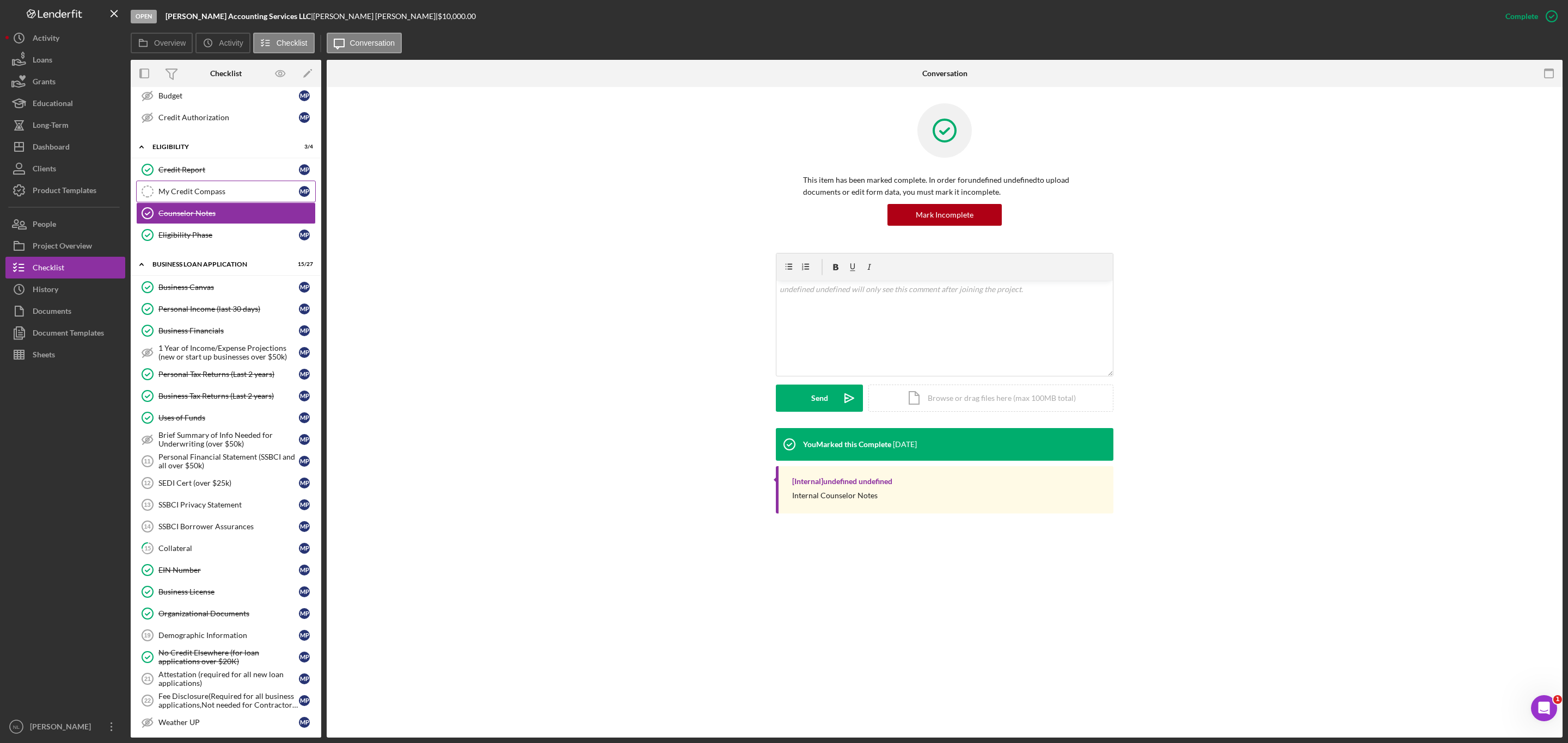
click at [232, 196] on div "My Credit Compass" at bounding box center [229, 191] width 140 height 9
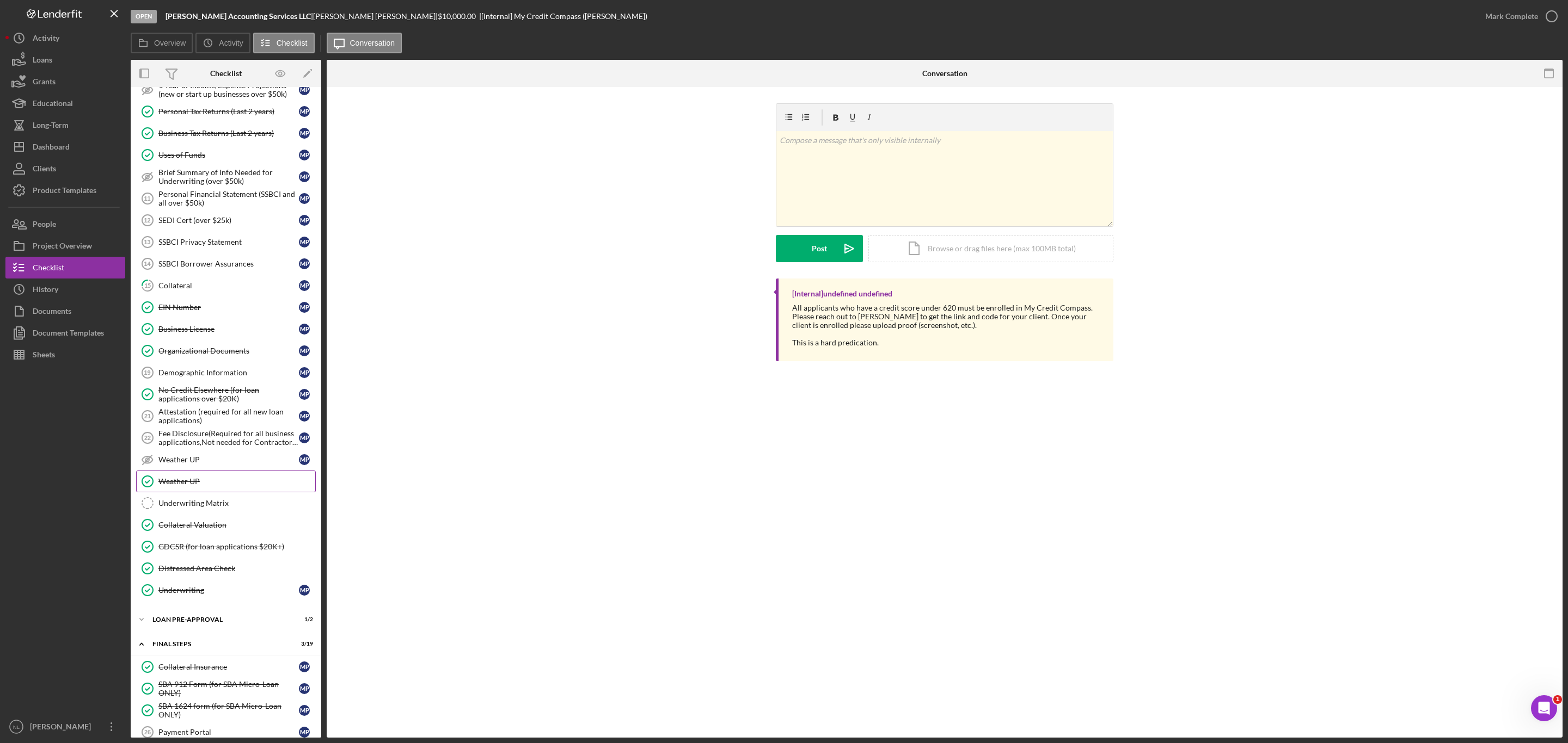
scroll to position [449, 0]
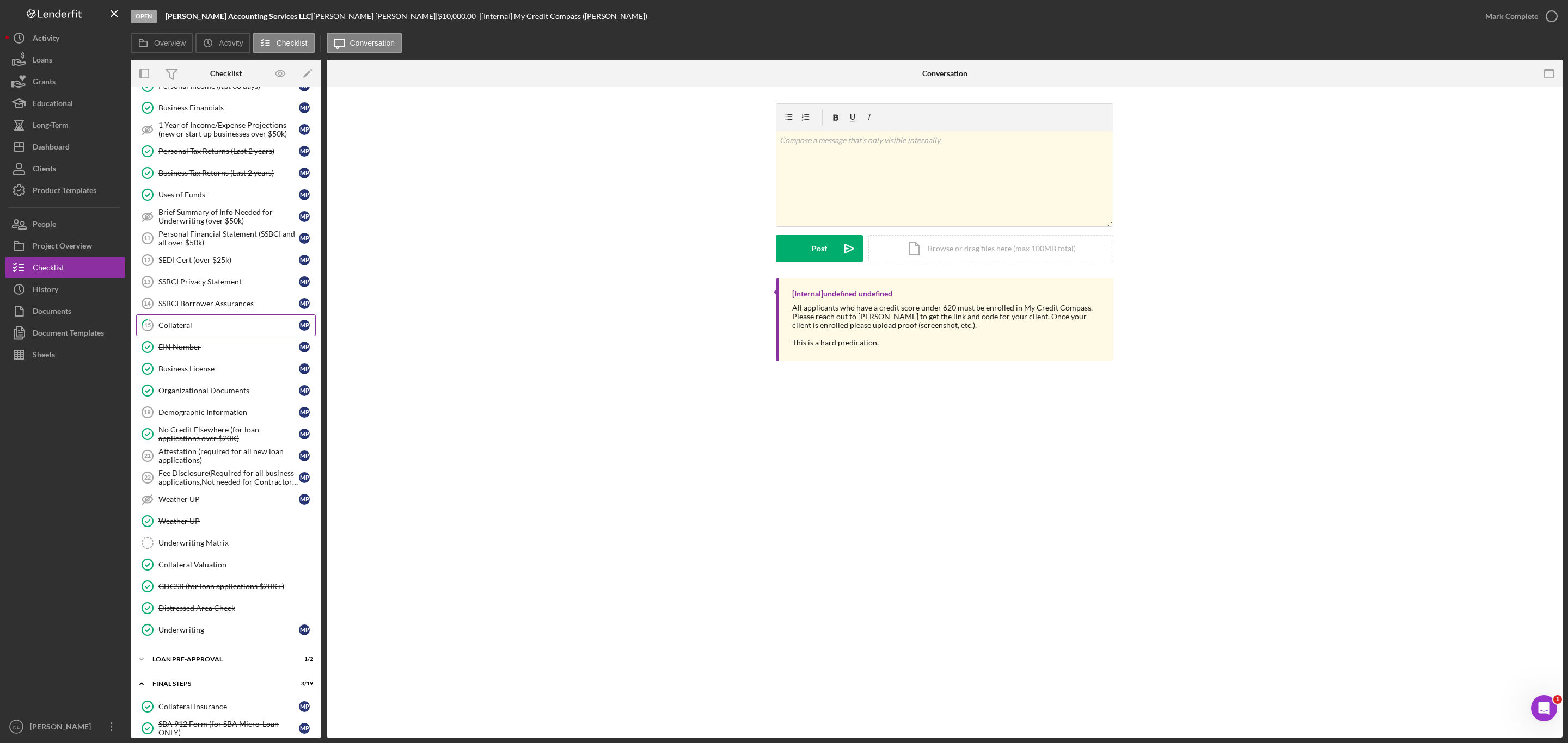
click at [209, 331] on link "15 Collateral M P" at bounding box center [226, 325] width 180 height 22
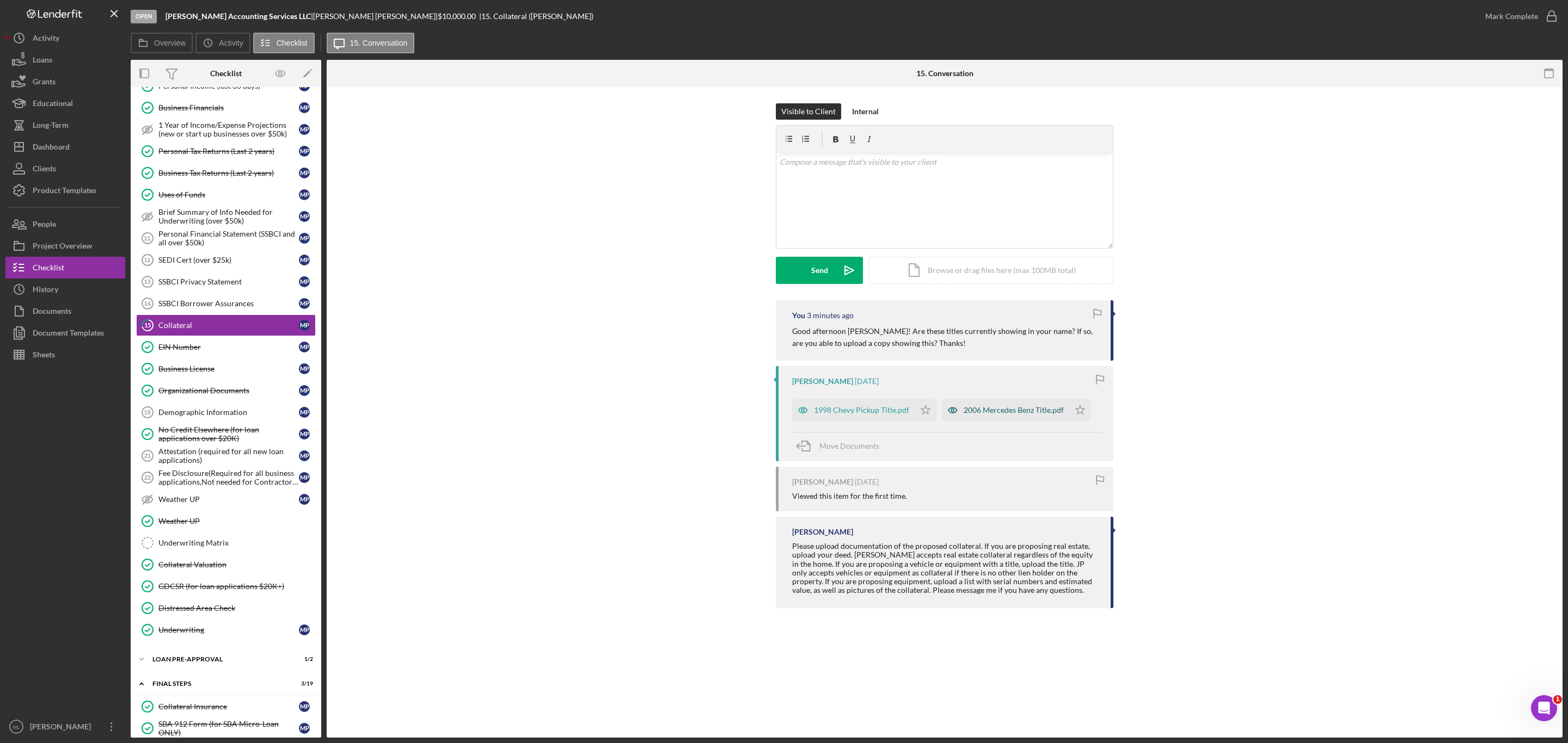
click at [965, 402] on div "2006 Mercedes Benz Title.pdf" at bounding box center [1005, 410] width 128 height 22
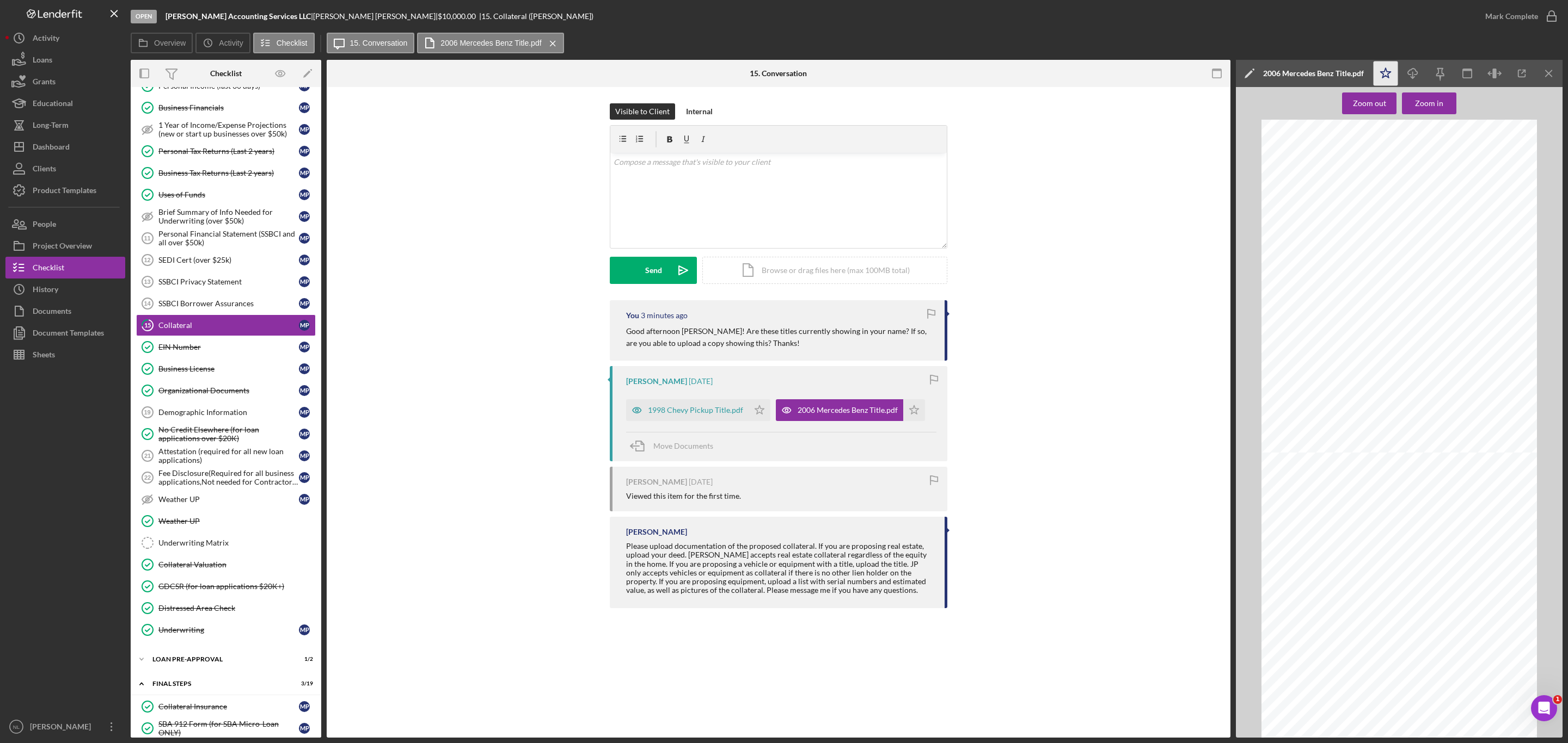
click at [1384, 67] on icon "Icon/Star" at bounding box center [1386, 74] width 24 height 24
click at [1413, 72] on line "button" at bounding box center [1413, 74] width 0 height 6
click at [86, 144] on button "Icon/Dashboard Dashboard" at bounding box center [65, 147] width 120 height 22
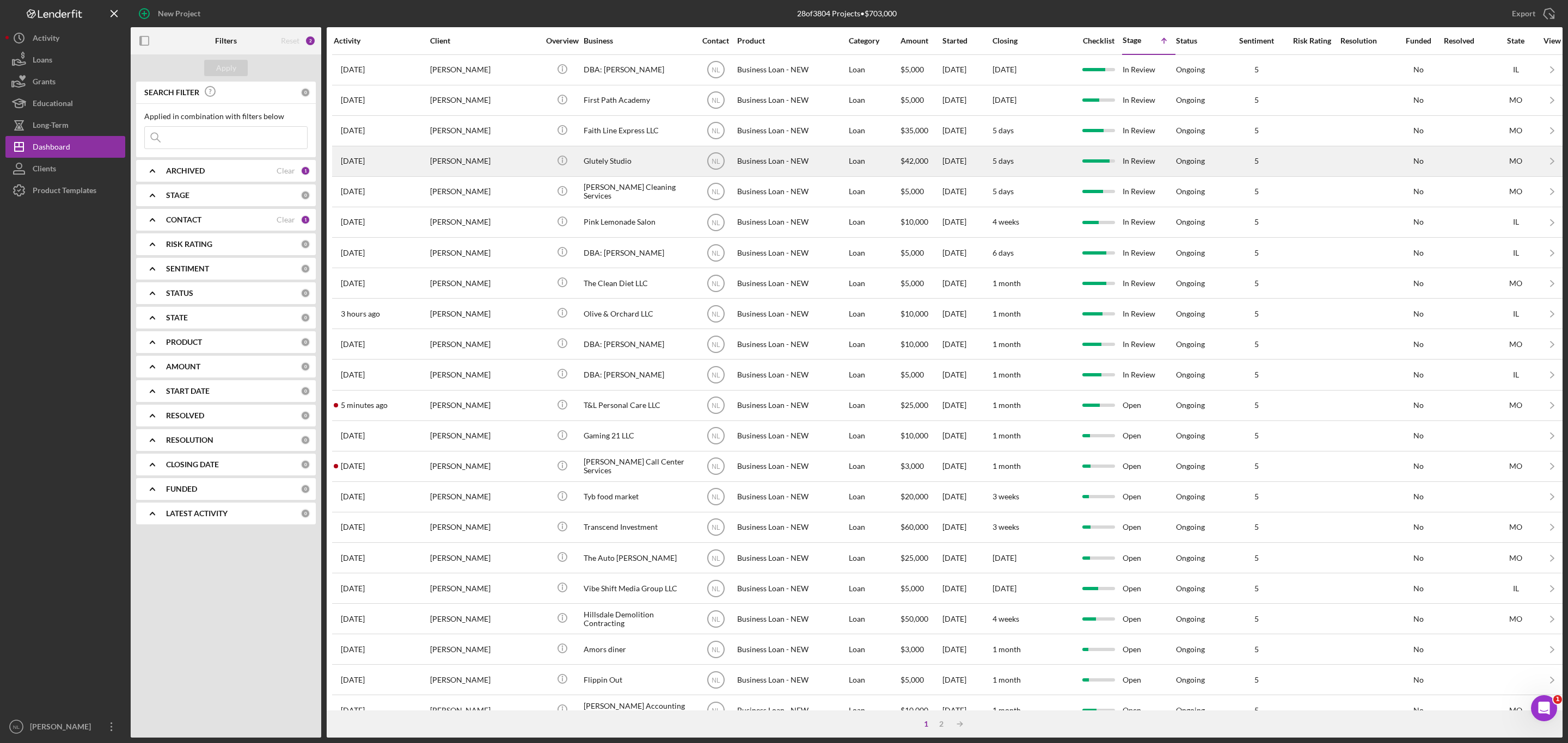
click at [481, 175] on div "[PERSON_NAME]" at bounding box center [484, 161] width 109 height 29
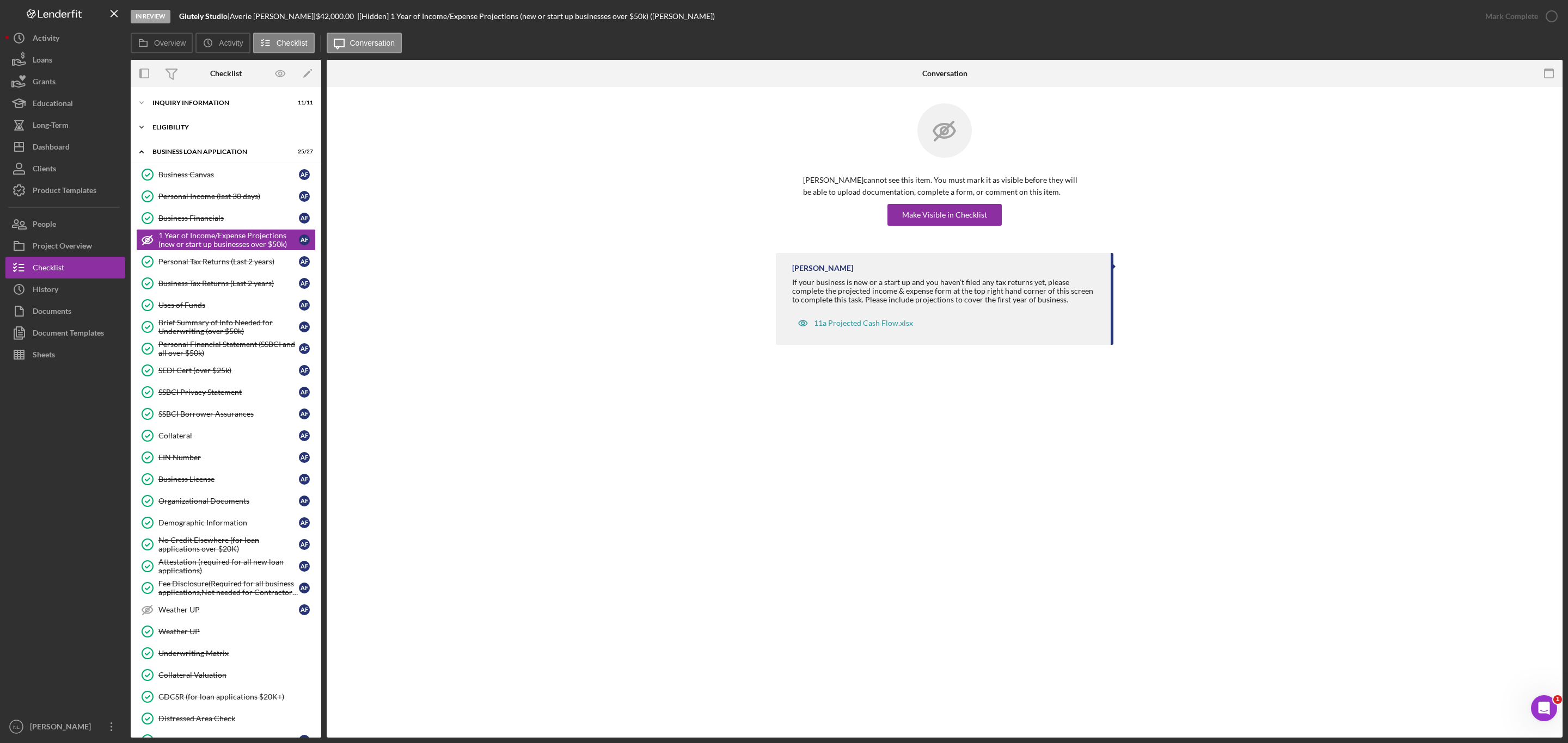
click at [192, 129] on div "ELIGIBILITY" at bounding box center [230, 128] width 155 height 7
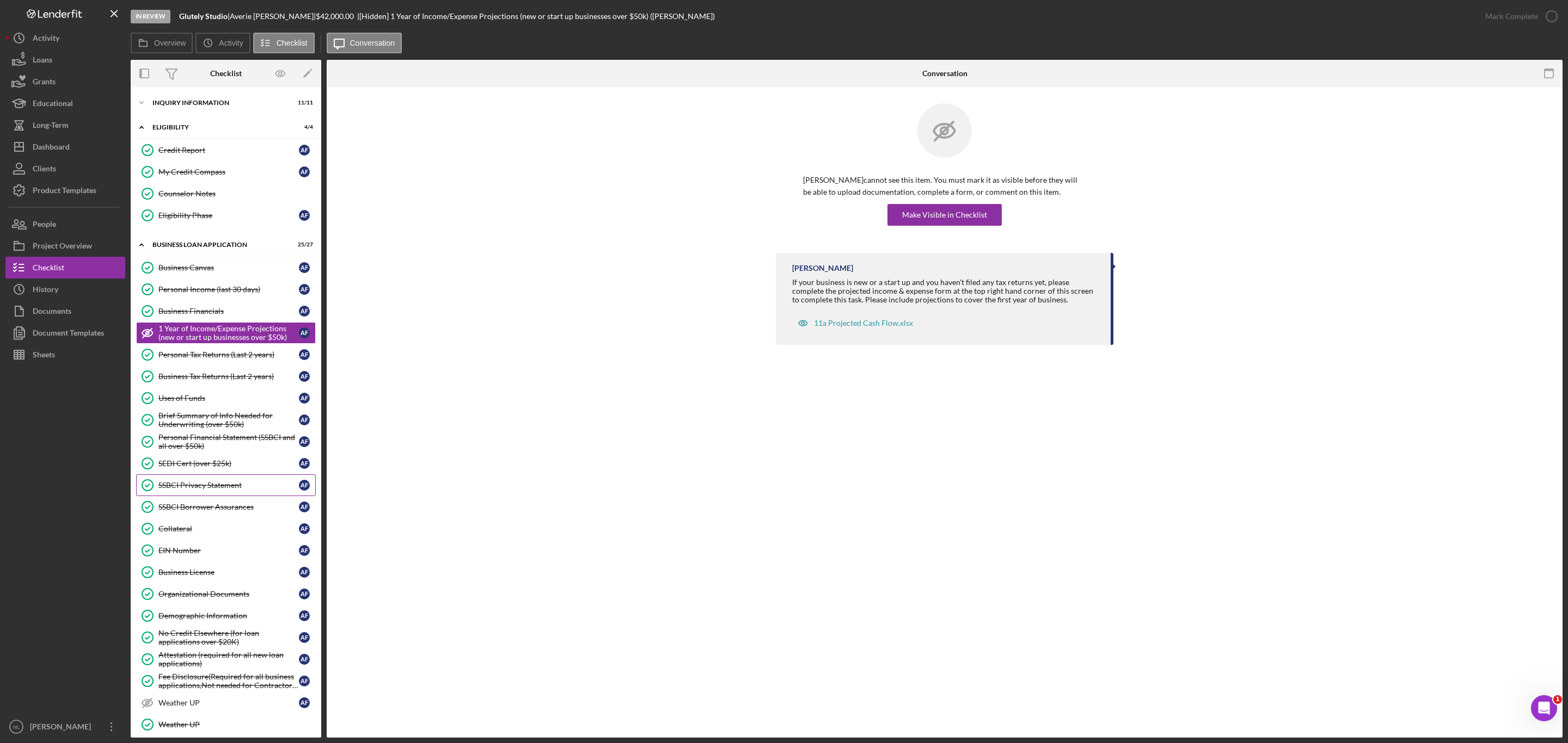
scroll to position [207, 0]
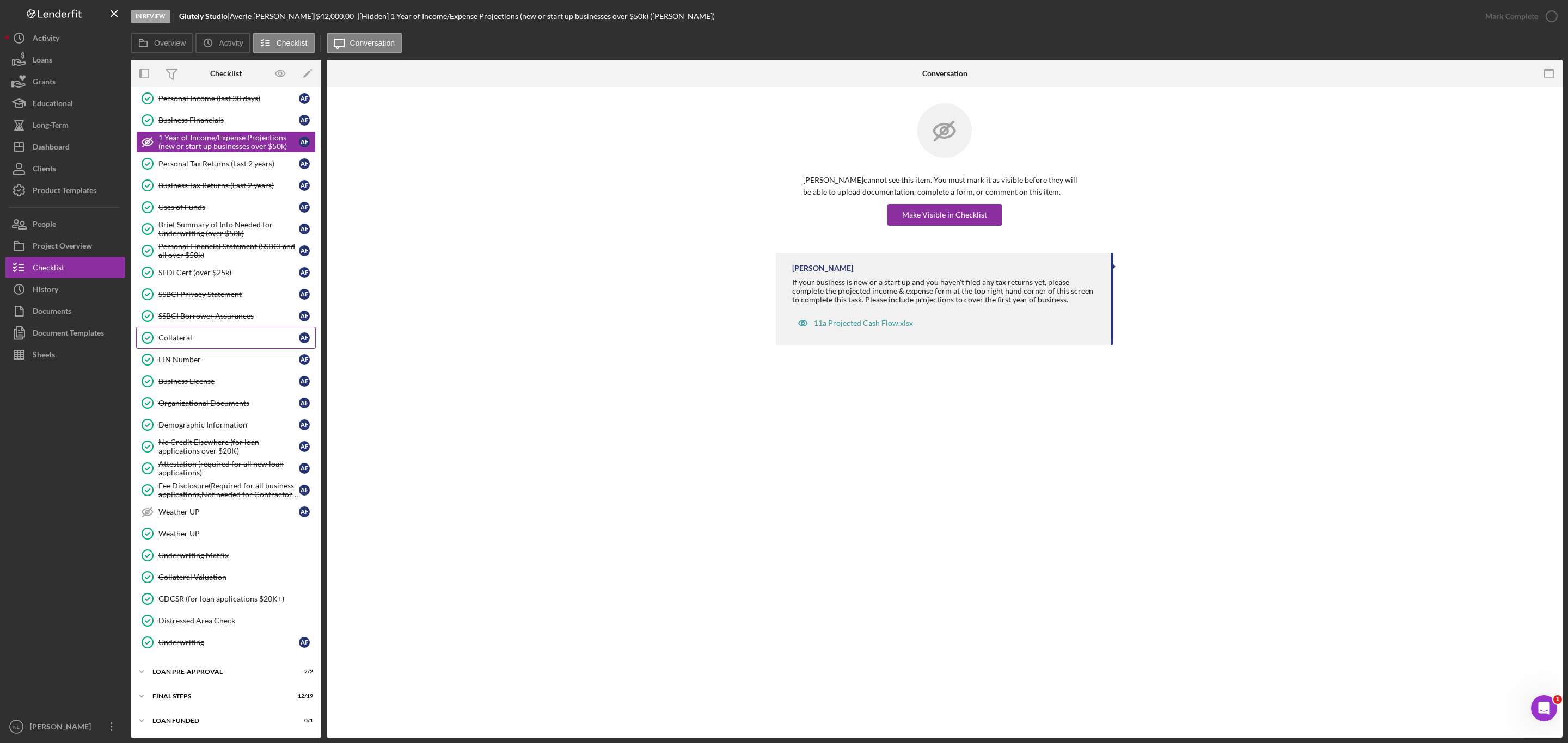
click at [169, 333] on div "Collateral" at bounding box center [229, 337] width 140 height 9
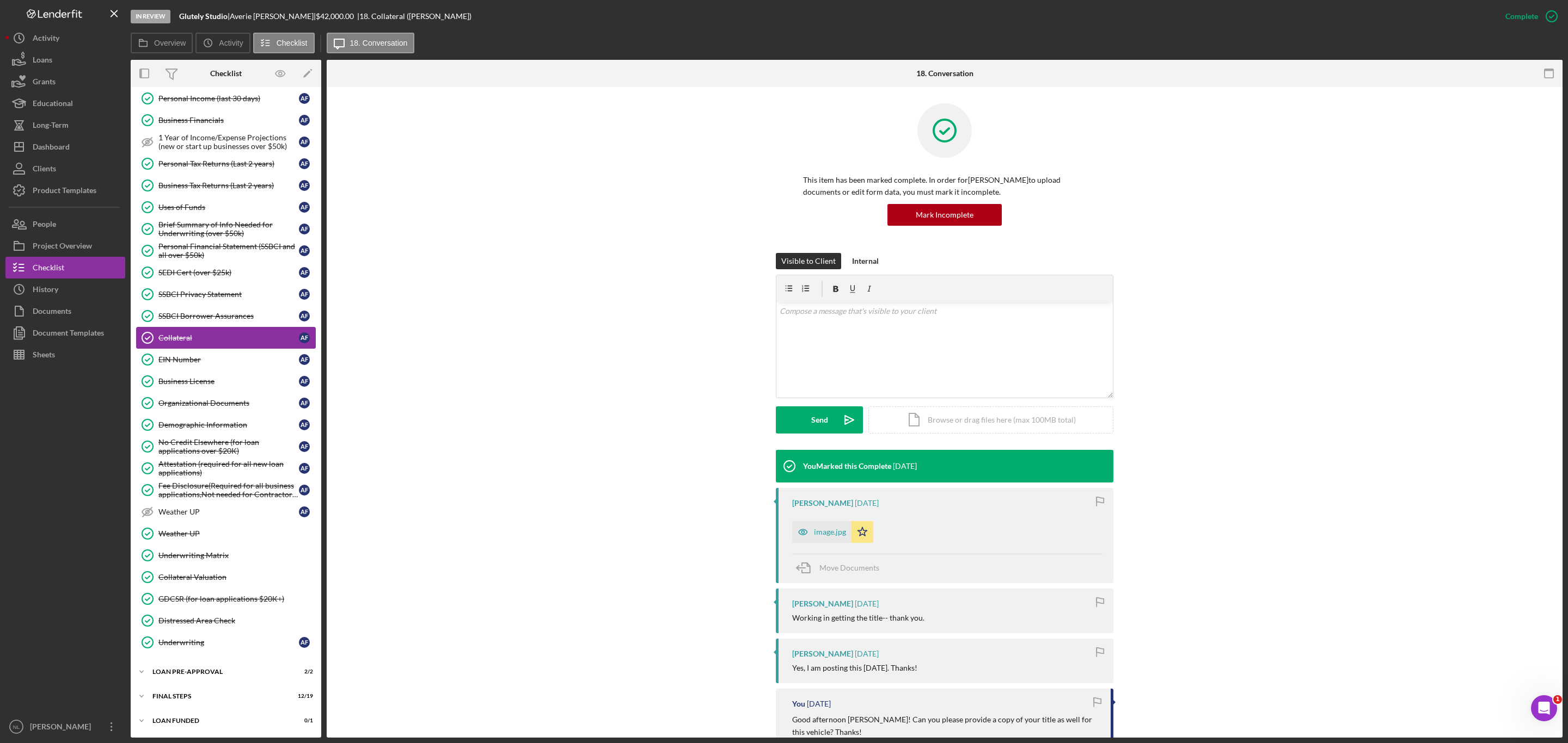
scroll to position [207, 0]
click at [812, 516] on div "Averie Fuller 2 weeks ago image.jpg Icon/Star Move Documents" at bounding box center [945, 535] width 338 height 95
click at [815, 532] on div "image.jpg" at bounding box center [830, 532] width 32 height 9
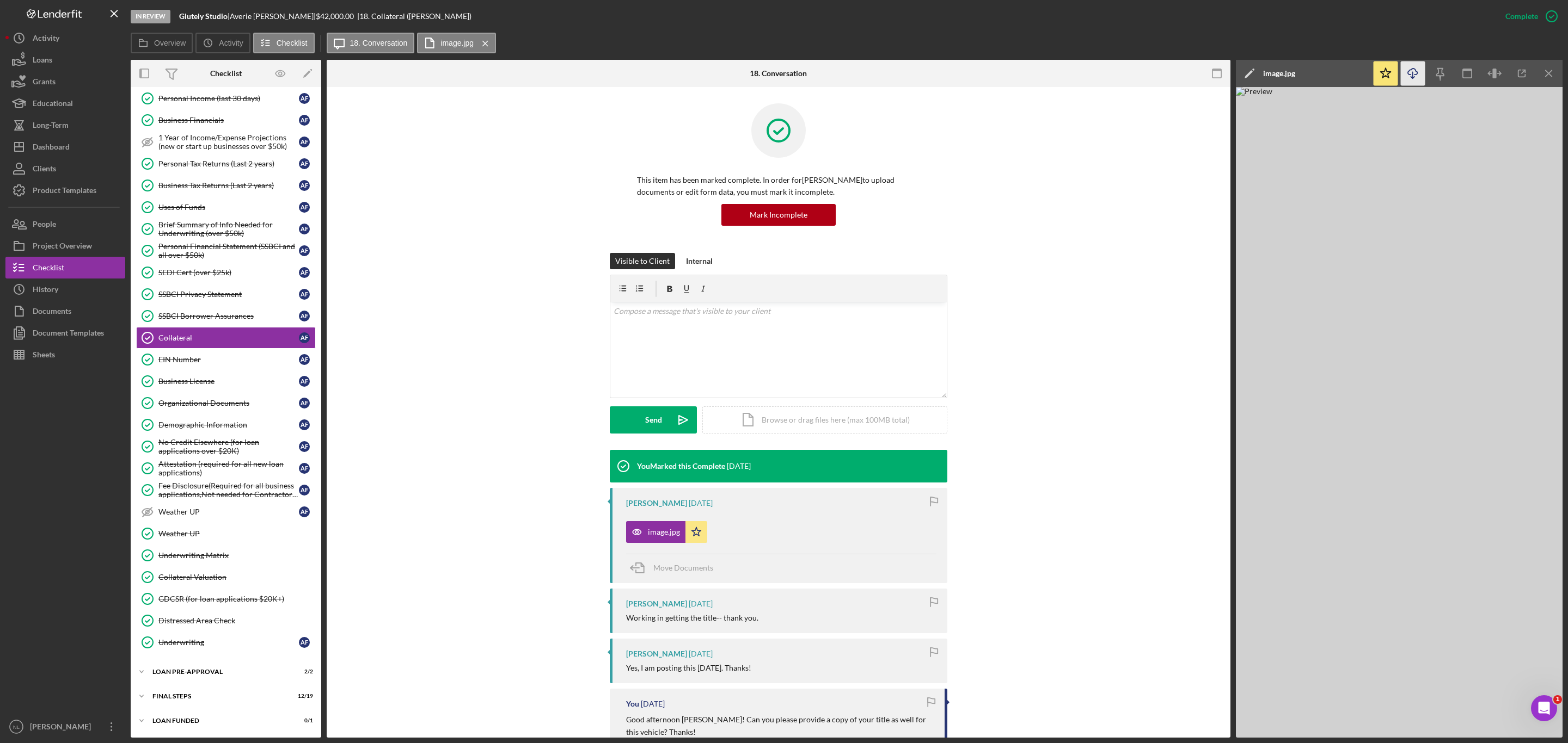
click at [1416, 75] on icon "Icon/Download" at bounding box center [1413, 74] width 24 height 24
click at [1408, 76] on icon "Icon/Download" at bounding box center [1413, 74] width 24 height 24
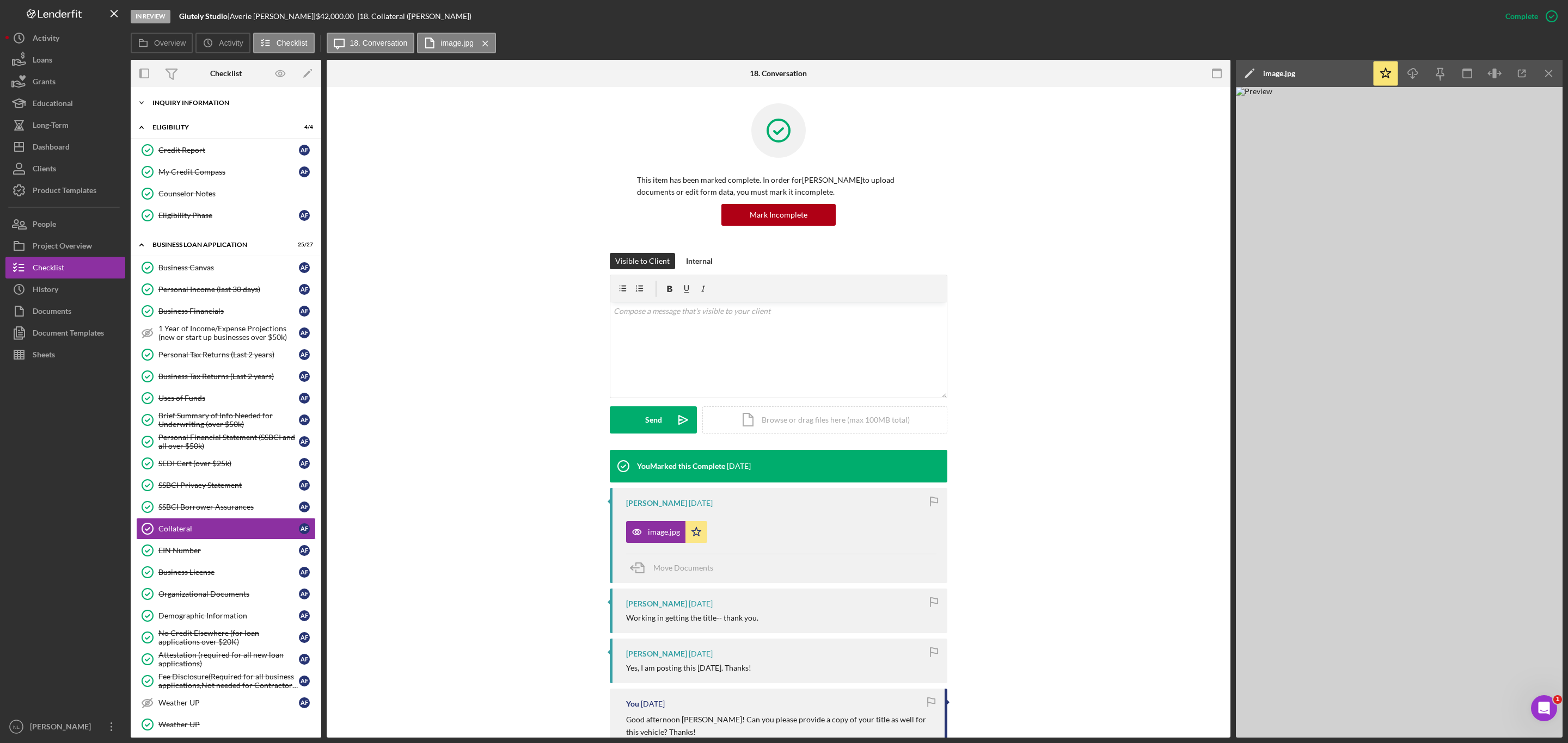
click at [199, 99] on div "Icon/Expander INQUIRY INFORMATION 11 / 11" at bounding box center [226, 103] width 190 height 22
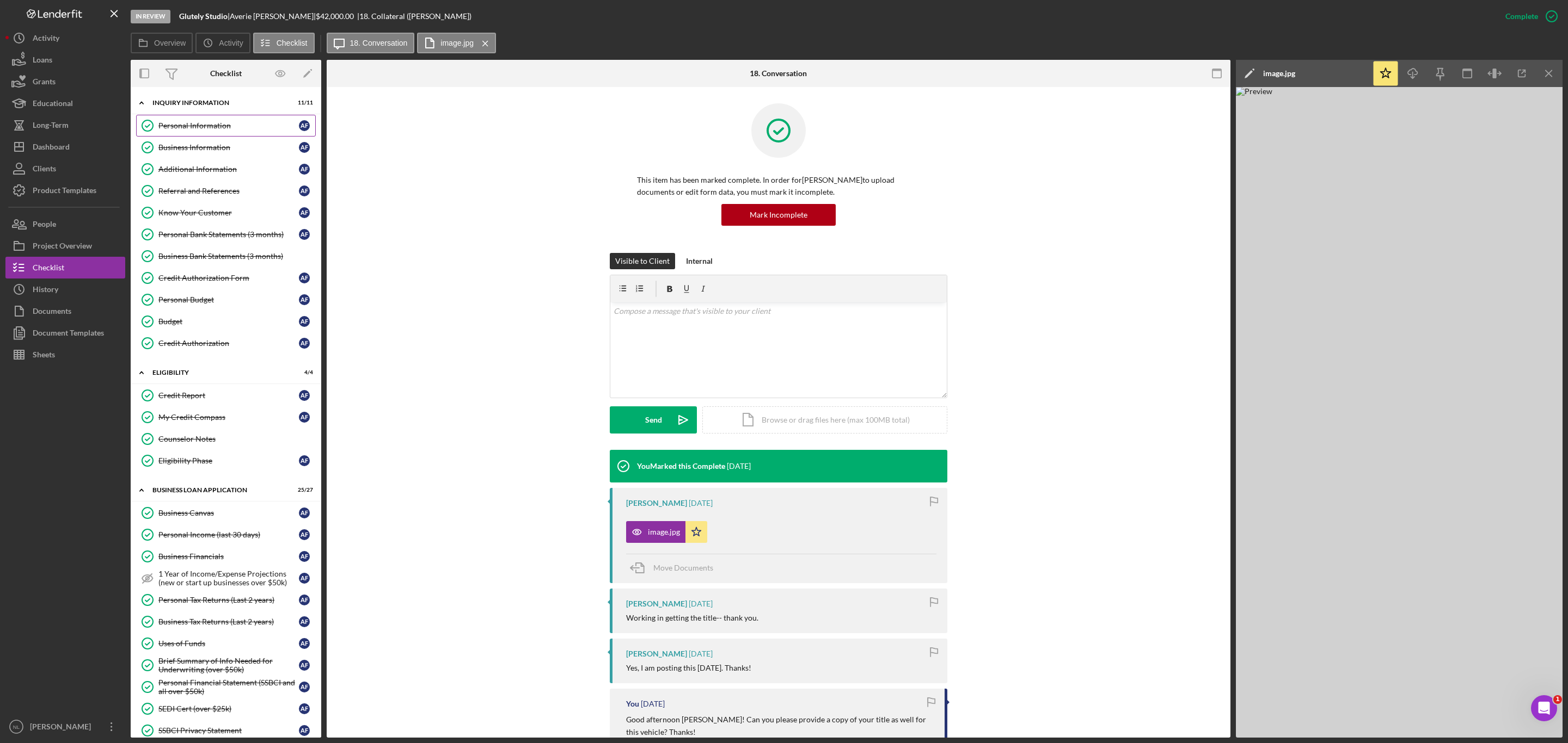
click at [203, 125] on div "Personal Information" at bounding box center [229, 126] width 140 height 9
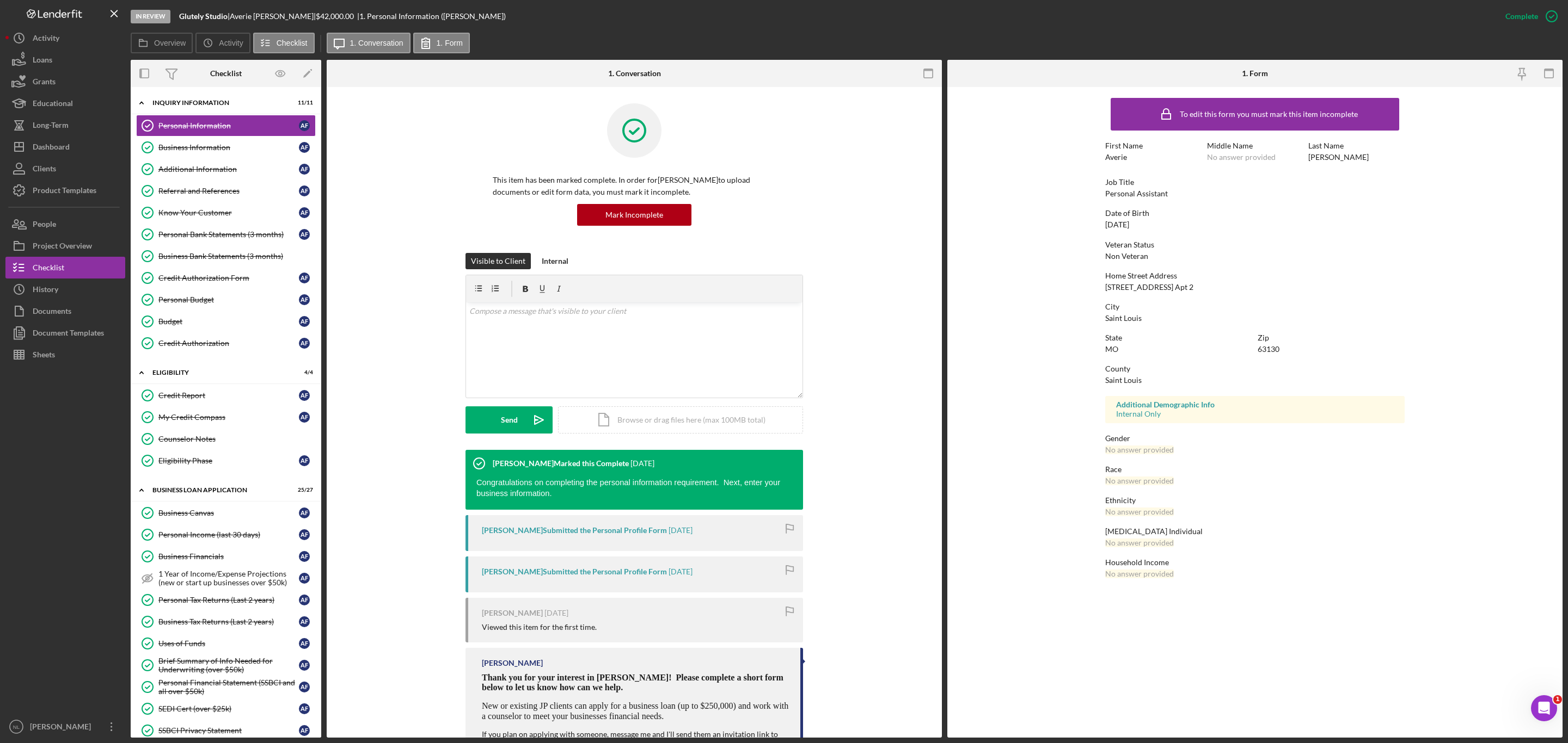
scroll to position [44, 0]
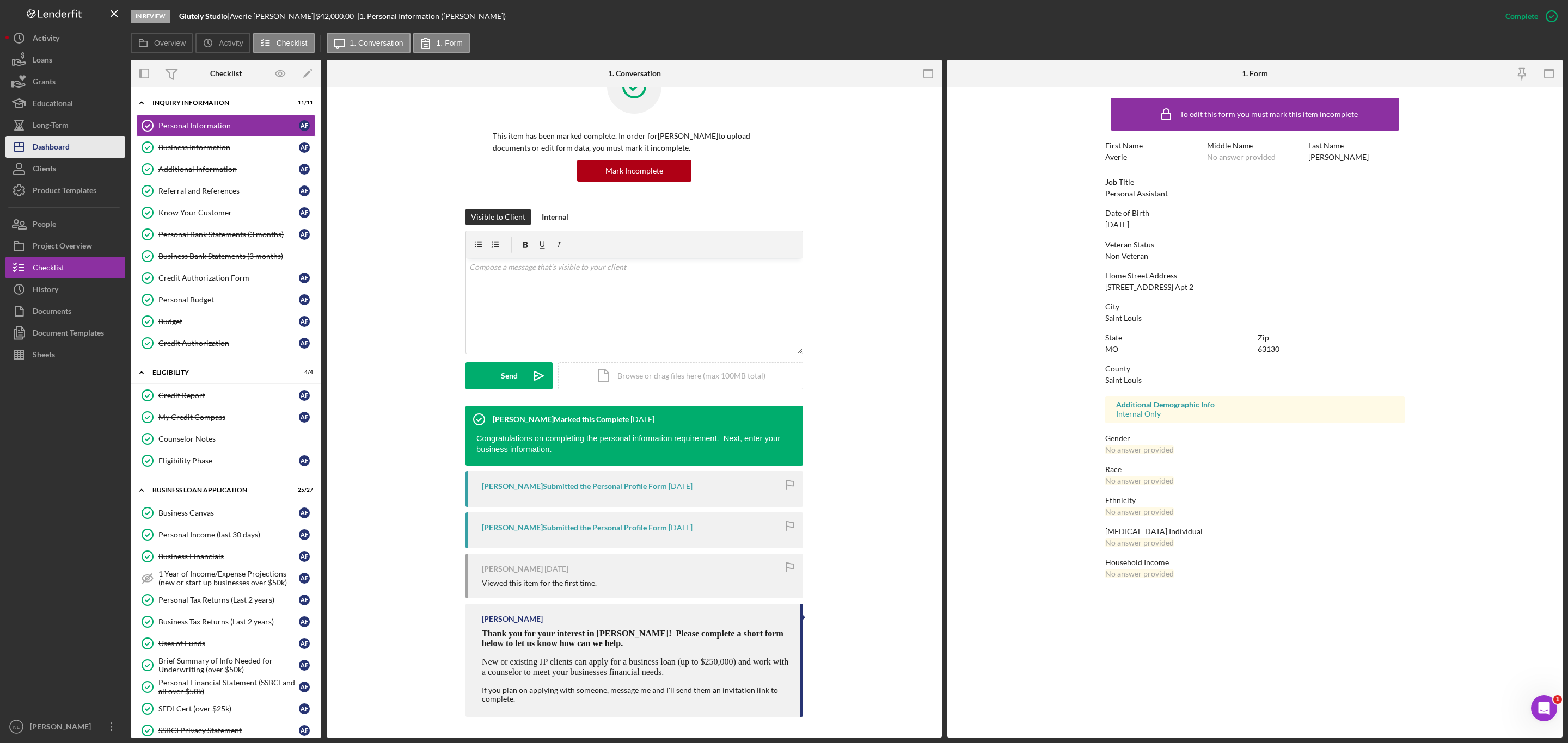
click at [88, 144] on button "Icon/Dashboard Dashboard" at bounding box center [65, 147] width 120 height 22
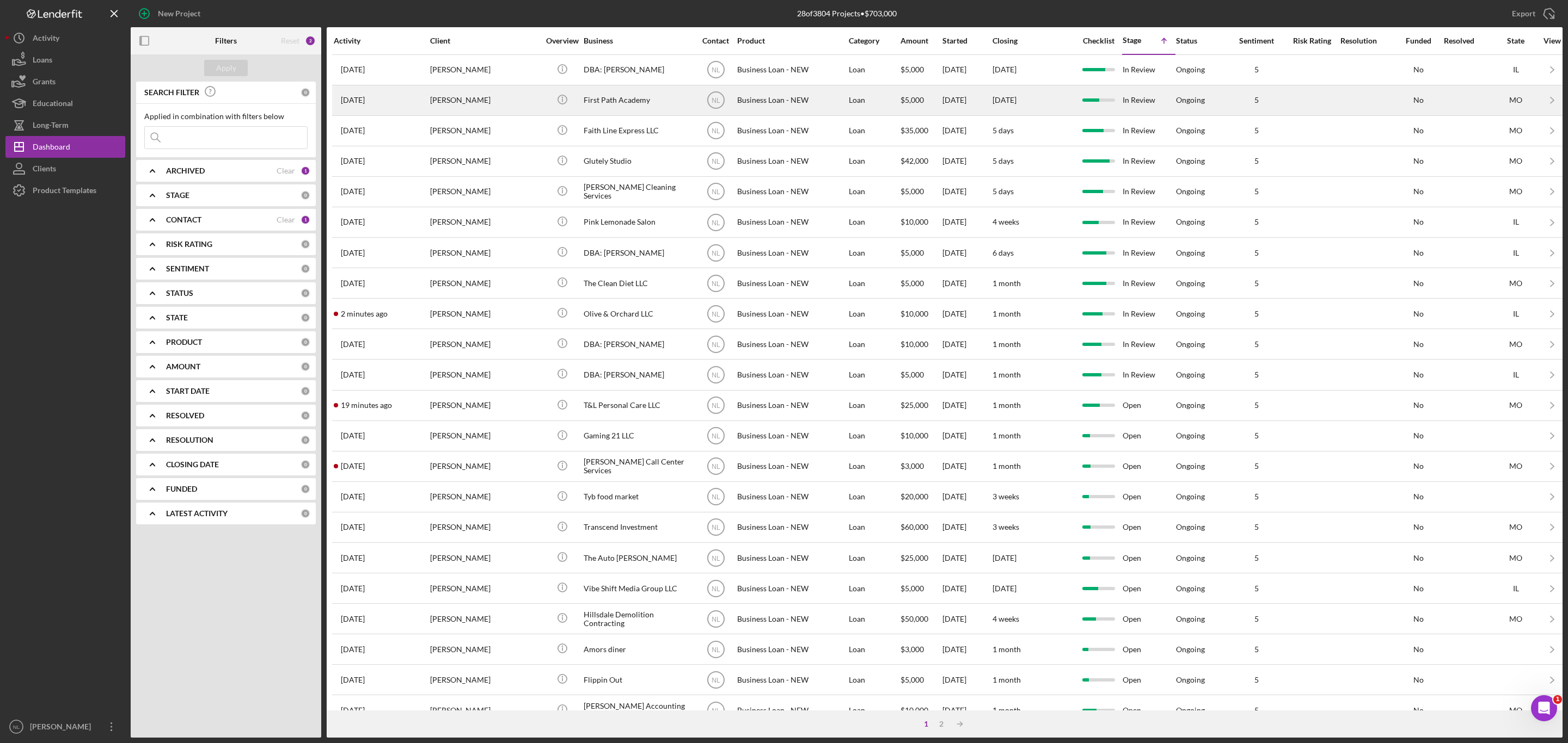
click at [523, 94] on div "[PERSON_NAME]" at bounding box center [484, 100] width 109 height 29
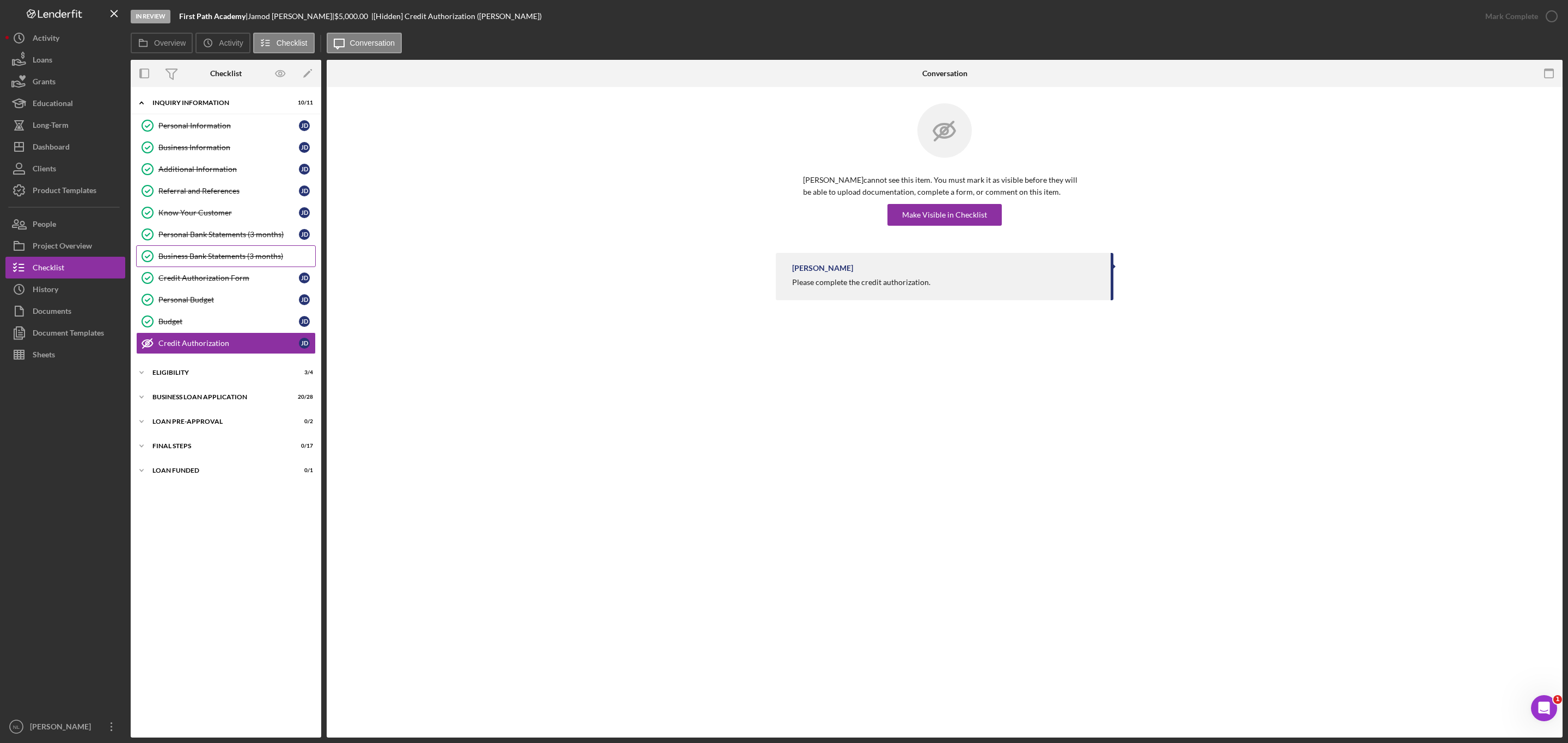
click at [219, 260] on div "Business Bank Statements (3 months)" at bounding box center [237, 256] width 157 height 9
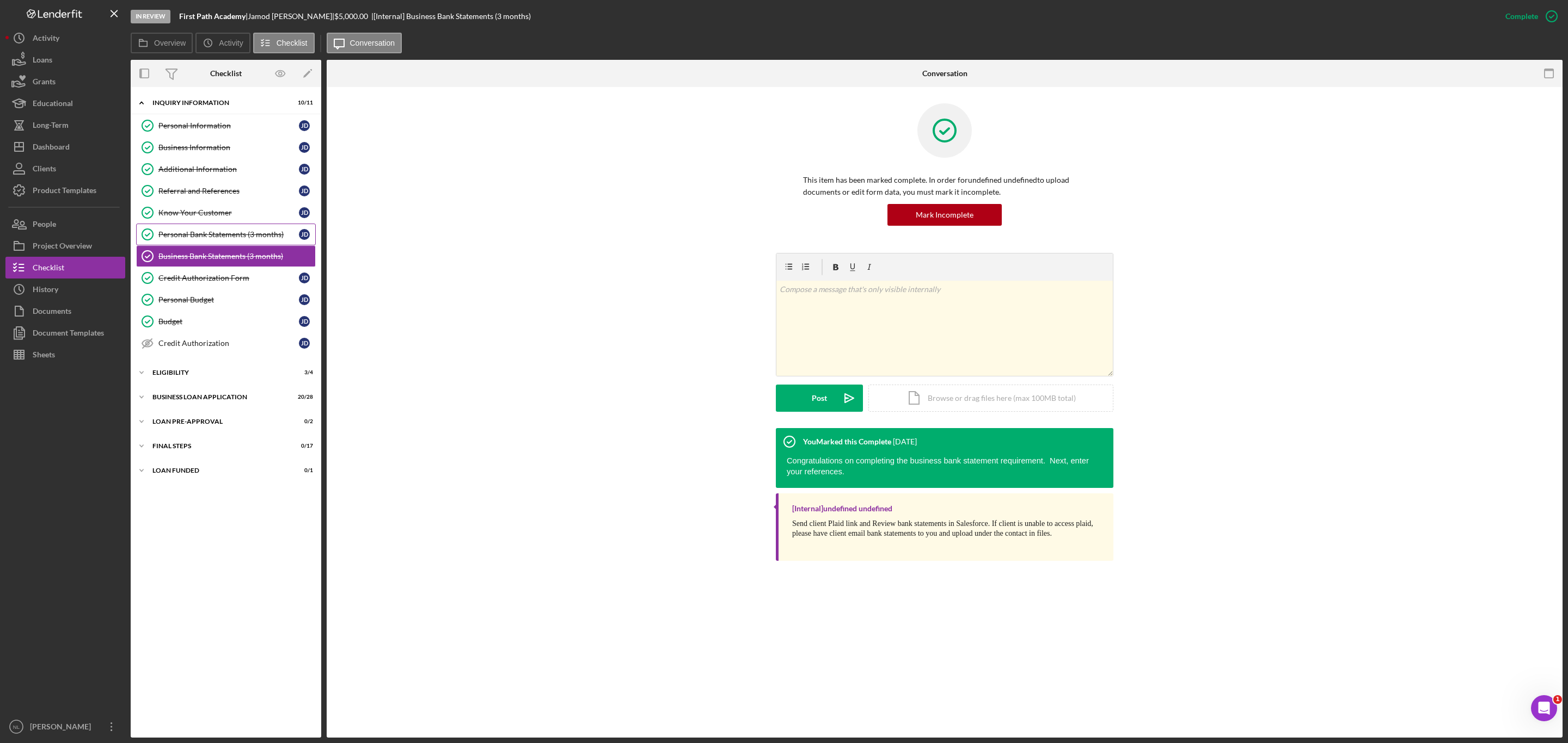
click at [209, 239] on div "Personal Bank Statements (3 months)" at bounding box center [229, 234] width 140 height 9
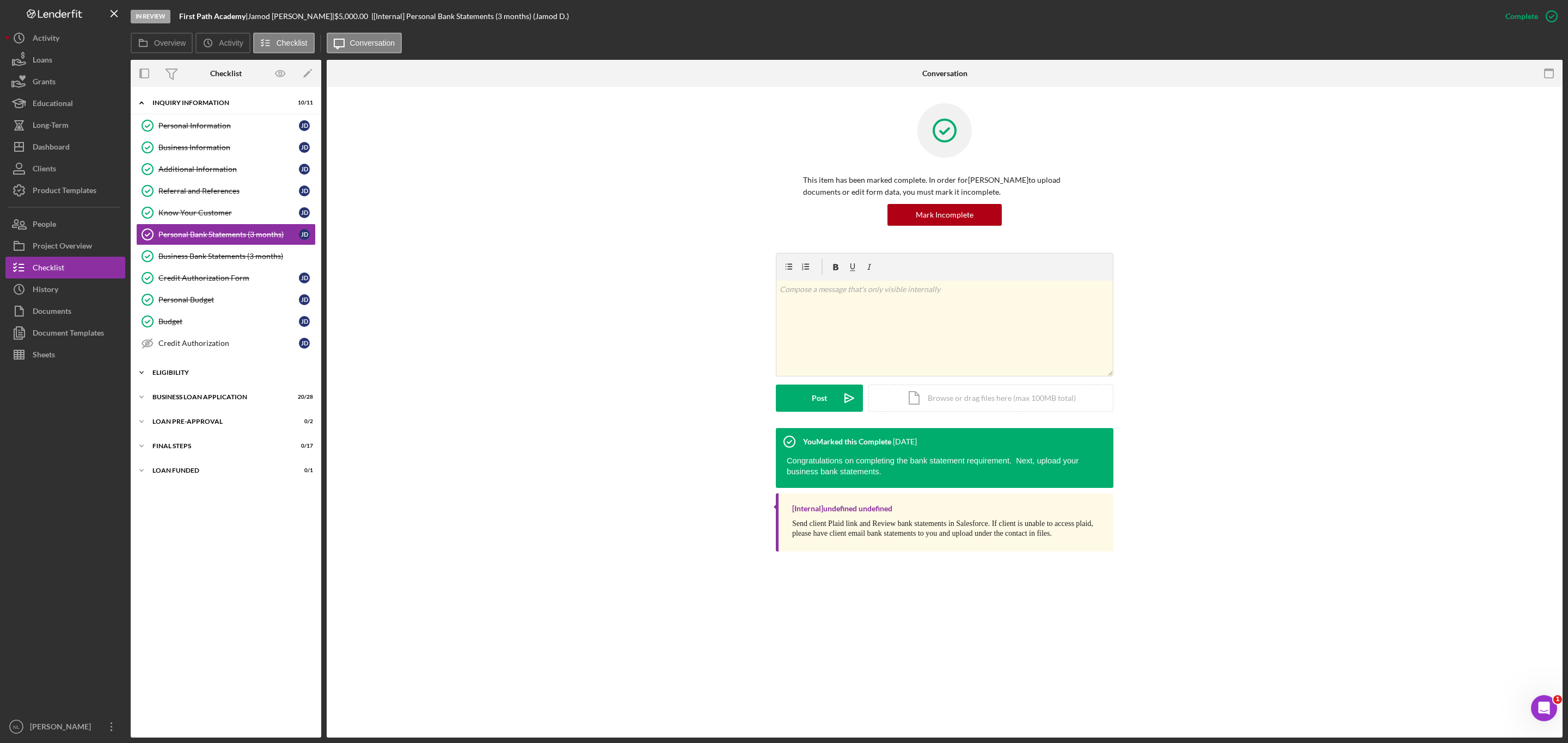
click at [196, 383] on div "Icon/Expander ELIGIBILITY 3 / 4" at bounding box center [226, 373] width 190 height 22
click at [198, 501] on div "Icon/Expander BUSINESS LOAN APPLICATION 20 / 28" at bounding box center [226, 490] width 190 height 22
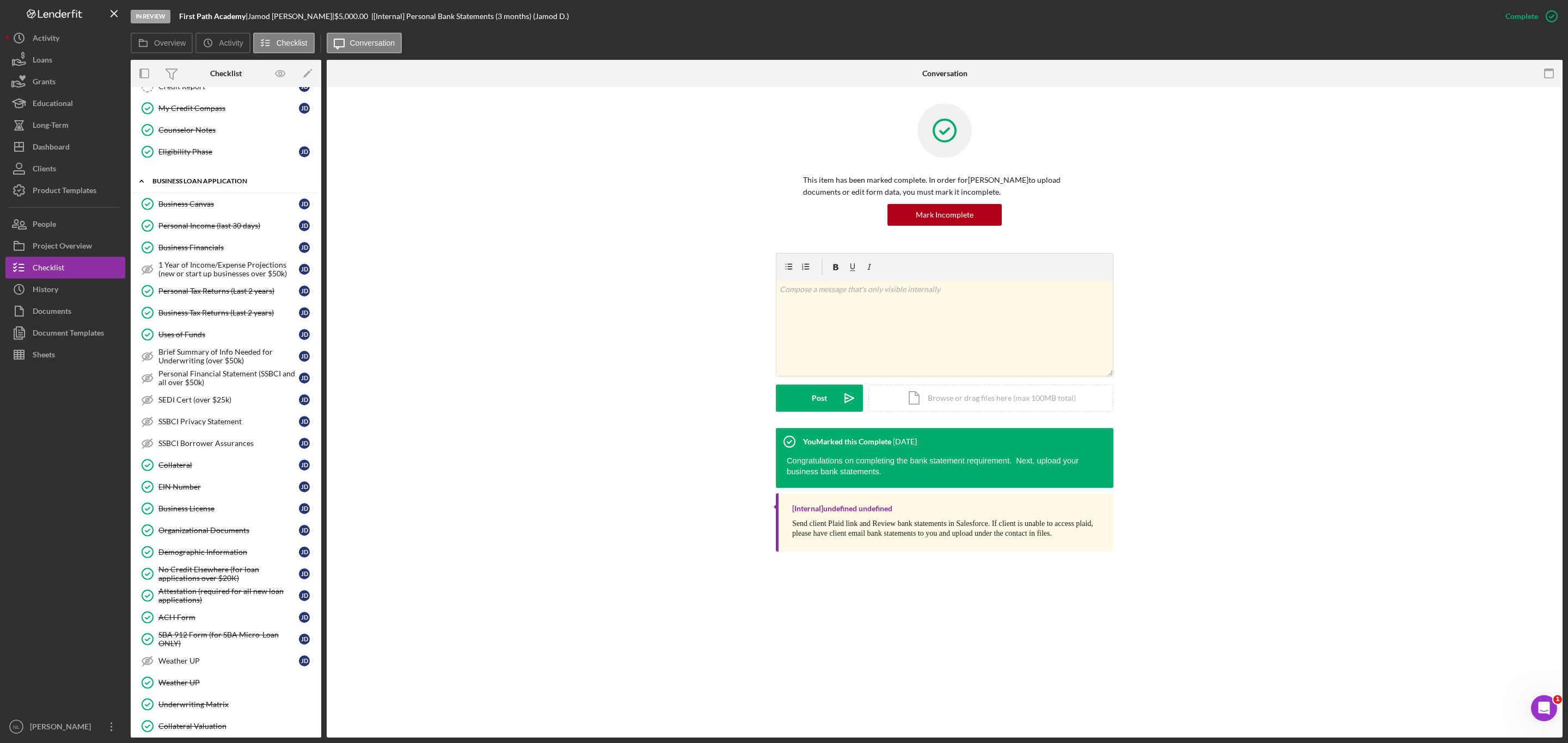
scroll to position [321, 0]
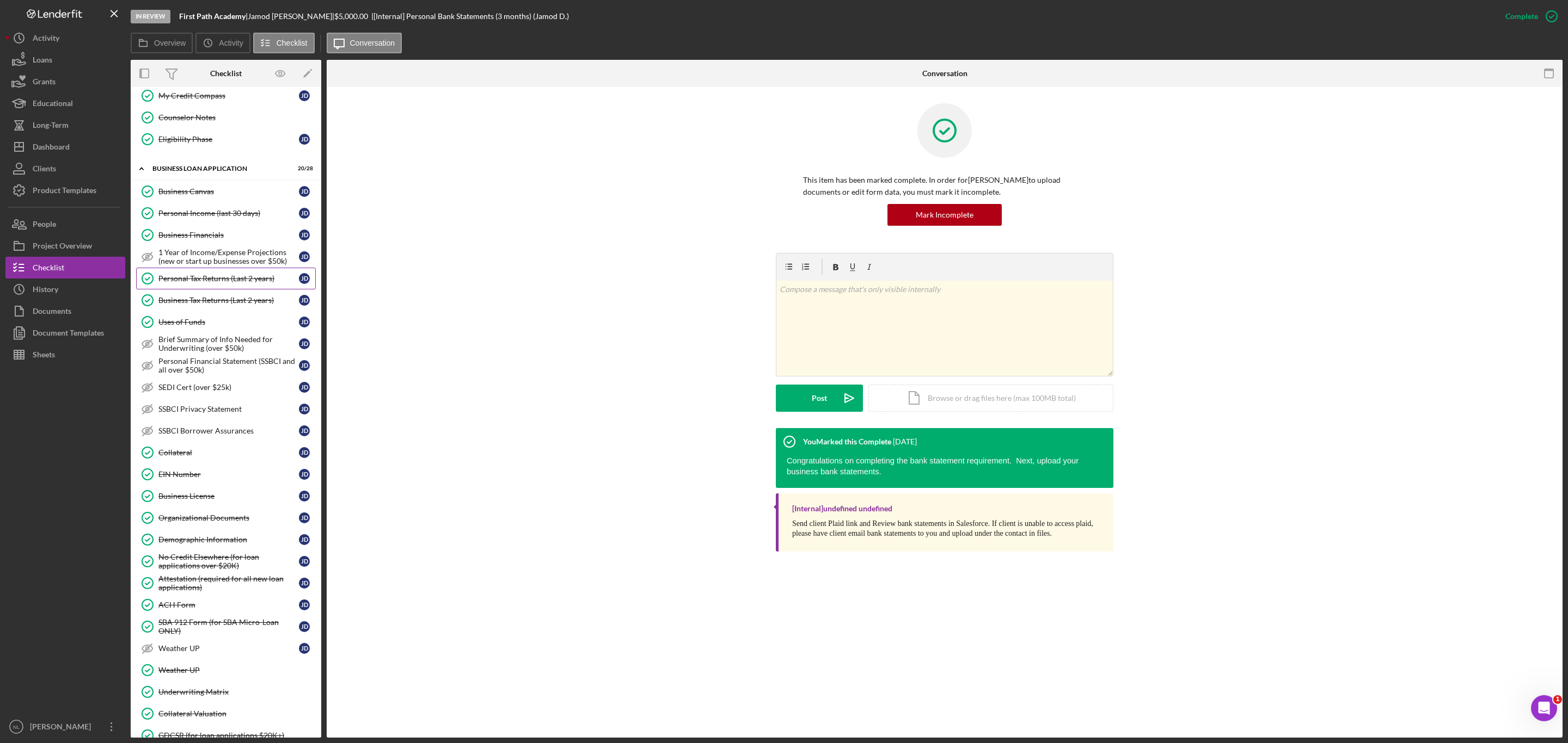
click at [244, 283] on div "Personal Tax Returns (Last 2 years)" at bounding box center [229, 278] width 140 height 9
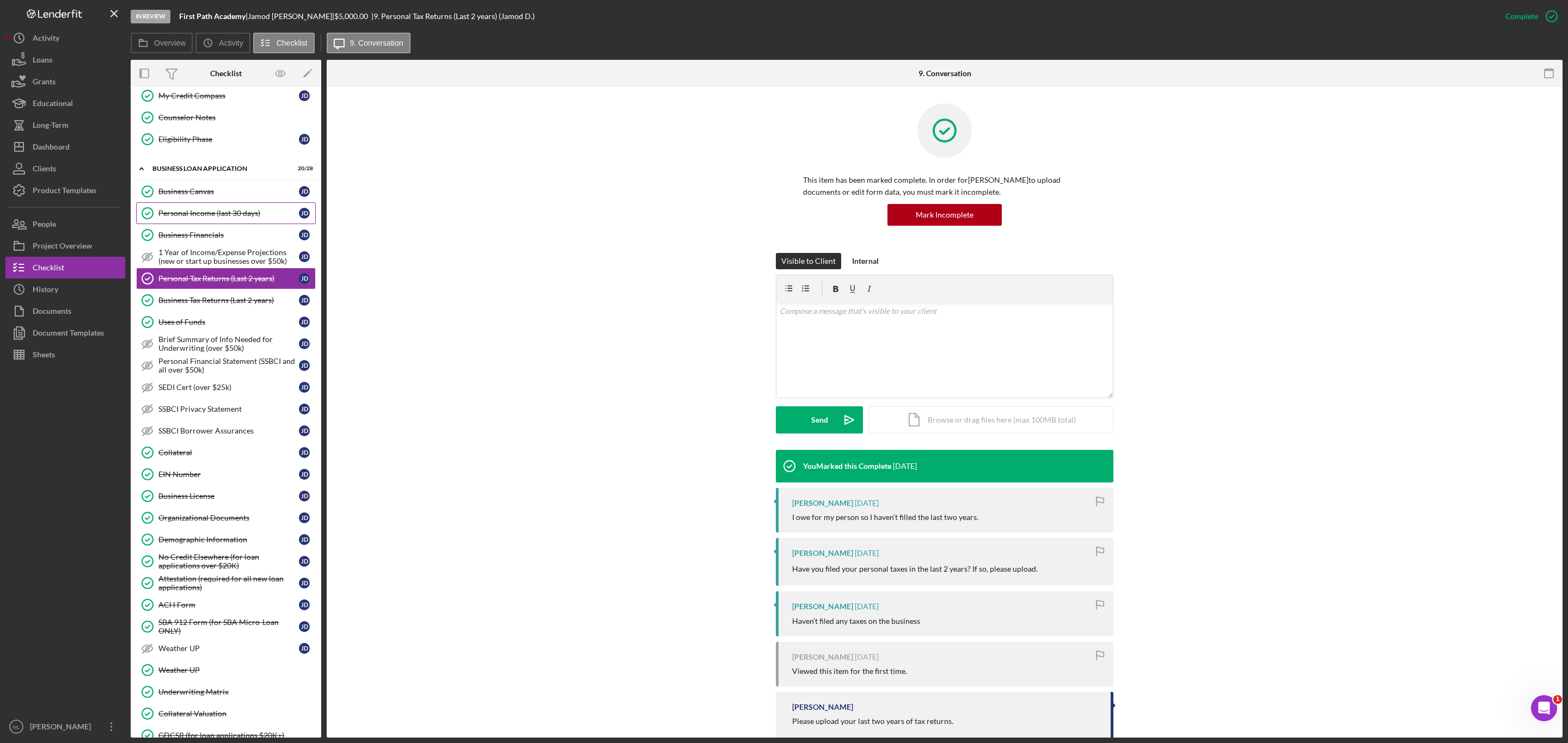
click at [201, 217] on div "Personal Income (last 30 days)" at bounding box center [229, 213] width 140 height 9
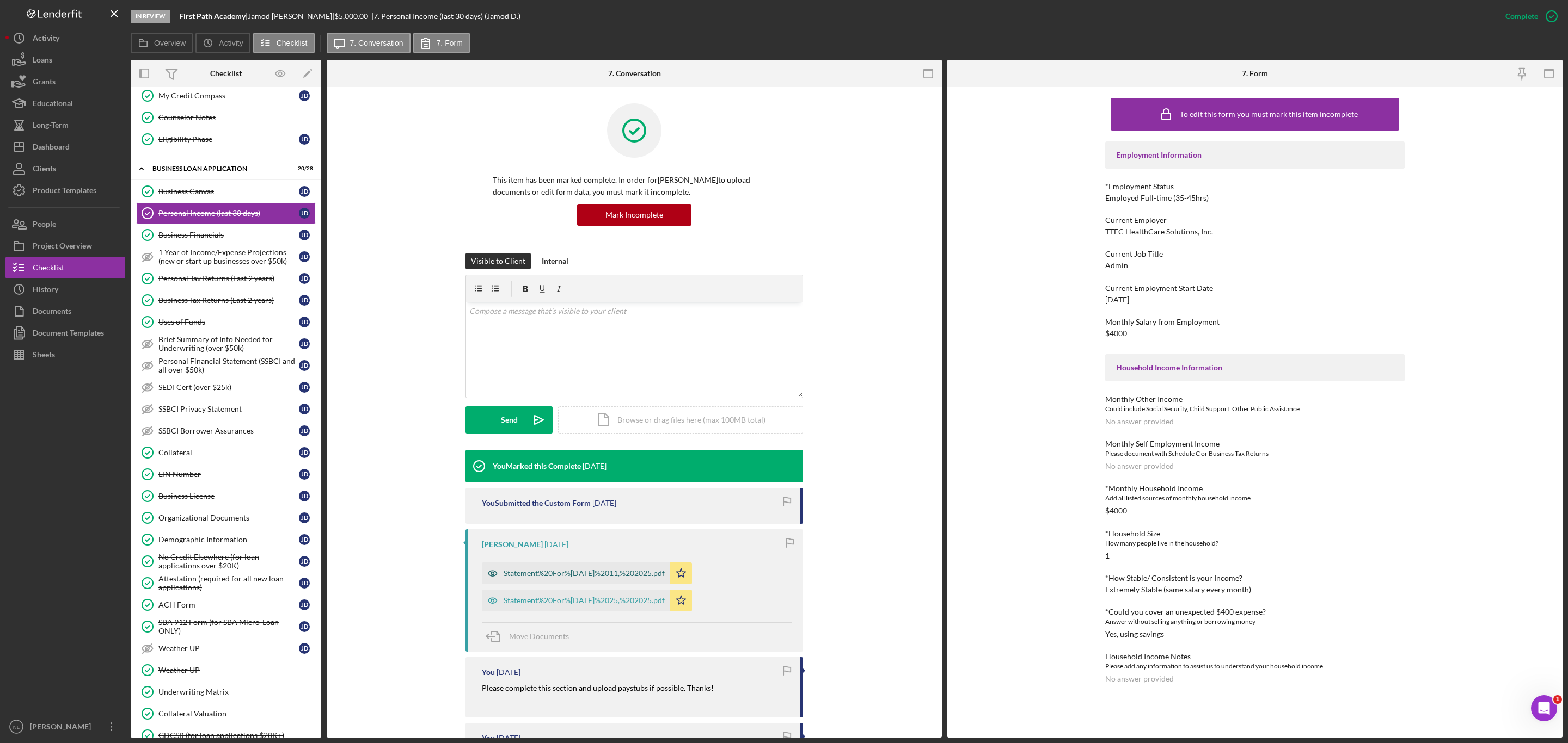
click at [585, 581] on div "Statement%20For%20July%2011,%202025.pdf" at bounding box center [575, 574] width 188 height 22
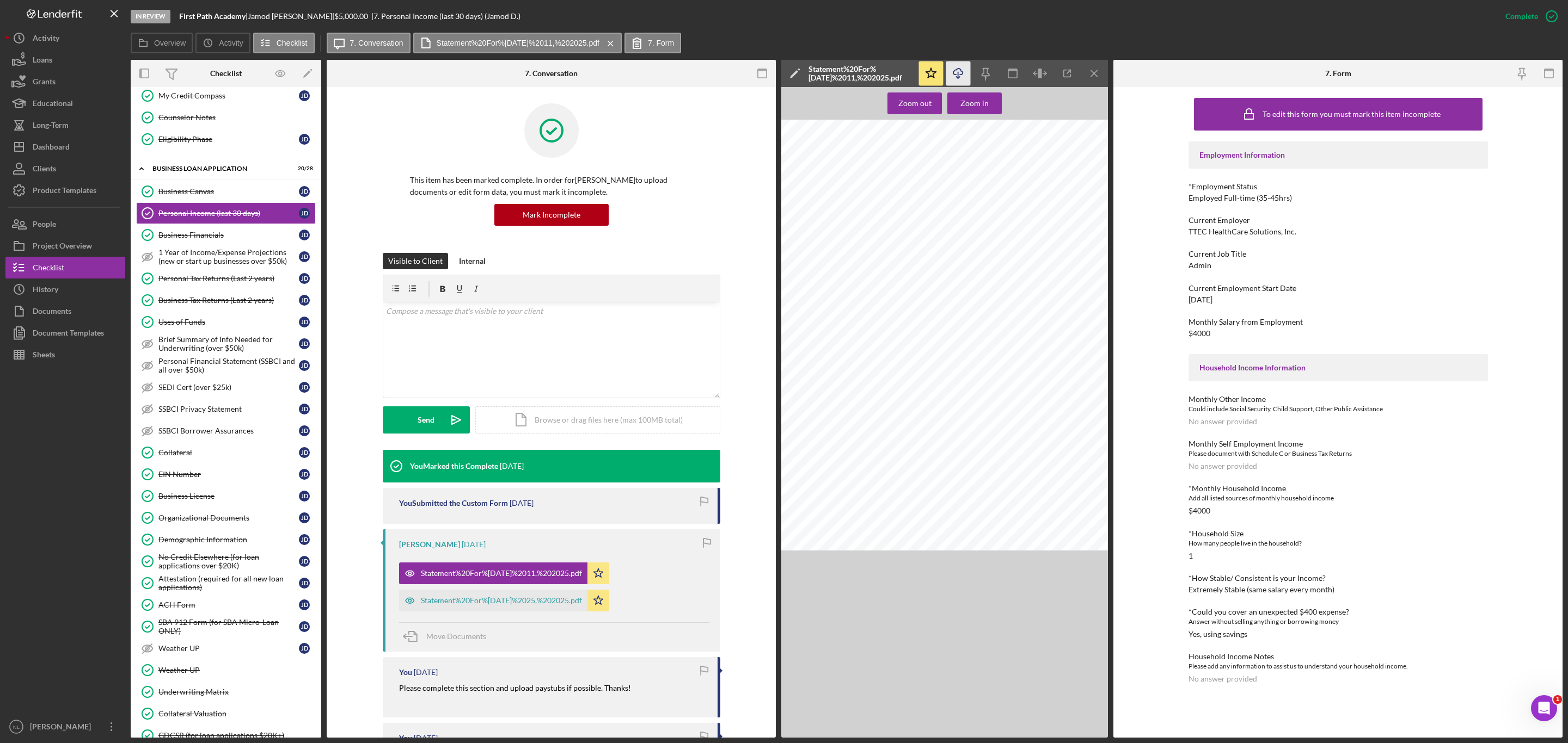
click at [959, 78] on icon "Icon/Download" at bounding box center [958, 74] width 24 height 24
click at [1101, 72] on icon "Icon/Menu Close" at bounding box center [1095, 74] width 24 height 24
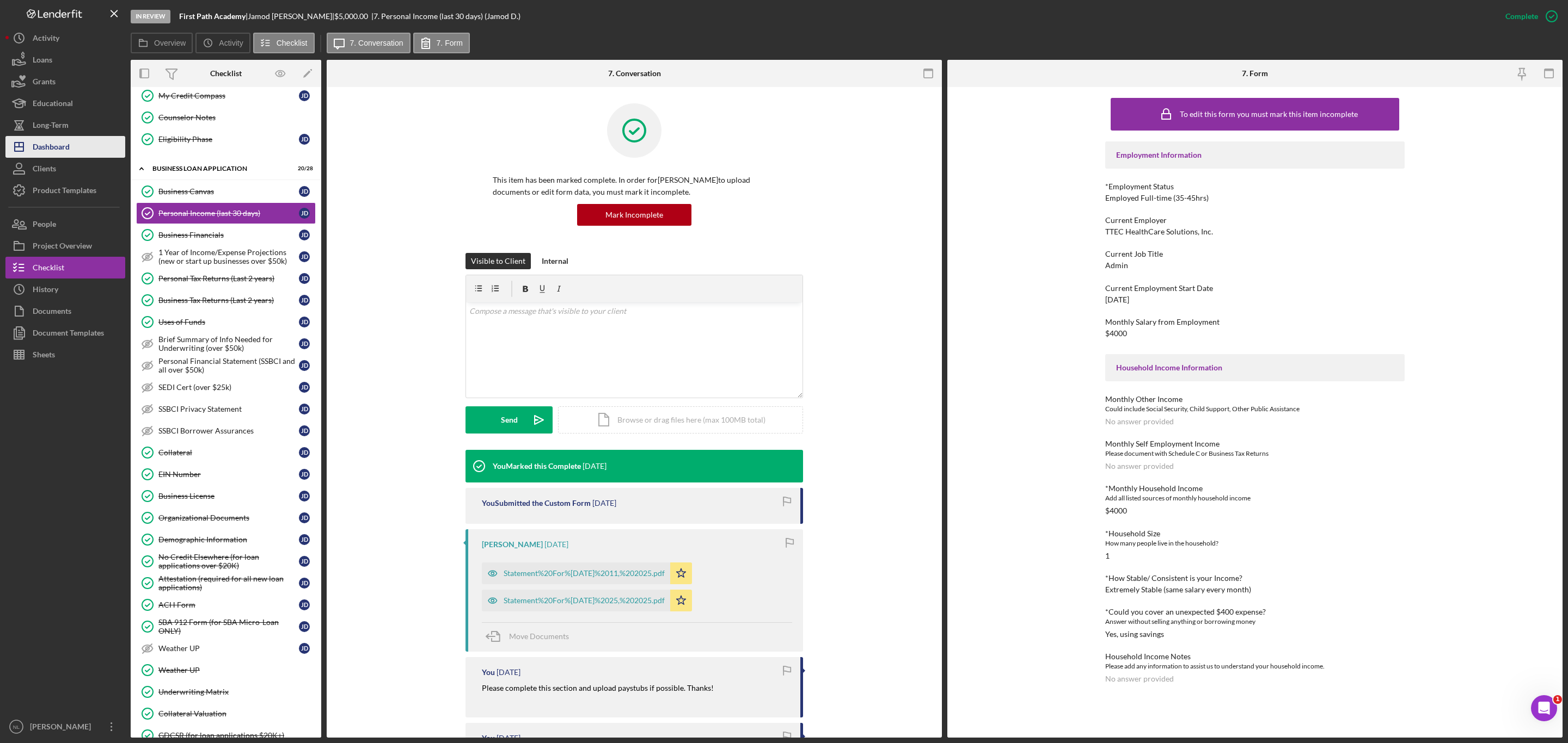
click at [74, 147] on button "Icon/Dashboard Dashboard" at bounding box center [65, 147] width 120 height 22
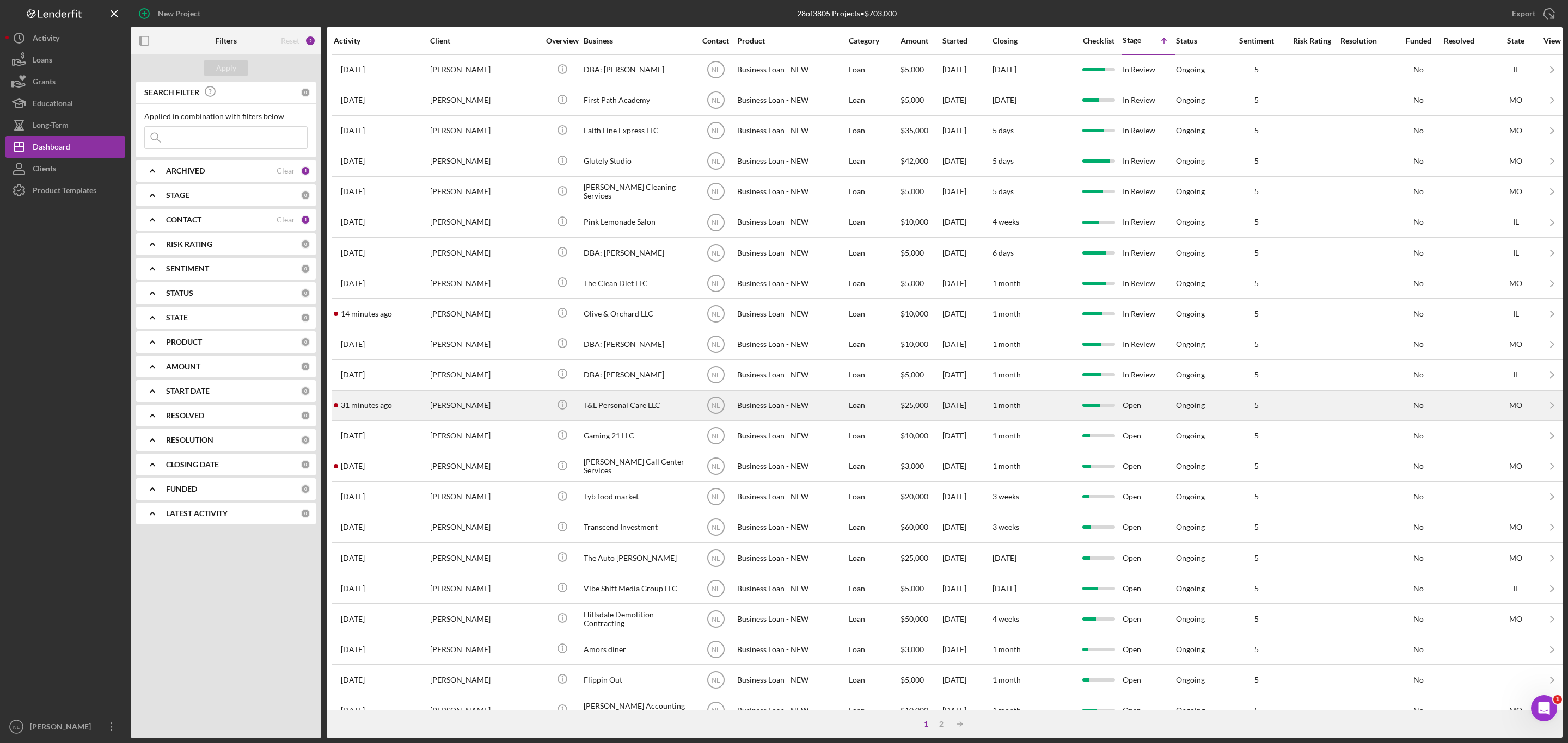
click at [456, 406] on div "[PERSON_NAME]" at bounding box center [484, 406] width 109 height 29
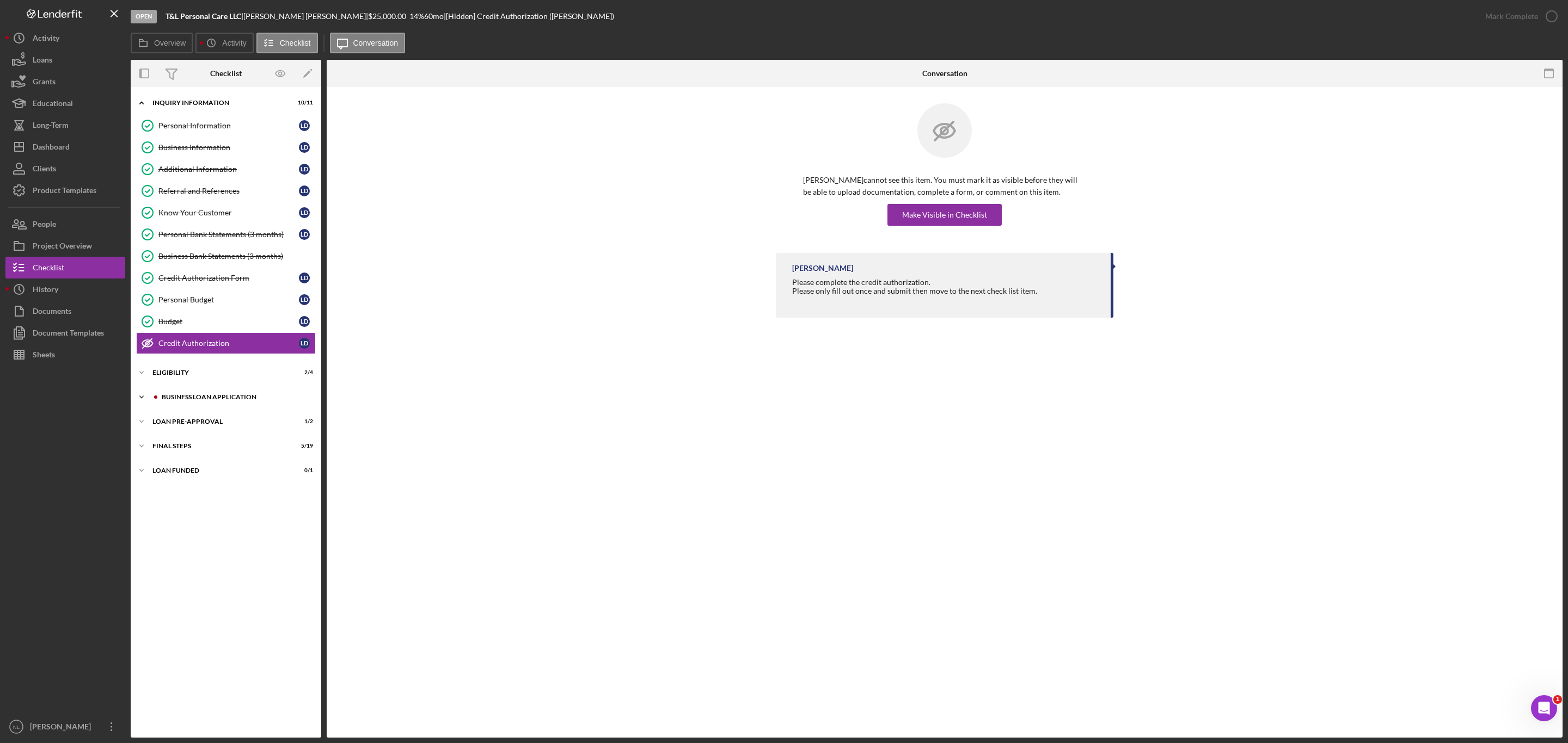
click at [240, 400] on div "BUSINESS LOAN APPLICATION" at bounding box center [234, 397] width 146 height 7
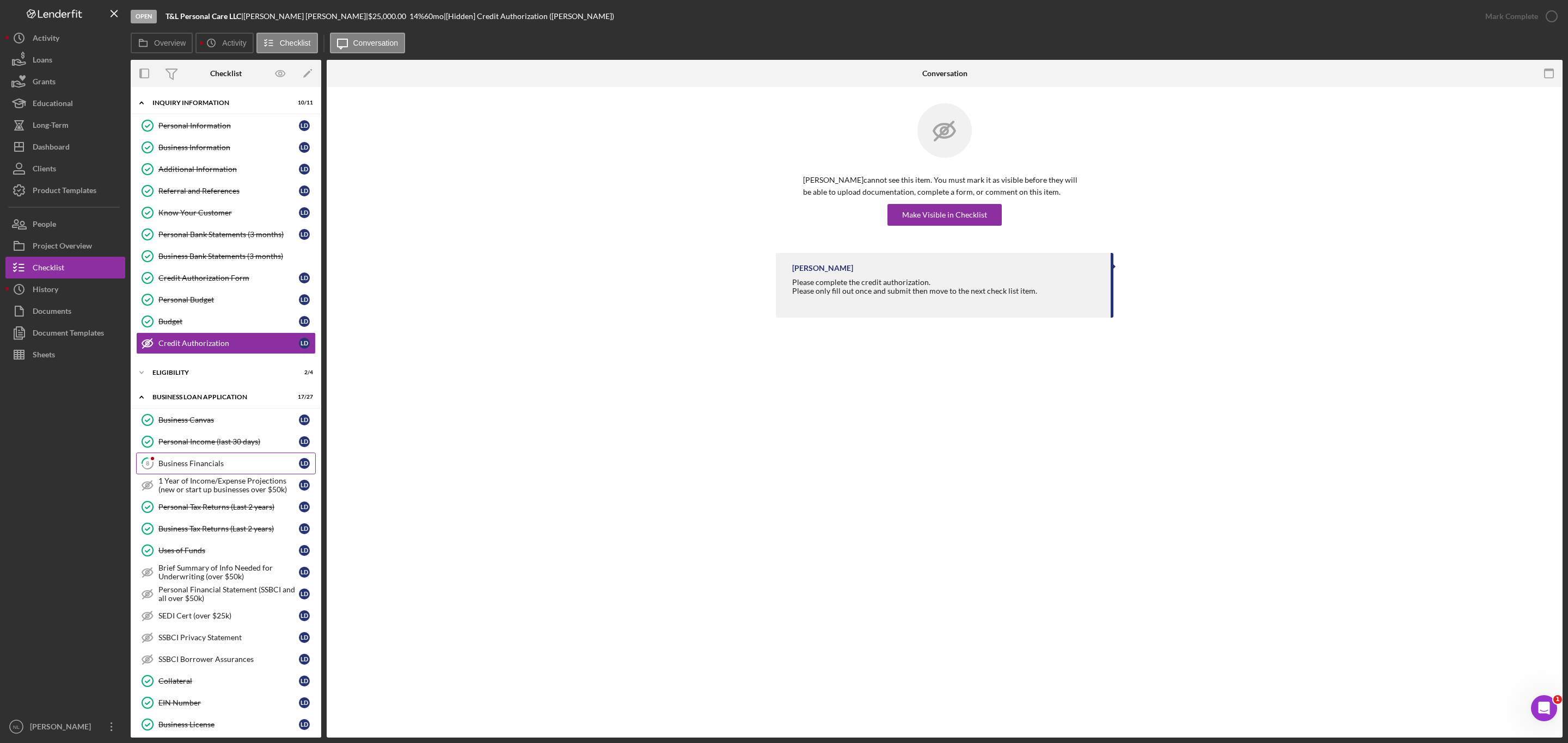
click at [222, 474] on link "8 Business Financials [PERSON_NAME]" at bounding box center [226, 464] width 180 height 22
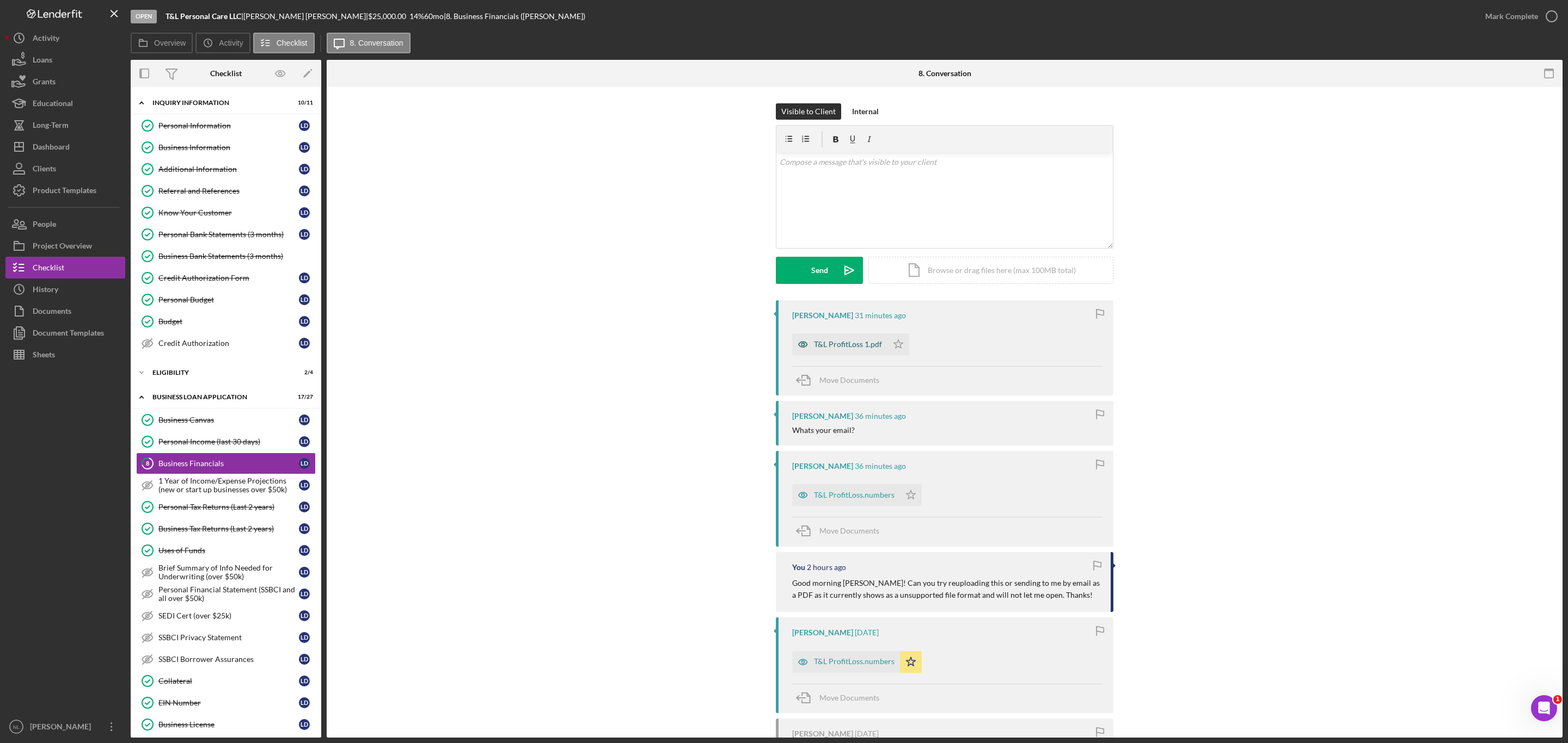
click at [852, 348] on div "T&L ProfitLoss 1.pdf" at bounding box center [847, 344] width 68 height 9
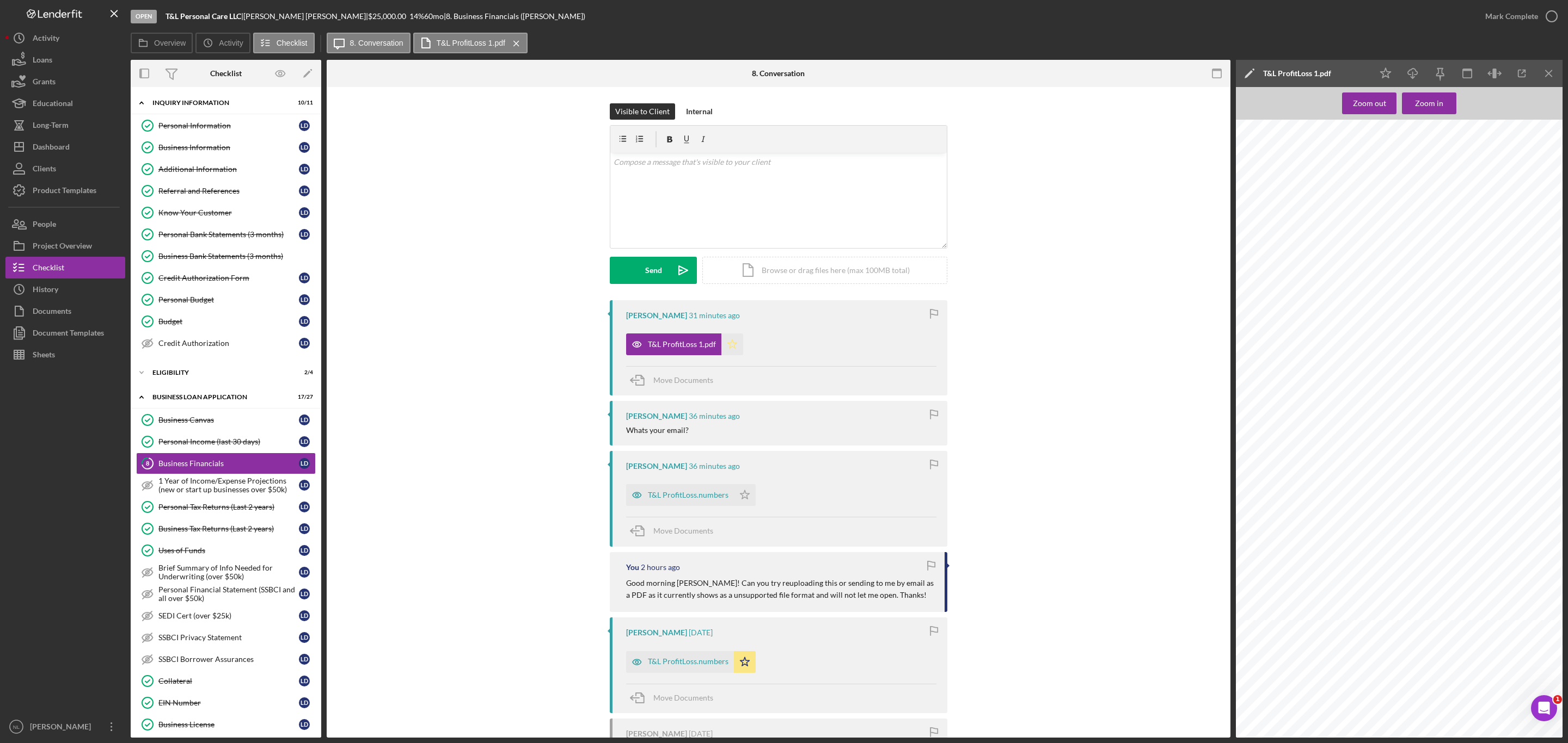
click at [723, 351] on icon "Icon/Star" at bounding box center [732, 344] width 22 height 22
click at [1554, 70] on icon "Icon/Menu Close" at bounding box center [1549, 74] width 24 height 24
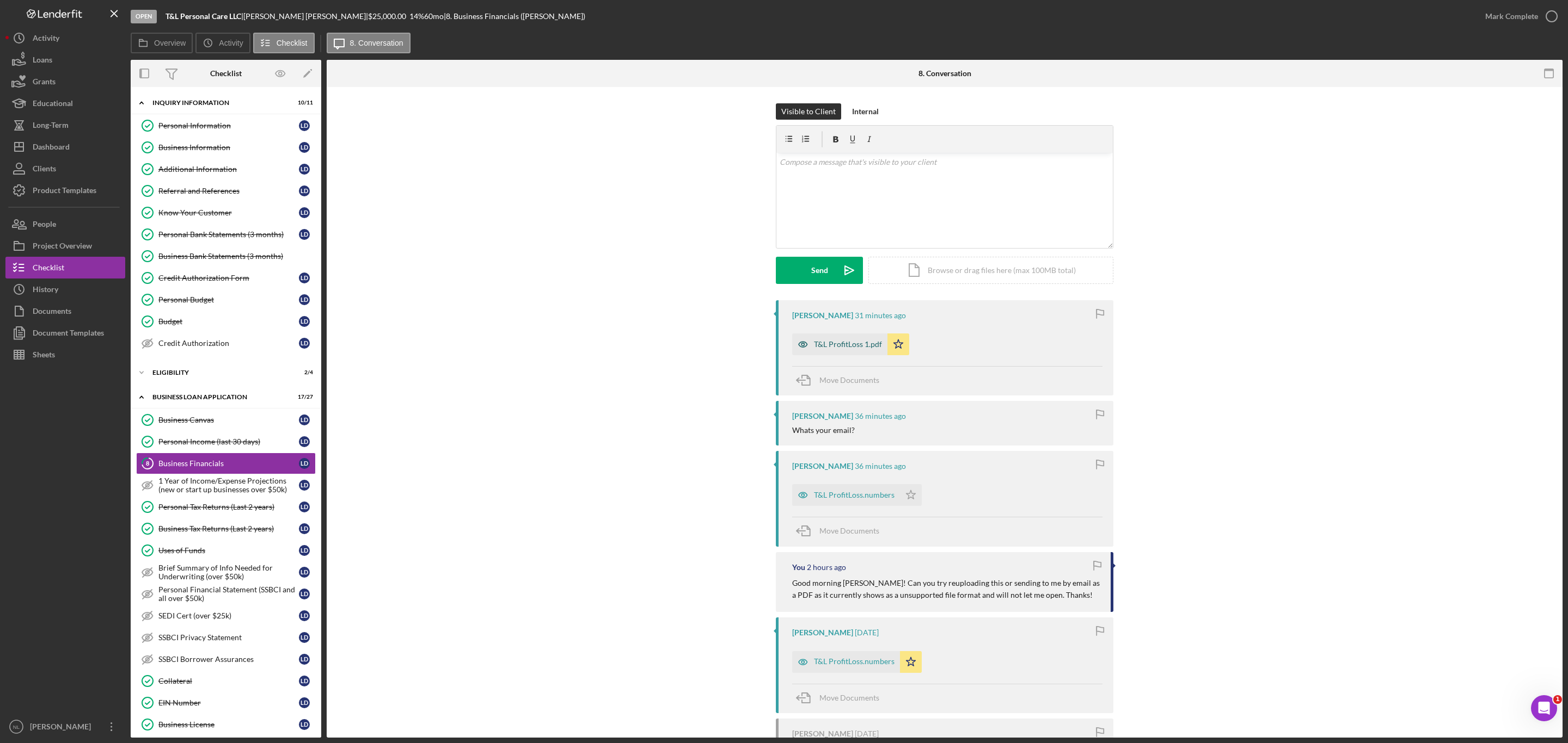
click at [853, 348] on div "T&L ProfitLoss 1.pdf" at bounding box center [847, 344] width 68 height 9
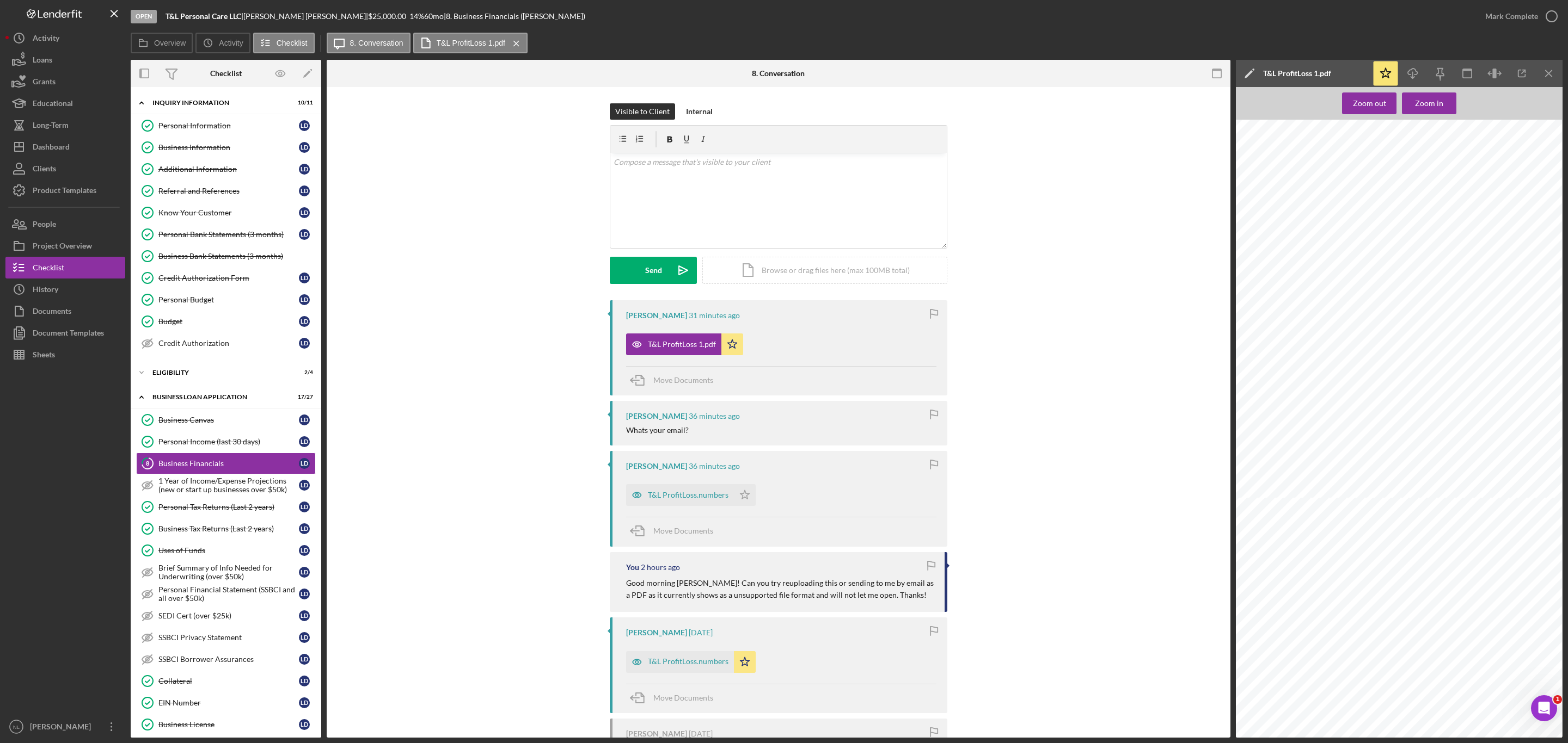
scroll to position [117, 74]
click at [1557, 63] on icon "Icon/Menu Close" at bounding box center [1549, 74] width 24 height 24
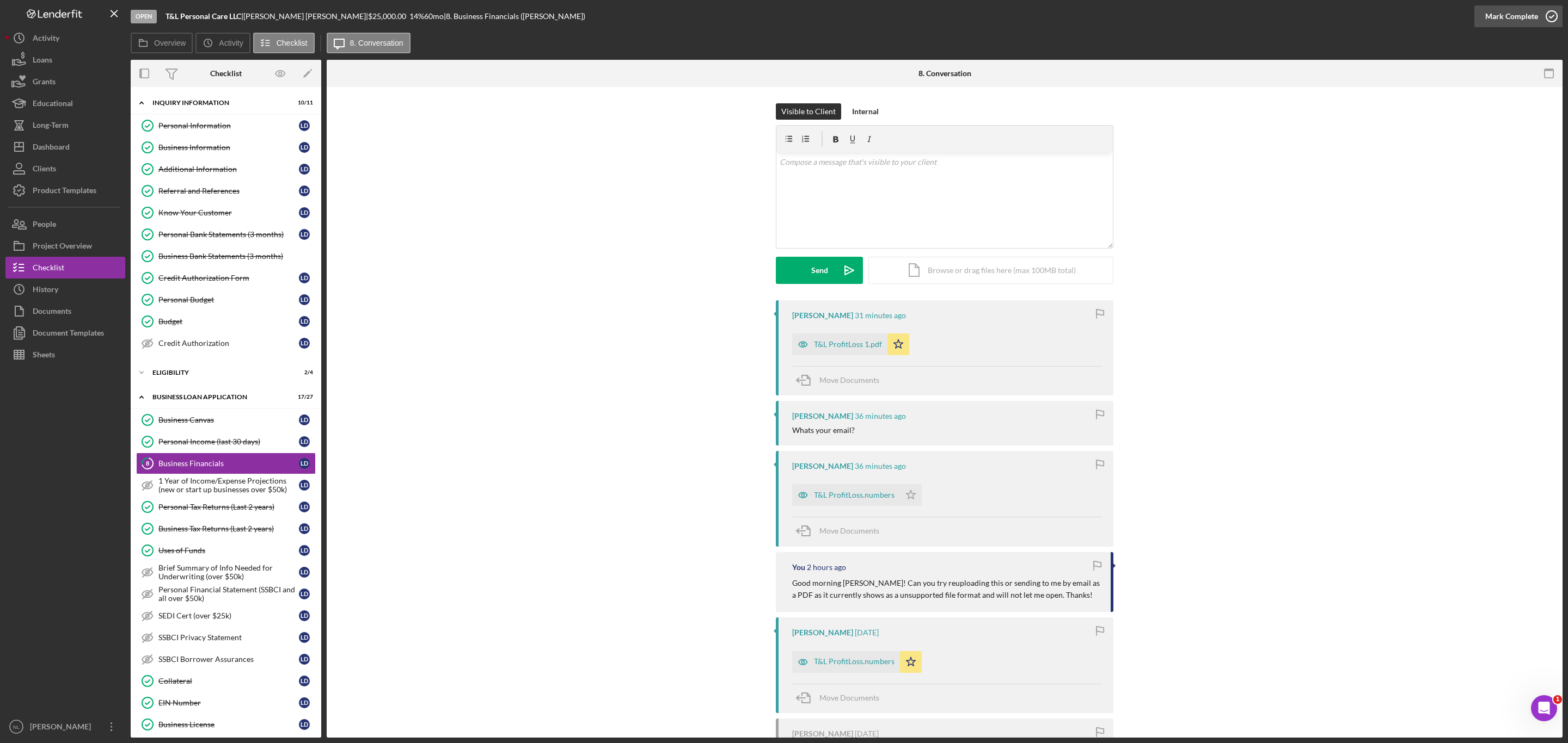
click at [1509, 9] on div "Mark Complete" at bounding box center [1511, 16] width 53 height 22
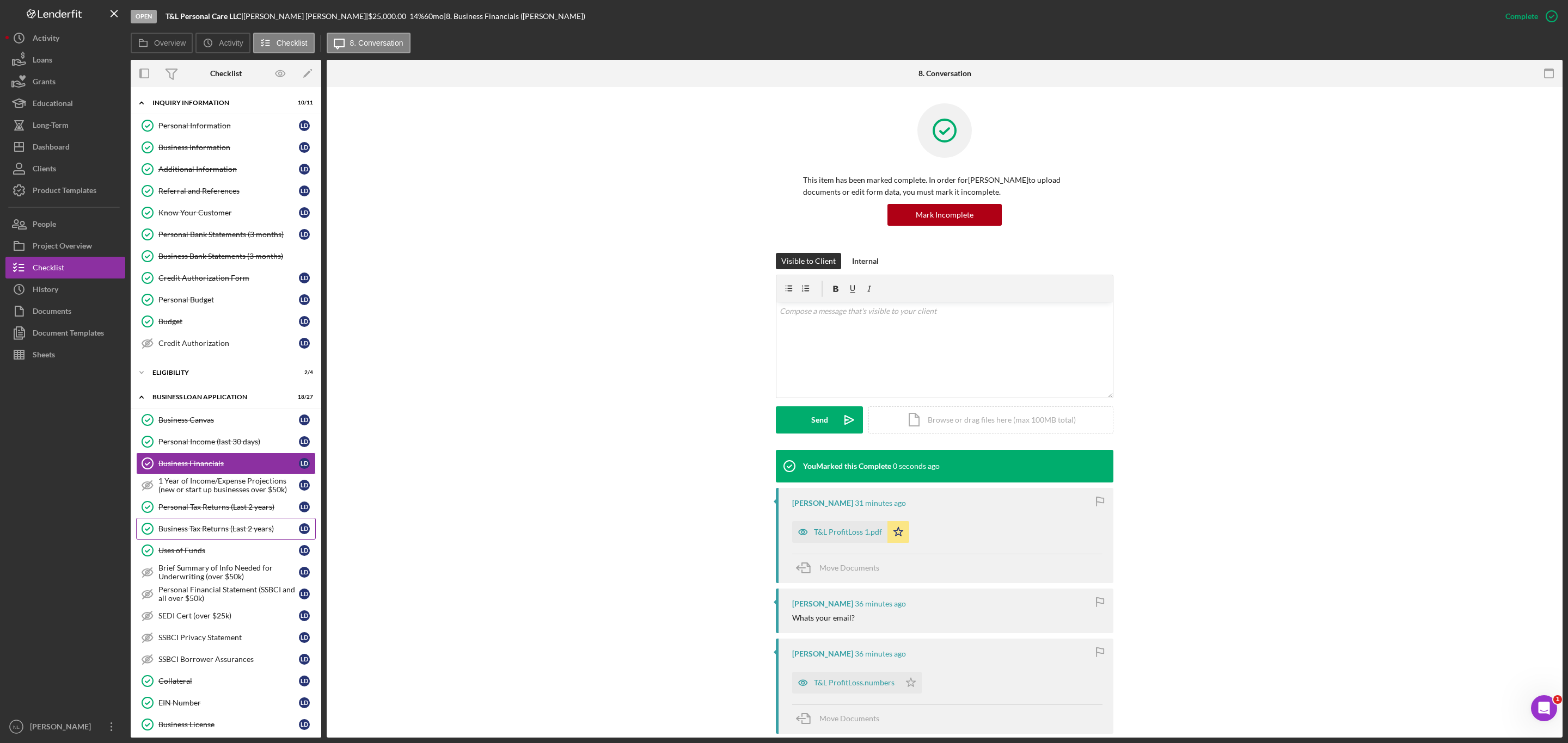
scroll to position [243, 0]
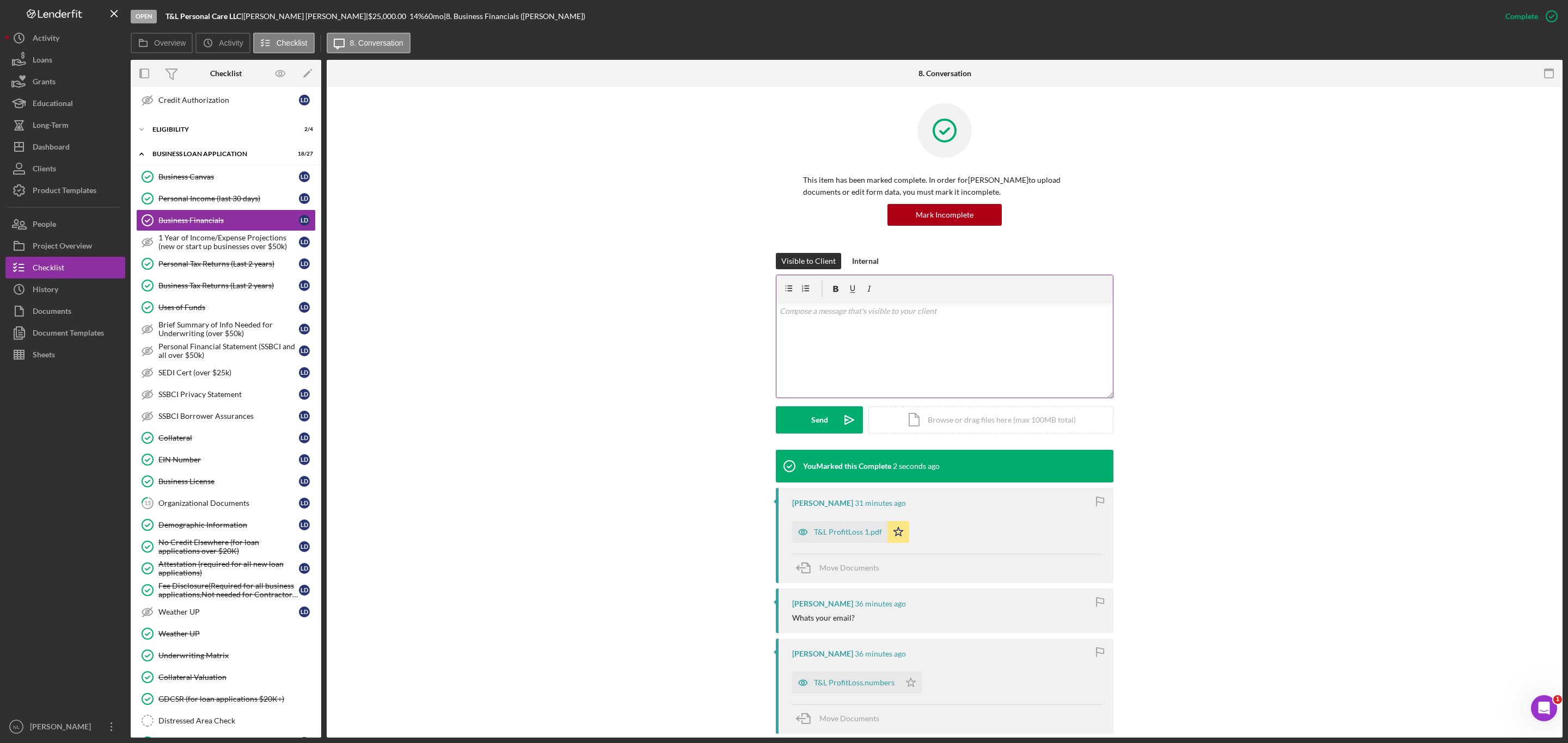
click at [812, 338] on div "v Color teal Color pink Remove color Add row above Add row below Add column bef…" at bounding box center [945, 350] width 336 height 95
click at [812, 420] on div "Send" at bounding box center [819, 420] width 17 height 27
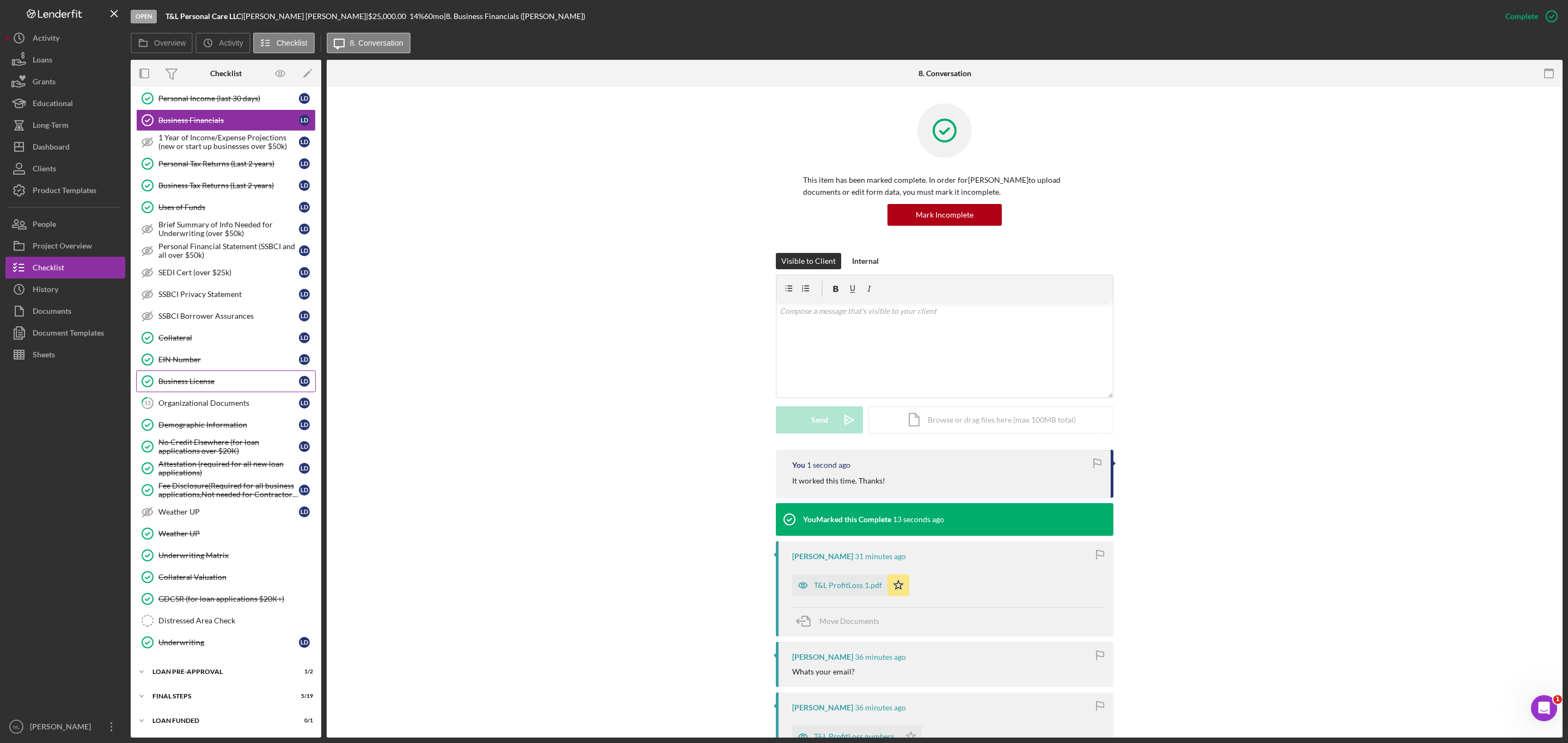
scroll to position [0, 0]
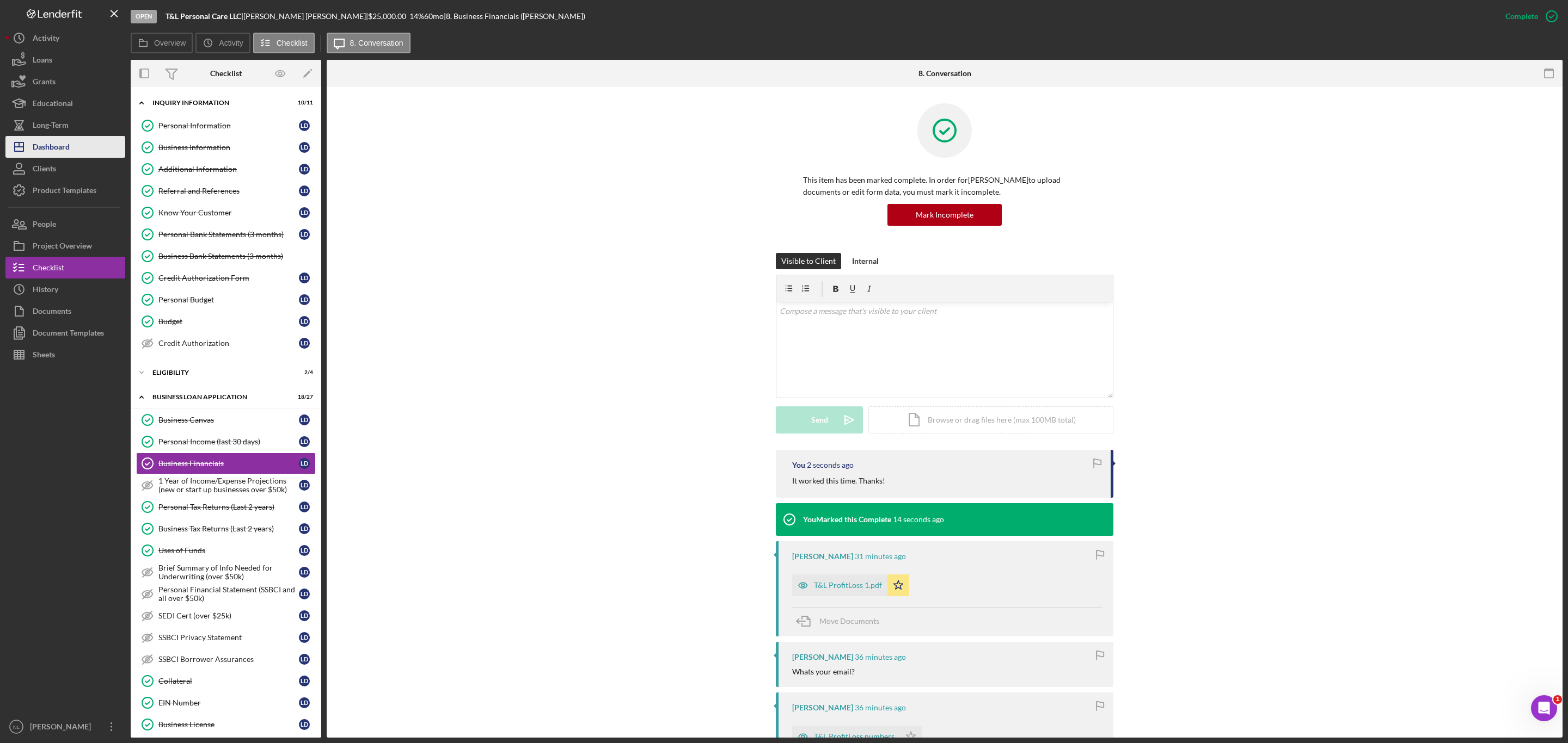
click at [60, 147] on div "Dashboard" at bounding box center [51, 148] width 37 height 24
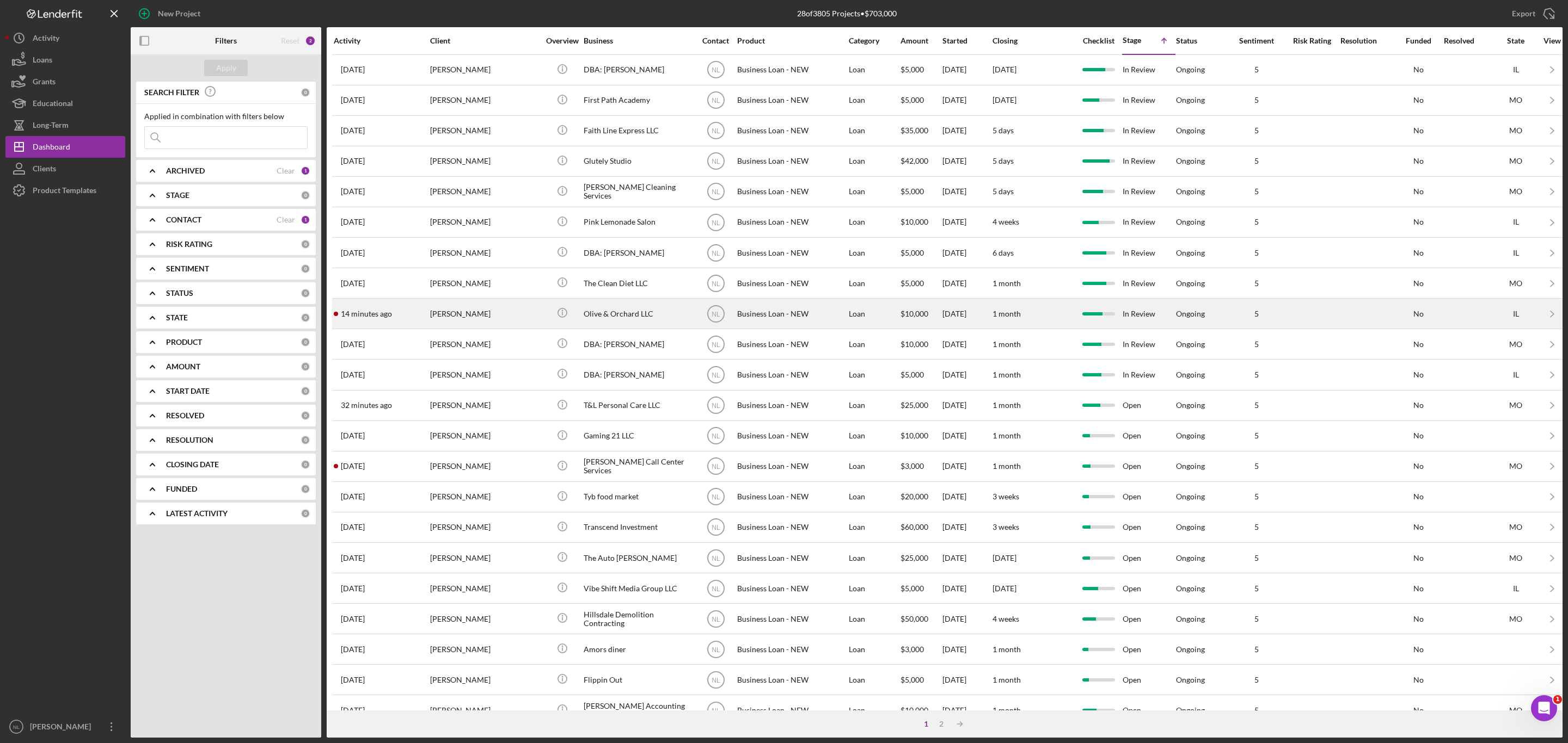
click at [422, 321] on div "14 minutes ago Ronnette Chopp" at bounding box center [381, 313] width 95 height 29
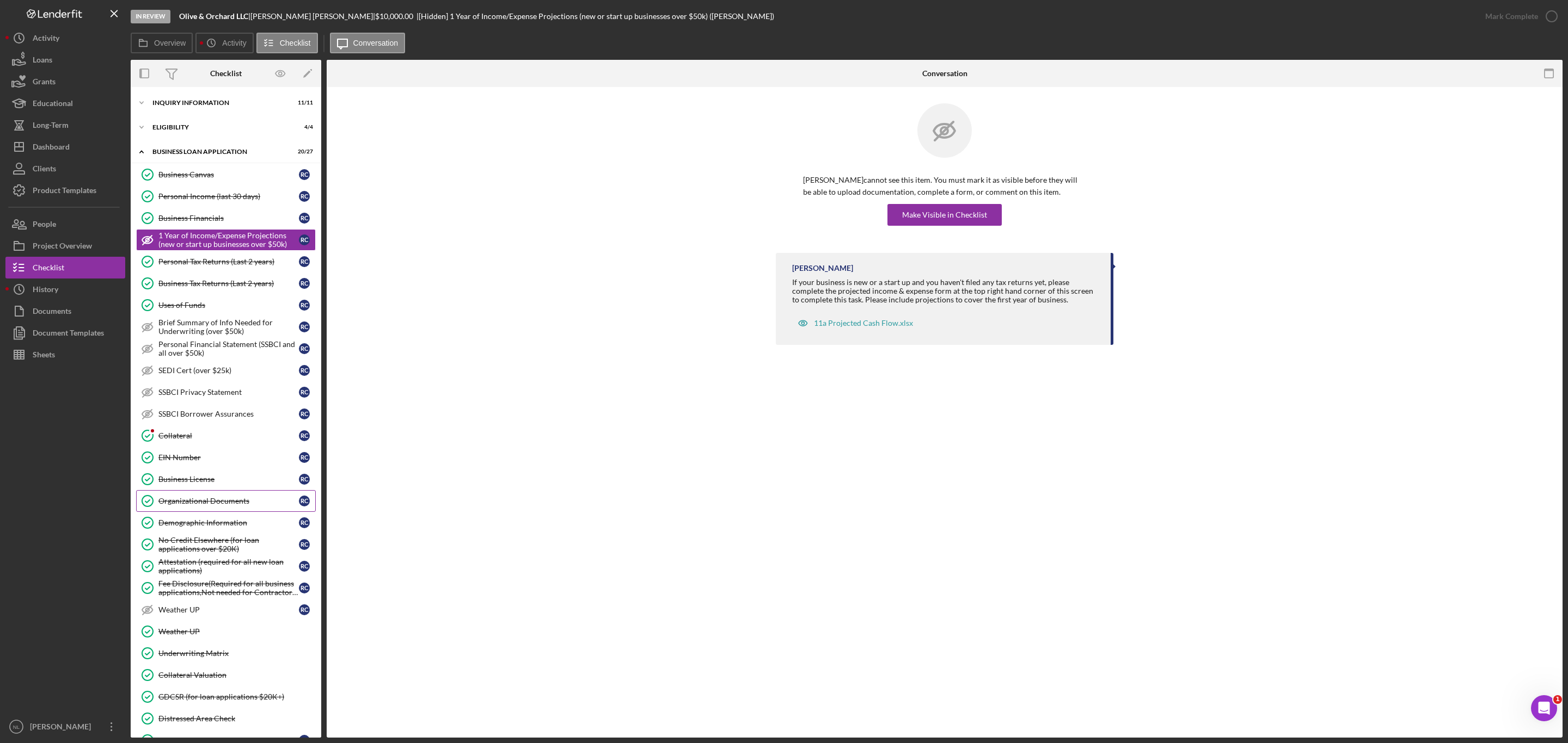
scroll to position [111, 0]
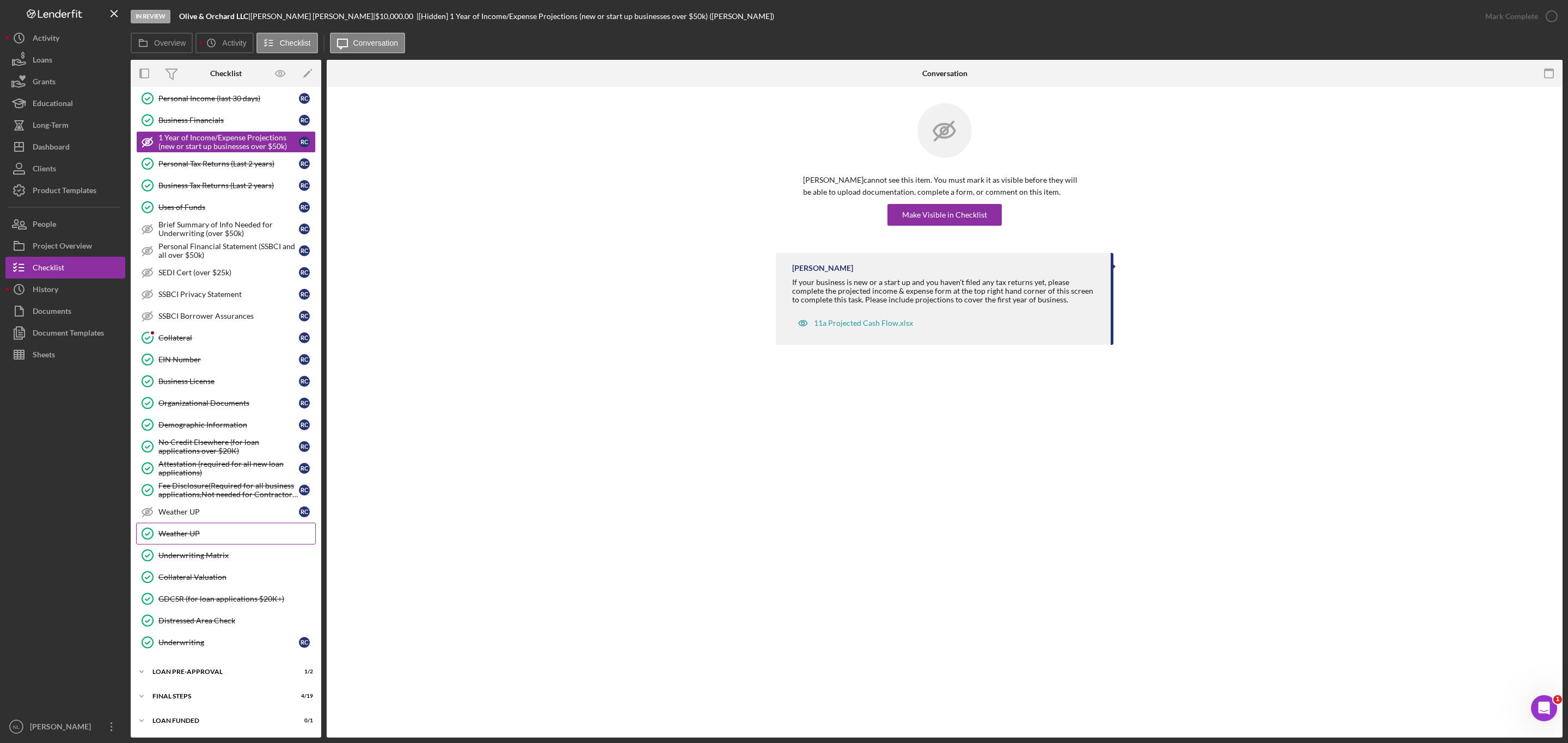
click at [212, 529] on div "Weather UP" at bounding box center [237, 533] width 157 height 9
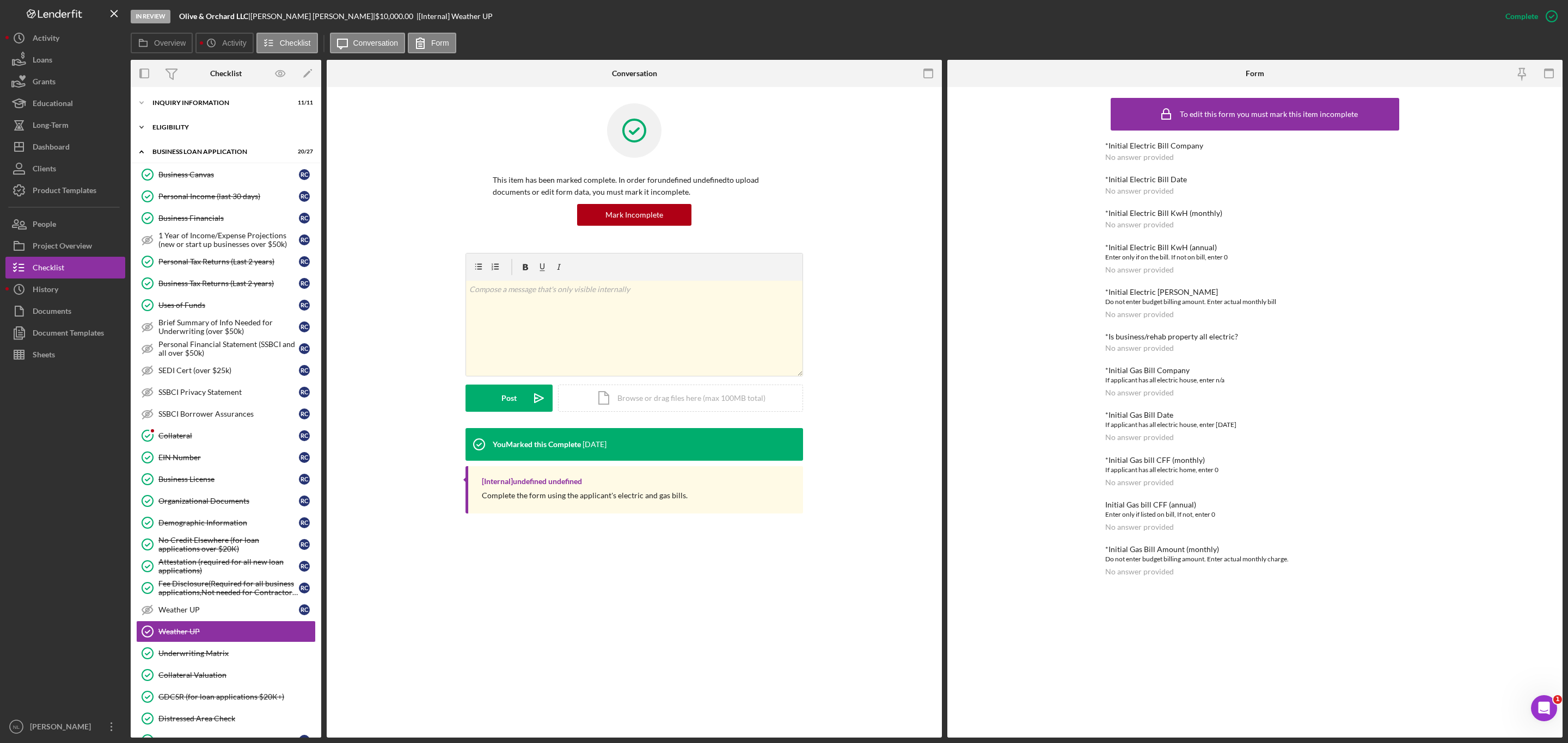
click at [164, 128] on div "ELIGIBILITY" at bounding box center [230, 128] width 155 height 7
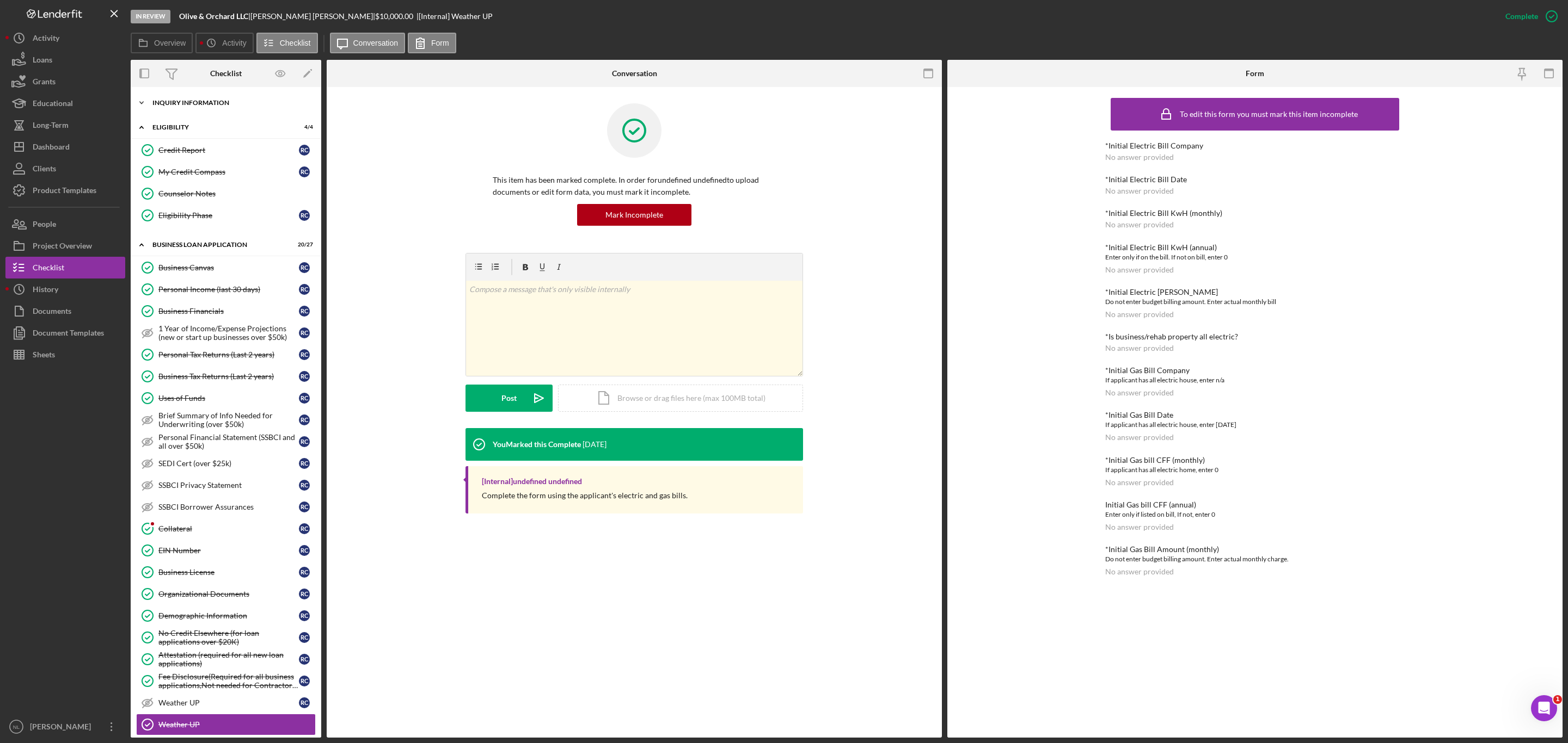
click at [165, 103] on div "INQUIRY INFORMATION" at bounding box center [230, 103] width 155 height 7
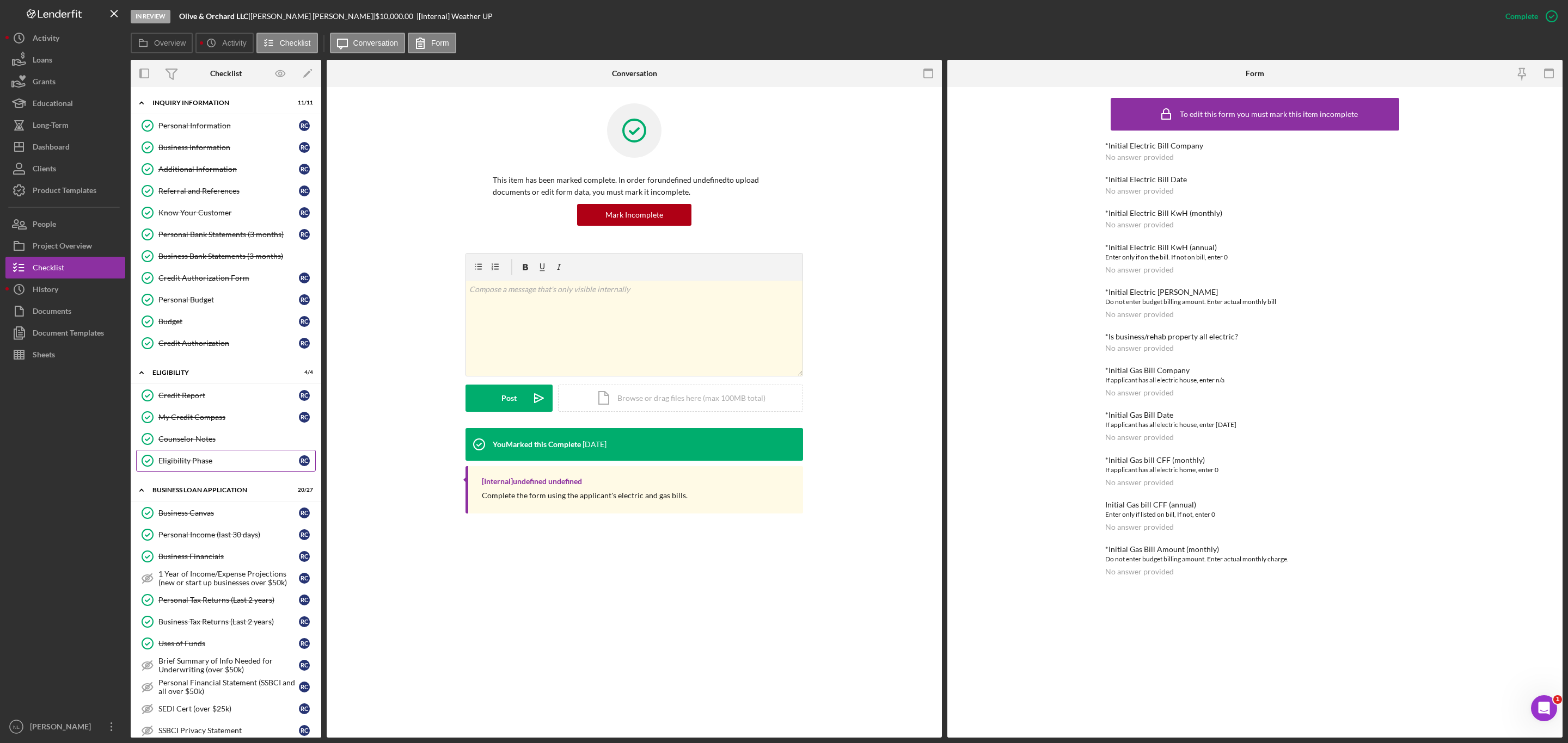
scroll to position [459, 0]
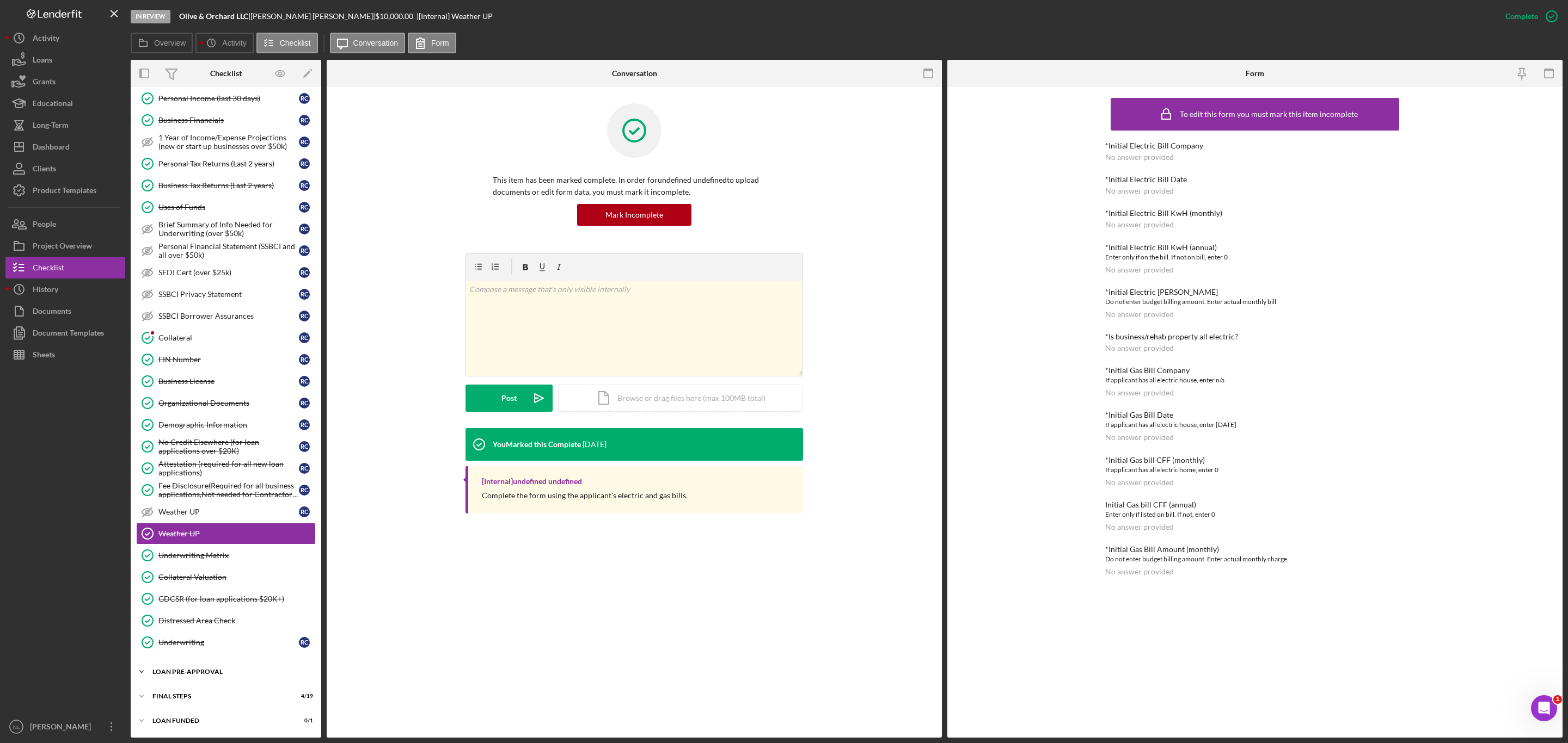
click at [204, 678] on div "Icon/Expander LOAN PRE-APPROVAL 1 / 2" at bounding box center [226, 671] width 190 height 22
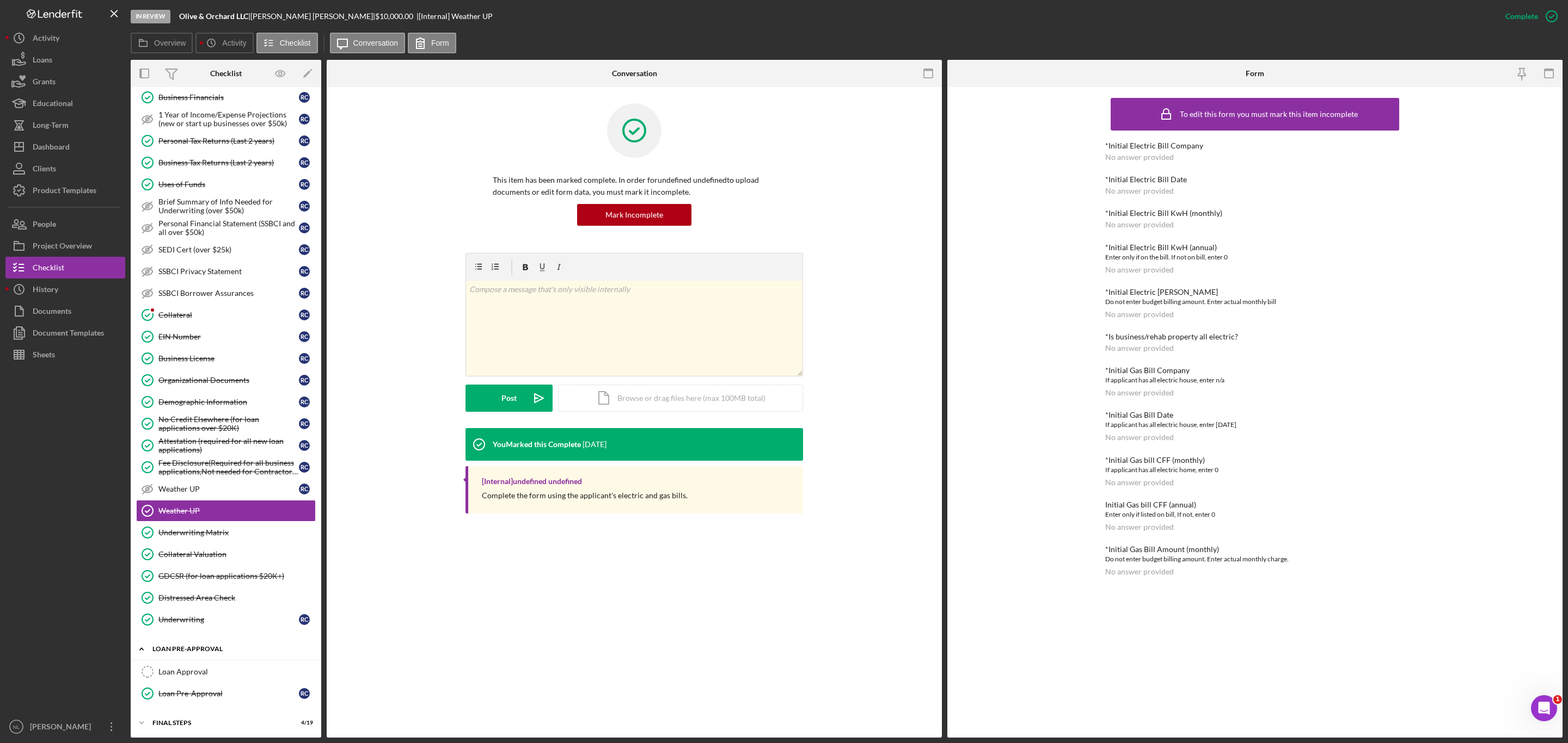
scroll to position [510, 0]
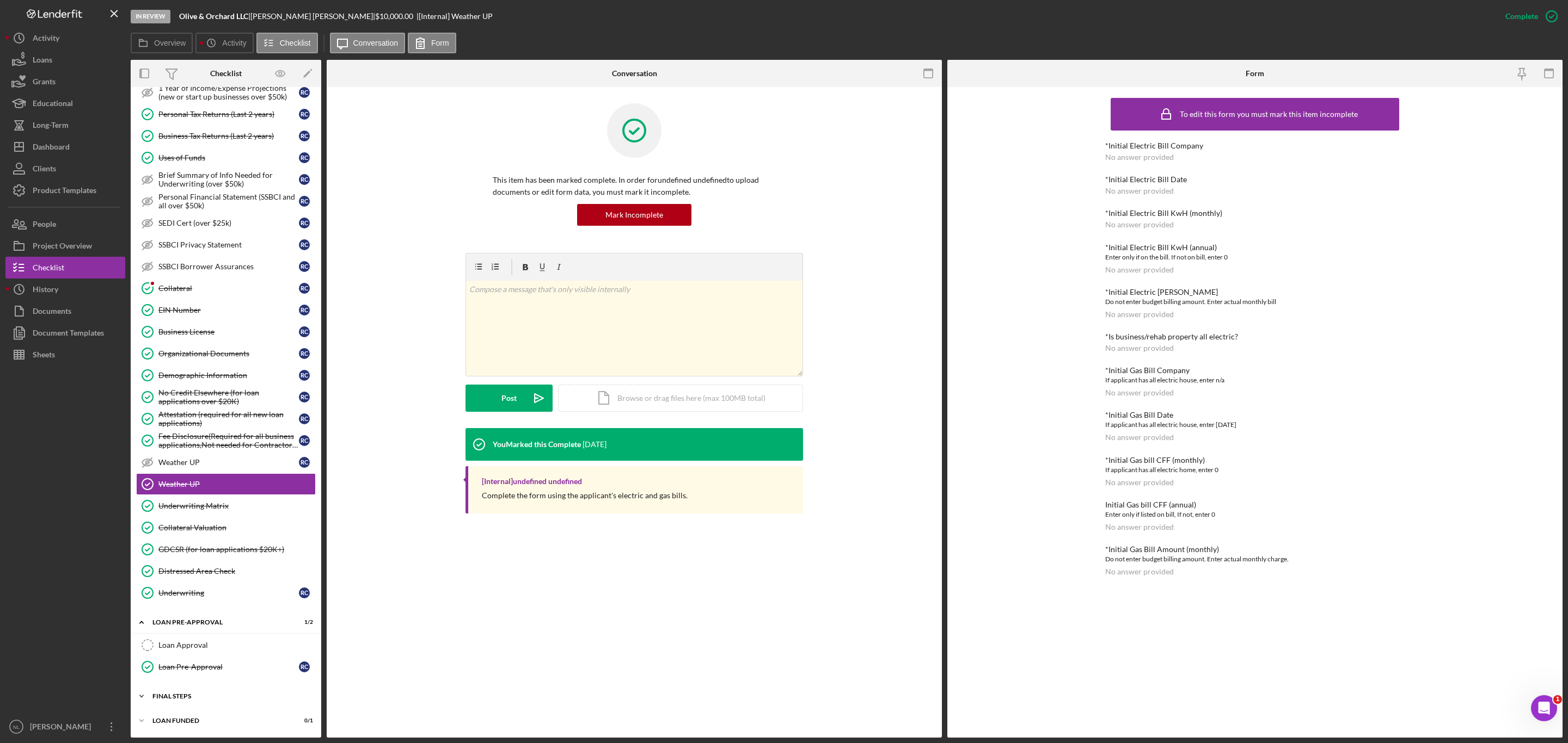
click at [203, 689] on div "Icon/Expander FINAL STEPS 4 / 19" at bounding box center [226, 696] width 190 height 22
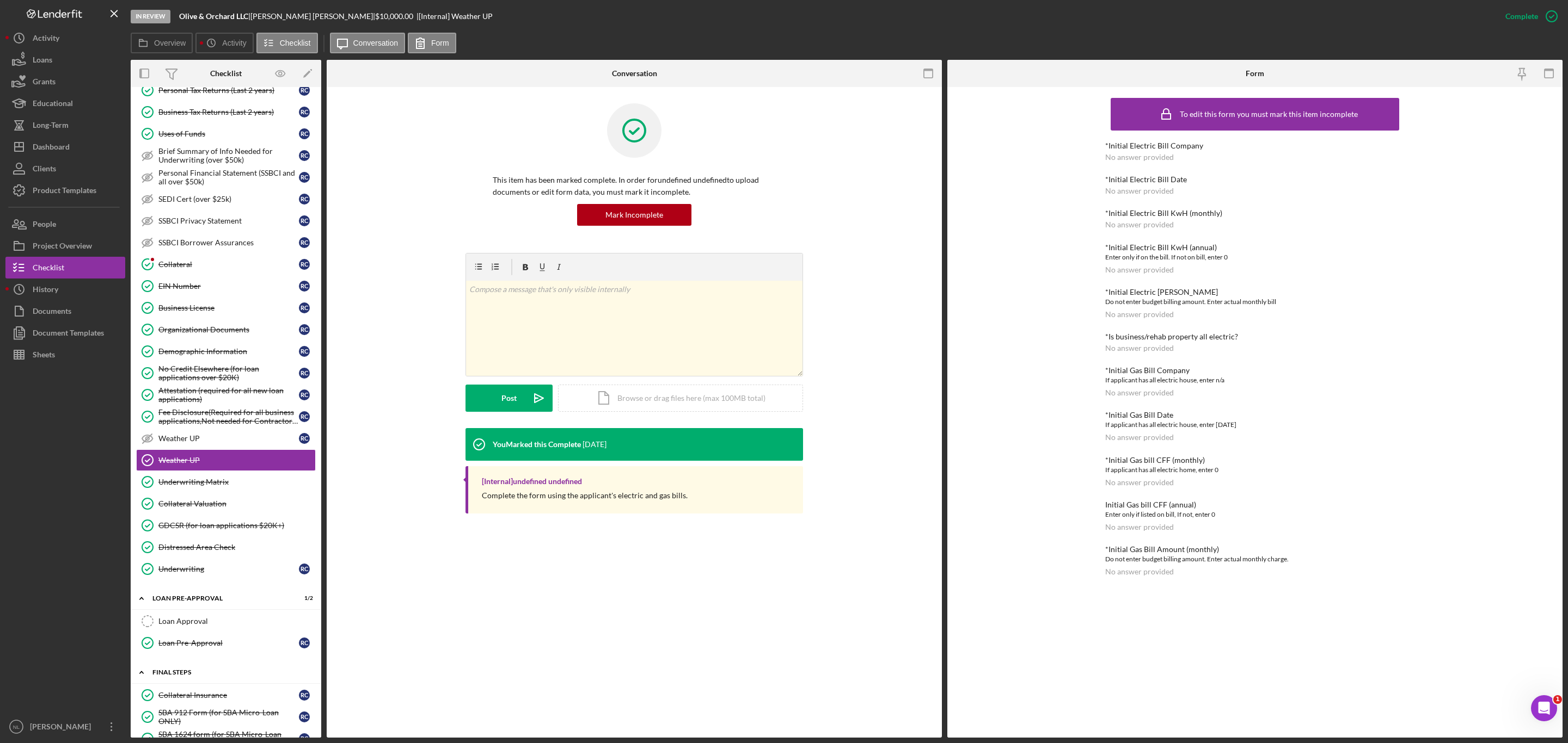
scroll to position [940, 0]
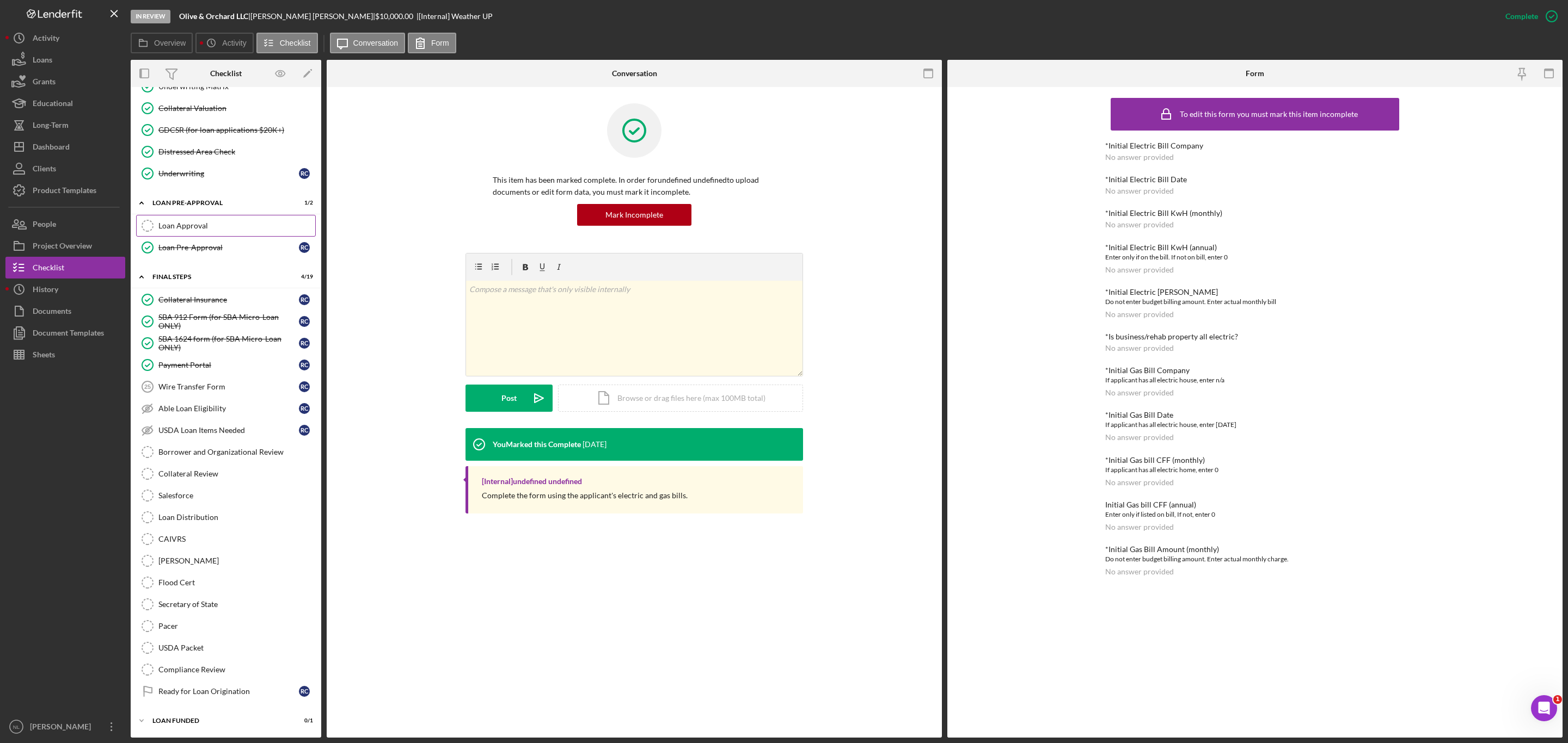
click at [229, 215] on link "Loan Approval Loan Approval" at bounding box center [226, 225] width 180 height 22
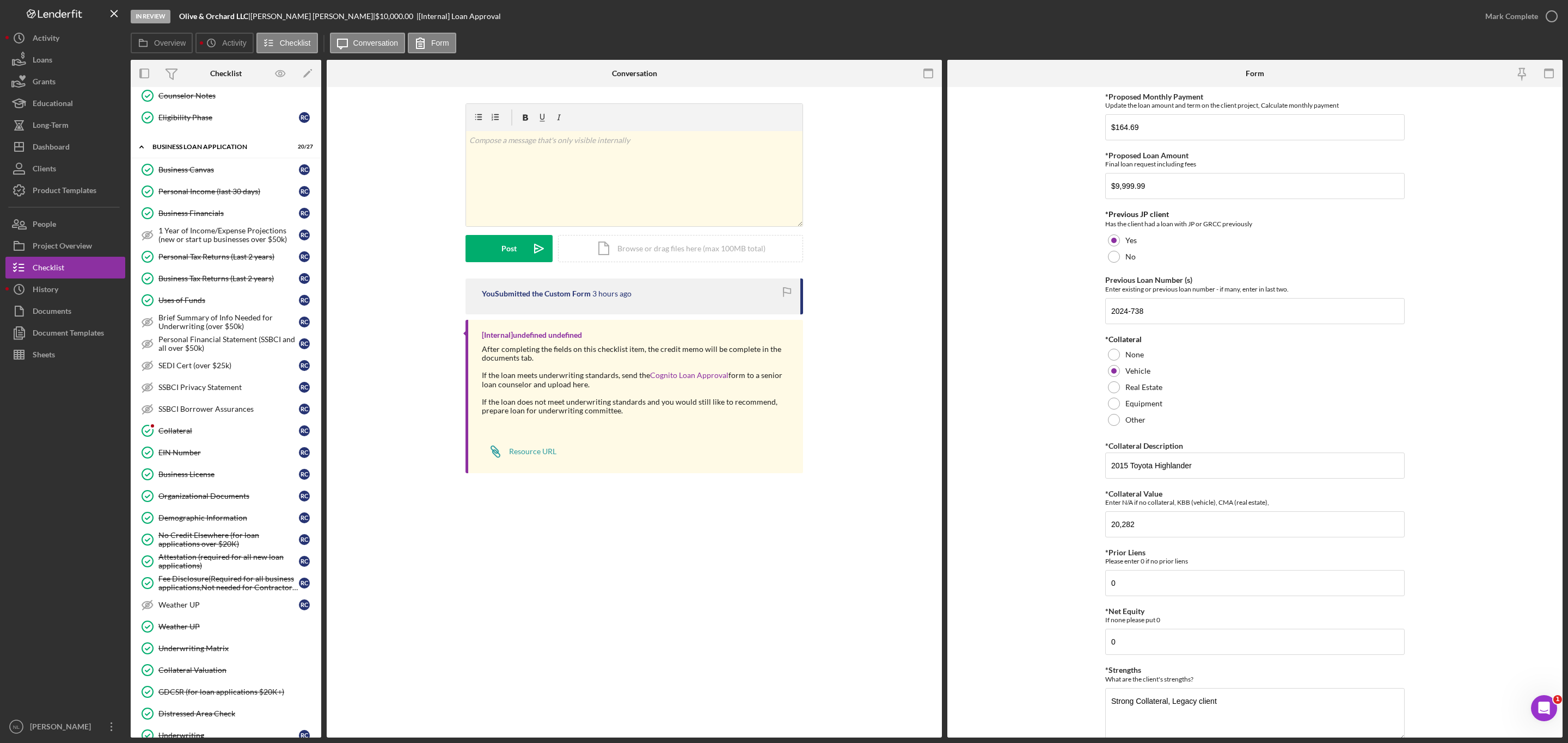
scroll to position [327, 0]
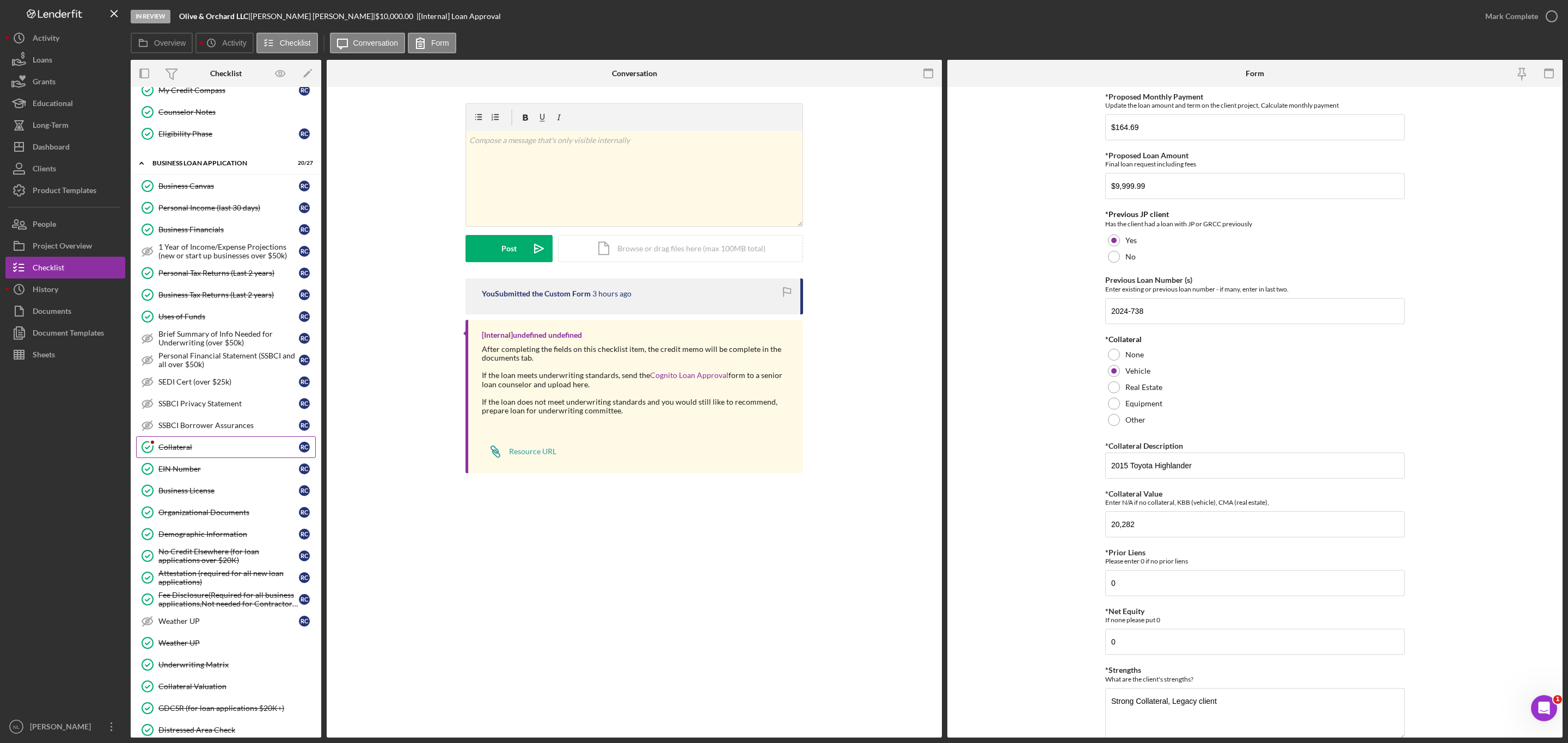
click at [207, 451] on div "Collateral" at bounding box center [229, 447] width 140 height 9
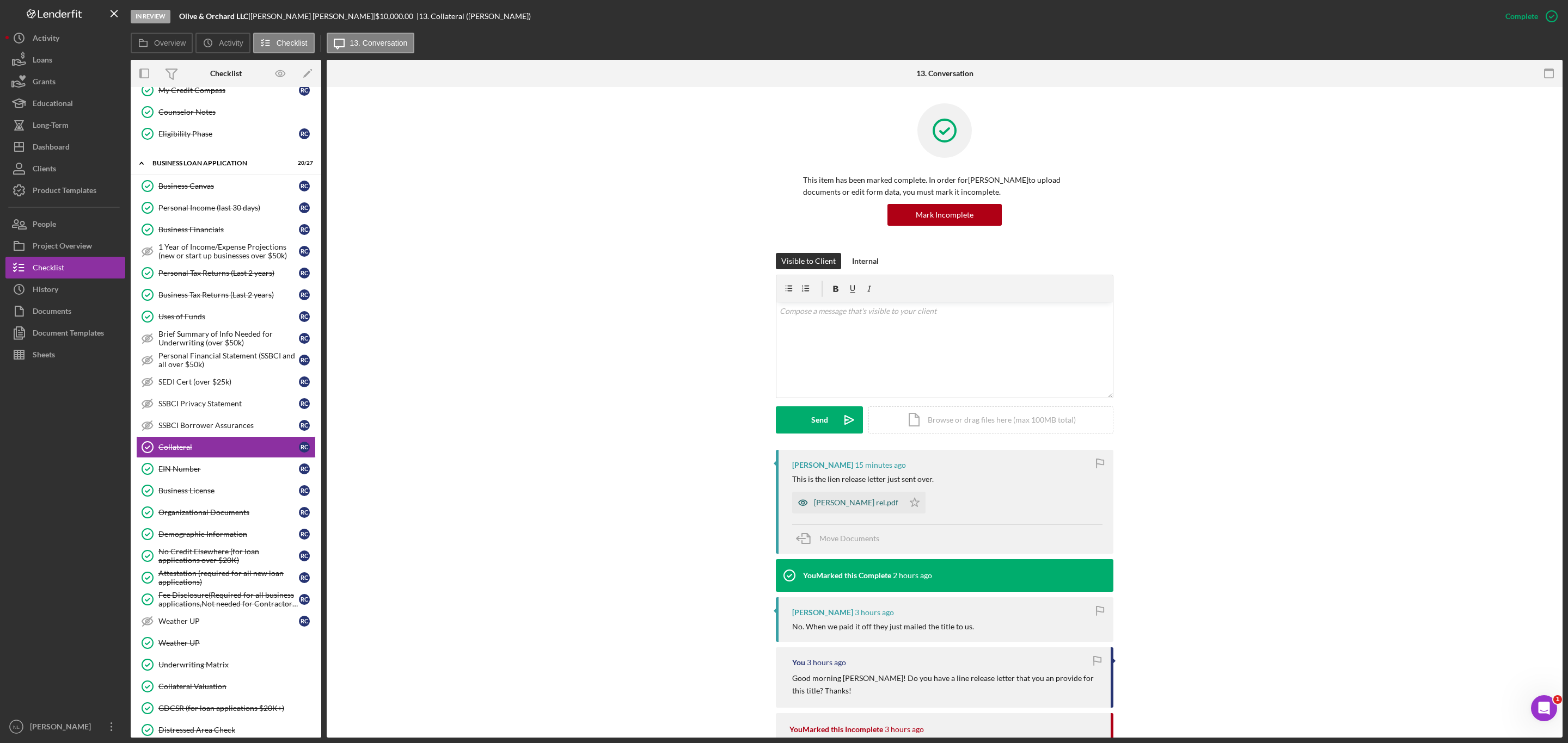
click at [850, 500] on div "Chopp ln rel.pdf" at bounding box center [856, 502] width 84 height 9
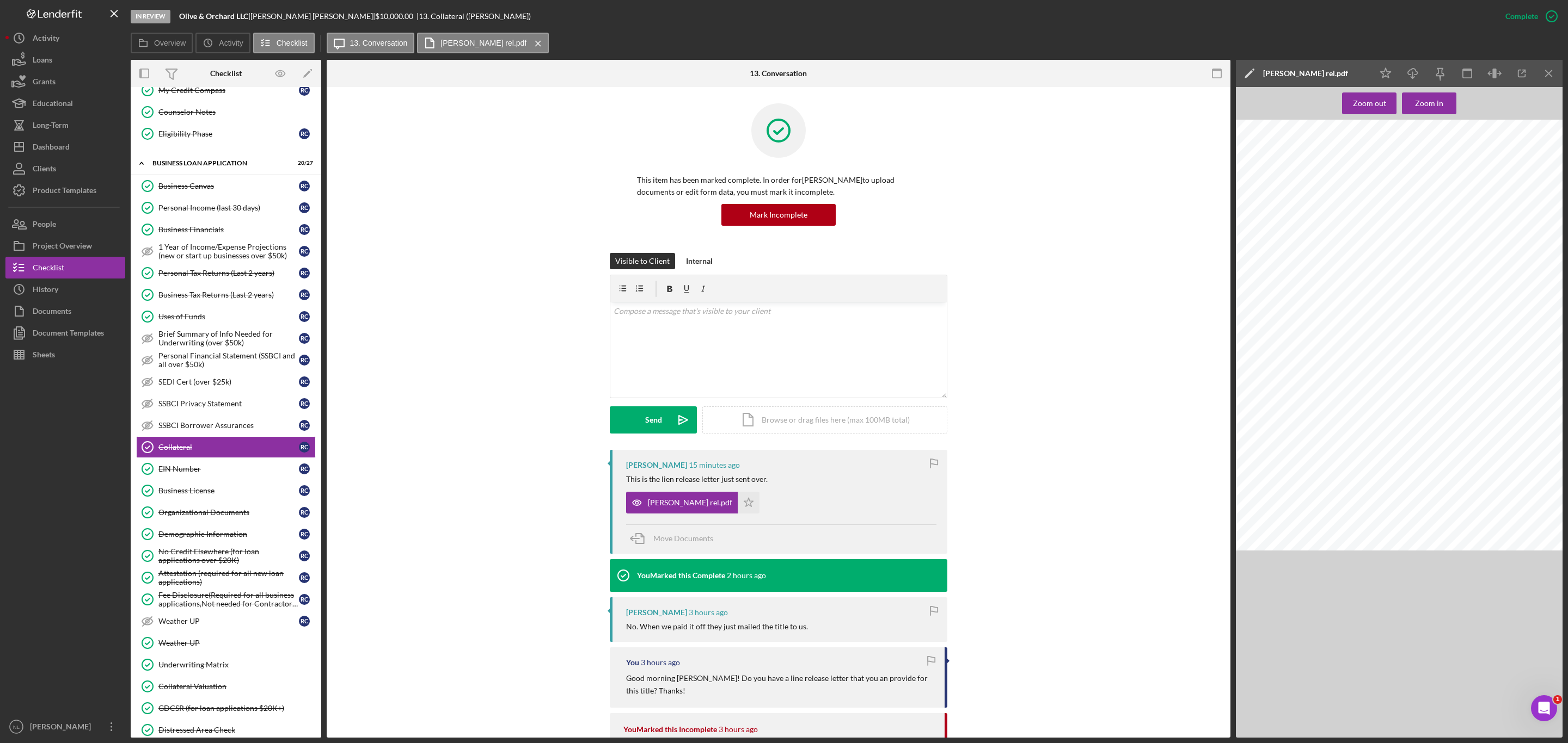
click at [727, 500] on div "Chopp ln rel.pdf Icon/Star" at bounding box center [696, 500] width 139 height 27
click at [744, 500] on polygon "button" at bounding box center [749, 502] width 9 height 9
click at [1545, 67] on icon "Icon/Menu Close" at bounding box center [1549, 74] width 24 height 24
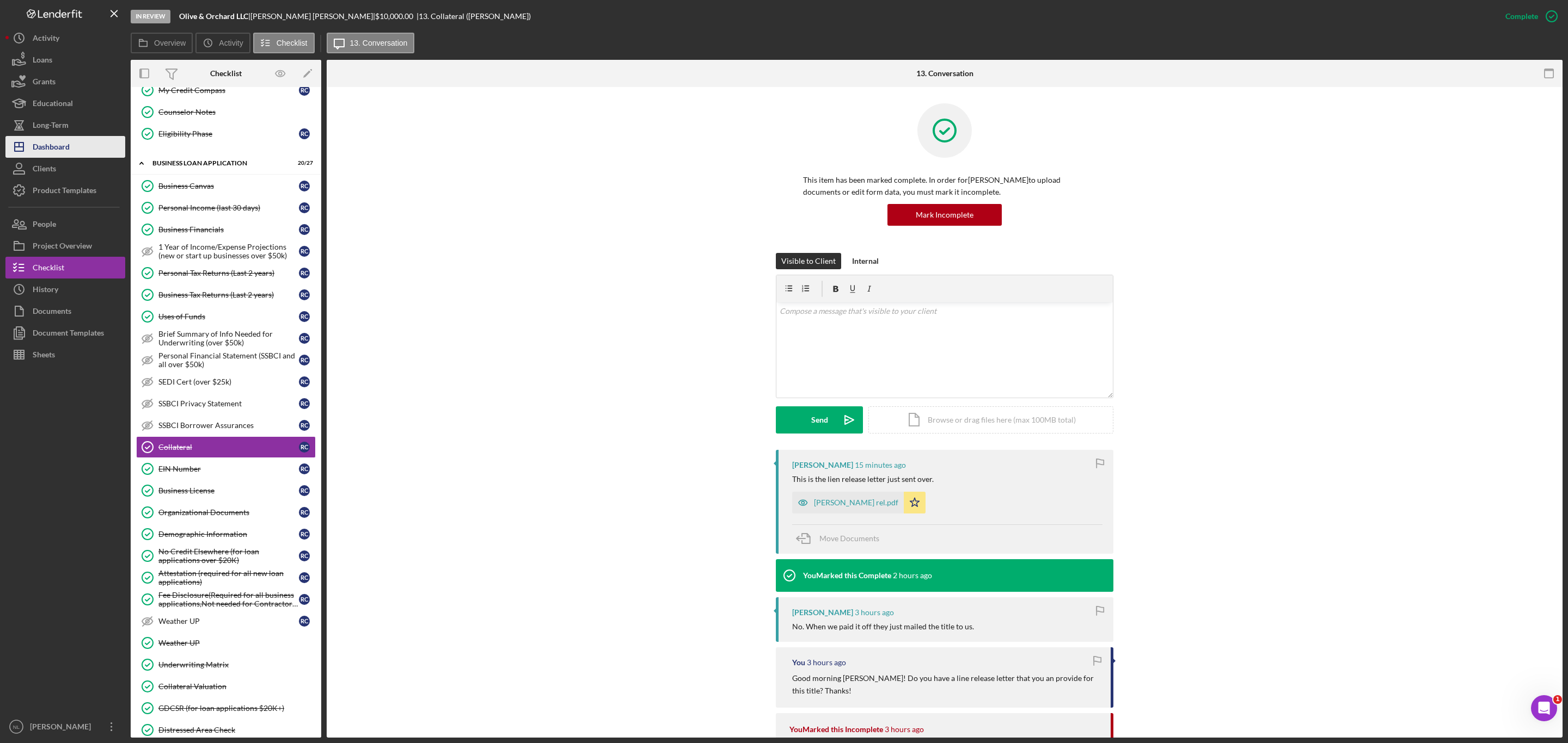
click at [74, 147] on button "Icon/Dashboard Dashboard" at bounding box center [65, 147] width 120 height 22
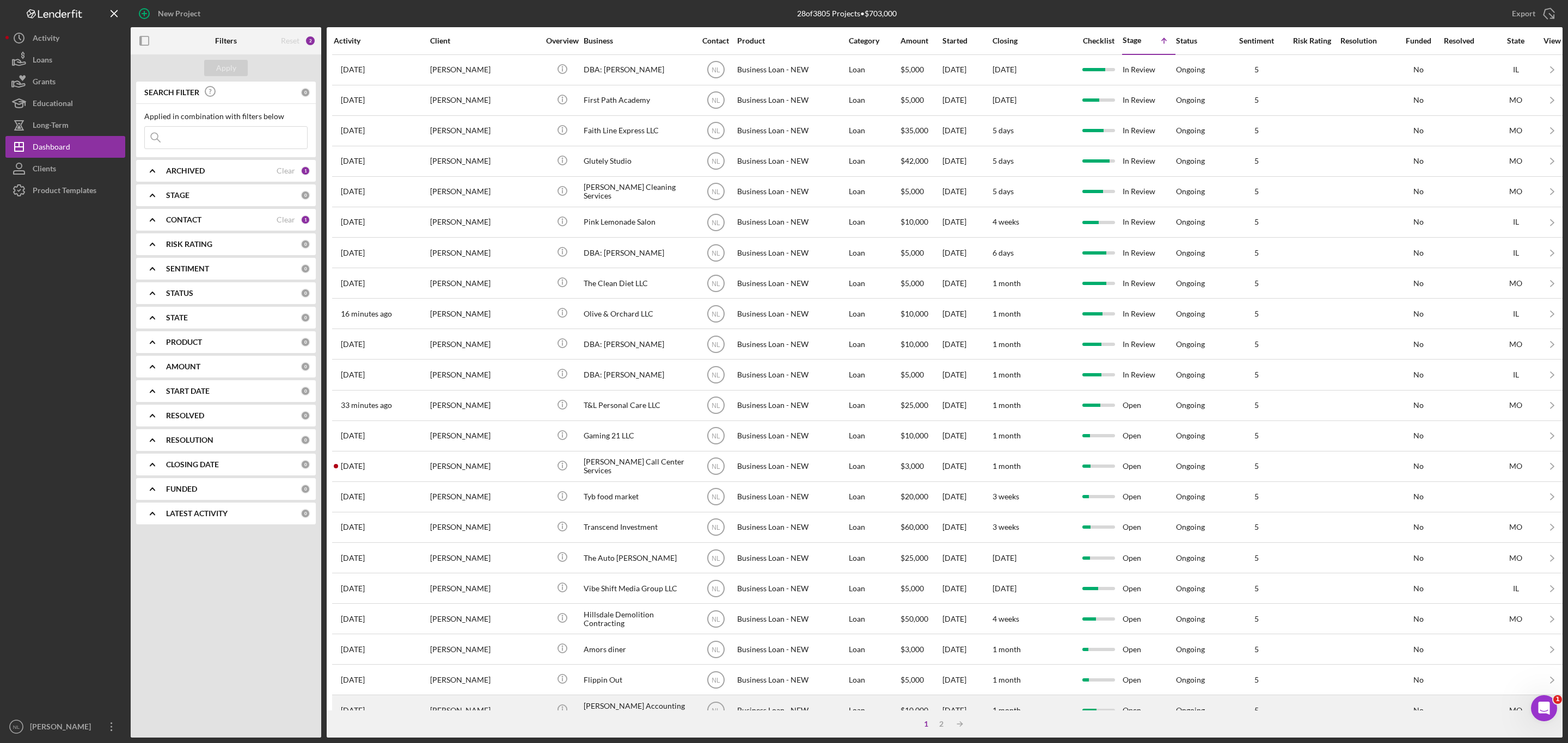
scroll to position [144, 0]
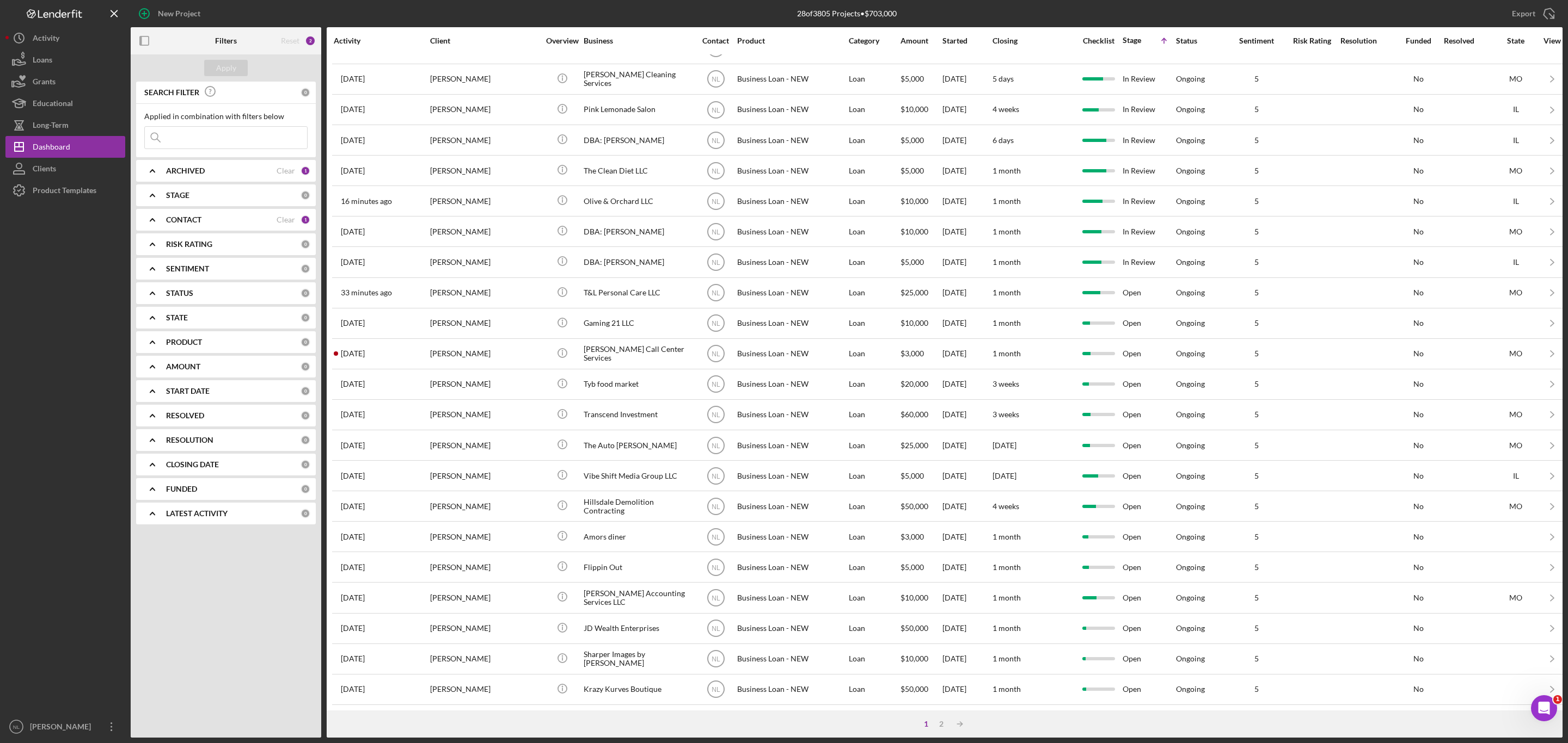
click at [943, 731] on div "1 2 Icon/Table Sort Arrow" at bounding box center [945, 724] width 1236 height 27
click at [943, 730] on div "1 2 Icon/Table Sort Arrow" at bounding box center [945, 724] width 1236 height 27
click at [941, 721] on div "2" at bounding box center [941, 723] width 16 height 9
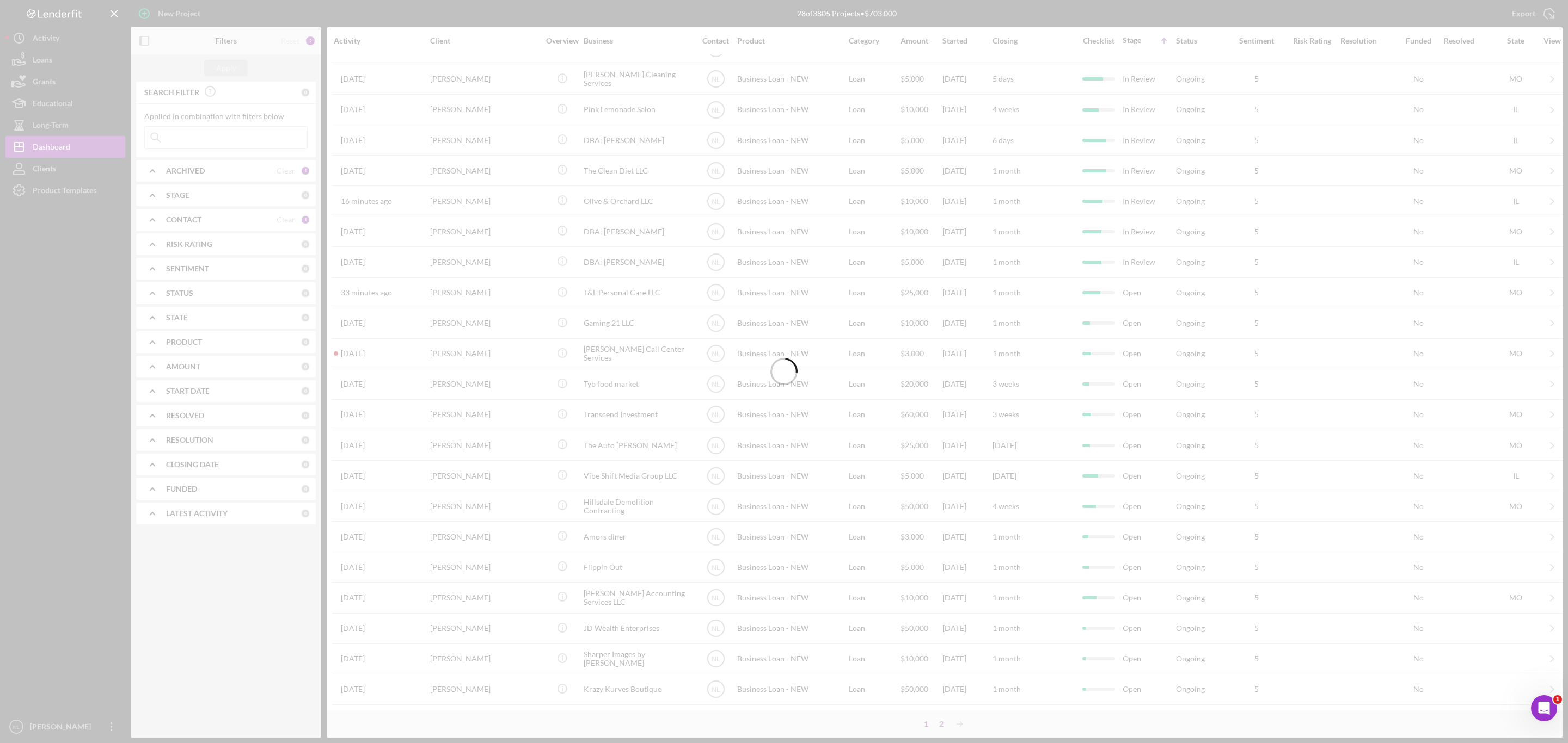
scroll to position [0, 0]
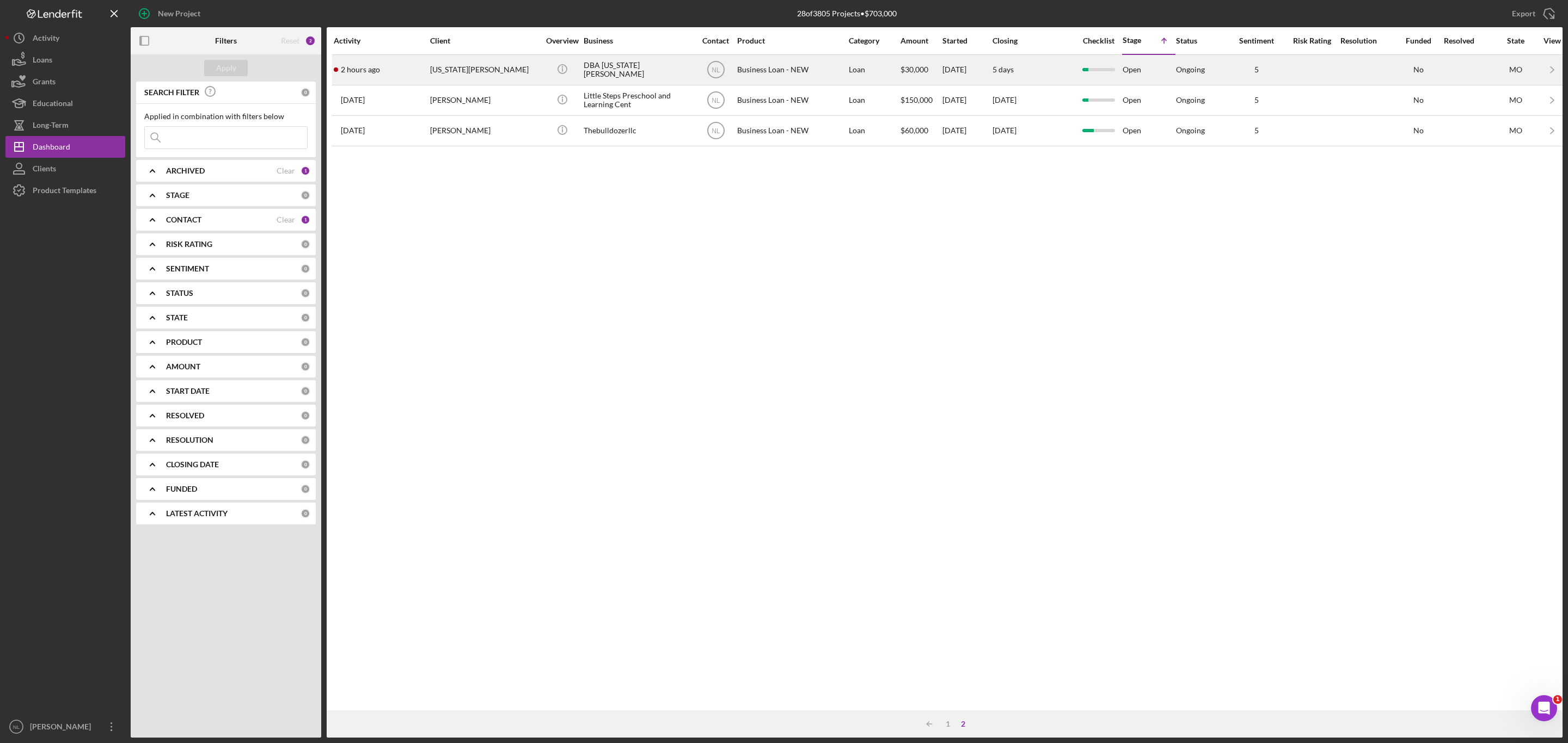
click at [532, 67] on div "Georgia Lee" at bounding box center [484, 70] width 109 height 29
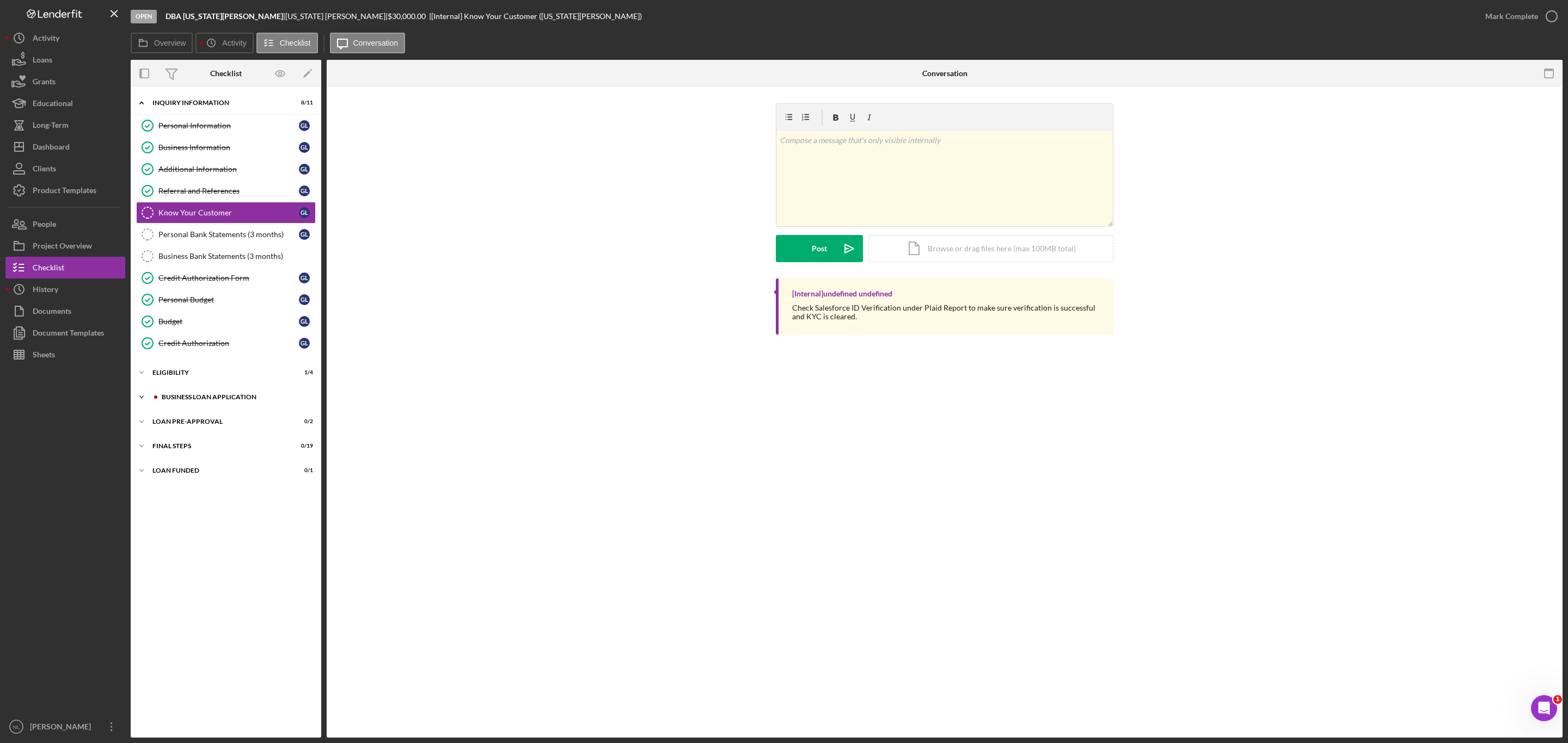
click at [236, 400] on div "BUSINESS LOAN APPLICATION" at bounding box center [234, 397] width 146 height 7
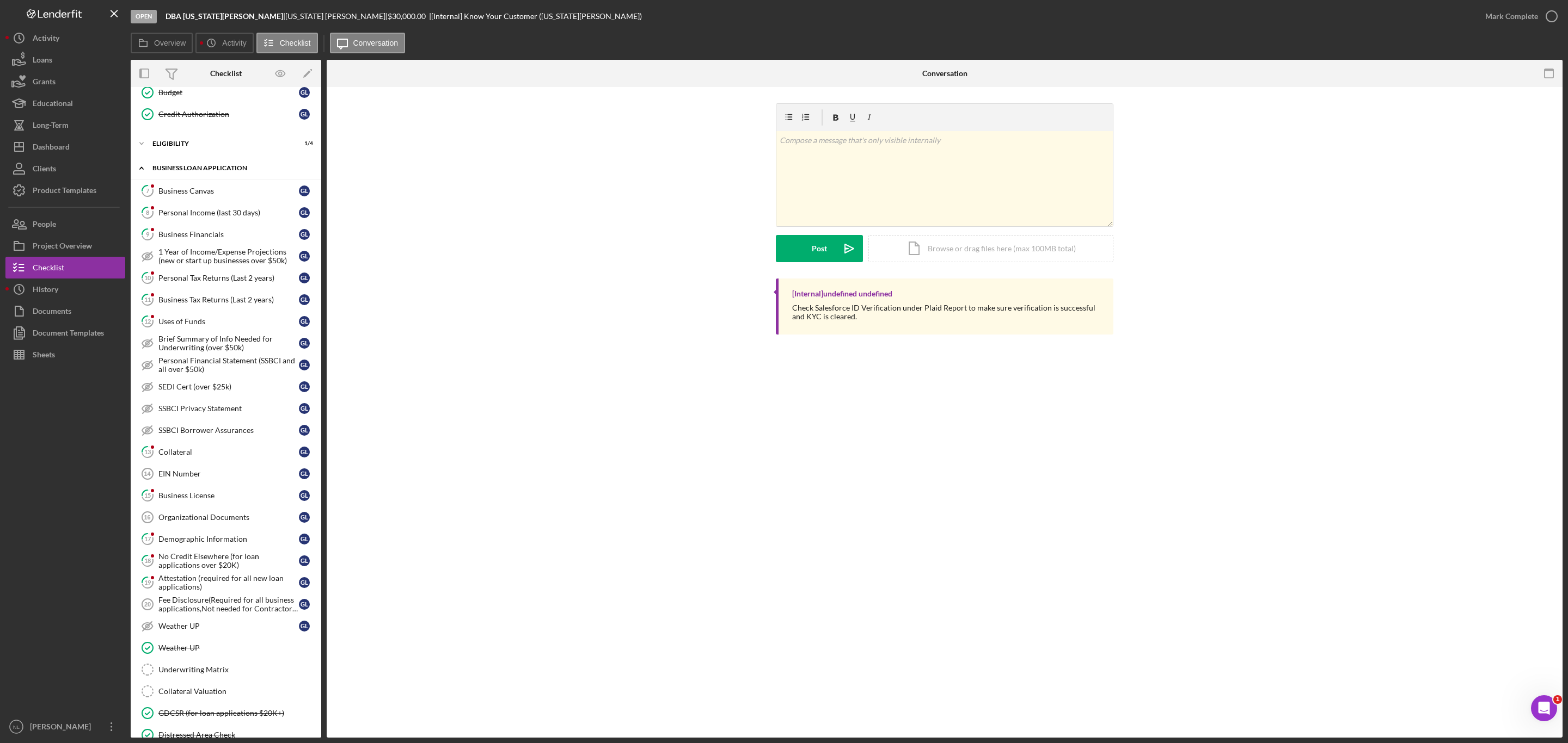
scroll to position [364, 0]
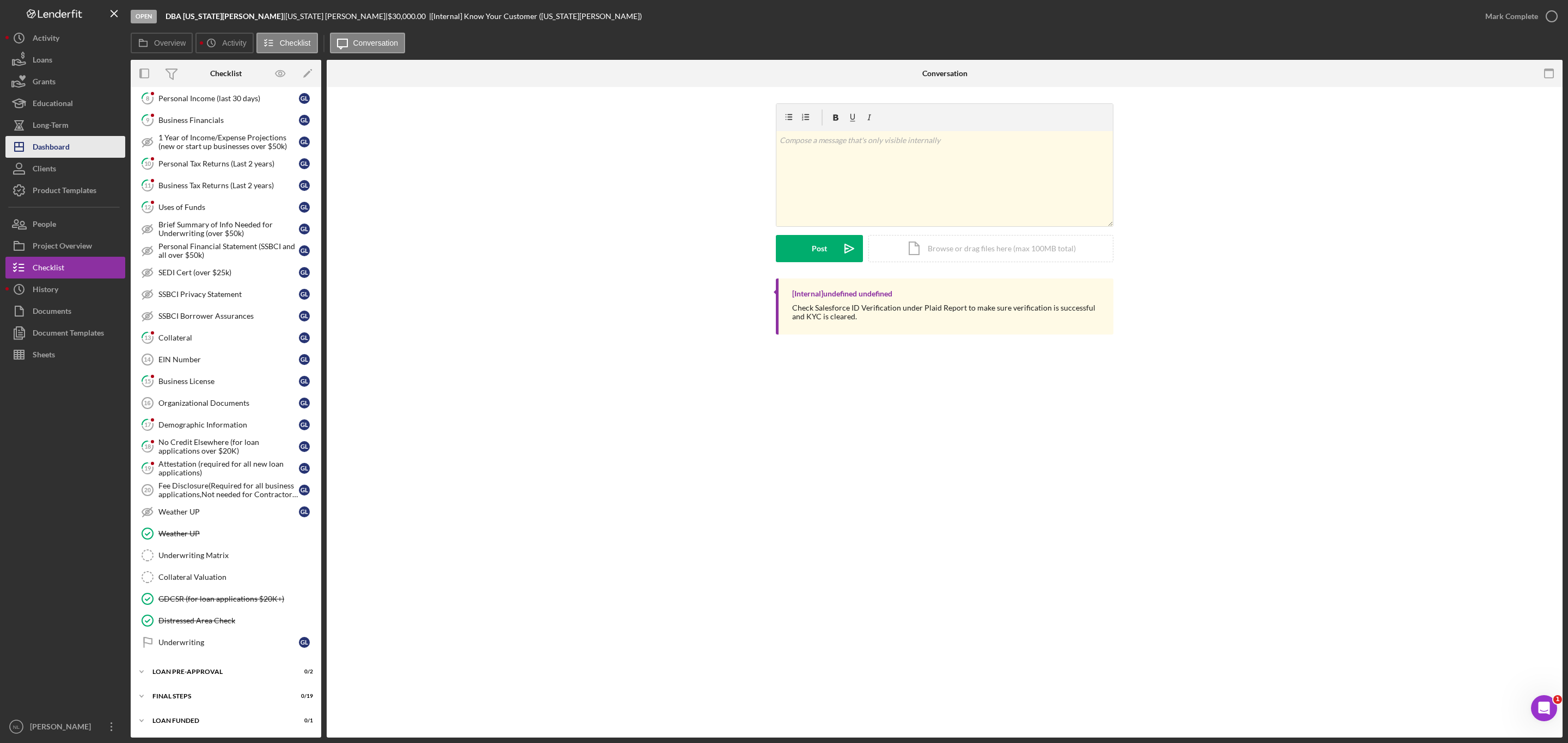
click at [84, 147] on button "Icon/Dashboard Dashboard" at bounding box center [65, 147] width 120 height 22
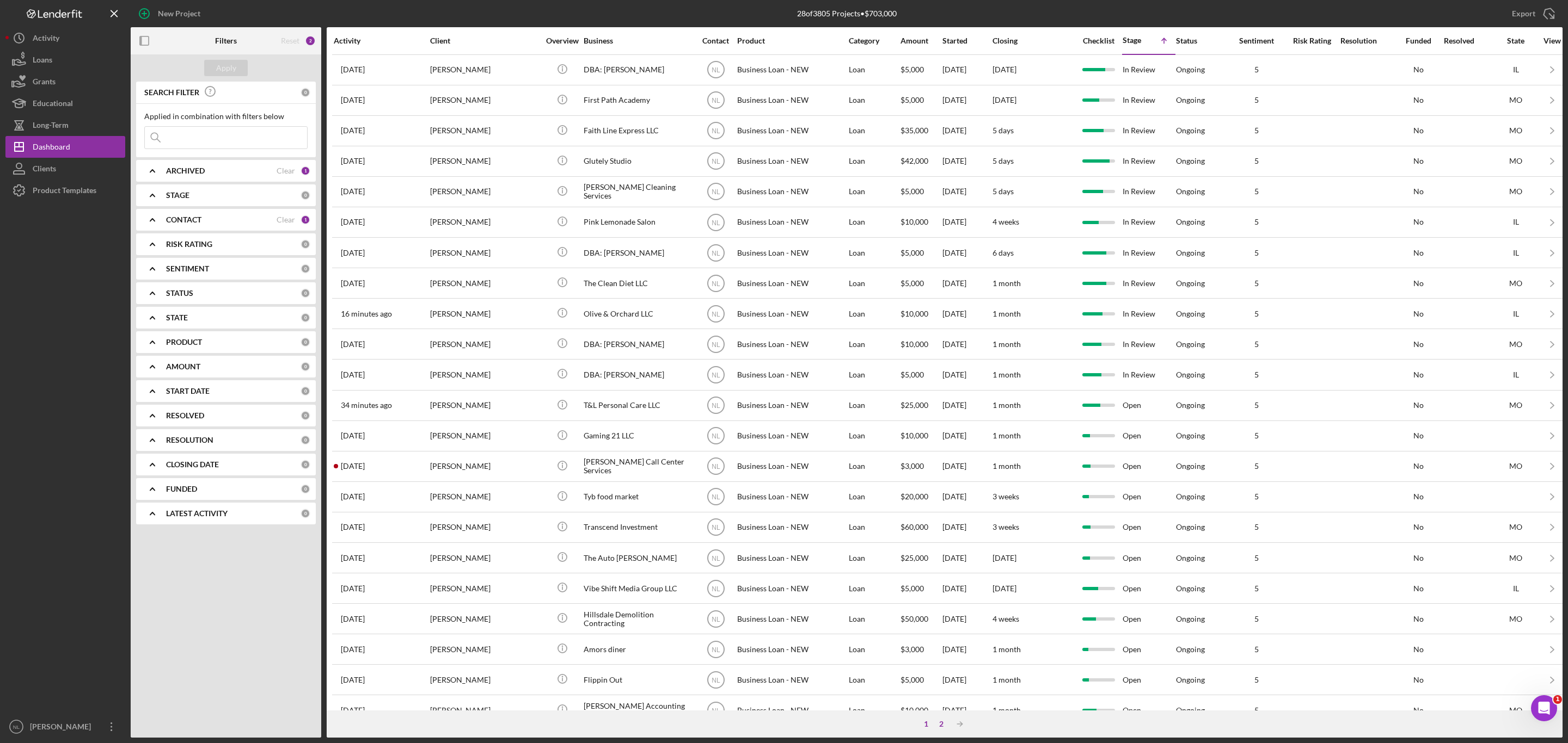
click at [939, 728] on div "2" at bounding box center [941, 723] width 16 height 9
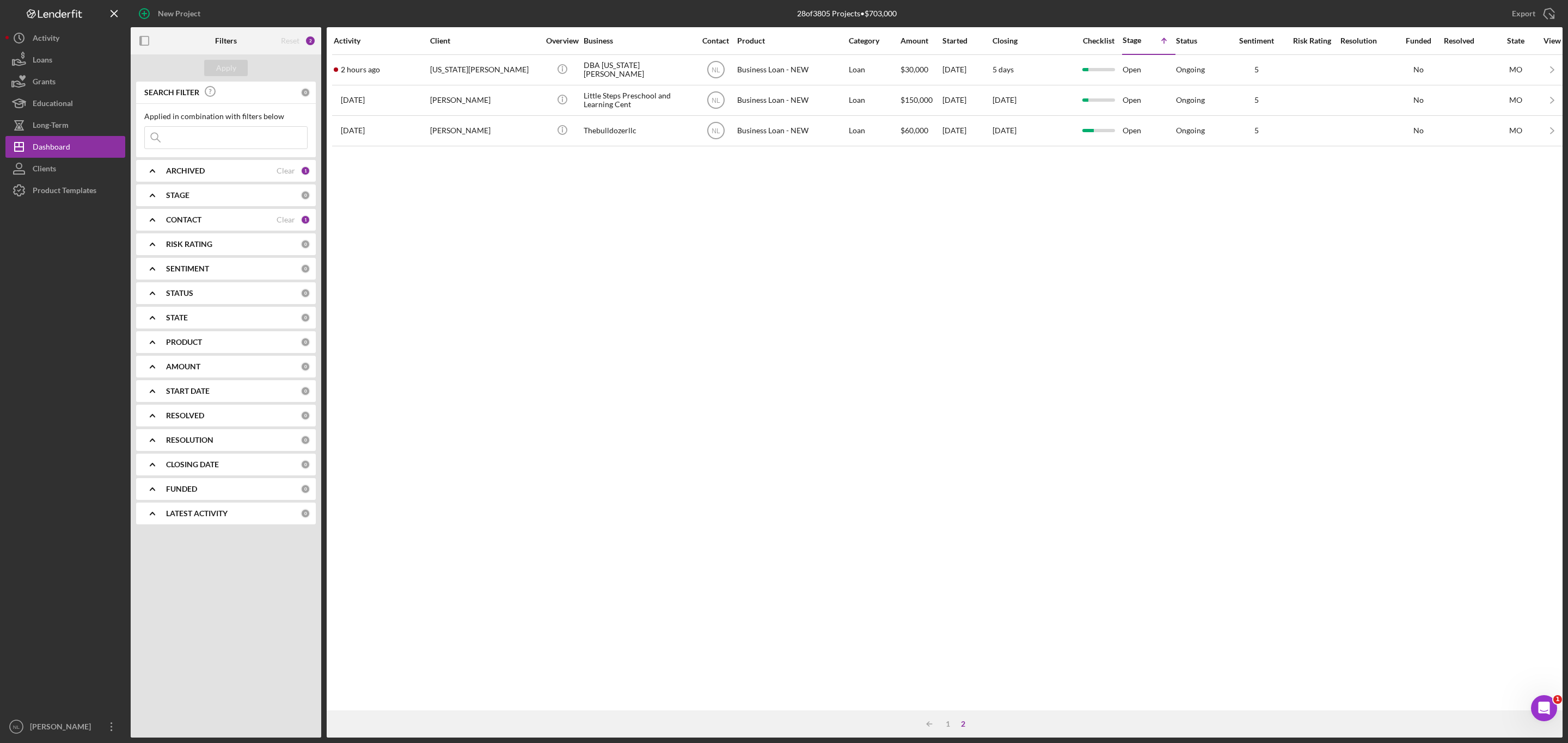
click at [943, 730] on div "Icon/Table Sort Arrow 1 2" at bounding box center [945, 724] width 1236 height 27
click at [945, 723] on div "1" at bounding box center [947, 723] width 16 height 9
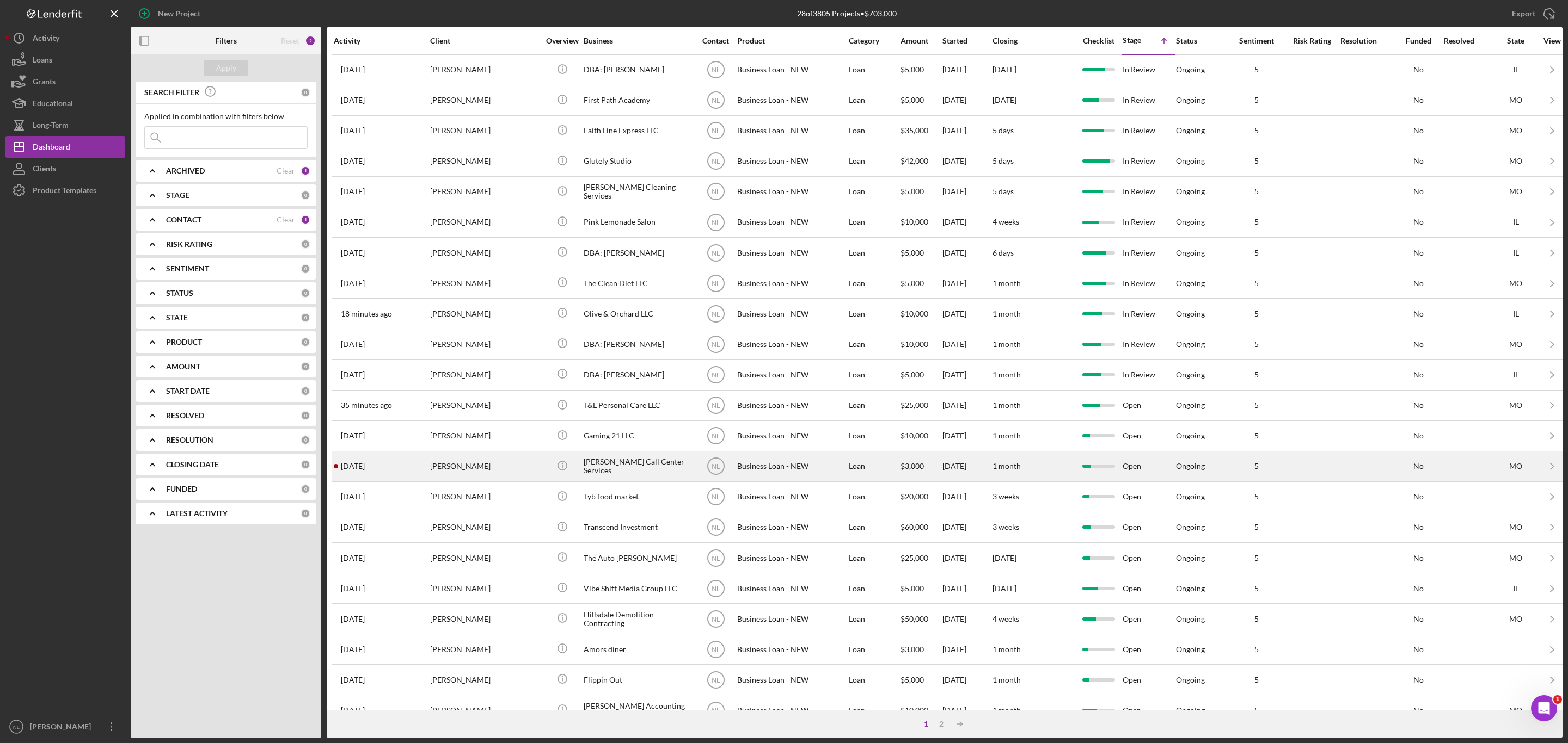
click at [585, 481] on div "[PERSON_NAME] Call Center Services" at bounding box center [637, 466] width 109 height 29
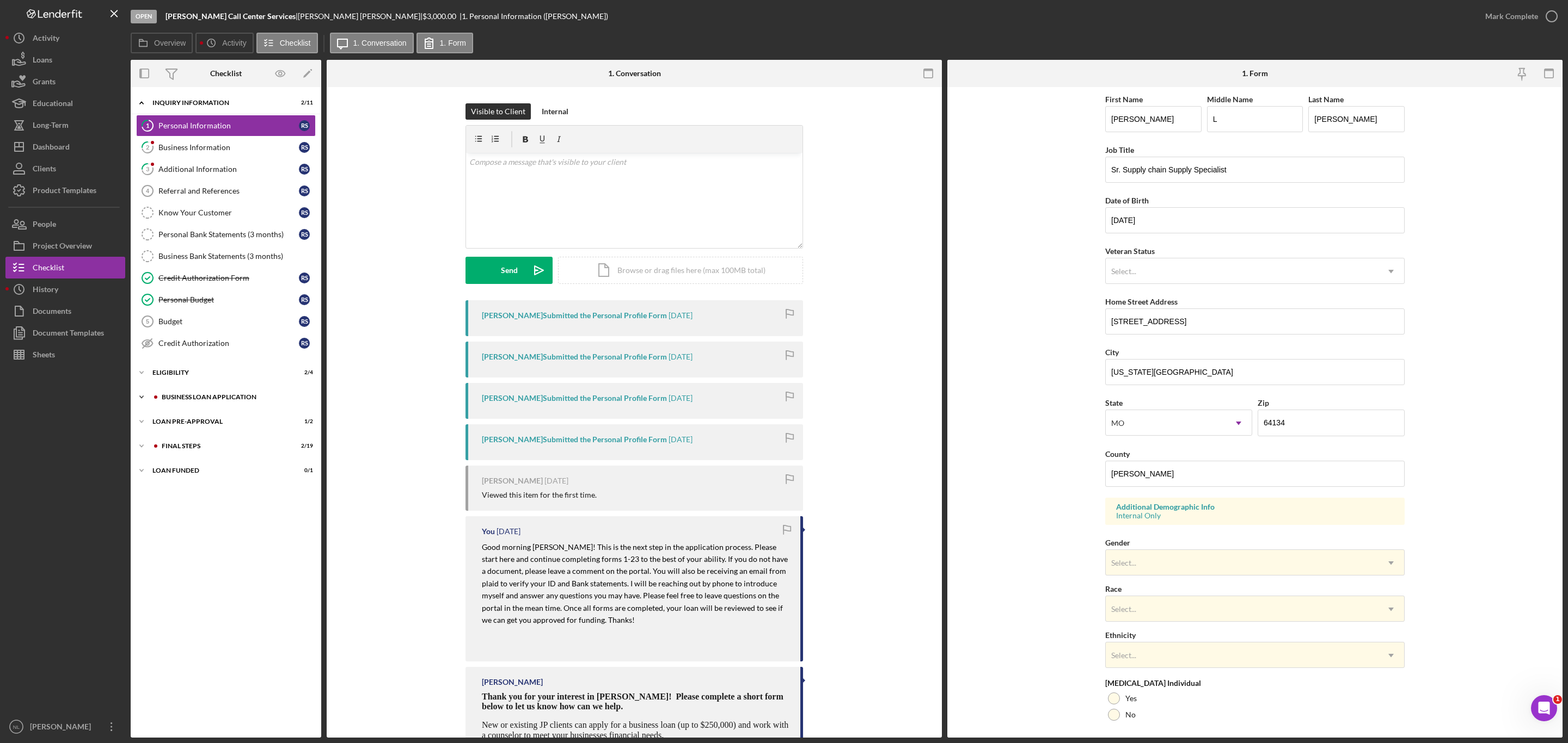
click at [244, 408] on div "Icon/Expander BUSINESS LOAN APPLICATION 10 / 27" at bounding box center [226, 397] width 190 height 22
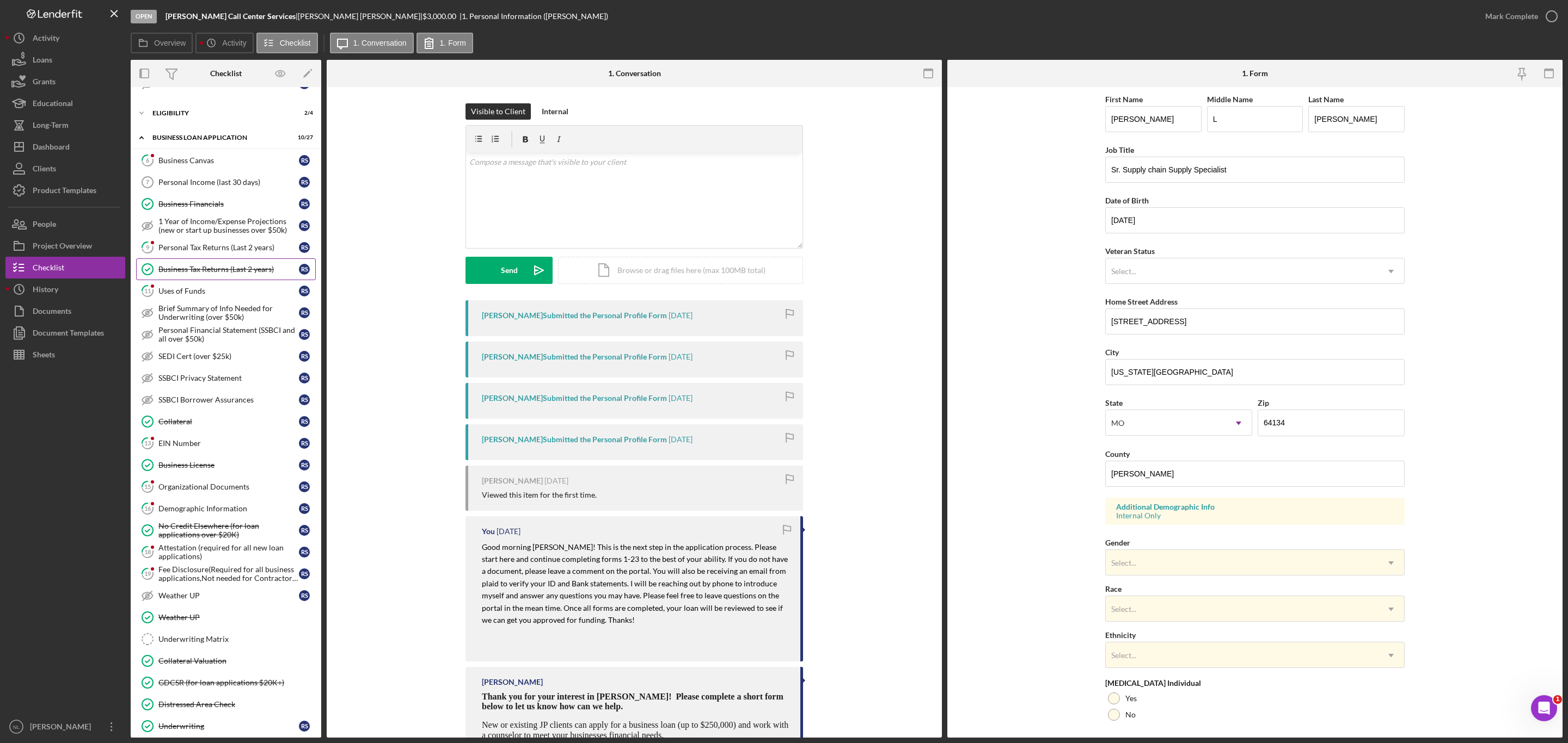
scroll to position [364, 0]
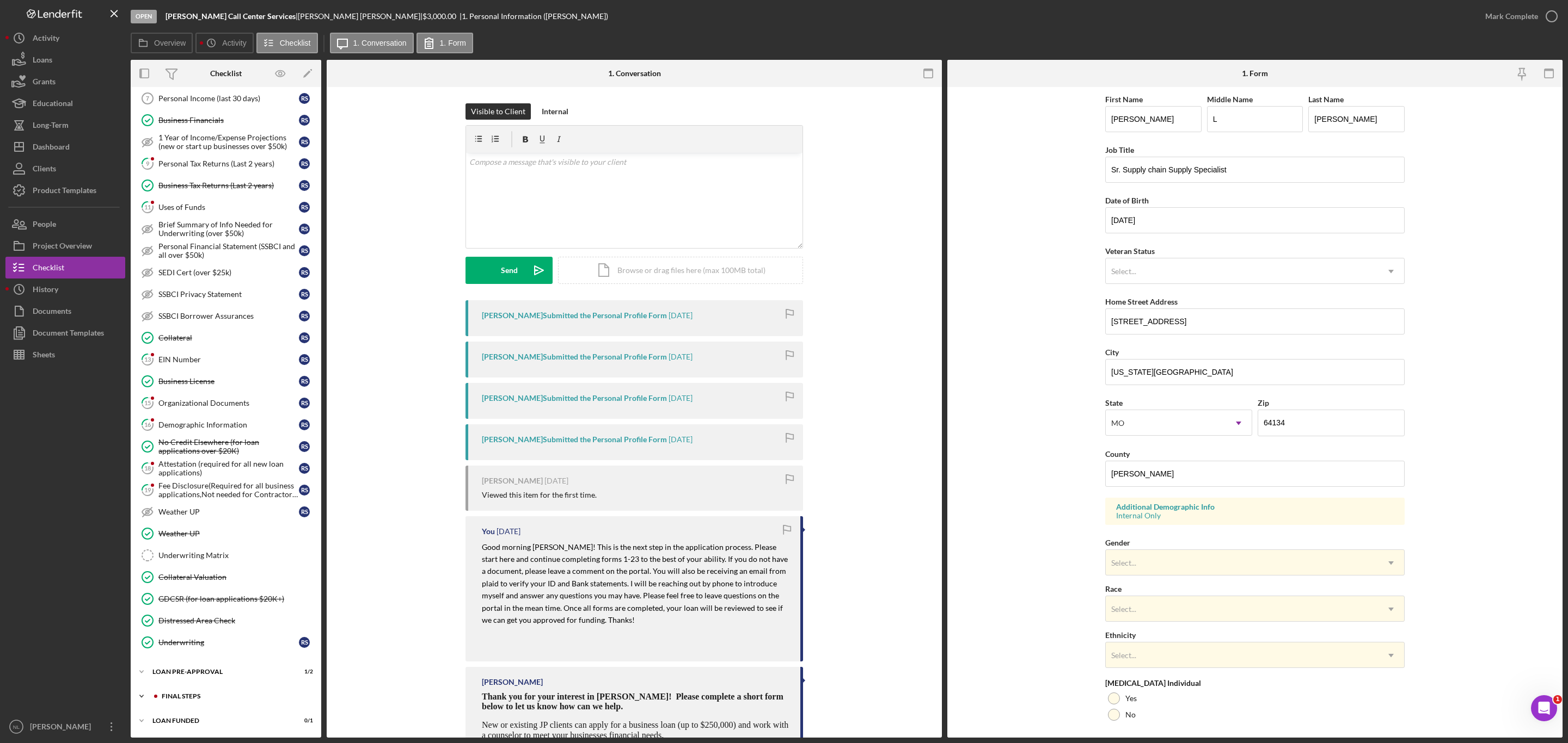
click at [209, 694] on div "FINAL STEPS" at bounding box center [234, 696] width 146 height 7
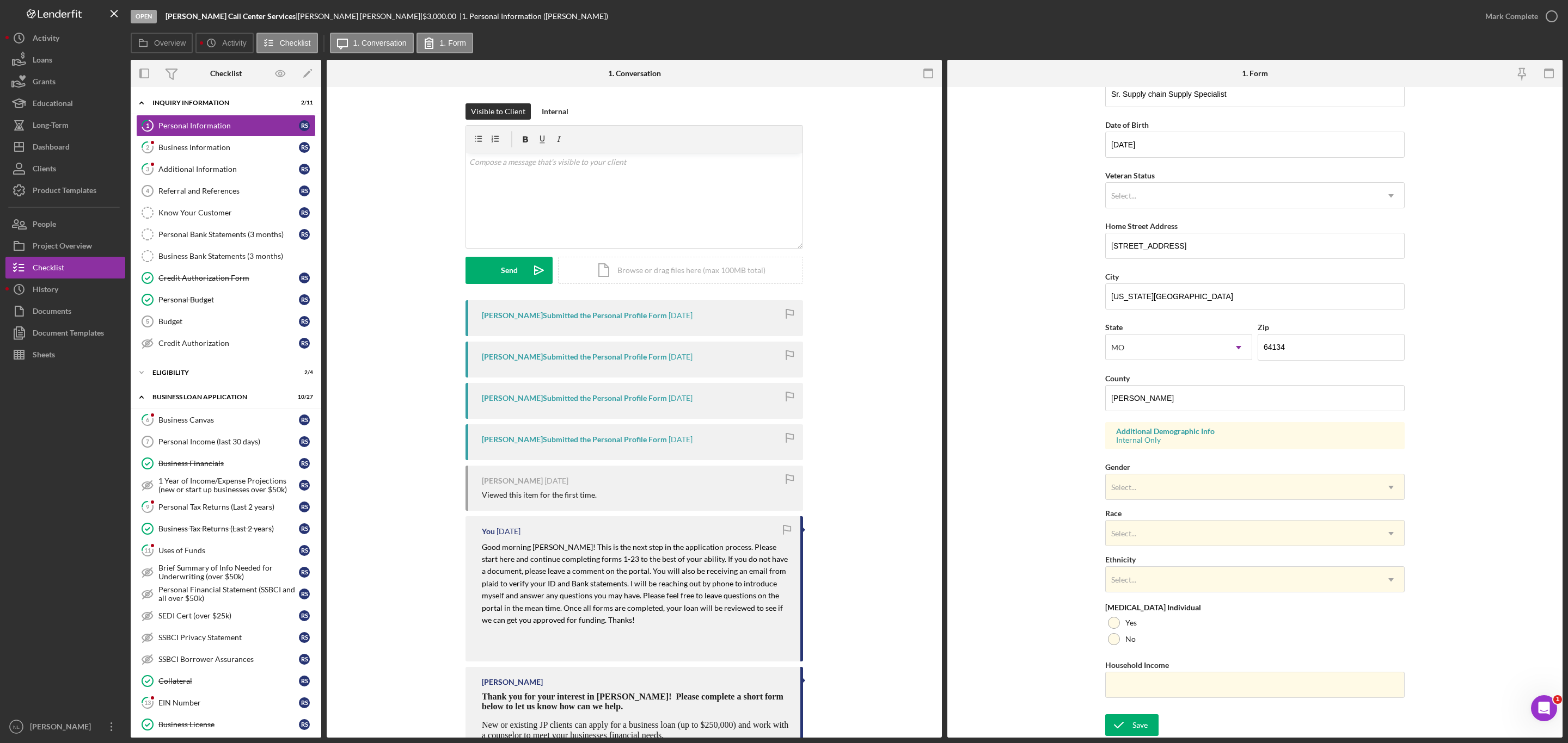
scroll to position [0, 0]
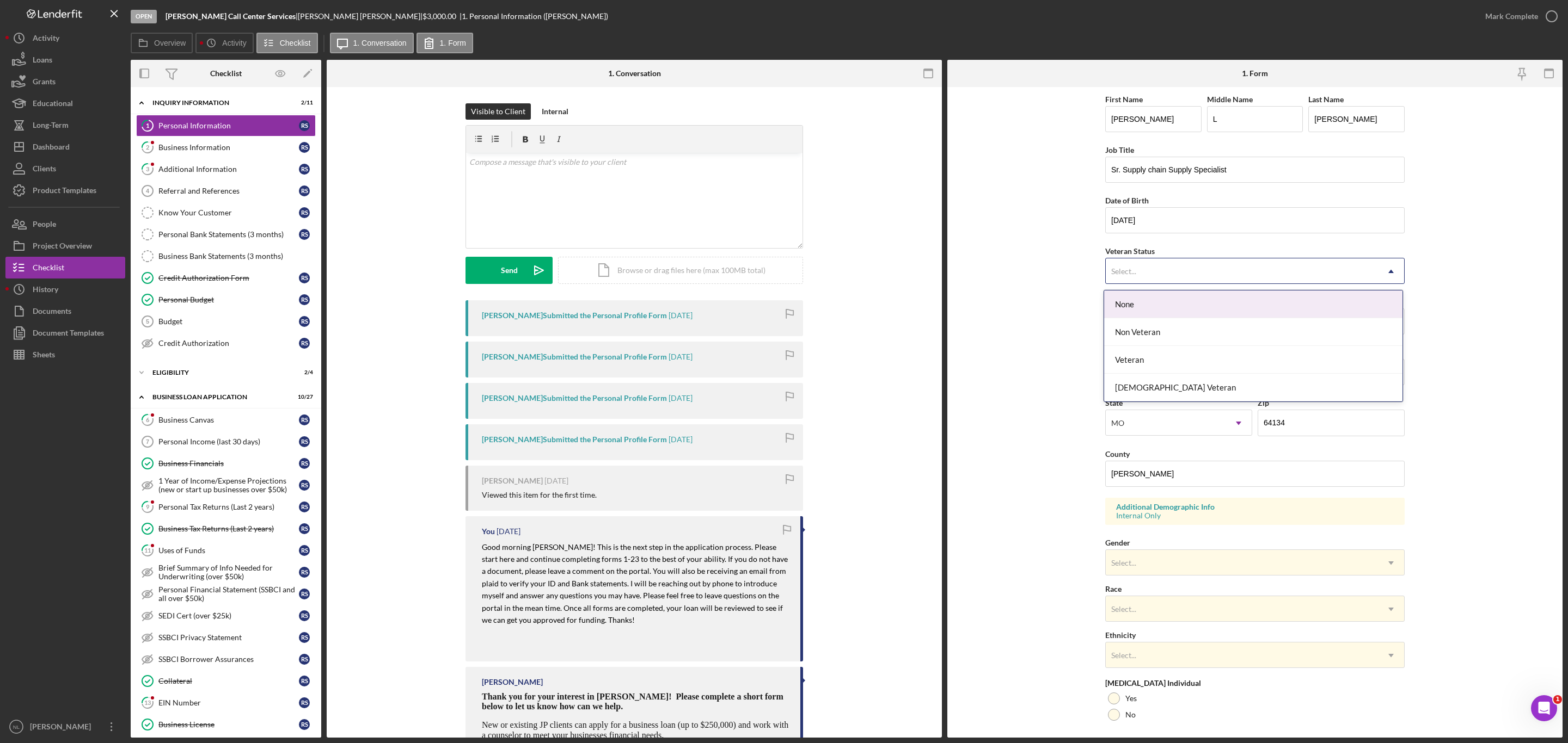
click at [1153, 284] on div "Select..." at bounding box center [1241, 271] width 272 height 25
click at [1164, 341] on div "Non Veteran" at bounding box center [1253, 332] width 298 height 28
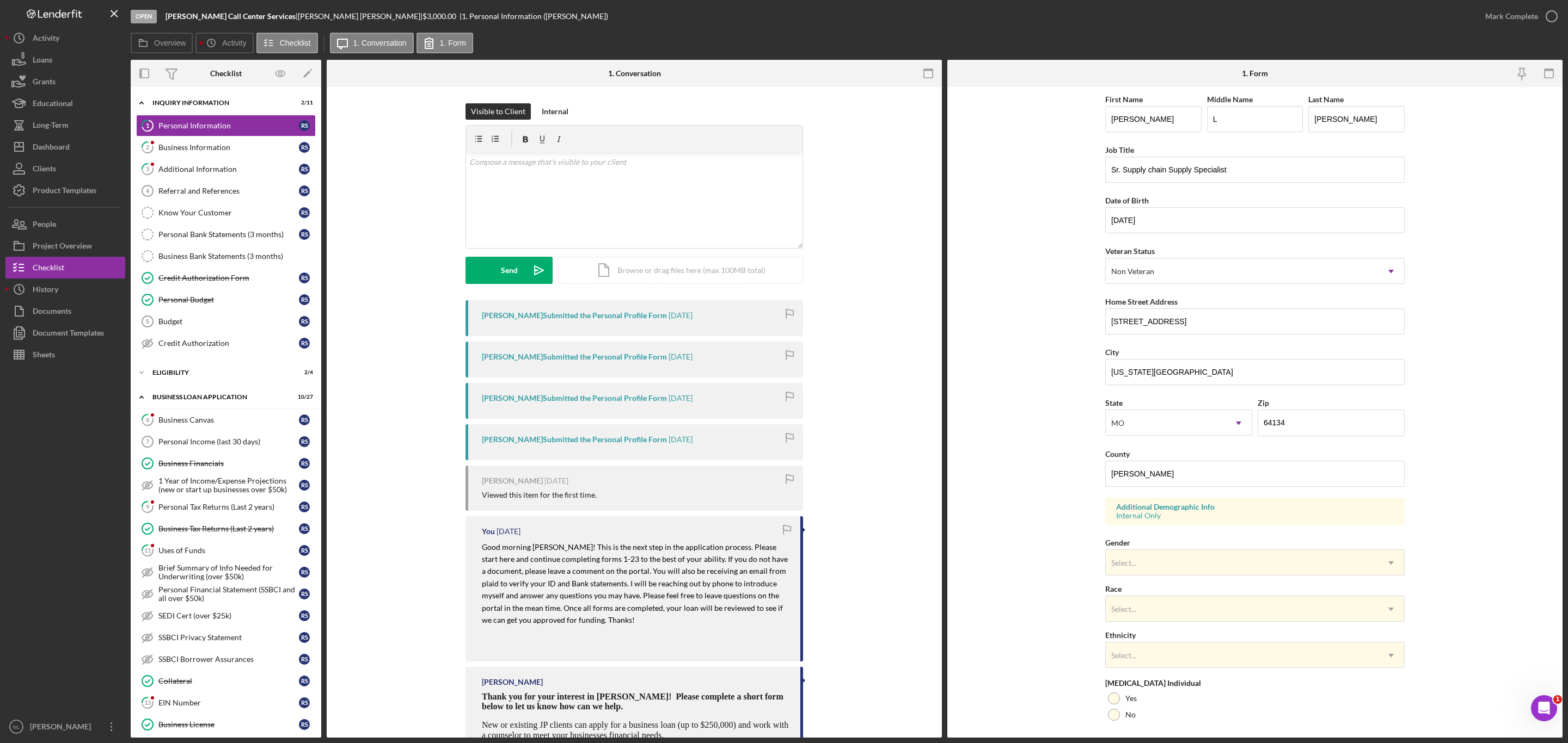
scroll to position [80, 0]
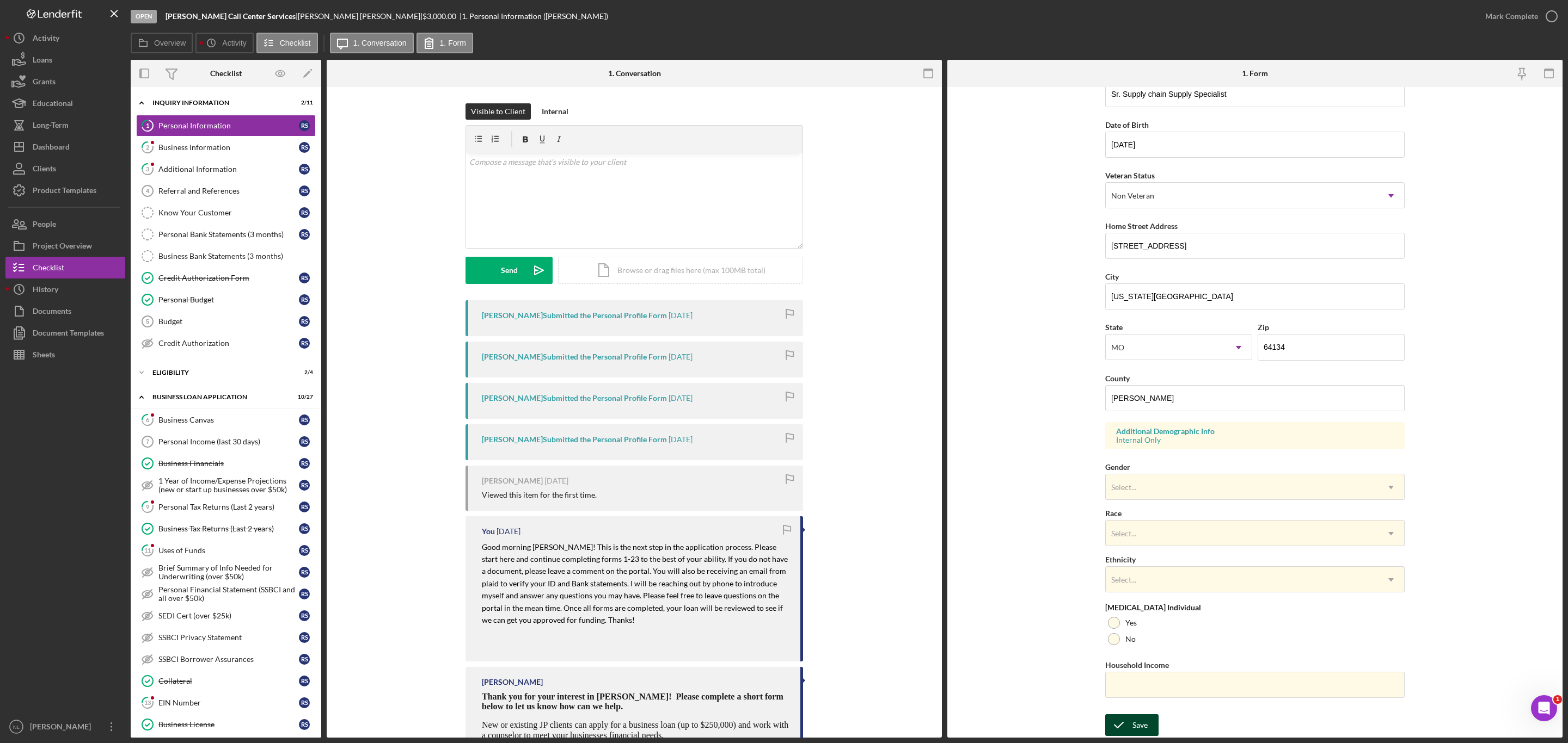
click at [1143, 728] on div "Save" at bounding box center [1140, 725] width 16 height 22
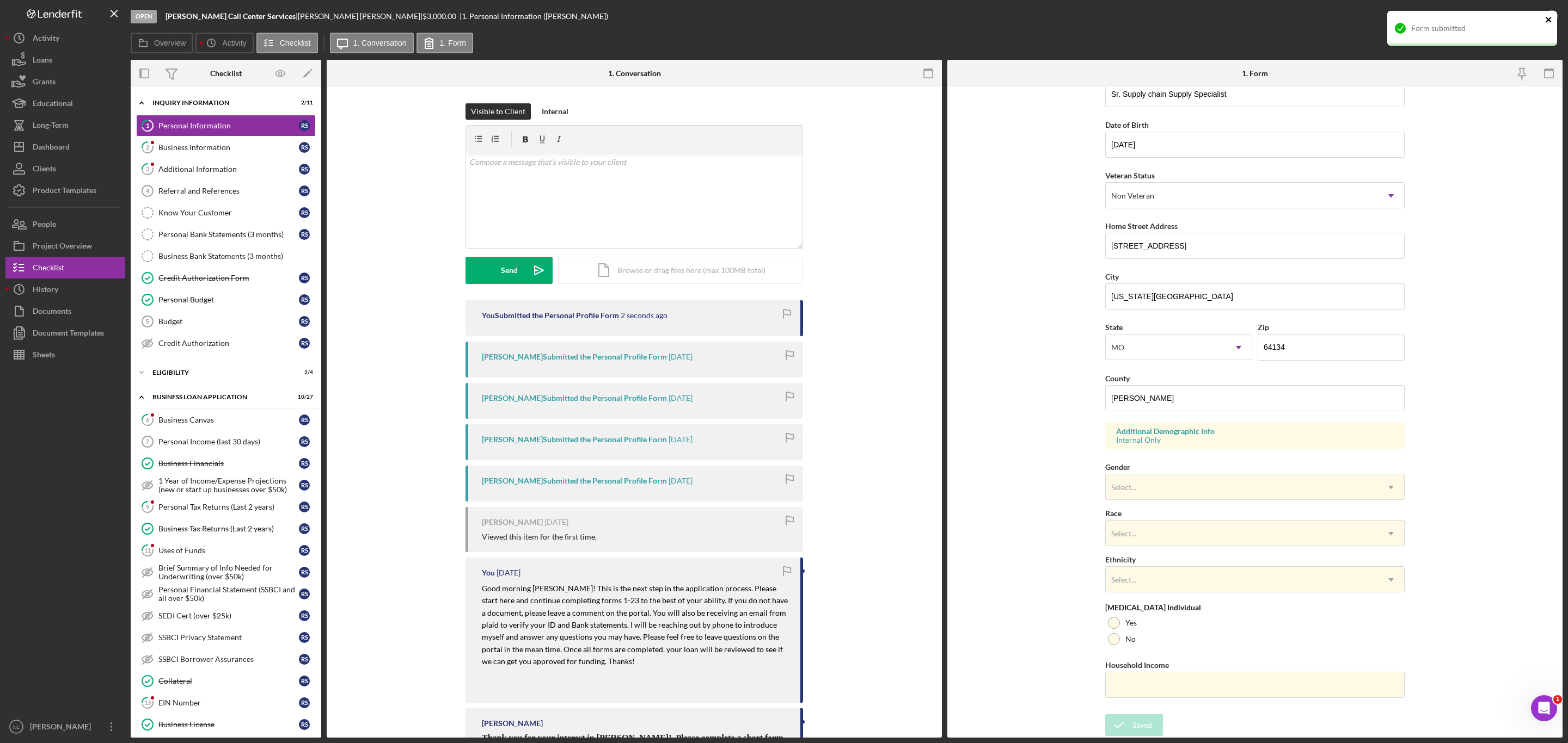
click at [1546, 18] on icon "close" at bounding box center [1548, 20] width 7 height 9
click at [1488, 11] on div "Mark Complete" at bounding box center [1511, 16] width 53 height 22
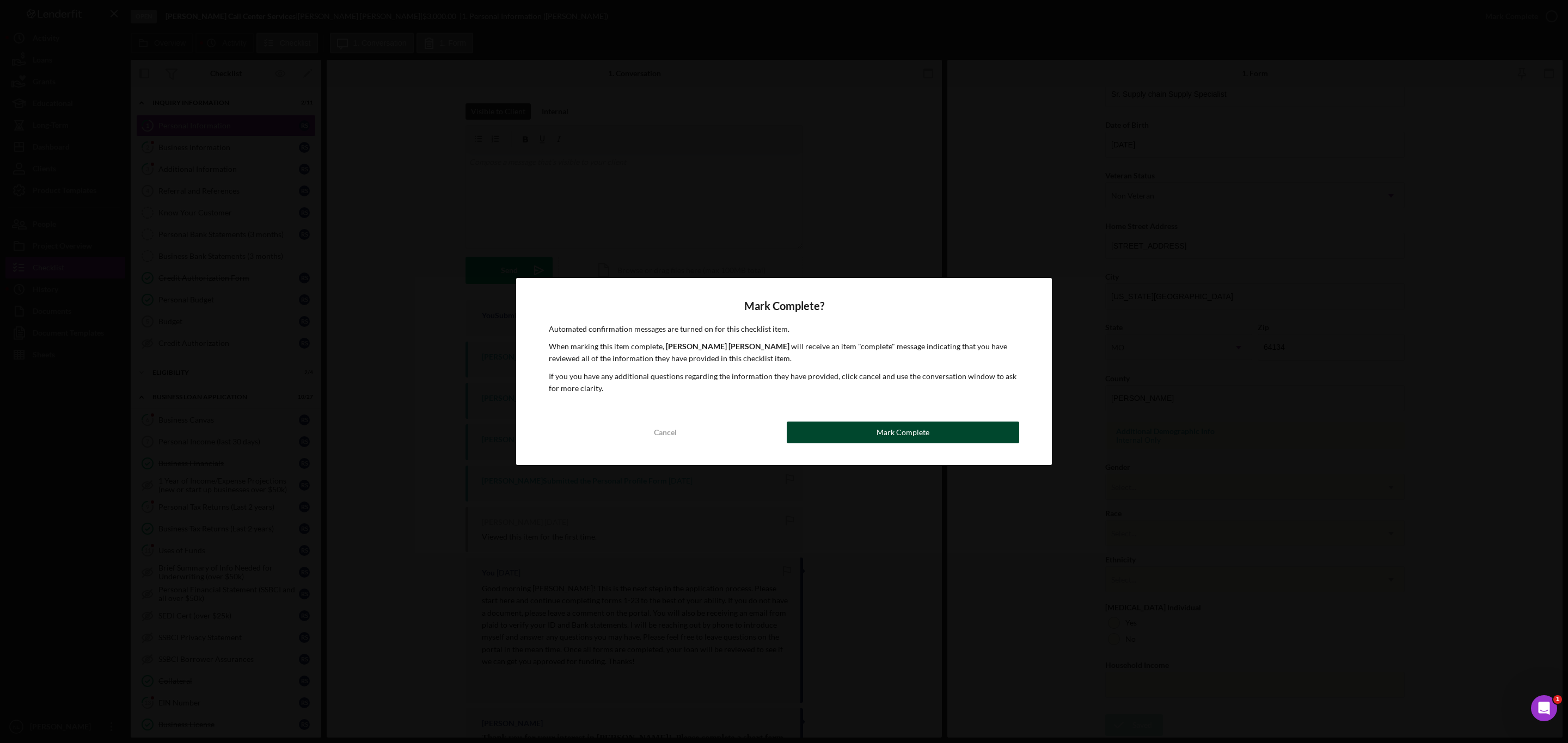
click at [943, 436] on button "Mark Complete" at bounding box center [903, 433] width 232 height 22
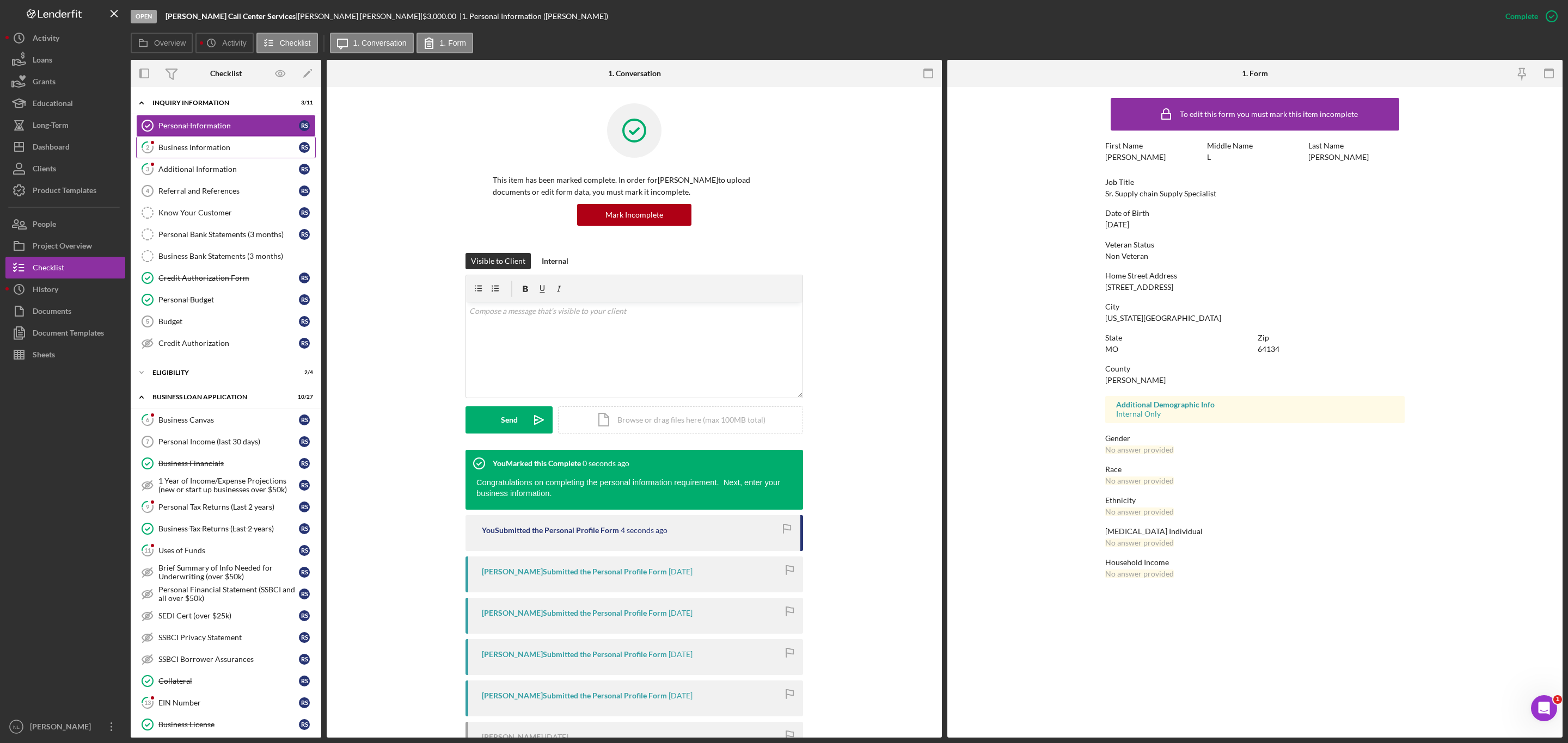
click at [211, 141] on link "2 Business Information R S" at bounding box center [226, 147] width 180 height 22
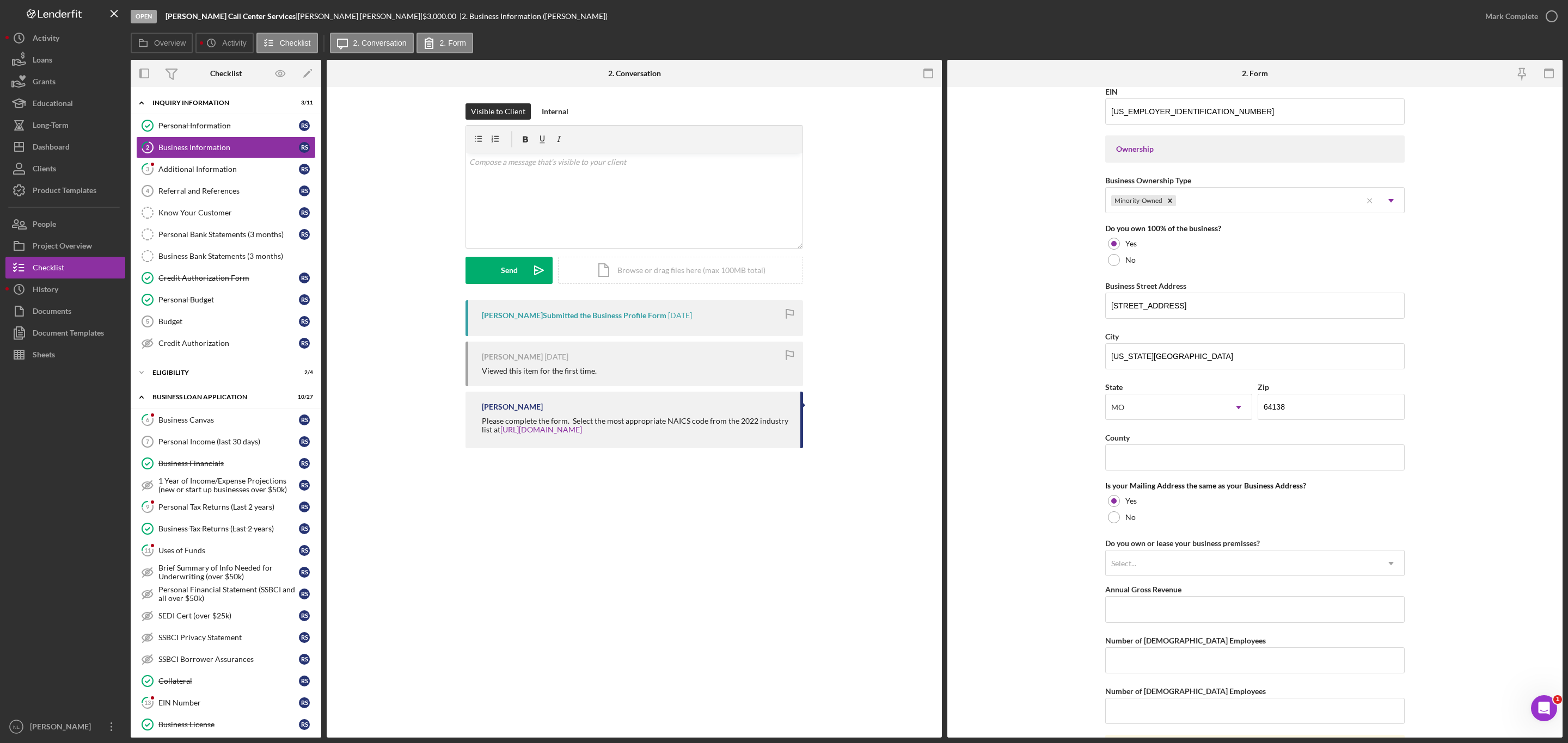
scroll to position [481, 0]
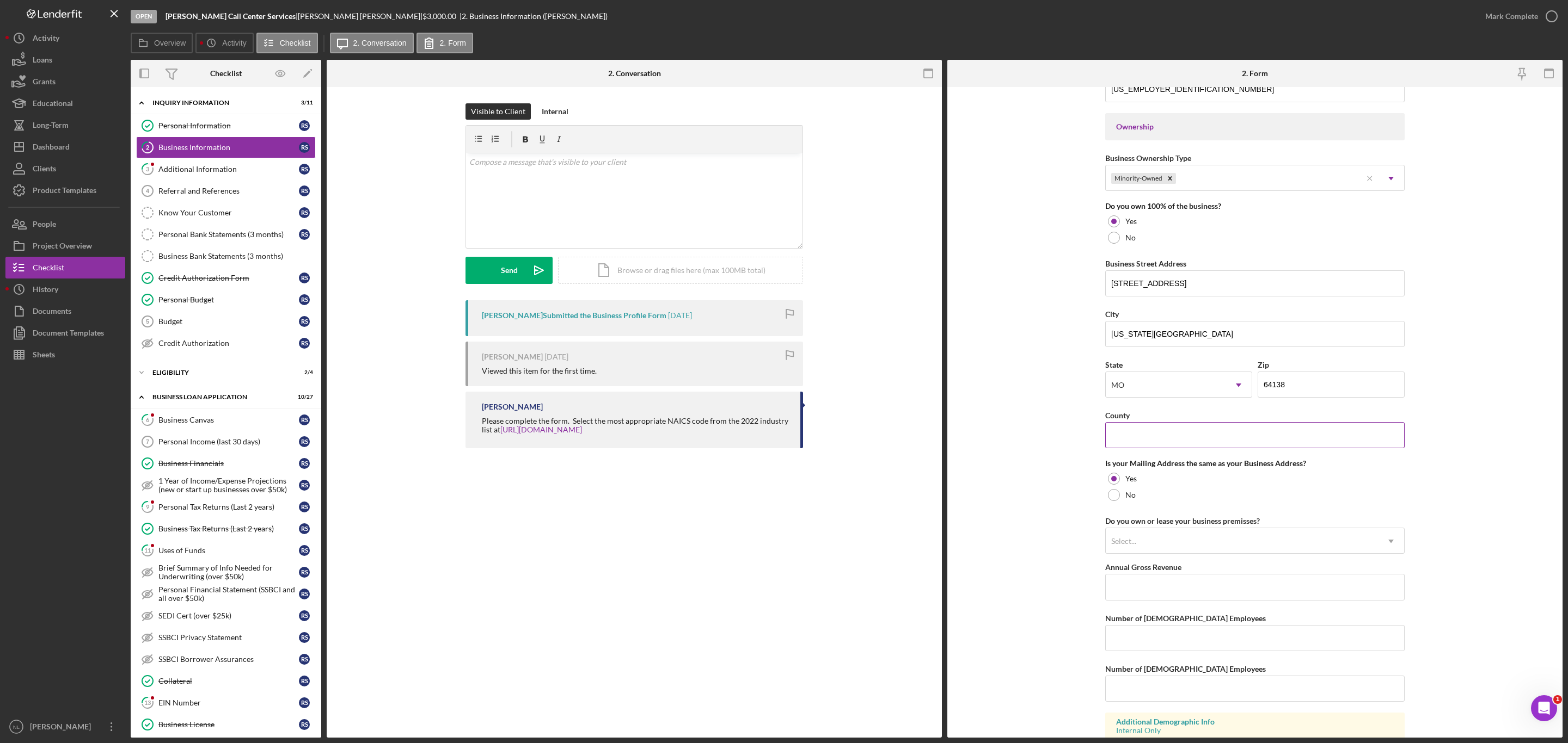
click at [1168, 448] on input "County" at bounding box center [1254, 435] width 299 height 26
click at [1046, 462] on form "Business Name Smith Call Center Services DBA Business Start Date 03/17/2025 Leg…" at bounding box center [1255, 412] width 615 height 651
click at [1122, 543] on div "Select..." at bounding box center [1123, 541] width 25 height 9
click at [1060, 565] on form "Business Name Smith Call Center Services DBA Business Start Date 03/17/2025 Leg…" at bounding box center [1255, 412] width 615 height 651
click at [228, 175] on link "3 Additional Information R S" at bounding box center [226, 169] width 180 height 22
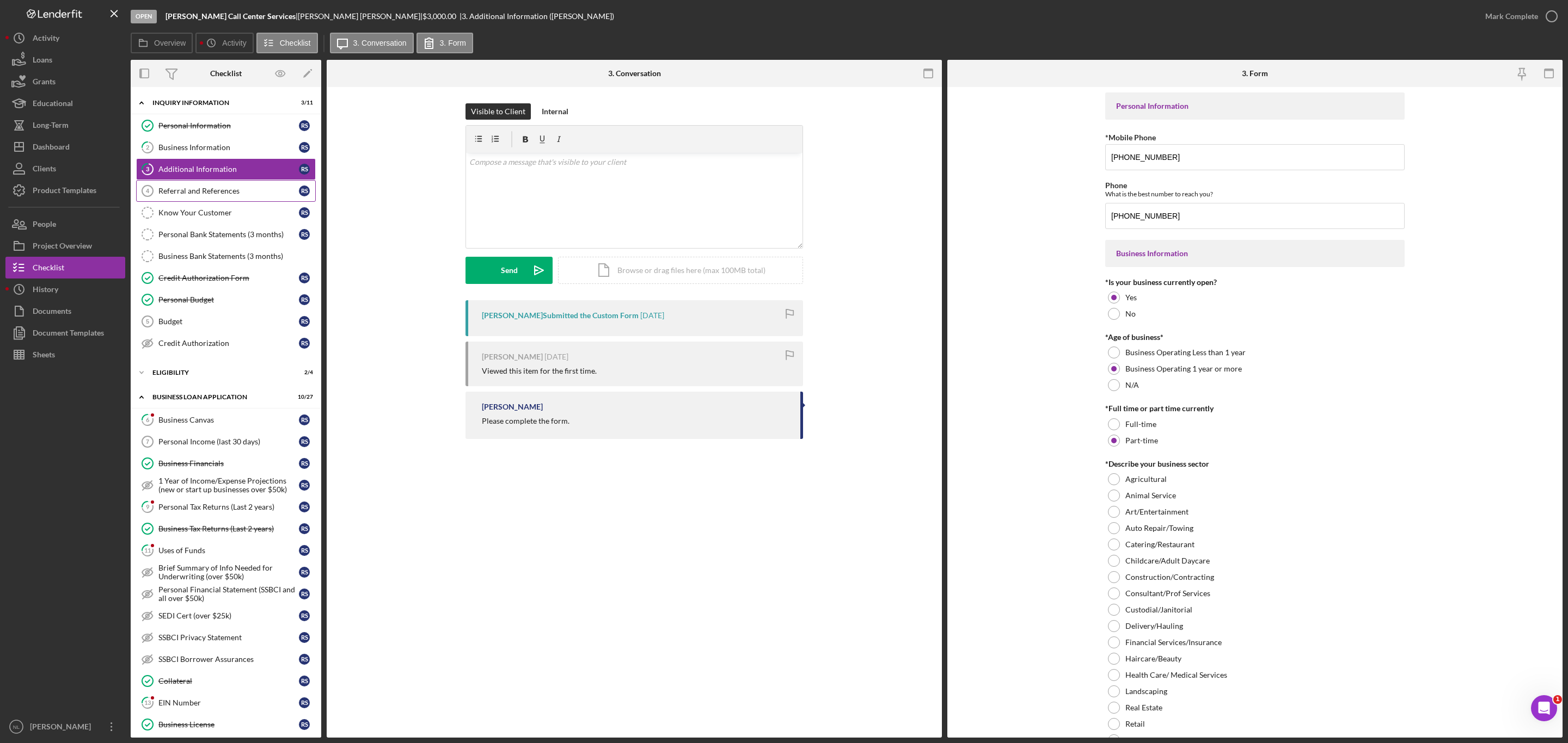
click at [249, 194] on div "Referral and References" at bounding box center [229, 190] width 140 height 9
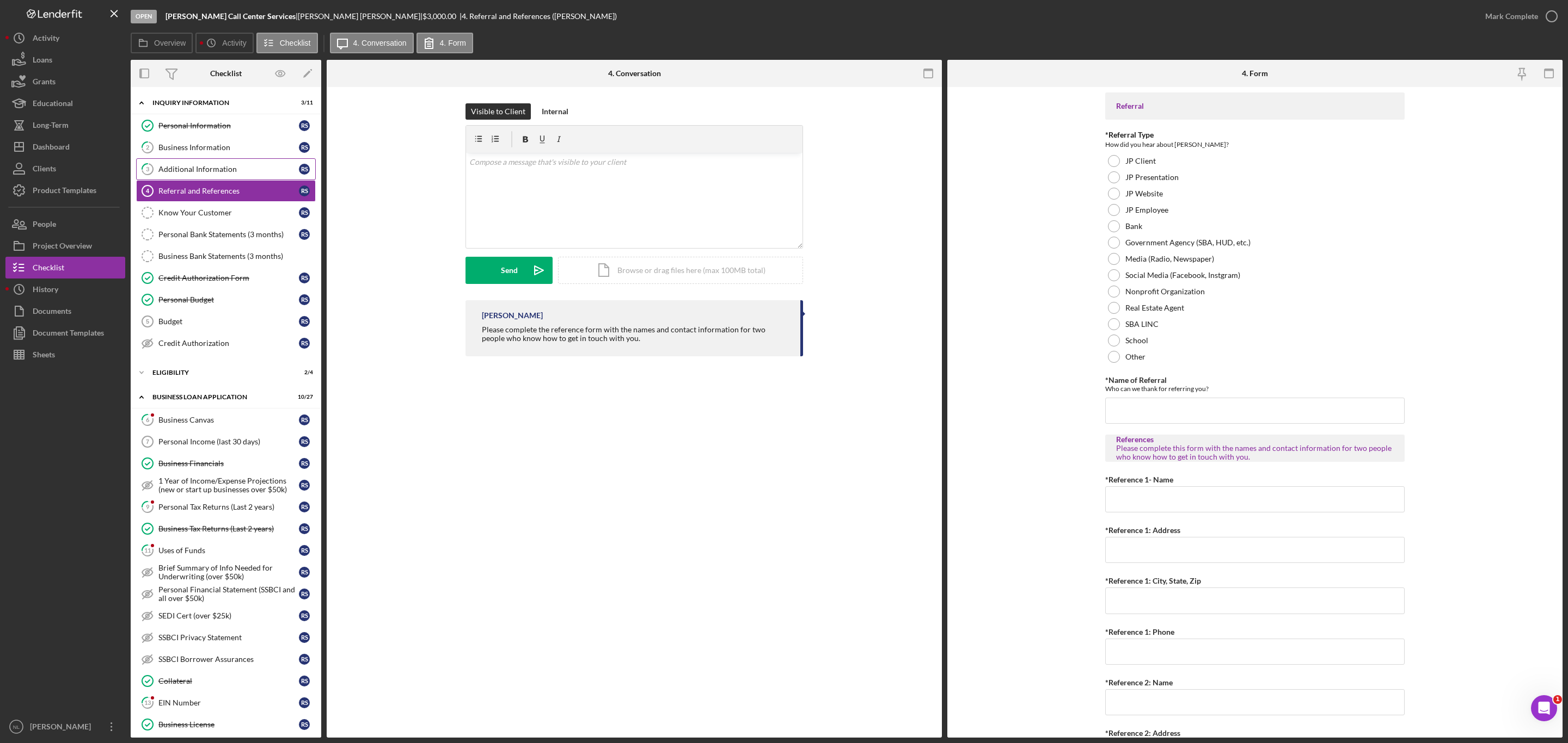
click at [229, 170] on div "Additional Information" at bounding box center [229, 169] width 140 height 9
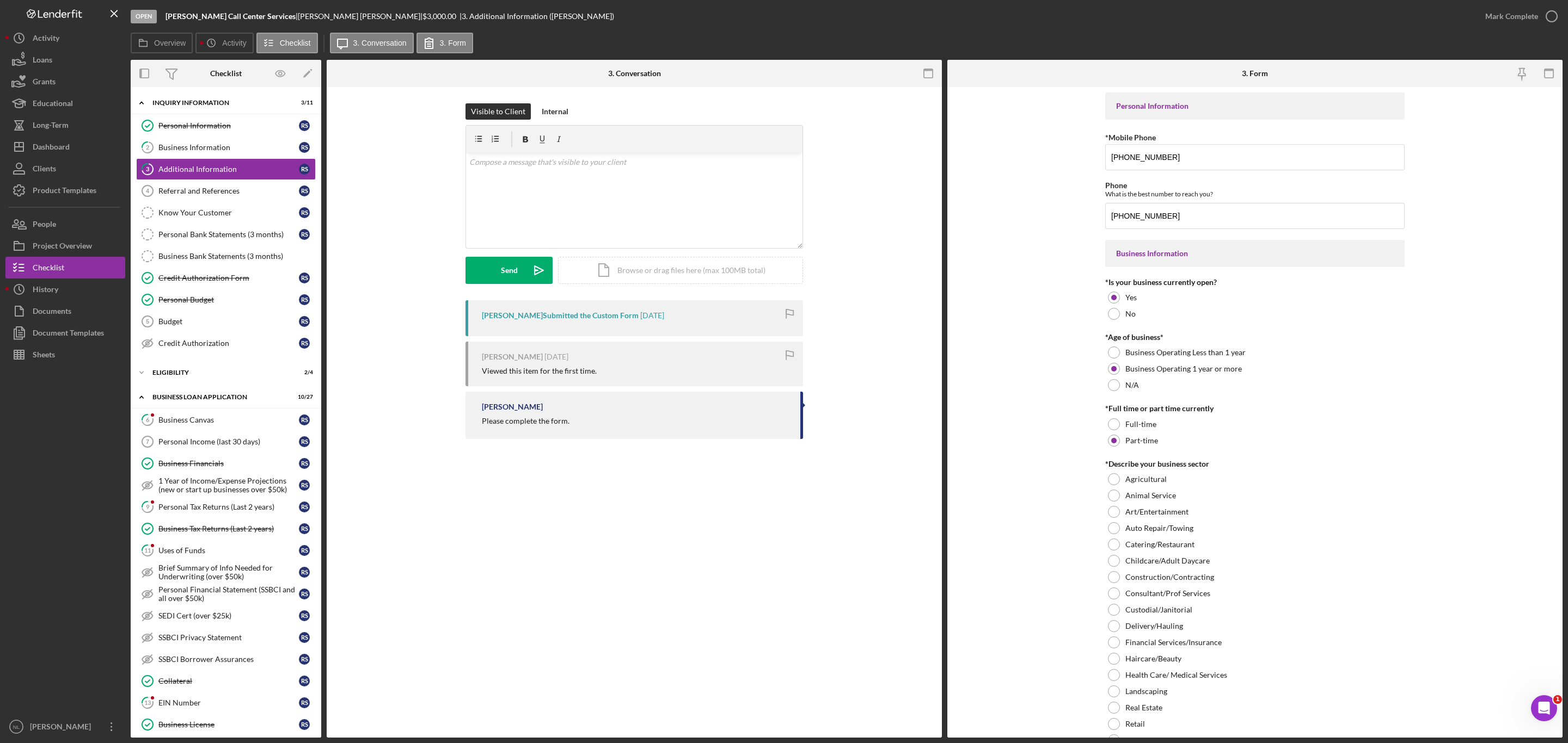
scroll to position [952, 0]
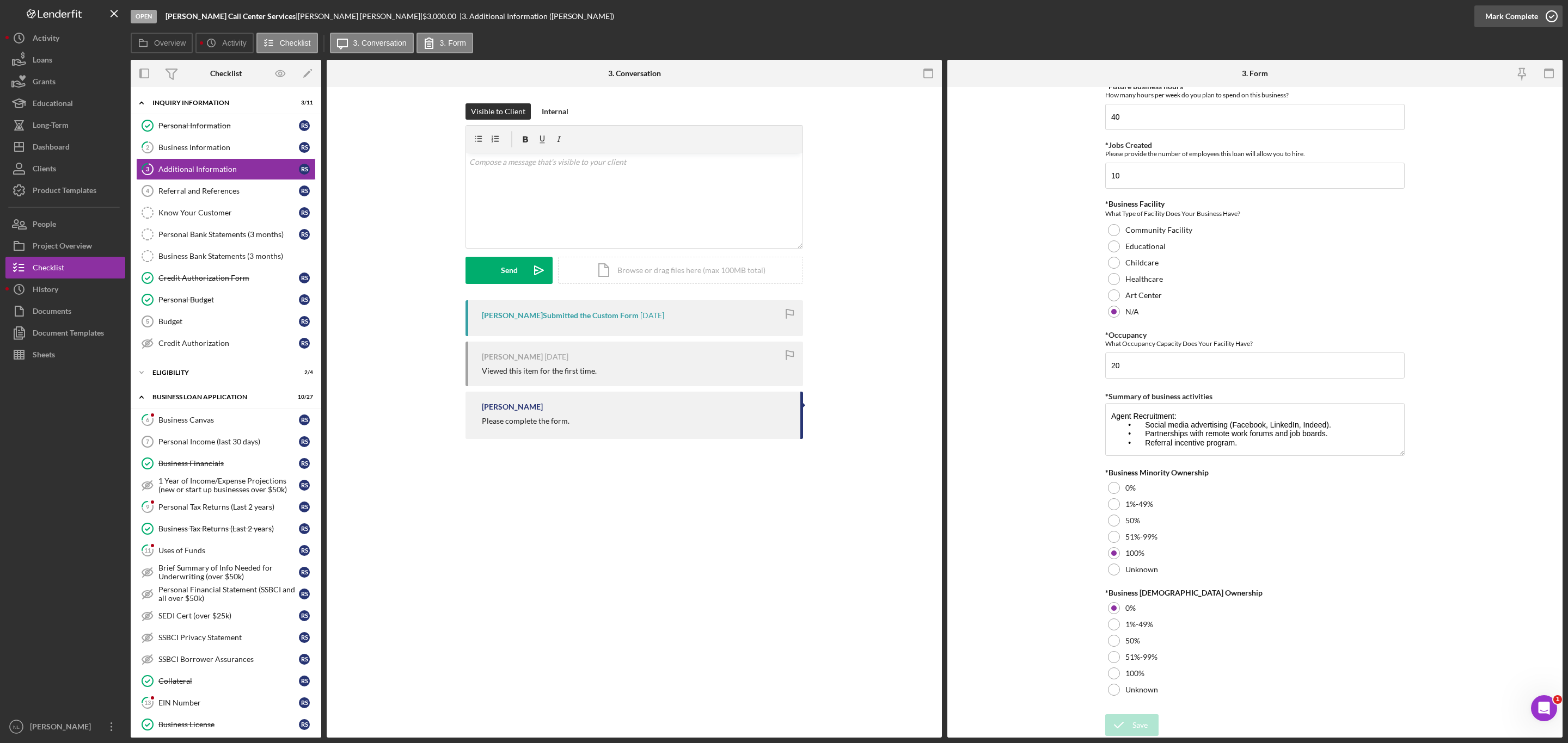
click at [1544, 7] on icon "button" at bounding box center [1551, 16] width 27 height 27
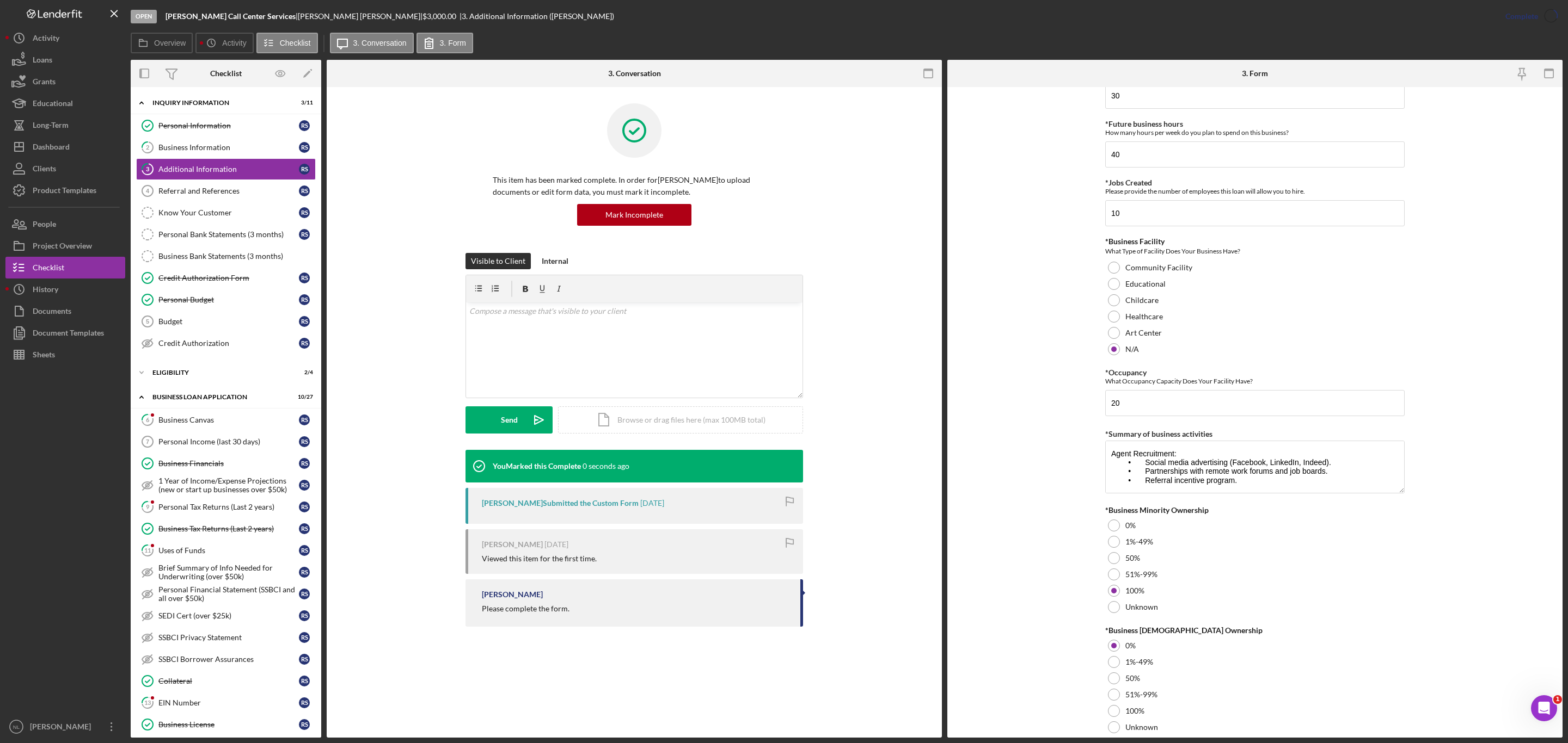
scroll to position [995, 0]
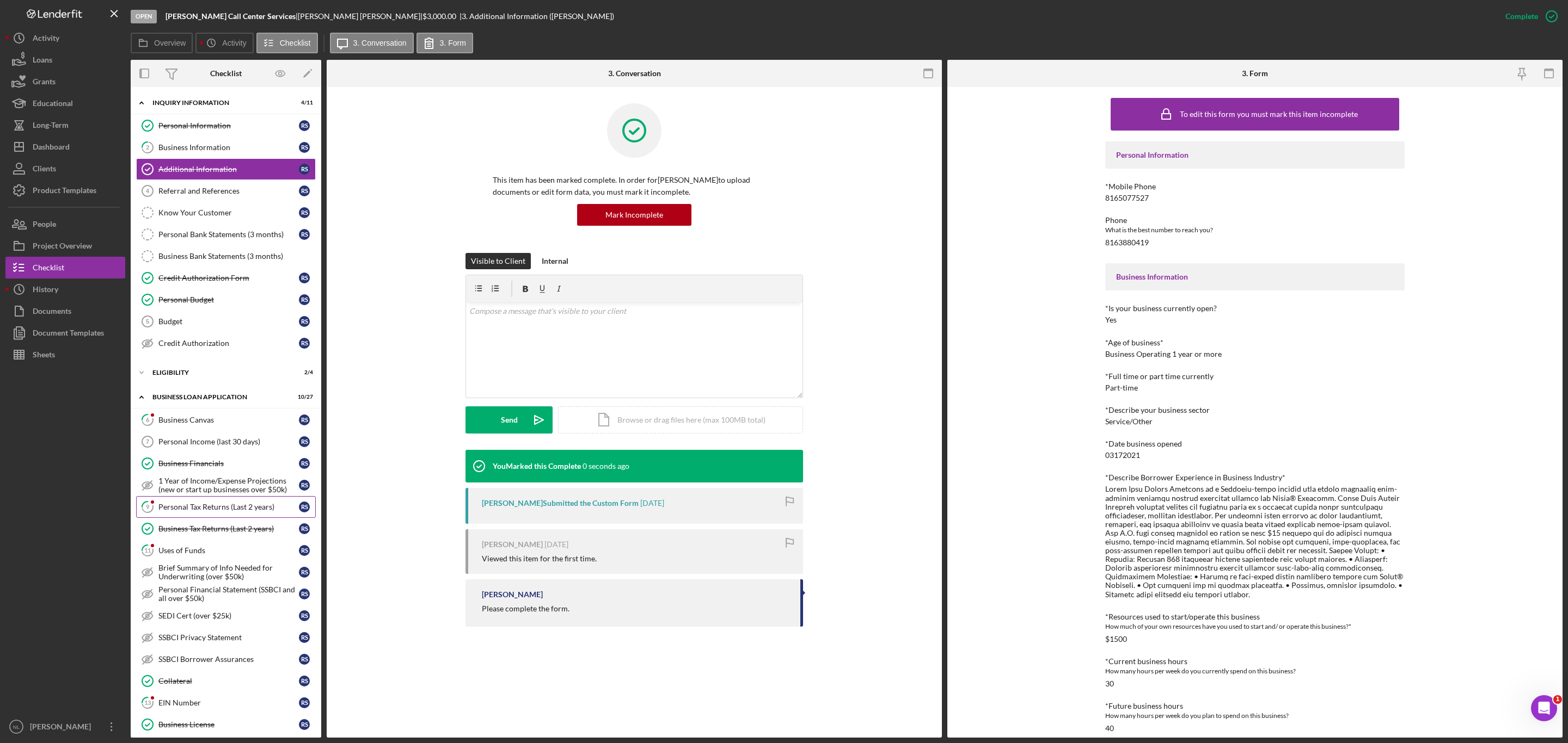
click at [174, 518] on link "9 Personal Tax Returns (Last 2 years) R S" at bounding box center [226, 507] width 180 height 22
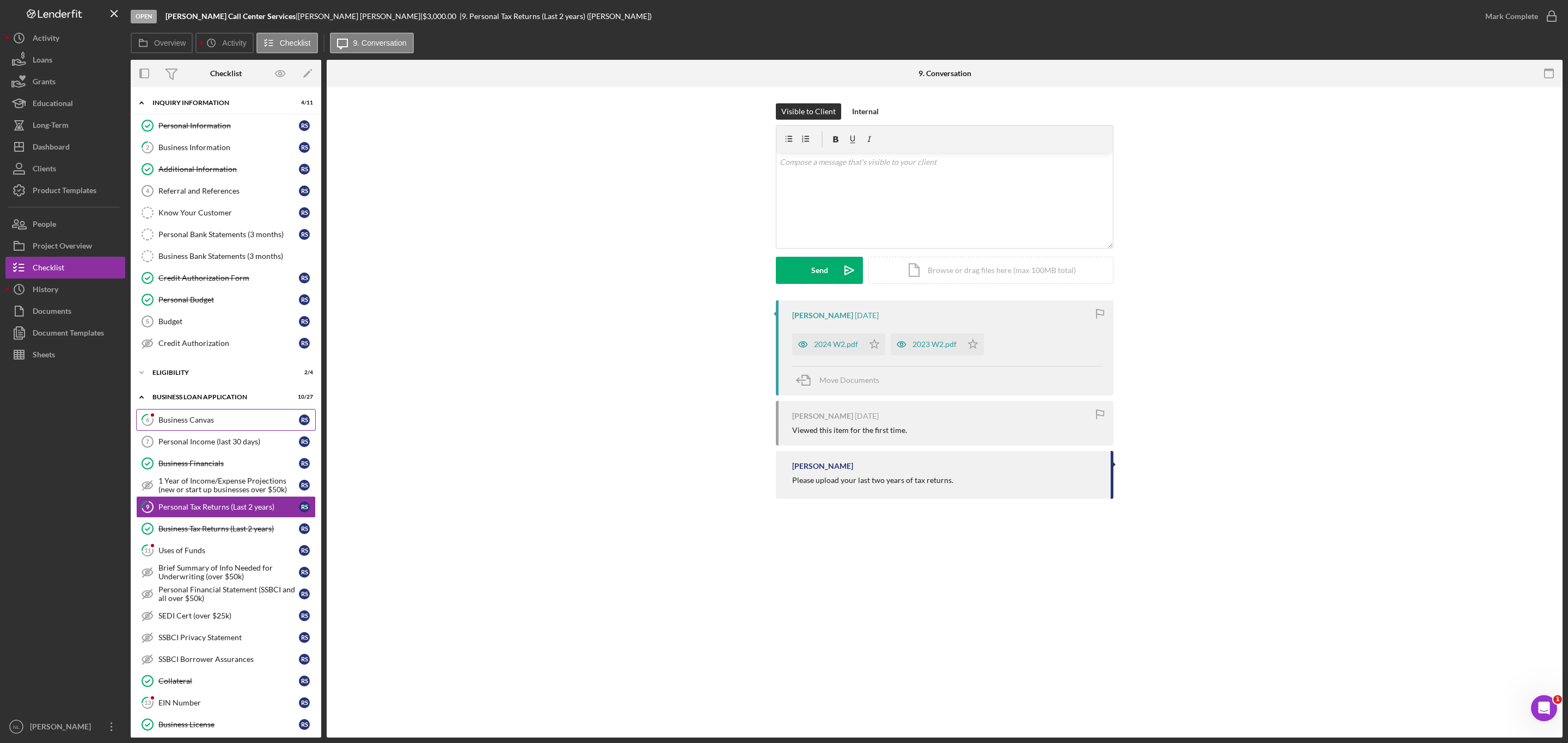
click at [152, 416] on icon "6" at bounding box center [147, 420] width 27 height 27
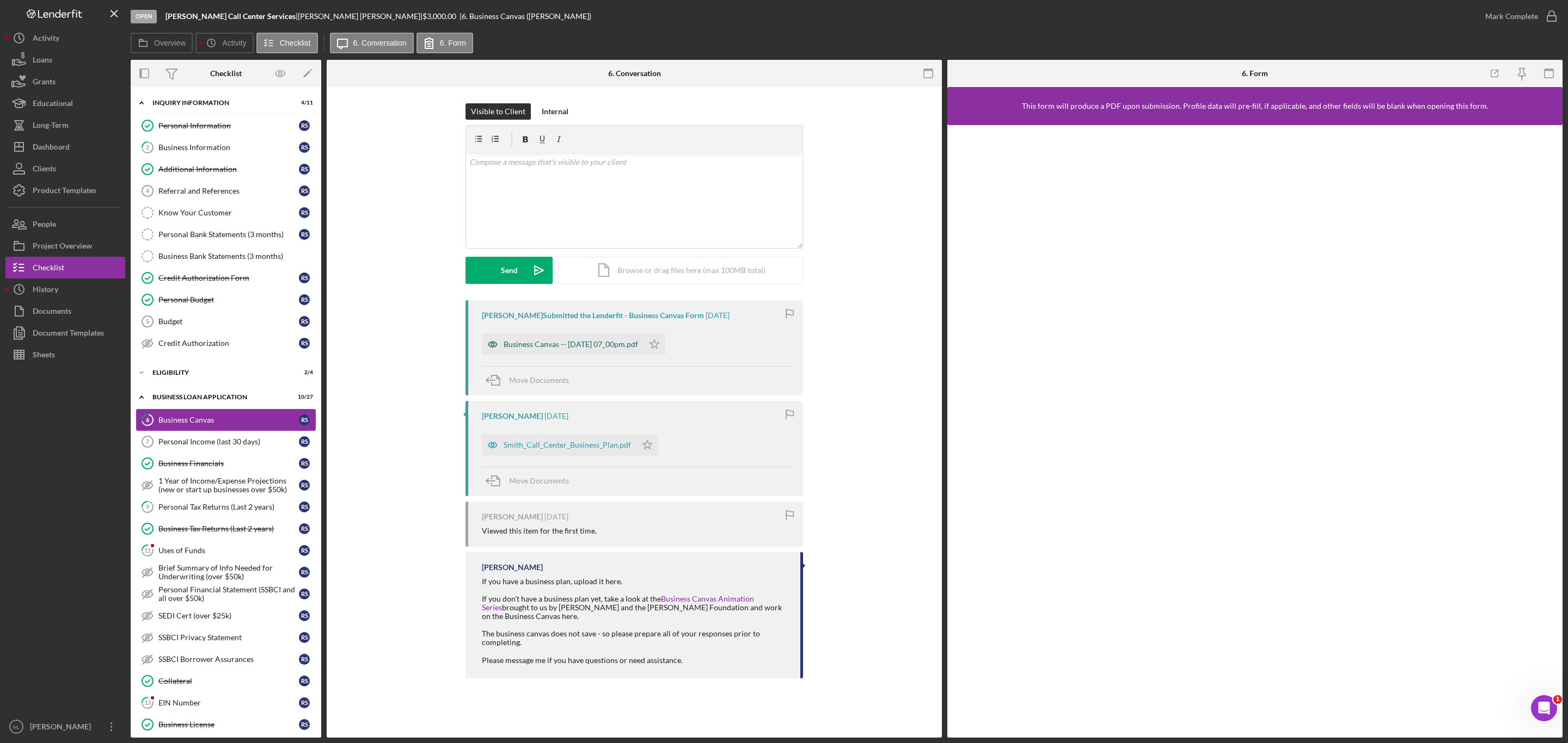
click at [613, 348] on div "Business Canvas -- 2025-08-08 07_00pm.pdf" at bounding box center [571, 344] width 134 height 9
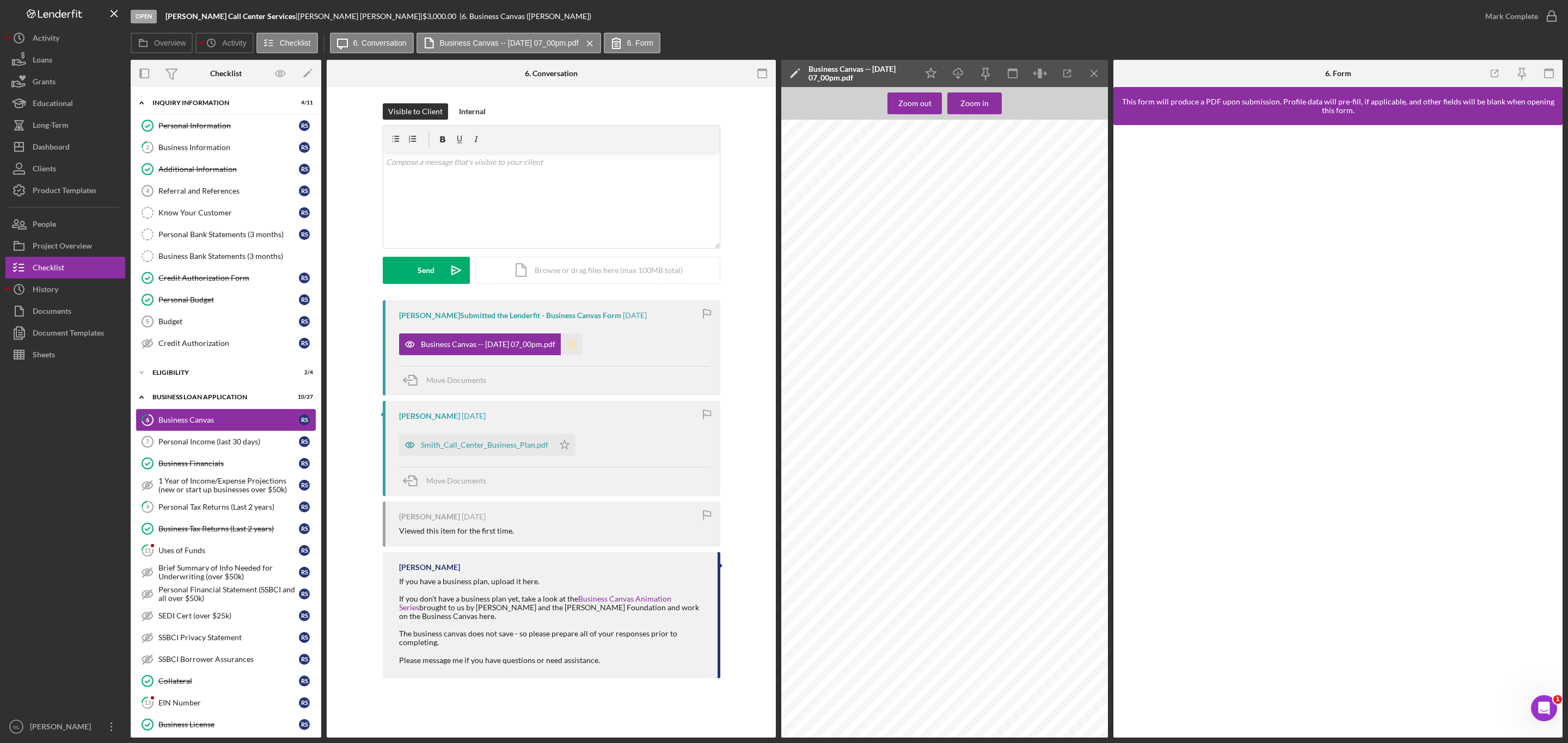
click at [576, 345] on polygon "button" at bounding box center [571, 343] width 9 height 9
click at [513, 439] on div "Smith_Call_Center_Business_Plan.pdf" at bounding box center [476, 445] width 155 height 22
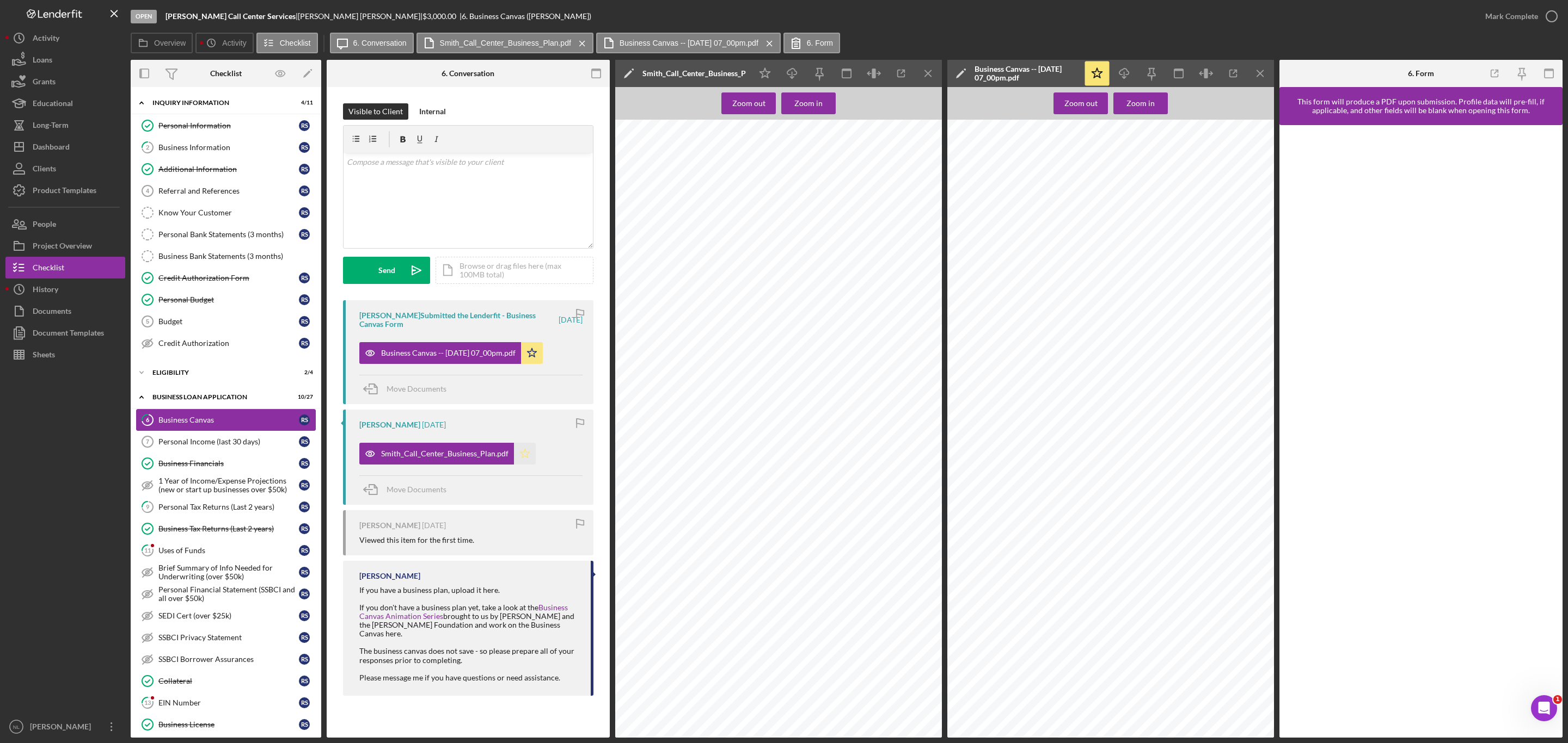
click at [517, 464] on icon "Icon/Star" at bounding box center [525, 453] width 22 height 22
click at [924, 77] on icon "Icon/Menu Close" at bounding box center [929, 74] width 24 height 24
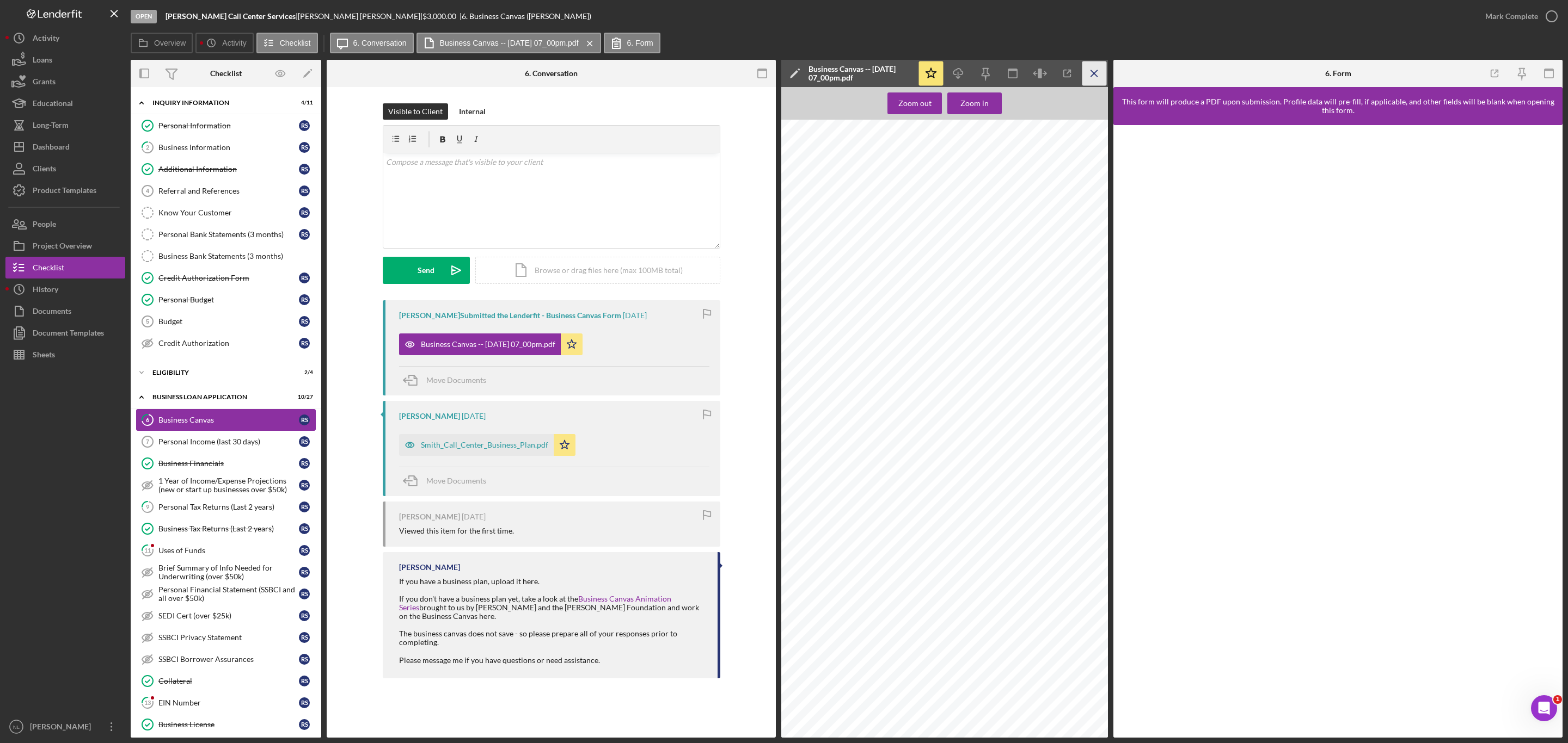
click at [1101, 72] on icon "Icon/Menu Close" at bounding box center [1095, 74] width 24 height 24
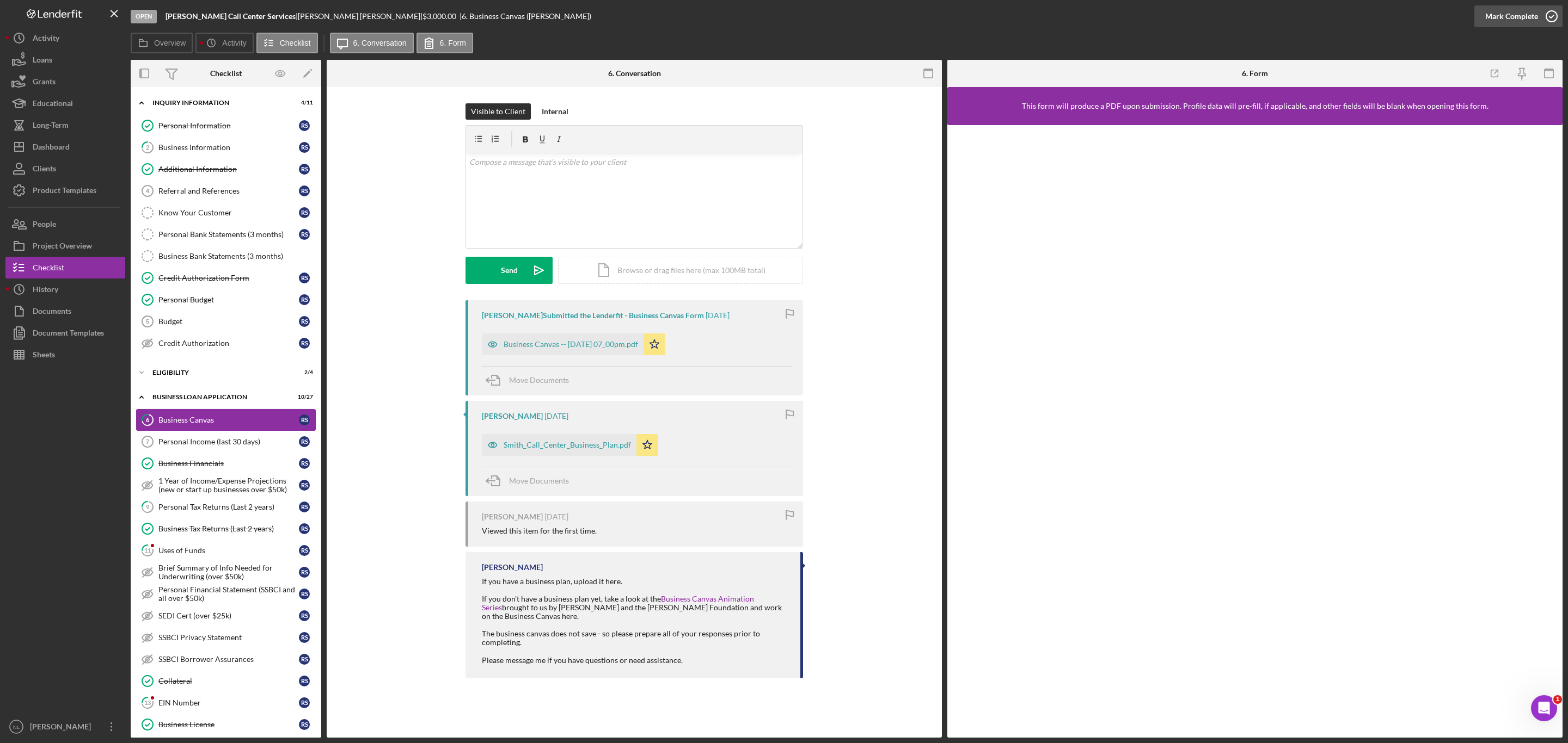
click at [1475, 24] on div "Mark Complete" at bounding box center [1518, 16] width 88 height 32
click at [1496, 23] on div "Mark Complete" at bounding box center [1511, 16] width 53 height 22
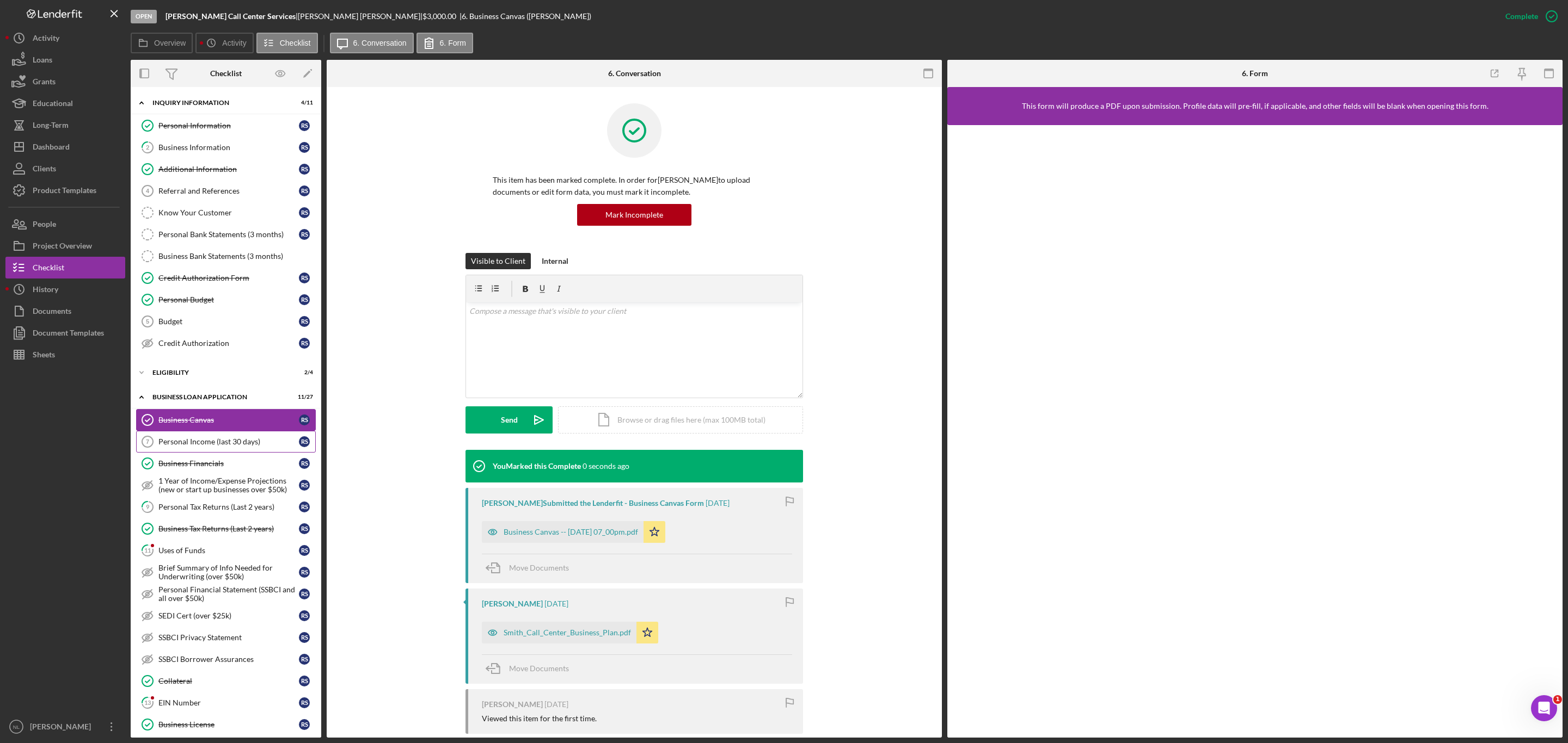
click at [207, 446] on div "Personal Income (last 30 days)" at bounding box center [229, 441] width 140 height 9
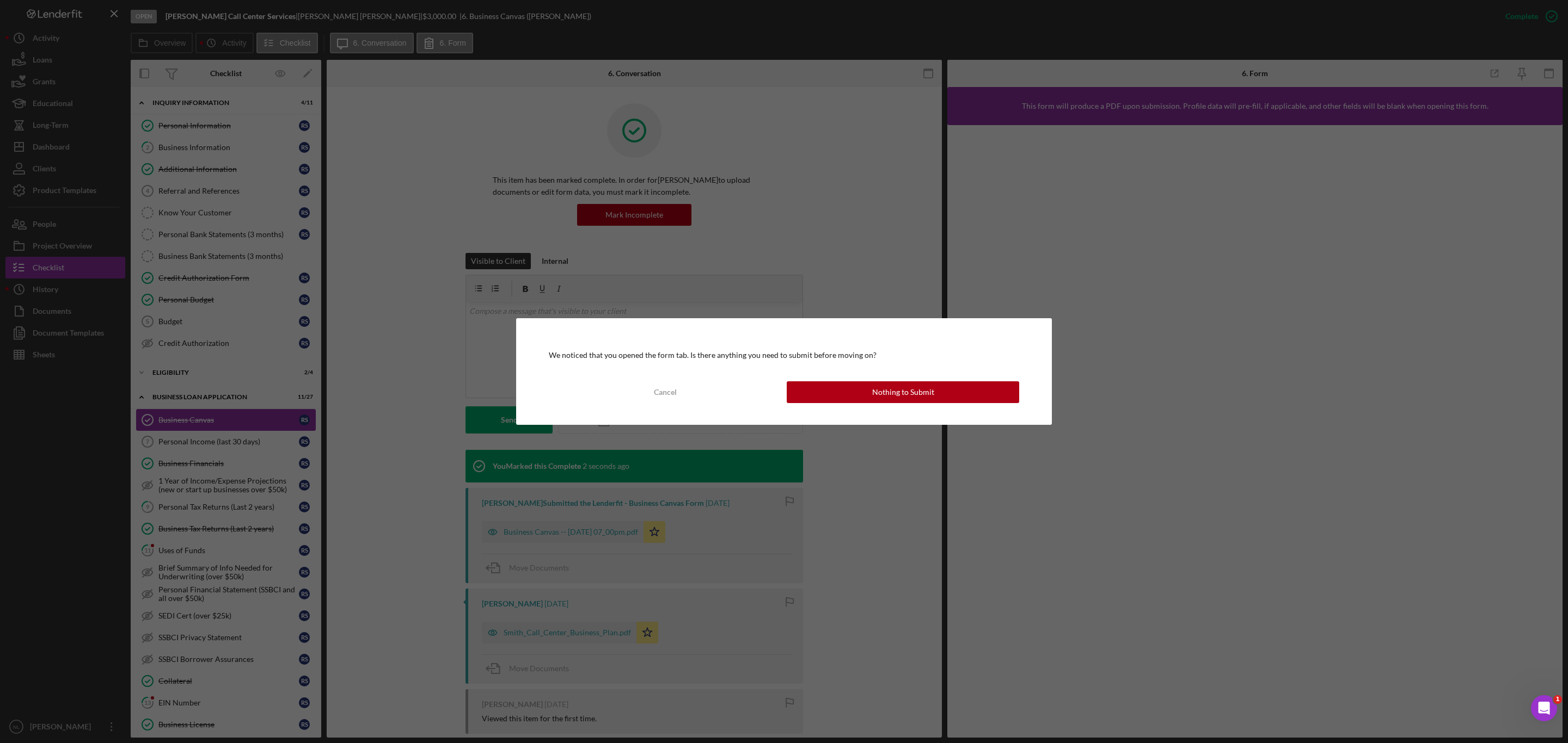
click at [205, 555] on div "We noticed that you opened the form tab. Is there anything you need to submit b…" at bounding box center [784, 371] width 1568 height 743
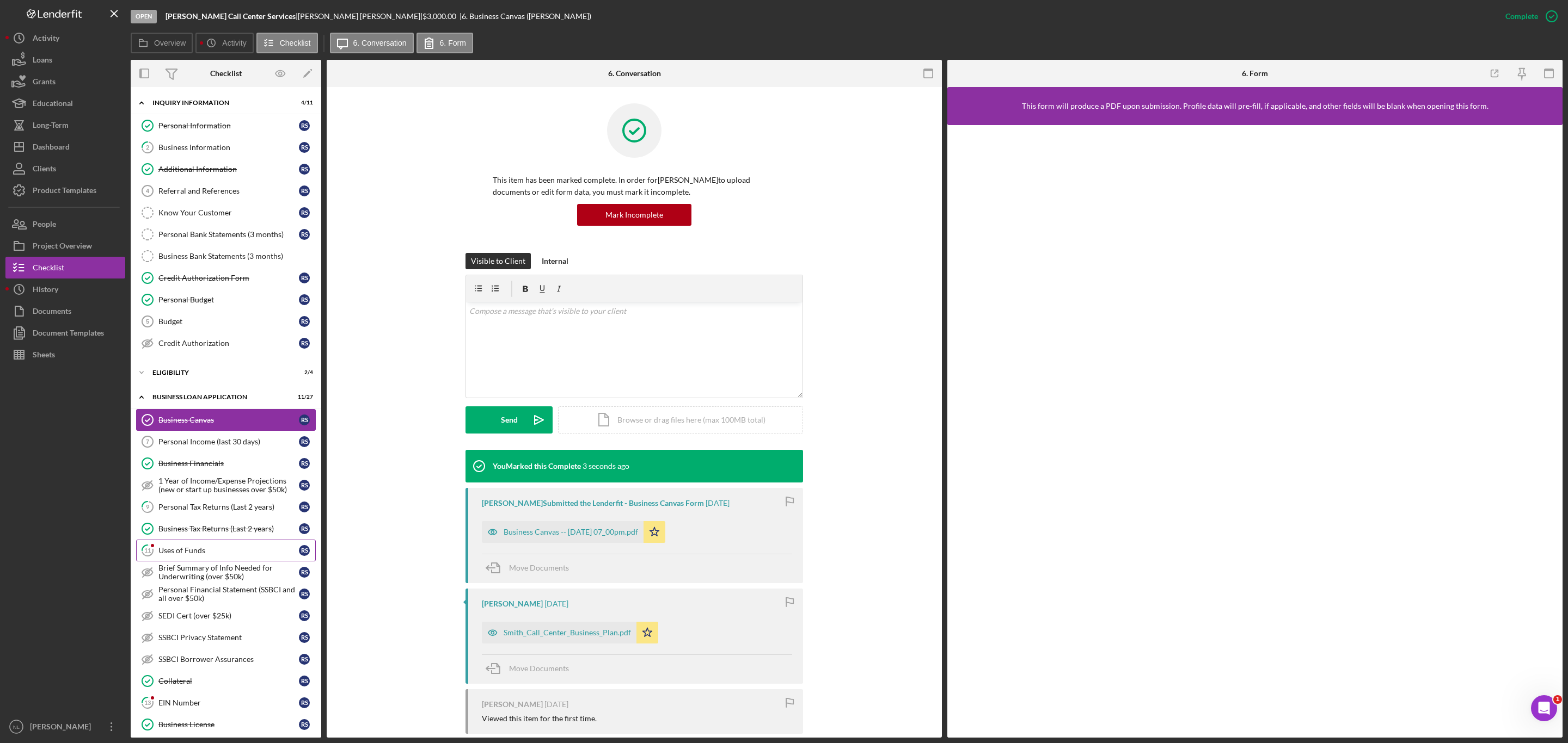
click at [215, 553] on link "11 Uses of Funds R S" at bounding box center [226, 551] width 180 height 22
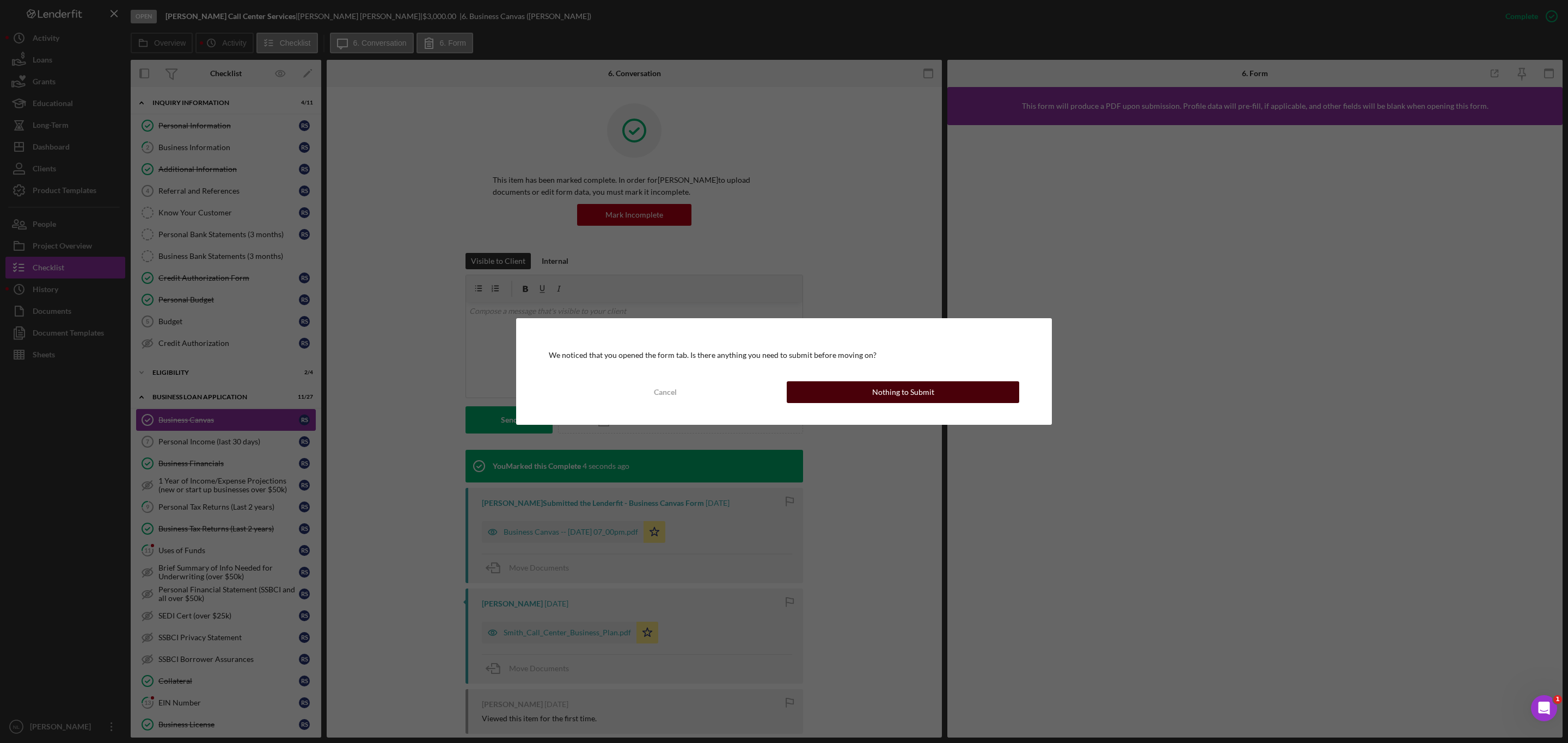
click at [855, 389] on button "Nothing to Submit" at bounding box center [903, 392] width 232 height 22
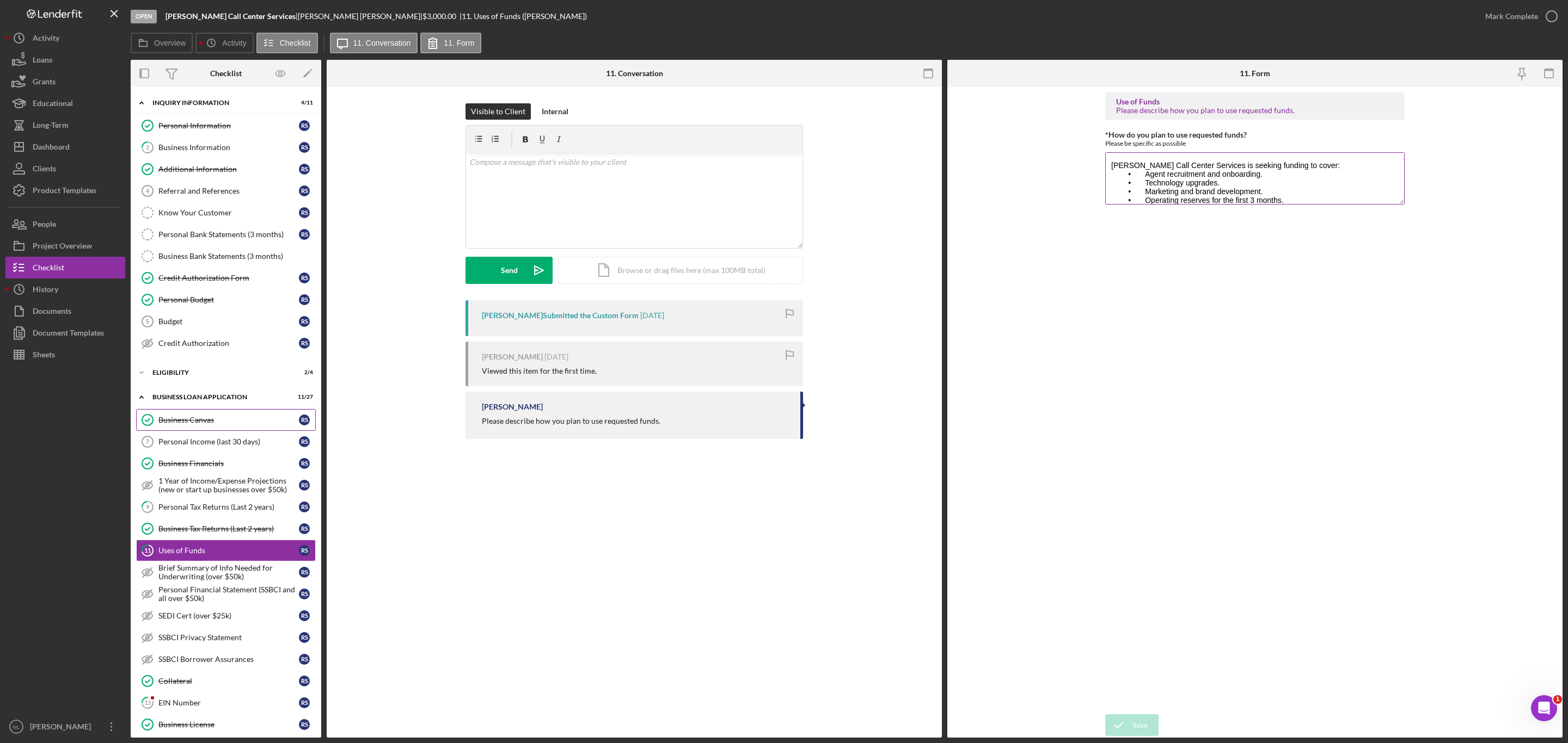
scroll to position [8, 0]
click at [1511, 13] on div "Mark Complete" at bounding box center [1511, 16] width 53 height 22
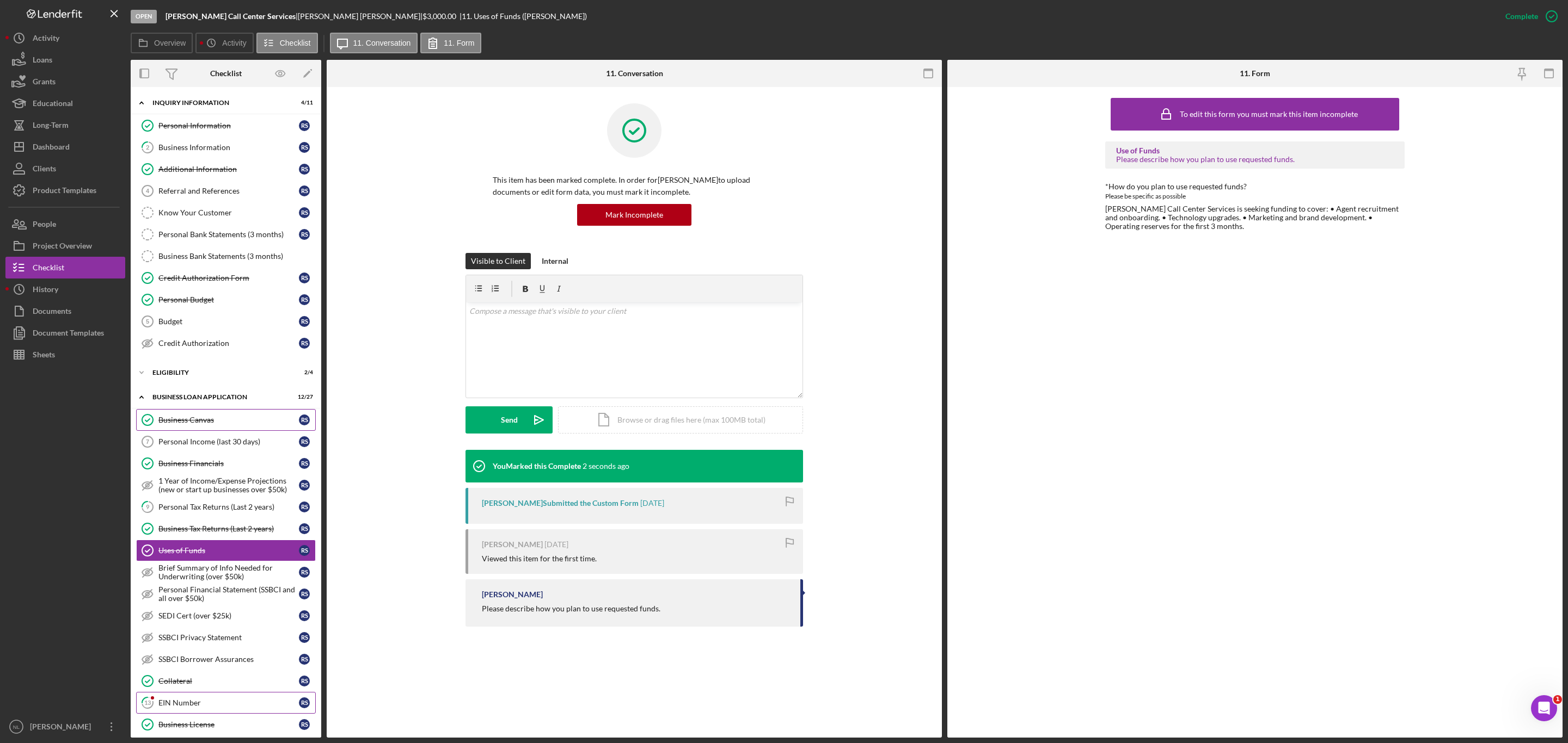
click at [167, 707] on div "EIN Number" at bounding box center [229, 703] width 140 height 9
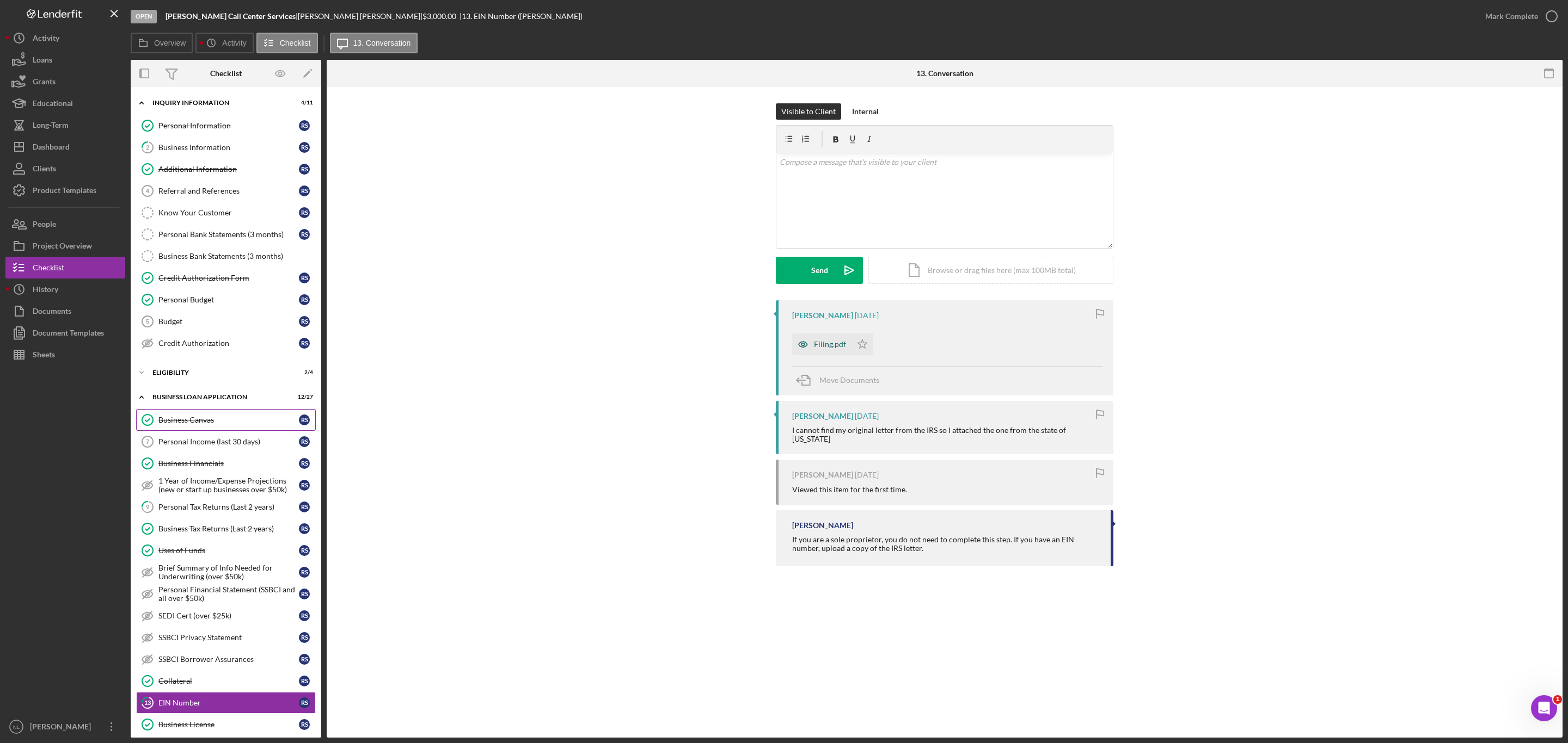
click at [822, 341] on div "Filing.pdf" at bounding box center [830, 344] width 32 height 9
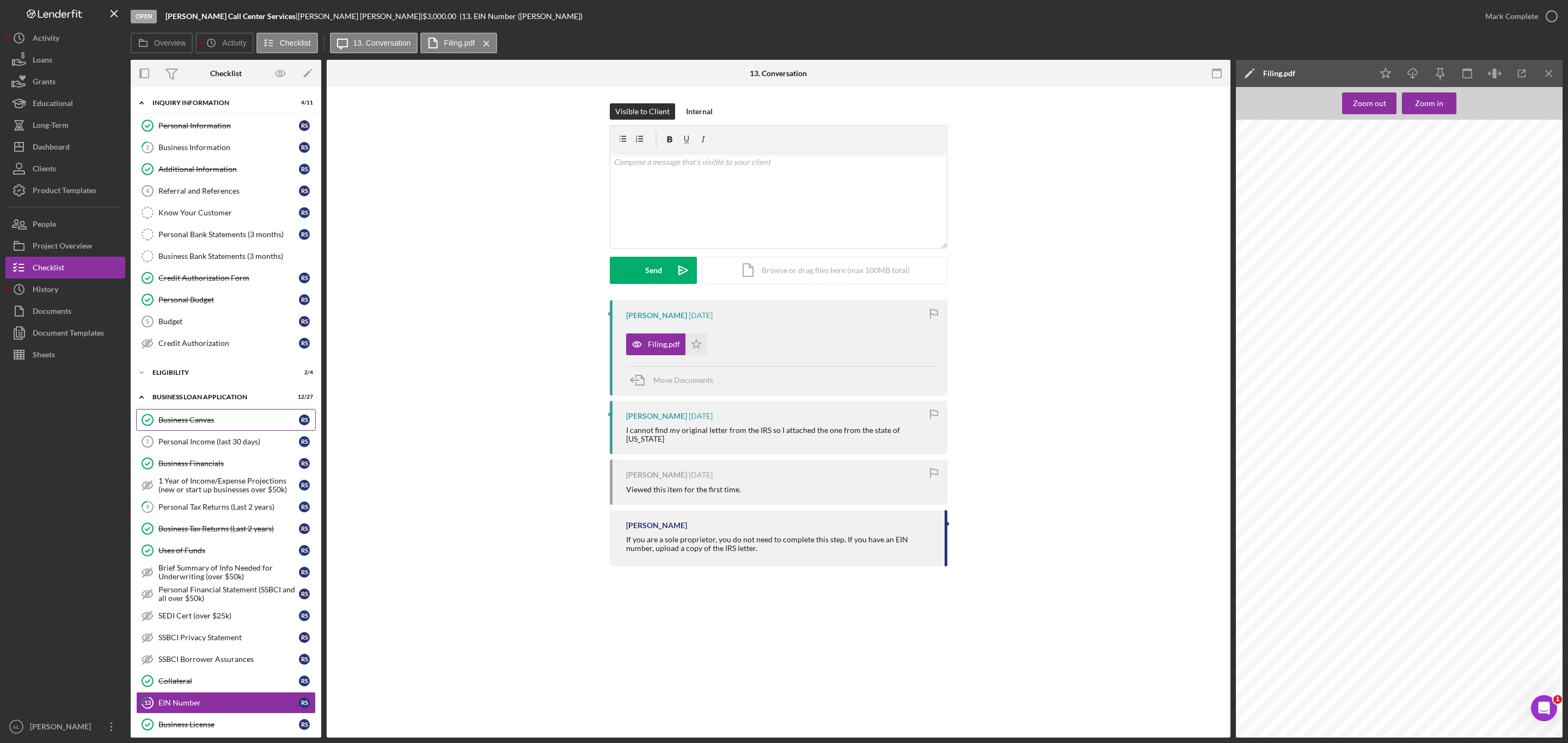
scroll to position [255, 0]
click at [1548, 63] on icon "Icon/Menu Close" at bounding box center [1549, 74] width 24 height 24
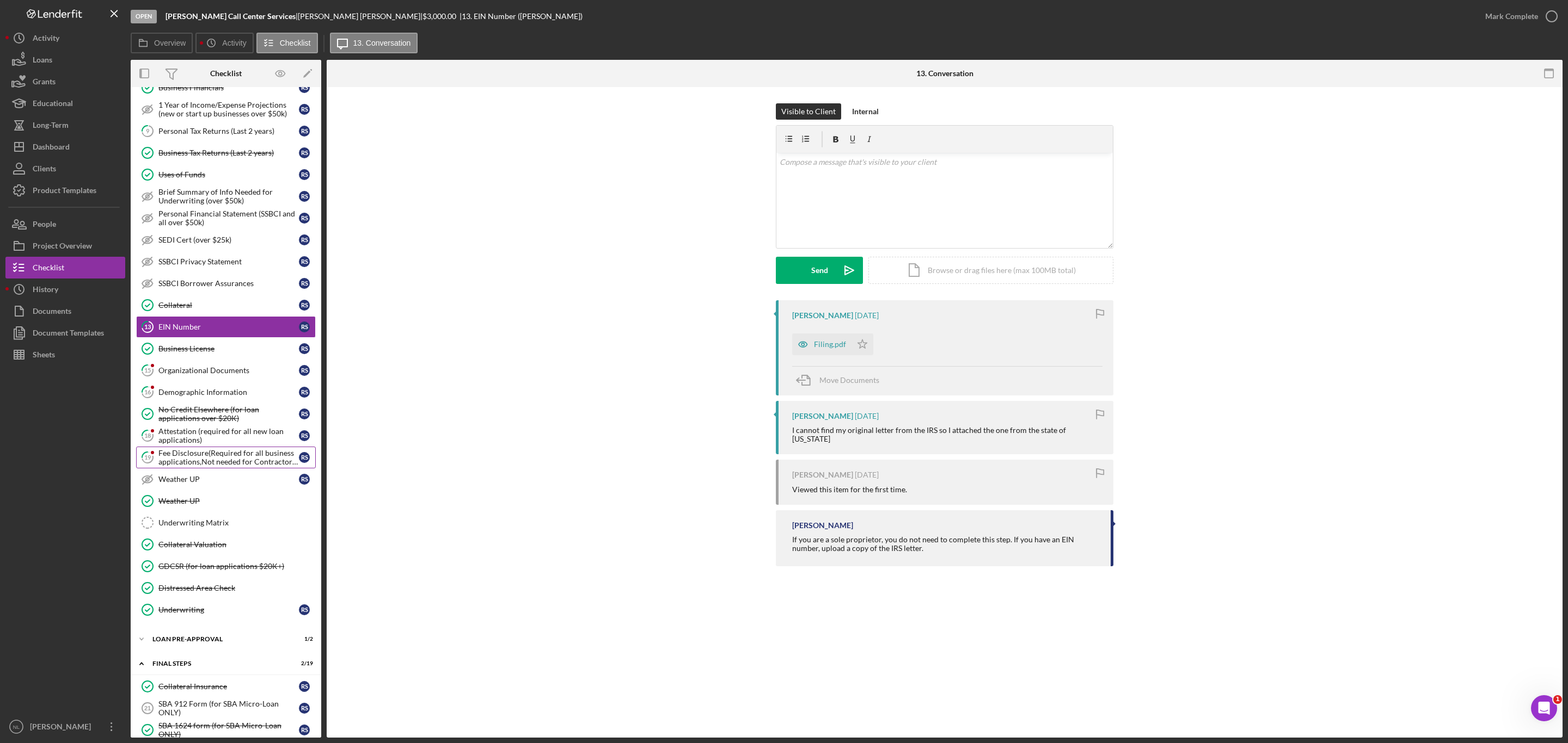
scroll to position [379, 0]
click at [222, 372] on div "Organizational Documents" at bounding box center [229, 367] width 140 height 9
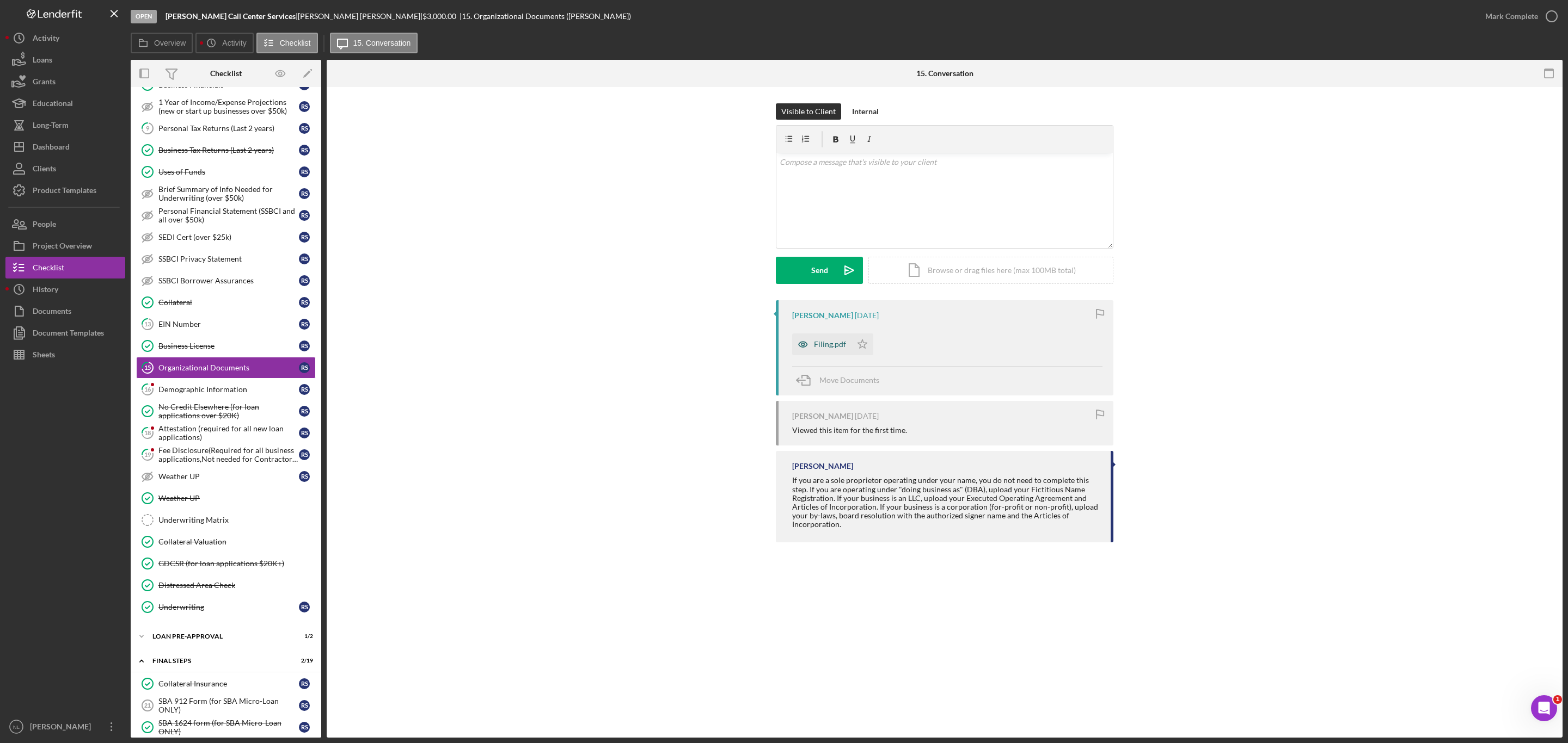
click at [810, 346] on icon "button" at bounding box center [803, 344] width 22 height 22
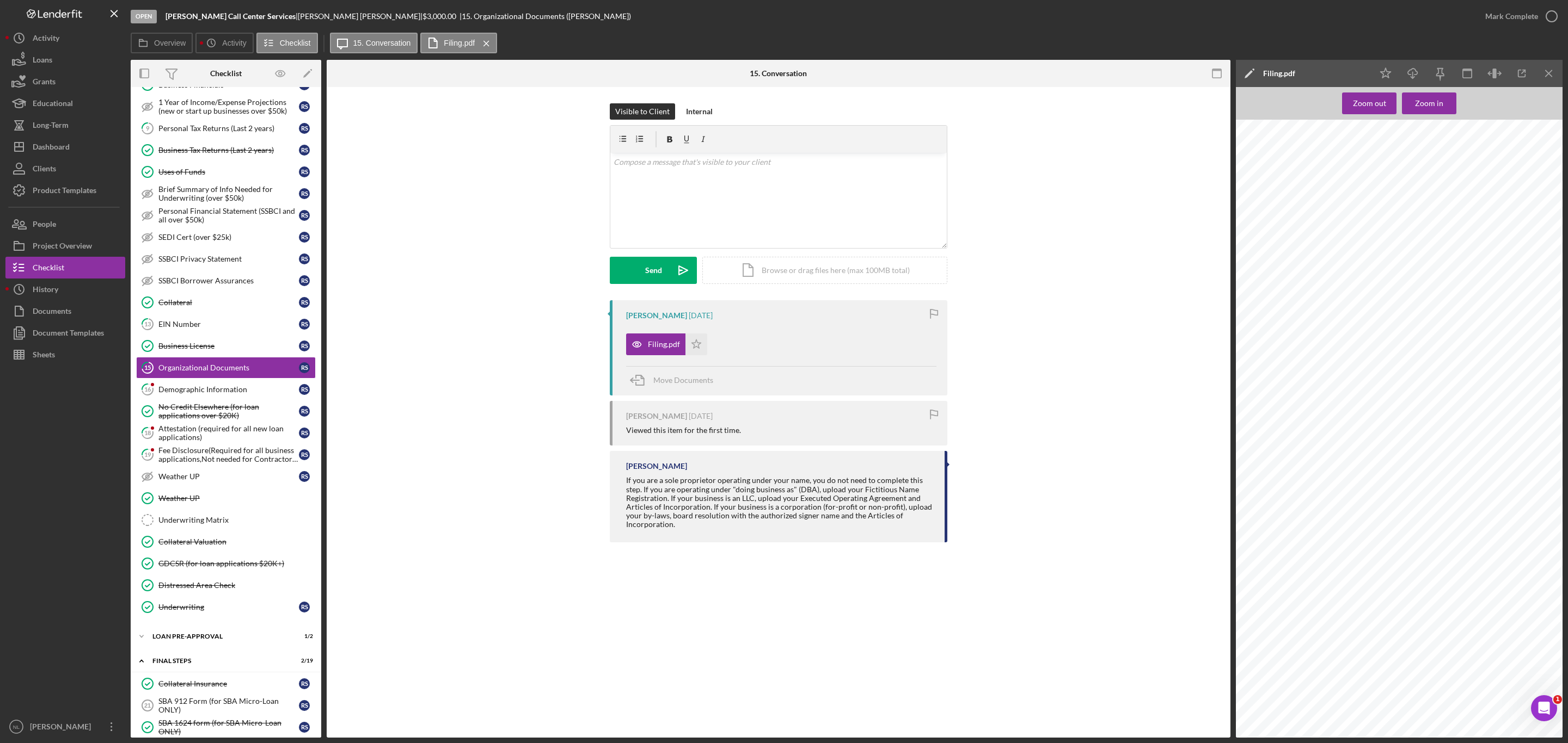
scroll to position [255, 0]
click at [699, 343] on polygon "button" at bounding box center [697, 343] width 9 height 9
click at [1542, 77] on icon "Icon/Menu Close" at bounding box center [1549, 74] width 24 height 24
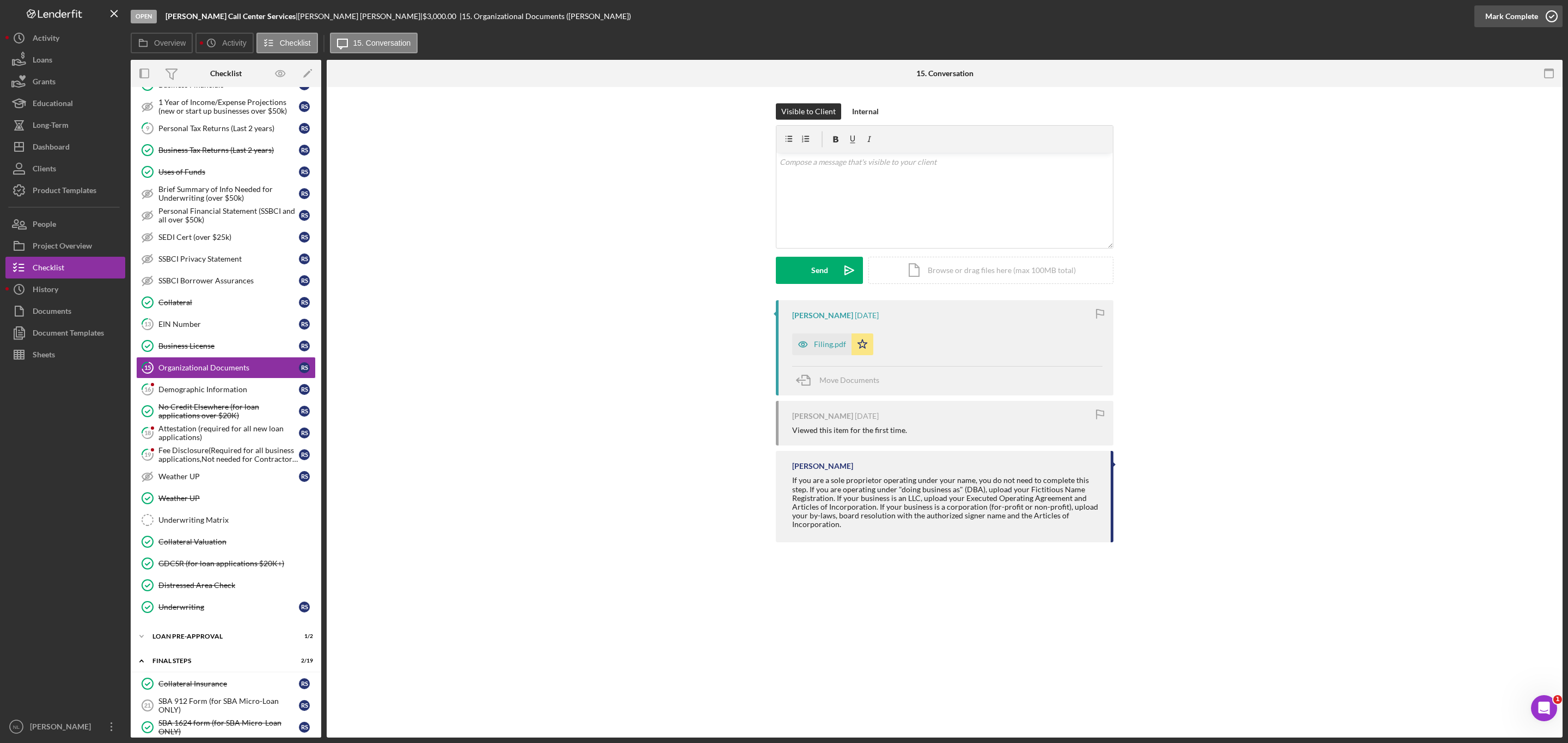
click at [1506, 12] on div "Mark Complete" at bounding box center [1511, 16] width 53 height 22
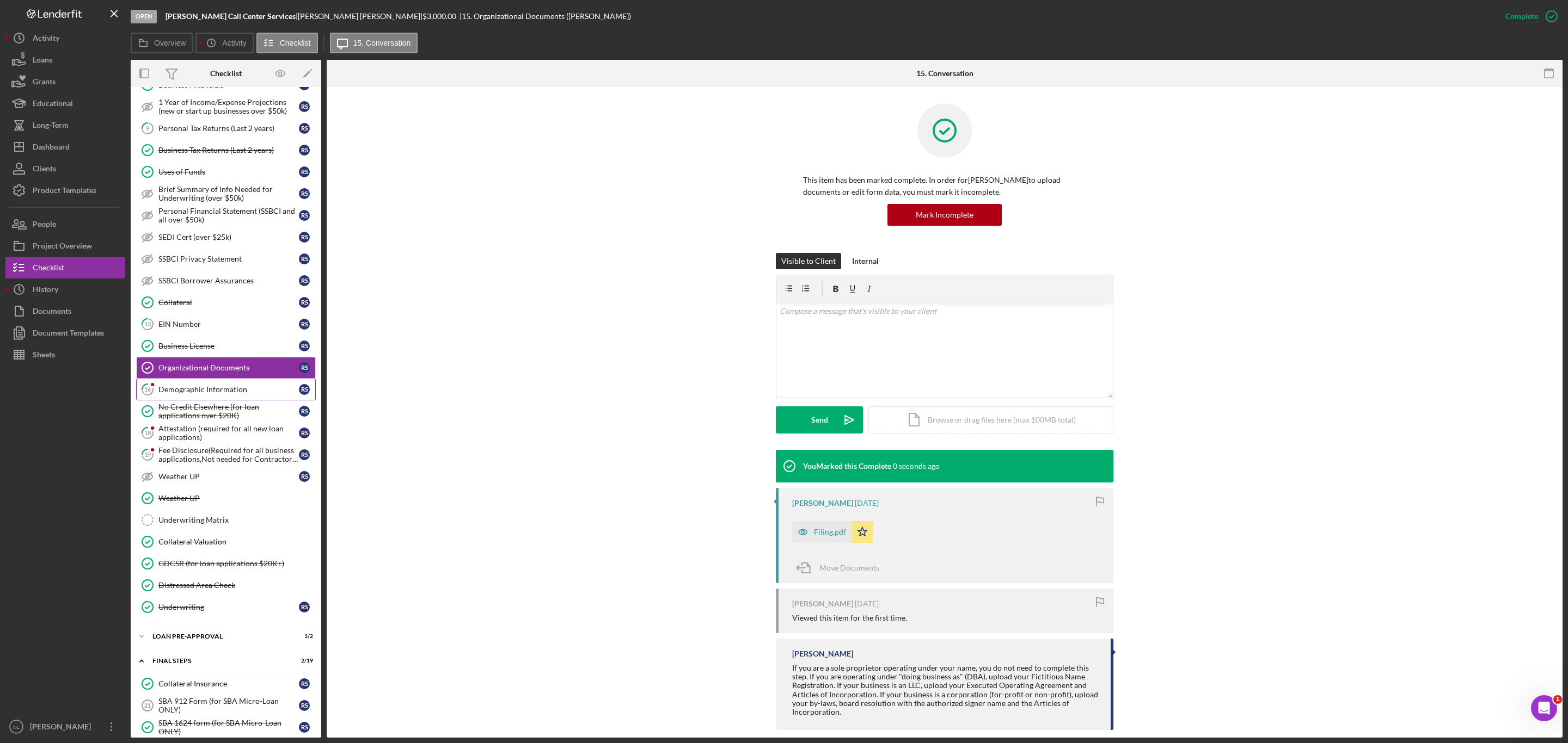
click at [246, 394] on div "Demographic Information" at bounding box center [229, 389] width 140 height 9
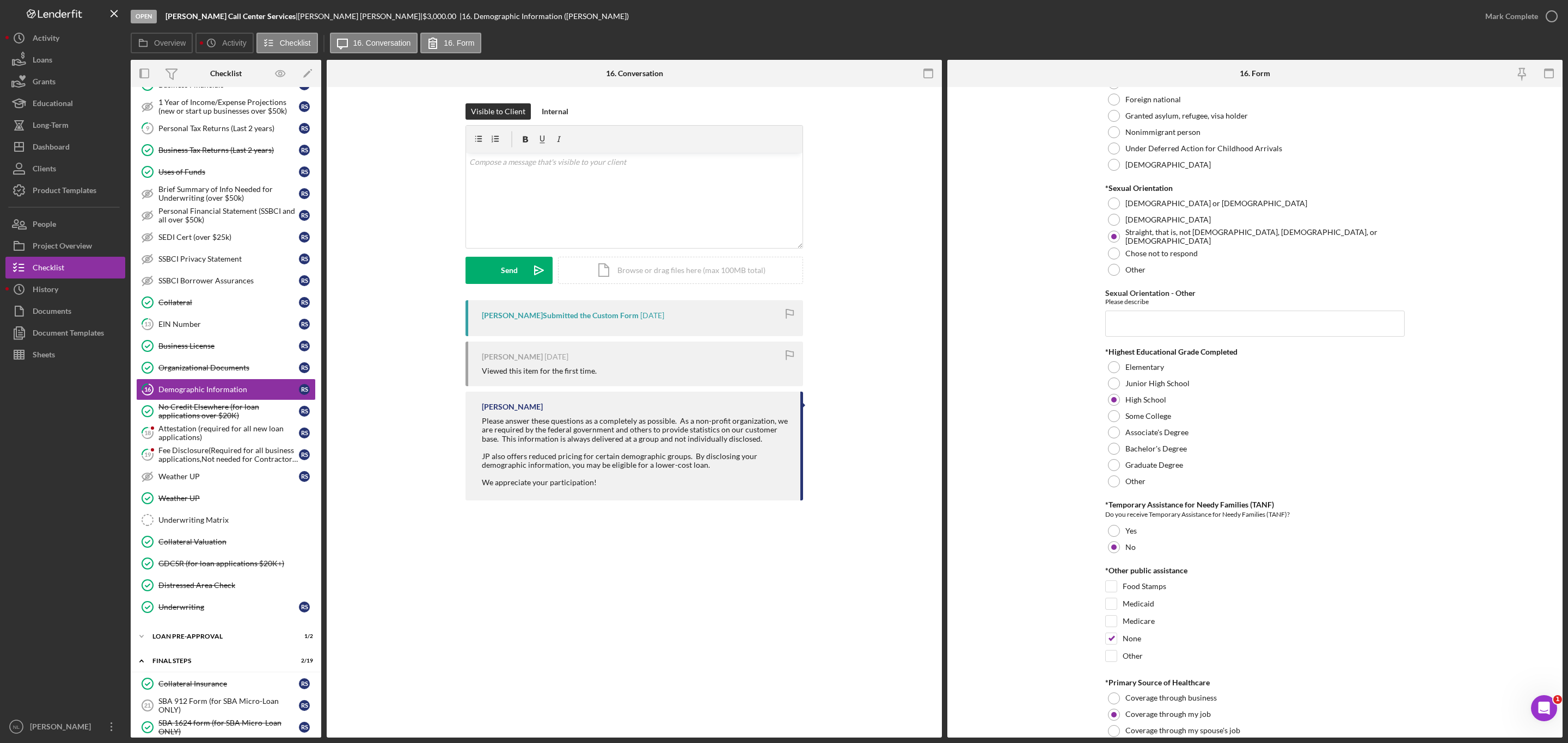
scroll to position [1898, 0]
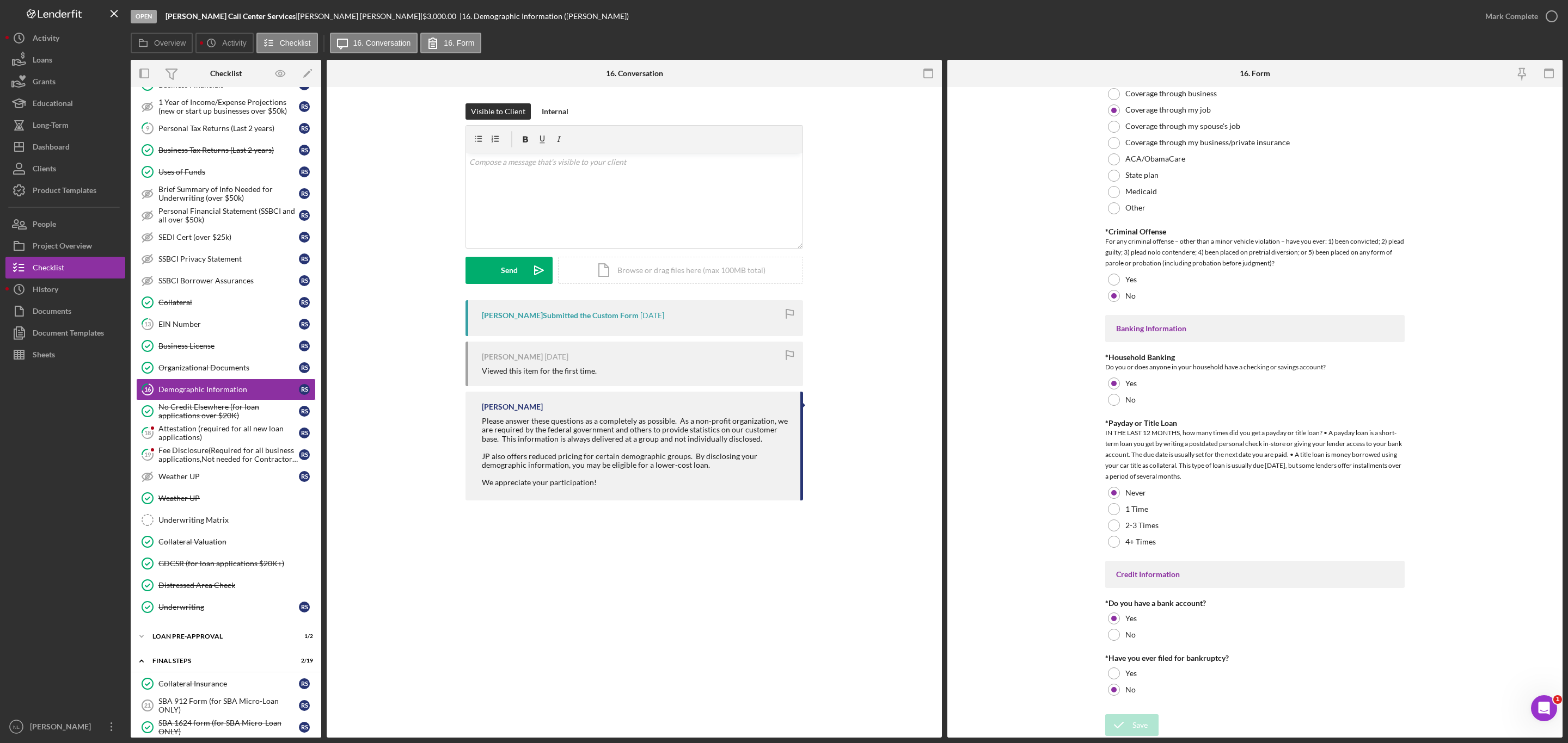
click at [1527, 3] on div "Mark Complete" at bounding box center [1518, 16] width 88 height 32
click at [1492, 22] on div "Mark Complete" at bounding box center [1511, 16] width 53 height 22
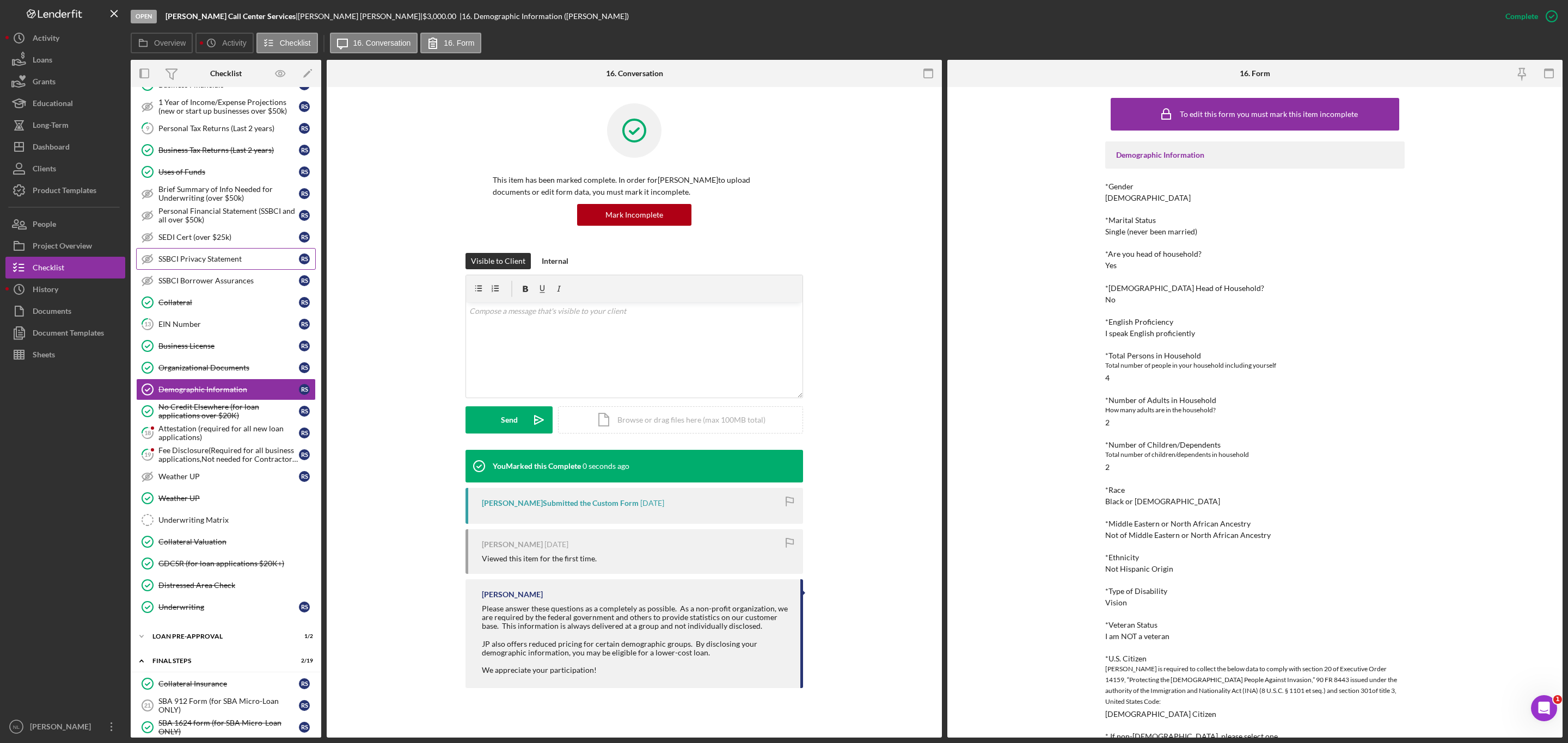
scroll to position [0, 0]
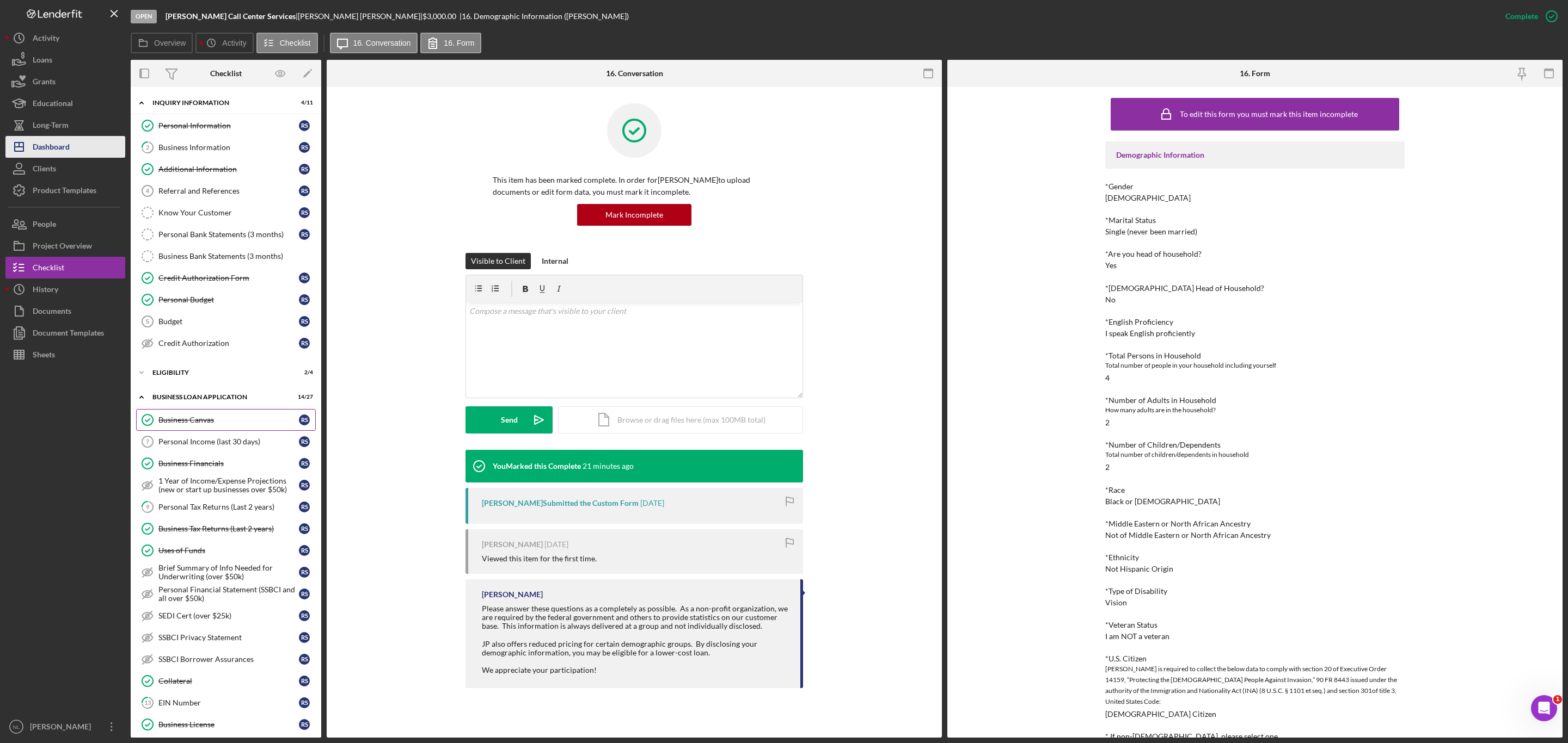
click at [55, 144] on div "Dashboard" at bounding box center [51, 148] width 37 height 24
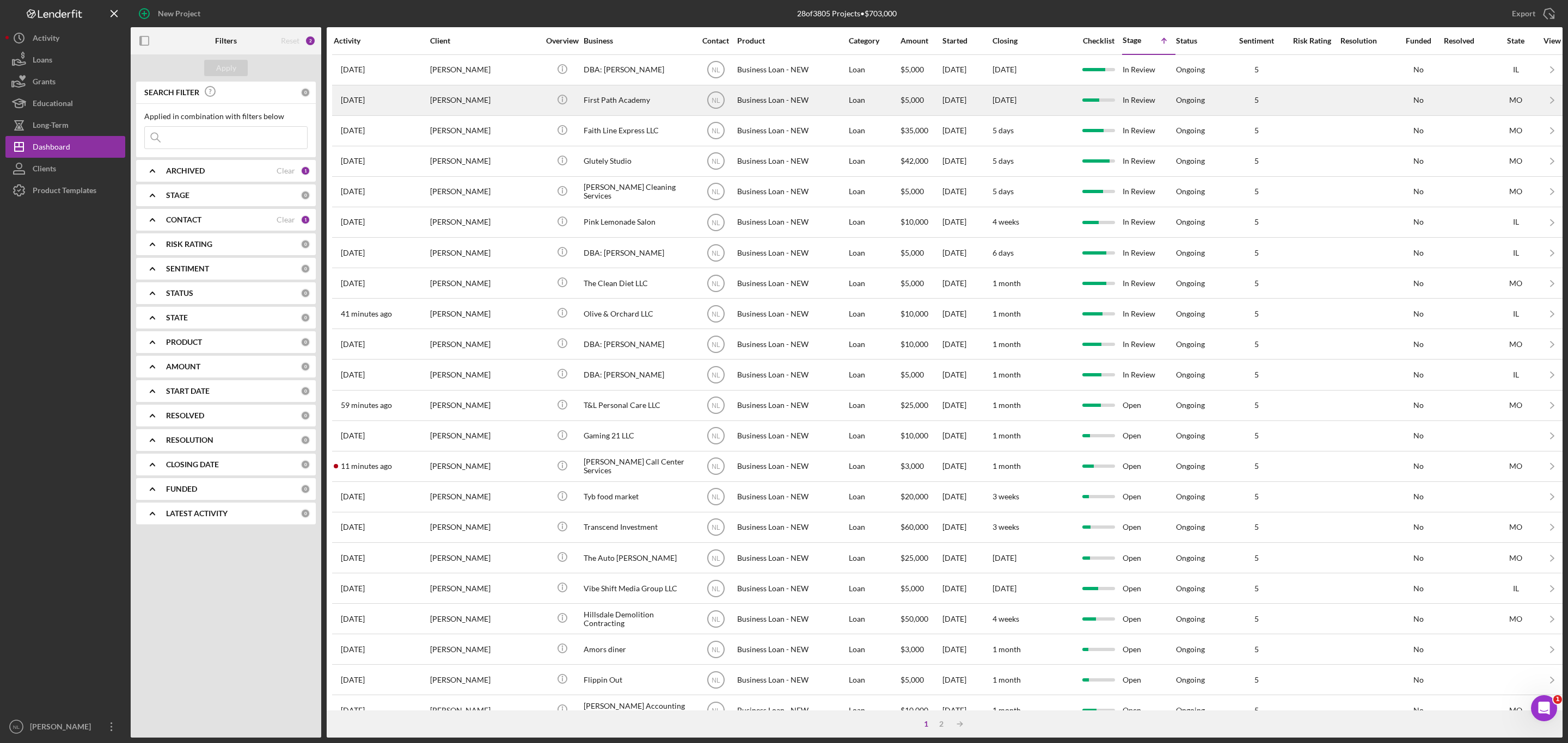
click at [495, 107] on div "[PERSON_NAME]" at bounding box center [484, 100] width 109 height 29
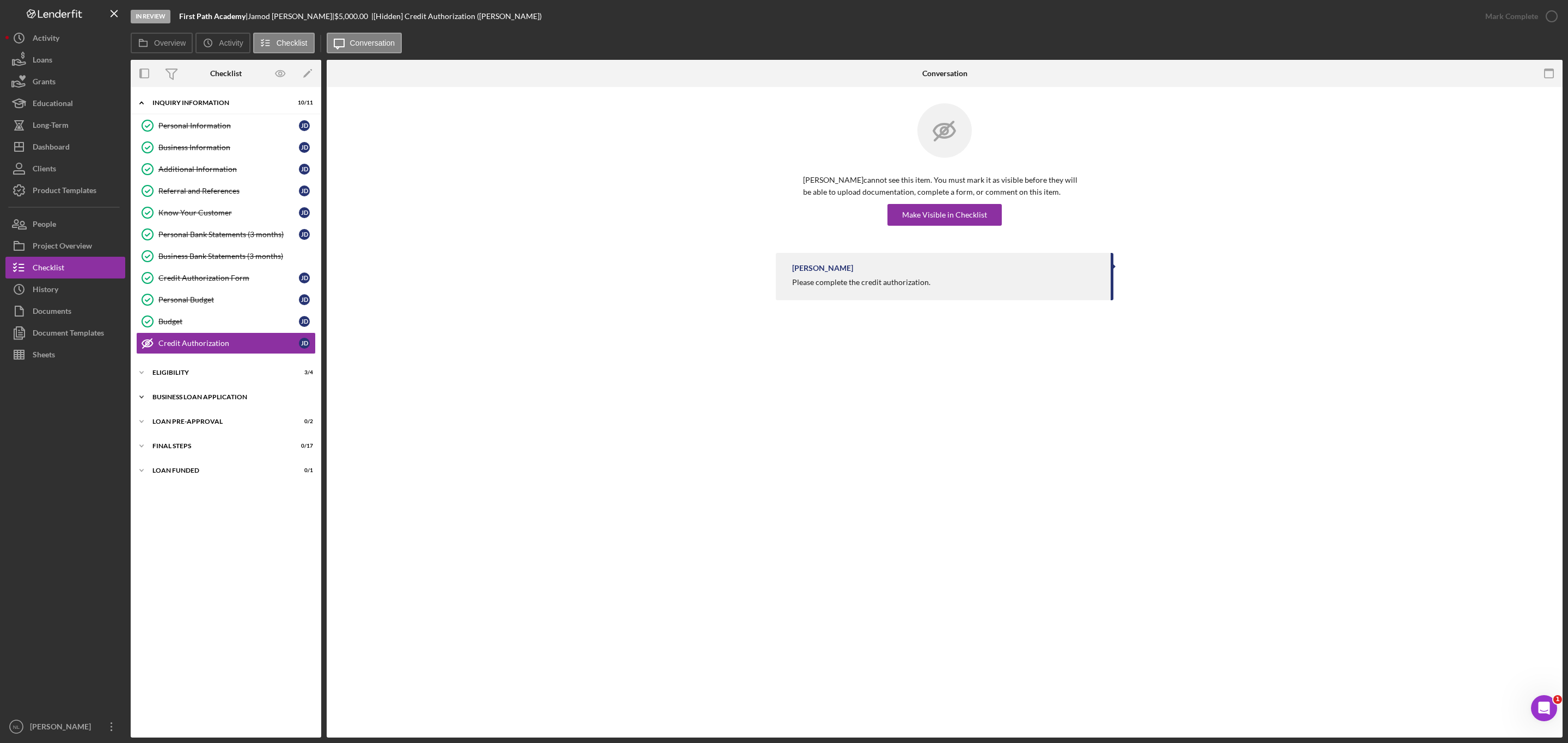
click at [222, 400] on div "BUSINESS LOAN APPLICATION" at bounding box center [230, 397] width 155 height 7
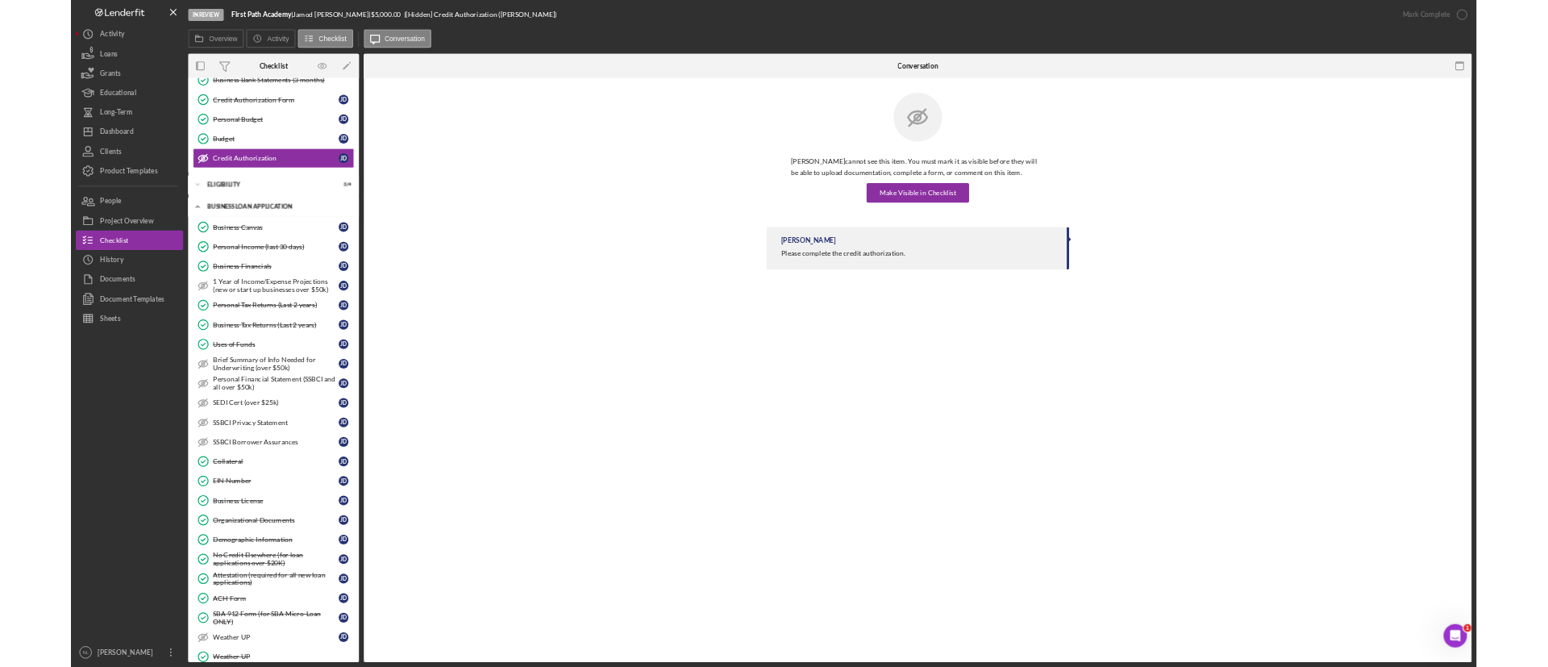
scroll to position [285, 0]
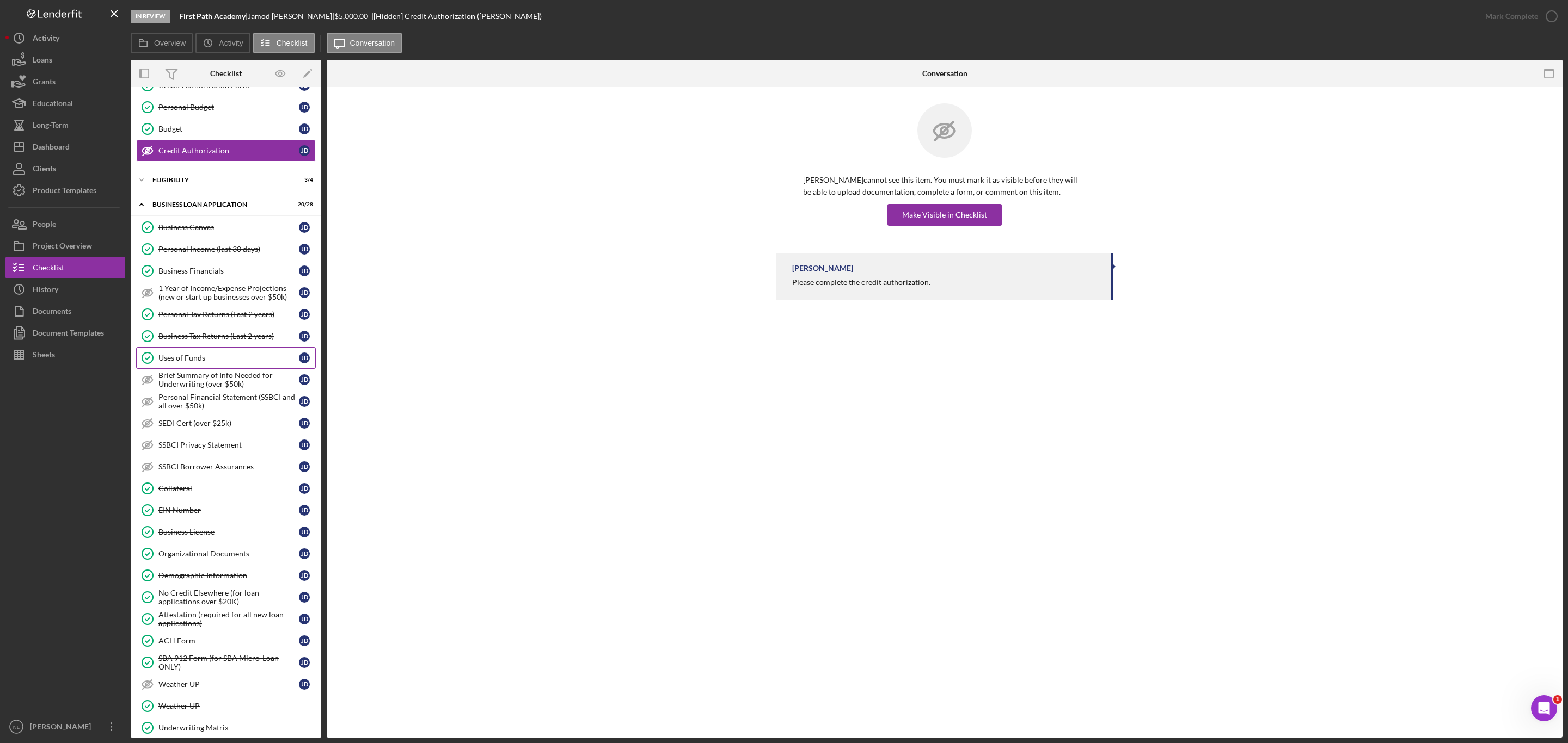
click at [212, 362] on div "Uses of Funds" at bounding box center [229, 358] width 140 height 9
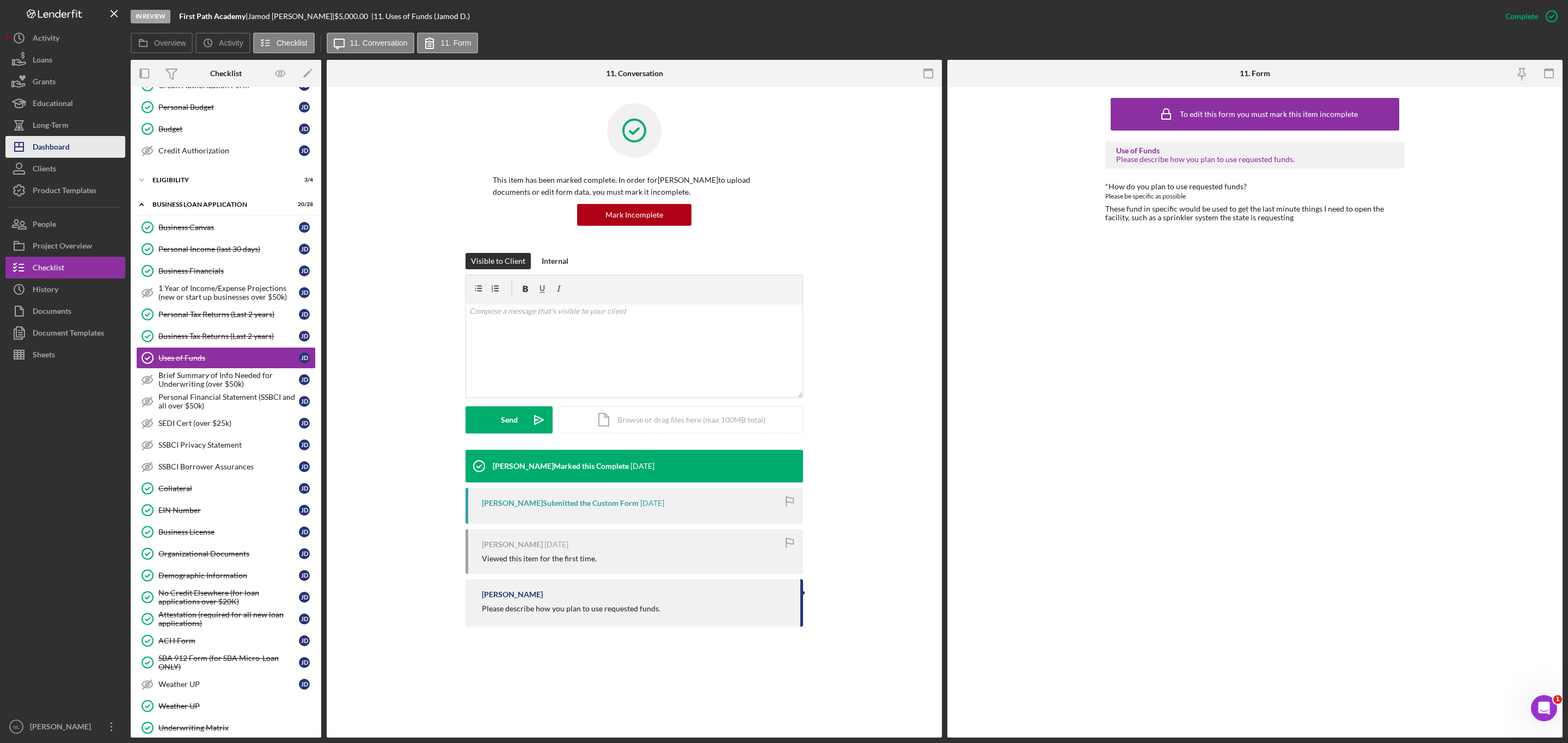
click at [95, 152] on button "Icon/Dashboard Dashboard" at bounding box center [65, 147] width 120 height 22
